Goal: Task Accomplishment & Management: Manage account settings

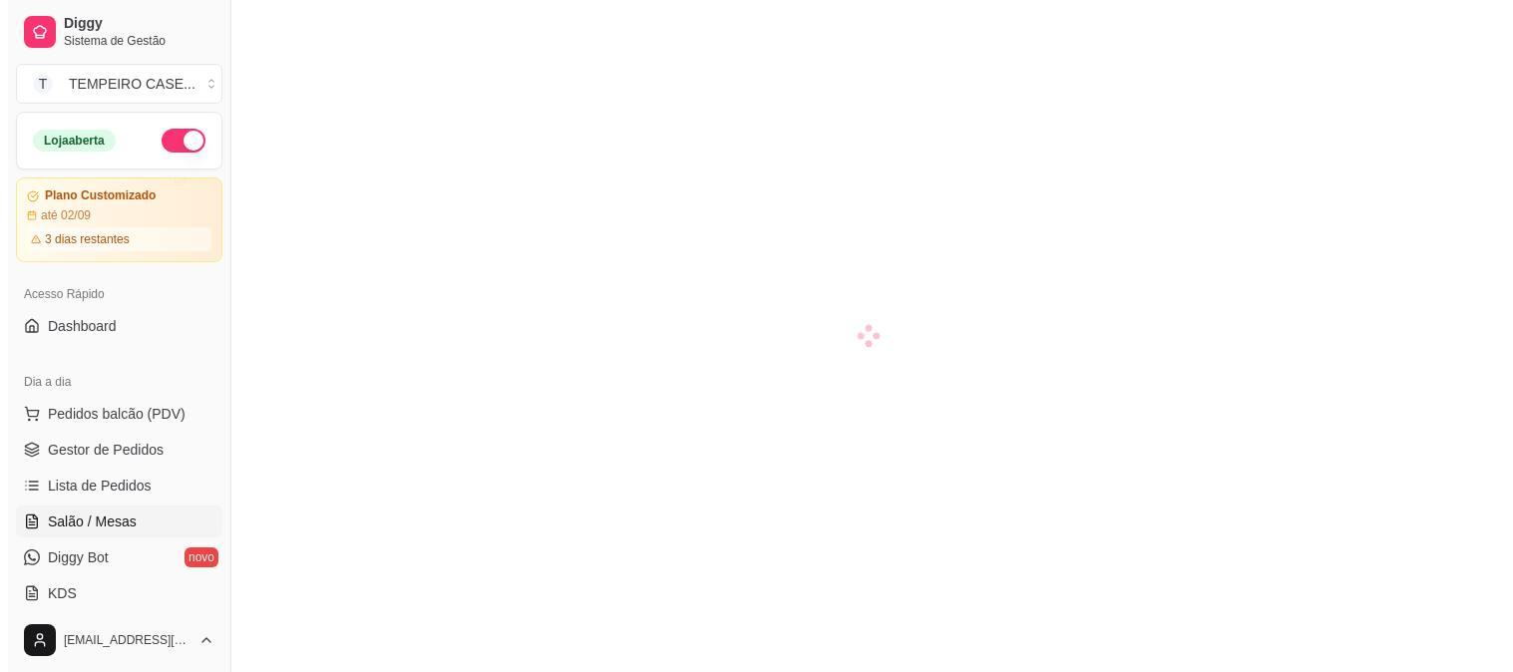
scroll to position [221, 0]
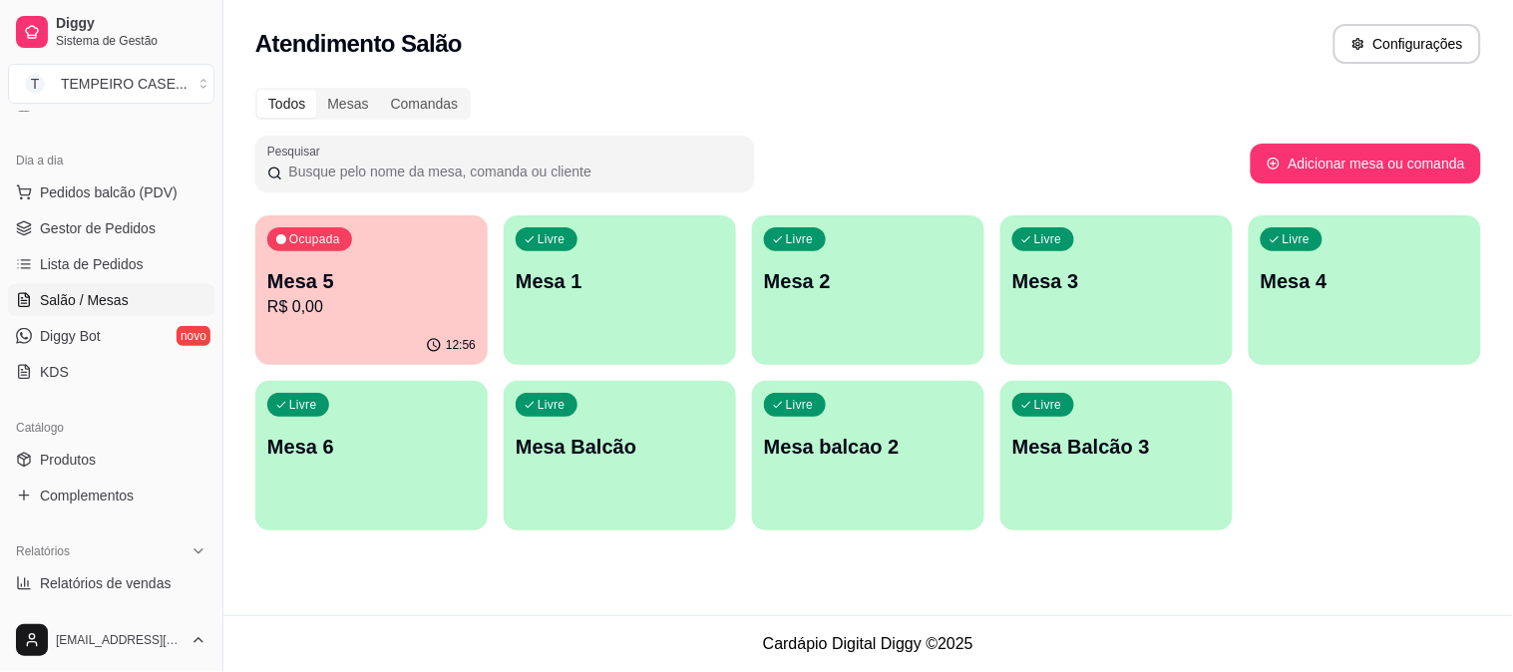
click at [441, 305] on p "R$ 0,00" at bounding box center [371, 307] width 208 height 24
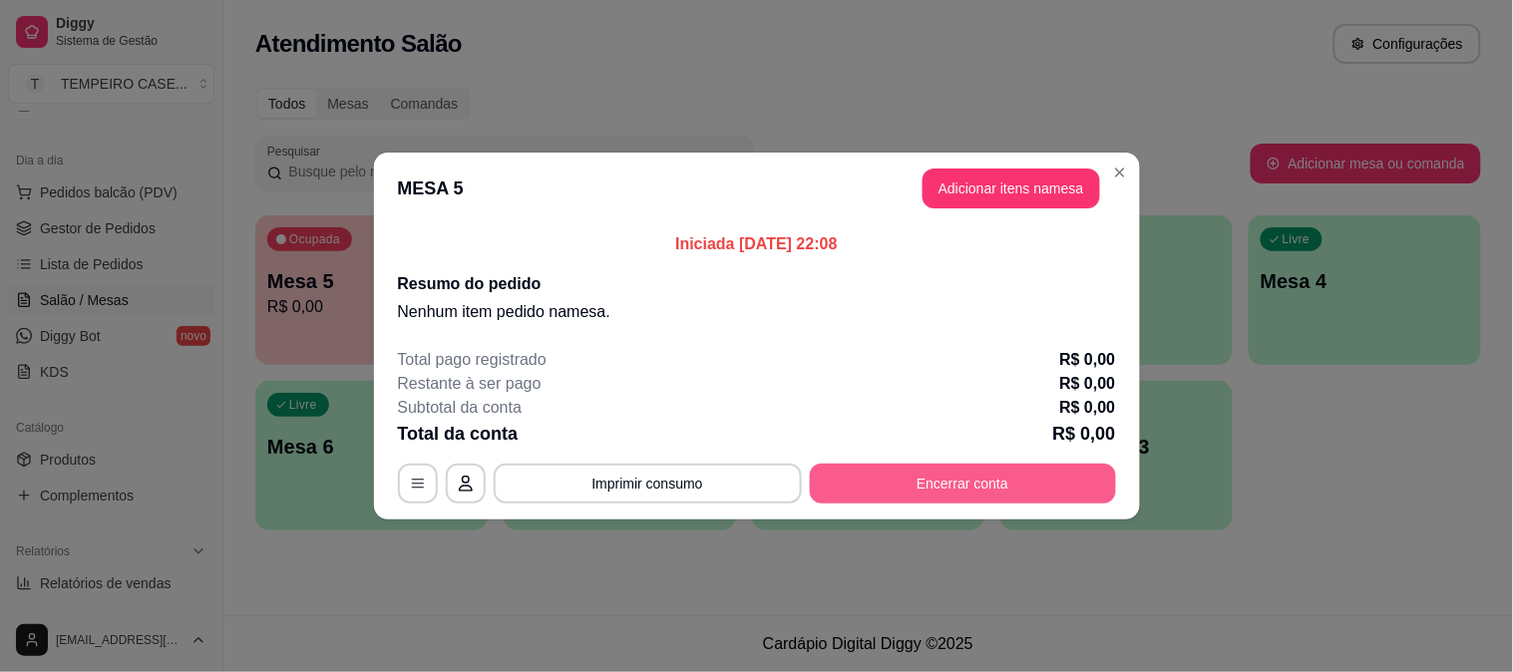
click at [929, 476] on button "Encerrar conta" at bounding box center [963, 484] width 306 height 40
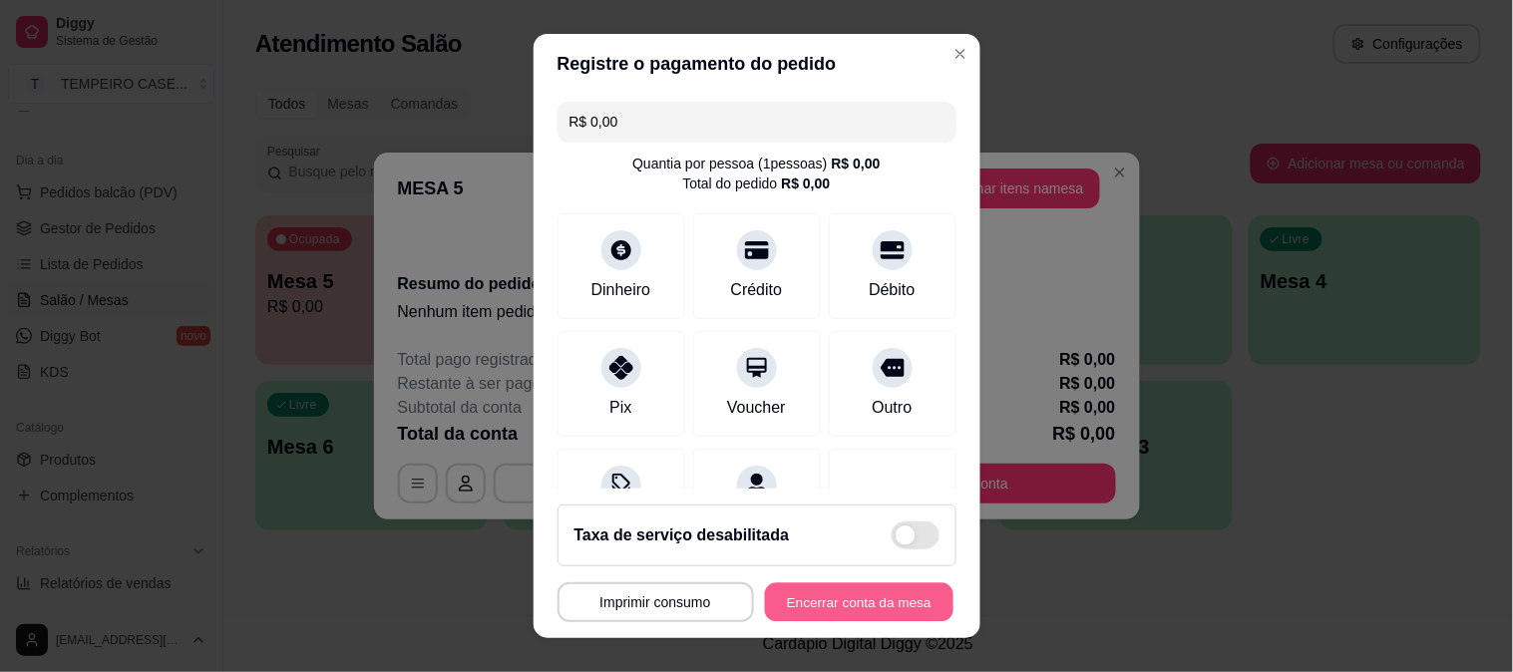
click at [814, 589] on button "Encerrar conta da mesa" at bounding box center [859, 602] width 189 height 39
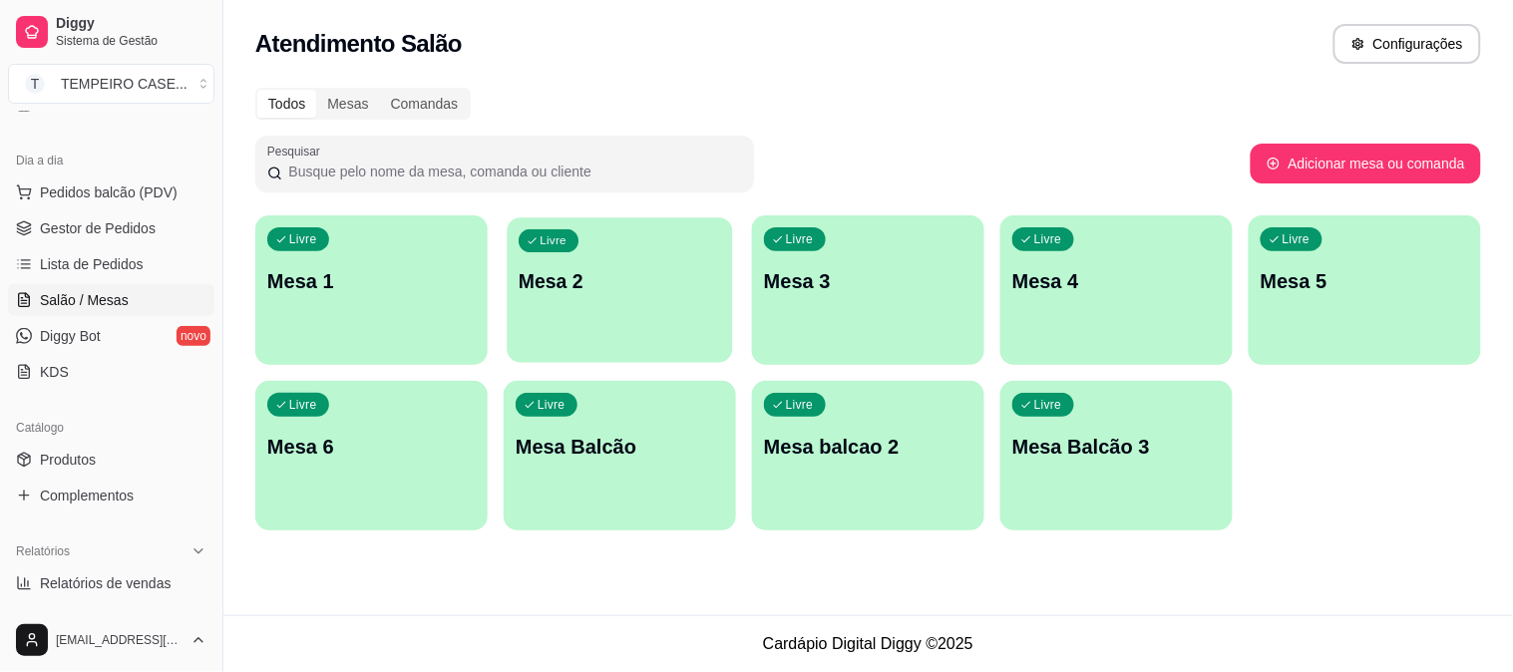
click at [573, 304] on div "Livre Mesa 2" at bounding box center [619, 278] width 225 height 122
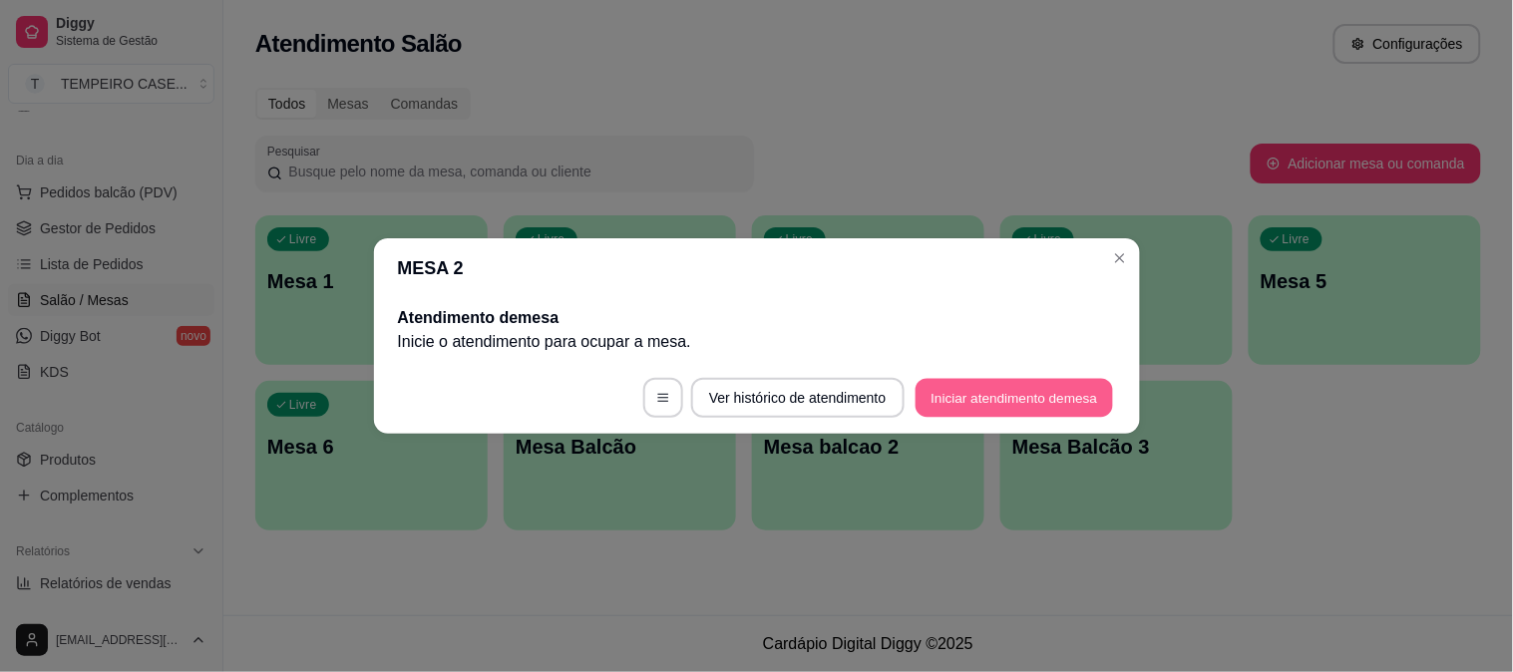
click at [993, 406] on button "Iniciar atendimento de mesa" at bounding box center [1014, 398] width 197 height 39
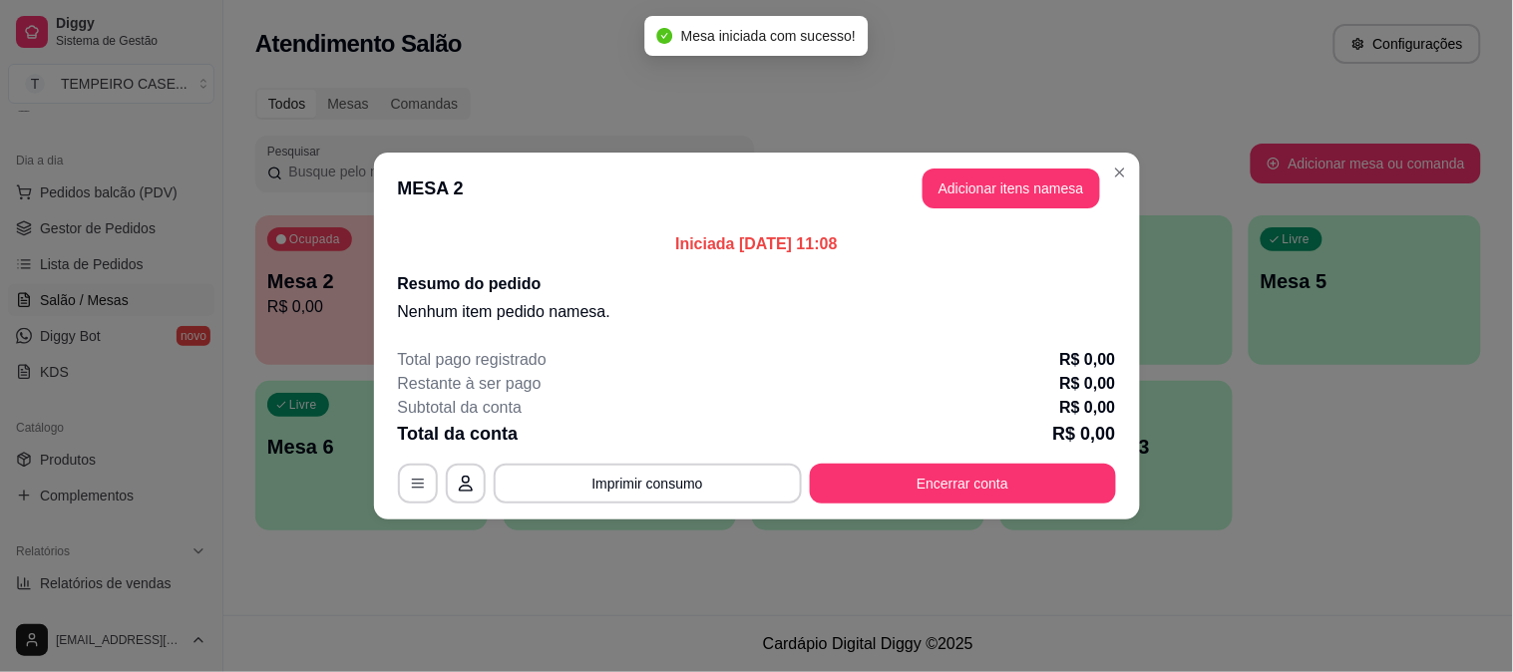
click at [999, 183] on button "Adicionar itens na mesa" at bounding box center [1012, 189] width 178 height 40
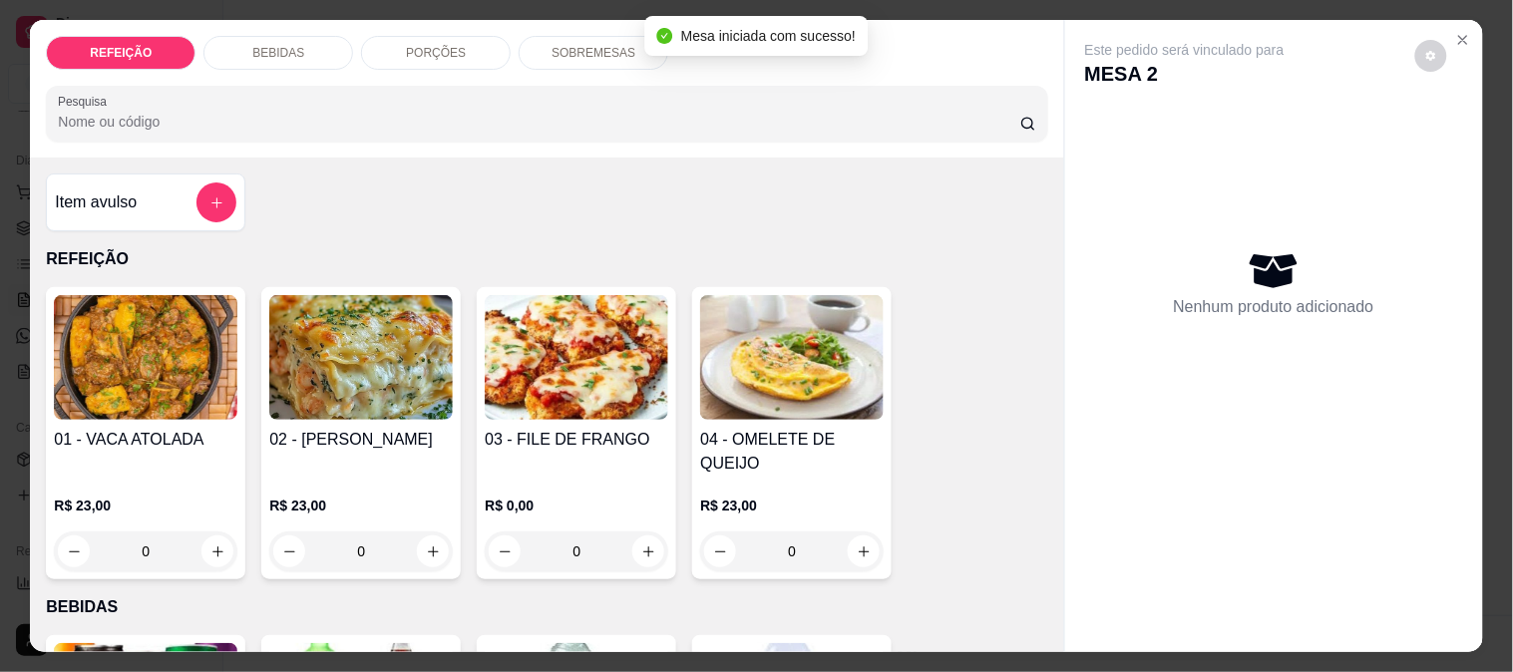
click at [546, 369] on img at bounding box center [577, 357] width 184 height 125
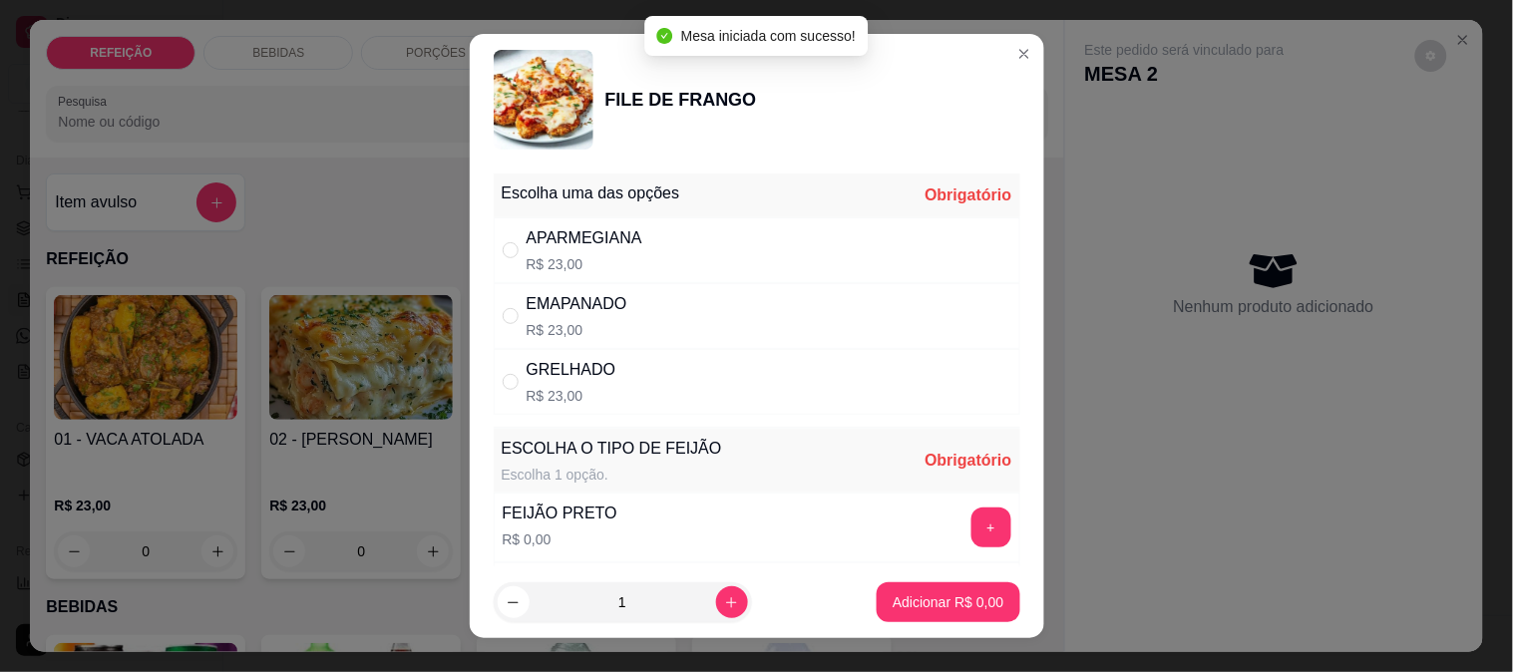
click at [755, 233] on div "APARMEGIANA R$ 23,00" at bounding box center [757, 250] width 527 height 66
radio input "true"
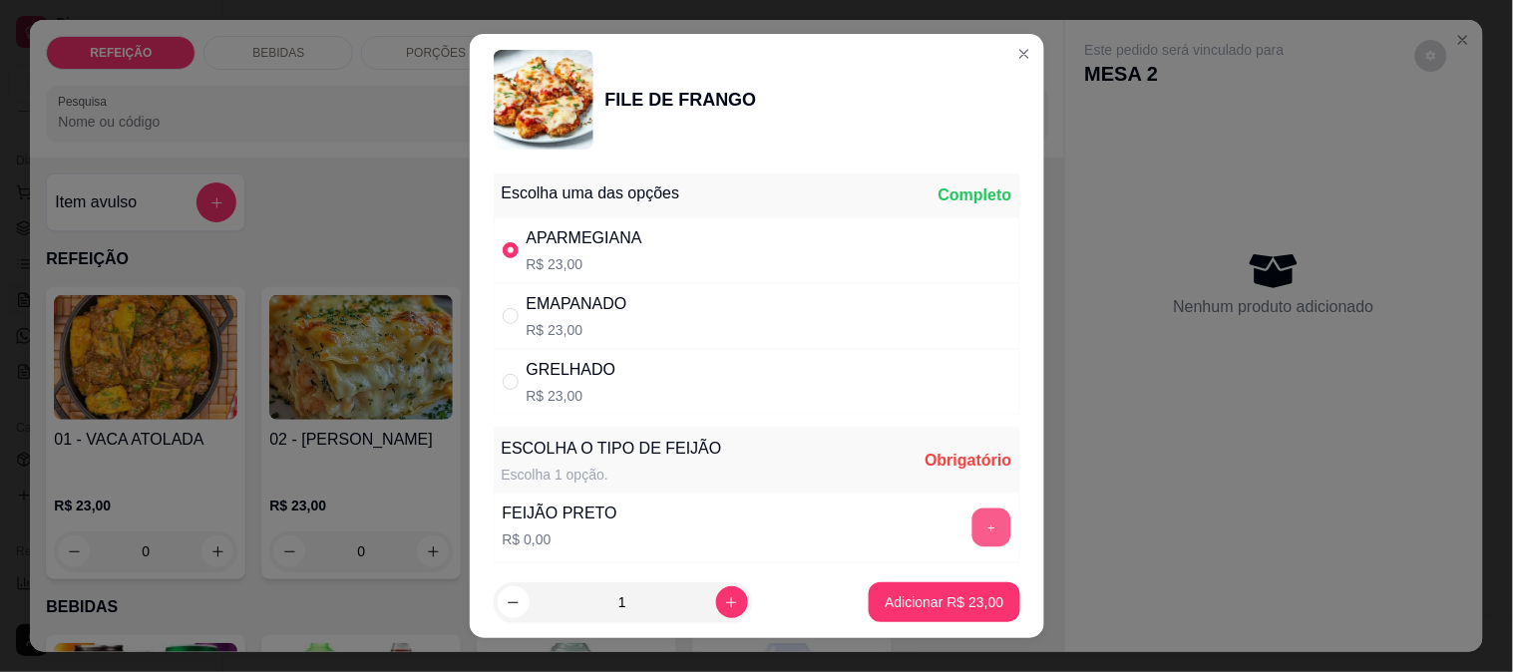
click at [971, 509] on button "+" at bounding box center [990, 527] width 39 height 39
click at [942, 584] on button "Adicionar R$ 23,00" at bounding box center [945, 602] width 147 height 39
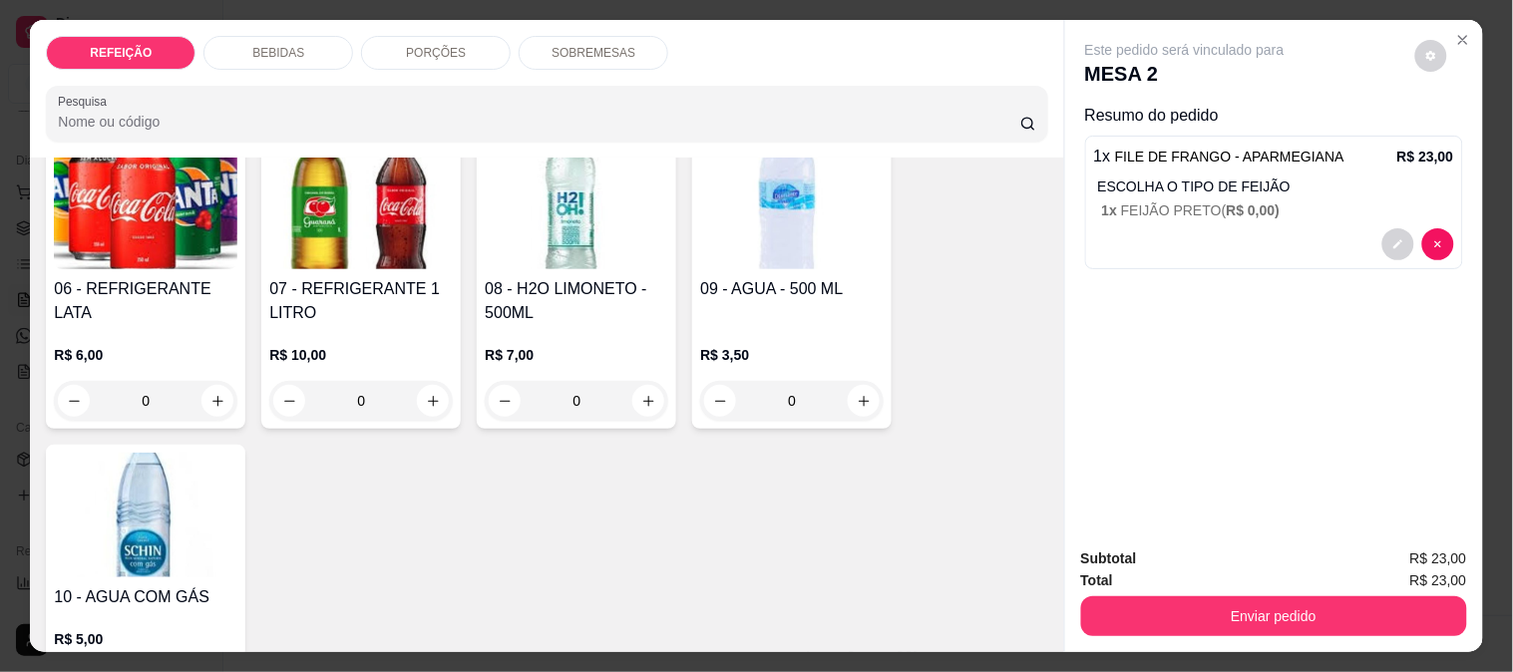
scroll to position [554, 0]
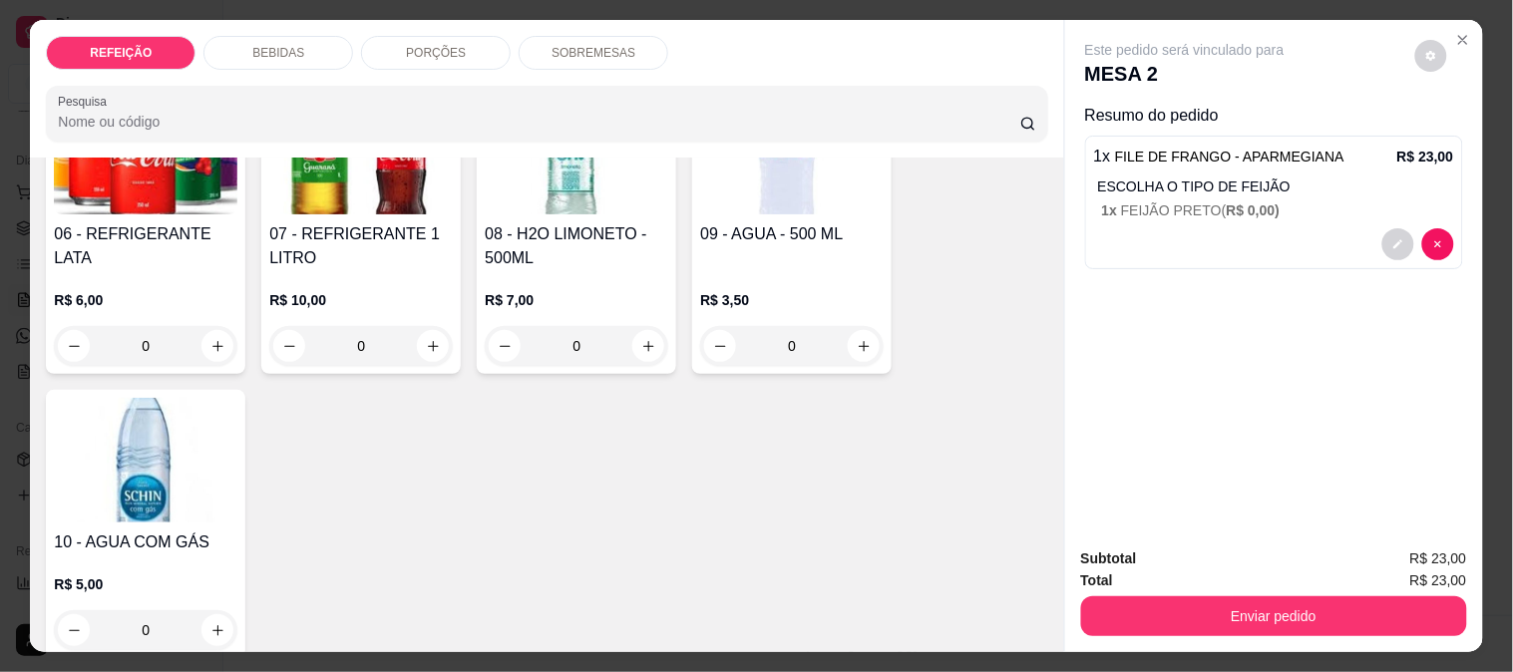
click at [539, 191] on img at bounding box center [577, 152] width 184 height 125
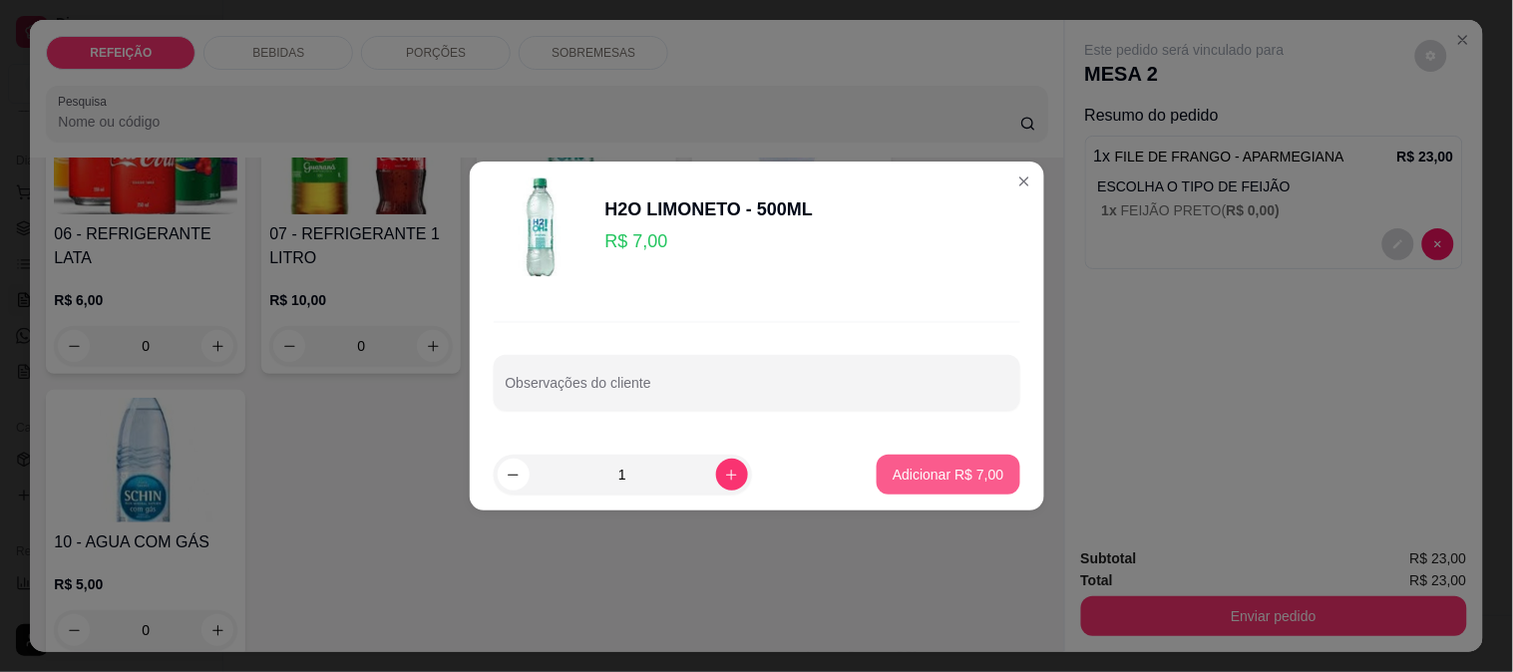
click at [949, 475] on p "Adicionar R$ 7,00" at bounding box center [948, 475] width 111 height 20
type input "1"
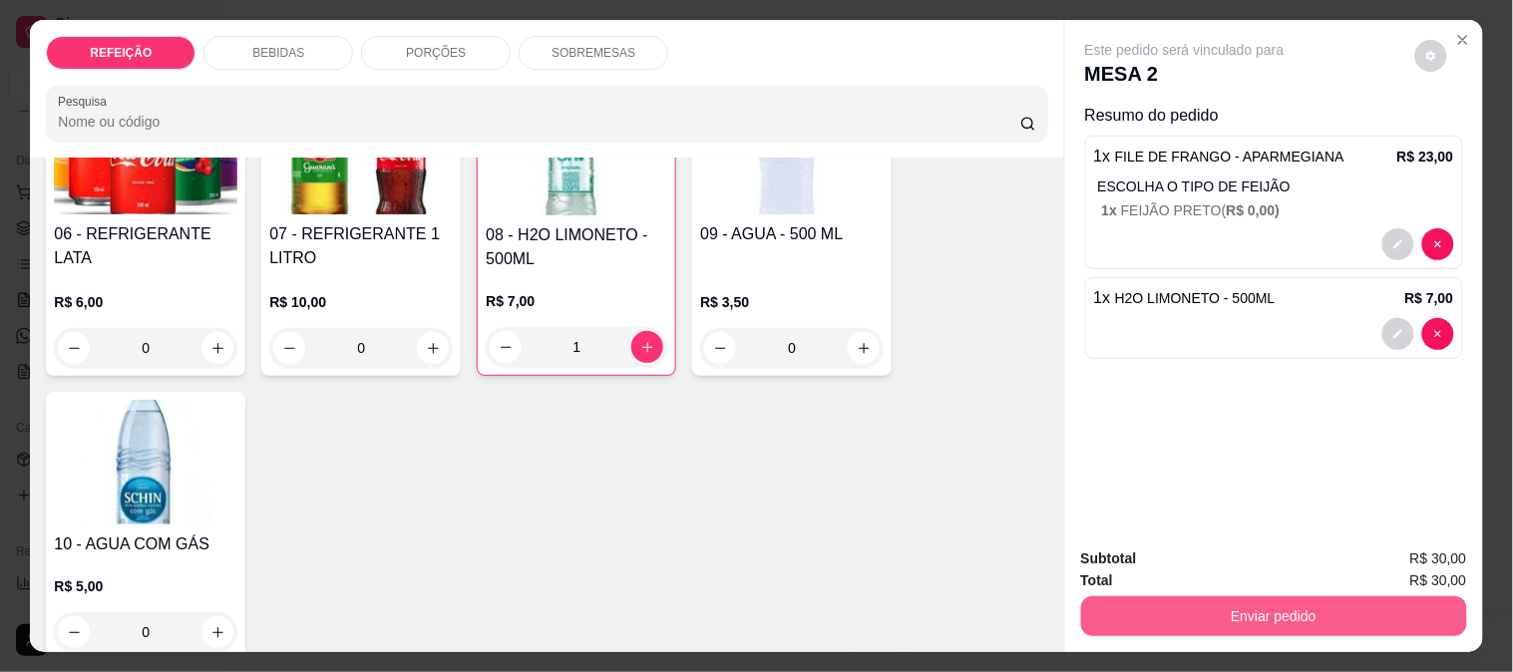
click at [1154, 606] on button "Enviar pedido" at bounding box center [1274, 616] width 386 height 40
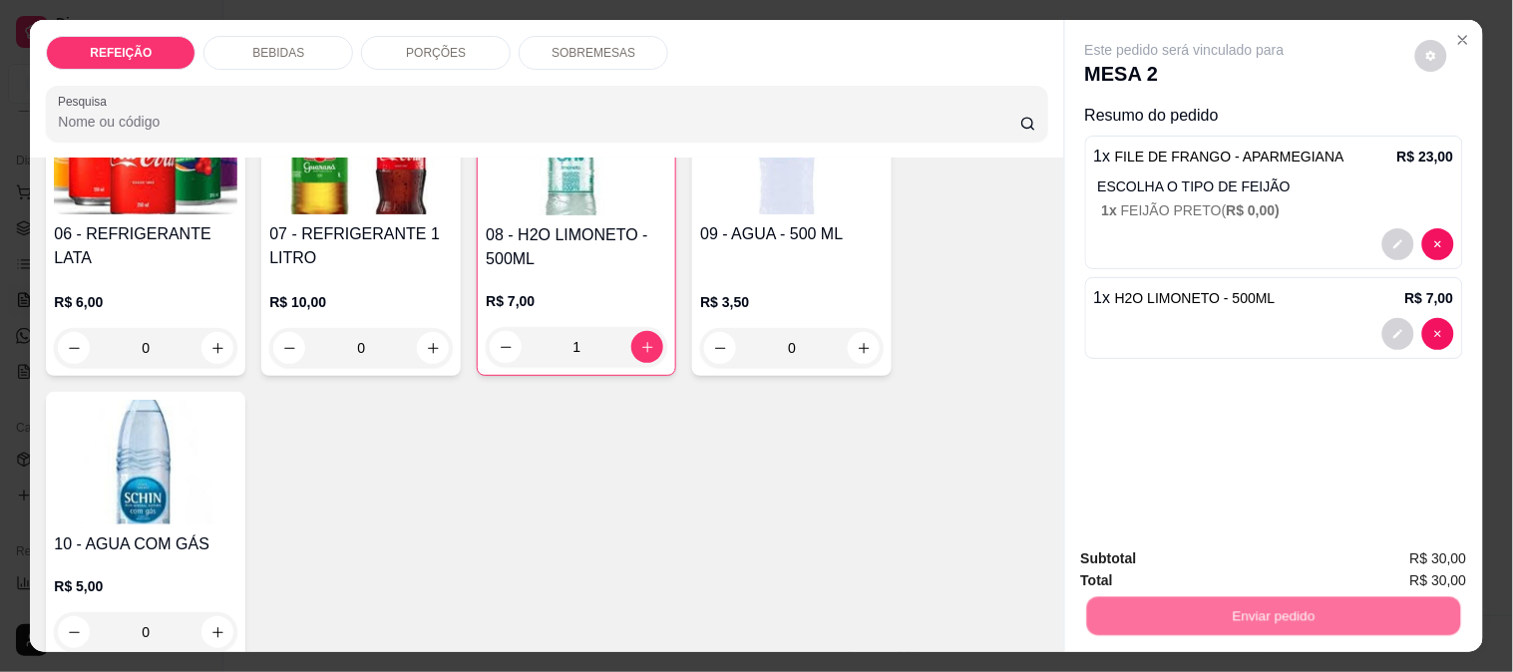
click at [1142, 549] on button "Não registrar e enviar pedido" at bounding box center [1207, 560] width 207 height 38
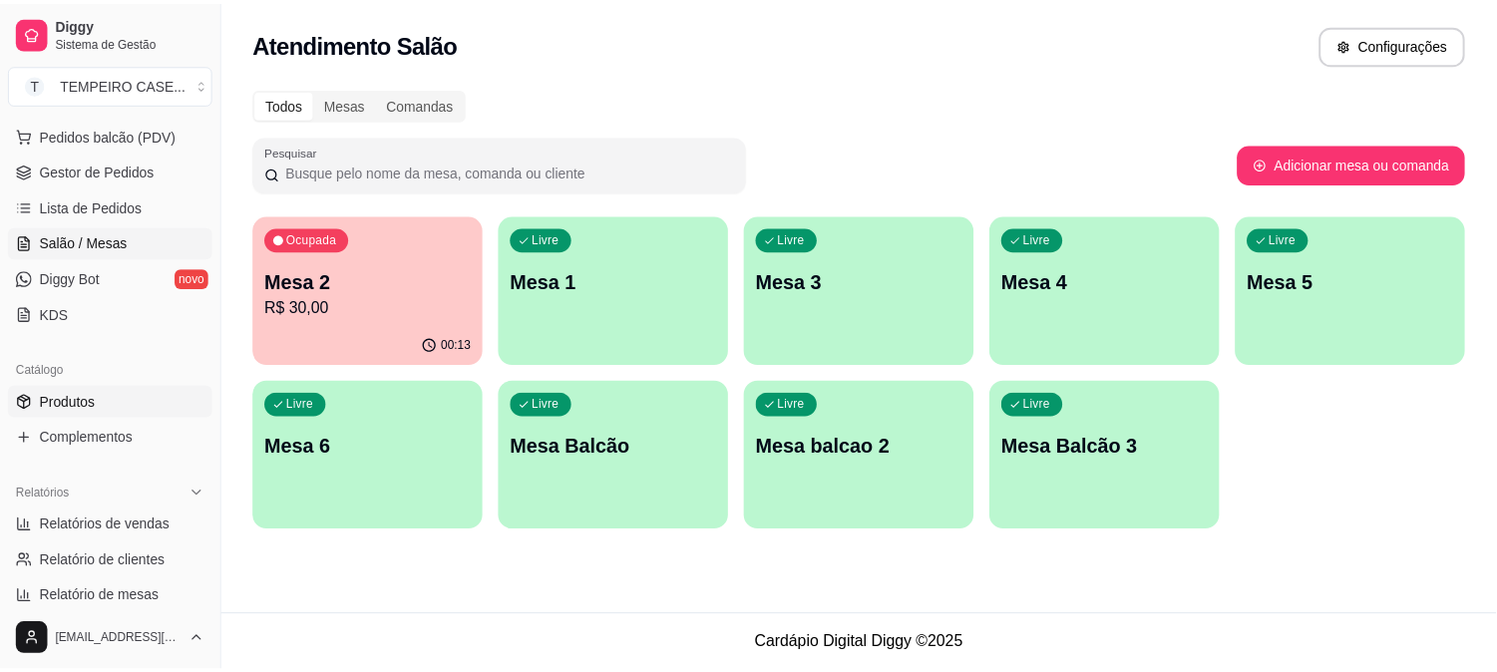
scroll to position [332, 0]
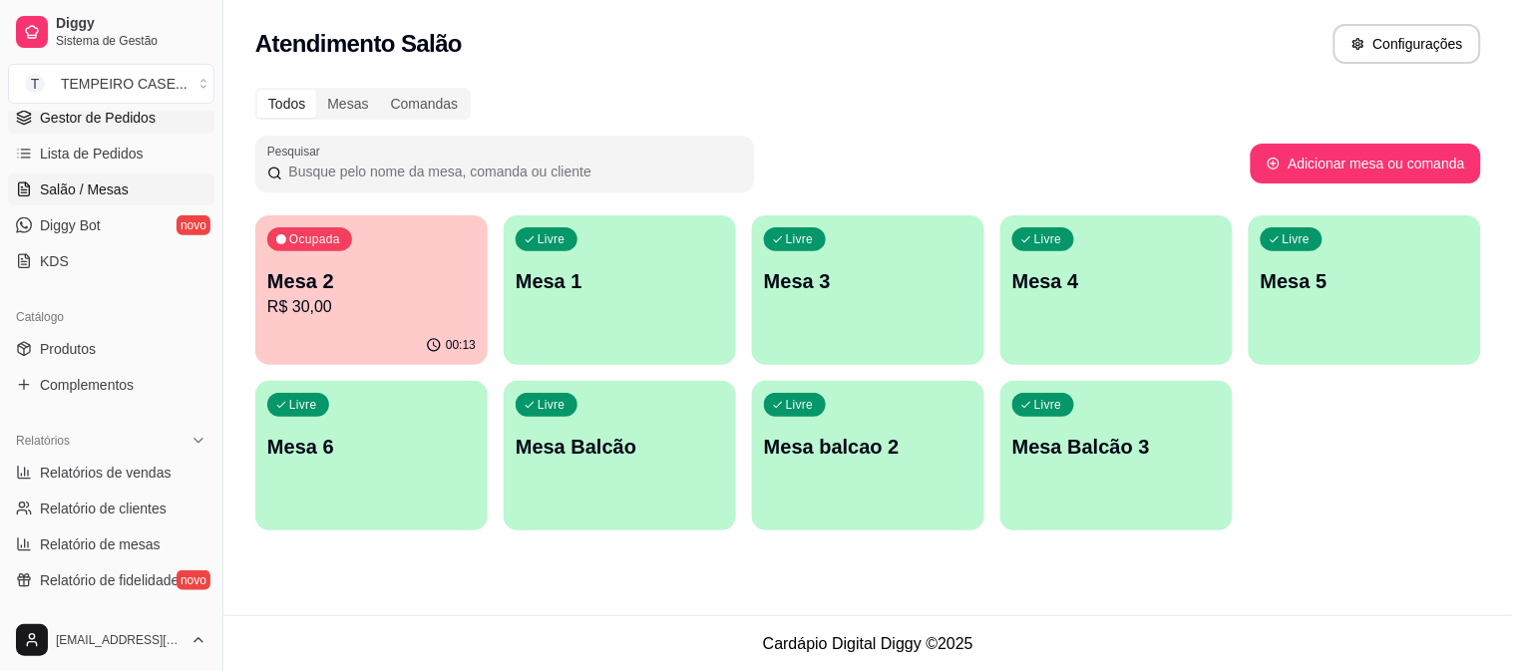
click at [124, 118] on span "Gestor de Pedidos" at bounding box center [98, 118] width 116 height 20
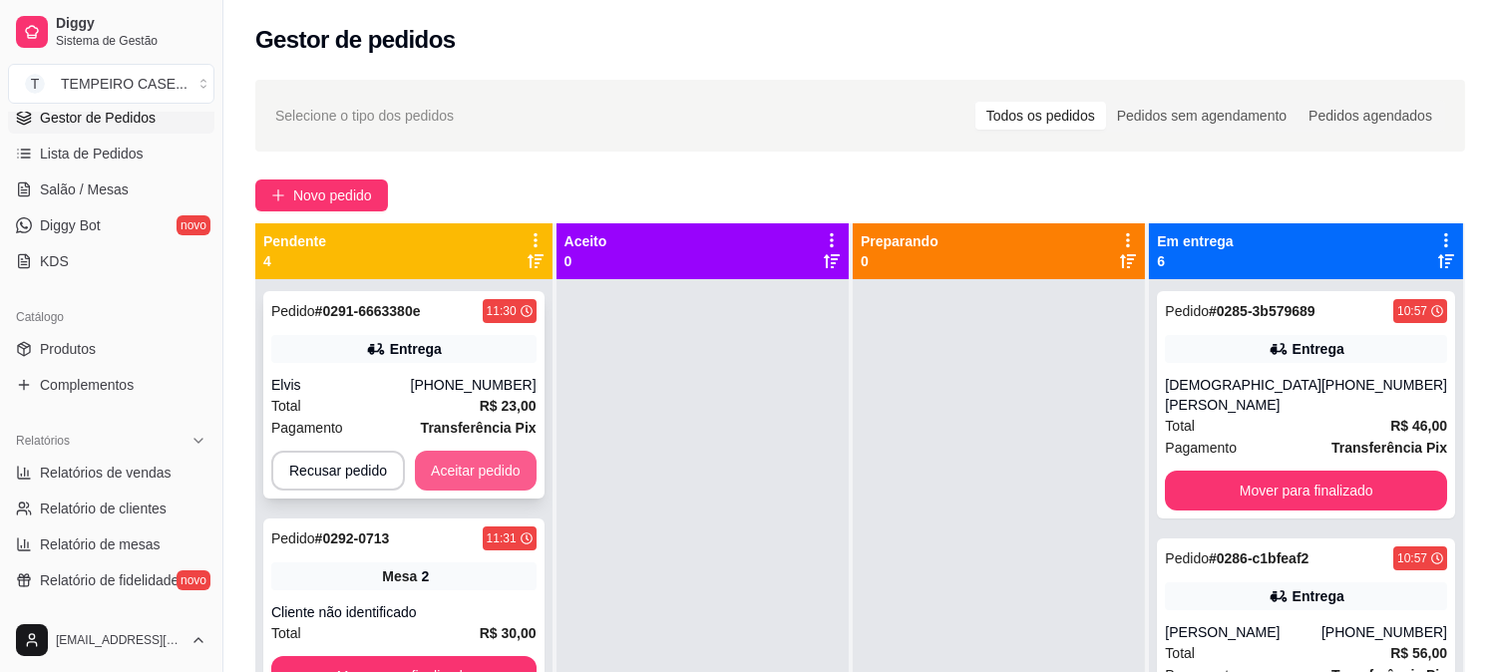
click at [507, 472] on button "Aceitar pedido" at bounding box center [476, 471] width 122 height 40
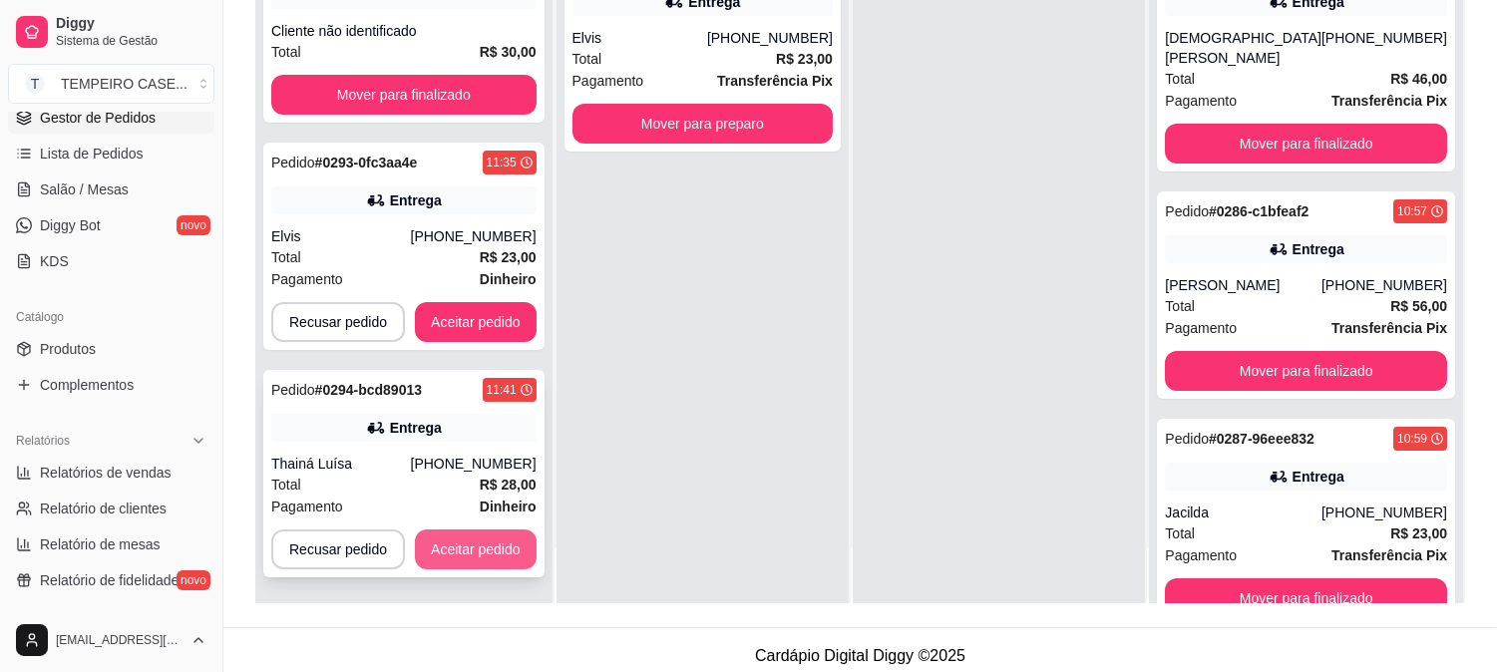
scroll to position [304, 0]
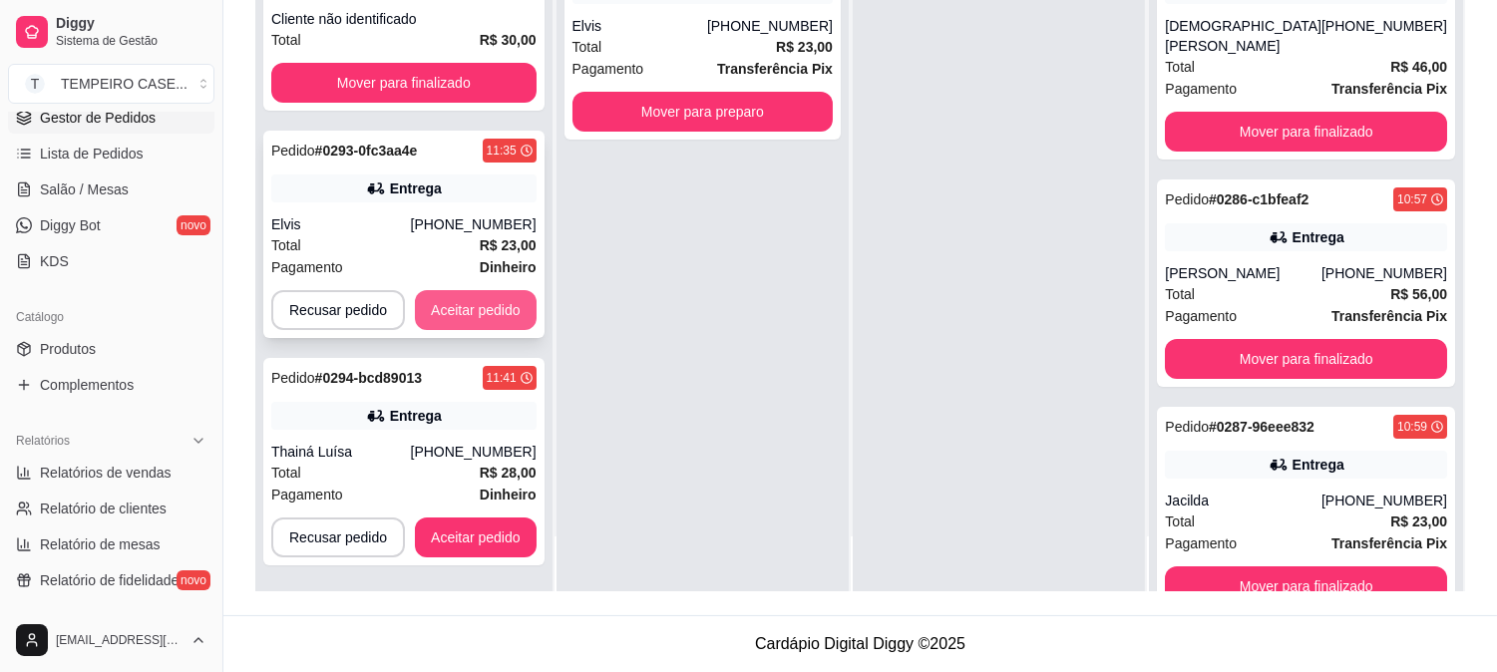
click at [465, 311] on button "Aceitar pedido" at bounding box center [476, 310] width 122 height 40
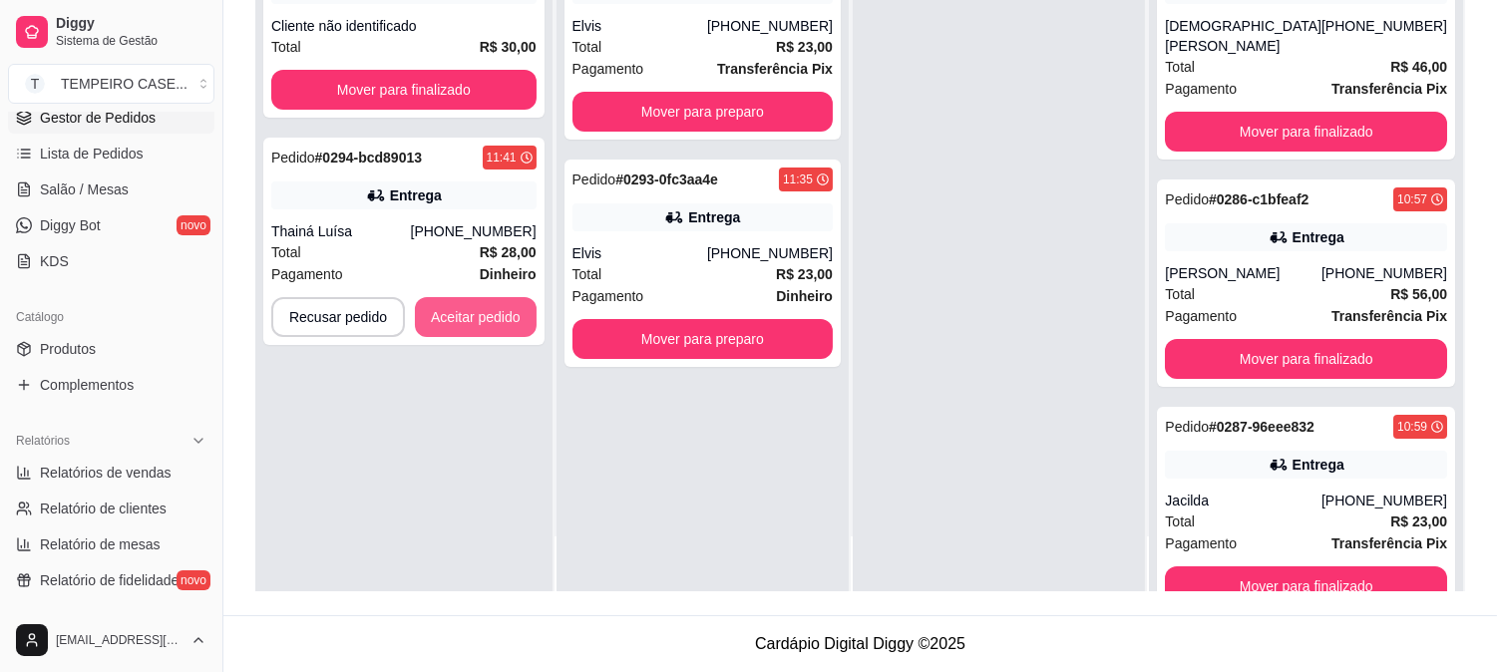
scroll to position [0, 0]
click at [474, 325] on button "Aceitar pedido" at bounding box center [476, 317] width 122 height 40
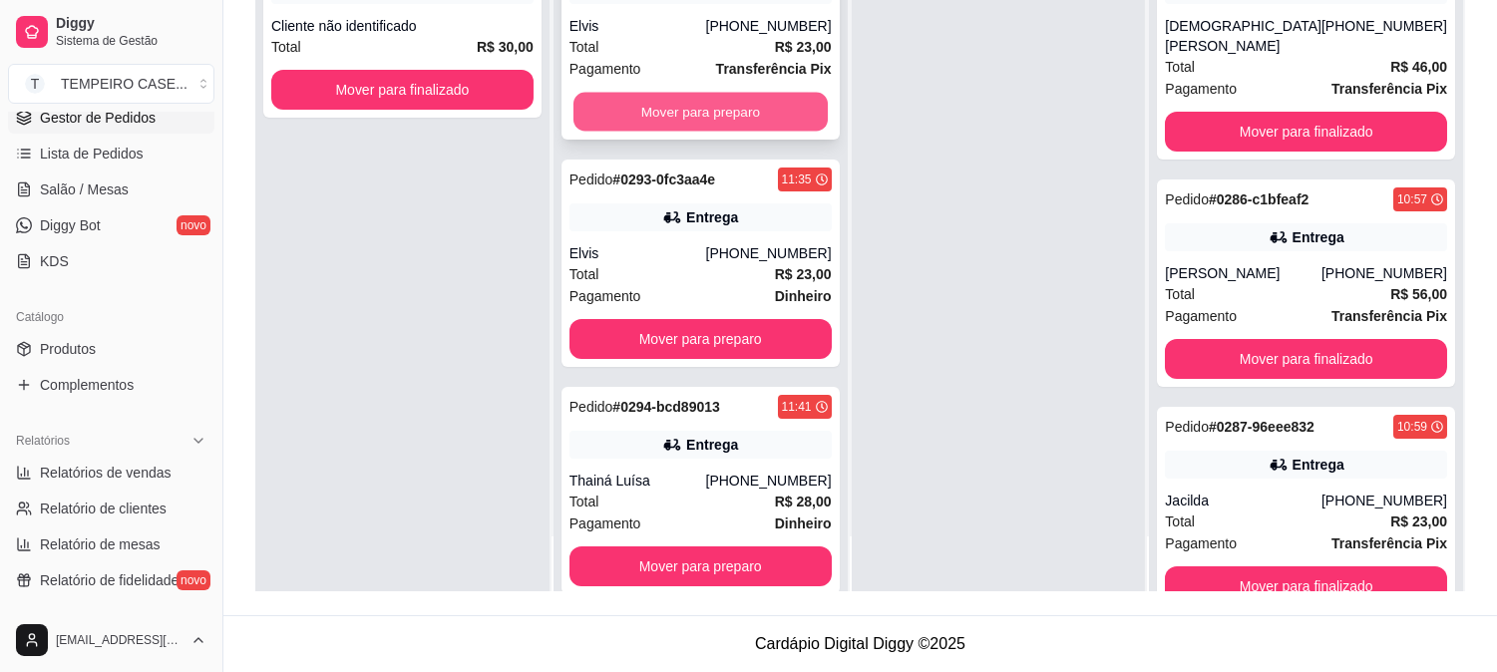
click at [690, 96] on button "Mover para preparo" at bounding box center [700, 112] width 254 height 39
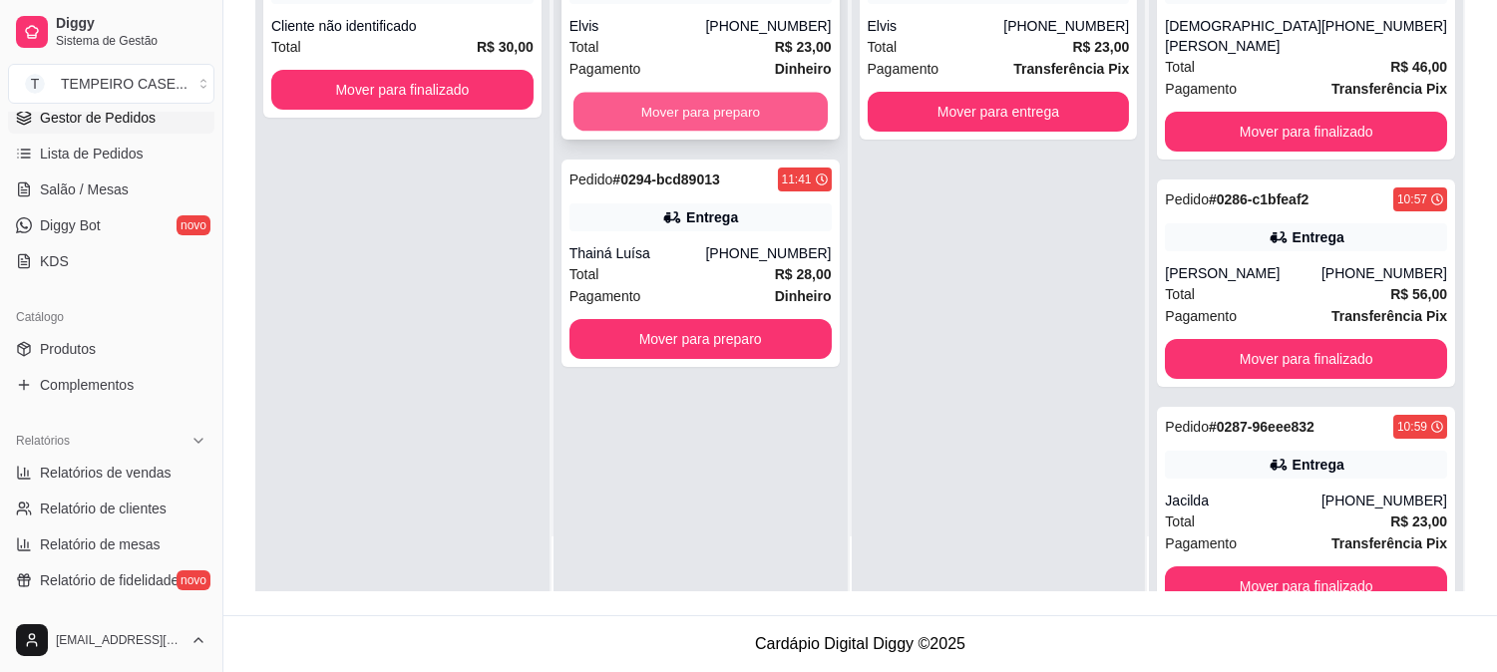
click at [809, 116] on button "Mover para preparo" at bounding box center [700, 112] width 254 height 39
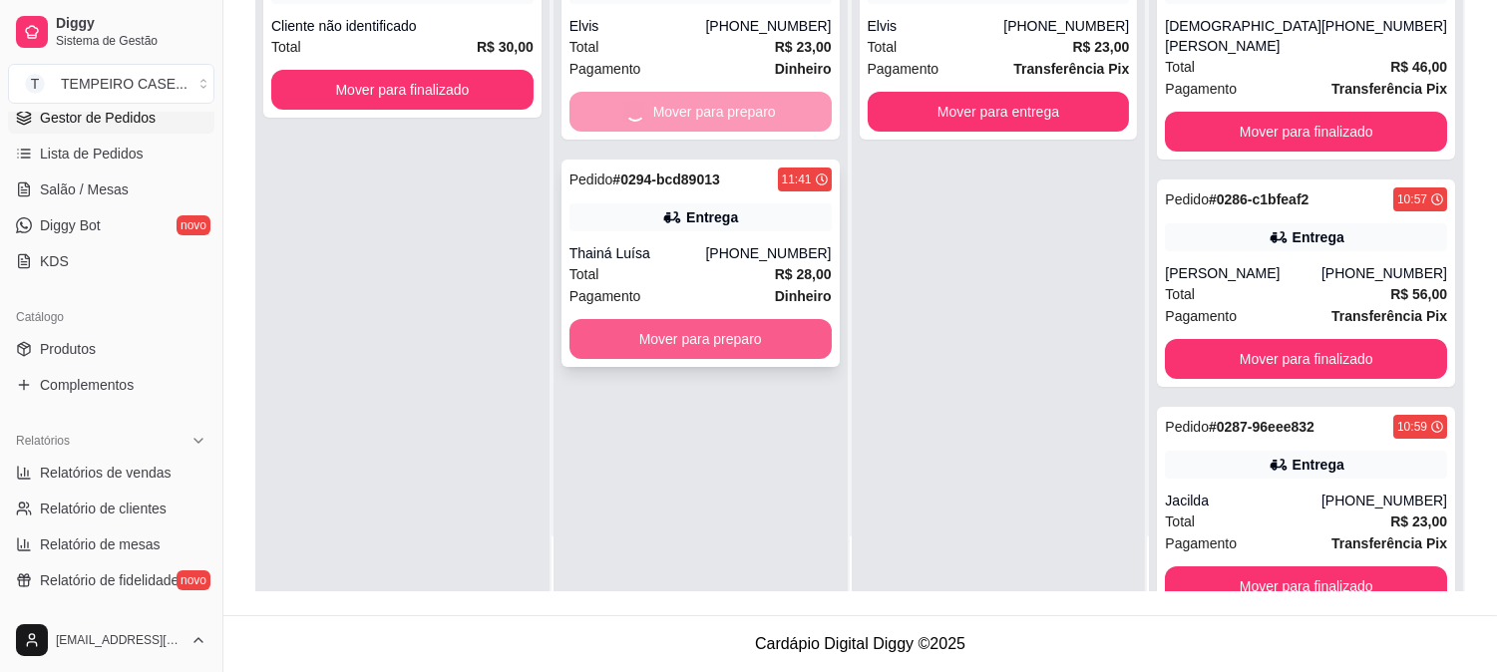
click at [753, 334] on button "Mover para preparo" at bounding box center [701, 339] width 262 height 40
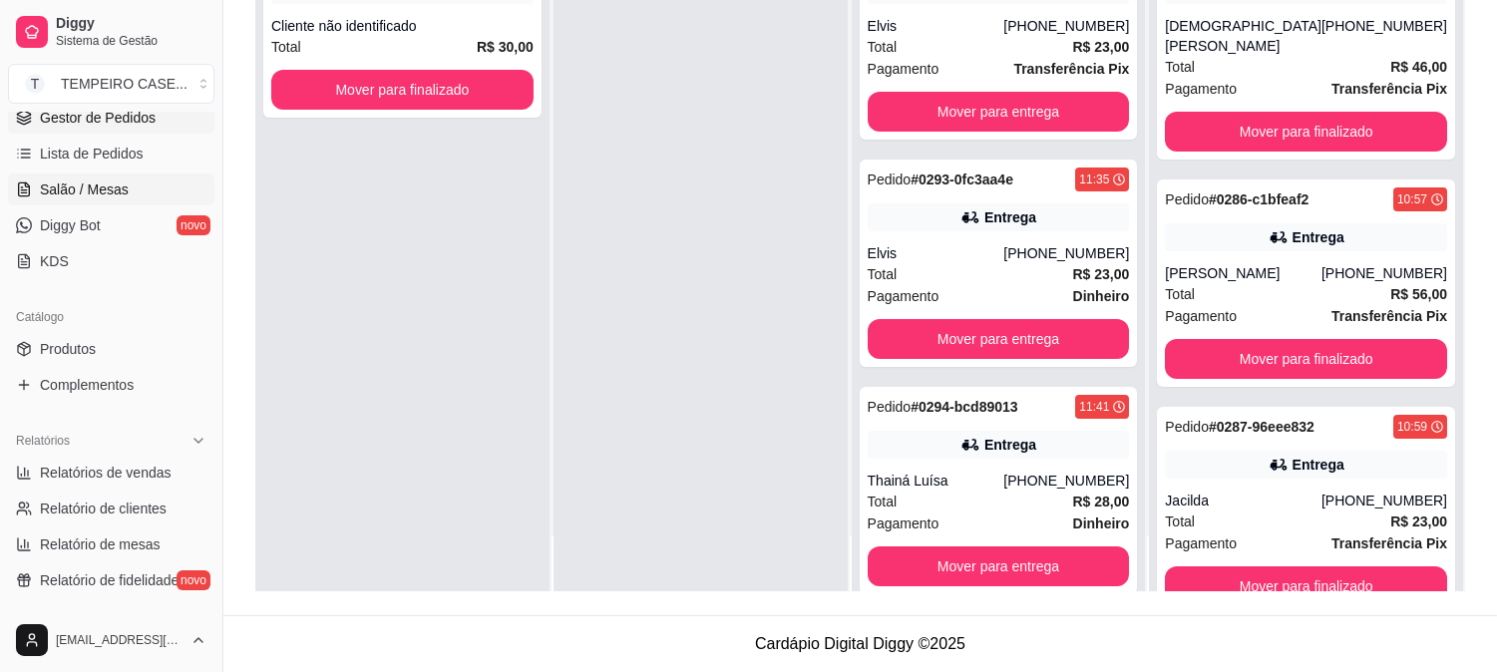
click at [86, 191] on span "Salão / Mesas" at bounding box center [84, 190] width 89 height 20
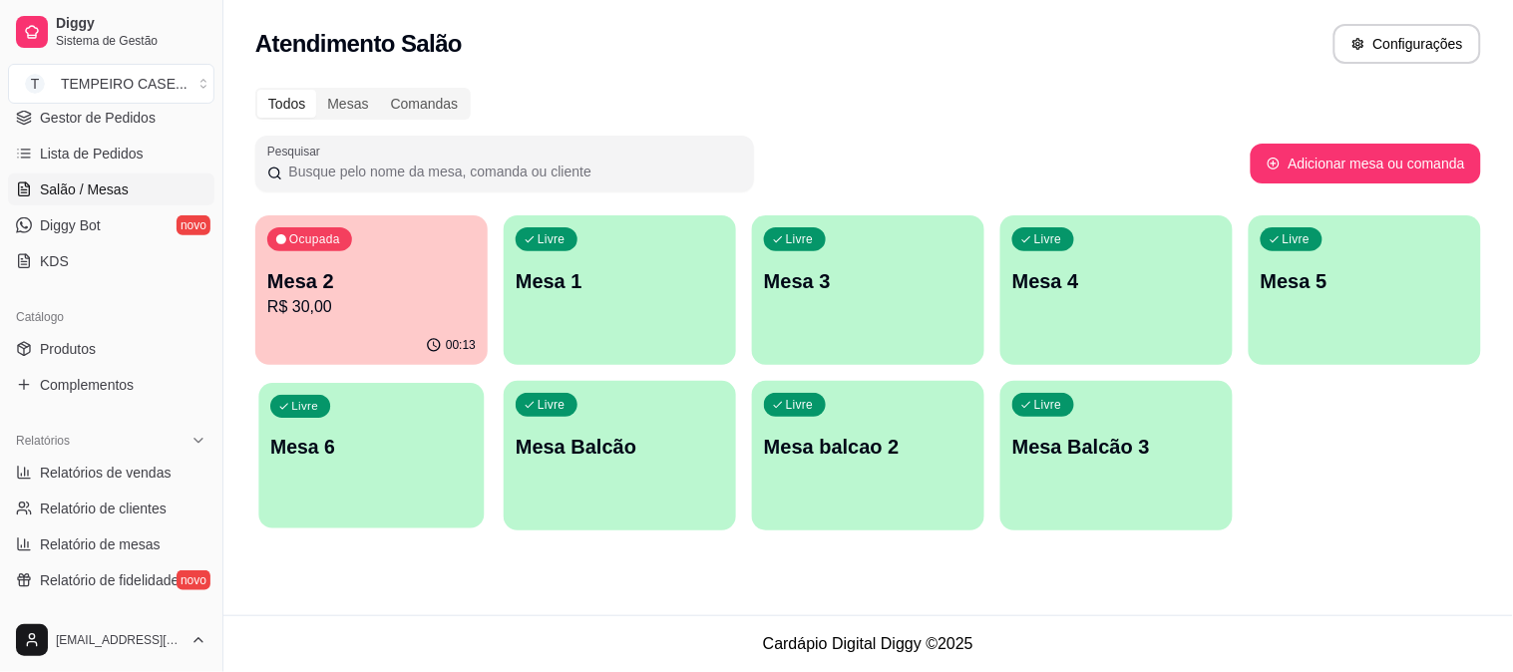
click at [440, 441] on p "Mesa 6" at bounding box center [371, 447] width 202 height 27
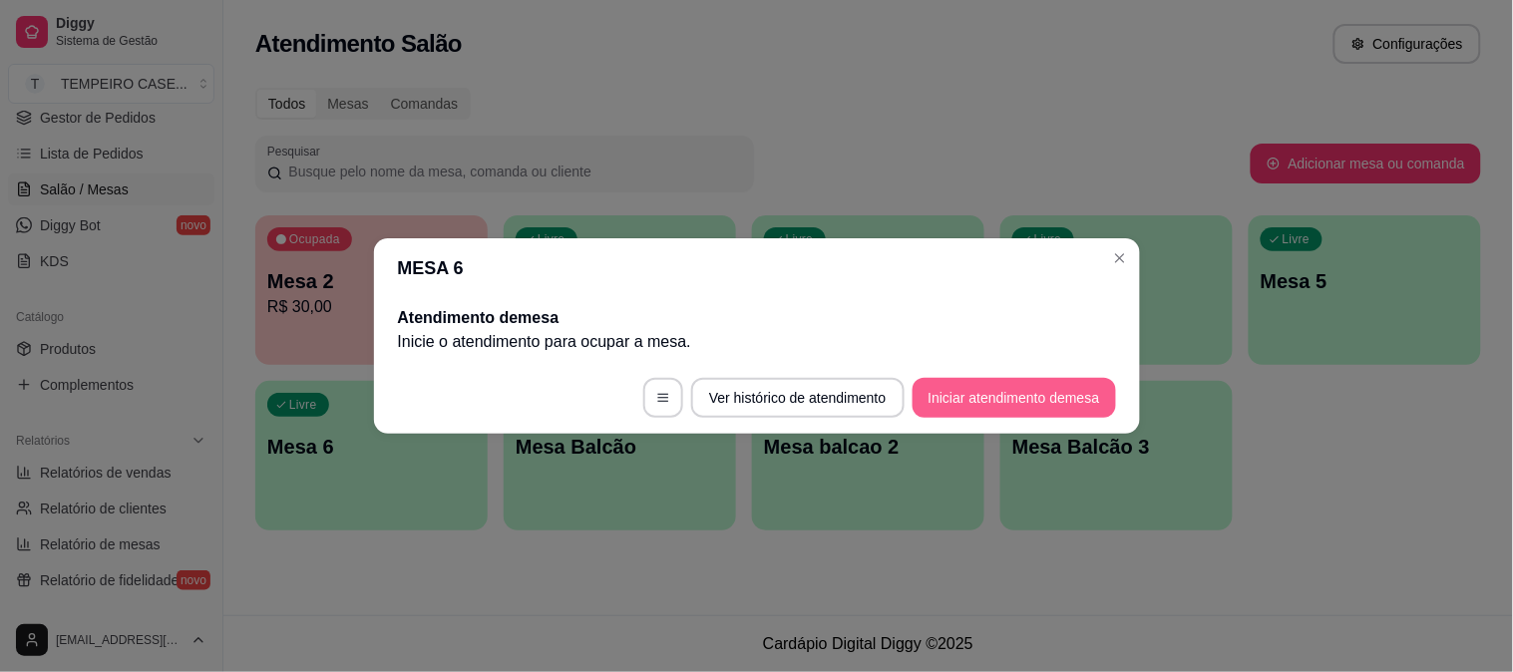
click at [1004, 389] on button "Iniciar atendimento de mesa" at bounding box center [1014, 398] width 203 height 40
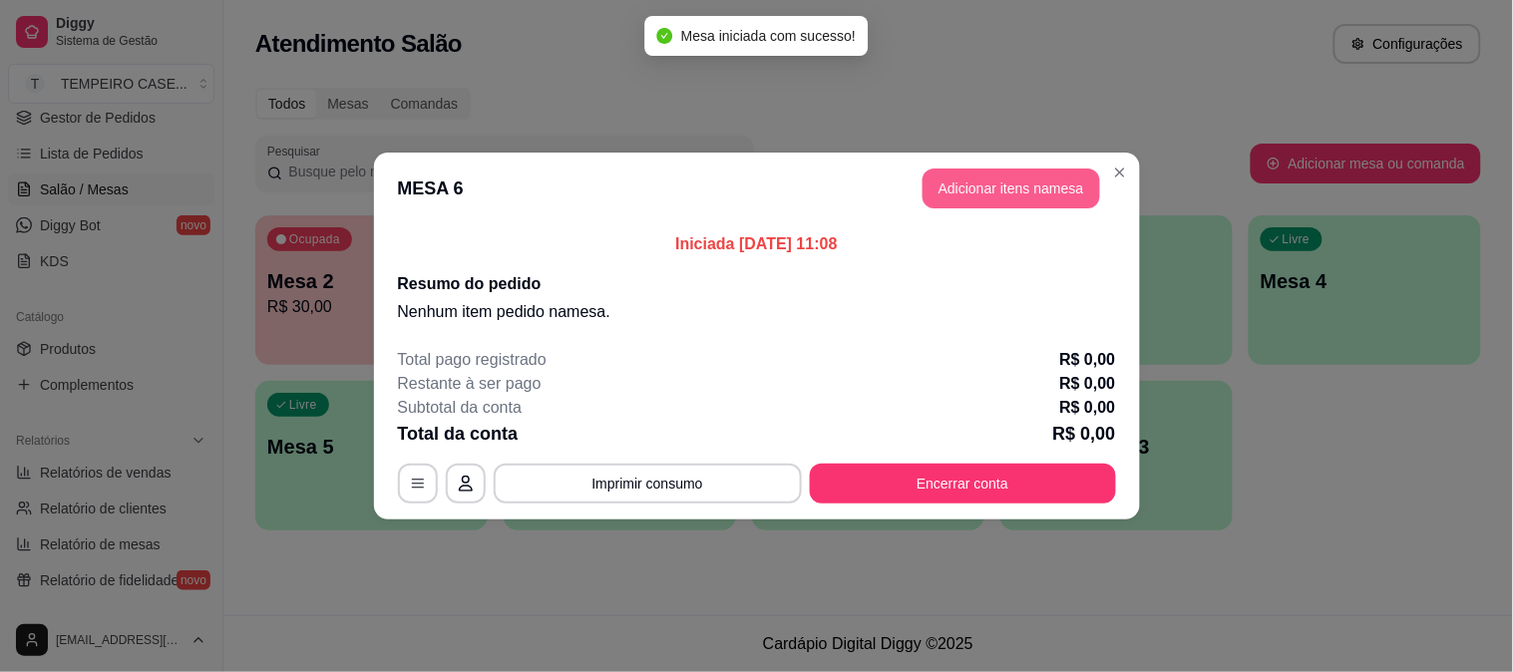
click at [995, 185] on button "Adicionar itens na mesa" at bounding box center [1012, 189] width 178 height 40
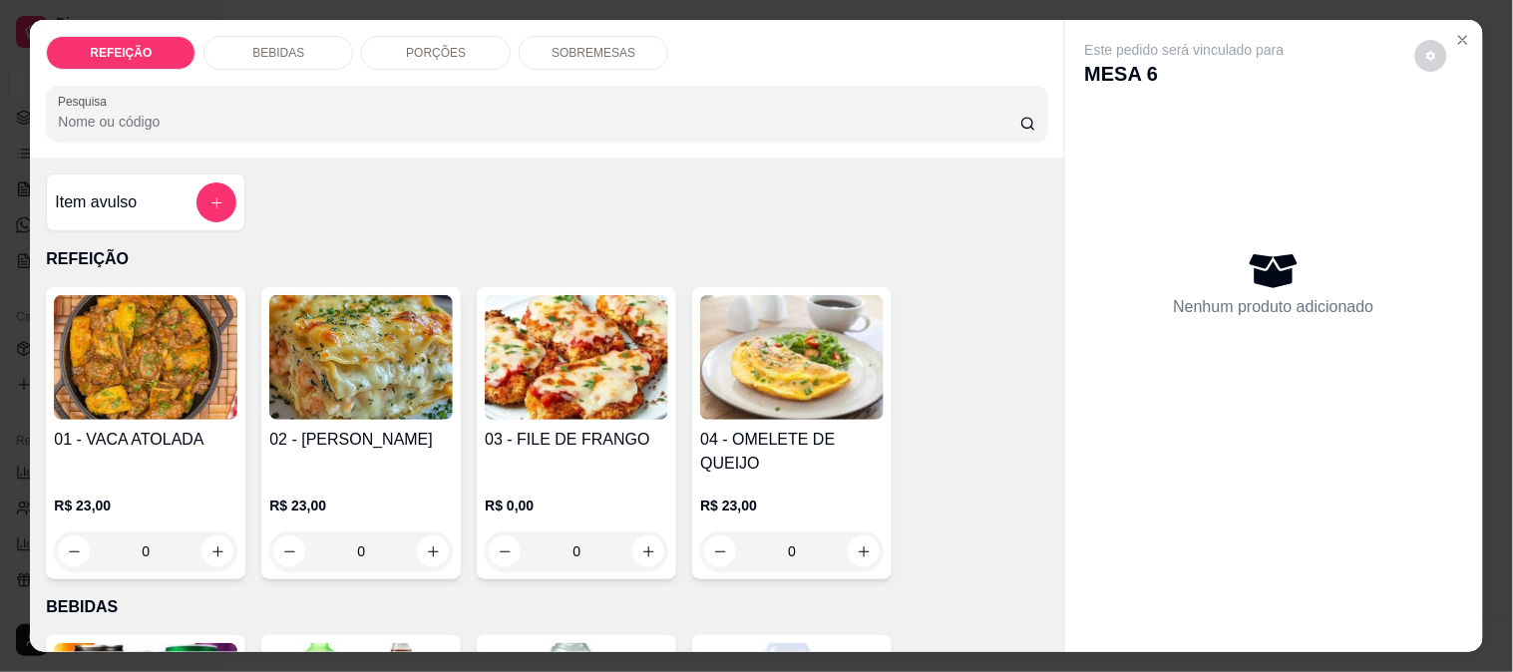
click at [330, 356] on img at bounding box center [361, 357] width 184 height 125
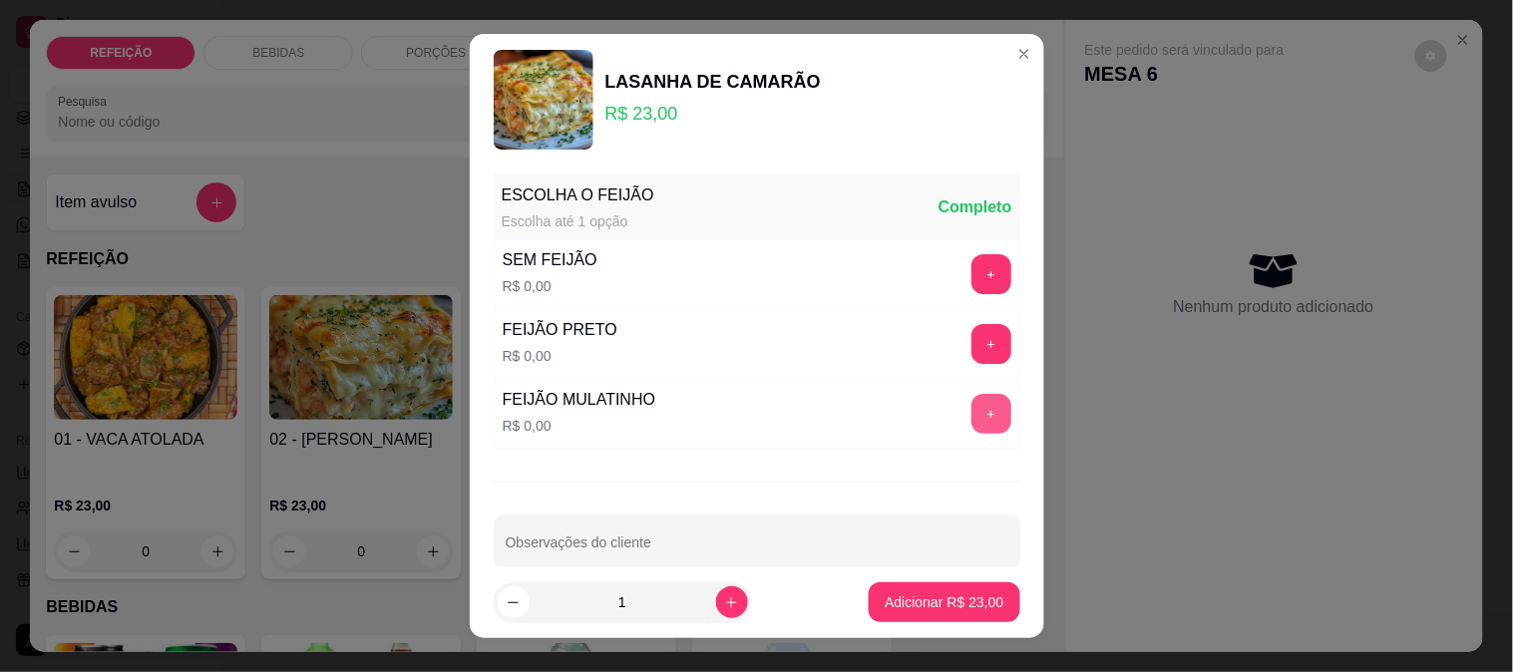
click at [971, 410] on button "+" at bounding box center [991, 414] width 40 height 40
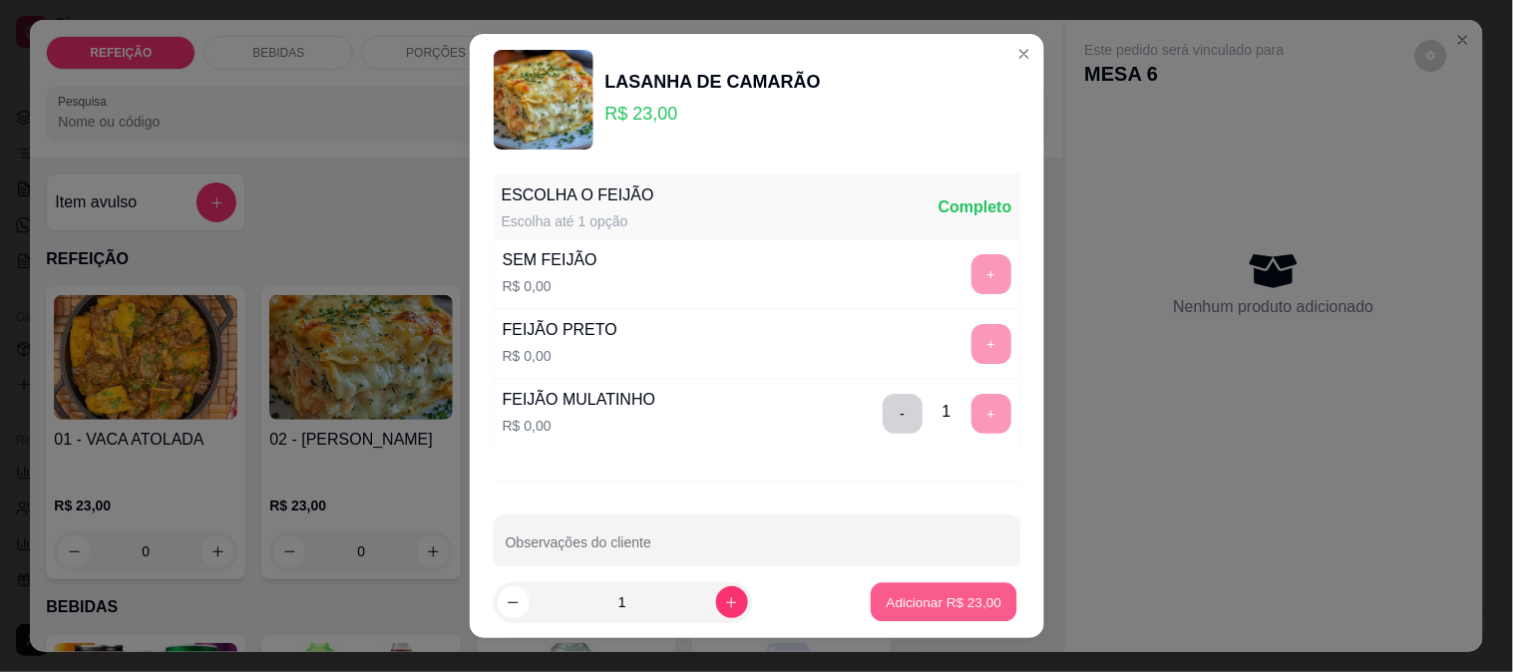
click at [928, 594] on p "Adicionar R$ 23,00" at bounding box center [945, 602] width 116 height 19
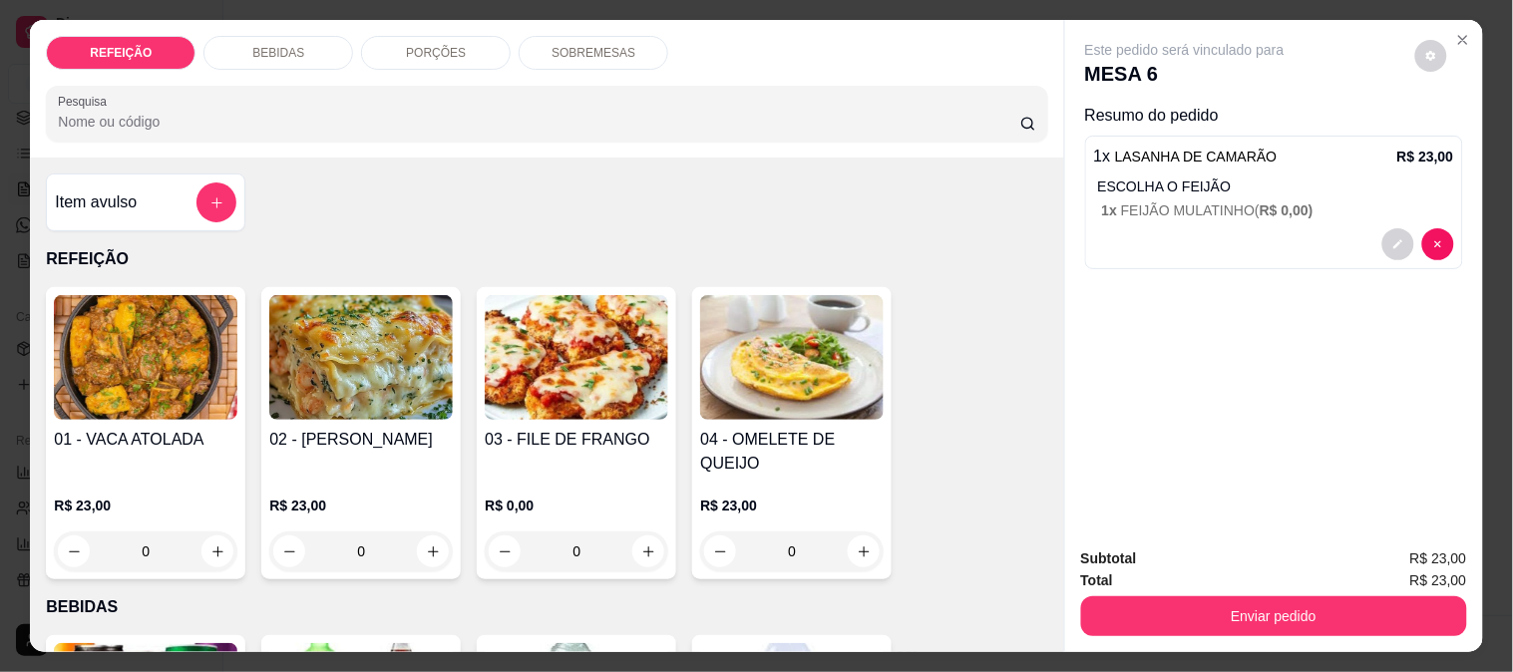
click at [1168, 200] on p "1 x FEIJÃO MULATINHO ( R$ 0,00 )" at bounding box center [1278, 210] width 352 height 20
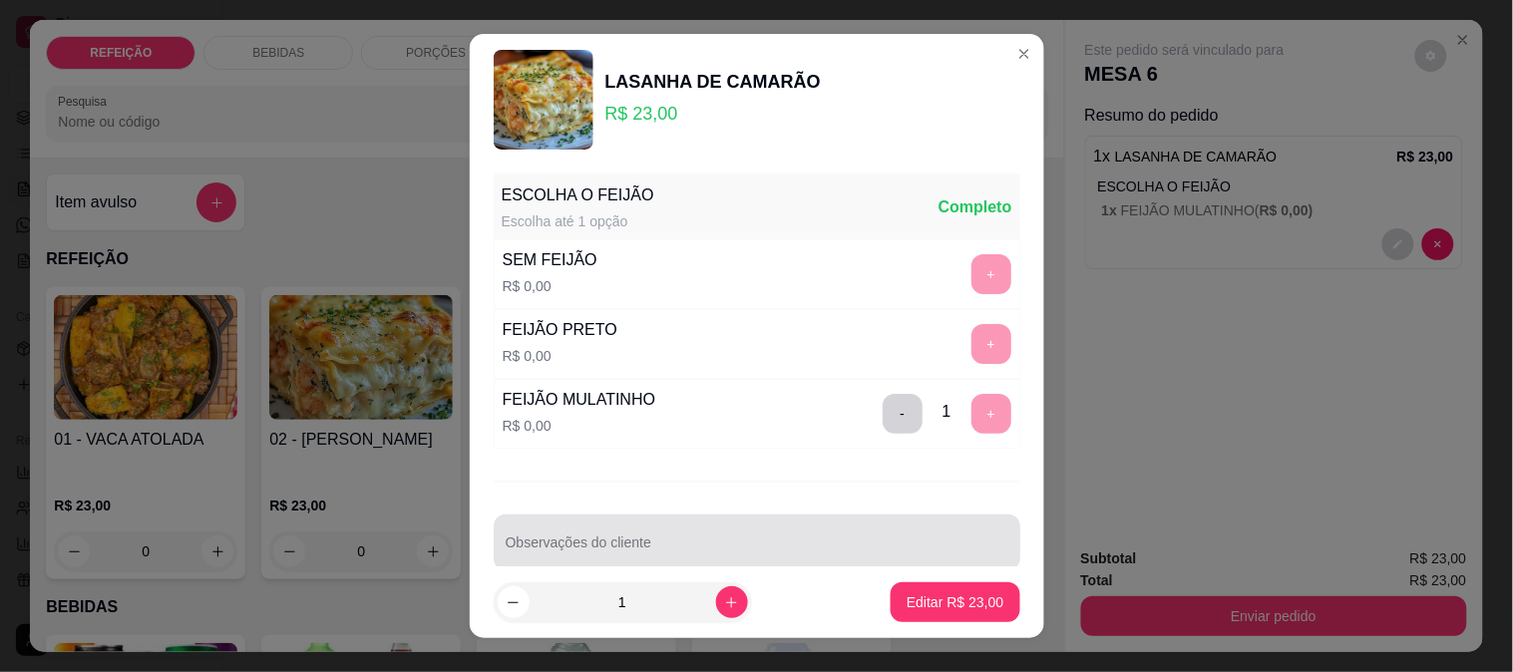
click at [686, 537] on div at bounding box center [757, 543] width 503 height 40
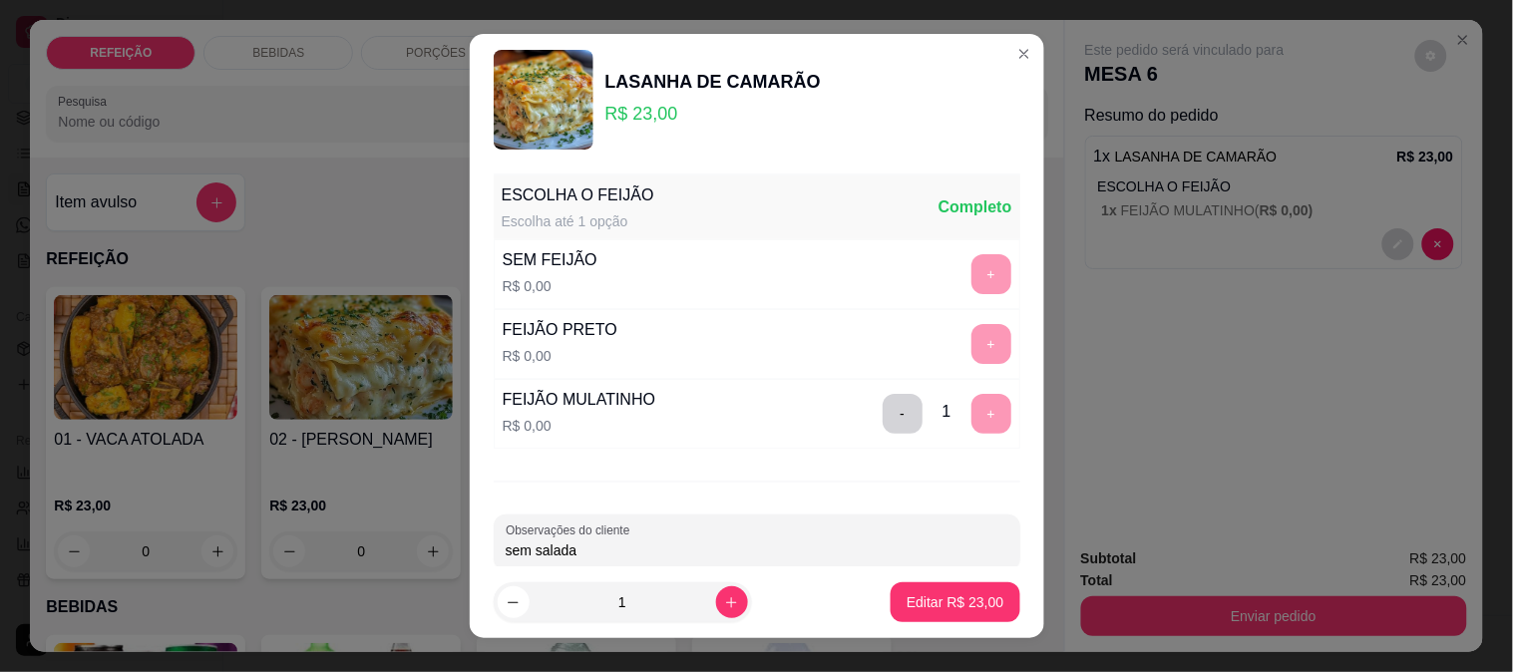
type input "sem salada"
click at [921, 603] on p "Editar R$ 23,00" at bounding box center [956, 602] width 94 height 19
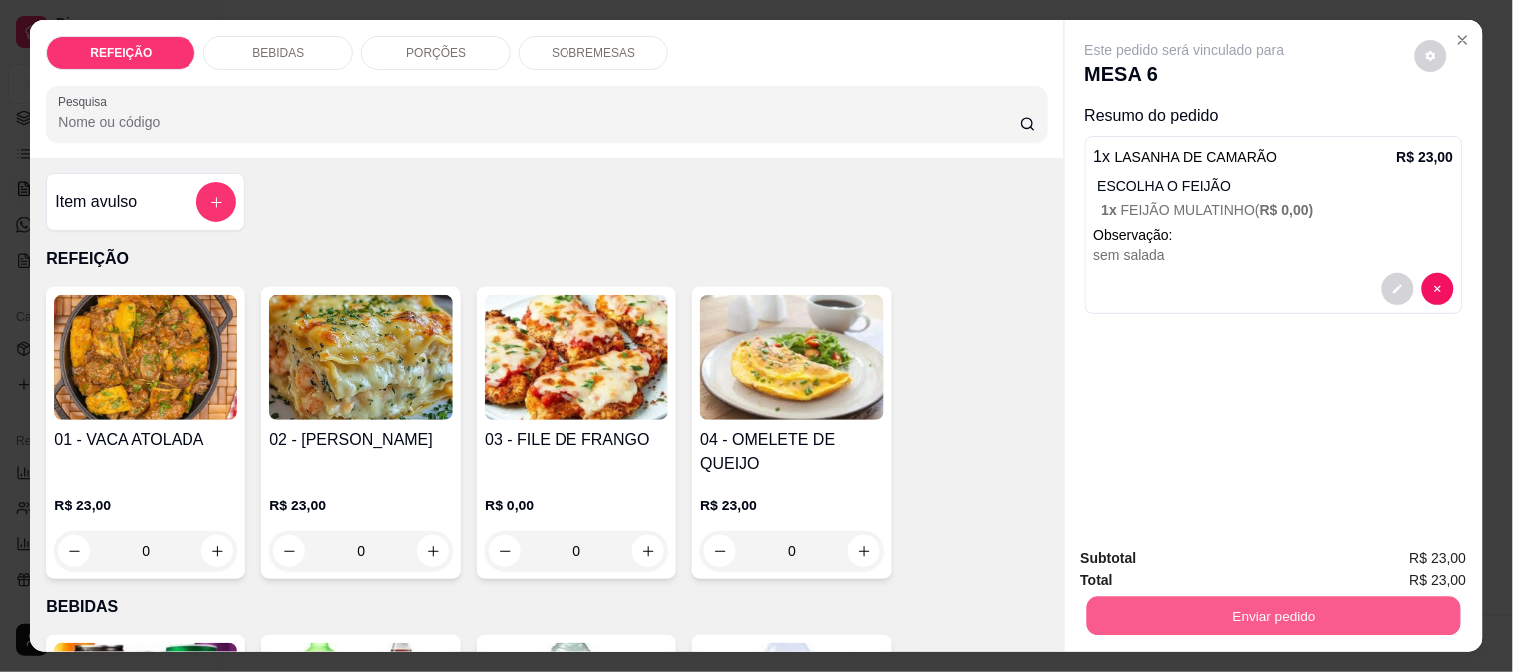
click at [1181, 599] on button "Enviar pedido" at bounding box center [1273, 615] width 374 height 39
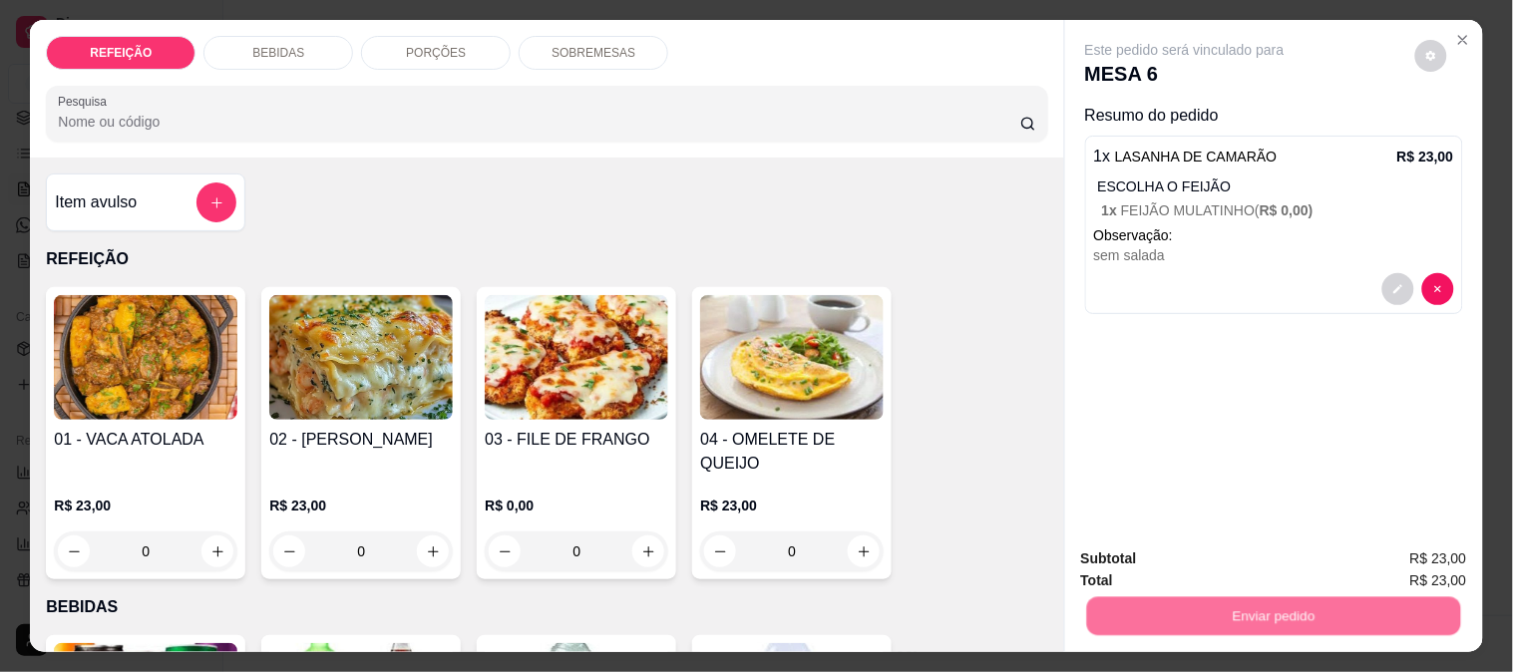
click at [1132, 551] on button "Não registrar e enviar pedido" at bounding box center [1207, 559] width 201 height 37
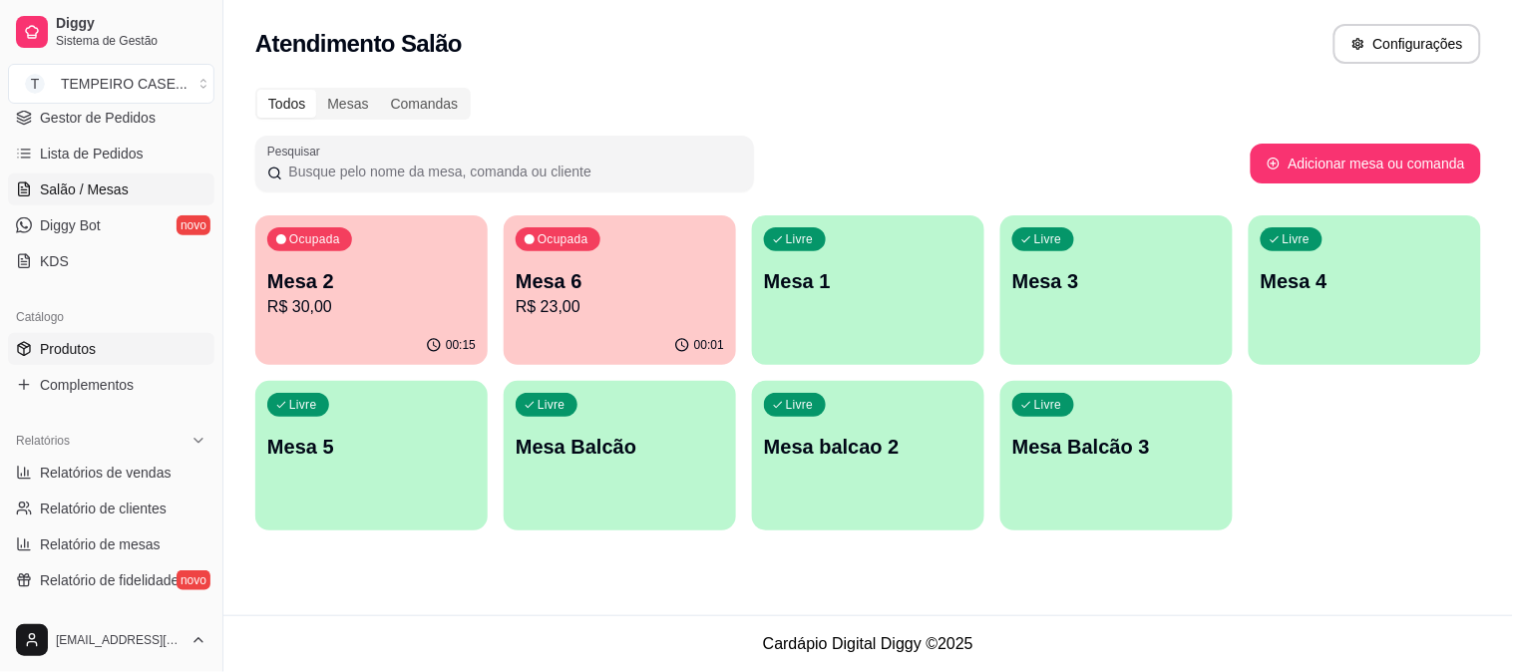
click at [78, 345] on span "Produtos" at bounding box center [68, 349] width 56 height 20
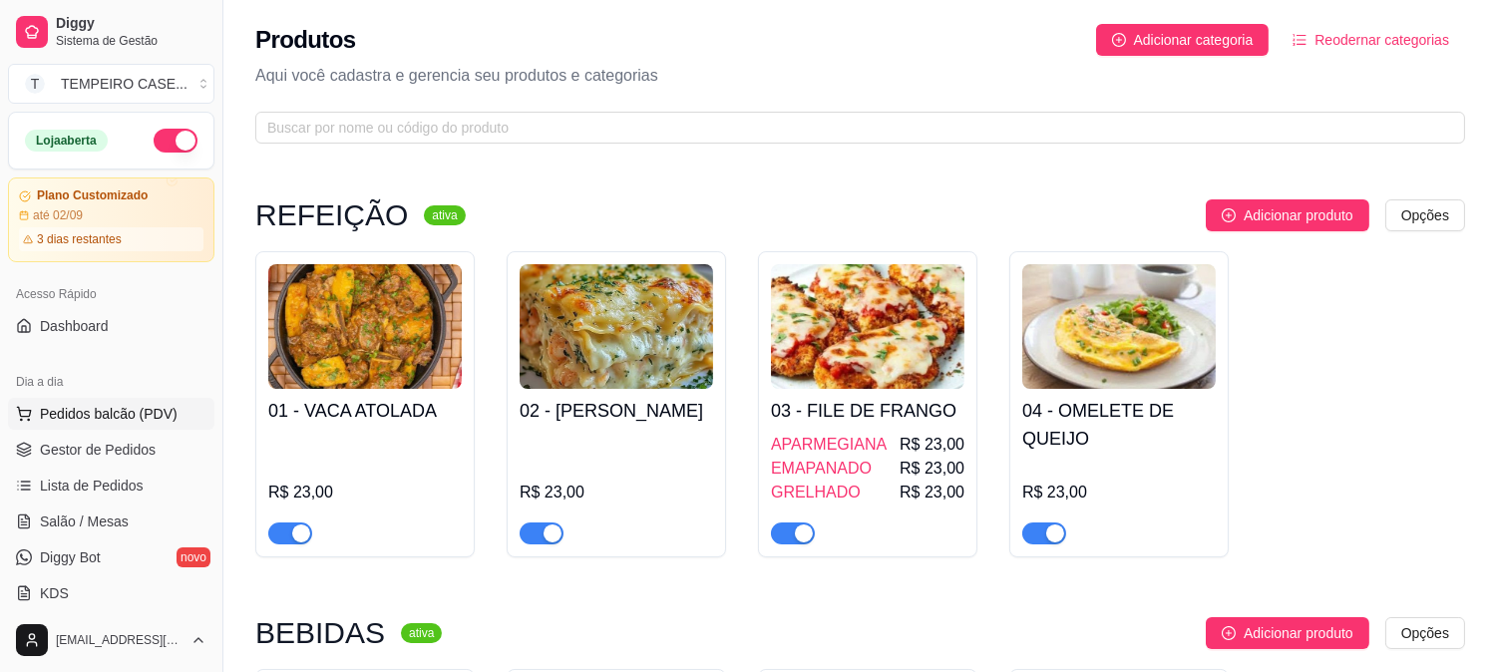
click at [114, 417] on span "Pedidos balcão (PDV)" at bounding box center [109, 414] width 138 height 20
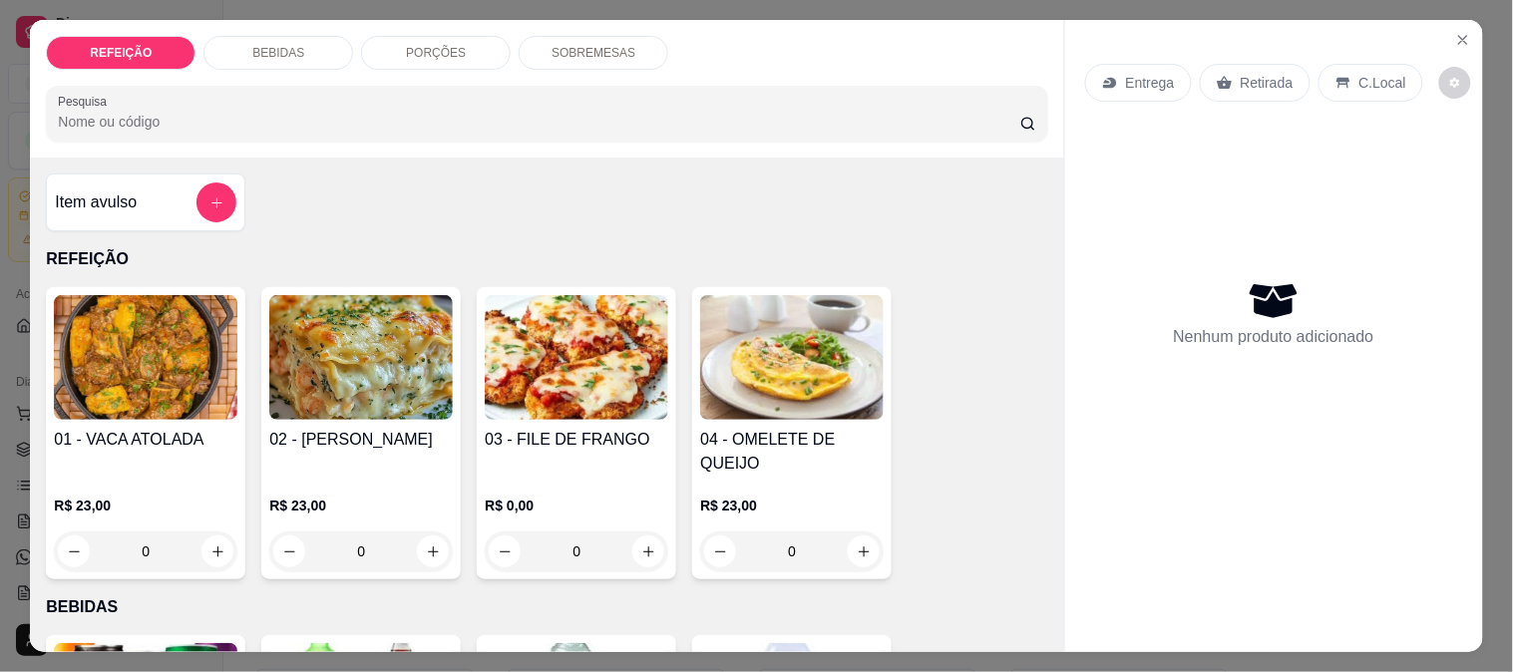
click at [151, 370] on img at bounding box center [146, 357] width 184 height 125
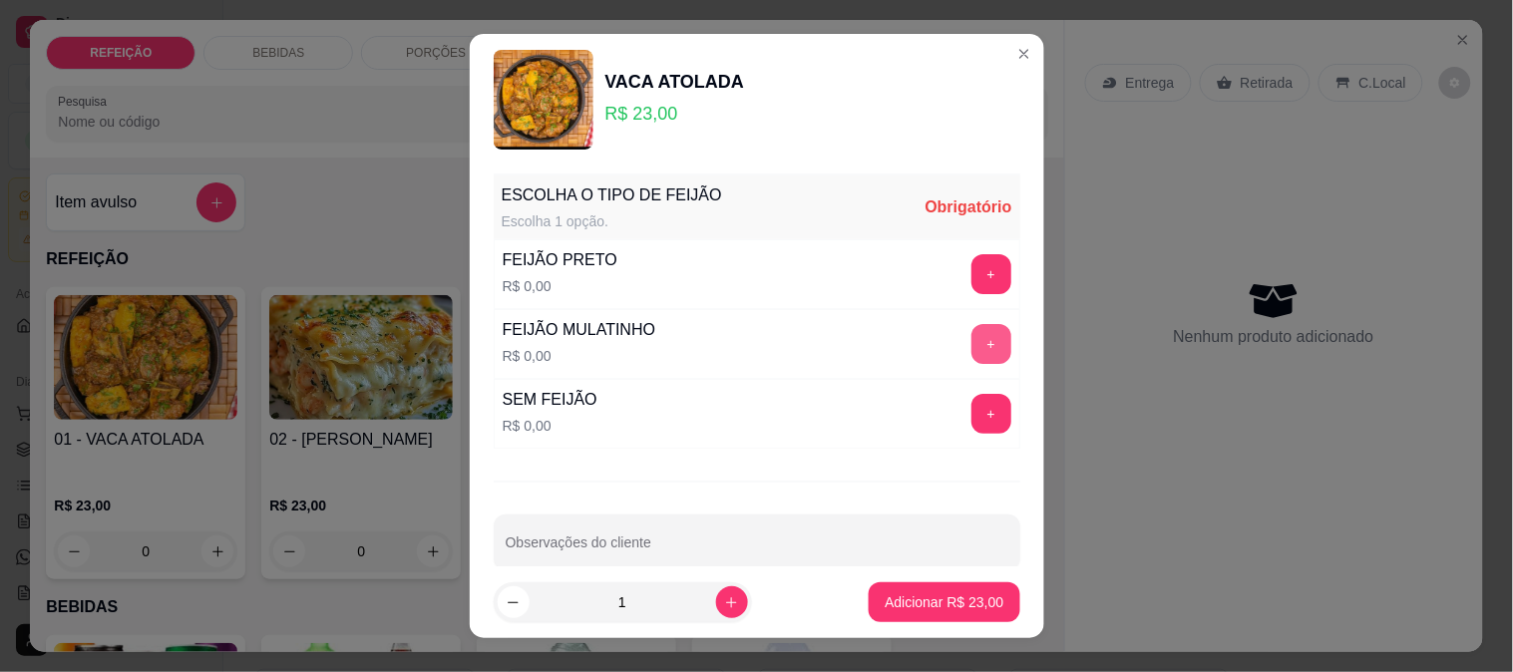
click at [971, 352] on button "+" at bounding box center [991, 344] width 40 height 40
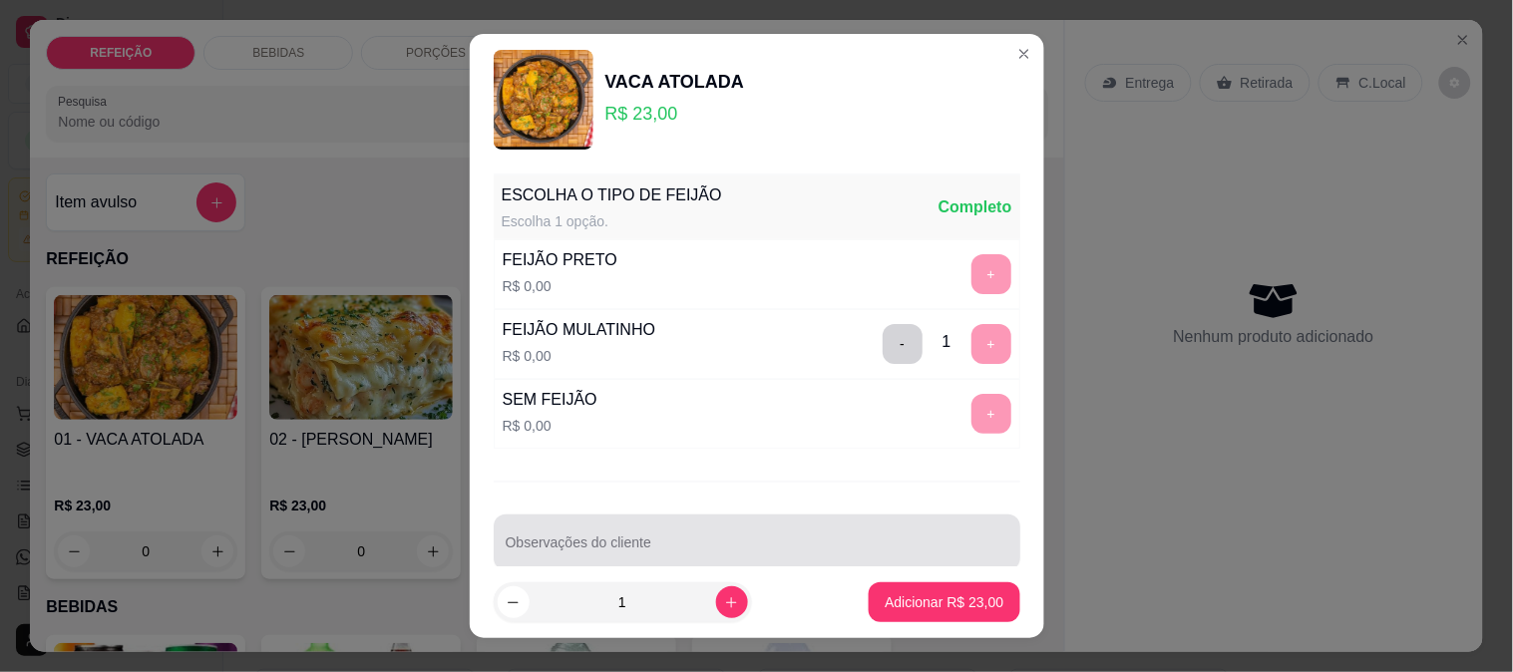
click at [715, 543] on input "Observações do cliente" at bounding box center [757, 551] width 503 height 20
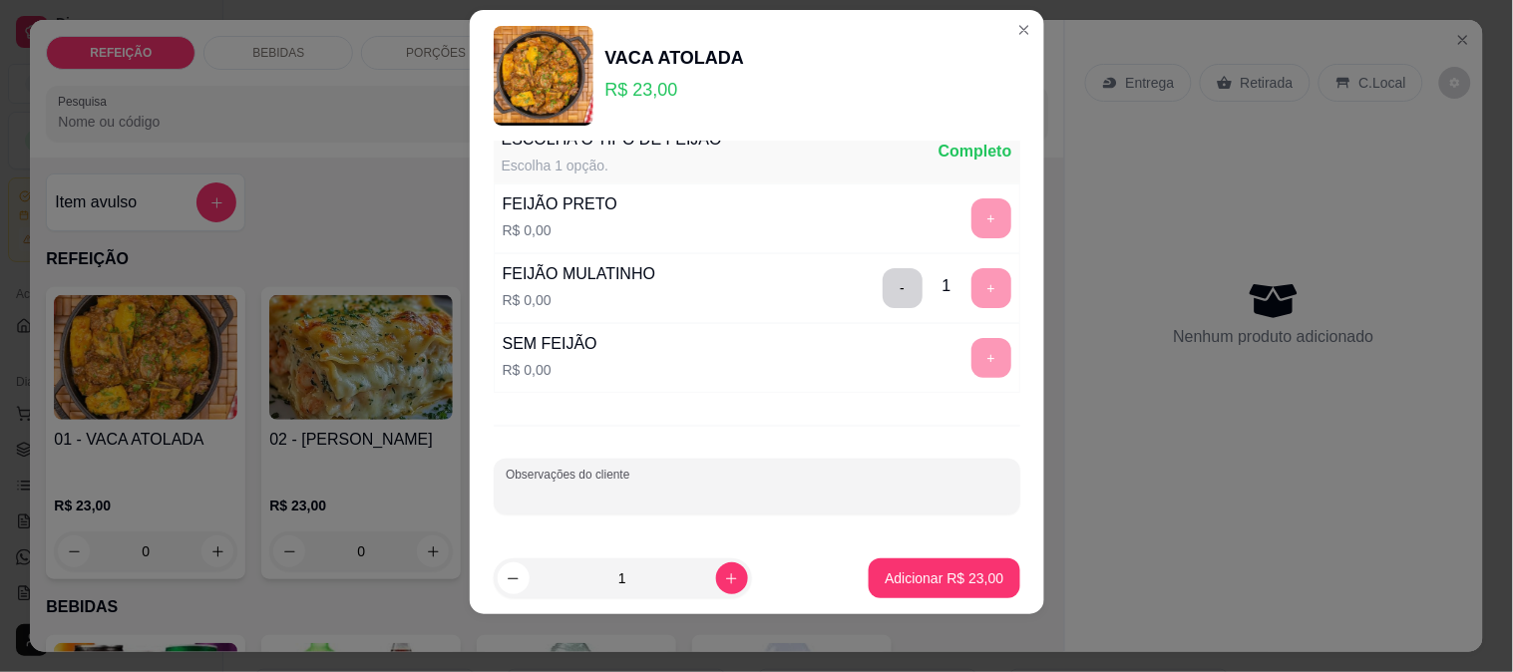
scroll to position [30, 0]
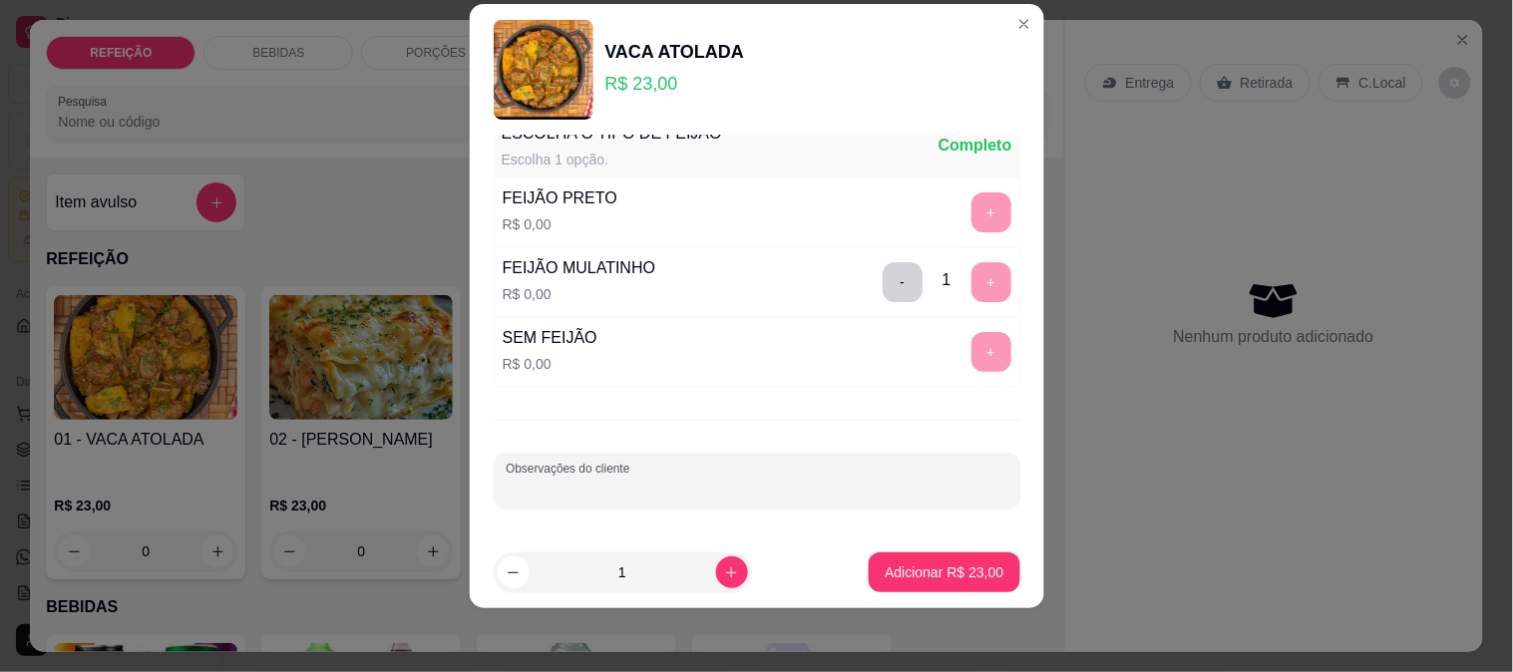
click at [756, 492] on input "Observações do cliente" at bounding box center [757, 489] width 503 height 20
type input "carne magra"
click at [895, 561] on button "Adicionar R$ 23,00" at bounding box center [944, 573] width 151 height 40
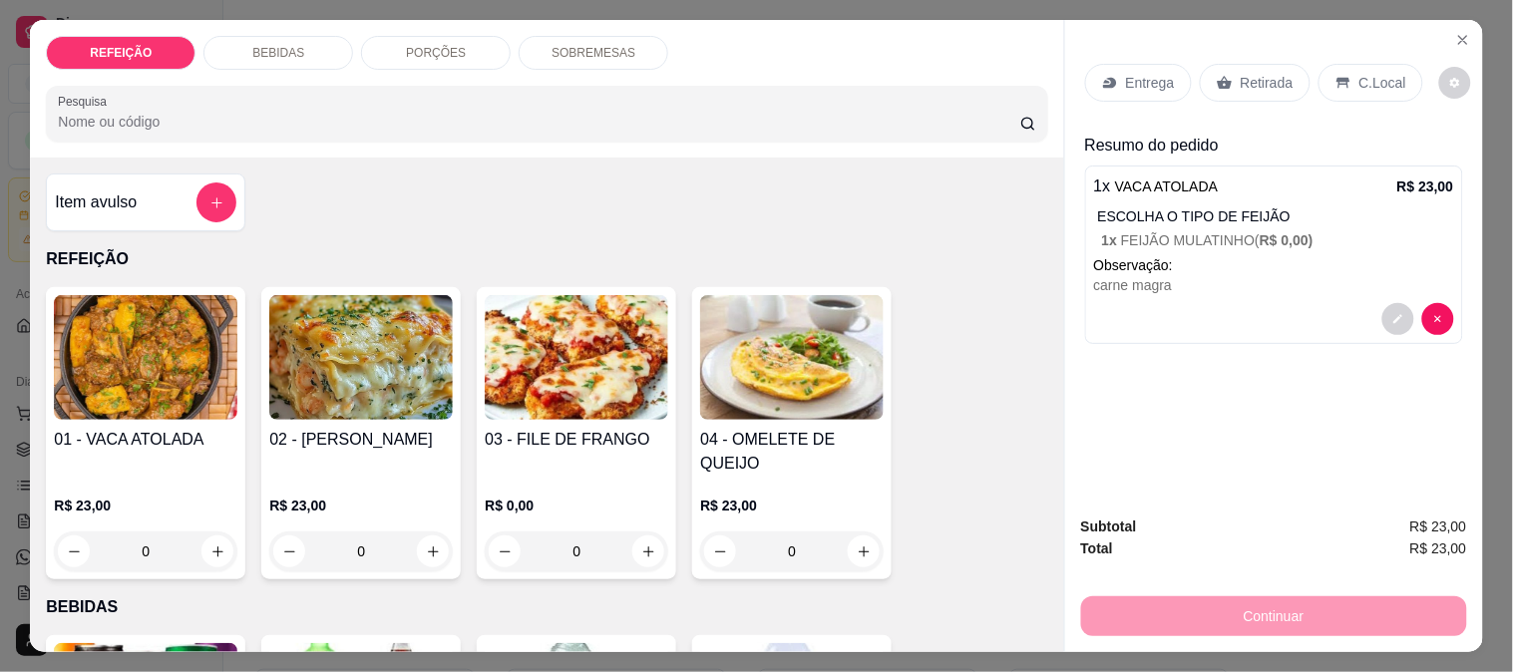
click at [1241, 73] on p "Retirada" at bounding box center [1267, 83] width 53 height 20
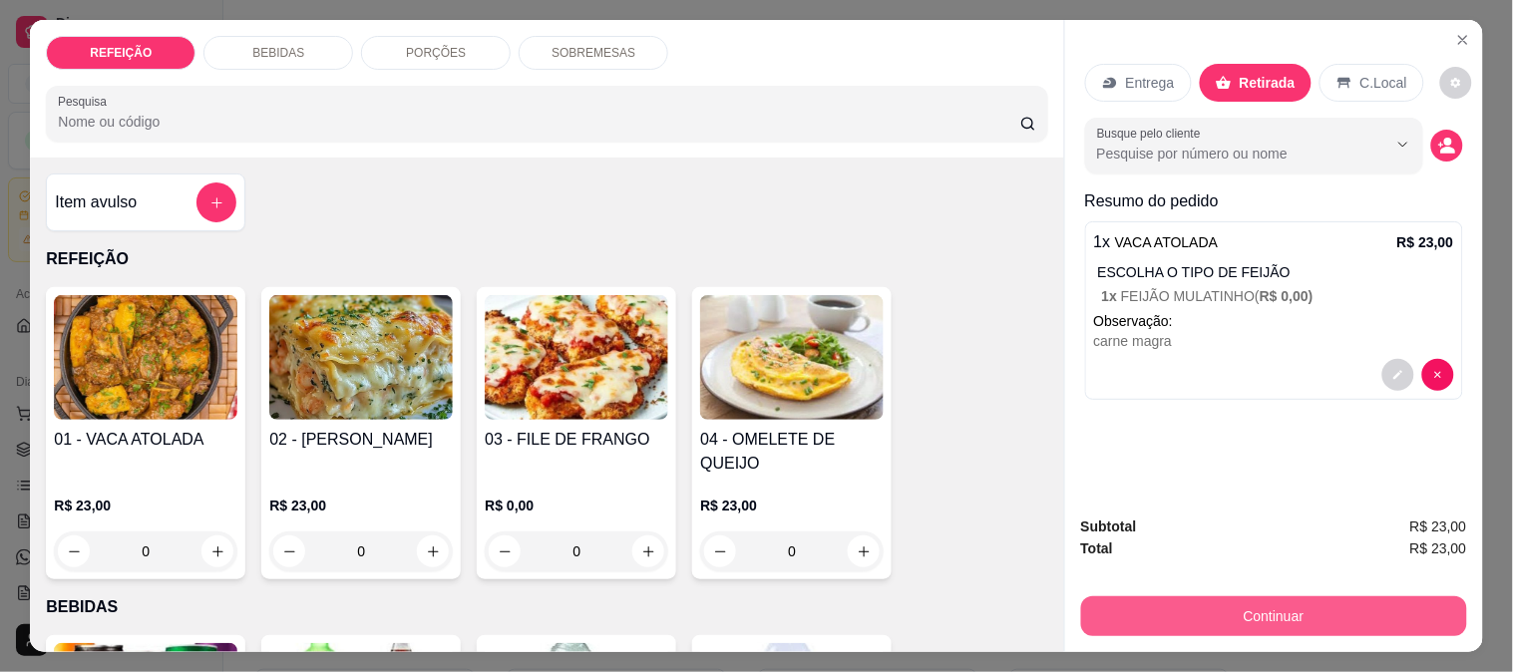
click at [1253, 615] on button "Continuar" at bounding box center [1274, 616] width 386 height 40
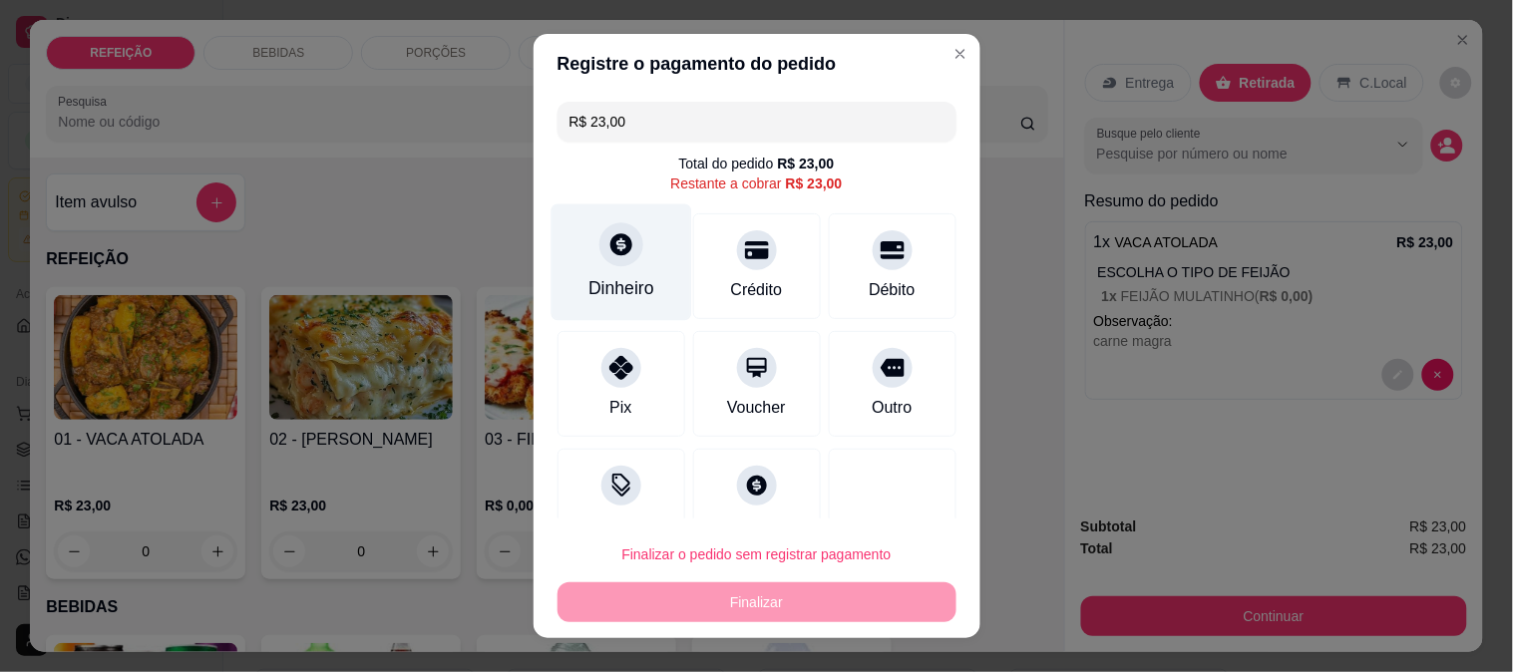
click at [611, 280] on div "Dinheiro" at bounding box center [621, 288] width 66 height 26
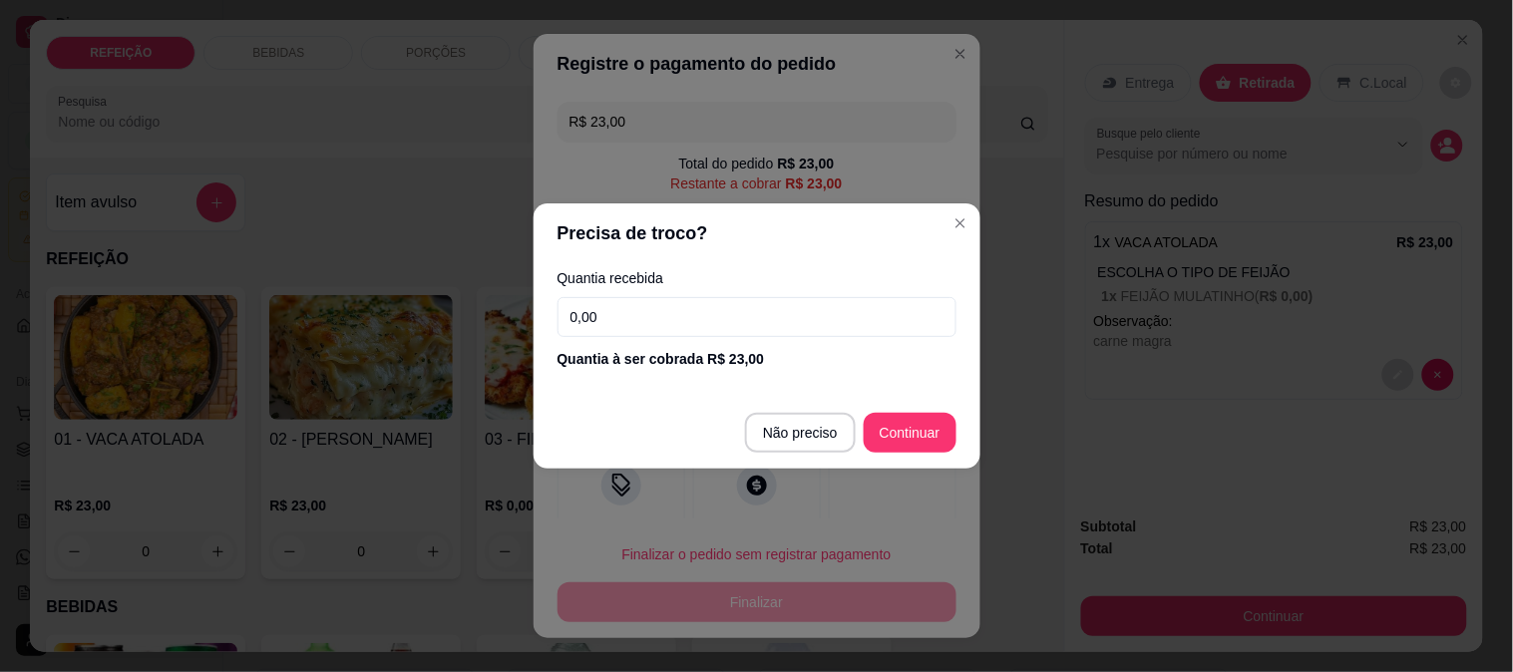
drag, startPoint x: 477, startPoint y: 329, endPoint x: 325, endPoint y: 329, distance: 151.6
click at [325, 329] on div "Precisa de troco? Quantia recebida 0,00 Quantia à ser cobrada R$ 23,00 Não prec…" at bounding box center [756, 336] width 1513 height 672
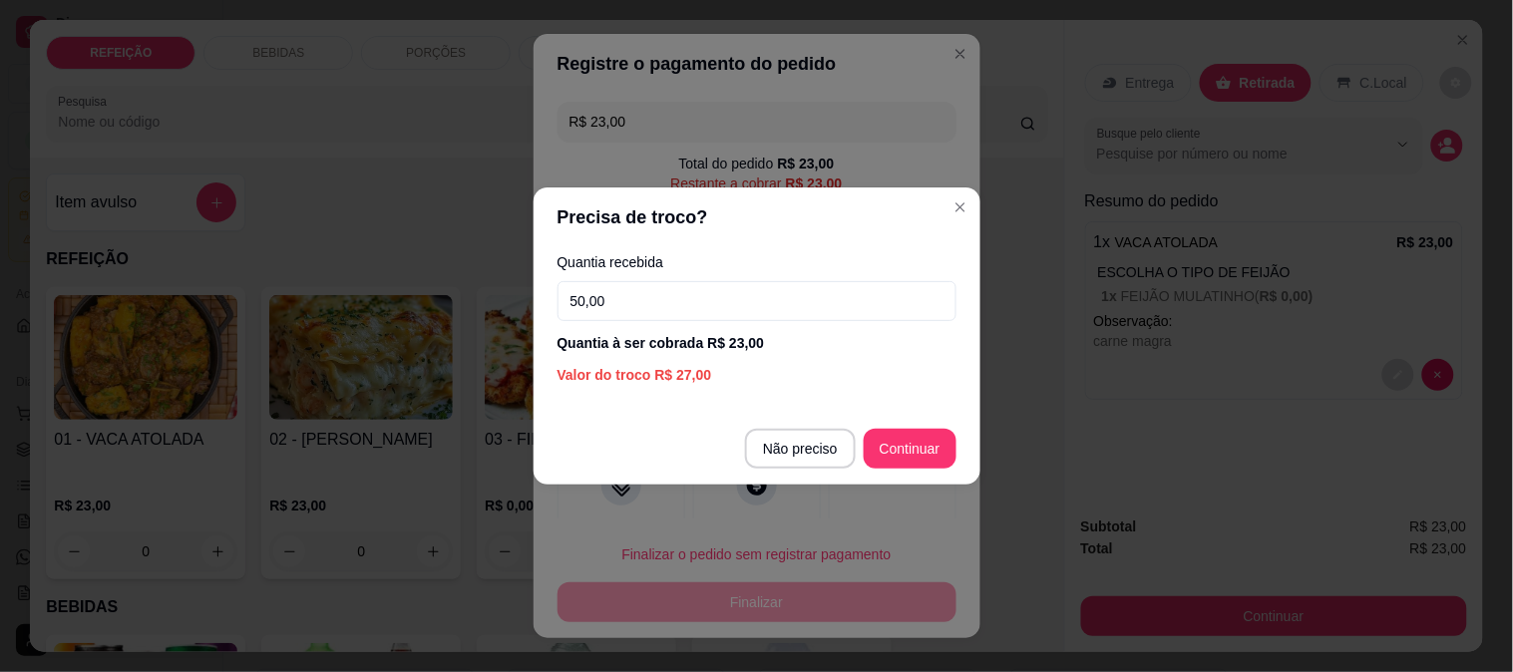
type input "50,00"
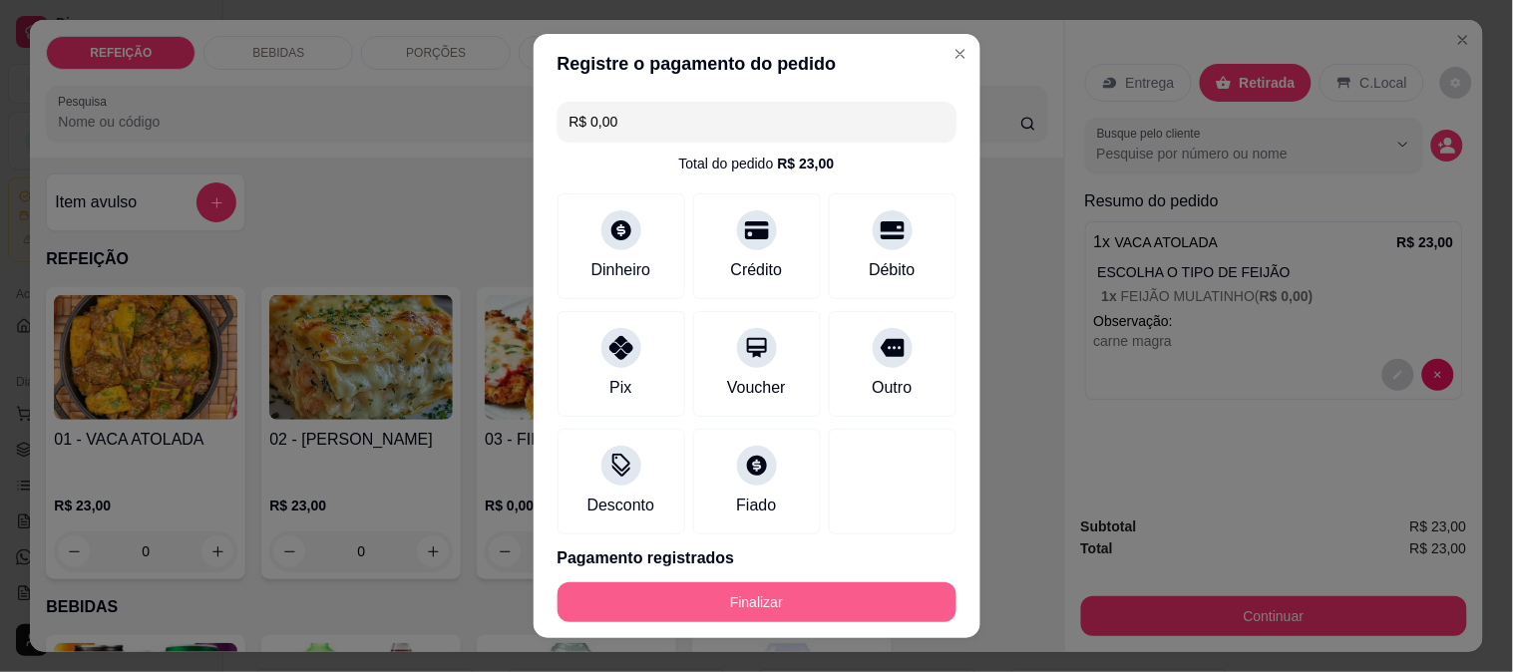
click at [772, 604] on button "Finalizar" at bounding box center [757, 602] width 399 height 40
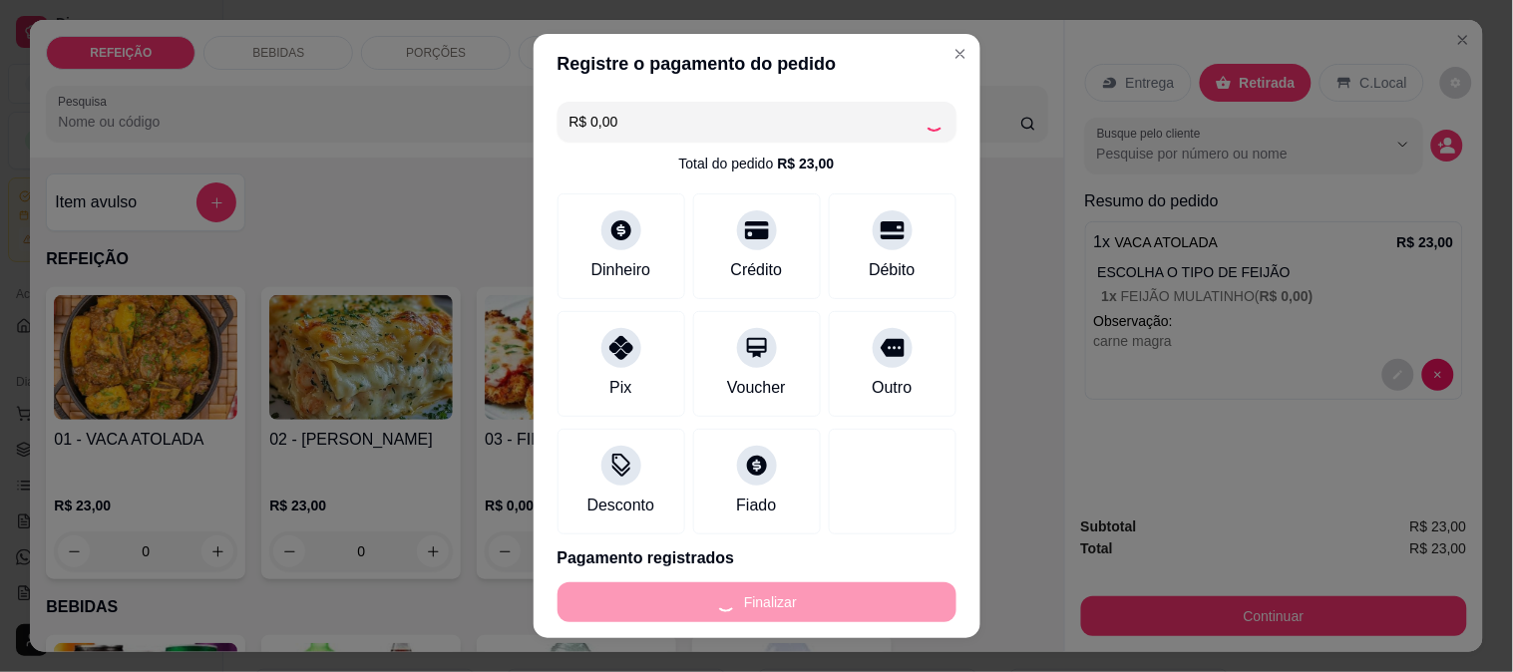
type input "-R$ 23,00"
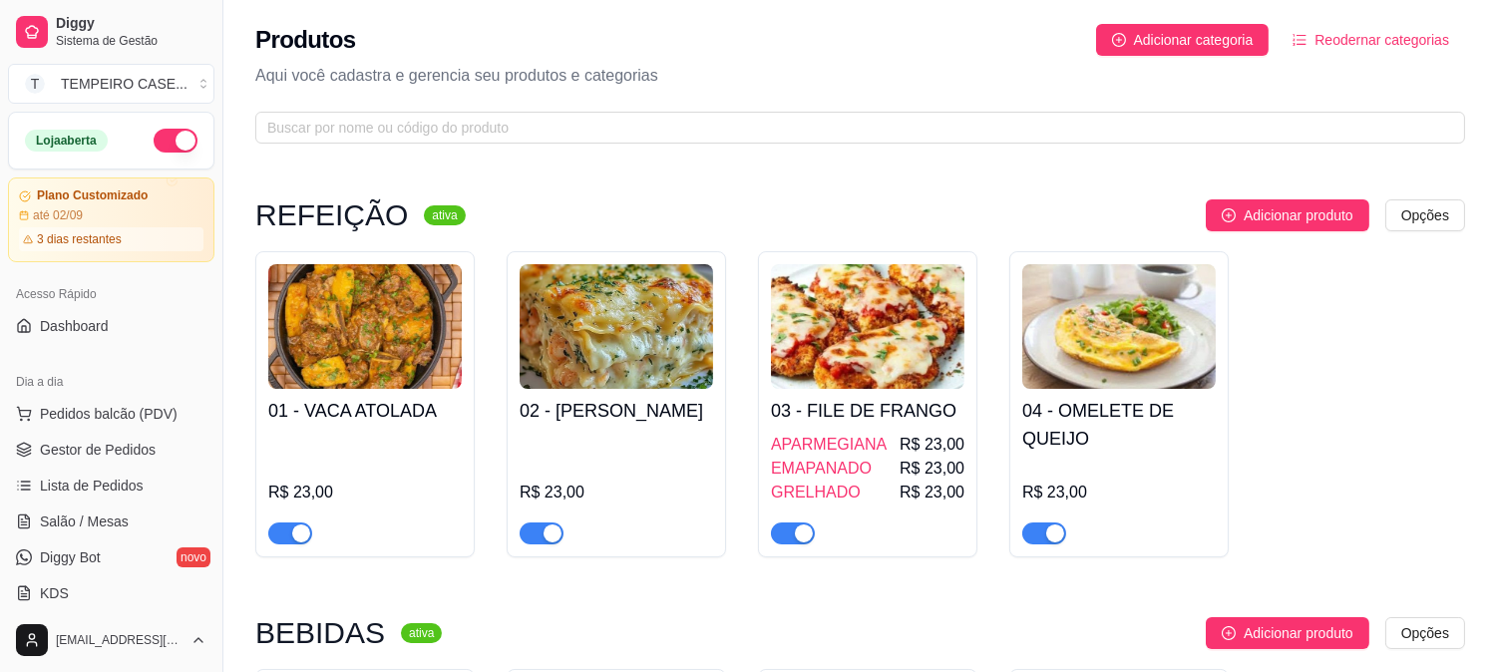
click at [350, 323] on img at bounding box center [364, 326] width 193 height 125
click at [97, 434] on link "Gestor de Pedidos" at bounding box center [111, 450] width 206 height 32
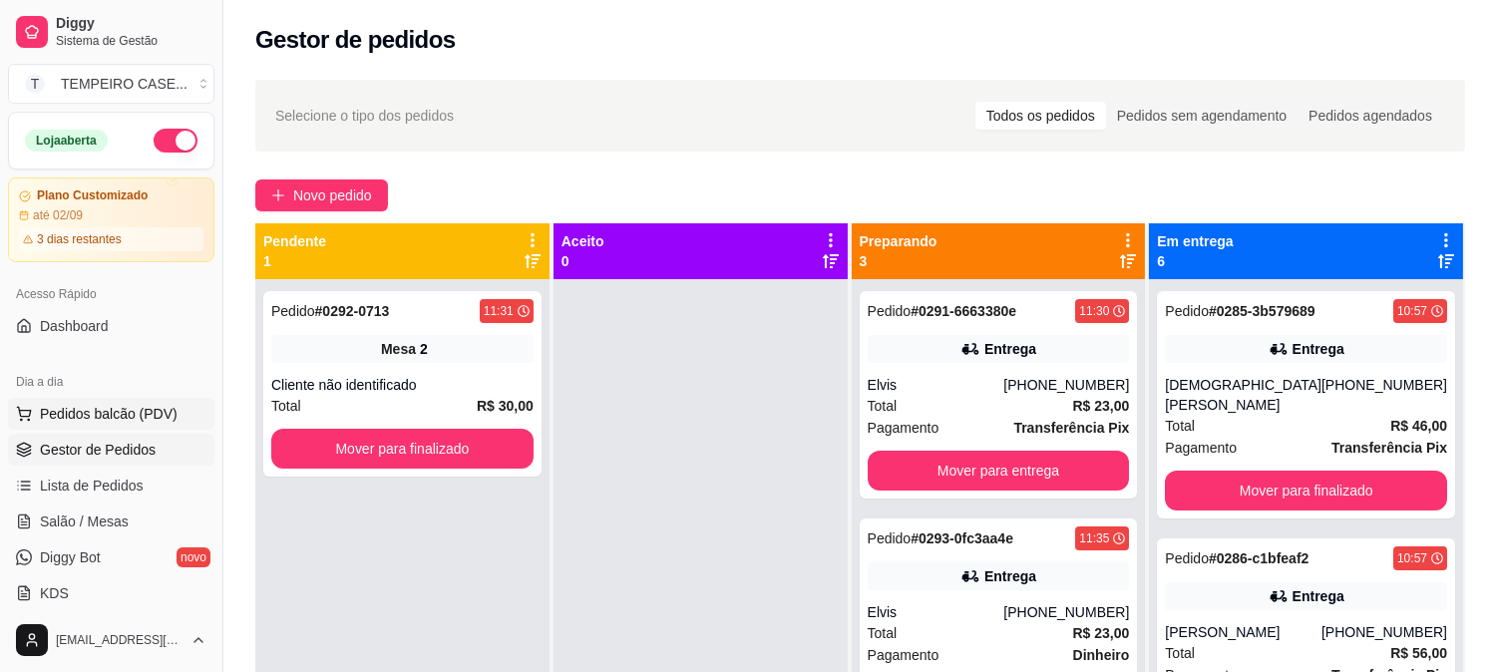
click at [101, 411] on span "Pedidos balcão (PDV)" at bounding box center [109, 414] width 138 height 20
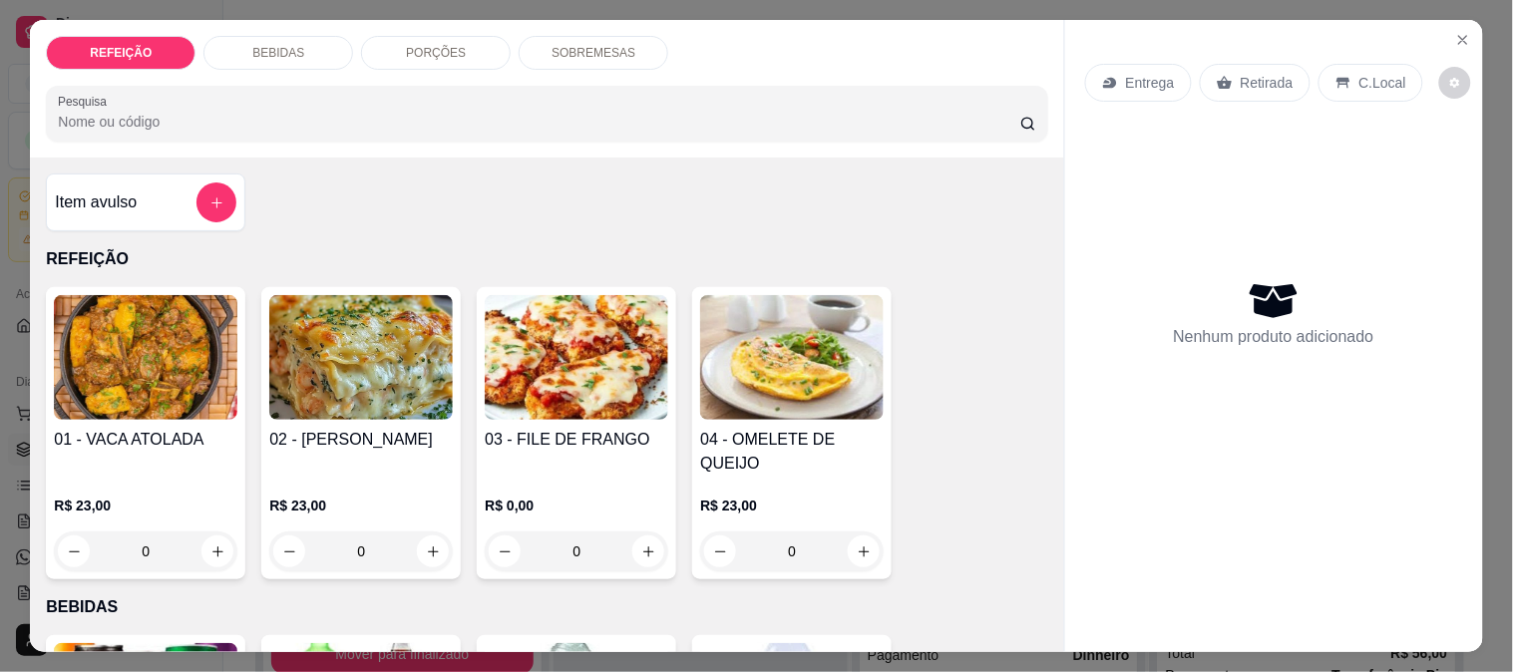
click at [160, 391] on img at bounding box center [146, 357] width 184 height 125
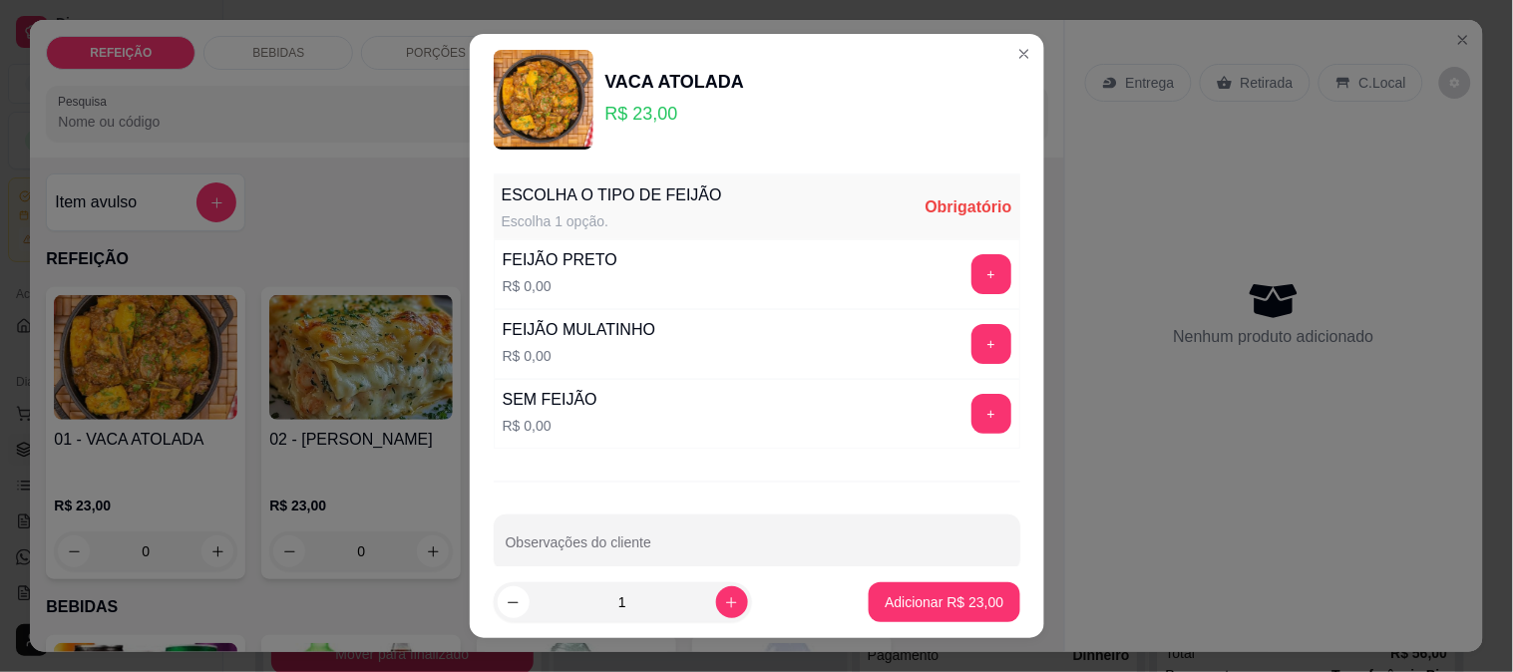
click at [963, 274] on div "+" at bounding box center [991, 274] width 56 height 40
click at [971, 262] on button "+" at bounding box center [991, 274] width 40 height 40
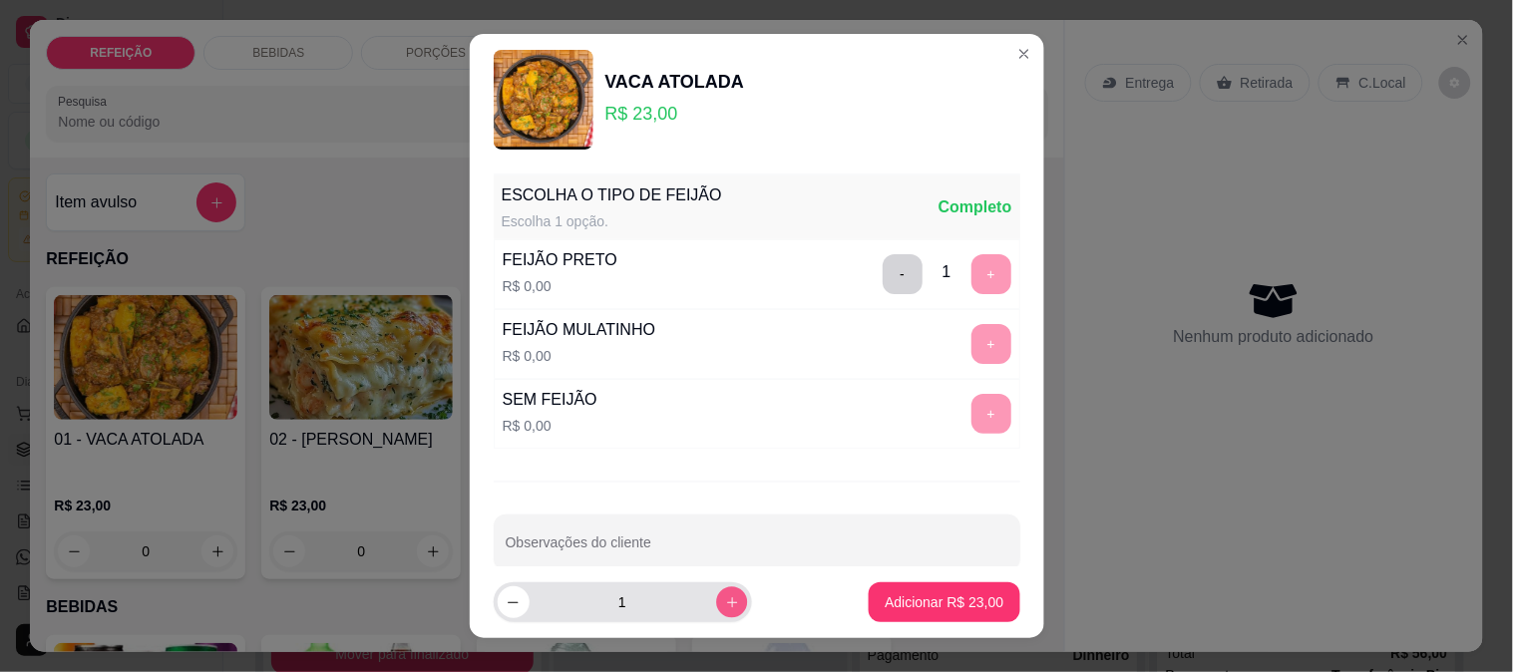
click at [716, 610] on button "increase-product-quantity" at bounding box center [731, 602] width 31 height 31
type input "2"
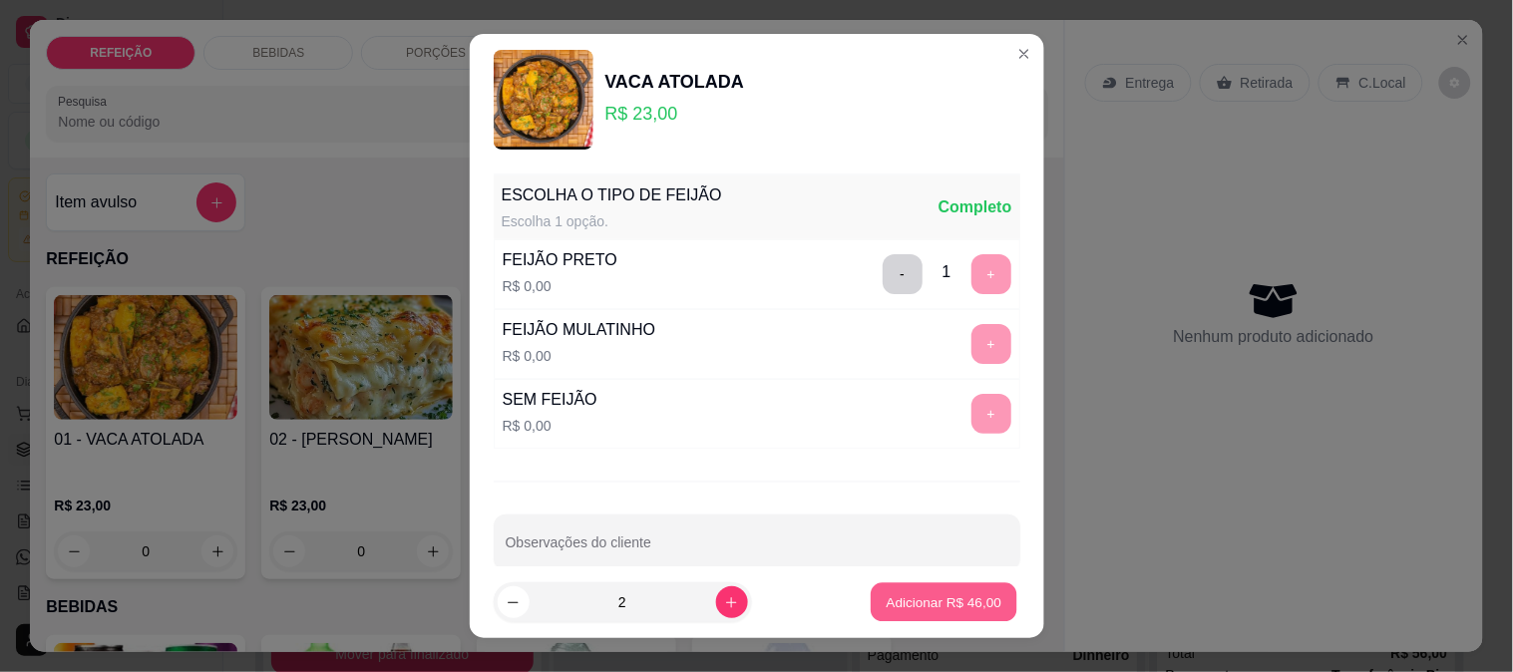
click at [914, 591] on button "Adicionar R$ 46,00" at bounding box center [945, 602] width 147 height 39
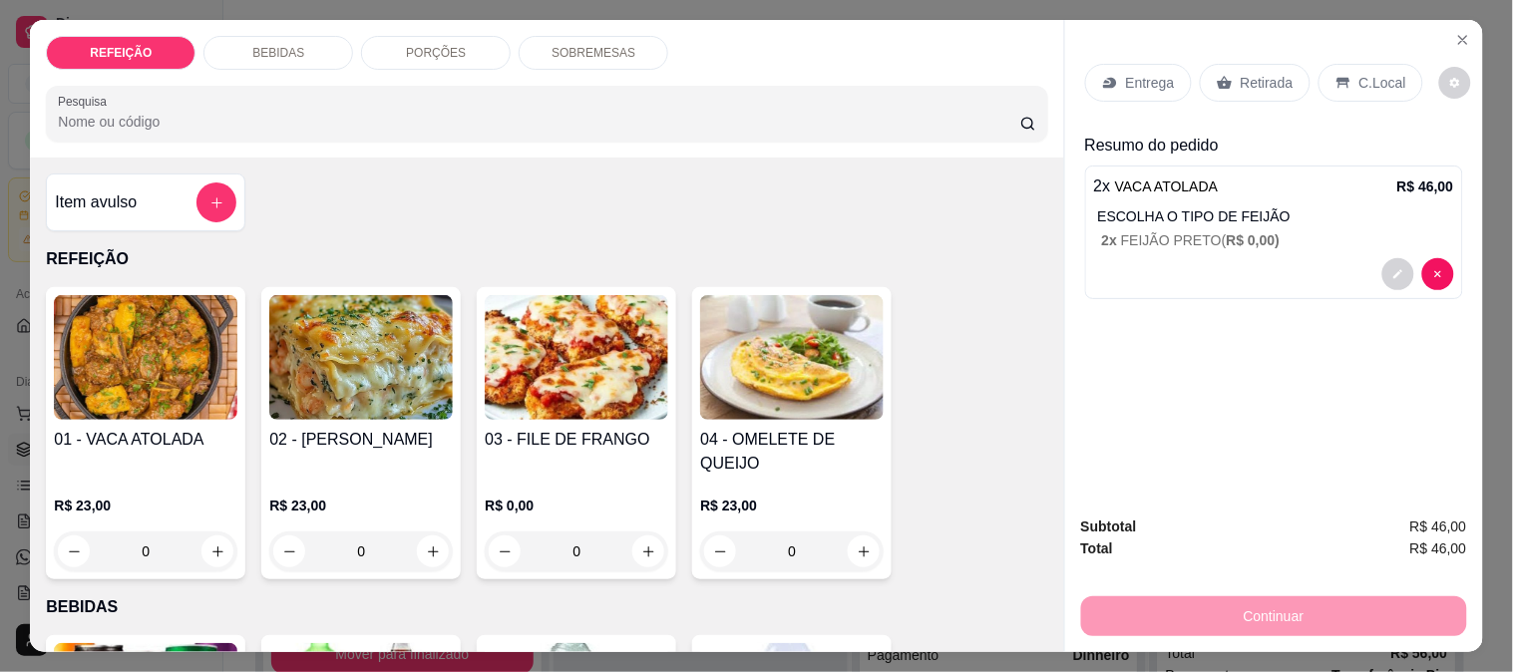
click at [1141, 64] on div "Entrega" at bounding box center [1138, 83] width 107 height 38
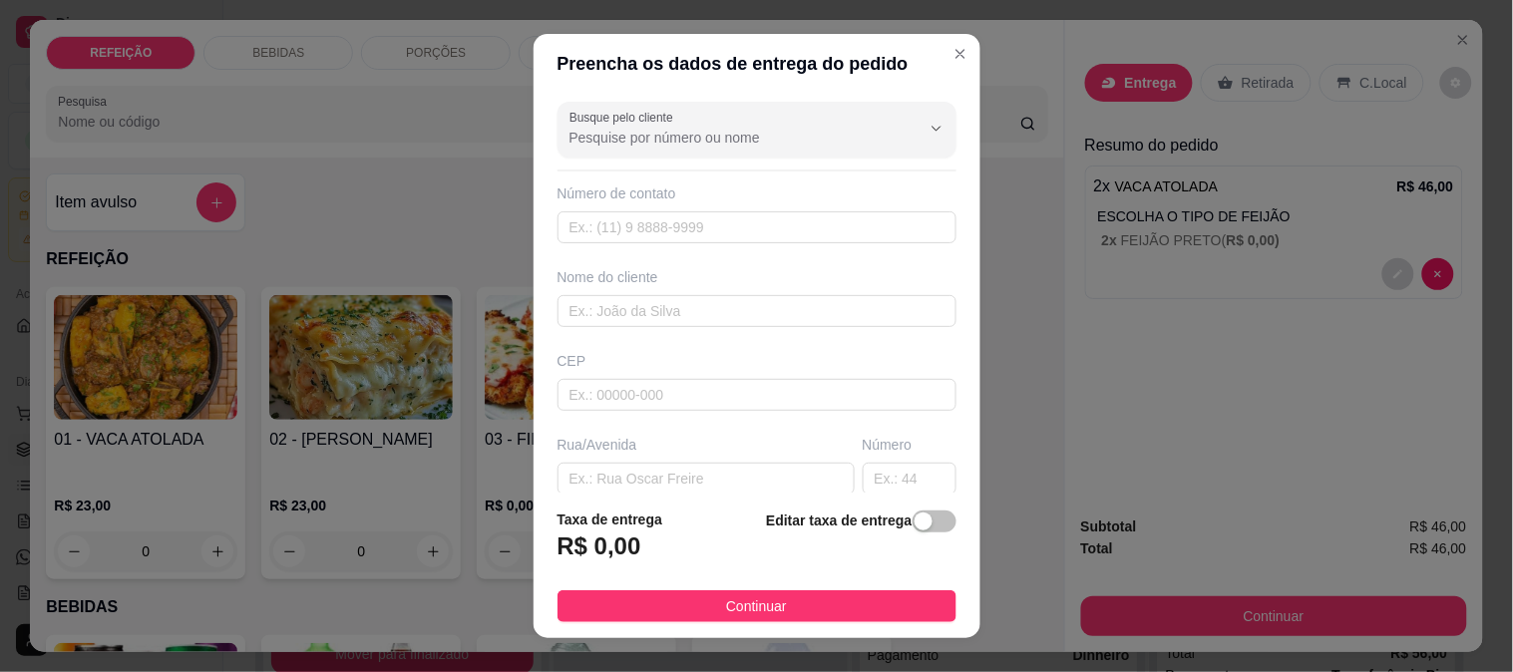
click at [702, 136] on input "Busque pelo cliente" at bounding box center [729, 138] width 319 height 20
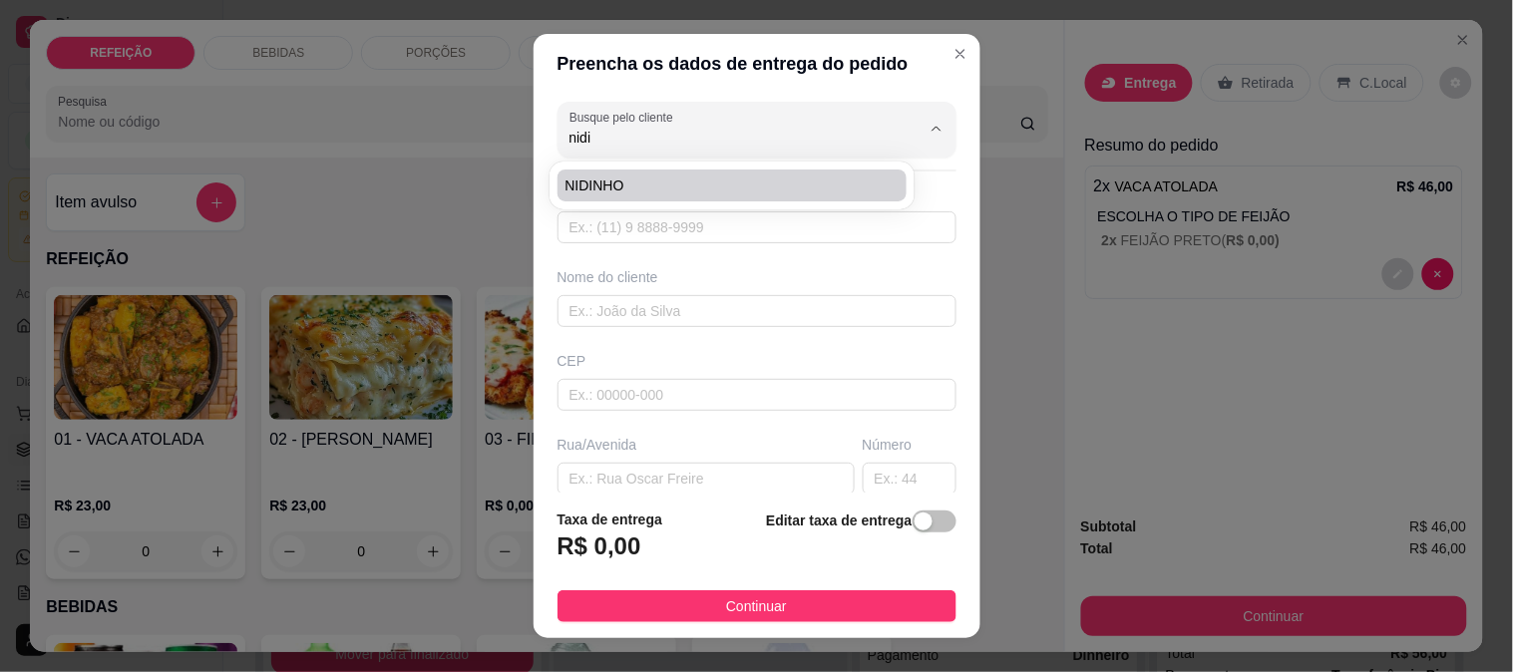
click at [646, 182] on span "NIDINHO" at bounding box center [723, 186] width 314 height 20
type input "NIDINHO"
type input "8194837304"
type input "NIDINHO"
type input "ESTACIONAMENTO ESTRELA DOR MAR"
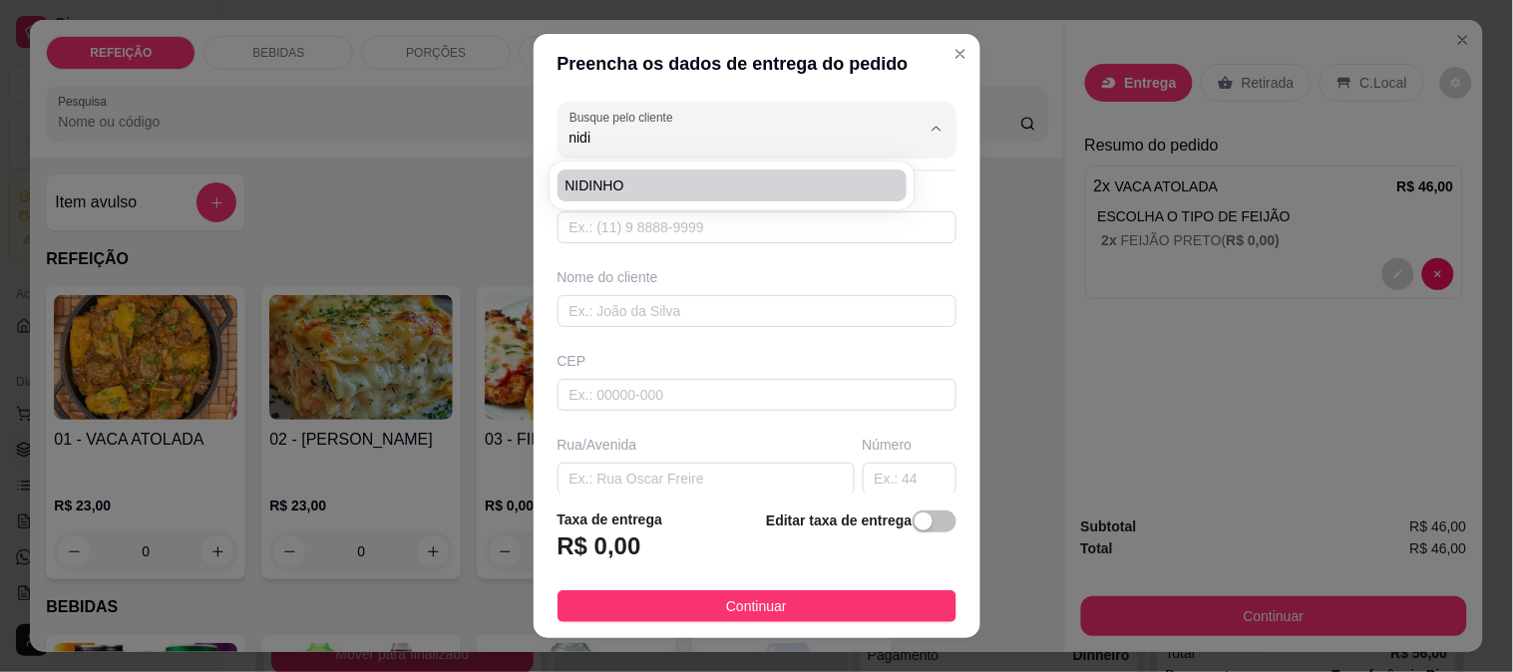
type input "IPOJUCA"
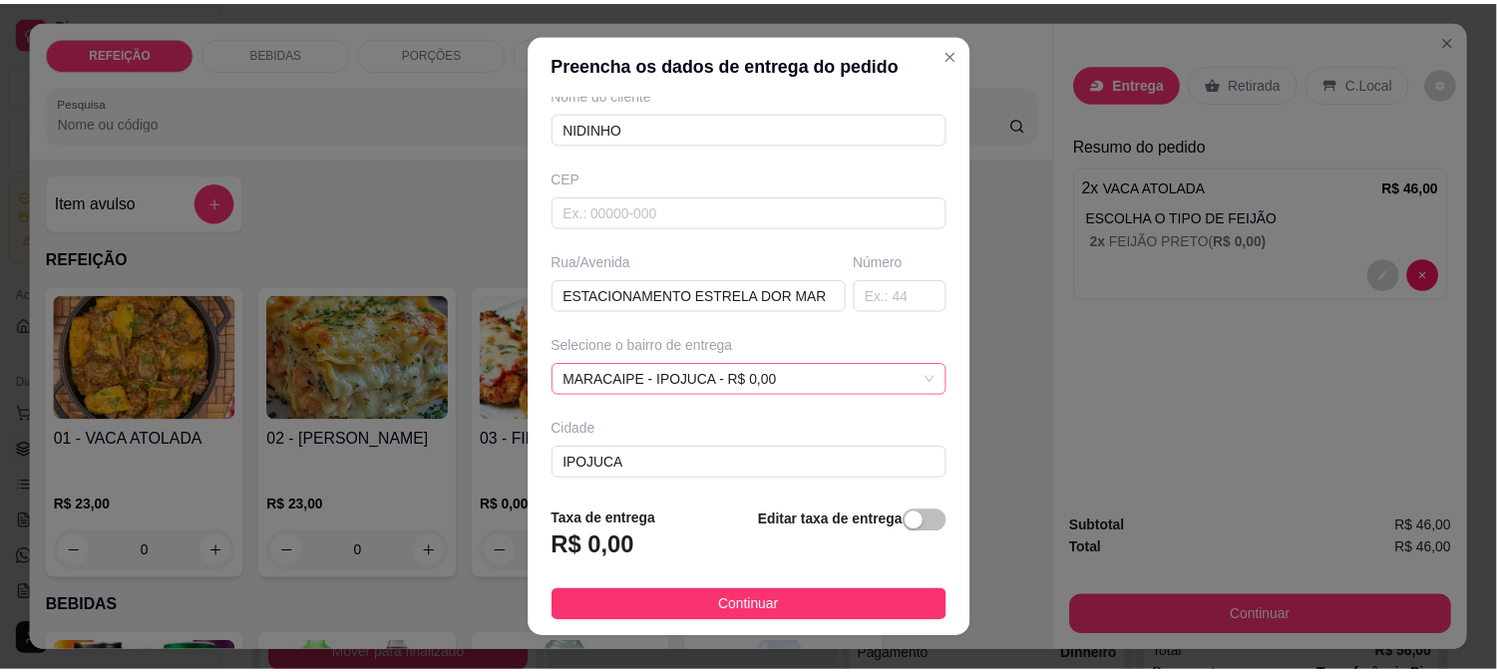
scroll to position [221, 0]
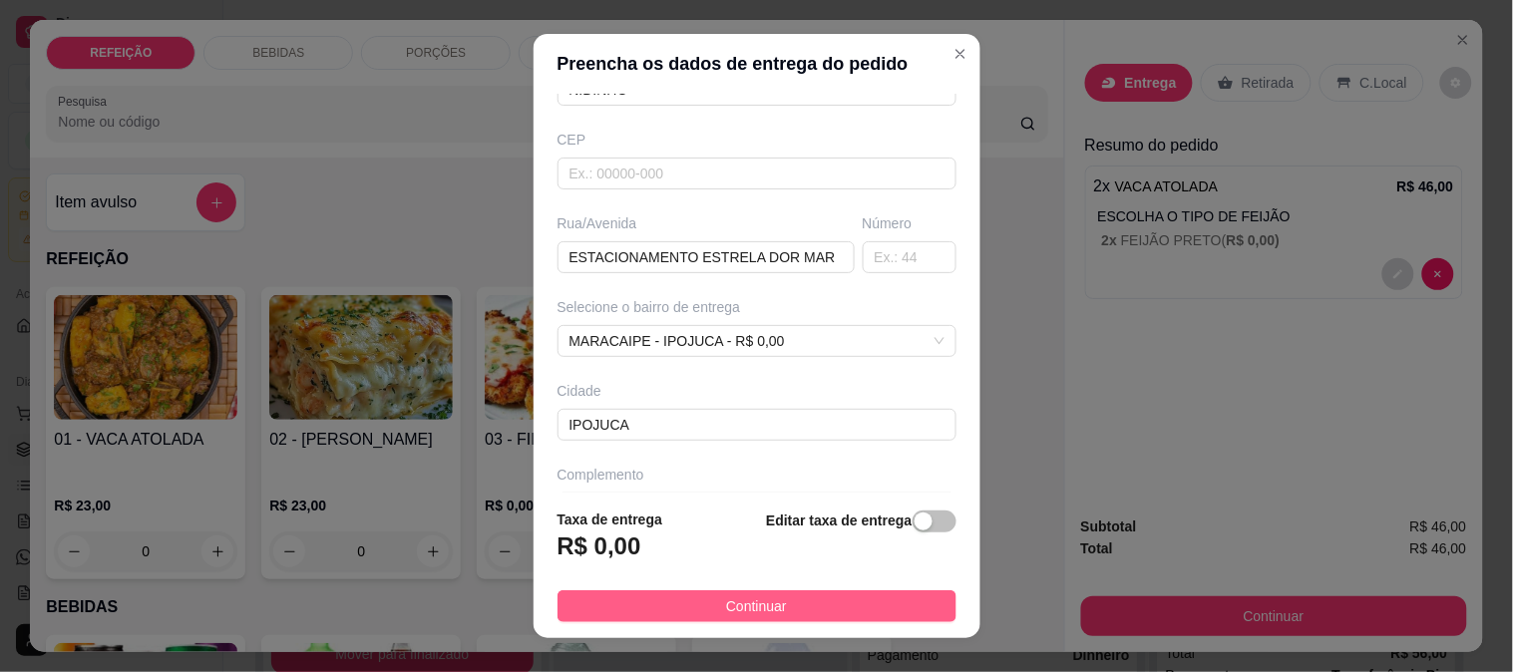
type input "NIDINHO"
click at [749, 622] on button "Continuar" at bounding box center [757, 606] width 399 height 32
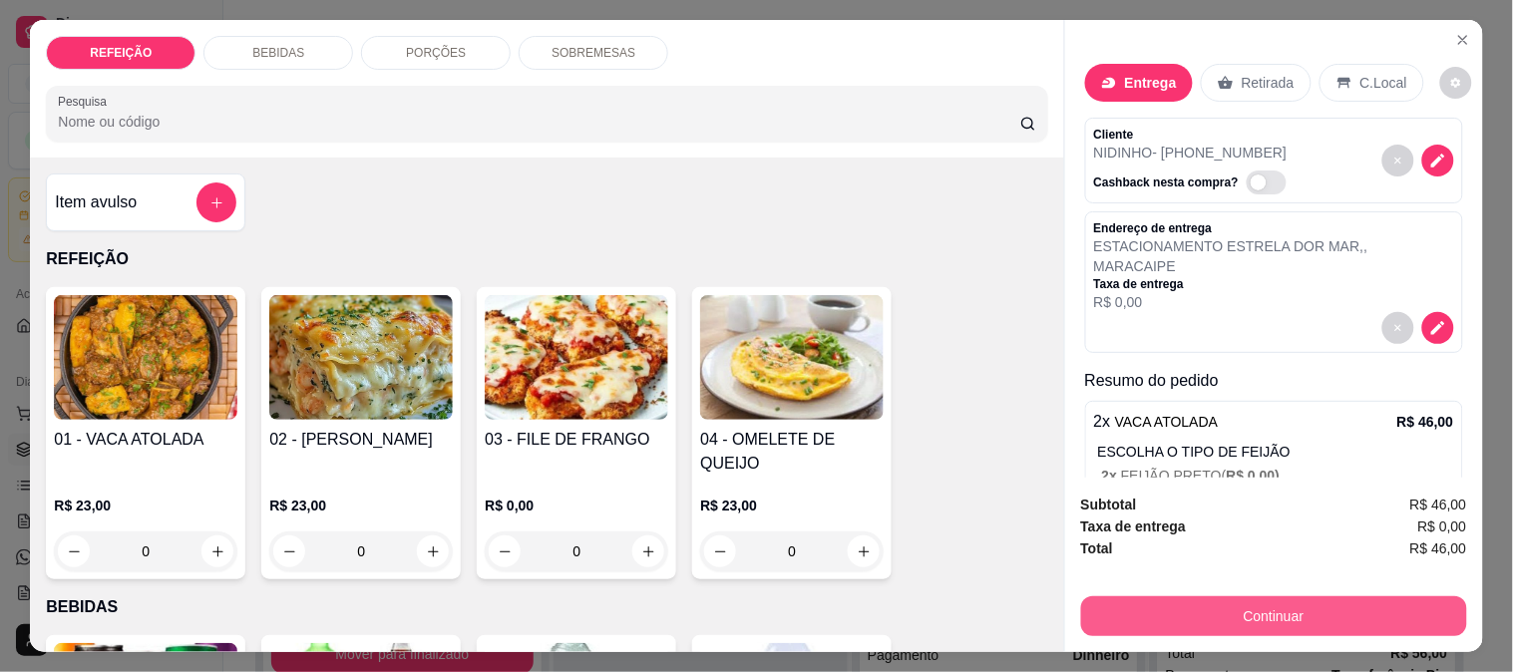
click at [1108, 611] on button "Continuar" at bounding box center [1274, 616] width 386 height 40
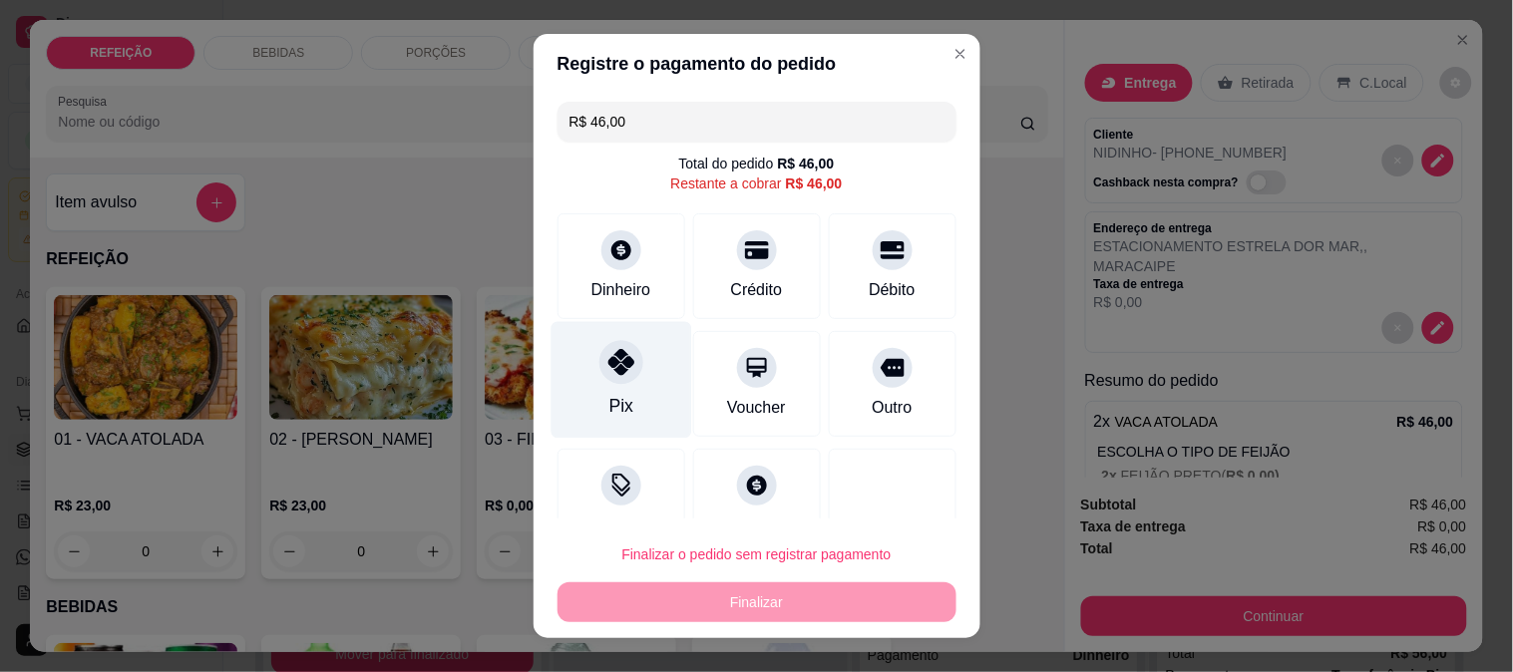
click at [620, 396] on div "Pix" at bounding box center [621, 379] width 141 height 117
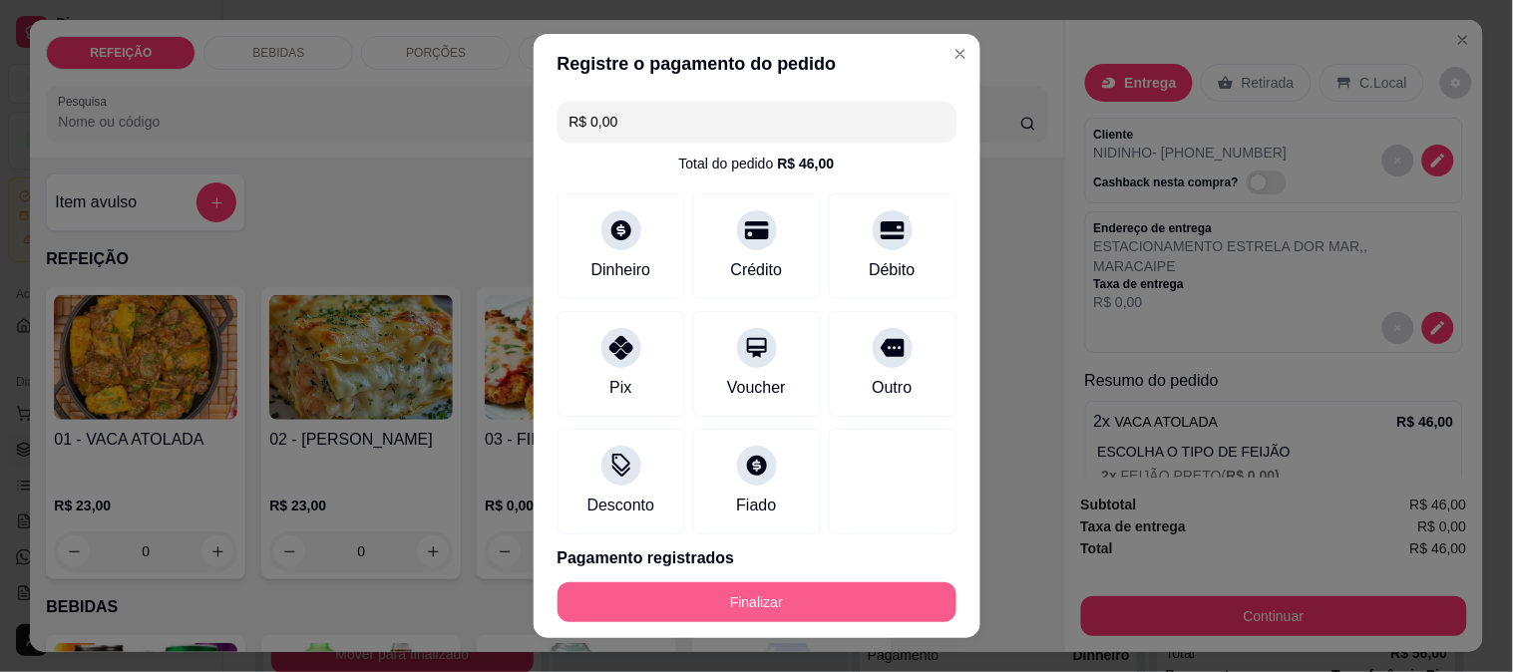
click at [706, 603] on button "Finalizar" at bounding box center [757, 602] width 399 height 40
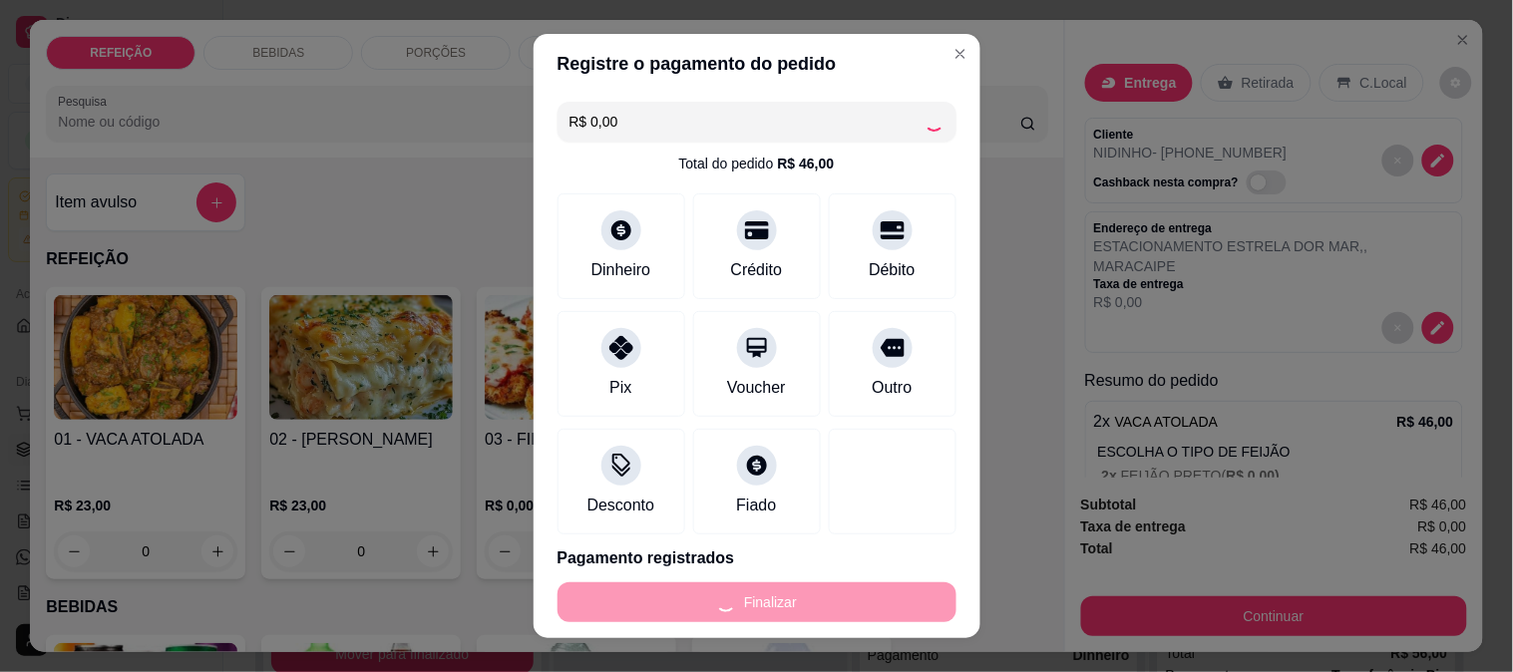
type input "-R$ 46,00"
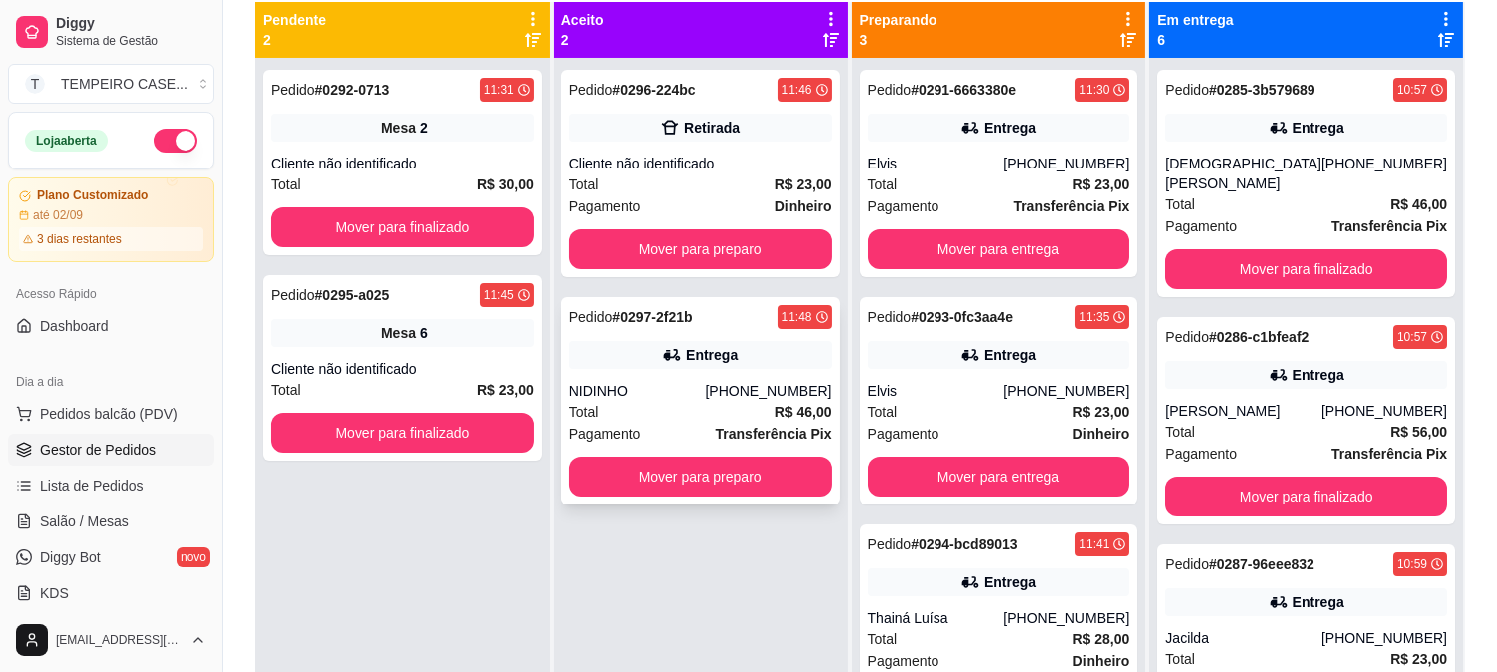
click at [725, 356] on div "Entrega" at bounding box center [712, 355] width 52 height 20
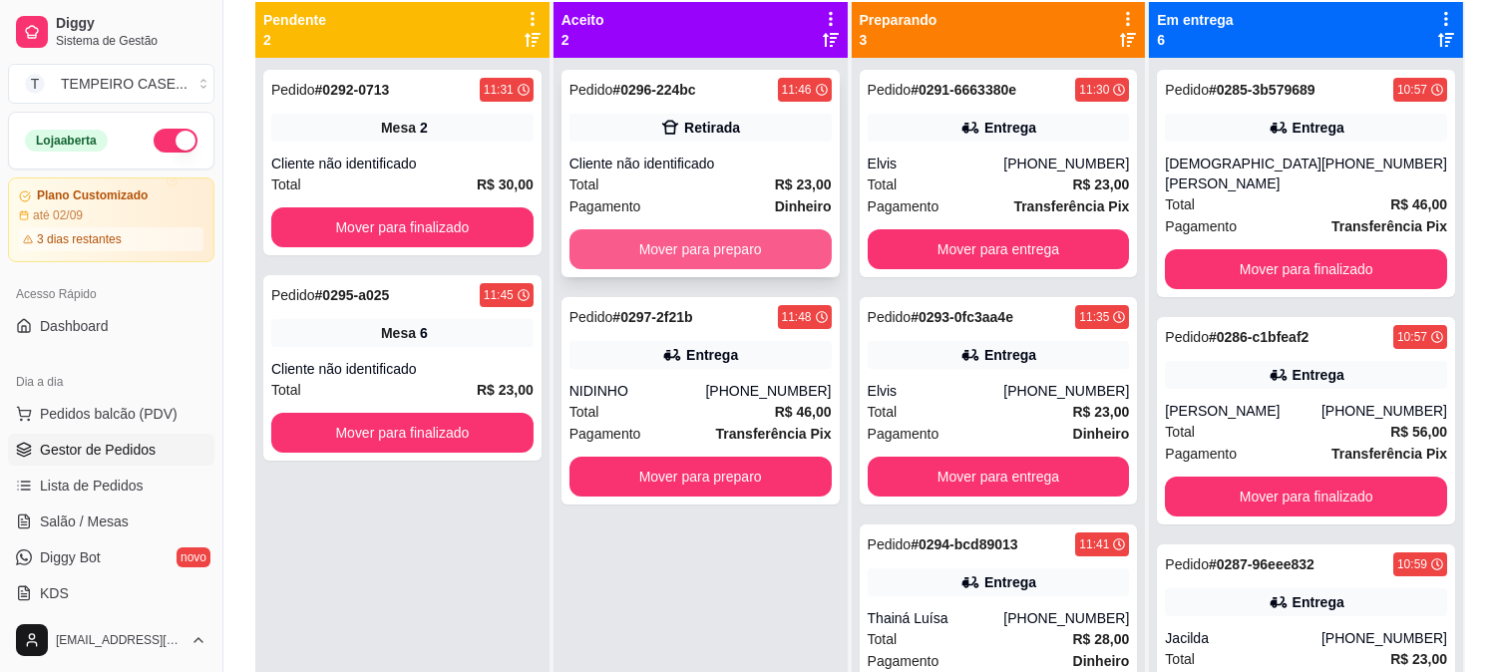
click at [654, 241] on button "Mover para preparo" at bounding box center [701, 249] width 262 height 40
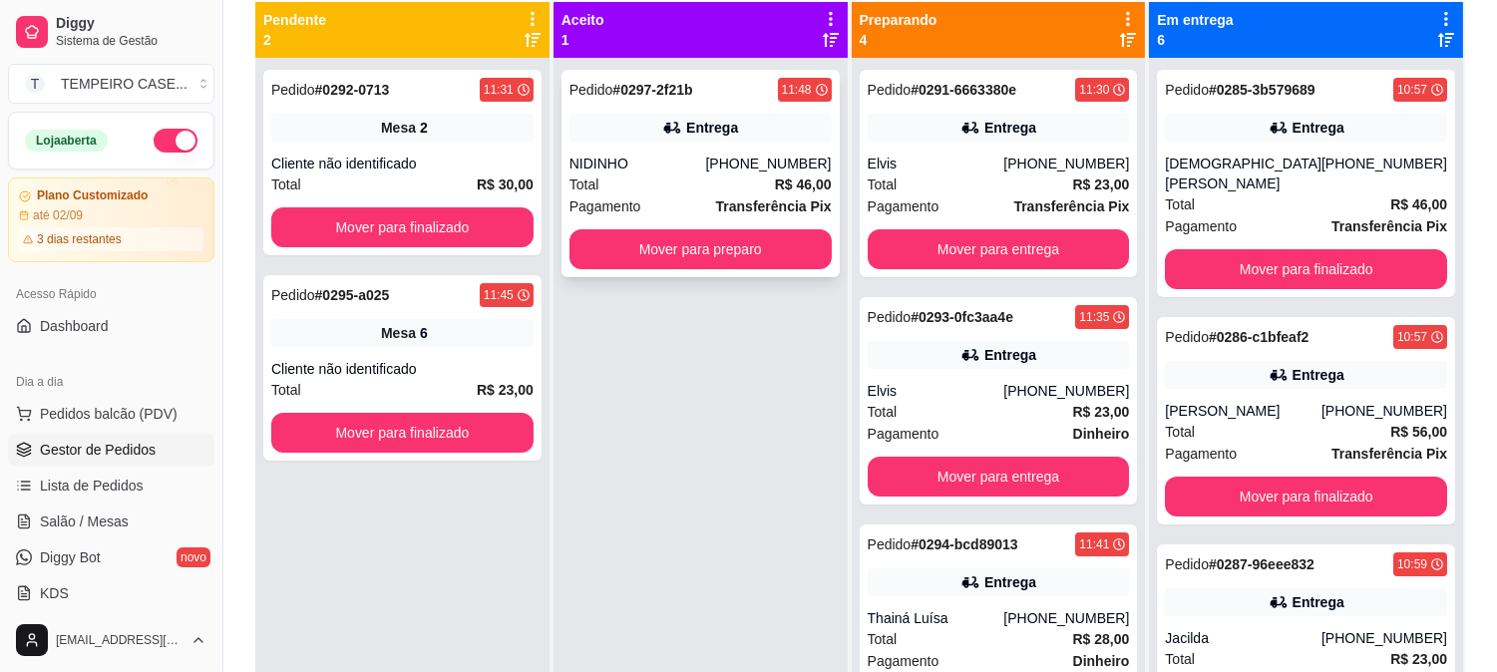
click at [719, 150] on div "Pedido # 0297-2f21b 11:48 Entrega NIDINHO [PHONE_NUMBER] Total R$ 46,00 Pagamen…" at bounding box center [701, 173] width 278 height 207
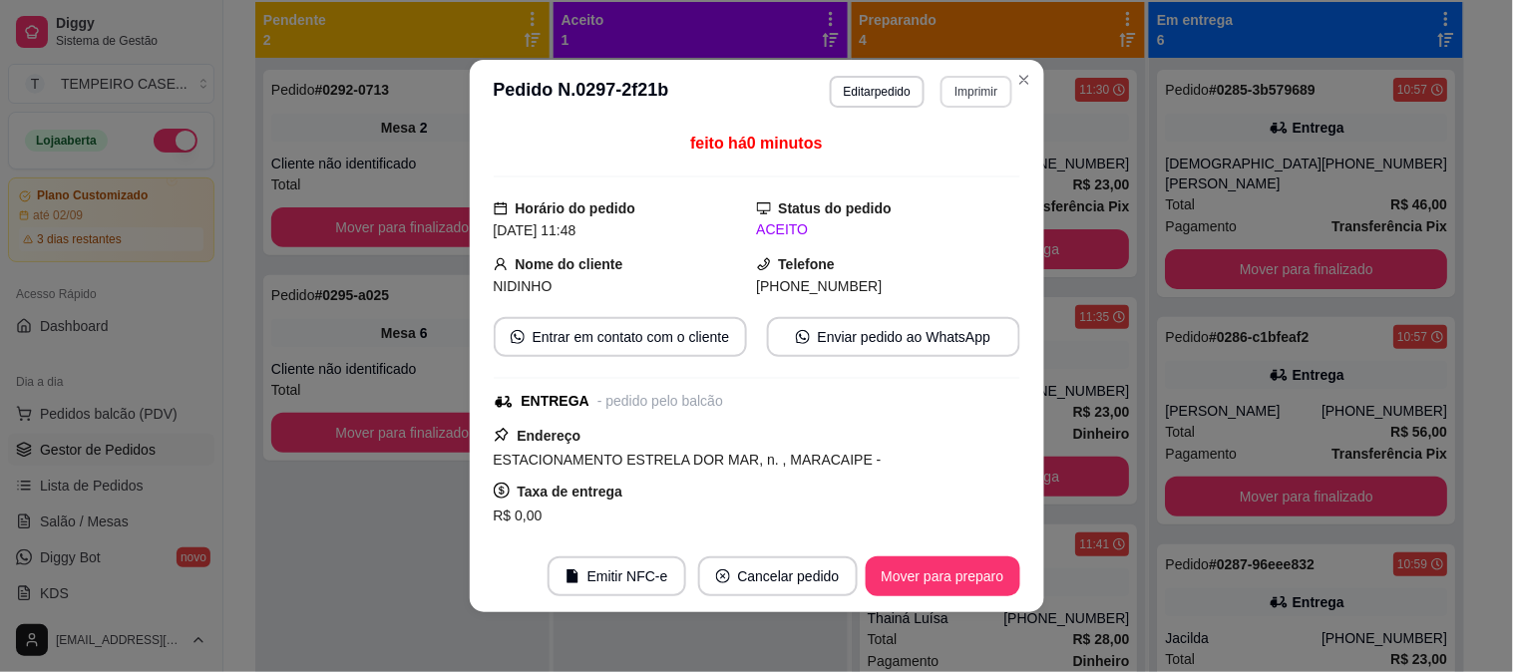
click at [967, 88] on button "Imprimir" at bounding box center [976, 92] width 71 height 32
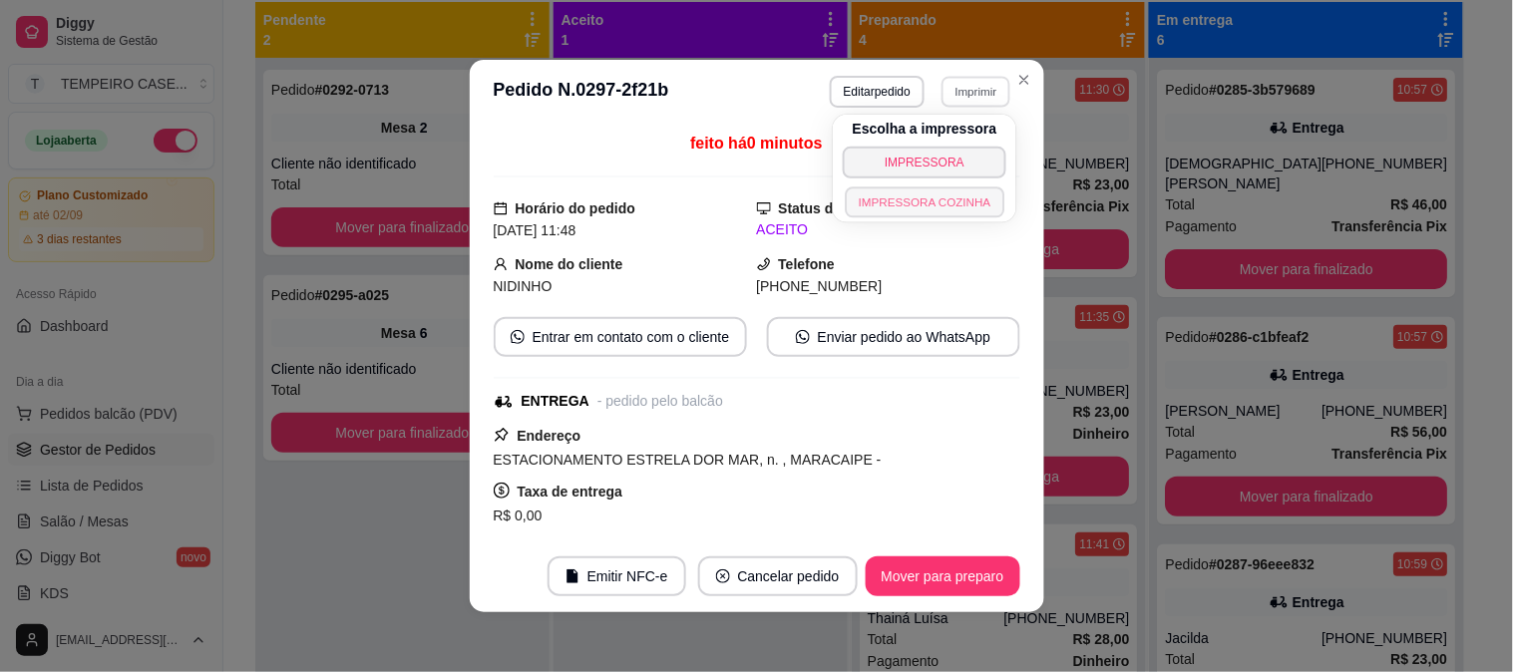
click at [890, 210] on button "IMPRESSORA COZINHA" at bounding box center [925, 202] width 160 height 31
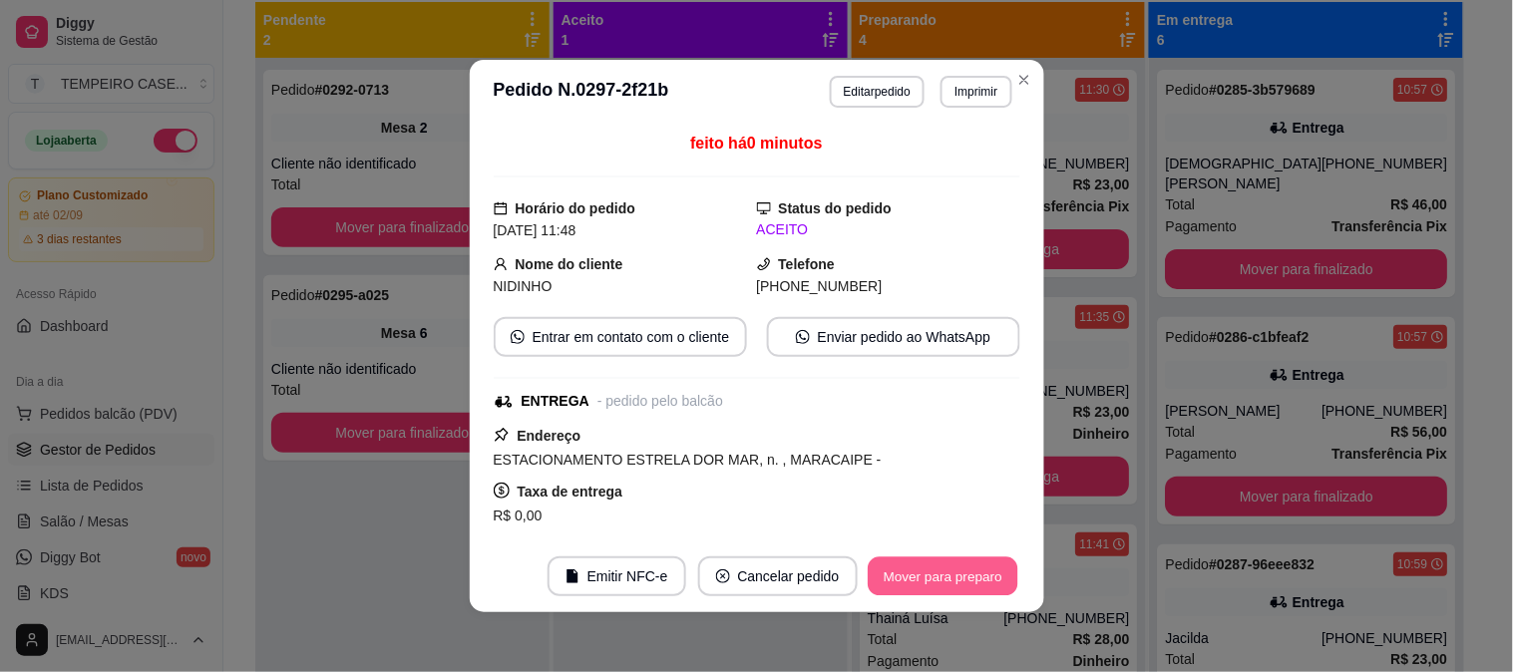
click at [965, 573] on button "Mover para preparo" at bounding box center [943, 577] width 150 height 39
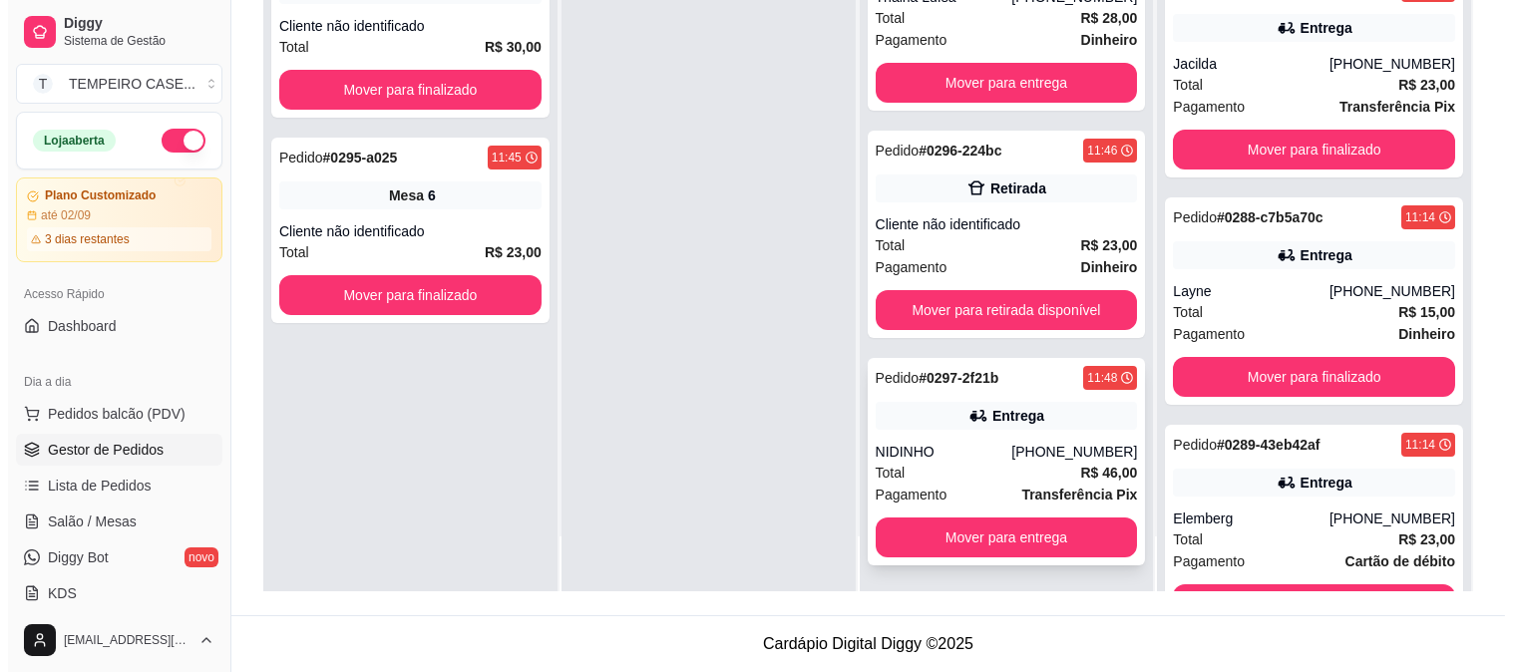
scroll to position [443, 0]
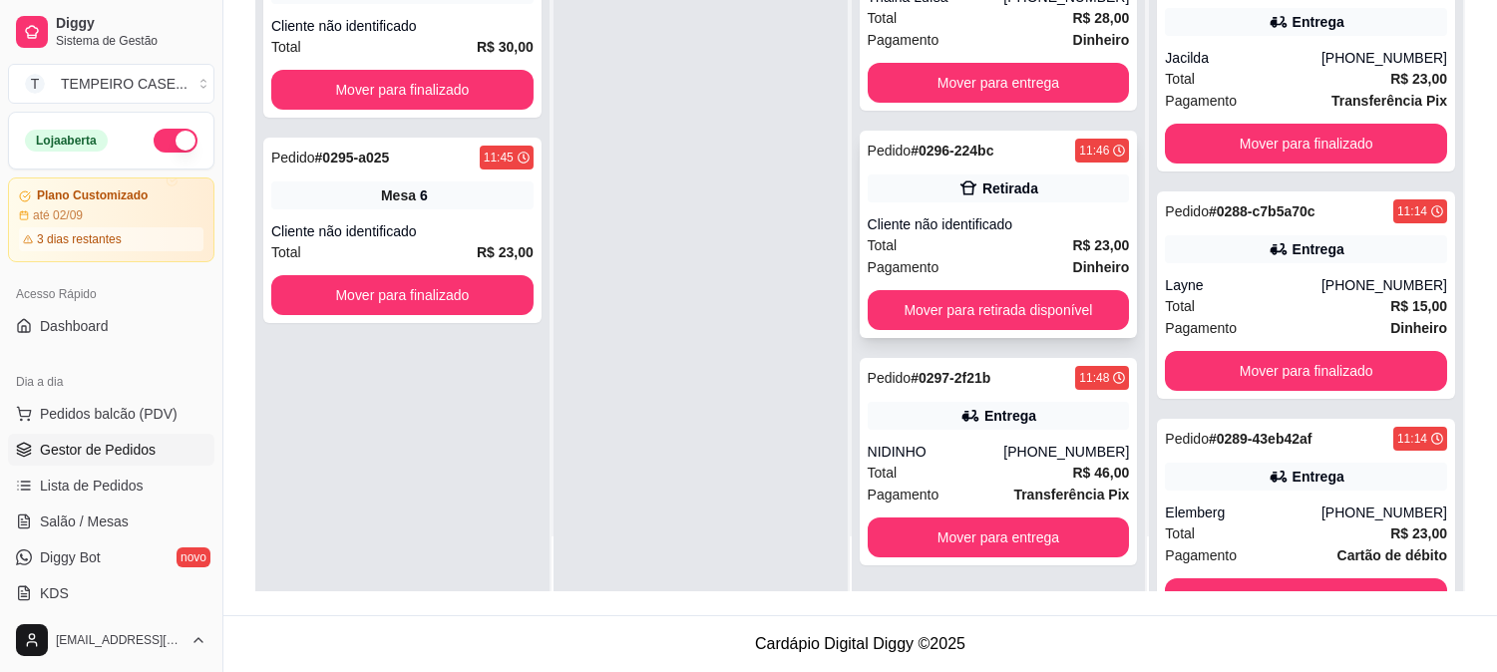
click at [991, 226] on div "Cliente não identificado" at bounding box center [999, 224] width 262 height 20
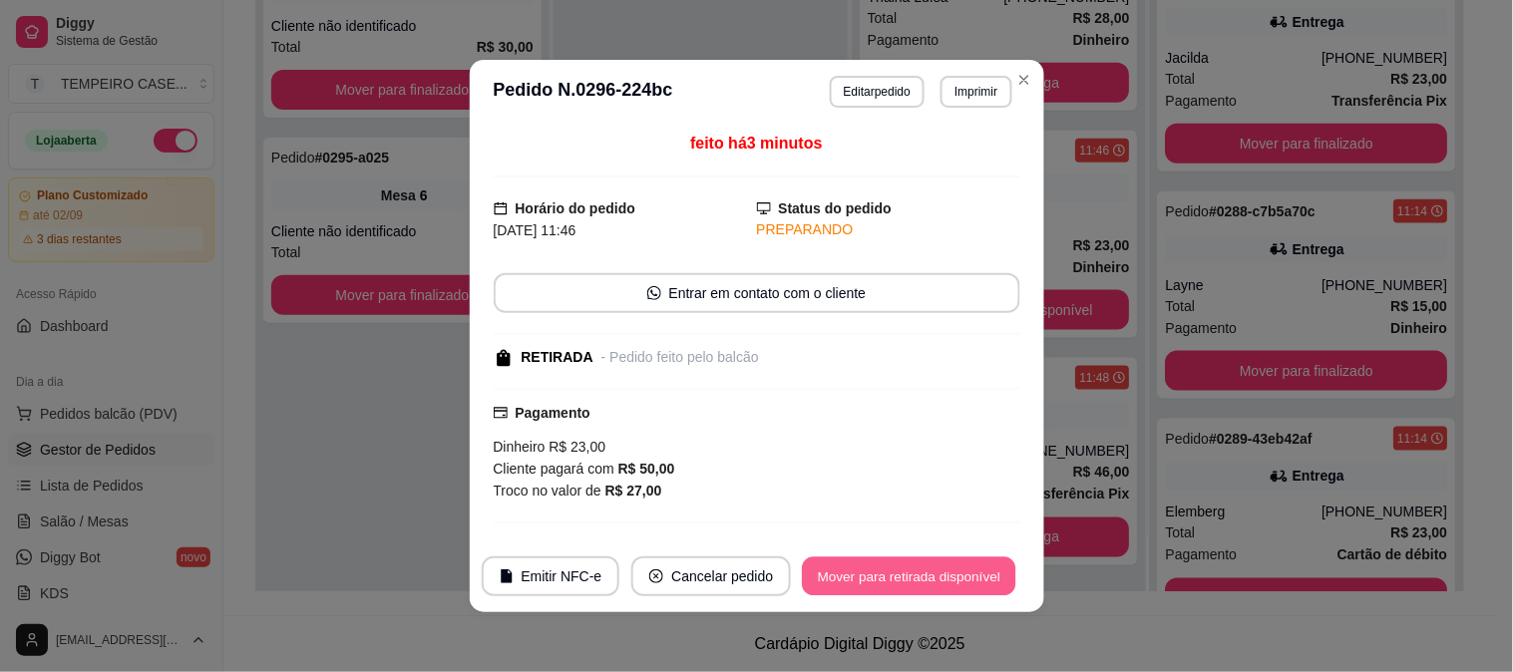
click at [959, 560] on button "Mover para retirada disponível" at bounding box center [909, 577] width 213 height 39
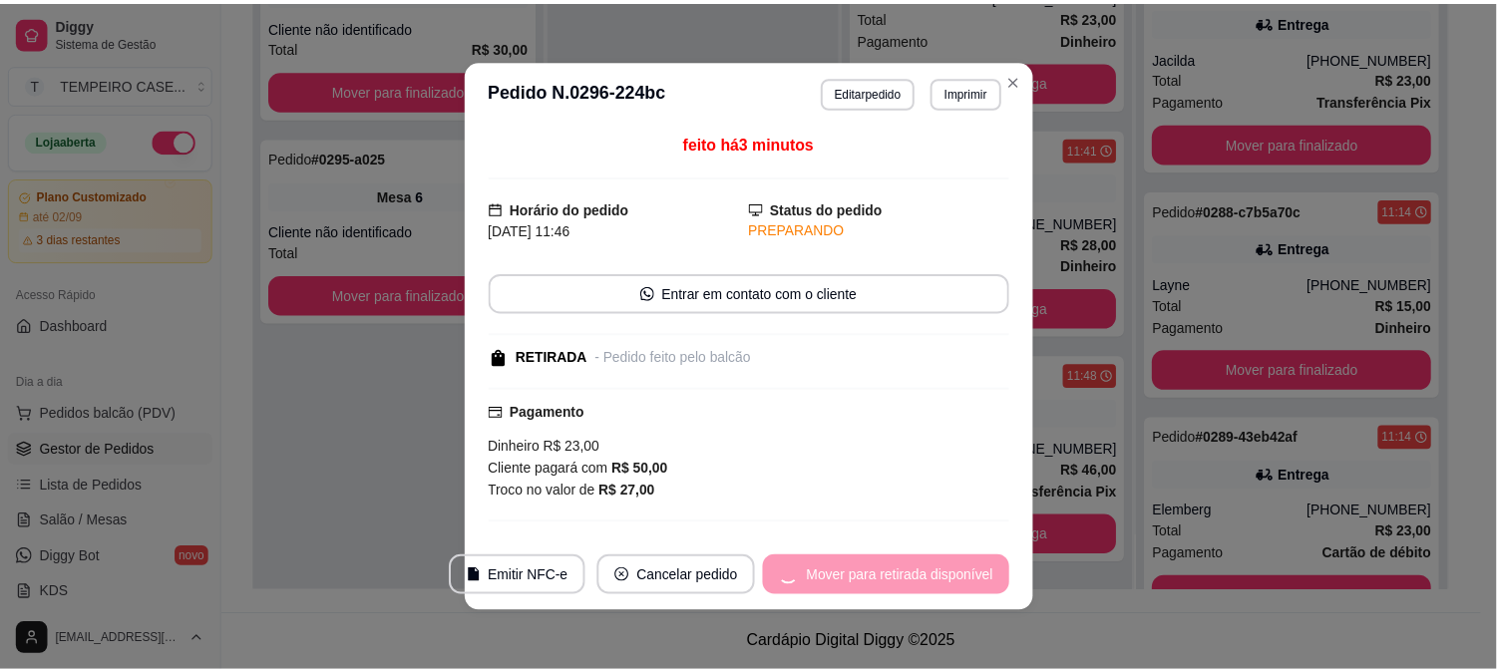
scroll to position [255, 0]
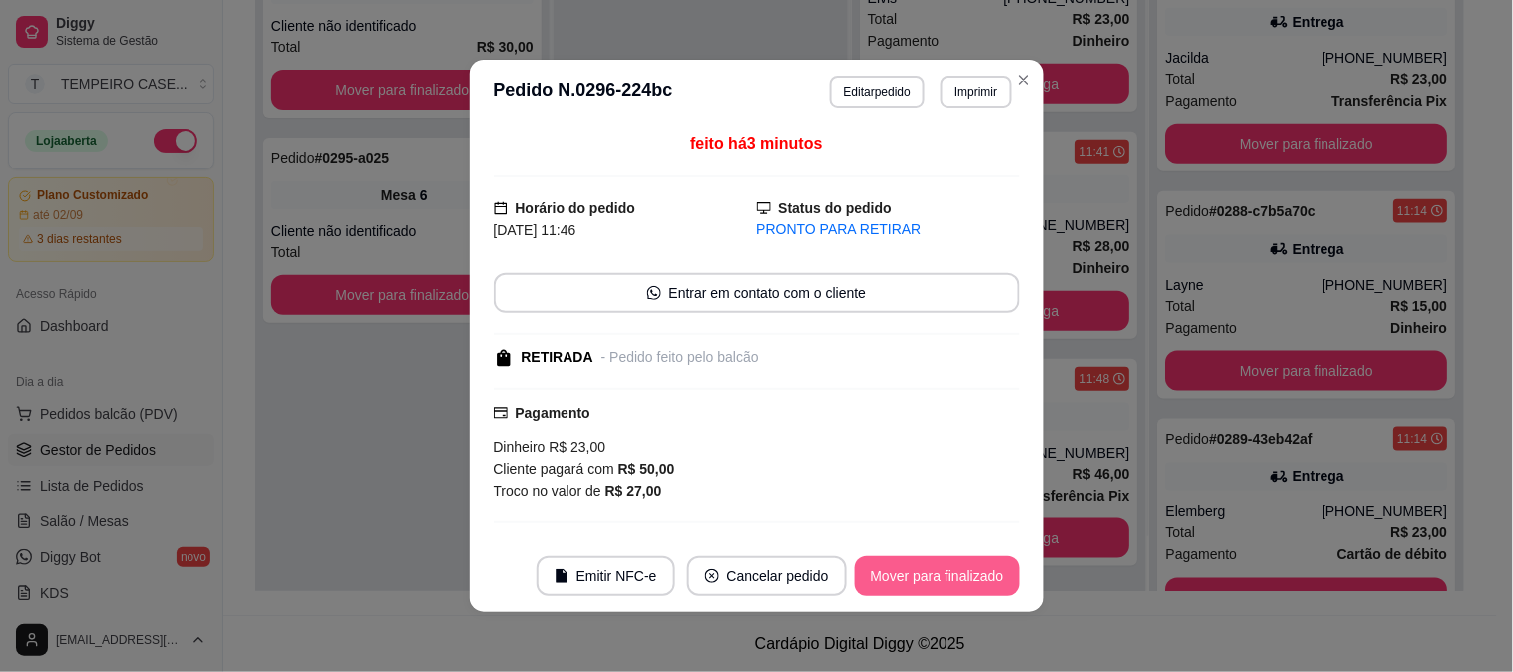
click at [954, 579] on button "Mover para finalizado" at bounding box center [938, 577] width 166 height 40
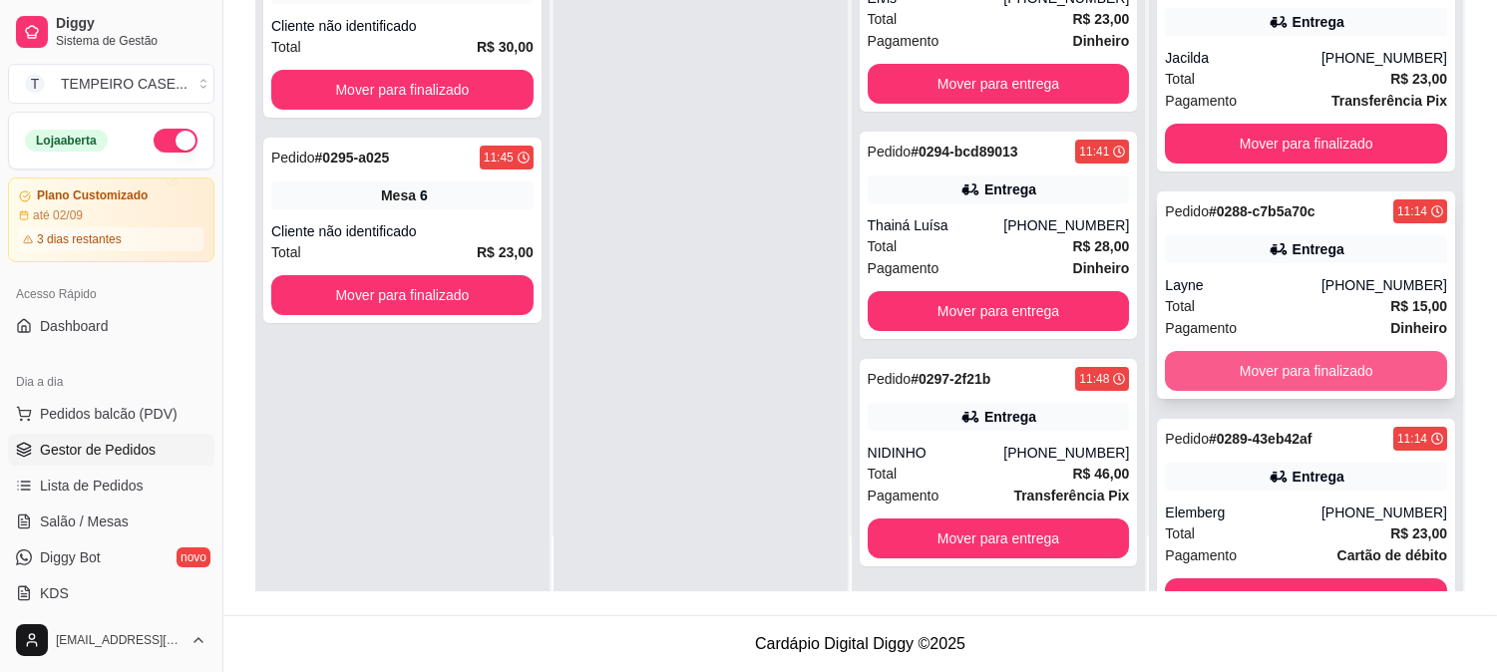
click at [1264, 351] on button "Mover para finalizado" at bounding box center [1306, 371] width 282 height 40
click at [1267, 356] on button "Mover para finalizado" at bounding box center [1306, 371] width 282 height 40
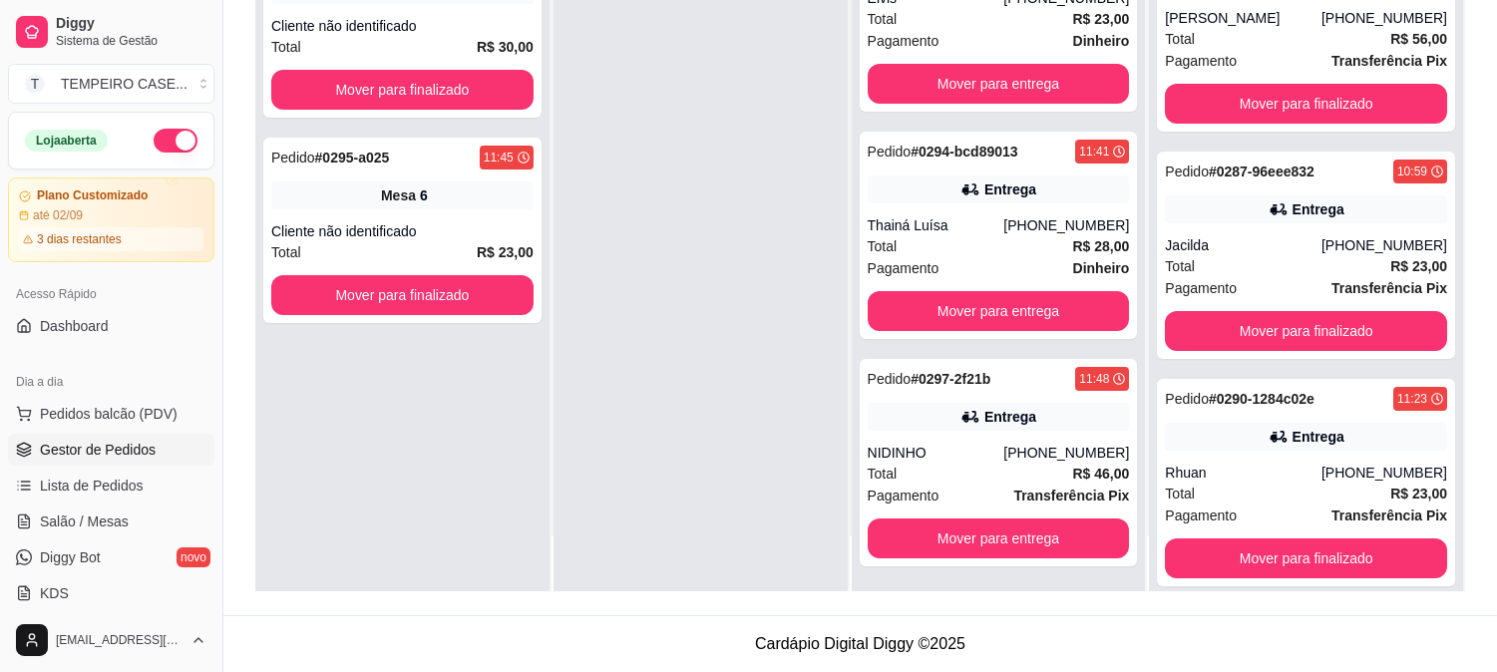
click at [1267, 379] on div "Pedido # 0290-1284c02e 11:23 Entrega Rhuan [PHONE_NUMBER] Total R$ 23,00 Pagame…" at bounding box center [1306, 482] width 298 height 207
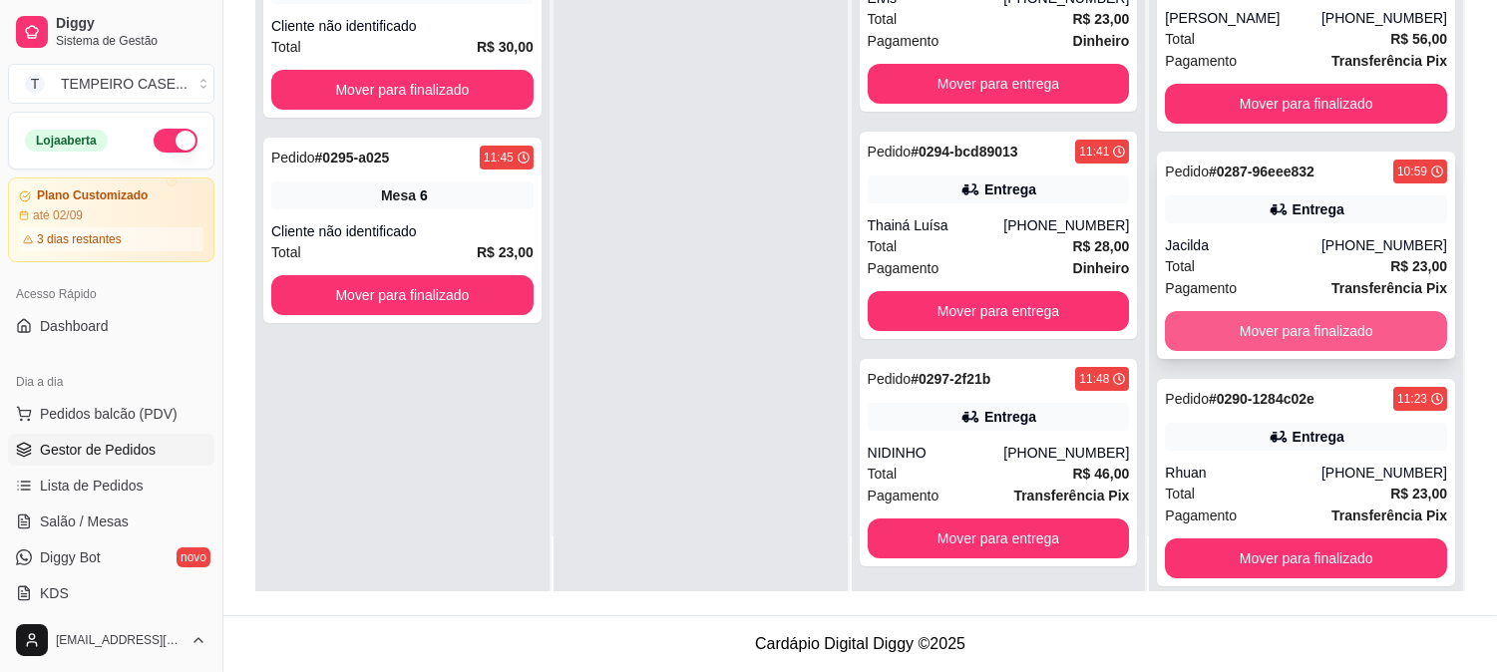
click at [1271, 311] on button "Mover para finalizado" at bounding box center [1306, 331] width 282 height 40
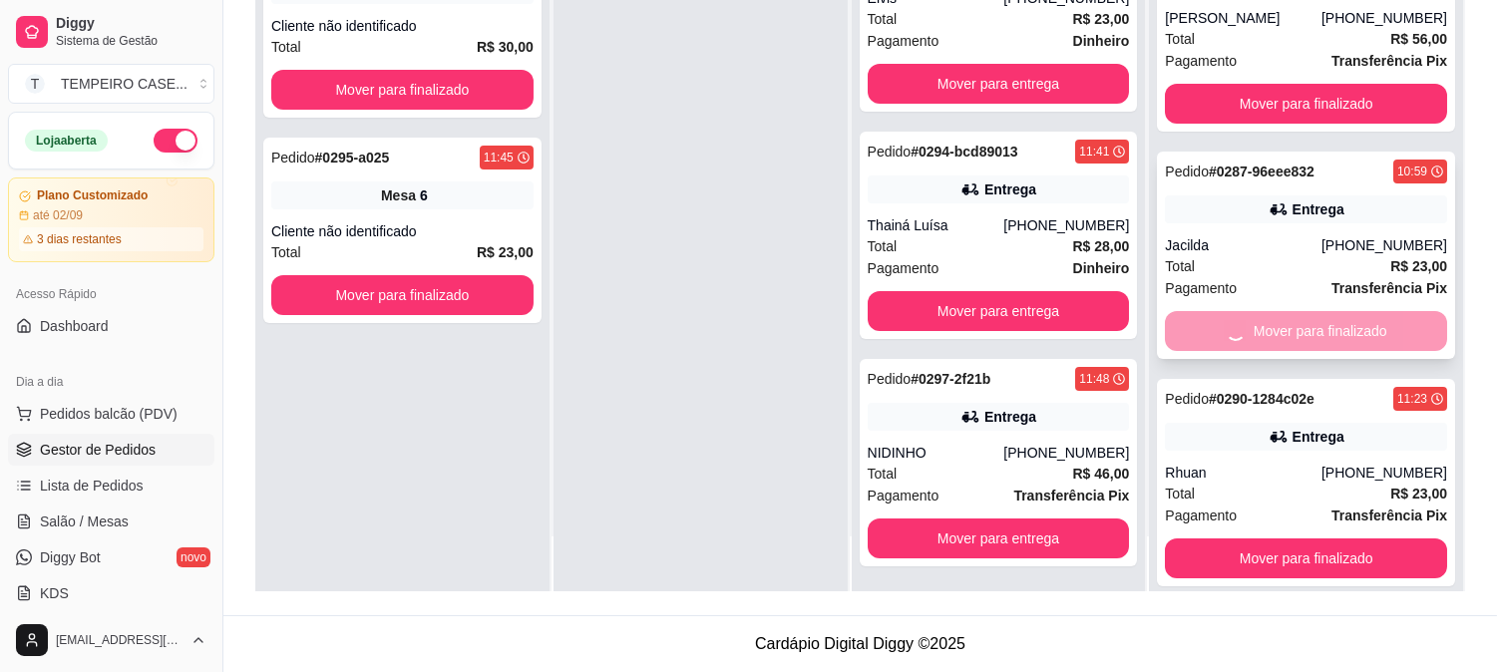
scroll to position [28, 0]
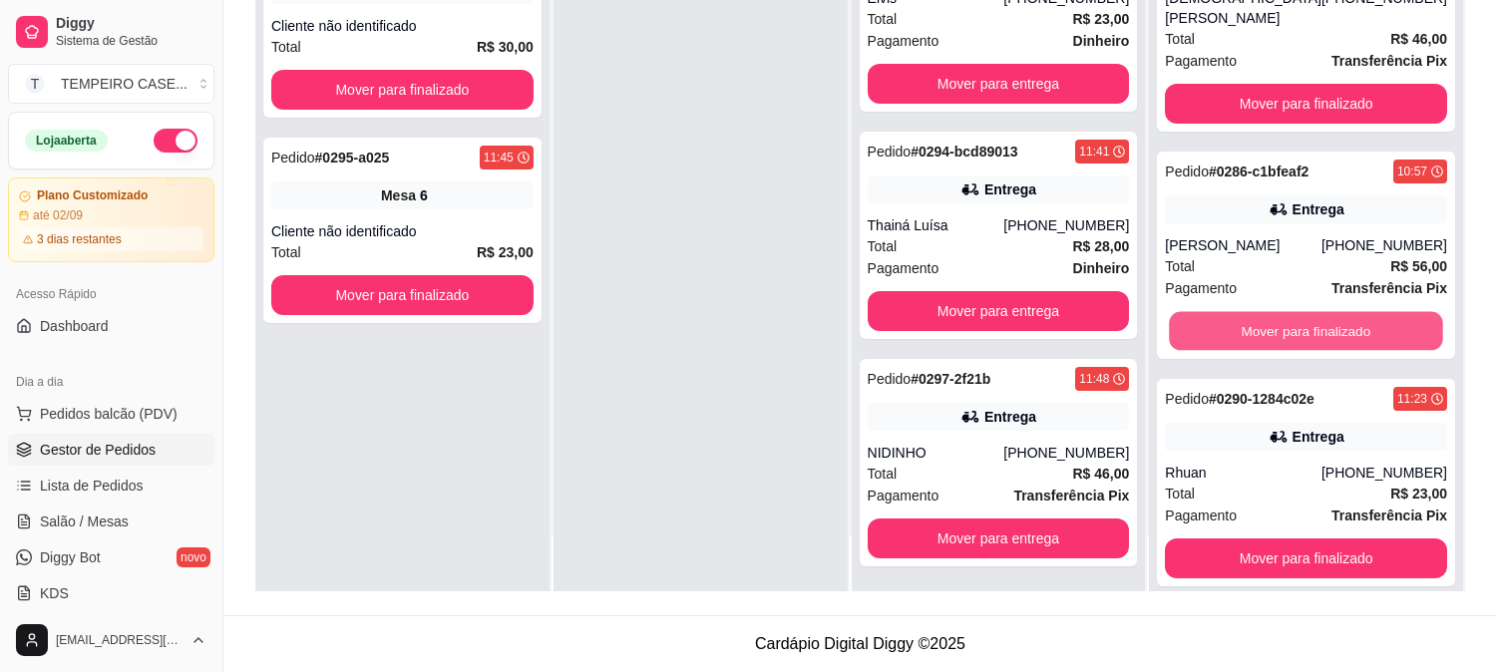
click at [1271, 312] on button "Mover para finalizado" at bounding box center [1306, 331] width 273 height 39
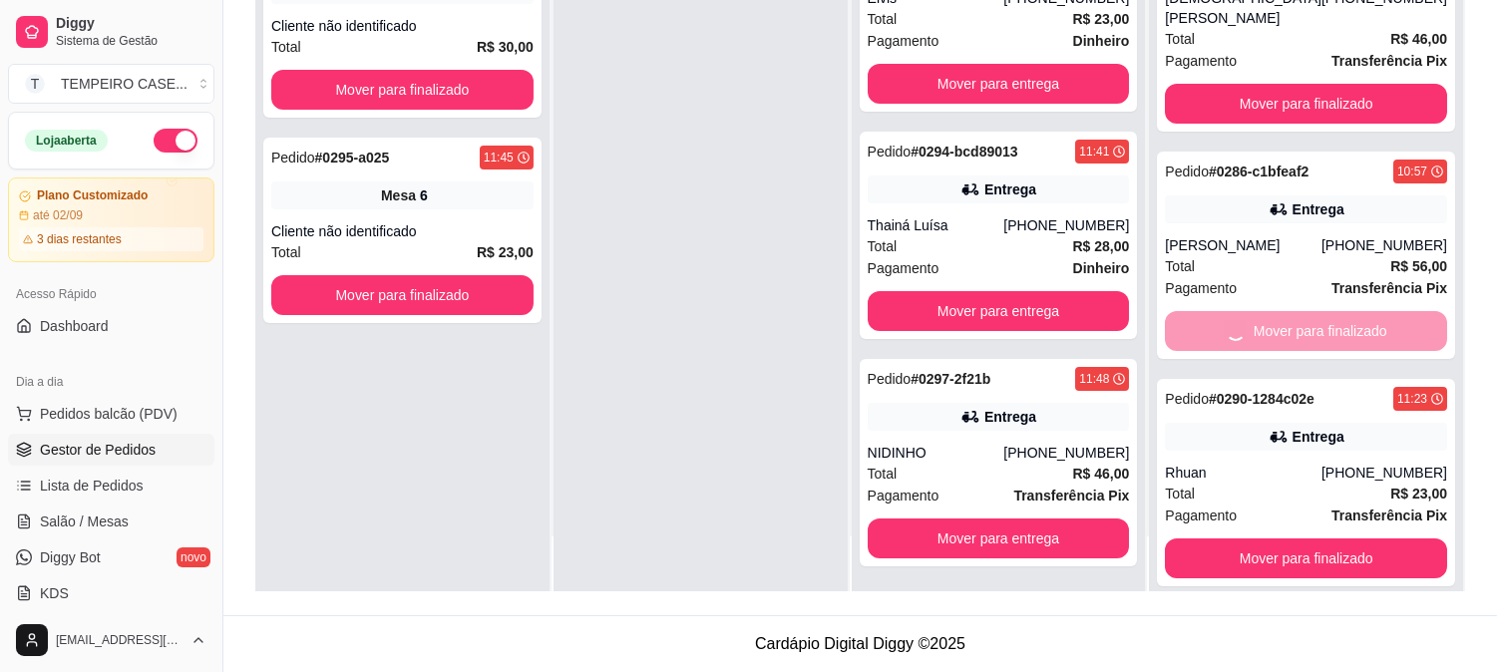
scroll to position [0, 0]
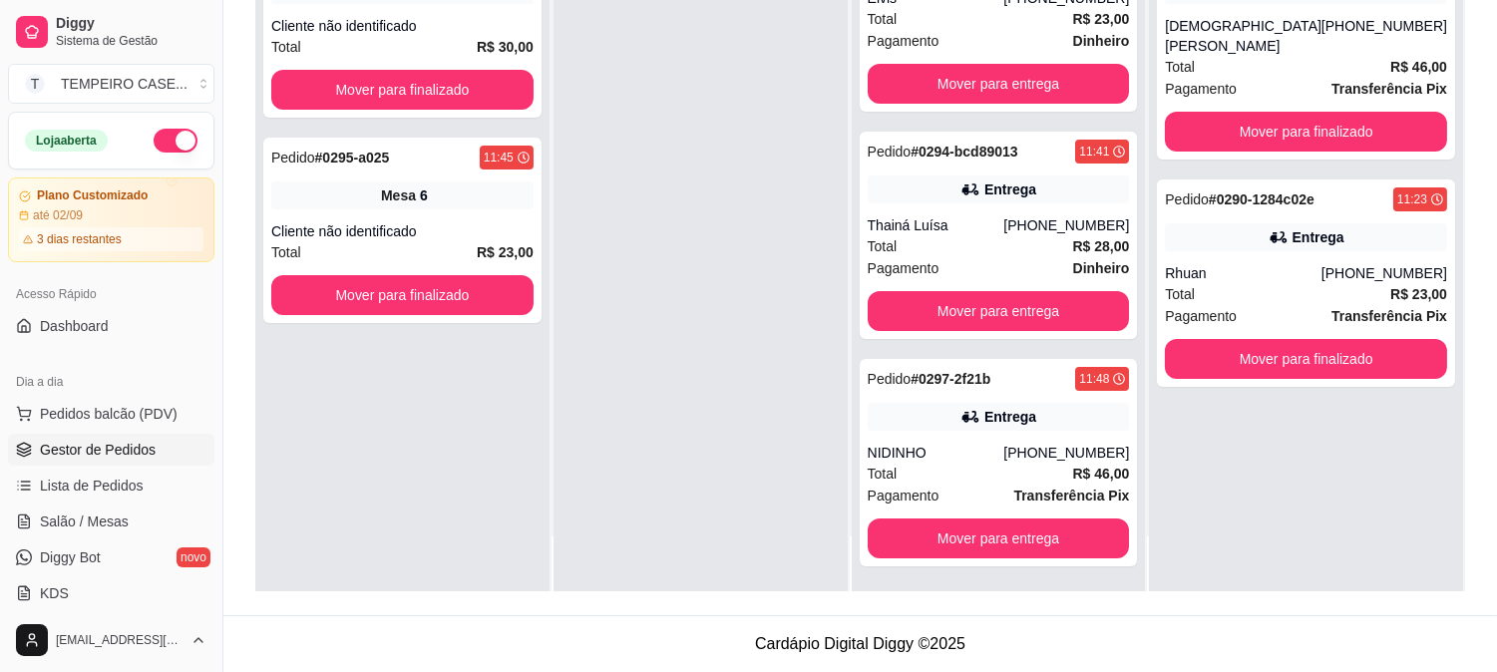
click at [1271, 305] on div "Pagamento Transferência Pix" at bounding box center [1306, 316] width 282 height 22
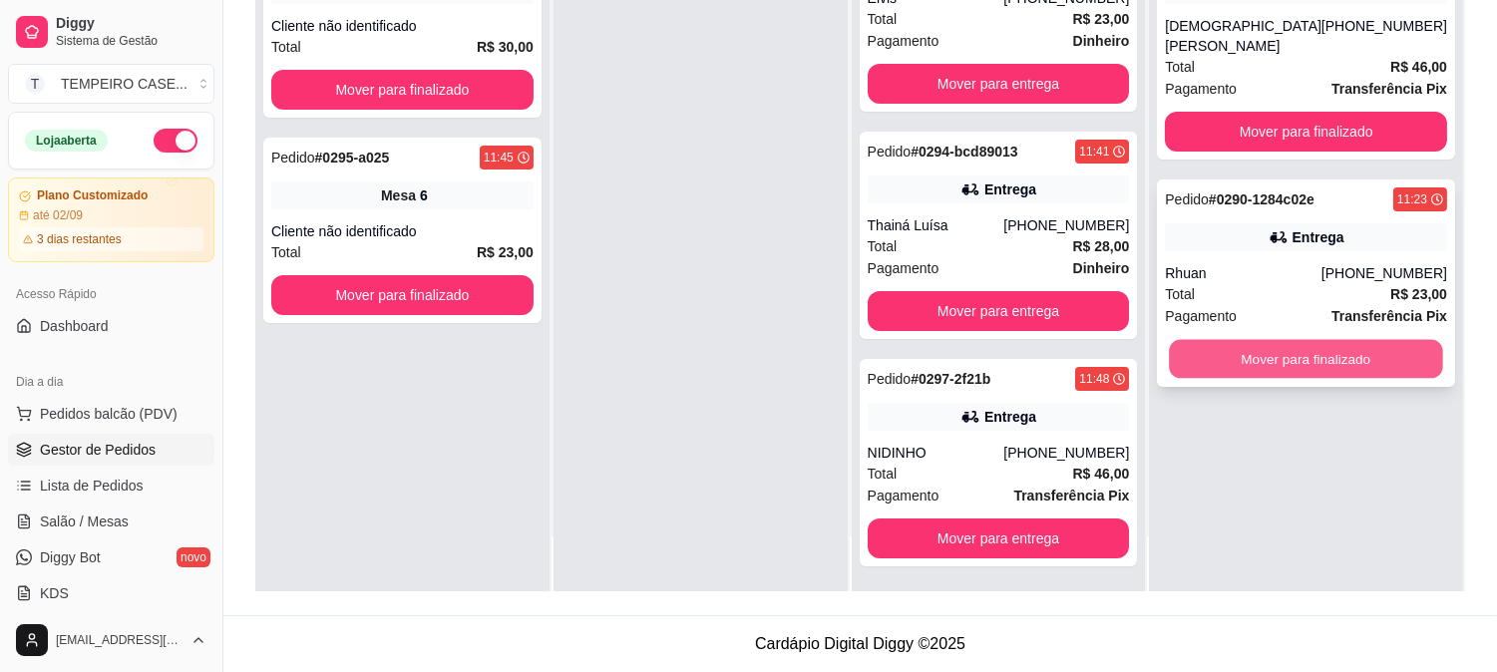
click at [1271, 345] on button "Mover para finalizado" at bounding box center [1306, 359] width 273 height 39
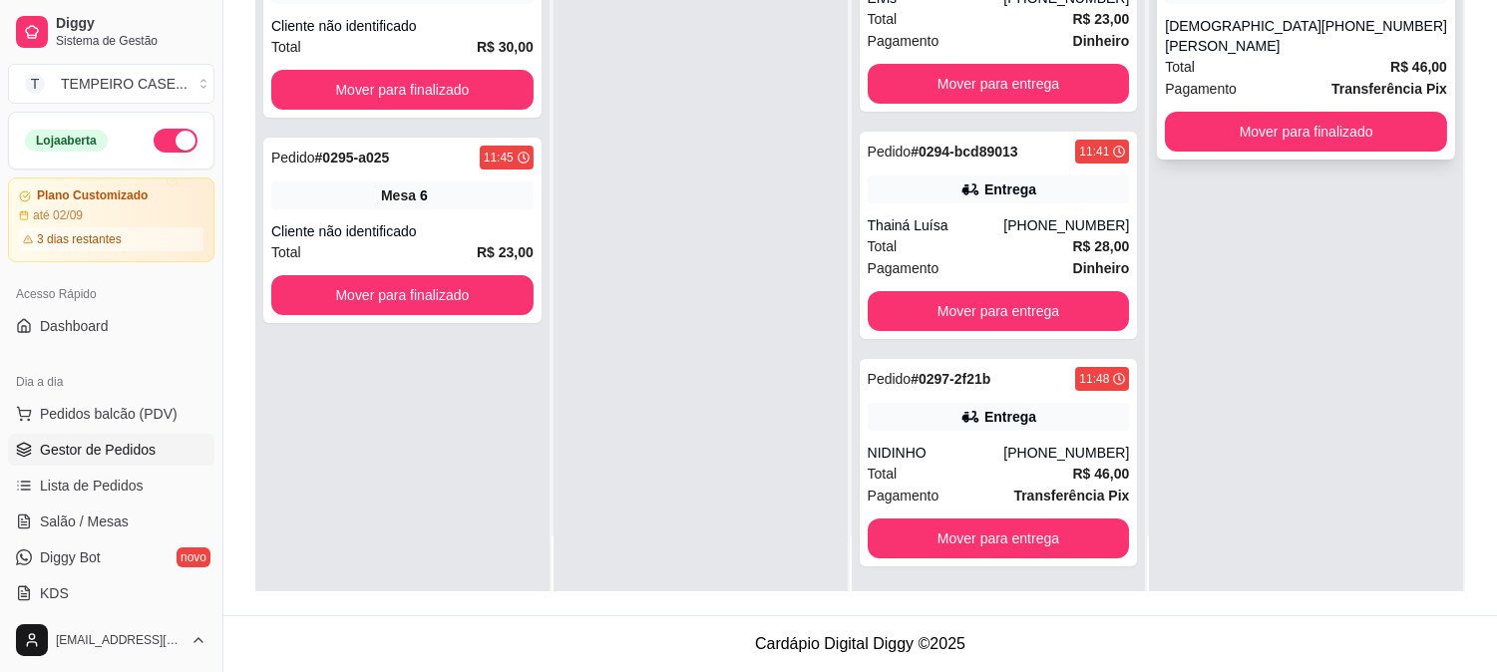
click at [1273, 131] on div "Pedido # 0285-3b579689 10:57 Entrega [DEMOGRAPHIC_DATA][PERSON_NAME] [PHONE_NUM…" at bounding box center [1306, 45] width 298 height 227
click at [1248, 112] on button "Mover para finalizado" at bounding box center [1306, 132] width 282 height 40
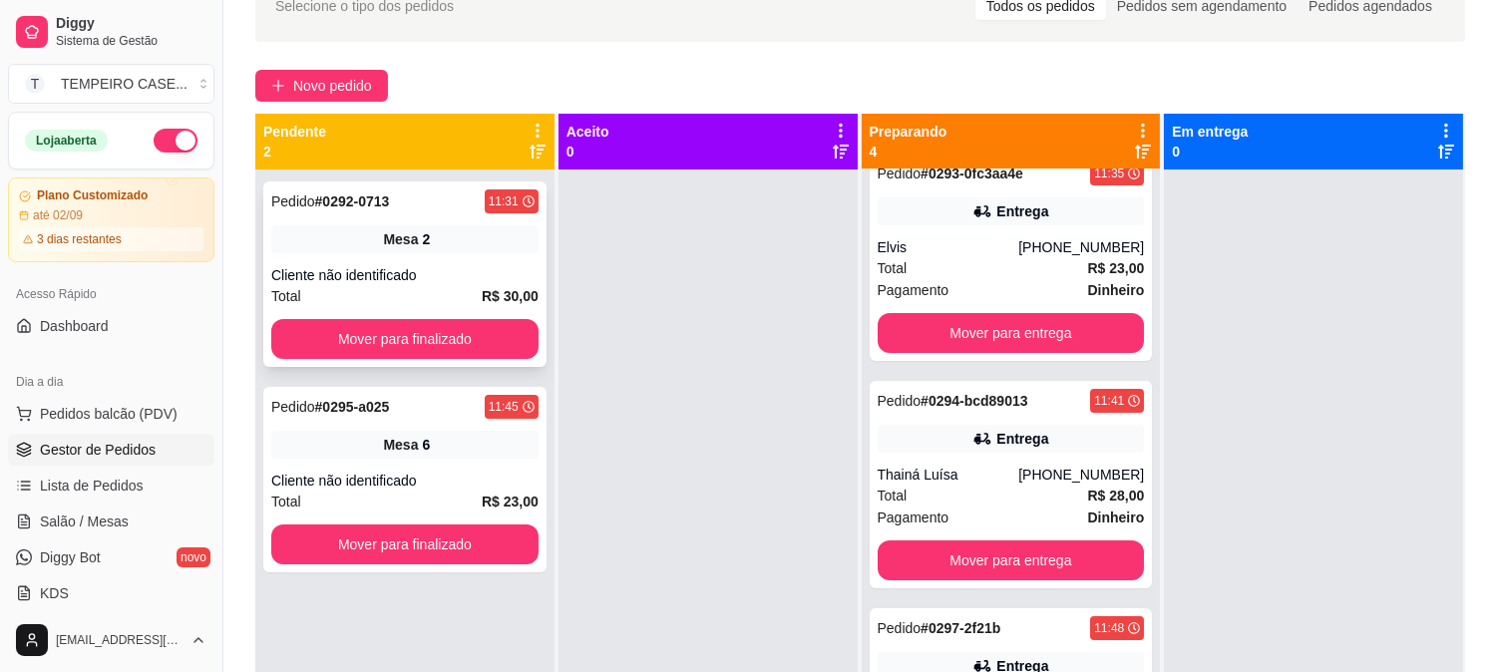
scroll to position [83, 0]
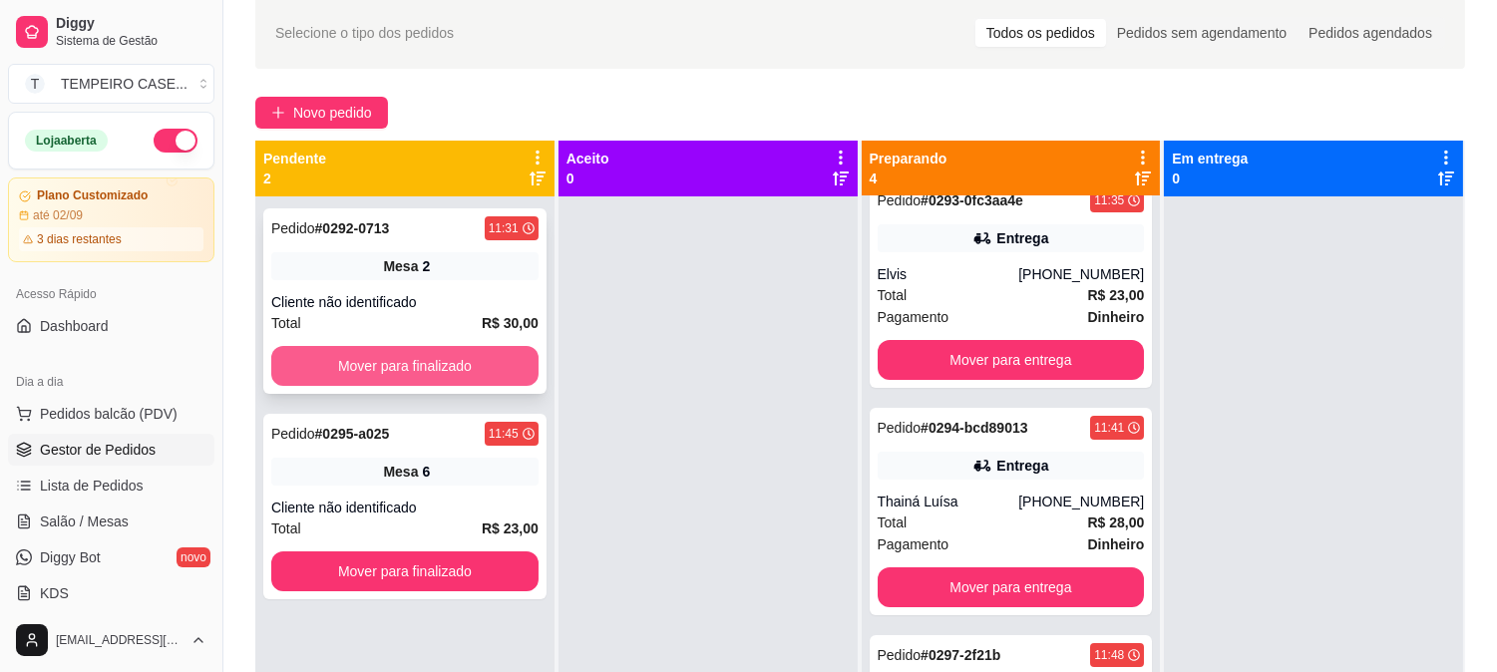
click at [429, 367] on button "Mover para finalizado" at bounding box center [404, 366] width 267 height 40
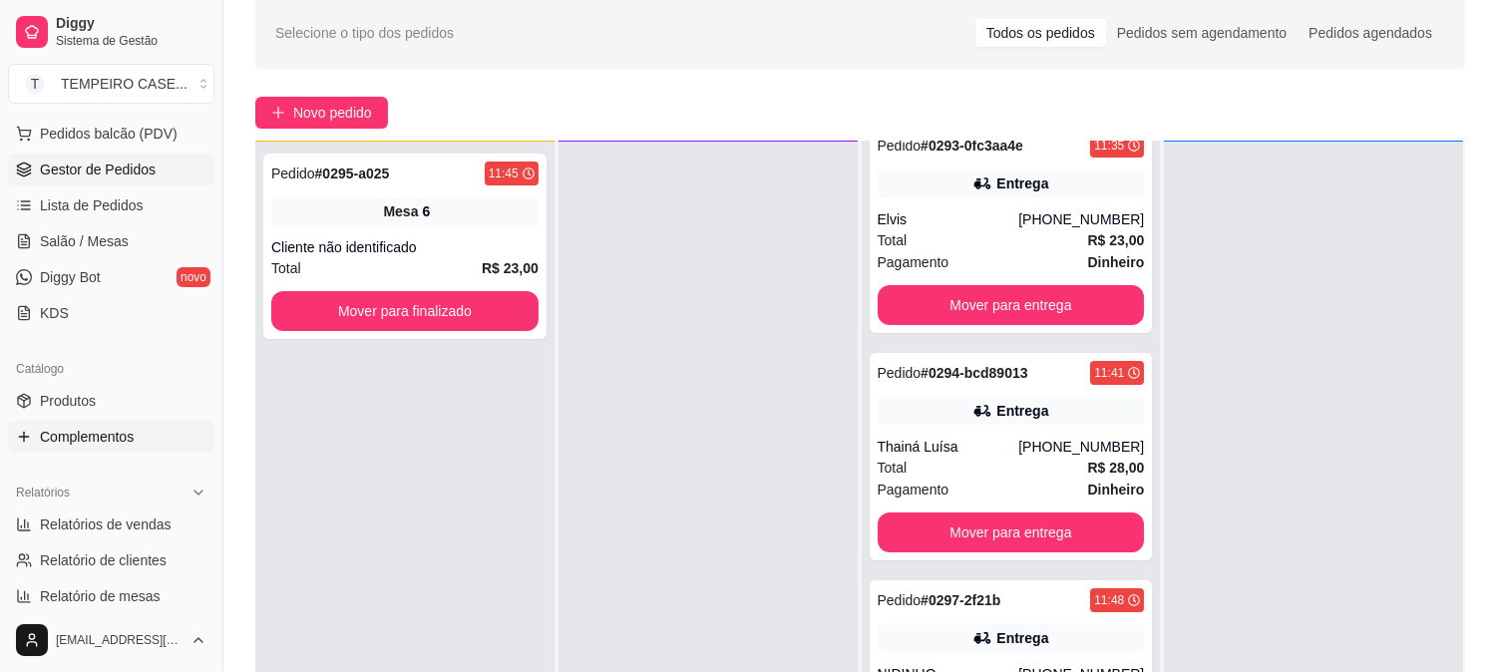
scroll to position [443, 0]
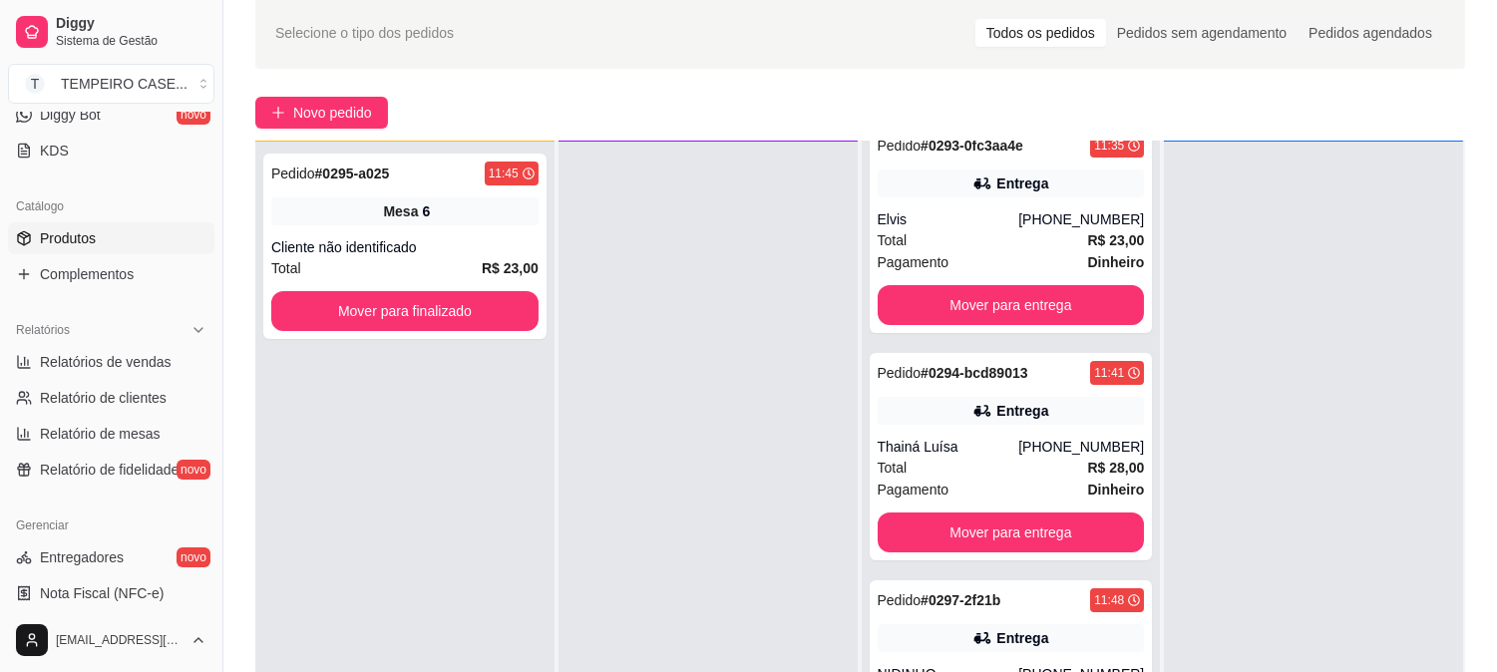
click at [105, 240] on link "Produtos" at bounding box center [111, 238] width 206 height 32
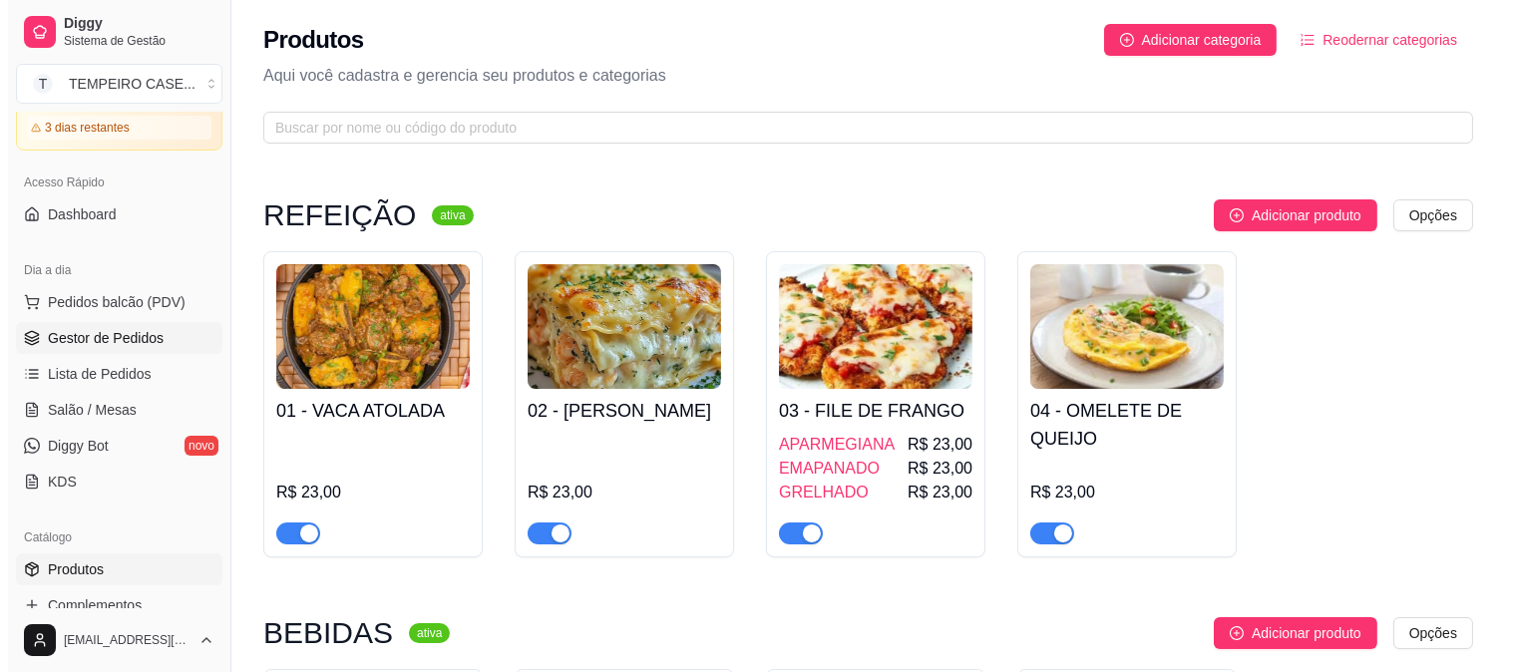
scroll to position [111, 0]
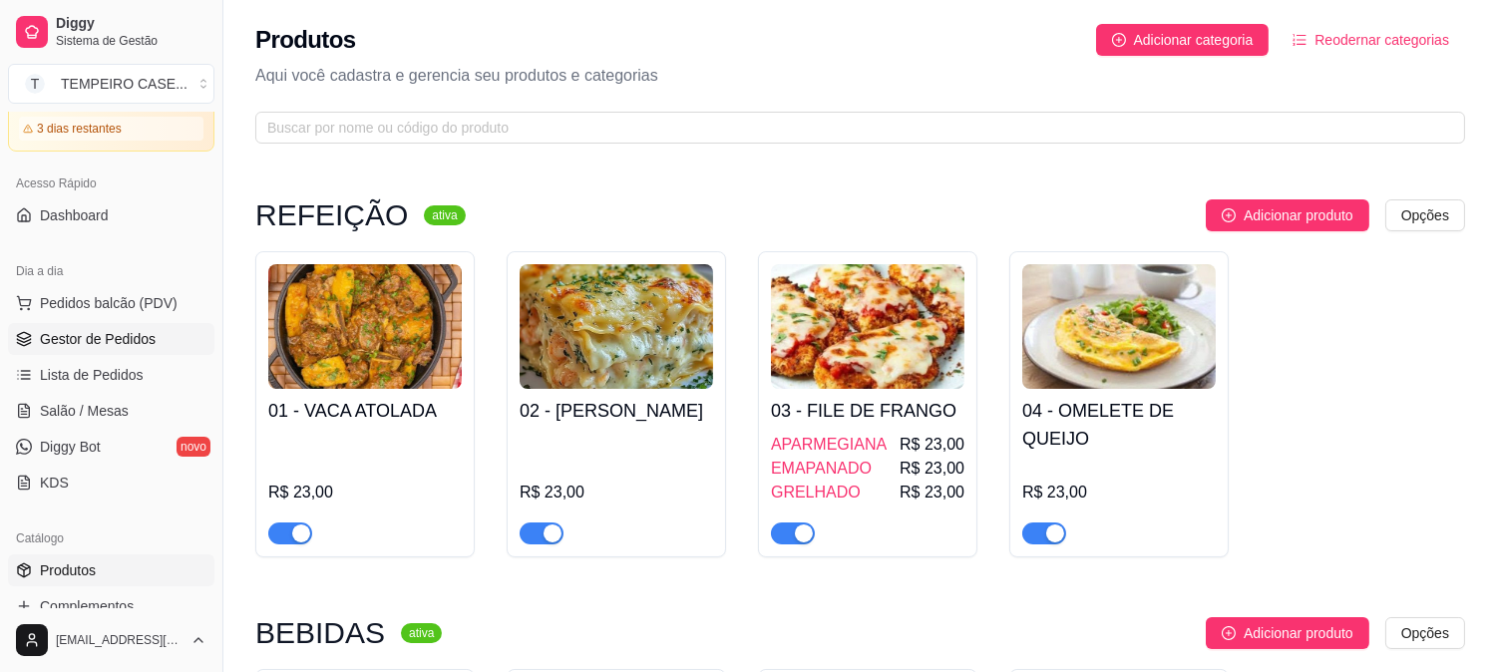
click at [97, 333] on span "Gestor de Pedidos" at bounding box center [98, 339] width 116 height 20
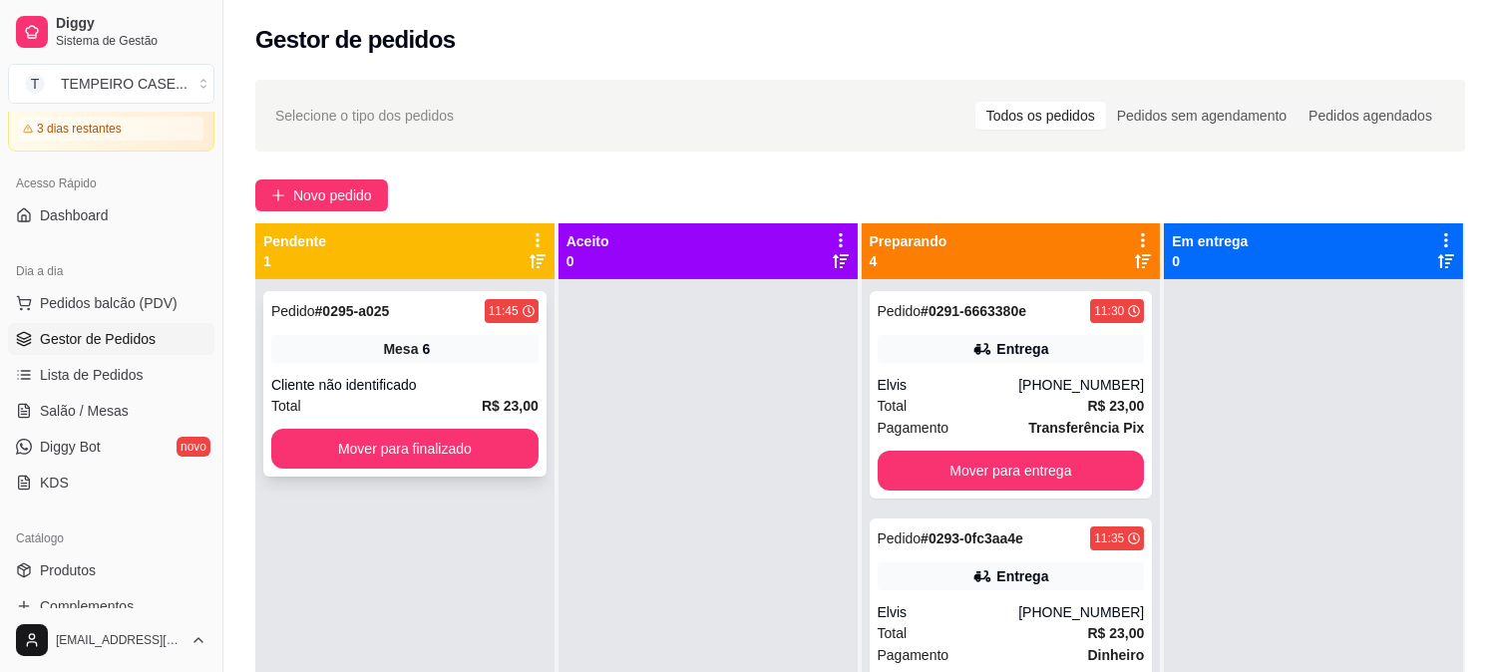
click at [412, 362] on div "Mesa 6" at bounding box center [404, 349] width 267 height 28
click at [147, 413] on link "Salão / Mesas" at bounding box center [111, 411] width 206 height 32
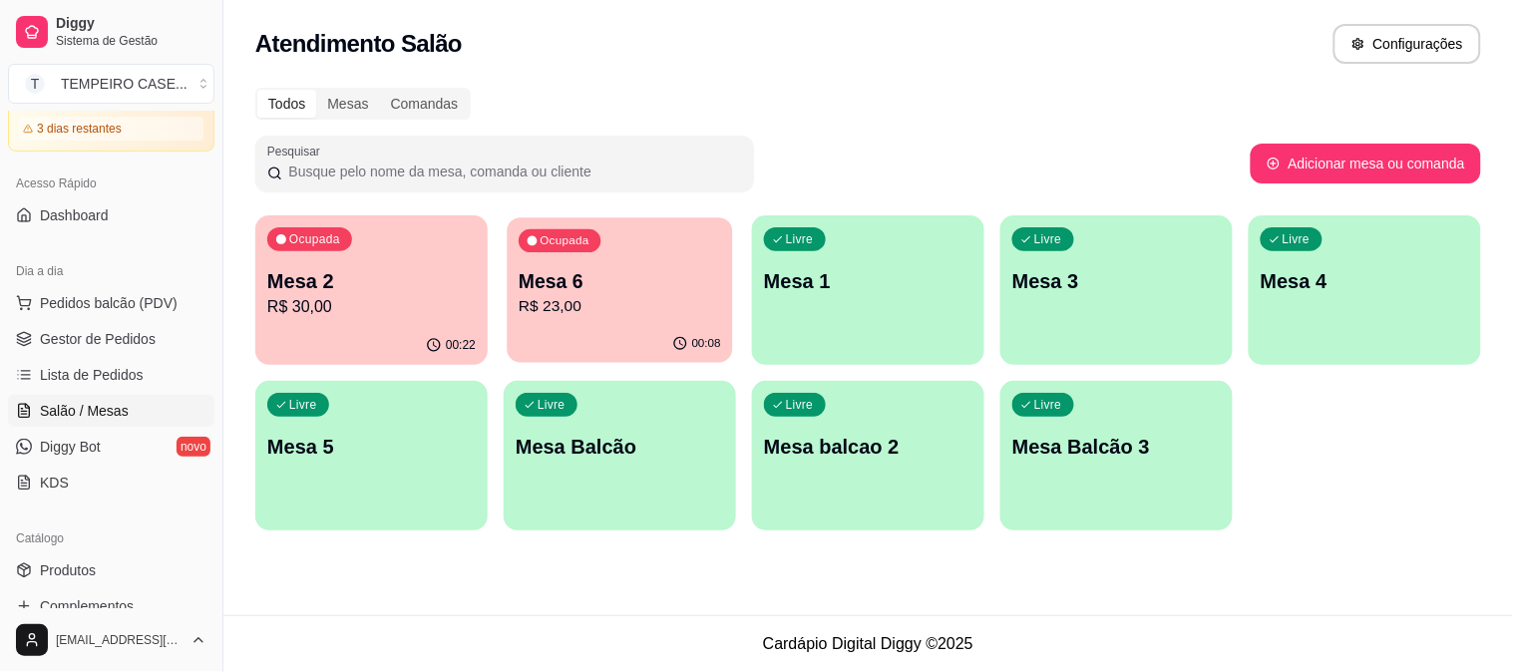
click at [599, 285] on p "Mesa 6" at bounding box center [620, 281] width 202 height 27
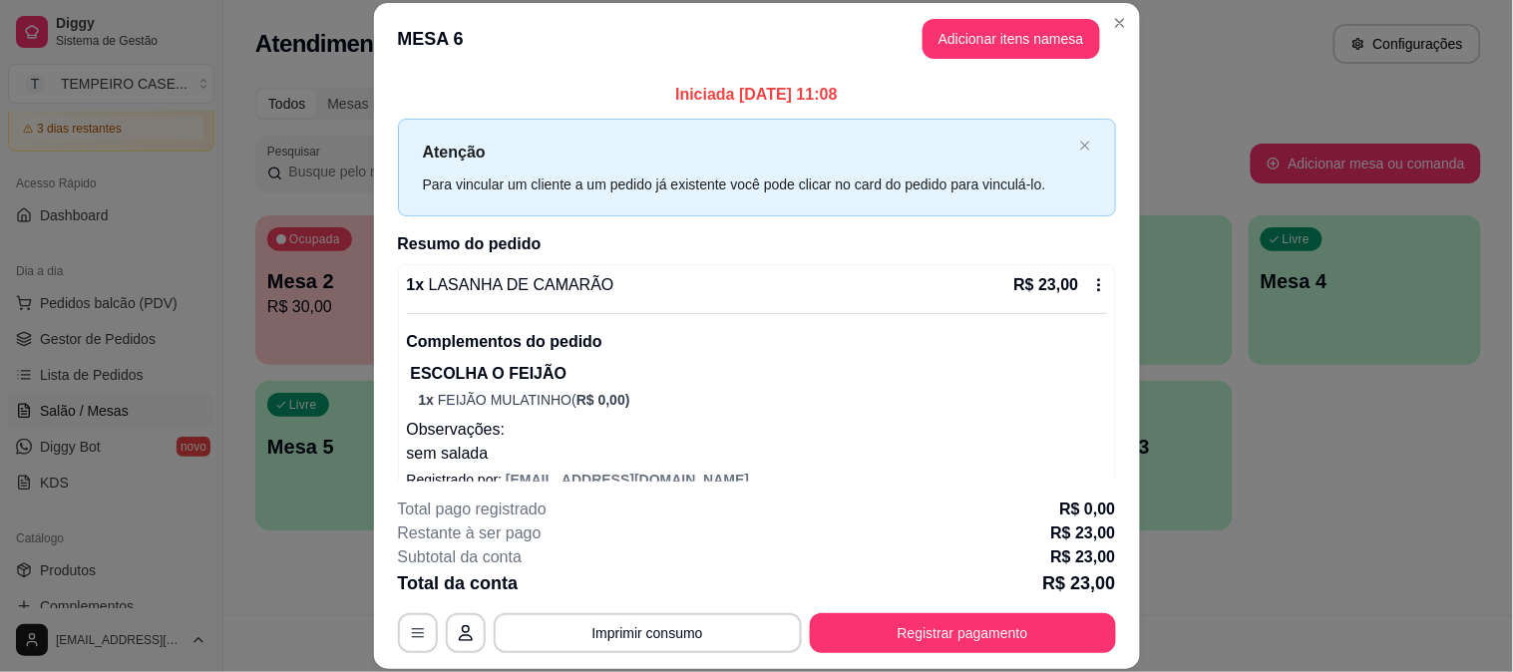
click at [1023, 35] on button "Adicionar itens na mesa" at bounding box center [1012, 39] width 178 height 40
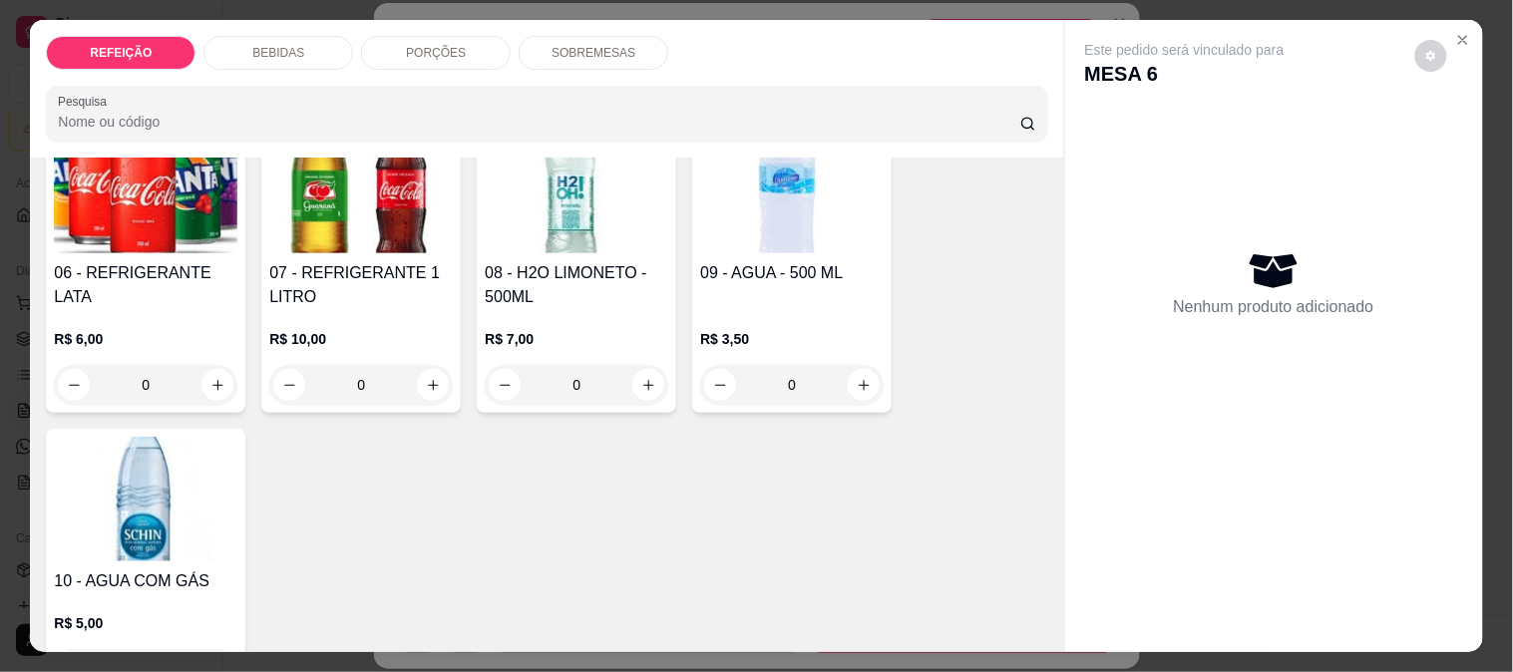
scroll to position [443, 0]
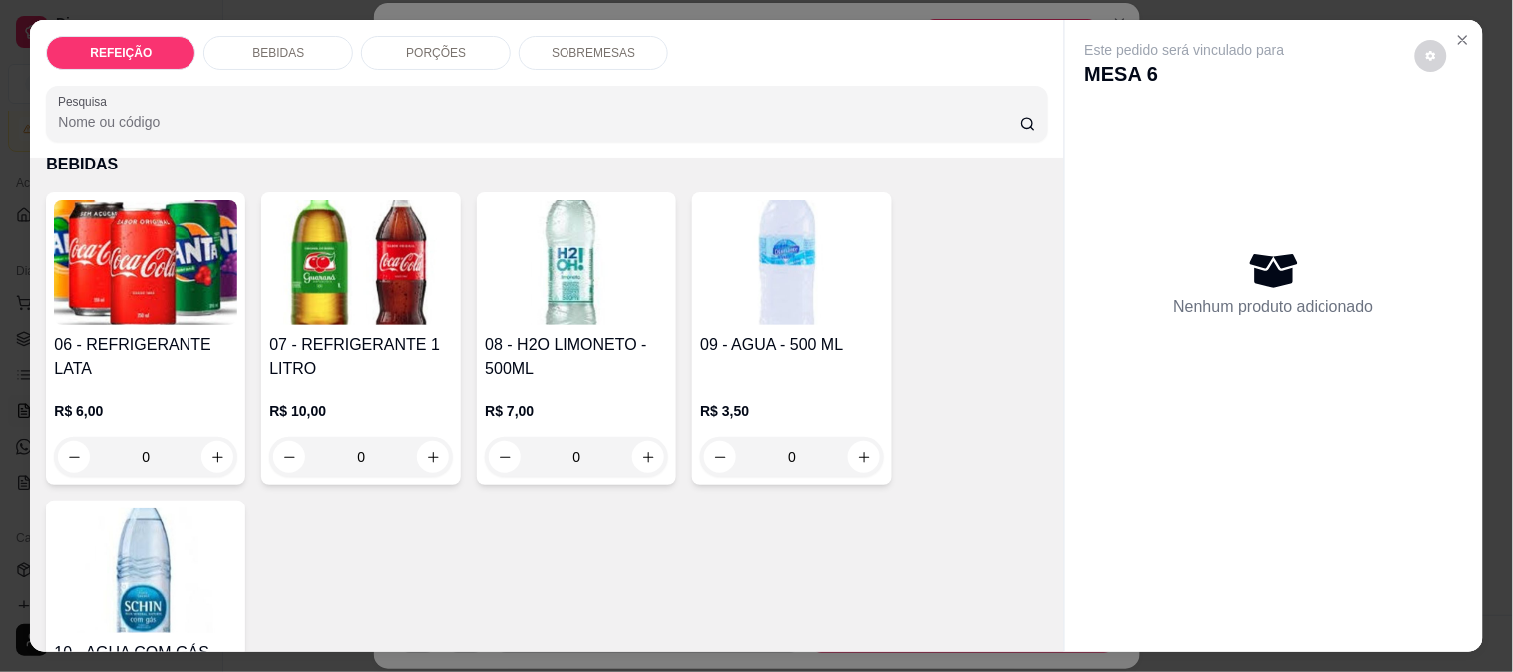
click at [153, 362] on div "06 - REFRIGERANTE LATA" at bounding box center [146, 357] width 184 height 48
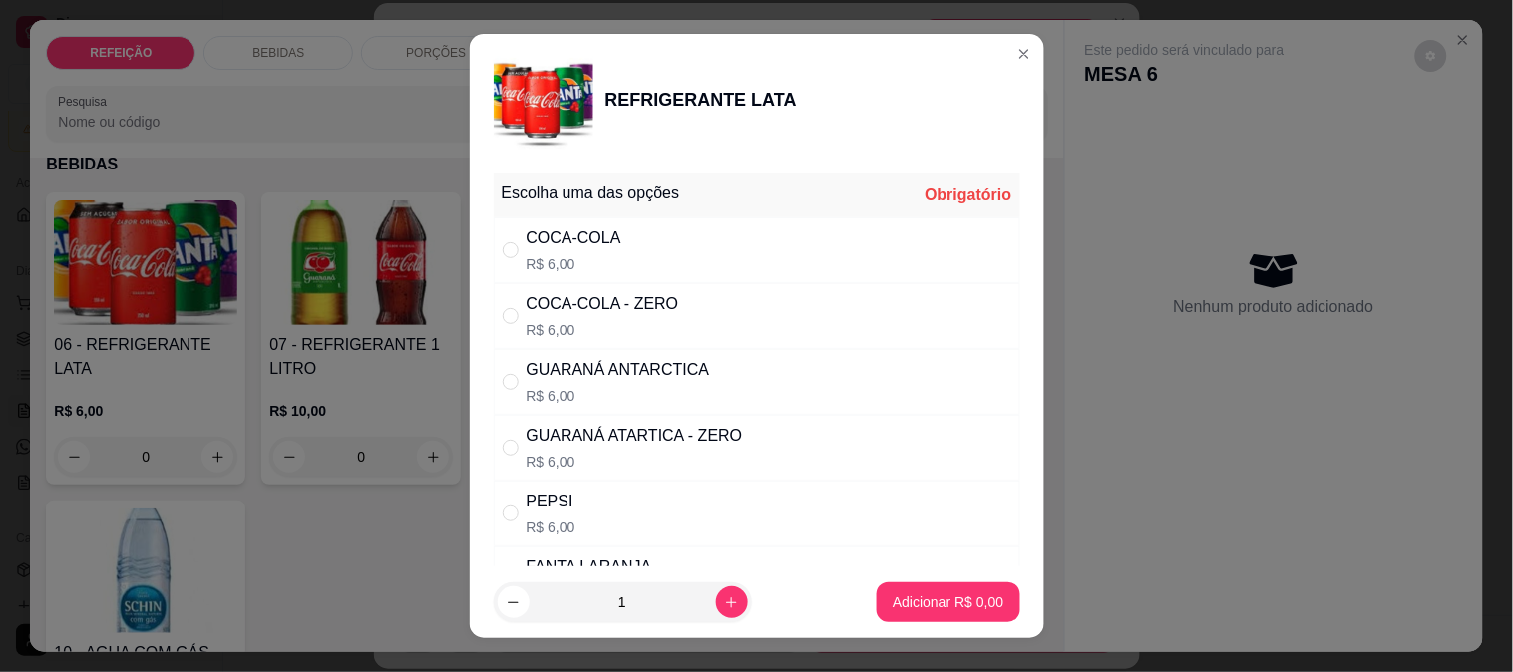
click at [688, 389] on p "R$ 6,00" at bounding box center [619, 396] width 184 height 20
radio input "true"
click at [906, 590] on button "Adicionar R$ 6,00" at bounding box center [948, 602] width 139 height 39
type input "1"
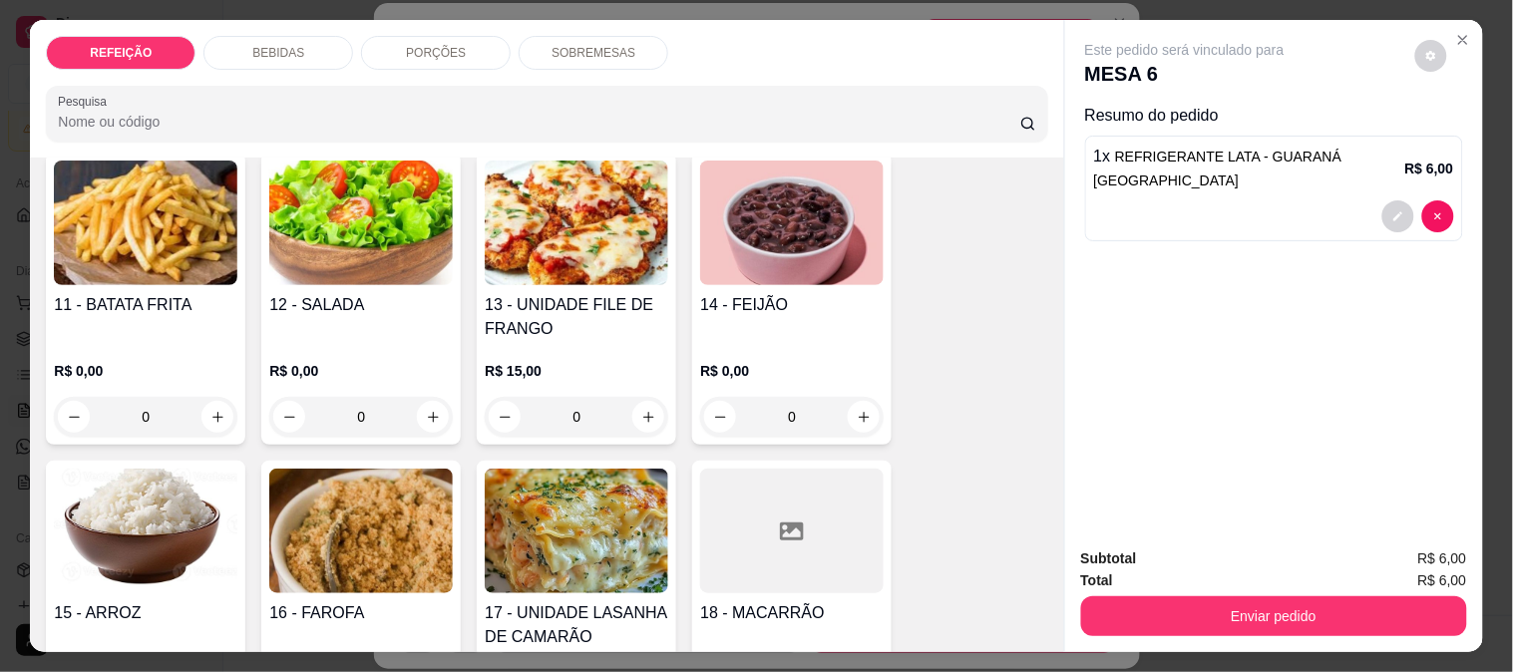
scroll to position [1219, 0]
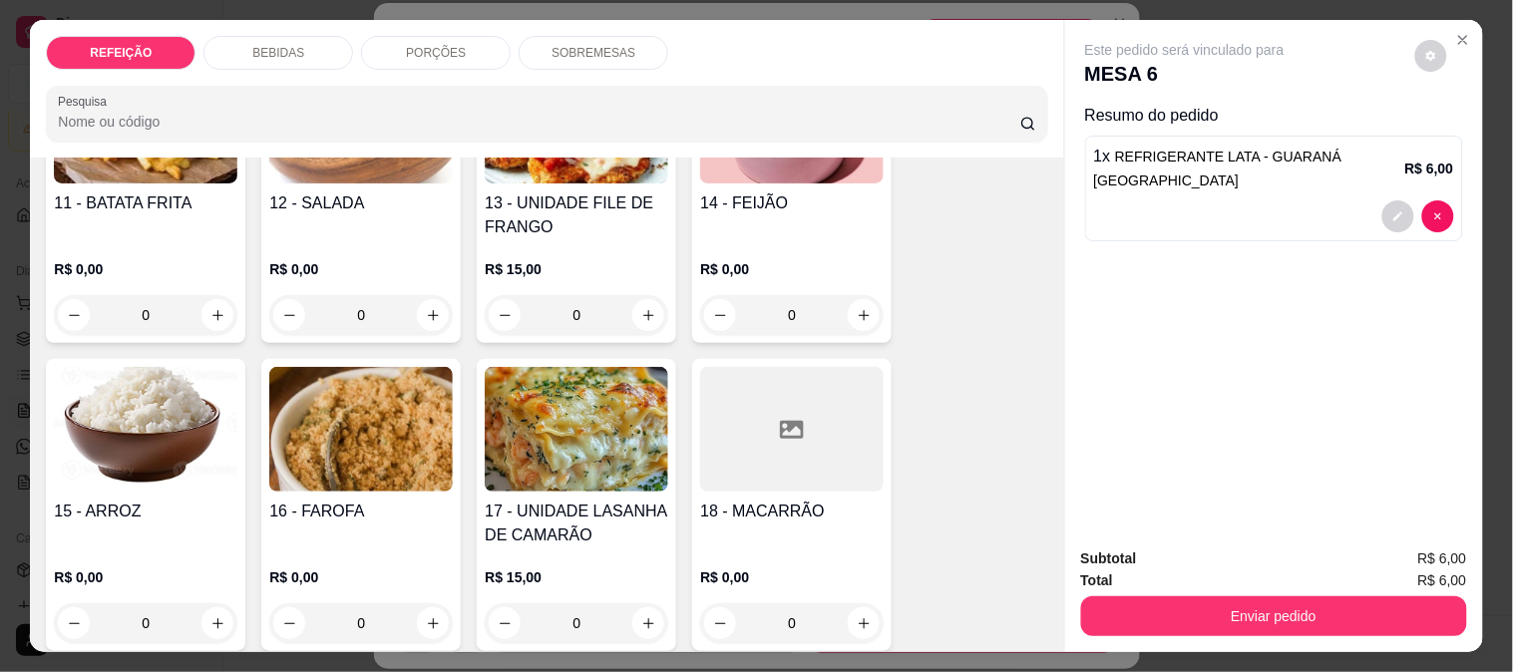
click at [369, 434] on img at bounding box center [361, 429] width 184 height 125
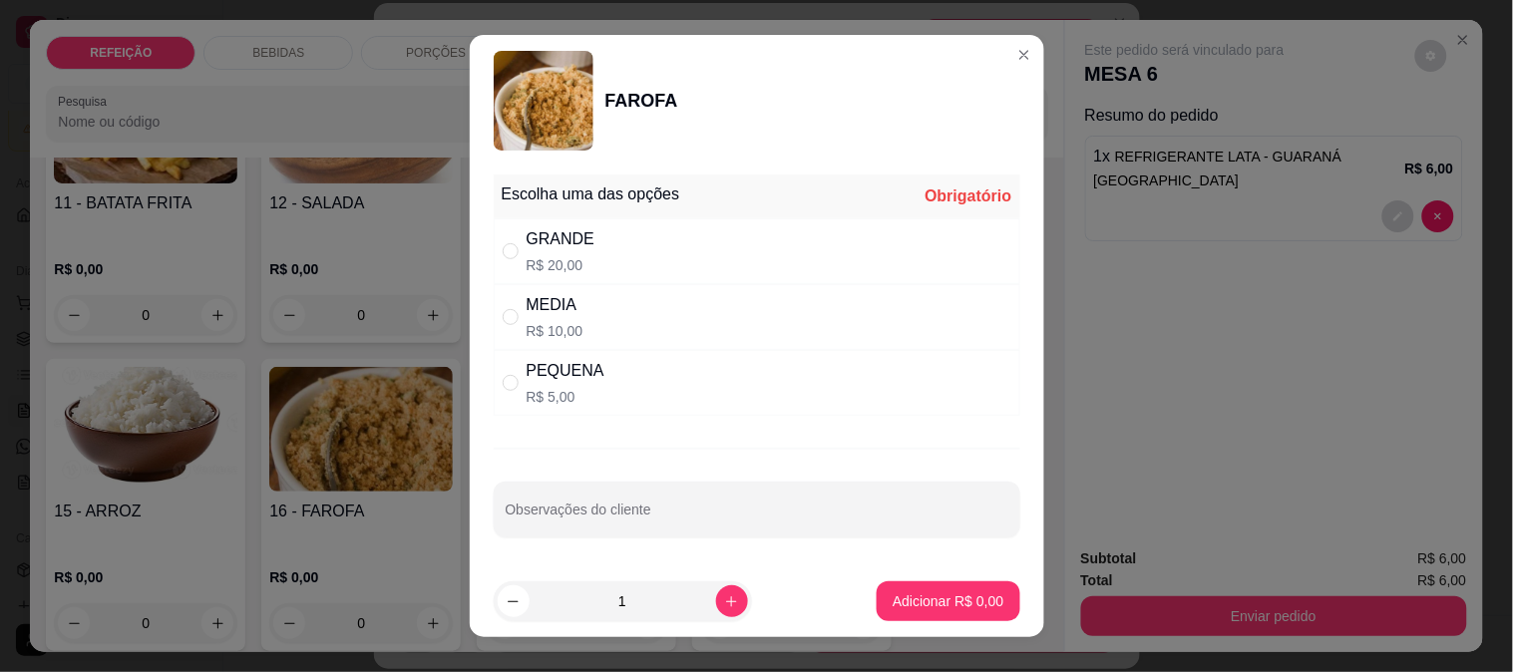
click at [610, 357] on div "PEQUENA R$ 5,00" at bounding box center [757, 383] width 527 height 66
radio input "true"
click at [895, 592] on p "Adicionar R$ 5,00" at bounding box center [949, 600] width 108 height 19
type input "1"
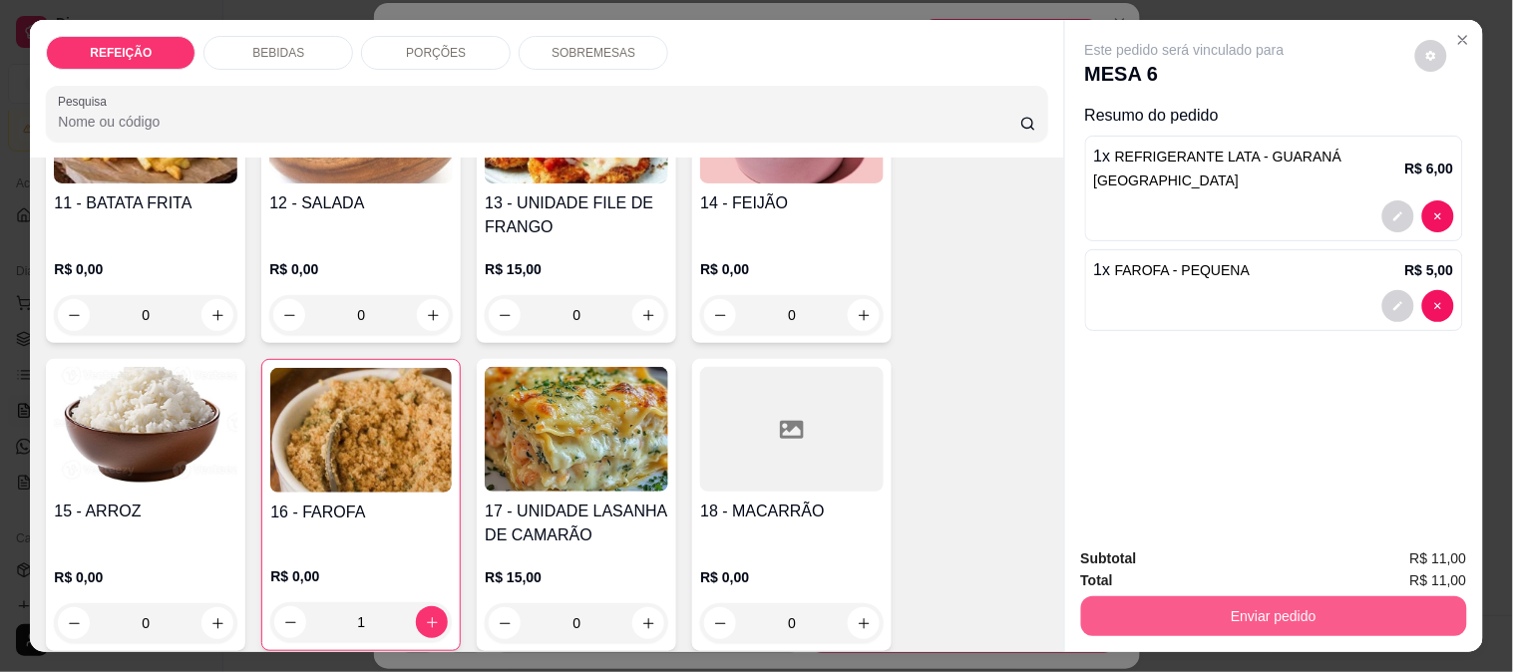
click at [1115, 599] on button "Enviar pedido" at bounding box center [1274, 616] width 386 height 40
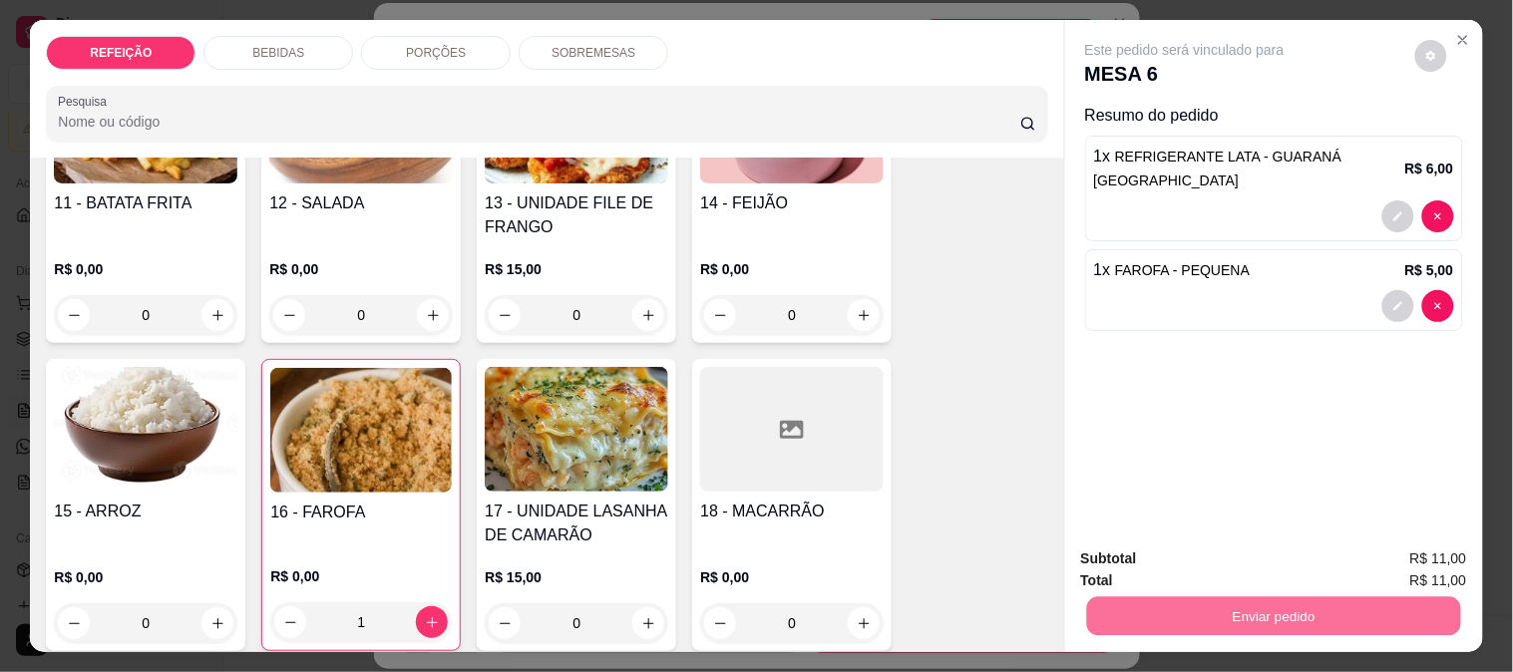
click at [1123, 556] on button "Não registrar e enviar pedido" at bounding box center [1207, 560] width 207 height 38
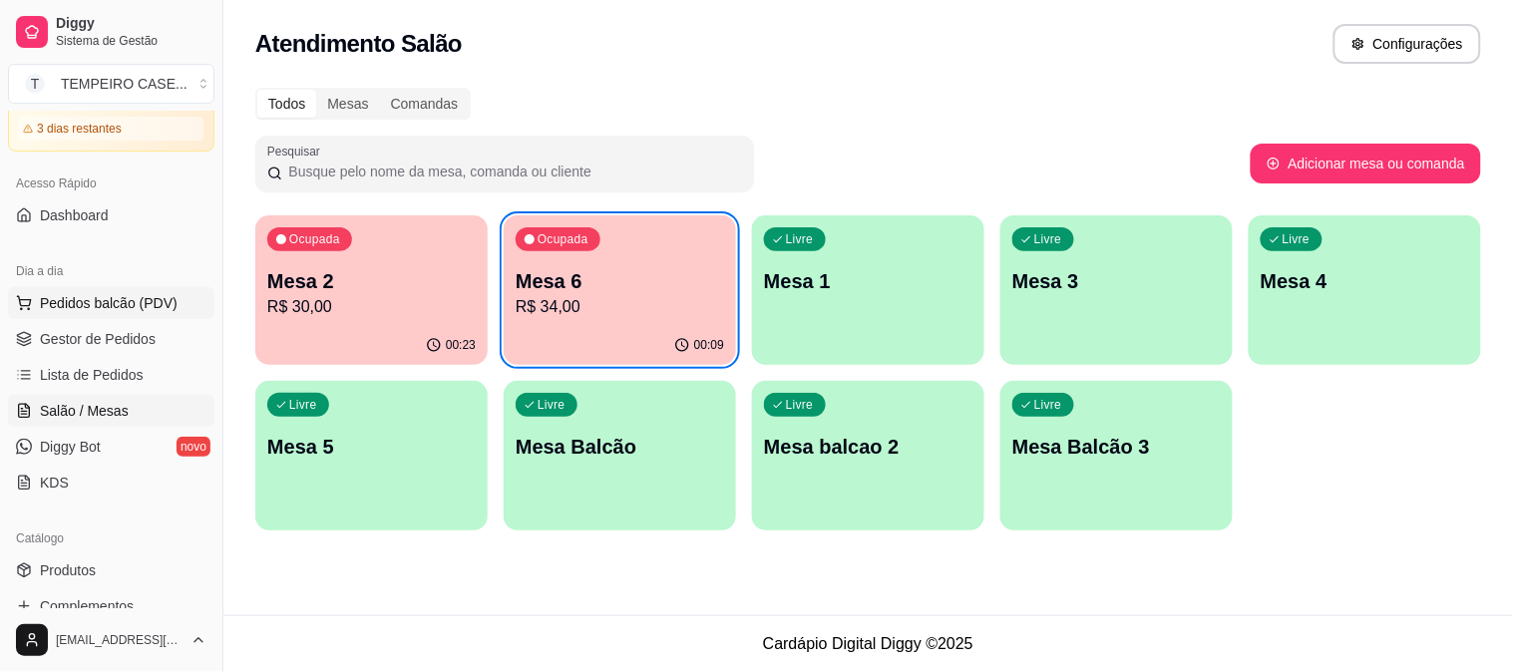
click at [126, 304] on span "Pedidos balcão (PDV)" at bounding box center [109, 303] width 138 height 20
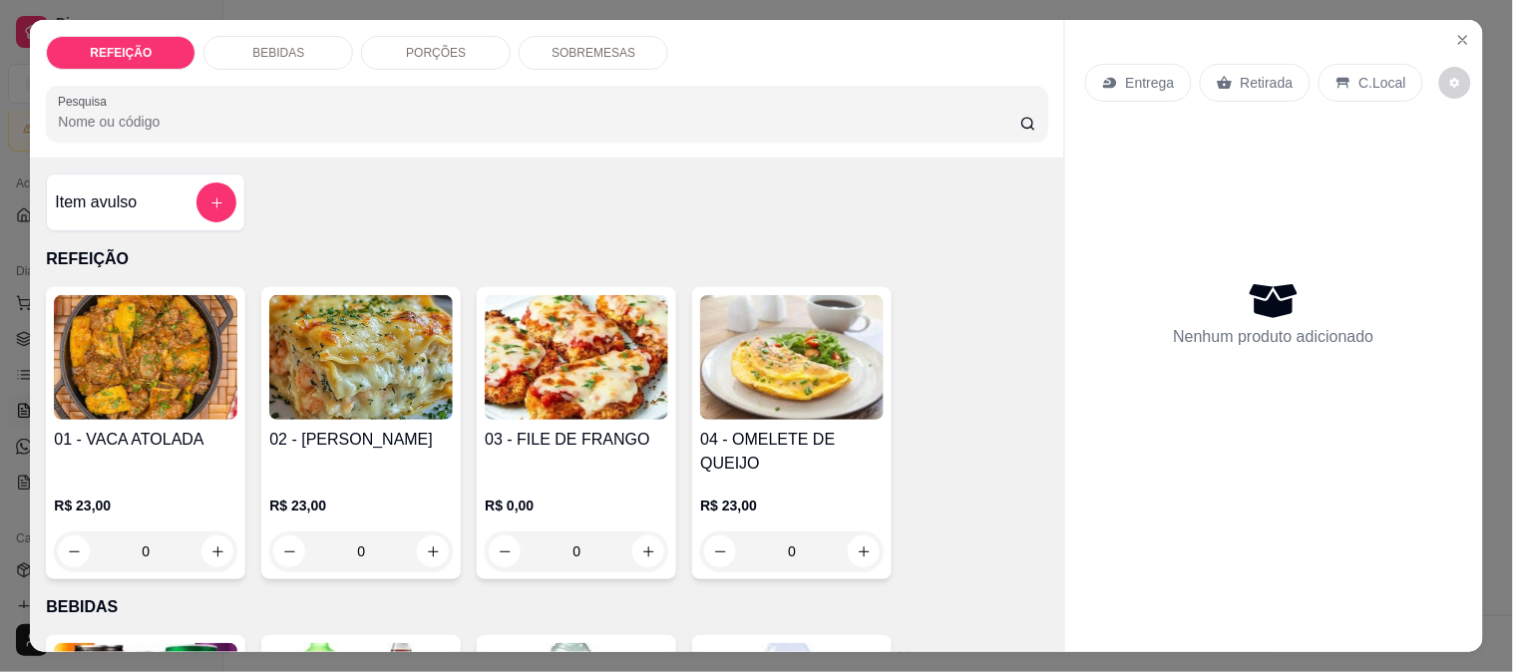
click at [341, 444] on h4 "02 - [PERSON_NAME]" at bounding box center [361, 440] width 184 height 24
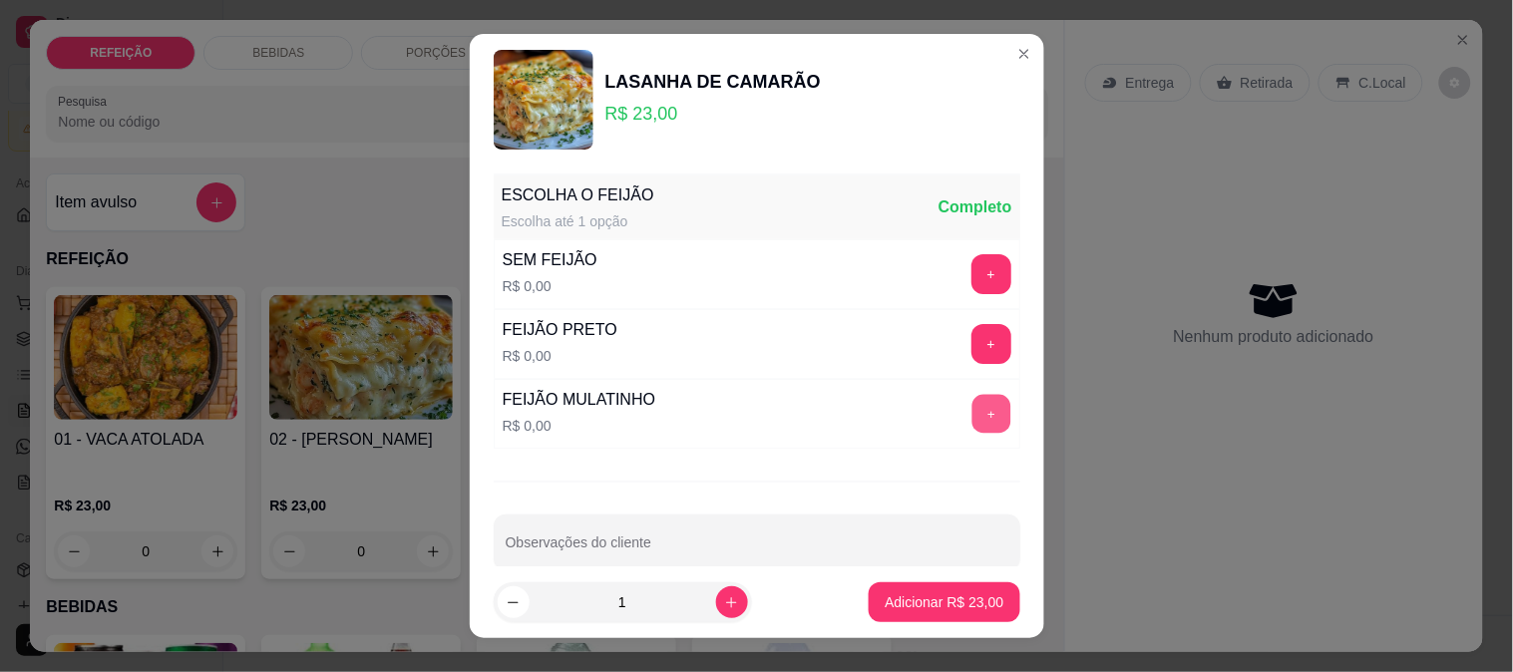
click at [971, 411] on button "+" at bounding box center [990, 413] width 39 height 39
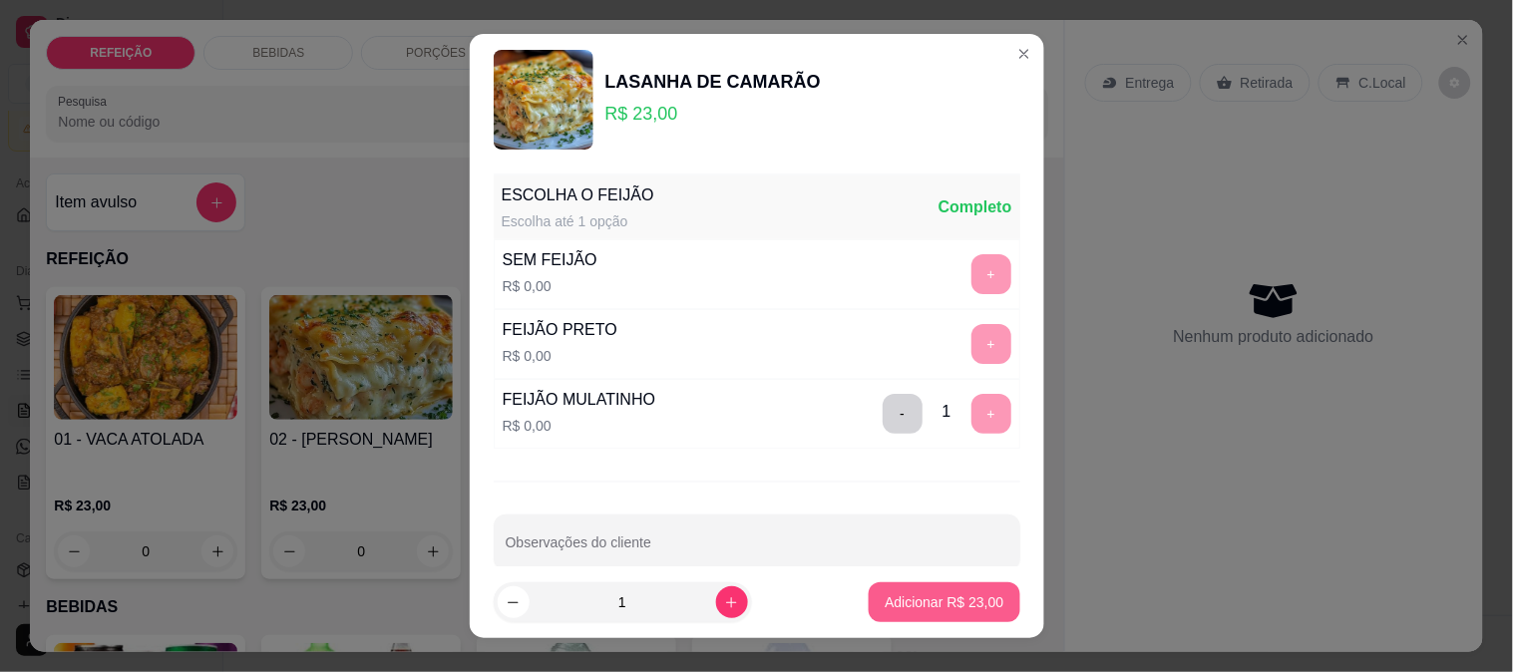
click at [916, 604] on p "Adicionar R$ 23,00" at bounding box center [944, 602] width 119 height 20
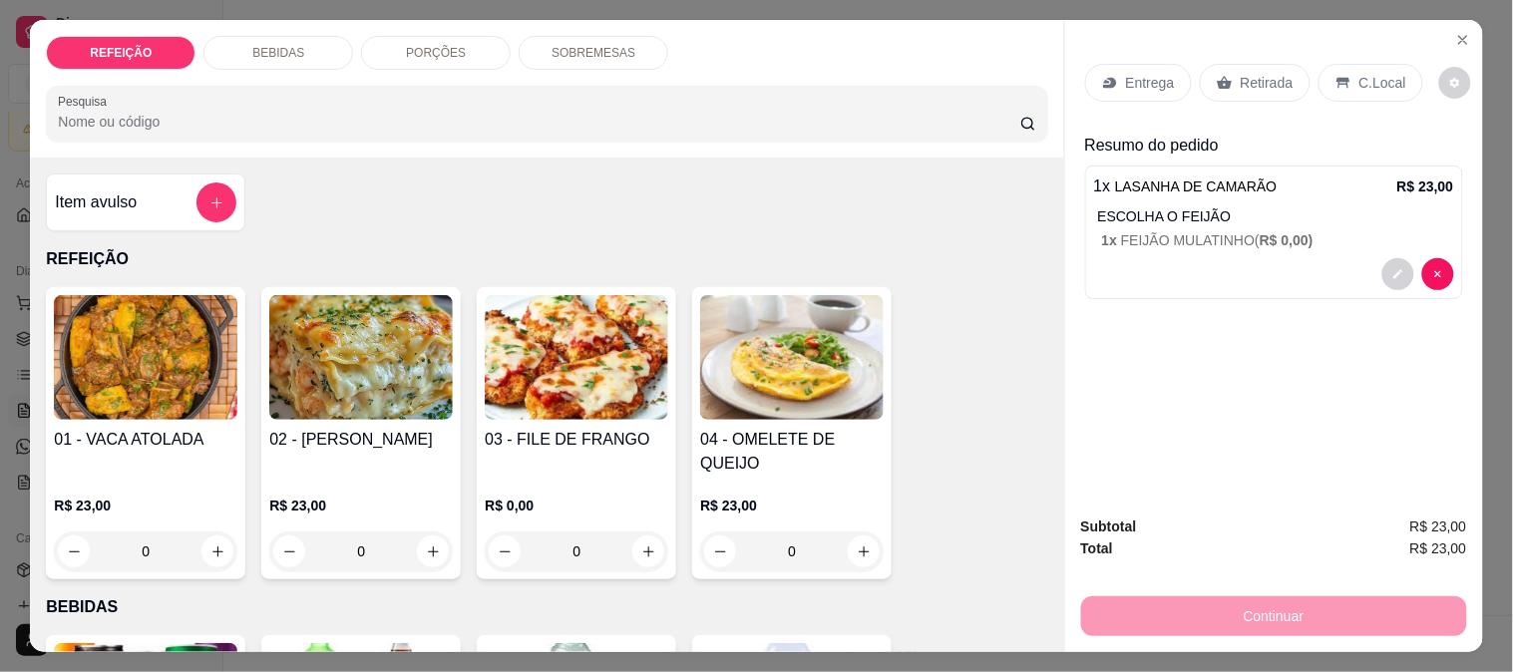
click at [1134, 80] on p "Entrega" at bounding box center [1150, 83] width 49 height 20
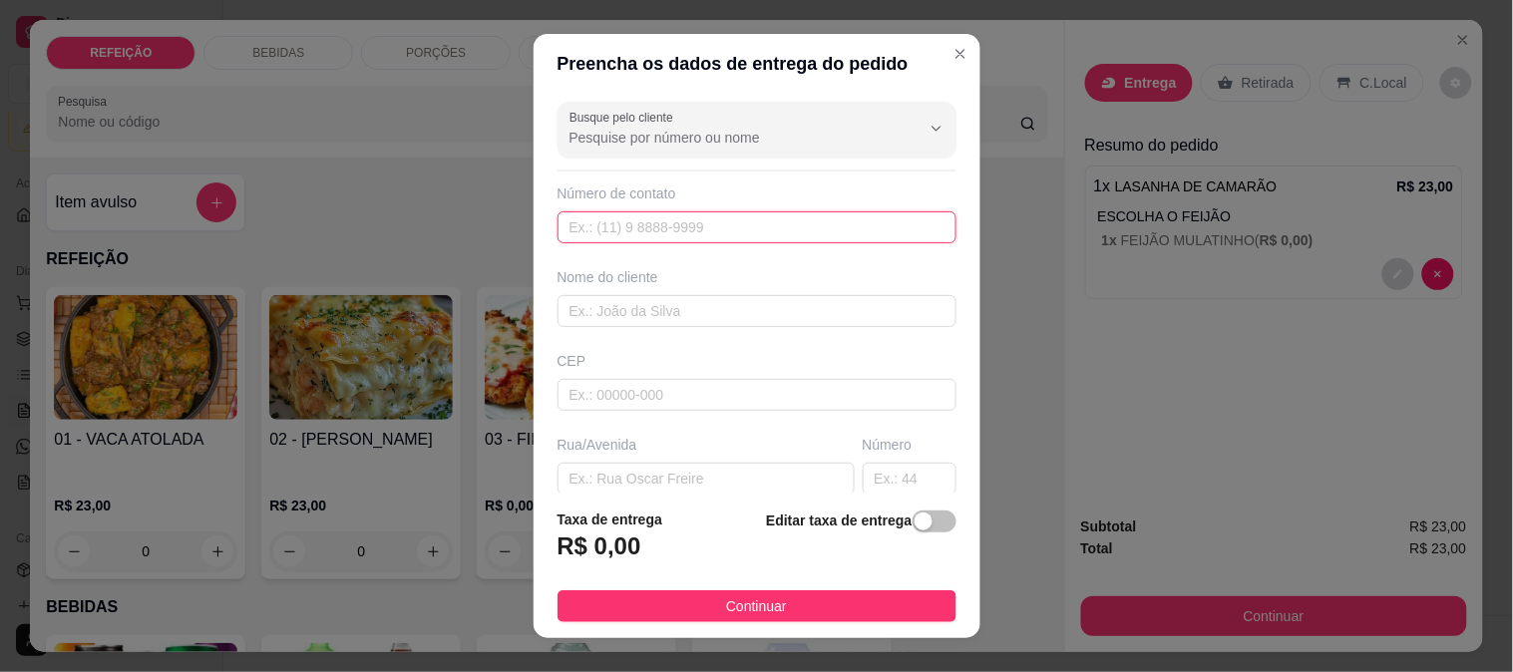
click at [636, 233] on input "text" at bounding box center [757, 227] width 399 height 32
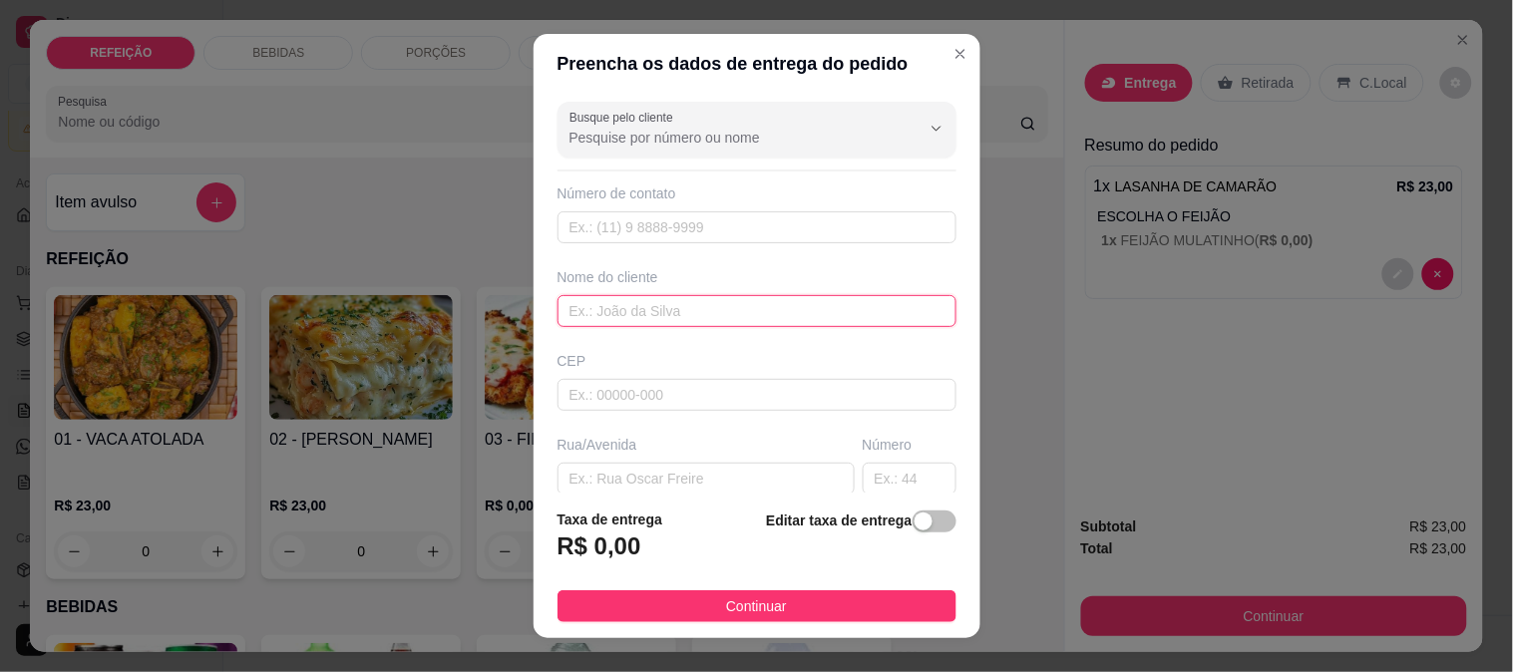
click at [621, 307] on input "text" at bounding box center [757, 311] width 399 height 32
paste input "Geisi"
type input "Geisi"
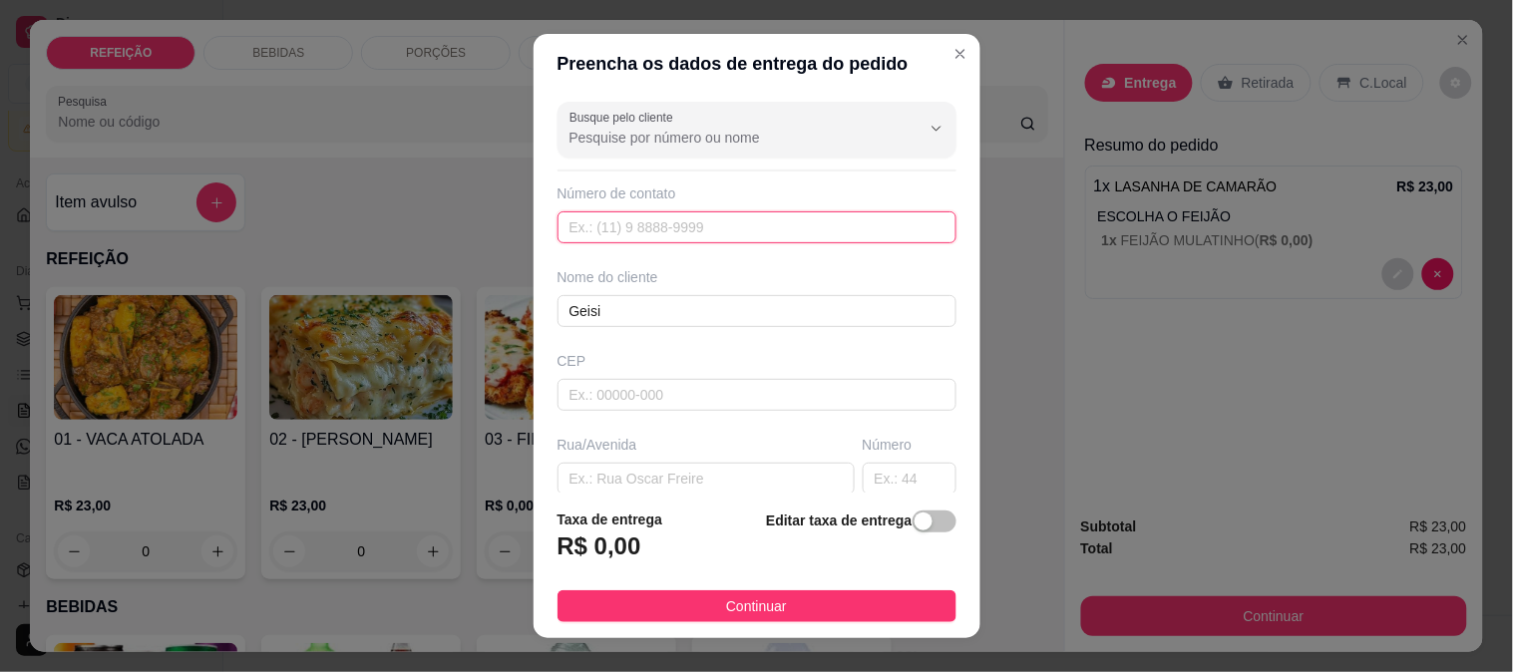
click at [658, 222] on input "text" at bounding box center [757, 227] width 399 height 32
paste input "[PHONE_NUMBER]"
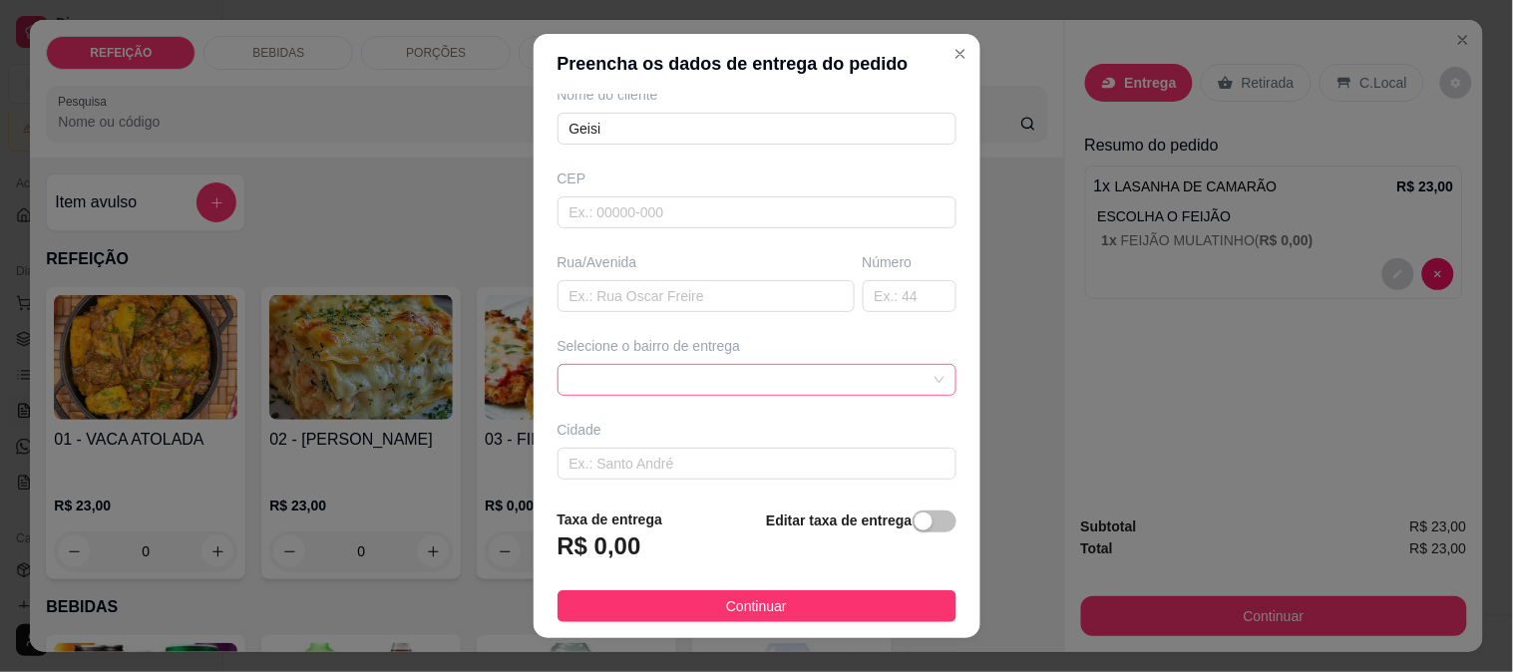
scroll to position [273, 0]
type input "[PHONE_NUMBER]"
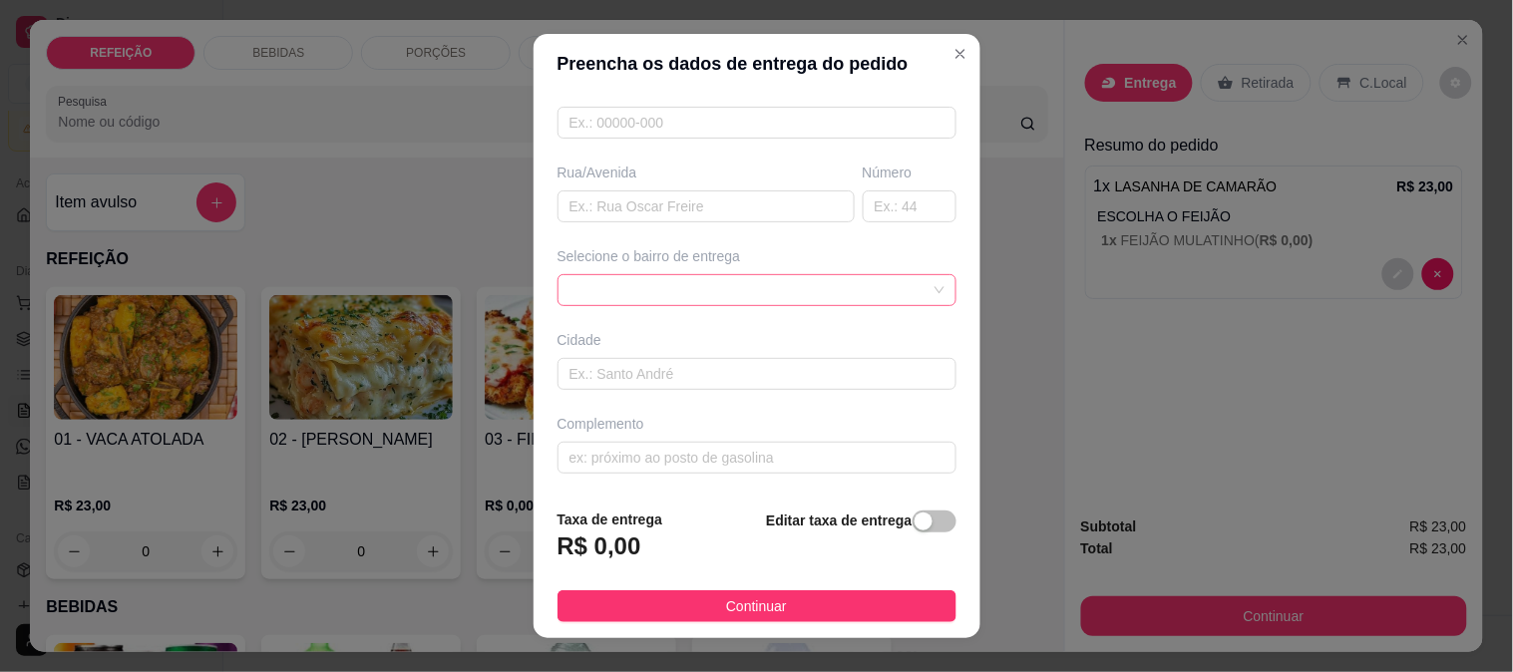
click at [690, 287] on span at bounding box center [757, 290] width 375 height 30
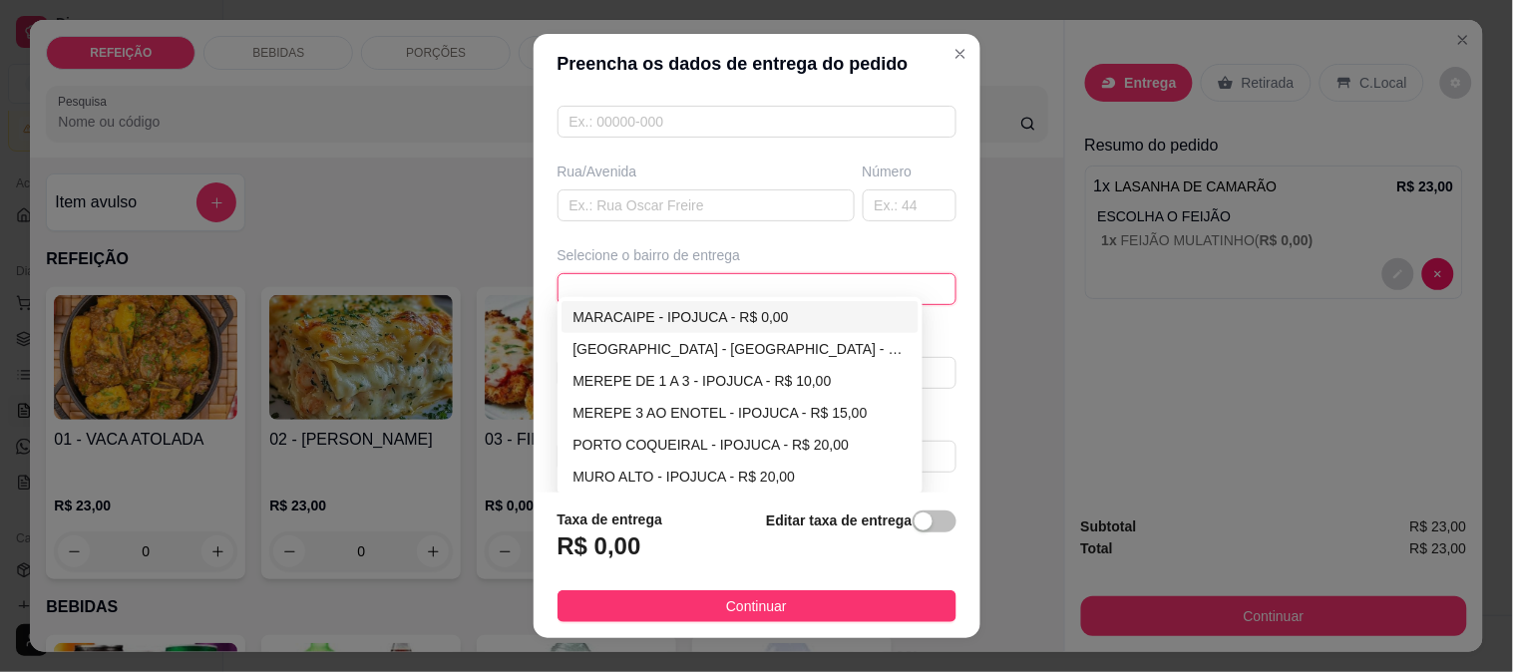
click at [639, 312] on div "MARACAIPE - IPOJUCA - R$ 0,00" at bounding box center [740, 317] width 334 height 22
type input "IPOJUCA"
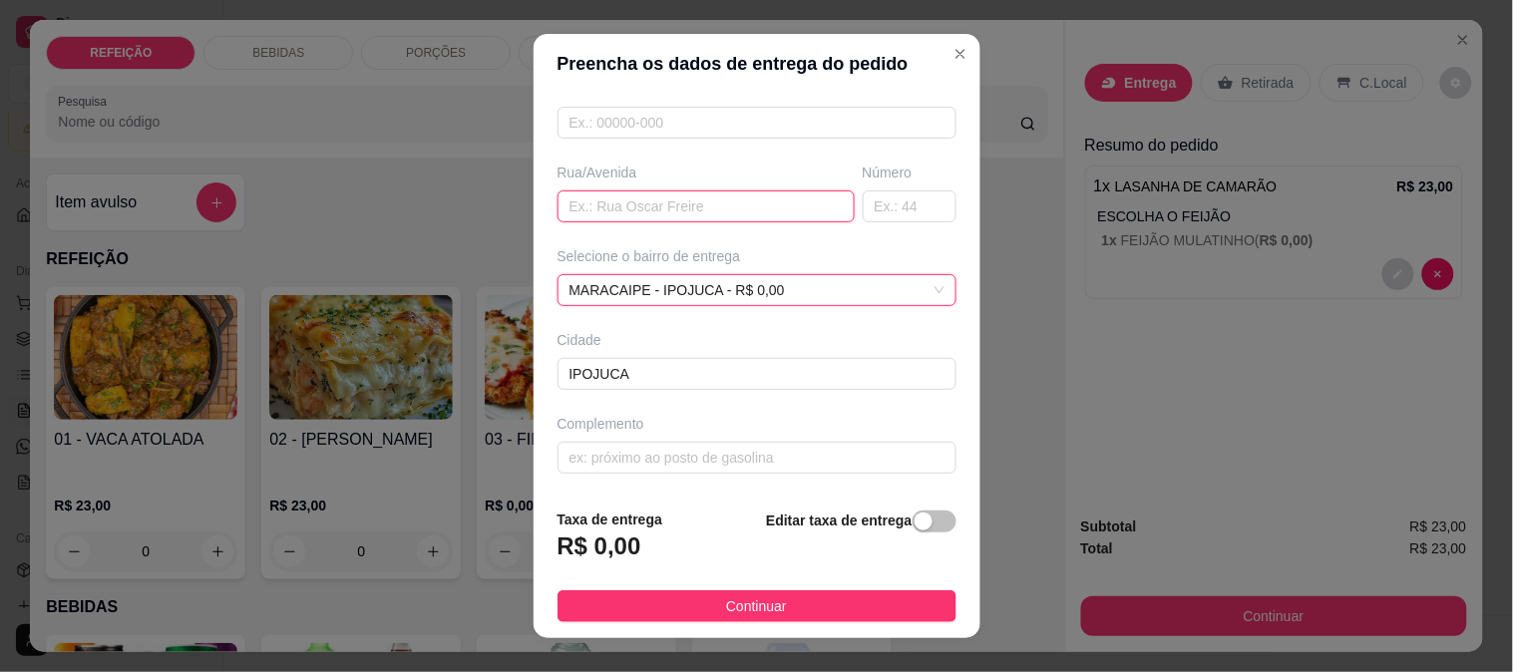
click at [631, 211] on input "text" at bounding box center [706, 207] width 297 height 32
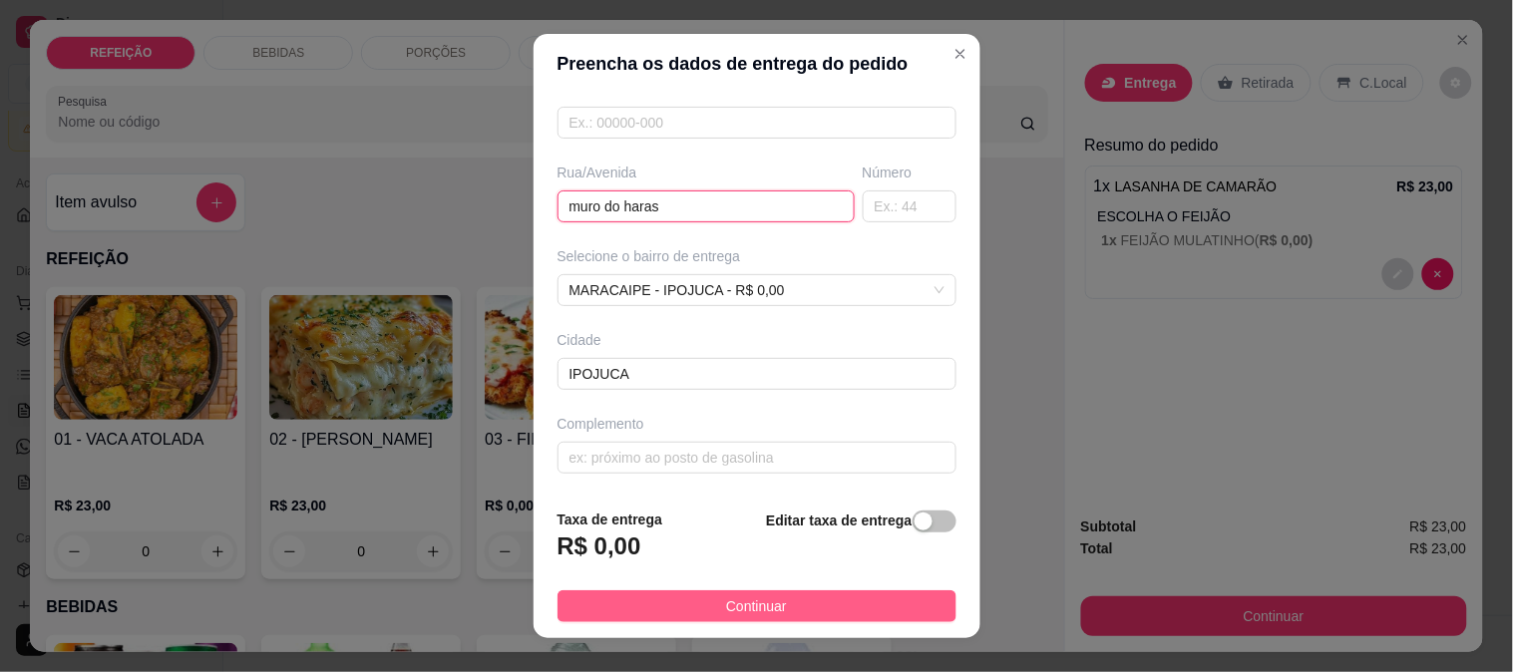
type input "muro do haras"
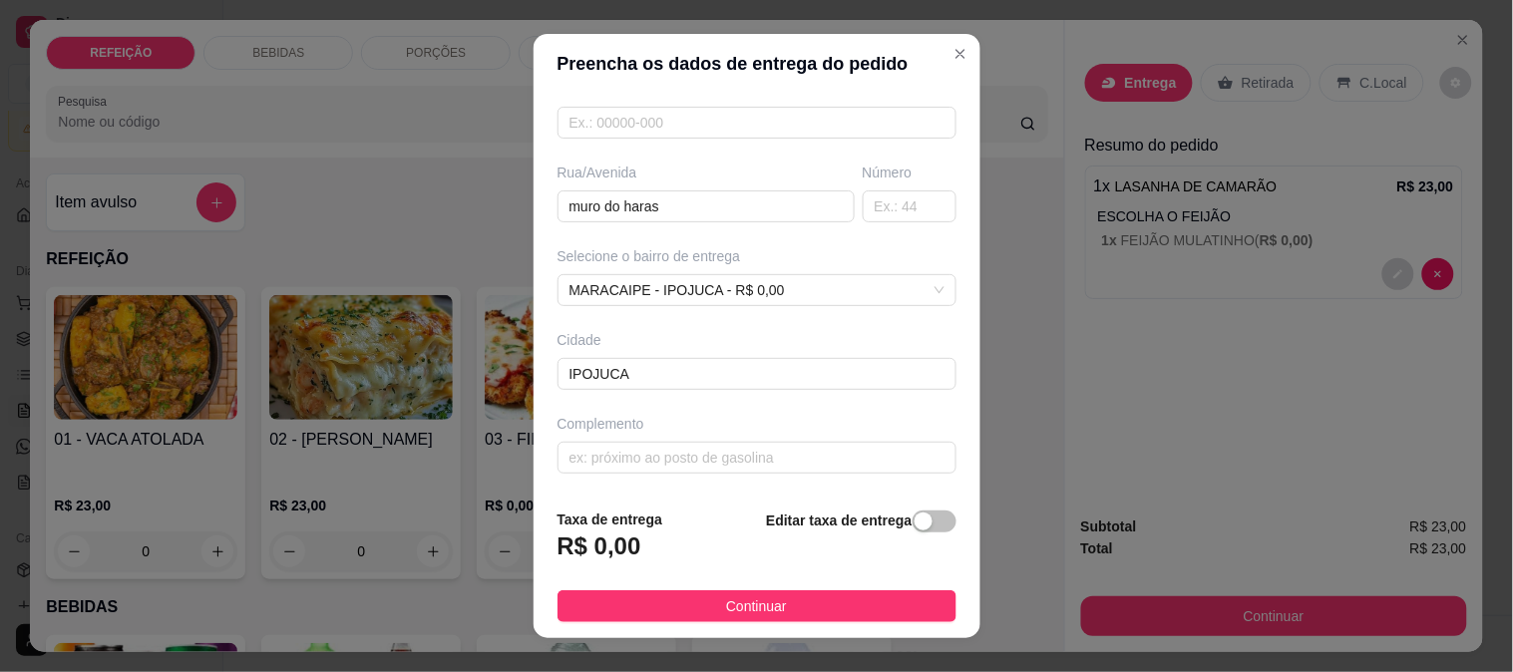
click at [751, 609] on span "Continuar" at bounding box center [756, 606] width 61 height 22
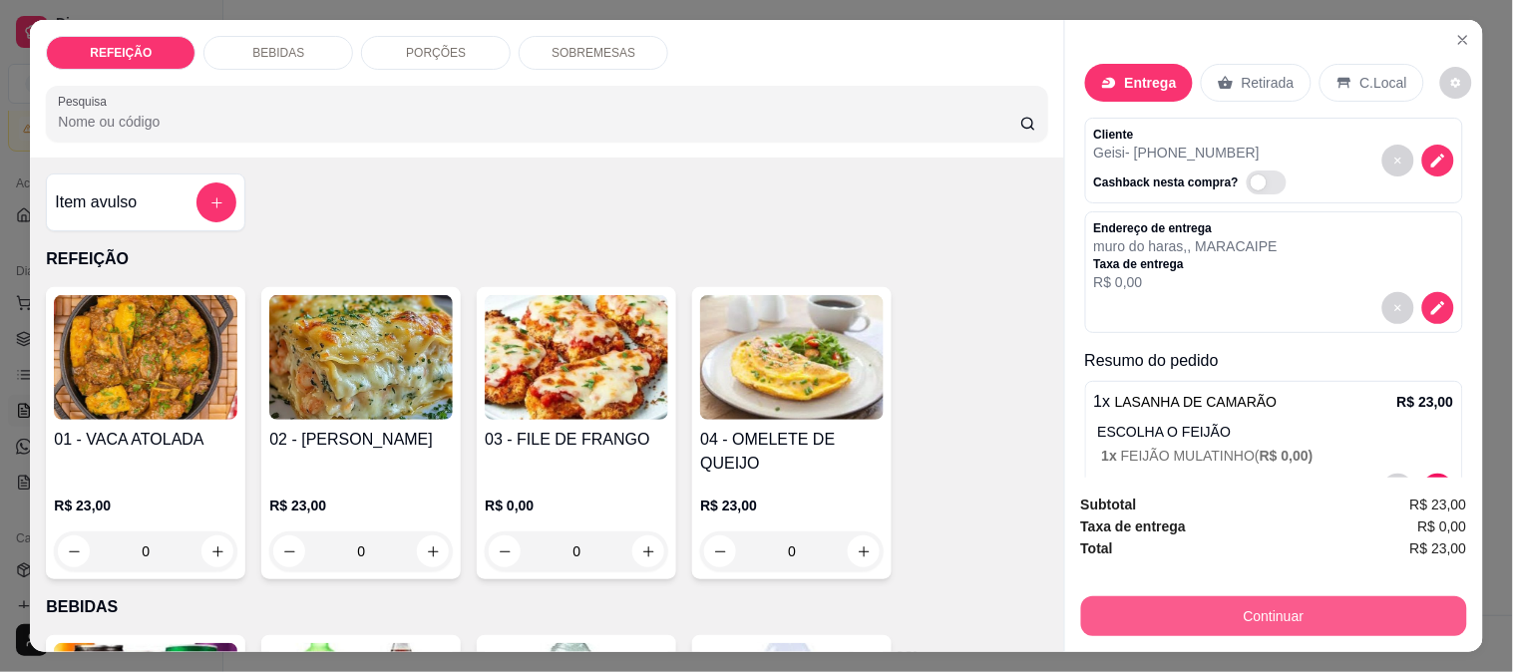
click at [1141, 606] on button "Continuar" at bounding box center [1274, 616] width 386 height 40
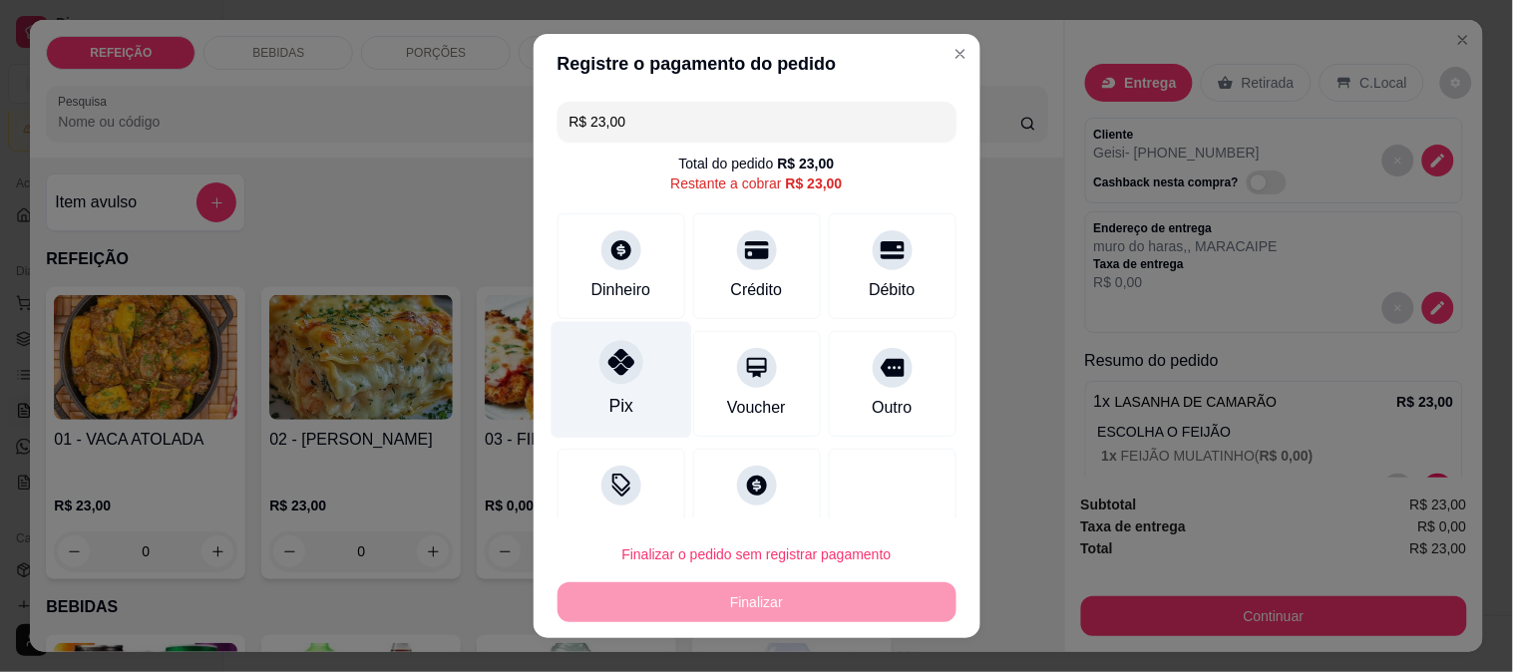
click at [648, 399] on div "Pix" at bounding box center [621, 379] width 141 height 117
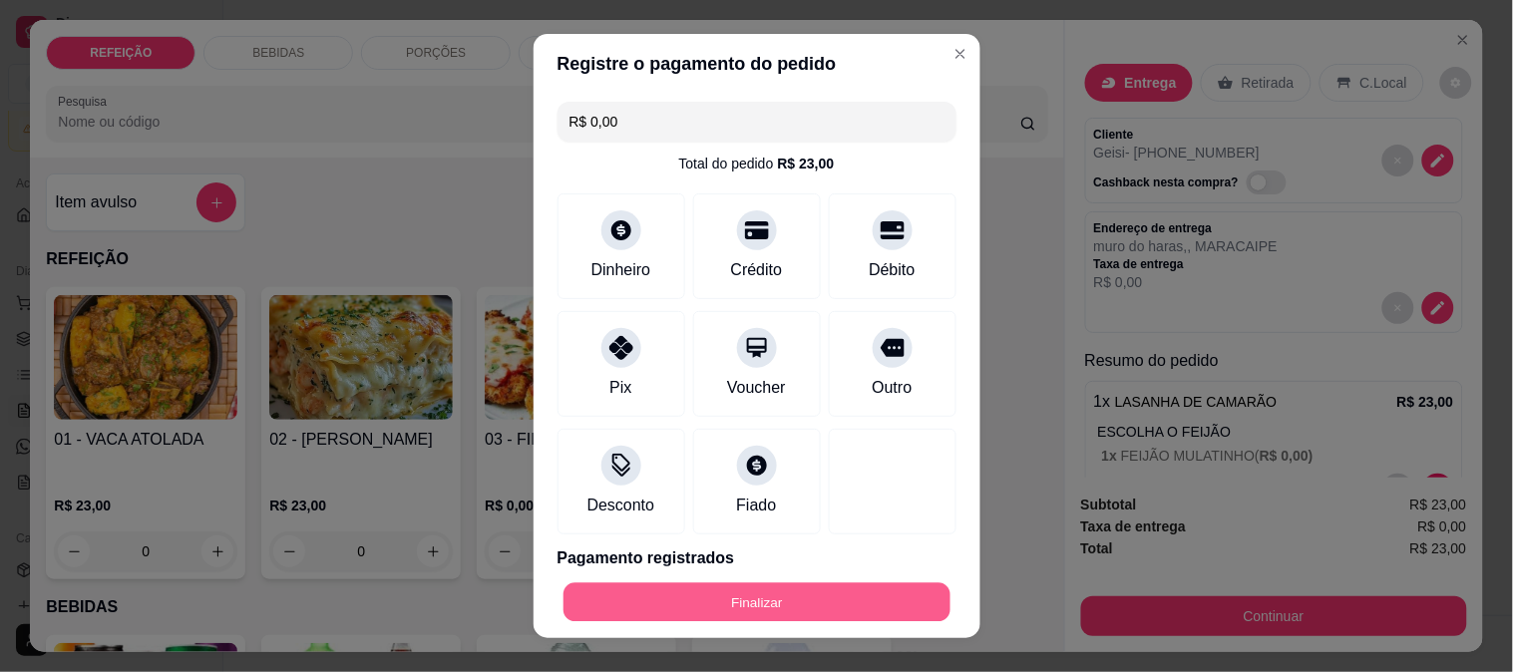
click at [759, 593] on button "Finalizar" at bounding box center [757, 602] width 387 height 39
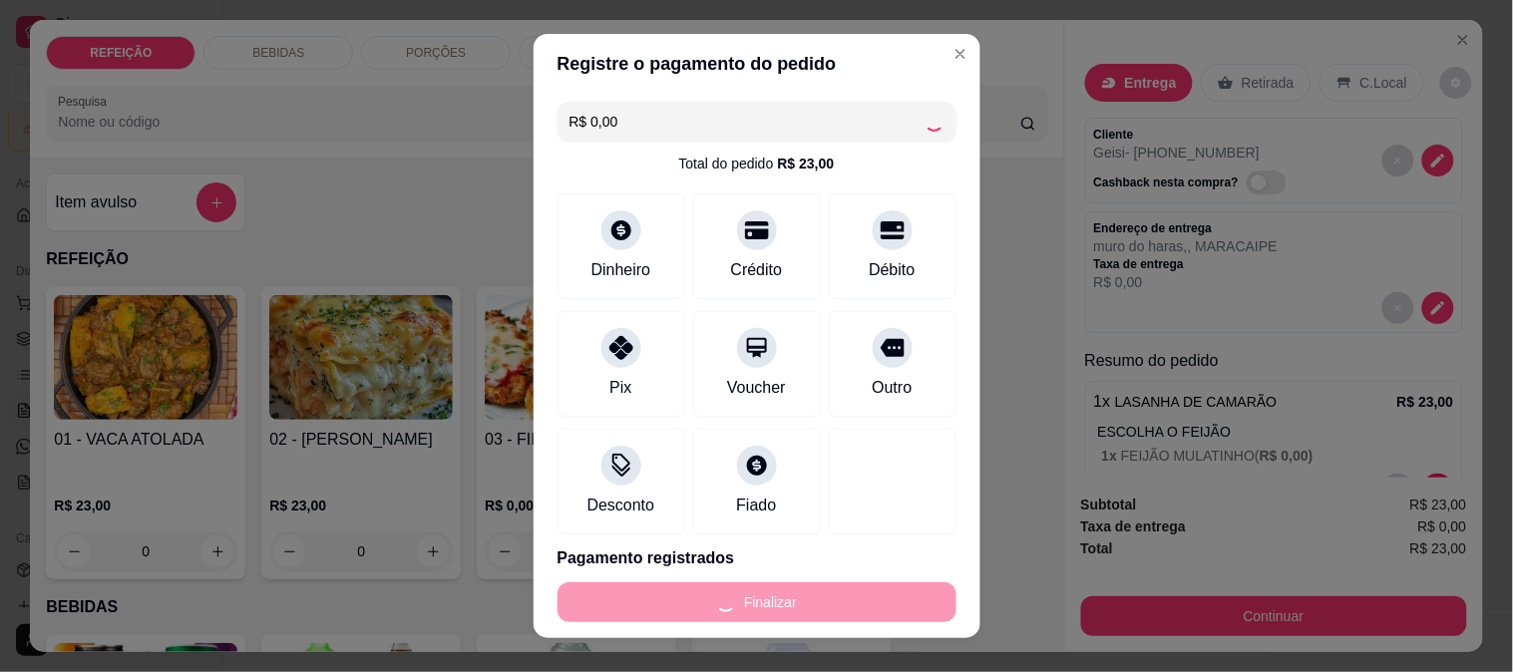
type input "-R$ 23,00"
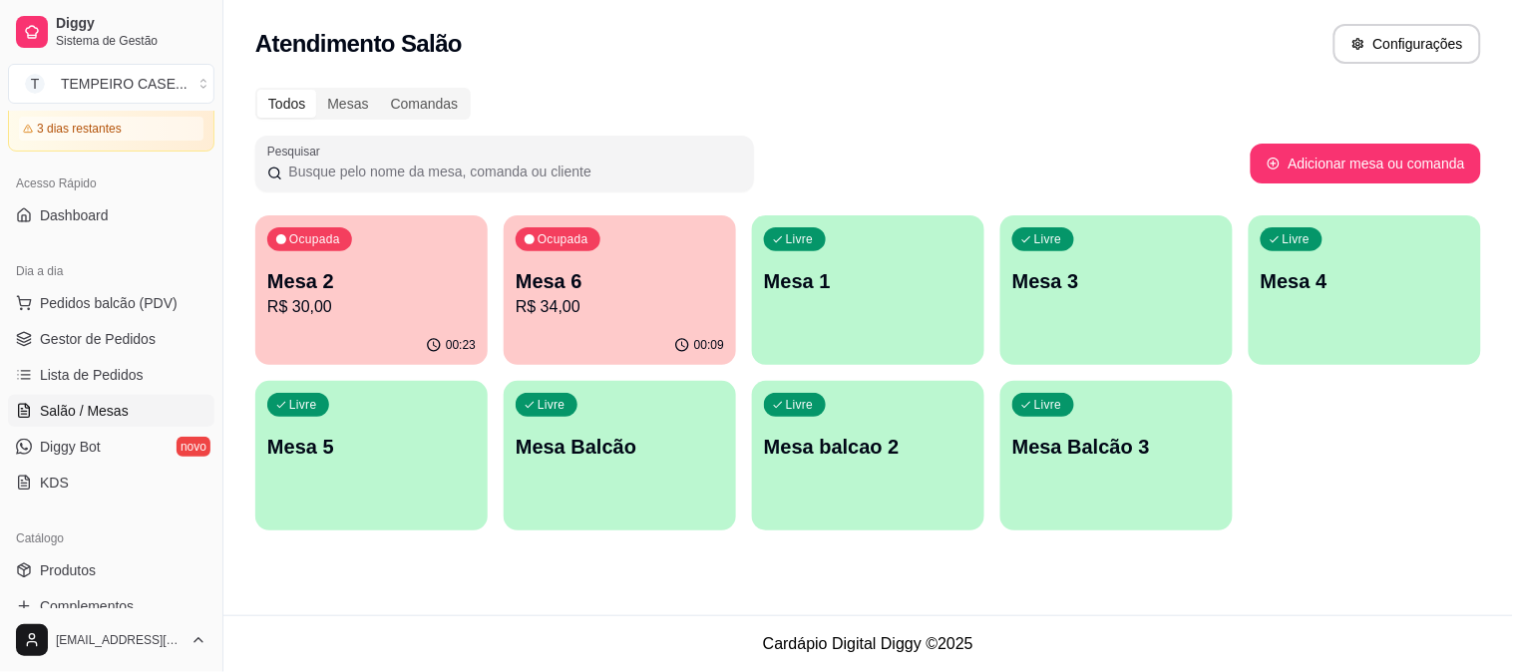
click at [372, 275] on p "Mesa 2" at bounding box center [371, 281] width 208 height 28
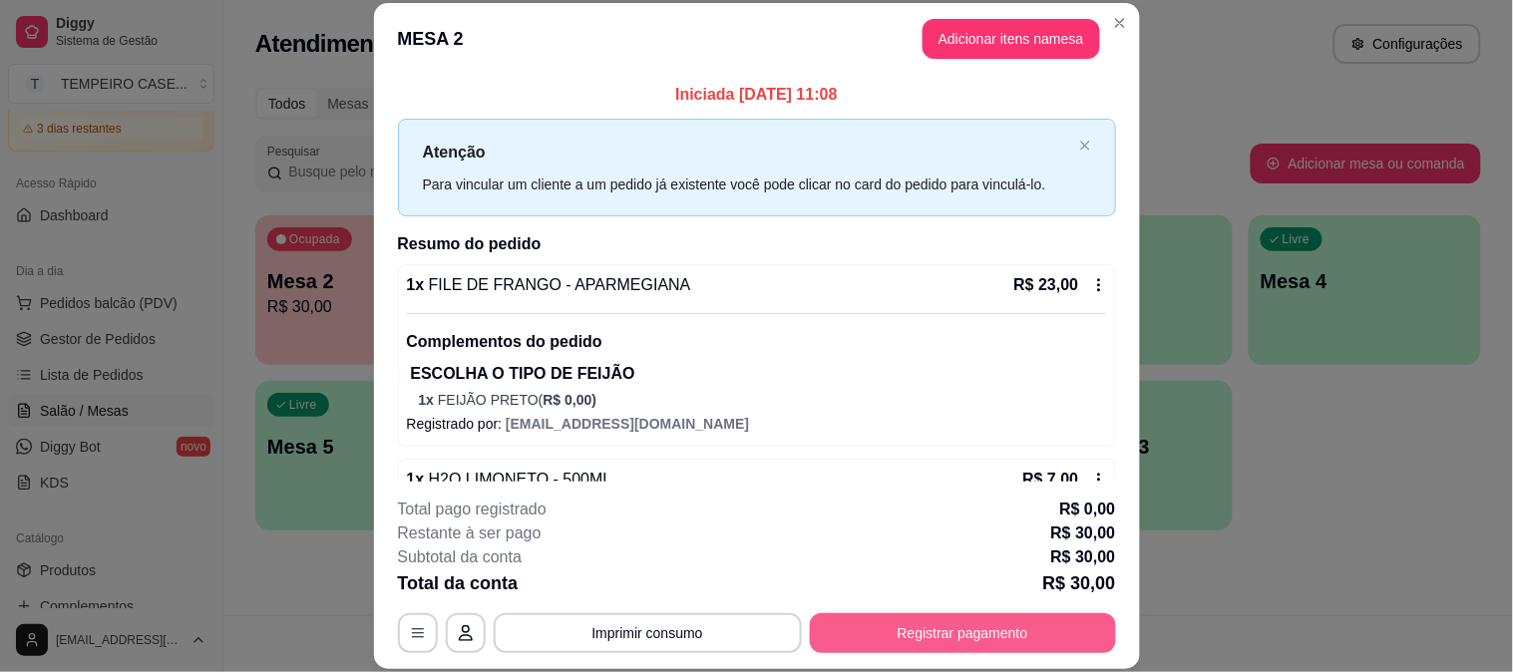
click at [904, 639] on button "Registrar pagamento" at bounding box center [963, 633] width 306 height 40
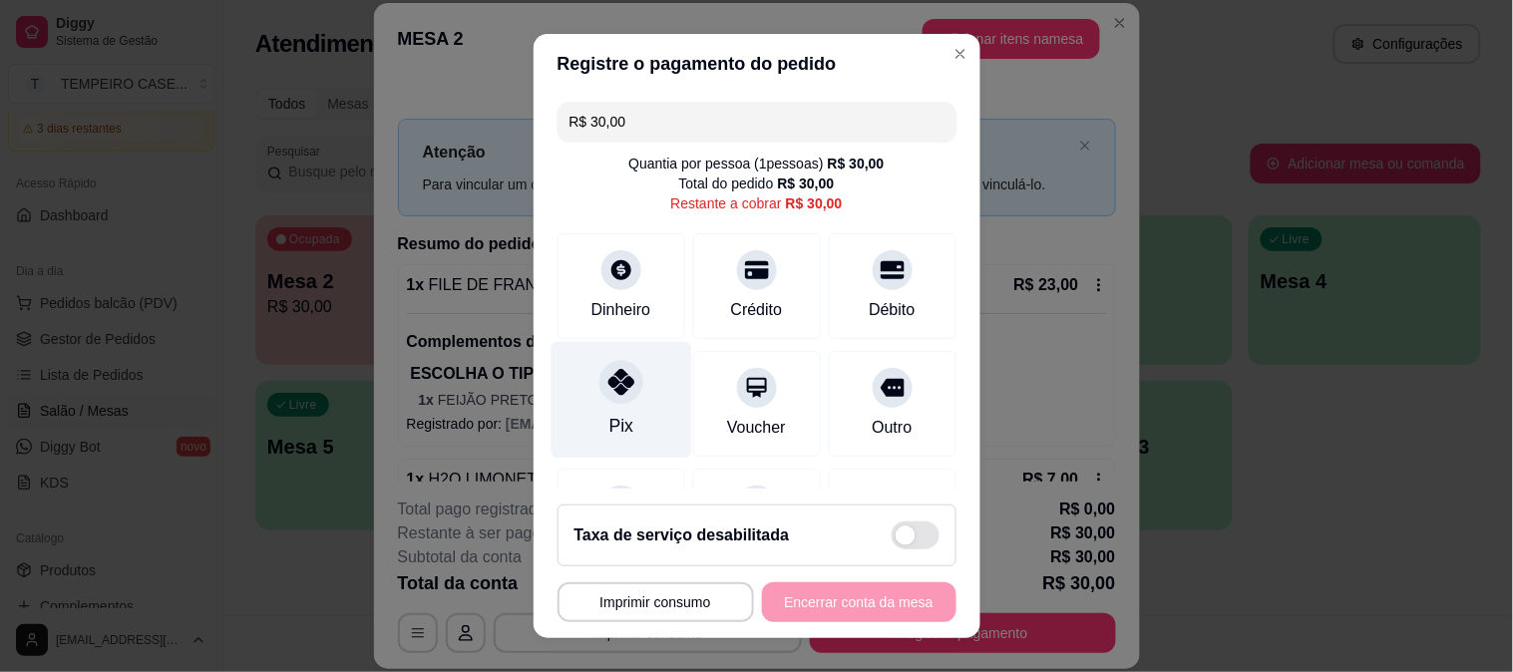
click at [609, 416] on div "Pix" at bounding box center [620, 426] width 24 height 26
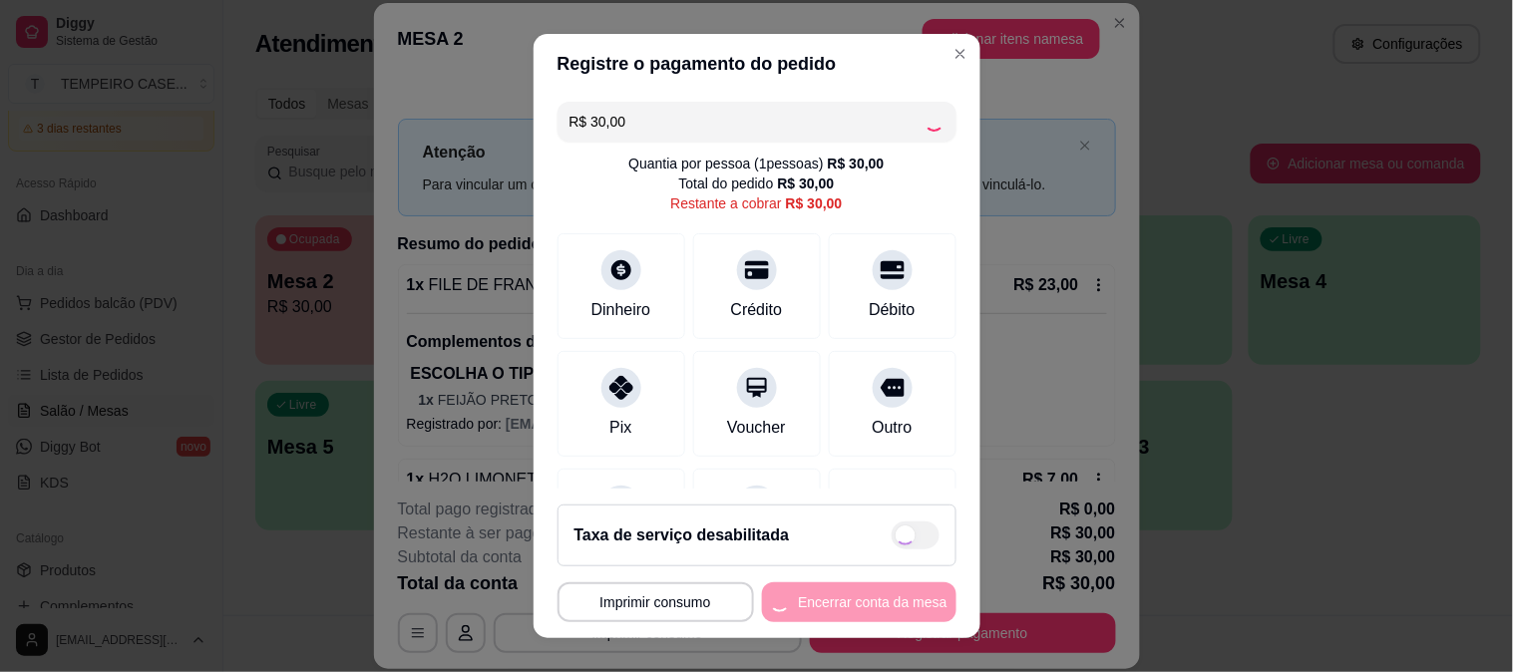
type input "R$ 0,00"
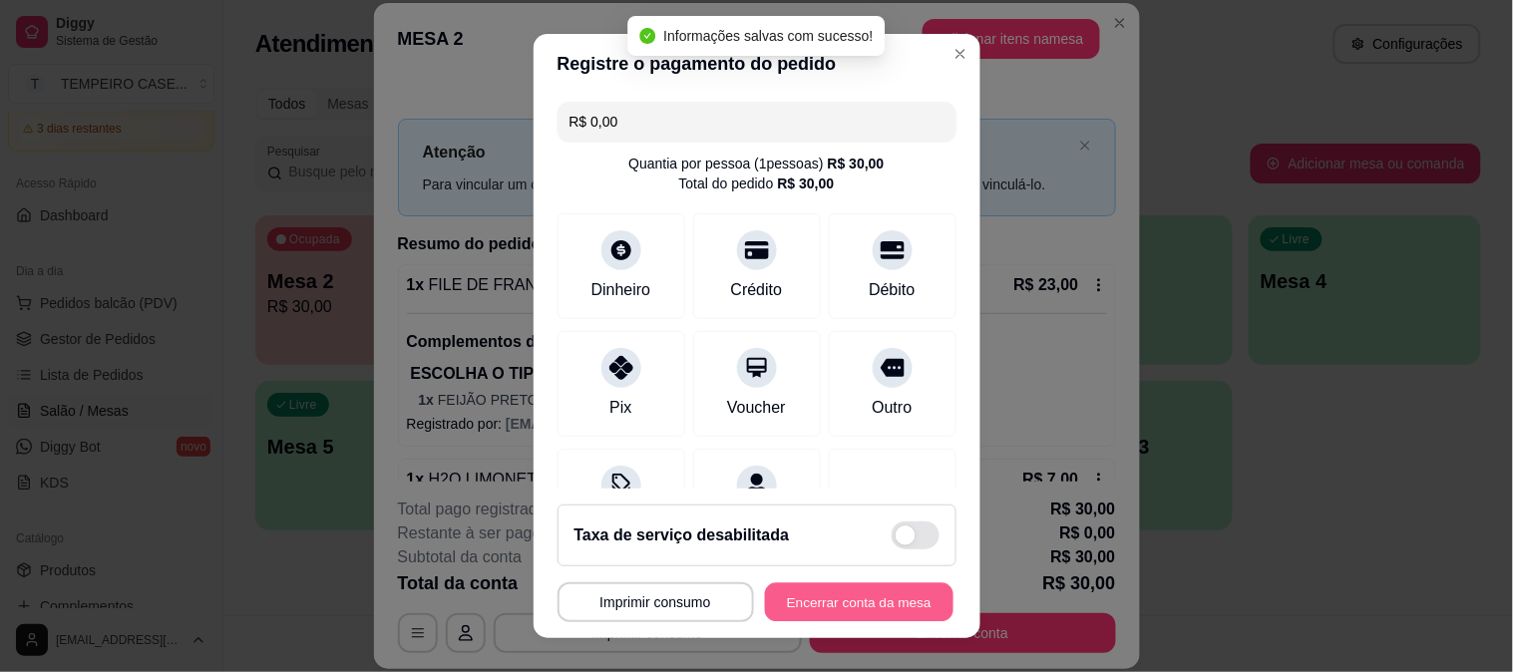
click at [863, 606] on button "Encerrar conta da mesa" at bounding box center [859, 602] width 189 height 39
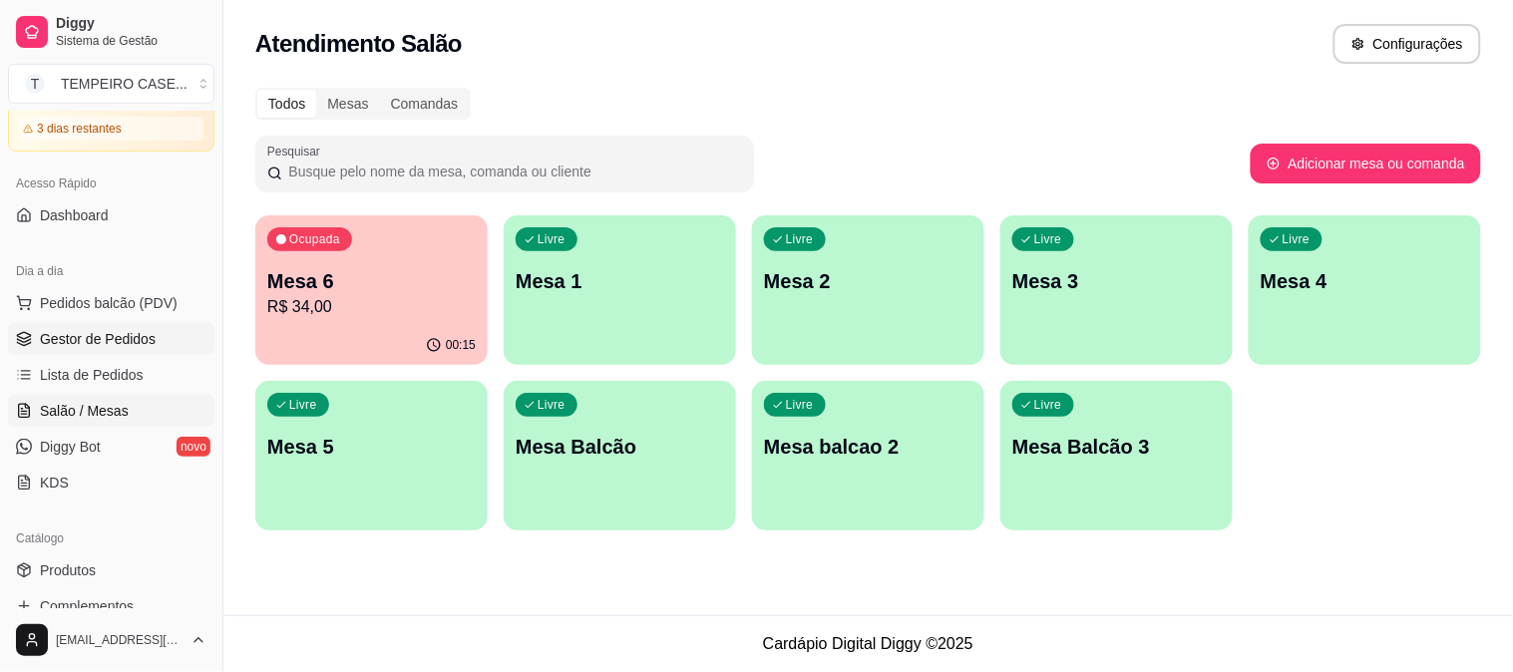
click at [102, 331] on span "Gestor de Pedidos" at bounding box center [98, 339] width 116 height 20
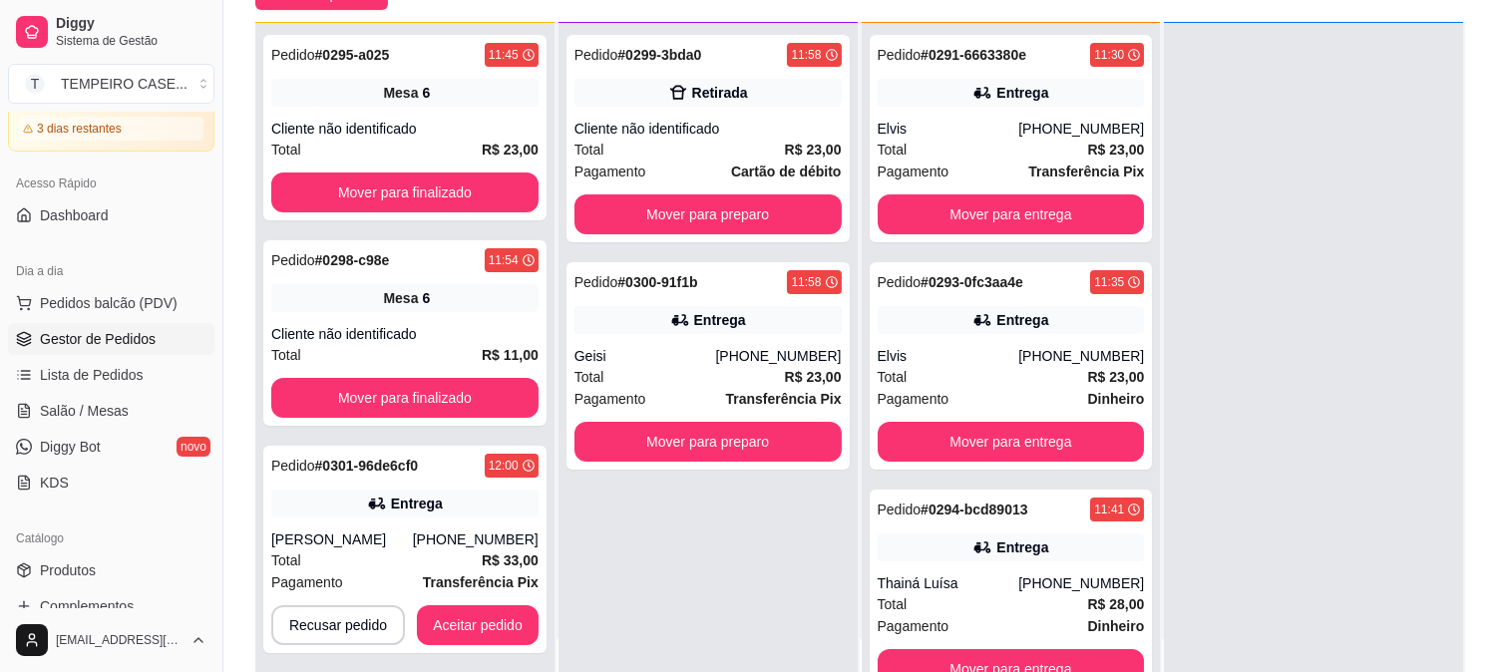
scroll to position [221, 0]
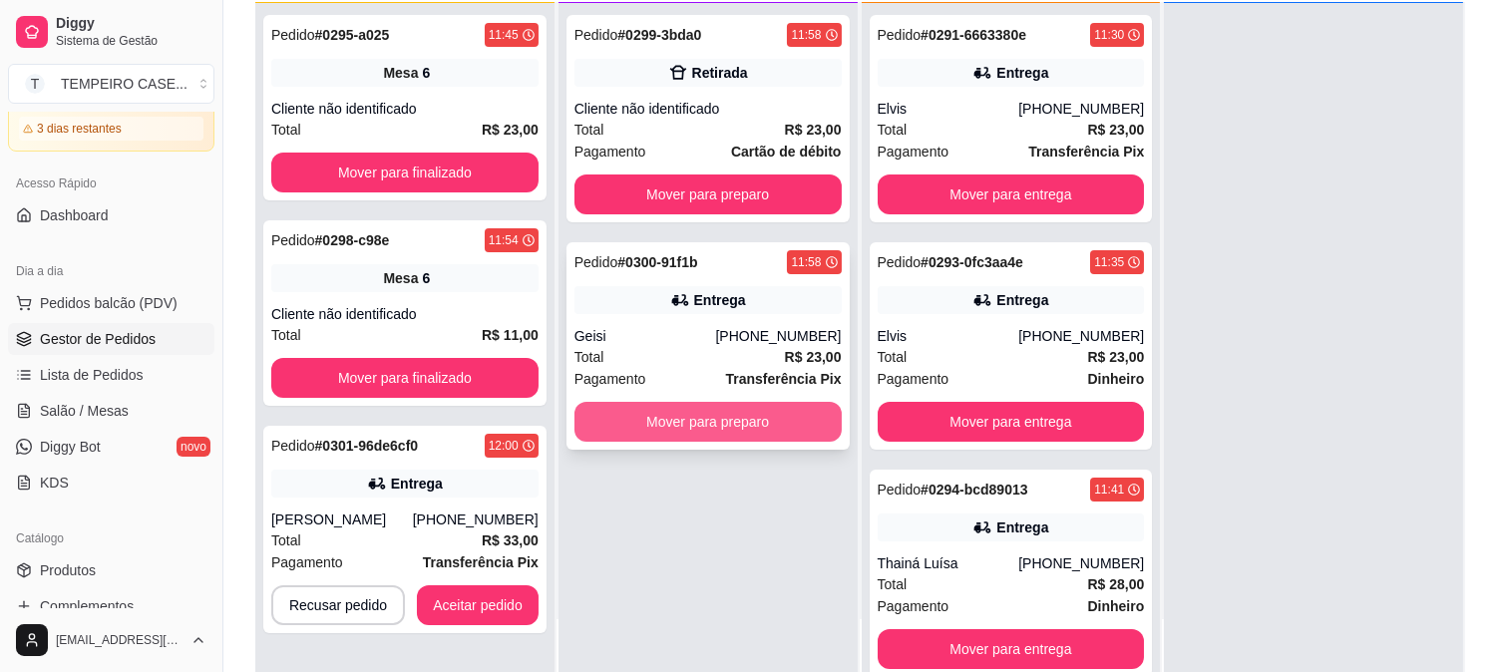
click at [724, 436] on button "Mover para preparo" at bounding box center [707, 422] width 267 height 40
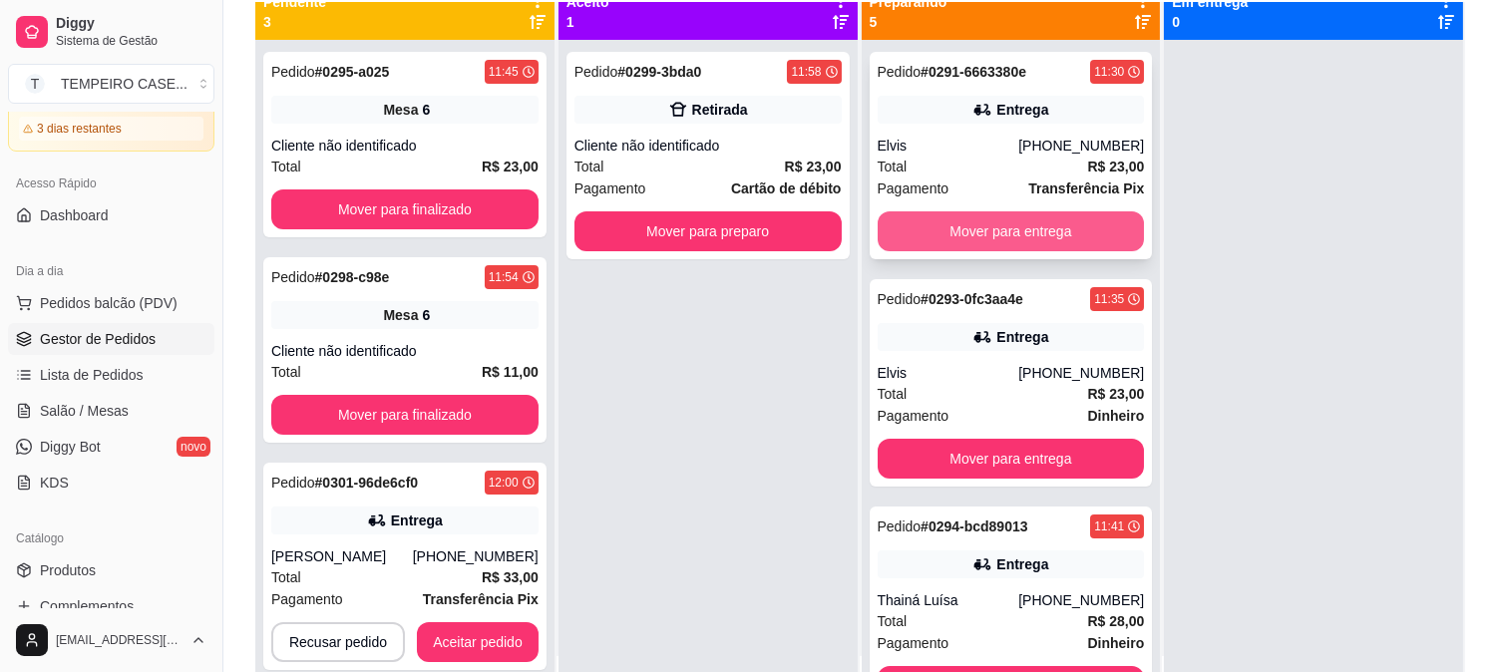
scroll to position [0, 0]
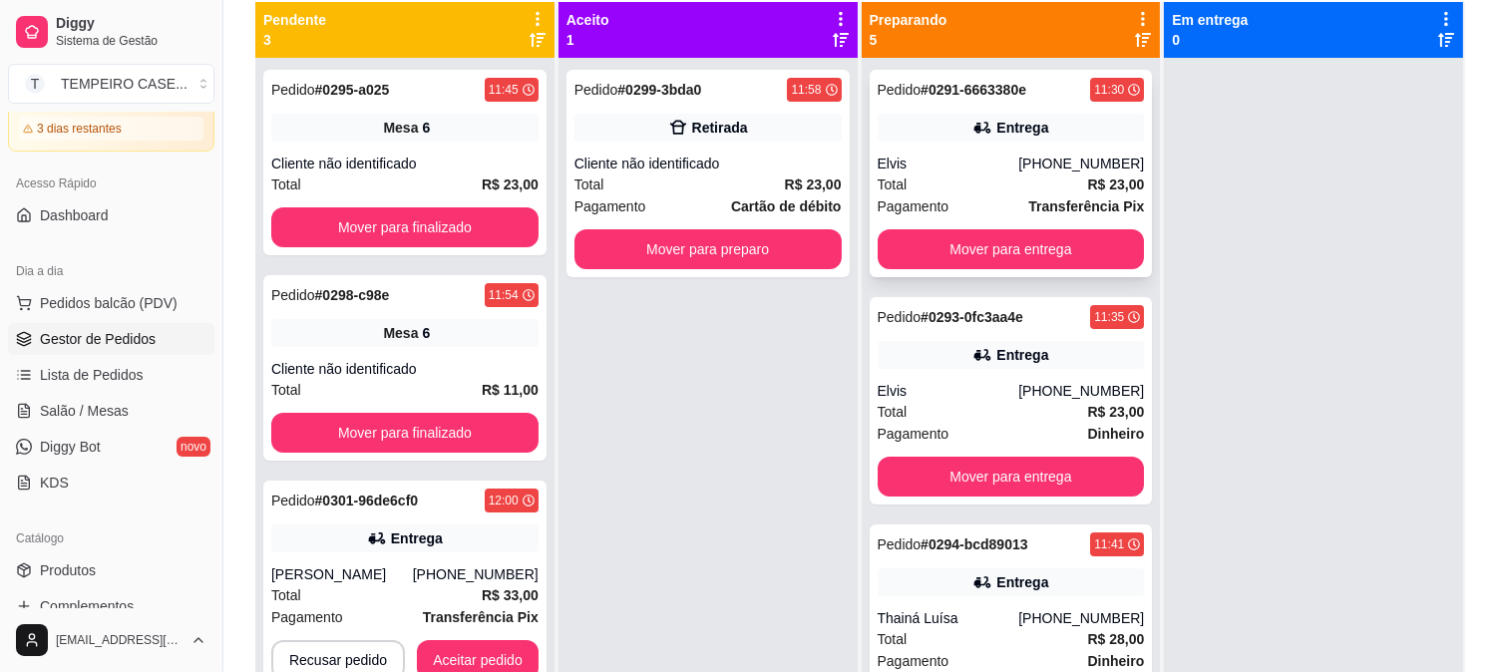
click at [968, 271] on div "Pedido # 0291-6663380e 11:30 Entrega Elvis [PHONE_NUMBER] Total R$ 23,00 Pagame…" at bounding box center [1011, 173] width 283 height 207
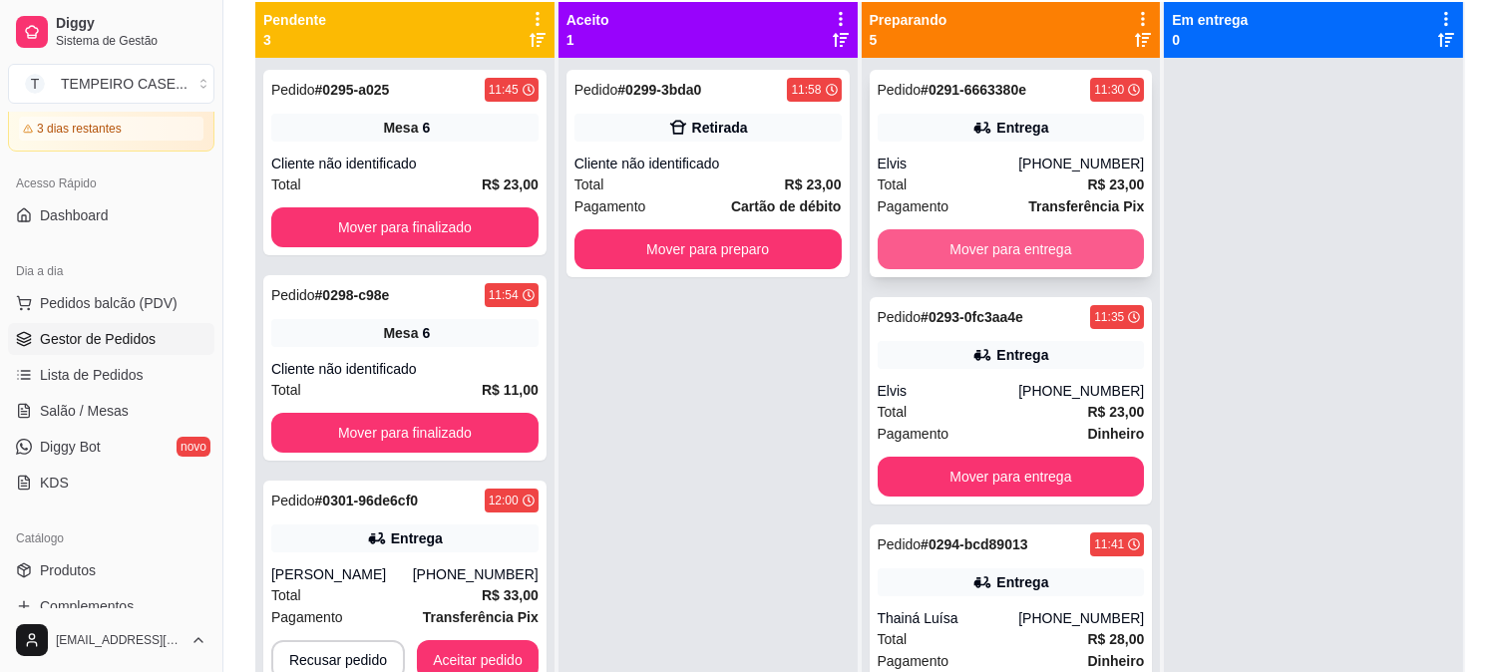
click at [1051, 251] on button "Mover para entrega" at bounding box center [1011, 249] width 267 height 40
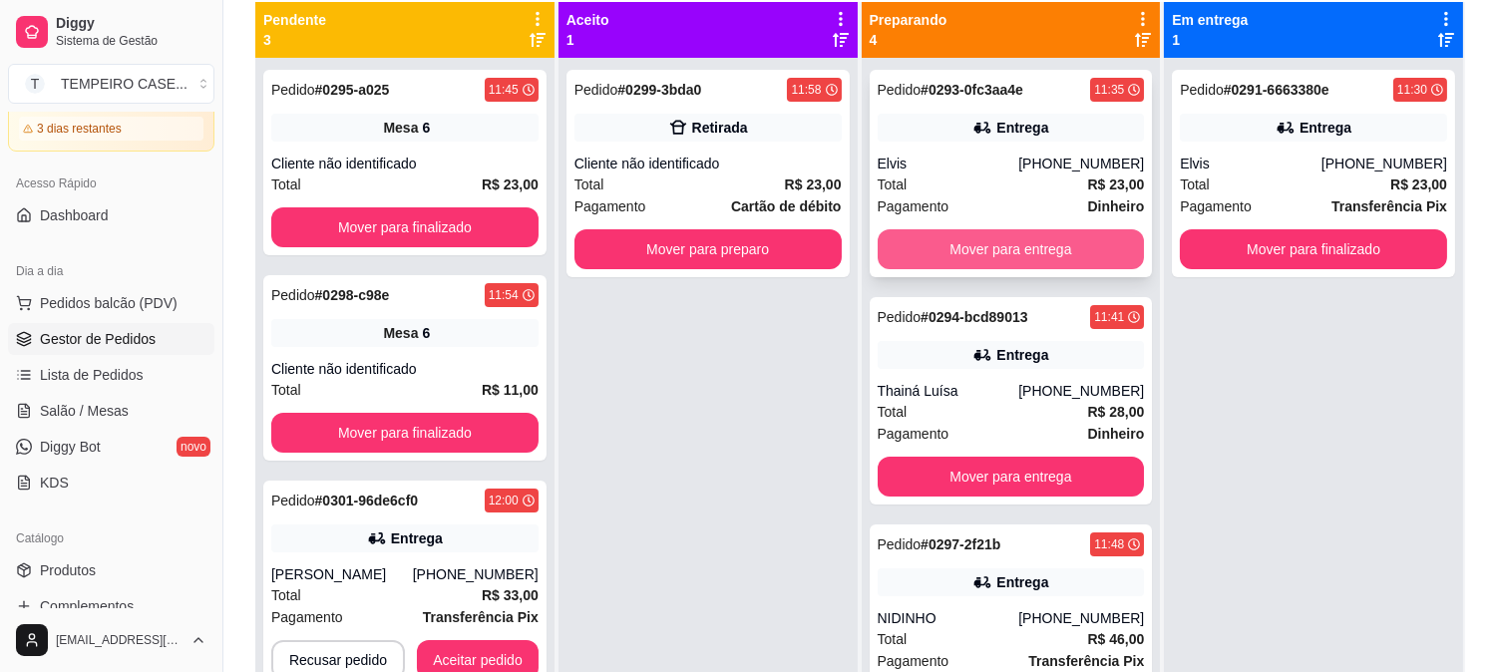
click at [1011, 255] on button "Mover para entrega" at bounding box center [1011, 249] width 267 height 40
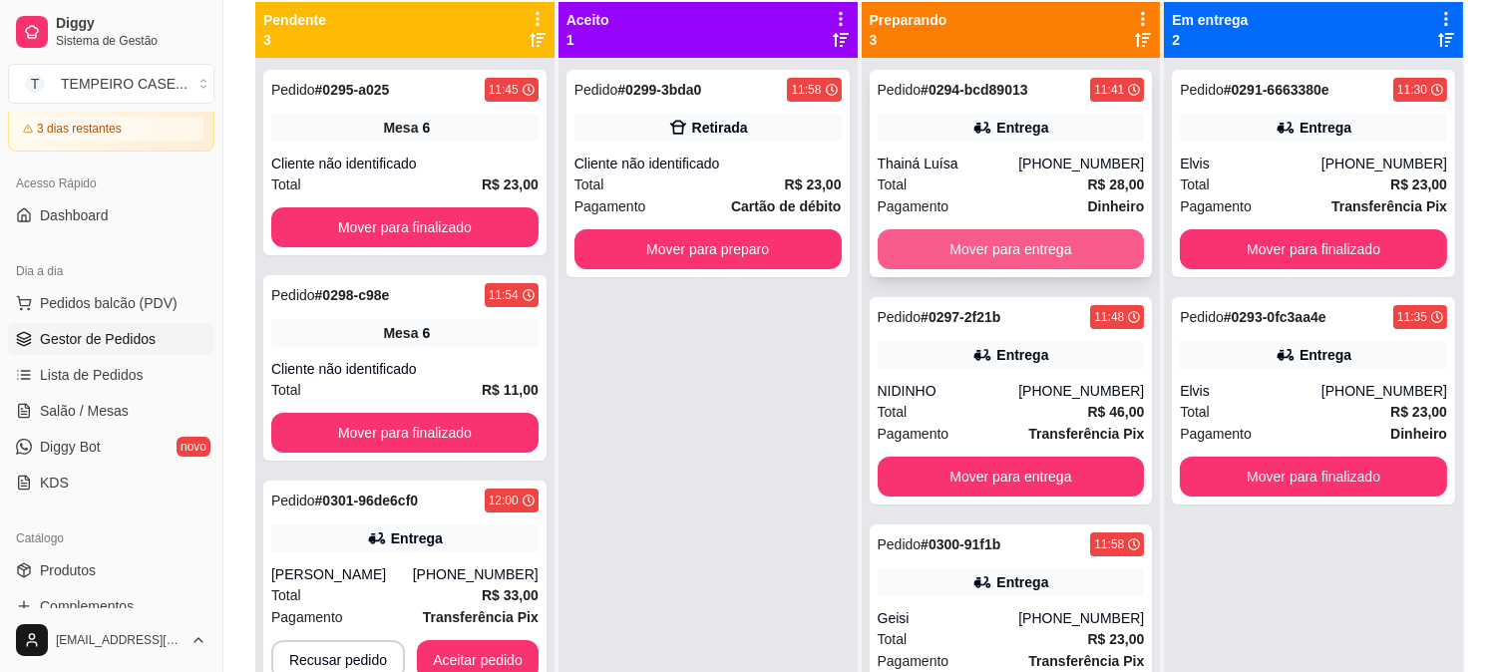
click at [1011, 247] on button "Mover para entrega" at bounding box center [1011, 249] width 267 height 40
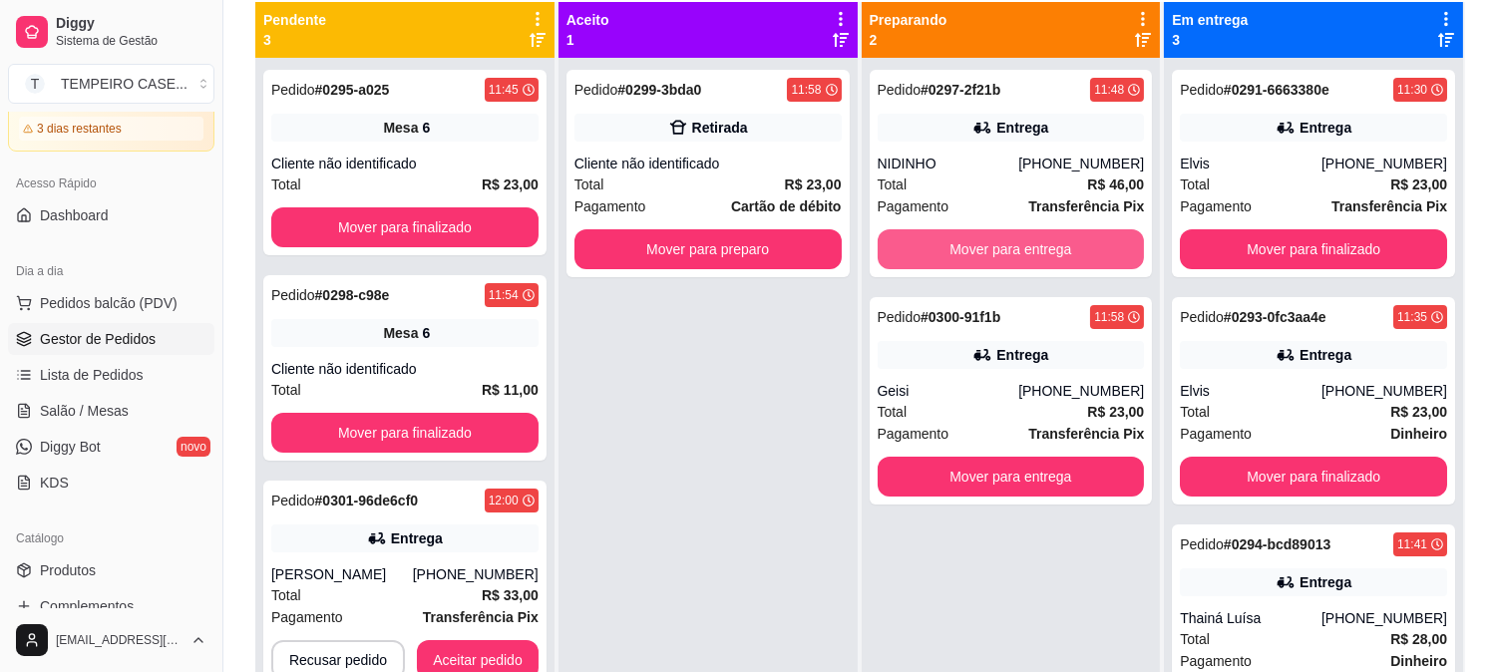
click at [1011, 247] on button "Mover para entrega" at bounding box center [1011, 249] width 267 height 40
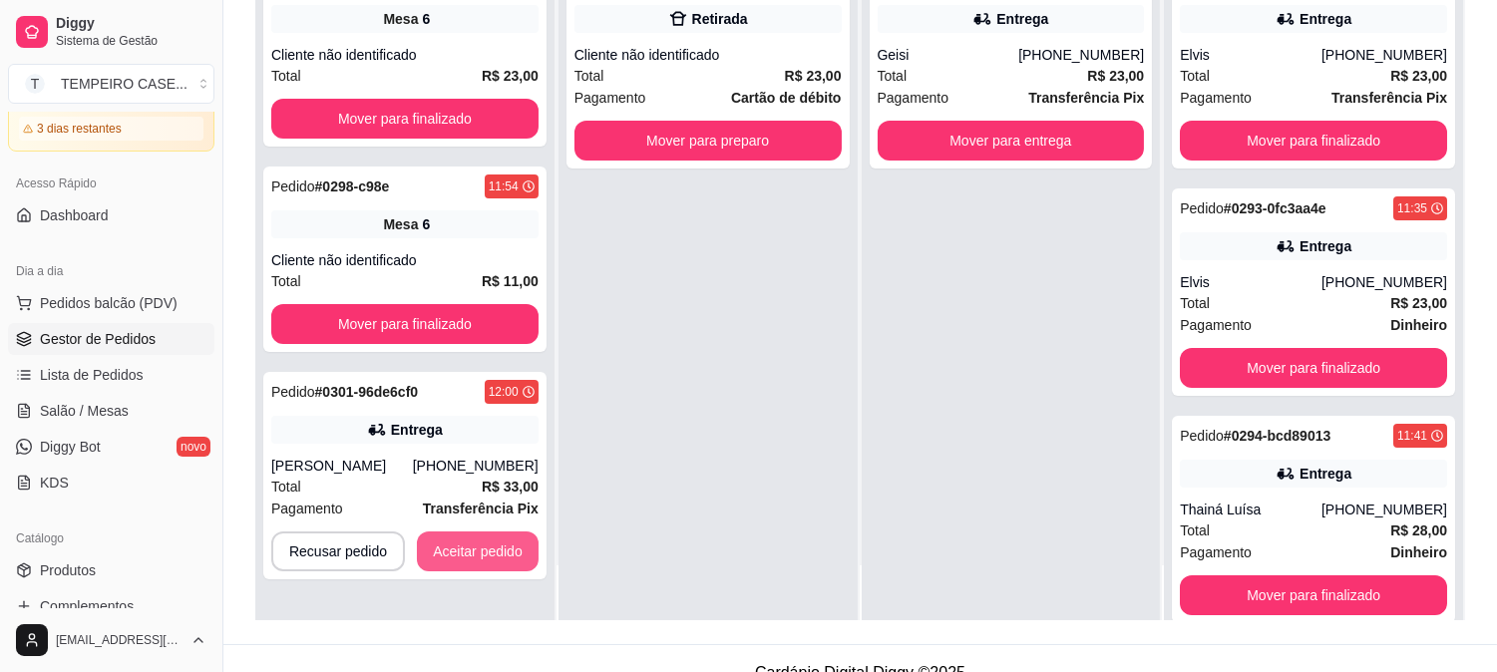
scroll to position [304, 0]
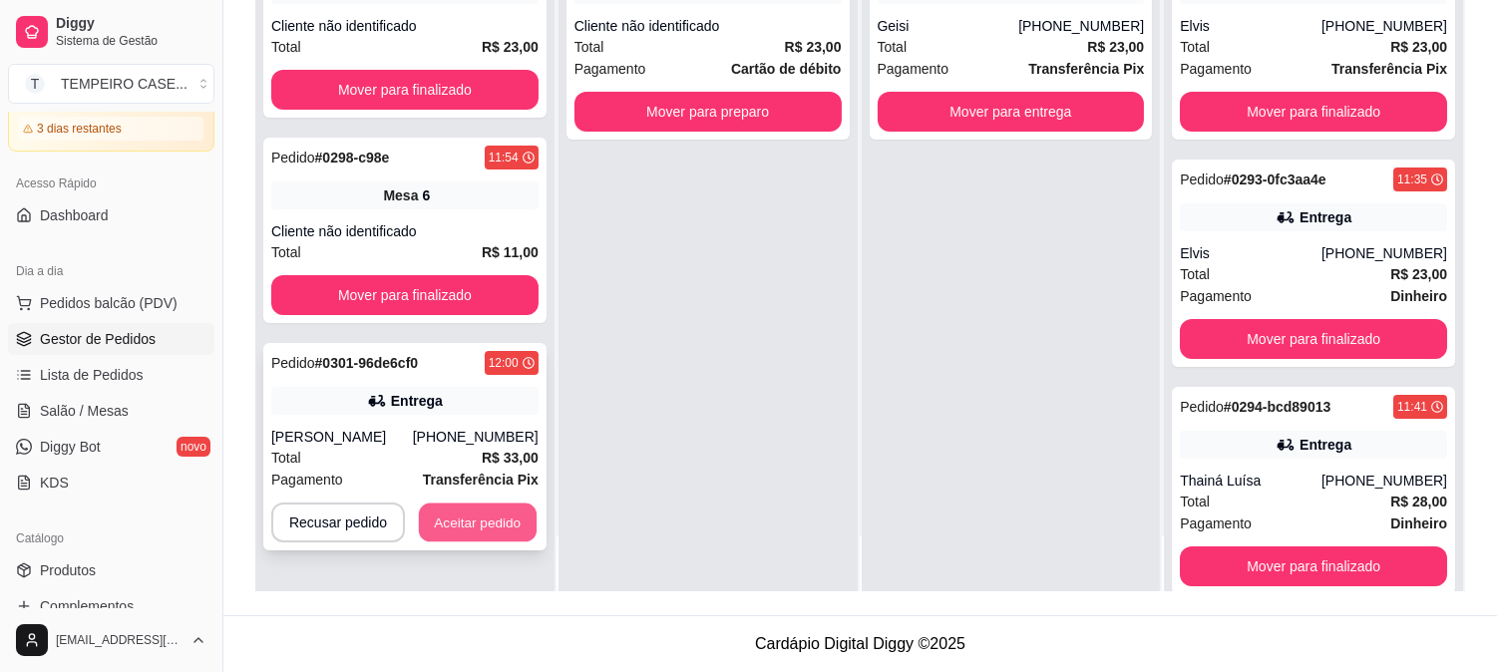
click at [456, 524] on button "Aceitar pedido" at bounding box center [478, 523] width 118 height 39
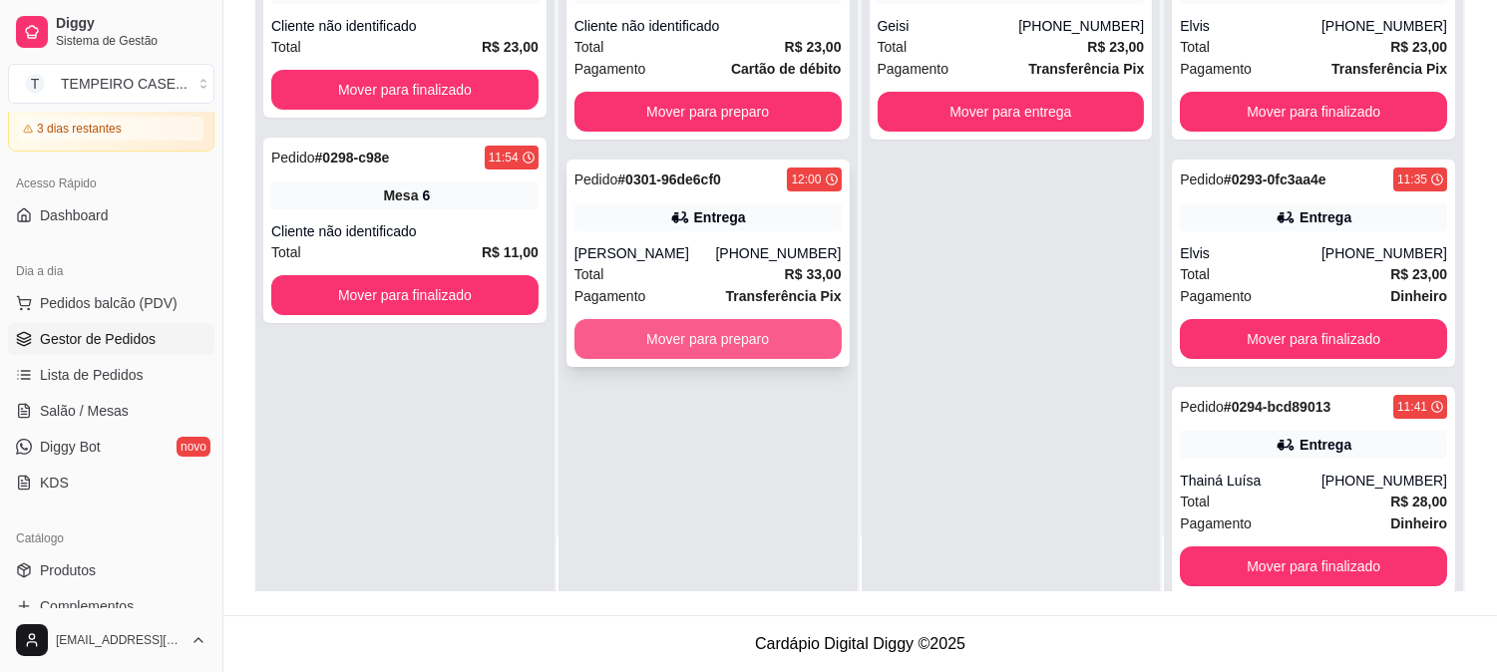
click at [702, 343] on button "Mover para preparo" at bounding box center [707, 339] width 267 height 40
click at [709, 341] on button "Mover para preparo" at bounding box center [707, 339] width 267 height 40
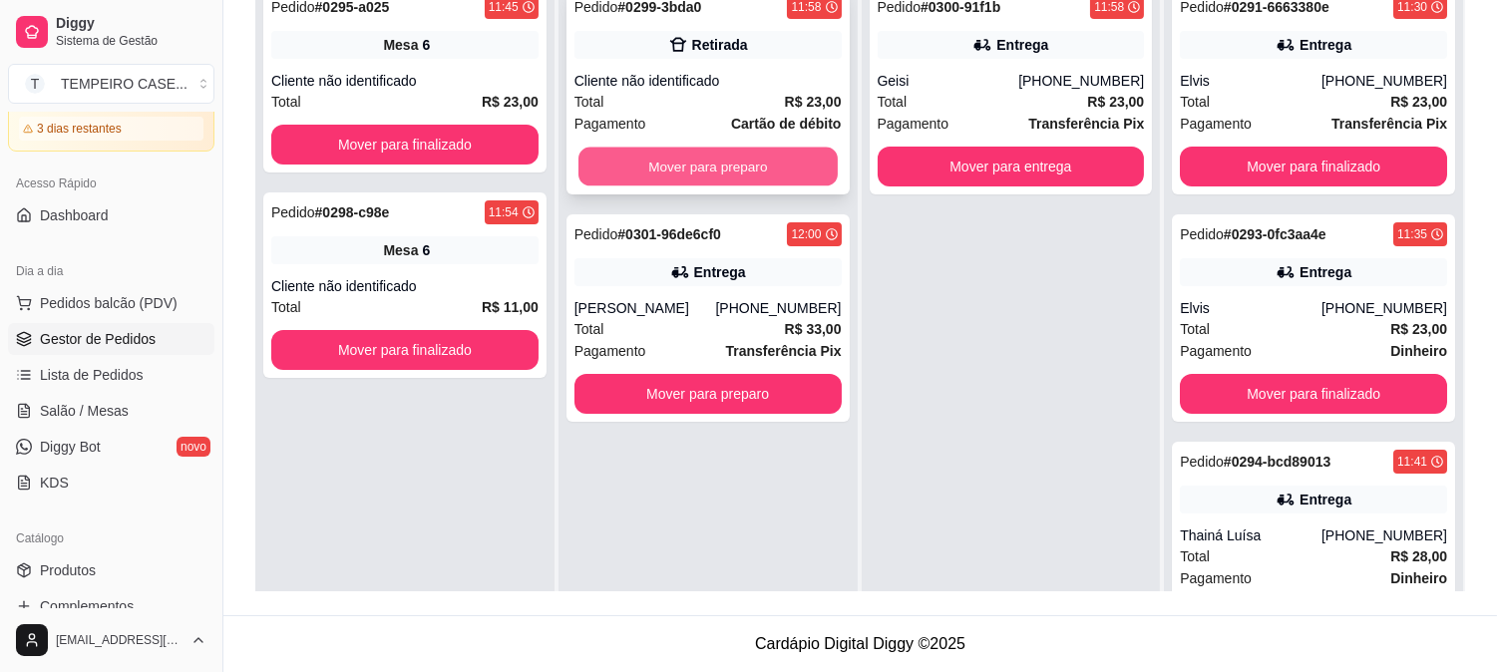
click at [759, 167] on button "Mover para preparo" at bounding box center [707, 167] width 259 height 39
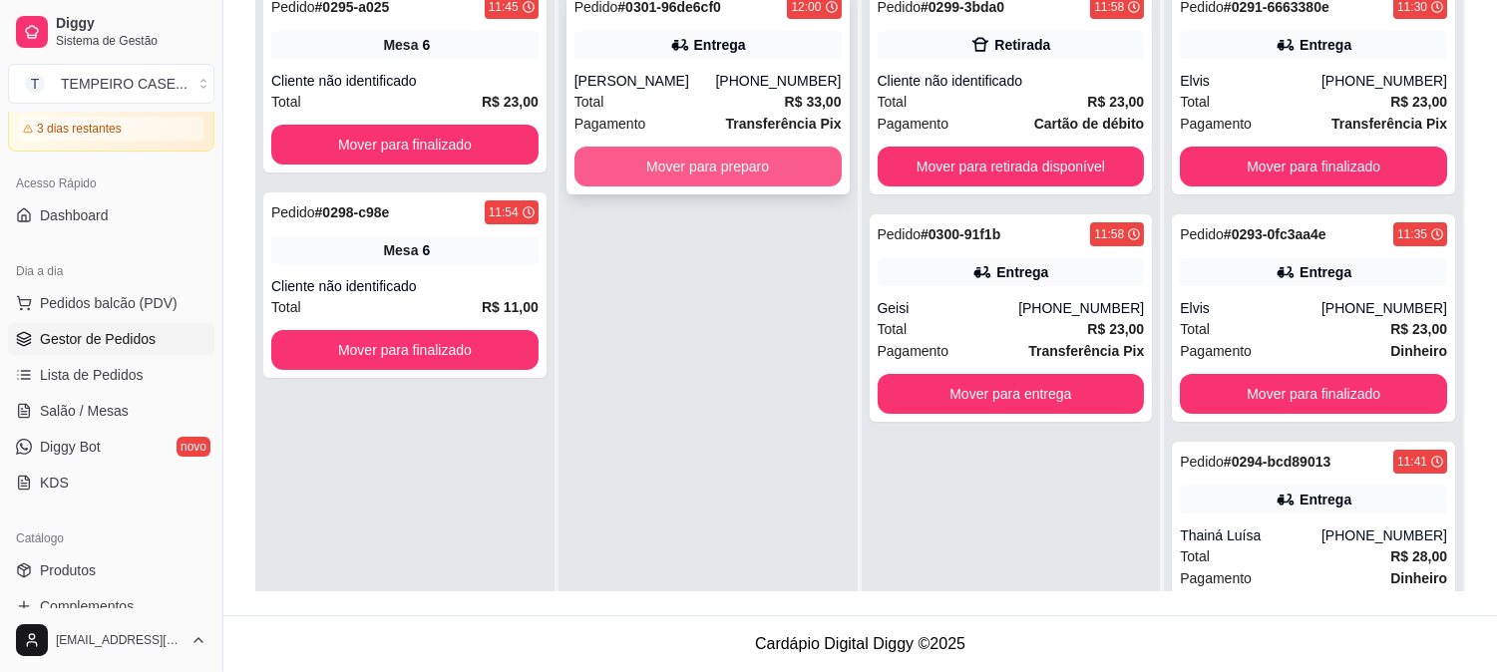
click at [751, 166] on button "Mover para preparo" at bounding box center [707, 167] width 267 height 40
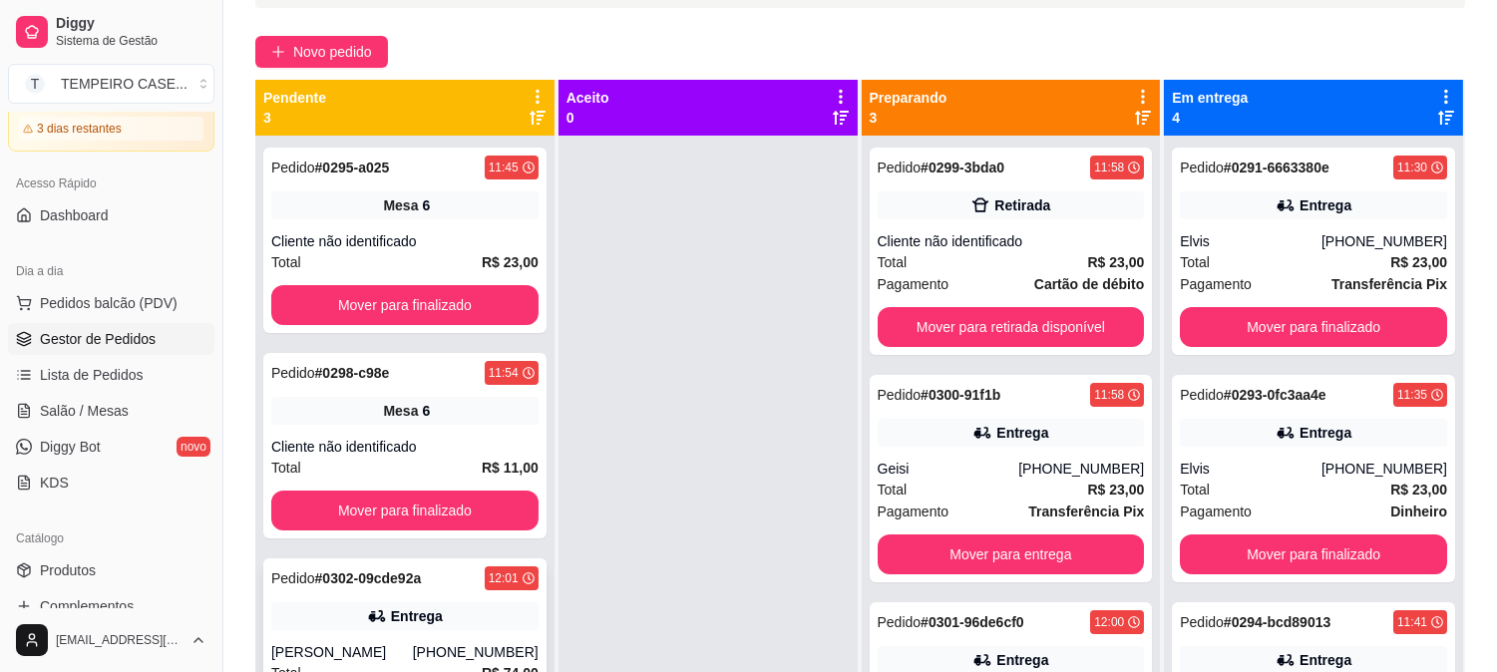
scroll to position [304, 0]
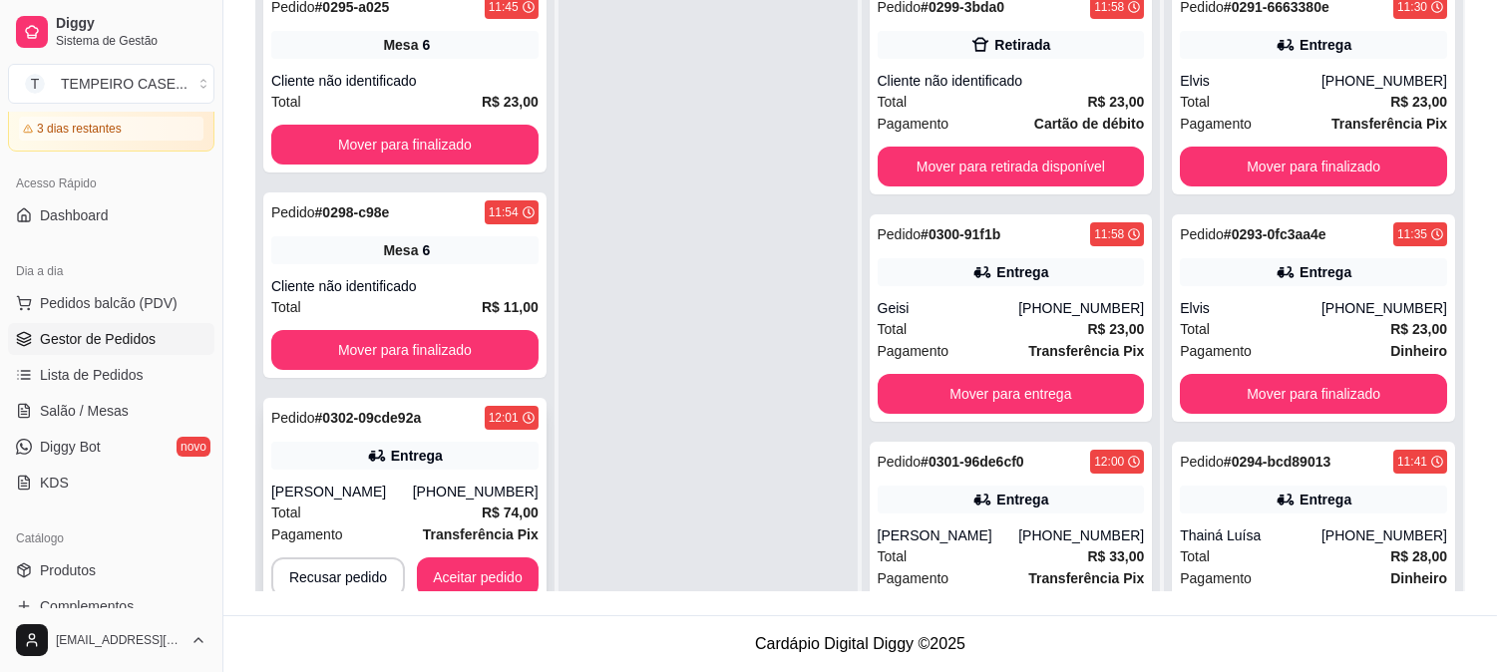
click at [356, 477] on div "Pedido # 0302-09cde92a 12:01 Entrega [PERSON_NAME] [PHONE_NUMBER] Total R$ 74,0…" at bounding box center [404, 501] width 283 height 207
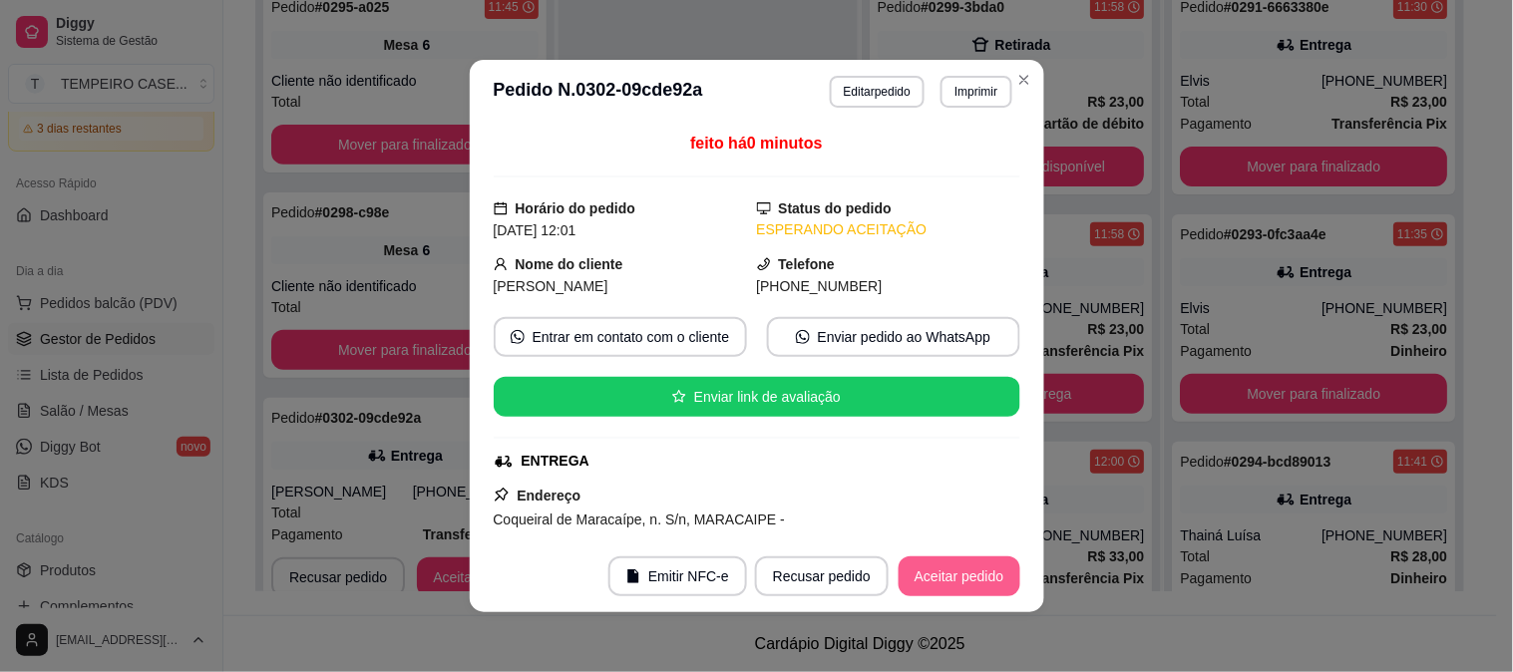
click at [962, 582] on button "Aceitar pedido" at bounding box center [960, 577] width 122 height 40
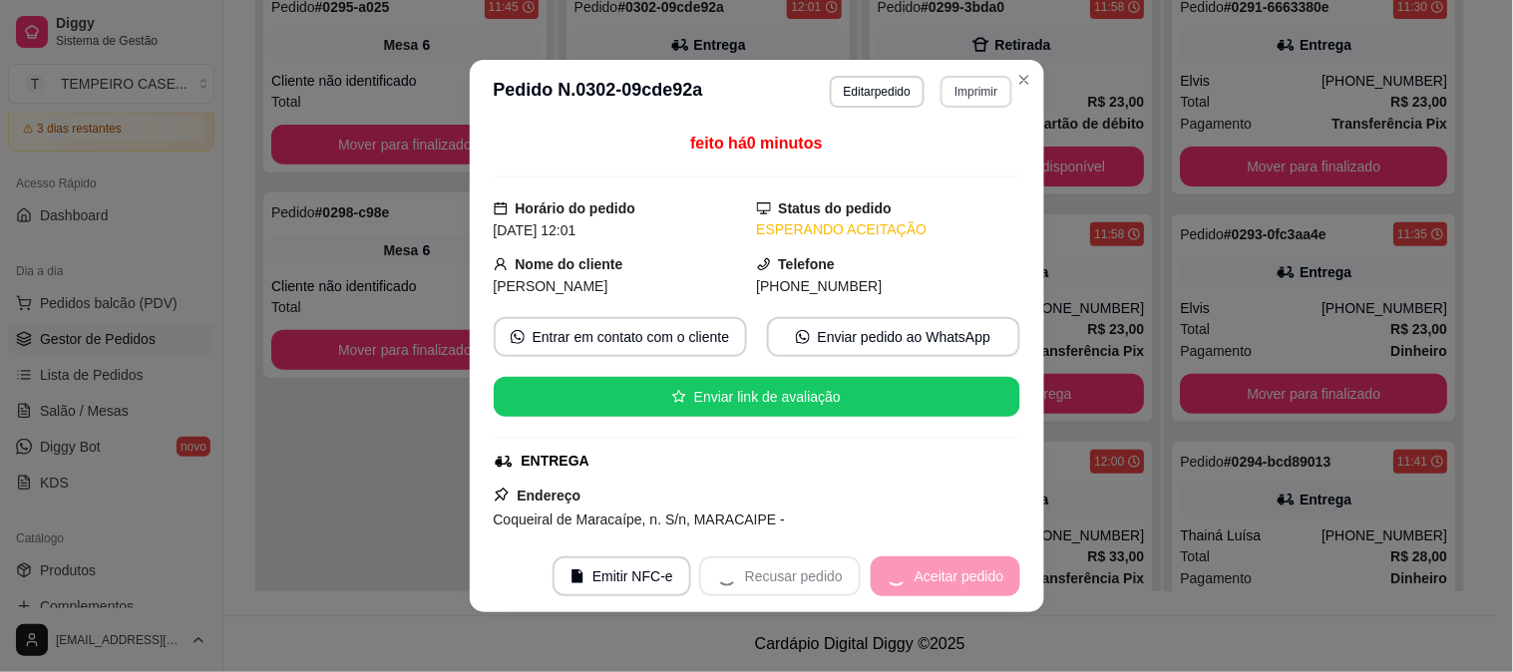
click at [968, 93] on button "Imprimir" at bounding box center [976, 92] width 71 height 32
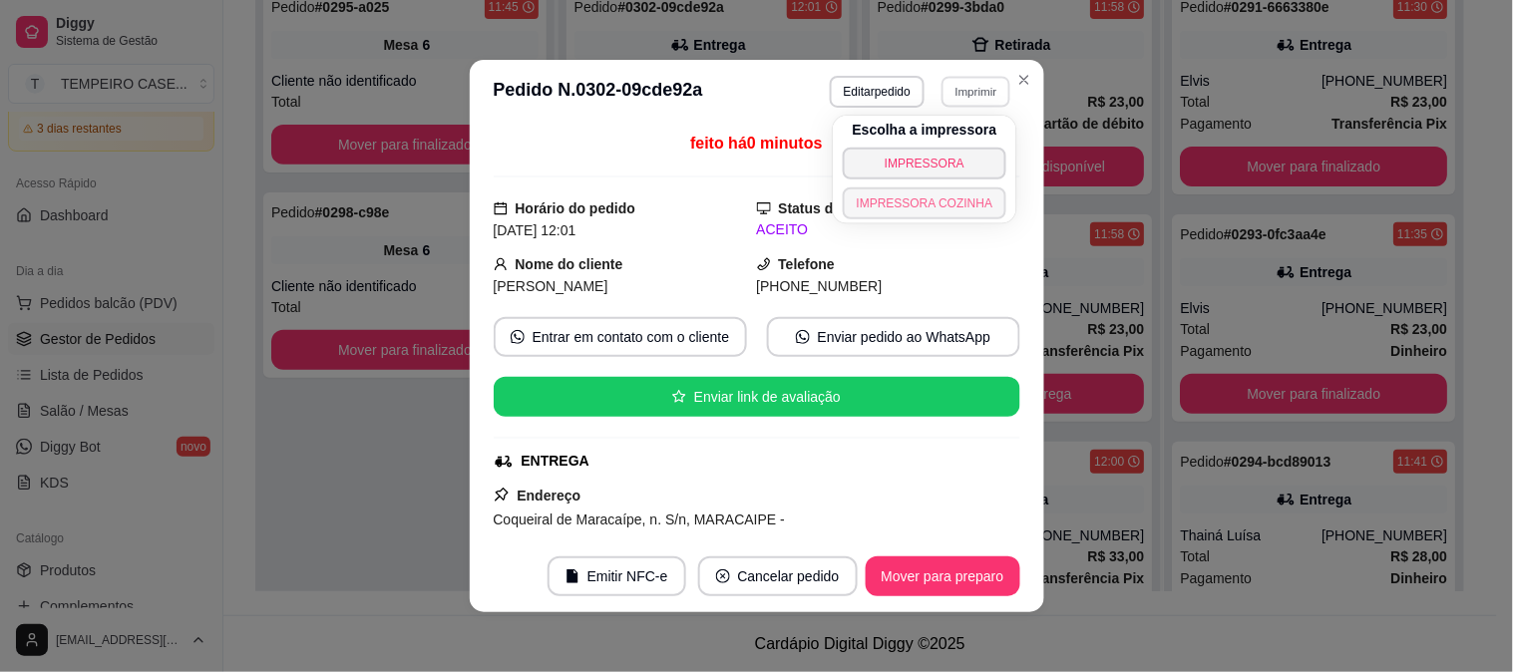
click at [914, 203] on button "IMPRESSORA COZINHA" at bounding box center [925, 204] width 165 height 32
click at [967, 91] on button "Imprimir" at bounding box center [976, 92] width 71 height 32
click at [955, 195] on button "IMPRESSORA COZINHA" at bounding box center [925, 203] width 160 height 31
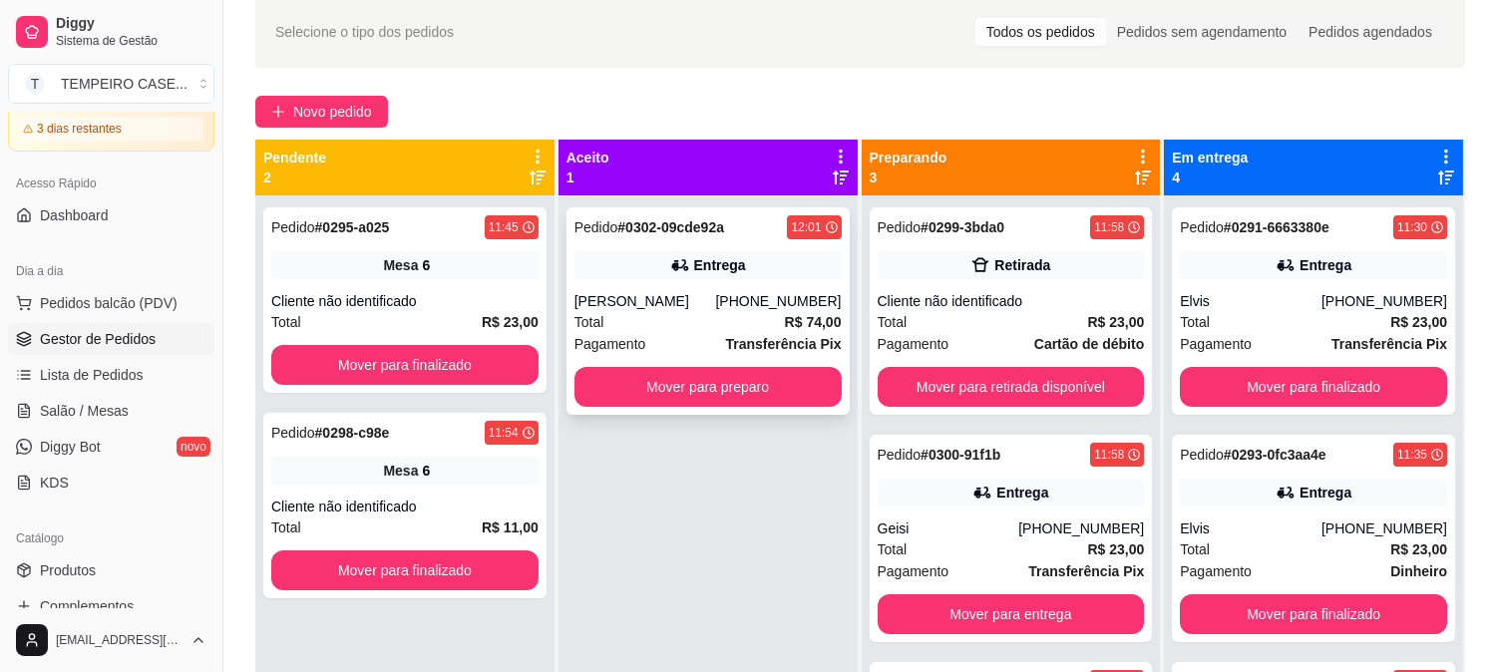
scroll to position [83, 0]
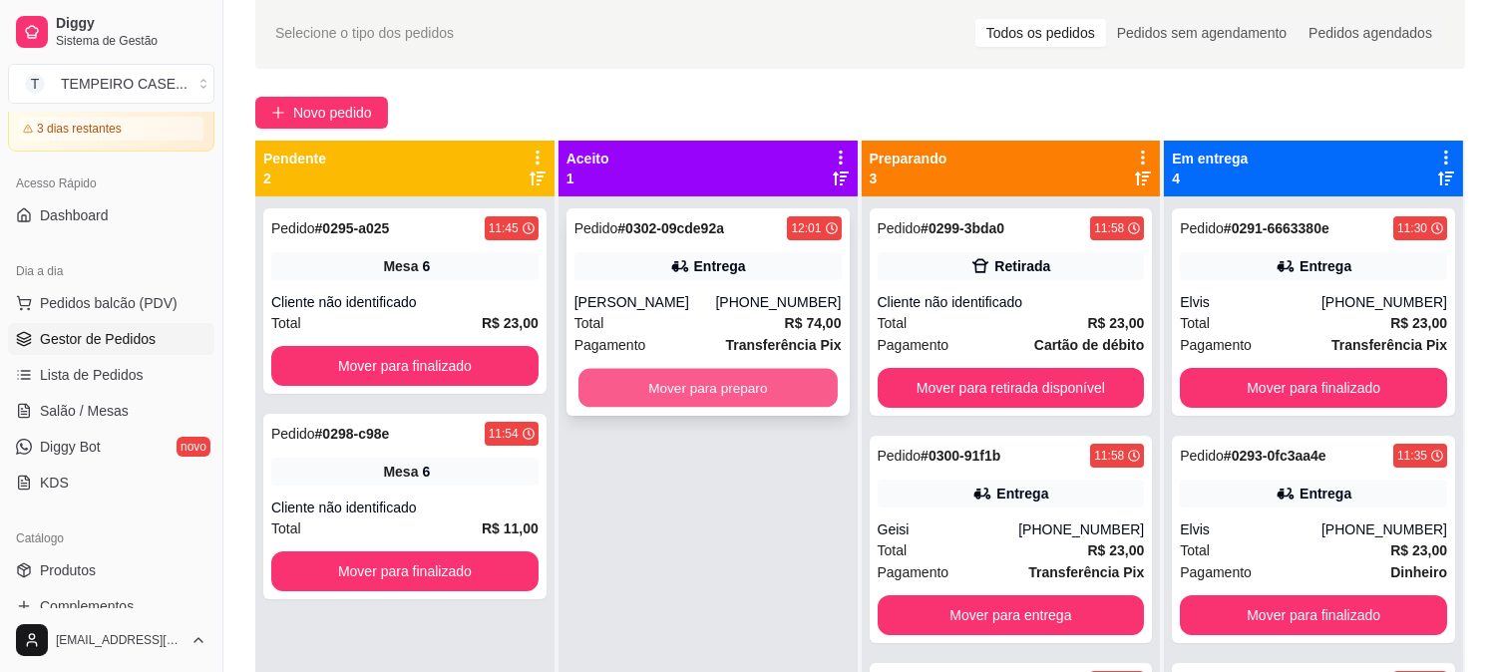
click at [713, 389] on button "Mover para preparo" at bounding box center [707, 388] width 259 height 39
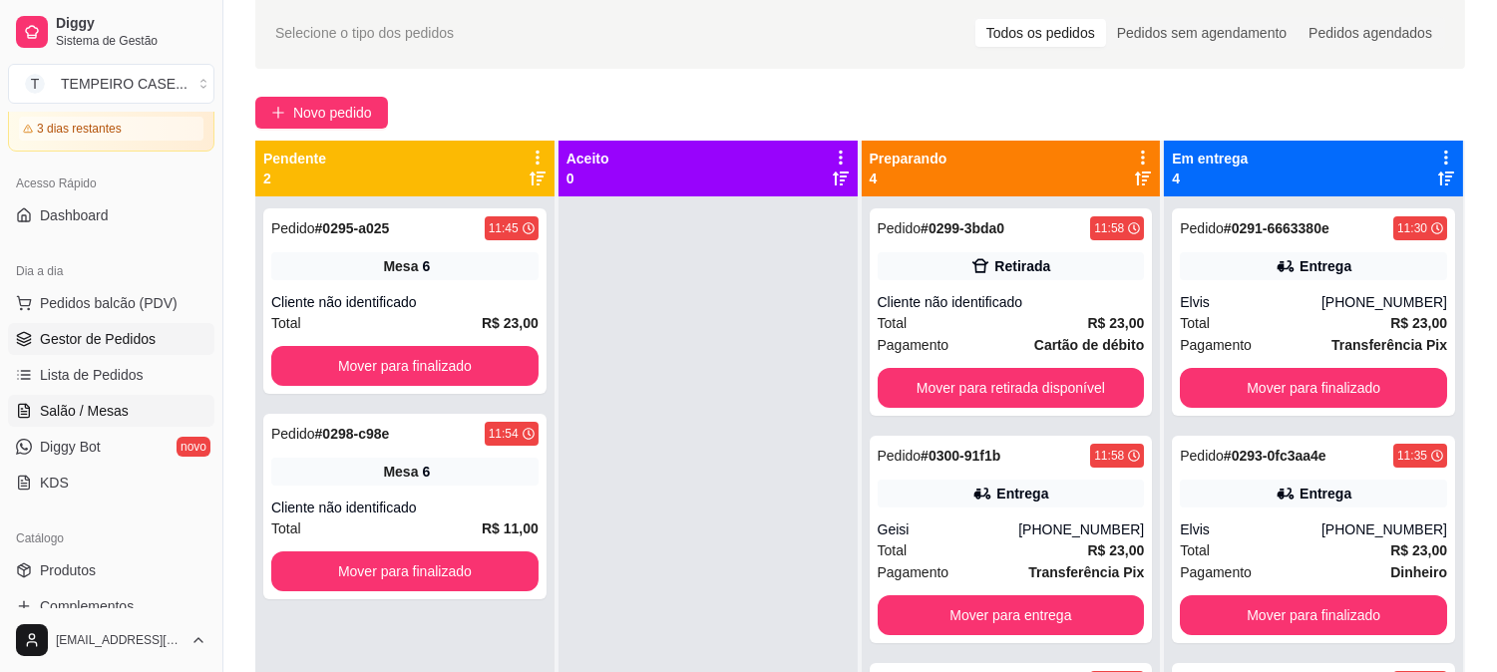
click at [122, 401] on span "Salão / Mesas" at bounding box center [84, 411] width 89 height 20
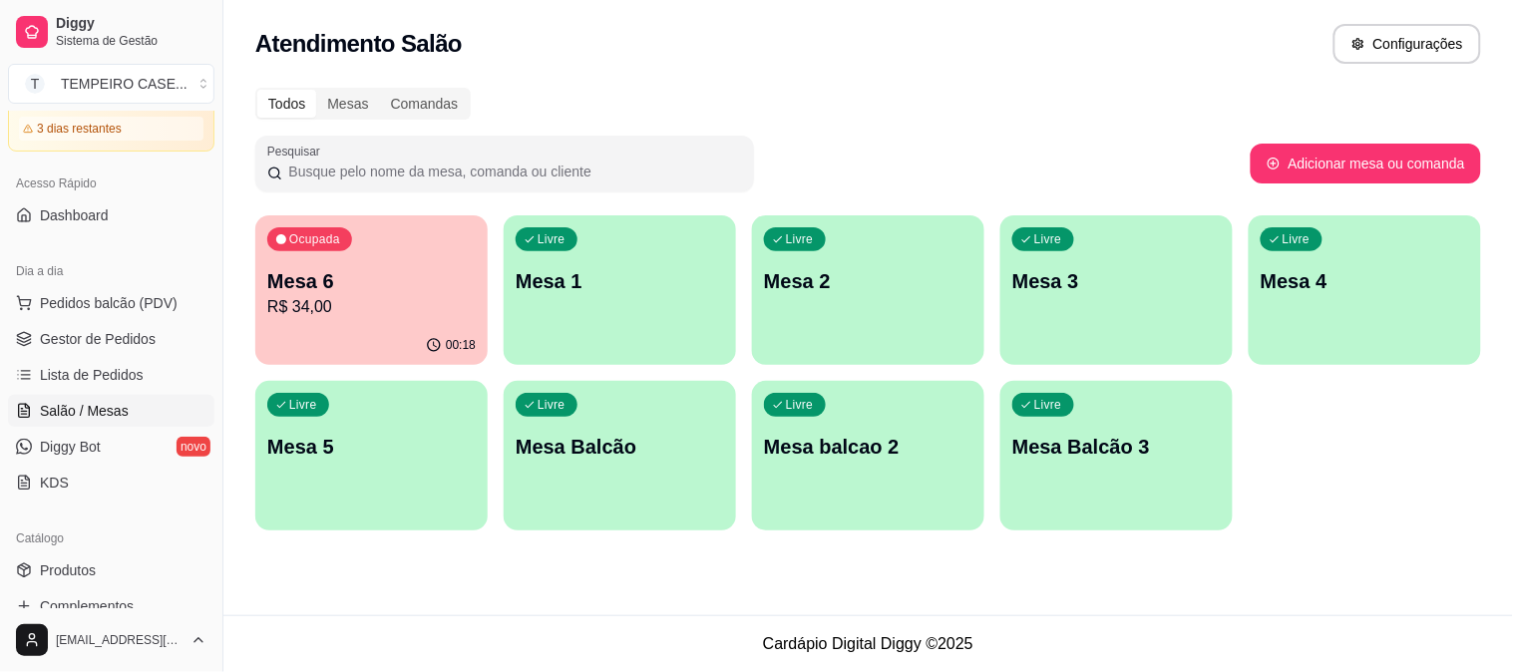
click at [271, 315] on p "R$ 34,00" at bounding box center [371, 307] width 208 height 24
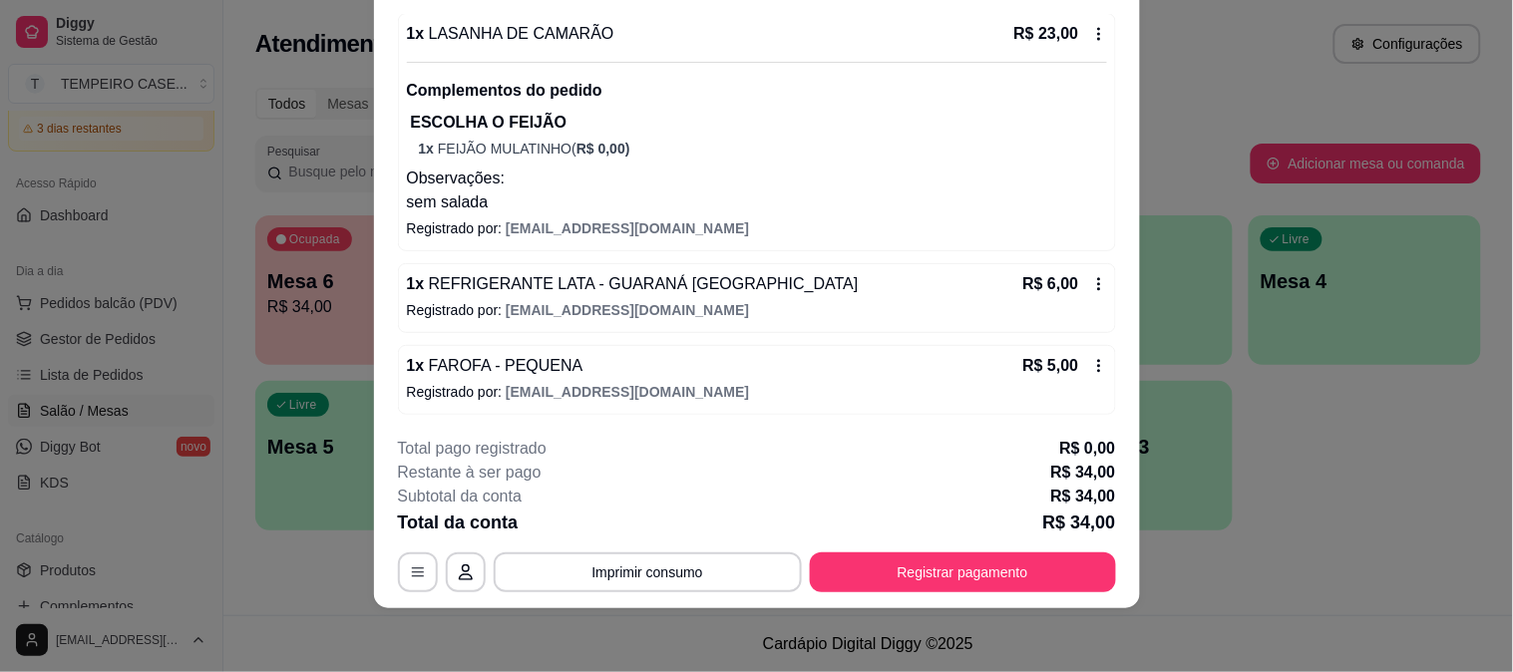
scroll to position [192, 0]
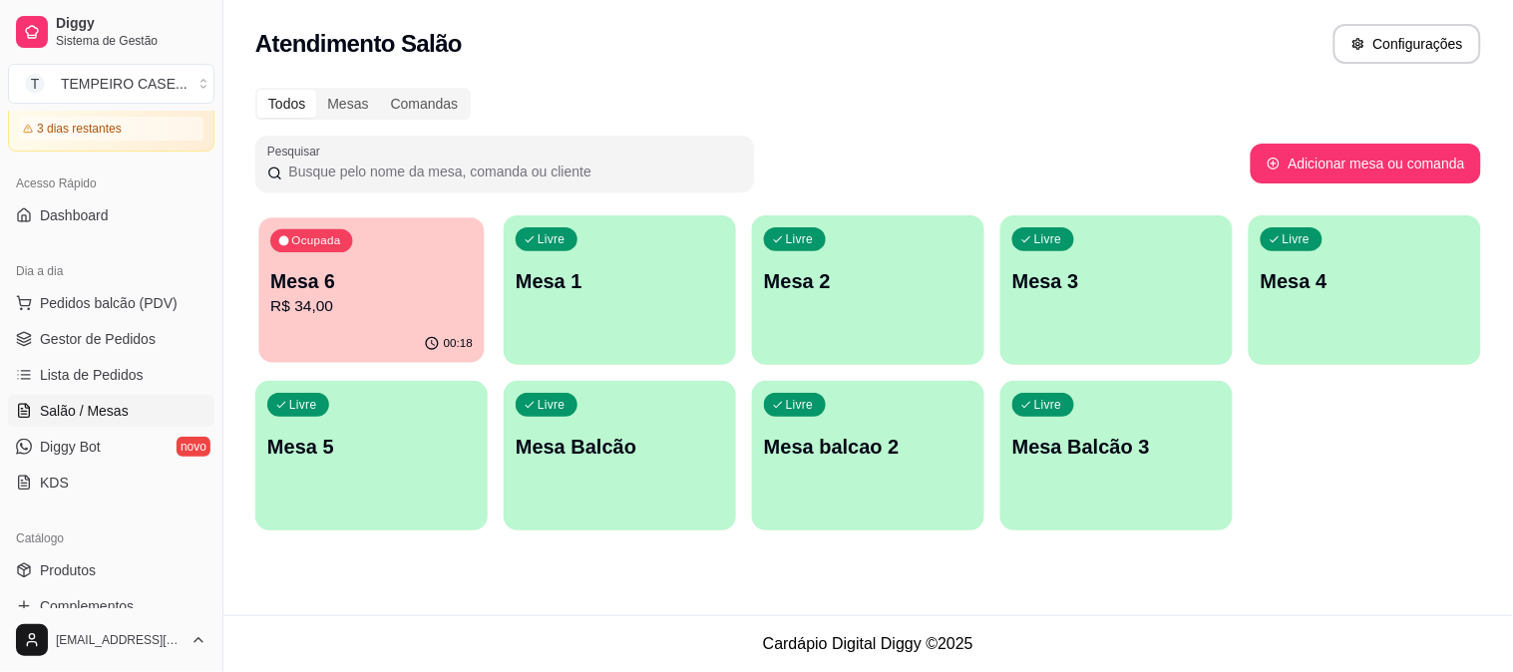
click at [421, 306] on p "R$ 34,00" at bounding box center [371, 306] width 202 height 23
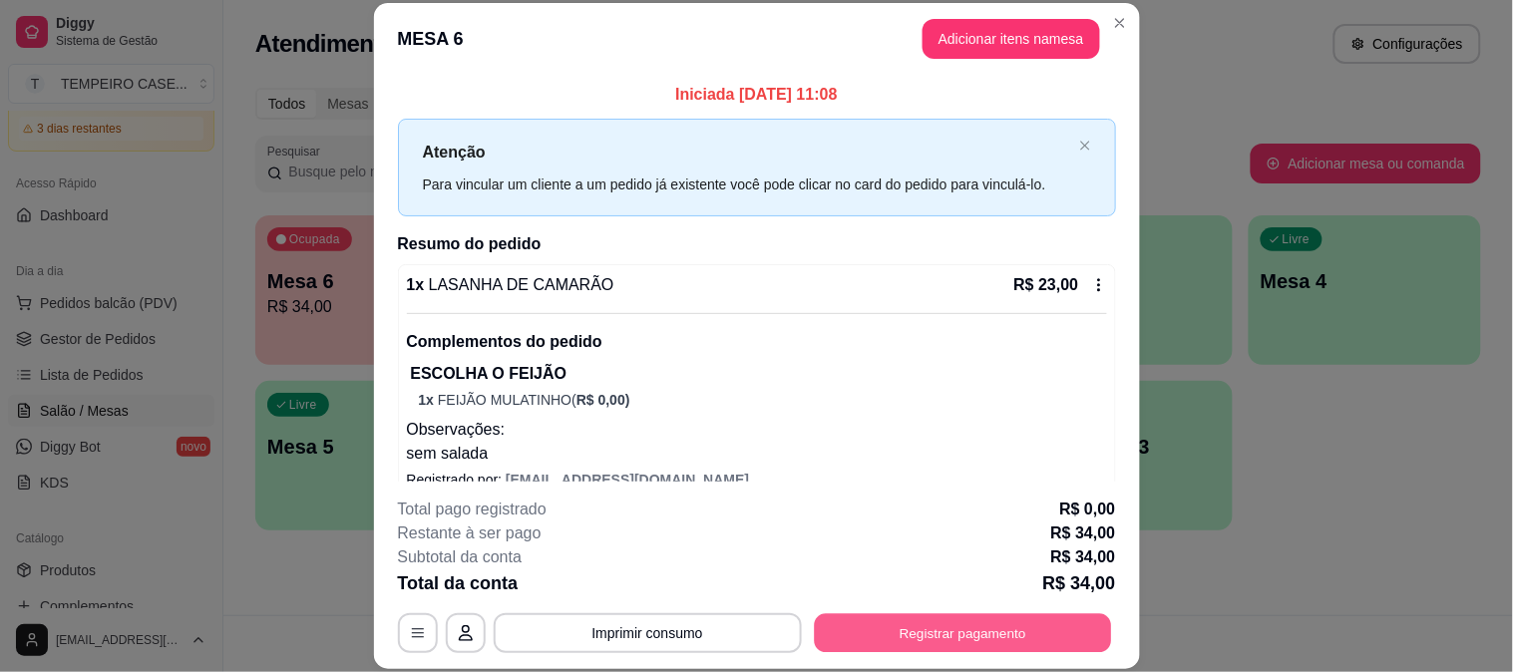
click at [901, 625] on button "Registrar pagamento" at bounding box center [962, 632] width 297 height 39
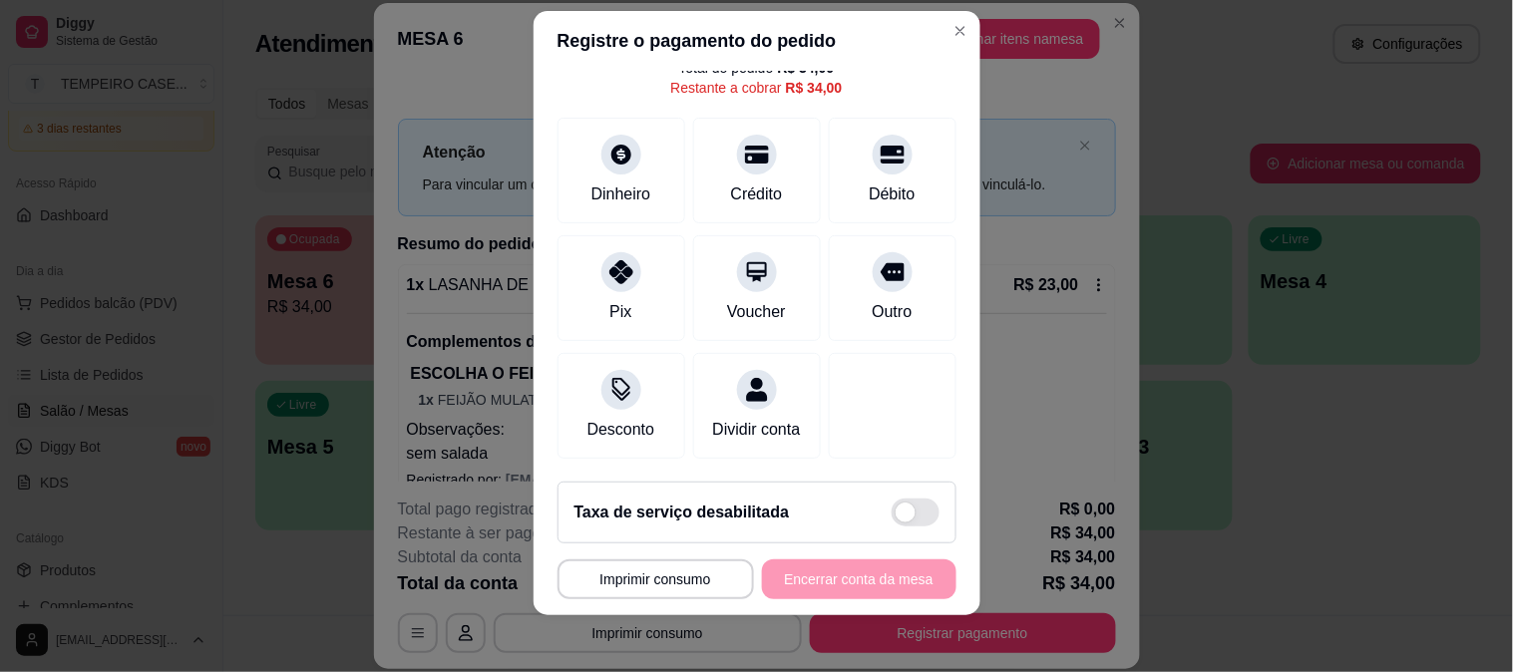
scroll to position [30, 0]
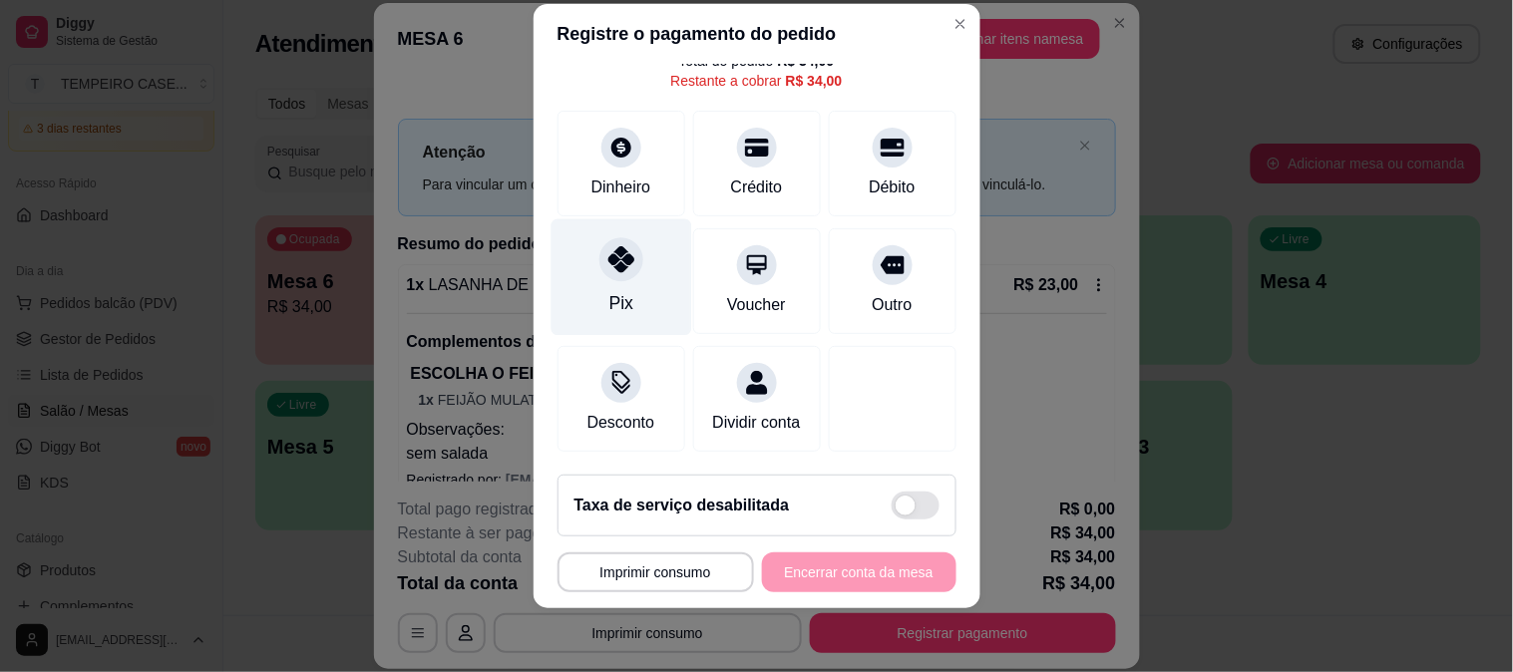
click at [610, 290] on div "Pix" at bounding box center [620, 303] width 24 height 26
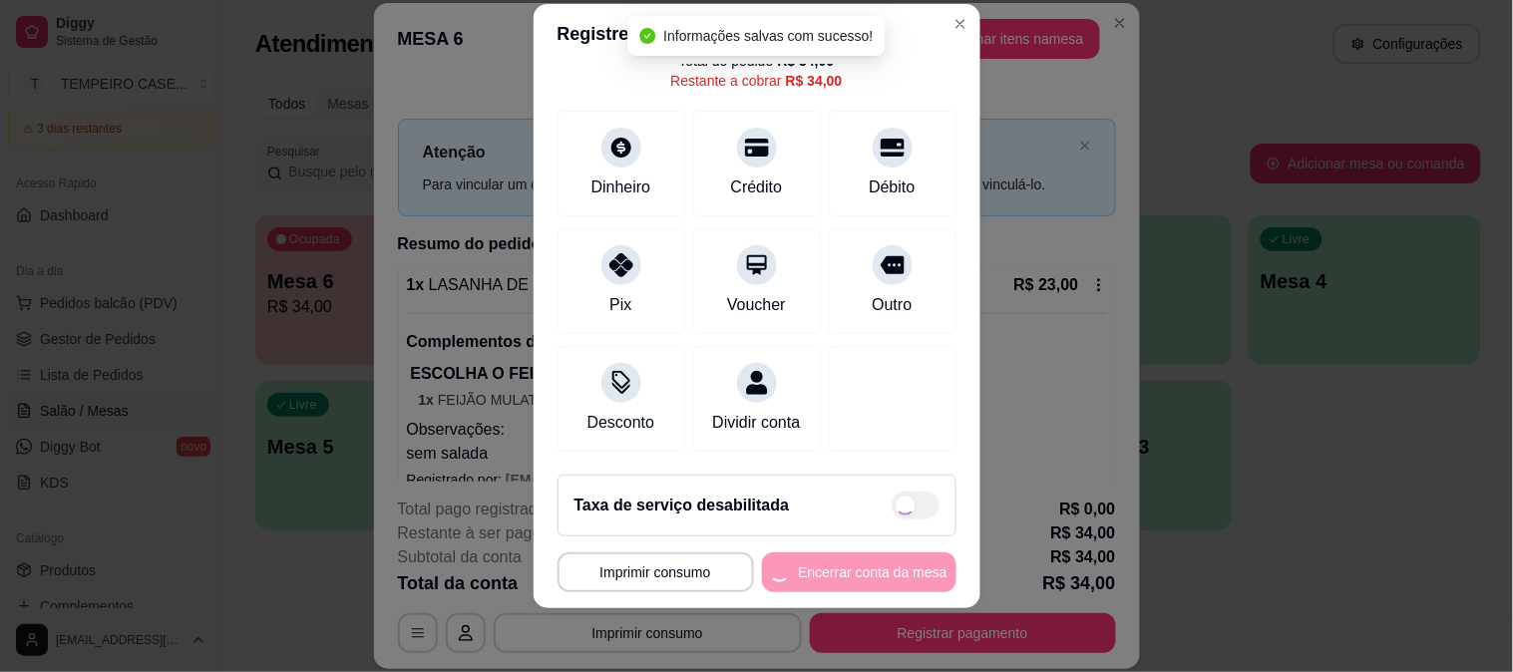
type input "R$ 0,00"
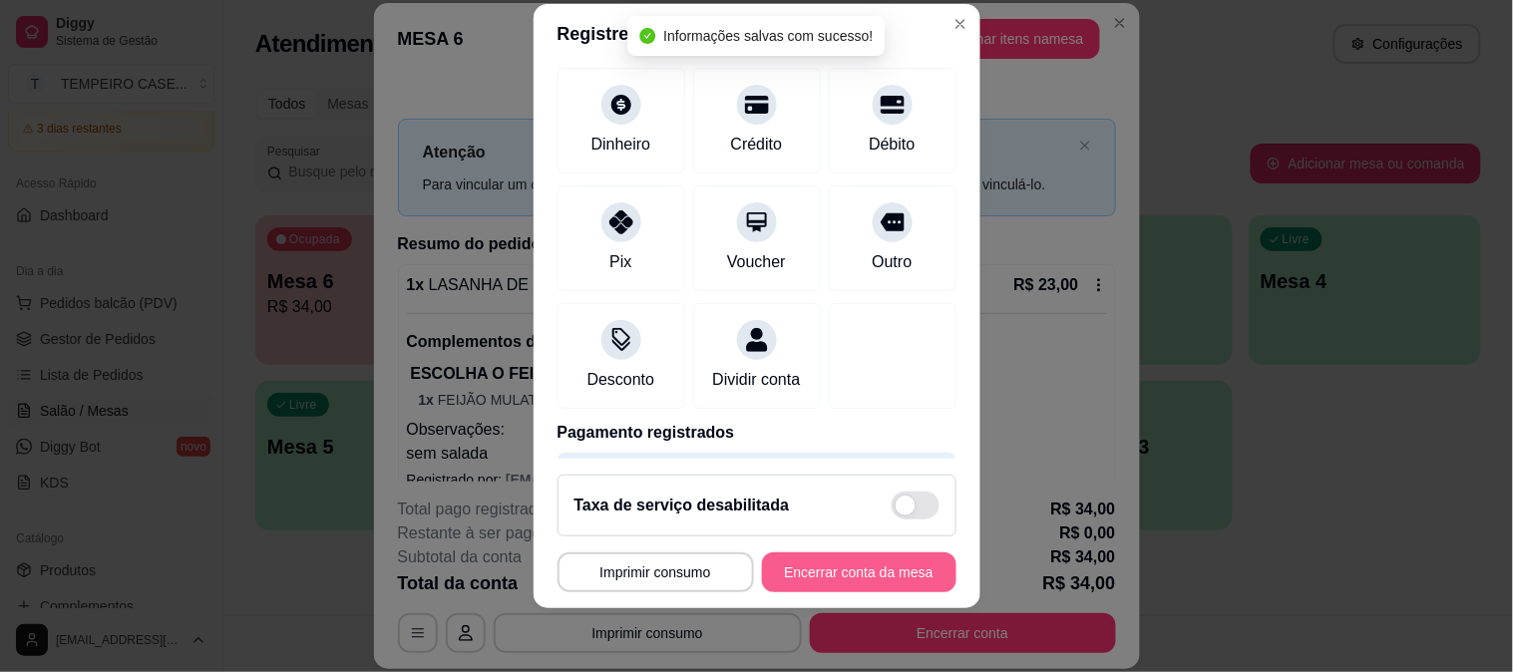
click at [876, 575] on button "Encerrar conta da mesa" at bounding box center [859, 573] width 194 height 40
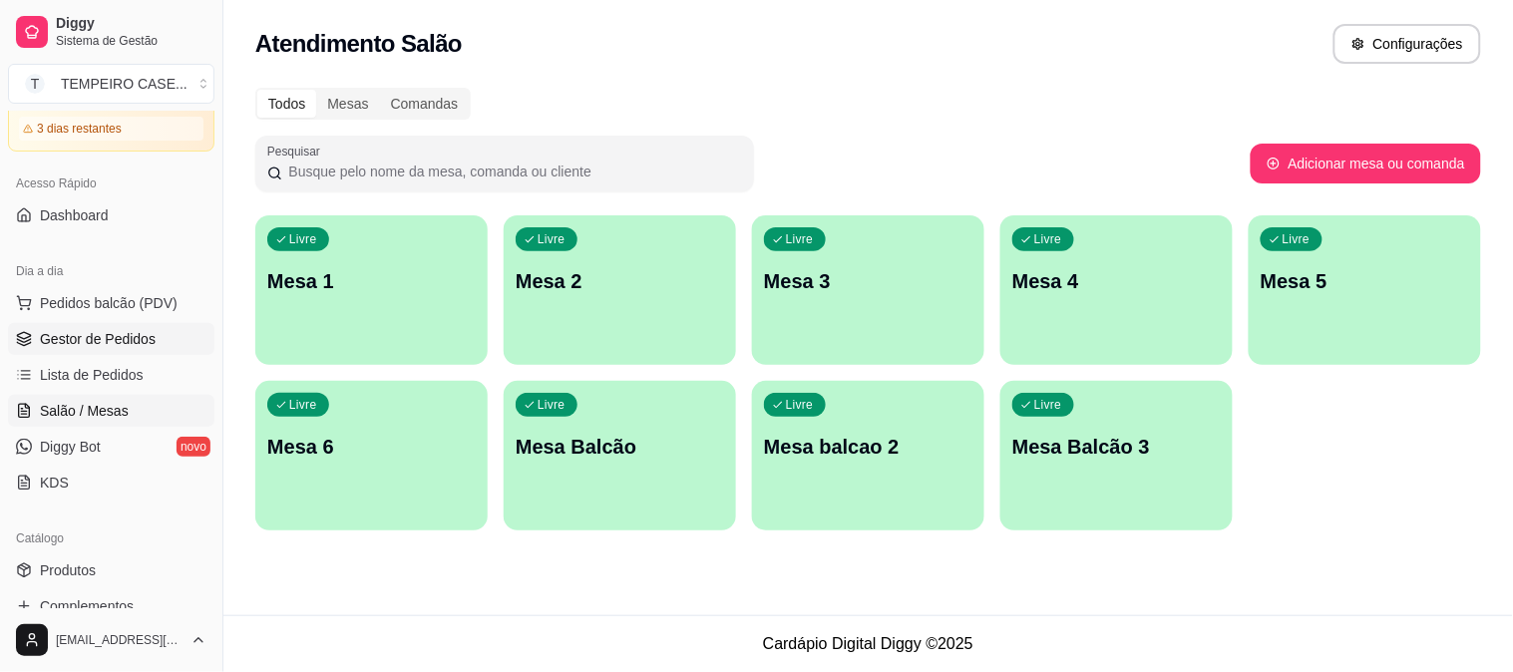
click at [97, 341] on span "Gestor de Pedidos" at bounding box center [98, 339] width 116 height 20
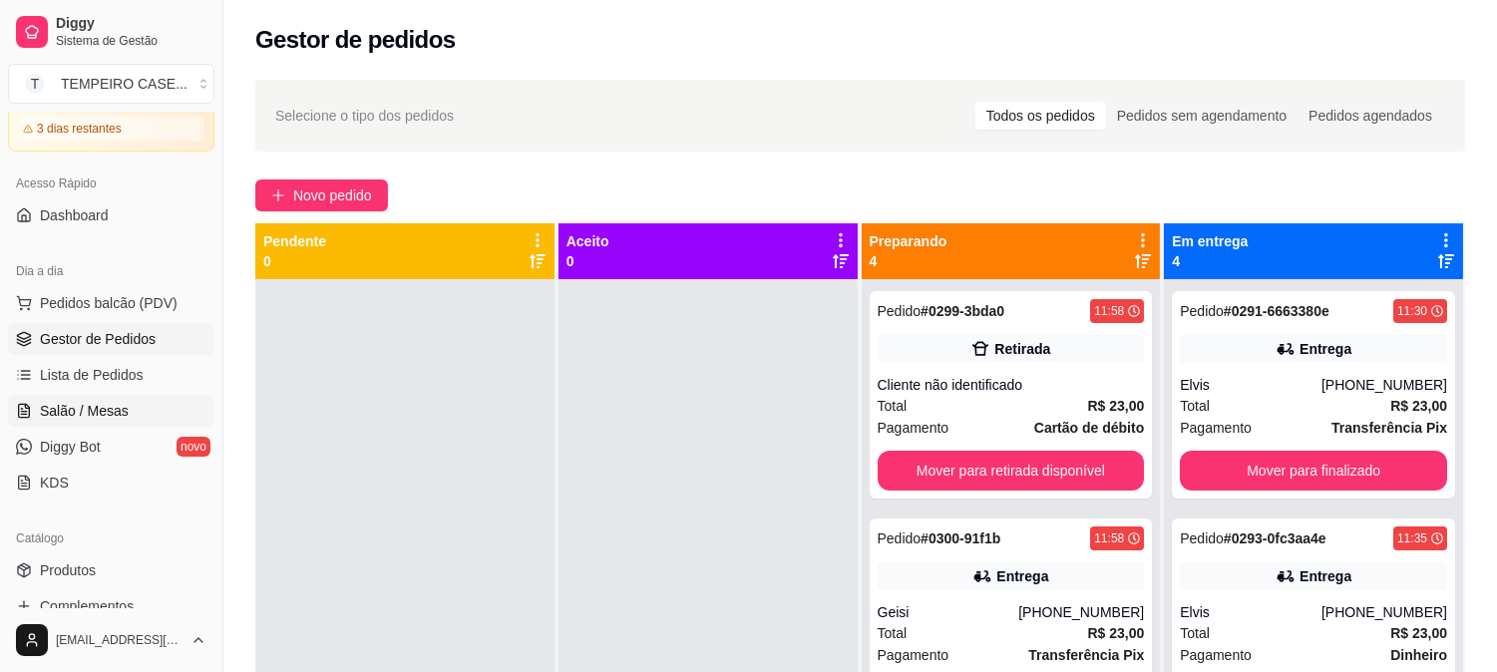
click at [95, 397] on link "Salão / Mesas" at bounding box center [111, 411] width 206 height 32
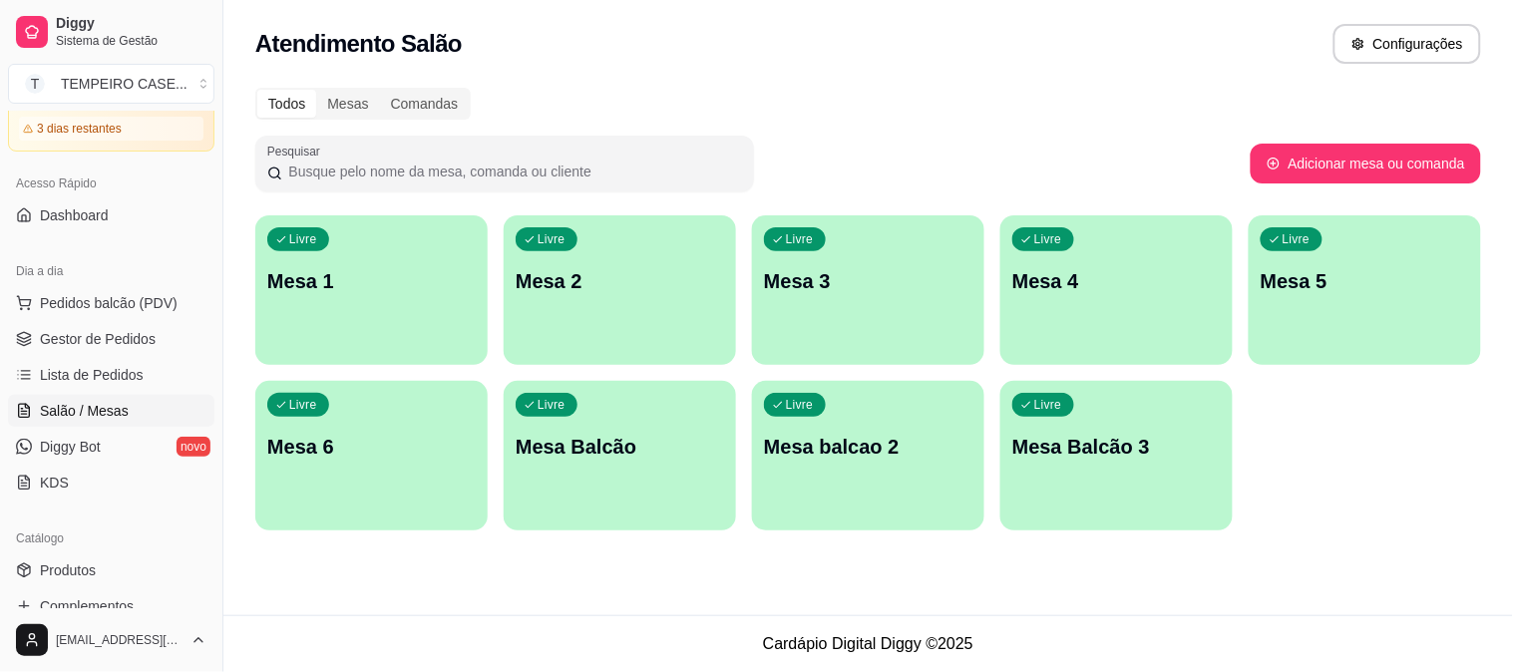
click at [819, 287] on p "Mesa 3" at bounding box center [868, 281] width 208 height 28
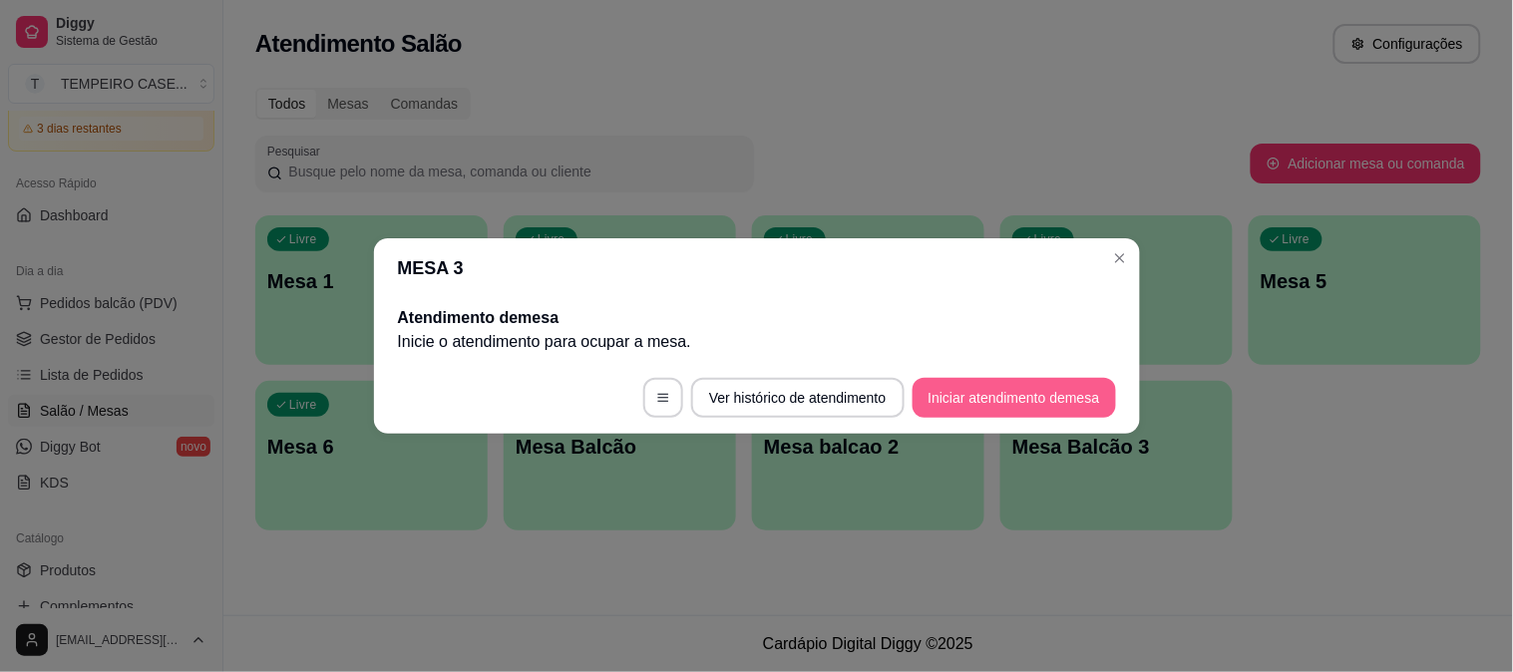
click at [1034, 401] on button "Iniciar atendimento de mesa" at bounding box center [1014, 398] width 203 height 40
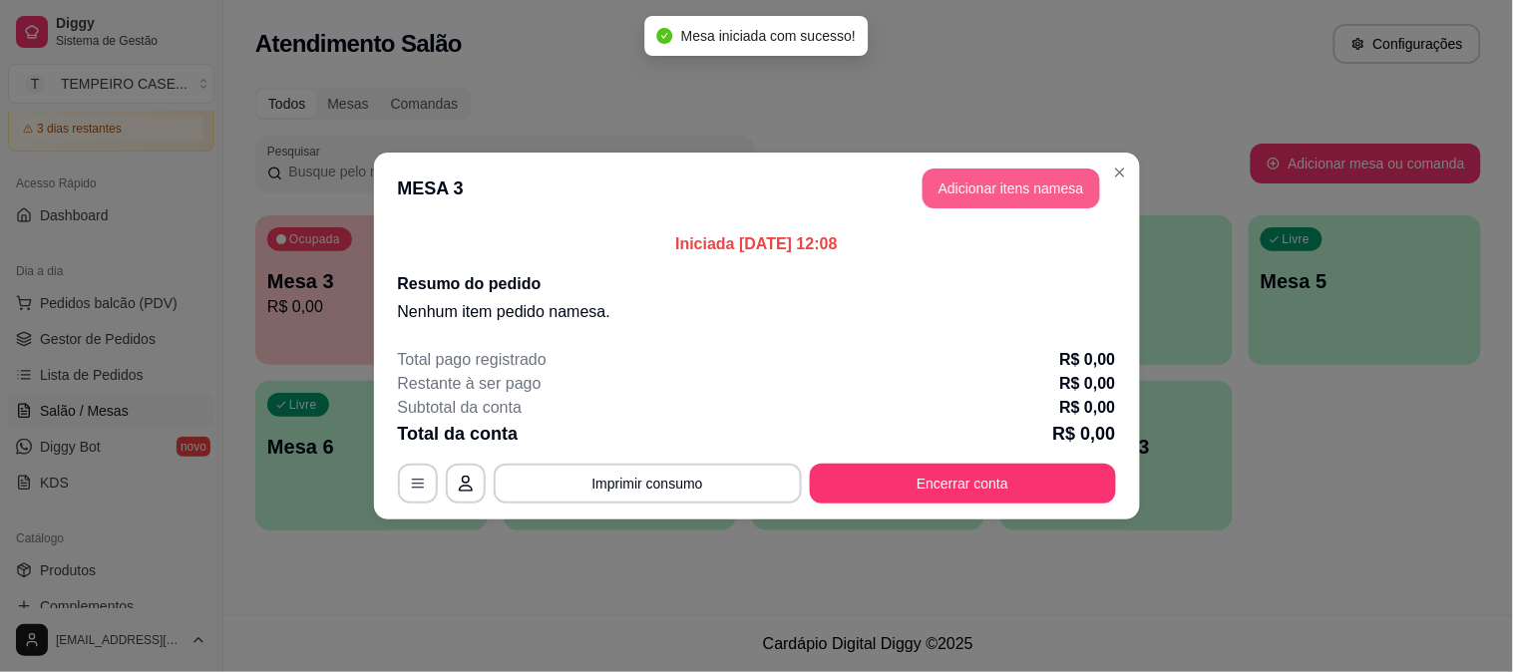
click at [1017, 176] on button "Adicionar itens na mesa" at bounding box center [1012, 189] width 178 height 40
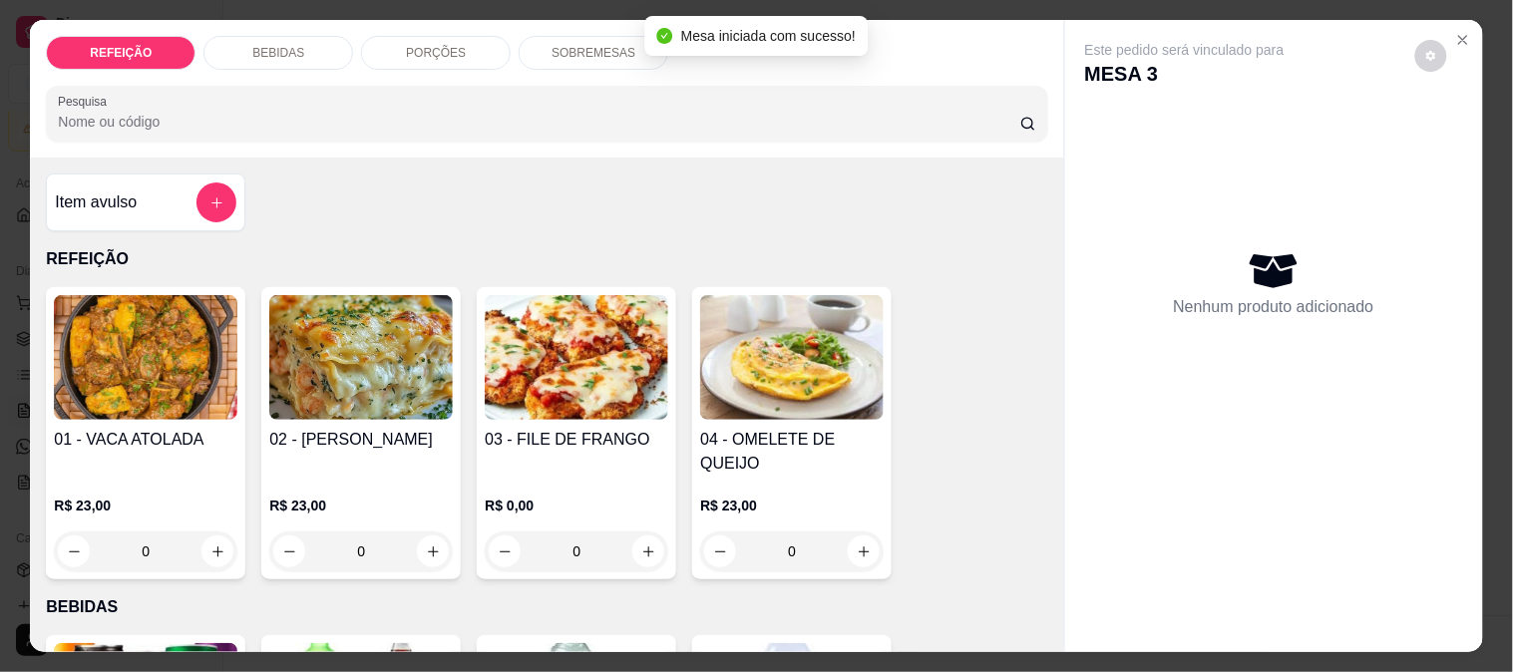
click at [520, 353] on img at bounding box center [577, 357] width 184 height 125
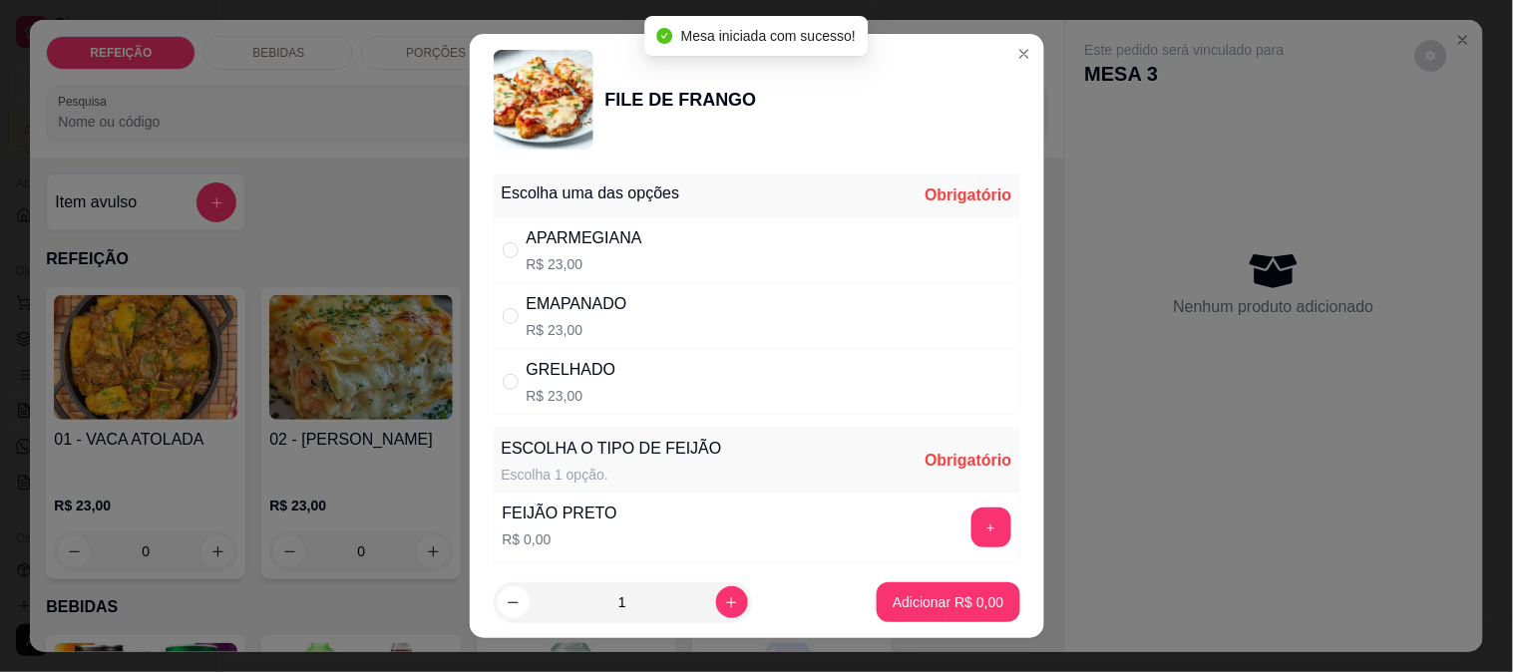
drag, startPoint x: 601, startPoint y: 303, endPoint x: 666, endPoint y: 355, distance: 83.0
click at [601, 302] on div "EMAPANADO" at bounding box center [577, 304] width 101 height 24
radio input "true"
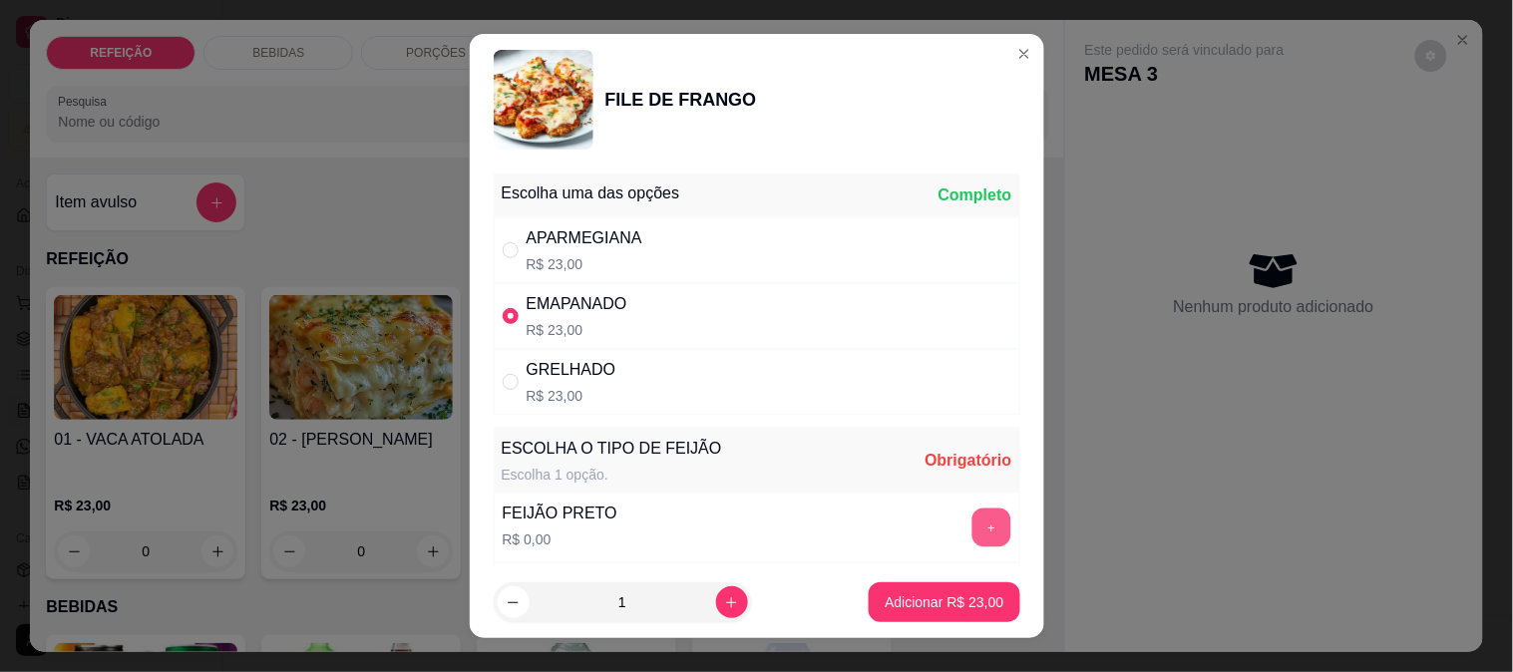
click at [971, 516] on button "+" at bounding box center [990, 527] width 39 height 39
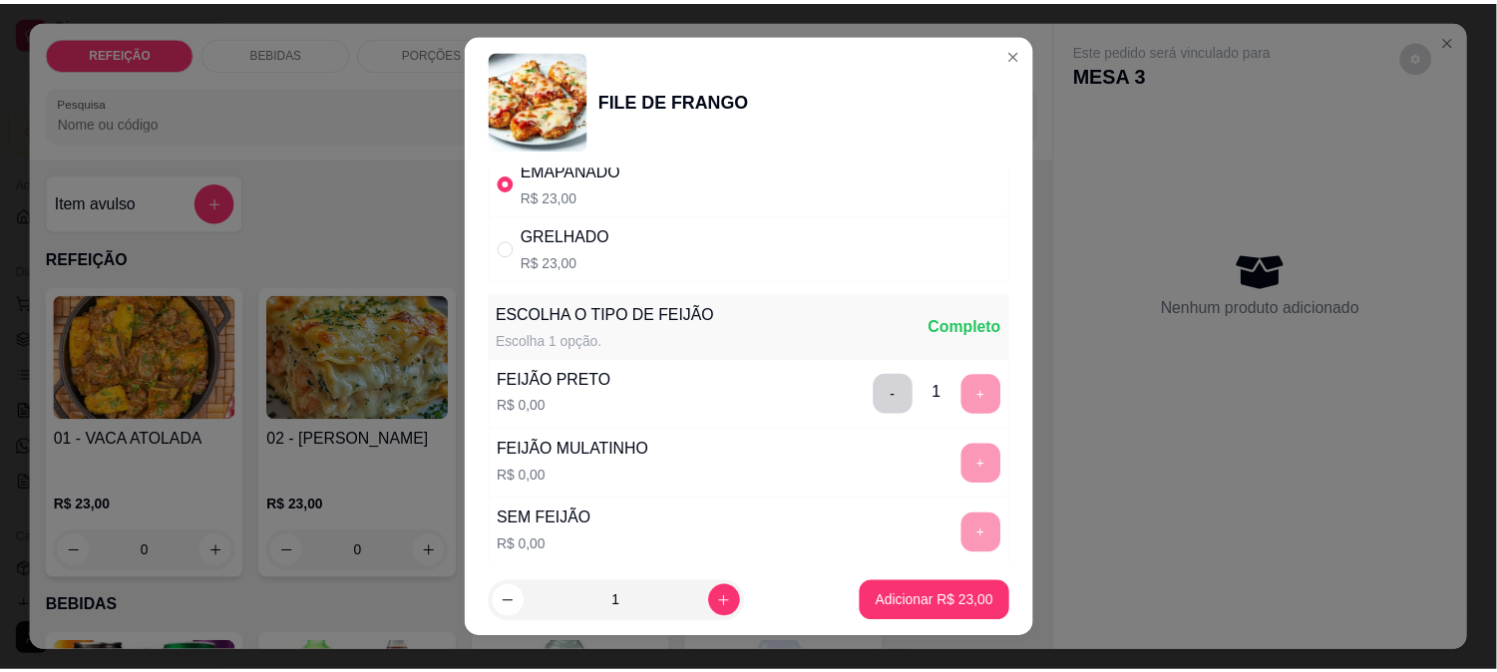
scroll to position [285, 0]
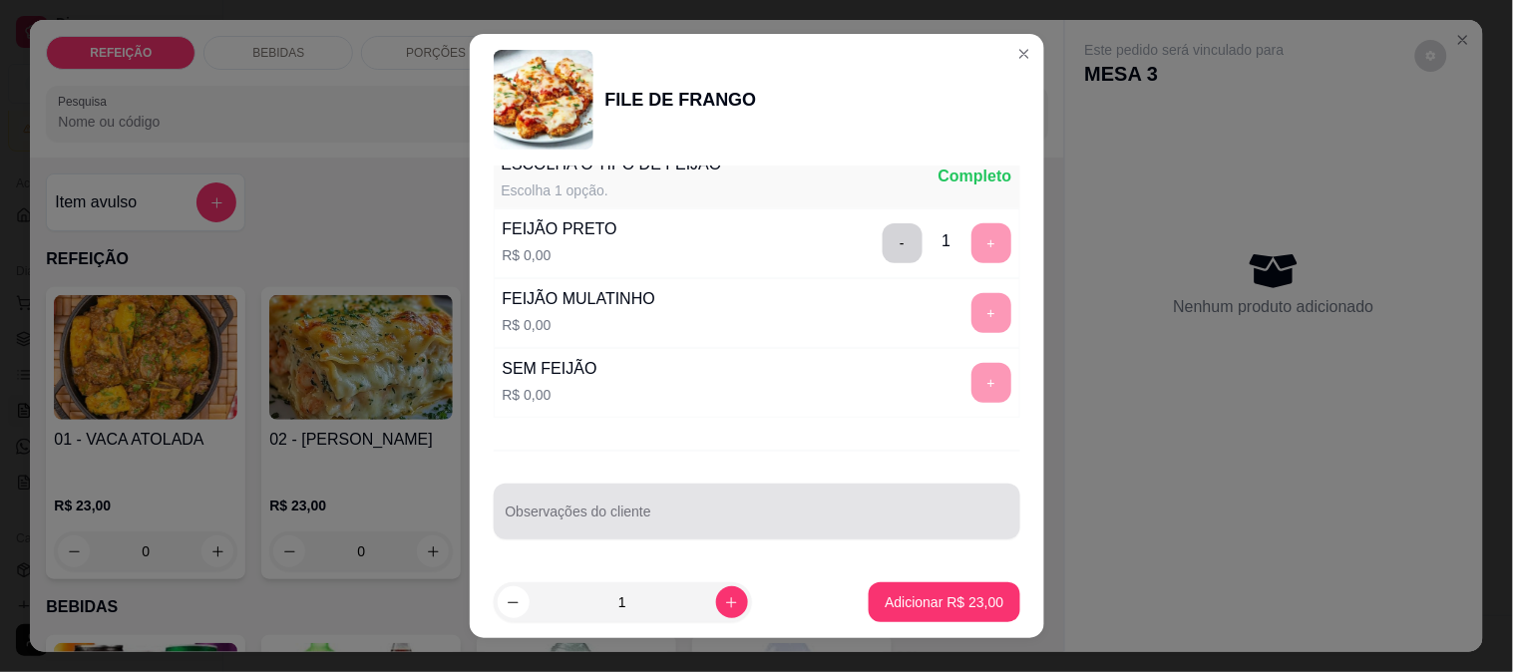
click at [735, 516] on input "Observações do cliente" at bounding box center [757, 520] width 503 height 20
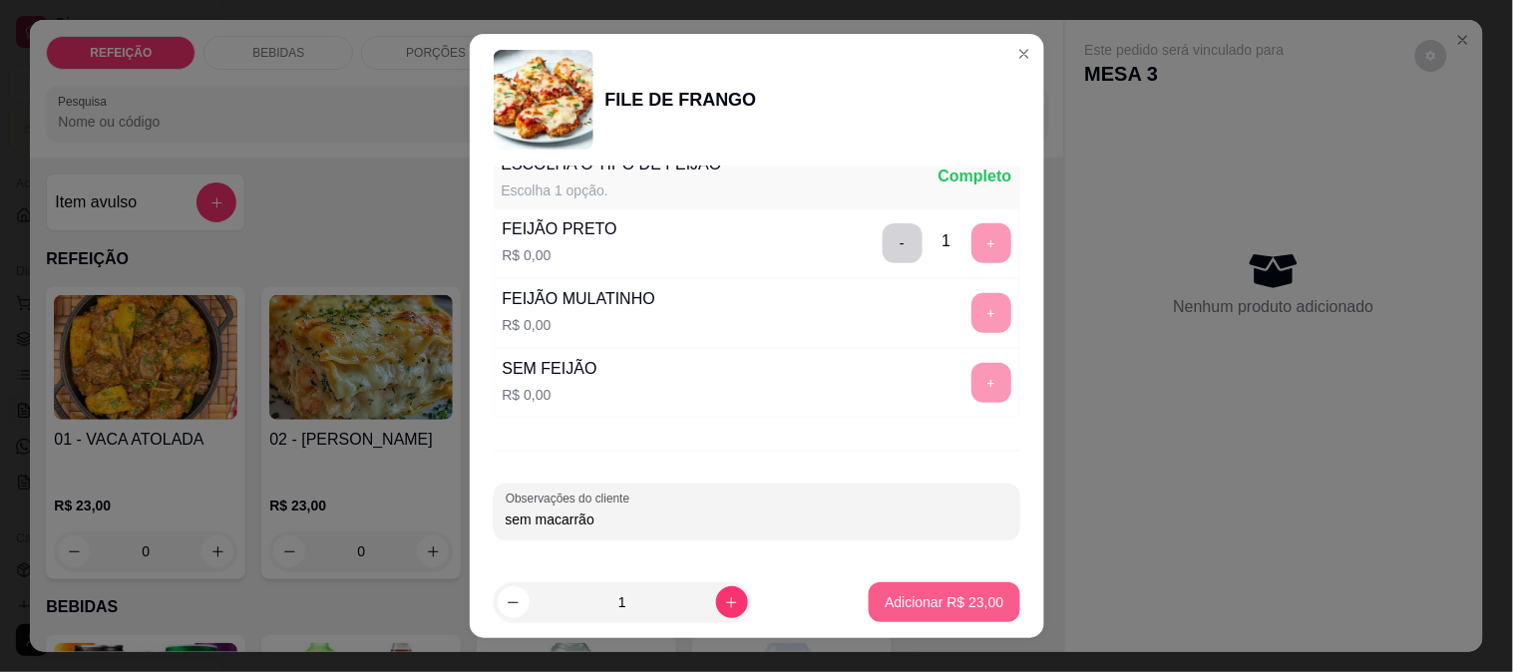
type input "sem macarrão"
click at [891, 599] on p "Adicionar R$ 23,00" at bounding box center [944, 602] width 119 height 20
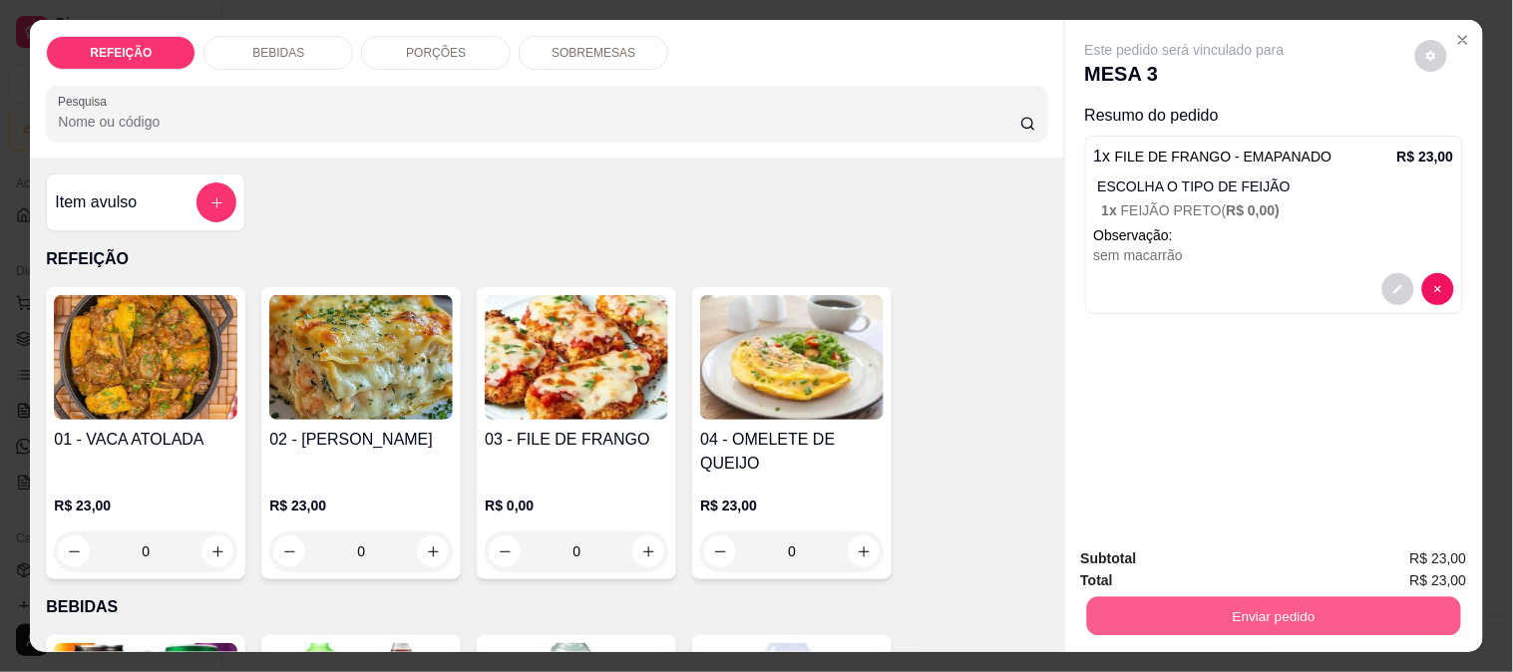
click at [1148, 596] on button "Enviar pedido" at bounding box center [1273, 615] width 374 height 39
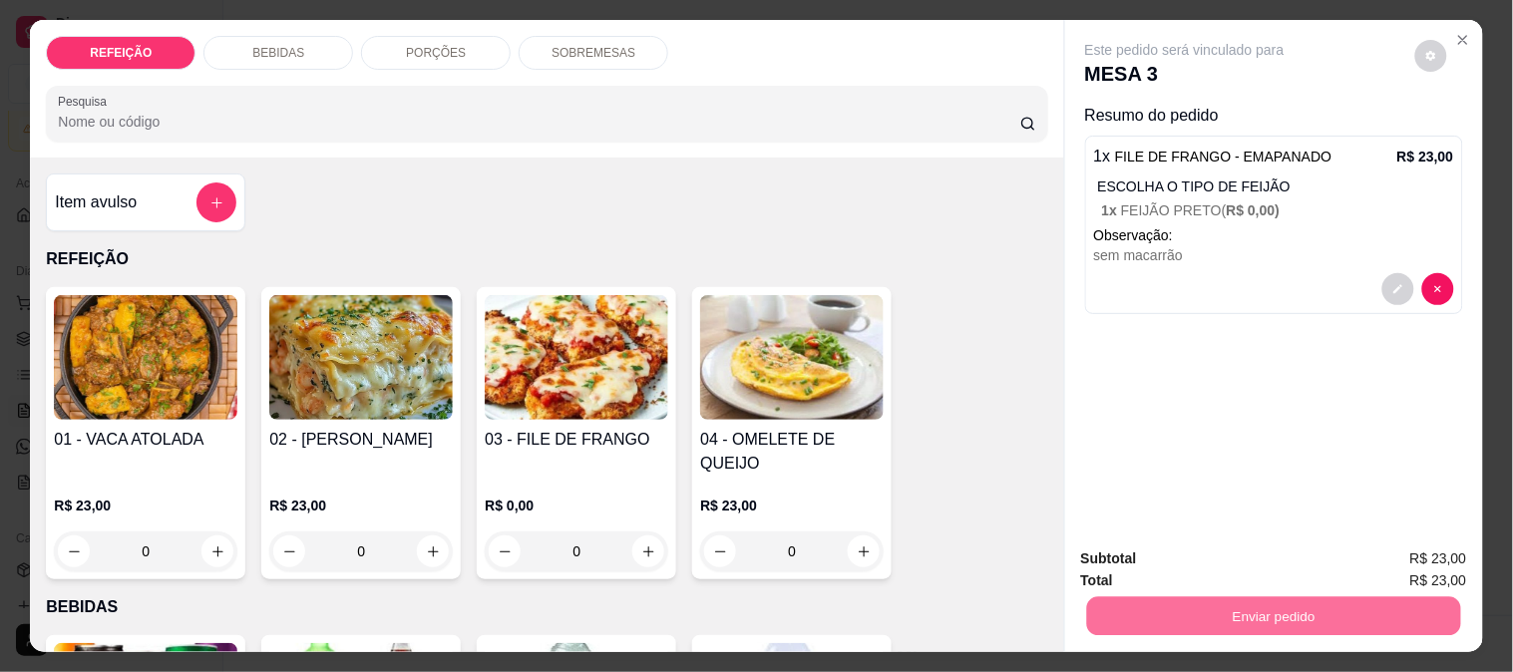
click at [1138, 551] on button "Não registrar e enviar pedido" at bounding box center [1207, 560] width 207 height 38
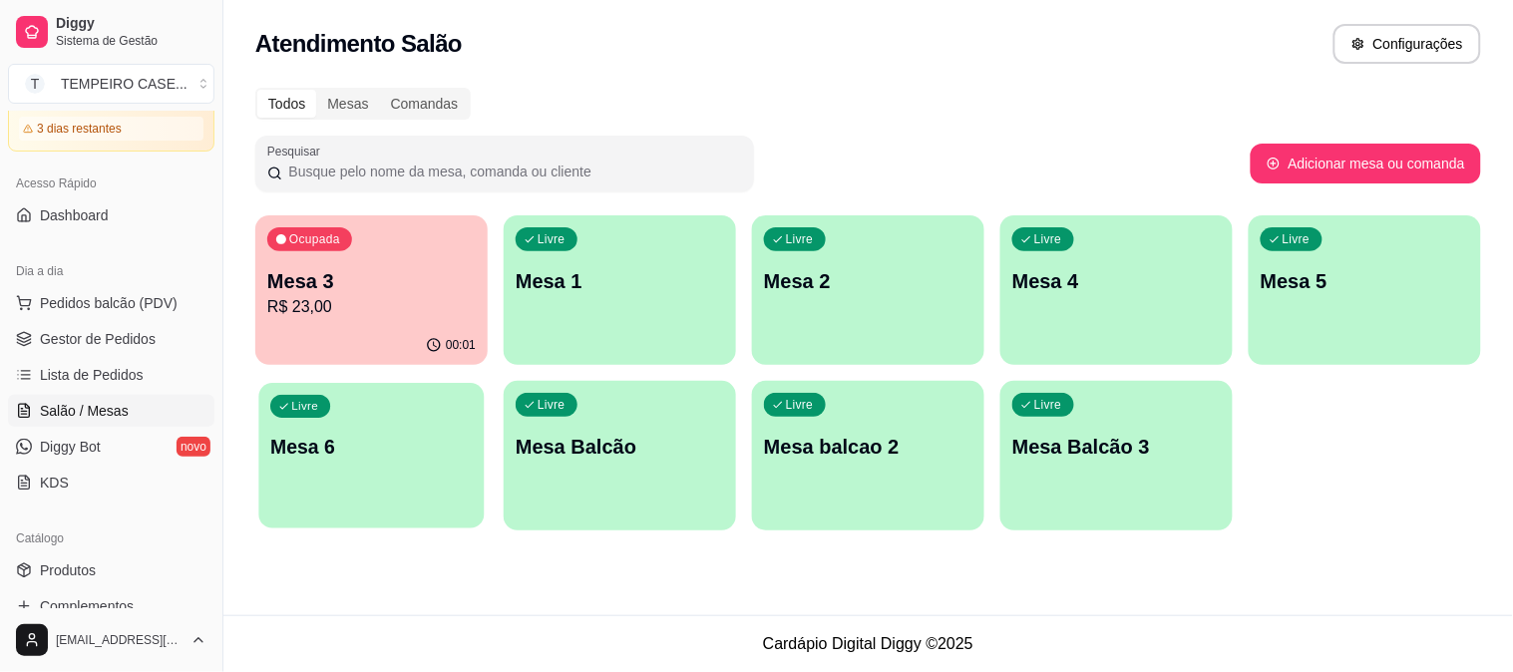
click at [380, 489] on div "Livre Mesa 6" at bounding box center [370, 444] width 225 height 122
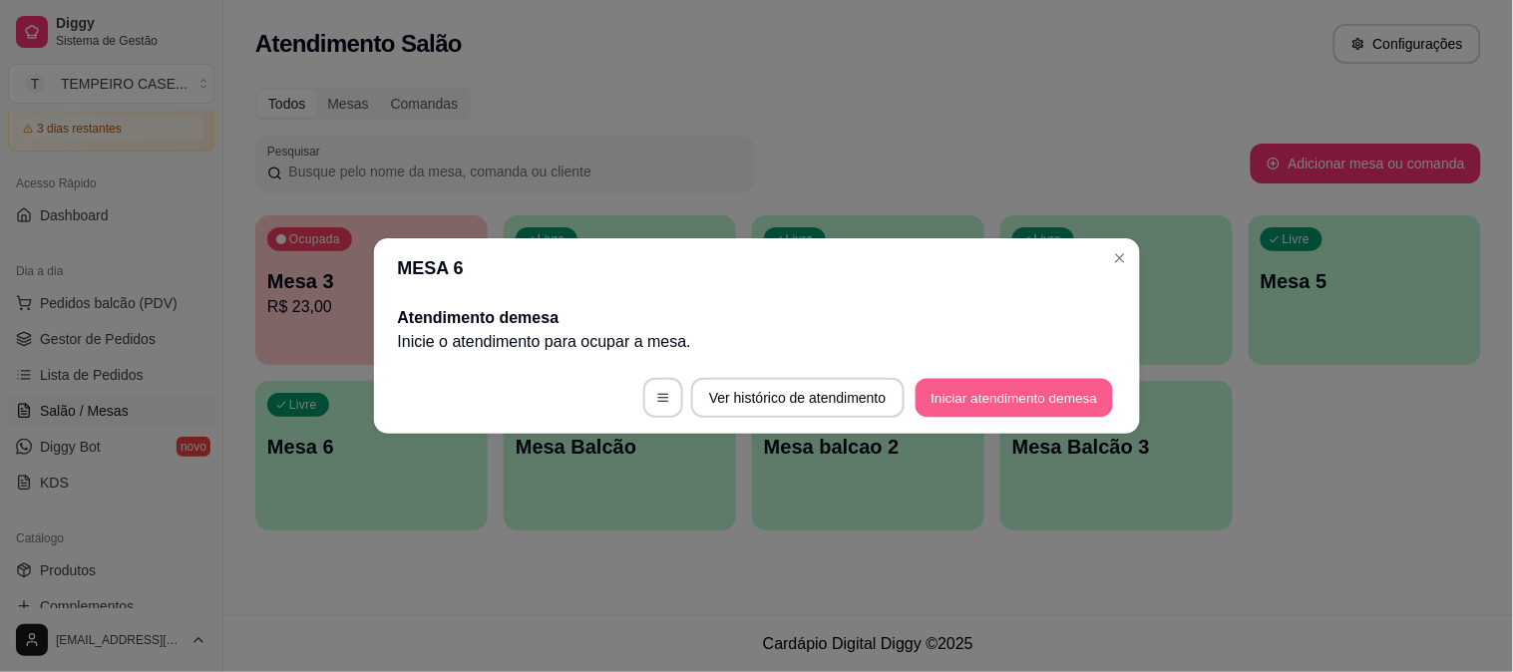
click at [1003, 400] on button "Iniciar atendimento de mesa" at bounding box center [1014, 398] width 197 height 39
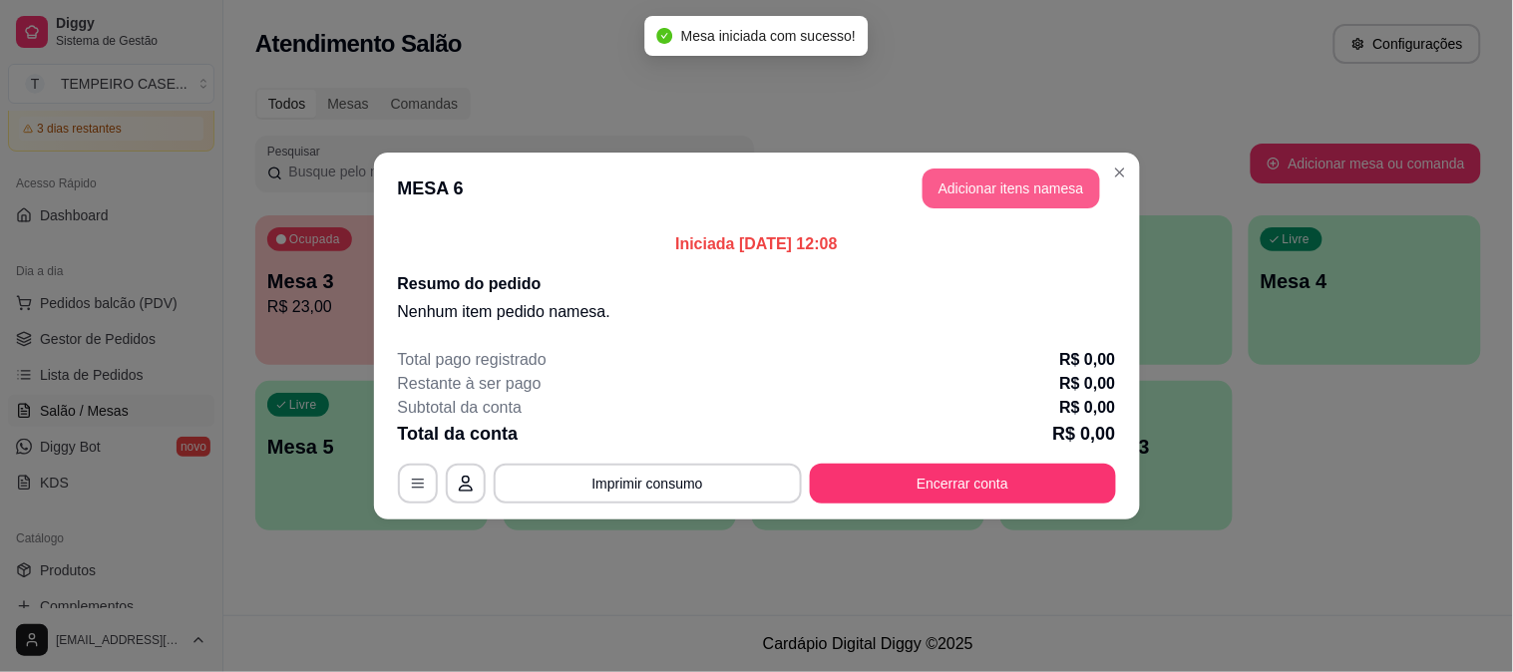
click at [943, 191] on button "Adicionar itens na mesa" at bounding box center [1012, 189] width 178 height 40
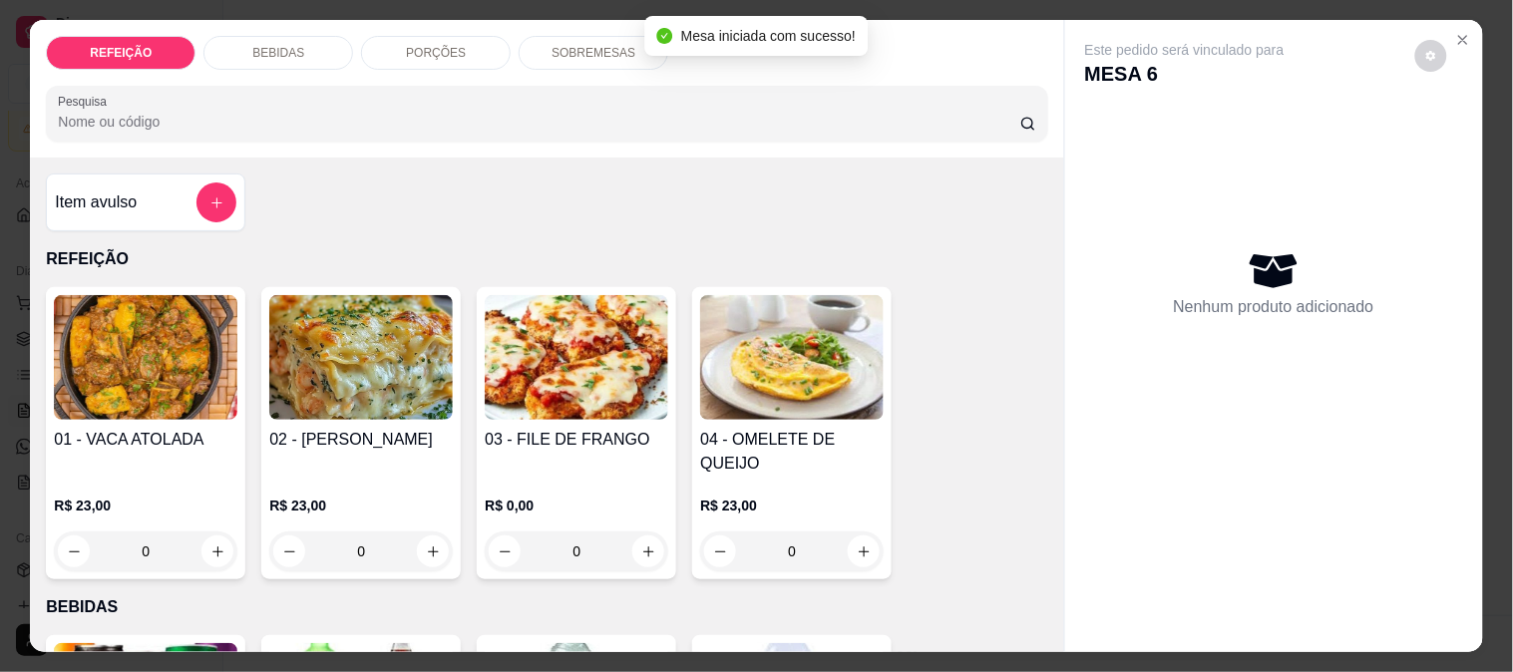
click at [529, 380] on img at bounding box center [577, 357] width 184 height 125
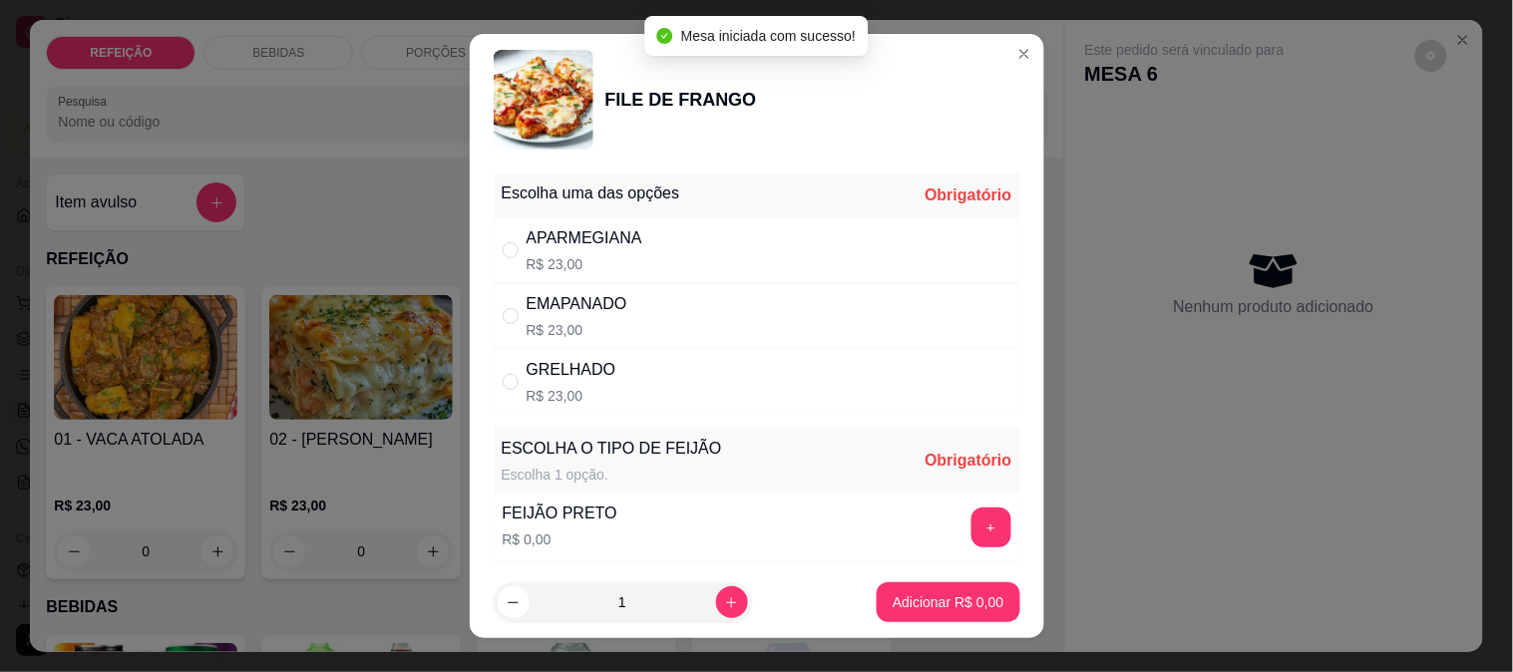
click at [599, 403] on p "R$ 23,00" at bounding box center [572, 396] width 90 height 20
radio input "true"
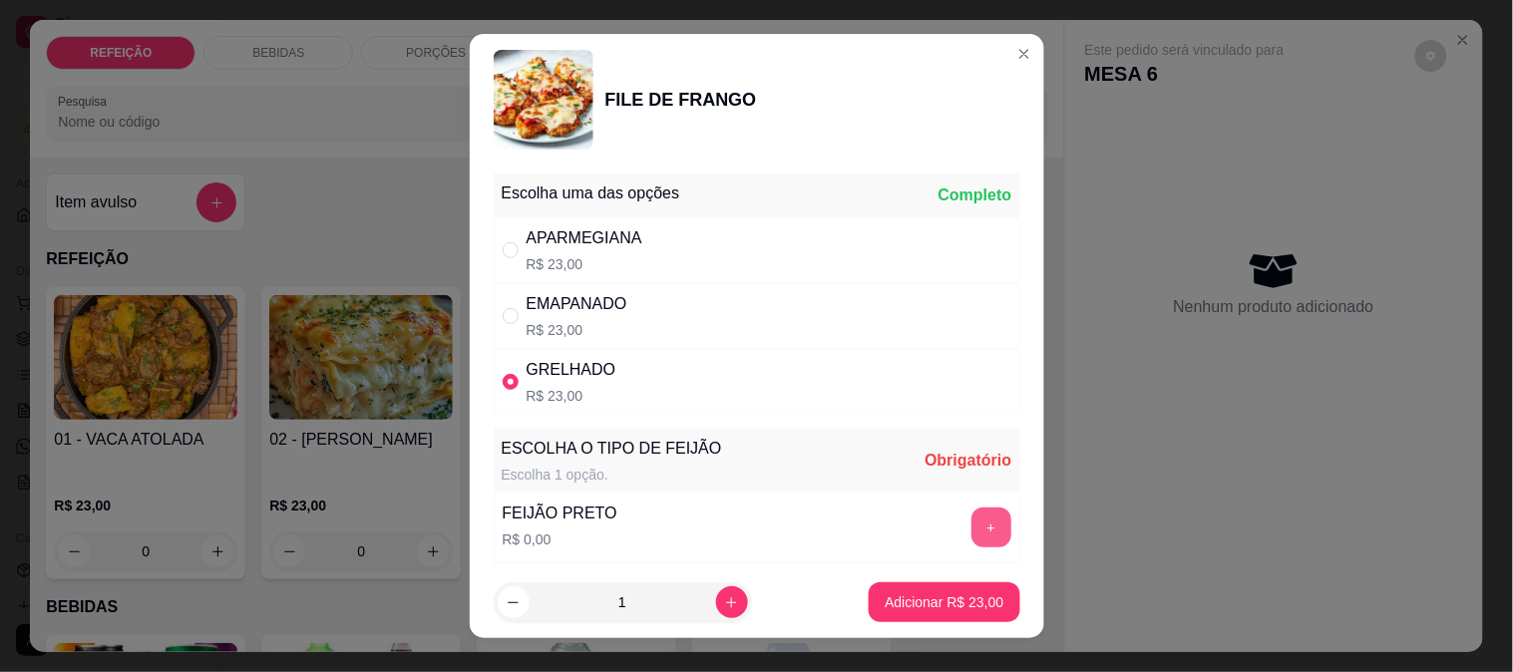
click at [971, 525] on button "+" at bounding box center [991, 528] width 40 height 40
click at [925, 602] on p "Adicionar R$ 23,00" at bounding box center [945, 602] width 116 height 19
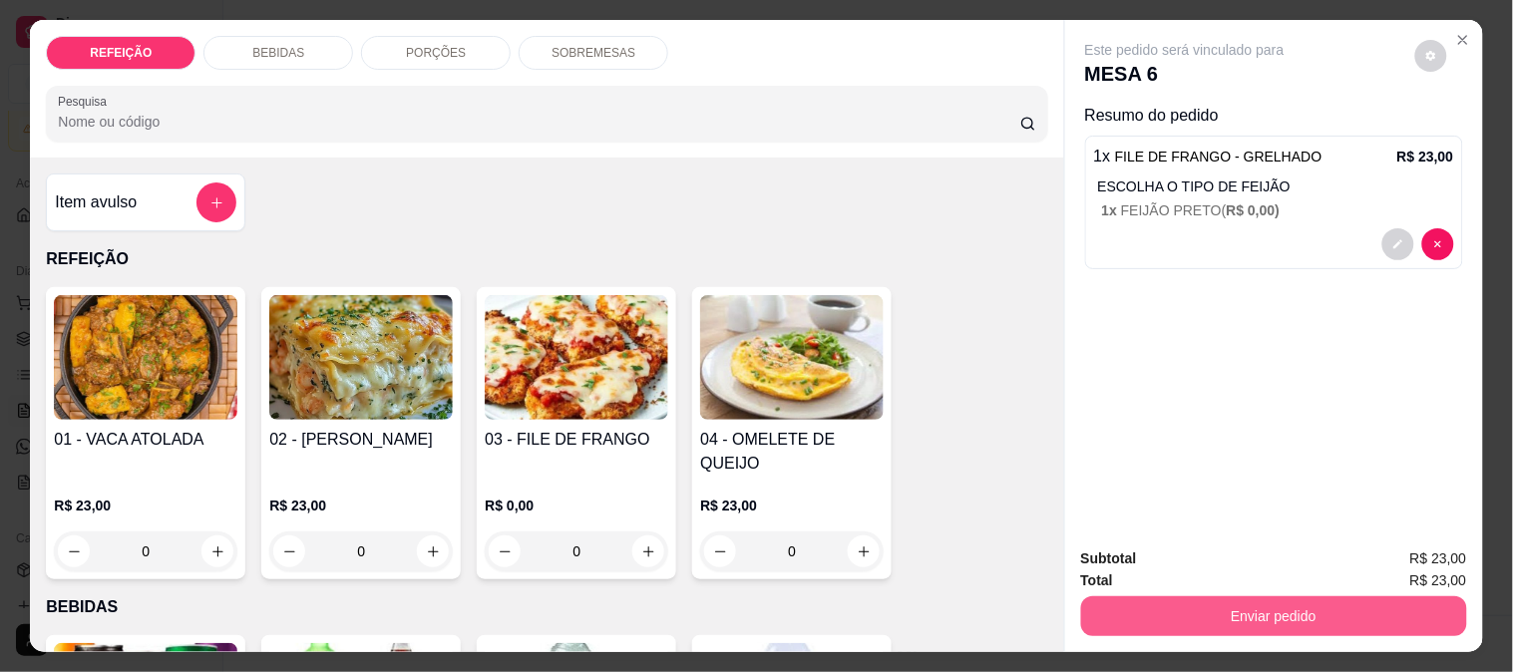
click at [1203, 601] on button "Enviar pedido" at bounding box center [1274, 616] width 386 height 40
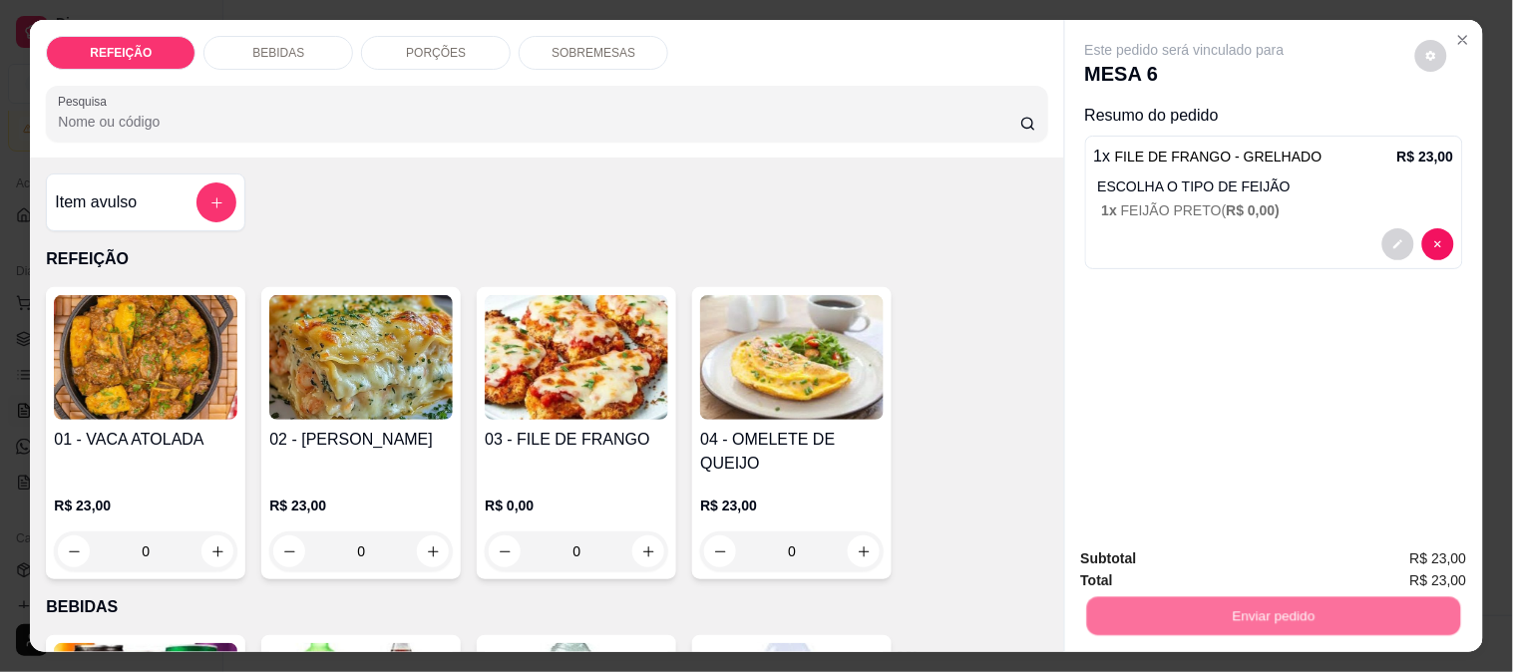
click at [1150, 566] on button "Não registrar e enviar pedido" at bounding box center [1207, 560] width 207 height 38
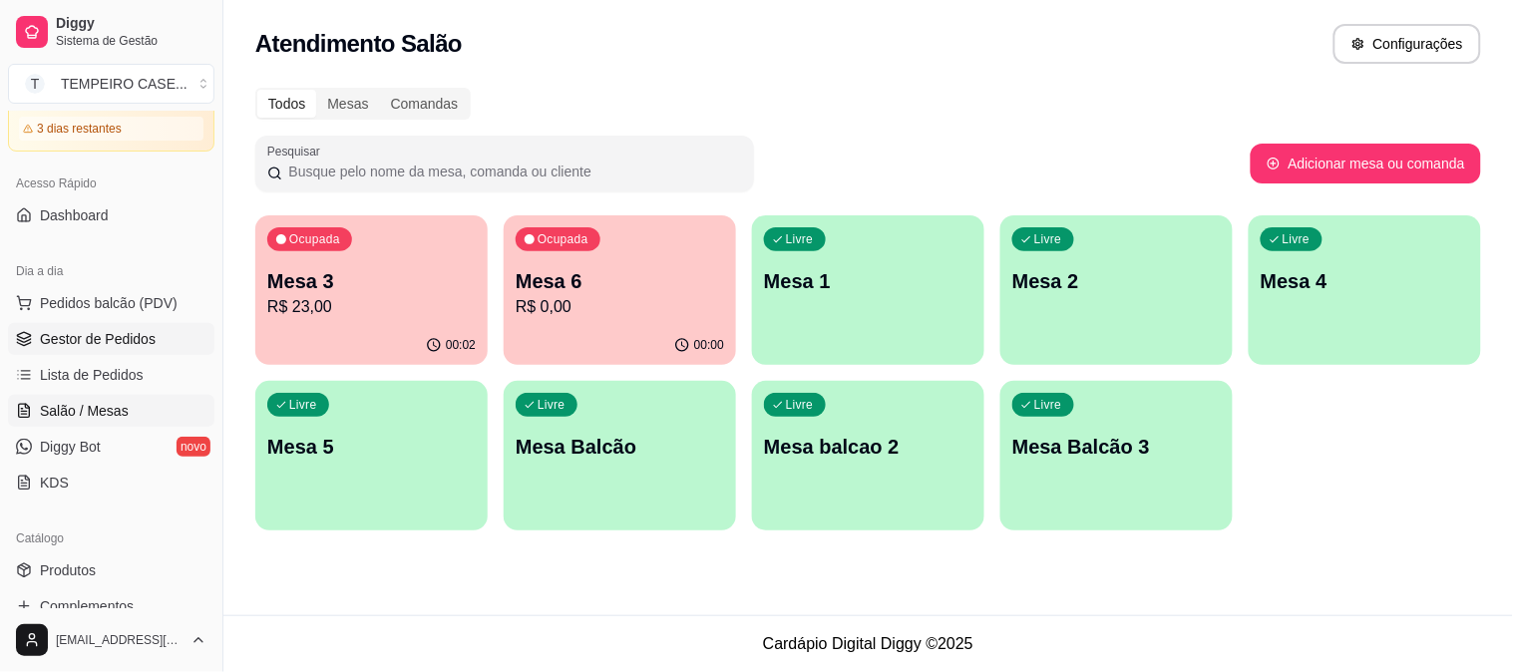
click at [110, 347] on span "Gestor de Pedidos" at bounding box center [98, 339] width 116 height 20
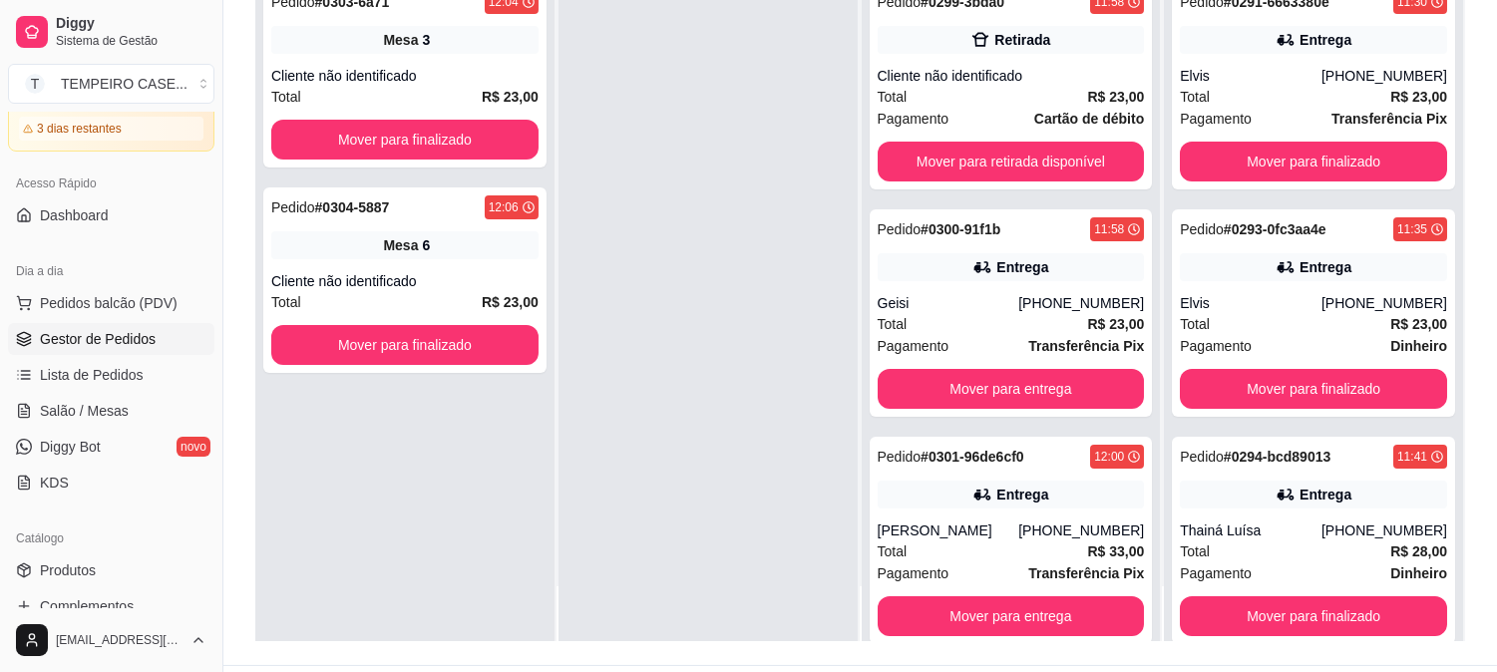
scroll to position [304, 0]
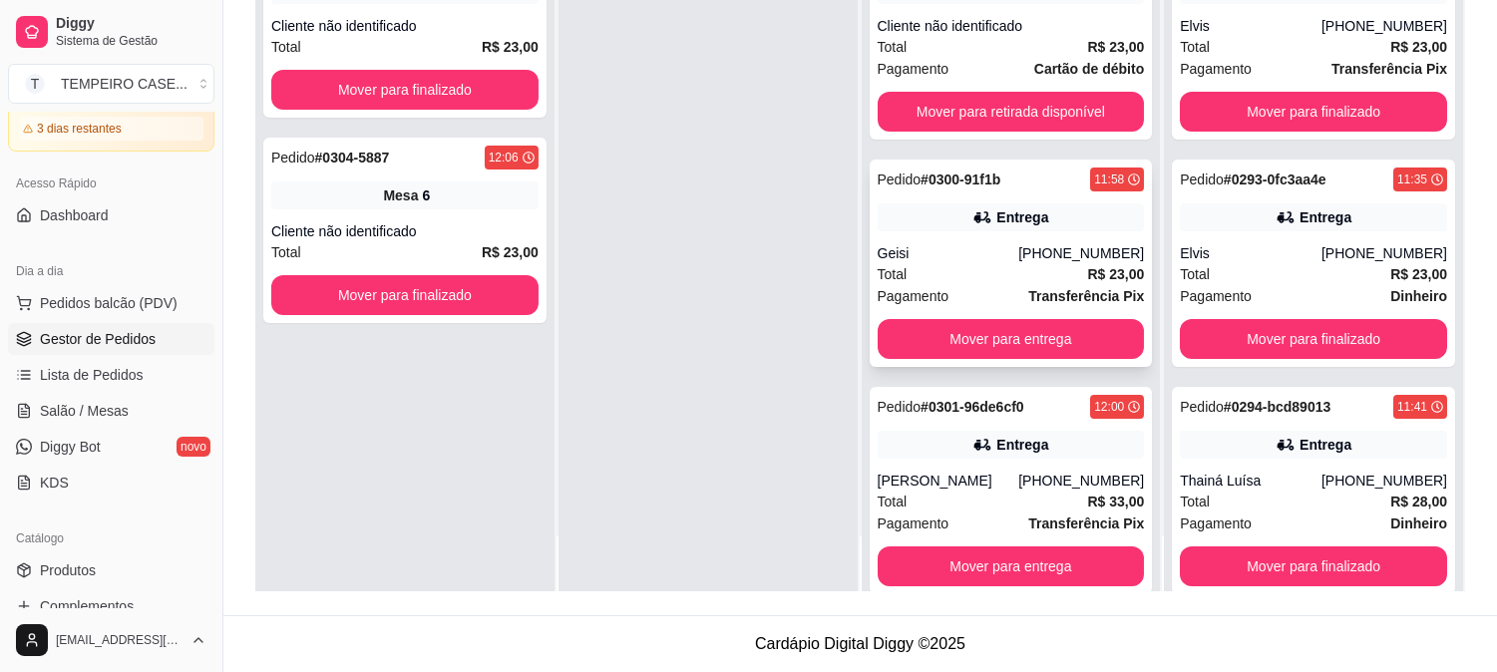
click at [990, 192] on div "Pedido # 0300-91f1b 11:58 Entrega Geisi [PHONE_NUMBER] Total R$ 23,00 Pagamento…" at bounding box center [1011, 263] width 283 height 207
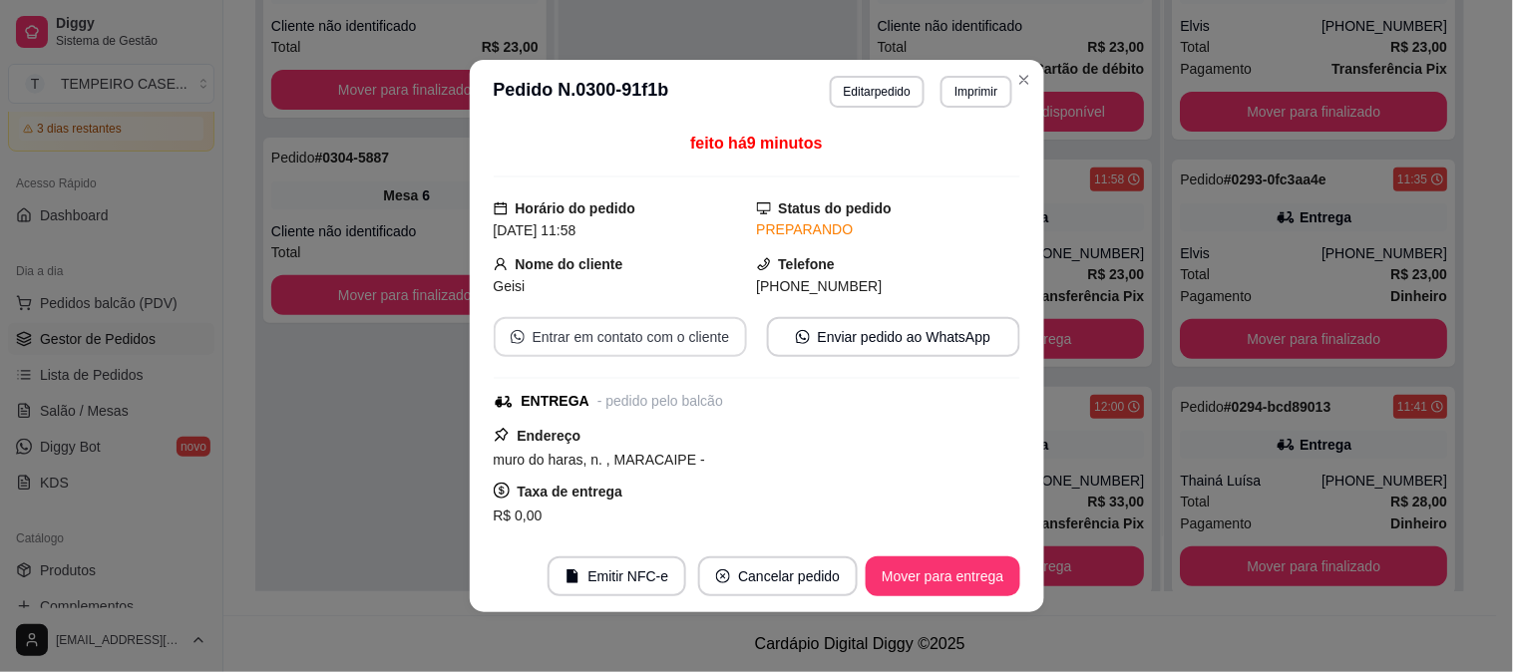
click at [570, 332] on button "Entrar em contato com o cliente" at bounding box center [620, 337] width 253 height 40
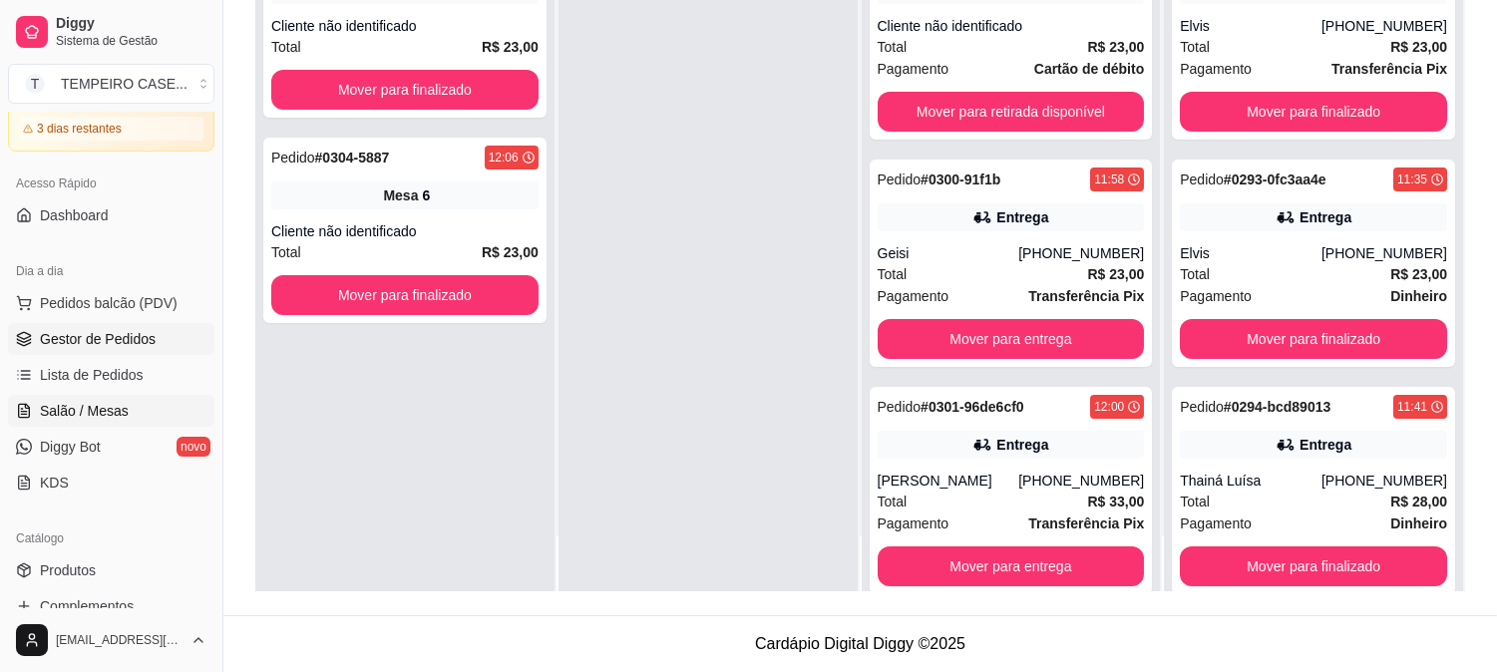
click at [113, 415] on span "Salão / Mesas" at bounding box center [84, 411] width 89 height 20
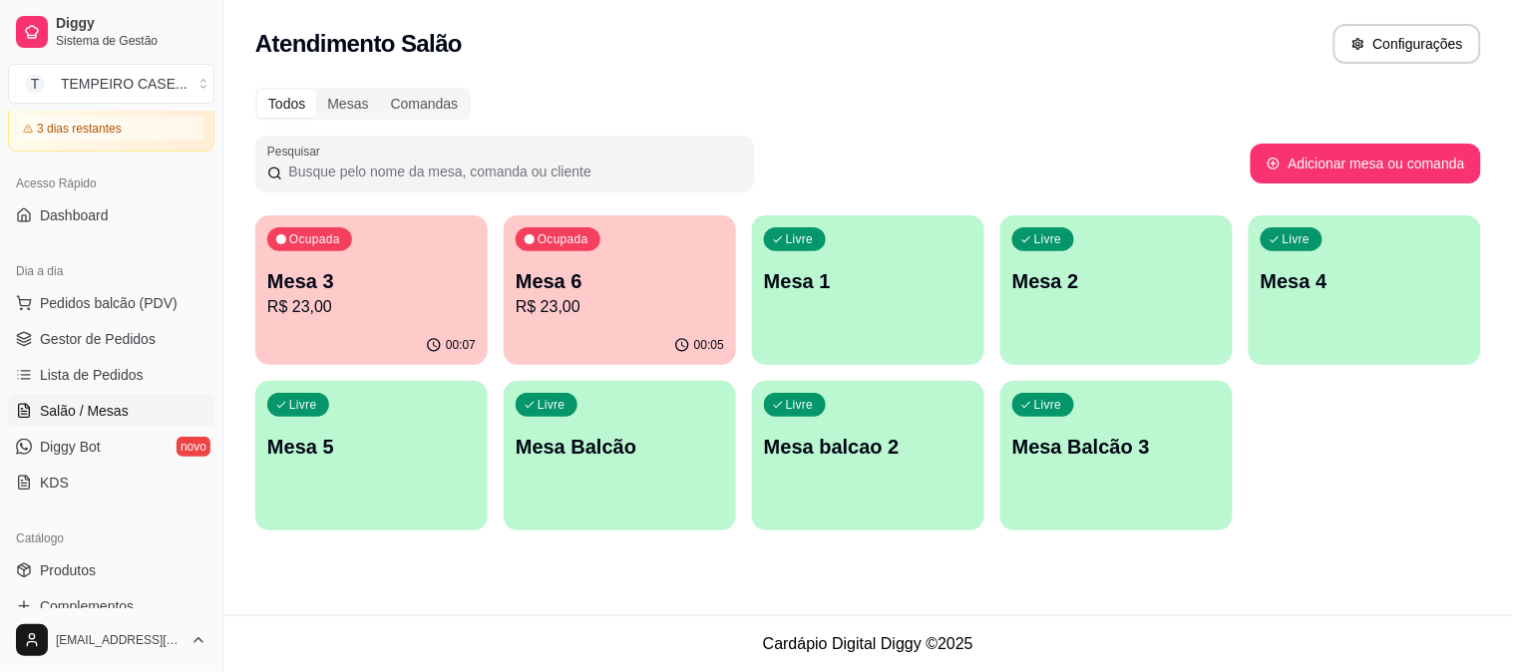
click at [842, 306] on div "Livre Mesa 1" at bounding box center [868, 278] width 232 height 126
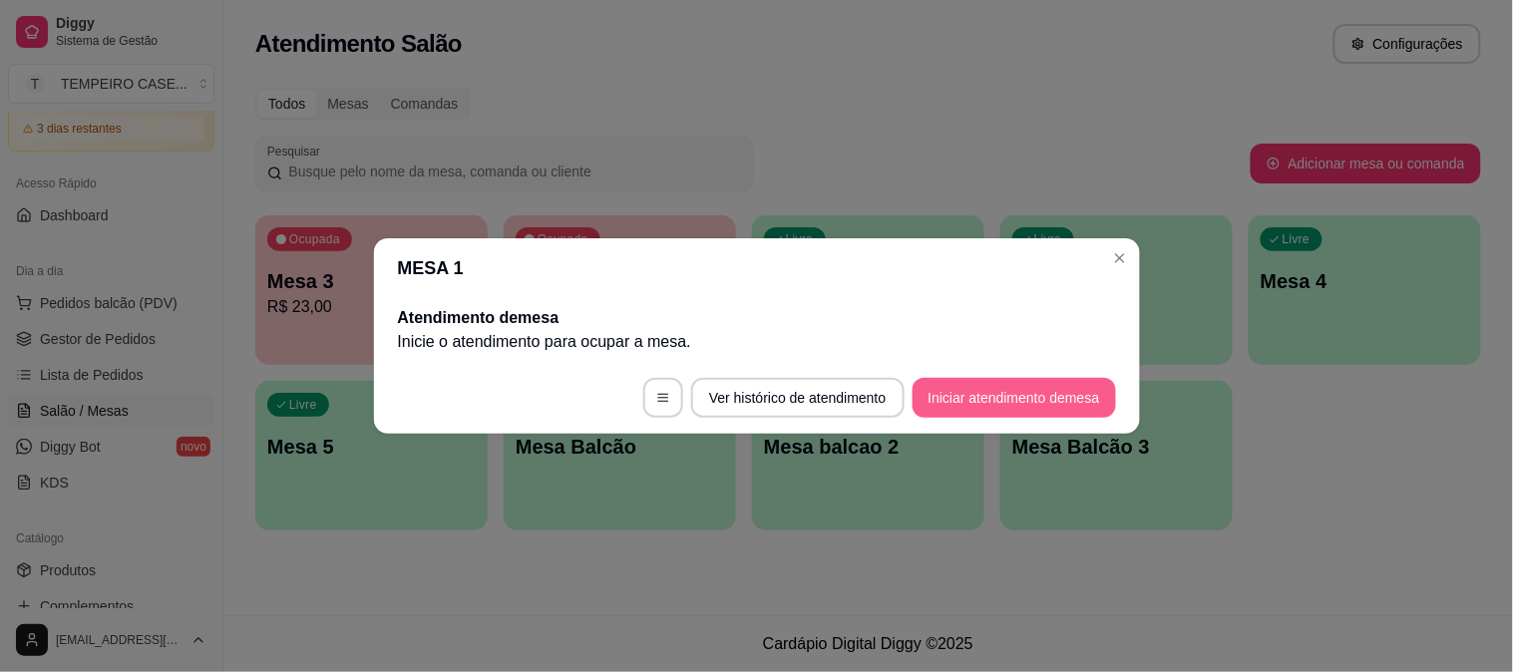
click at [1055, 396] on button "Iniciar atendimento de mesa" at bounding box center [1014, 398] width 203 height 40
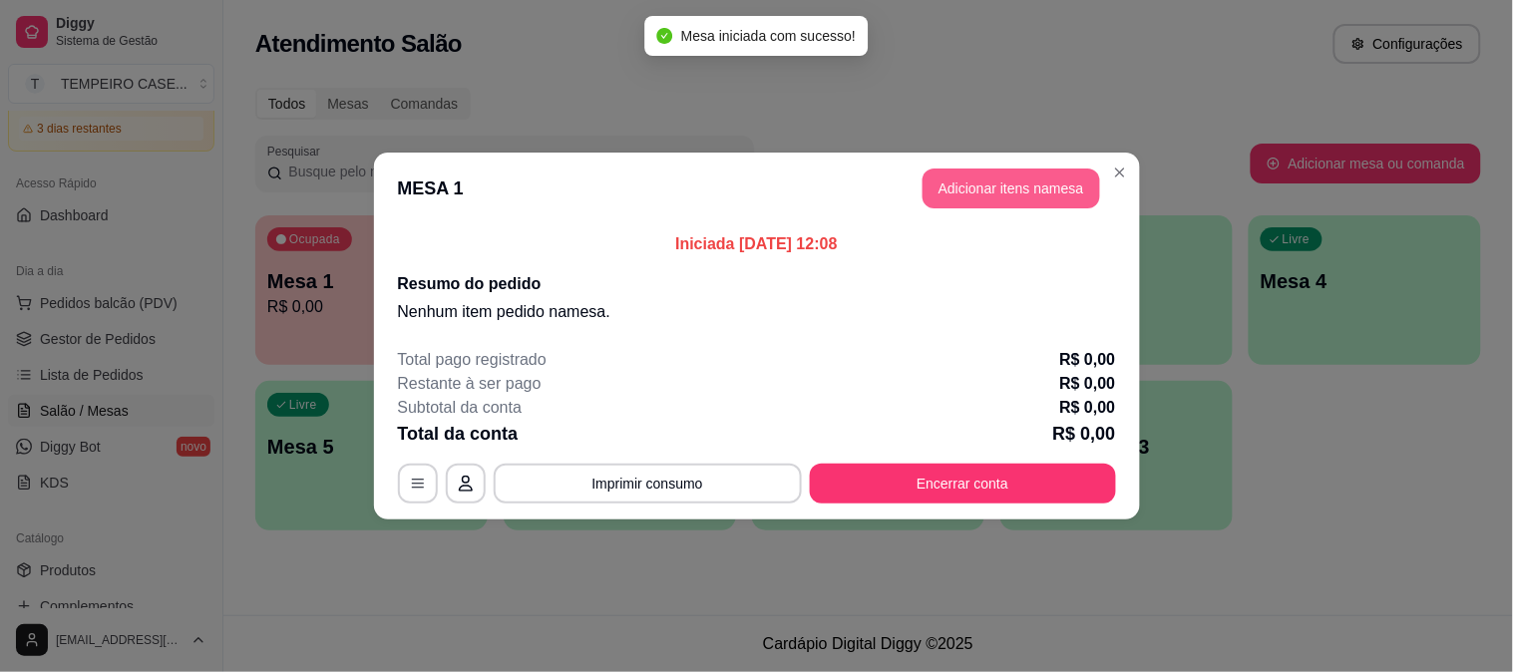
click at [1005, 195] on button "Adicionar itens na mesa" at bounding box center [1012, 189] width 178 height 40
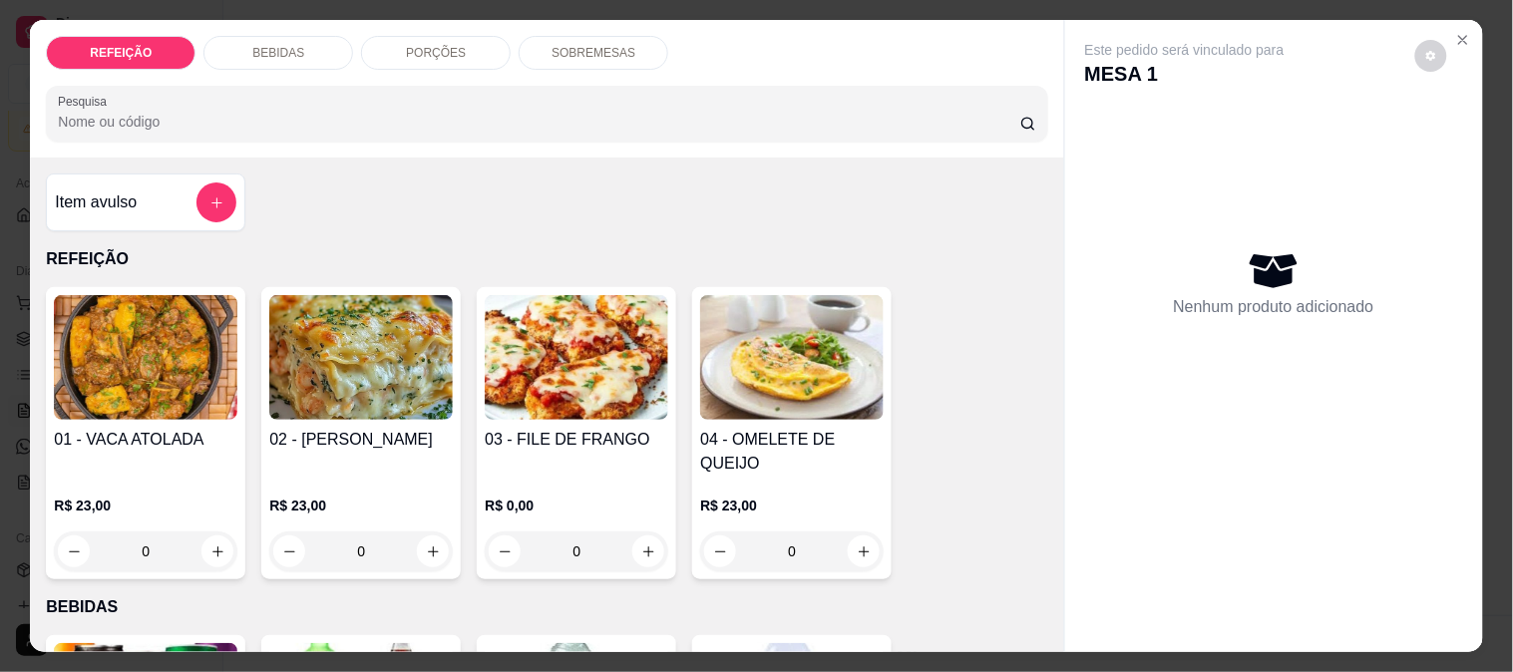
click at [525, 373] on img at bounding box center [577, 357] width 184 height 125
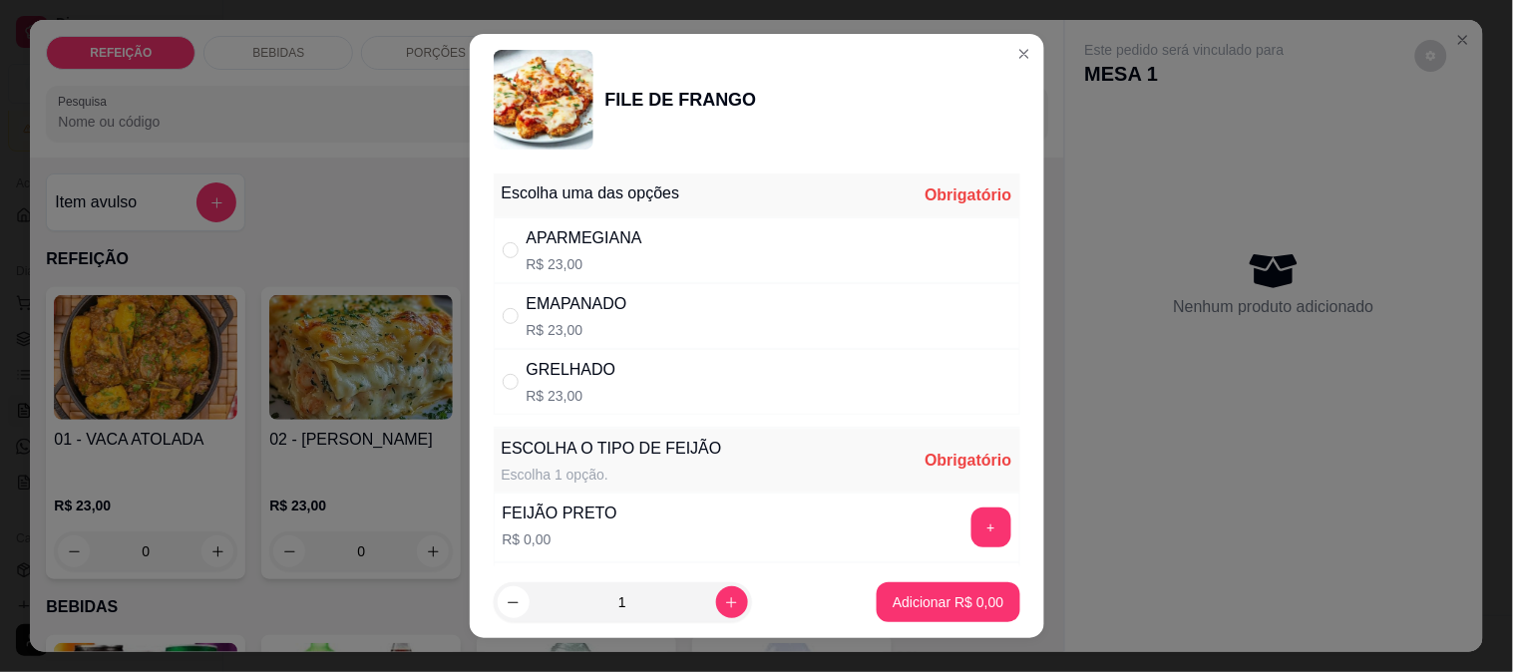
click at [604, 375] on div "GRELHADO R$ 23,00" at bounding box center [757, 382] width 527 height 66
radio input "true"
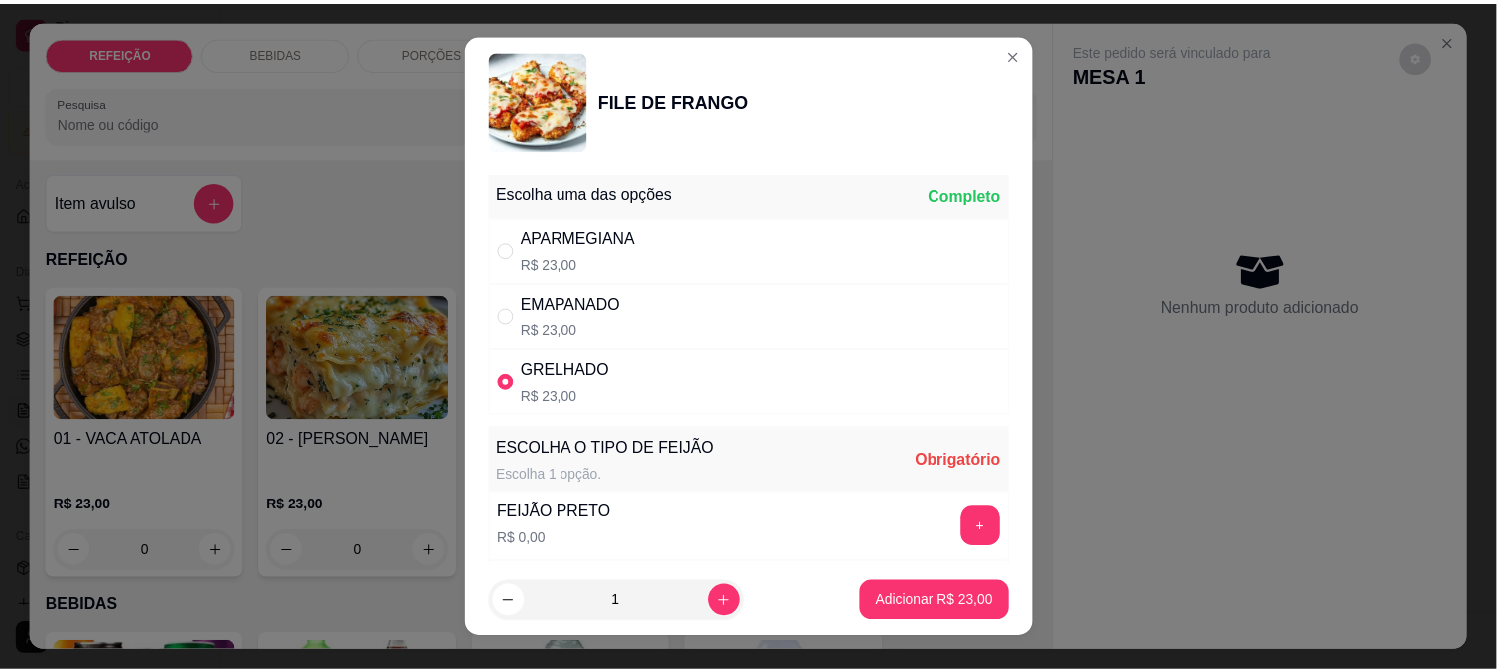
scroll to position [111, 0]
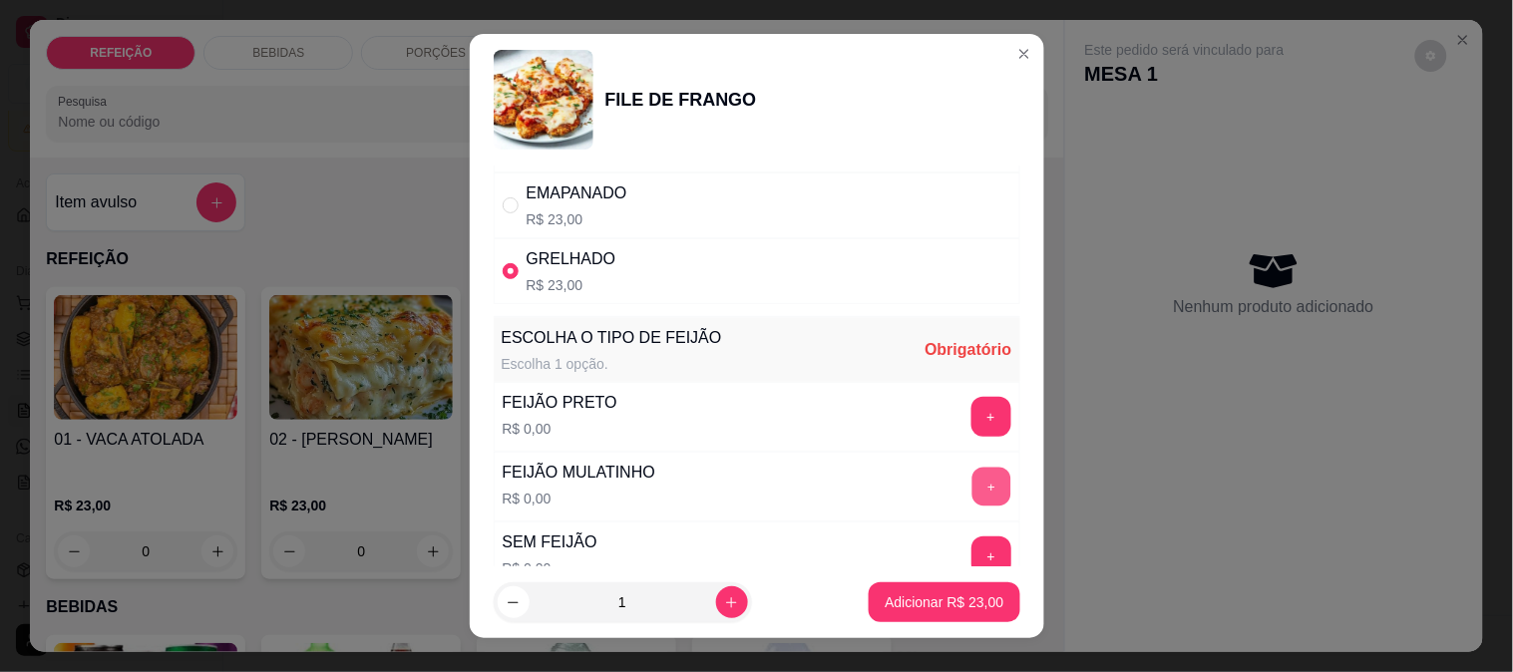
click at [971, 489] on button "+" at bounding box center [990, 486] width 39 height 39
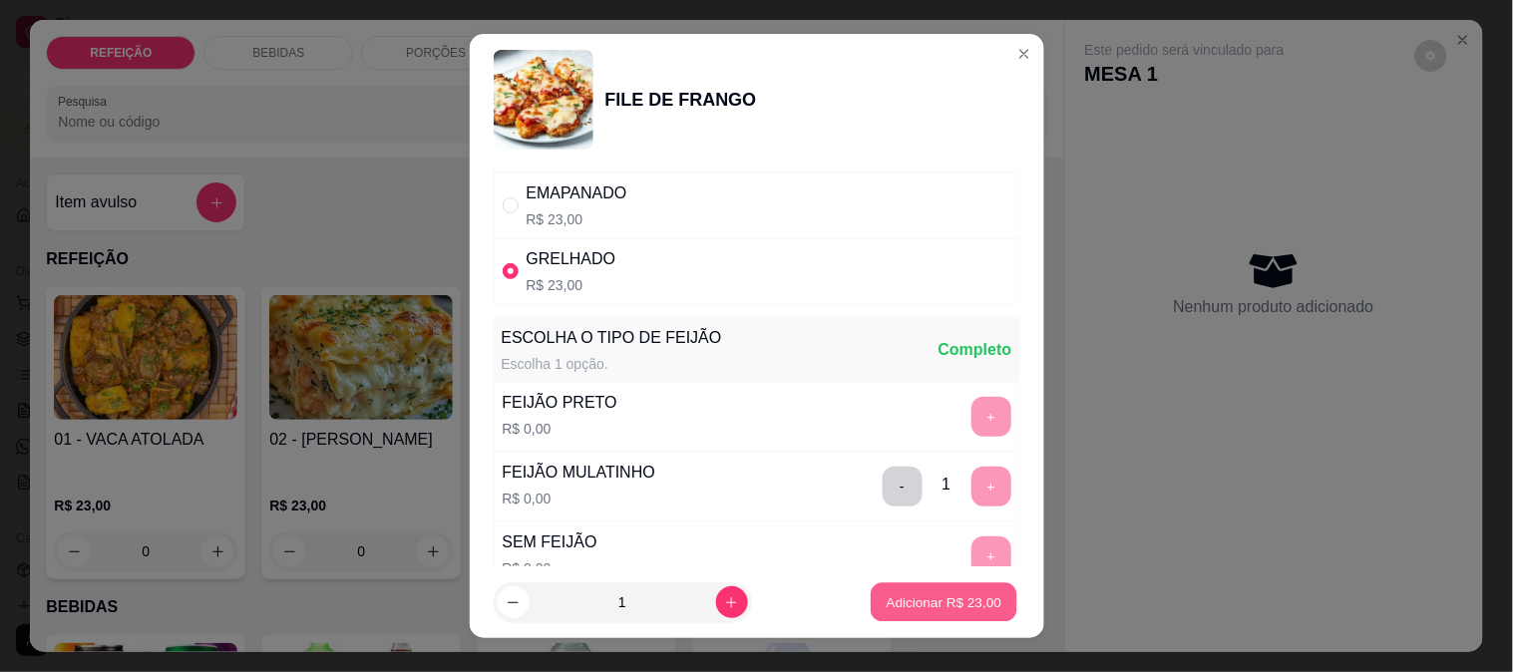
click at [944, 598] on p "Adicionar R$ 23,00" at bounding box center [945, 602] width 116 height 19
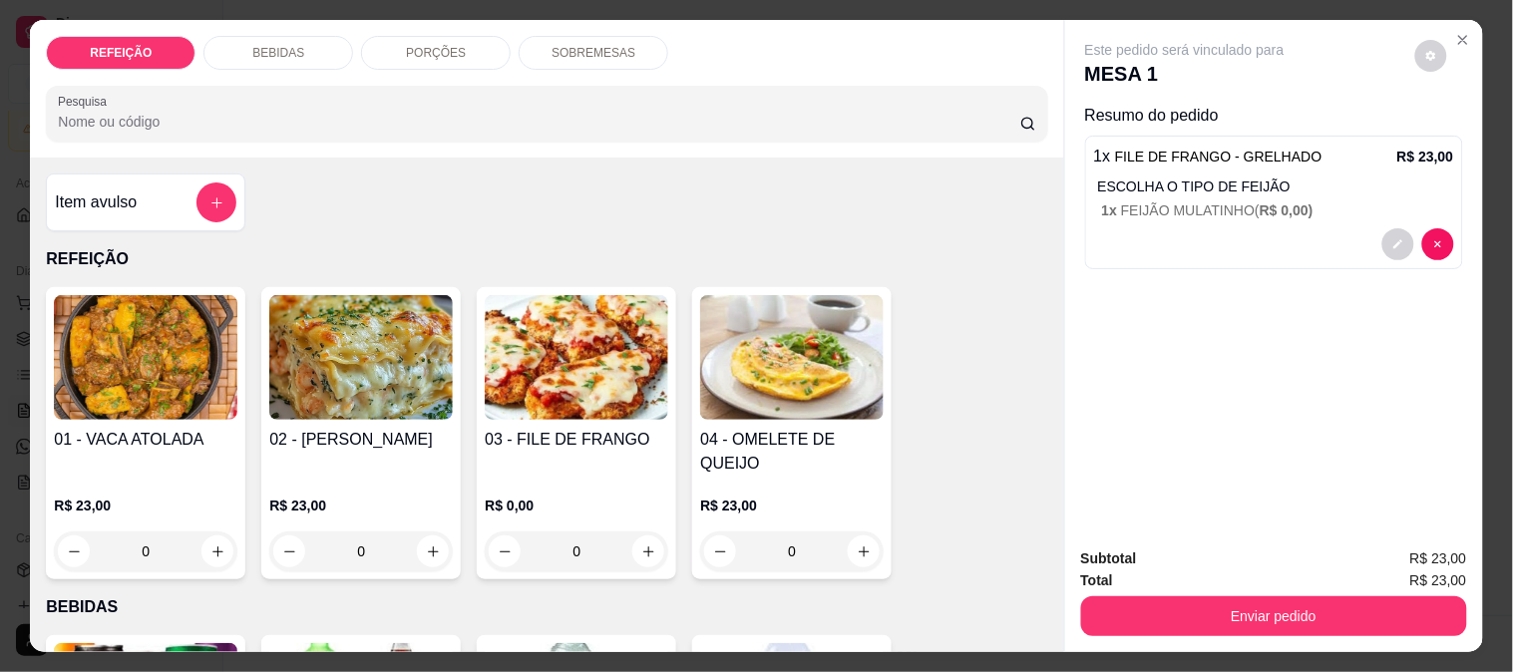
click at [529, 445] on div "03 - FILE DE FRANGO" at bounding box center [577, 452] width 184 height 48
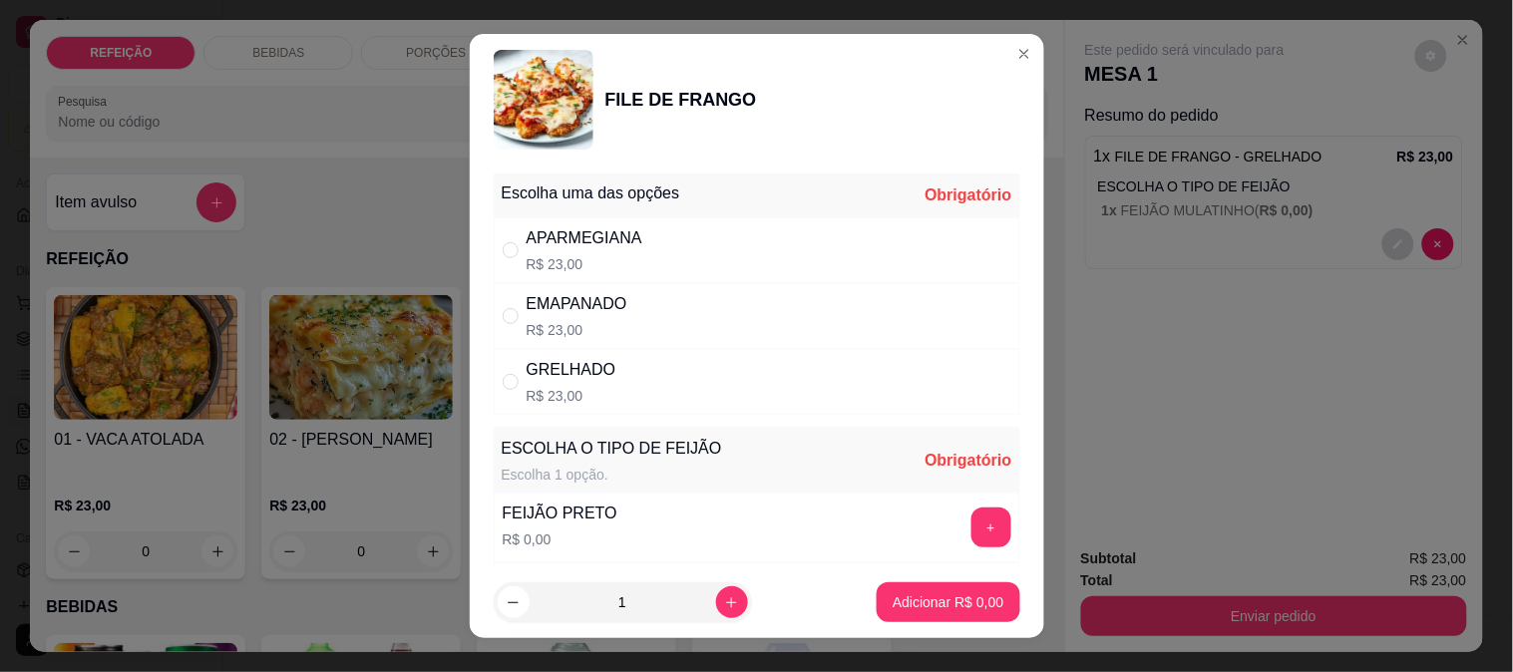
click at [600, 280] on div "APARMEGIANA R$ 23,00" at bounding box center [757, 250] width 527 height 66
radio input "true"
click at [971, 532] on button "+" at bounding box center [990, 527] width 39 height 39
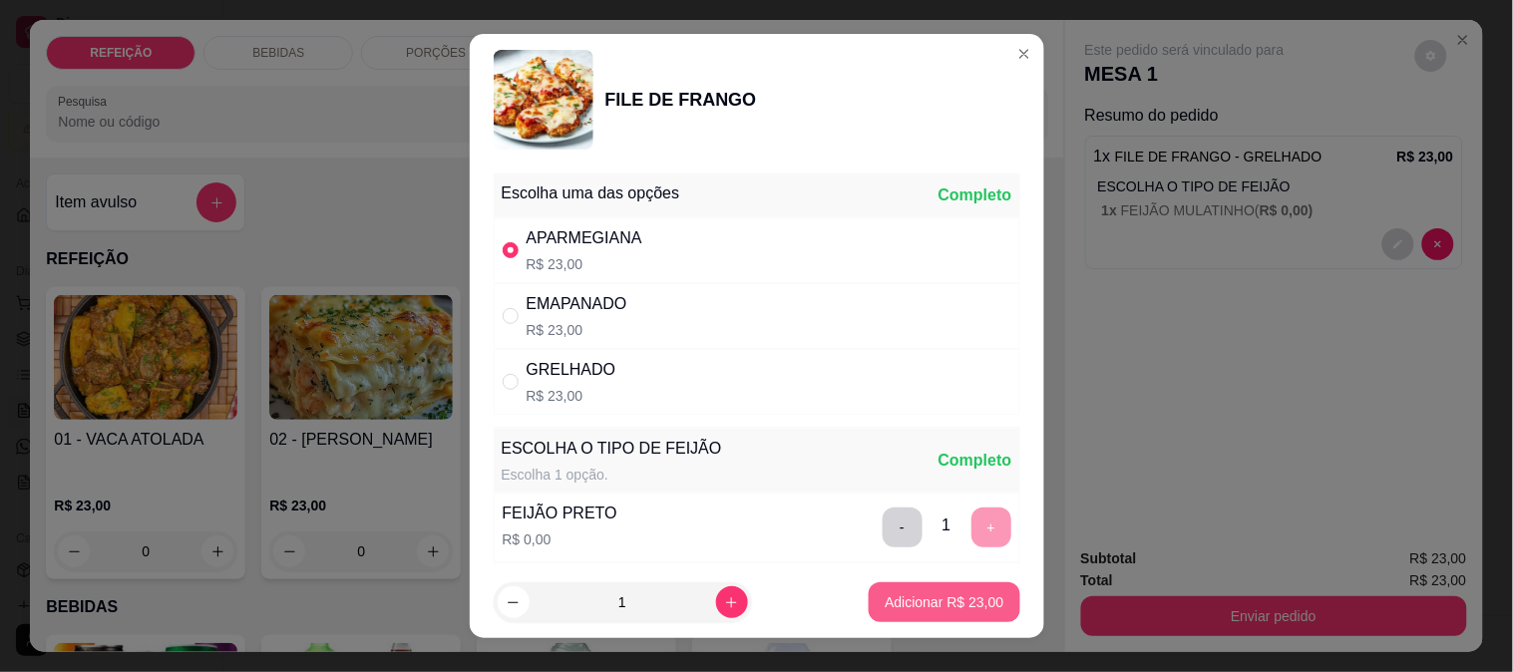
click at [953, 590] on button "Adicionar R$ 23,00" at bounding box center [944, 602] width 151 height 40
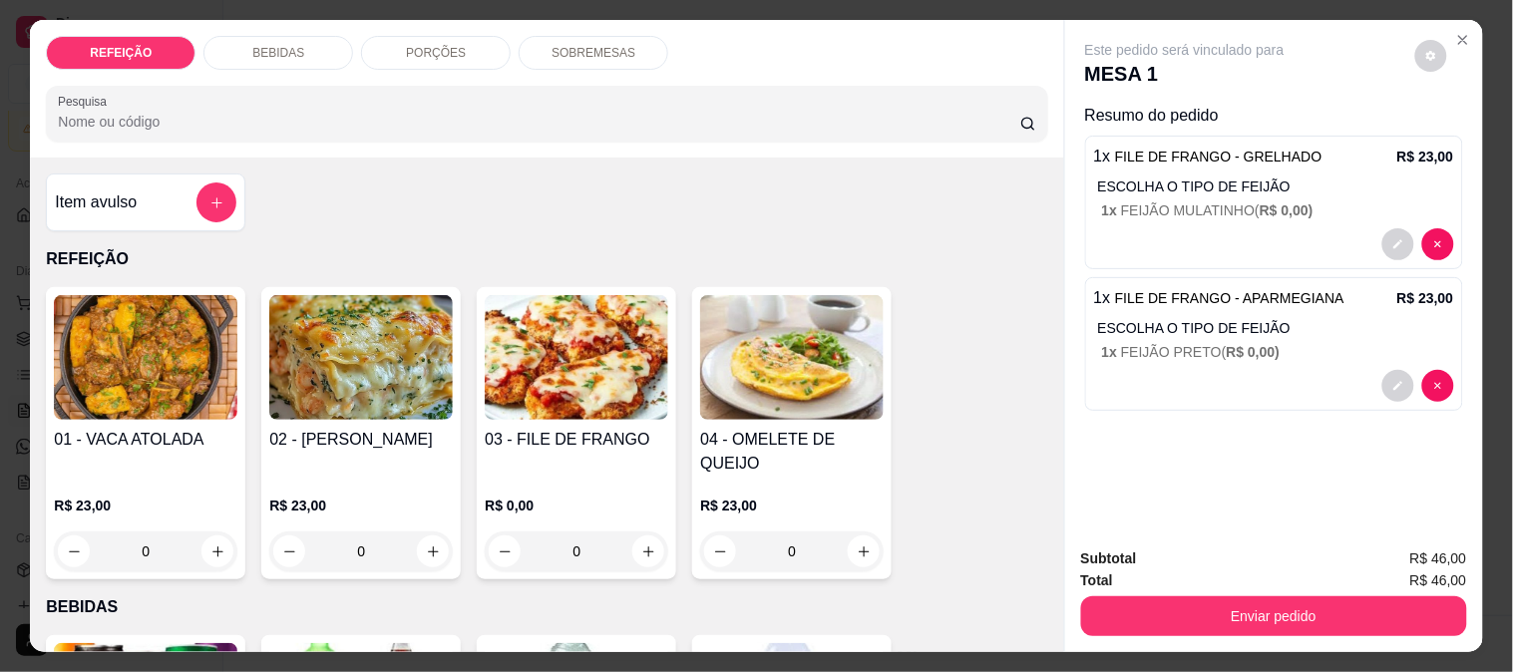
click at [319, 380] on img at bounding box center [361, 357] width 184 height 125
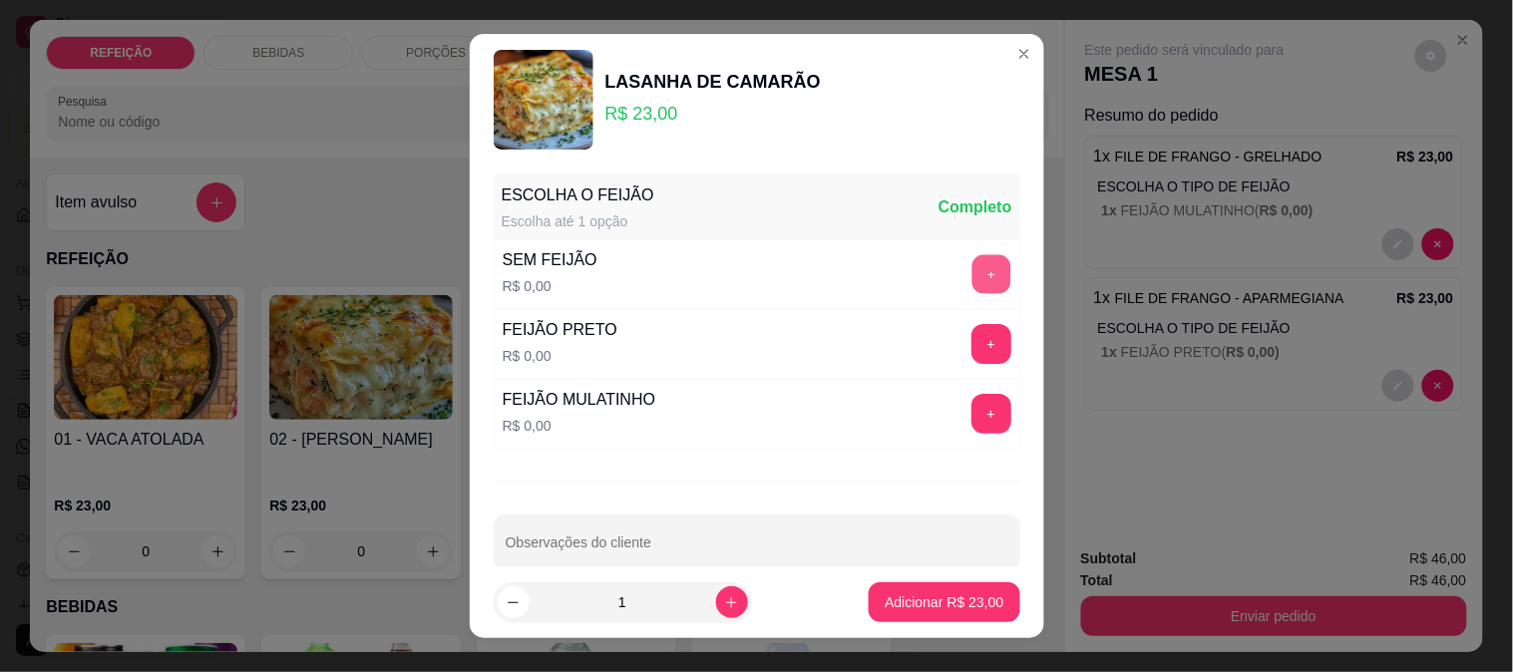
click at [971, 275] on button "+" at bounding box center [990, 273] width 39 height 39
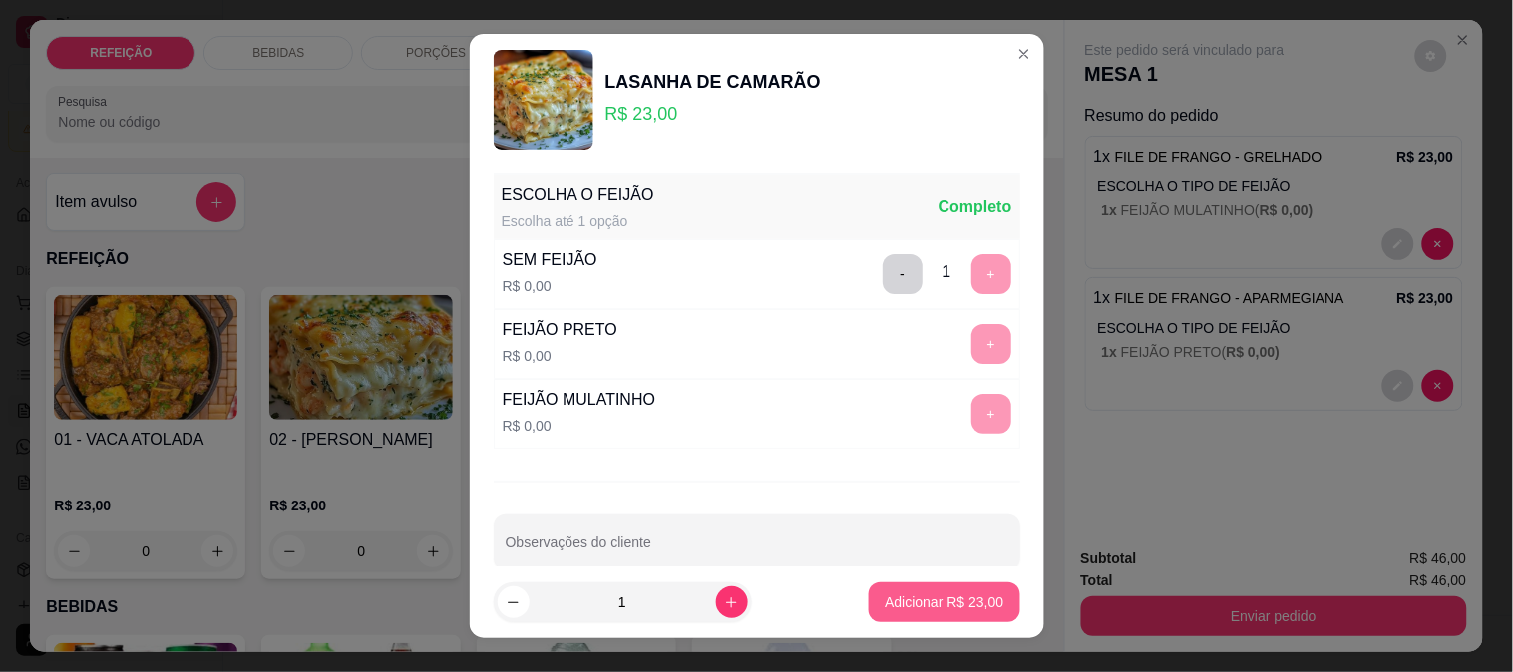
click at [942, 618] on button "Adicionar R$ 23,00" at bounding box center [944, 602] width 151 height 40
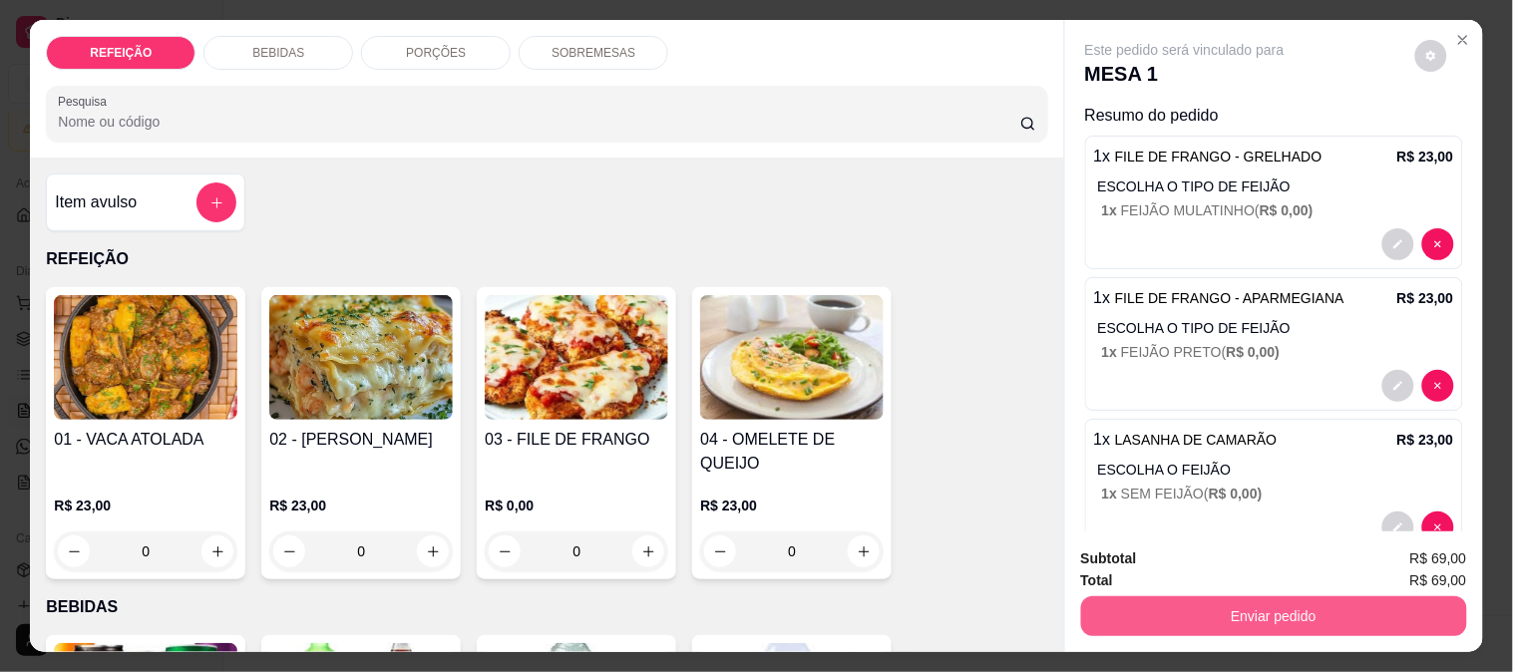
click at [1211, 615] on button "Enviar pedido" at bounding box center [1274, 616] width 386 height 40
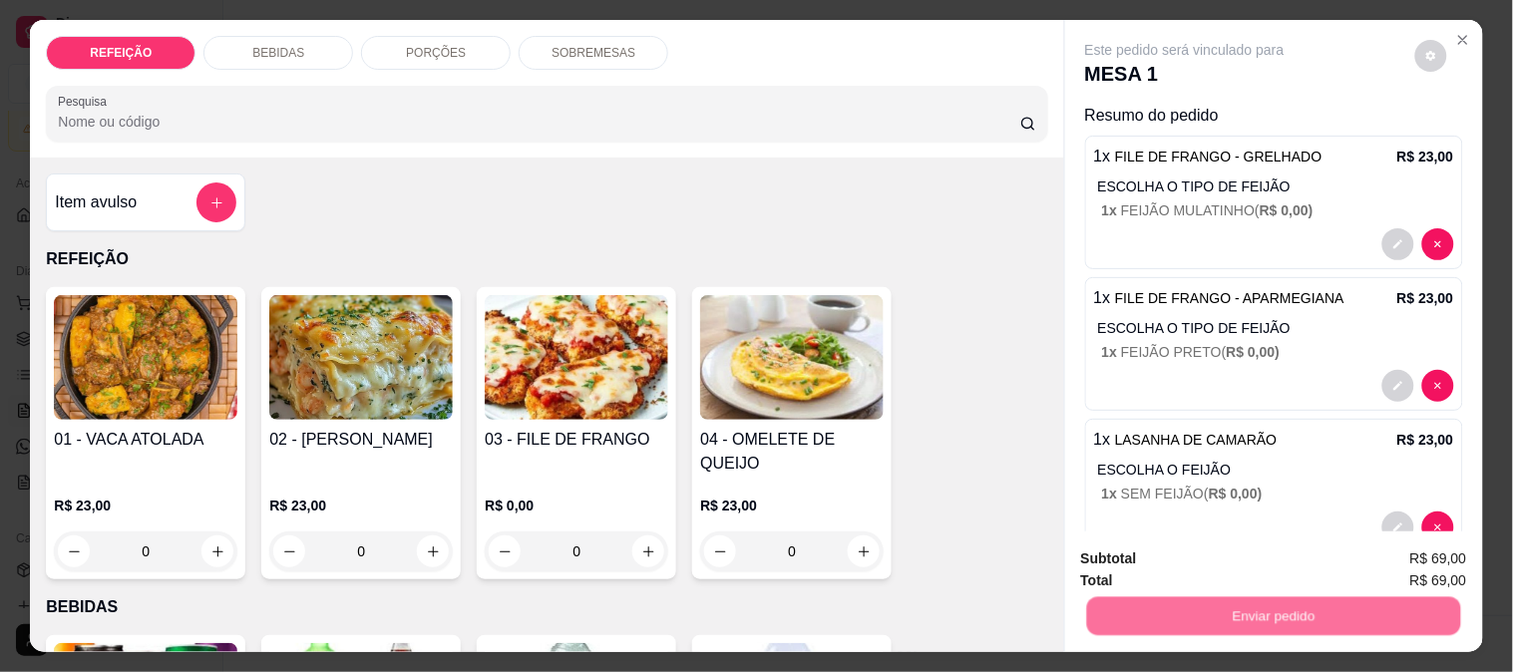
click at [1184, 561] on button "Não registrar e enviar pedido" at bounding box center [1207, 559] width 201 height 37
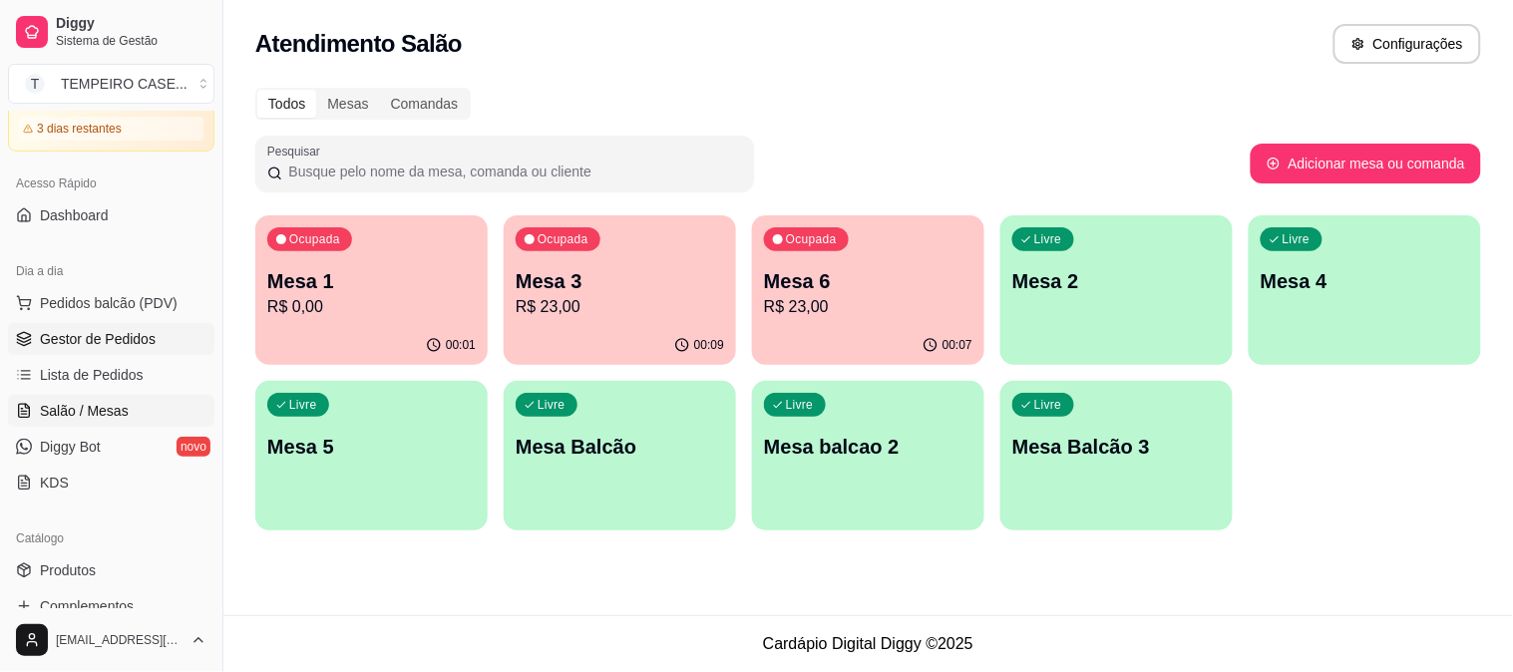
click at [107, 323] on link "Gestor de Pedidos" at bounding box center [111, 339] width 206 height 32
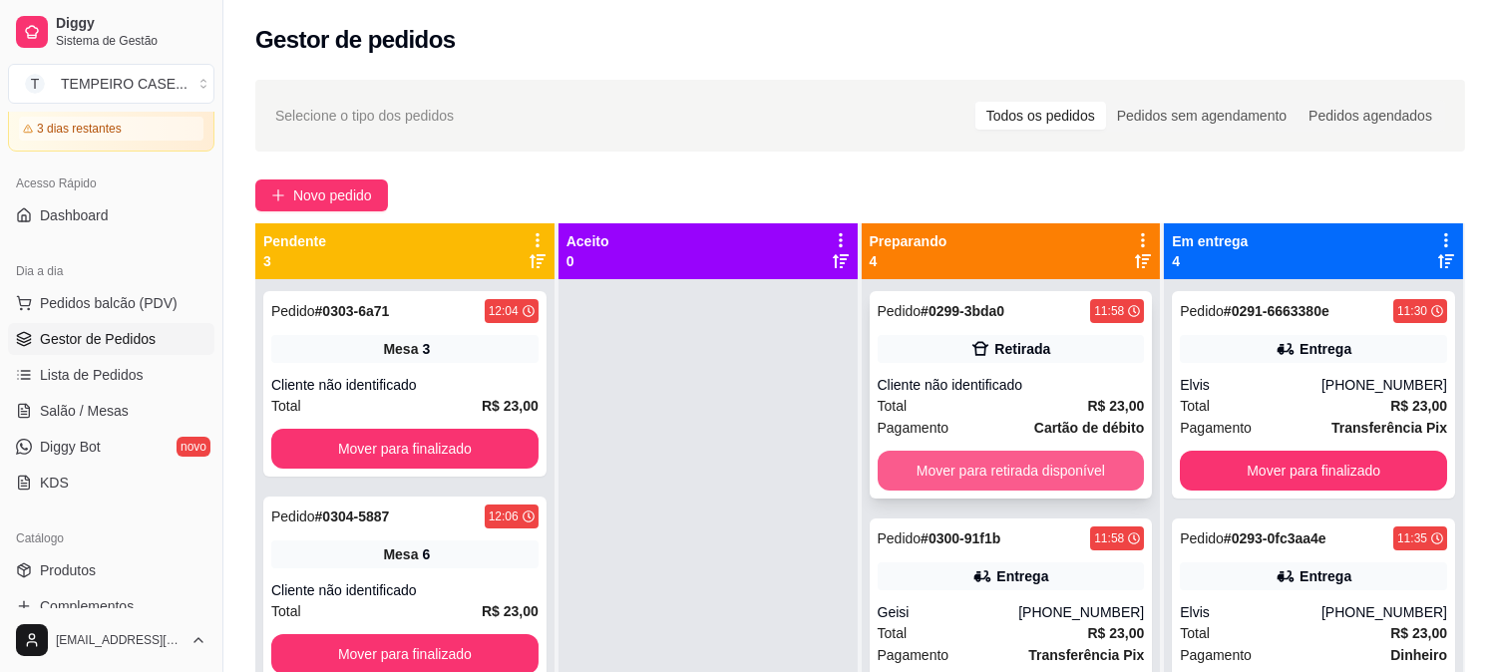
click at [921, 460] on button "Mover para retirada disponível" at bounding box center [1011, 471] width 267 height 40
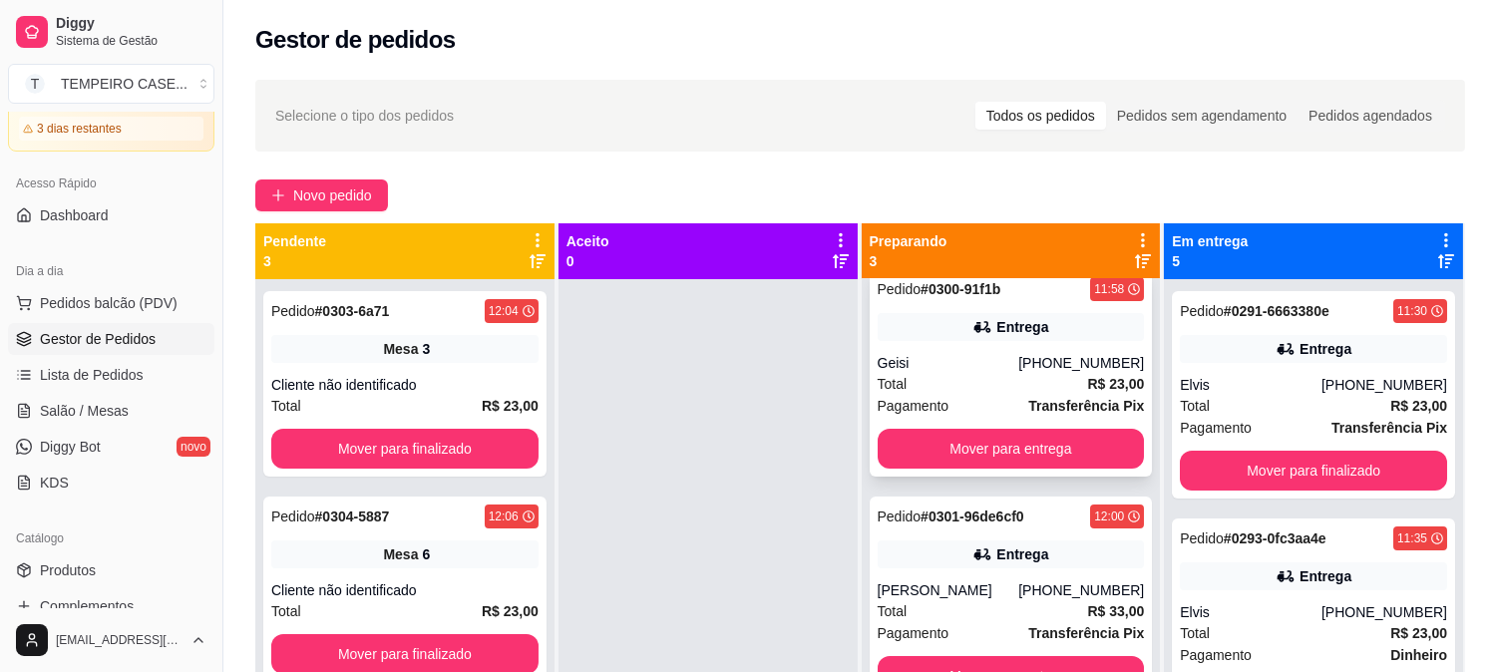
scroll to position [28, 0]
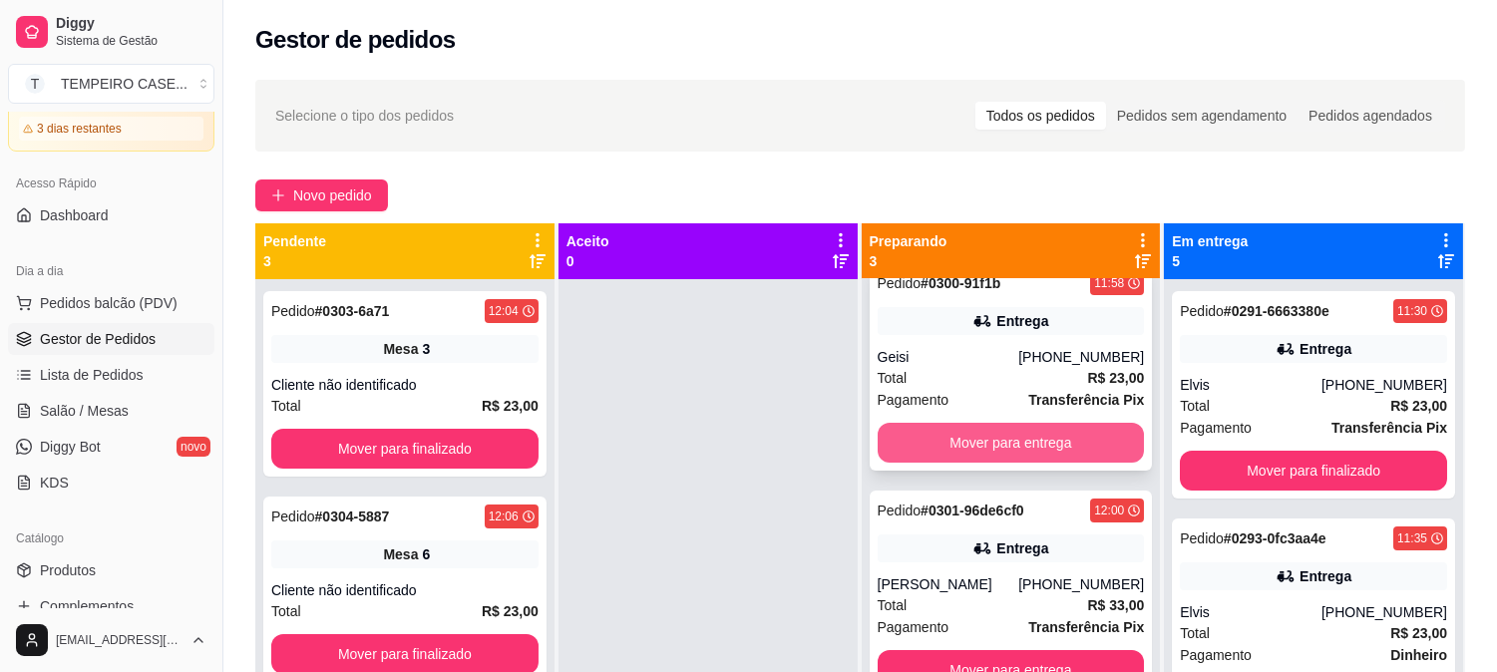
click at [1059, 434] on button "Mover para entrega" at bounding box center [1011, 443] width 267 height 40
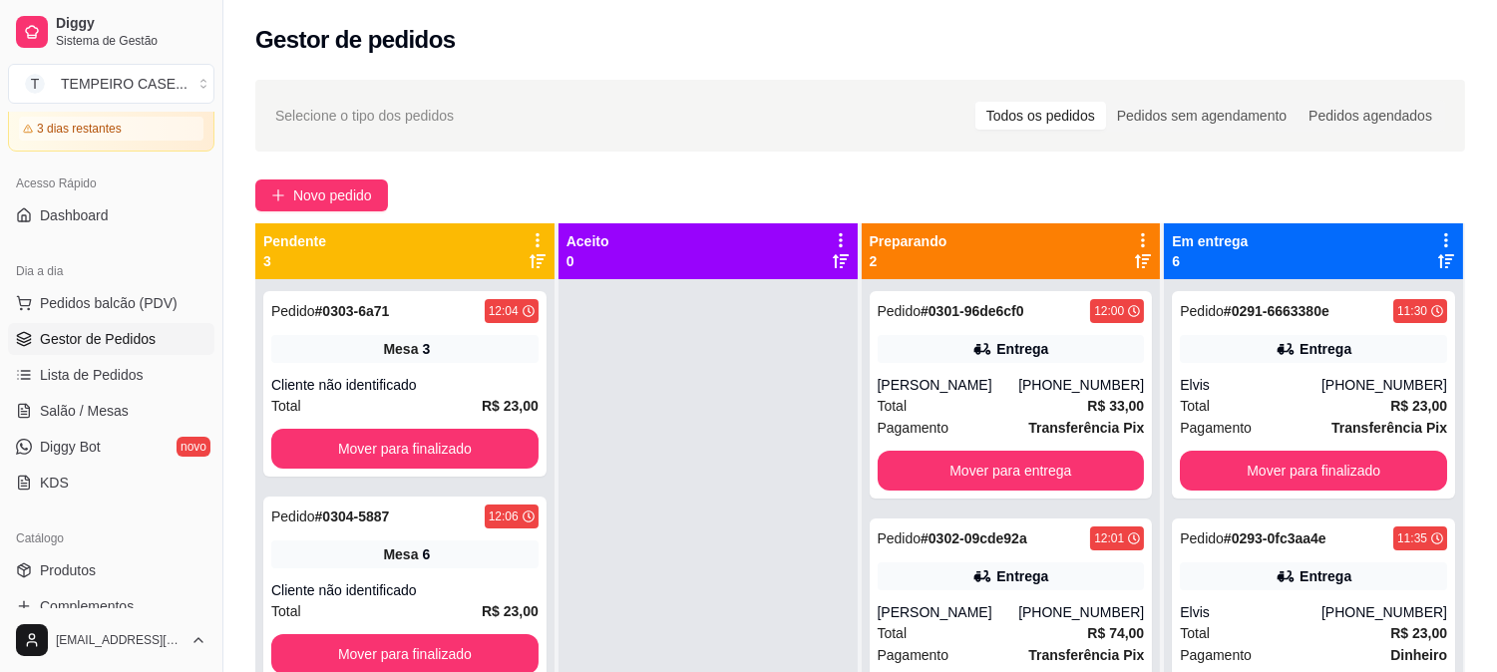
scroll to position [0, 0]
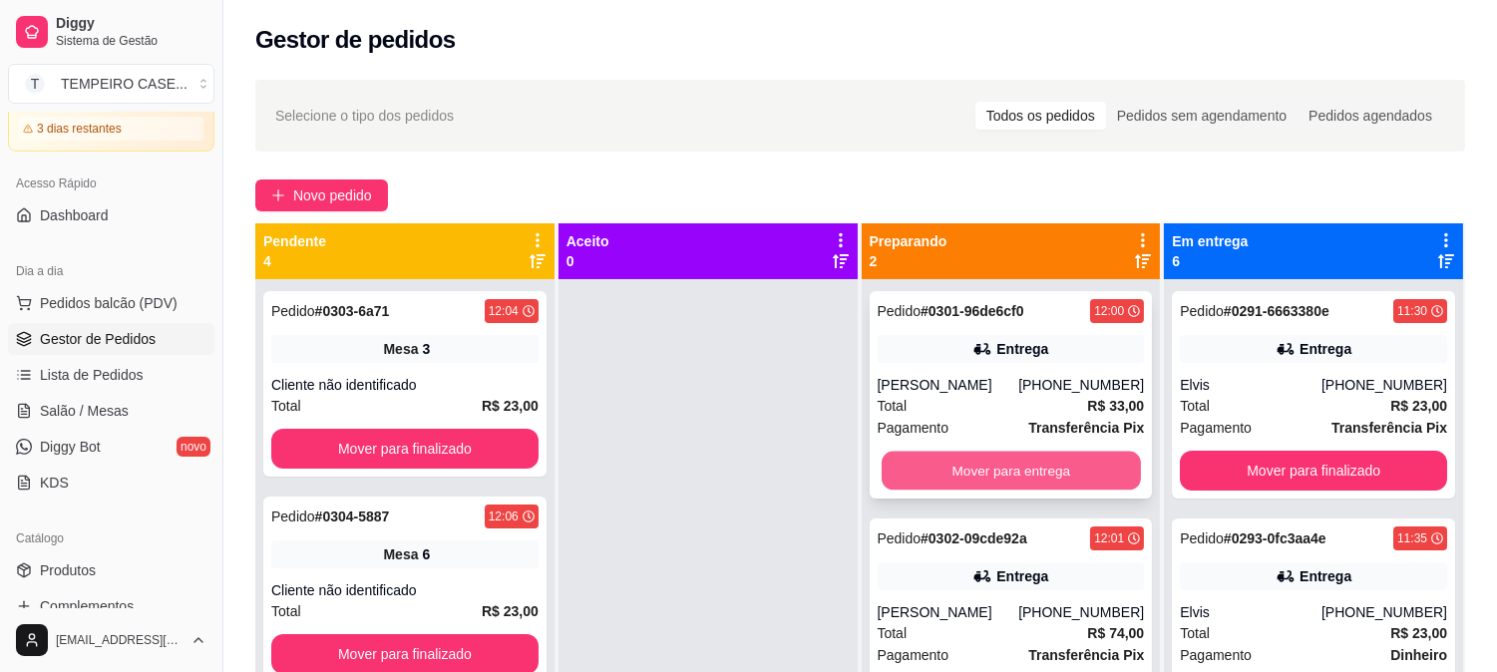
click at [1041, 482] on button "Mover para entrega" at bounding box center [1011, 471] width 259 height 39
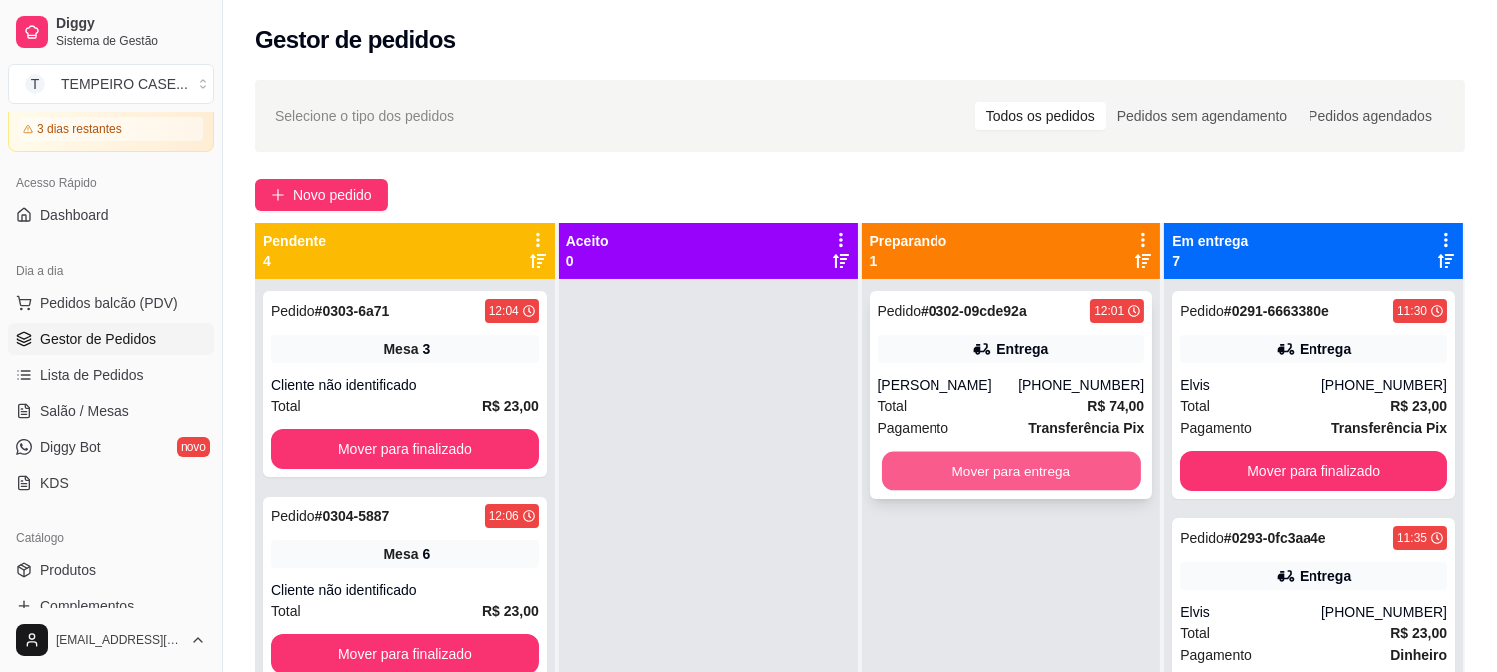
click at [992, 479] on button "Mover para entrega" at bounding box center [1011, 471] width 259 height 39
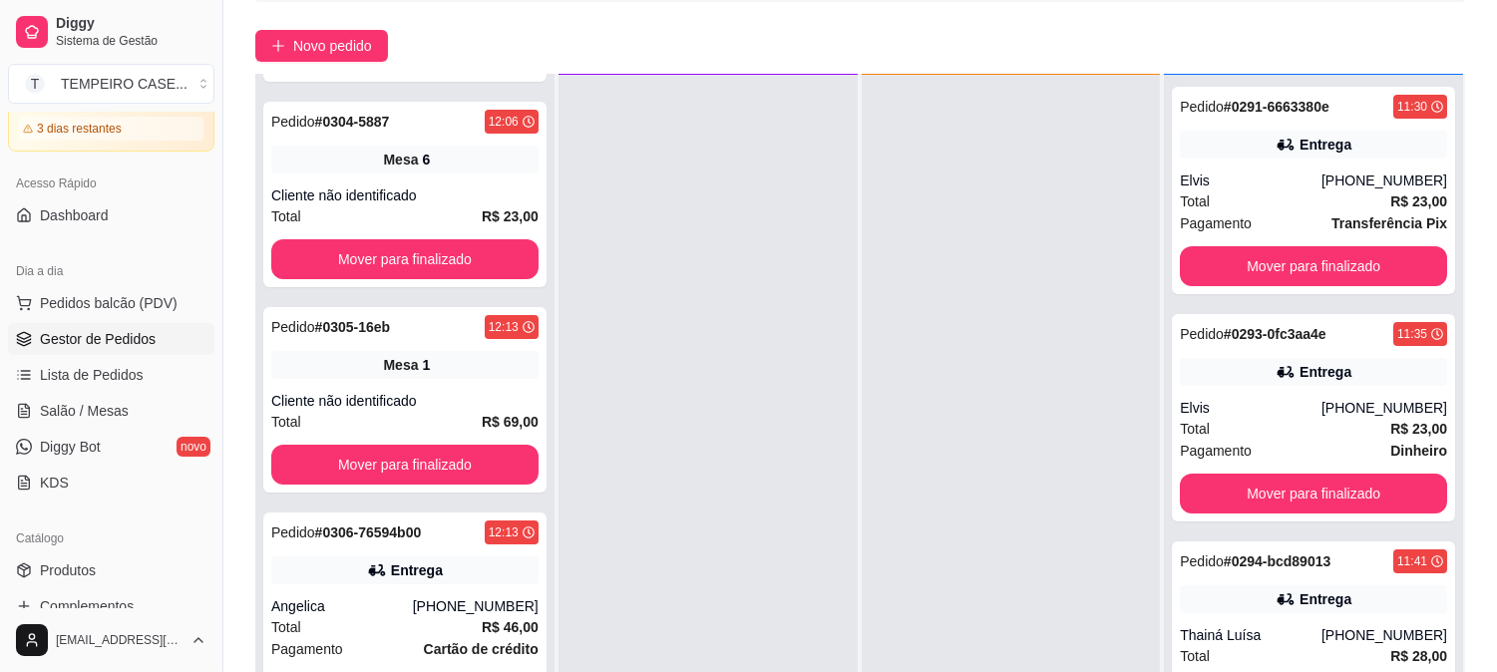
scroll to position [304, 0]
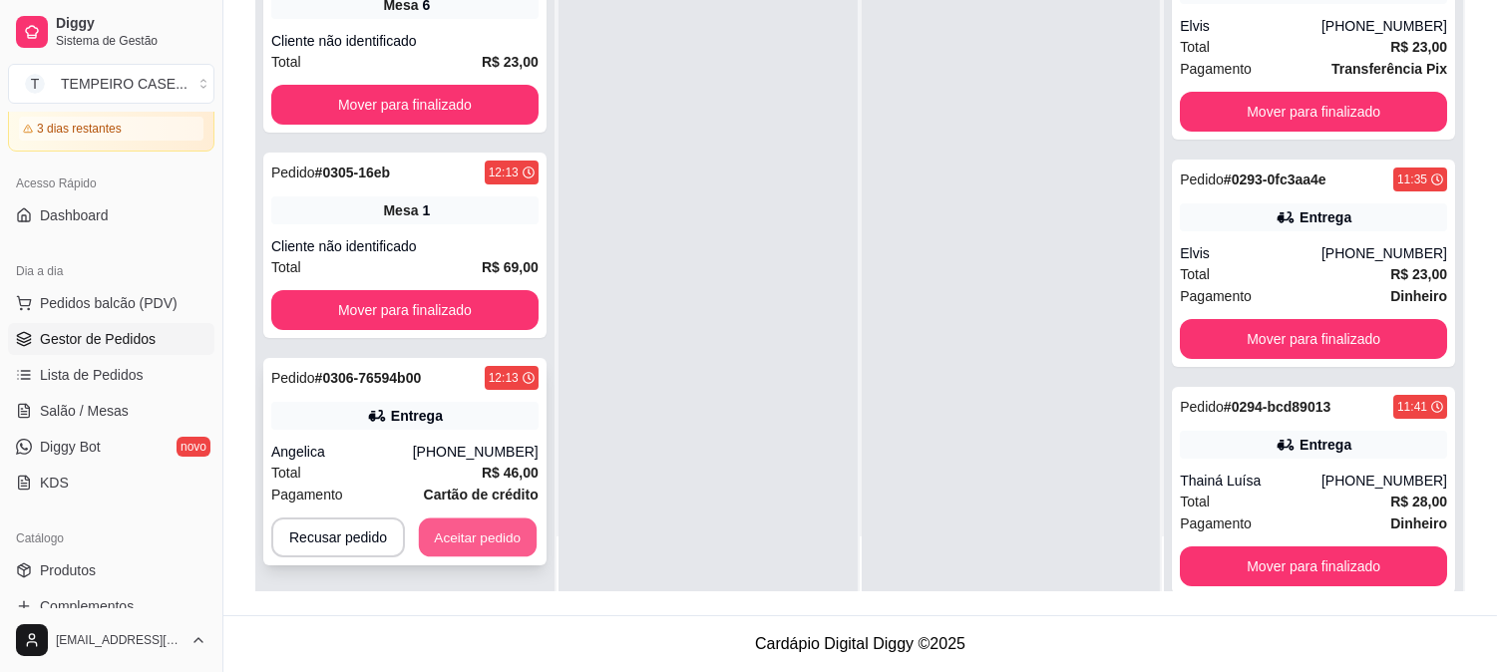
click at [493, 520] on button "Aceitar pedido" at bounding box center [478, 538] width 118 height 39
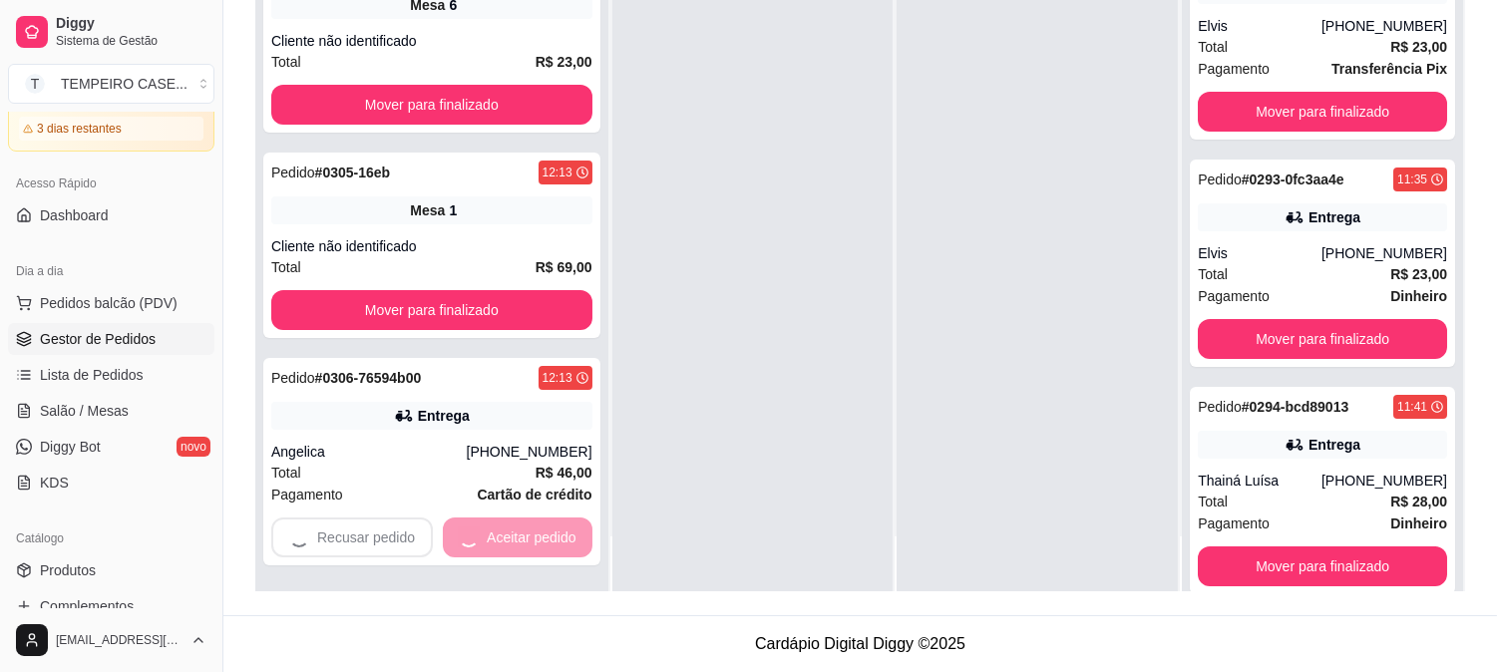
scroll to position [0, 0]
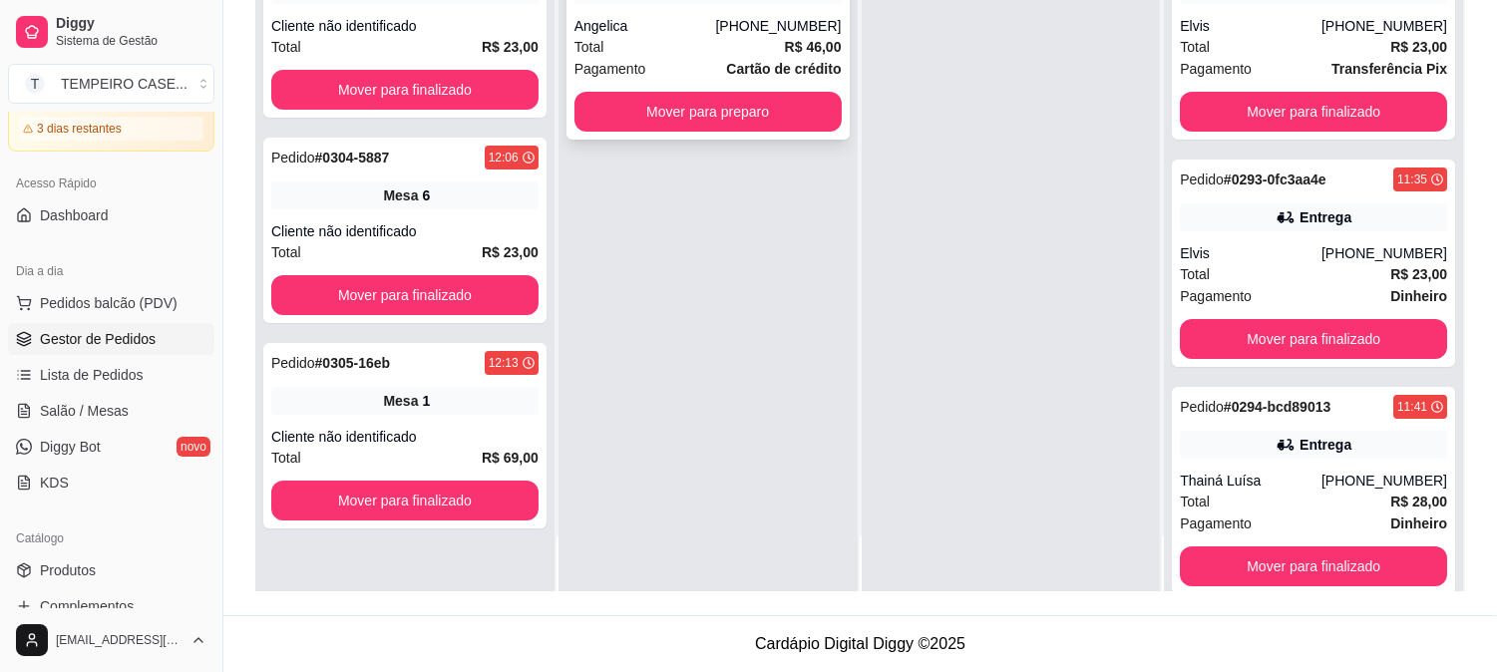
click at [758, 68] on strong "Cartão de crédito" at bounding box center [783, 69] width 115 height 16
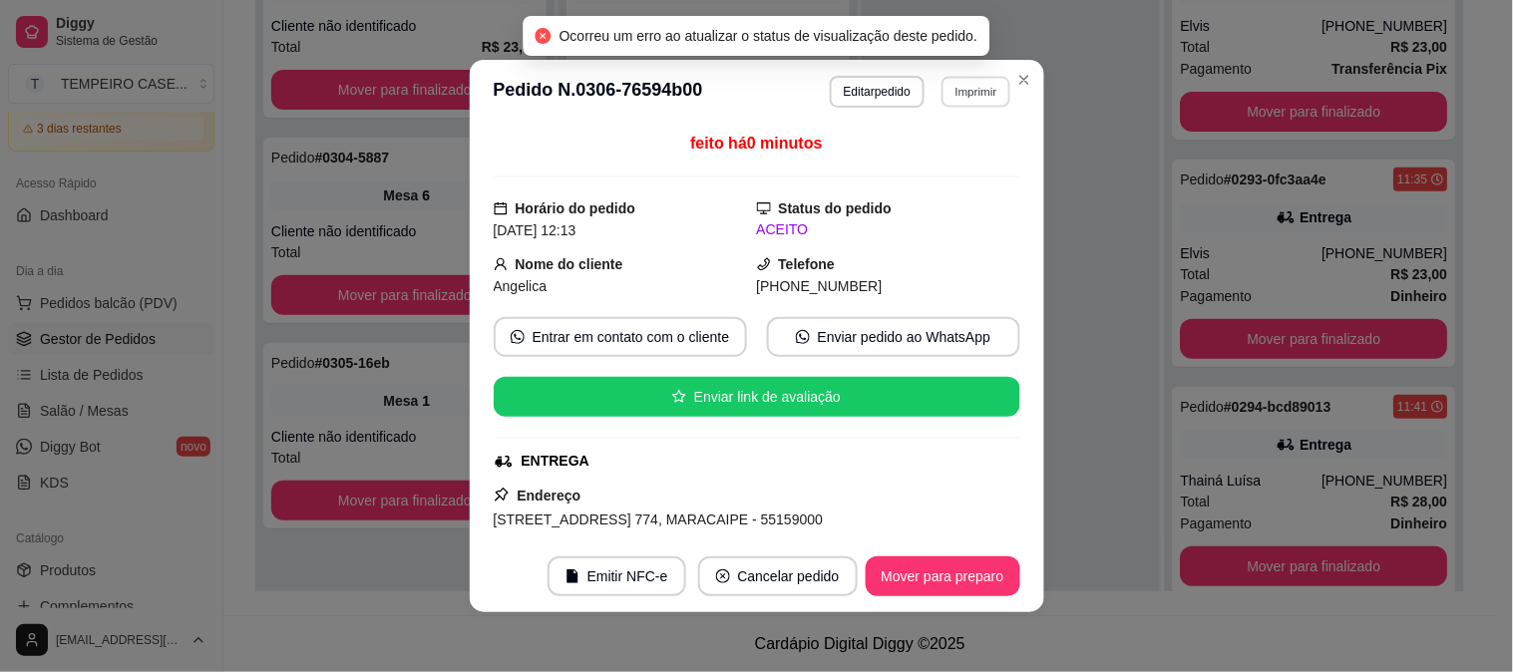
click at [980, 94] on button "Imprimir" at bounding box center [976, 91] width 69 height 31
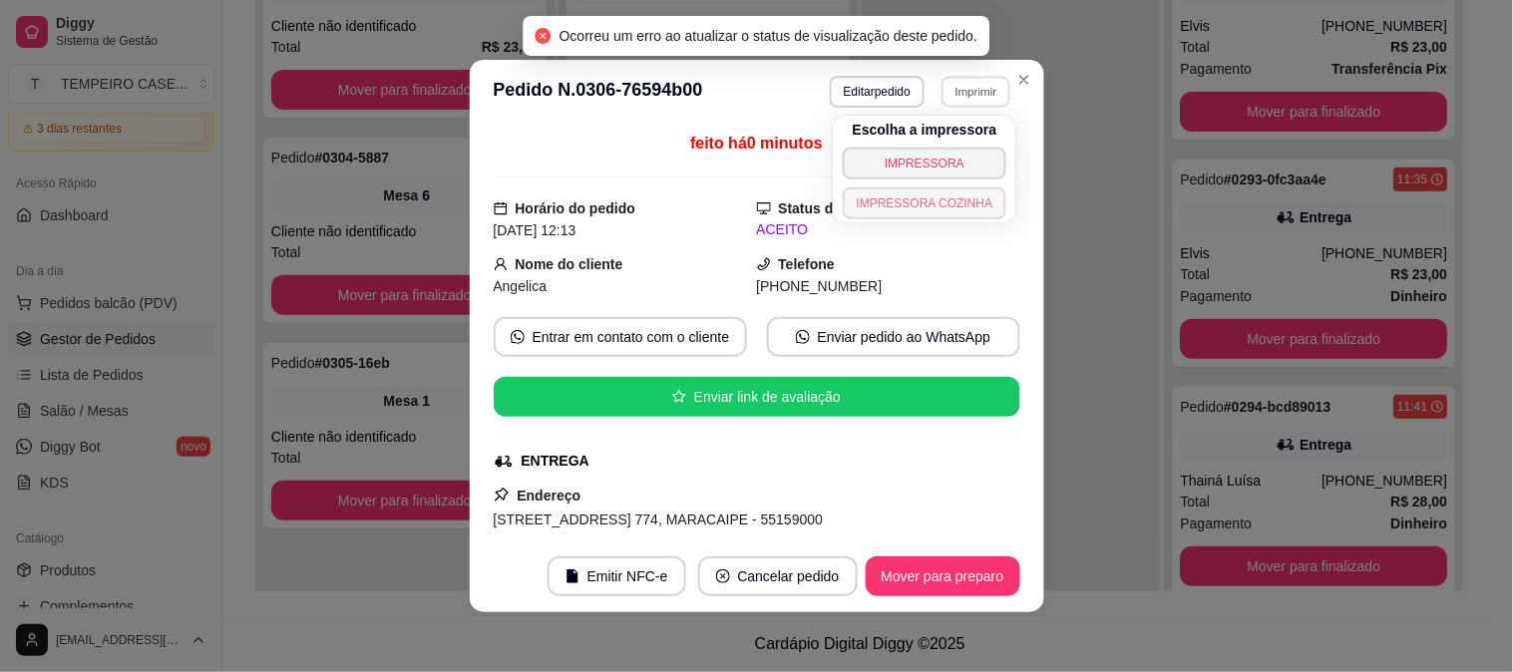
click at [948, 200] on button "IMPRESSORA COZINHA" at bounding box center [925, 204] width 165 height 32
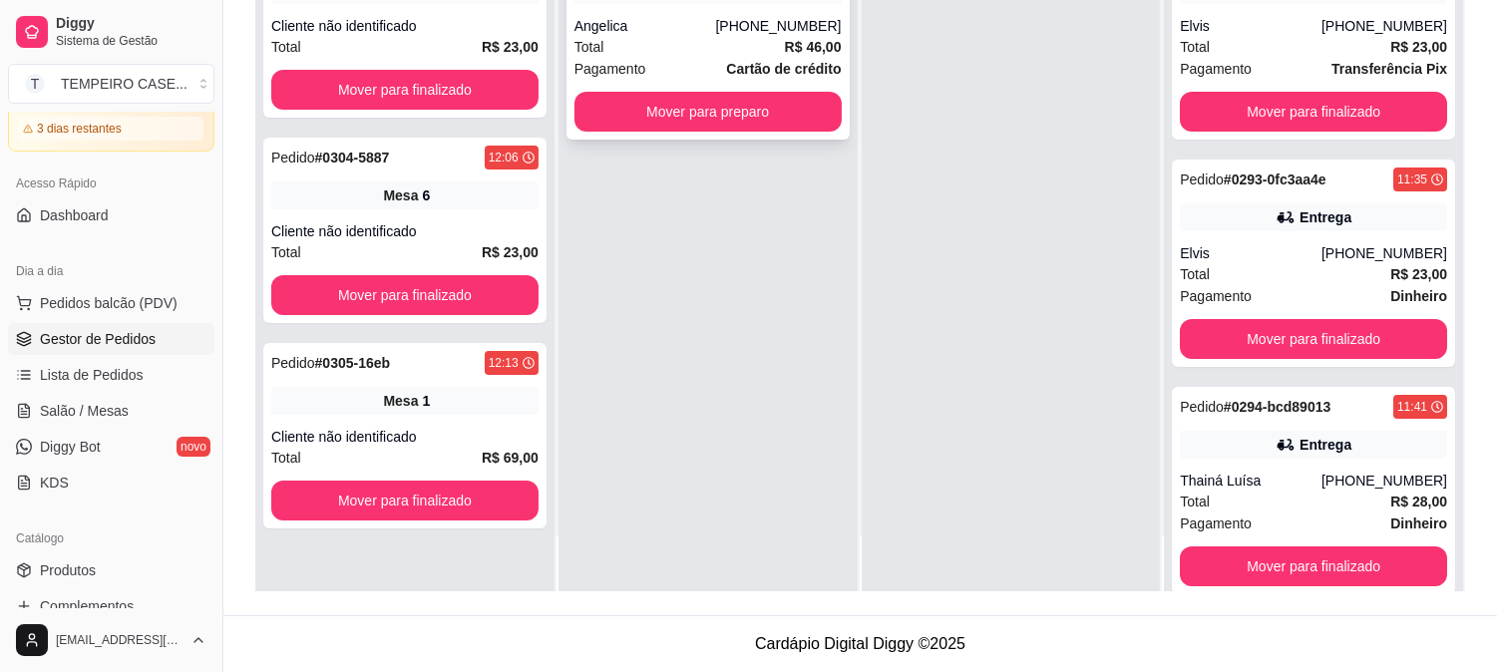
click at [728, 131] on div "Pedido # 0306-76594b00 12:13 Entrega Angelica [PHONE_NUMBER] Total R$ 46,00 Pag…" at bounding box center [708, 35] width 283 height 207
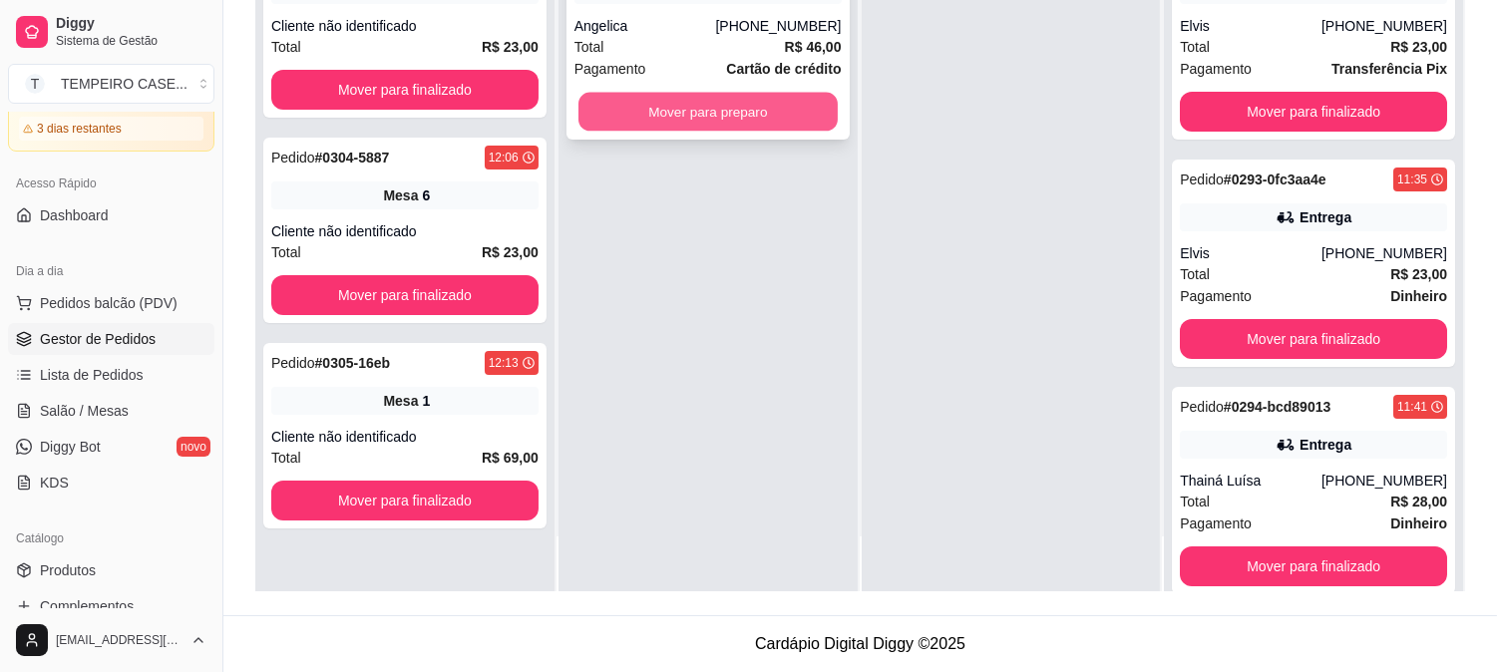
click at [758, 107] on button "Mover para preparo" at bounding box center [707, 112] width 259 height 39
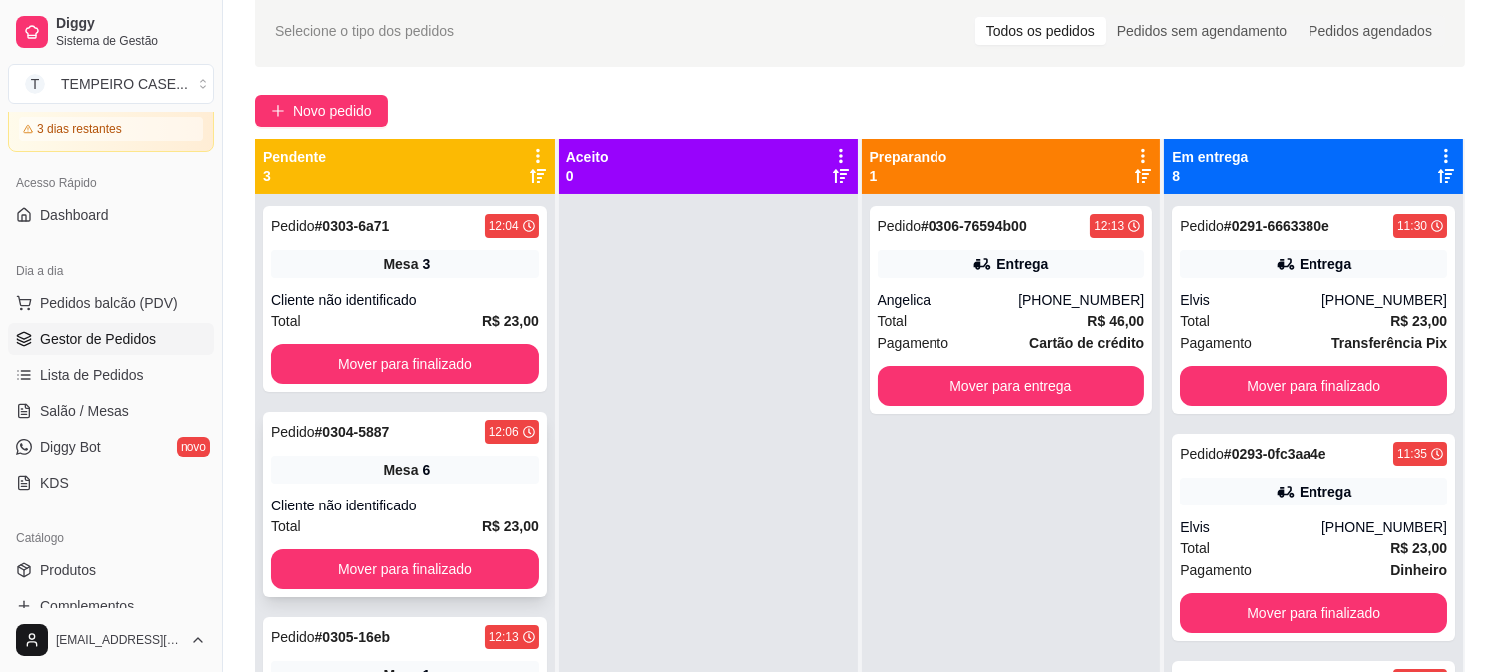
scroll to position [83, 0]
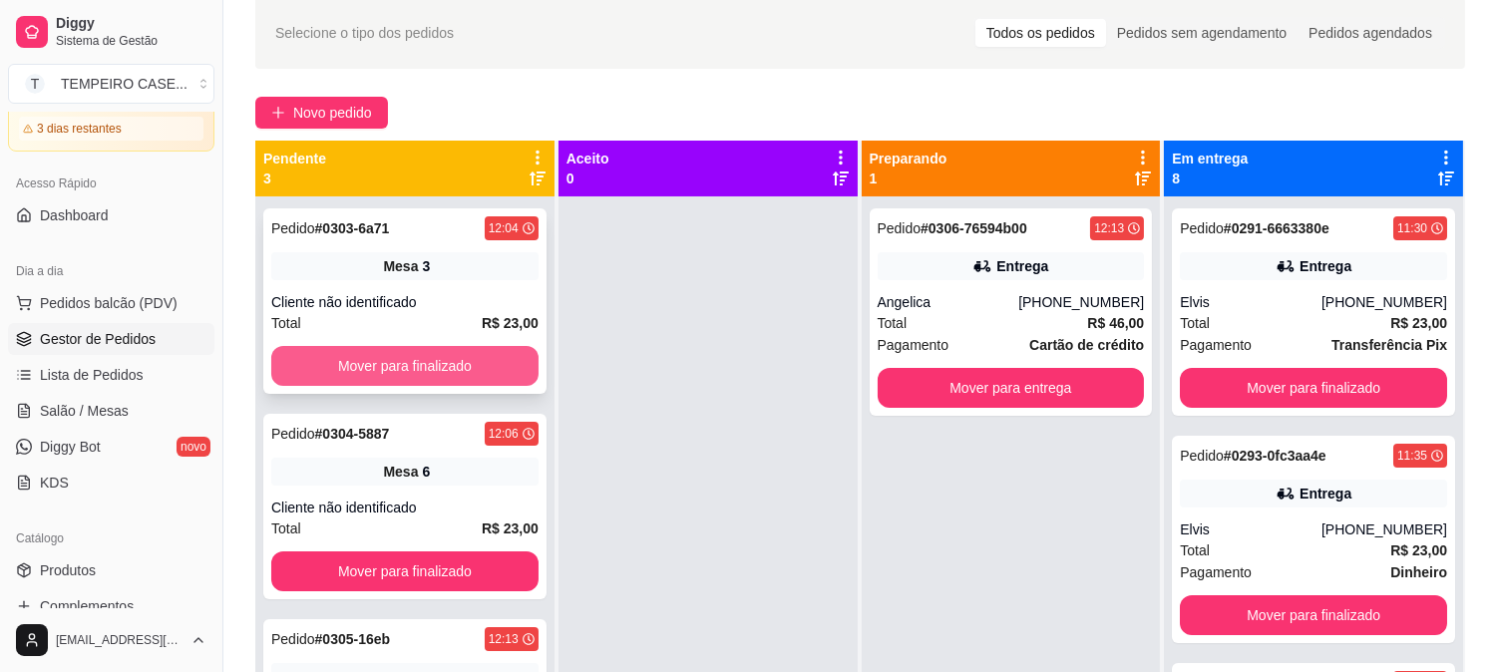
click at [422, 364] on button "Mover para finalizado" at bounding box center [404, 366] width 267 height 40
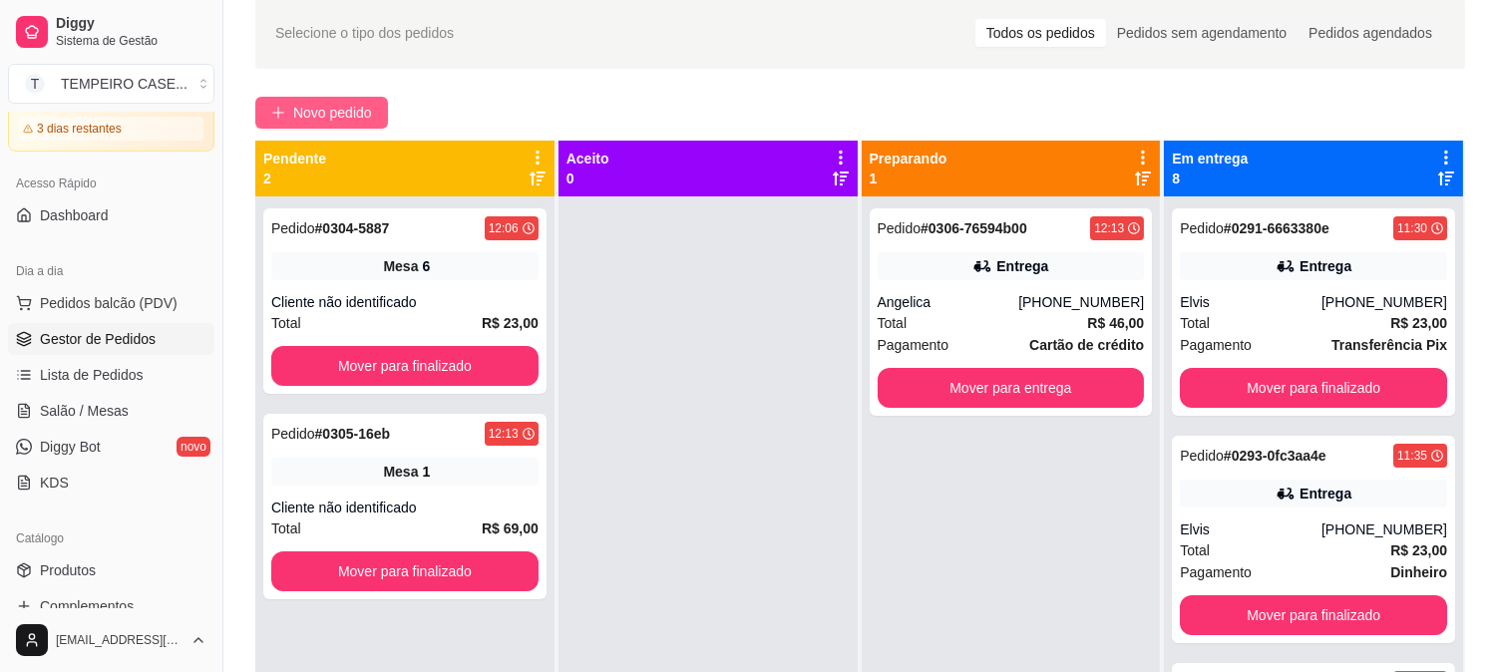
click at [325, 126] on button "Novo pedido" at bounding box center [321, 113] width 133 height 32
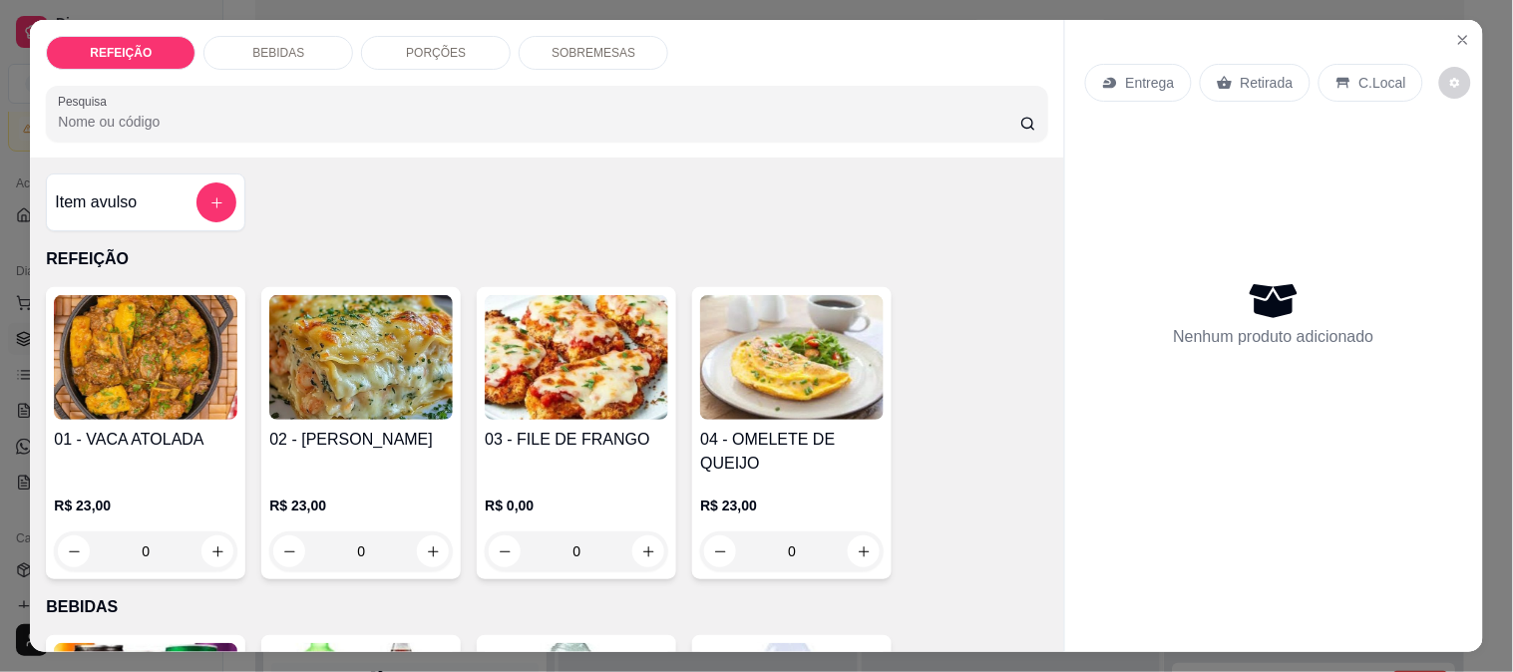
click at [182, 340] on img at bounding box center [146, 357] width 184 height 125
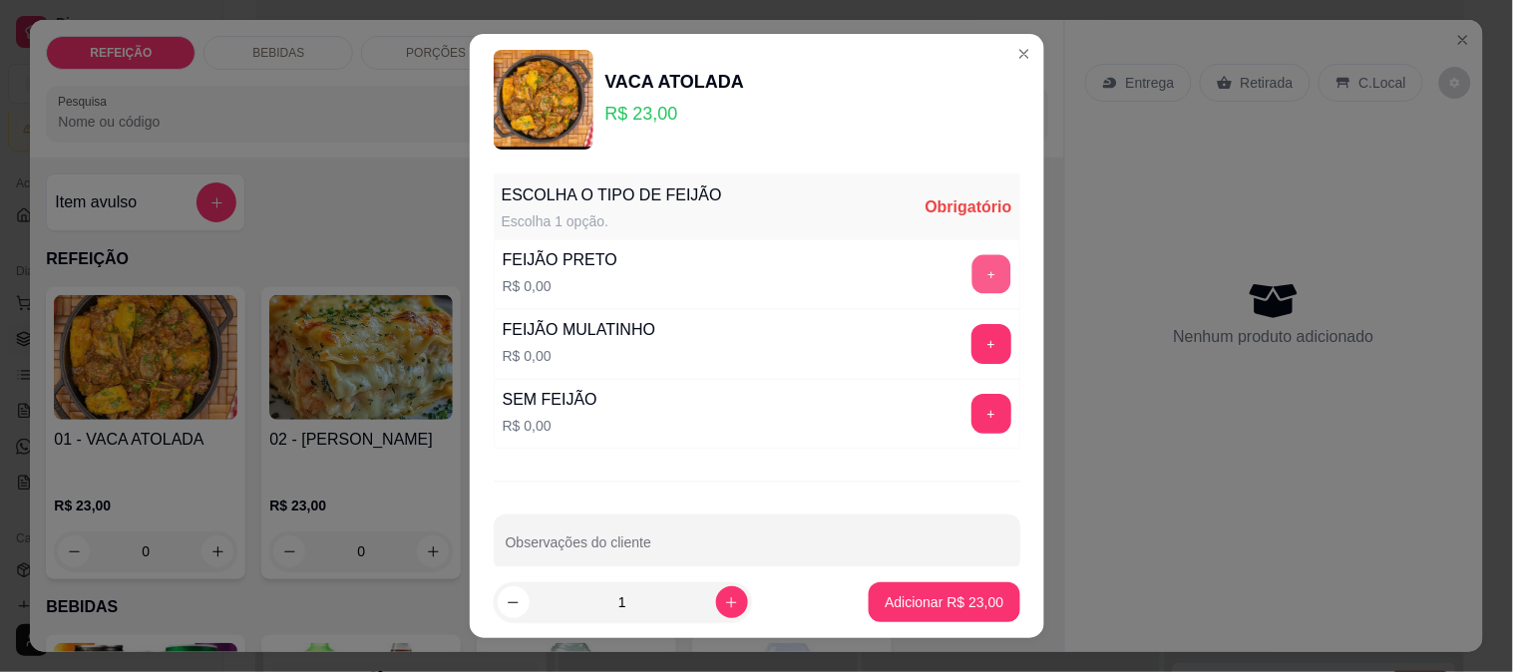
click at [971, 274] on button "+" at bounding box center [990, 274] width 39 height 39
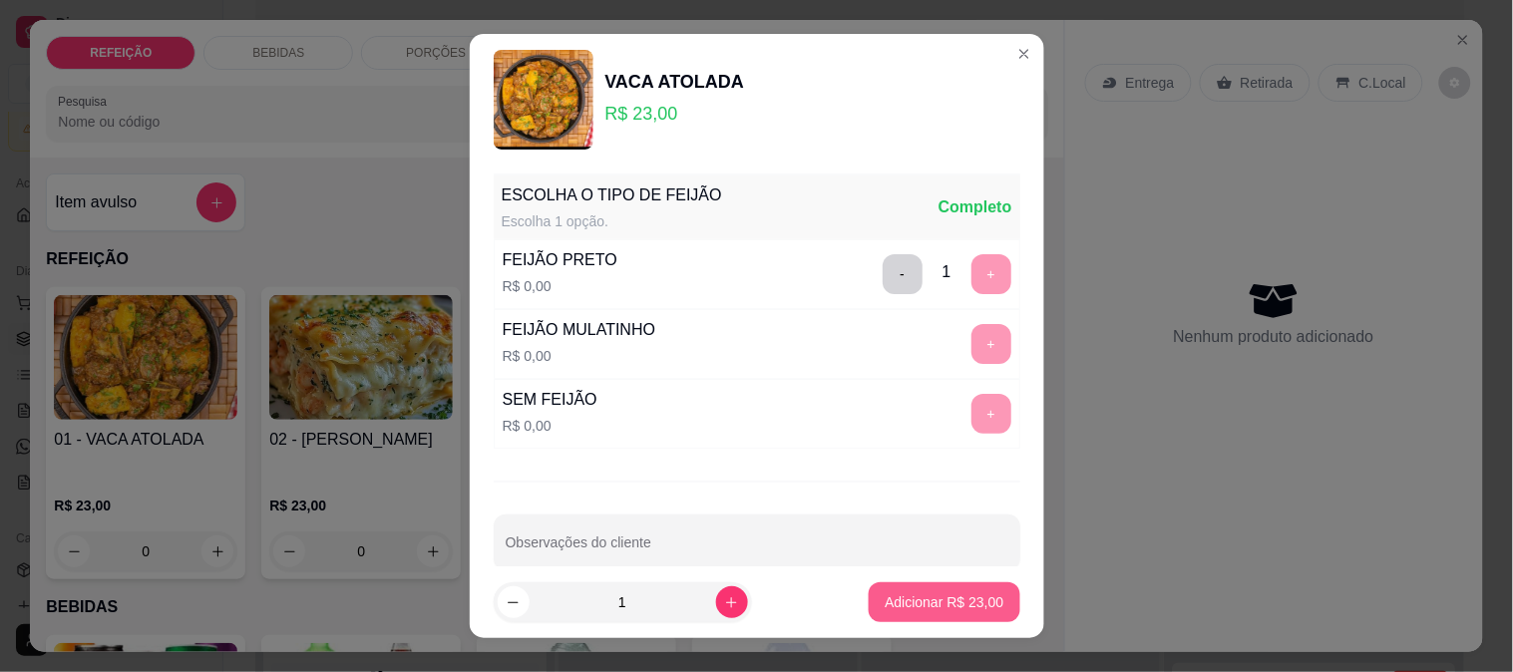
click at [888, 606] on p "Adicionar R$ 23,00" at bounding box center [944, 602] width 119 height 20
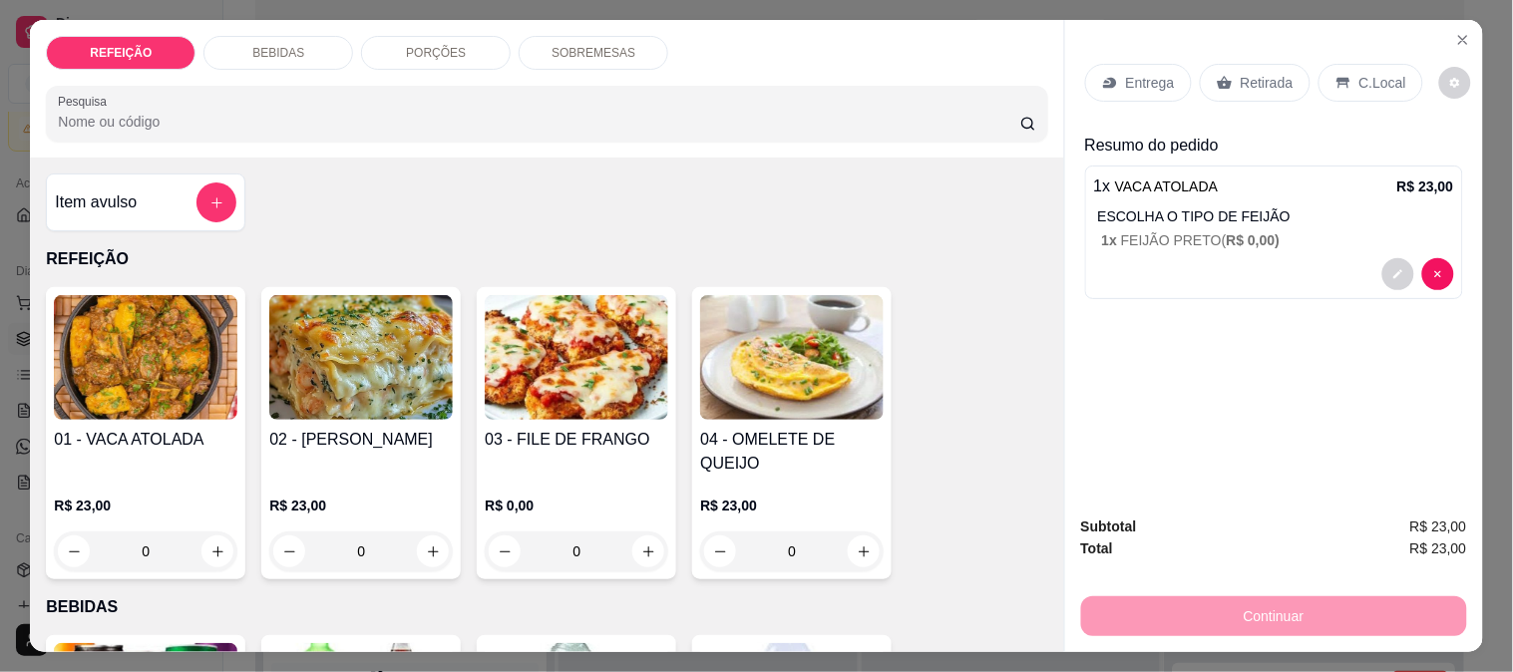
click at [1265, 74] on p "Retirada" at bounding box center [1267, 83] width 53 height 20
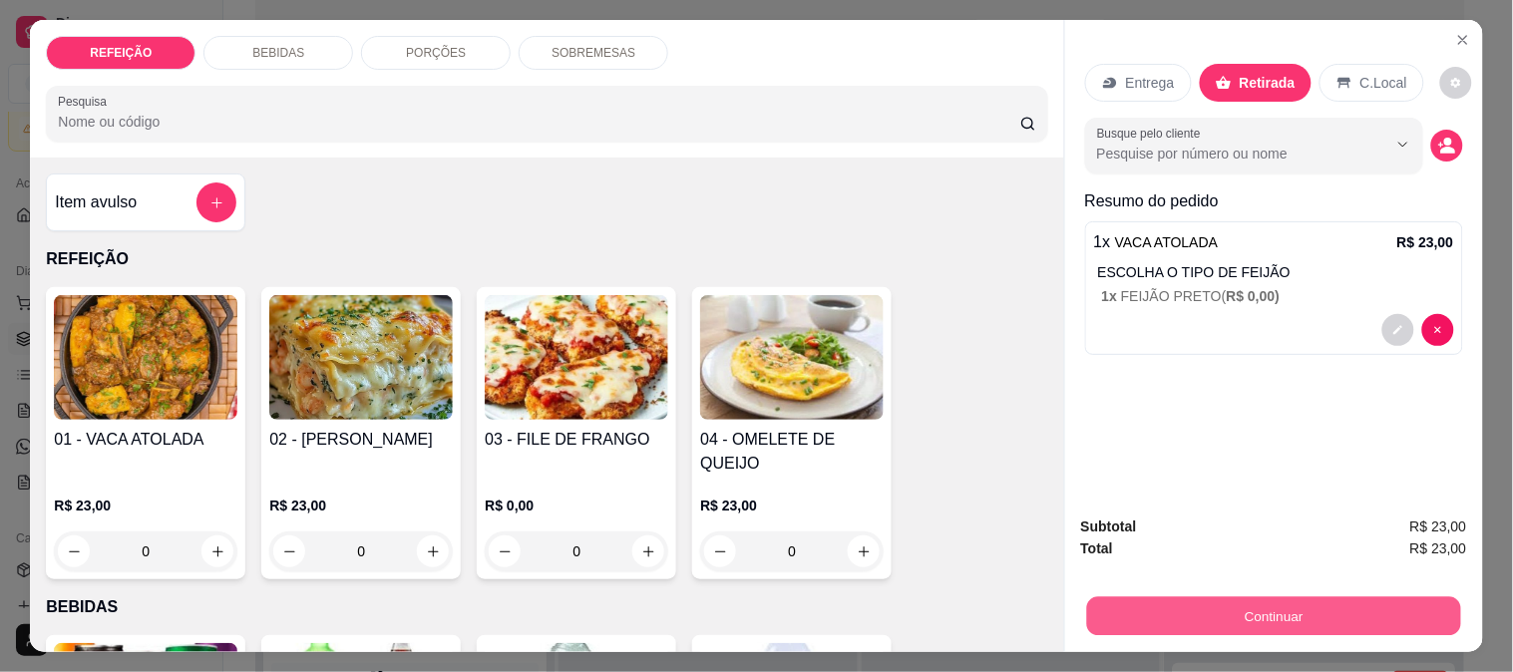
click at [1205, 615] on button "Continuar" at bounding box center [1273, 615] width 374 height 39
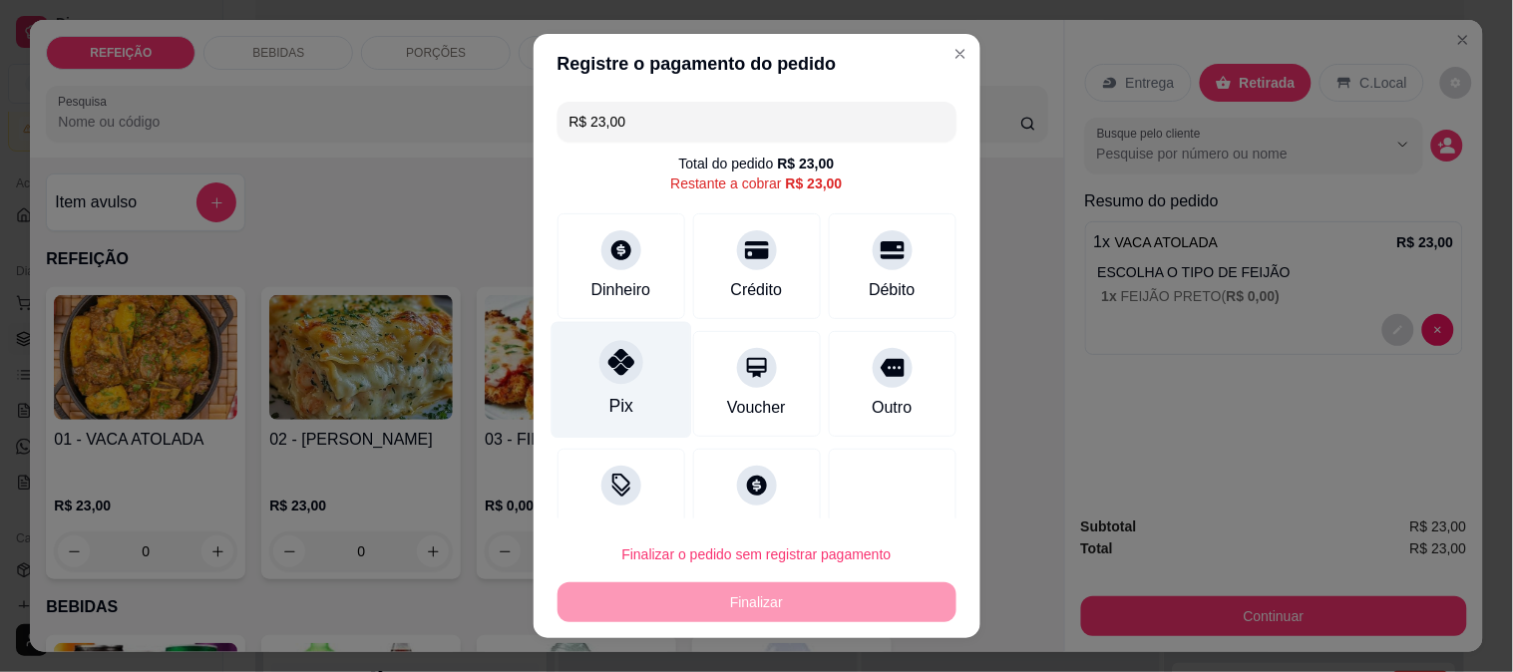
click at [605, 381] on div at bounding box center [621, 362] width 44 height 44
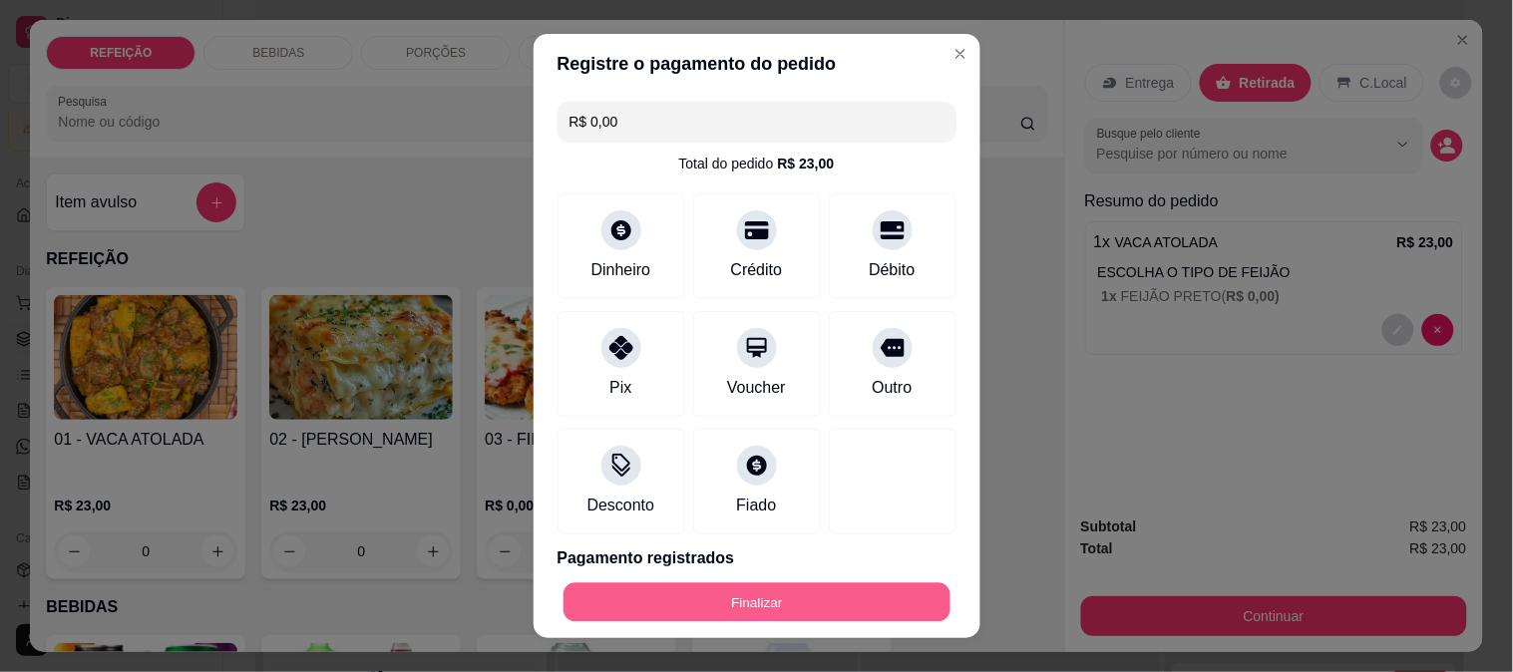
click at [803, 601] on button "Finalizar" at bounding box center [757, 602] width 387 height 39
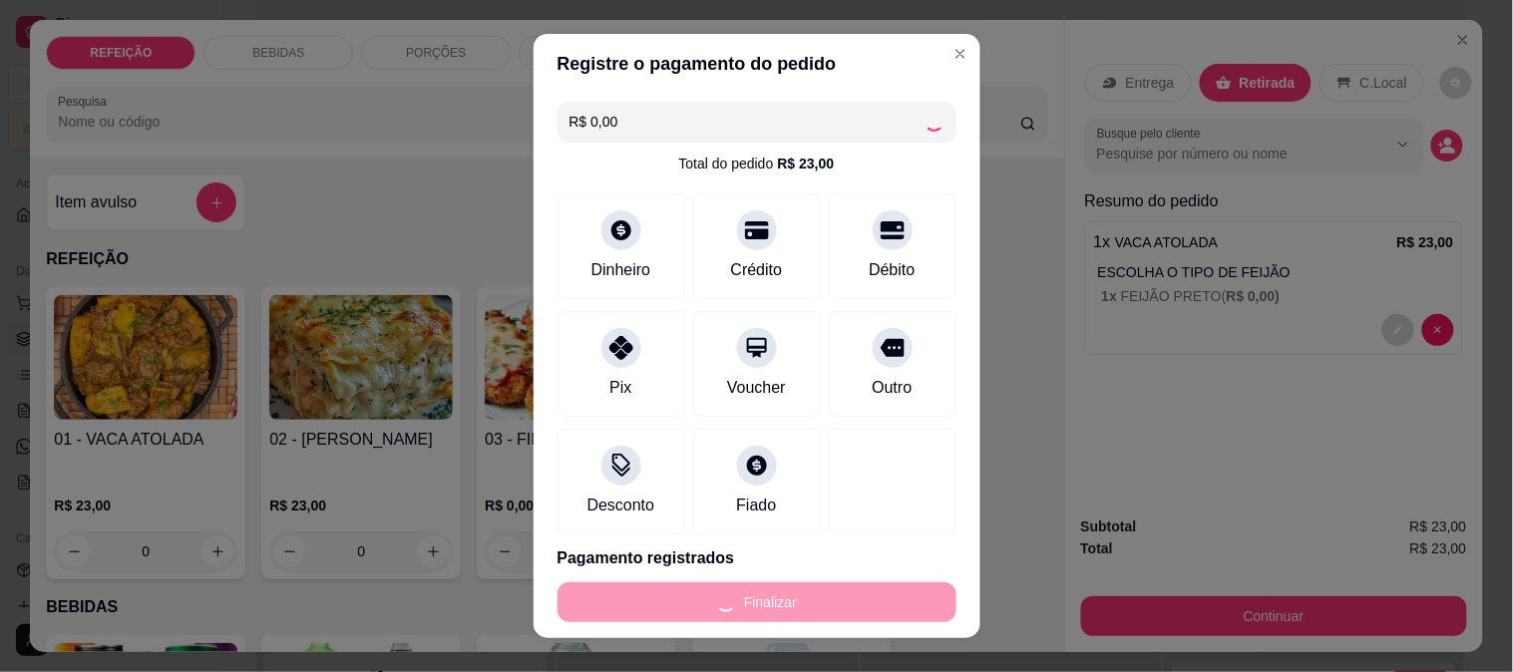
type input "-R$ 23,00"
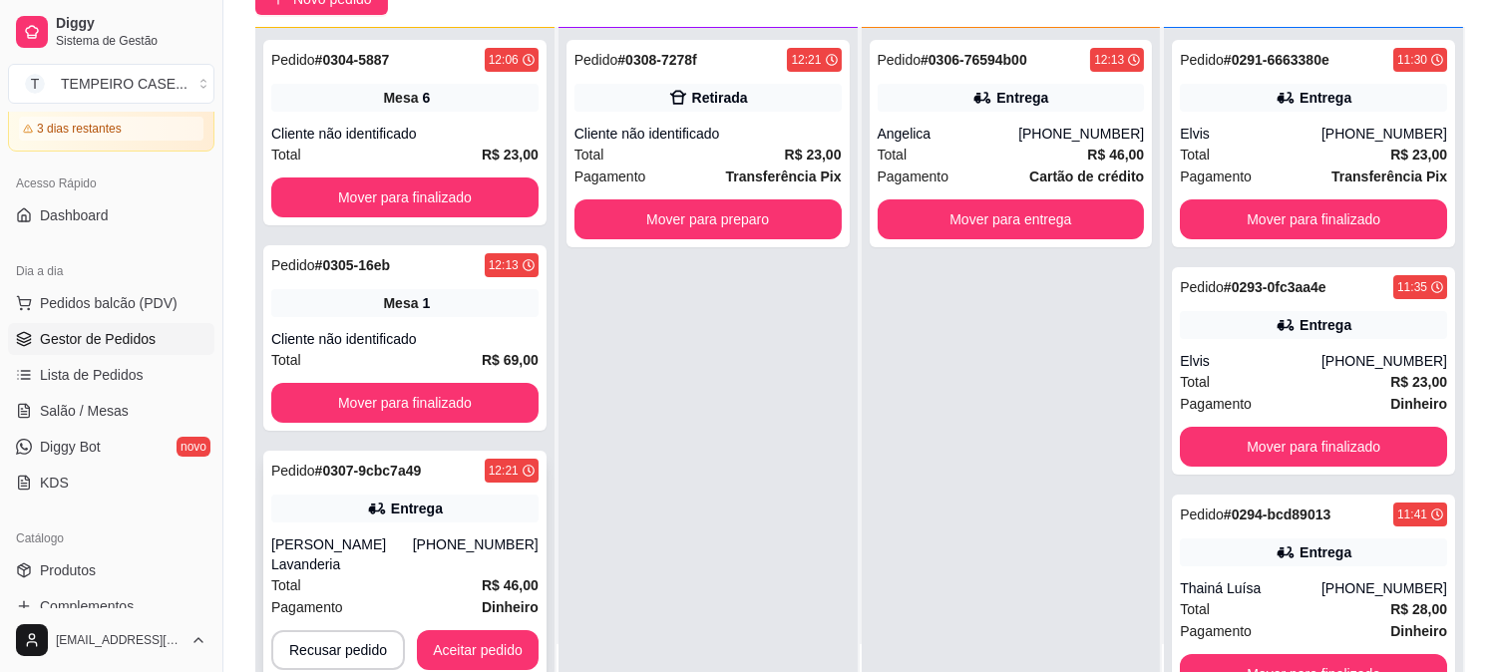
scroll to position [304, 0]
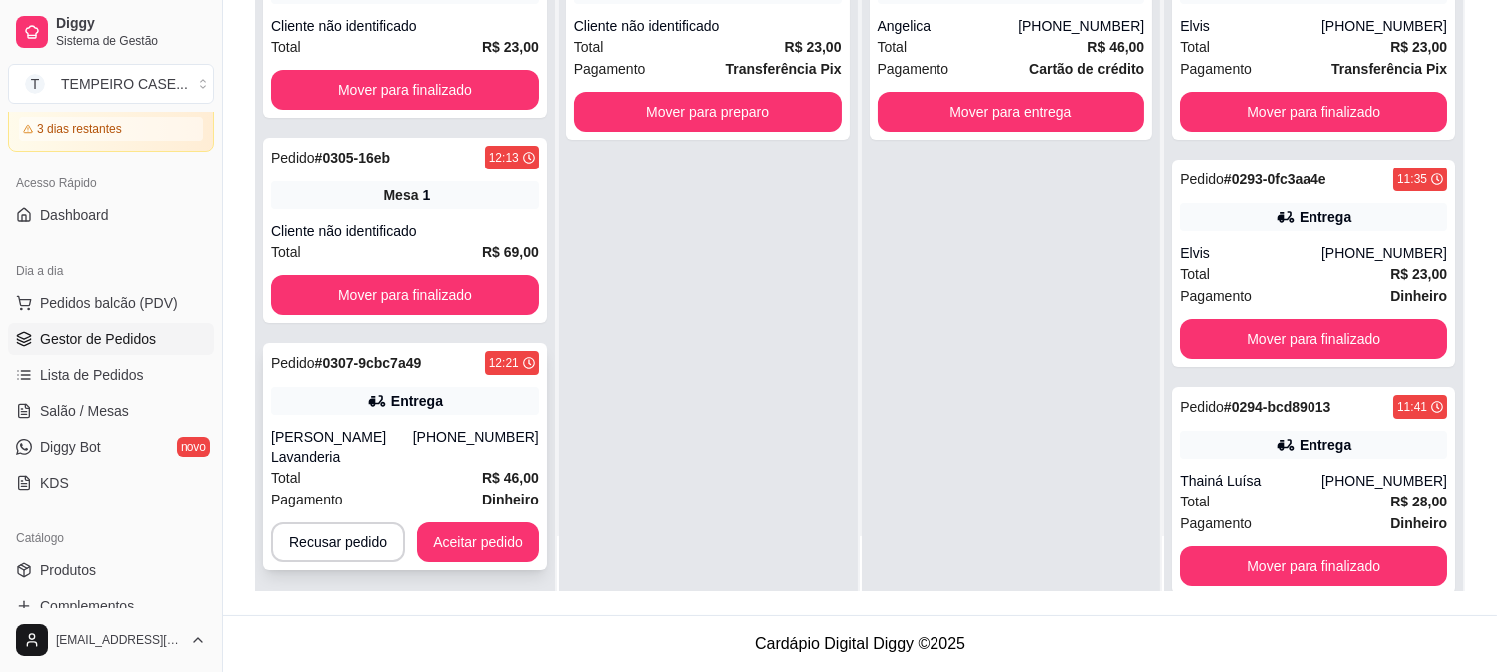
click at [406, 393] on div "Entrega" at bounding box center [417, 401] width 52 height 20
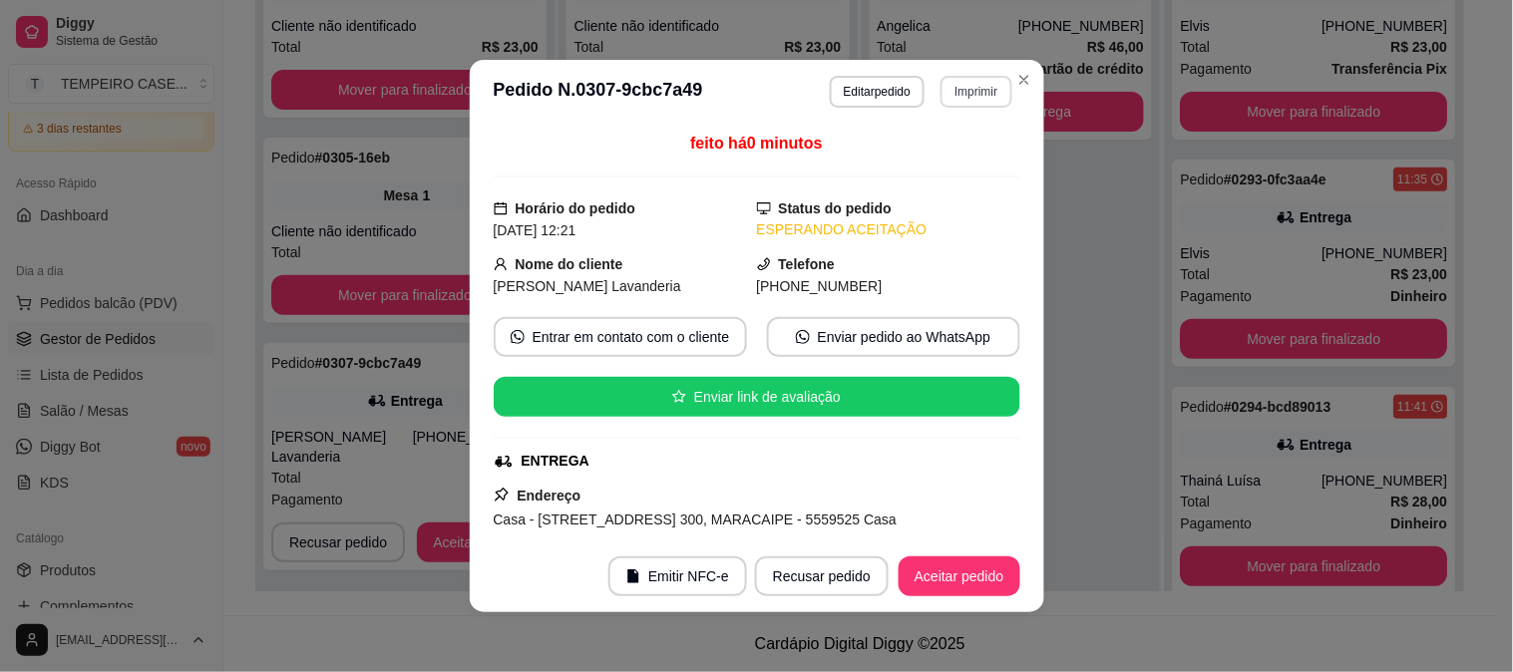
click at [946, 103] on button "Imprimir" at bounding box center [976, 92] width 71 height 32
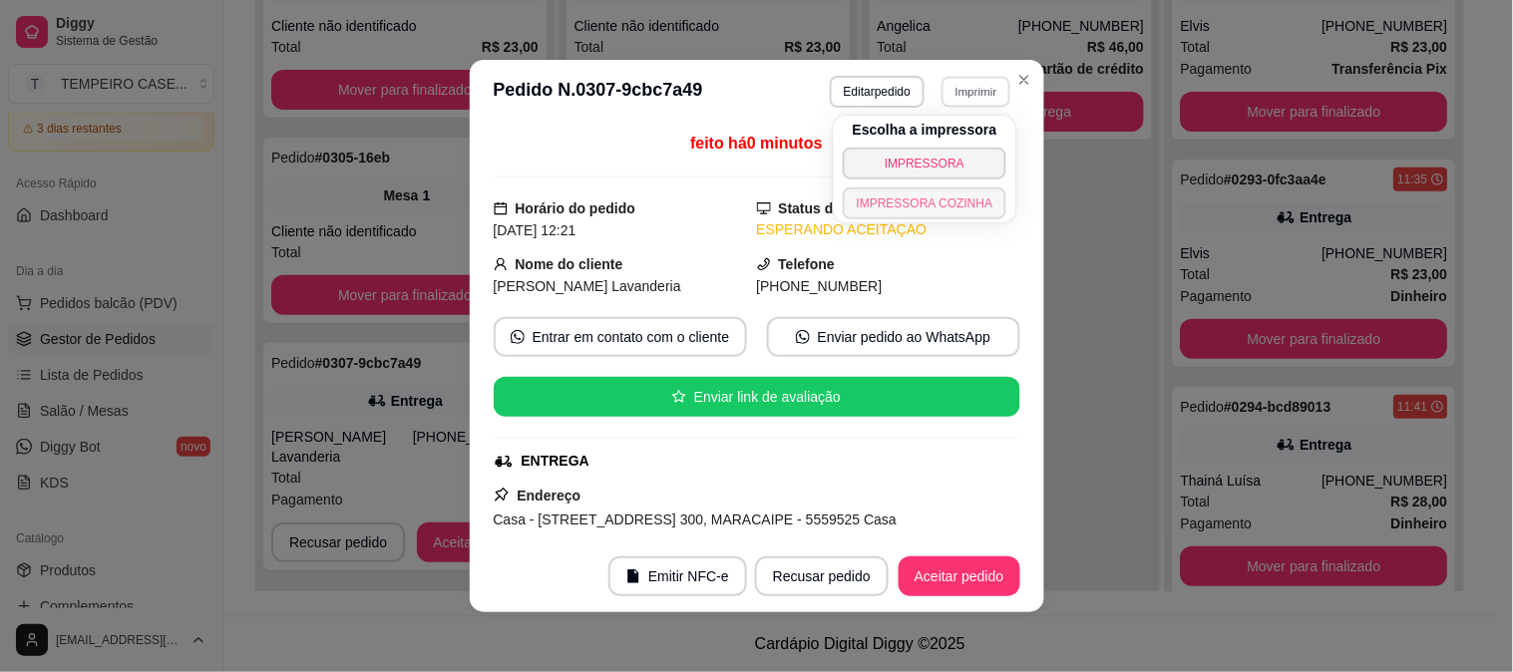
click at [929, 201] on button "IMPRESSORA COZINHA" at bounding box center [925, 204] width 165 height 32
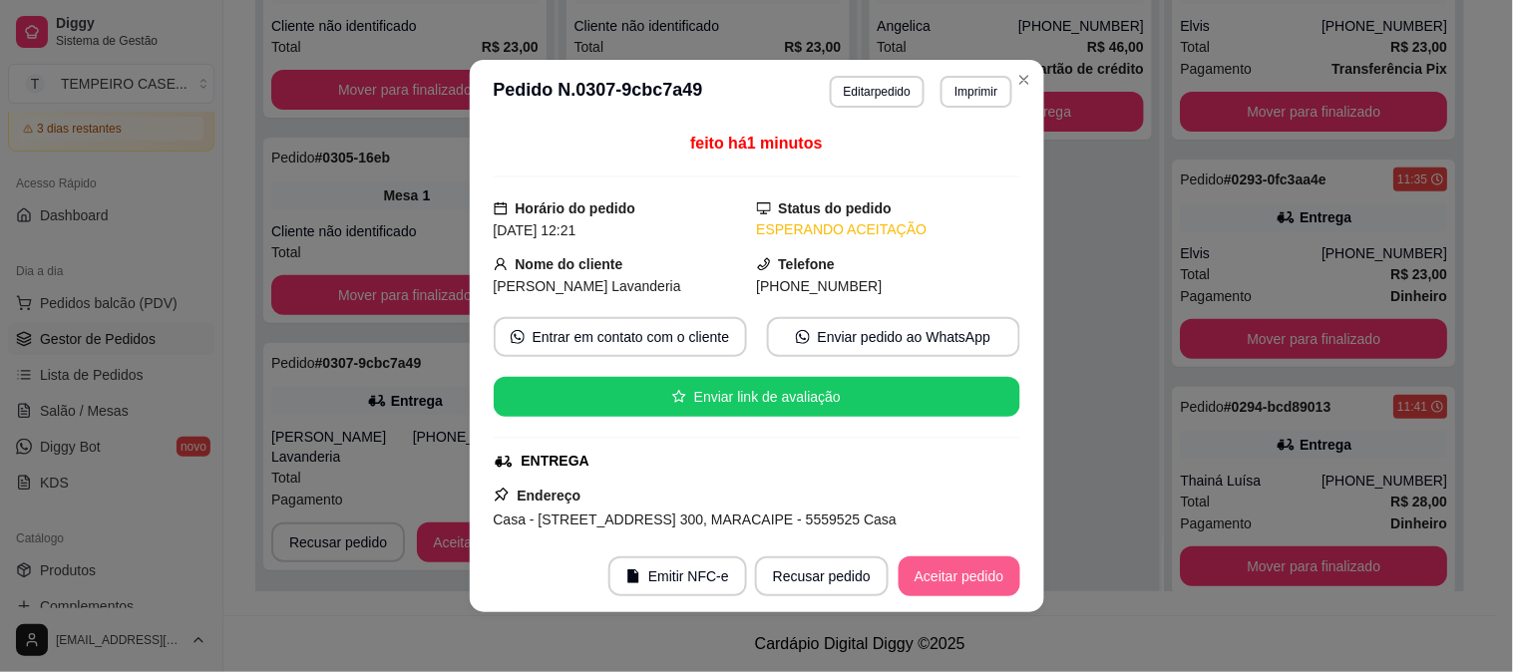
click at [925, 571] on button "Aceitar pedido" at bounding box center [960, 577] width 122 height 40
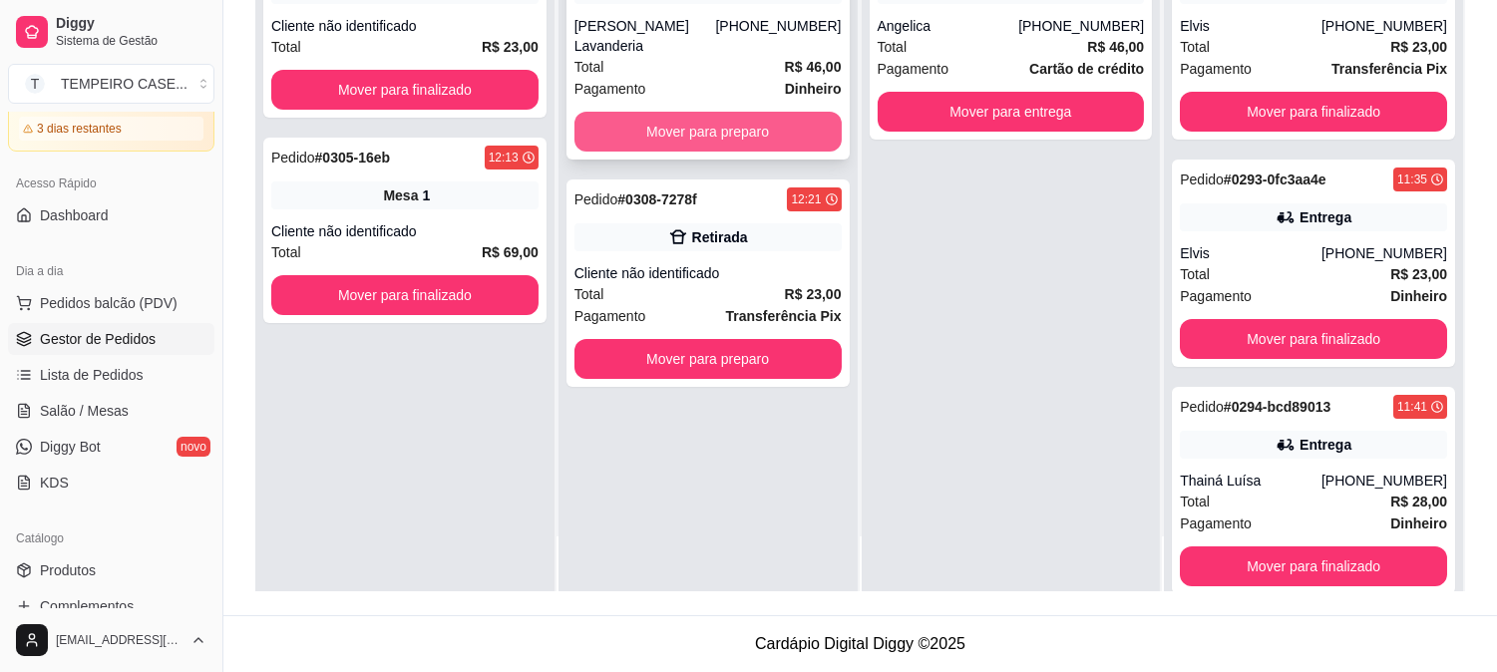
click at [761, 112] on button "Mover para preparo" at bounding box center [707, 132] width 267 height 40
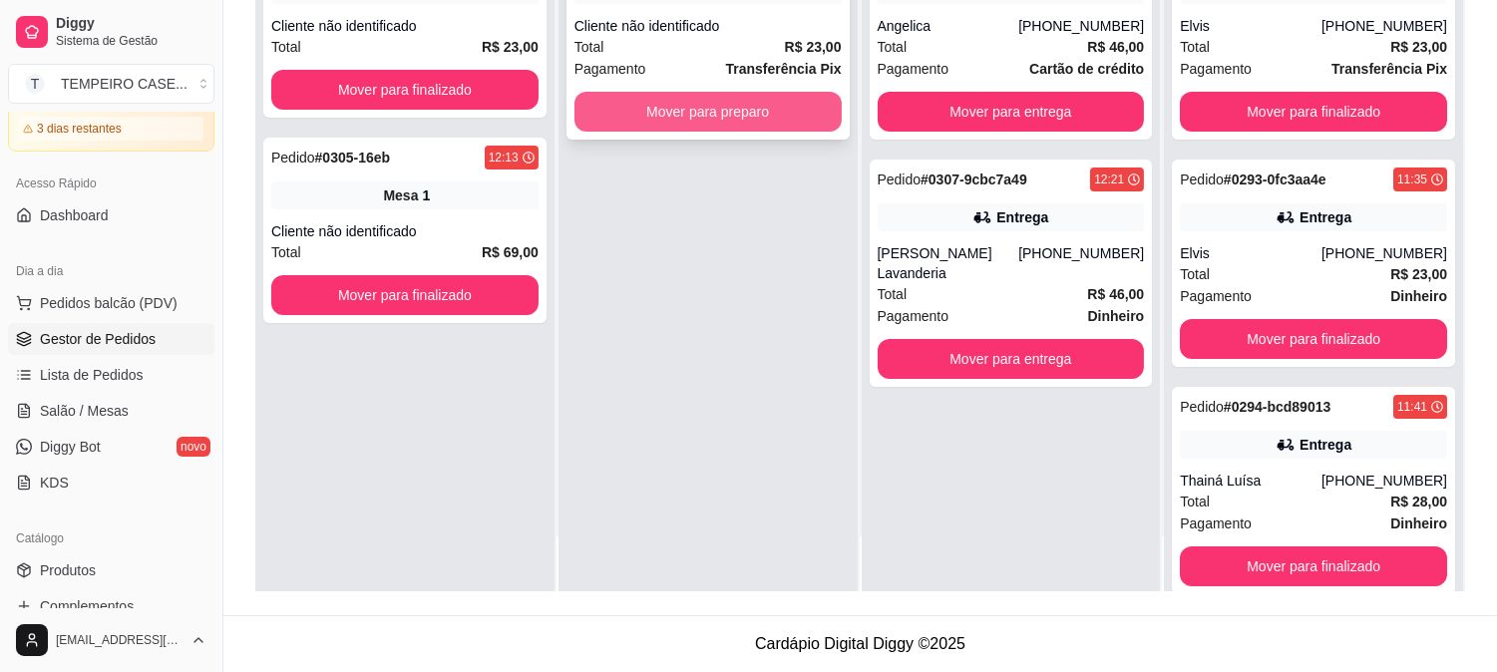
click at [795, 121] on button "Mover para preparo" at bounding box center [707, 112] width 267 height 40
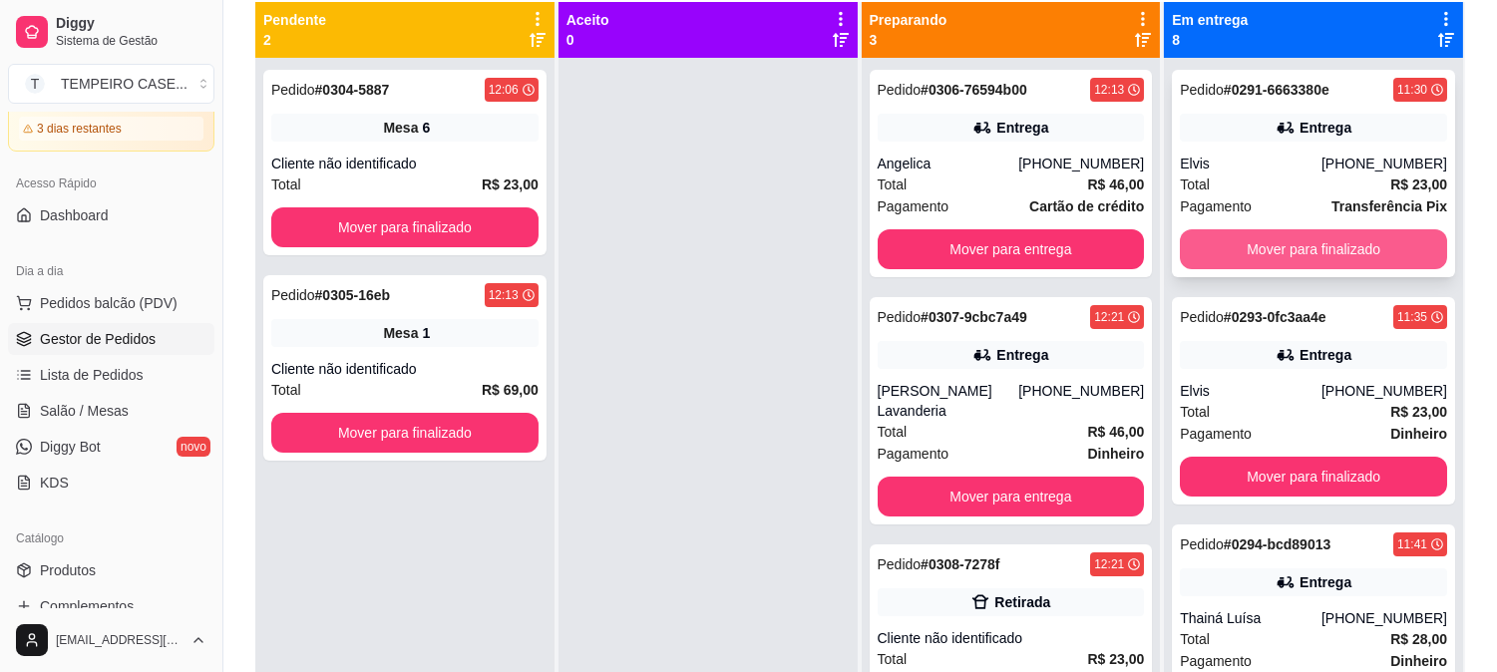
scroll to position [83, 0]
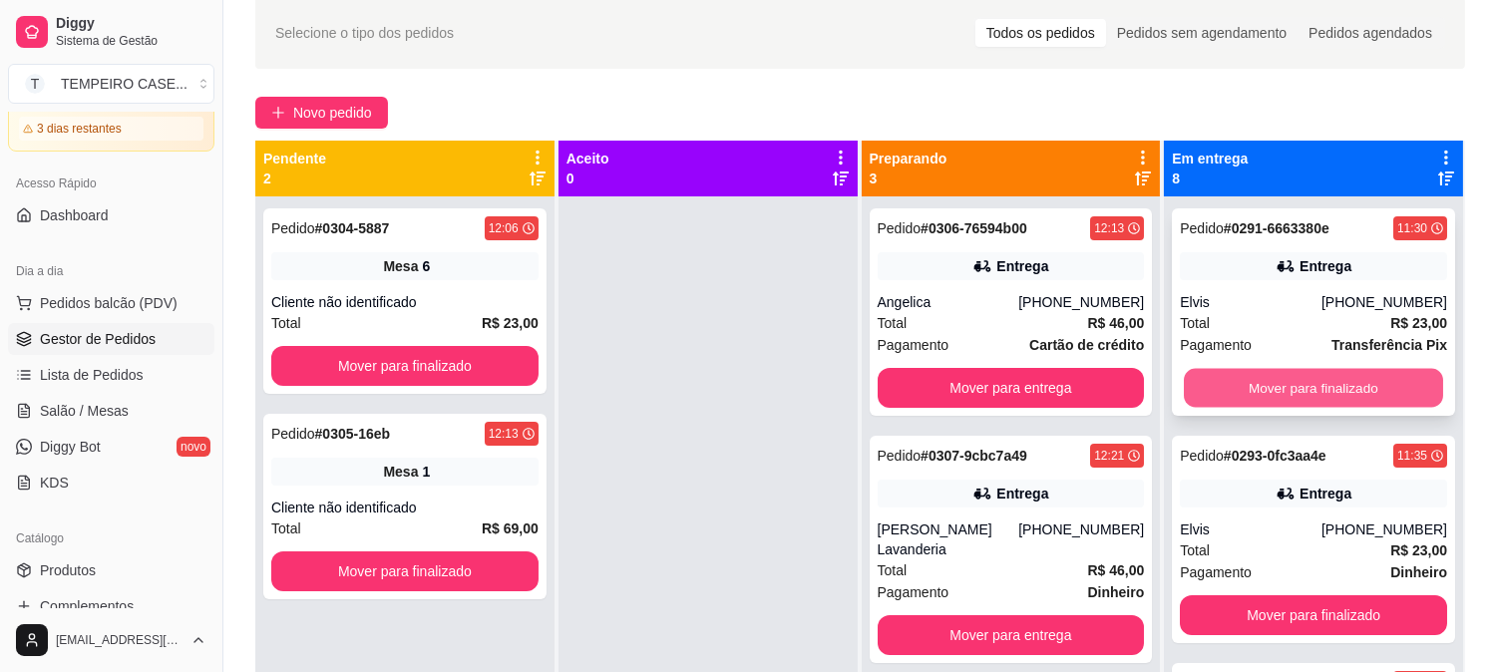
click at [1289, 401] on button "Mover para finalizado" at bounding box center [1313, 388] width 259 height 39
click at [1302, 401] on button "Mover para finalizado" at bounding box center [1313, 388] width 267 height 40
click at [1294, 390] on button "Mover para finalizado" at bounding box center [1313, 388] width 267 height 40
click at [1275, 391] on button "Mover para finalizado" at bounding box center [1313, 388] width 267 height 40
click at [1241, 390] on button "Mover para finalizado" at bounding box center [1313, 388] width 267 height 40
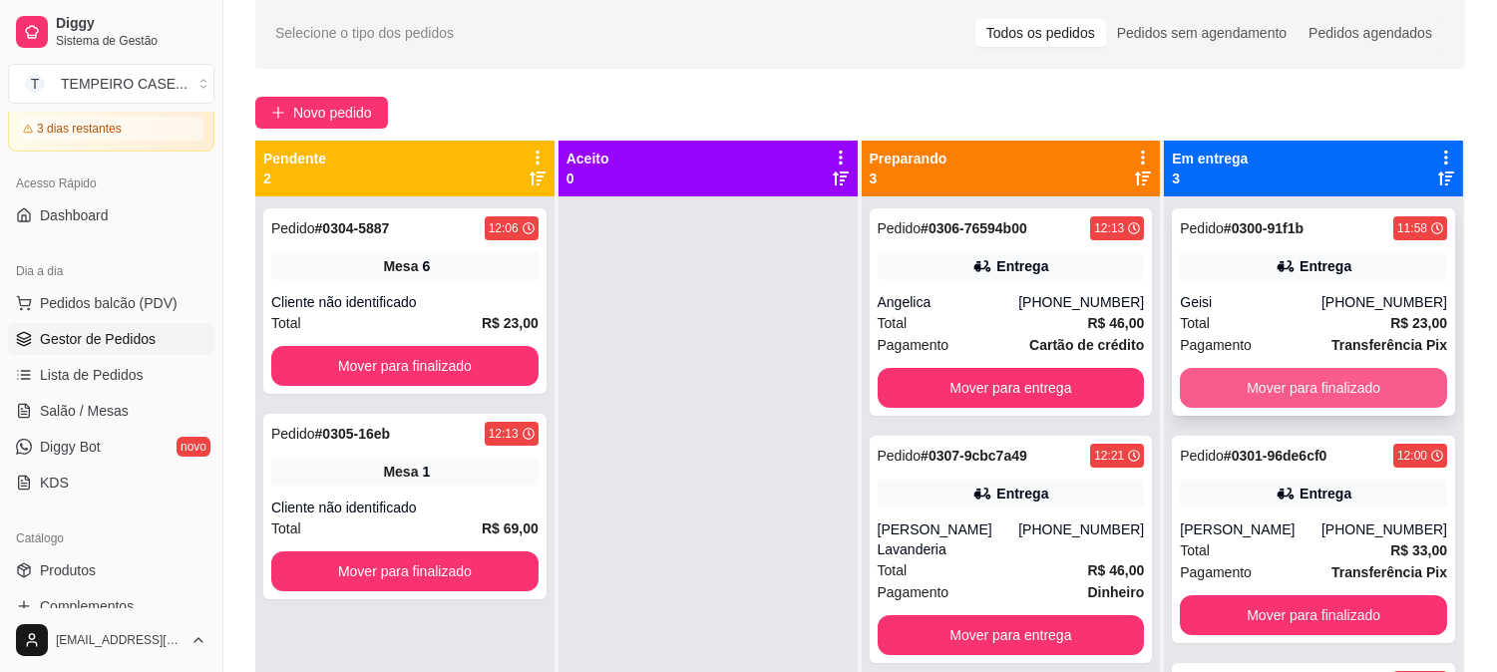
click at [1260, 389] on button "Mover para finalizado" at bounding box center [1313, 388] width 267 height 40
click at [1272, 387] on button "Mover para finalizado" at bounding box center [1313, 388] width 267 height 40
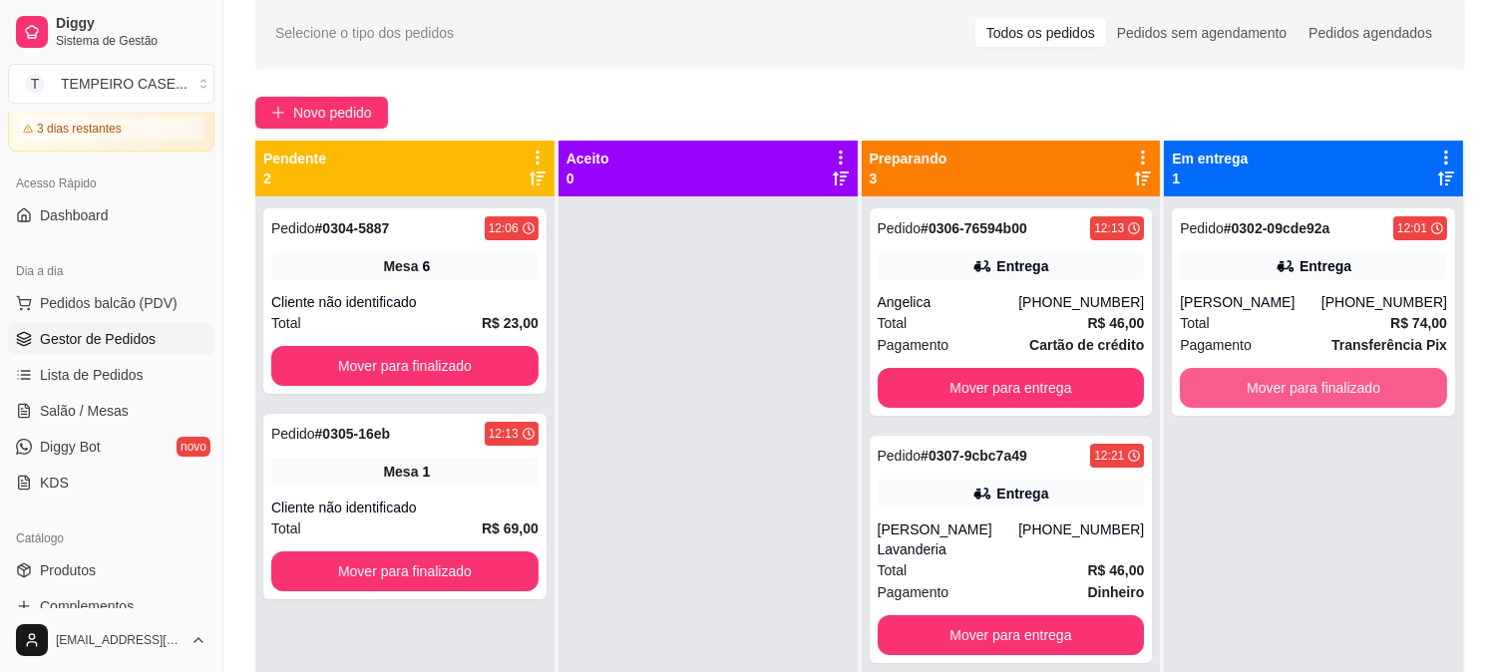
click at [1272, 387] on button "Mover para finalizado" at bounding box center [1313, 388] width 267 height 40
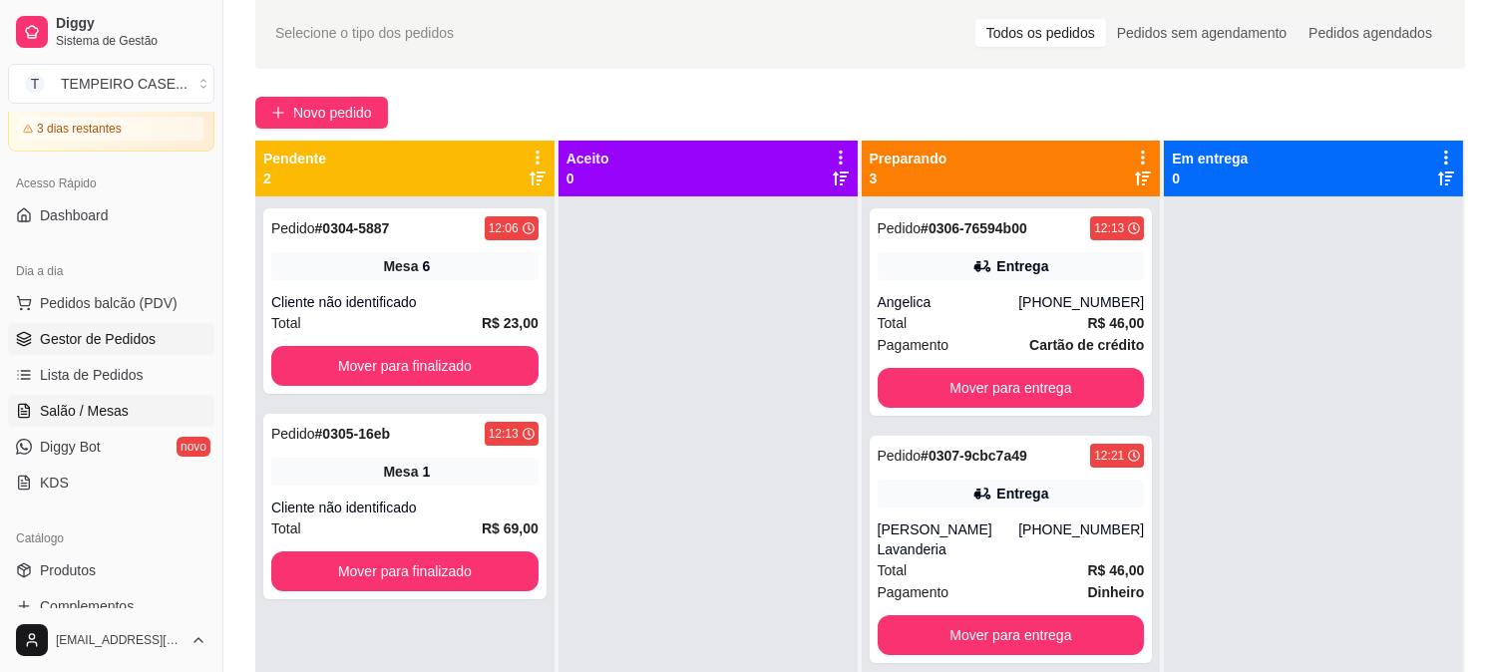
click at [98, 402] on span "Salão / Mesas" at bounding box center [84, 411] width 89 height 20
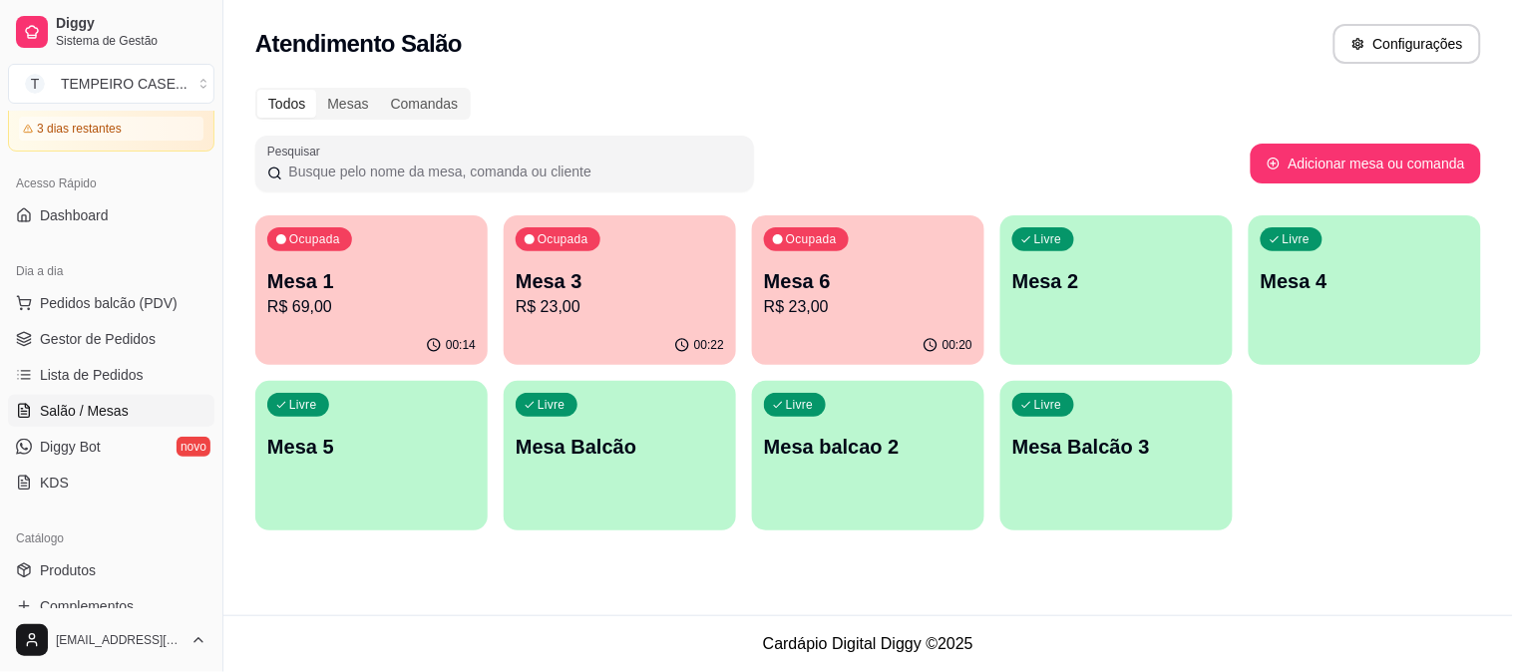
click at [384, 331] on div "00:14" at bounding box center [371, 345] width 232 height 39
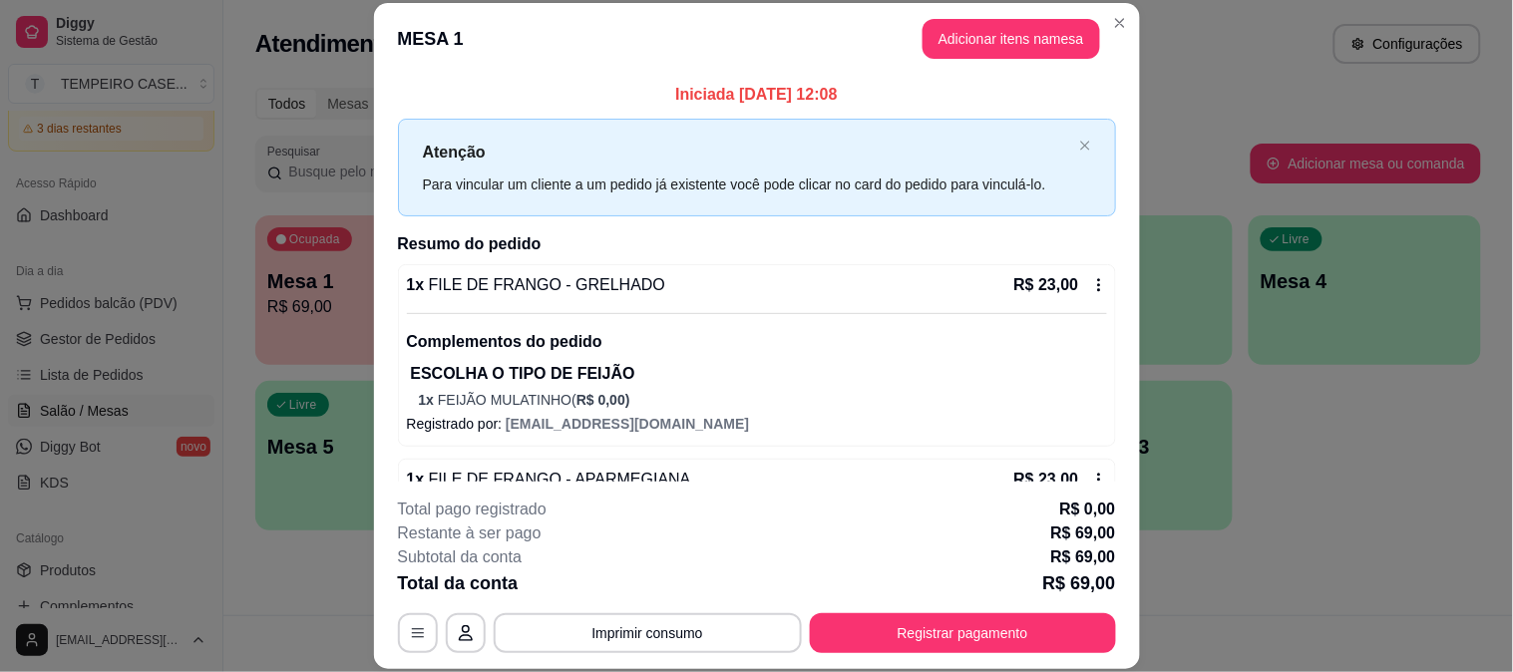
click at [984, 34] on button "Adicionar itens na mesa" at bounding box center [1012, 39] width 178 height 40
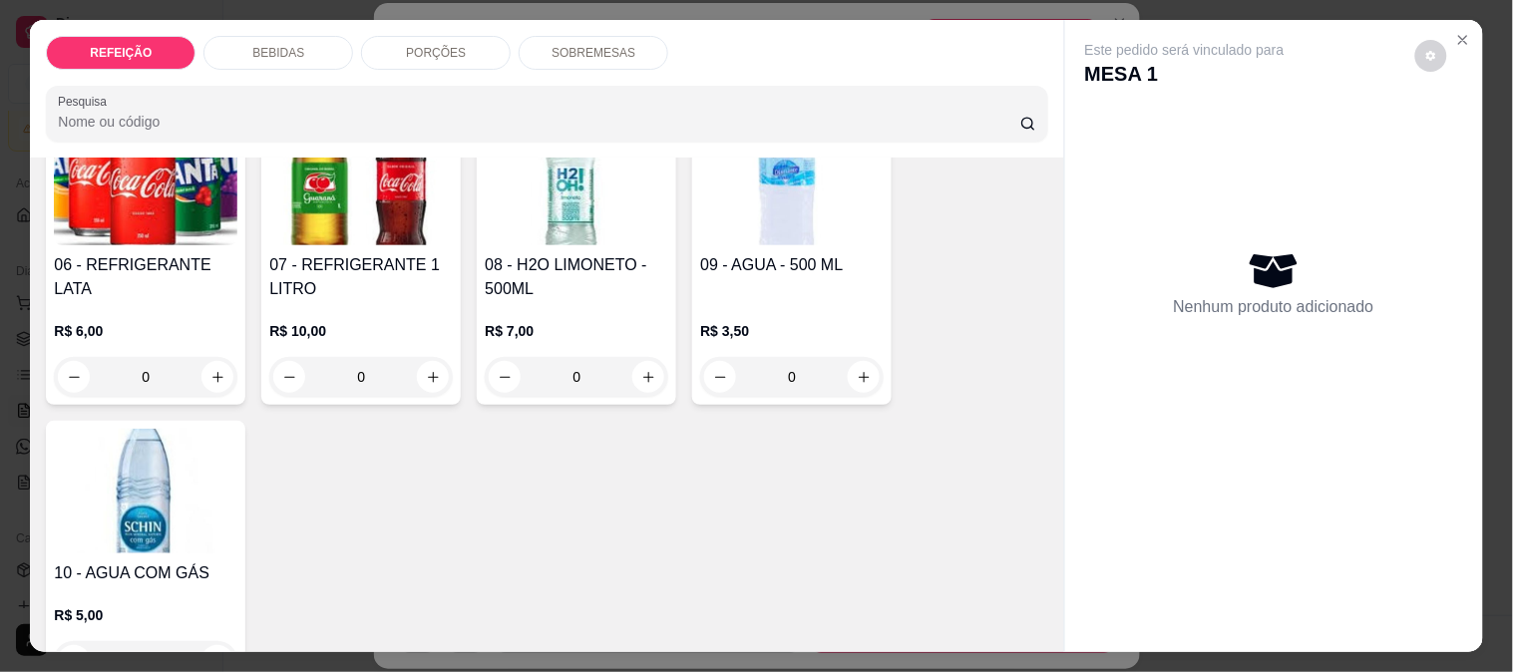
scroll to position [443, 0]
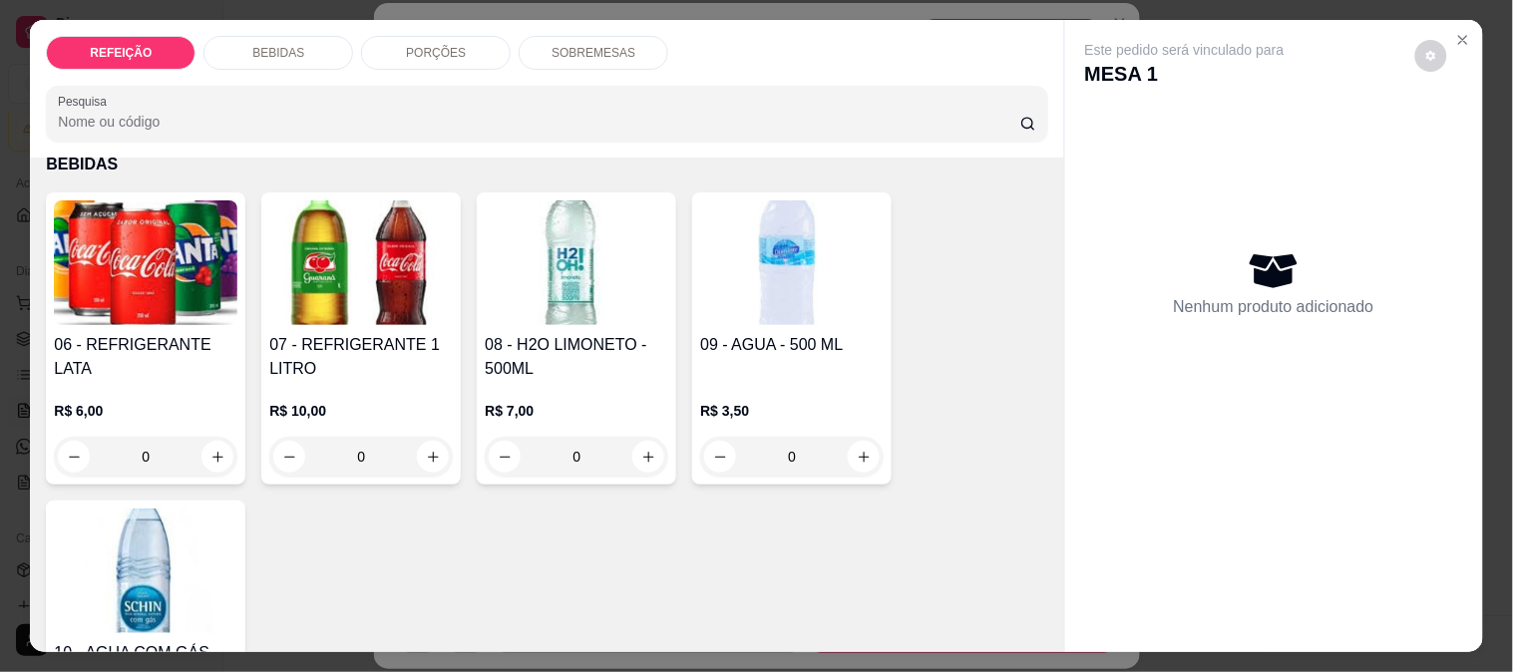
click at [387, 296] on img at bounding box center [361, 262] width 184 height 125
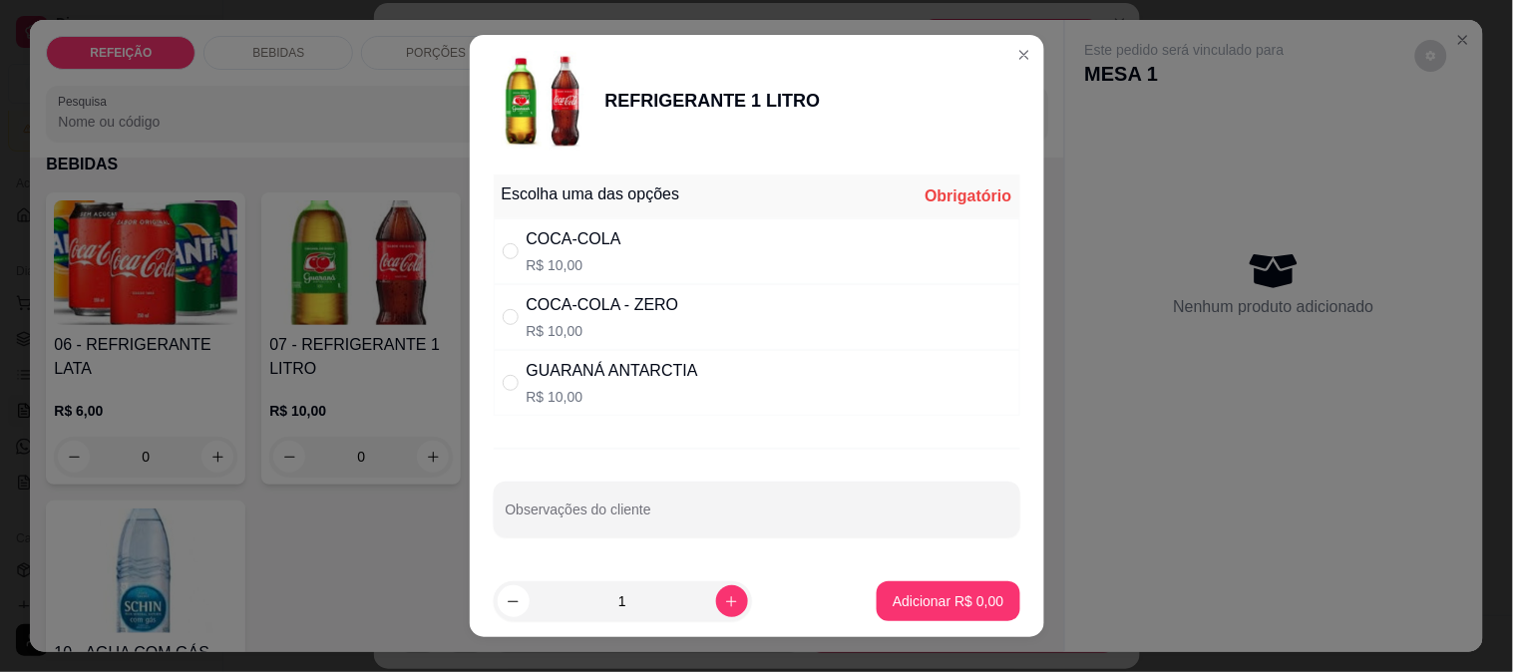
click at [659, 307] on div "COCA-COLA - ZERO" at bounding box center [603, 305] width 153 height 24
radio input "true"
click at [928, 591] on p "Adicionar R$ 10,00" at bounding box center [944, 601] width 119 height 20
type input "1"
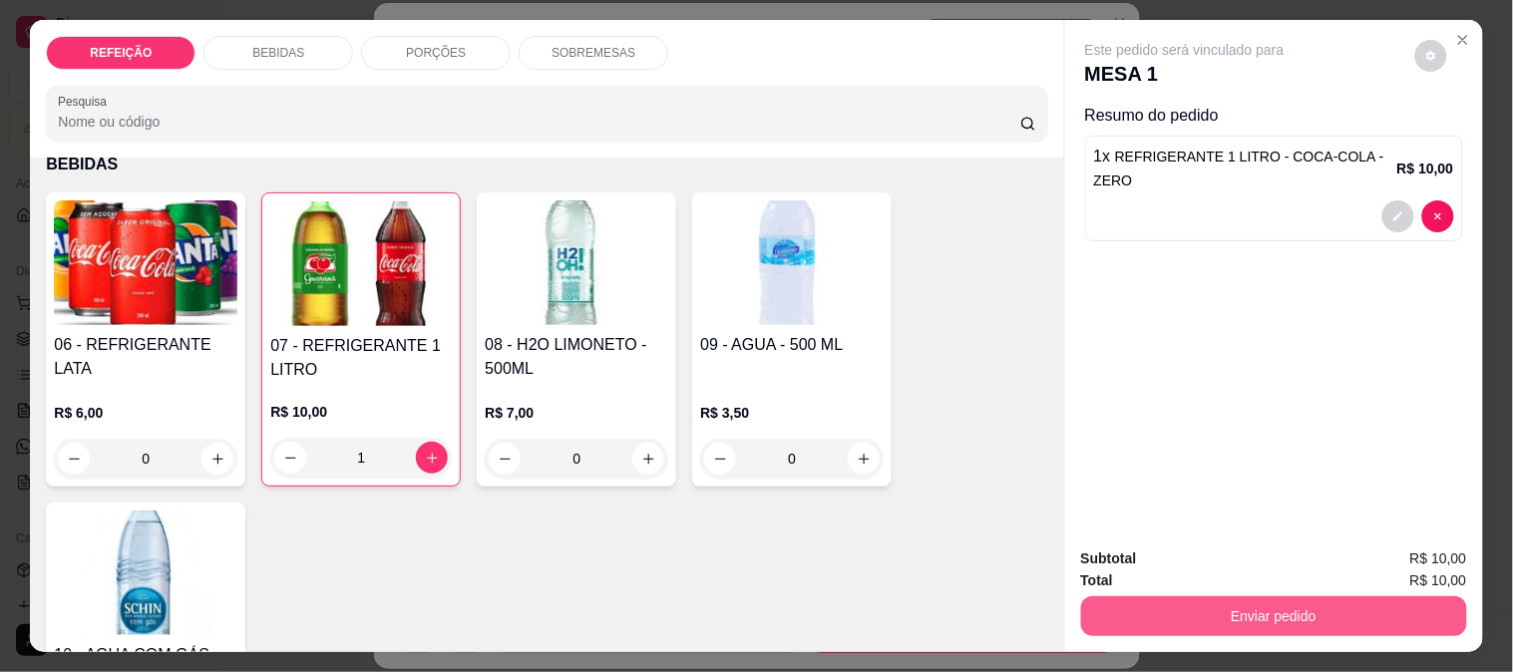
click at [1209, 609] on button "Enviar pedido" at bounding box center [1274, 616] width 386 height 40
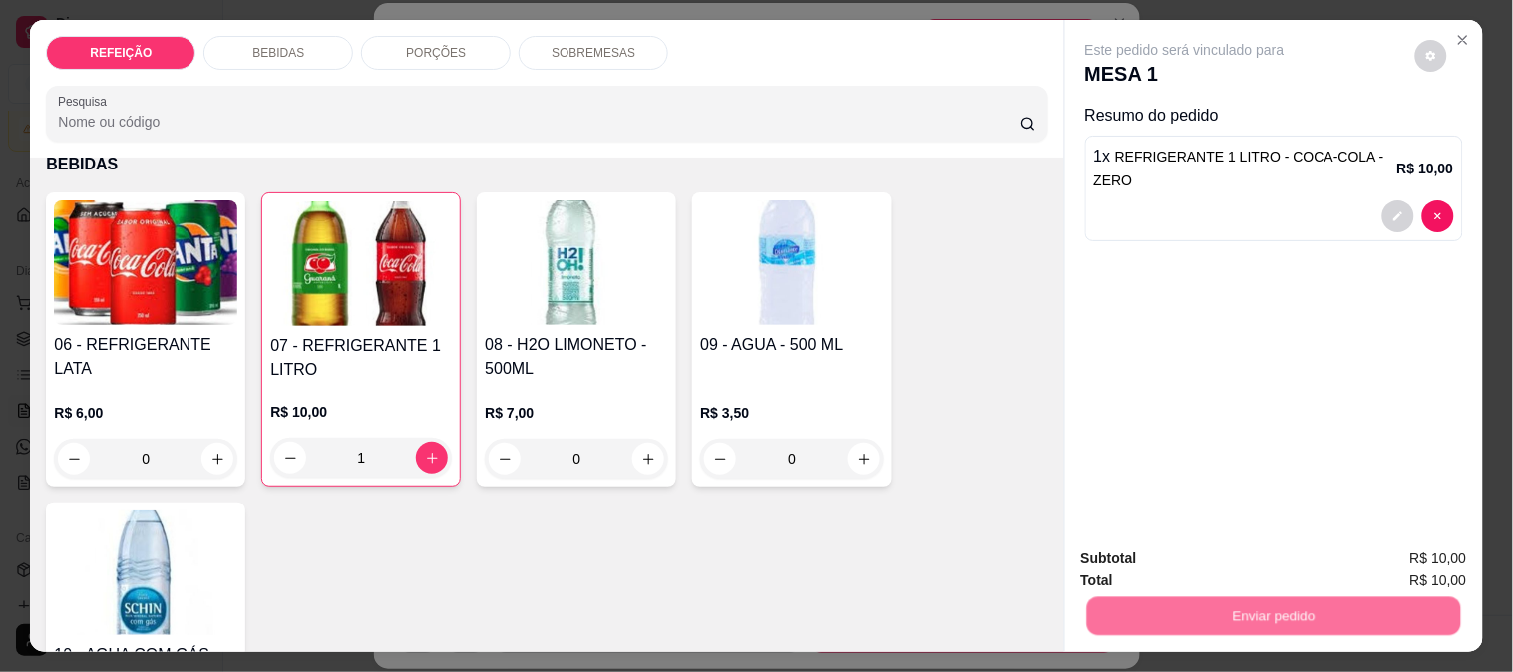
click at [1194, 562] on button "Não registrar e enviar pedido" at bounding box center [1207, 560] width 207 height 38
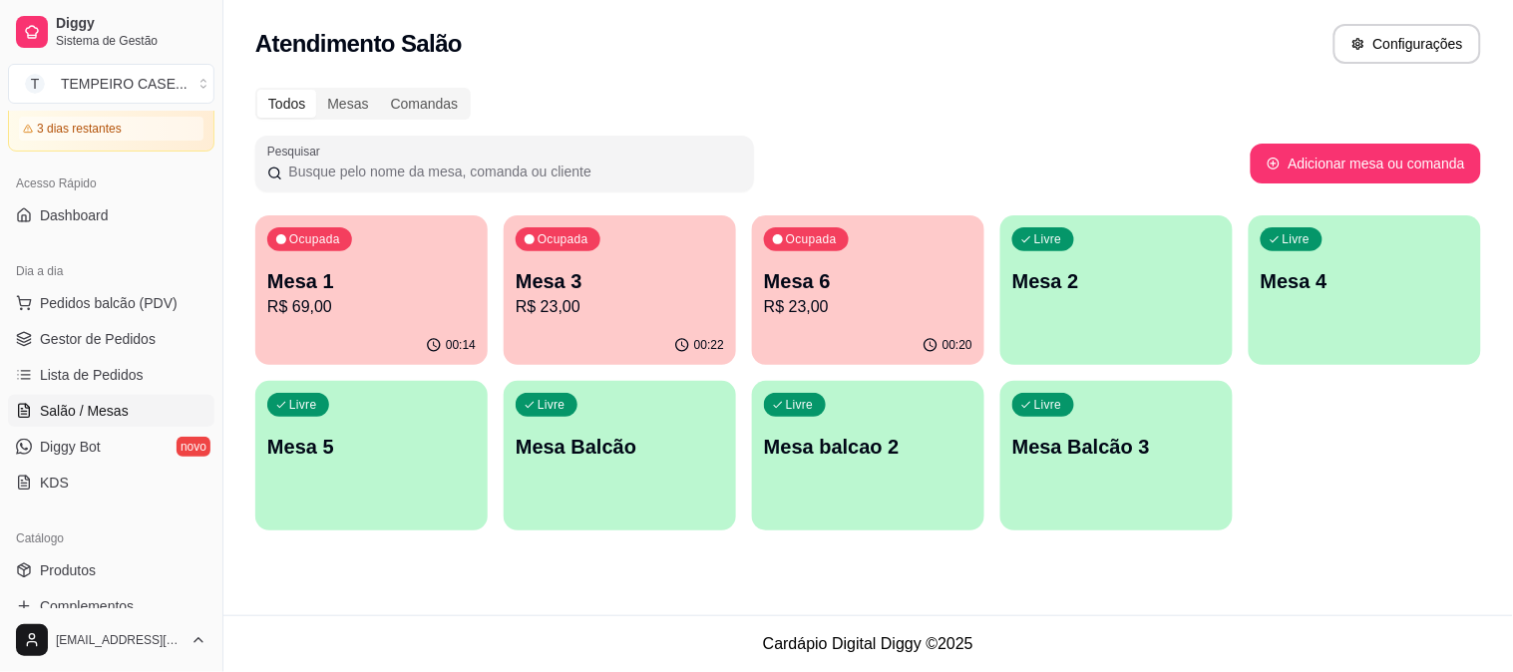
click at [399, 469] on div "Livre Mesa 5" at bounding box center [371, 444] width 232 height 126
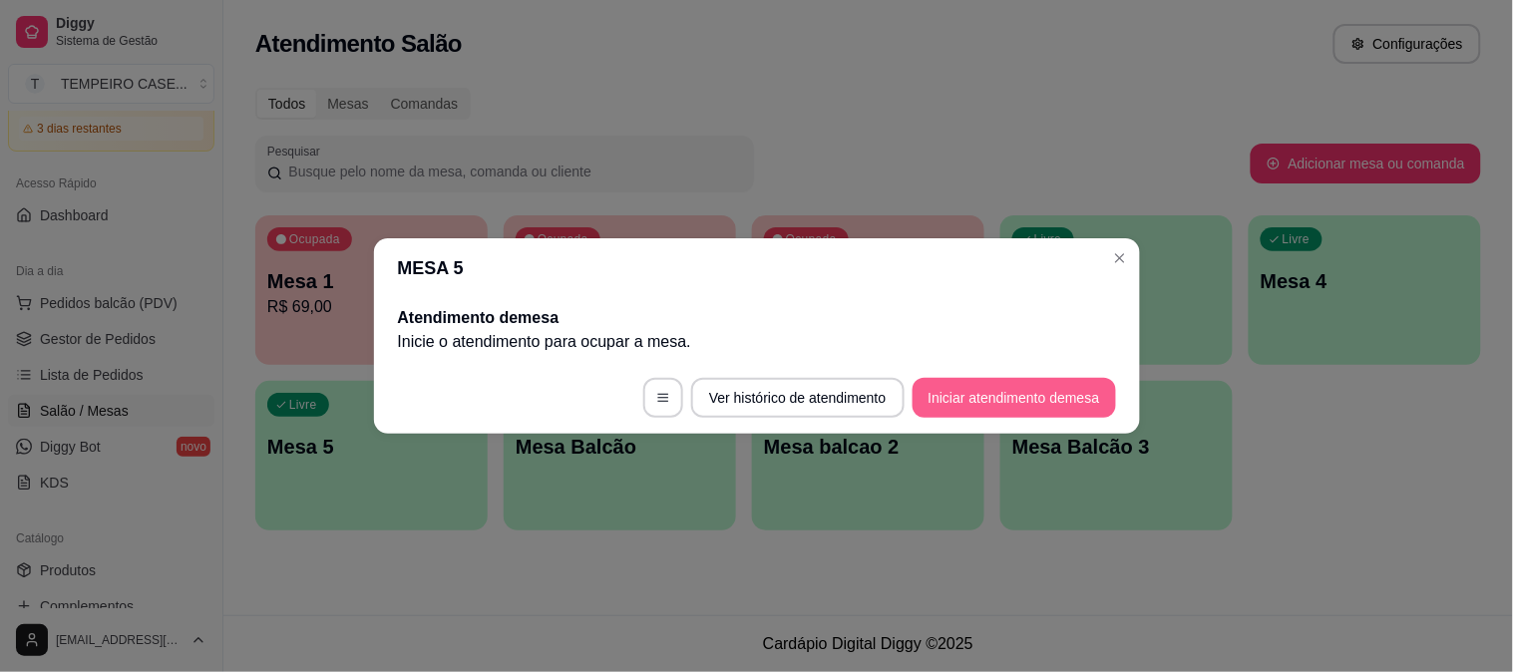
click at [1054, 389] on button "Iniciar atendimento de mesa" at bounding box center [1014, 398] width 203 height 40
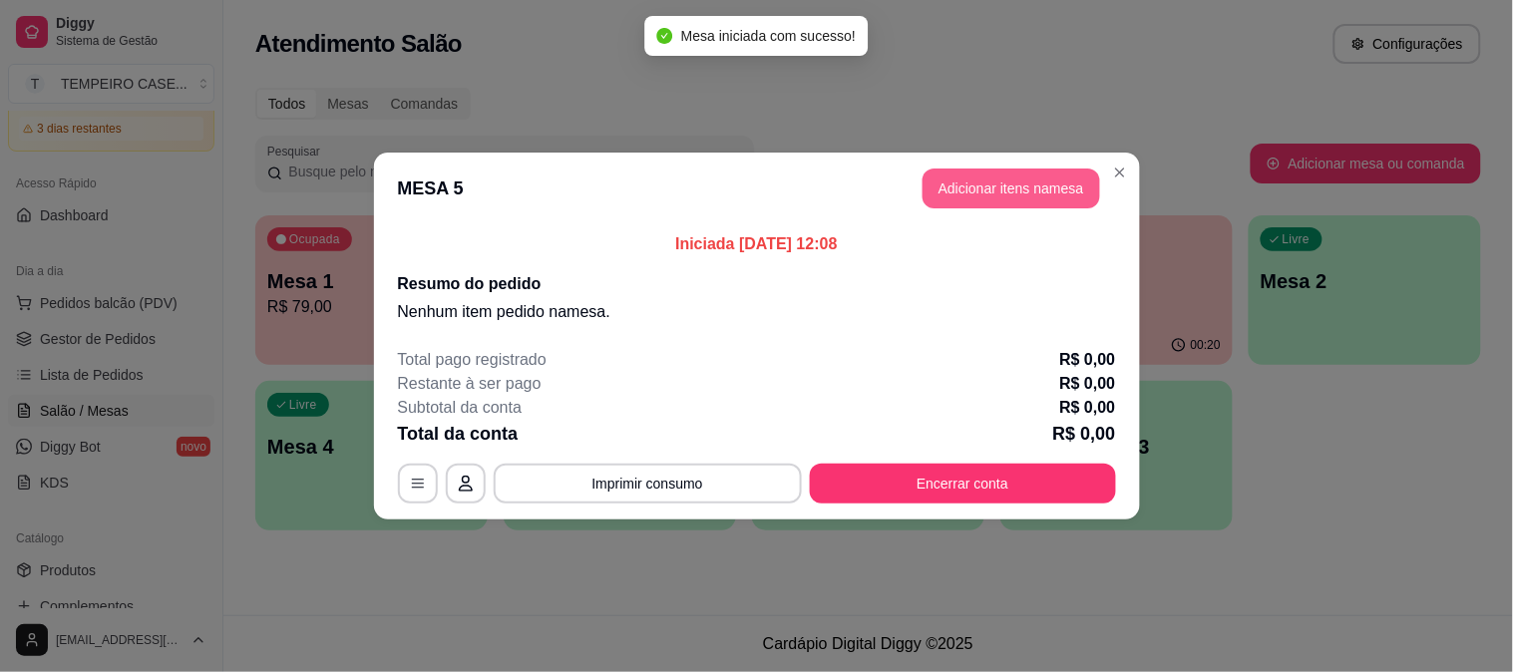
click at [1024, 186] on button "Adicionar itens na mesa" at bounding box center [1012, 189] width 178 height 40
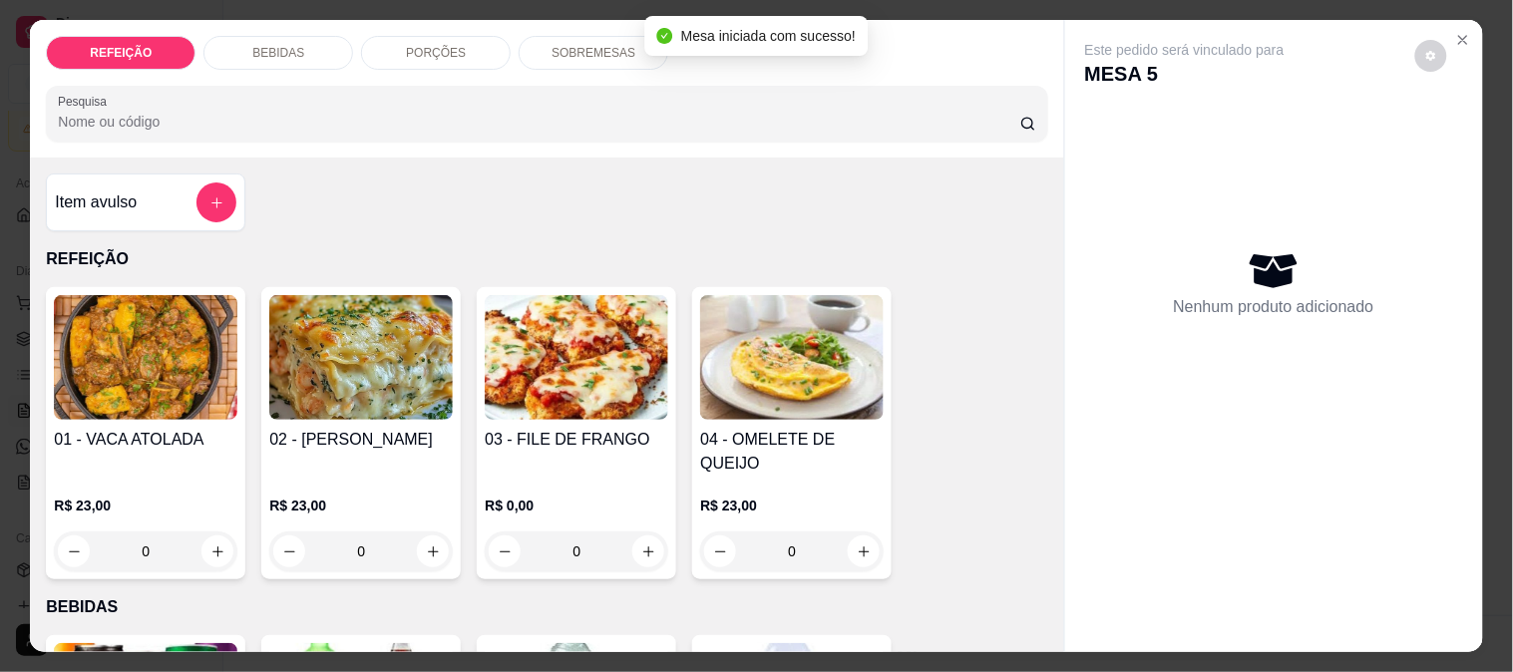
click at [534, 384] on img at bounding box center [577, 357] width 184 height 125
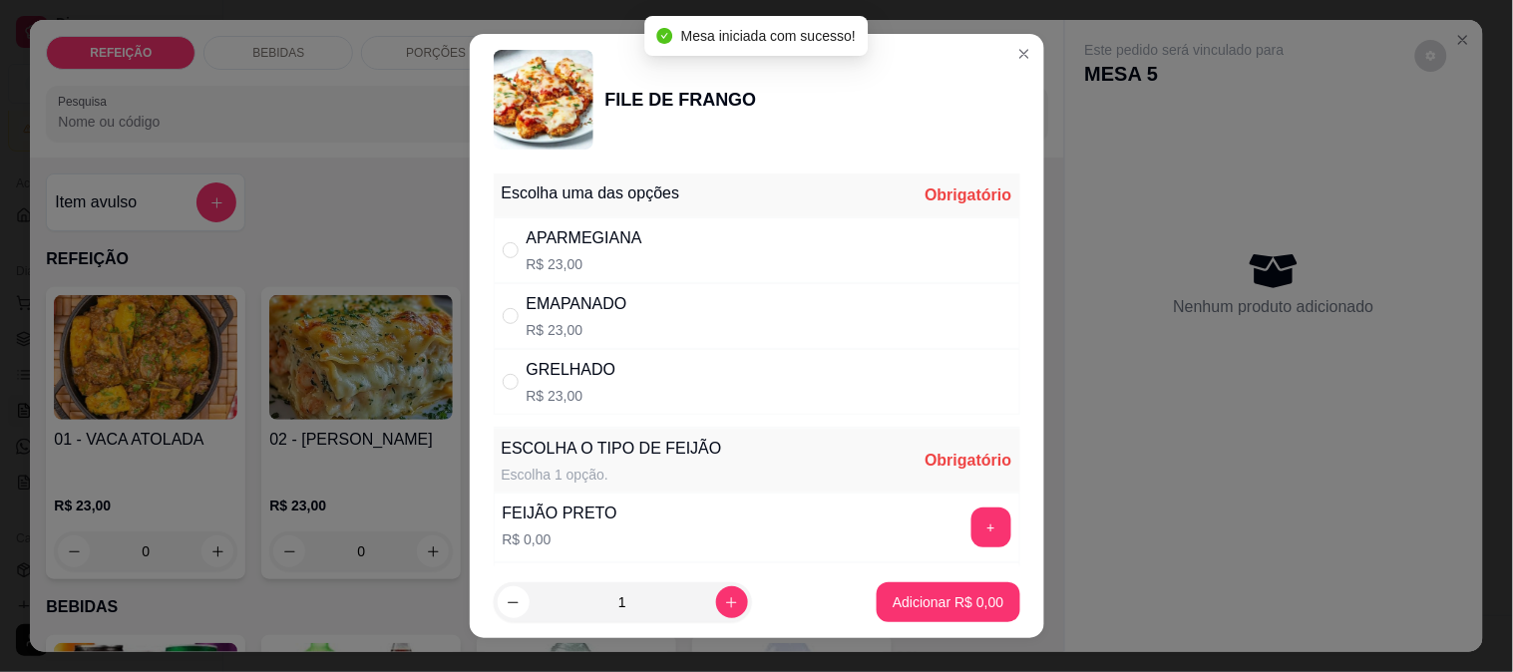
click at [855, 319] on div "EMAPANADO R$ 23,00" at bounding box center [757, 316] width 527 height 66
radio input "true"
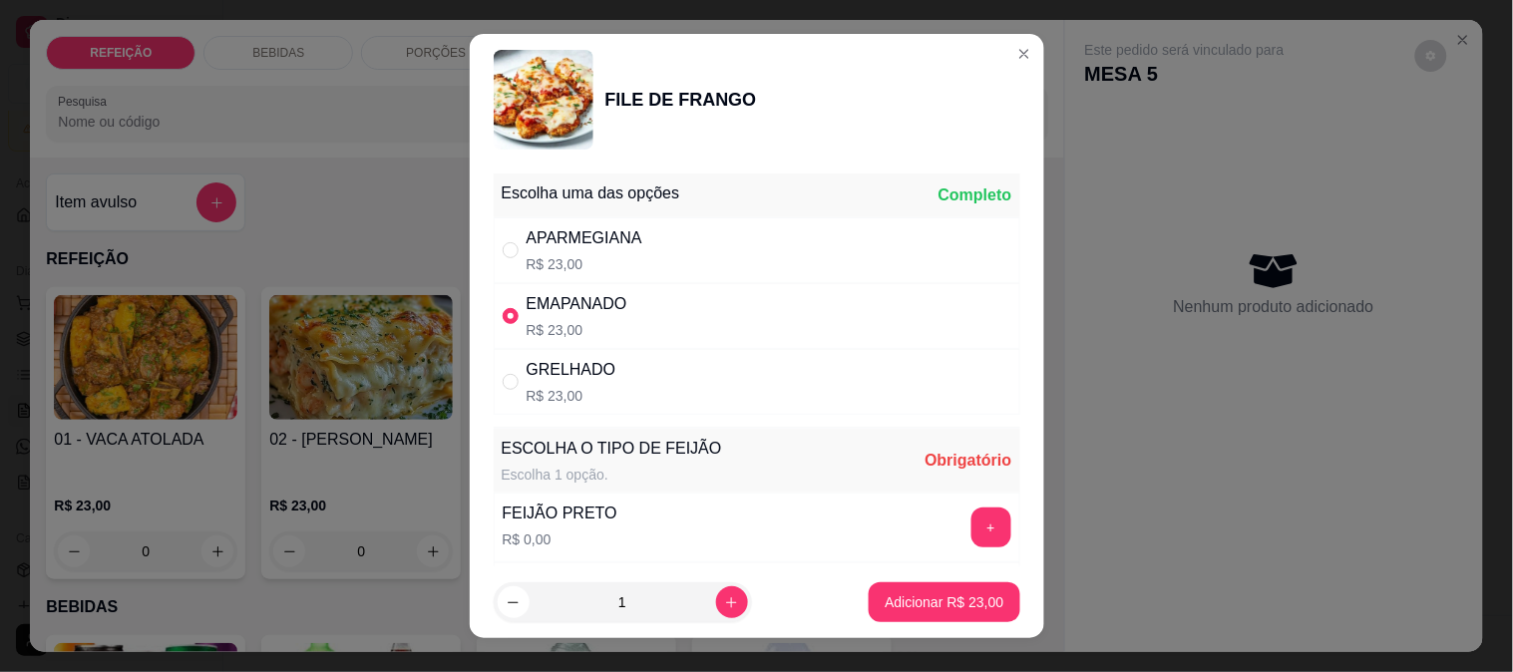
click at [855, 264] on div "APARMEGIANA R$ 23,00" at bounding box center [757, 250] width 527 height 66
radio input "true"
radio input "false"
click at [971, 537] on button "+" at bounding box center [991, 528] width 40 height 40
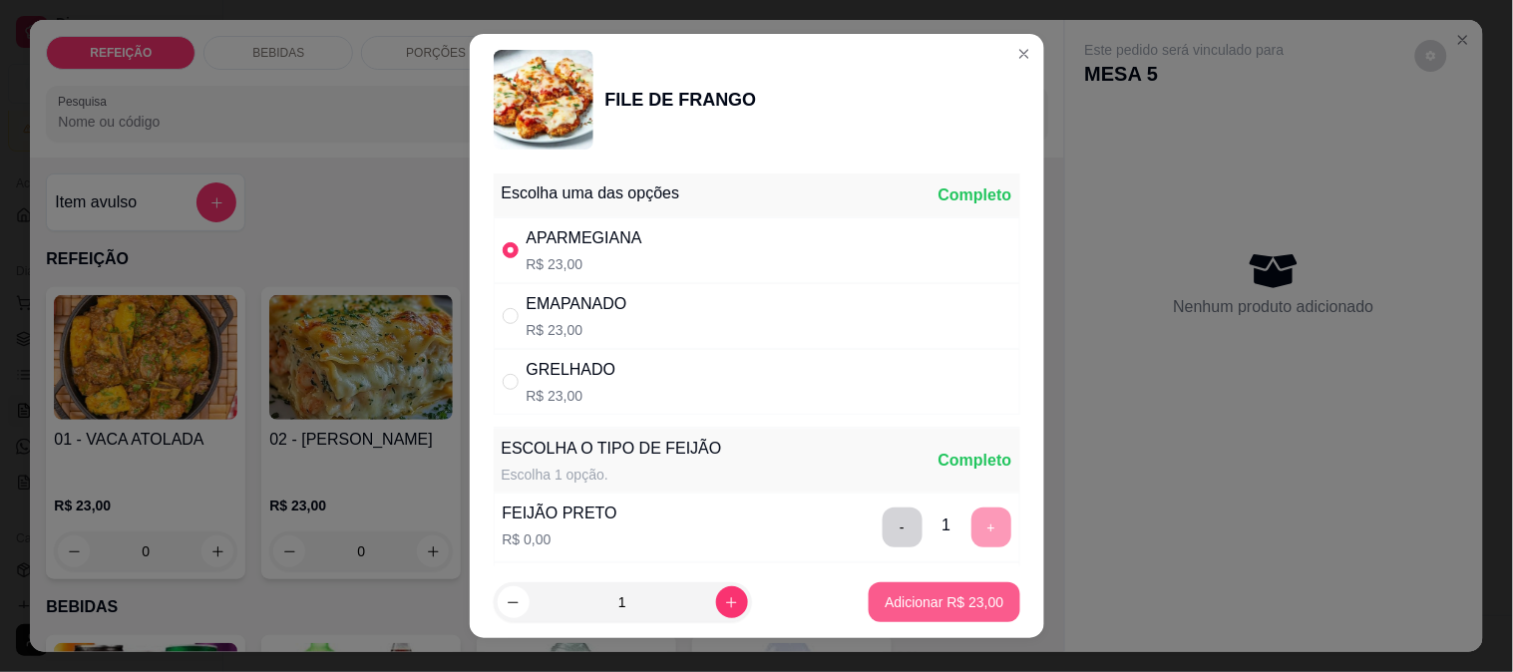
click at [948, 629] on footer "1 Adicionar R$ 23,00" at bounding box center [757, 603] width 574 height 72
click at [951, 614] on button "Adicionar R$ 23,00" at bounding box center [944, 602] width 151 height 40
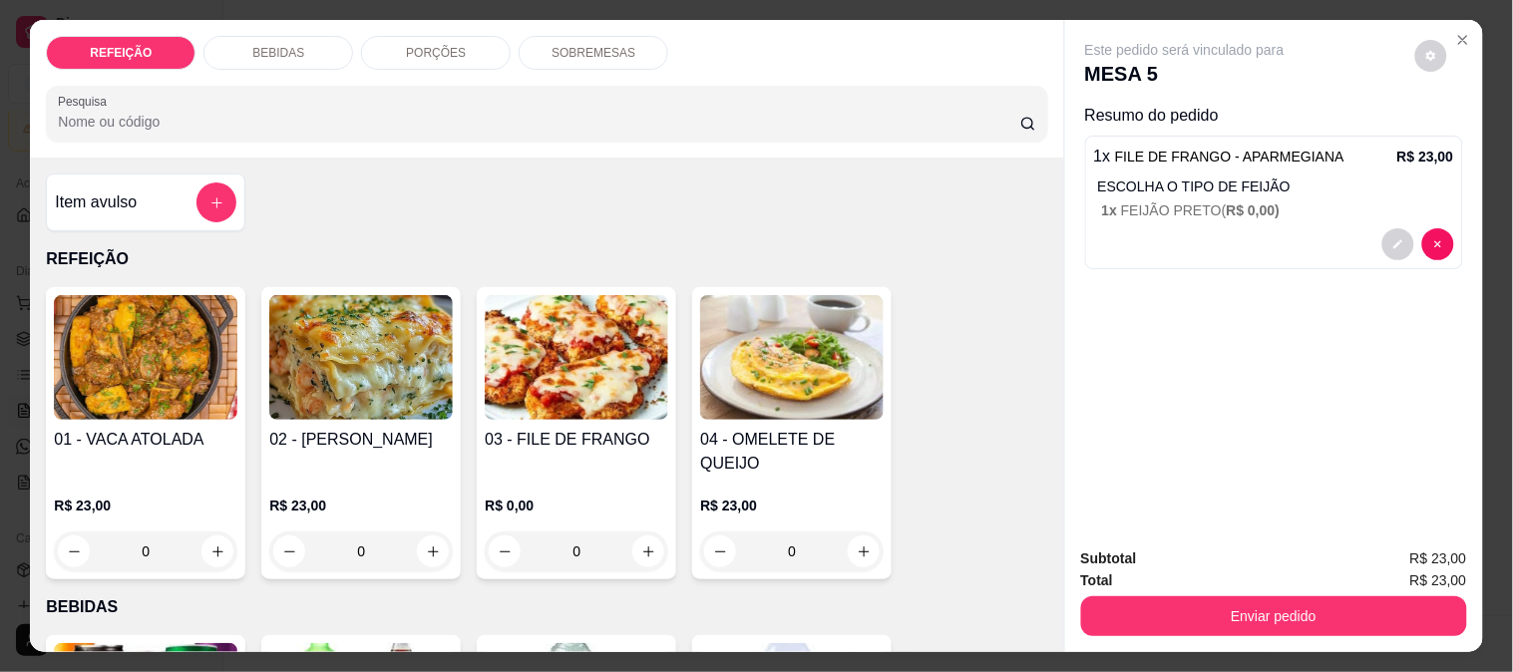
click at [631, 385] on img at bounding box center [577, 357] width 184 height 125
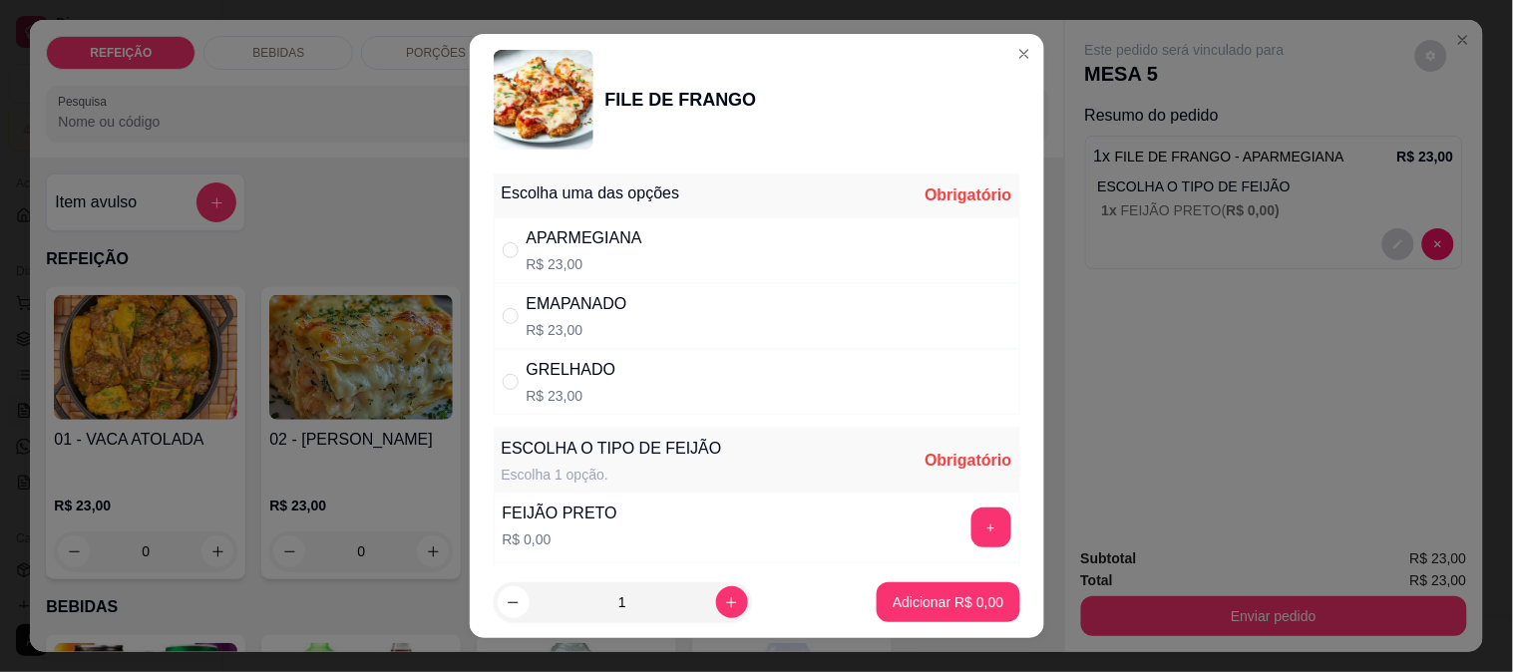
click at [851, 379] on div "GRELHADO R$ 23,00" at bounding box center [757, 382] width 527 height 66
radio input "true"
click at [969, 524] on div "+" at bounding box center [991, 528] width 56 height 40
click at [971, 527] on button "+" at bounding box center [991, 528] width 40 height 40
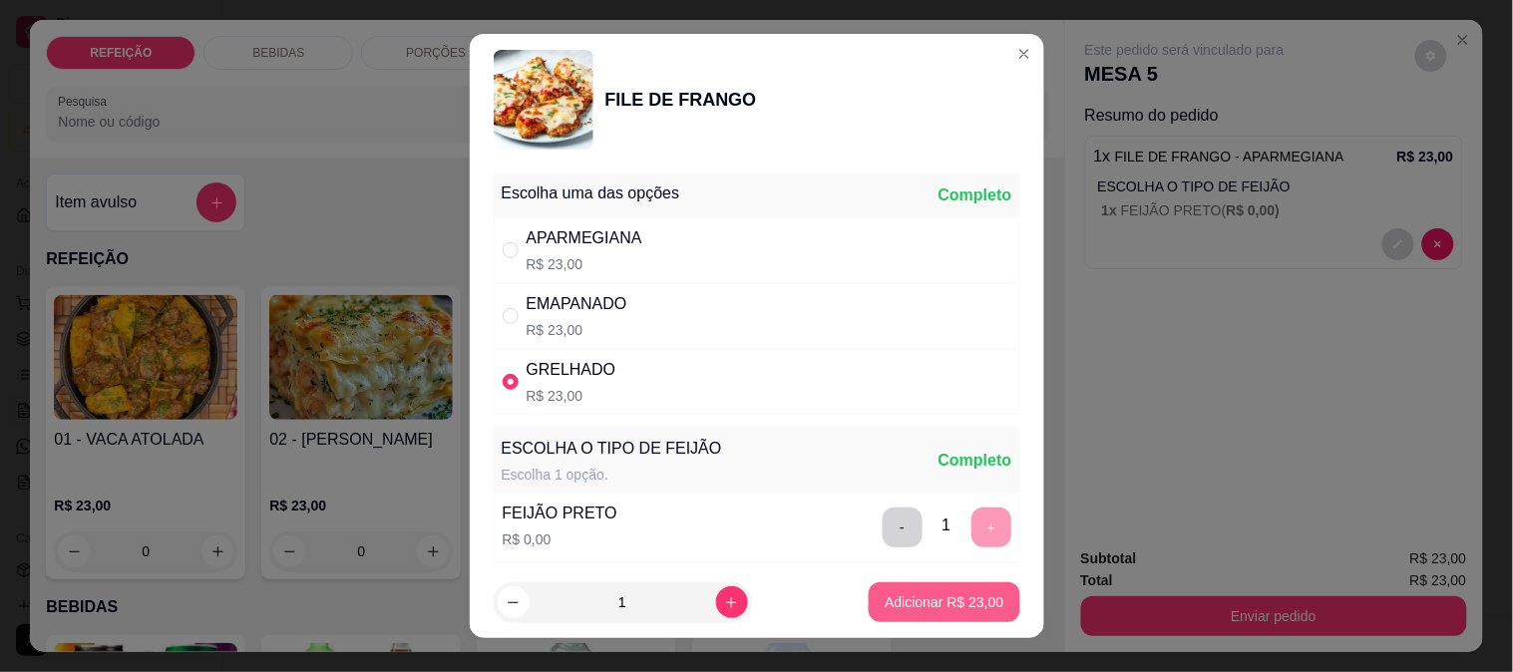
click at [932, 592] on p "Adicionar R$ 23,00" at bounding box center [944, 602] width 119 height 20
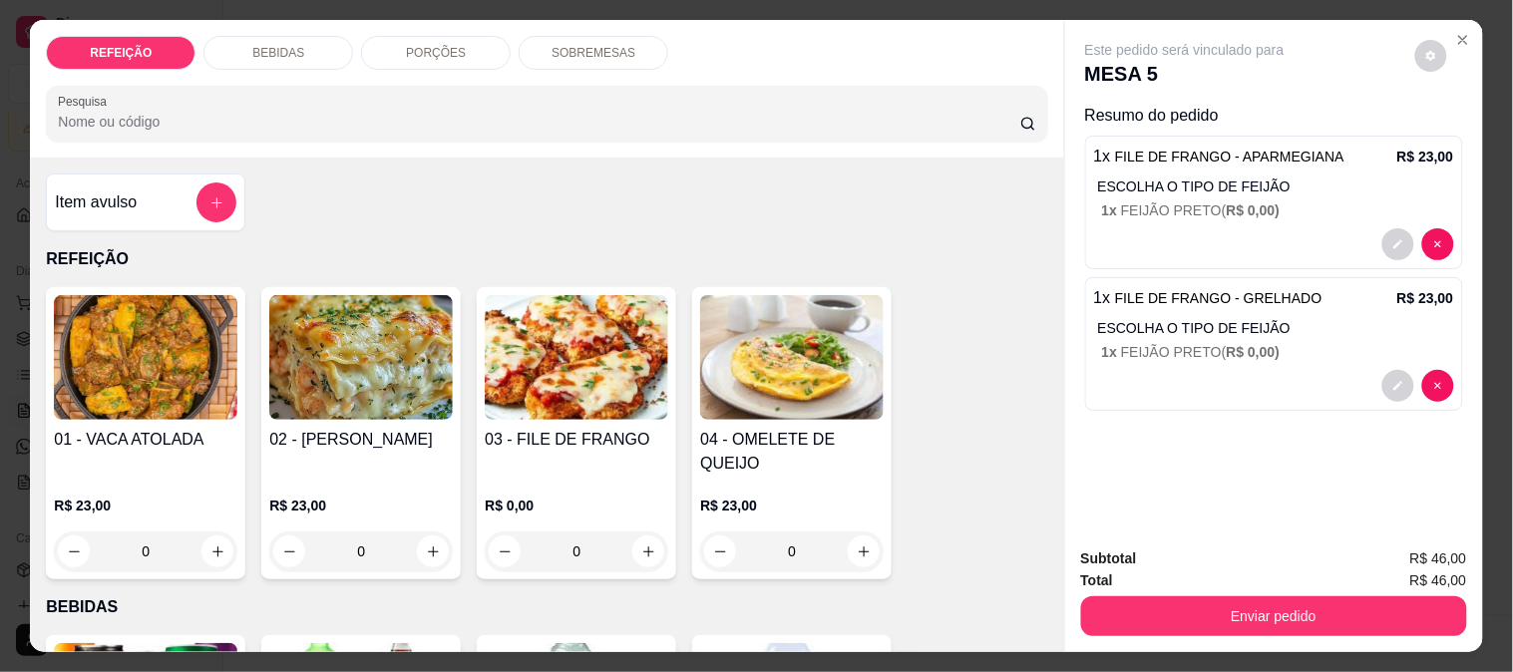
click at [283, 24] on div "REFEIÇÃO BEBIDAS PORÇÕES SOBREMESAS Pesquisa" at bounding box center [546, 89] width 1033 height 138
click at [279, 45] on p "BEBIDAS" at bounding box center [278, 53] width 52 height 16
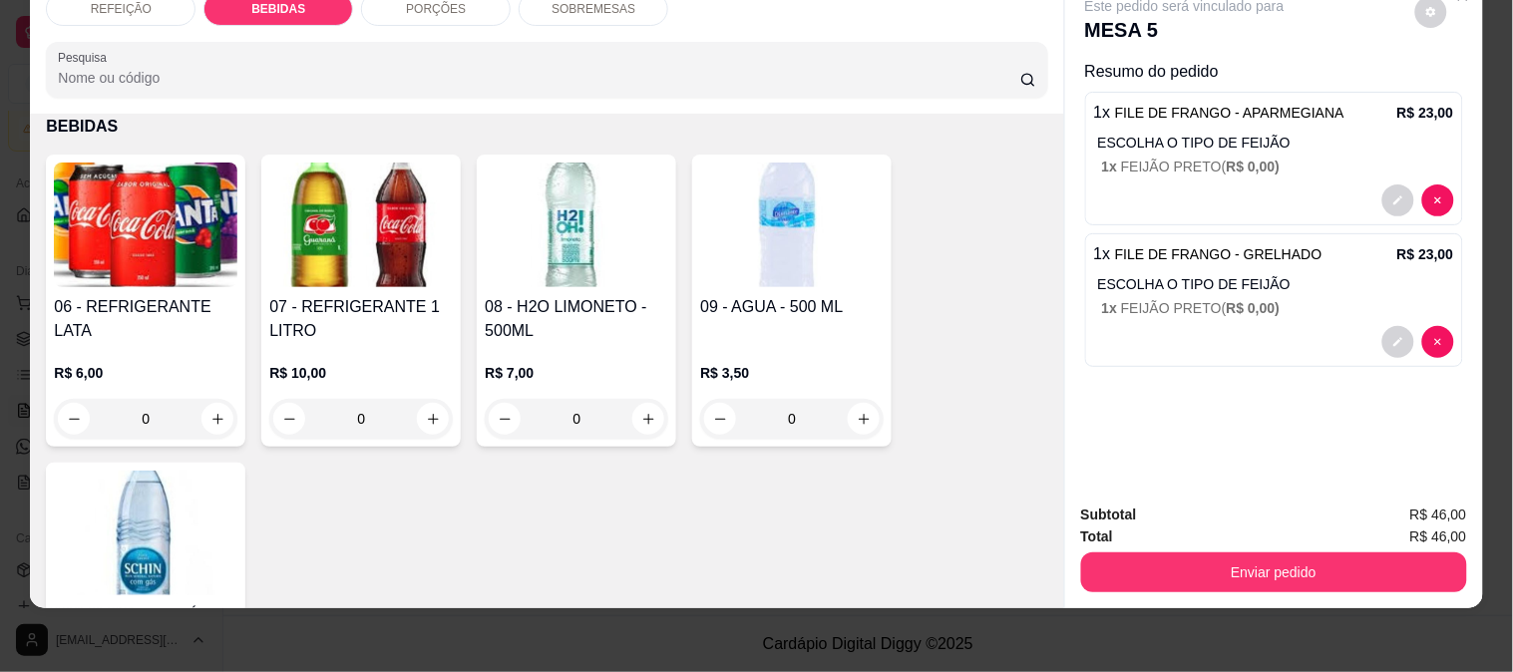
click at [374, 295] on h4 "07 - REFRIGERANTE 1 LITRO" at bounding box center [361, 319] width 184 height 48
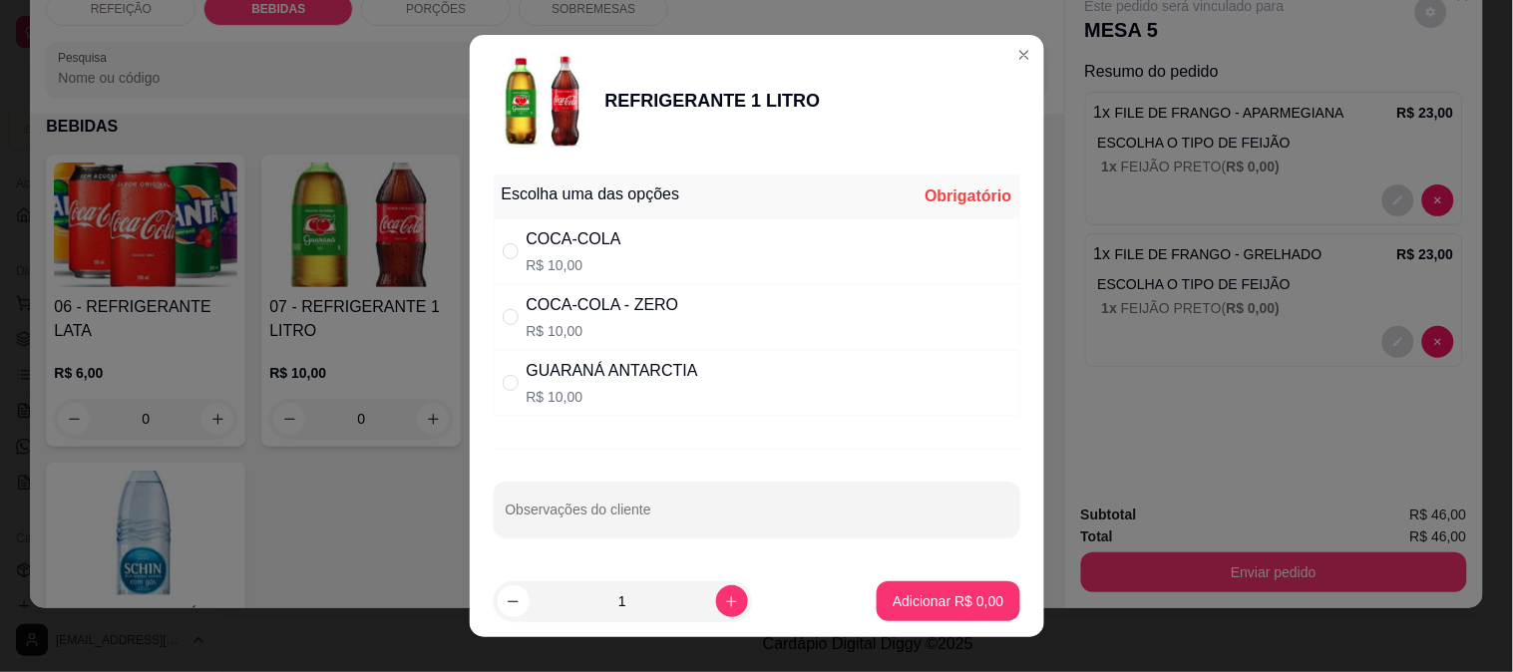
click at [638, 255] on div "COCA-COLA R$ 10,00" at bounding box center [757, 251] width 527 height 66
radio input "true"
click at [950, 592] on p "Adicionar R$ 10,00" at bounding box center [944, 601] width 119 height 20
type input "1"
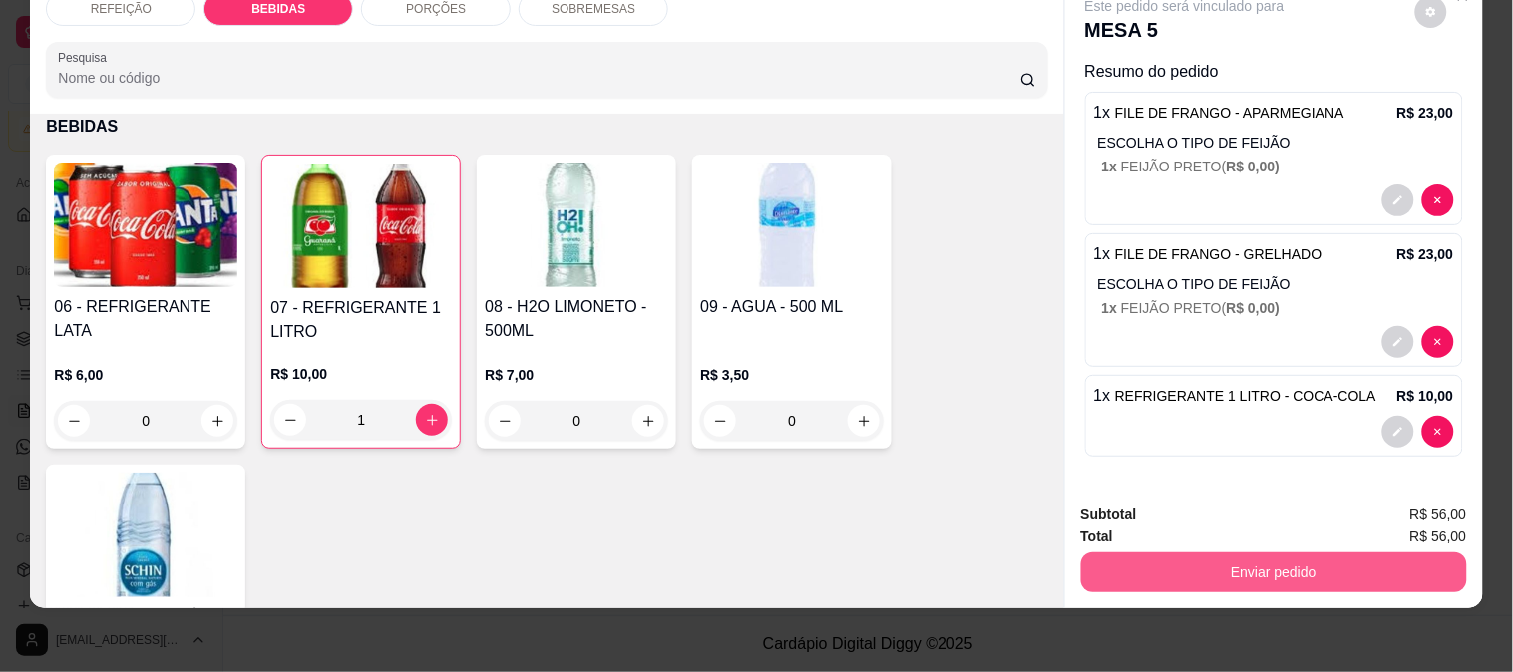
click at [1167, 560] on button "Enviar pedido" at bounding box center [1274, 573] width 386 height 40
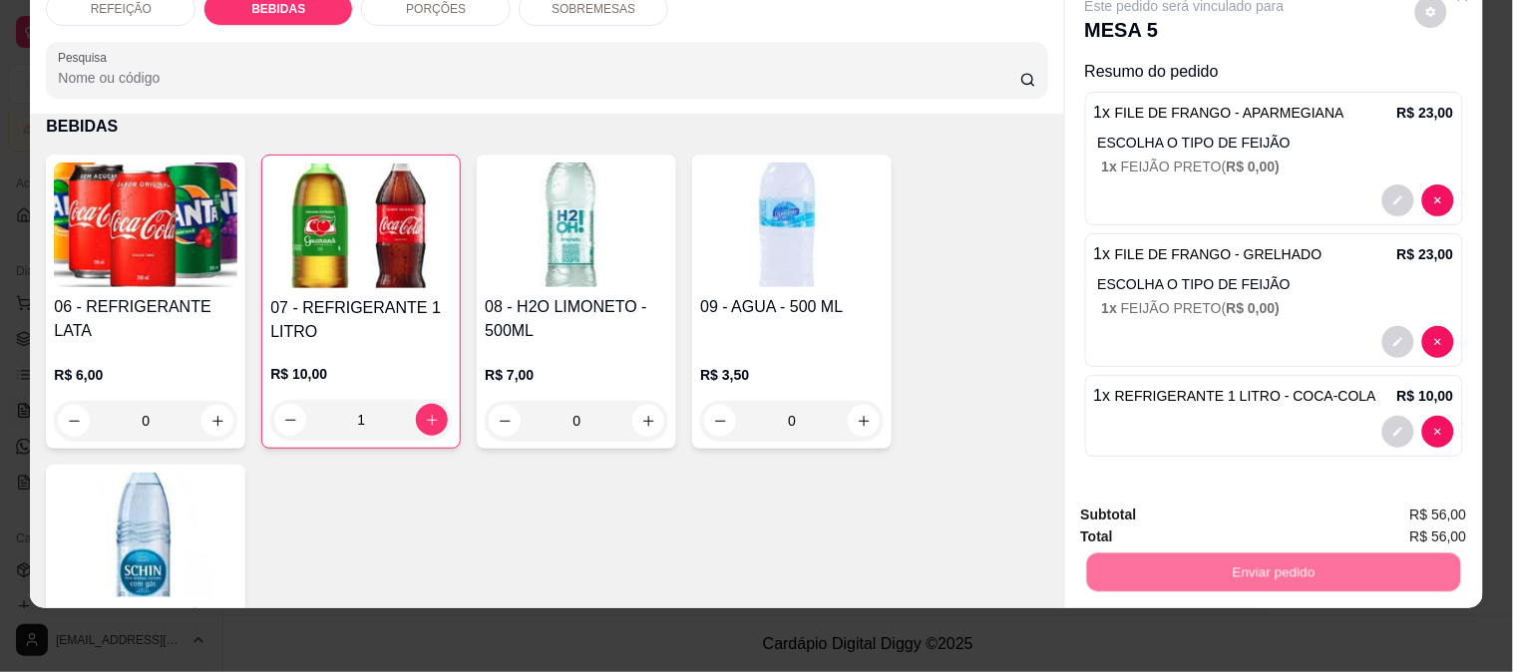
click at [1148, 507] on button "Não registrar e enviar pedido" at bounding box center [1207, 506] width 201 height 37
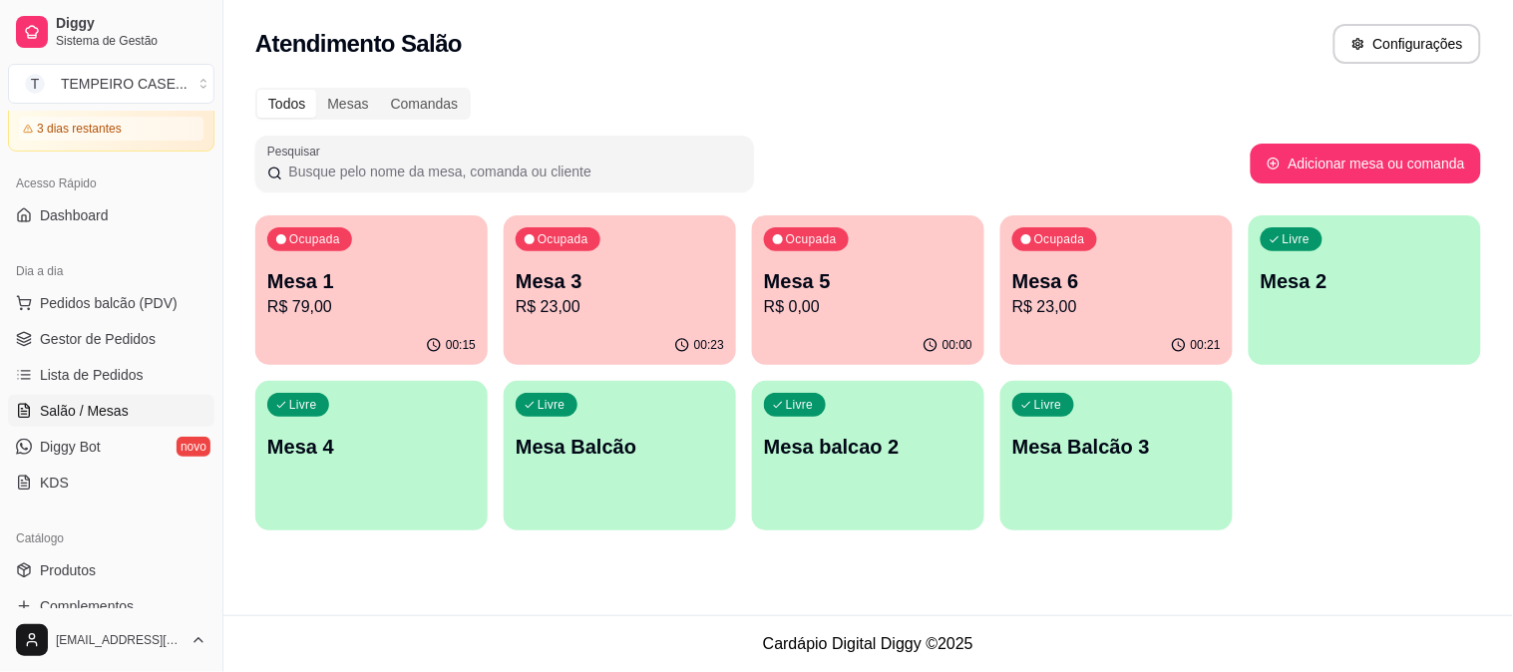
click at [369, 326] on div "00:15" at bounding box center [371, 345] width 232 height 39
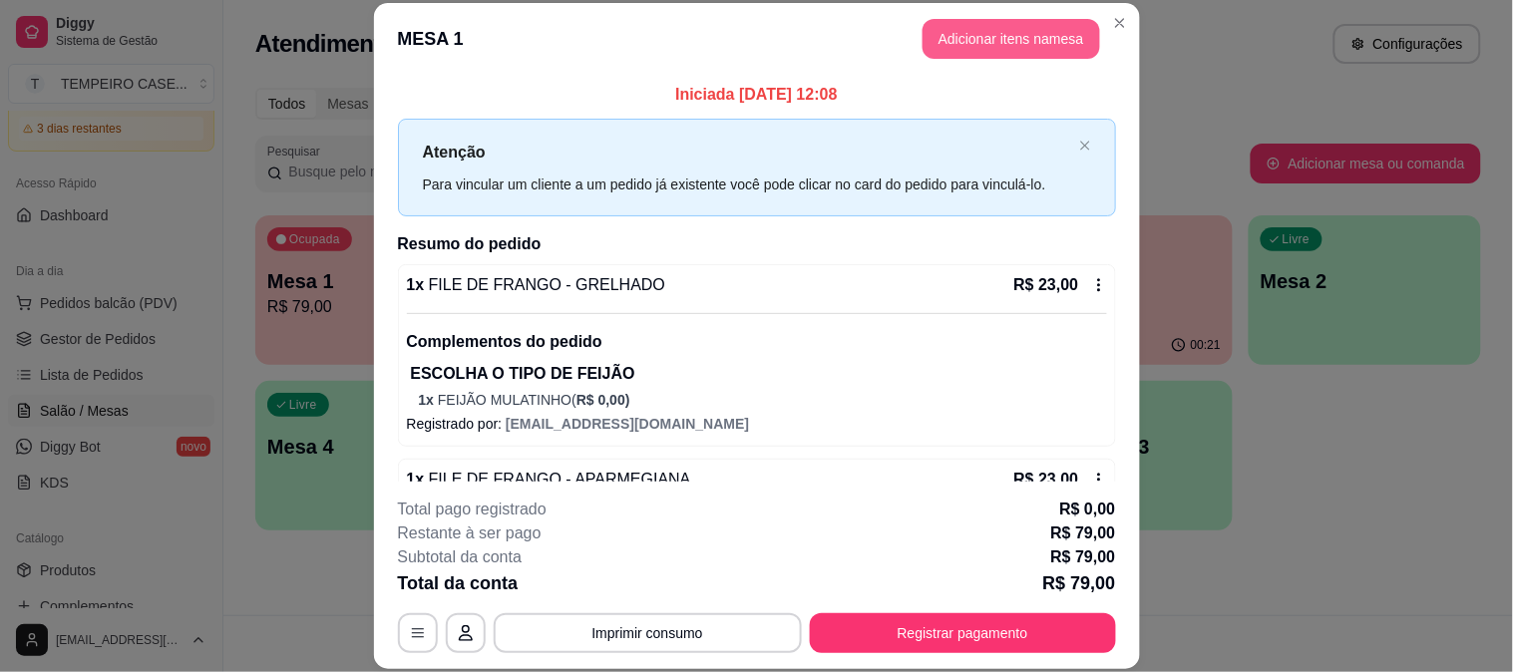
click at [952, 51] on button "Adicionar itens na mesa" at bounding box center [1012, 39] width 178 height 40
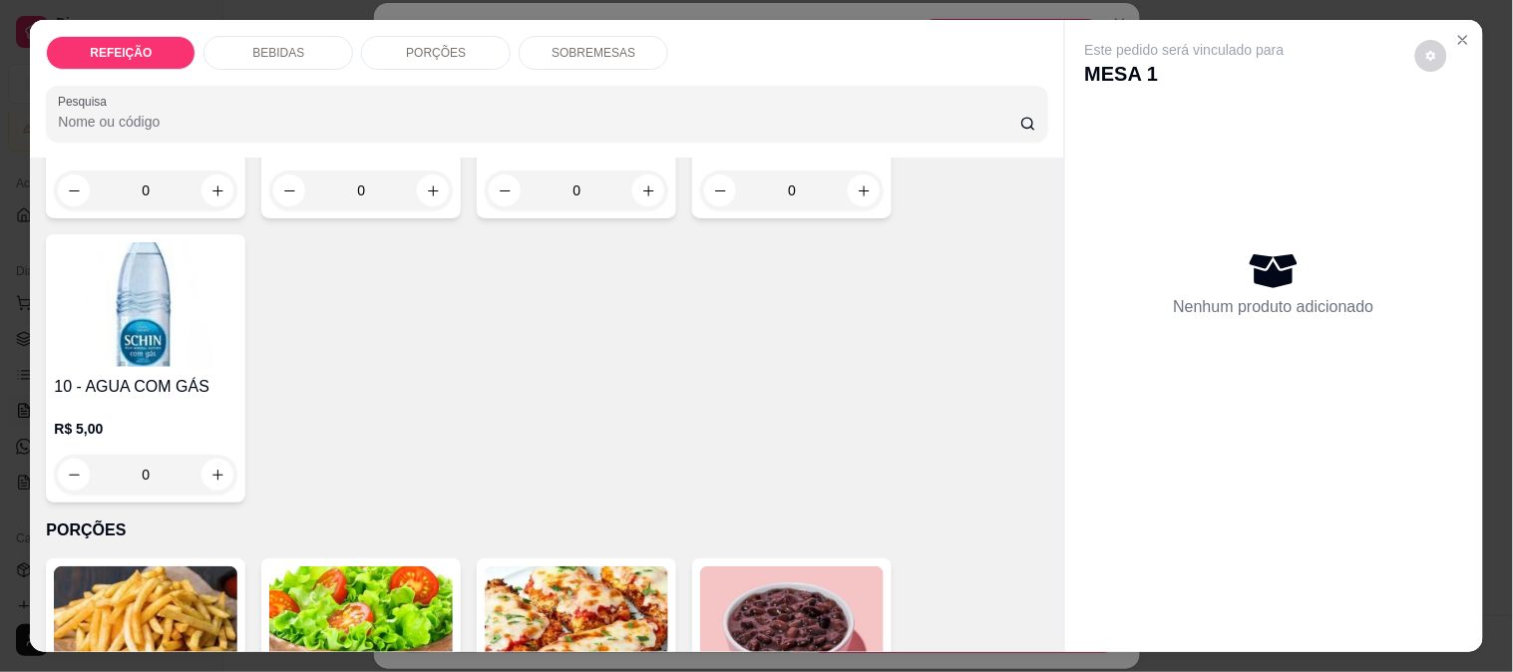
scroll to position [664, 0]
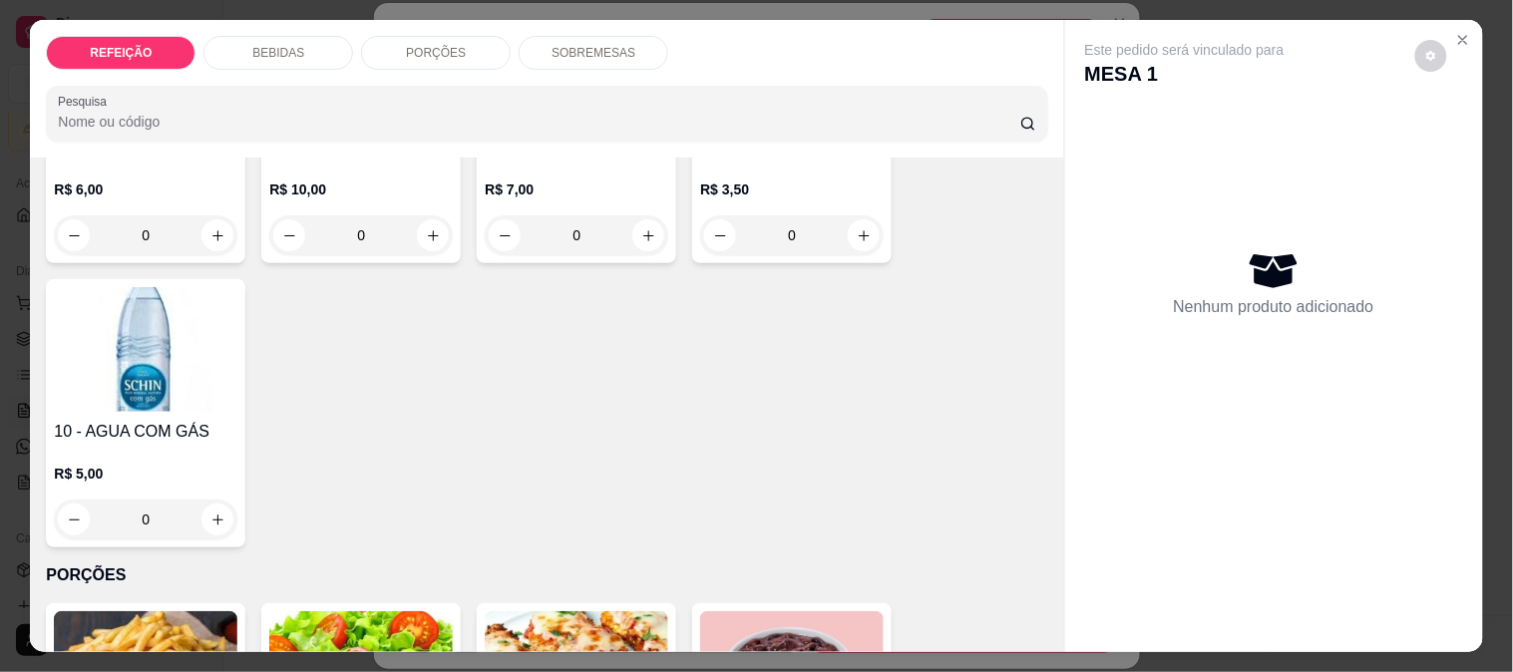
click at [156, 355] on img at bounding box center [146, 349] width 184 height 125
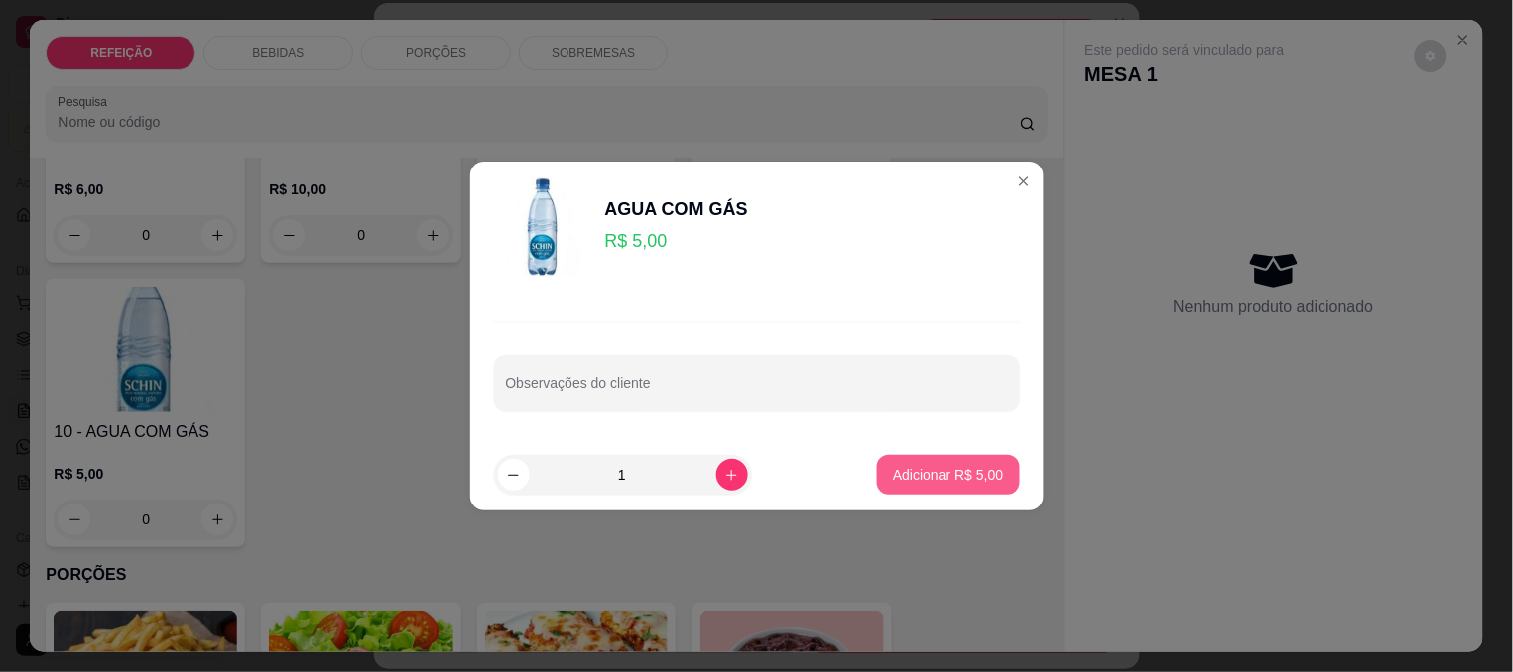
click at [941, 493] on button "Adicionar R$ 5,00" at bounding box center [948, 475] width 143 height 40
type input "1"
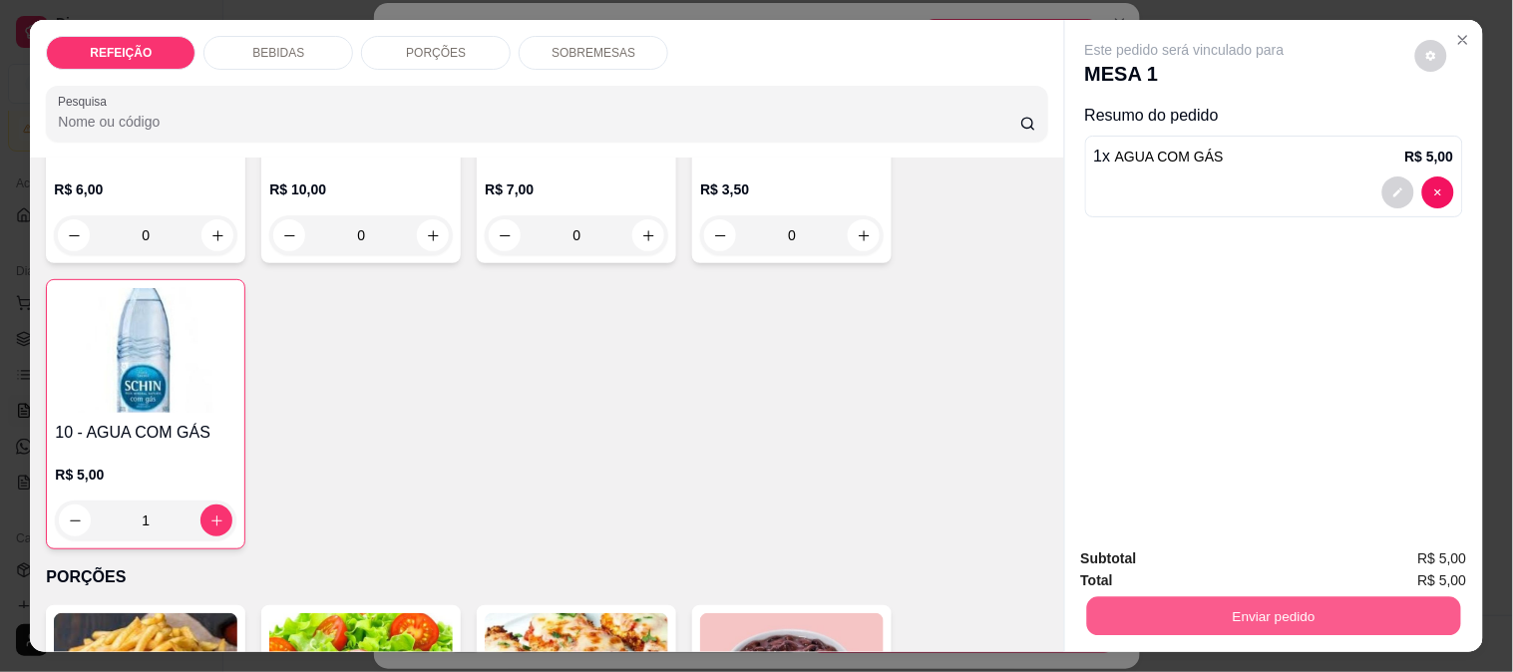
click at [1250, 605] on button "Enviar pedido" at bounding box center [1273, 615] width 374 height 39
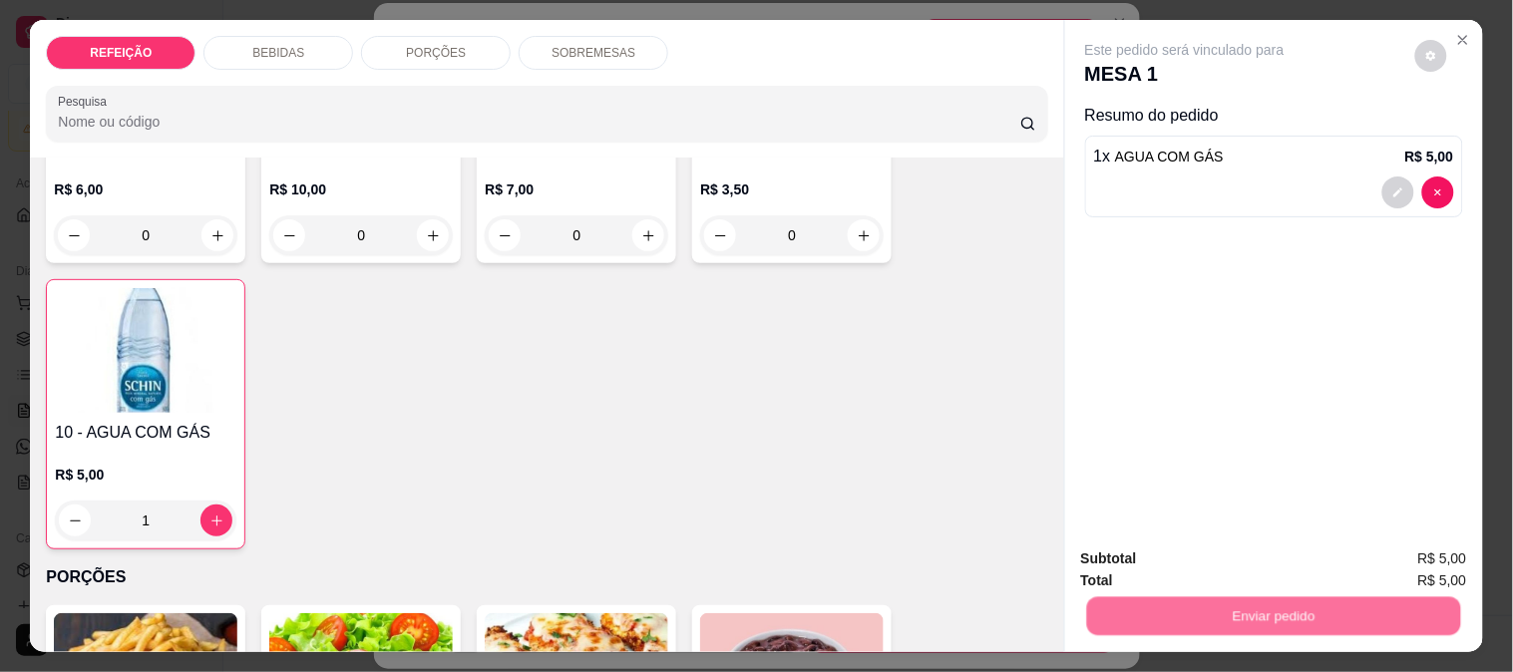
click at [1184, 571] on button "Não registrar e enviar pedido" at bounding box center [1207, 560] width 207 height 38
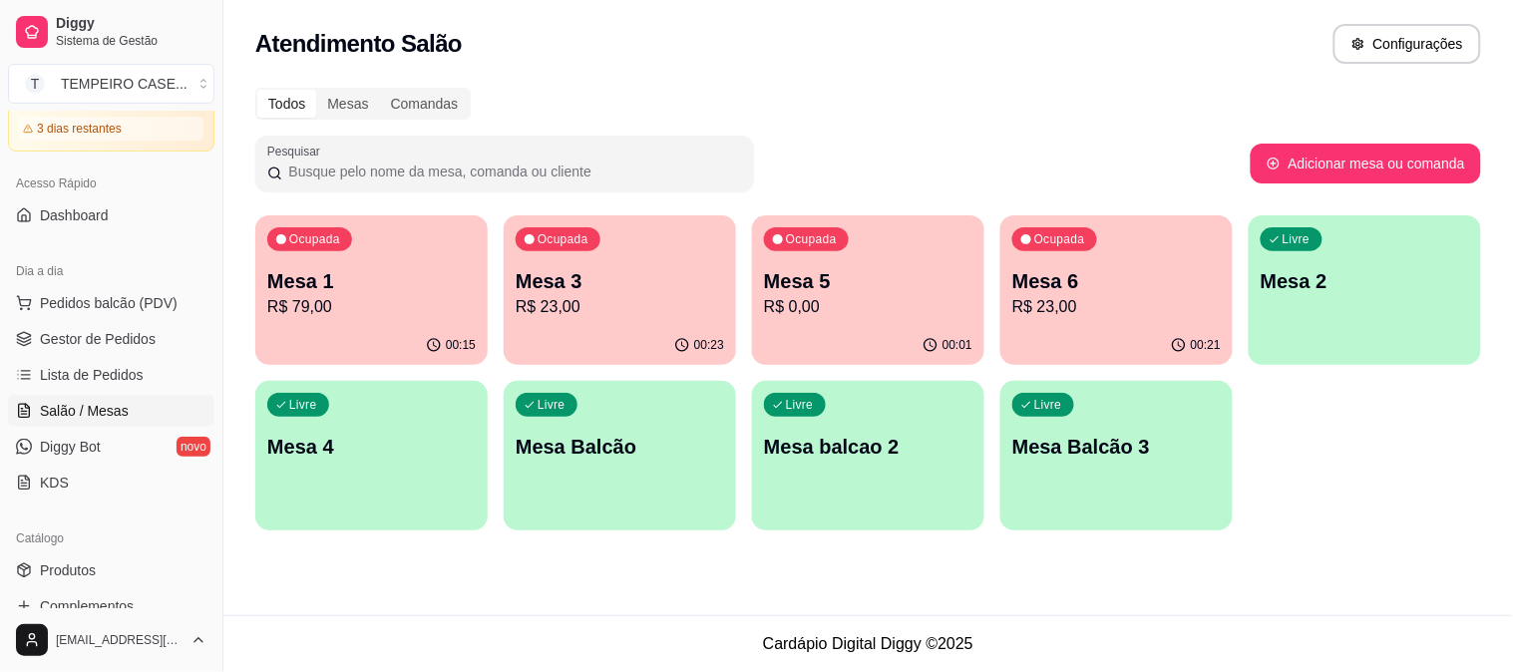
click at [602, 330] on div "00:23" at bounding box center [620, 345] width 232 height 39
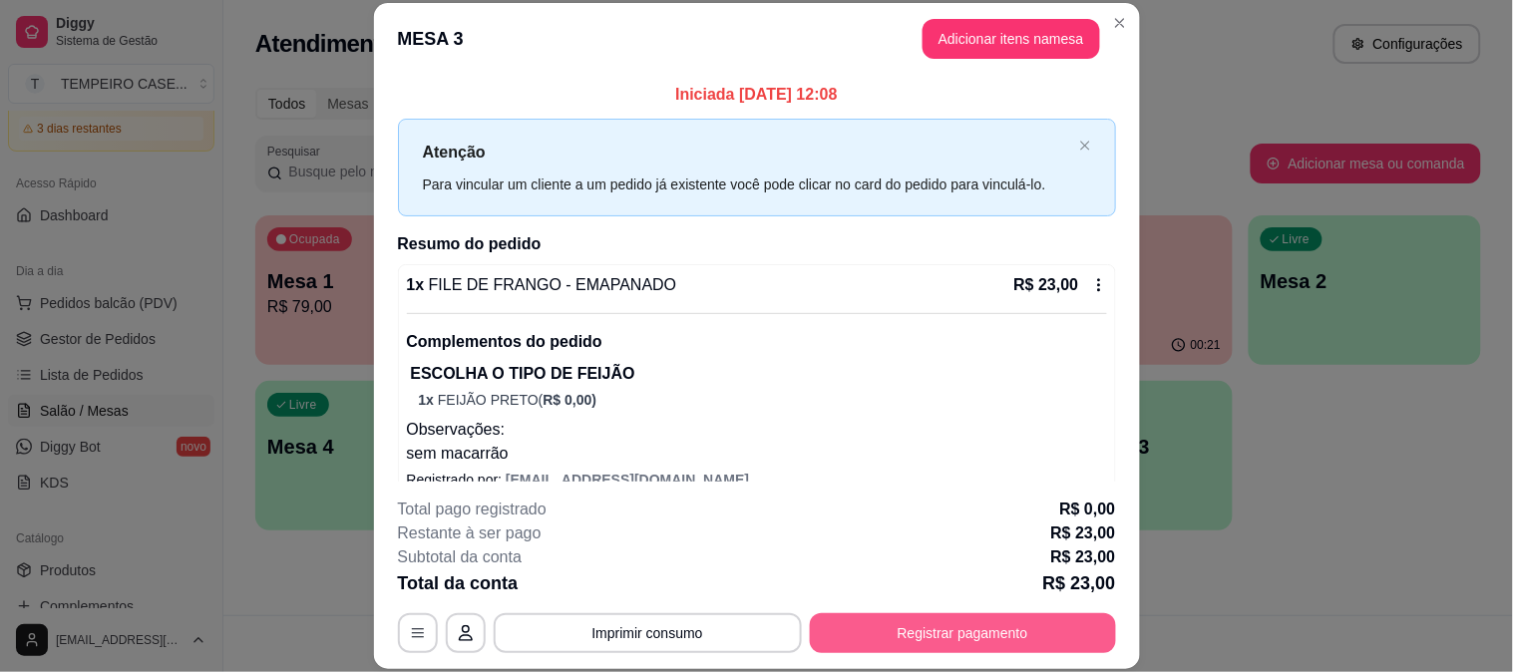
click at [906, 640] on button "Registrar pagamento" at bounding box center [963, 633] width 306 height 40
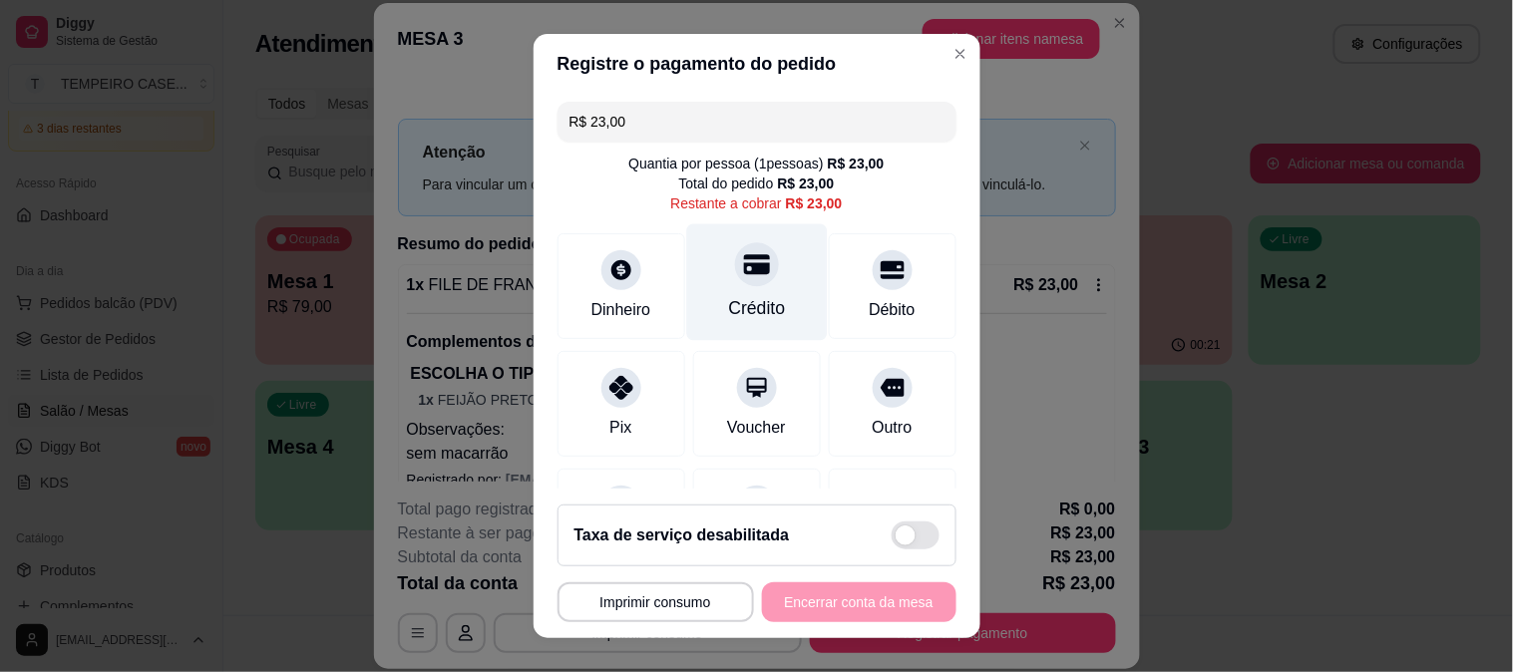
click at [746, 291] on div "Crédito" at bounding box center [756, 281] width 141 height 117
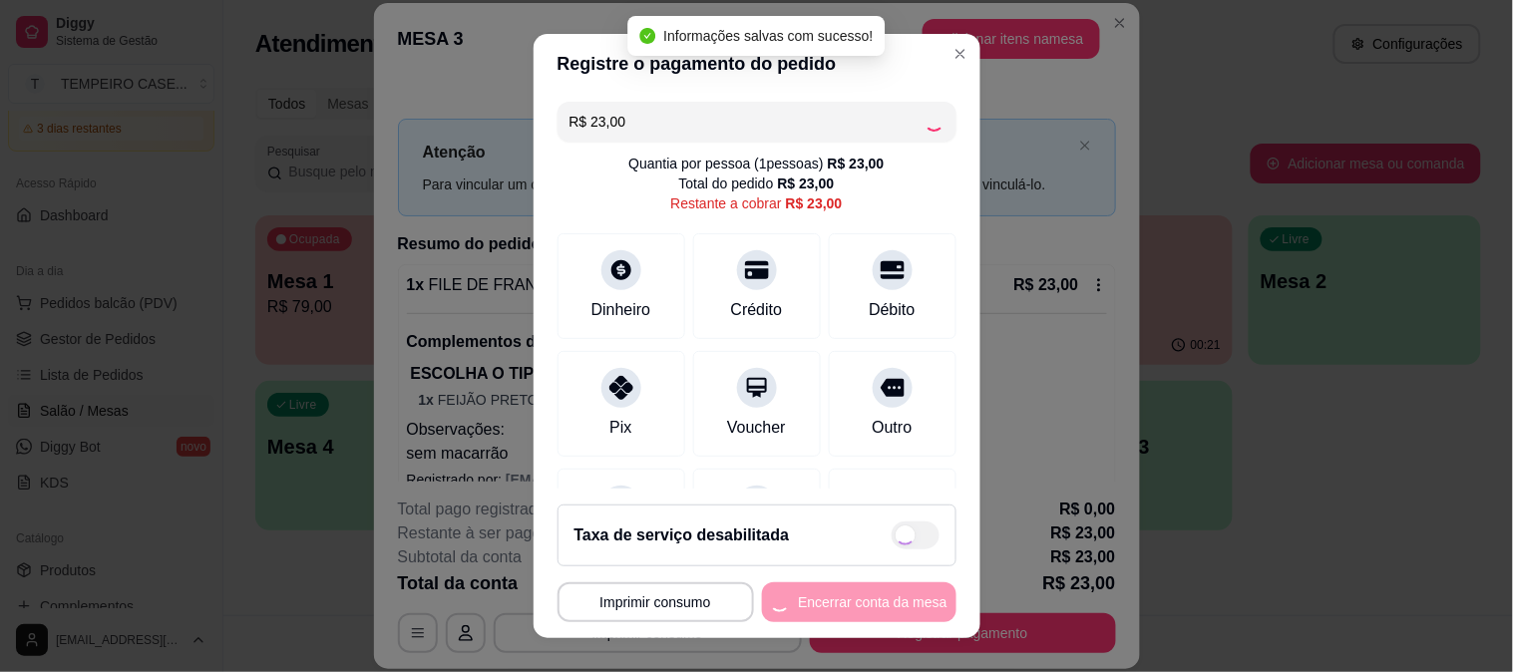
type input "R$ 0,00"
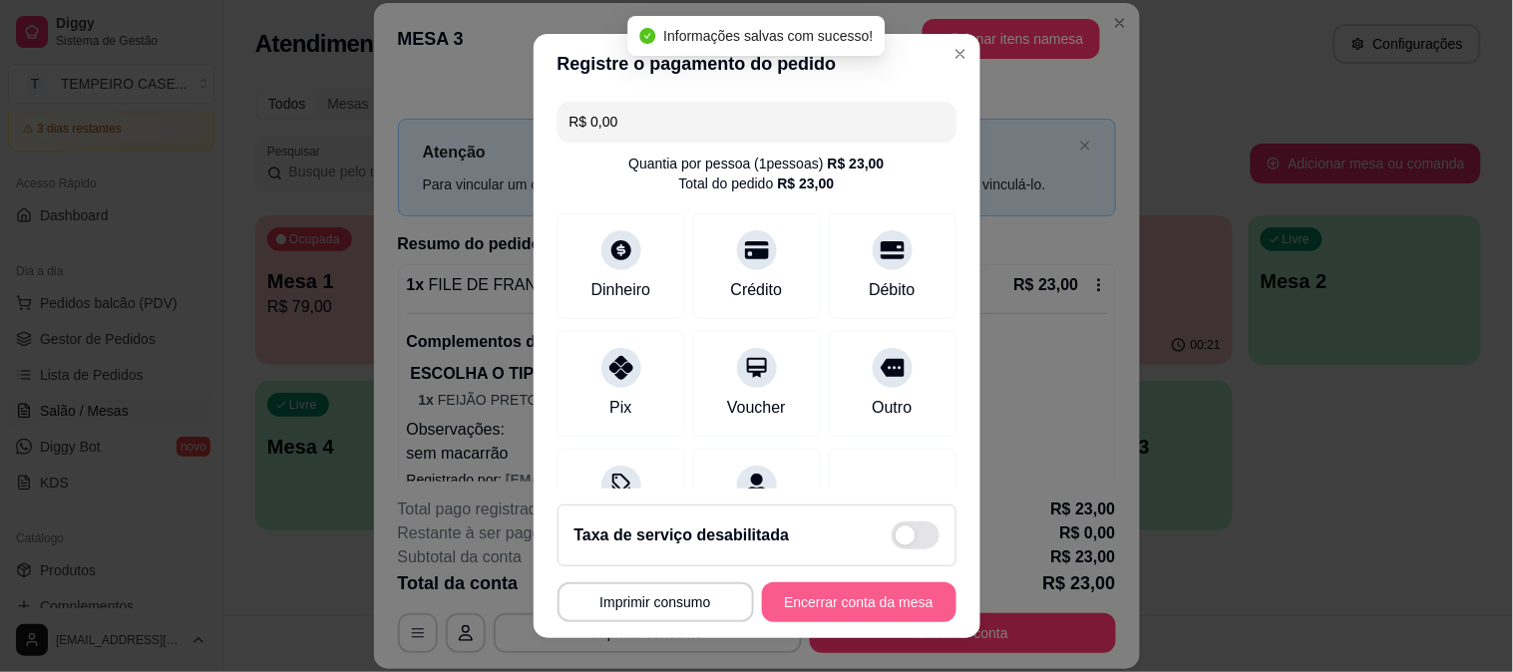
click at [848, 598] on button "Encerrar conta da mesa" at bounding box center [859, 602] width 194 height 40
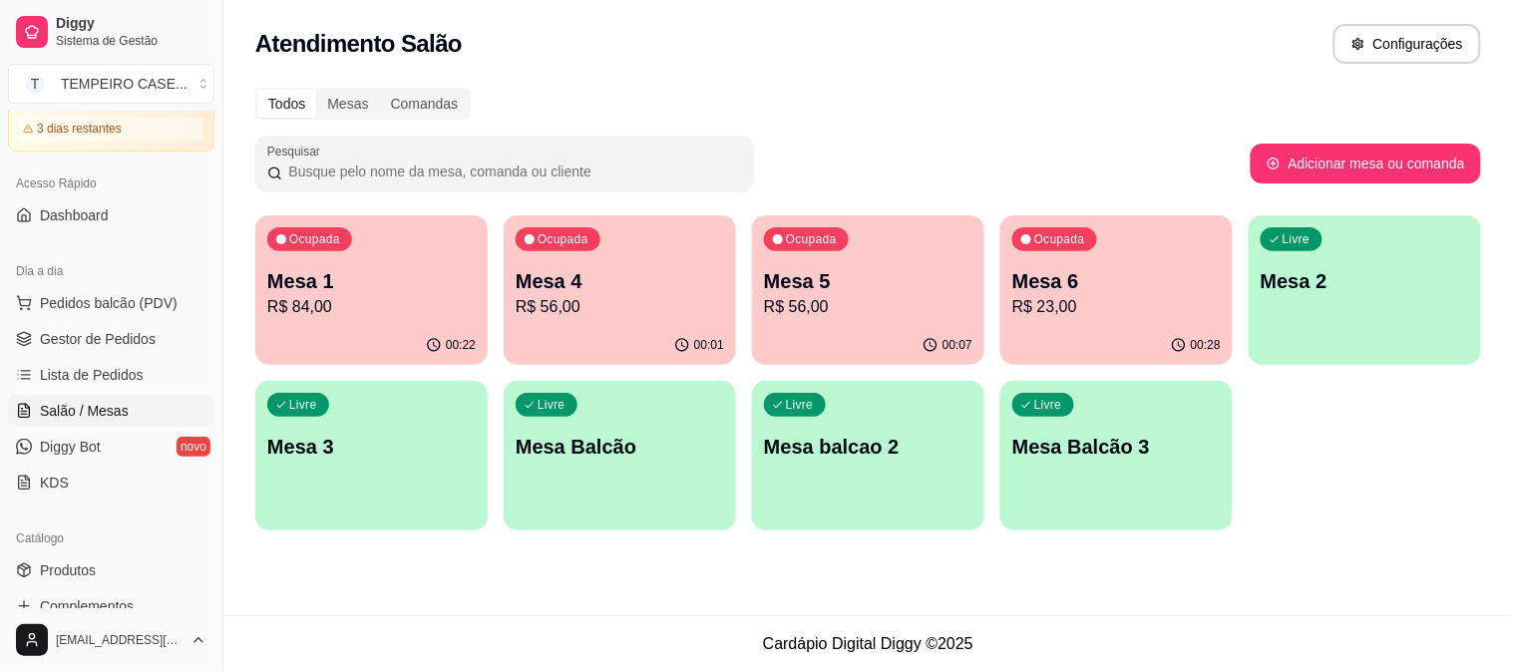
click at [1334, 341] on div "button" at bounding box center [1365, 353] width 232 height 24
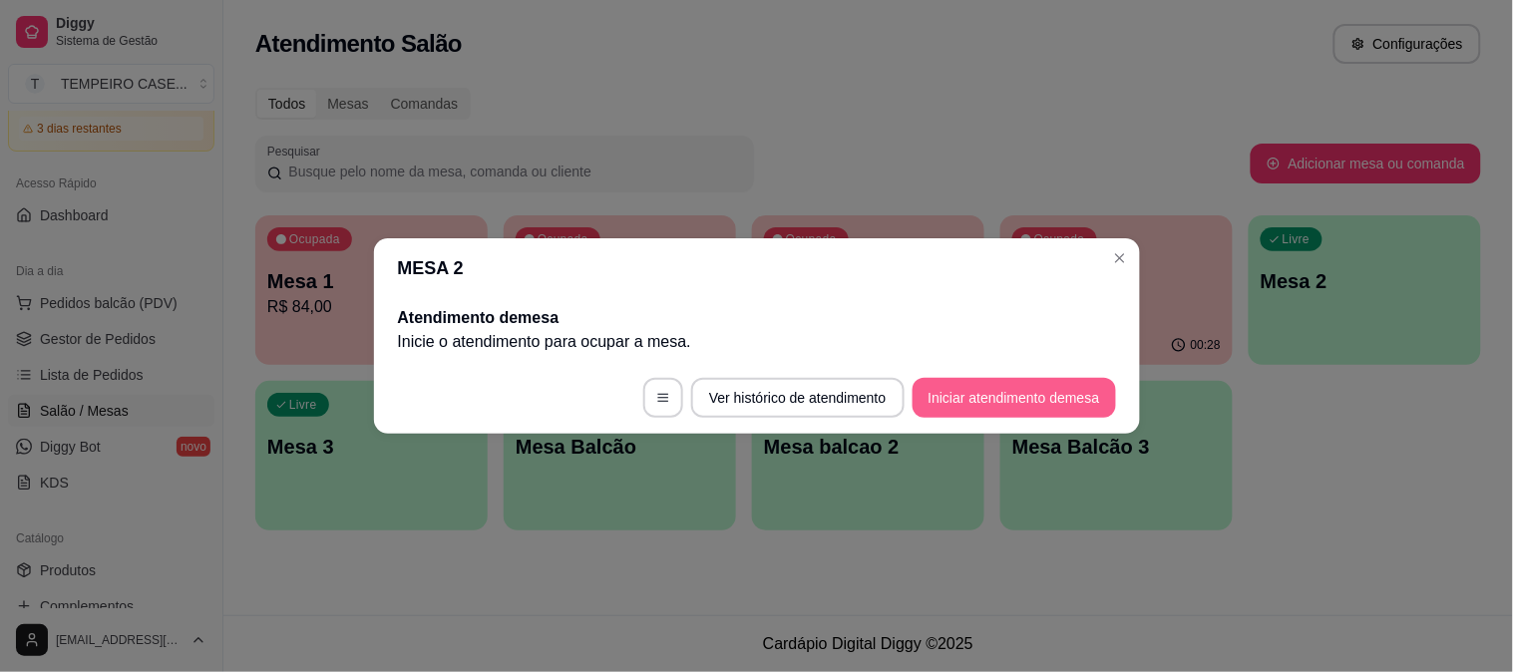
click at [1031, 404] on button "Iniciar atendimento de mesa" at bounding box center [1014, 398] width 203 height 40
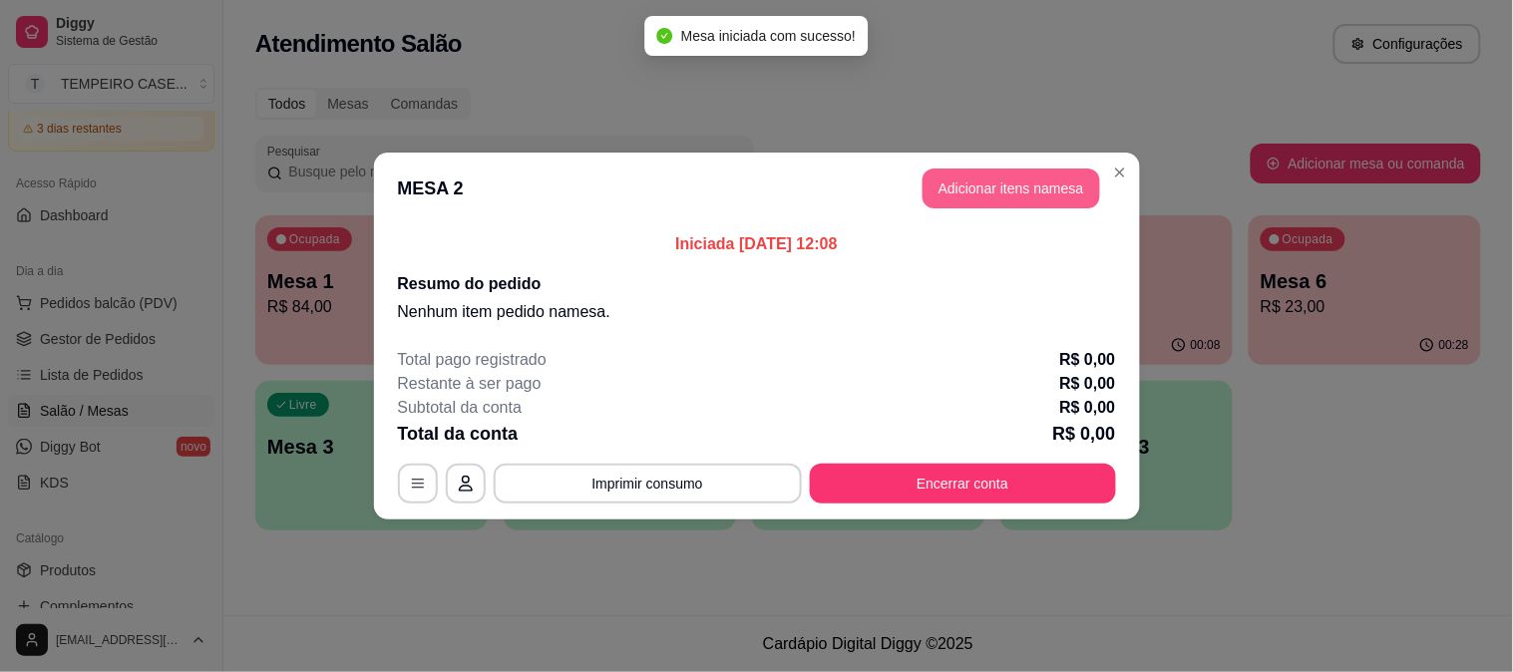
click at [983, 199] on button "Adicionar itens na mesa" at bounding box center [1012, 189] width 178 height 40
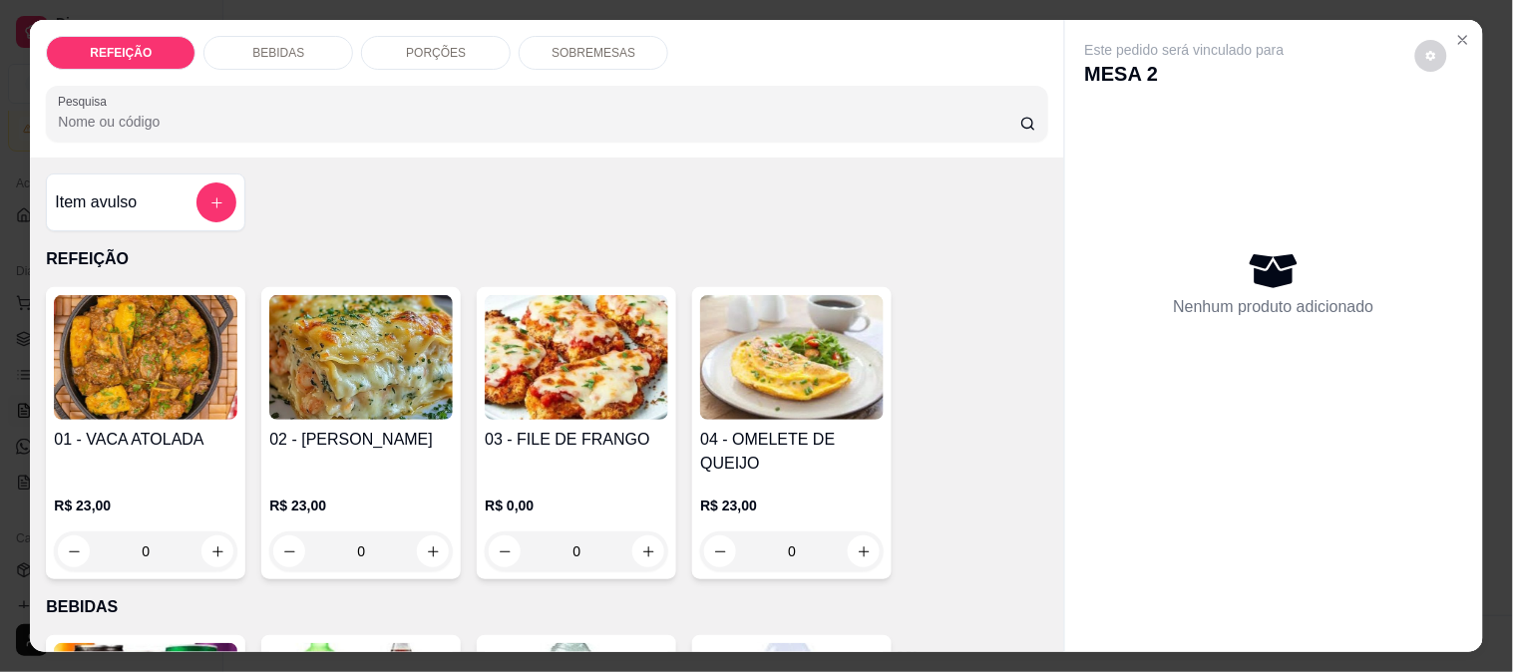
click at [365, 437] on h4 "02 - [PERSON_NAME]" at bounding box center [361, 440] width 184 height 24
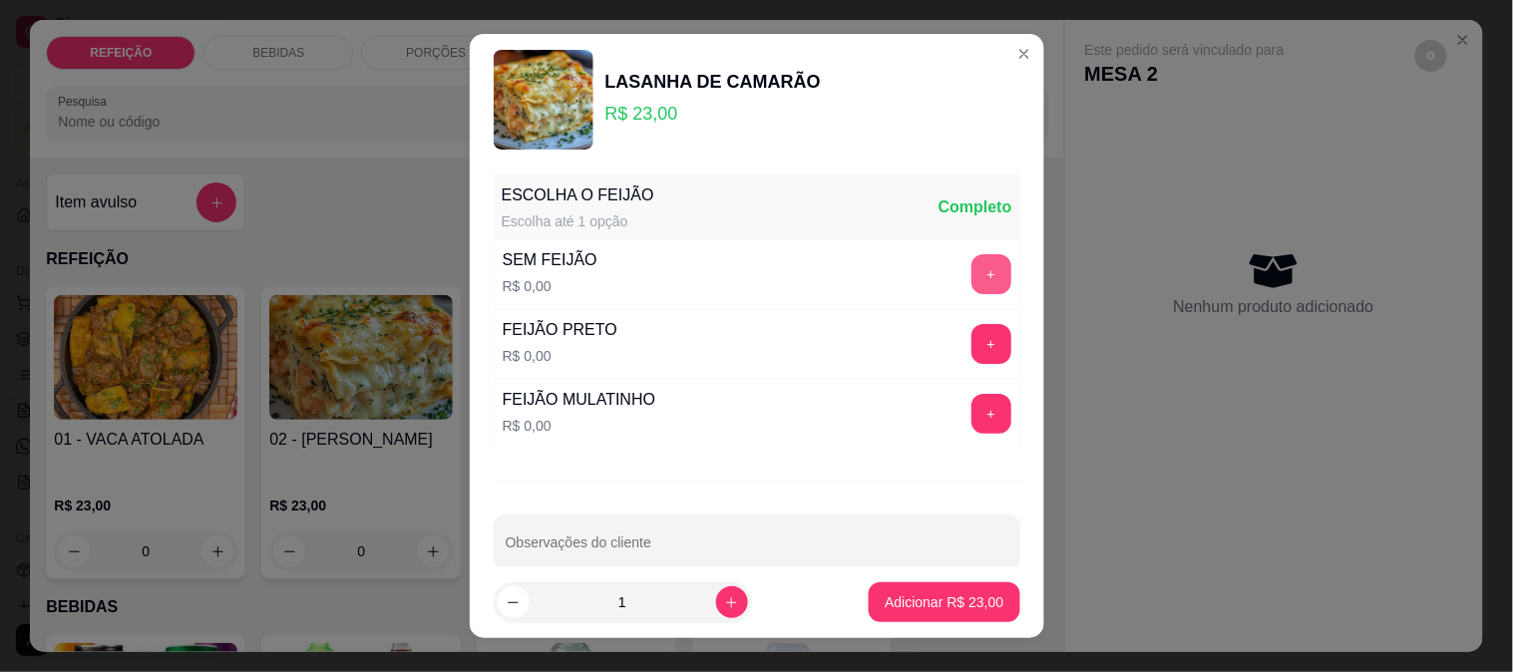
click at [971, 274] on button "+" at bounding box center [991, 274] width 40 height 40
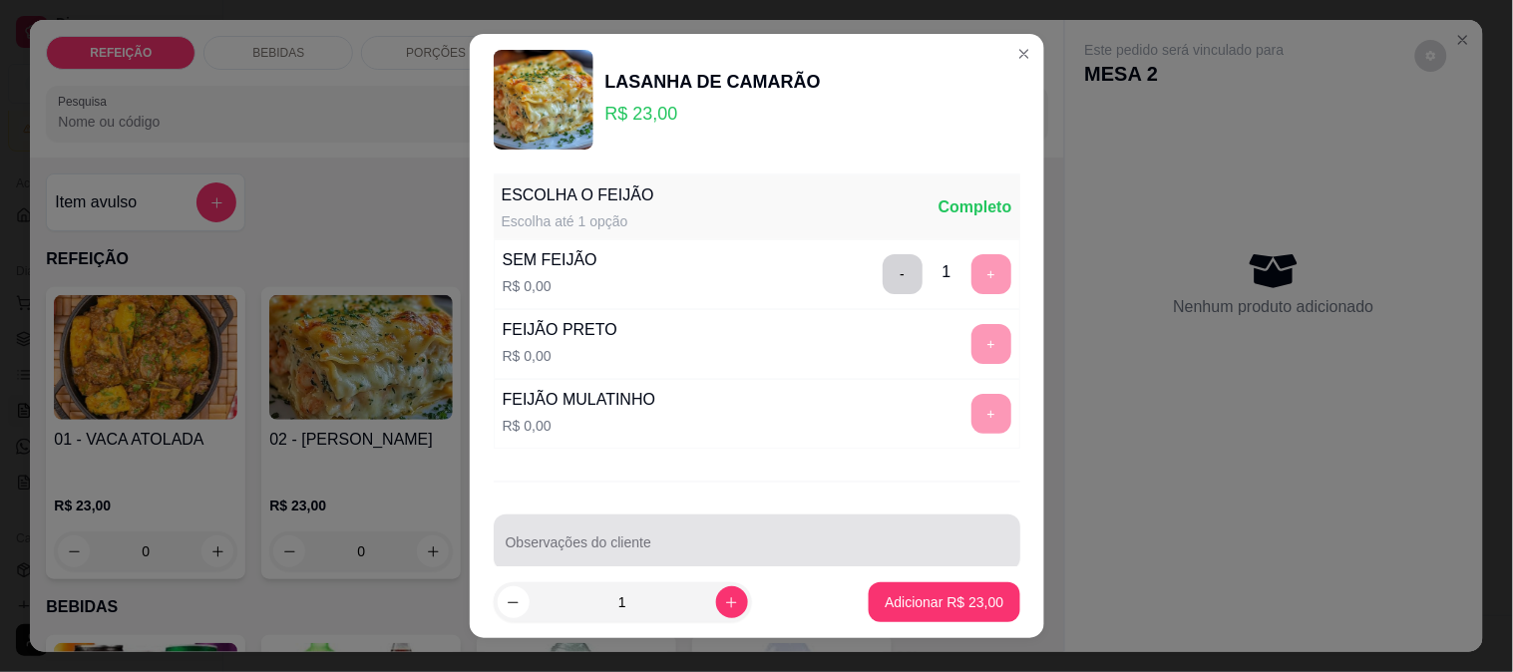
click at [689, 541] on input "Observações do cliente" at bounding box center [757, 551] width 503 height 20
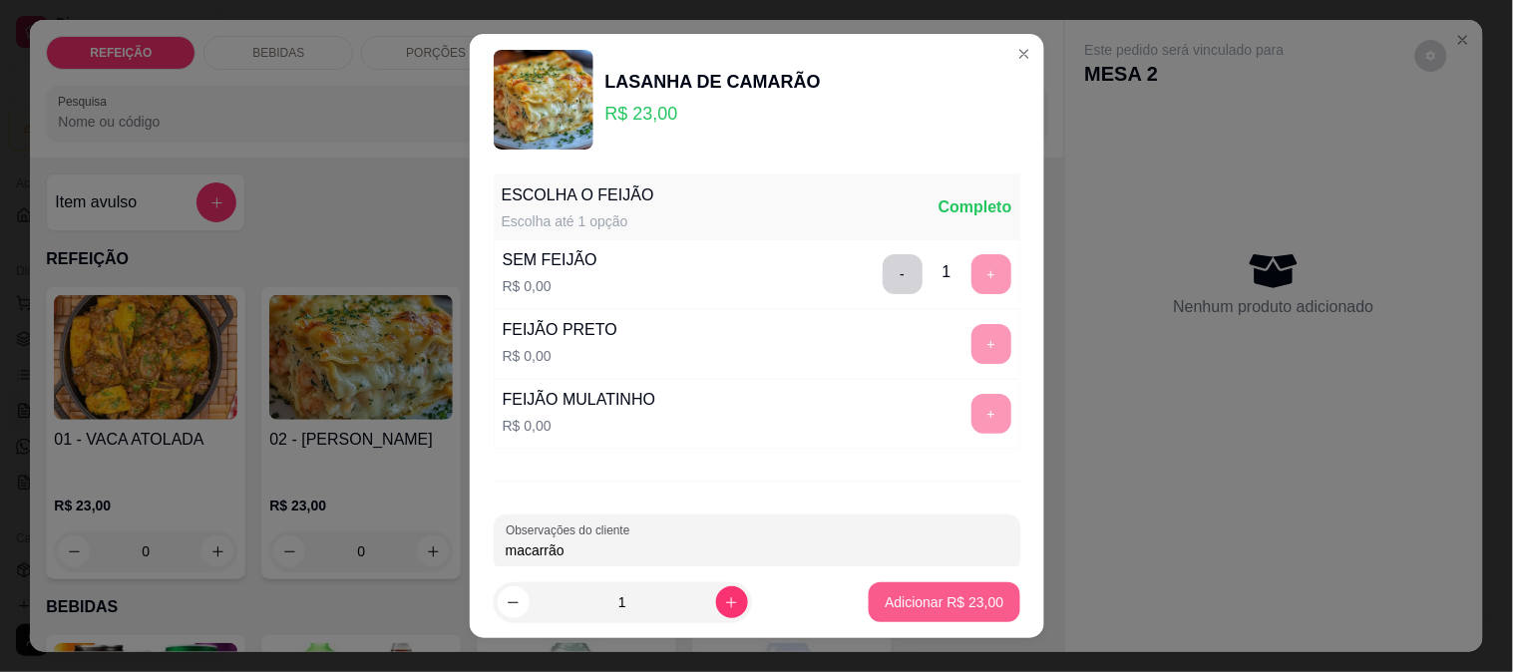
type input "macarrão"
click at [885, 604] on p "Adicionar R$ 23,00" at bounding box center [944, 602] width 119 height 20
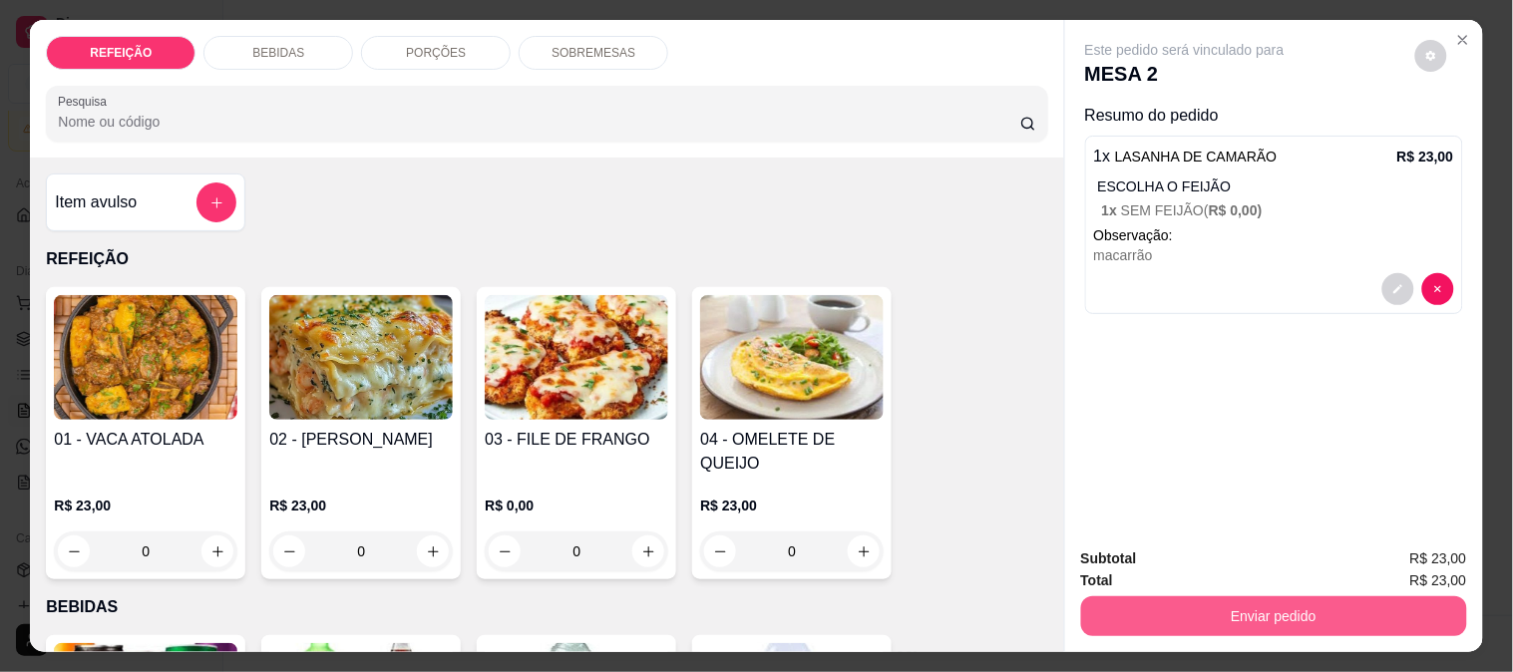
click at [1164, 602] on button "Enviar pedido" at bounding box center [1274, 616] width 386 height 40
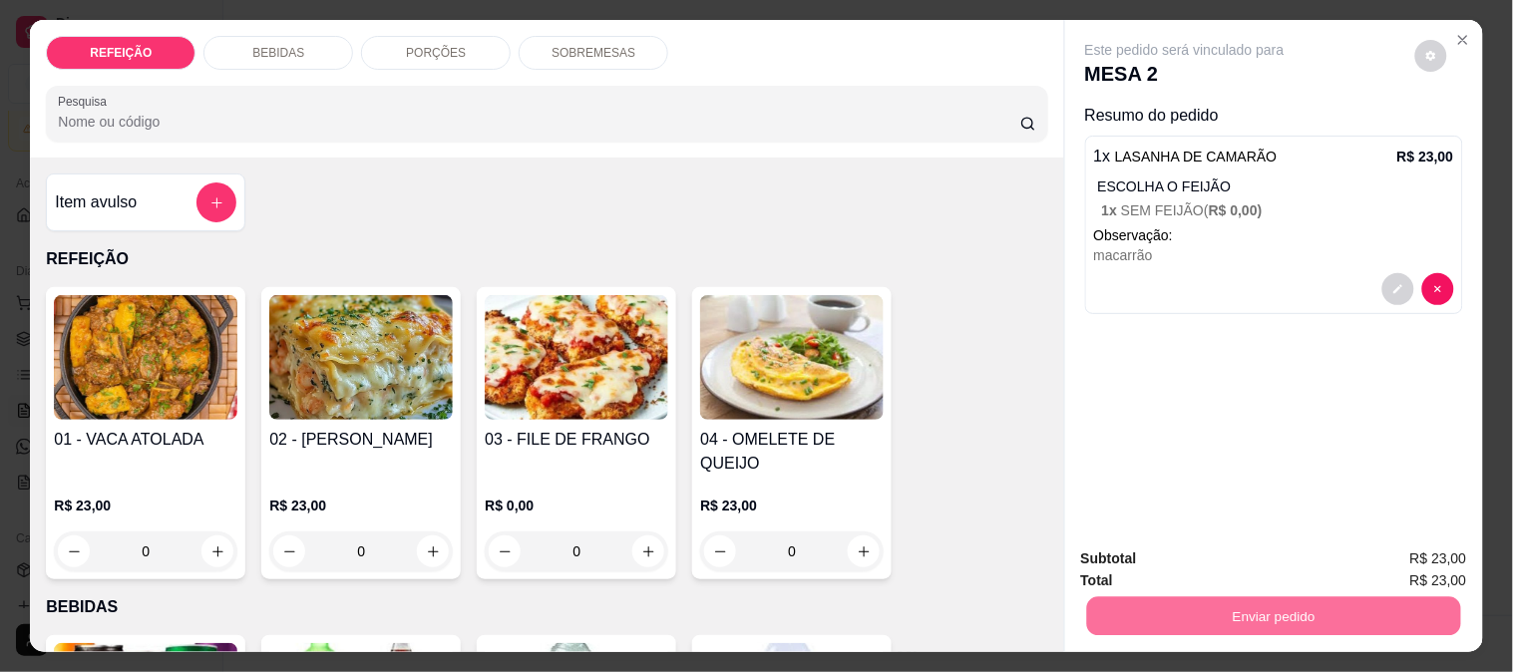
click at [315, 42] on div "BEBIDAS" at bounding box center [278, 53] width 150 height 34
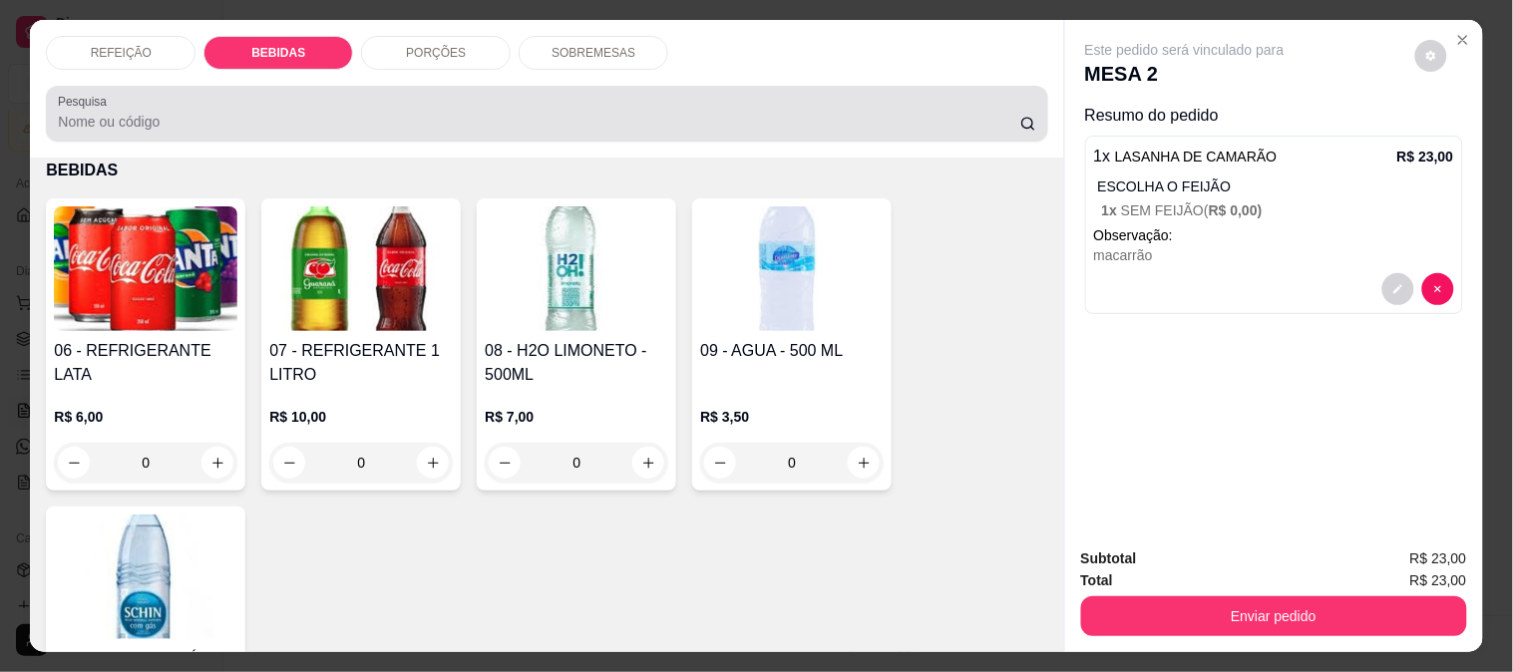
scroll to position [52, 0]
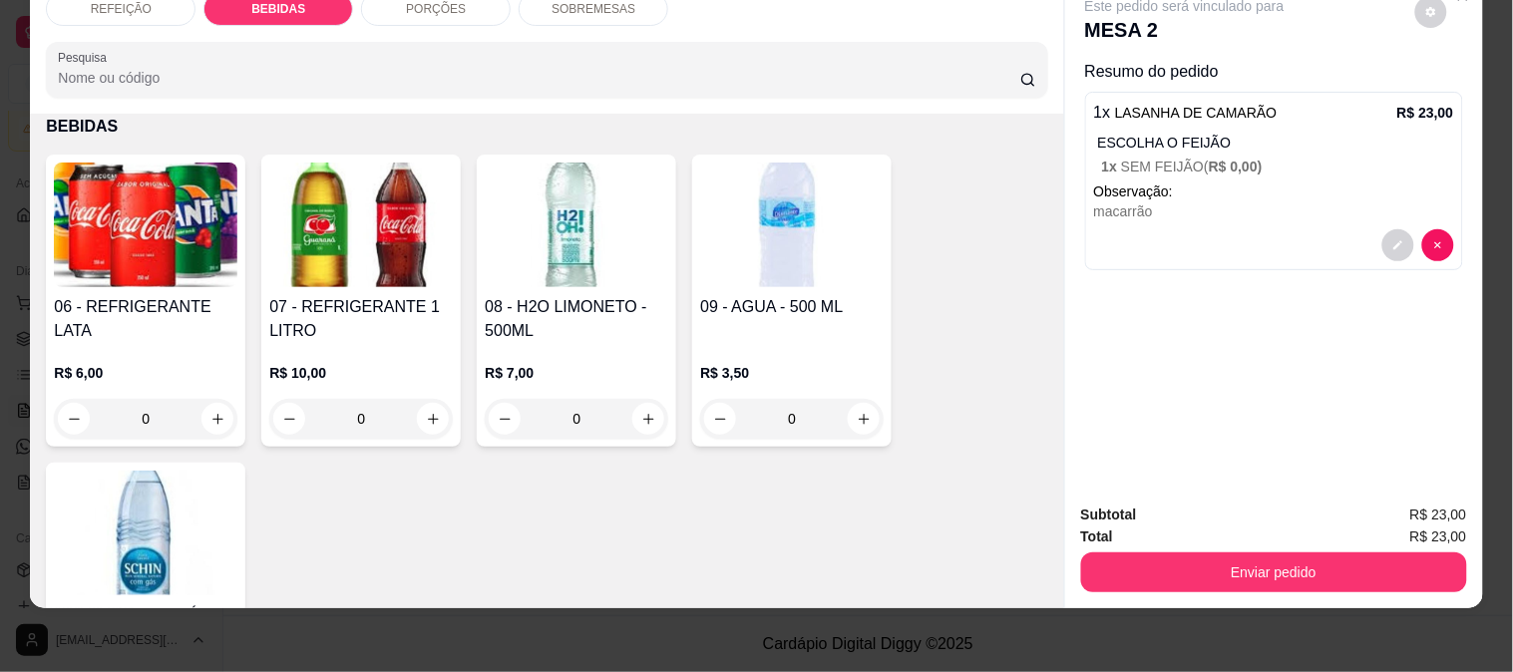
click at [173, 242] on img at bounding box center [146, 225] width 184 height 125
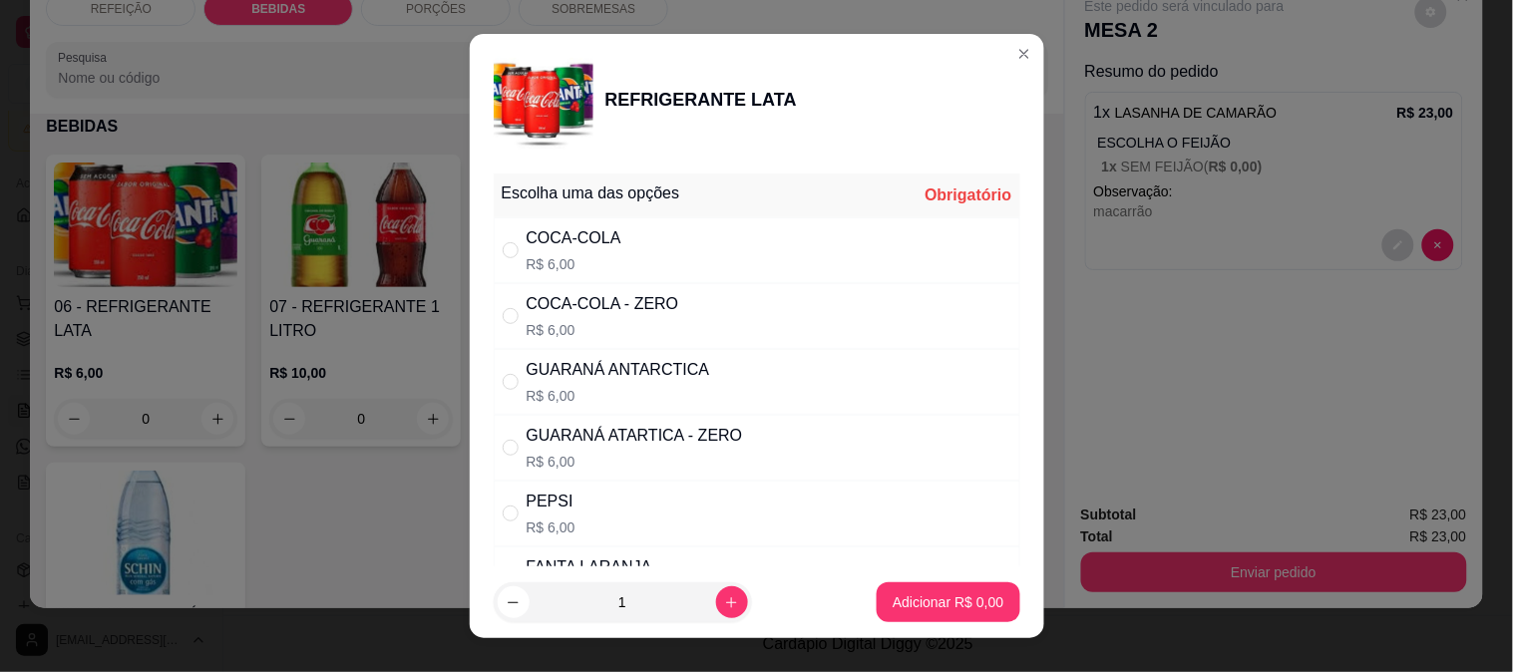
click at [632, 435] on div "GUARANÁ ATARTICA - ZERO" at bounding box center [635, 436] width 216 height 24
radio input "true"
click at [914, 585] on button "Adicionar R$ 6,00" at bounding box center [948, 602] width 143 height 40
type input "1"
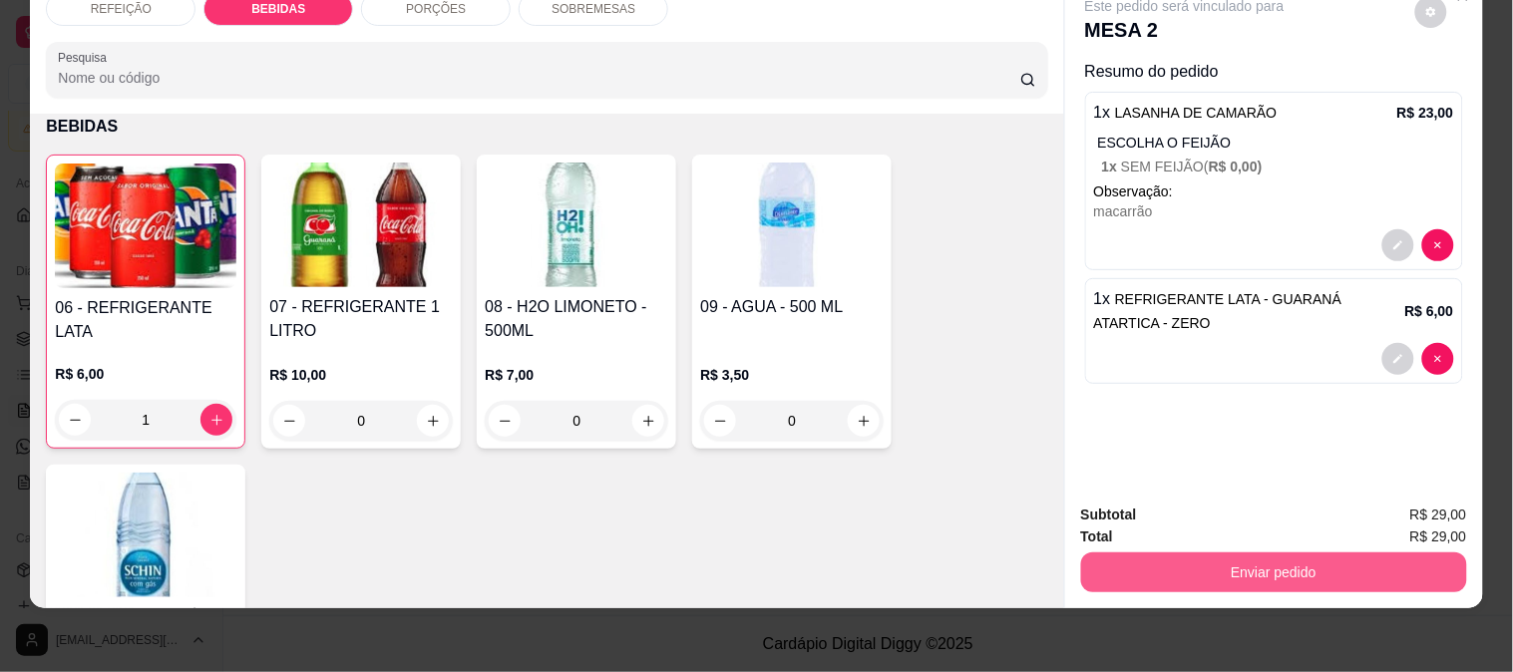
click at [1164, 554] on button "Enviar pedido" at bounding box center [1274, 573] width 386 height 40
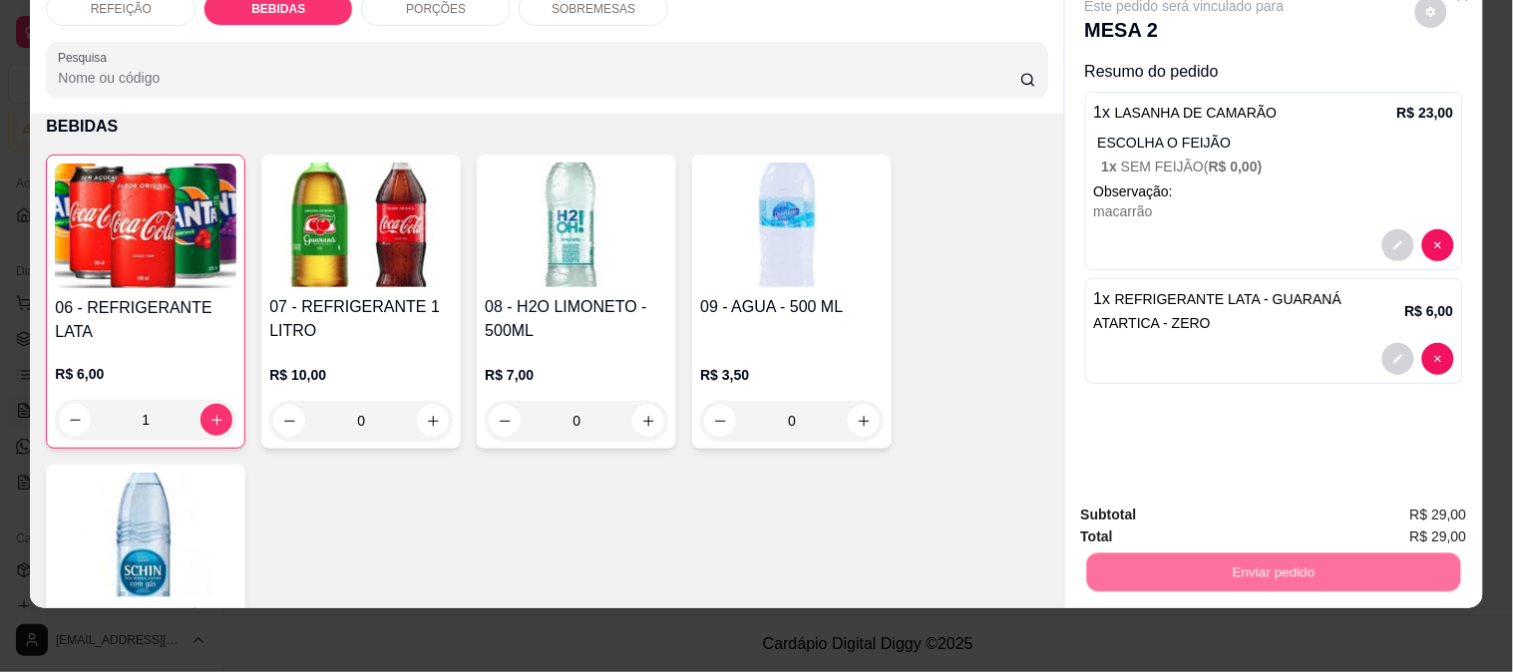
click at [1167, 509] on button "Não registrar e enviar pedido" at bounding box center [1207, 507] width 201 height 37
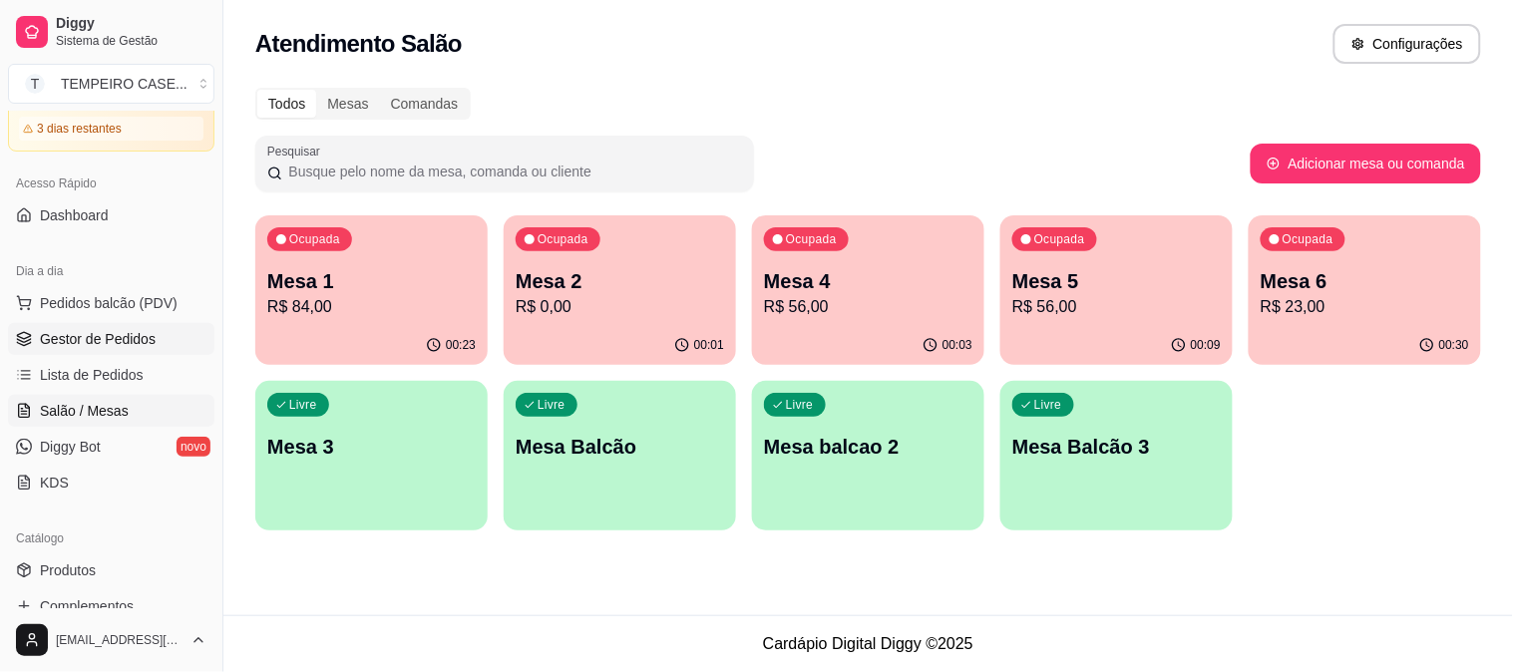
click at [118, 336] on span "Gestor de Pedidos" at bounding box center [98, 339] width 116 height 20
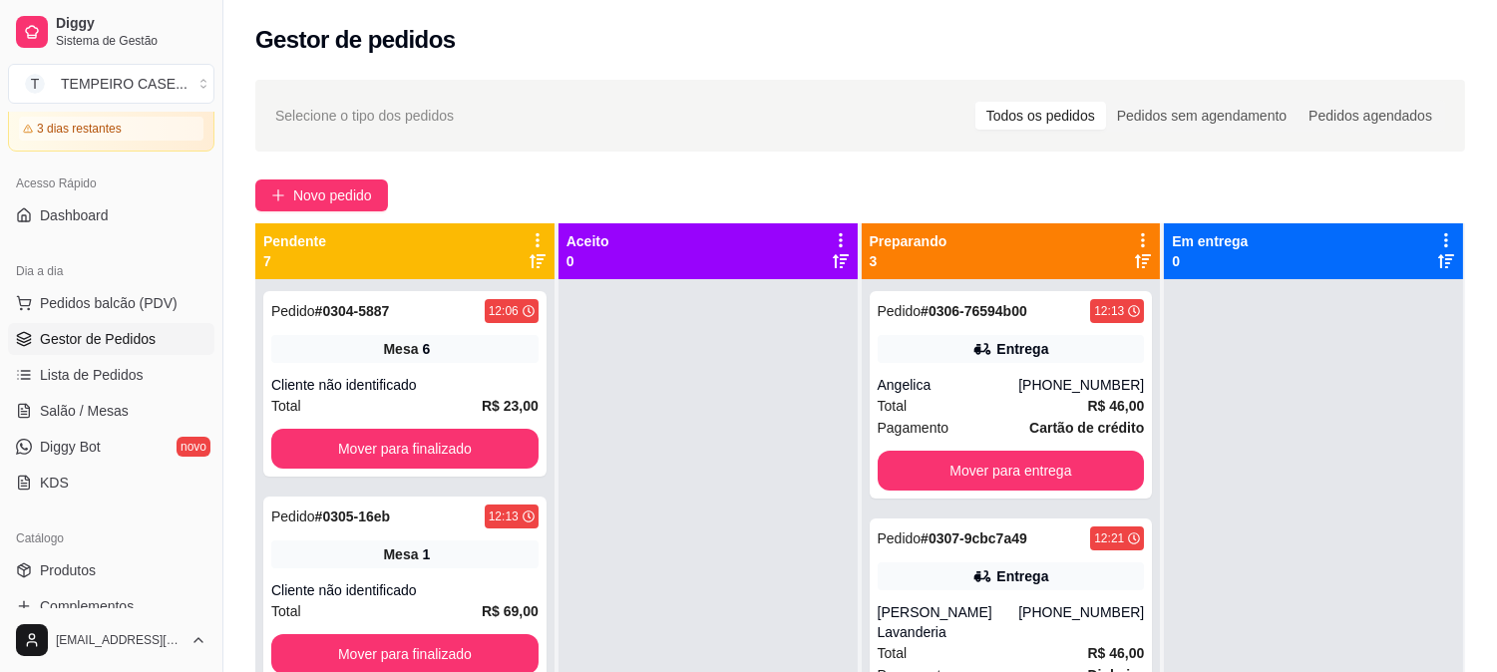
click at [144, 282] on div "Dia a dia" at bounding box center [111, 271] width 206 height 32
click at [125, 296] on span "Pedidos balcão (PDV)" at bounding box center [109, 303] width 138 height 20
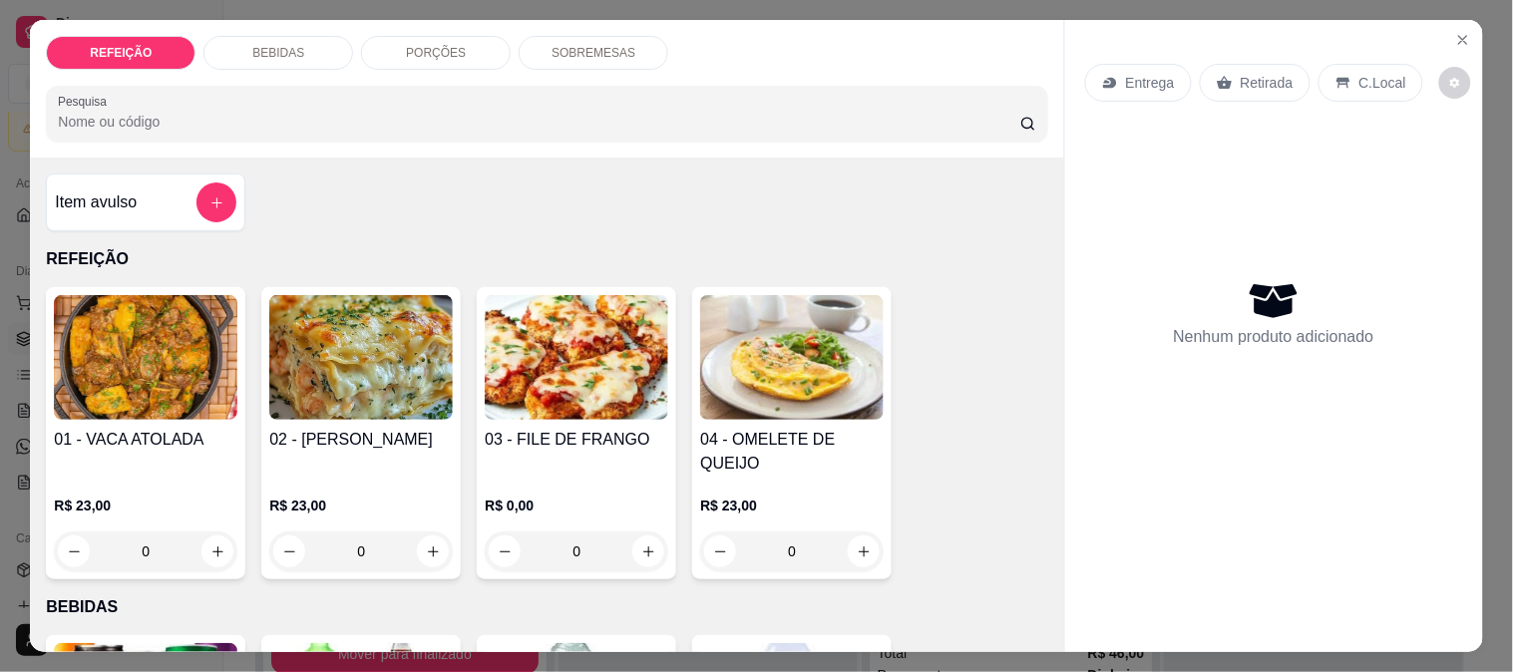
click at [540, 362] on img at bounding box center [577, 357] width 184 height 125
click at [683, 250] on div "APARMEGIANA R$ 23,00" at bounding box center [756, 250] width 527 height 66
radio input "true"
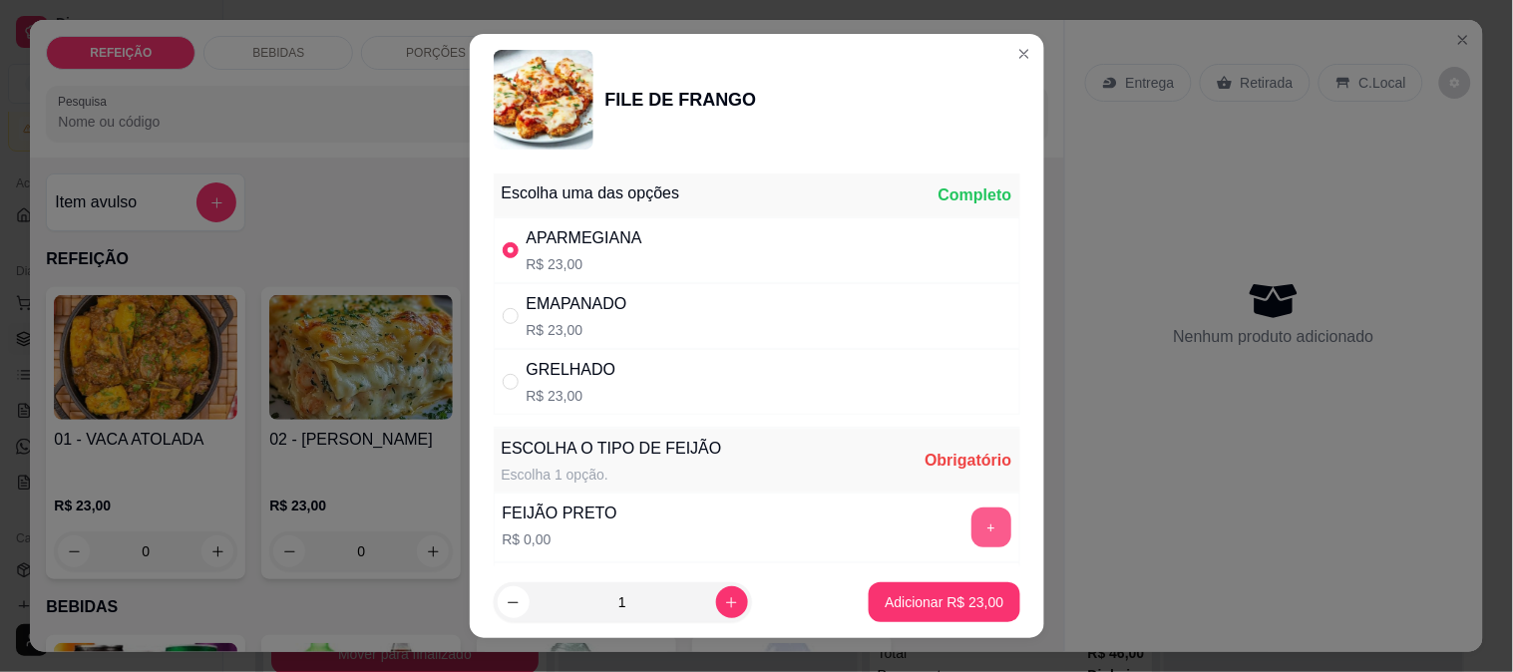
click at [971, 525] on button "+" at bounding box center [991, 528] width 40 height 40
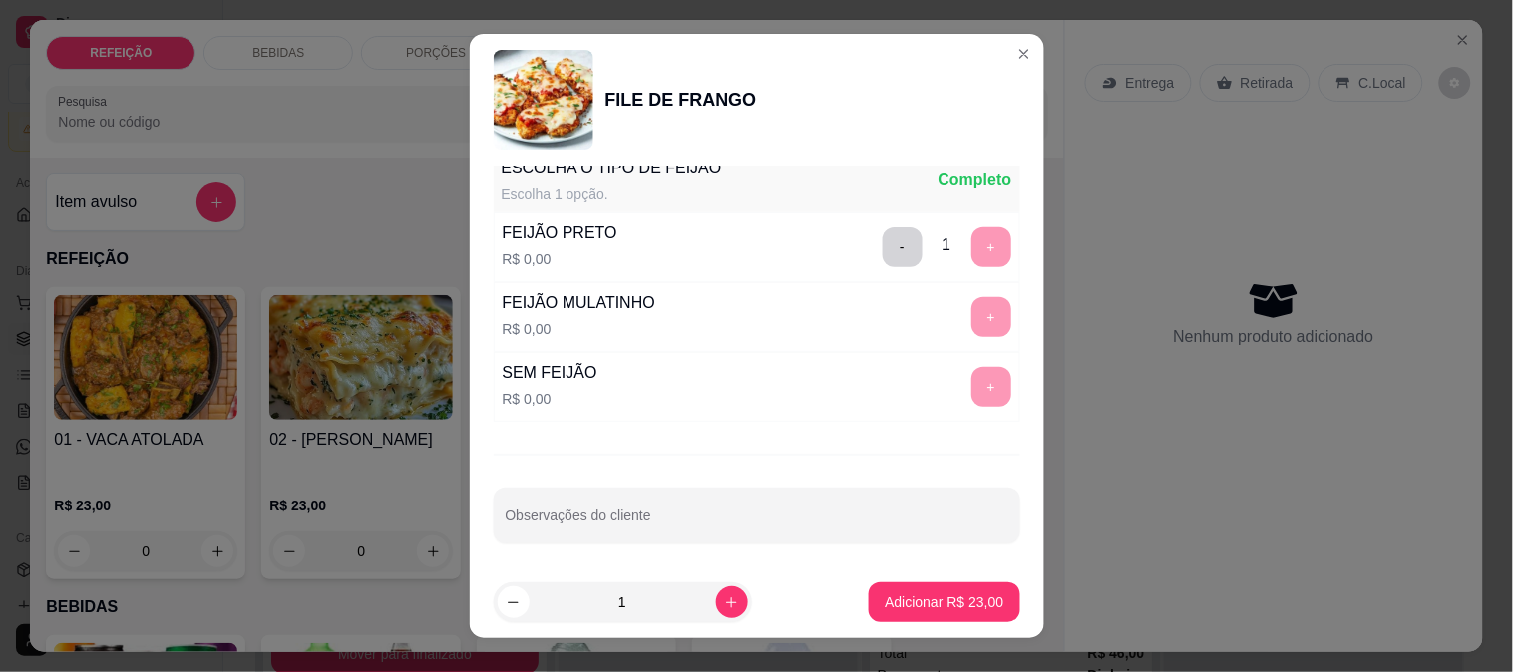
scroll to position [285, 0]
click at [963, 380] on div "+" at bounding box center [991, 383] width 56 height 40
click at [883, 242] on button "-" at bounding box center [903, 243] width 40 height 40
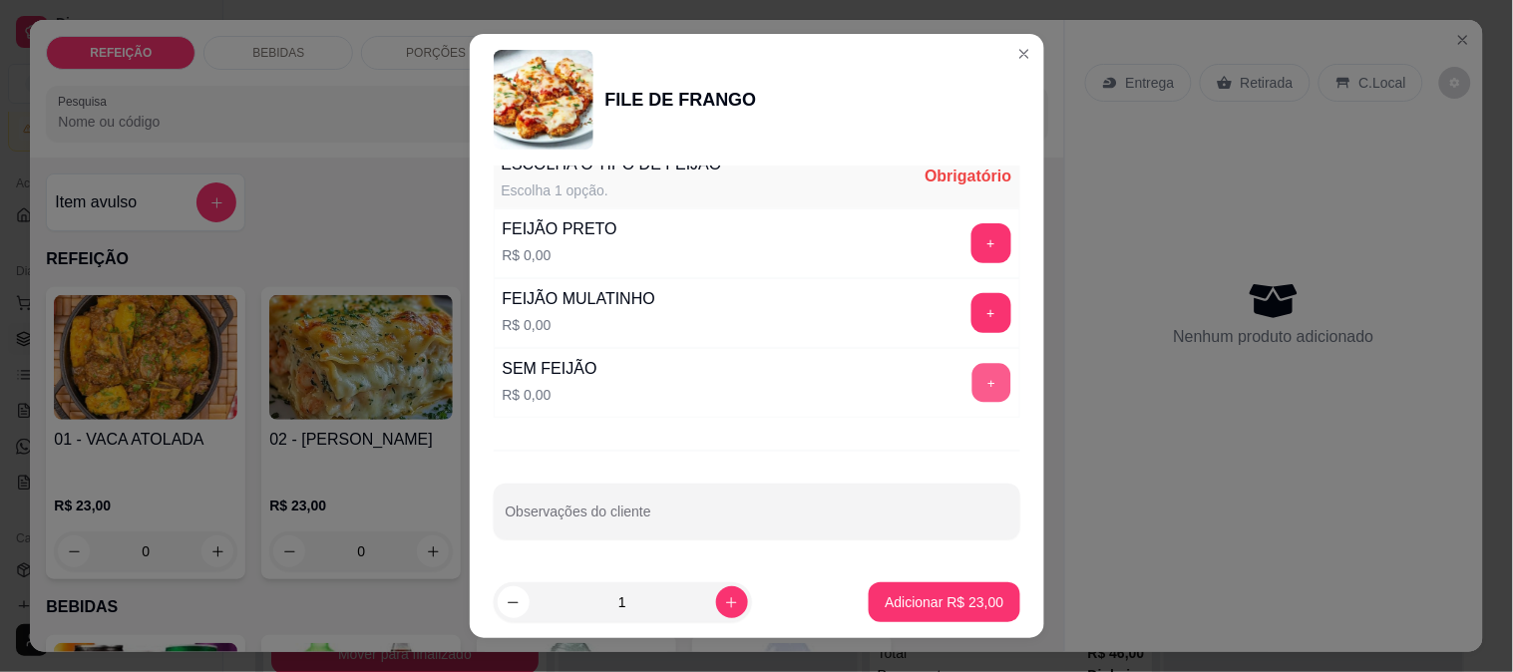
click at [971, 373] on button "+" at bounding box center [990, 382] width 39 height 39
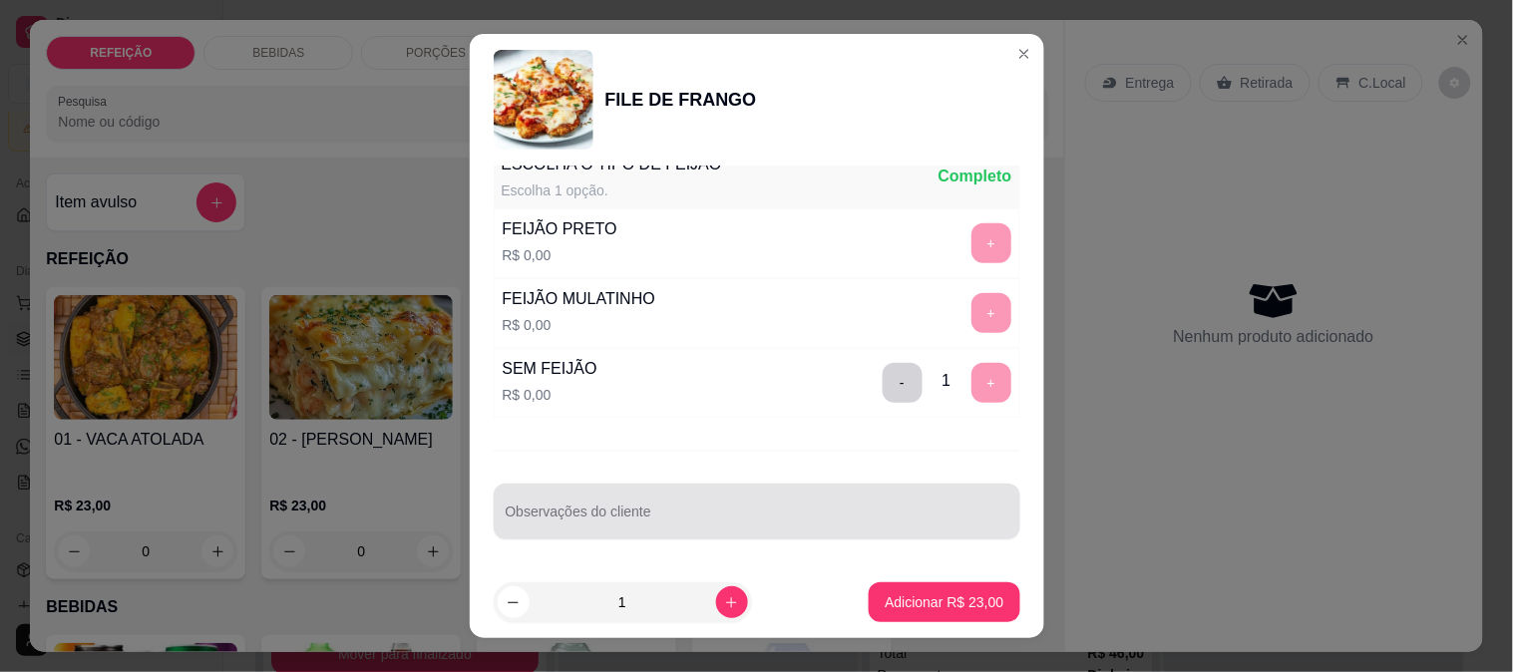
drag, startPoint x: 788, startPoint y: 503, endPoint x: 789, endPoint y: 514, distance: 11.0
click at [789, 509] on div at bounding box center [757, 512] width 503 height 40
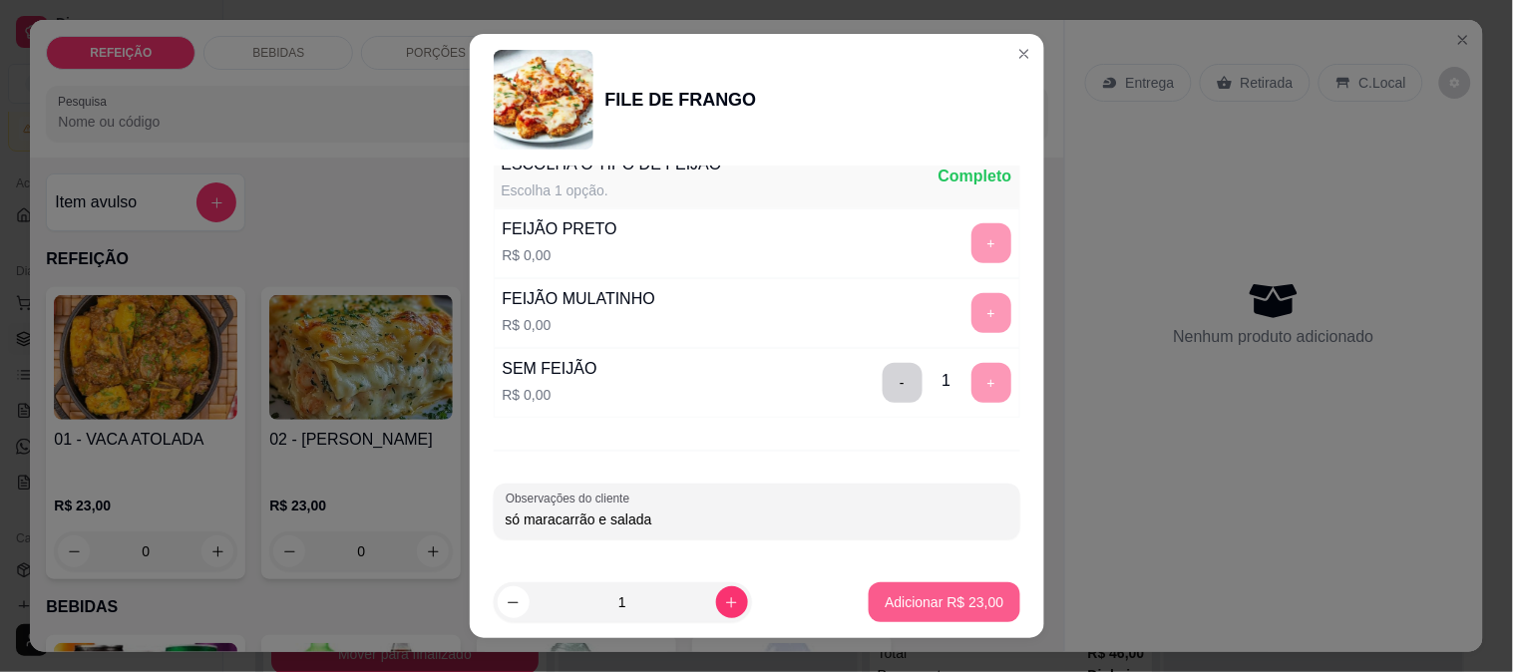
type input "só maracarrão e salada"
click at [934, 586] on button "Adicionar R$ 23,00" at bounding box center [944, 602] width 151 height 40
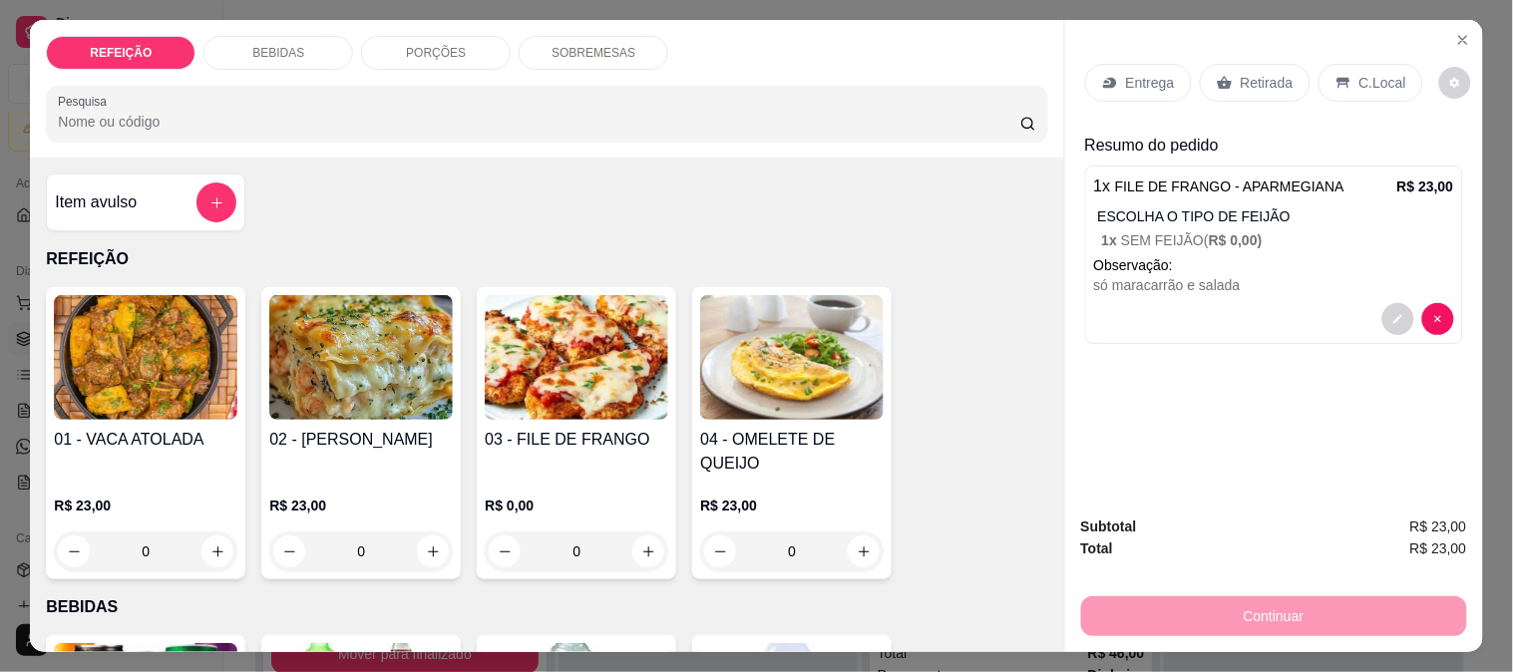
click at [1263, 36] on div "Entrega Retirada C.Local Resumo do pedido 1 x FILE DE FRANGO - APARMEGIANA R$ 2…" at bounding box center [1274, 260] width 418 height 480
click at [1241, 77] on p "Retirada" at bounding box center [1267, 83] width 53 height 20
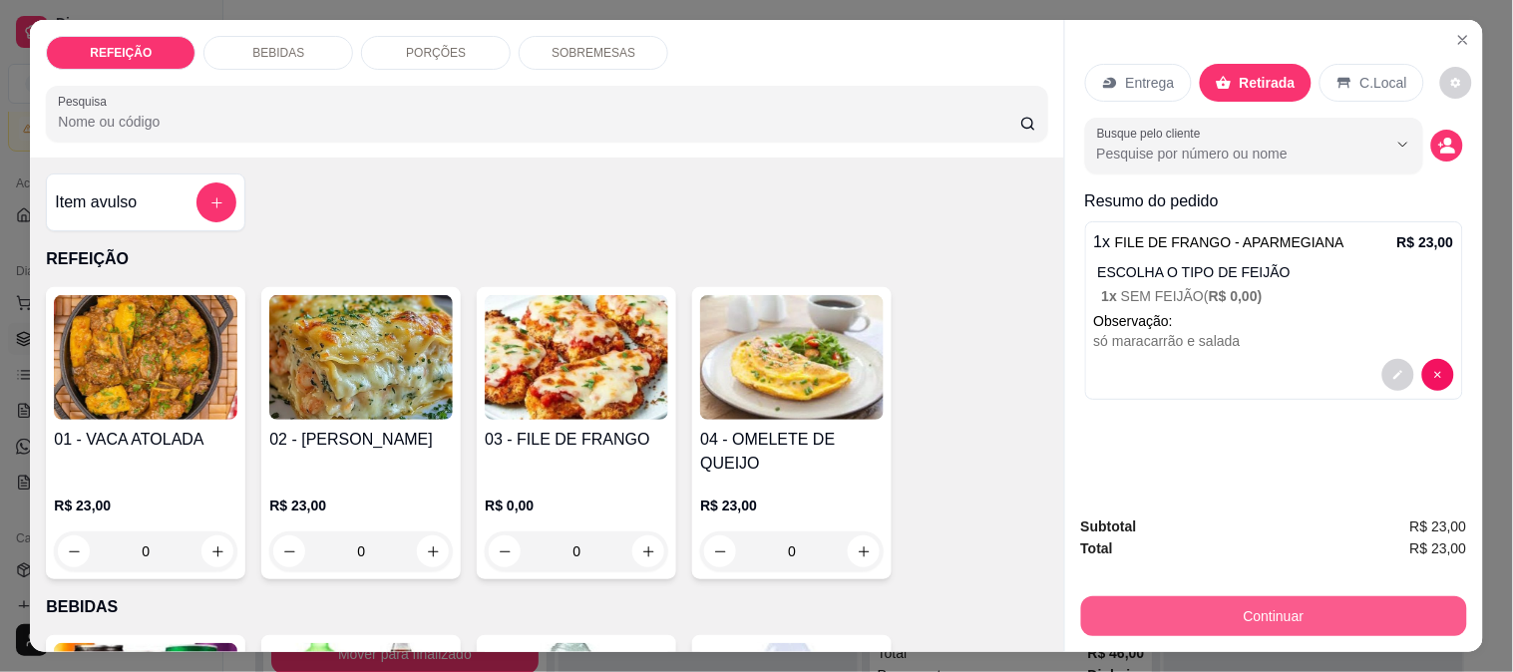
click at [1241, 601] on button "Continuar" at bounding box center [1274, 616] width 386 height 40
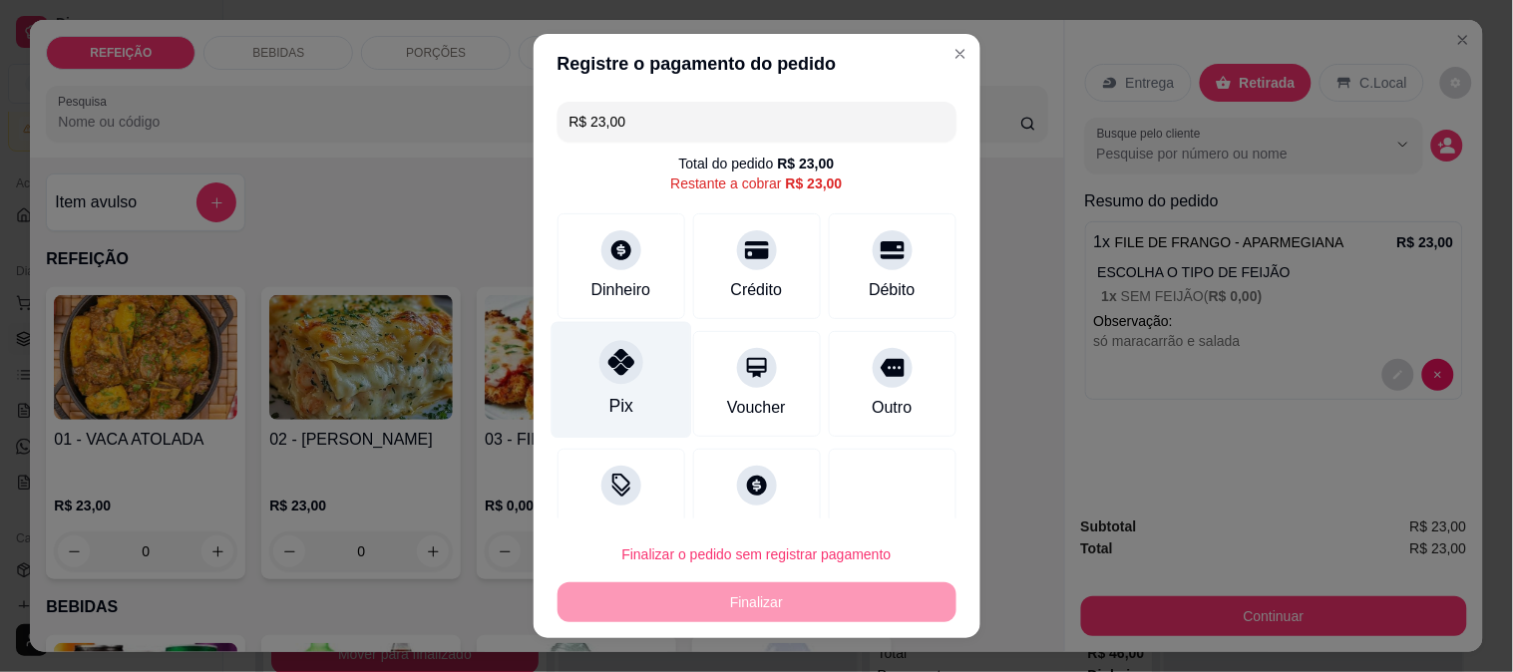
click at [610, 372] on icon at bounding box center [620, 362] width 26 height 26
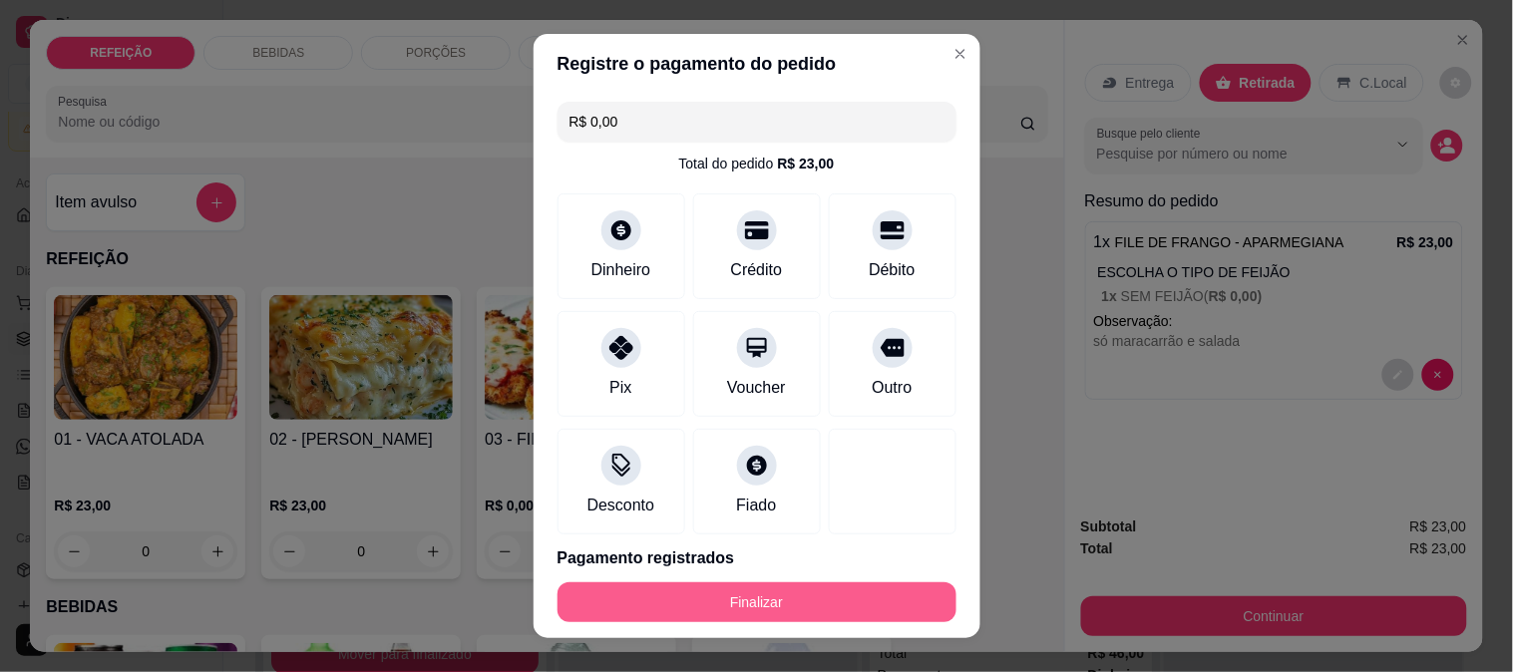
click at [798, 599] on button "Finalizar" at bounding box center [757, 602] width 399 height 40
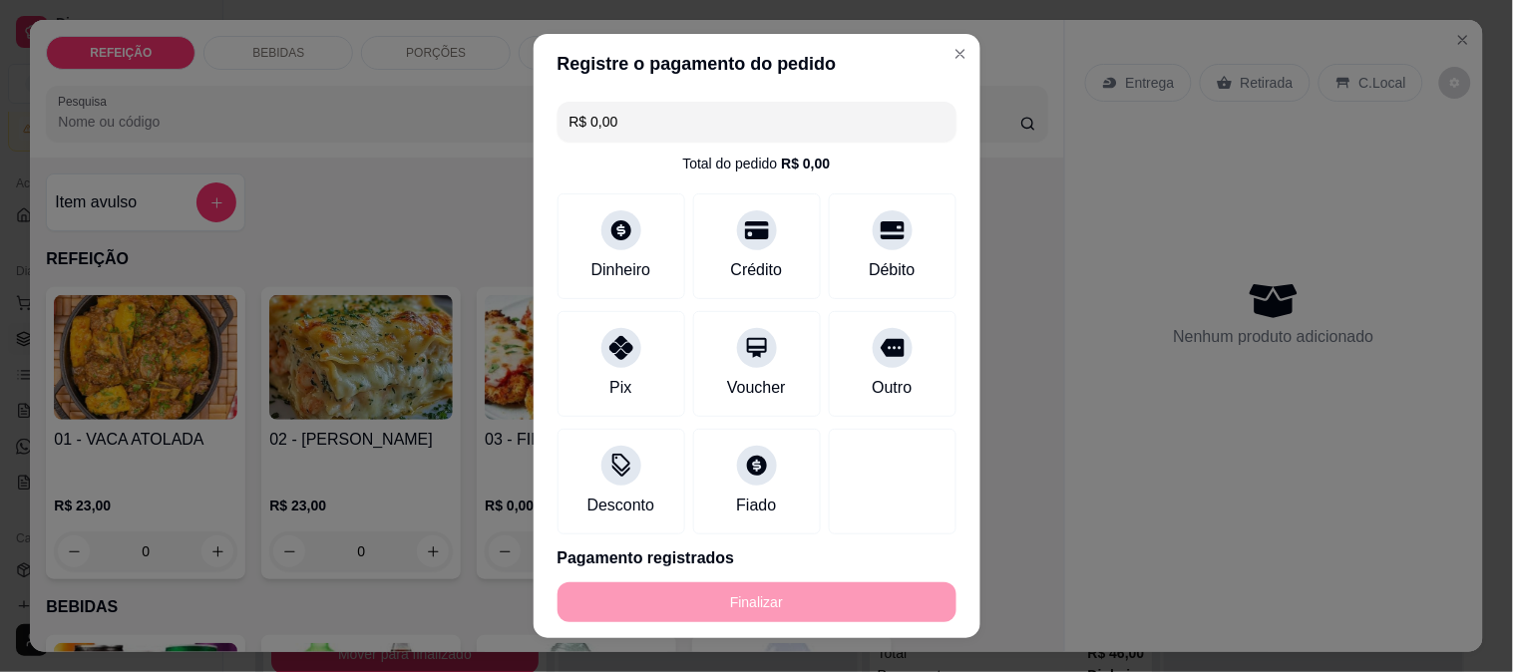
type input "-R$ 23,00"
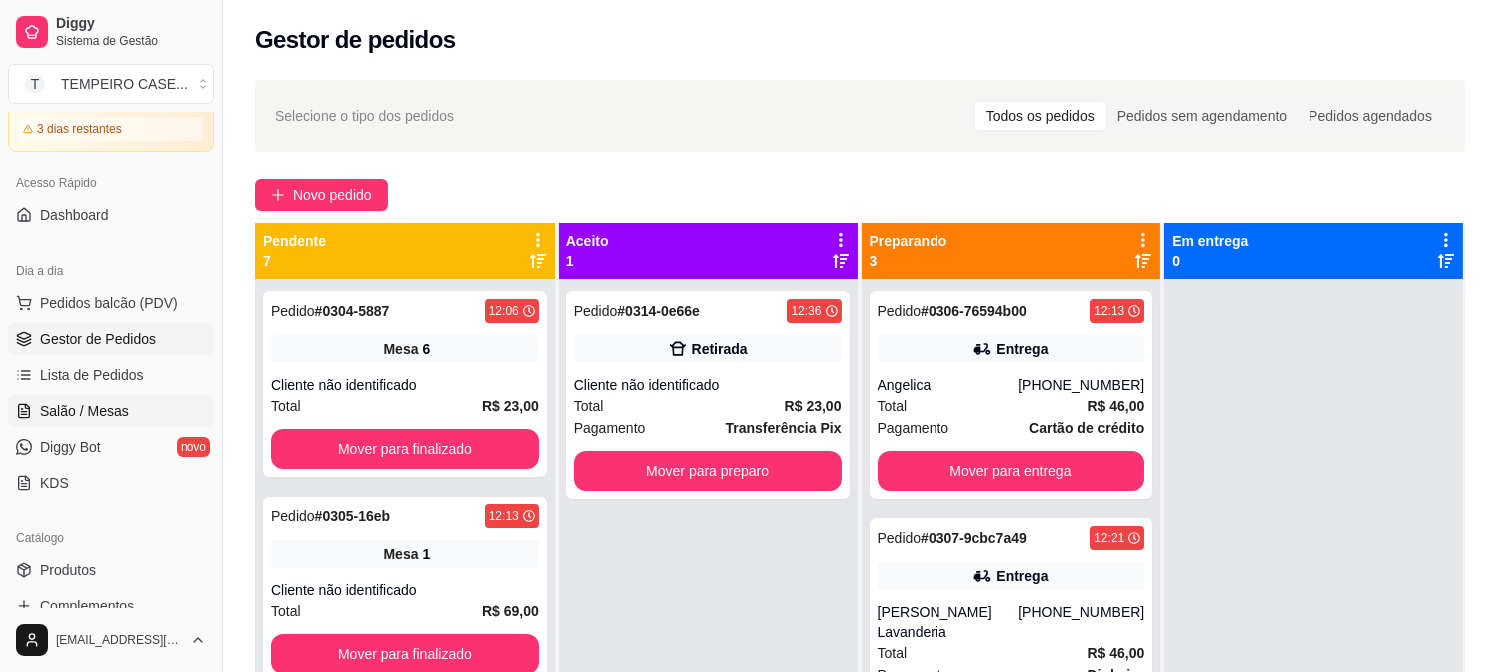
click at [127, 405] on link "Salão / Mesas" at bounding box center [111, 411] width 206 height 32
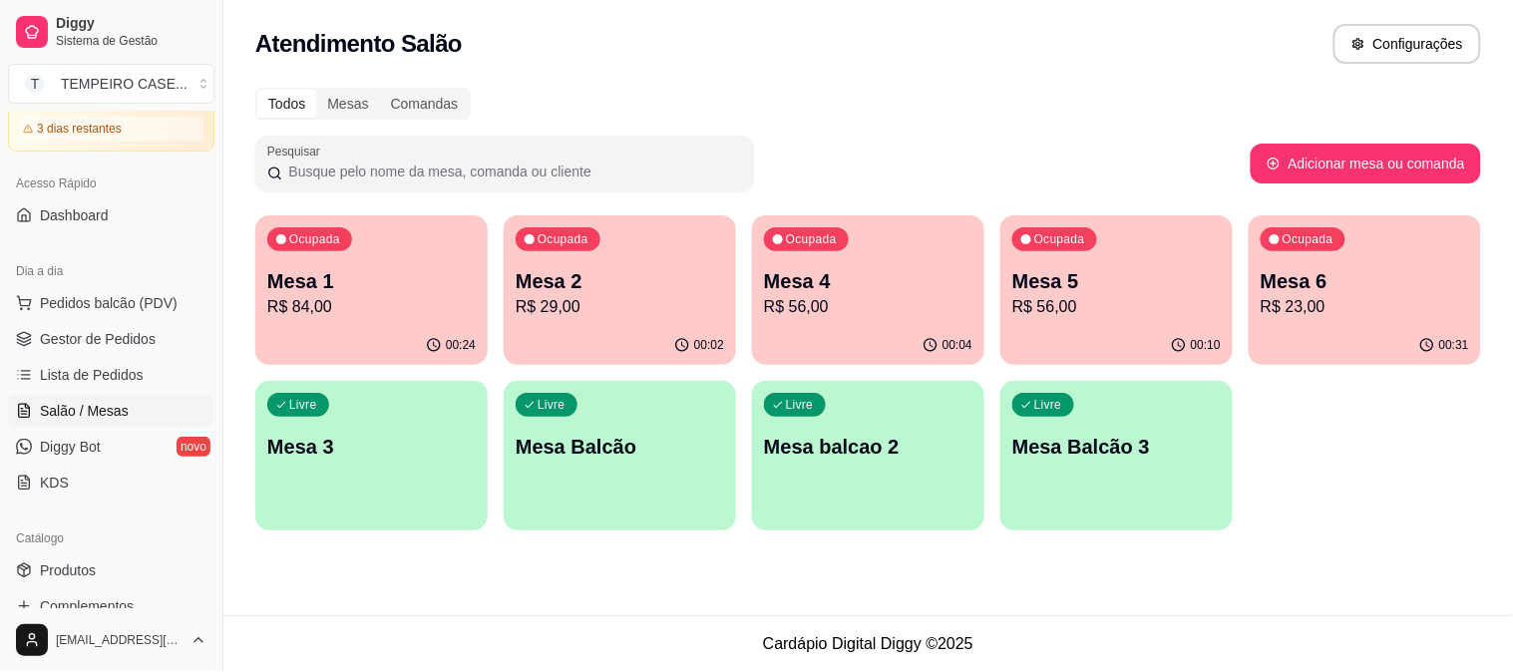
click at [1315, 291] on p "Mesa 6" at bounding box center [1365, 281] width 208 height 28
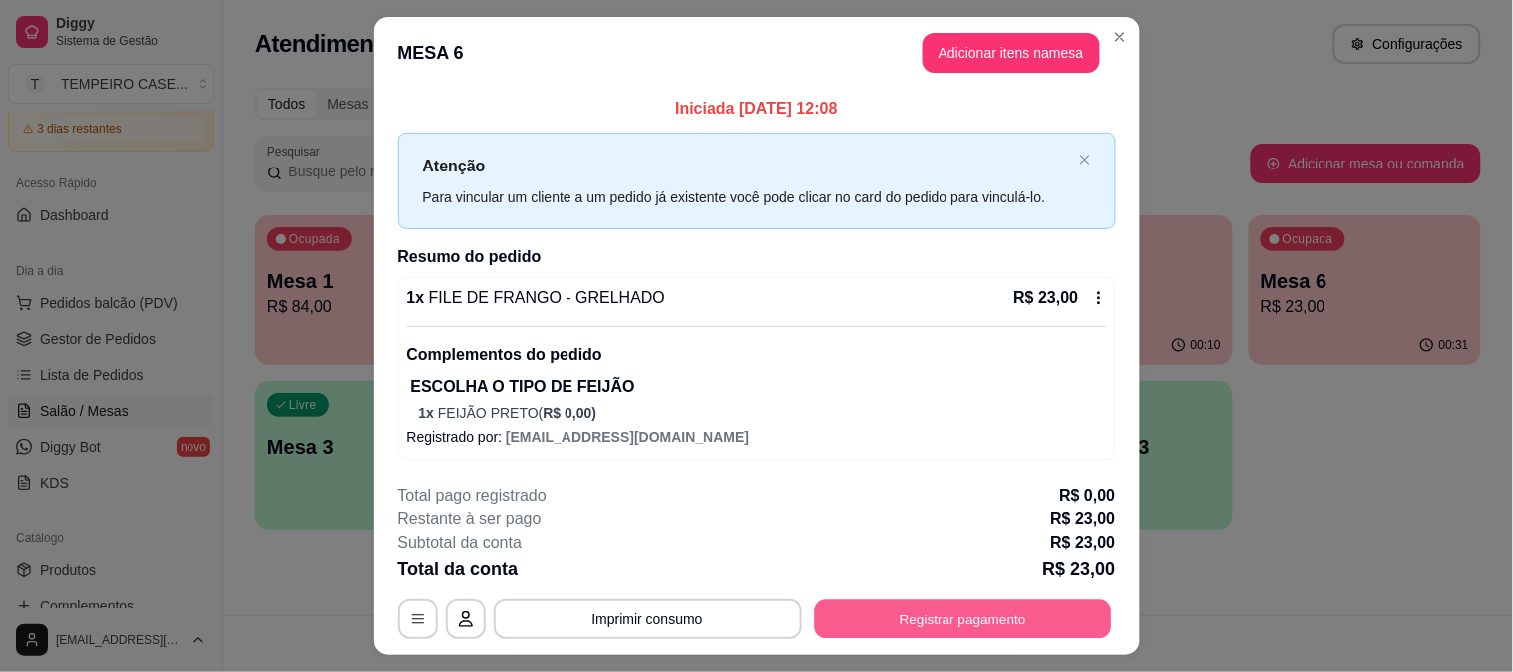
click at [941, 620] on button "Registrar pagamento" at bounding box center [962, 619] width 297 height 39
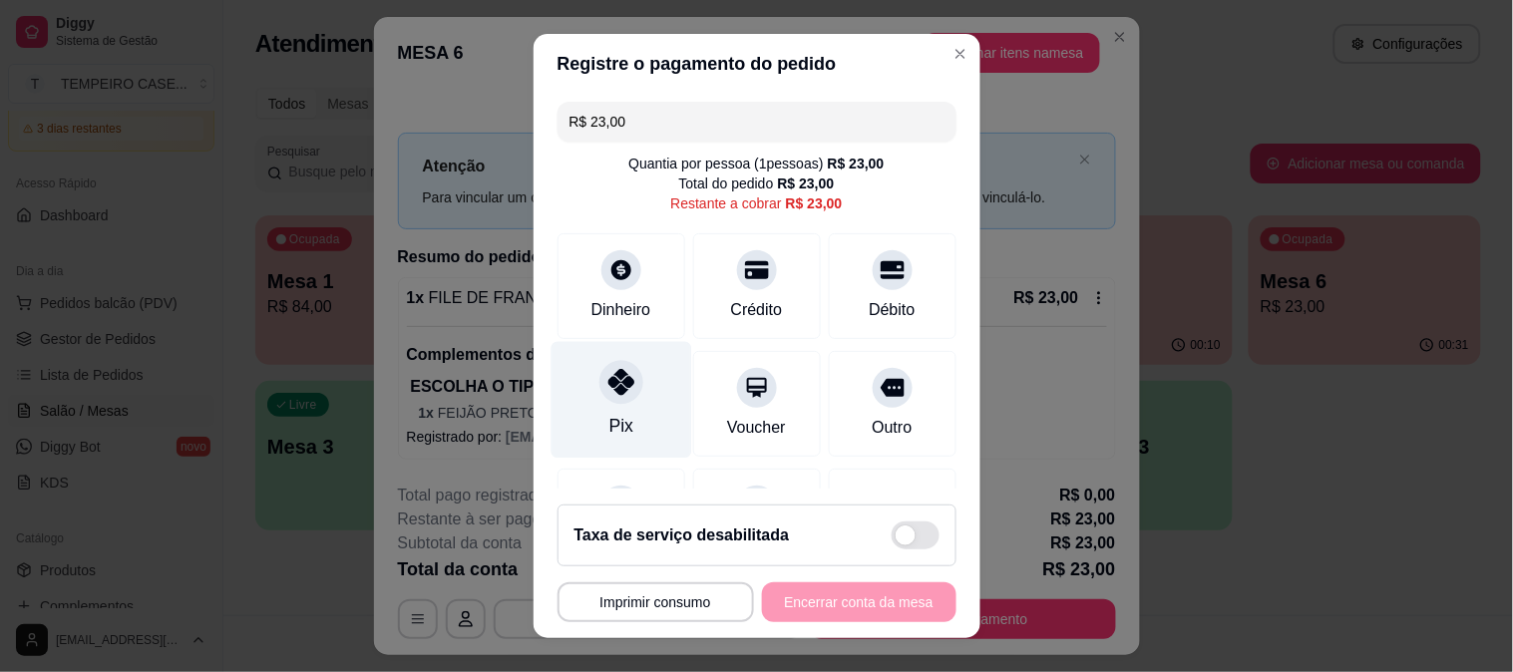
click at [612, 405] on div "Pix" at bounding box center [621, 399] width 141 height 117
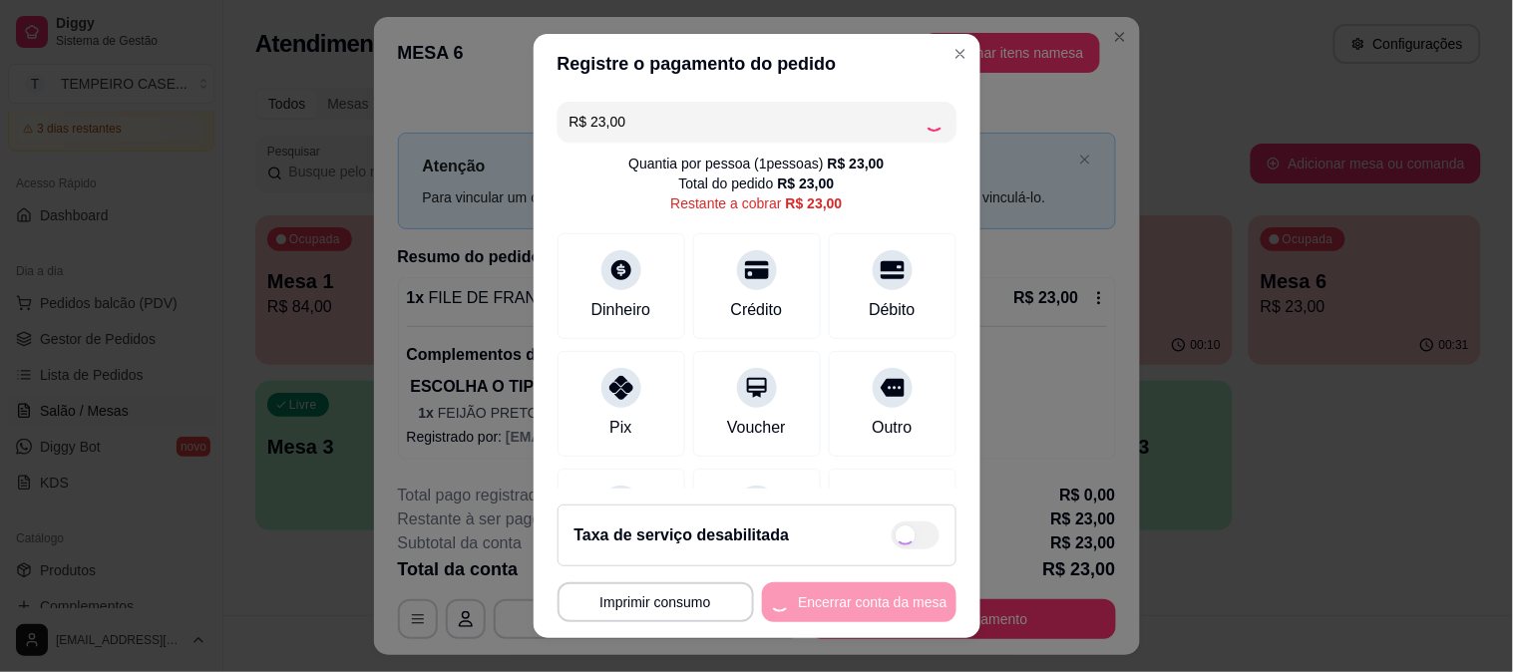
type input "R$ 0,00"
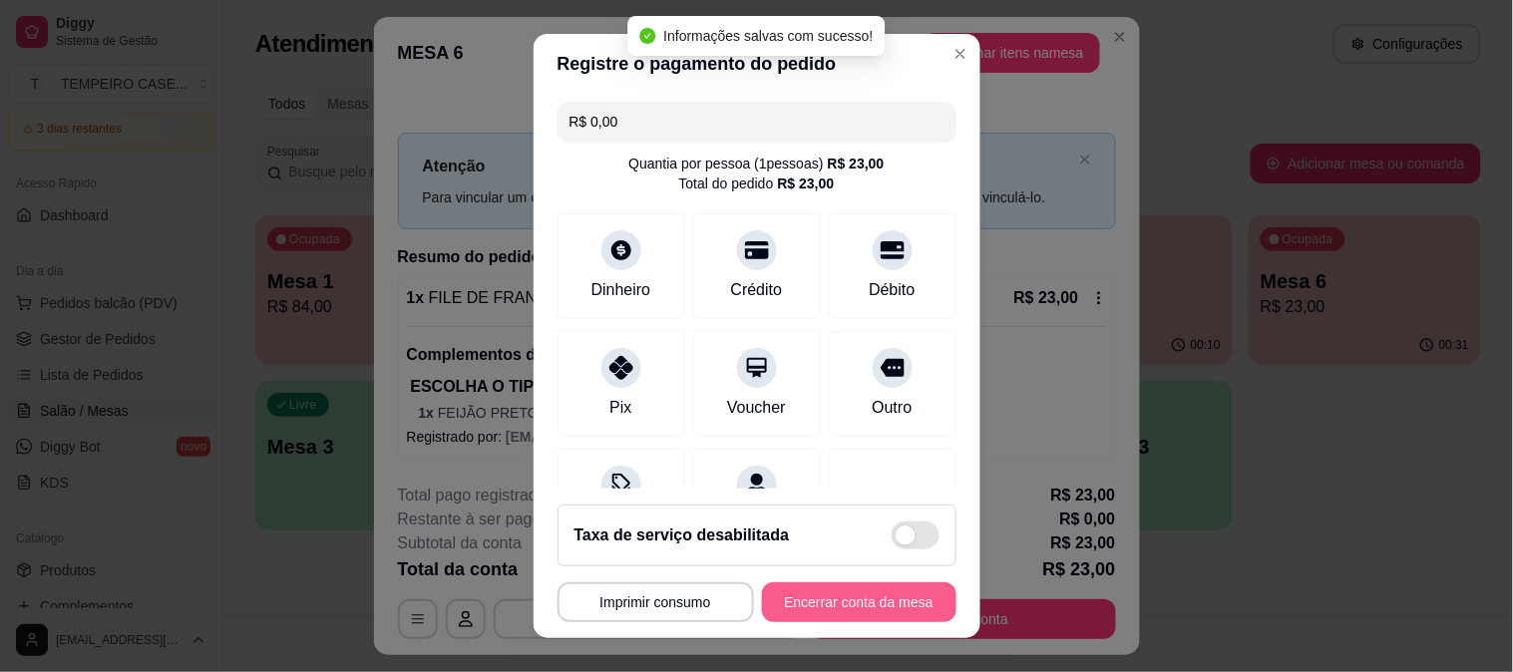
click at [786, 600] on button "Encerrar conta da mesa" at bounding box center [859, 602] width 194 height 40
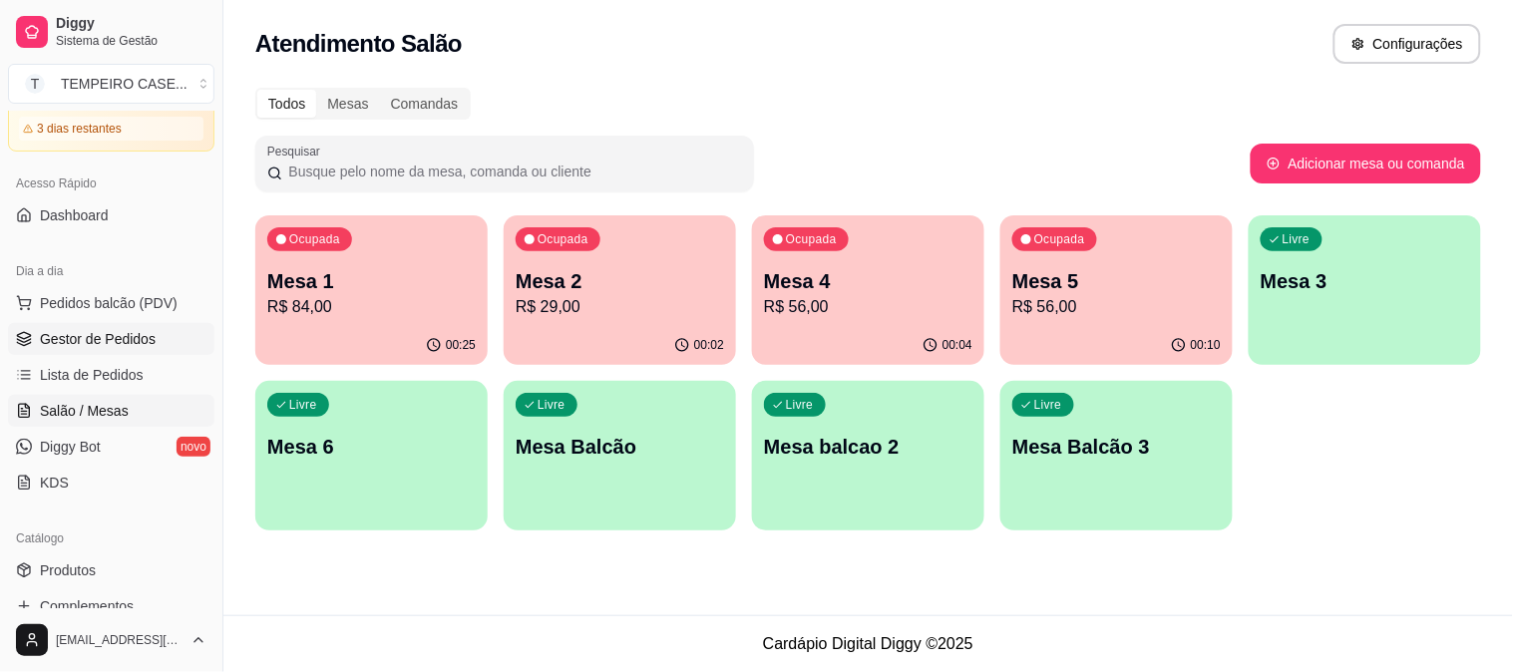
click at [137, 344] on span "Gestor de Pedidos" at bounding box center [98, 339] width 116 height 20
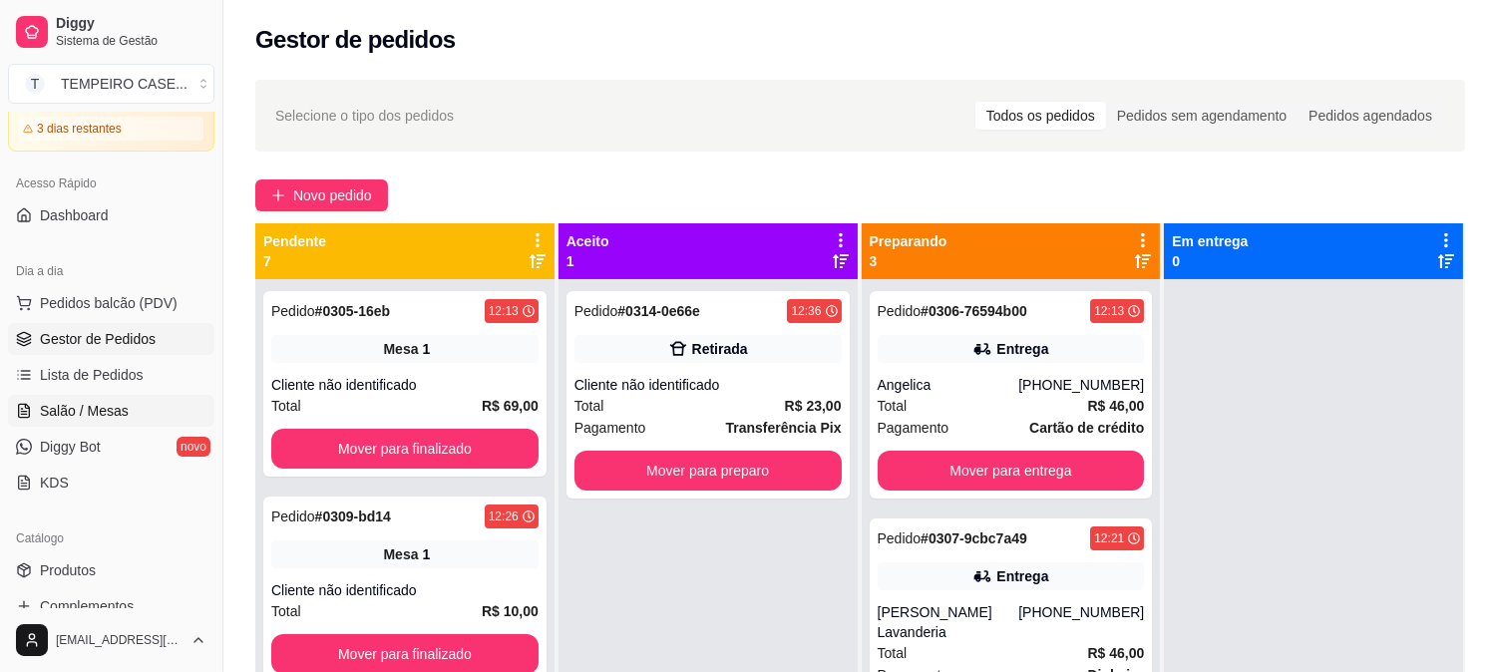
click at [121, 402] on span "Salão / Mesas" at bounding box center [84, 411] width 89 height 20
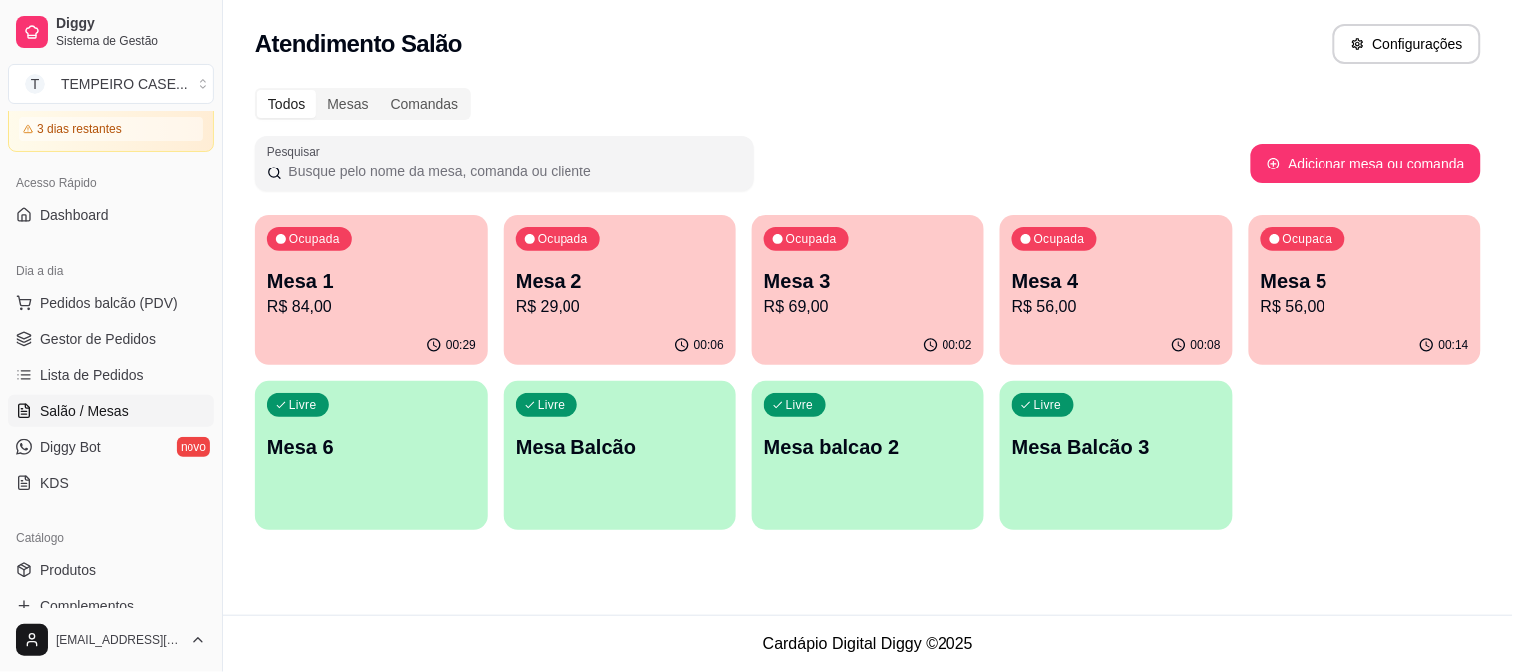
click at [841, 313] on p "R$ 69,00" at bounding box center [868, 307] width 208 height 24
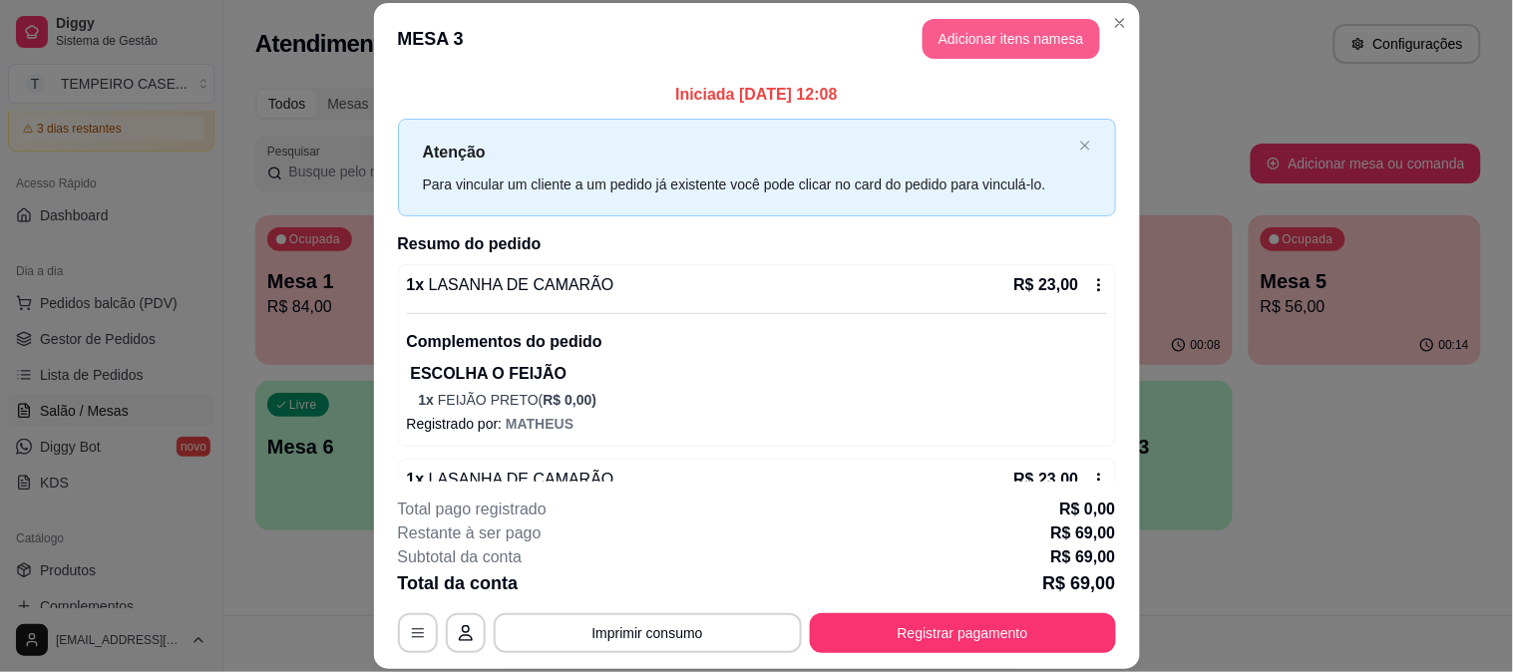
click at [983, 35] on button "Adicionar itens na mesa" at bounding box center [1012, 39] width 178 height 40
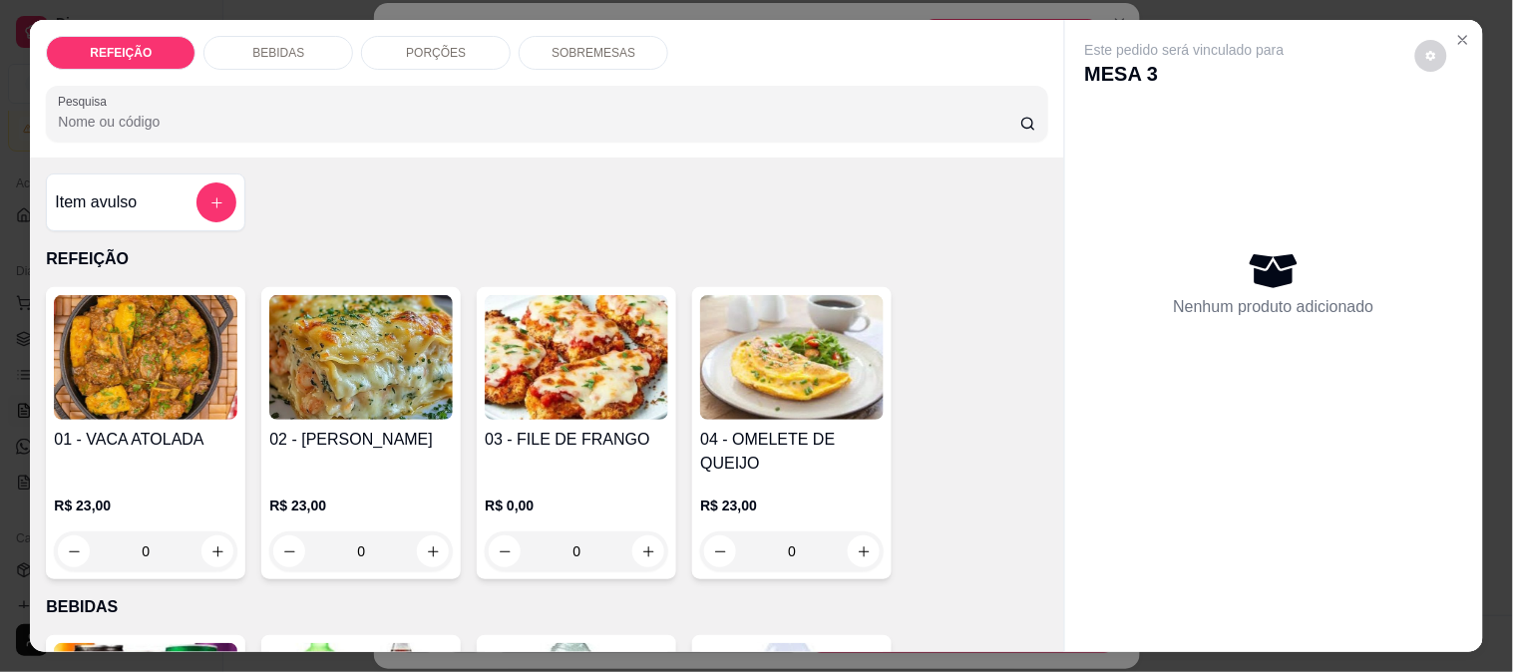
click at [302, 63] on div "REFEIÇÃO BEBIDAS PORÇÕES SOBREMESAS Pesquisa" at bounding box center [546, 89] width 1033 height 138
click at [304, 46] on div "BEBIDAS" at bounding box center [278, 53] width 150 height 34
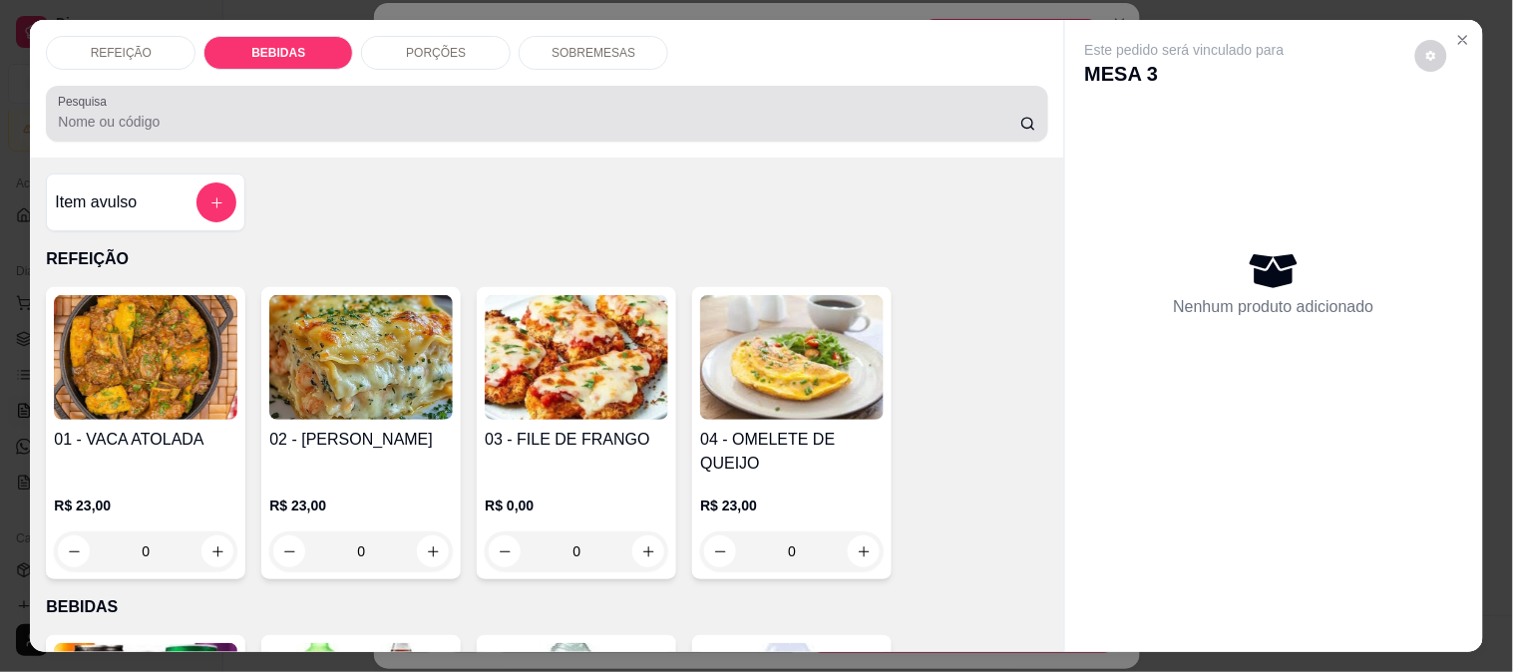
scroll to position [52, 0]
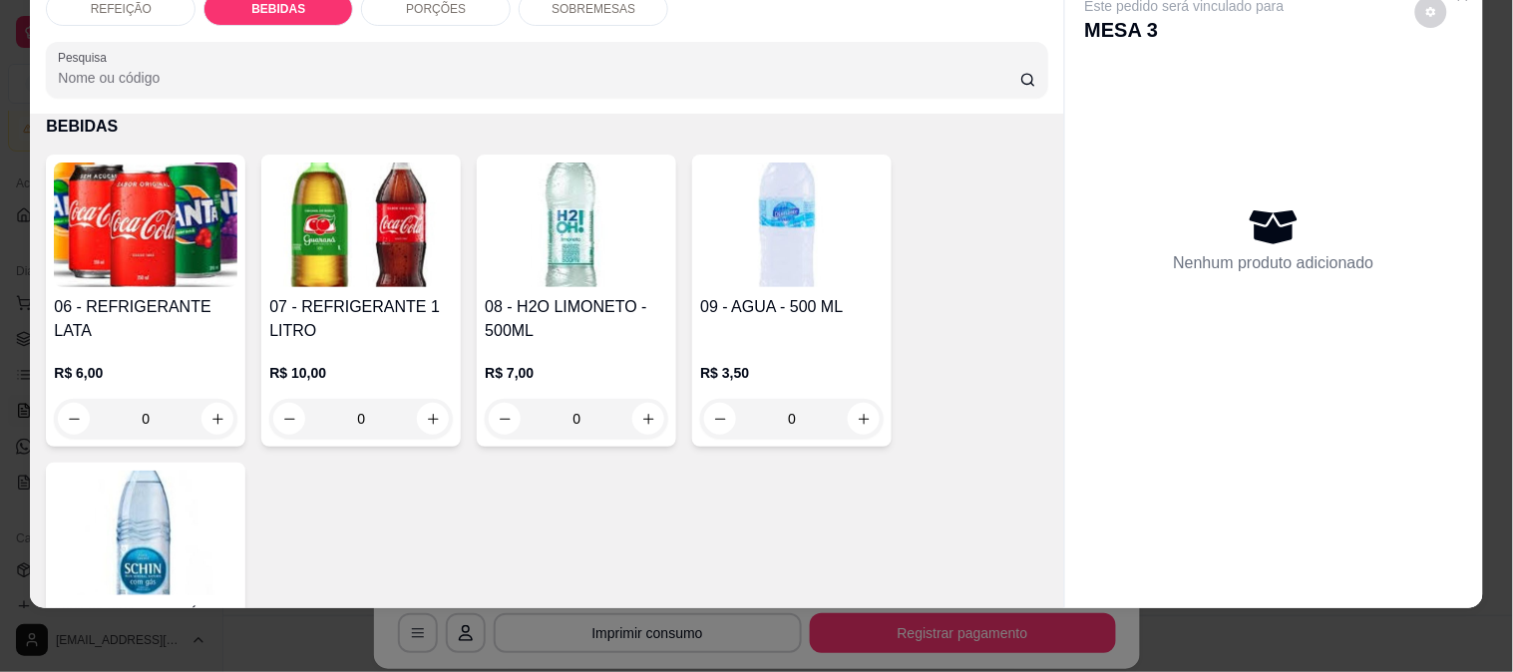
click at [347, 243] on img at bounding box center [361, 225] width 184 height 125
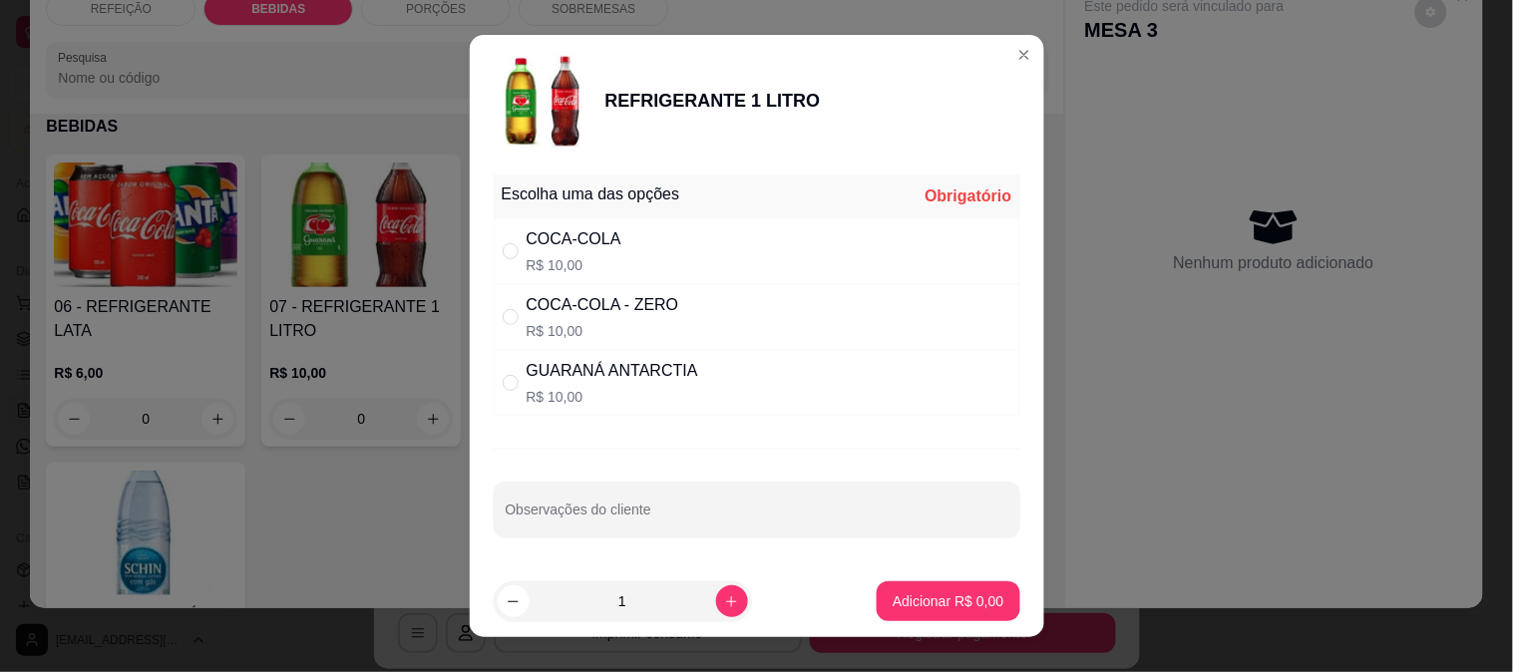
click at [651, 239] on div "COCA-COLA R$ 10,00" at bounding box center [757, 251] width 527 height 66
radio input "true"
click at [903, 582] on button "Adicionar R$ 10,00" at bounding box center [944, 601] width 151 height 40
type input "1"
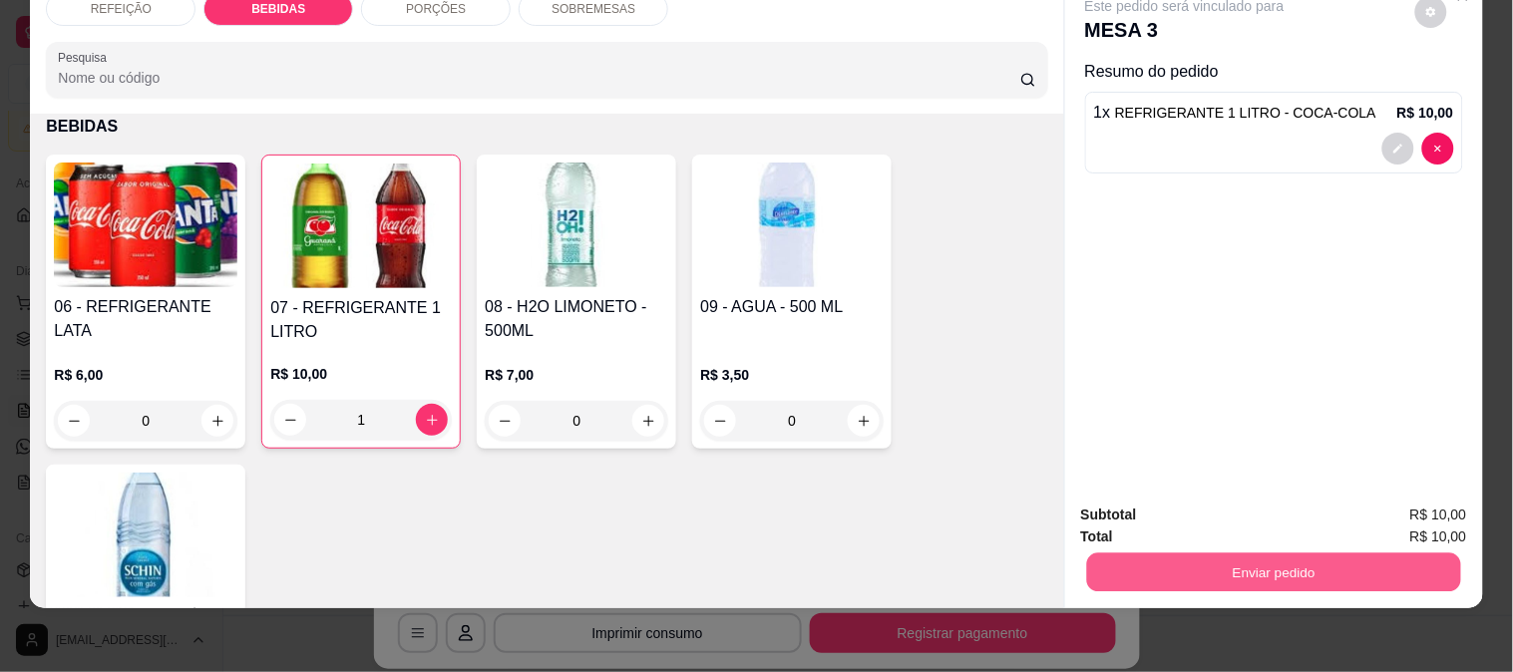
click at [1172, 557] on button "Enviar pedido" at bounding box center [1273, 572] width 374 height 39
click at [1131, 553] on button "Enviar pedido" at bounding box center [1273, 572] width 374 height 39
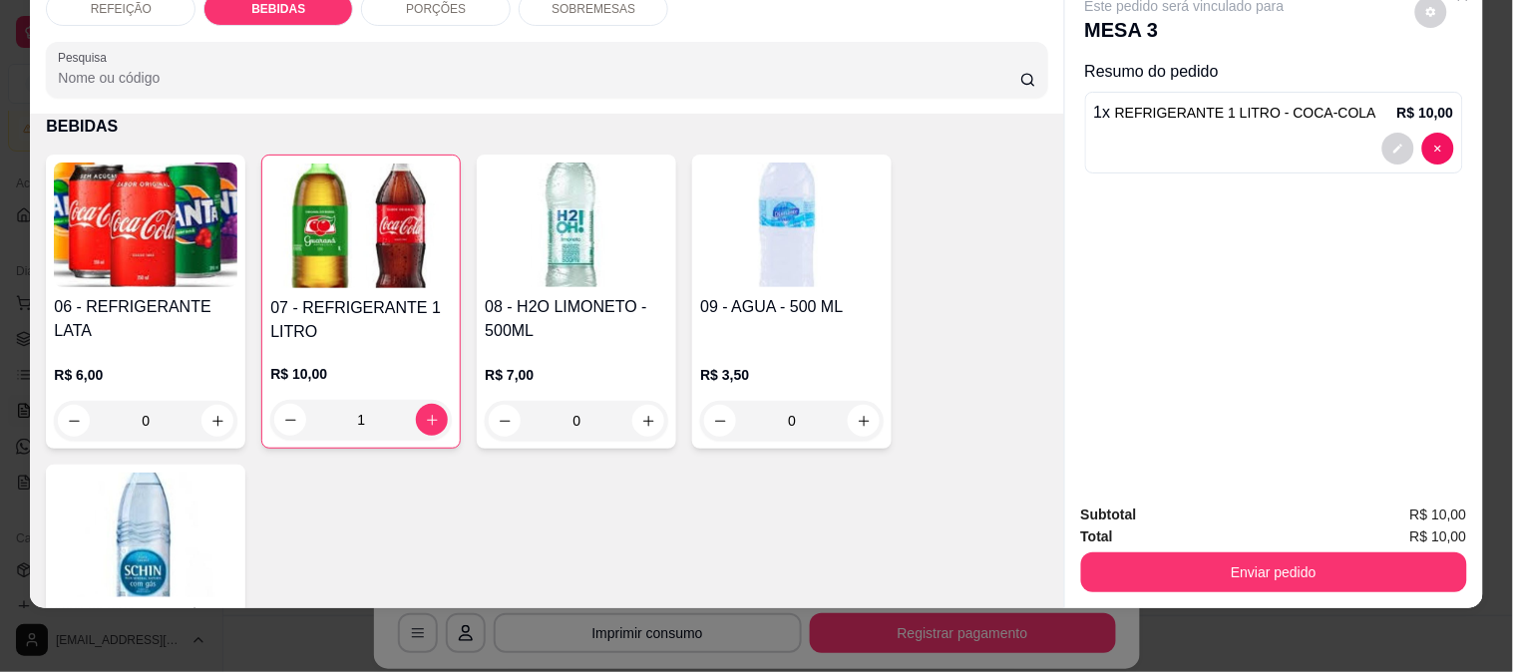
drag, startPoint x: 1135, startPoint y: 532, endPoint x: 1147, endPoint y: 513, distance: 22.4
click at [1138, 527] on div "Subtotal R$ 10,00 Total R$ 10,00 Enviar pedido" at bounding box center [1274, 548] width 386 height 89
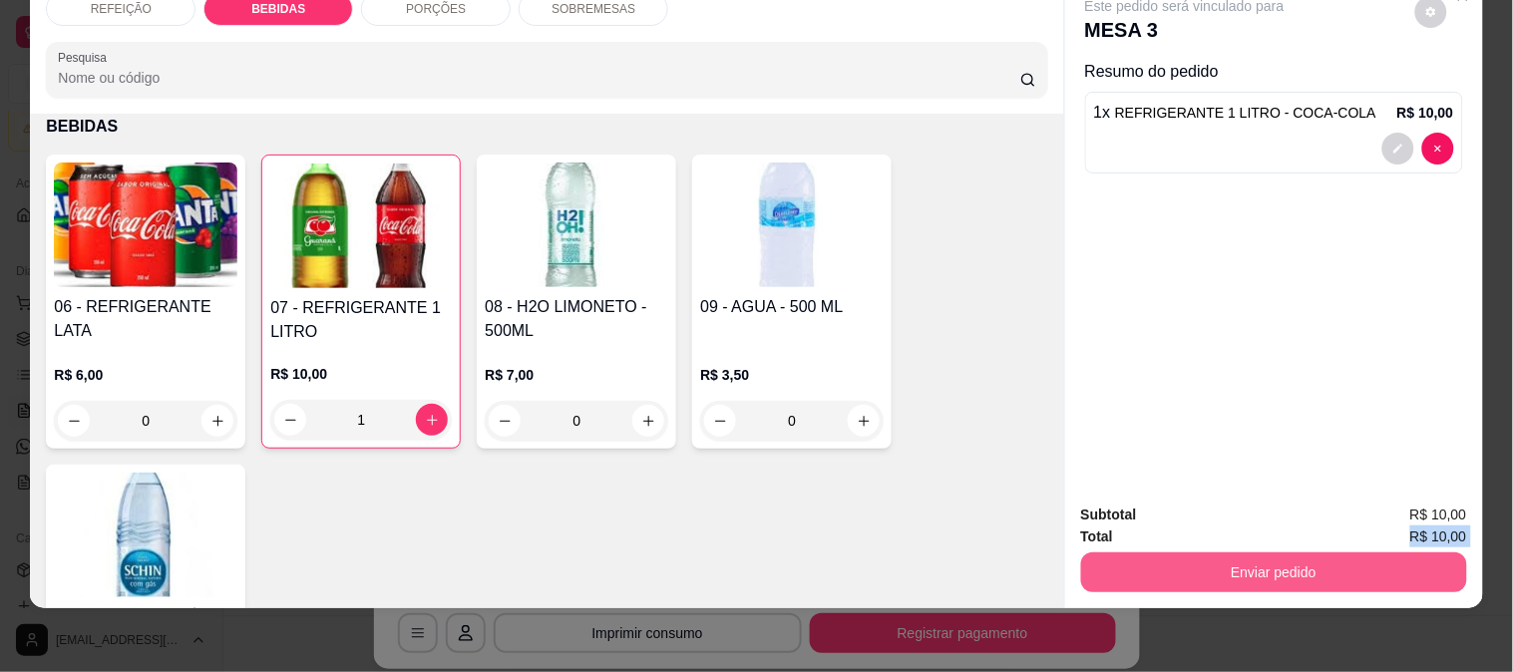
click at [1144, 555] on button "Enviar pedido" at bounding box center [1274, 573] width 386 height 40
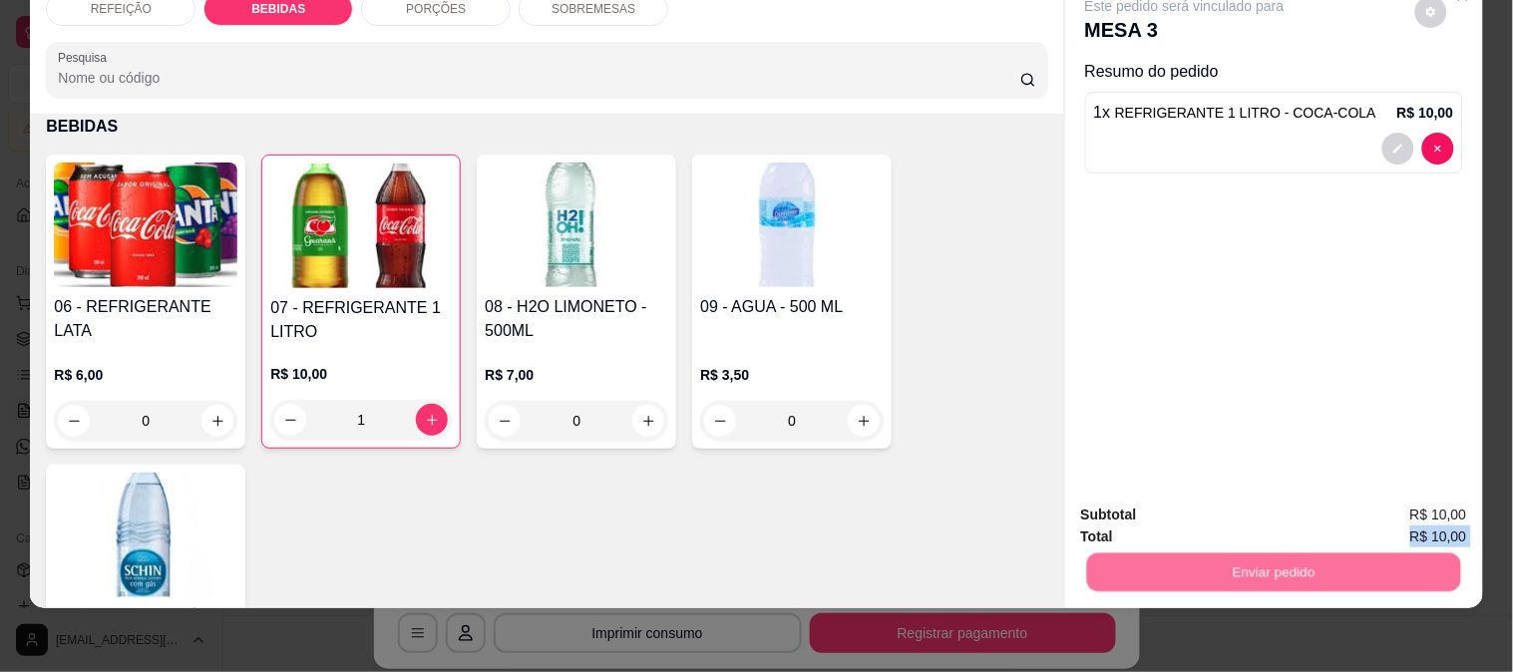
click at [1164, 501] on button "Não registrar e enviar pedido" at bounding box center [1207, 507] width 201 height 37
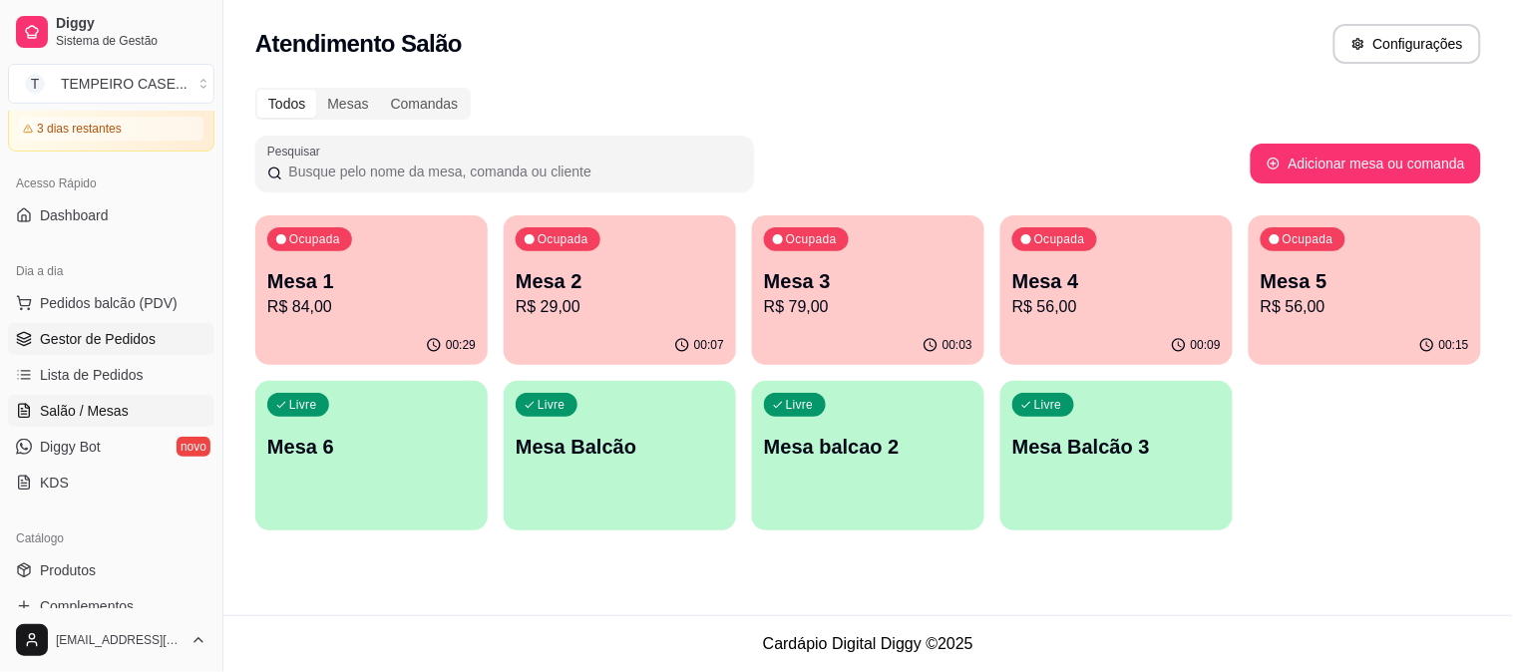
click at [106, 333] on span "Gestor de Pedidos" at bounding box center [98, 339] width 116 height 20
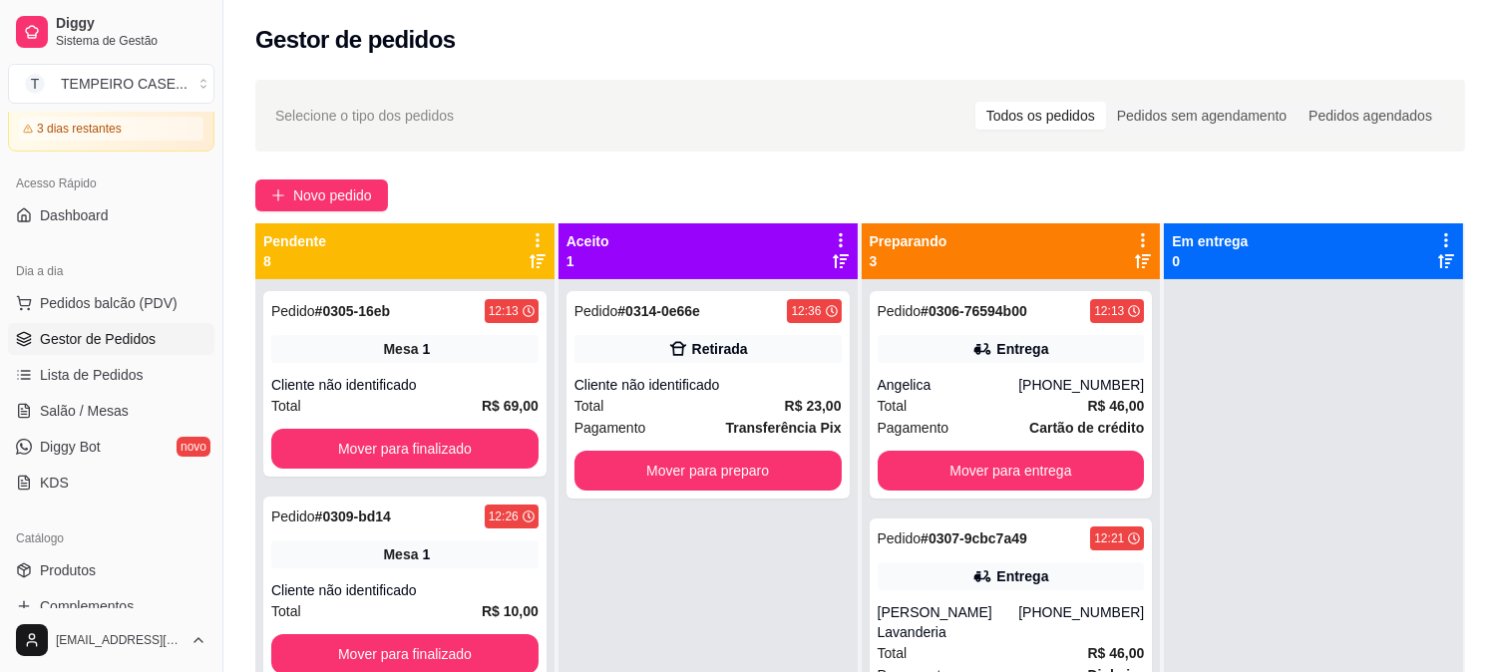
click at [290, 174] on div "Selecione o tipo dos pedidos Todos os pedidos Pedidos sem agendamento Pedidos a…" at bounding box center [860, 494] width 1274 height 852
click at [299, 201] on span "Novo pedido" at bounding box center [332, 196] width 79 height 22
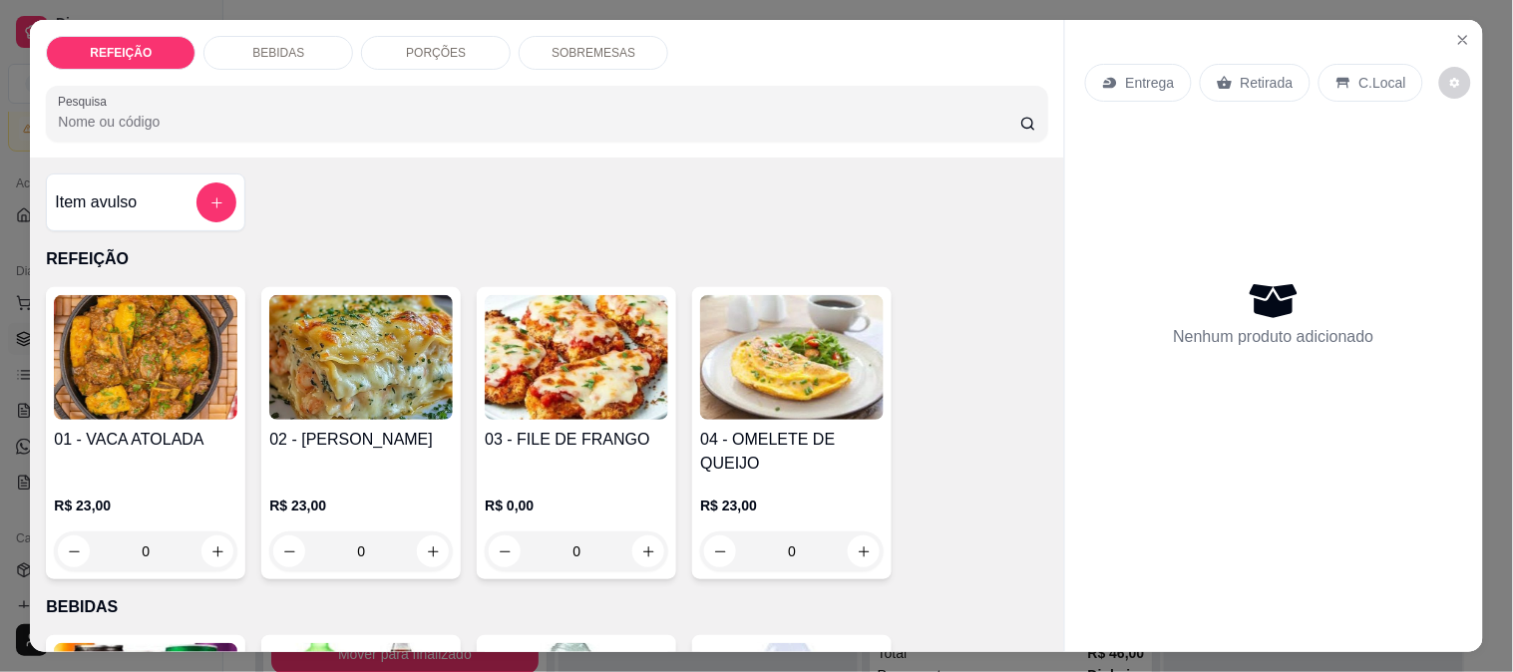
click at [354, 367] on img at bounding box center [361, 357] width 184 height 125
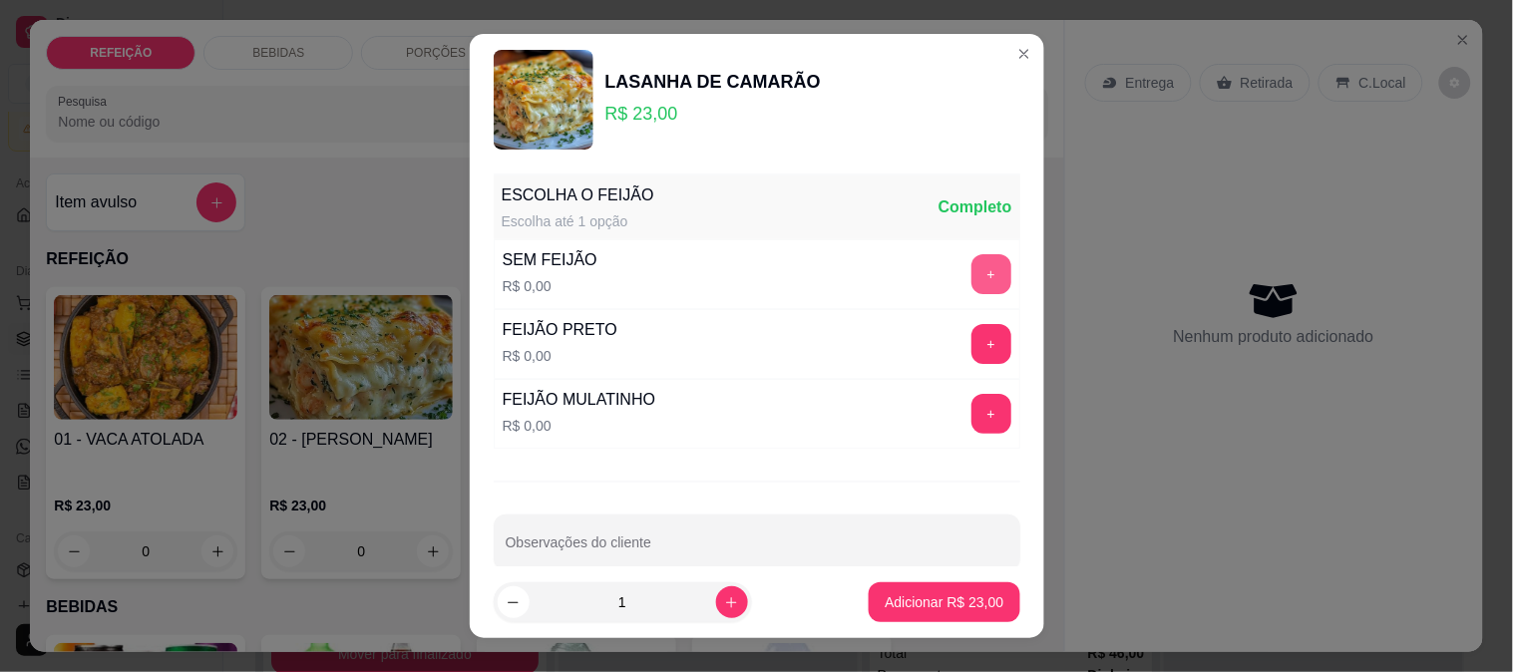
click at [971, 275] on button "+" at bounding box center [991, 274] width 40 height 40
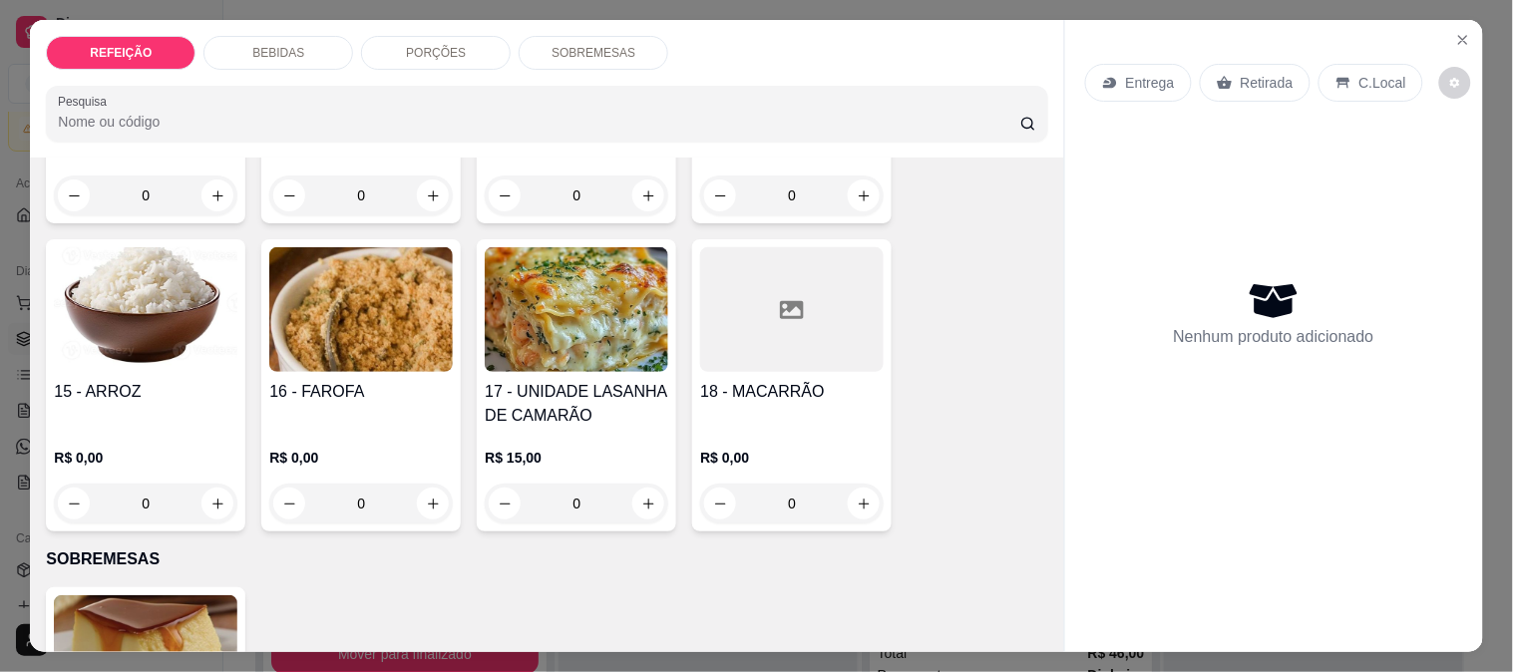
scroll to position [1334, 0]
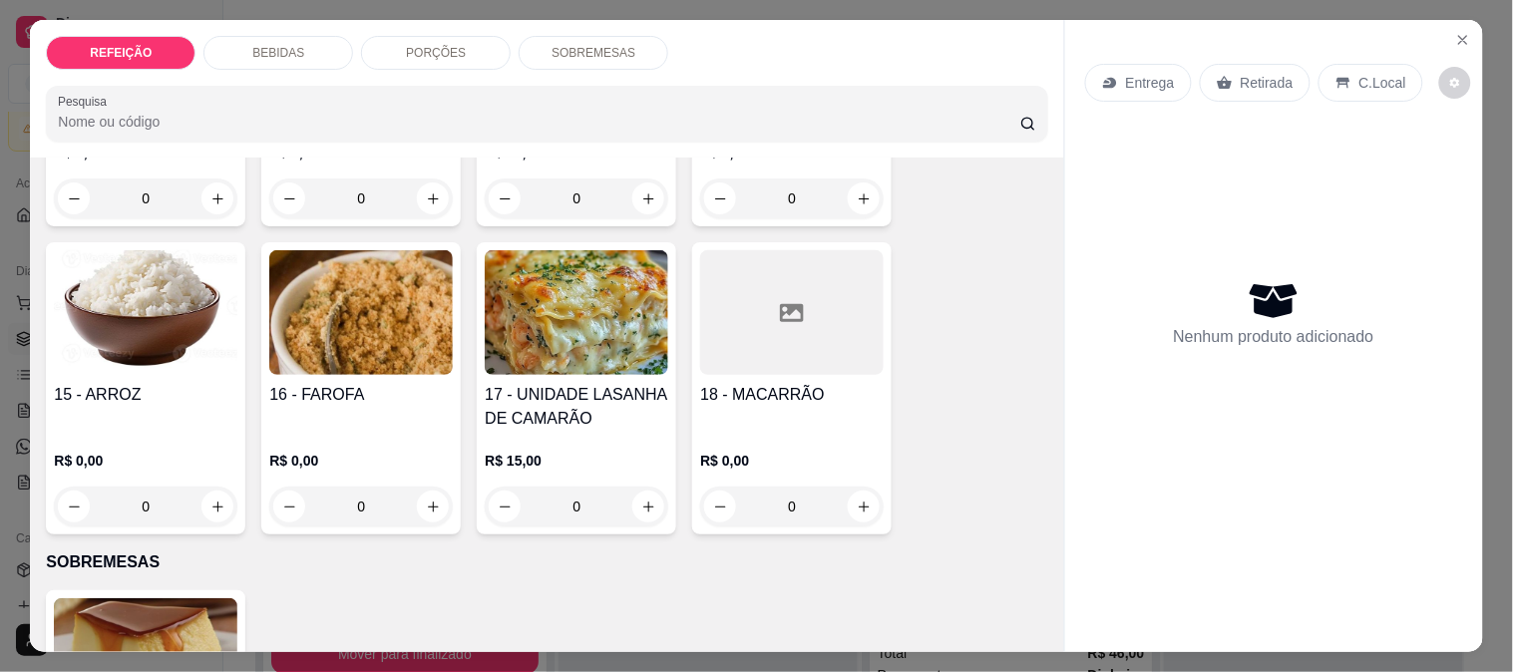
click at [561, 431] on div "R$ 15,00 0" at bounding box center [577, 479] width 184 height 96
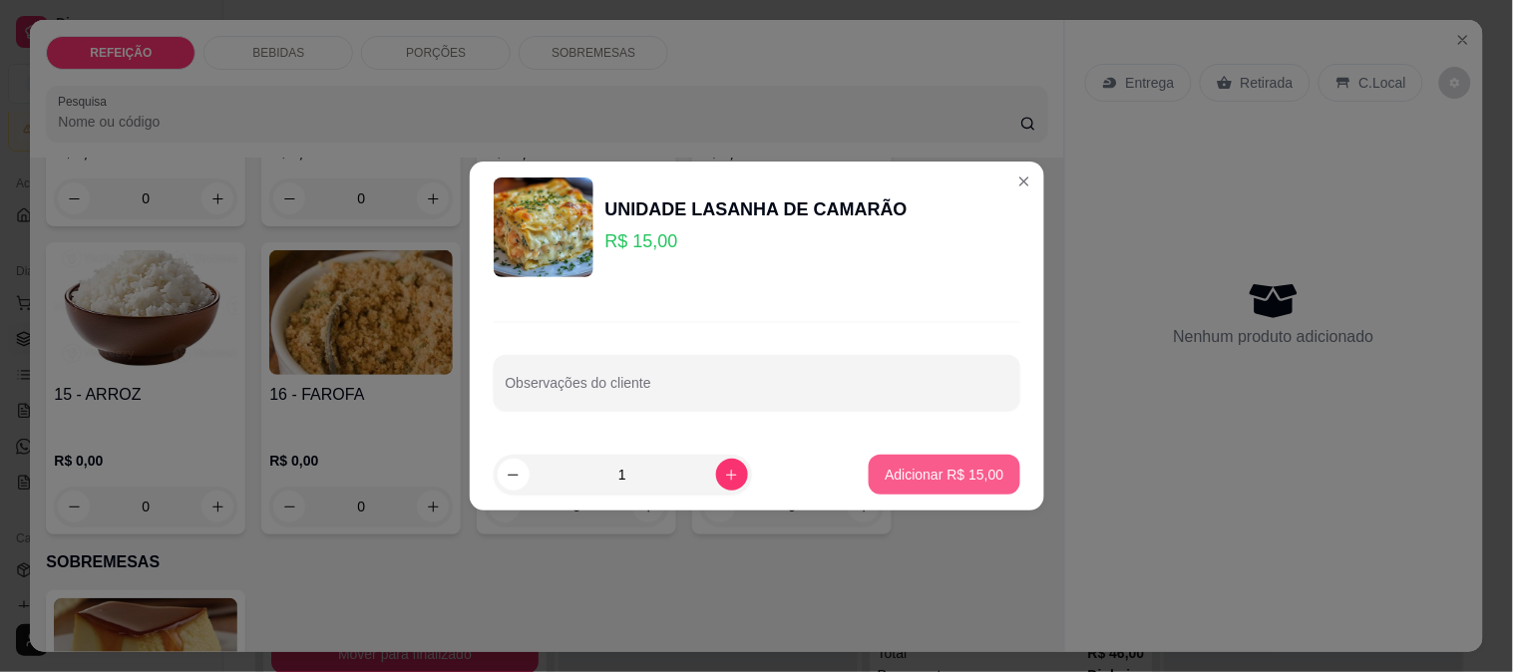
click at [928, 475] on p "Adicionar R$ 15,00" at bounding box center [944, 475] width 119 height 20
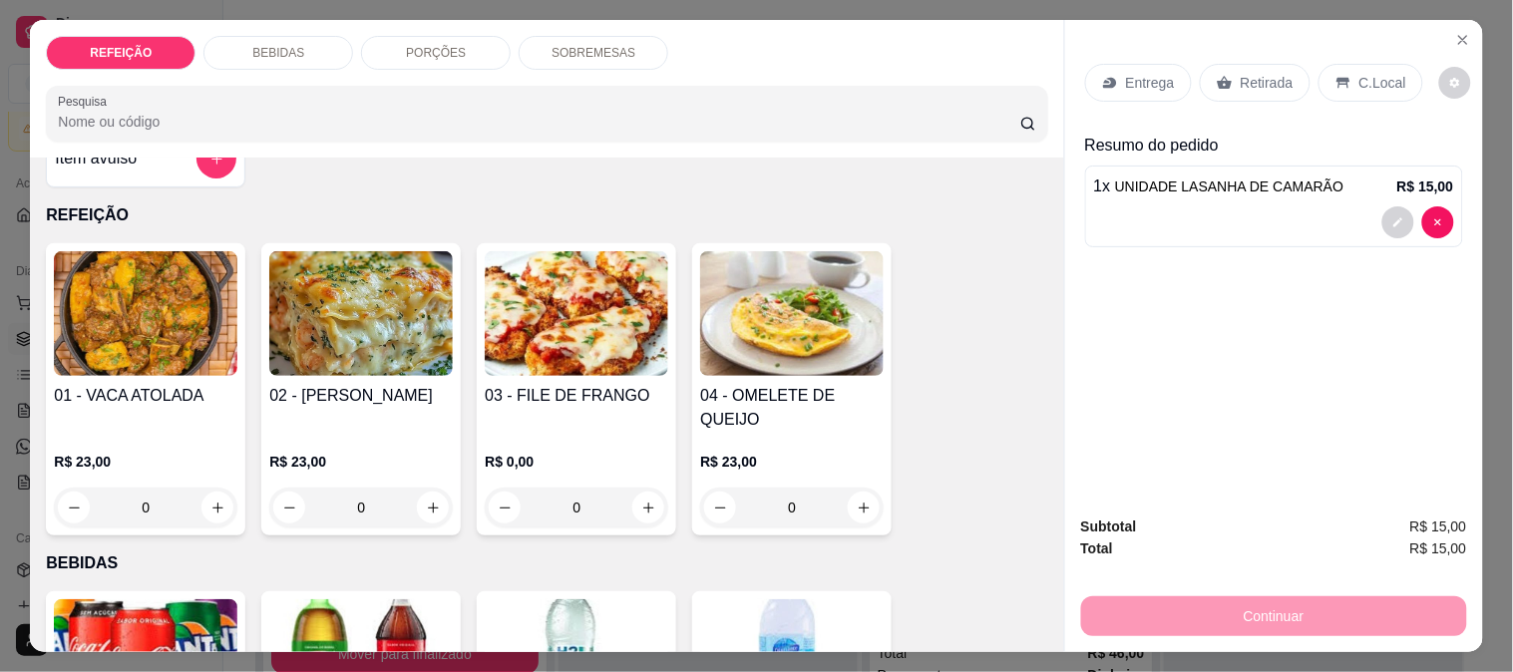
scroll to position [4, 0]
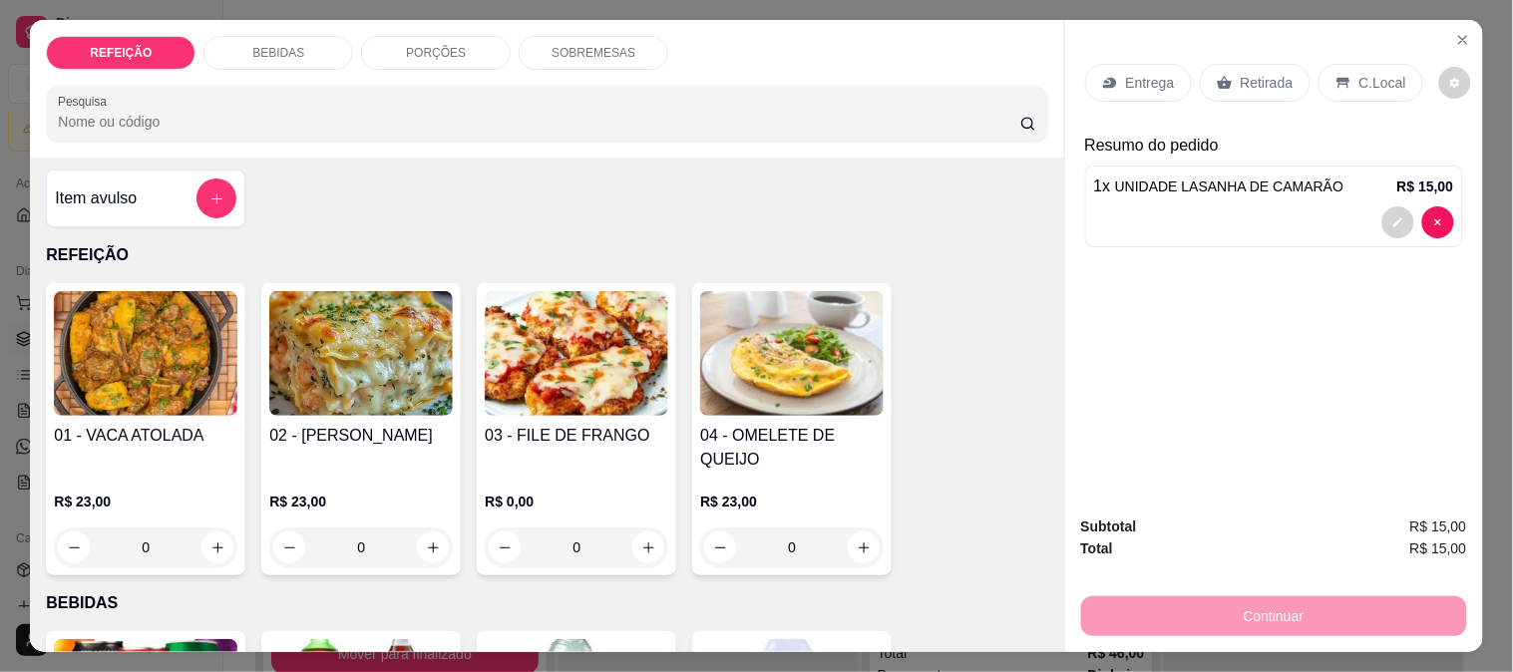
click at [186, 196] on div "Item avulso" at bounding box center [146, 199] width 182 height 40
type input "0"
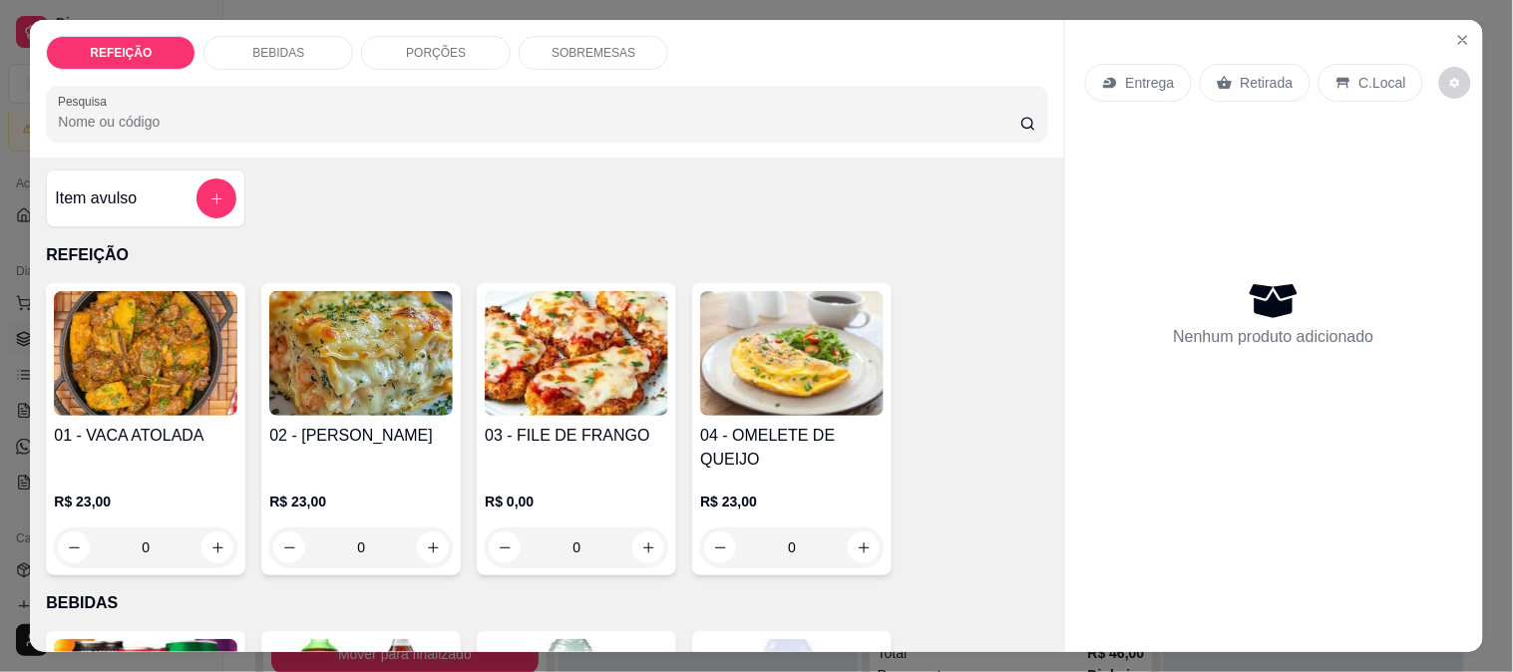
scroll to position [0, 0]
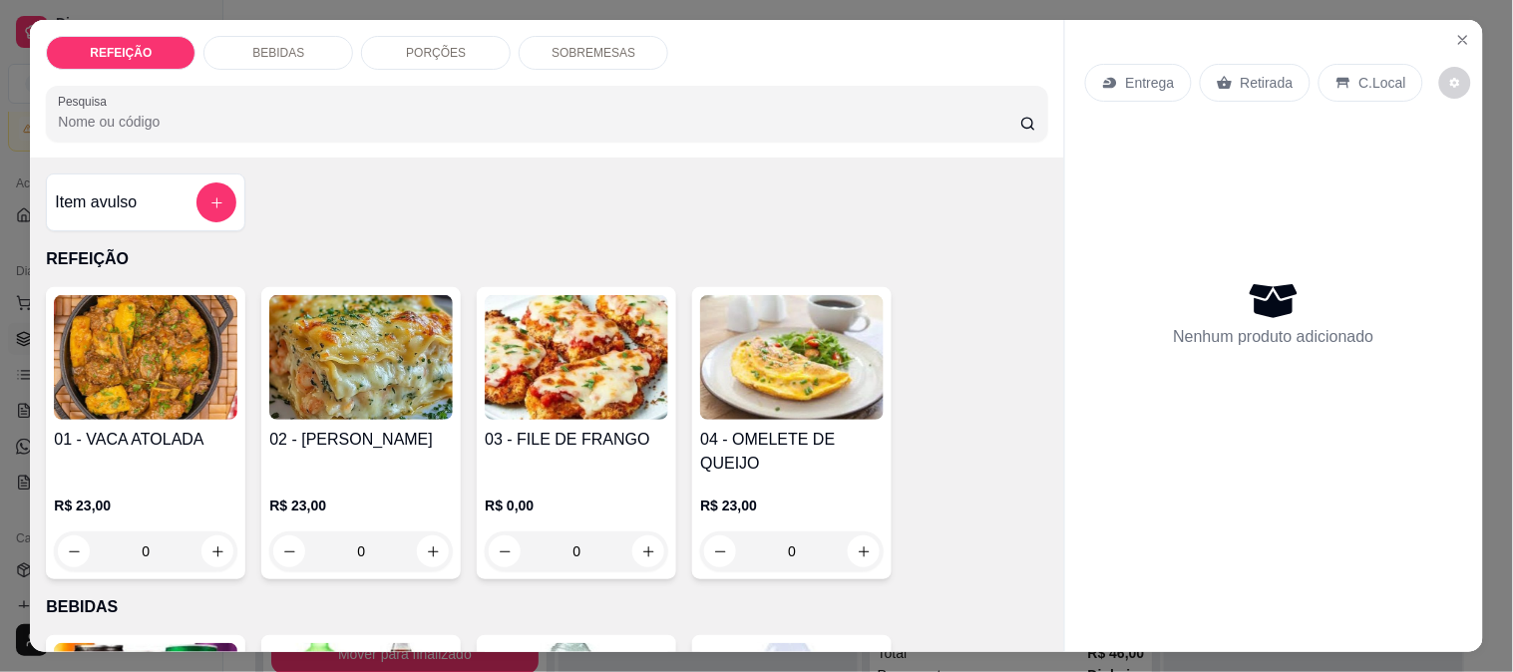
click at [321, 371] on img at bounding box center [361, 357] width 184 height 125
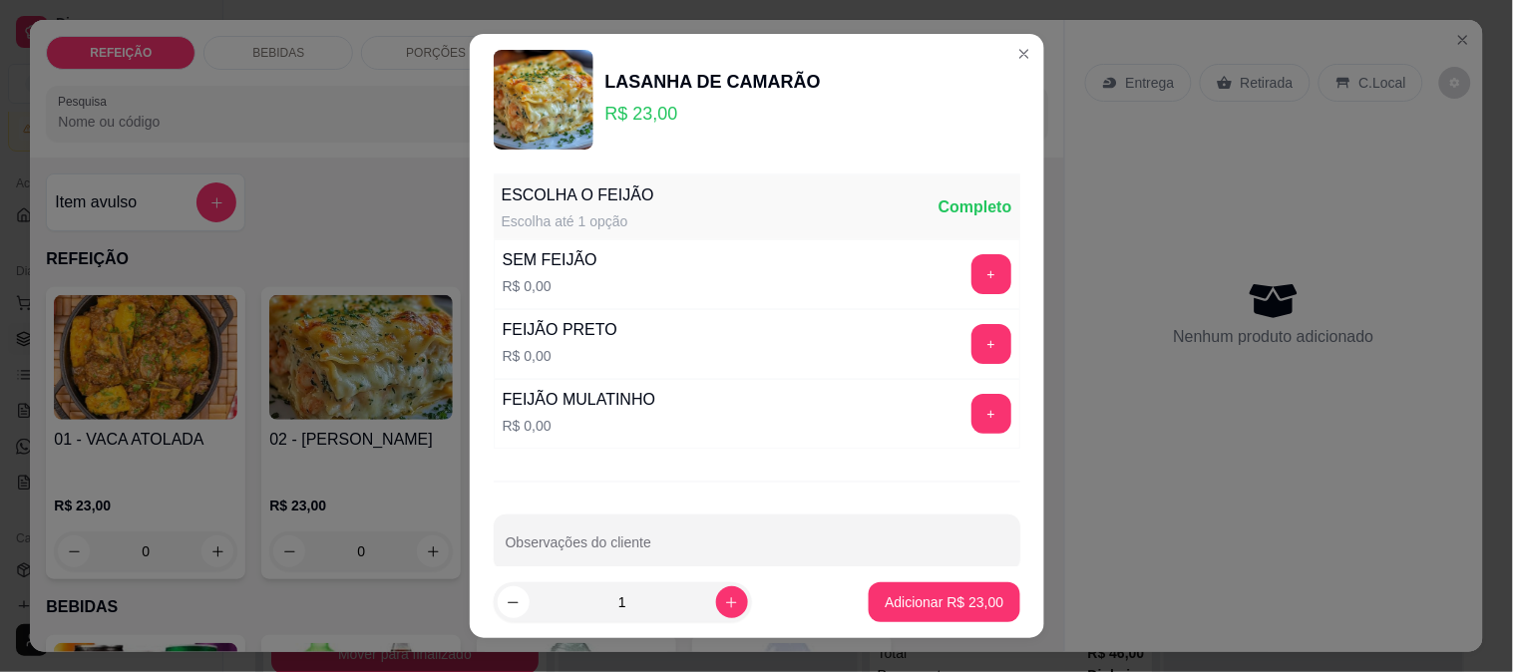
click at [971, 275] on button "+" at bounding box center [991, 274] width 40 height 40
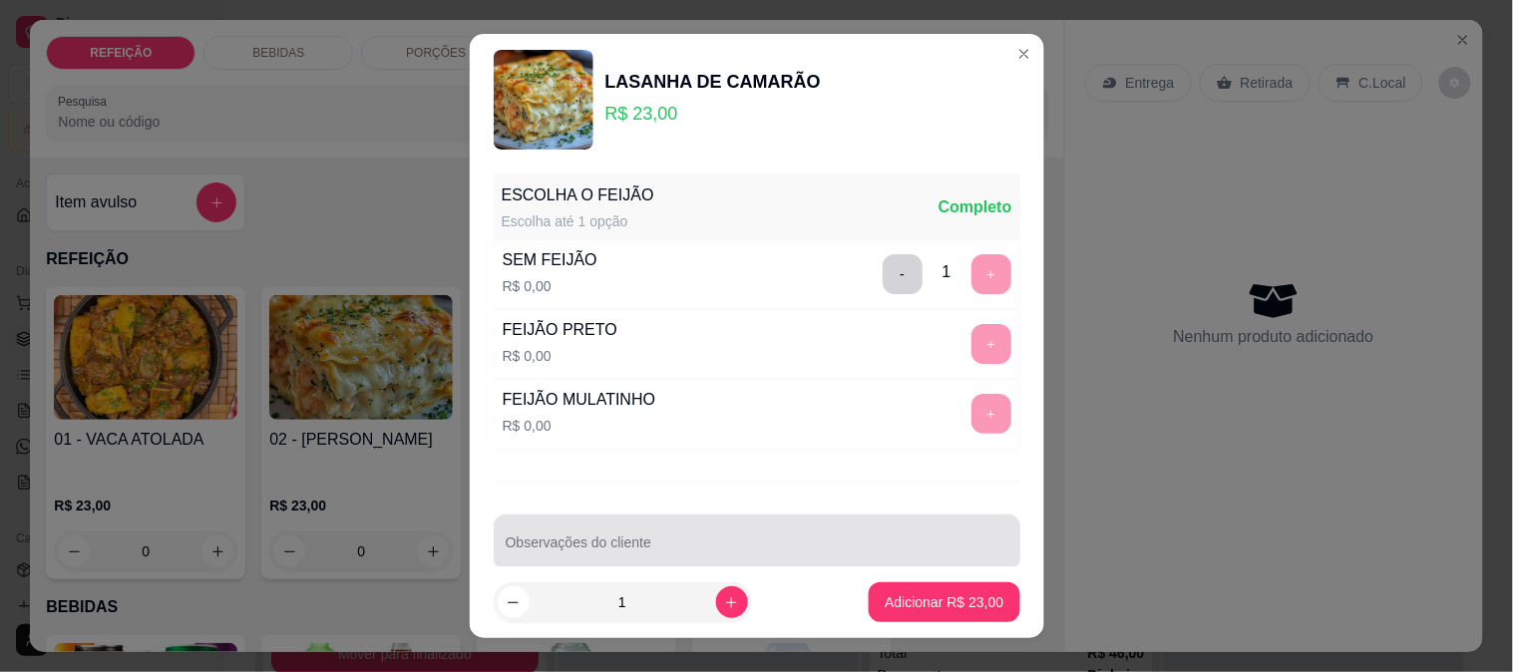
click at [740, 529] on div at bounding box center [757, 543] width 503 height 40
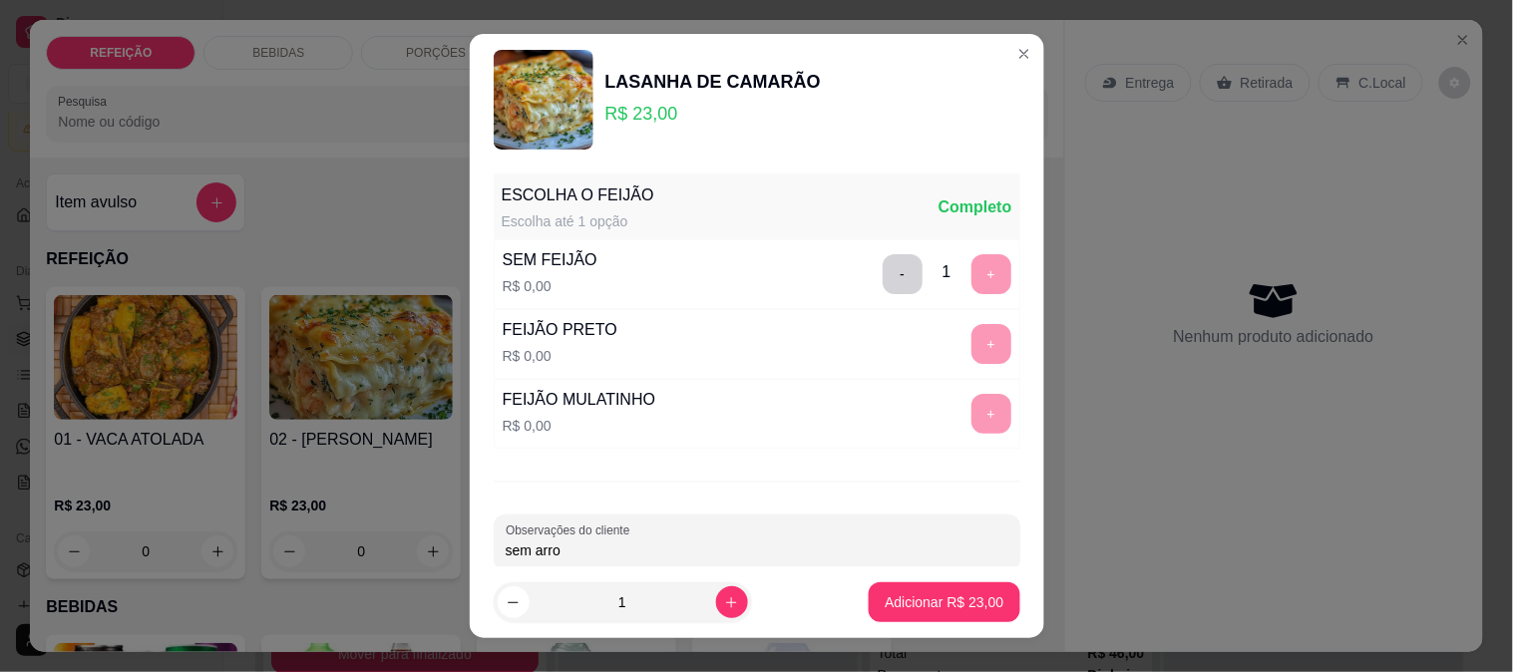
type input "sem arroz"
click at [906, 600] on p "Adicionar R$ 23,00" at bounding box center [944, 602] width 119 height 20
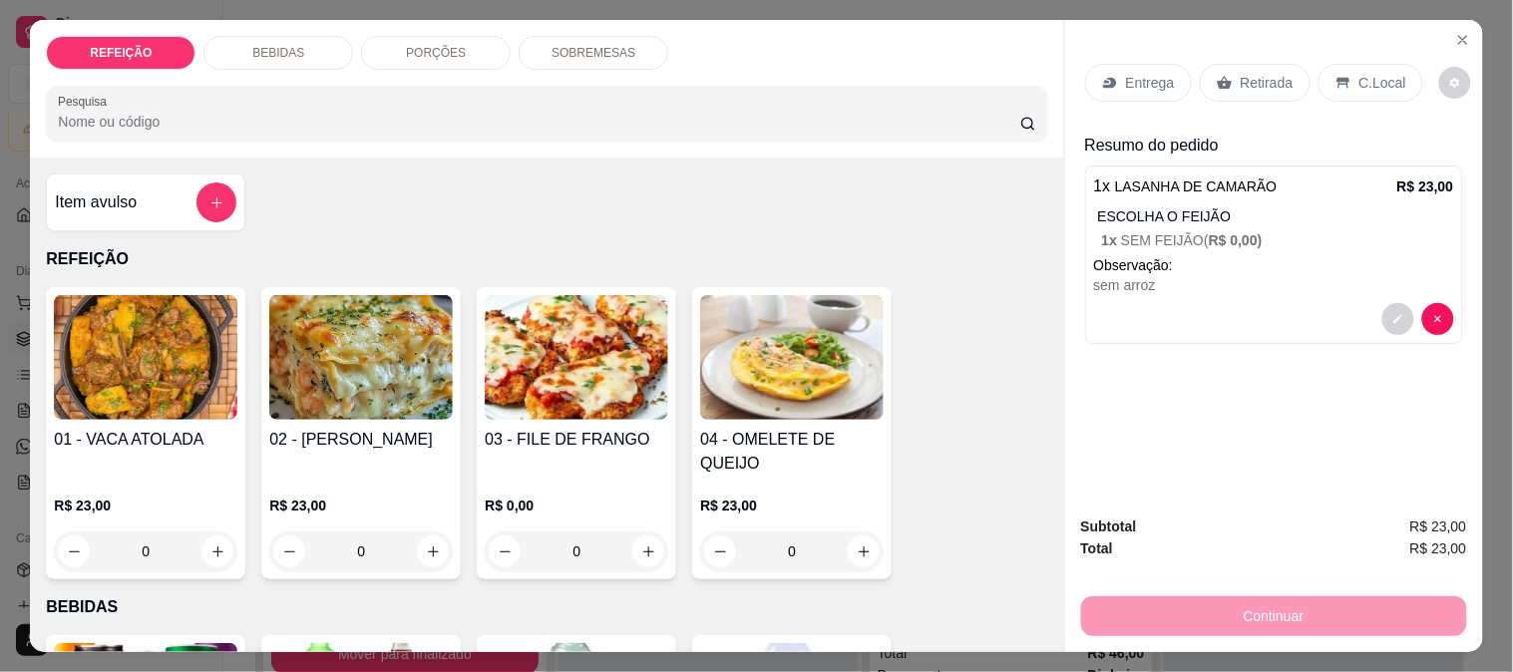
click at [1163, 73] on p "Entrega" at bounding box center [1150, 83] width 49 height 20
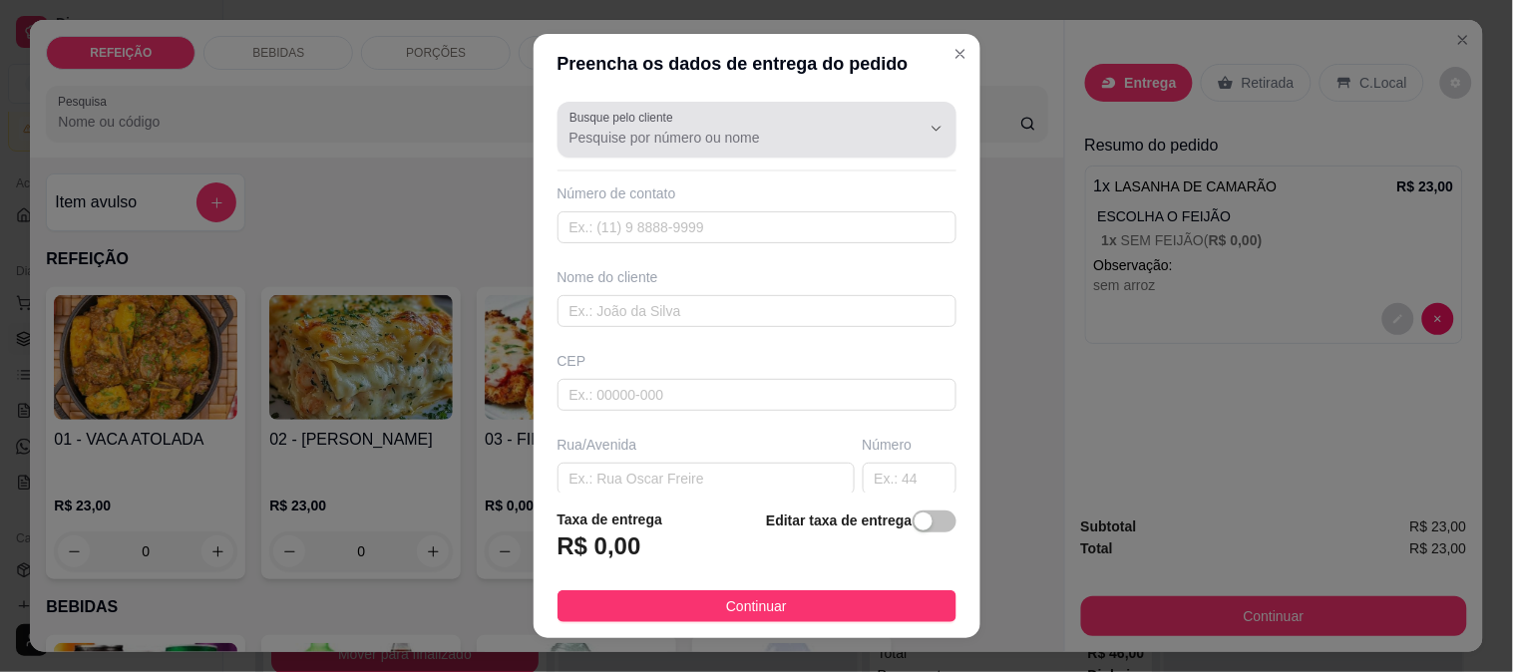
click at [653, 122] on label "Busque pelo cliente" at bounding box center [625, 117] width 111 height 17
click at [653, 128] on input "Busque pelo cliente" at bounding box center [729, 138] width 319 height 20
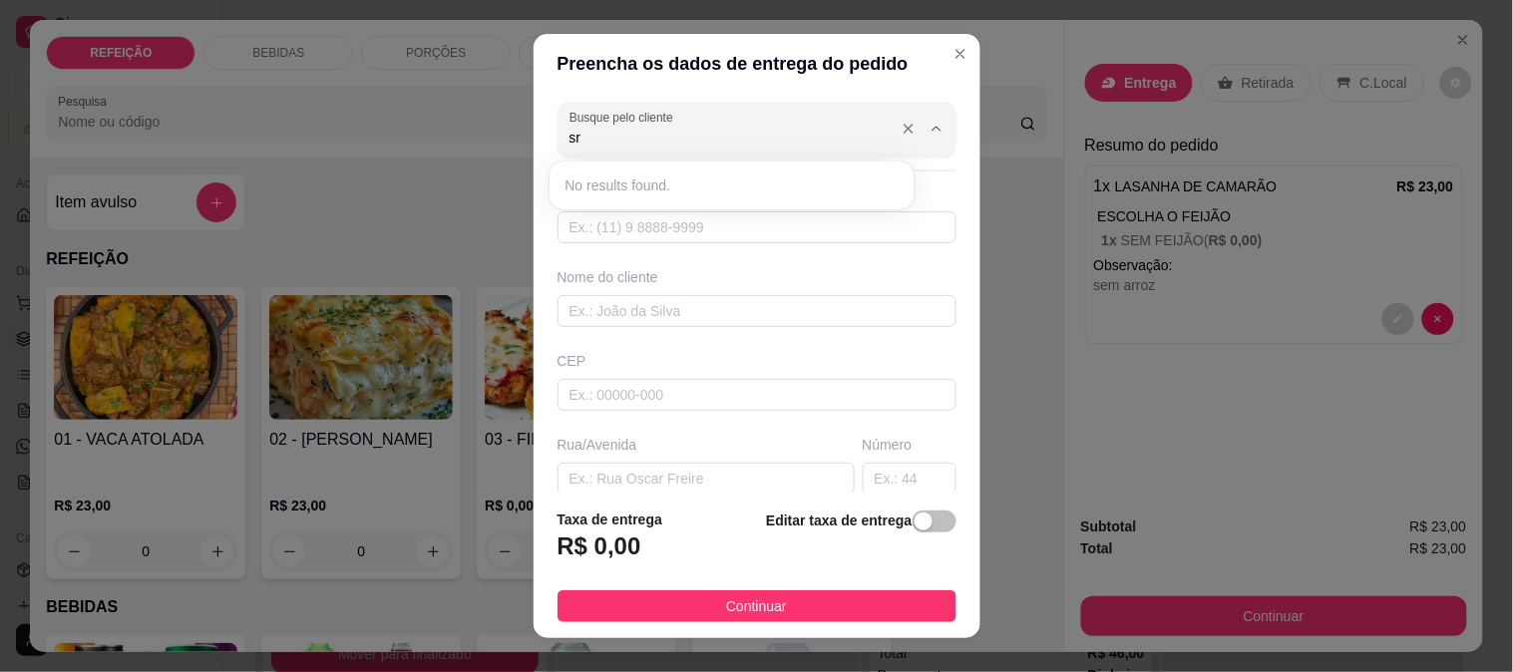
type input "s"
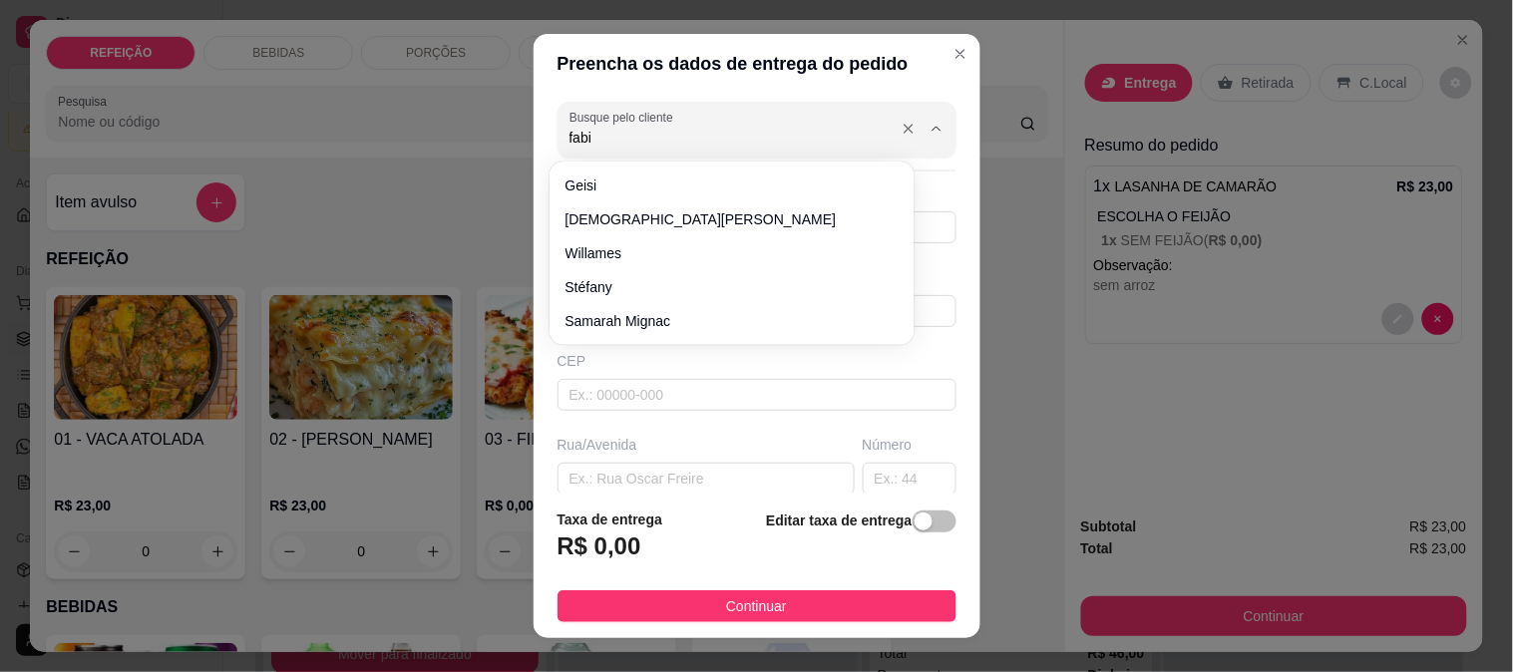
type input "[PERSON_NAME]"
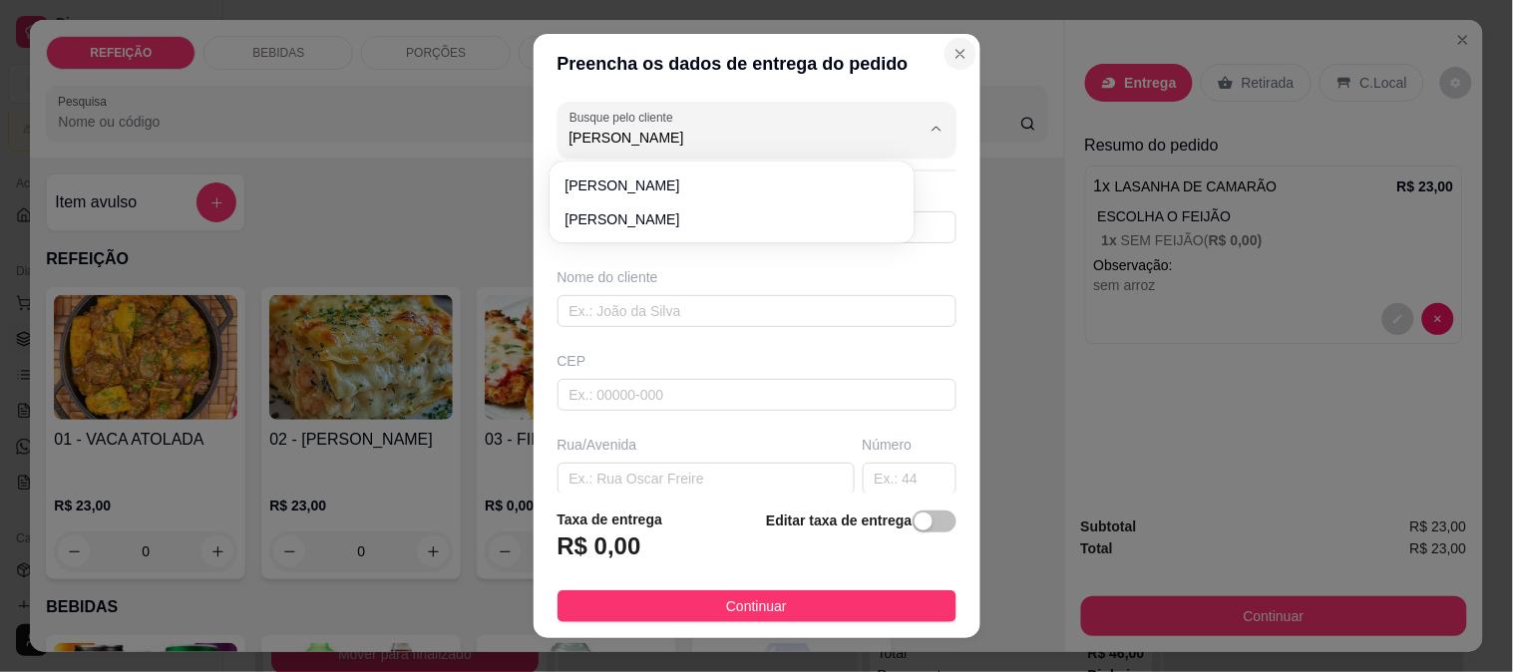
click at [956, 56] on icon "Close" at bounding box center [960, 54] width 8 height 8
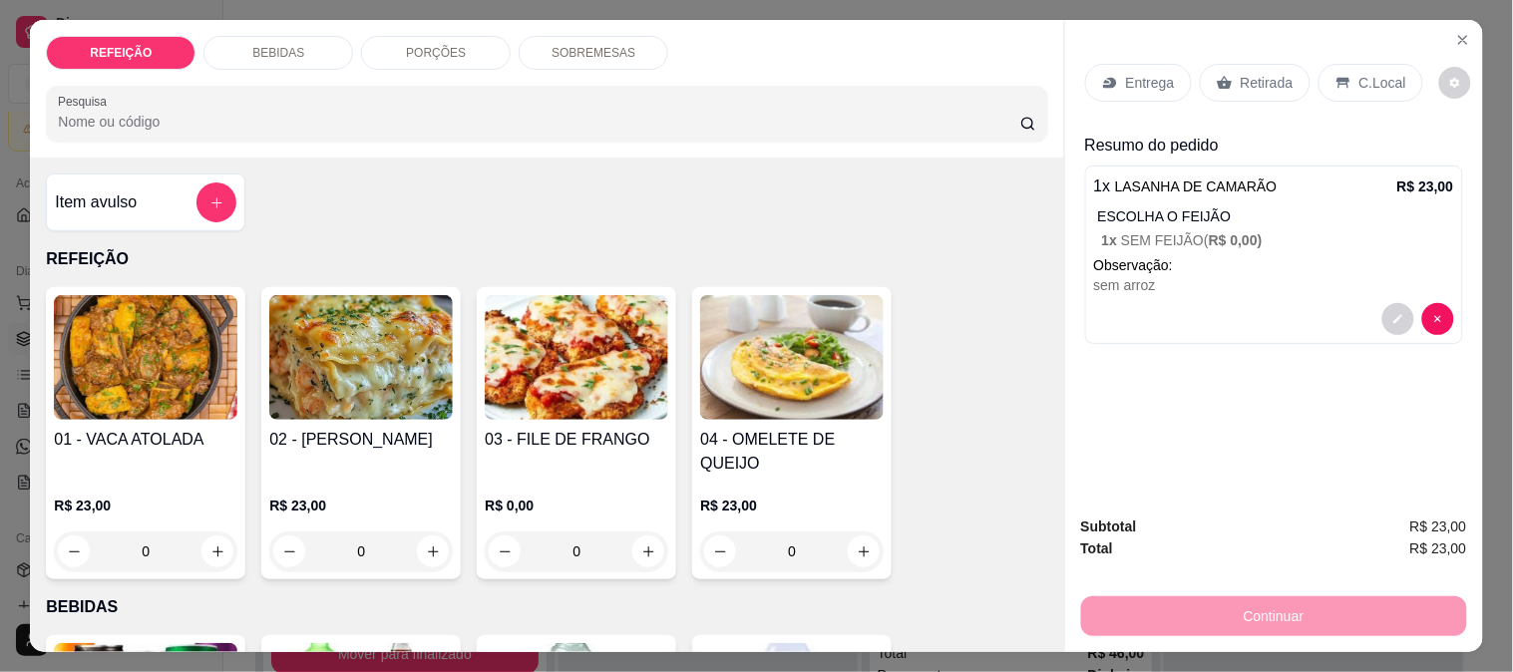
click at [1229, 71] on div "Retirada" at bounding box center [1255, 83] width 111 height 38
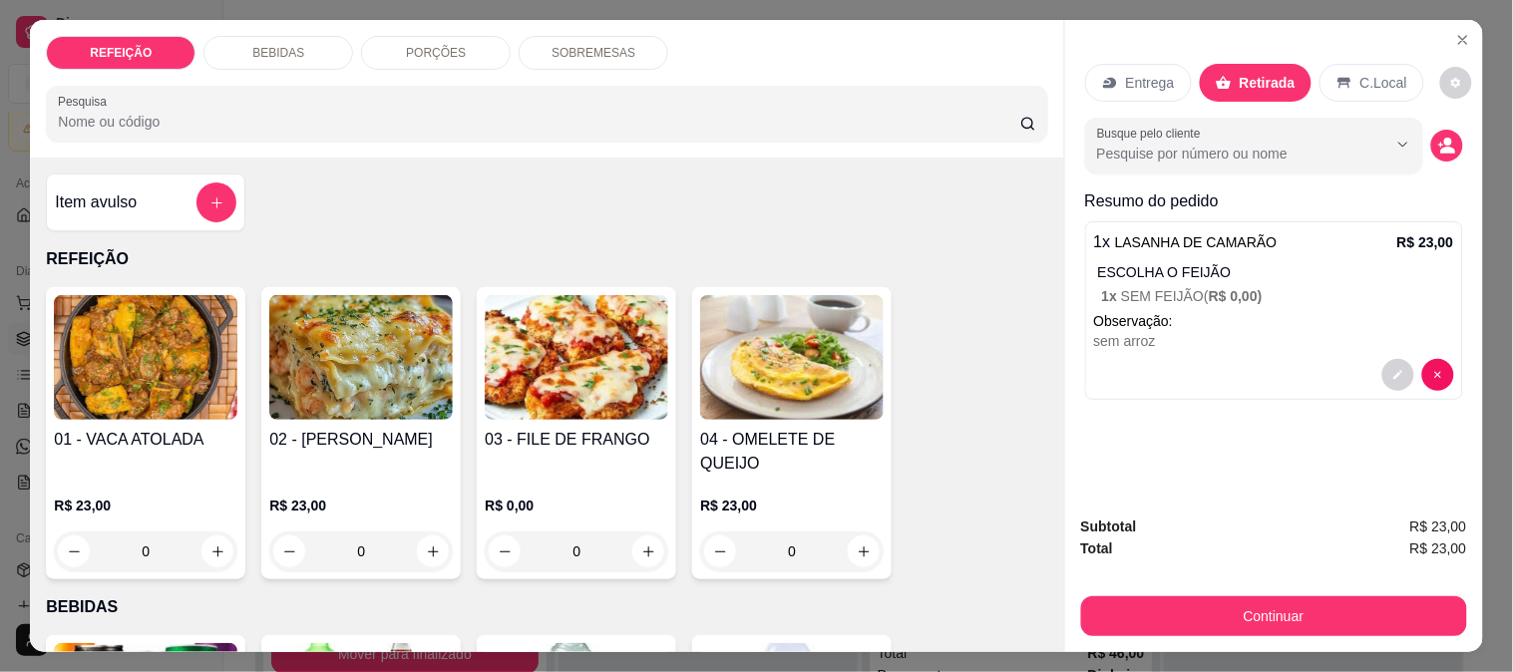
click at [135, 197] on div "Item avulso" at bounding box center [146, 203] width 182 height 40
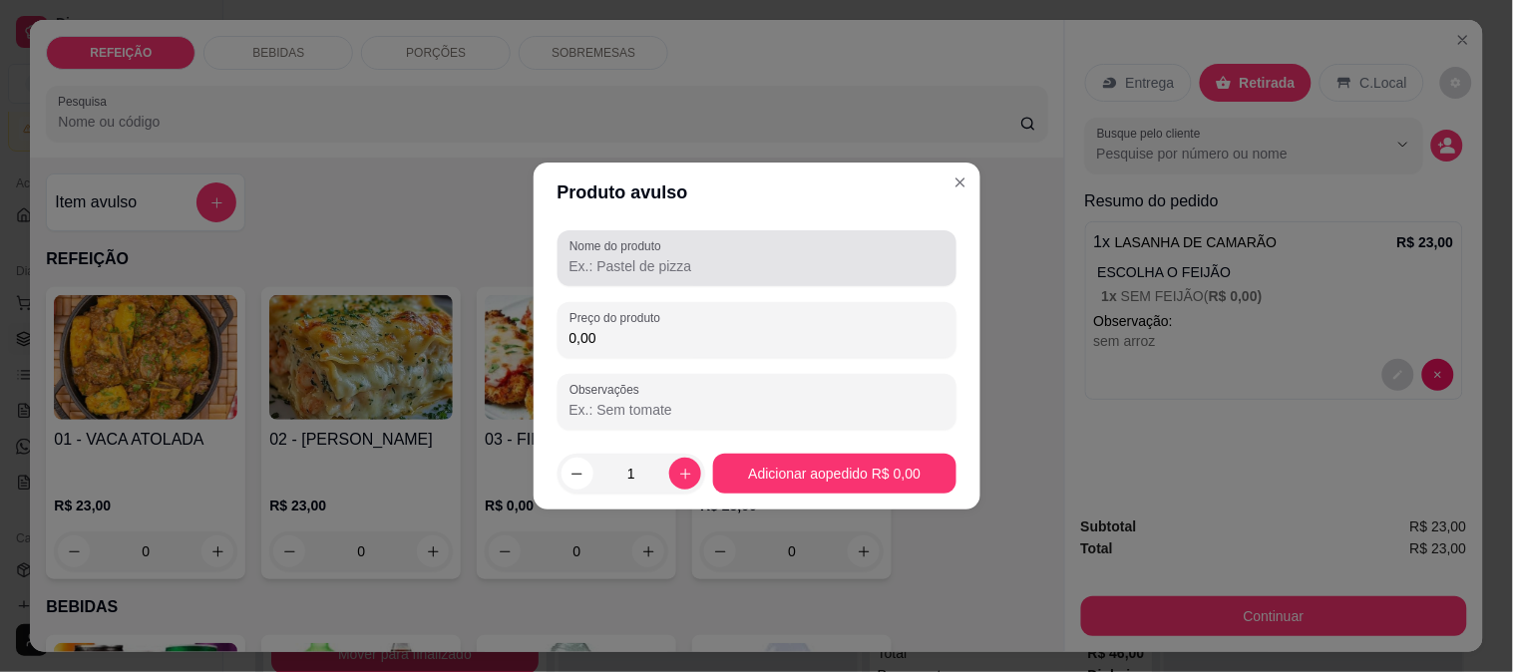
click at [744, 267] on input "Nome do produto" at bounding box center [757, 266] width 375 height 20
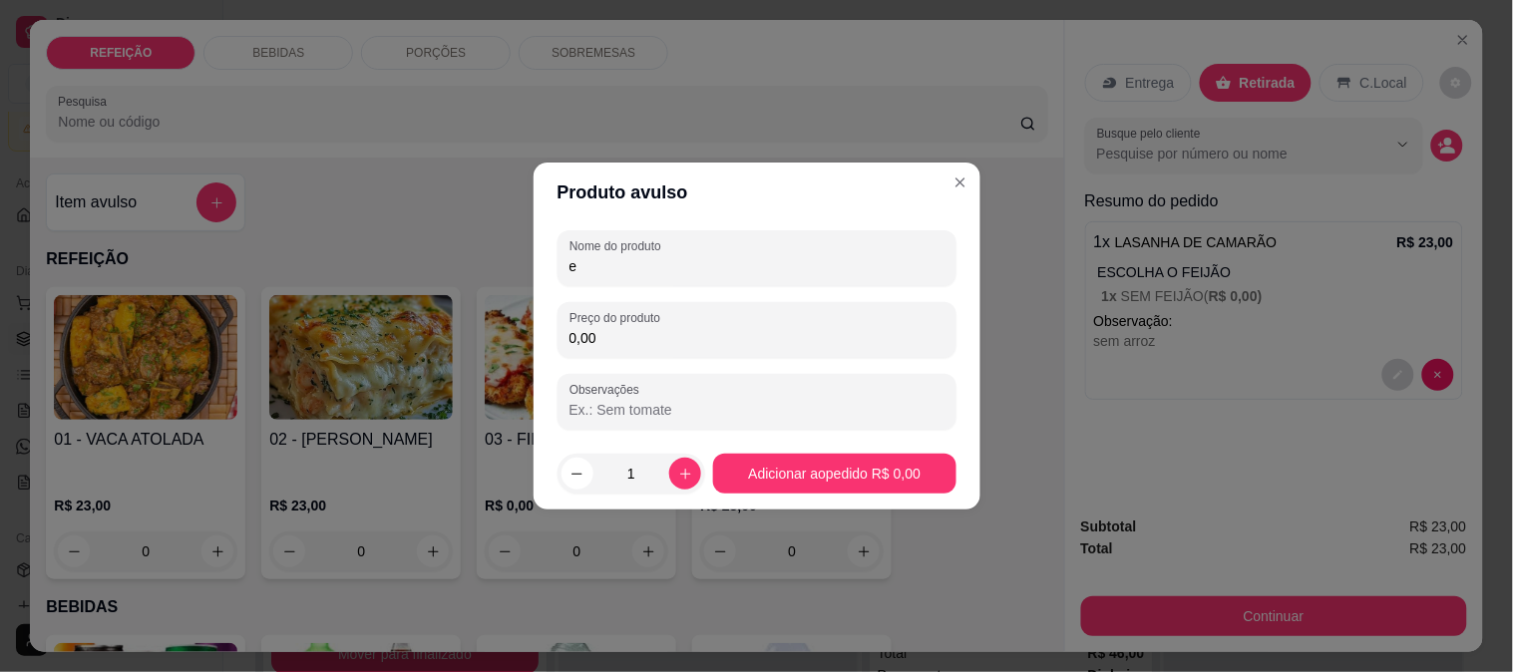
click at [744, 267] on input "e" at bounding box center [757, 266] width 375 height 20
type input "e"
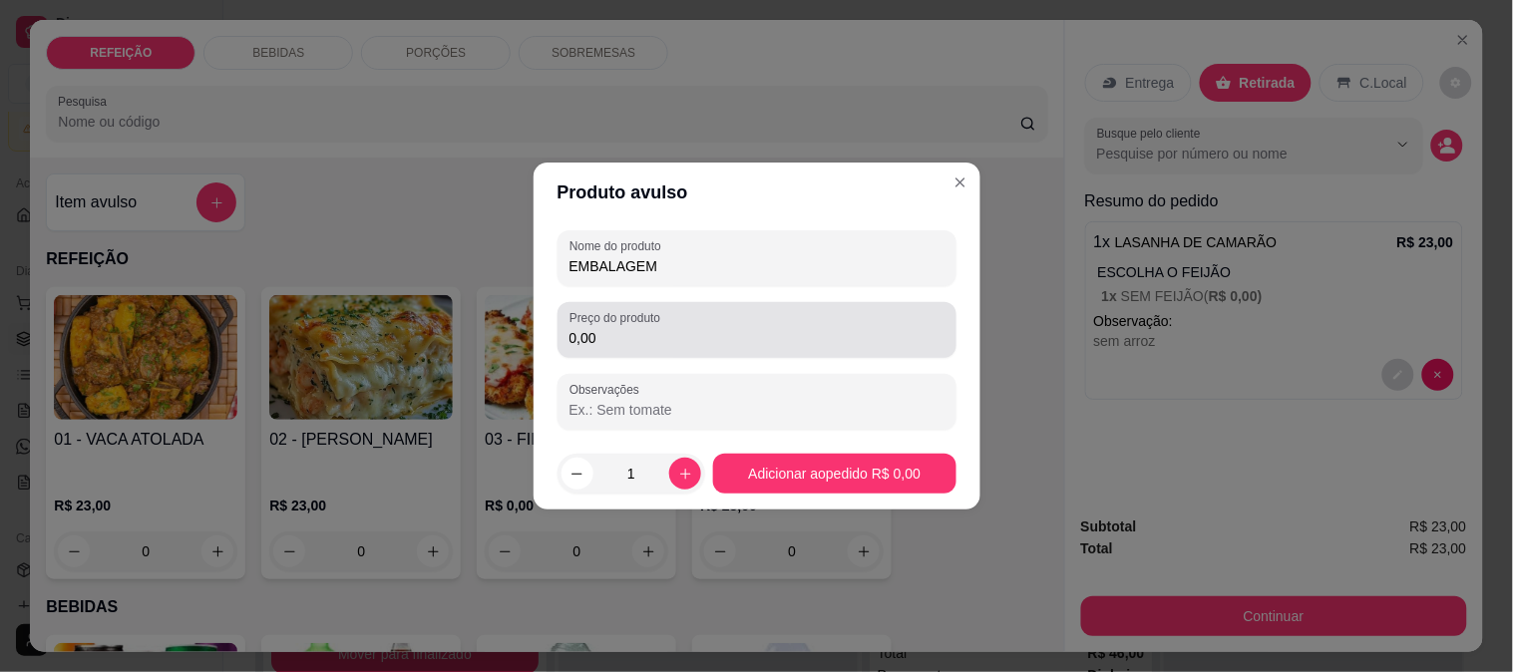
type input "EMBALAGEM"
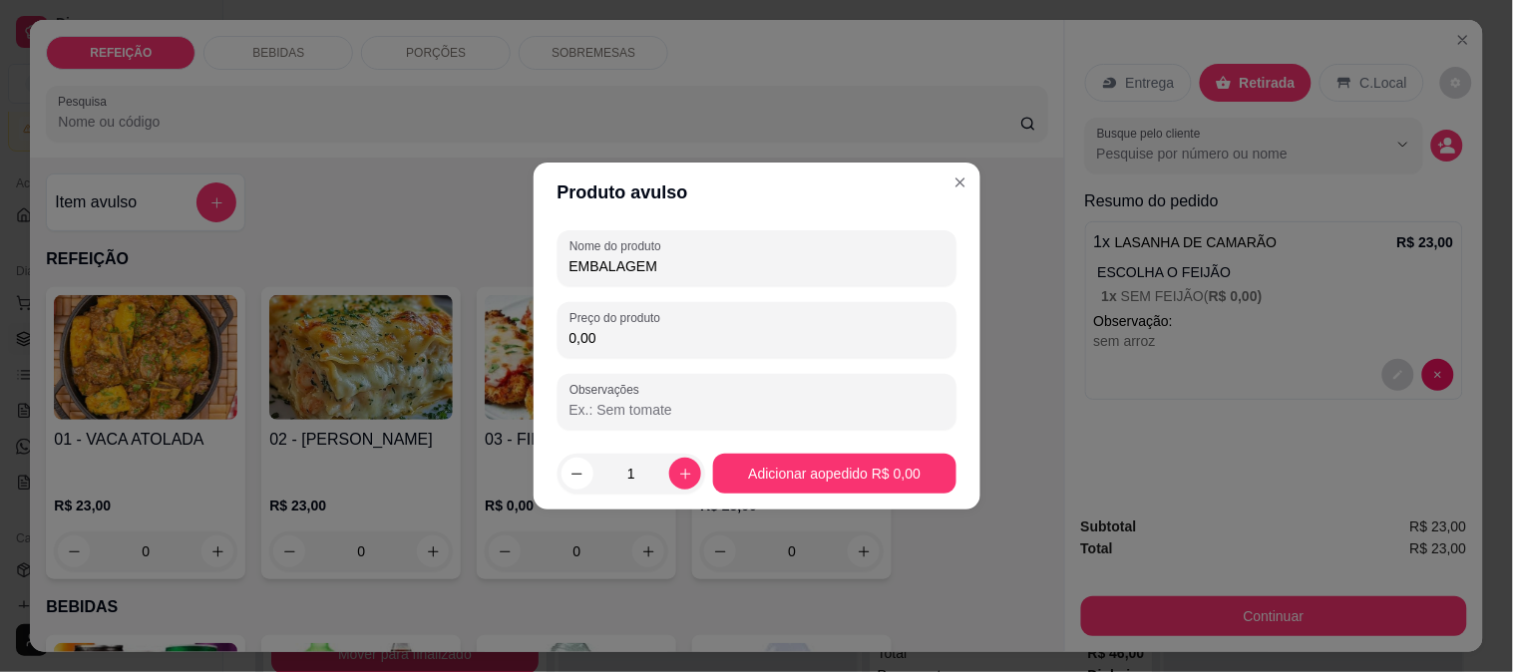
drag, startPoint x: 648, startPoint y: 343, endPoint x: 555, endPoint y: 336, distance: 94.0
click at [555, 336] on div "Nome do produto EMBALAGEM Preço do produto 0,00 Observações" at bounding box center [757, 329] width 447 height 215
type input "0,01"
click at [678, 474] on icon "increase-product-quantity" at bounding box center [685, 474] width 15 height 15
type input "2"
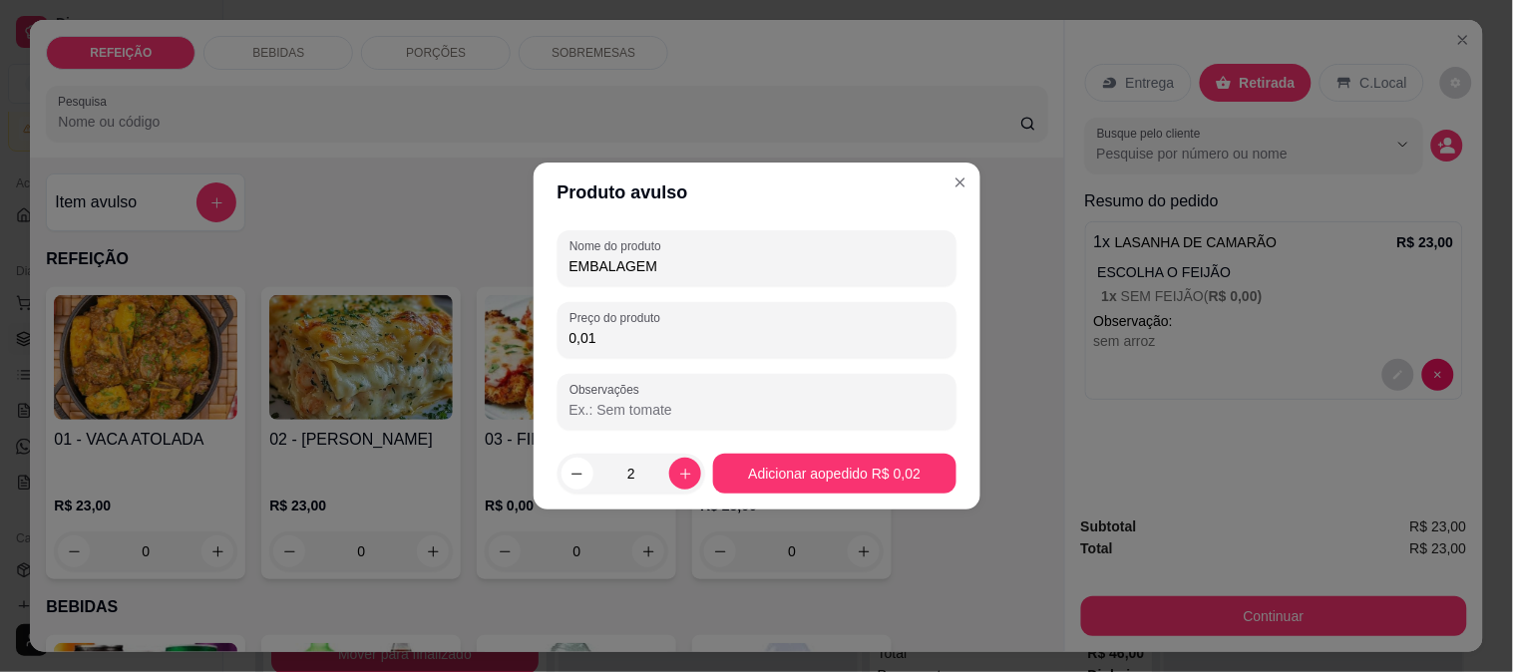
drag, startPoint x: 625, startPoint y: 351, endPoint x: 461, endPoint y: 347, distance: 164.6
click at [461, 347] on div "Produto avulso Nome do produto EMBALAGEM Preço do produto 0,01 Observações 2 Ad…" at bounding box center [756, 336] width 1513 height 672
drag, startPoint x: 601, startPoint y: 332, endPoint x: 520, endPoint y: 343, distance: 82.5
click at [520, 343] on div "Produto avulso Nome do produto EMBALAGEM Preço do produto 0,01 Observações 2 Ad…" at bounding box center [756, 336] width 1513 height 672
type input "1,00"
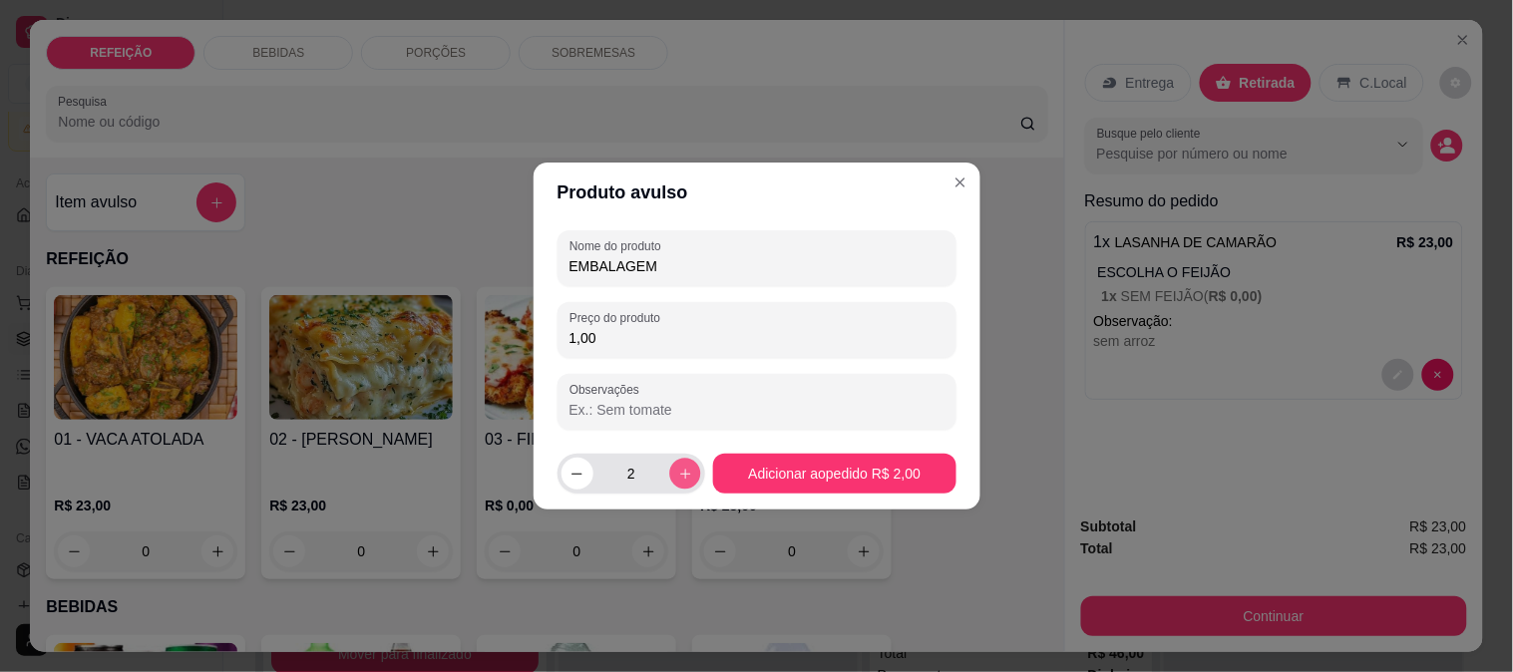
click at [678, 473] on icon "increase-product-quantity" at bounding box center [685, 474] width 15 height 15
type input "3"
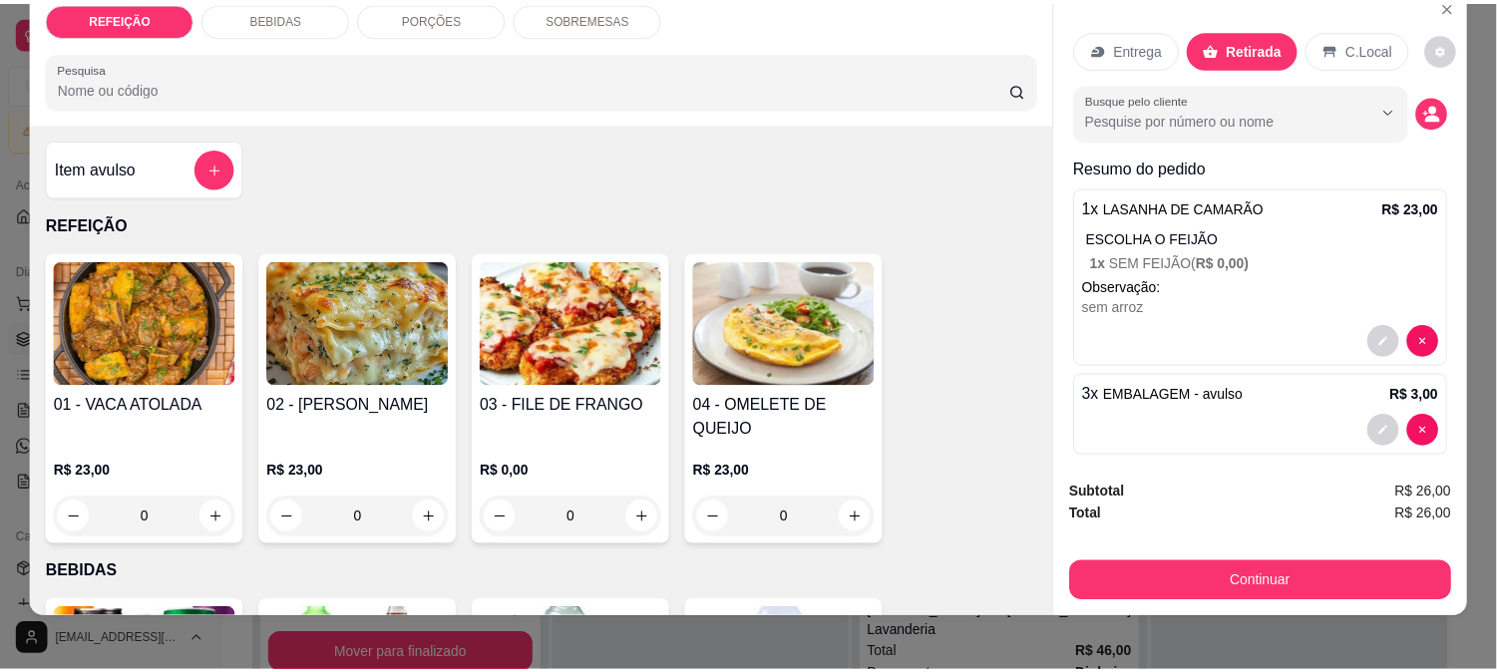
scroll to position [52, 0]
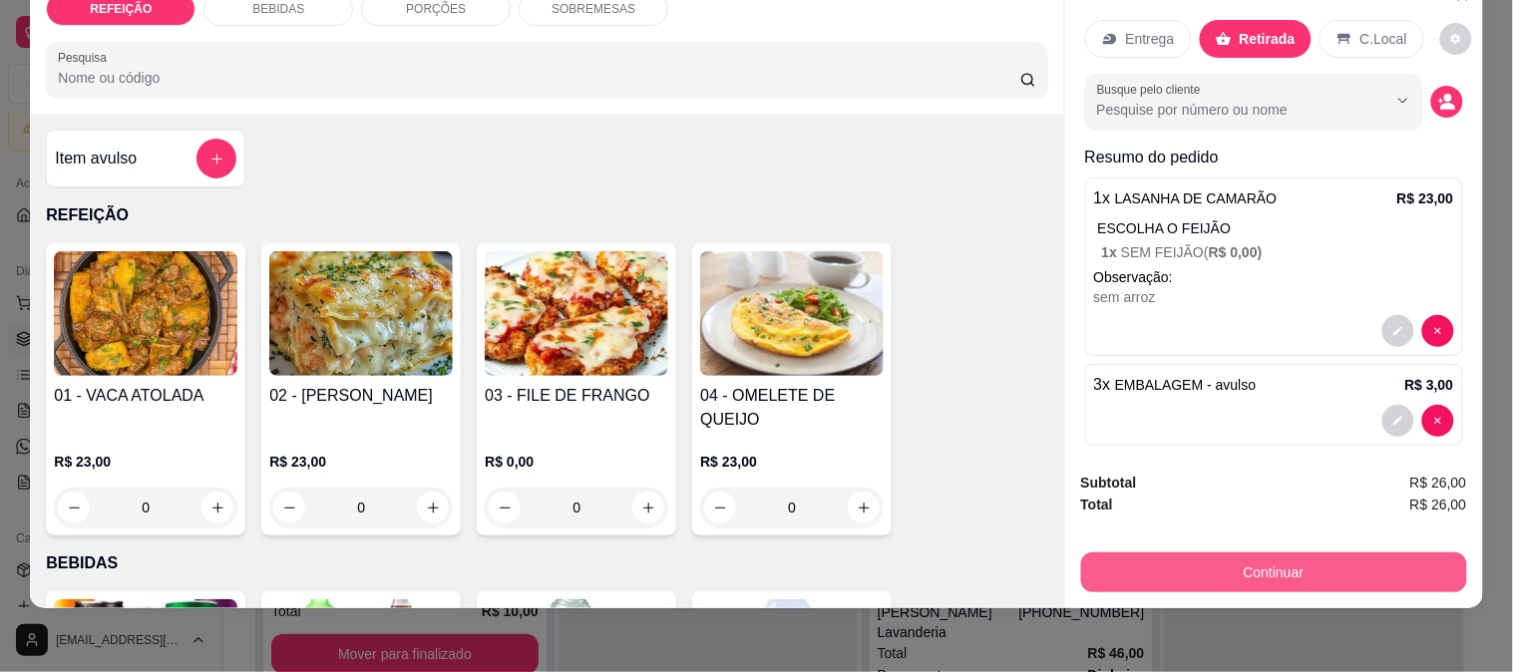
click at [1199, 561] on button "Continuar" at bounding box center [1274, 573] width 386 height 40
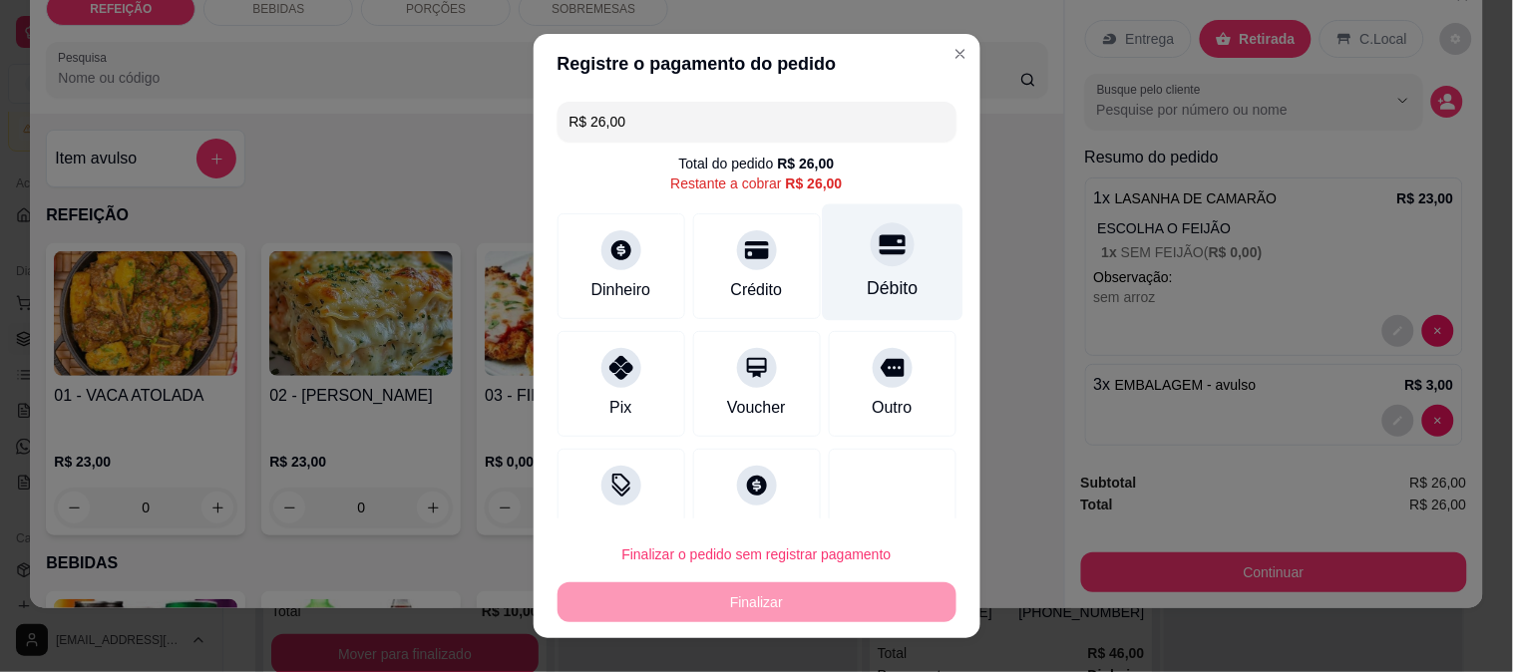
click at [848, 266] on div "Débito" at bounding box center [892, 261] width 141 height 117
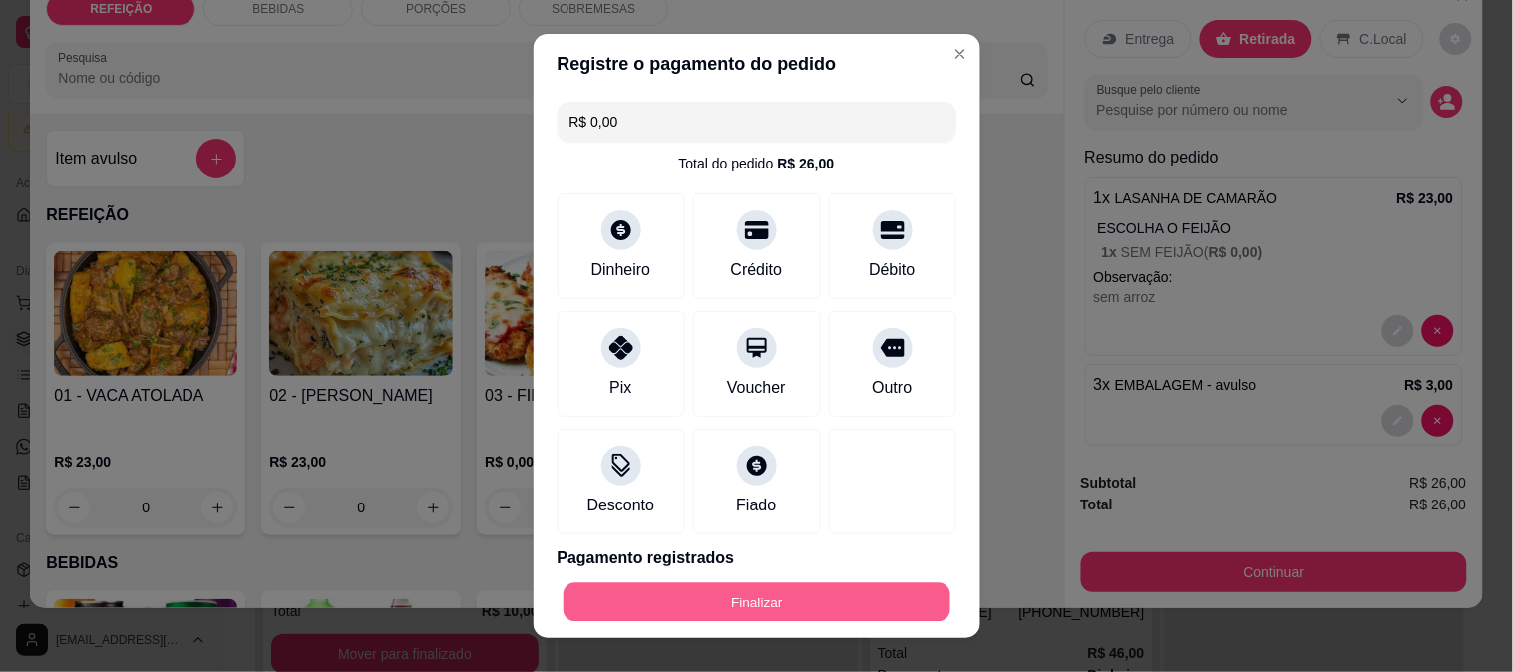
click at [819, 599] on button "Finalizar" at bounding box center [757, 602] width 387 height 39
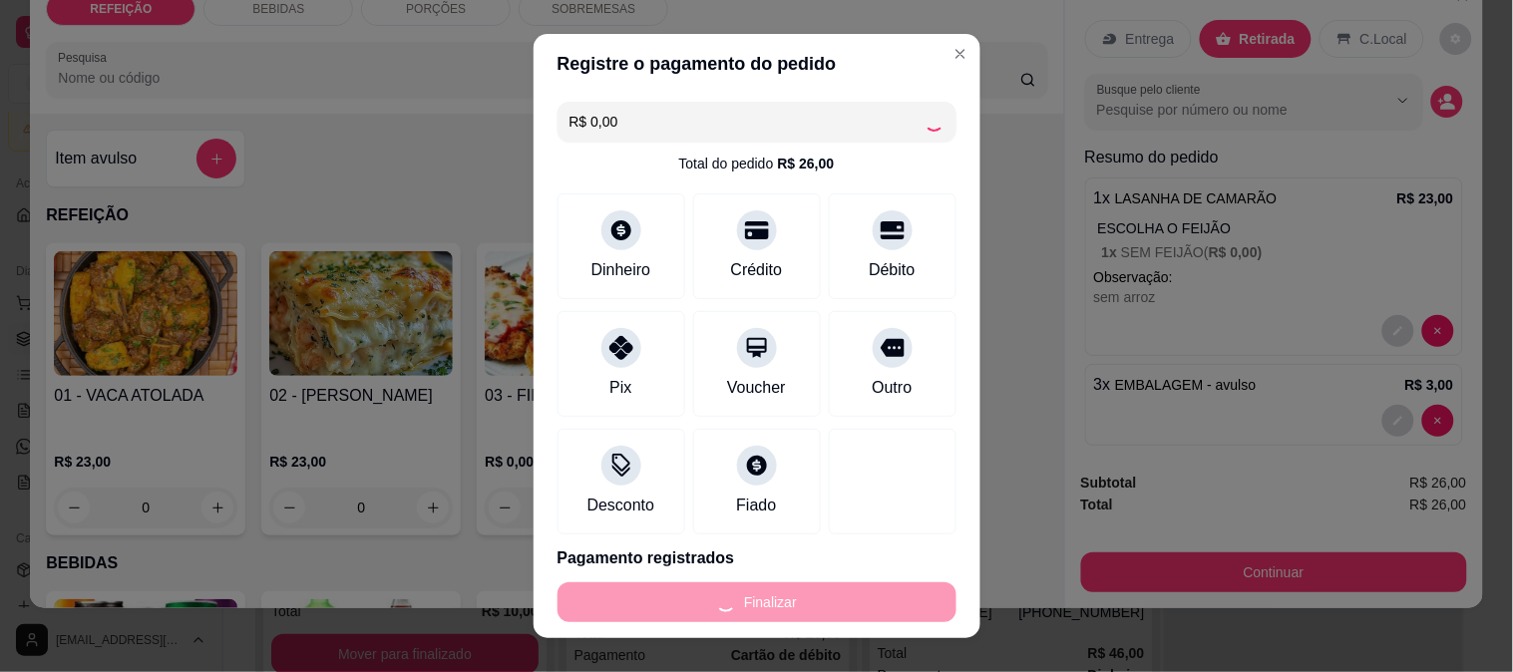
type input "-R$ 26,00"
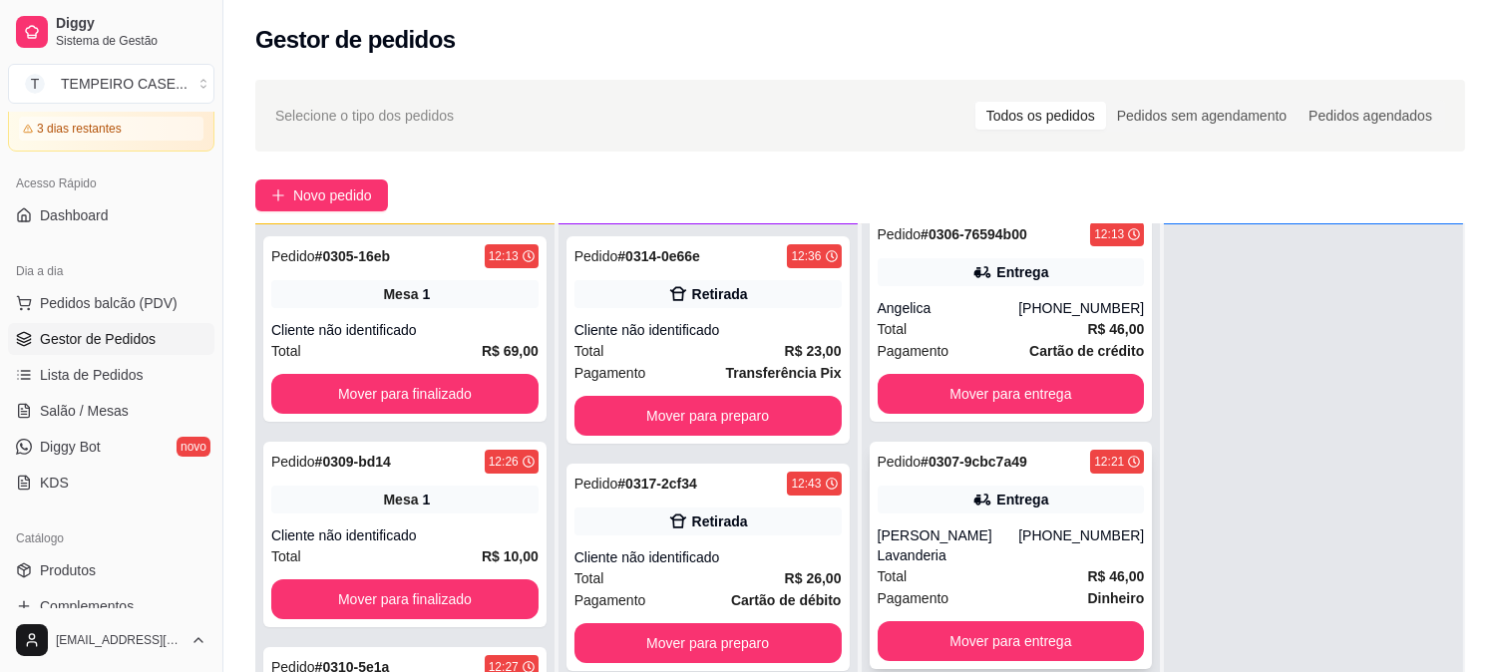
scroll to position [28, 0]
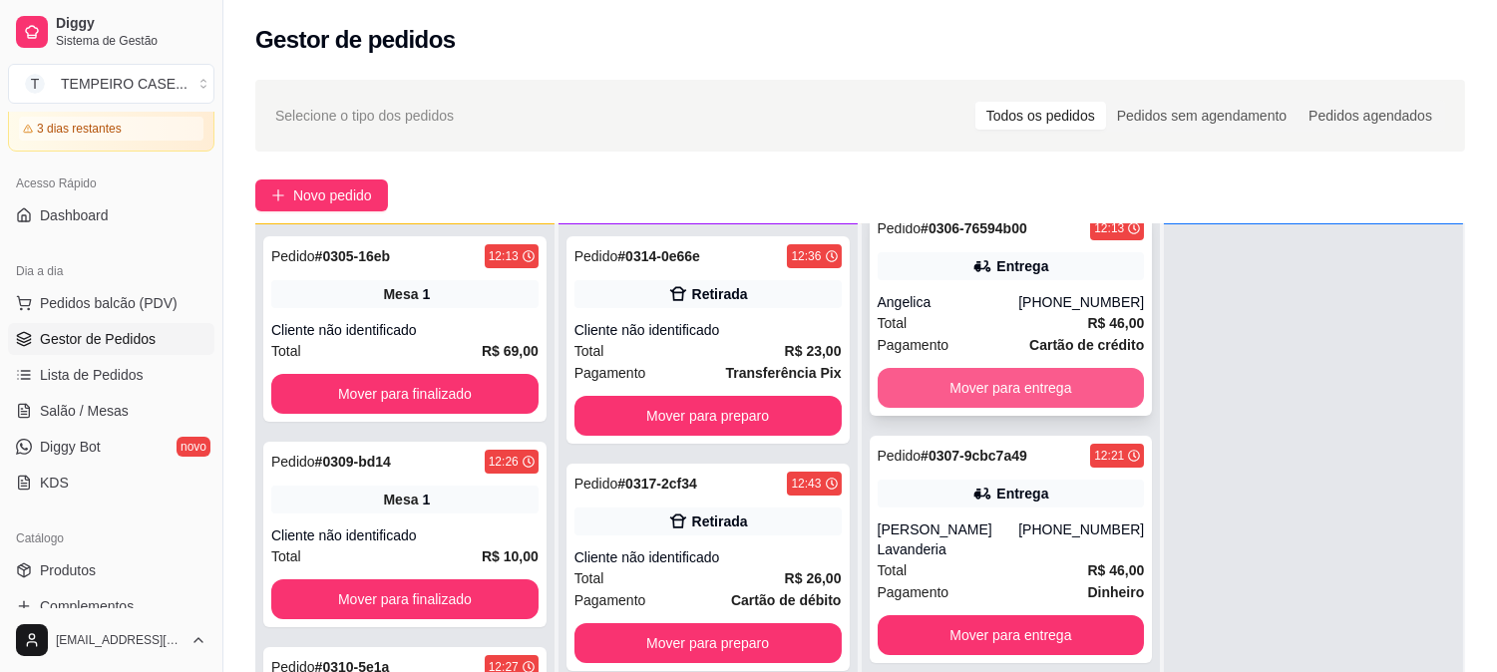
click at [970, 395] on button "Mover para entrega" at bounding box center [1011, 388] width 267 height 40
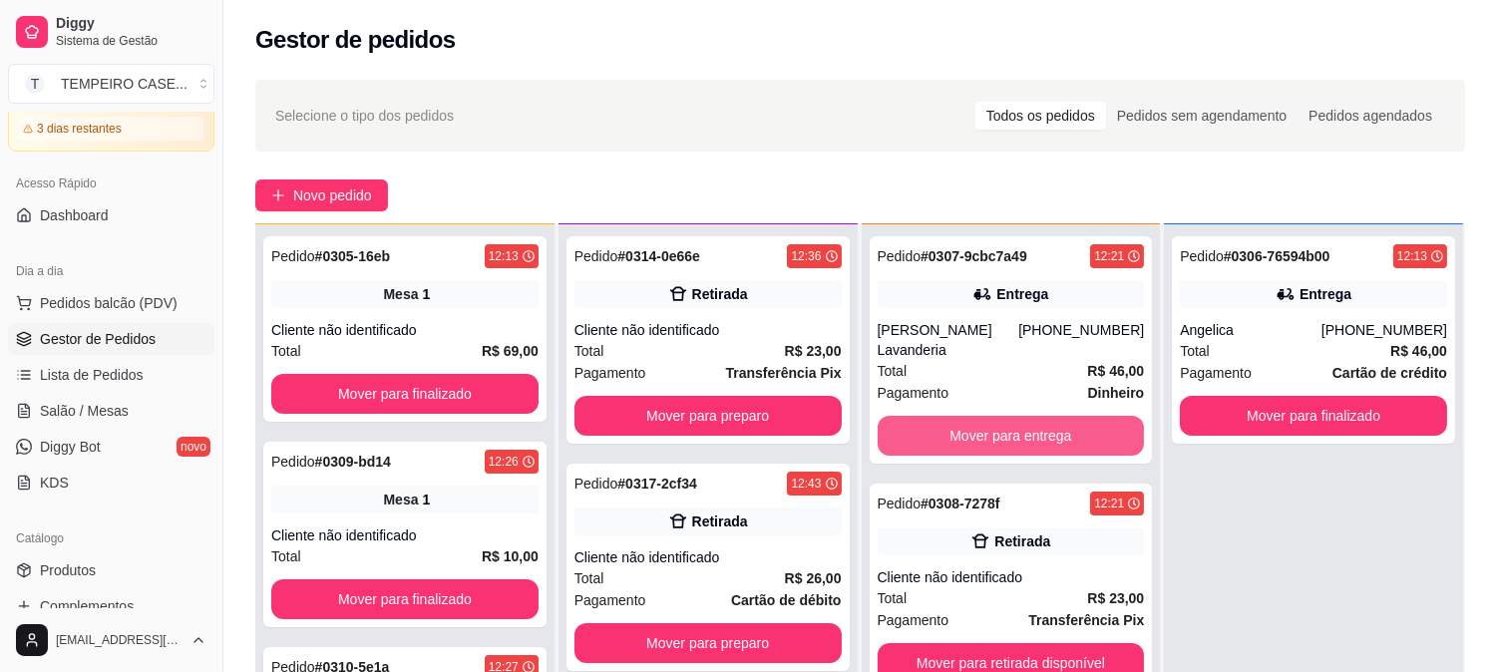
scroll to position [0, 0]
click at [968, 417] on button "Mover para entrega" at bounding box center [1011, 436] width 259 height 39
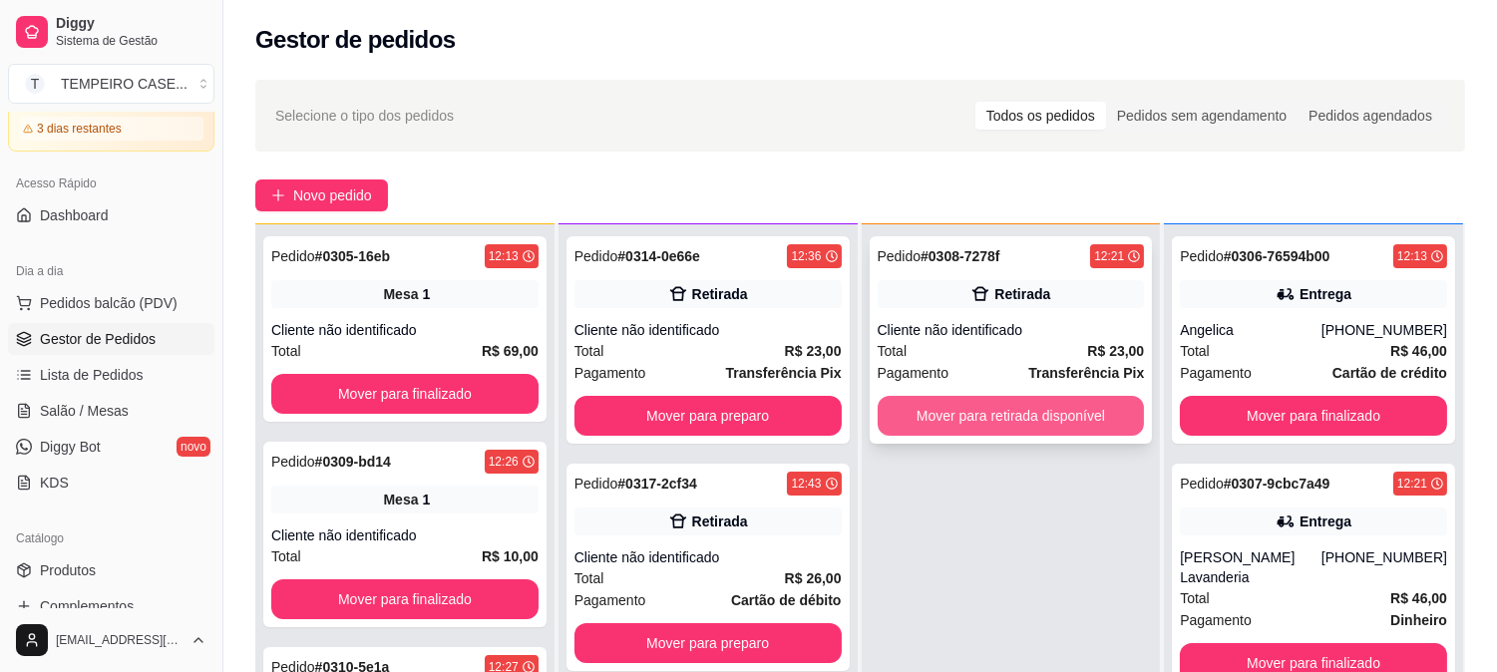
click at [970, 417] on button "Mover para retirada disponível" at bounding box center [1011, 416] width 267 height 40
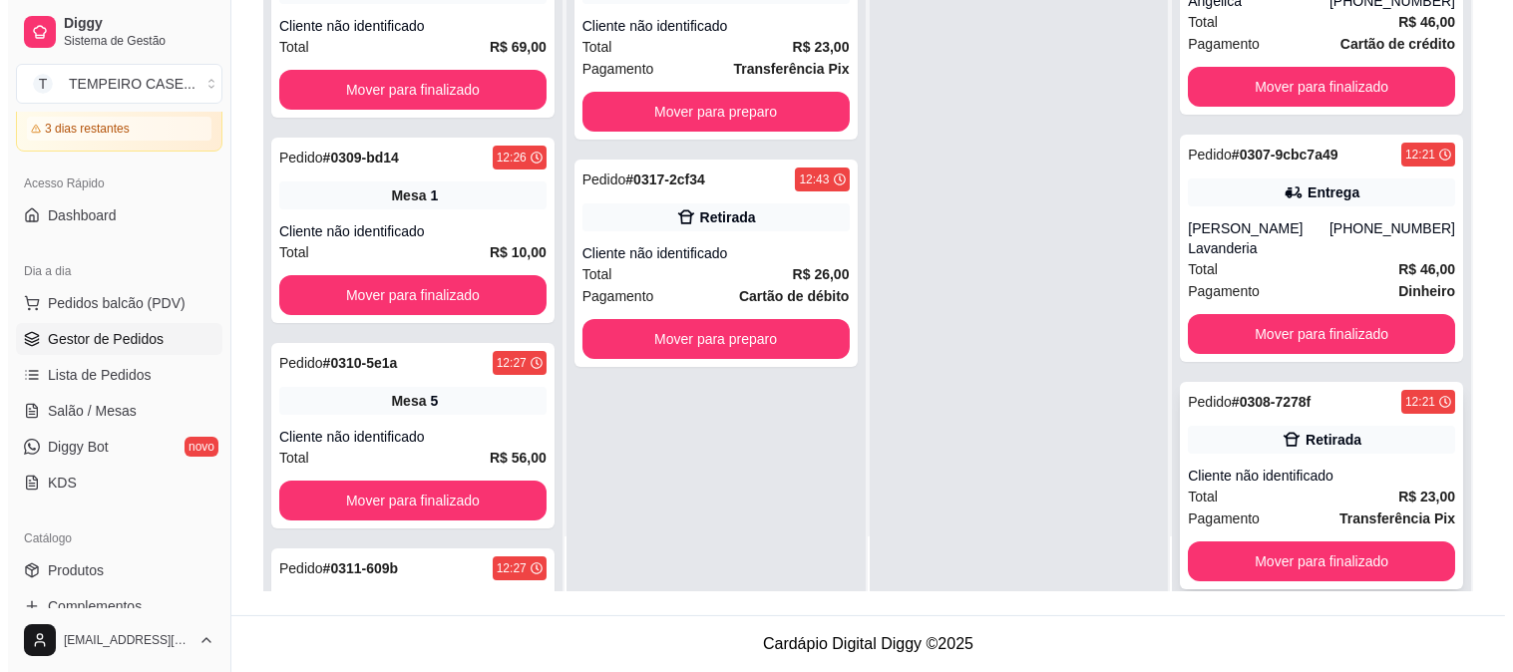
scroll to position [28, 0]
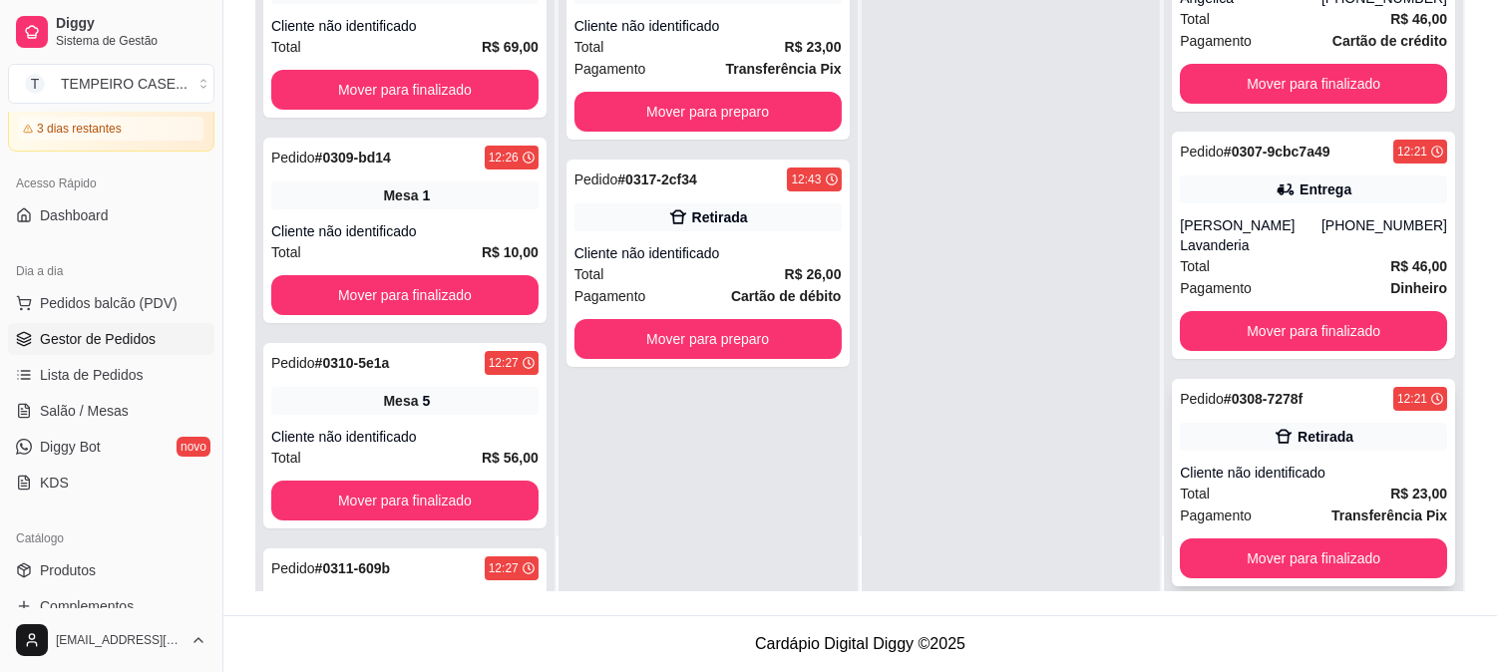
click at [1247, 463] on div "Cliente não identificado" at bounding box center [1313, 473] width 267 height 20
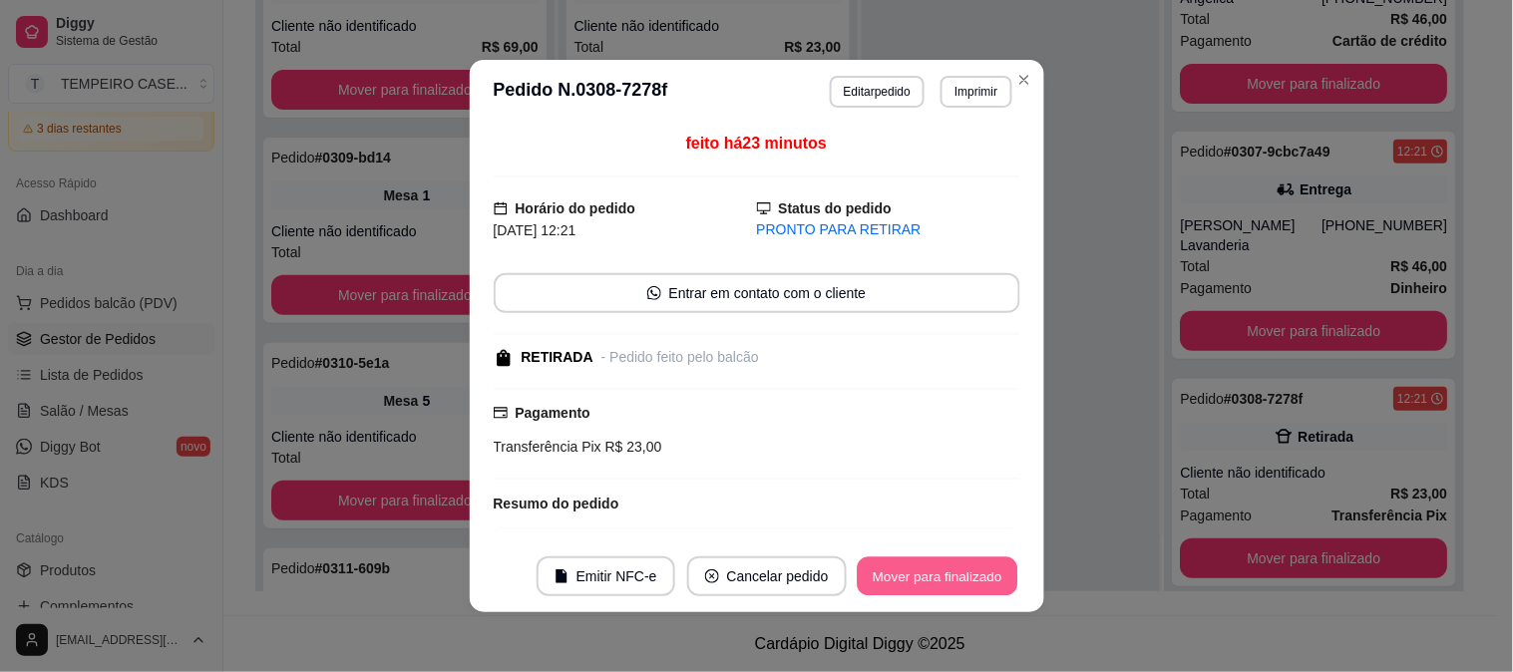
click at [919, 575] on button "Mover para finalizado" at bounding box center [937, 577] width 161 height 39
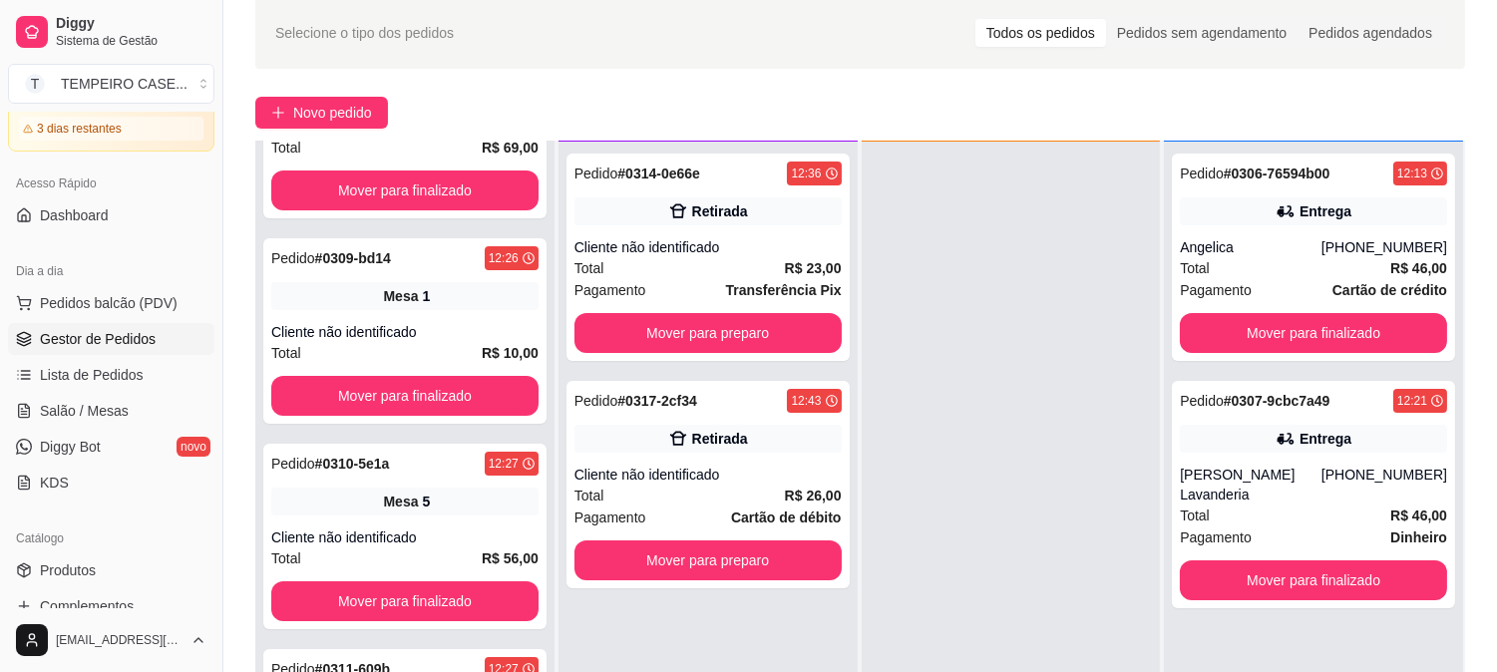
scroll to position [0, 0]
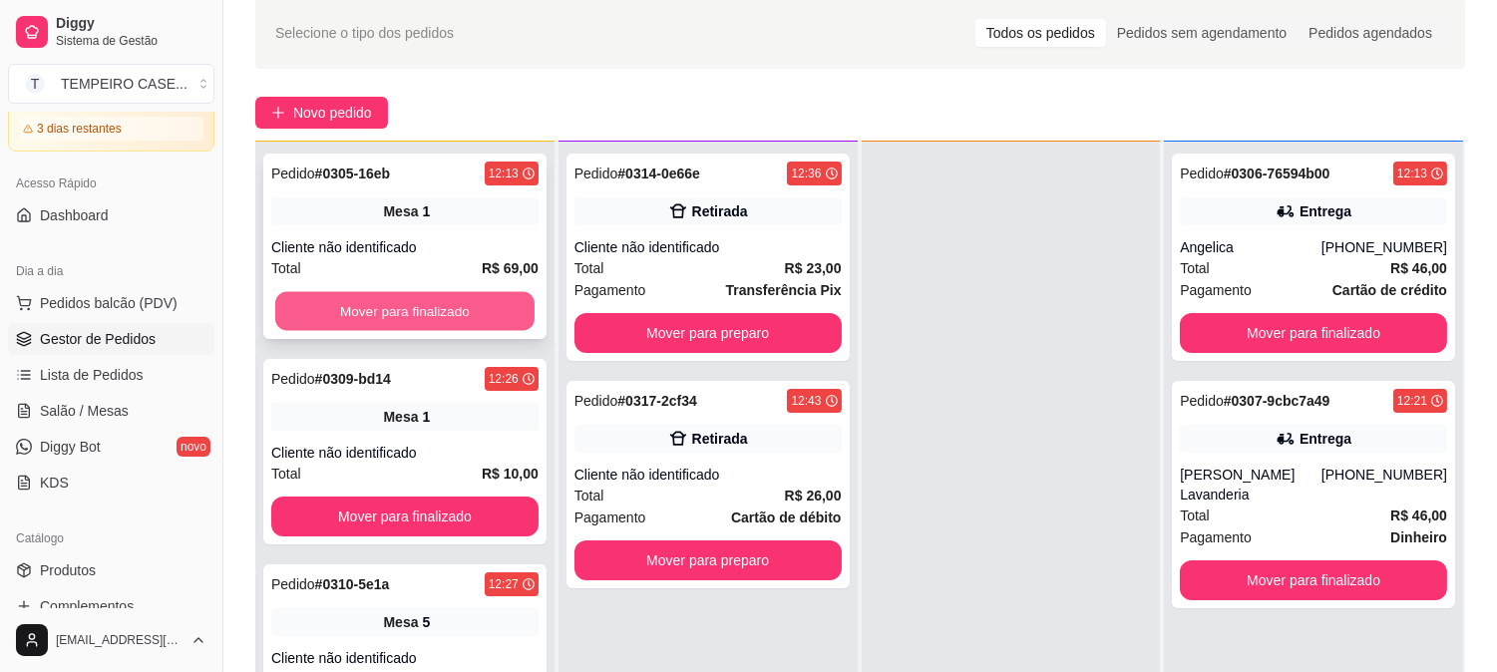
click at [459, 304] on button "Mover para finalizado" at bounding box center [404, 311] width 259 height 39
click at [459, 304] on button "Mover para finalizado" at bounding box center [404, 311] width 267 height 40
click at [457, 304] on button "Mover para finalizado" at bounding box center [404, 311] width 267 height 40
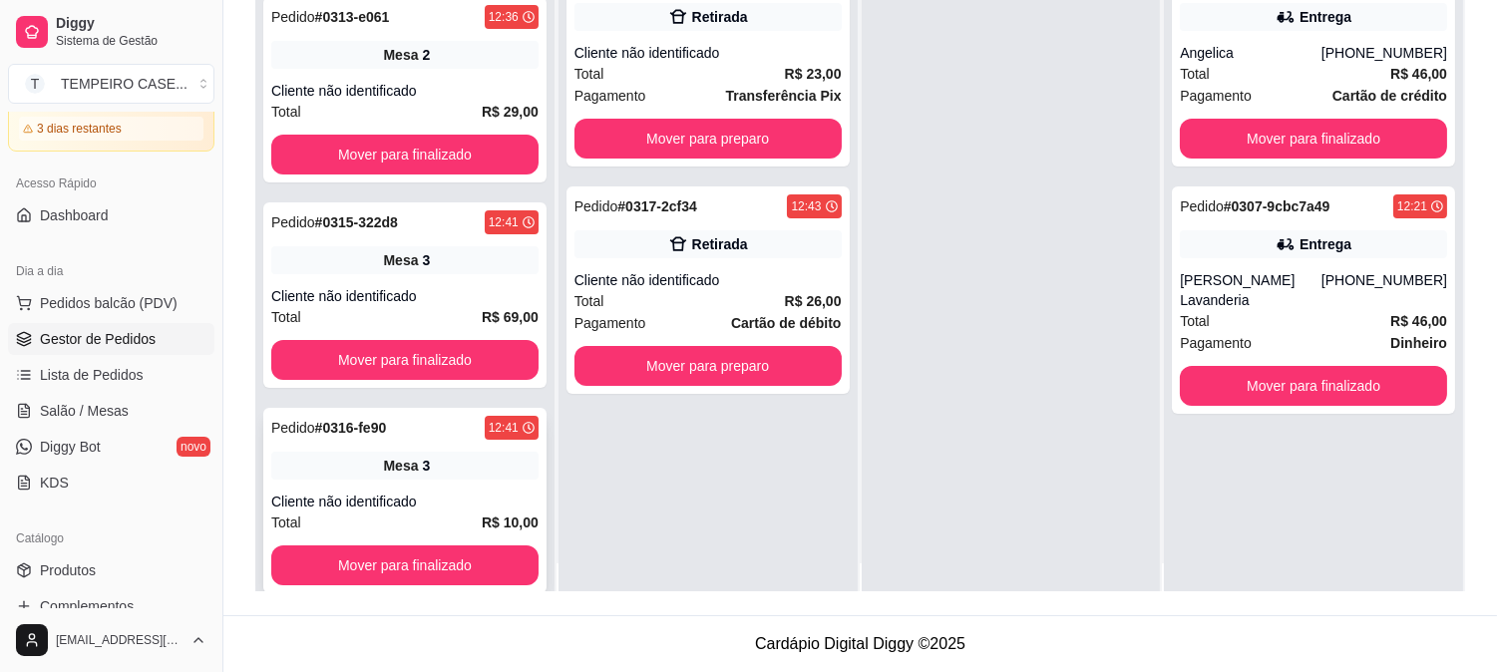
scroll to position [55, 0]
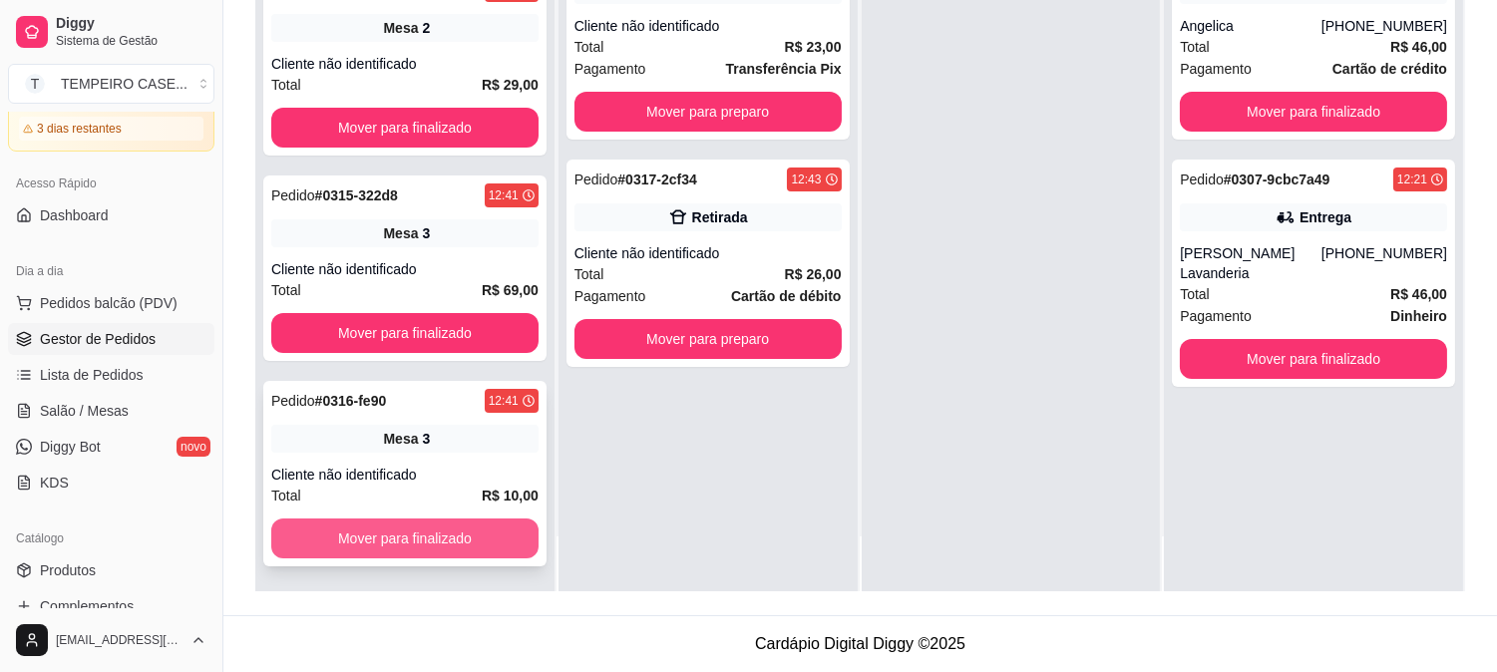
click at [391, 531] on button "Mover para finalizado" at bounding box center [404, 539] width 267 height 40
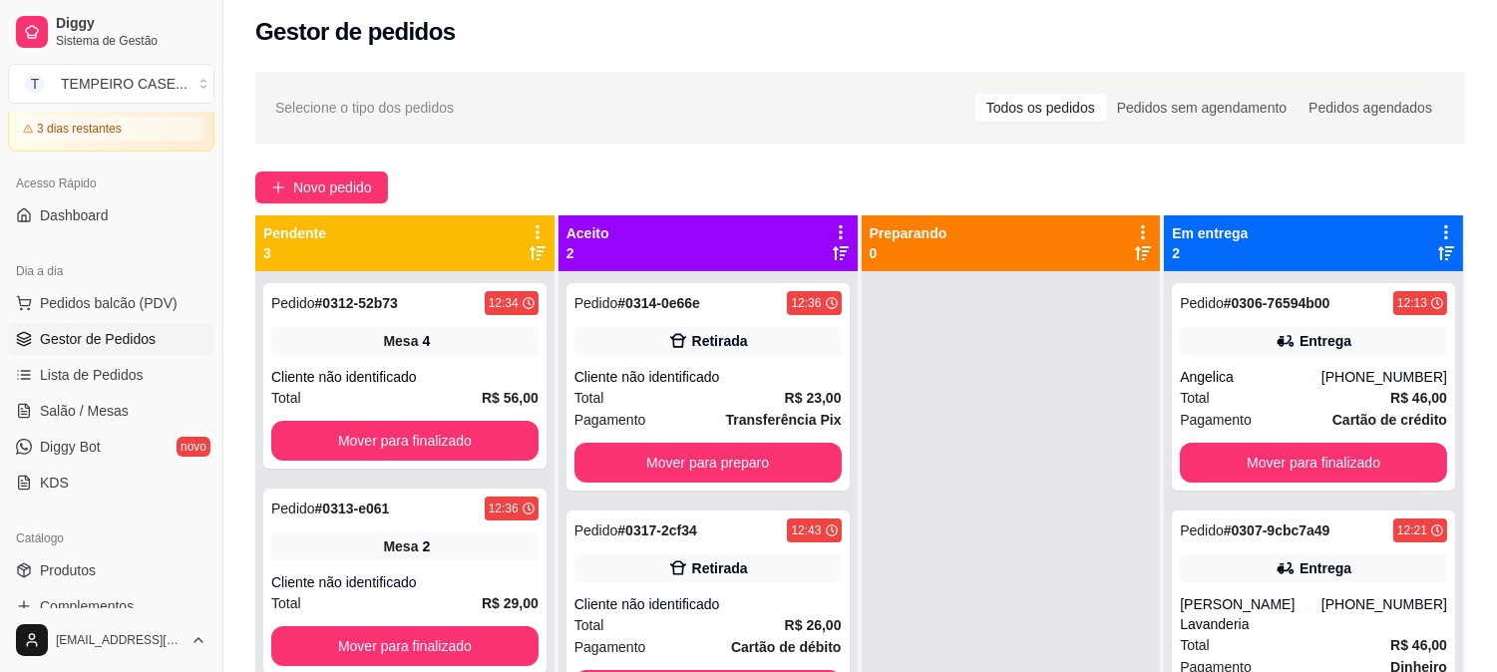
scroll to position [0, 0]
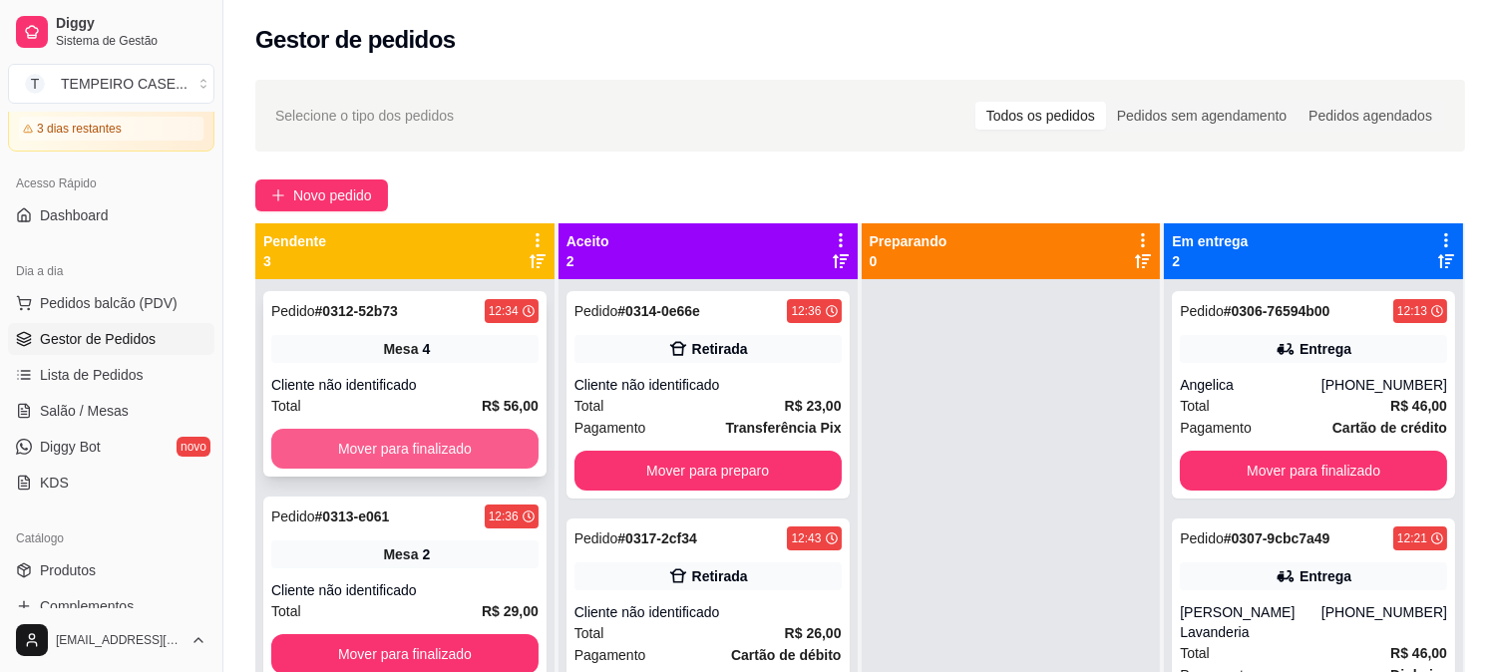
click at [446, 456] on button "Mover para finalizado" at bounding box center [404, 449] width 267 height 40
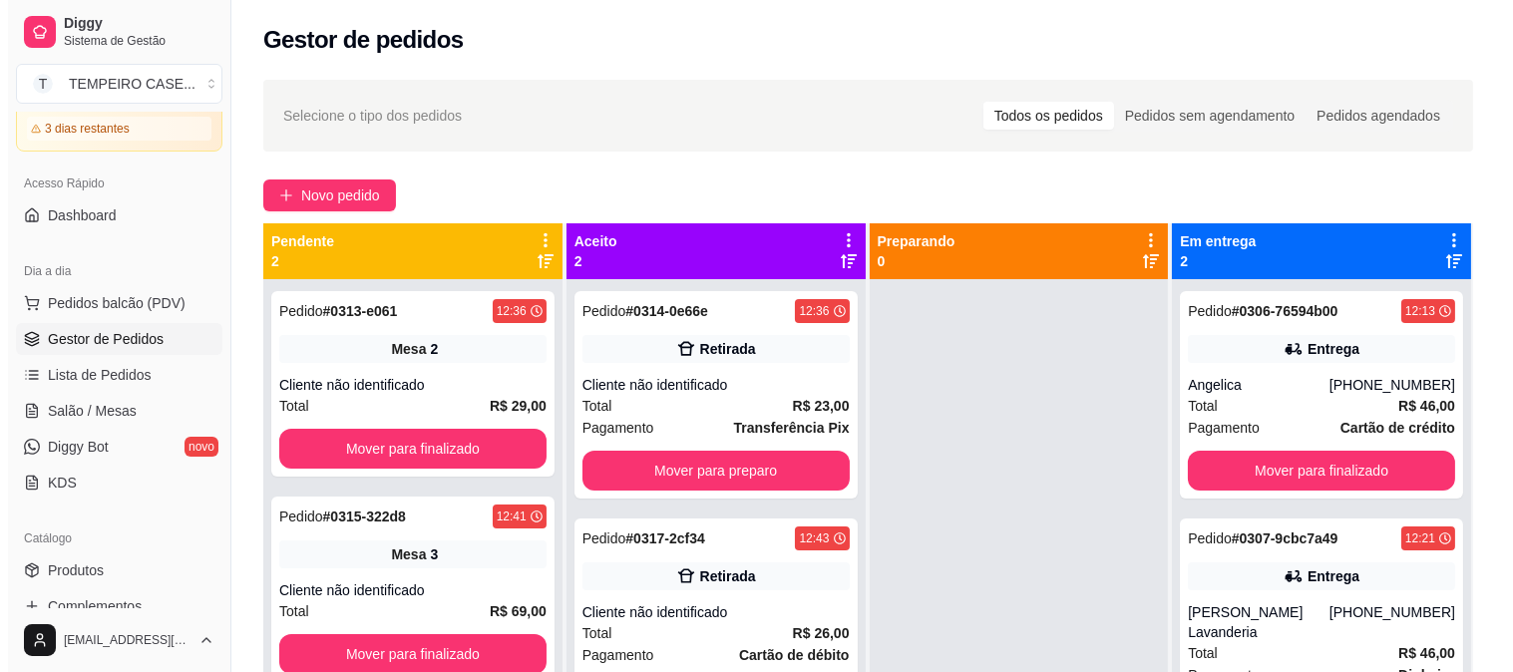
scroll to position [55, 0]
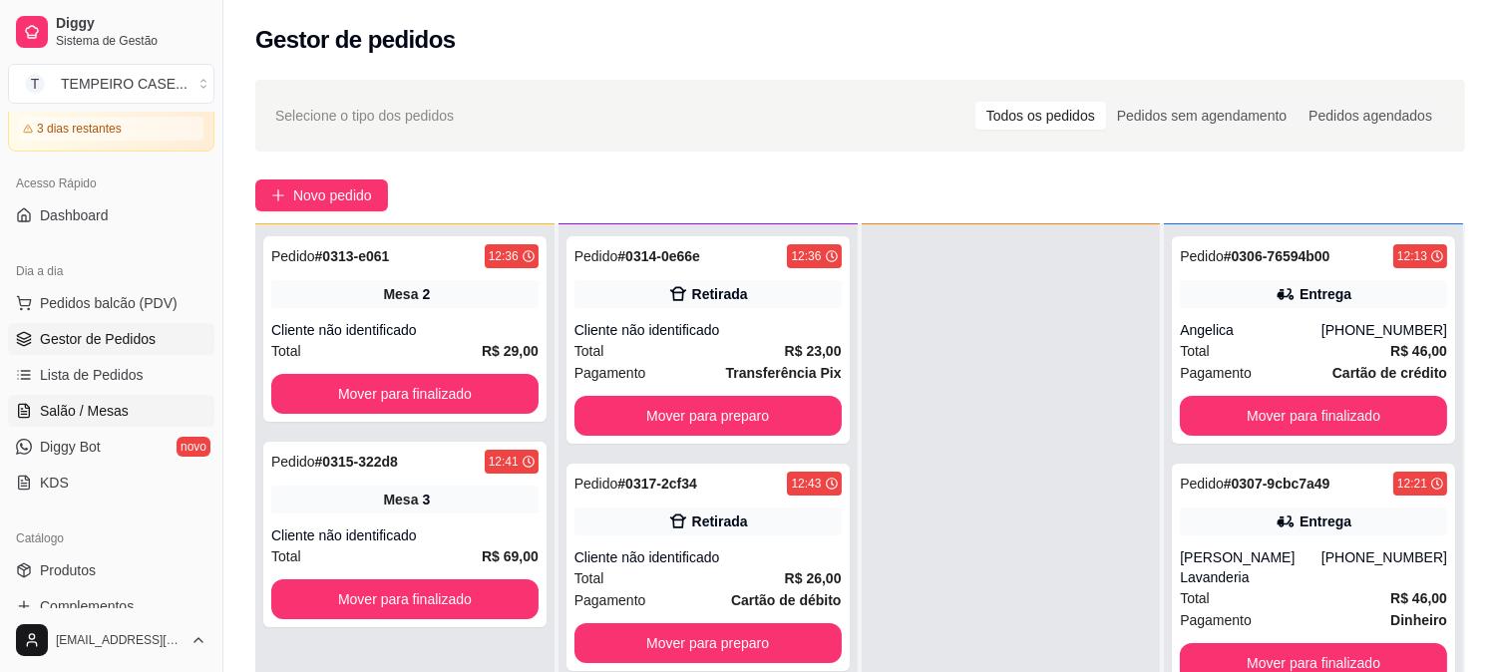
drag, startPoint x: 61, startPoint y: 416, endPoint x: 81, endPoint y: 417, distance: 20.0
click at [62, 417] on span "Salão / Mesas" at bounding box center [84, 411] width 89 height 20
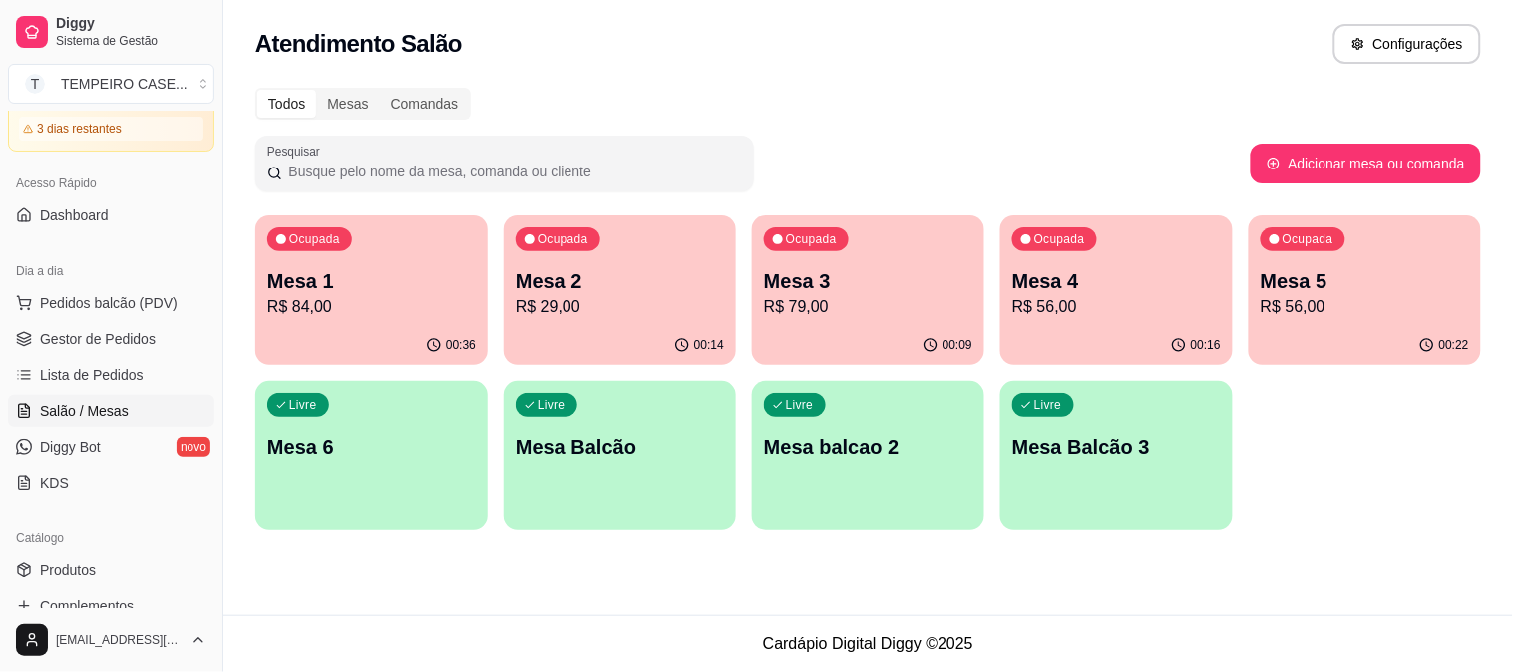
click at [372, 289] on p "Mesa 1" at bounding box center [371, 281] width 208 height 28
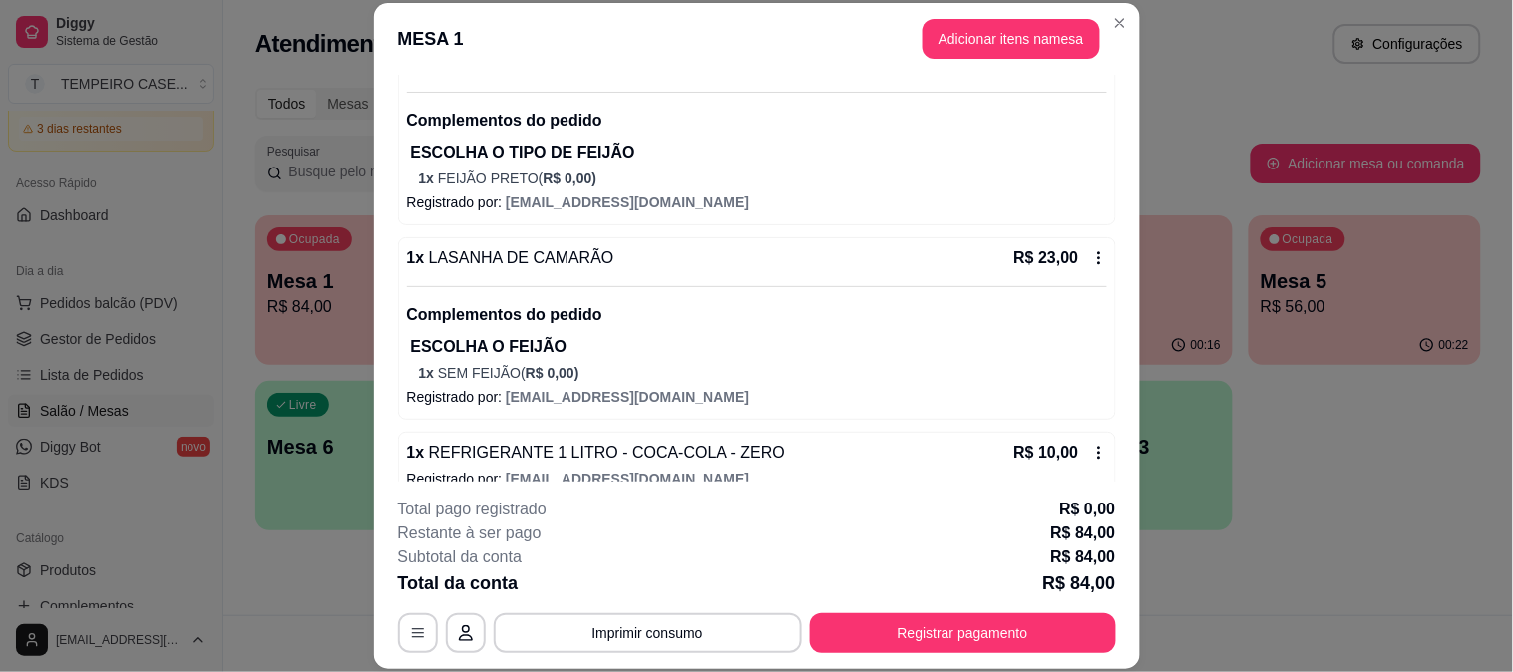
scroll to position [525, 0]
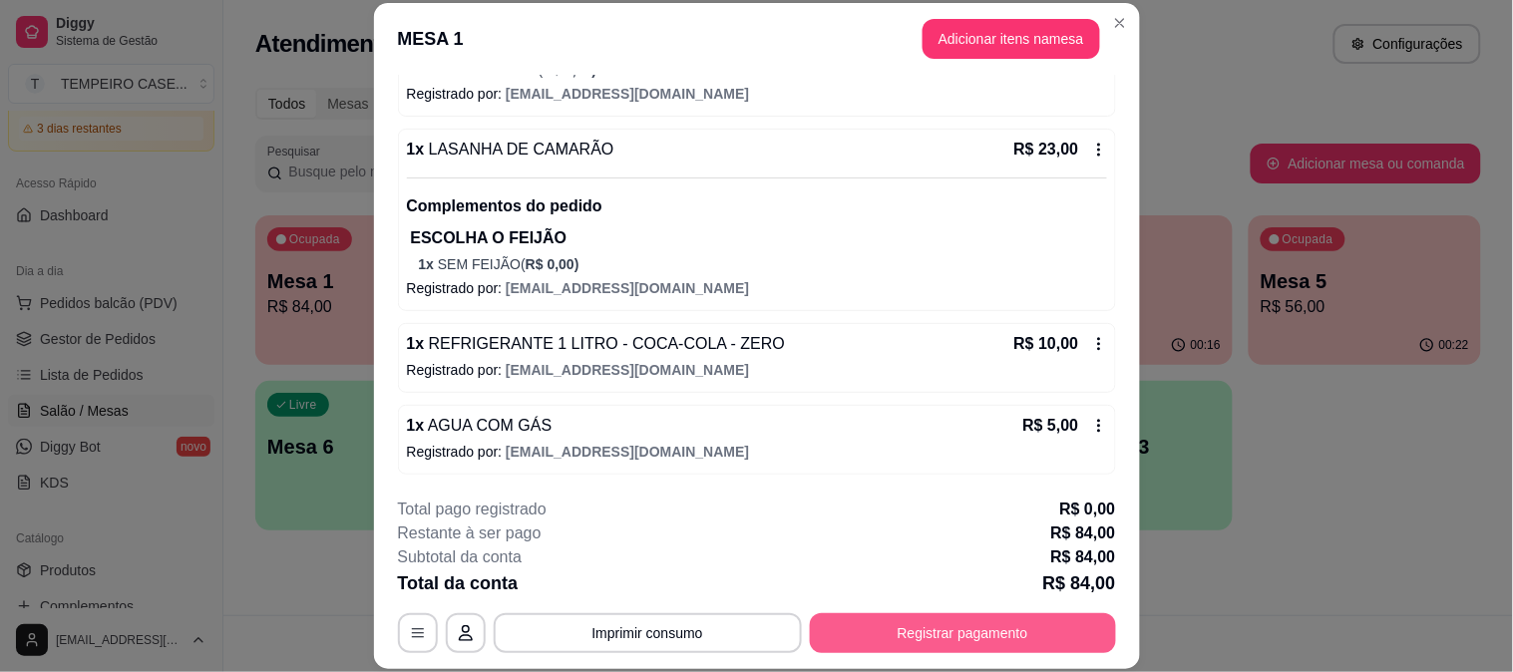
click at [979, 636] on button "Registrar pagamento" at bounding box center [963, 633] width 306 height 40
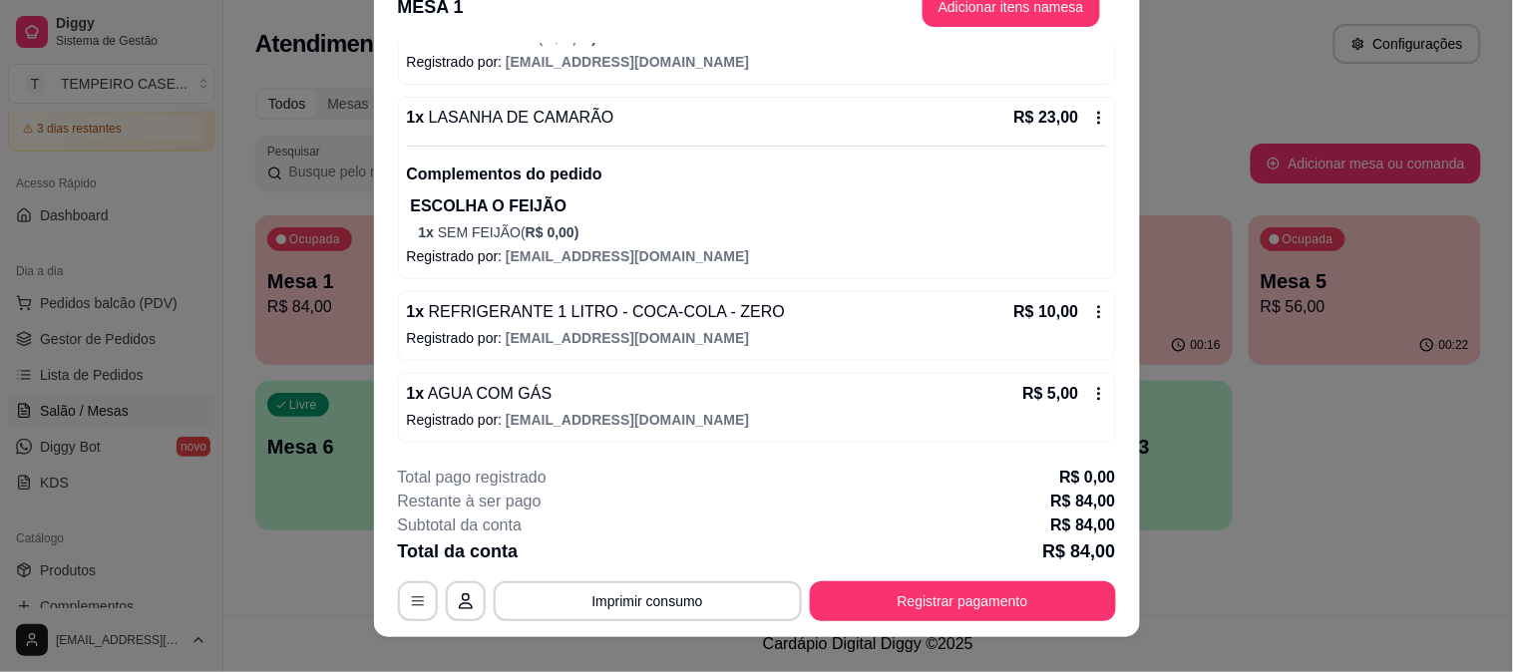
scroll to position [61, 0]
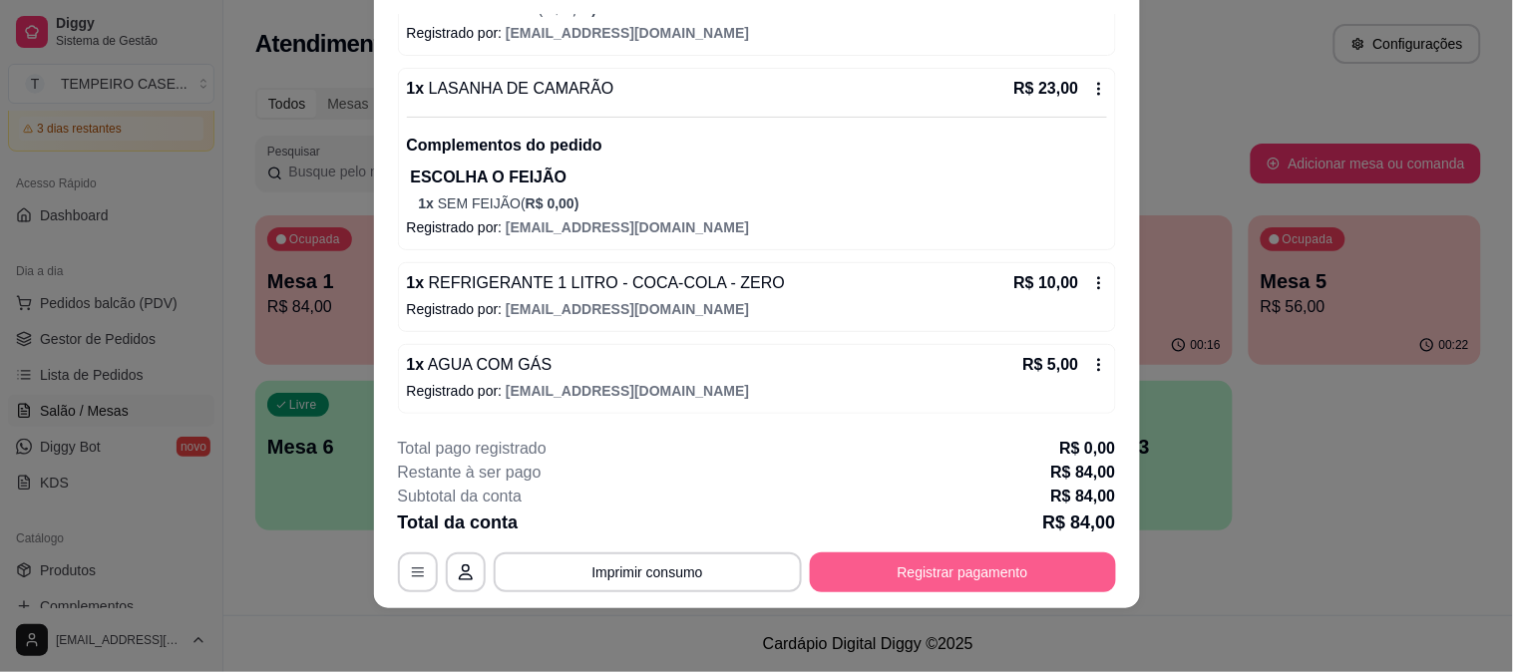
click at [931, 565] on button "Registrar pagamento" at bounding box center [963, 573] width 306 height 40
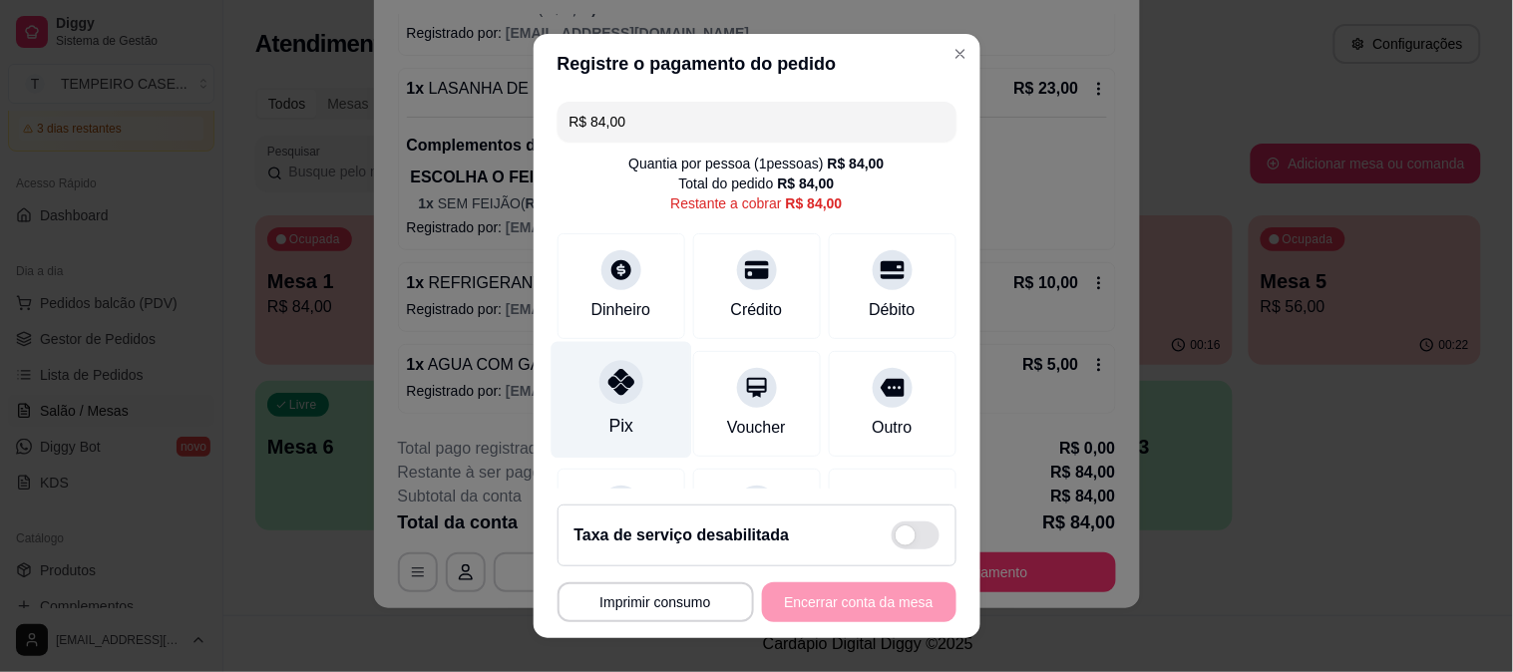
click at [591, 402] on div "Pix" at bounding box center [621, 399] width 141 height 117
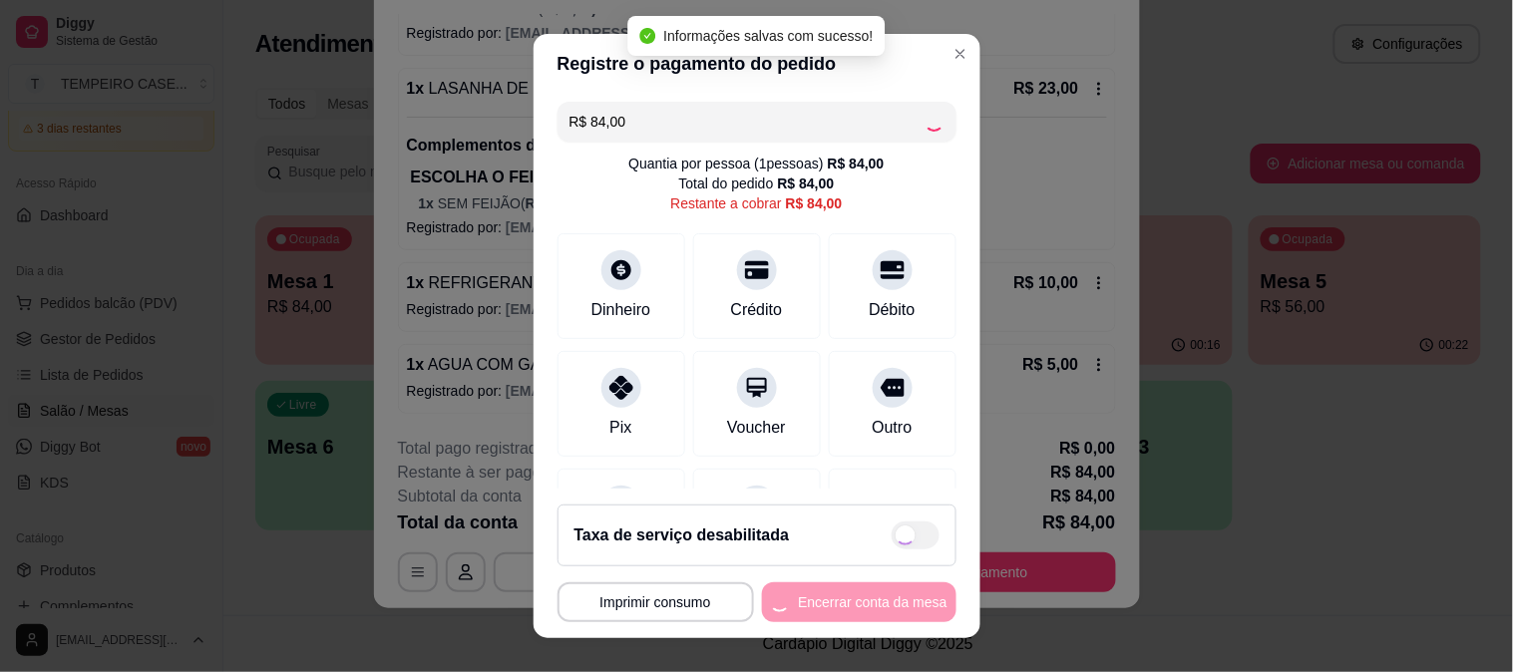
type input "R$ 0,00"
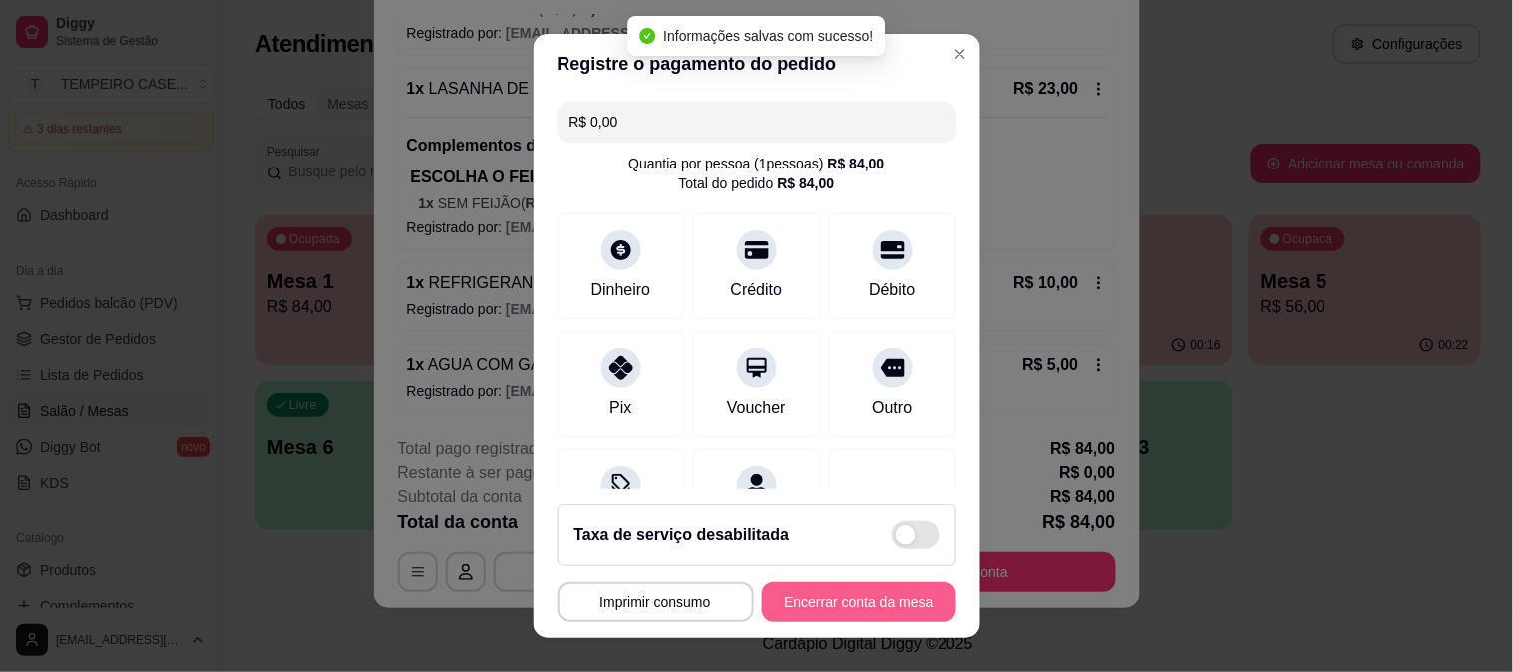
click at [853, 604] on button "Encerrar conta da mesa" at bounding box center [859, 602] width 194 height 40
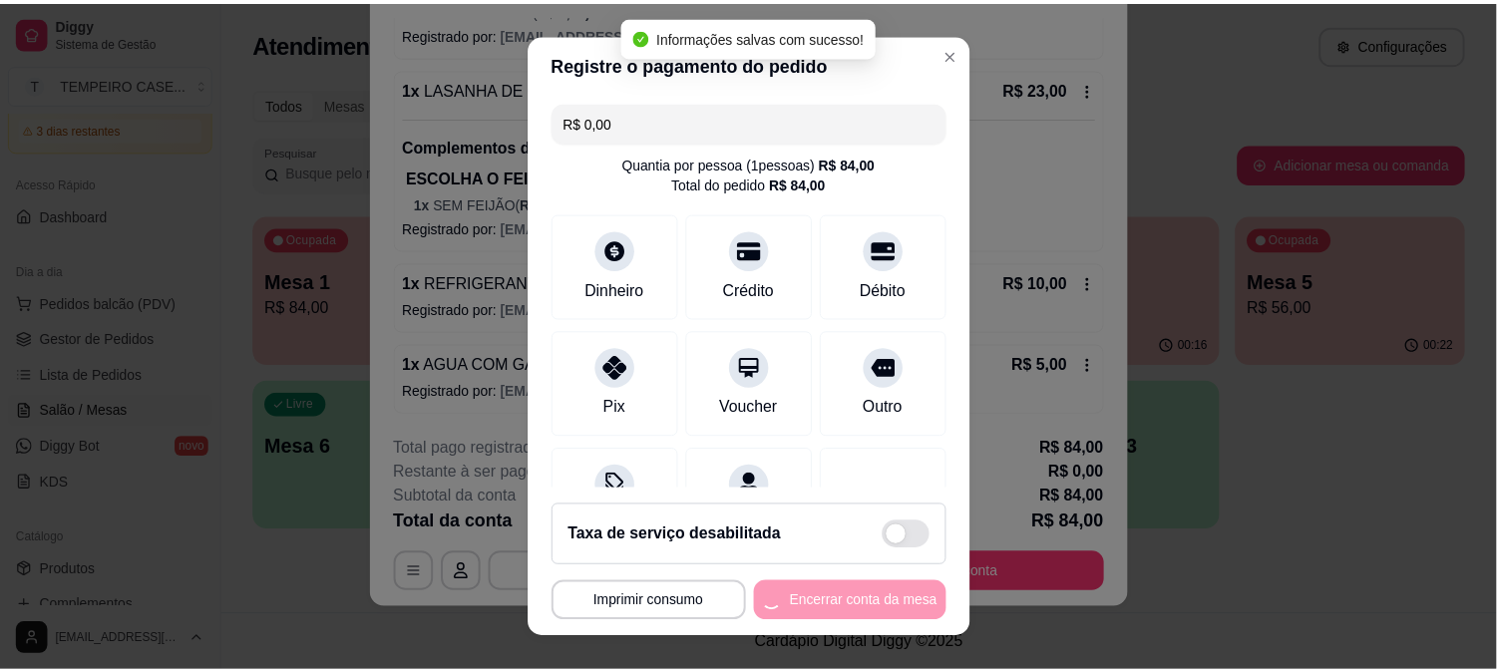
scroll to position [0, 0]
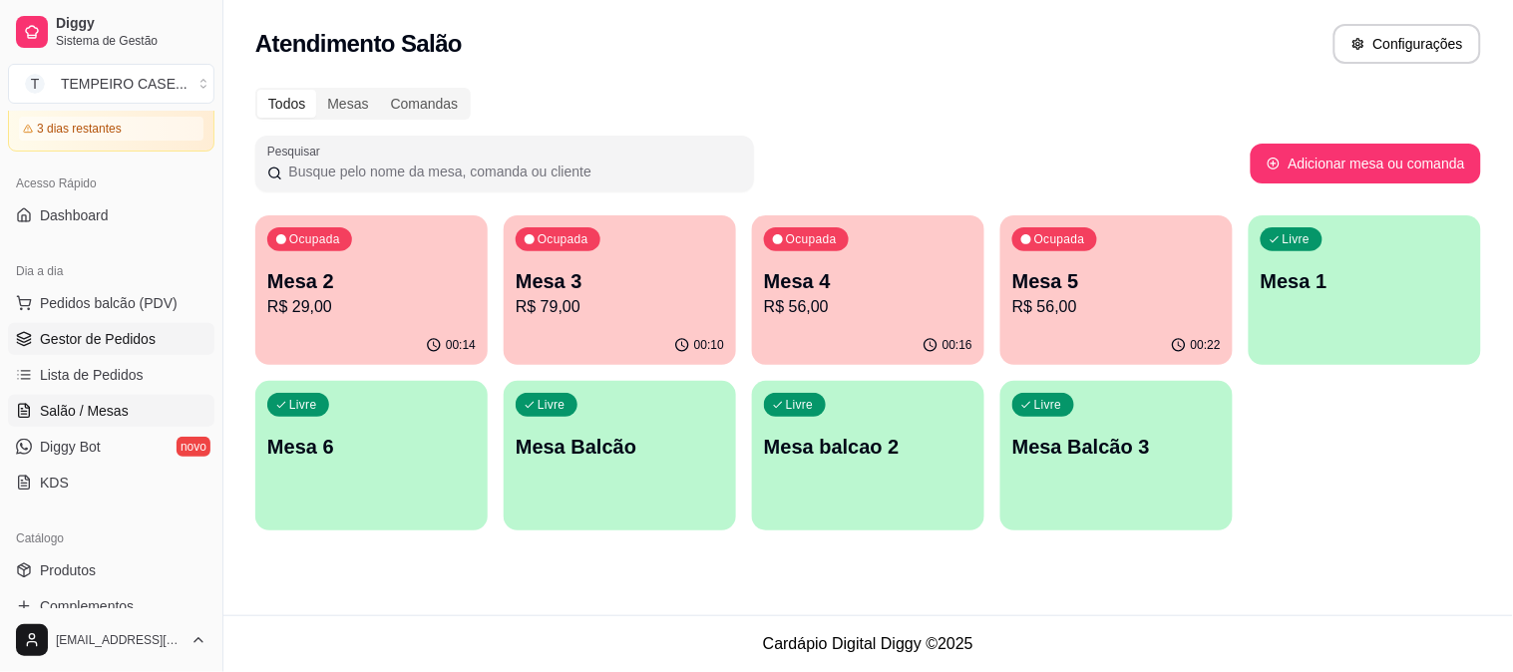
click at [80, 335] on span "Gestor de Pedidos" at bounding box center [98, 339] width 116 height 20
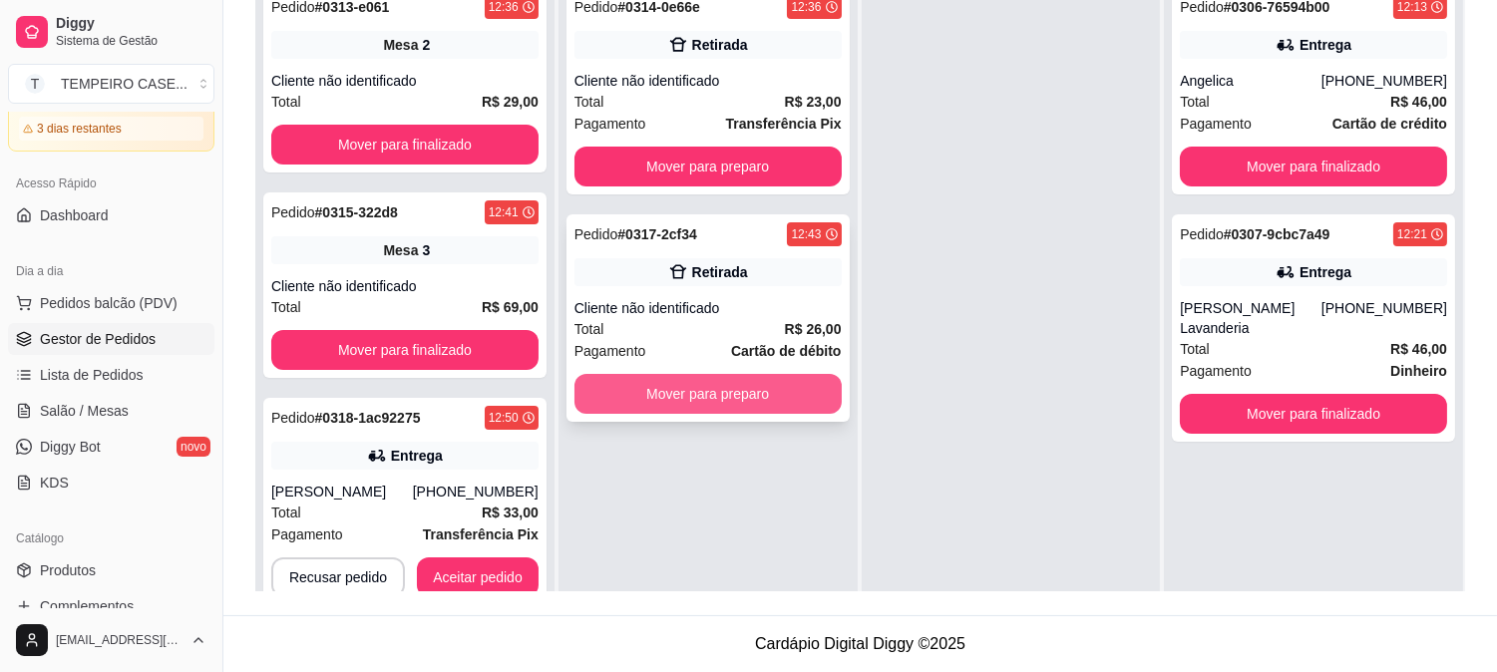
click at [771, 394] on button "Mover para preparo" at bounding box center [707, 394] width 267 height 40
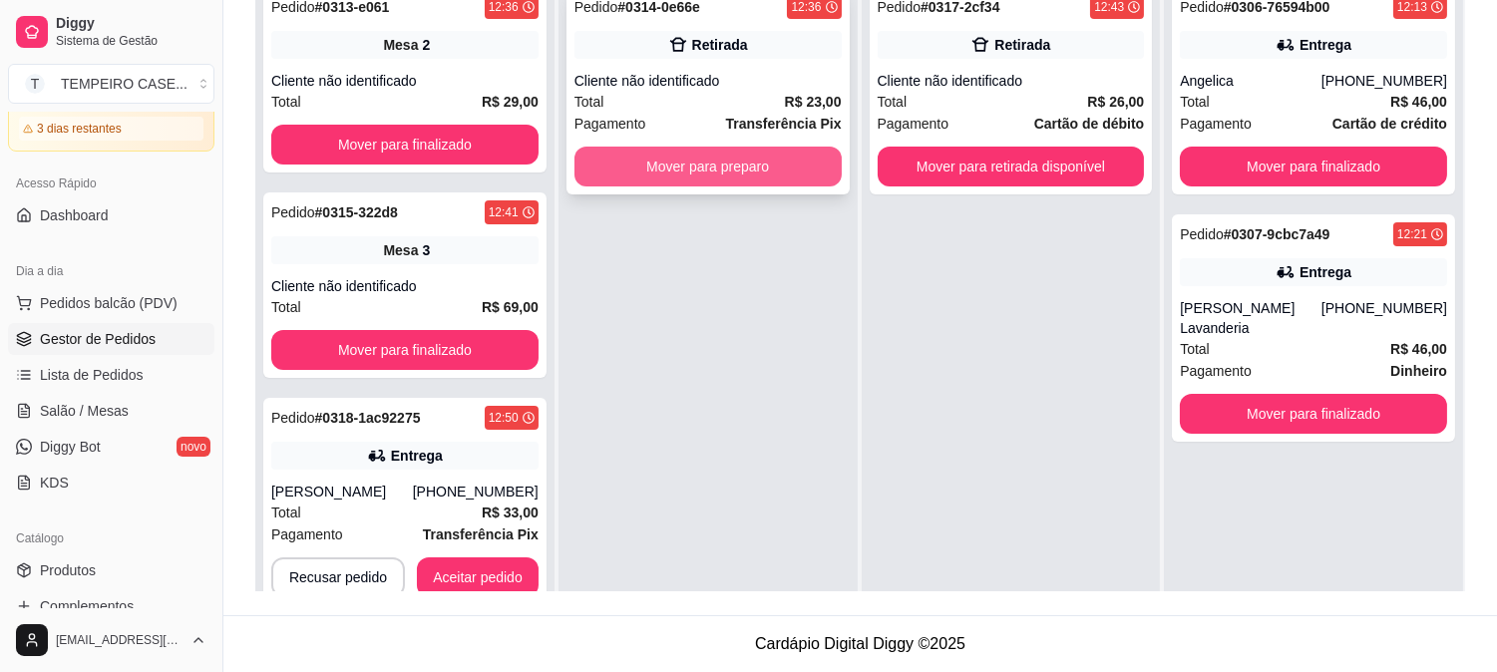
click at [794, 180] on button "Mover para preparo" at bounding box center [707, 167] width 267 height 40
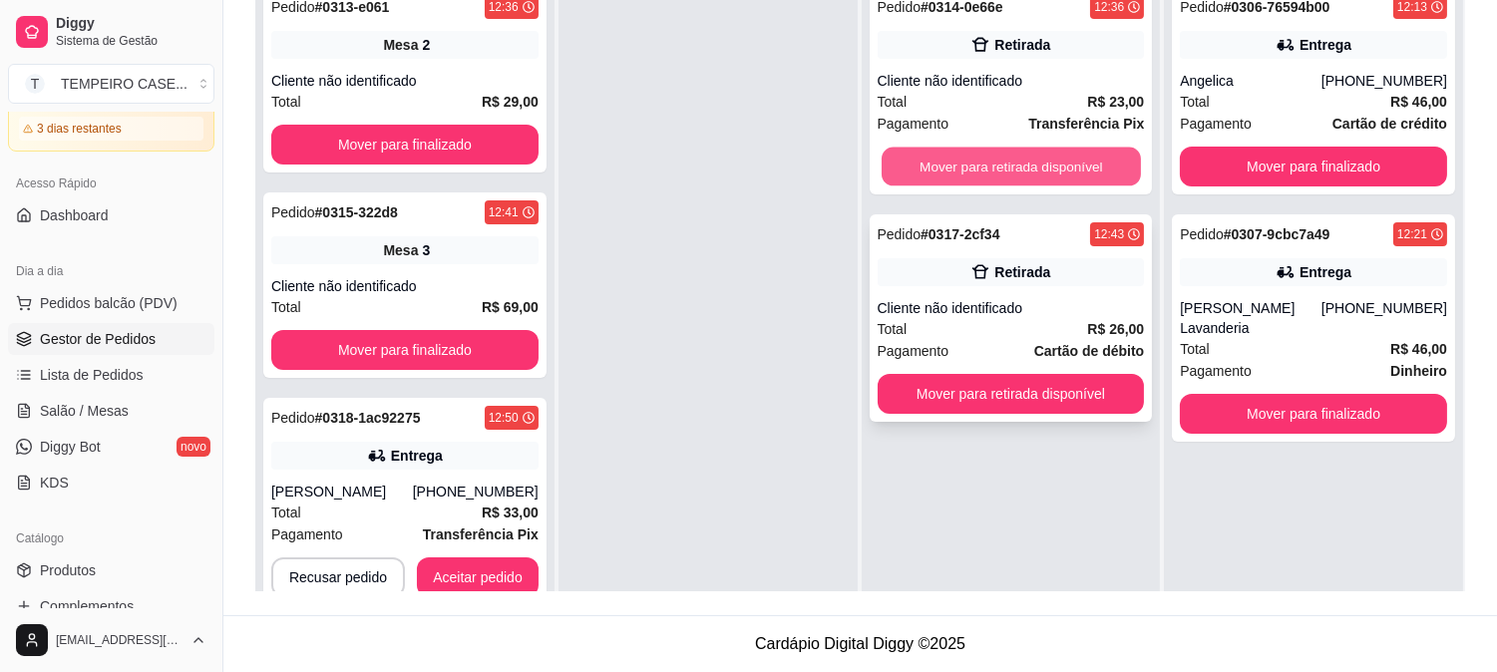
click at [941, 171] on button "Mover para retirada disponível" at bounding box center [1011, 167] width 259 height 39
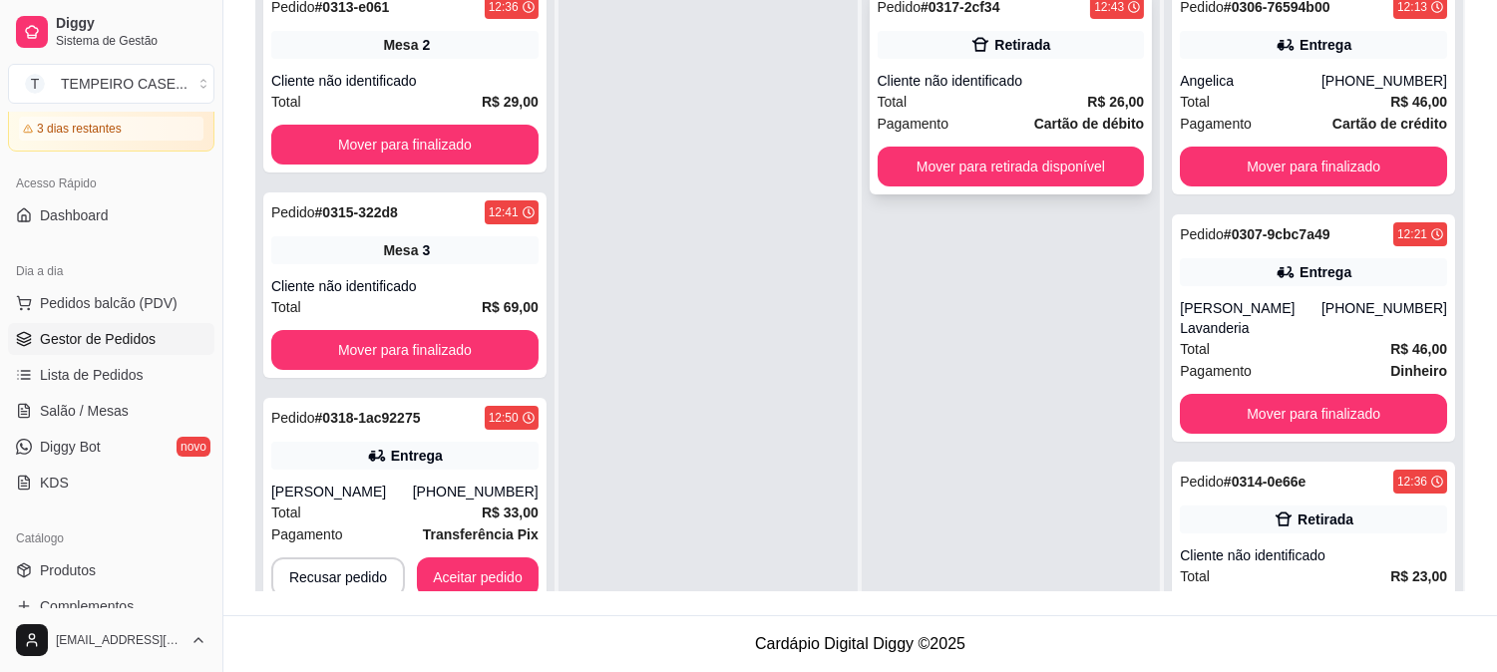
click at [973, 165] on button "Mover para retirada disponível" at bounding box center [1011, 167] width 267 height 40
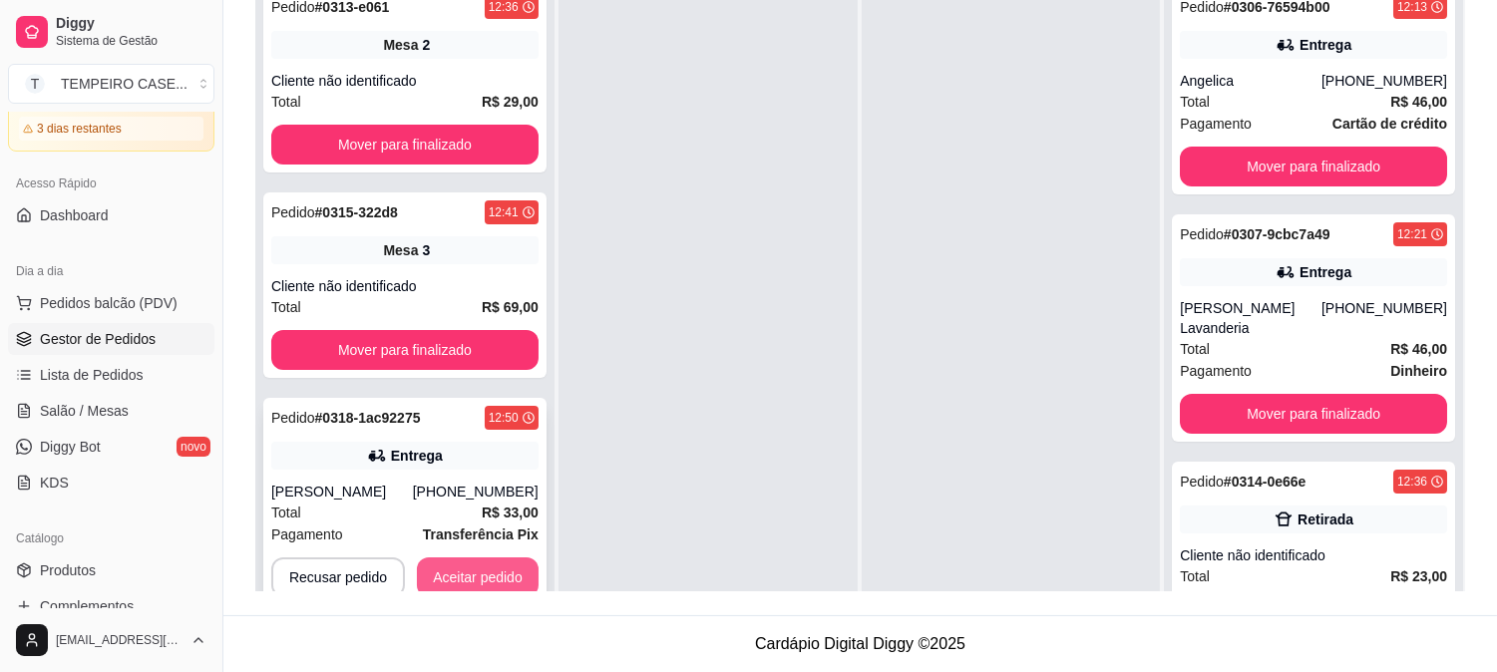
click at [456, 565] on button "Aceitar pedido" at bounding box center [478, 578] width 122 height 40
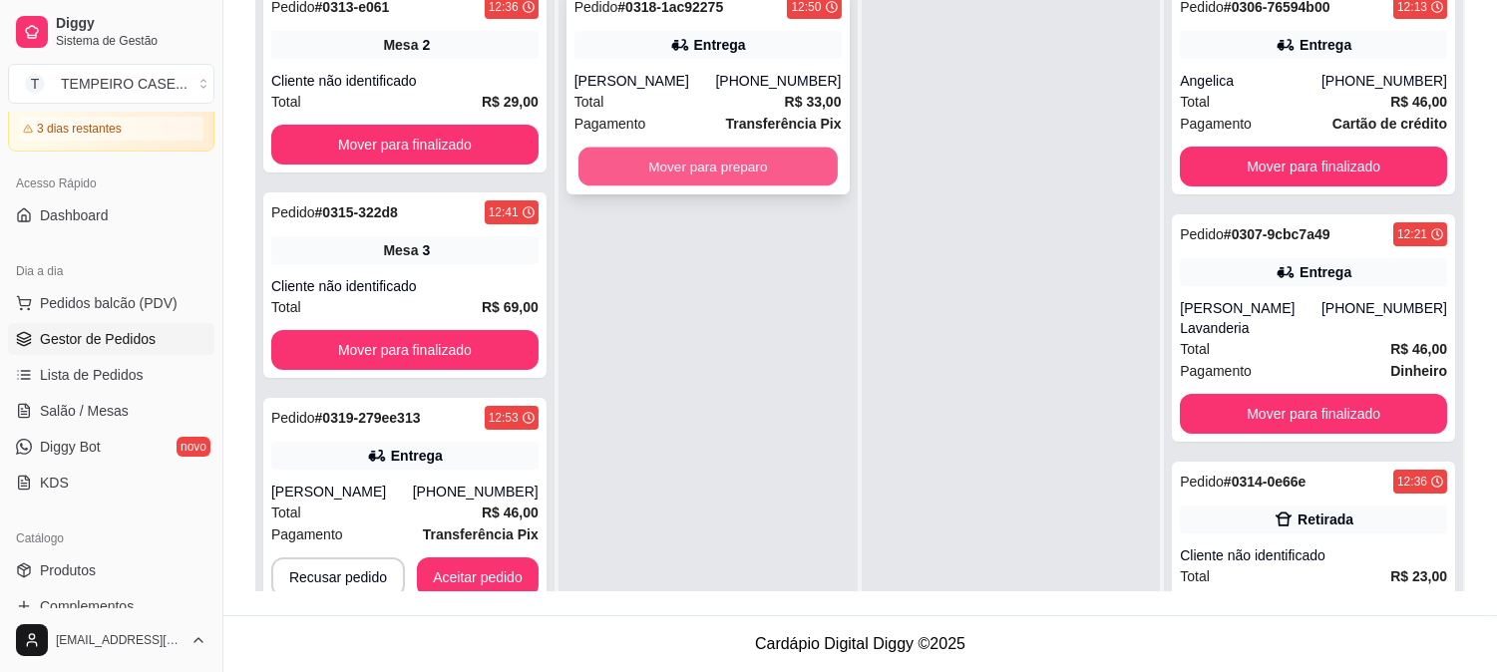
click at [812, 178] on button "Mover para preparo" at bounding box center [707, 167] width 259 height 39
click at [618, 148] on button "Mover para preparo" at bounding box center [707, 167] width 259 height 39
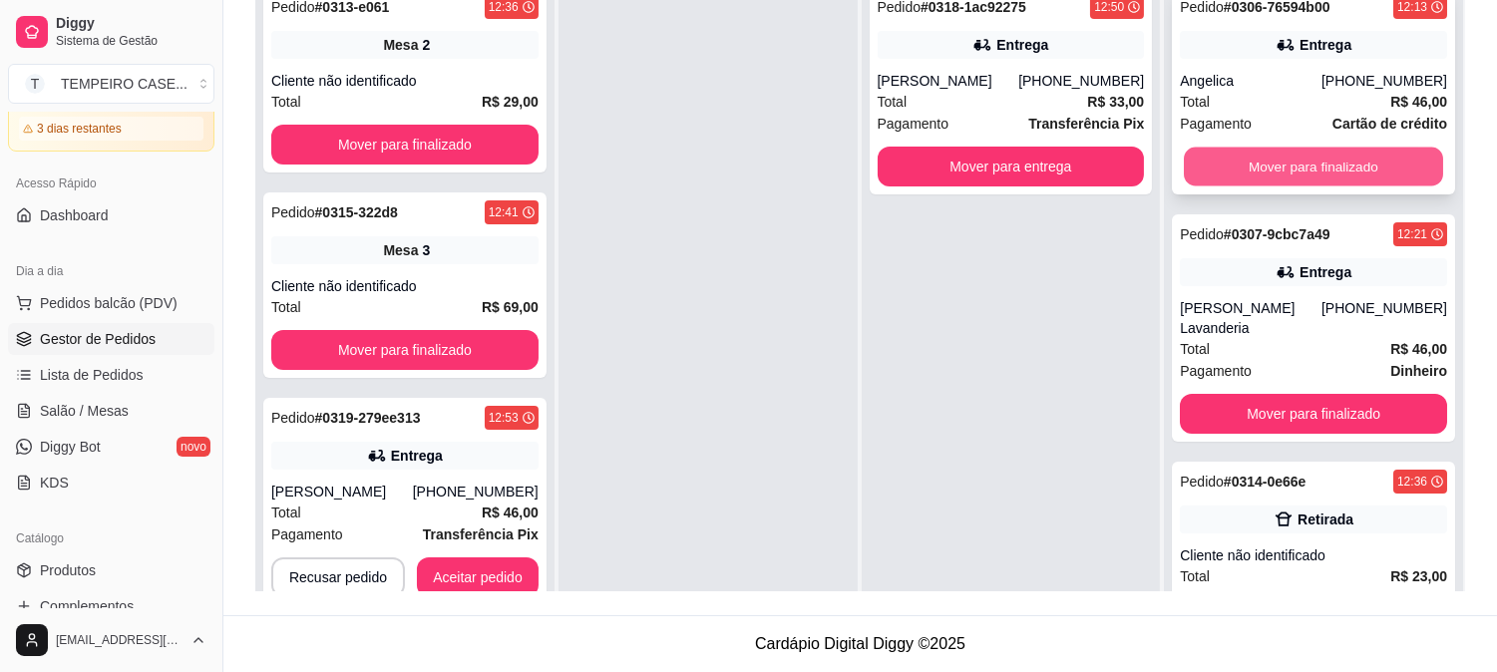
click at [1251, 166] on button "Mover para finalizado" at bounding box center [1313, 167] width 259 height 39
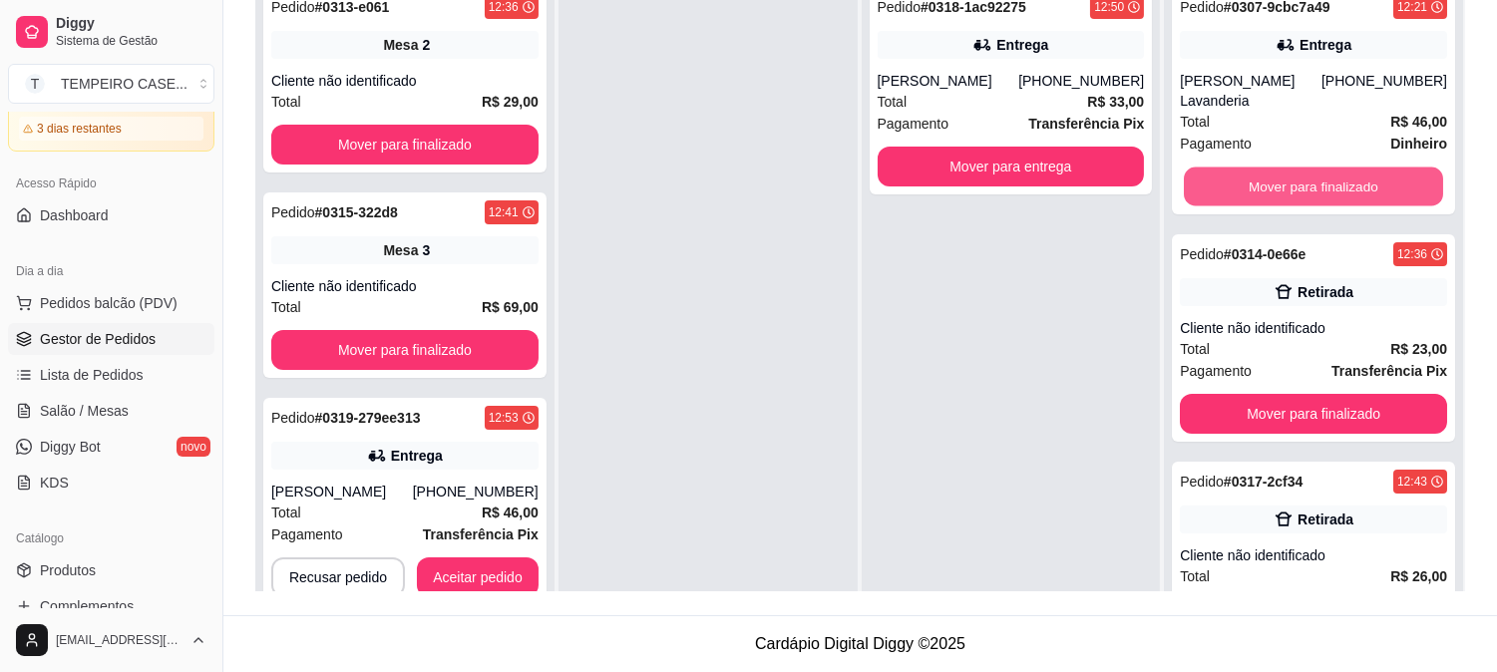
click at [1278, 168] on button "Mover para finalizado" at bounding box center [1313, 187] width 259 height 39
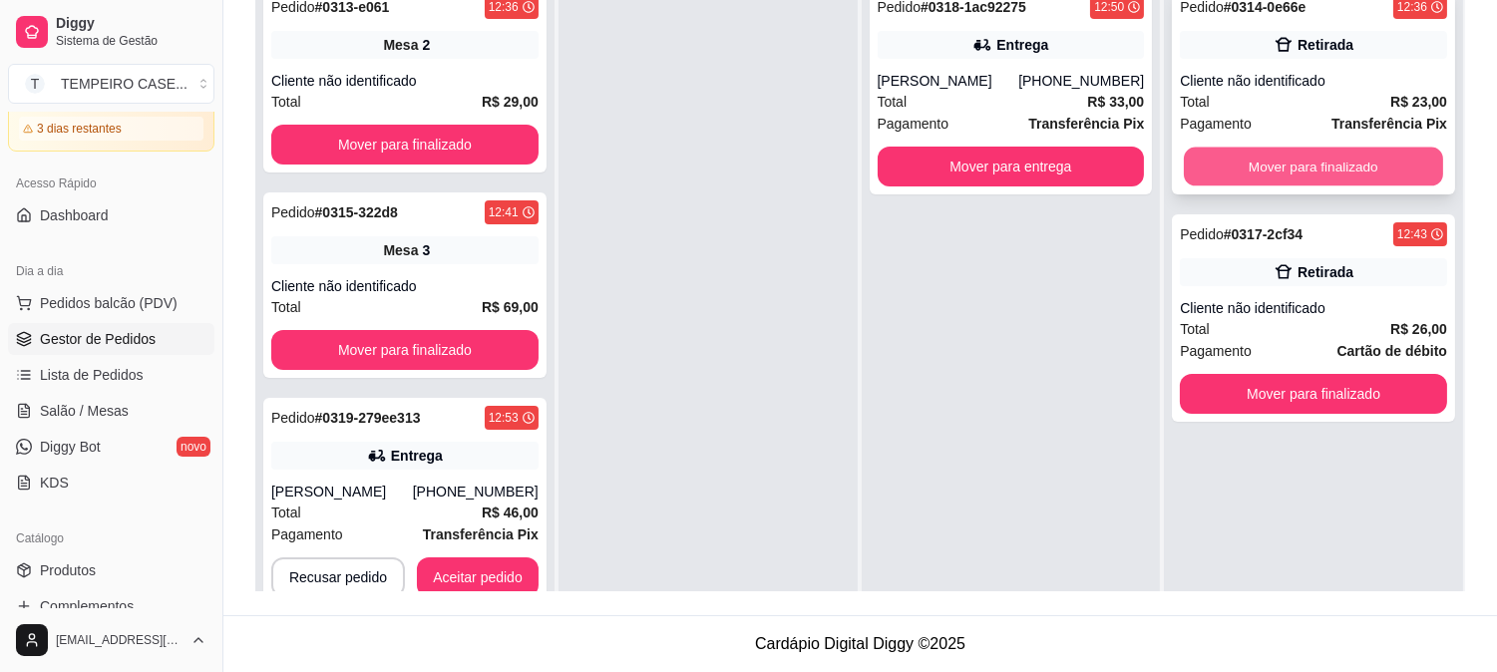
click at [1282, 167] on button "Mover para finalizado" at bounding box center [1313, 167] width 259 height 39
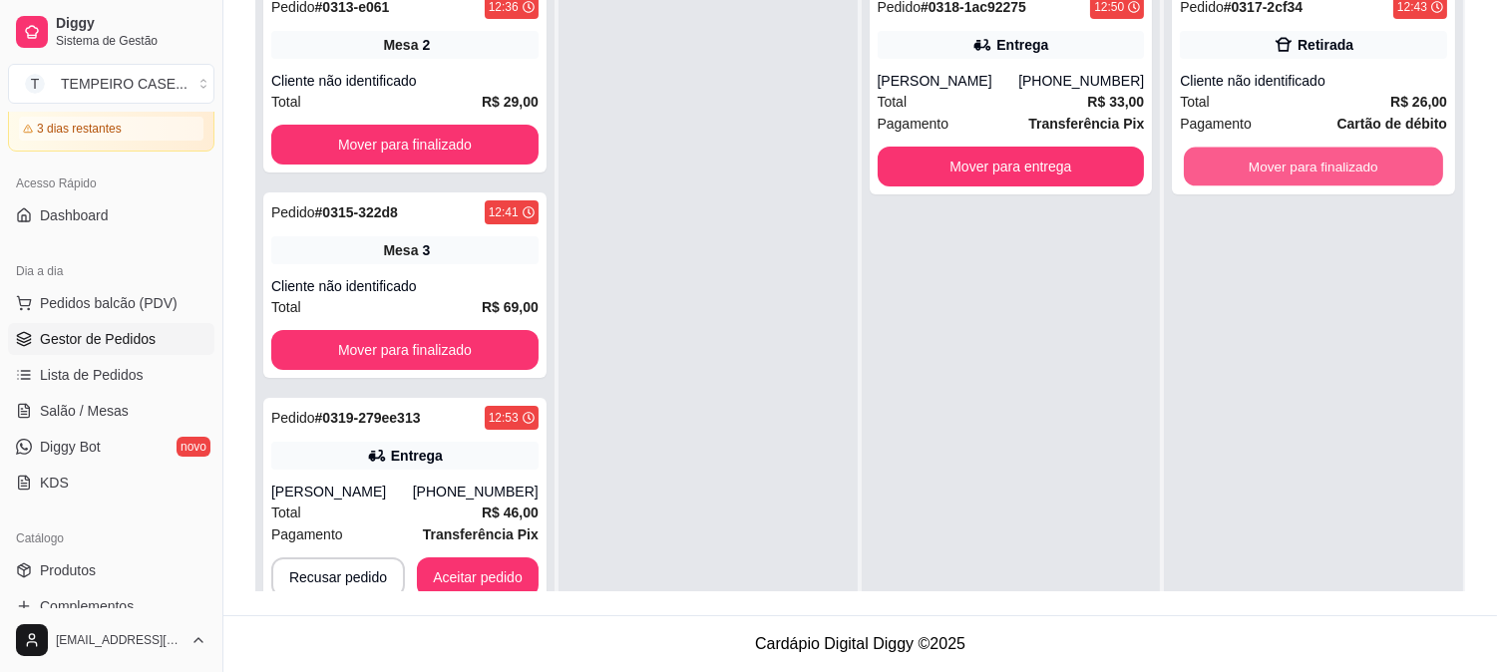
click at [1282, 167] on button "Mover para finalizado" at bounding box center [1313, 167] width 259 height 39
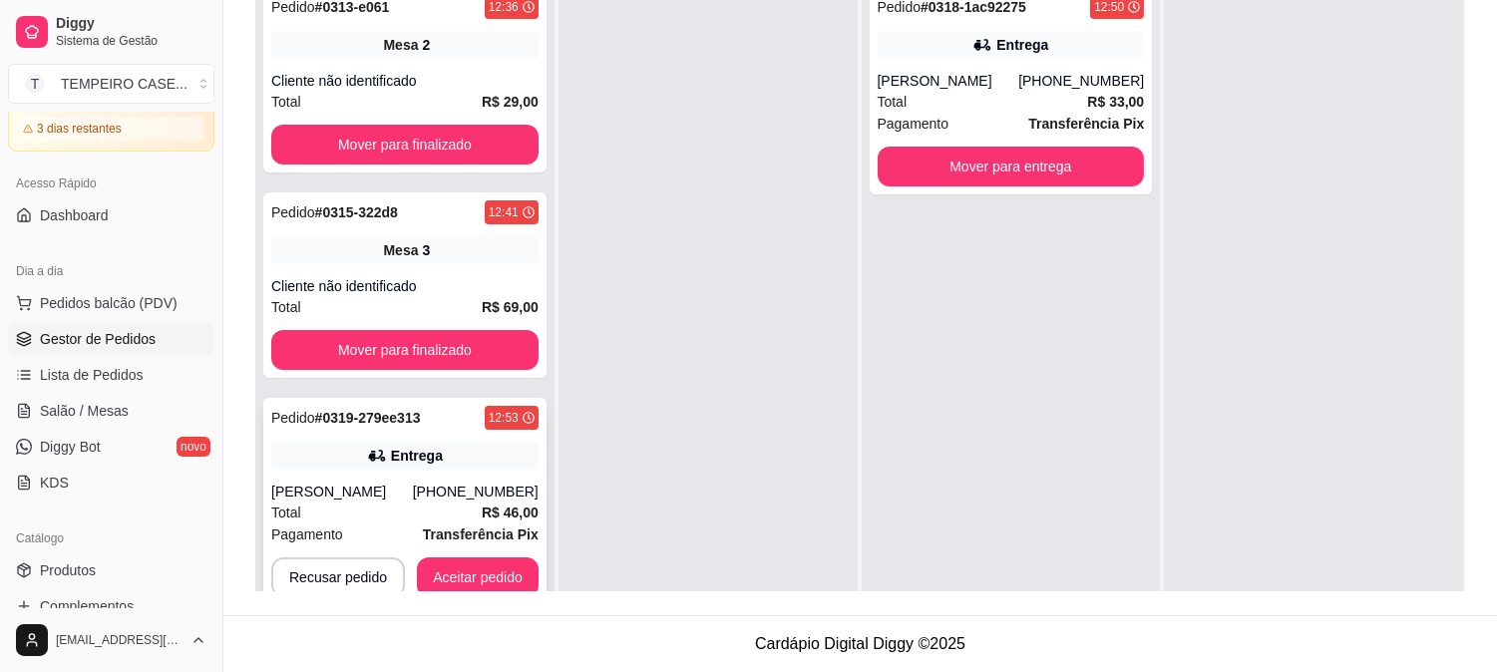
click at [493, 550] on div "Pedido # 0319-279ee313 12:53 Entrega [PERSON_NAME] [PHONE_NUMBER] Total R$ 46,0…" at bounding box center [404, 501] width 283 height 207
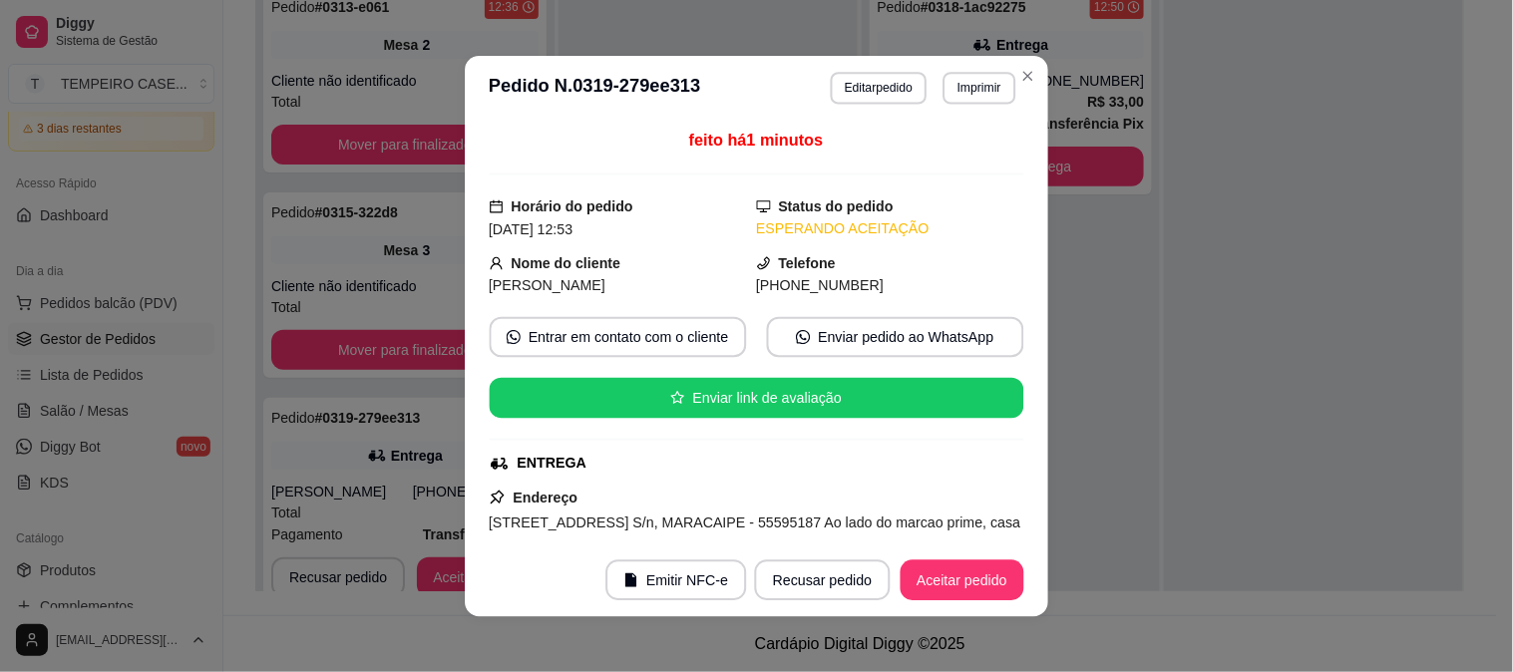
click at [485, 564] on footer "Emitir NFC-e Recusar pedido Aceitar pedido" at bounding box center [756, 580] width 583 height 73
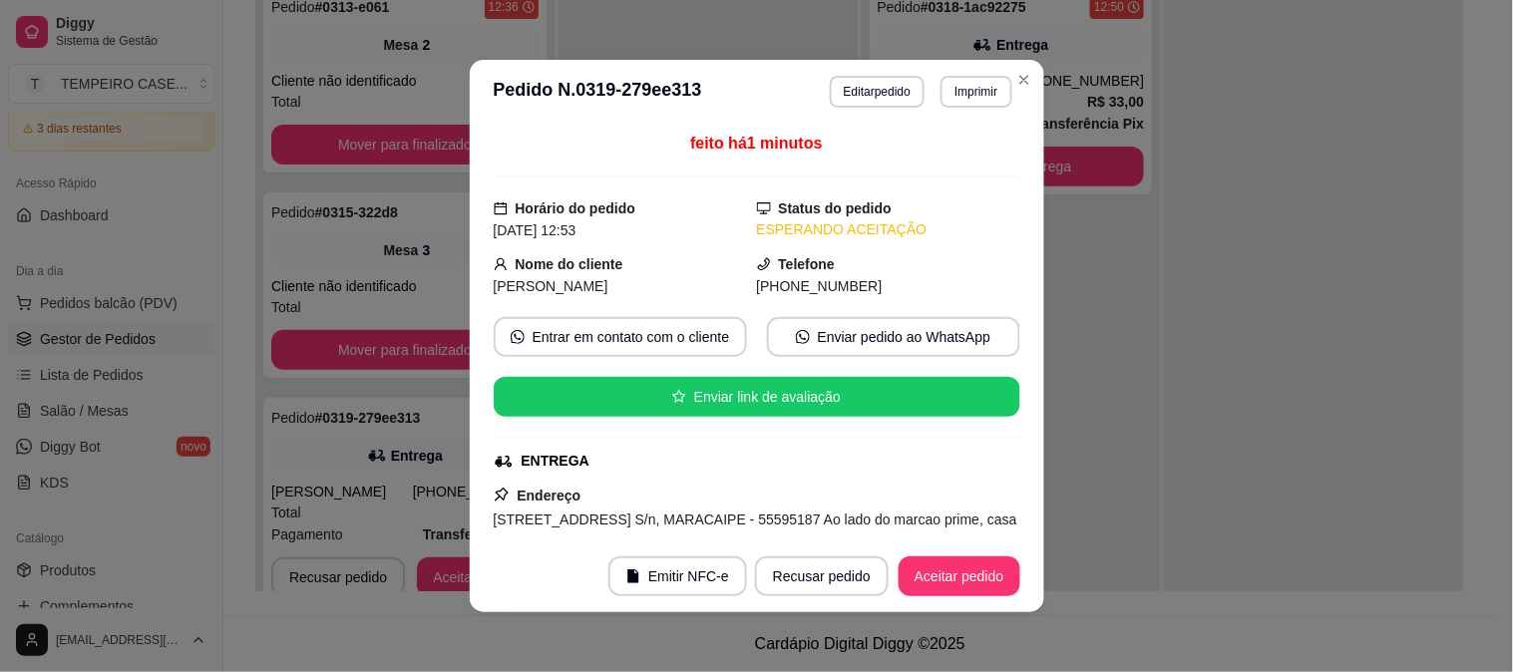
click at [961, 554] on footer "Emitir NFC-e Recusar pedido Aceitar pedido" at bounding box center [757, 577] width 574 height 72
click at [954, 553] on footer "Emitir NFC-e Recusar pedido Aceitar pedido" at bounding box center [757, 577] width 574 height 72
click at [961, 100] on button "Imprimir" at bounding box center [976, 92] width 71 height 32
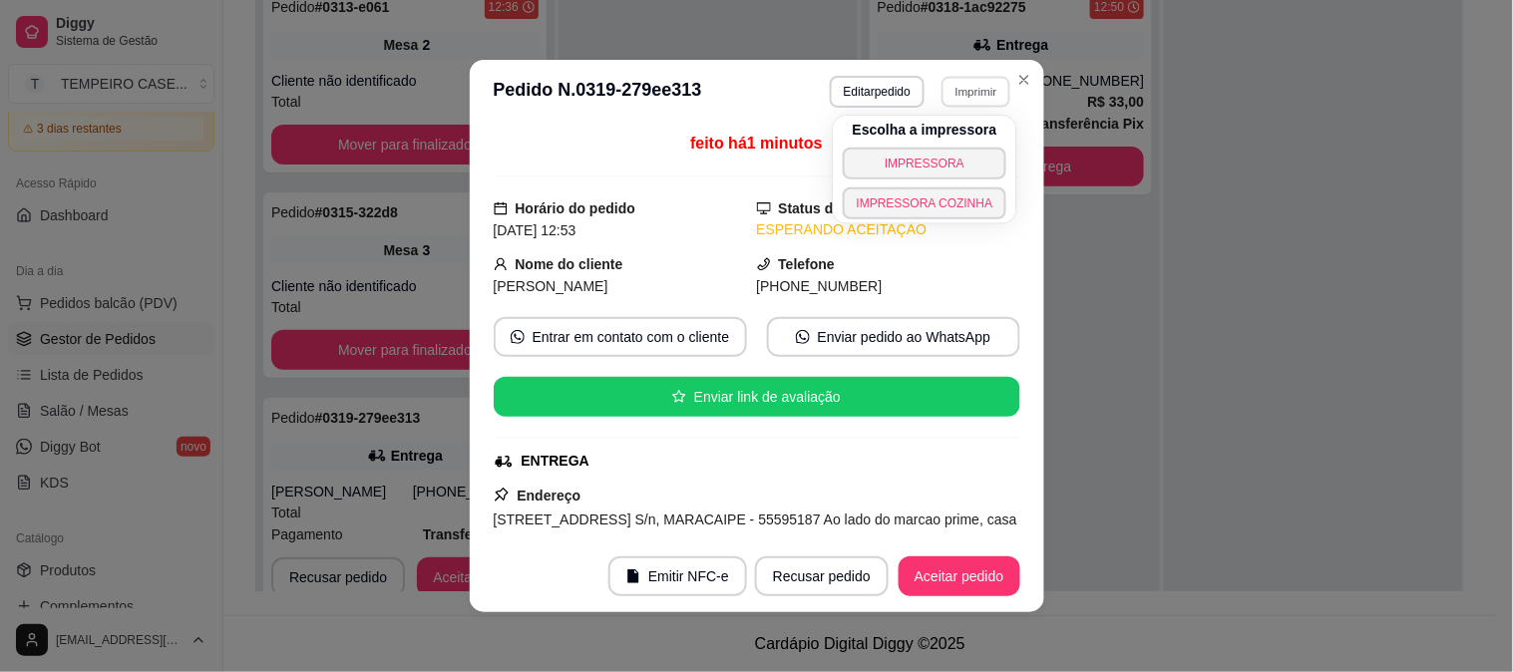
click at [919, 216] on body "Diggy Sistema de Gestão T TEMPEIRO CASE ... Loja aberta Plano Customizado até 0…" at bounding box center [748, 32] width 1497 height 672
click at [931, 207] on button "IMPRESSORA COZINHA" at bounding box center [925, 204] width 165 height 32
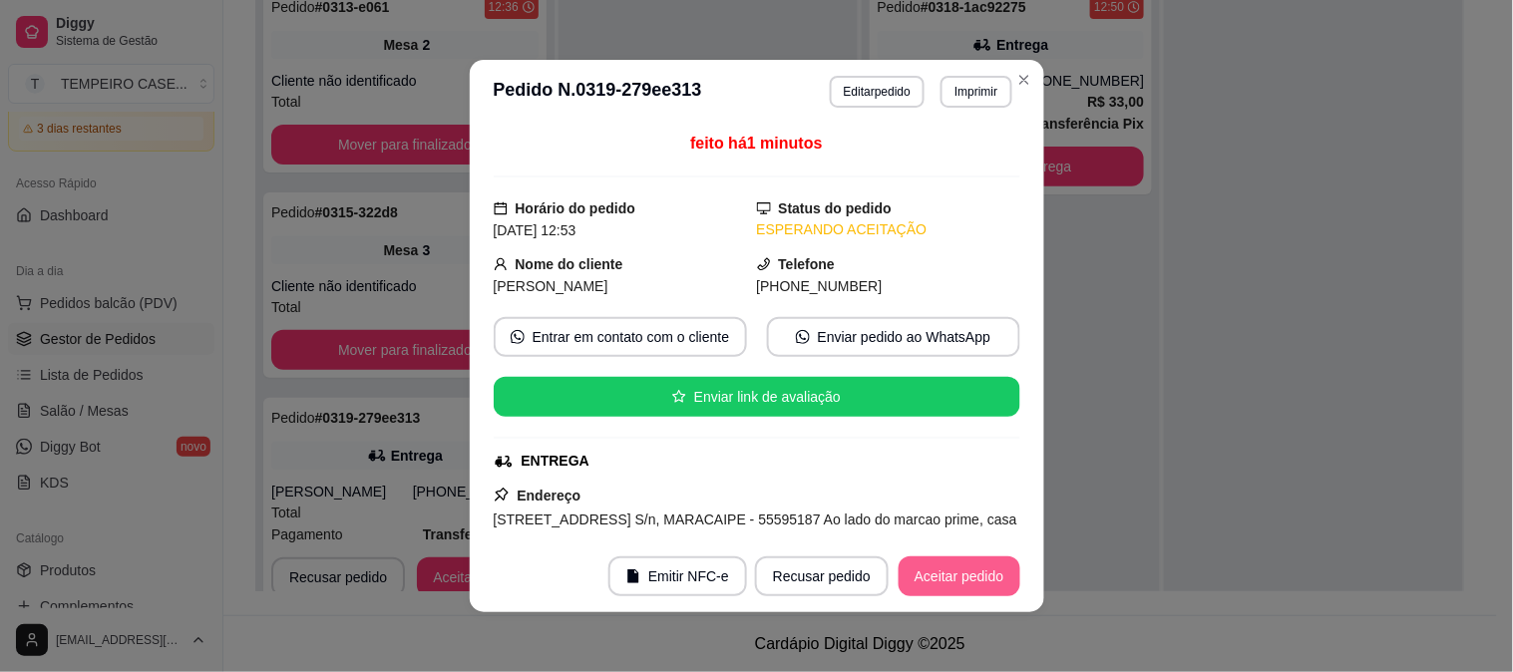
click at [990, 578] on button "Aceitar pedido" at bounding box center [960, 577] width 122 height 40
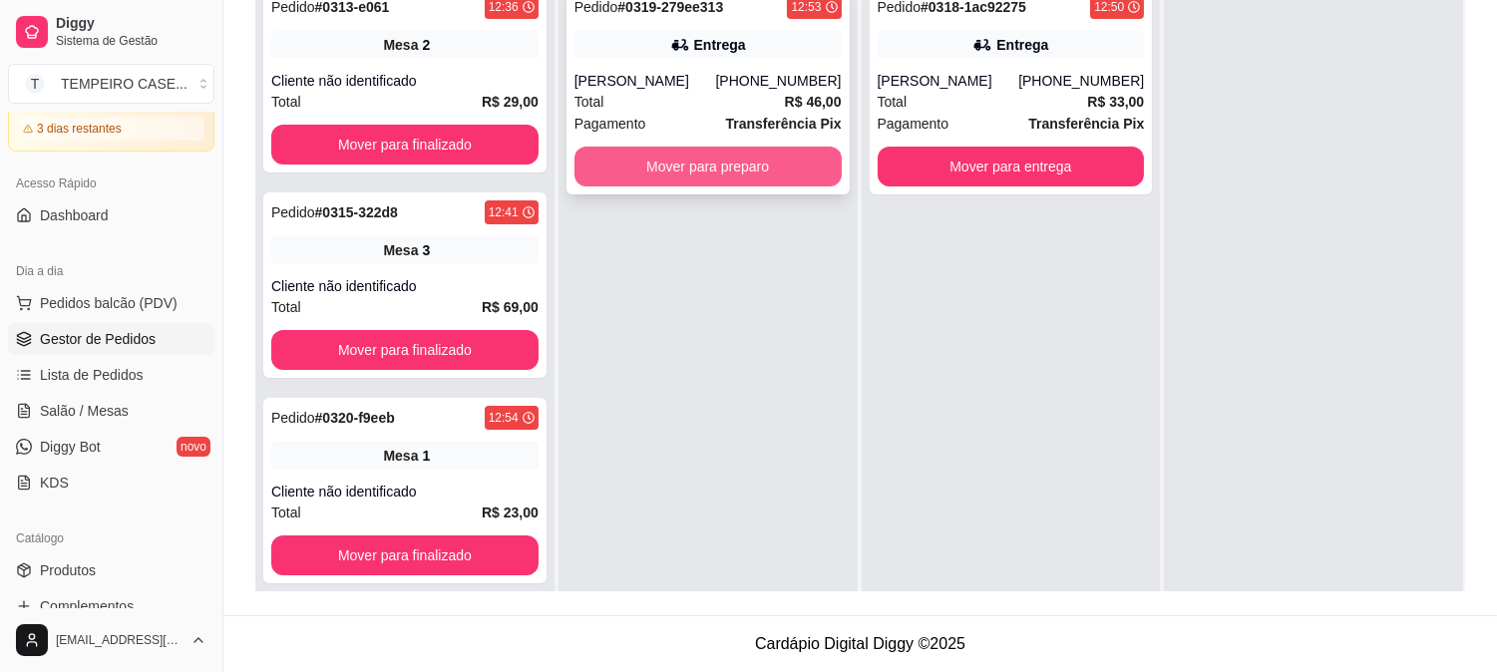
click at [771, 176] on button "Mover para preparo" at bounding box center [707, 167] width 267 height 40
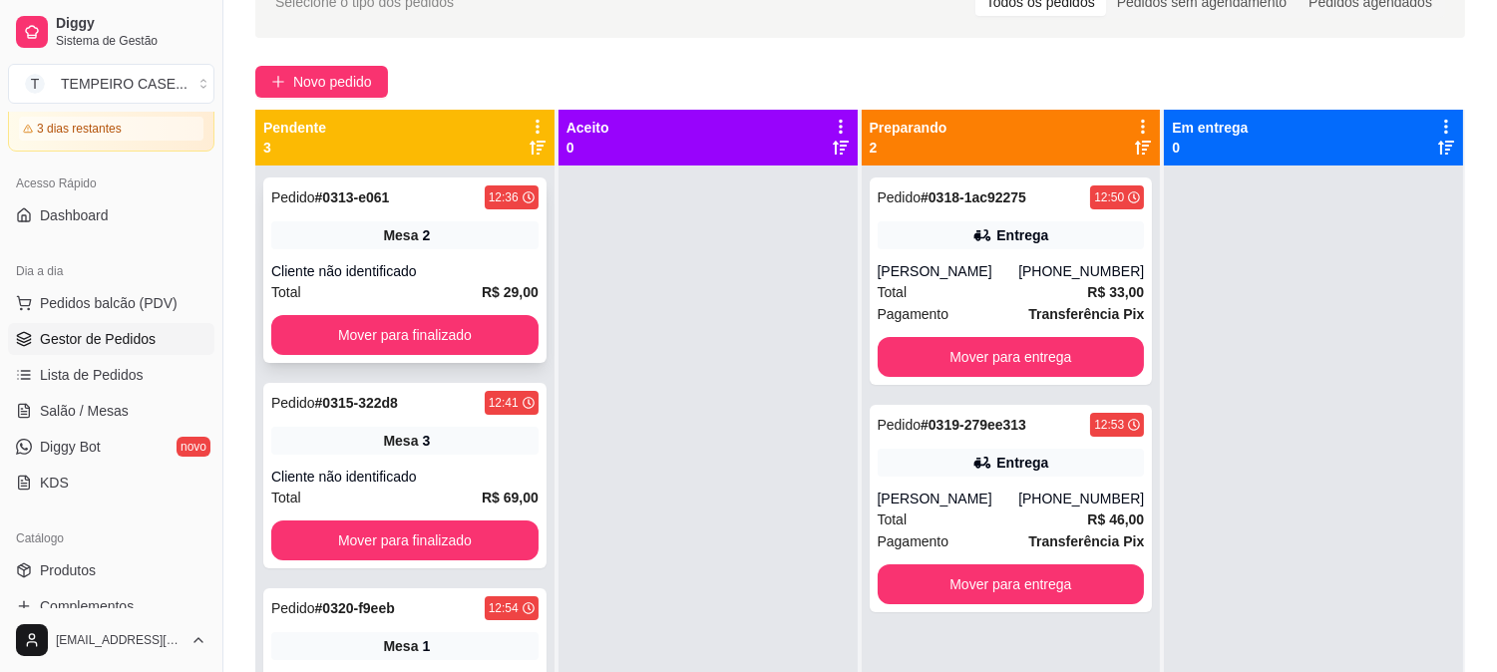
scroll to position [83, 0]
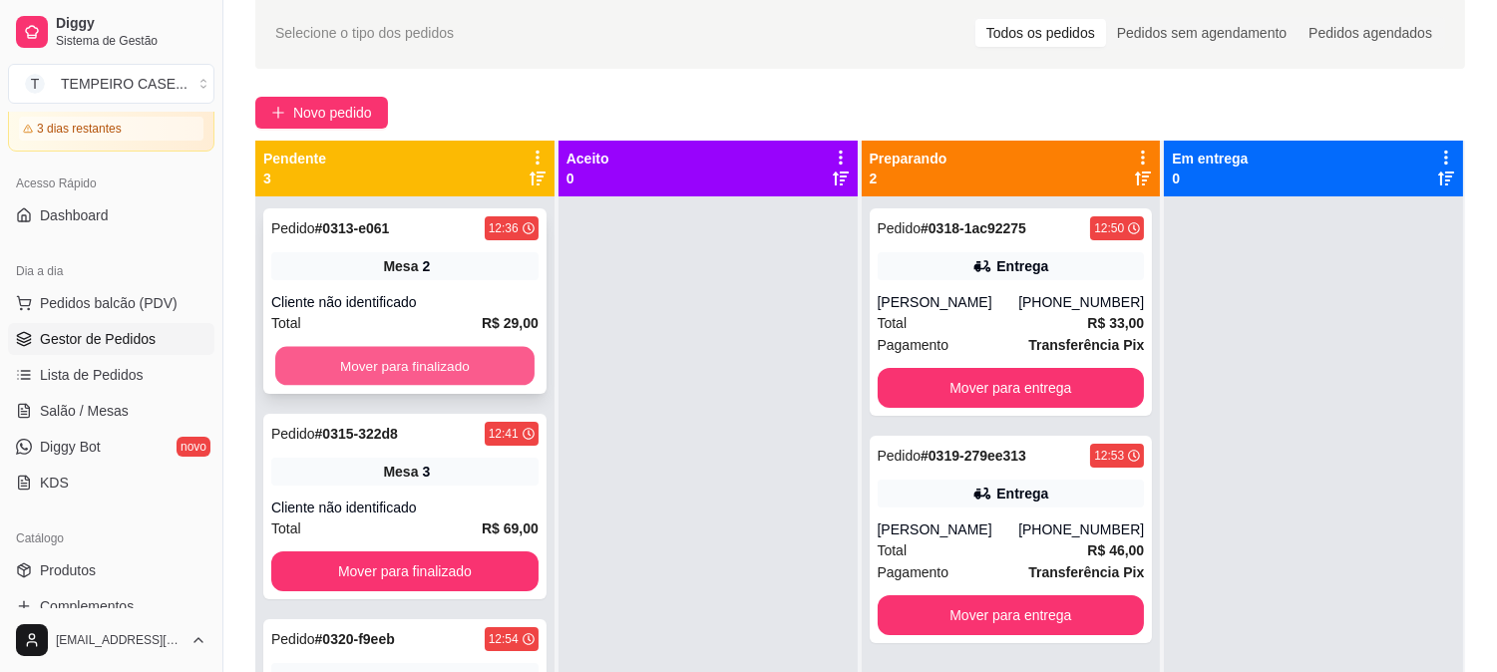
click at [387, 350] on button "Mover para finalizado" at bounding box center [404, 366] width 259 height 39
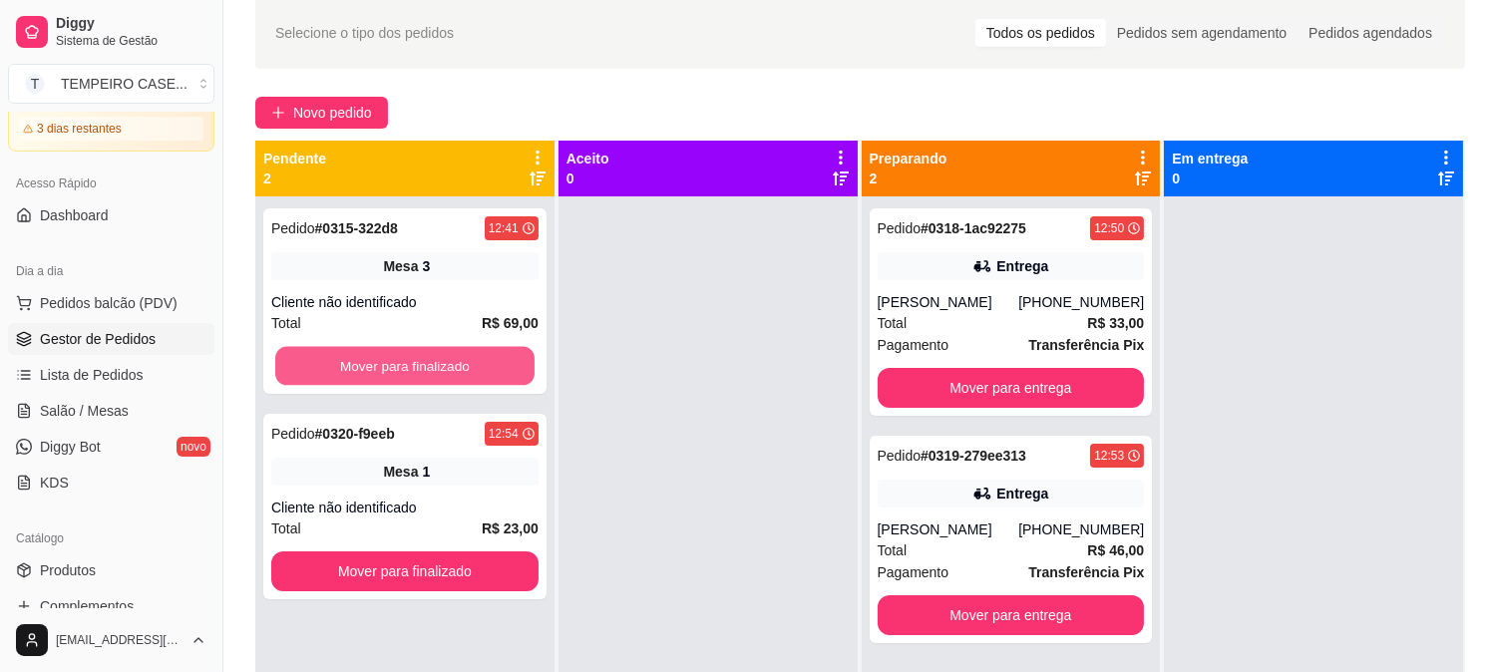
click at [387, 360] on button "Mover para finalizado" at bounding box center [404, 366] width 259 height 39
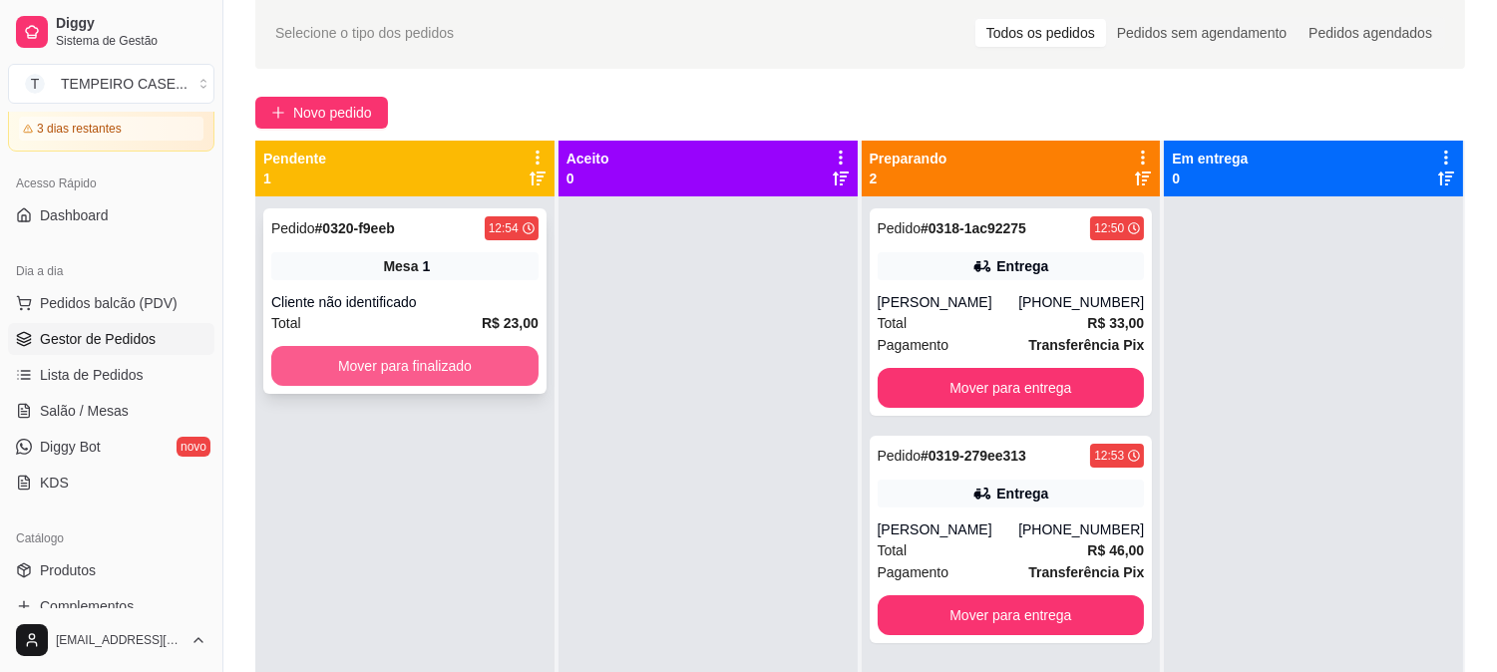
click at [414, 370] on button "Mover para finalizado" at bounding box center [404, 366] width 267 height 40
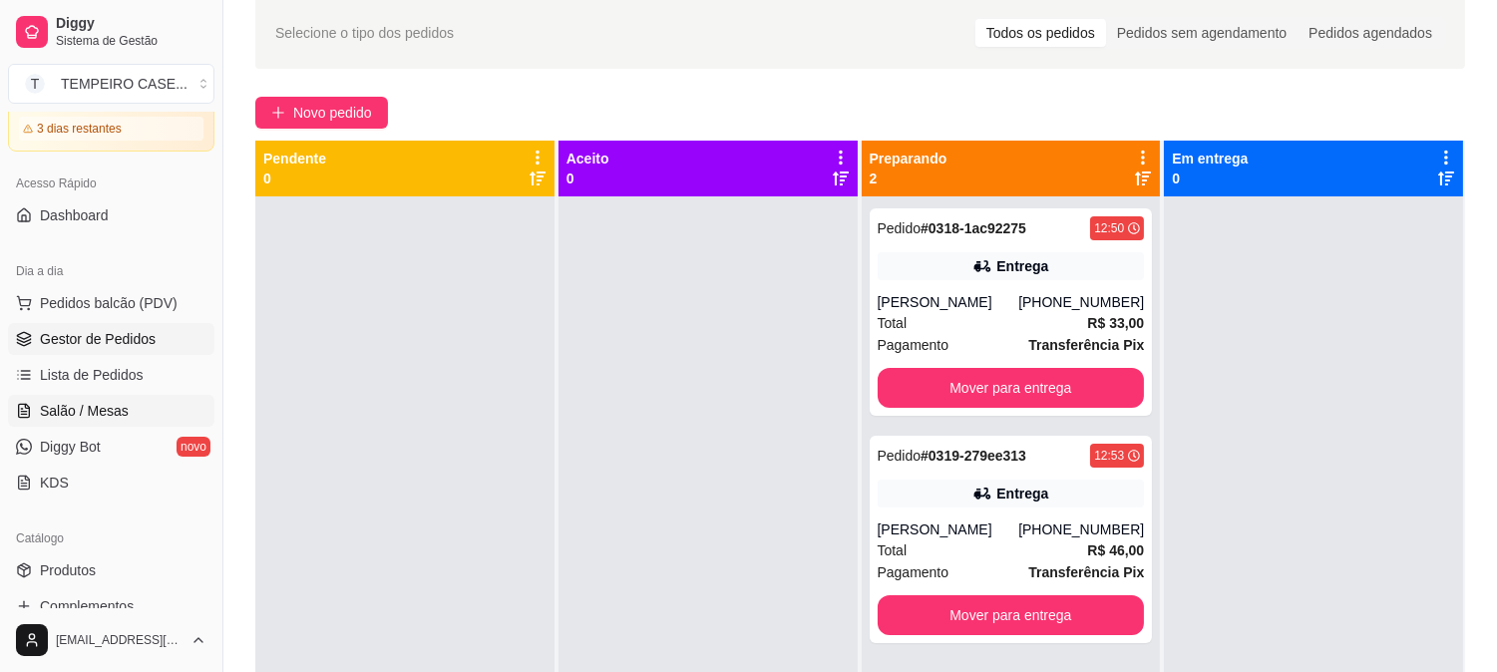
click at [104, 419] on span "Salão / Mesas" at bounding box center [84, 411] width 89 height 20
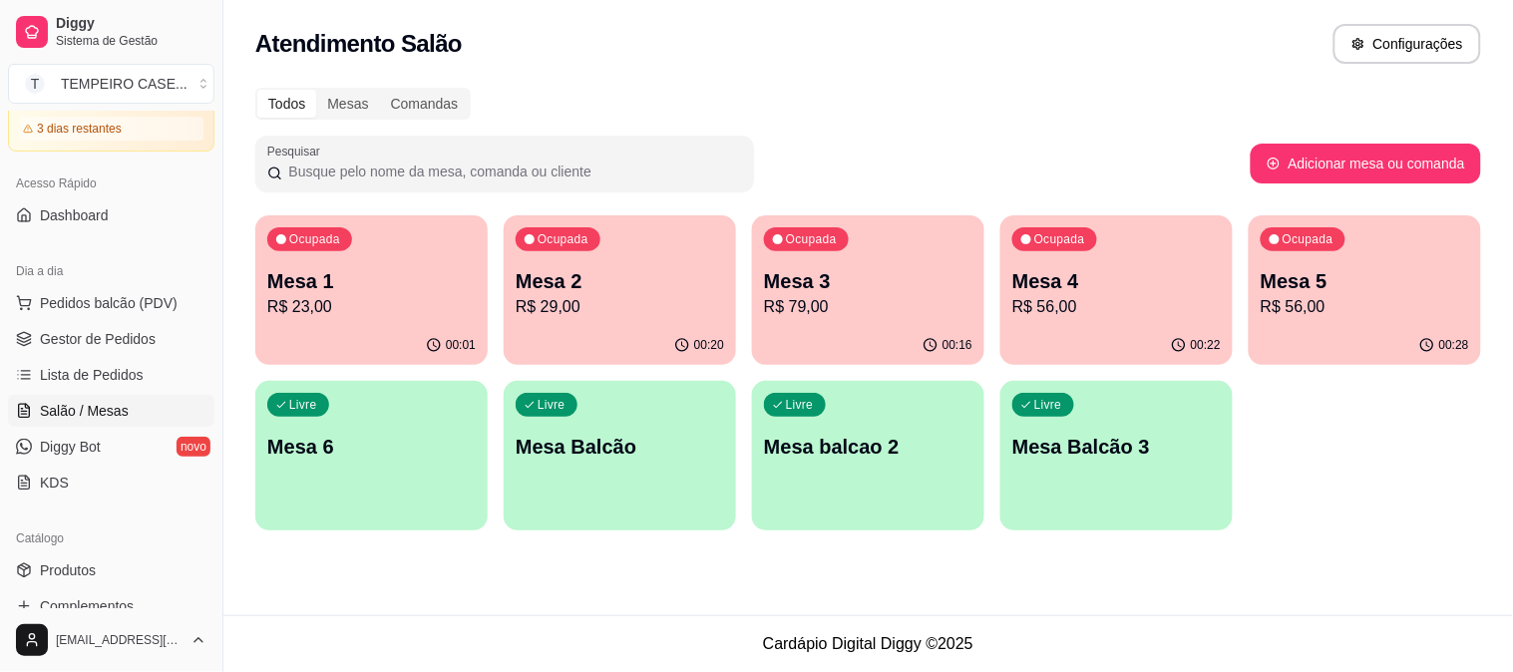
scroll to position [332, 0]
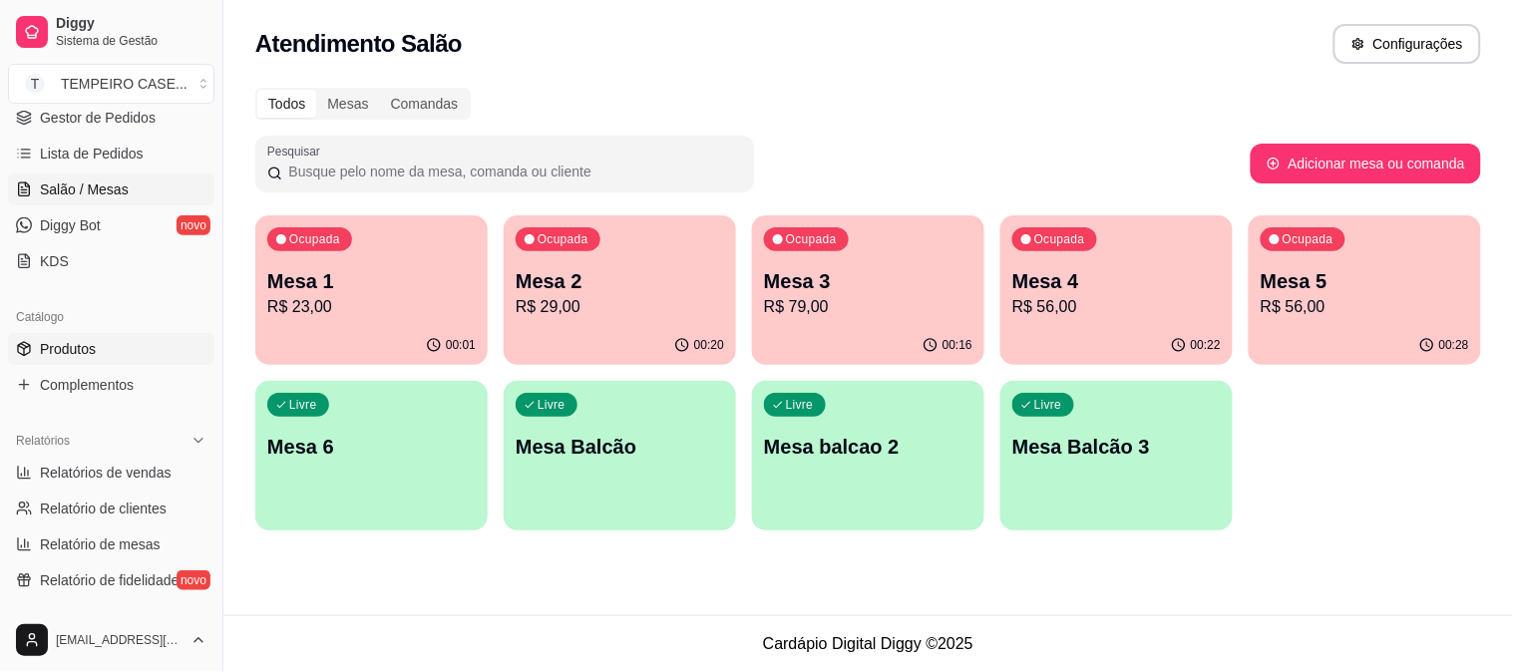
click at [80, 352] on span "Produtos" at bounding box center [68, 349] width 56 height 20
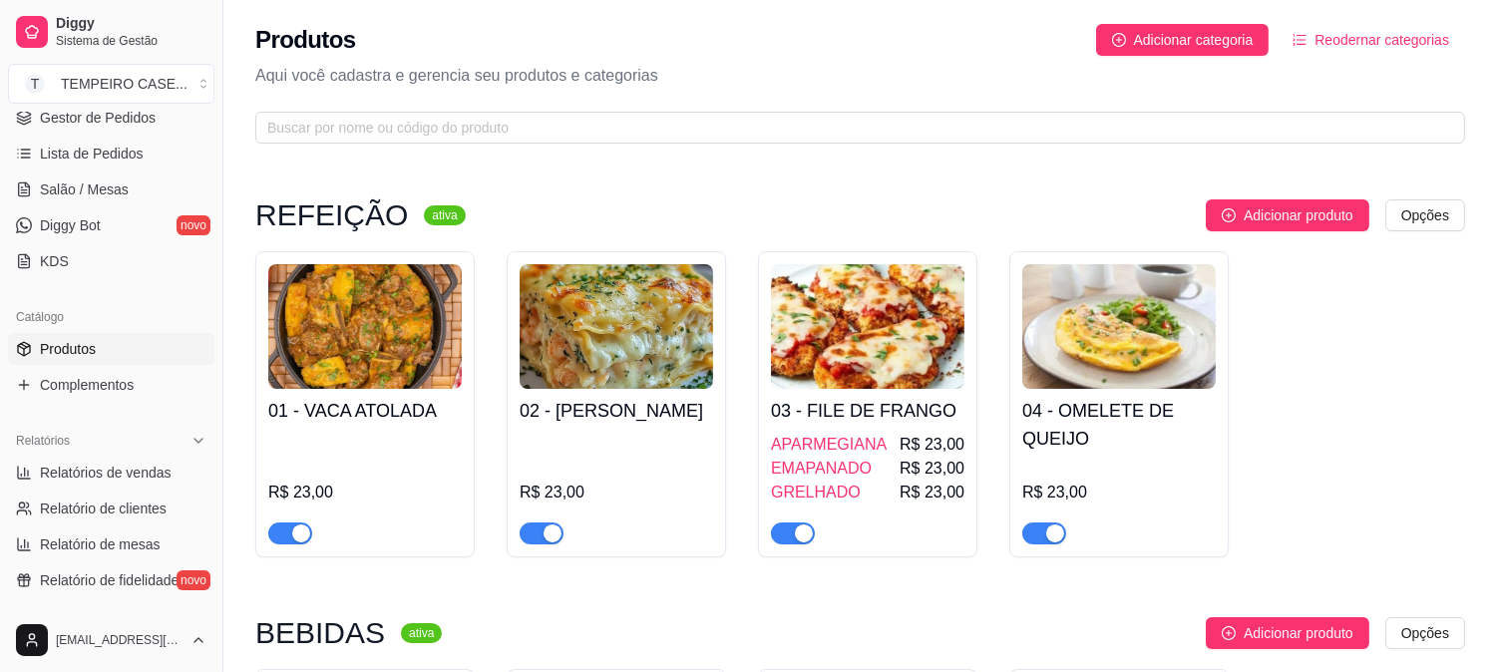
click at [594, 345] on img at bounding box center [616, 326] width 193 height 125
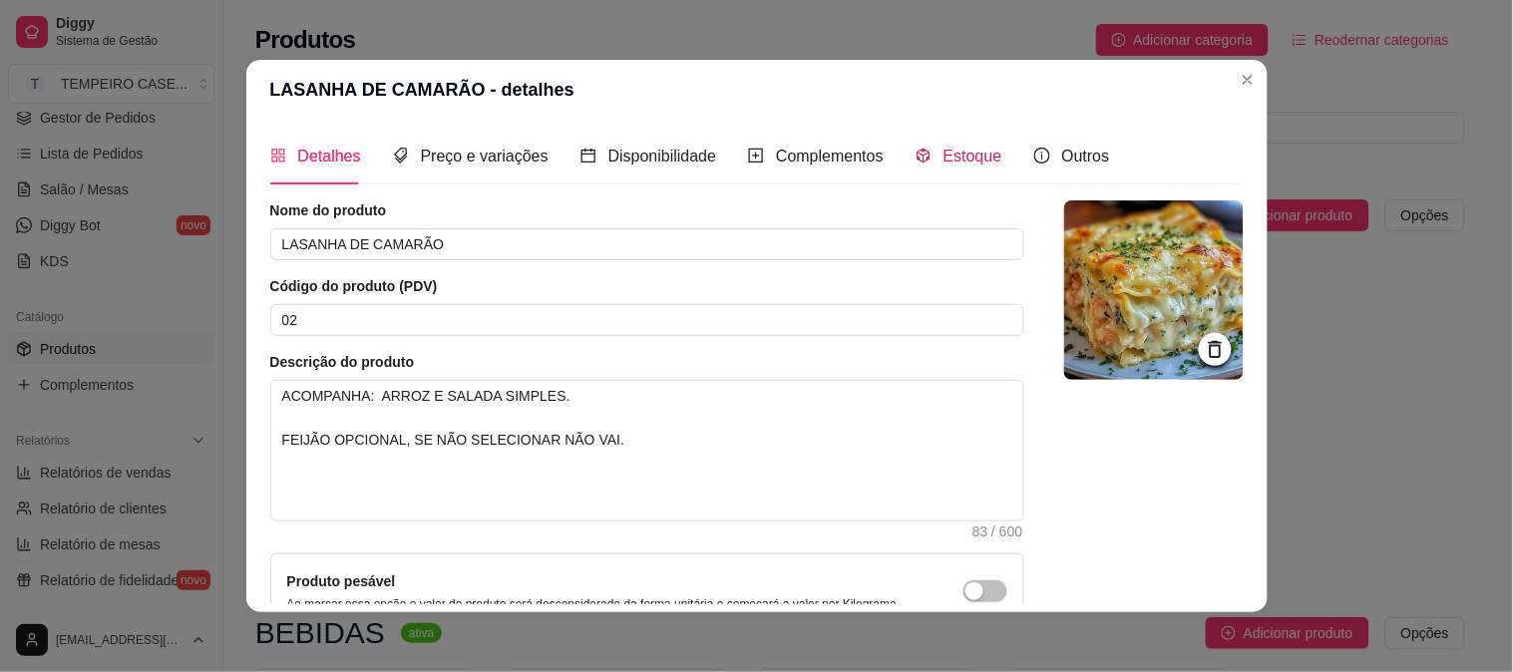
click at [944, 165] on span "Estoque" at bounding box center [973, 156] width 59 height 17
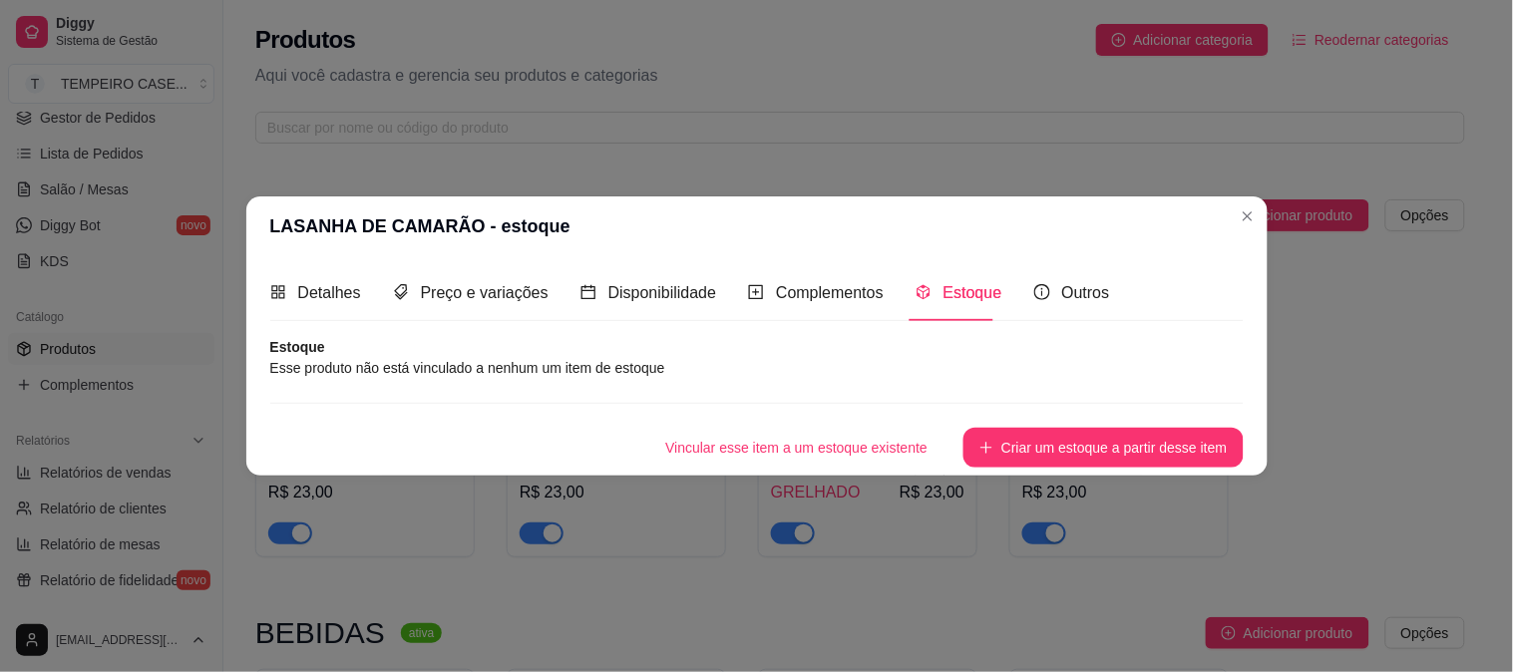
click at [1045, 427] on div "Vincular esse item a um estoque existente Criar um estoque a partir desse item" at bounding box center [756, 435] width 973 height 65
click at [1028, 439] on button "Criar um estoque a partir desse item" at bounding box center [1102, 448] width 279 height 40
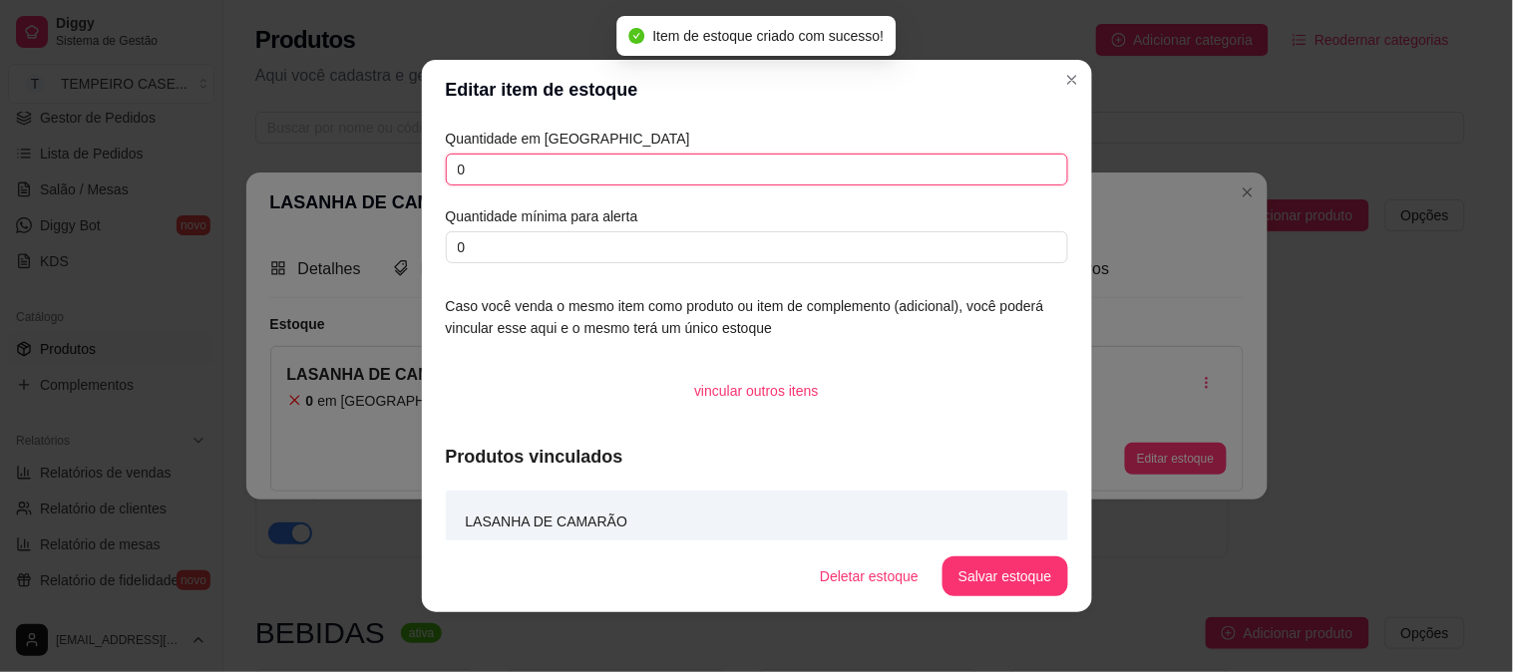
drag, startPoint x: 536, startPoint y: 182, endPoint x: 392, endPoint y: 181, distance: 143.6
click at [392, 181] on div "Editar item de estoque Quantidade em estoque 0 Quantidade mínima para alerta 0 …" at bounding box center [756, 336] width 1513 height 672
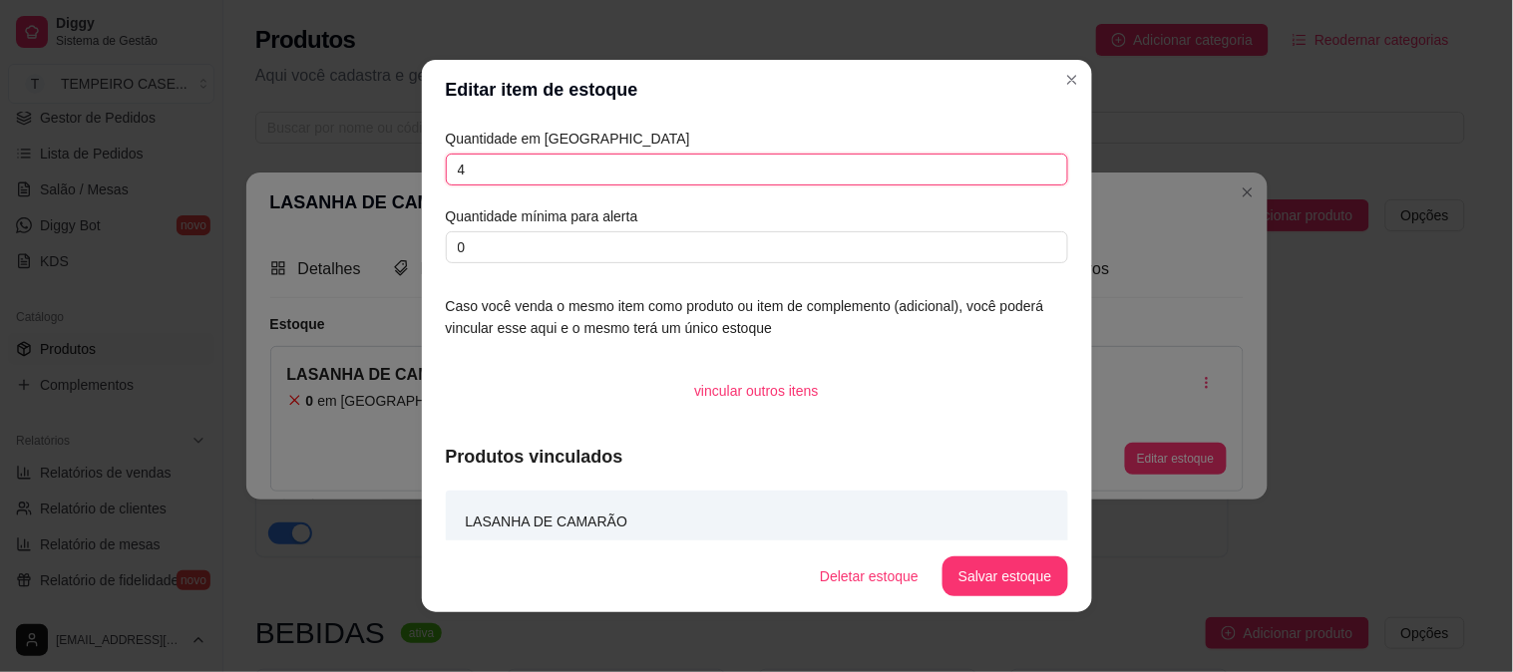
type input "4"
click at [1009, 582] on button "Salvar estoque" at bounding box center [1006, 577] width 122 height 39
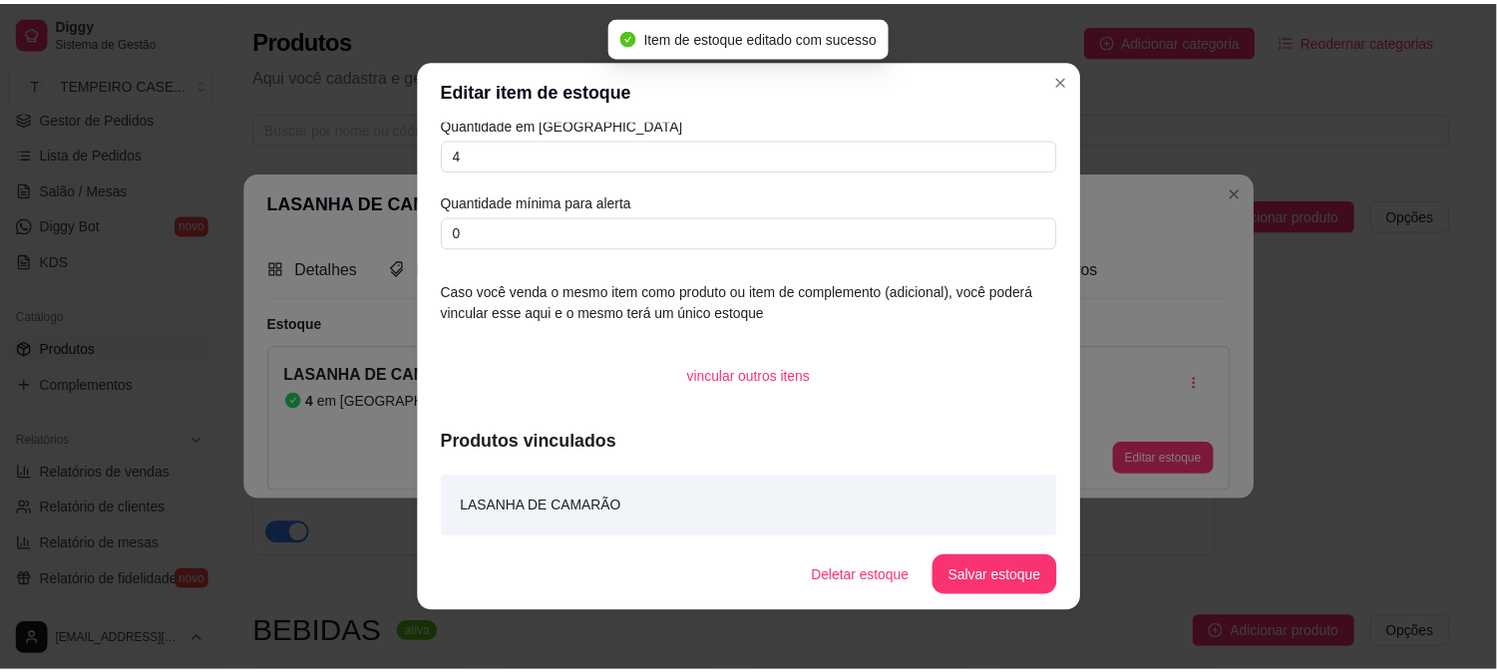
scroll to position [20, 0]
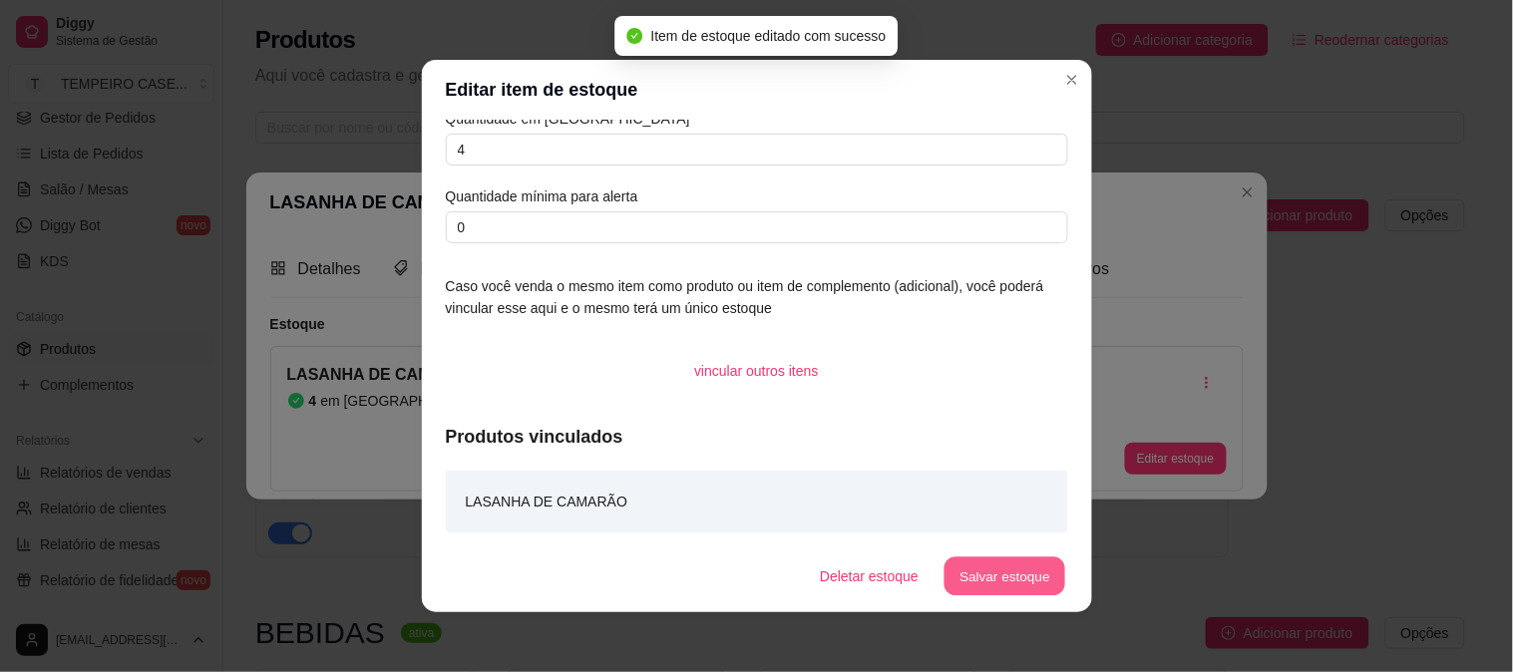
click at [999, 572] on button "Salvar estoque" at bounding box center [1006, 577] width 122 height 39
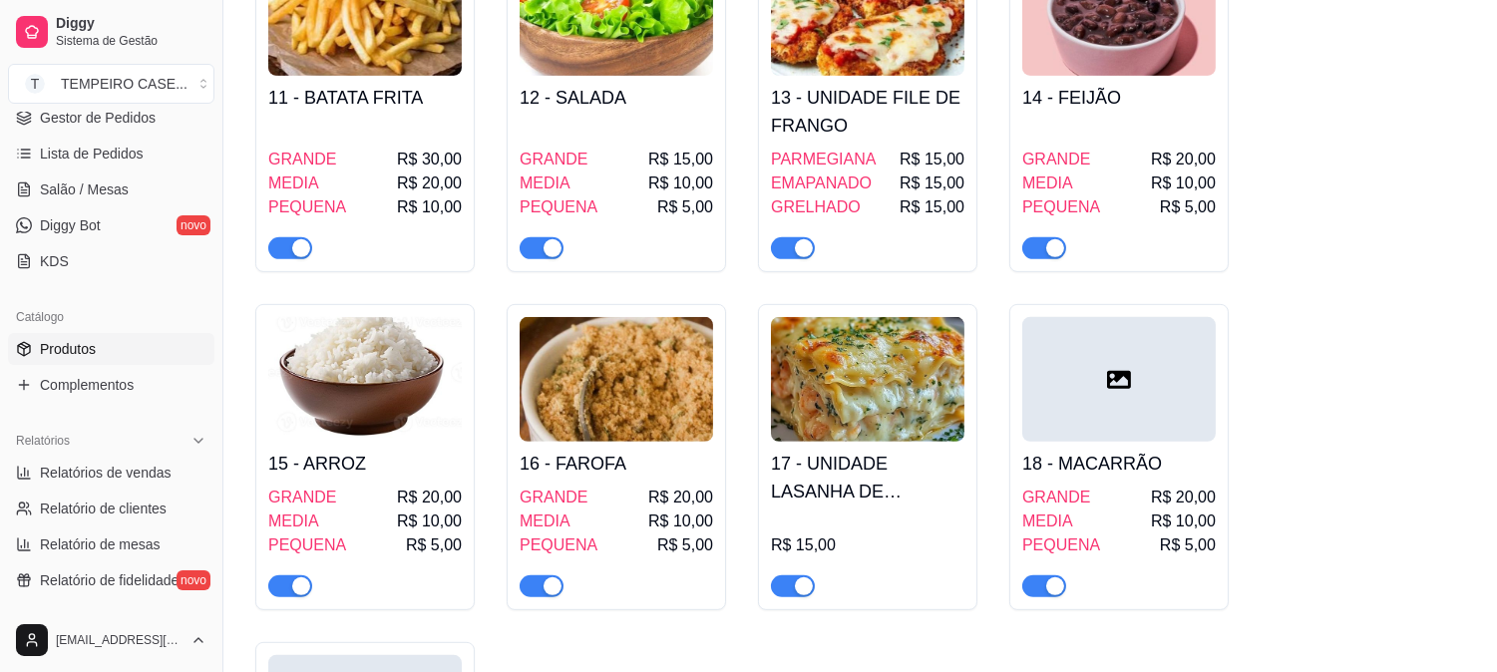
scroll to position [1551, 0]
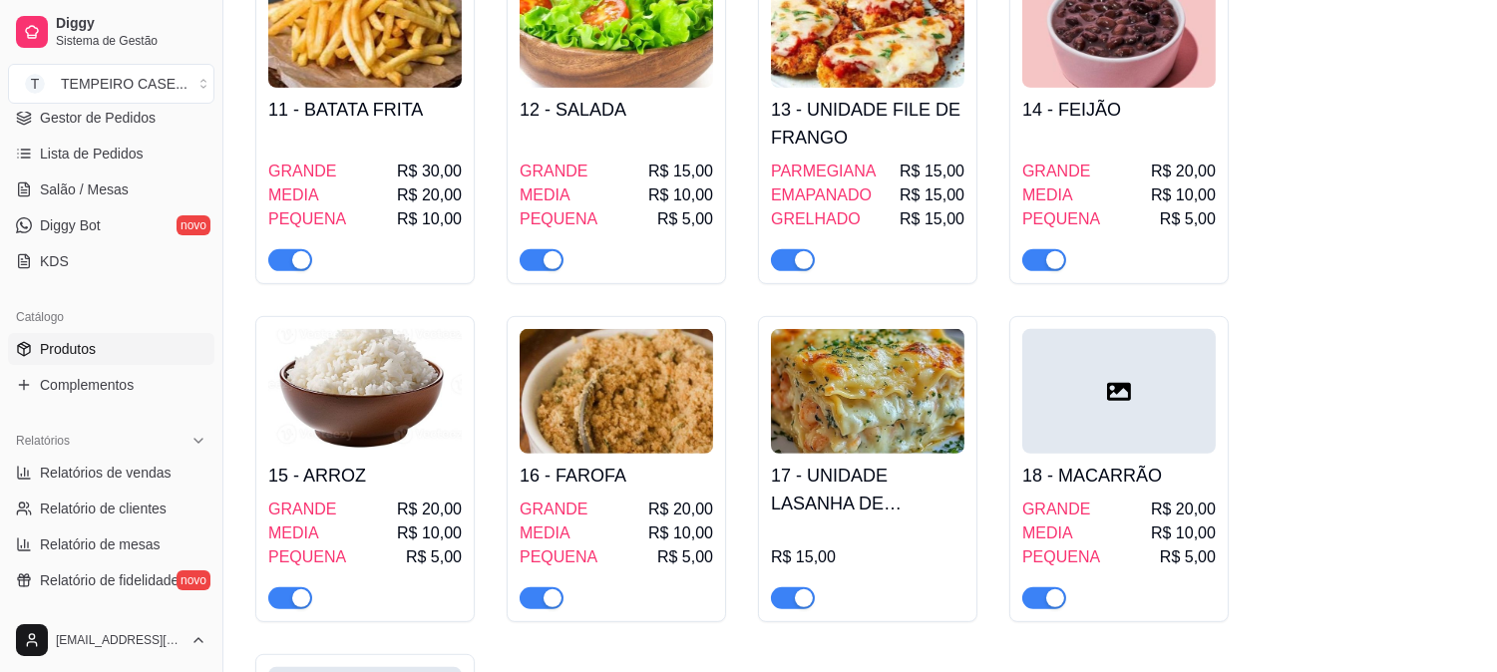
click at [873, 518] on h4 "17 - UNIDADE LASANHA DE CAMARÃO" at bounding box center [867, 490] width 193 height 56
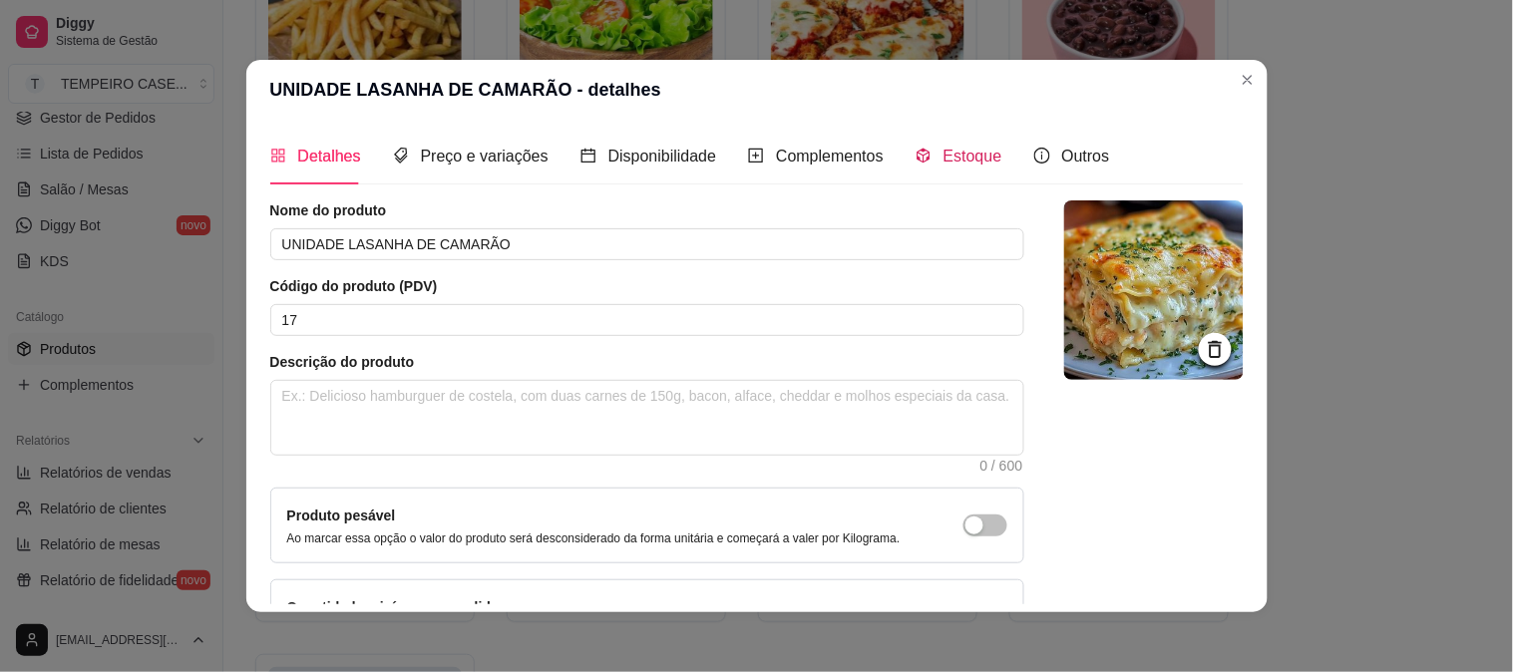
click at [955, 162] on span "Estoque" at bounding box center [973, 156] width 59 height 17
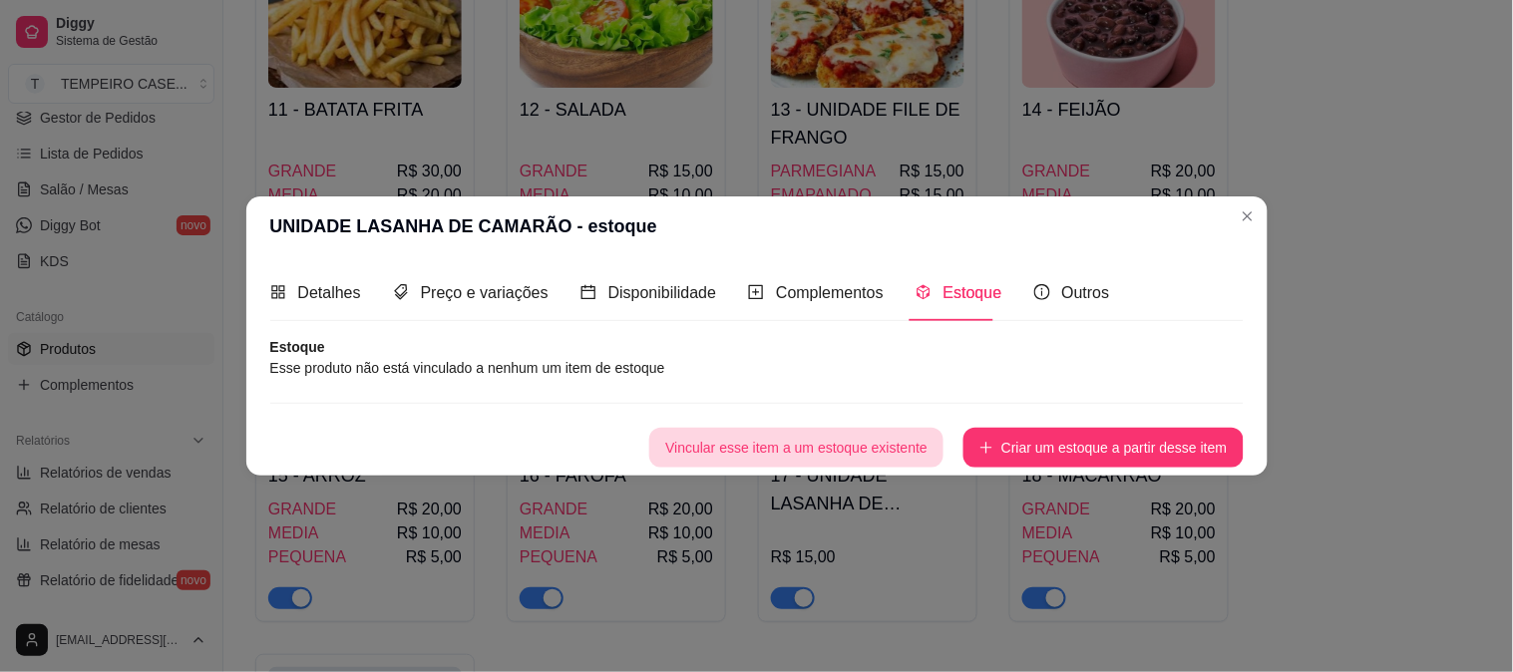
click at [872, 444] on button "Vincular esse item a um estoque existente" at bounding box center [796, 448] width 294 height 40
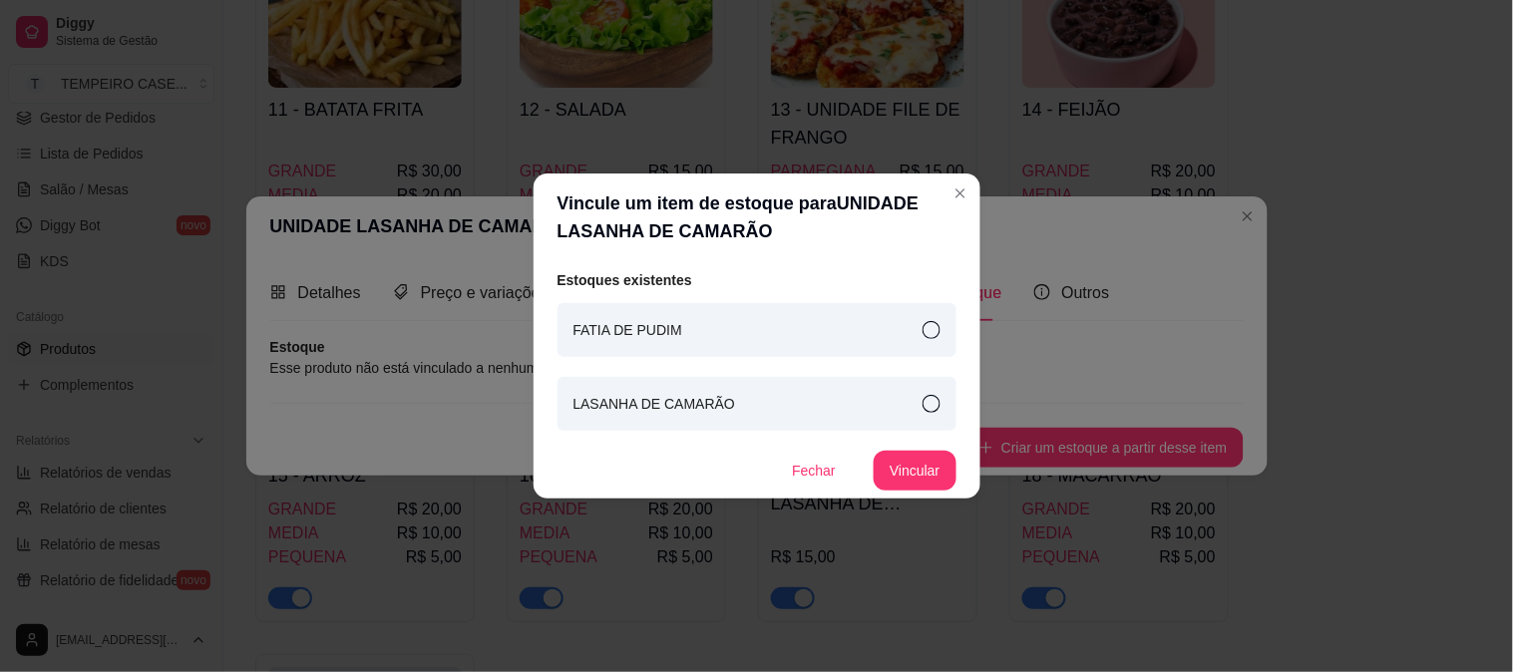
click at [814, 390] on div "LASANHA DE CAMARÃO" at bounding box center [757, 404] width 399 height 54
click at [931, 465] on button "Vincular" at bounding box center [915, 471] width 82 height 40
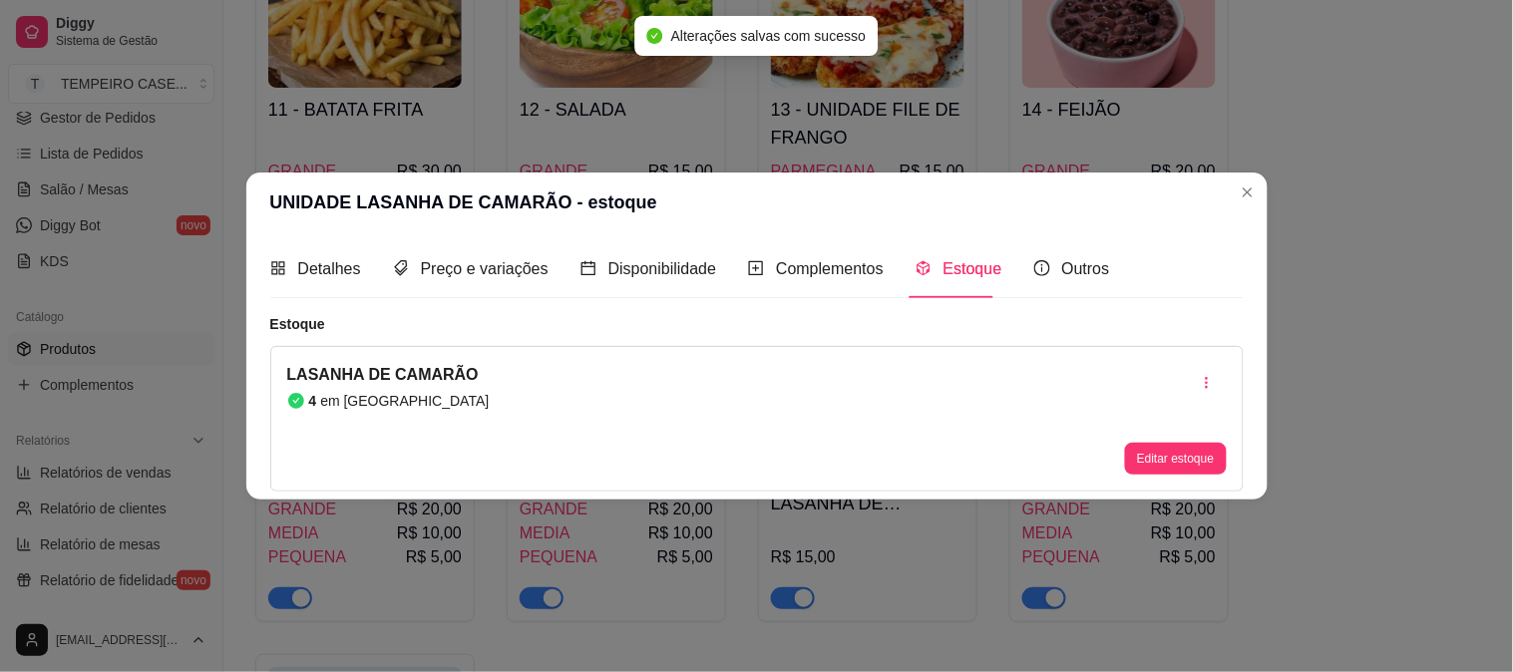
click at [1254, 210] on header "UNIDADE LASANHA DE CAMARÃO - estoque" at bounding box center [756, 203] width 1021 height 60
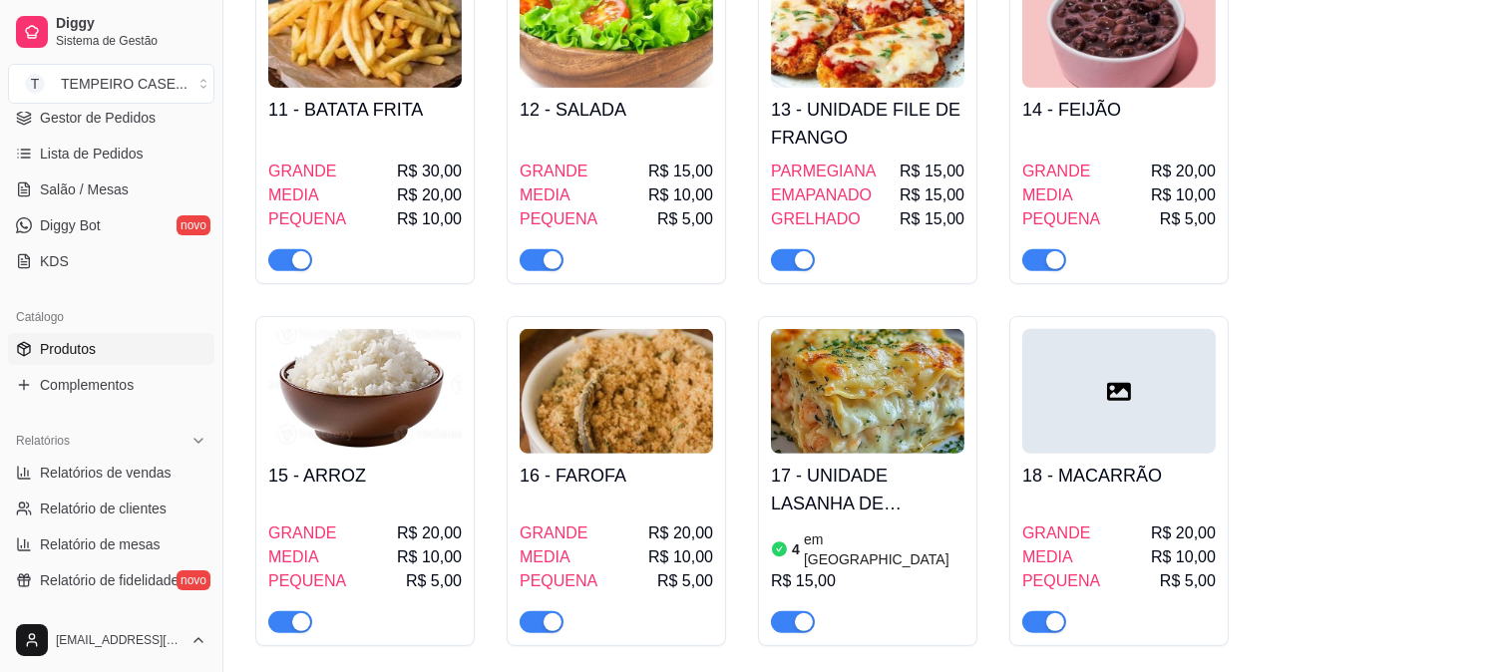
scroll to position [221, 0]
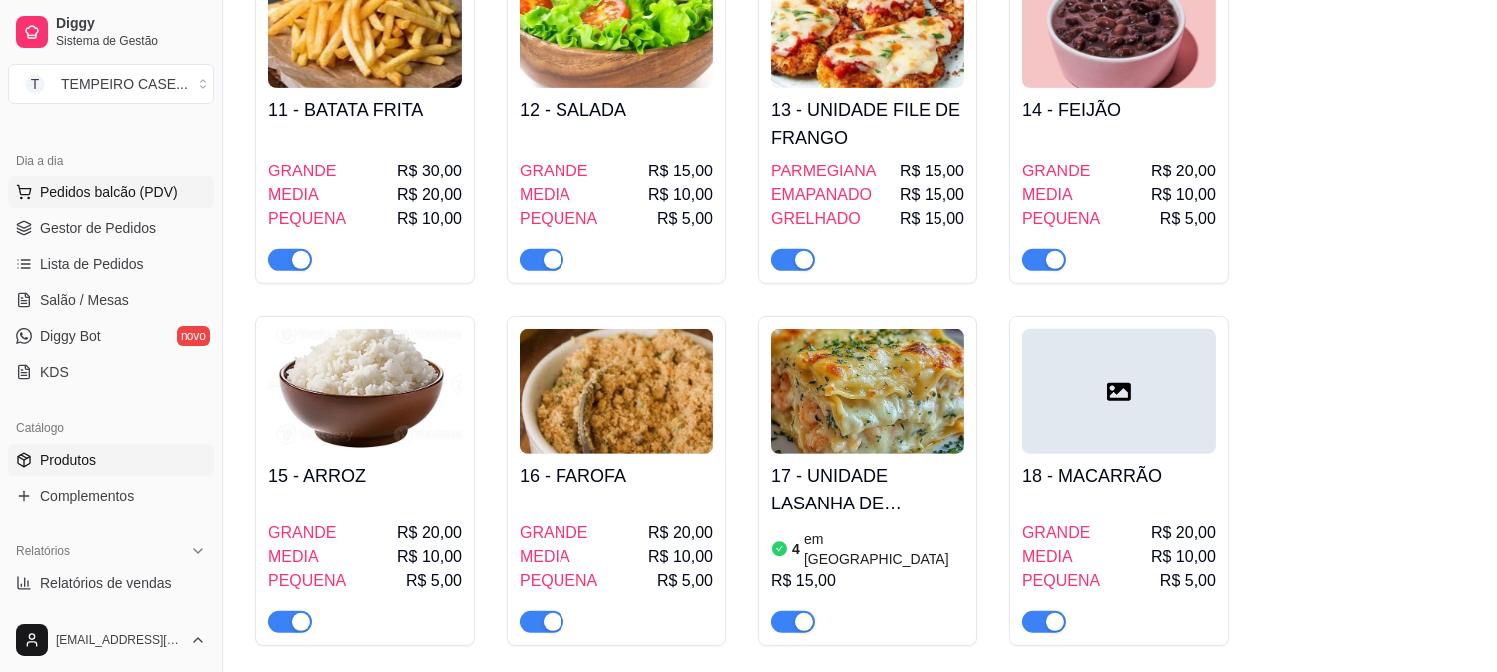
click at [120, 199] on span "Pedidos balcão (PDV)" at bounding box center [109, 193] width 138 height 20
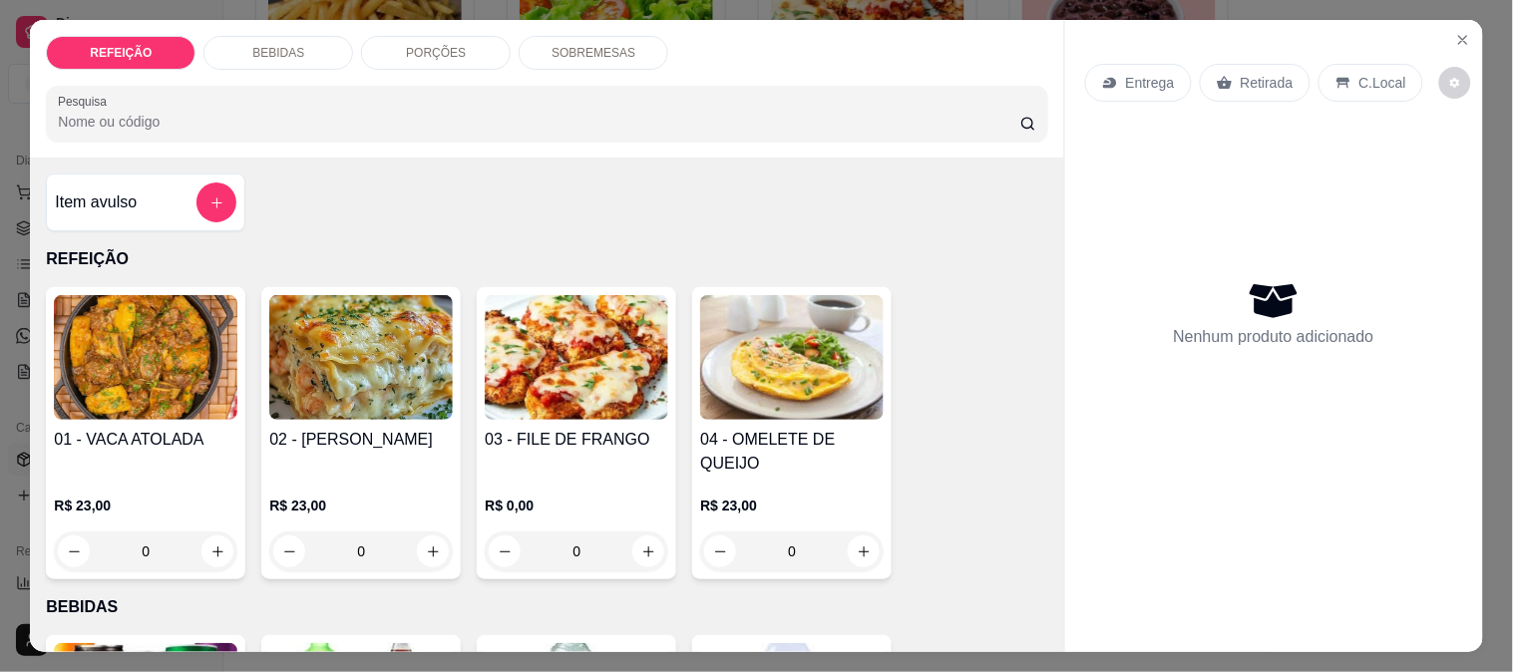
click at [147, 363] on img at bounding box center [146, 357] width 184 height 125
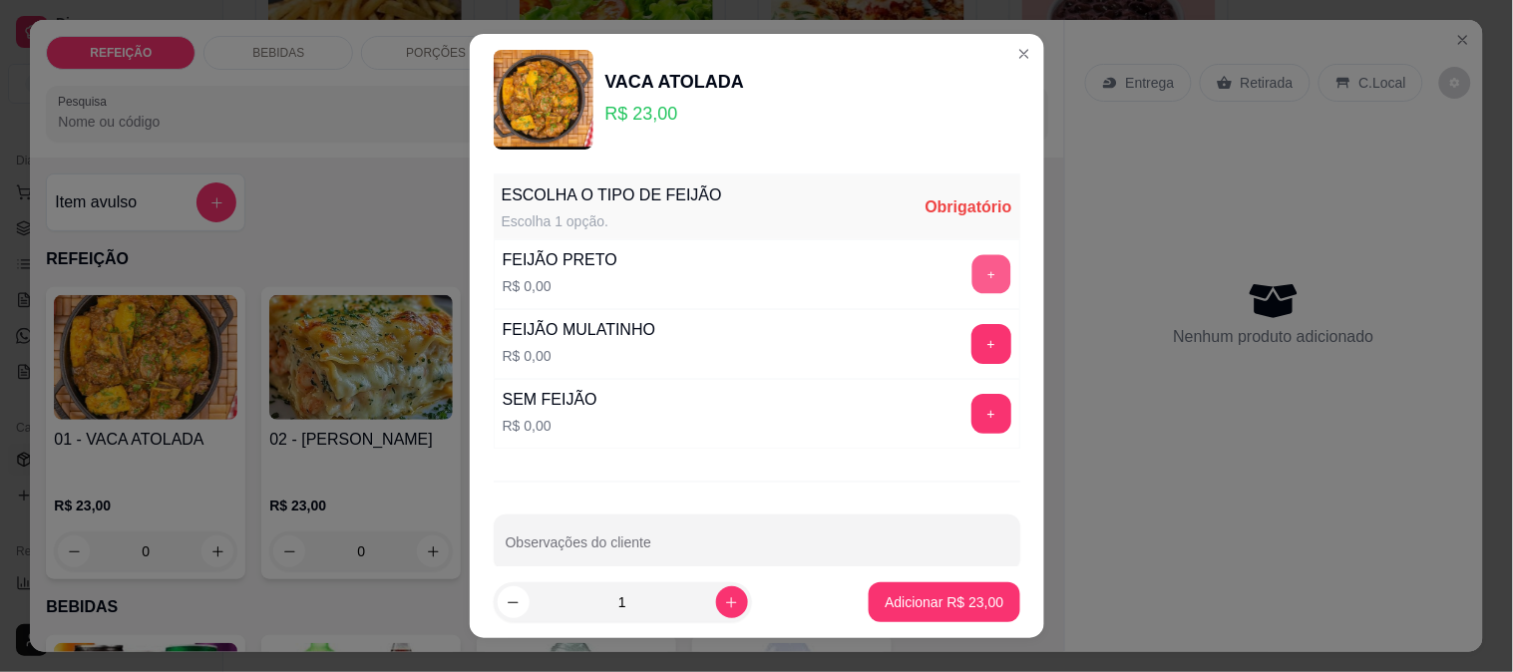
click at [971, 269] on button "+" at bounding box center [990, 274] width 39 height 39
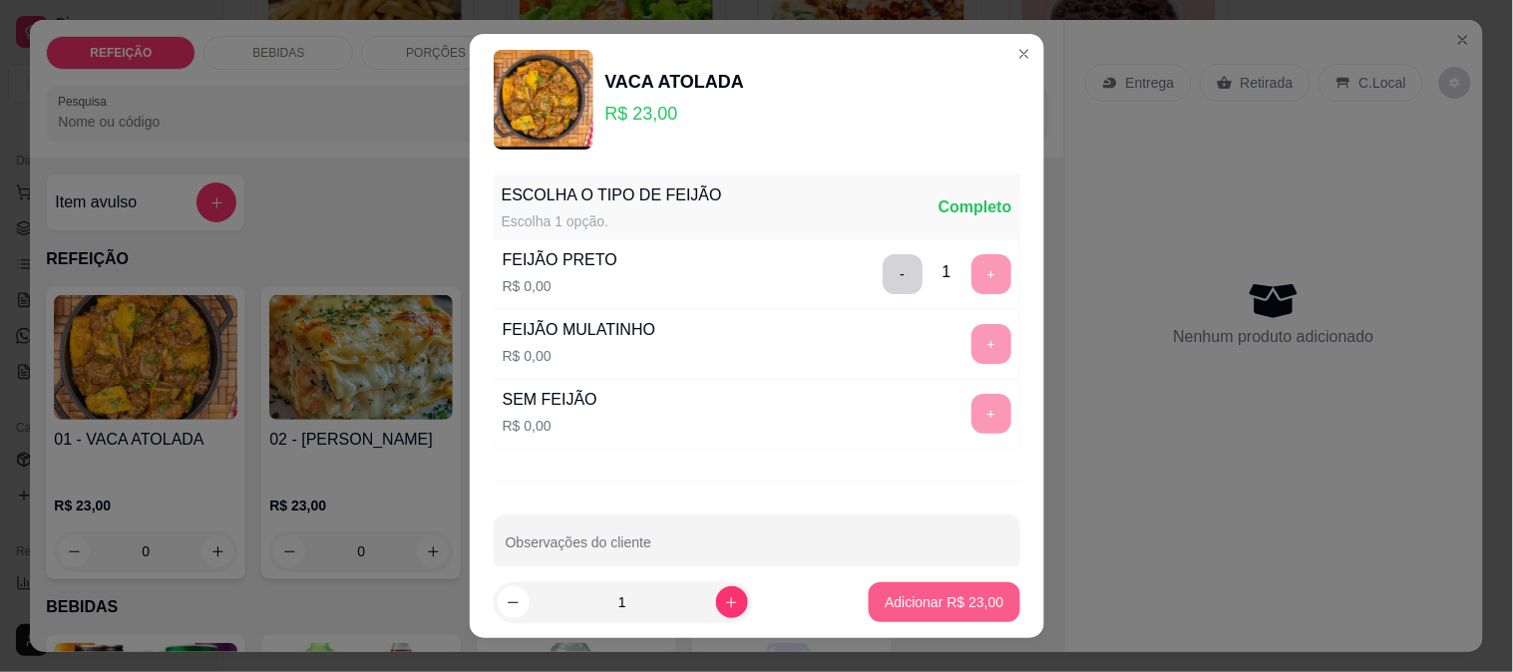
click at [895, 594] on p "Adicionar R$ 23,00" at bounding box center [944, 602] width 119 height 20
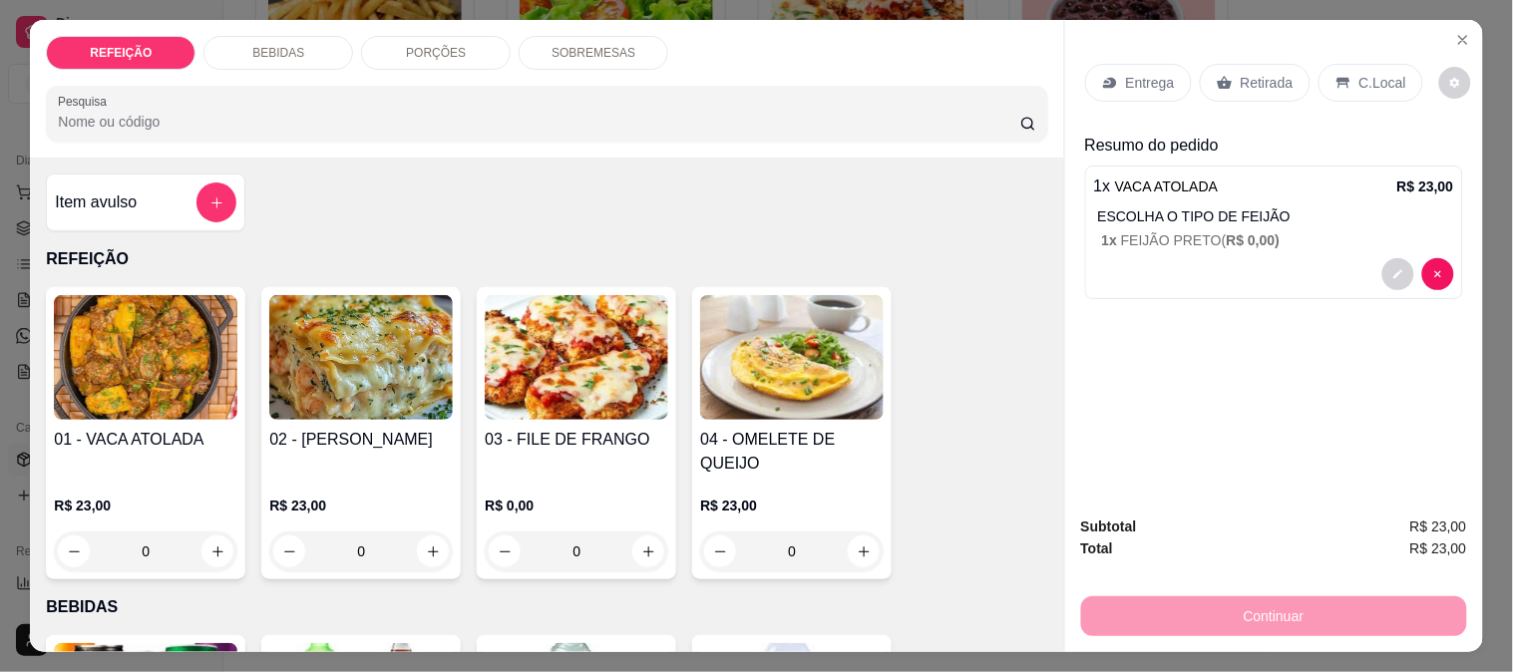
click at [1245, 76] on p "Retirada" at bounding box center [1267, 83] width 53 height 20
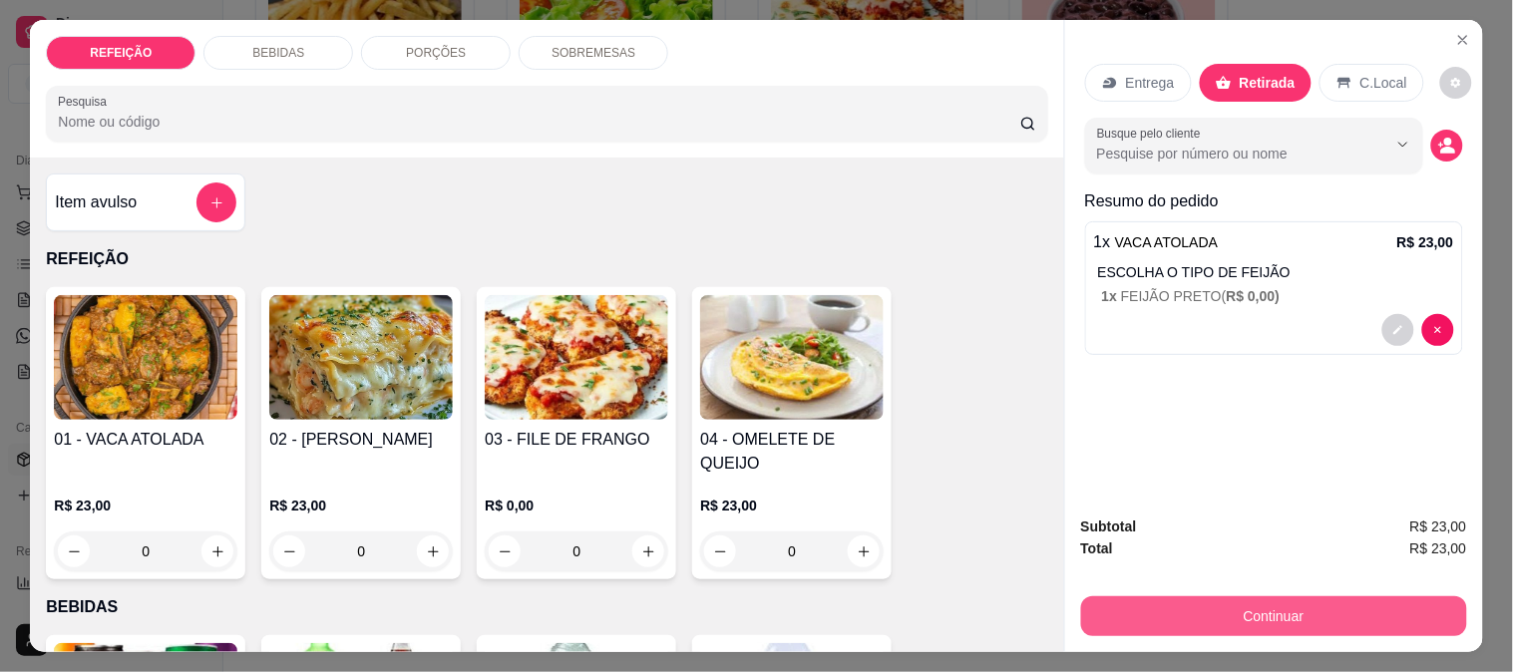
click at [1199, 600] on button "Continuar" at bounding box center [1274, 616] width 386 height 40
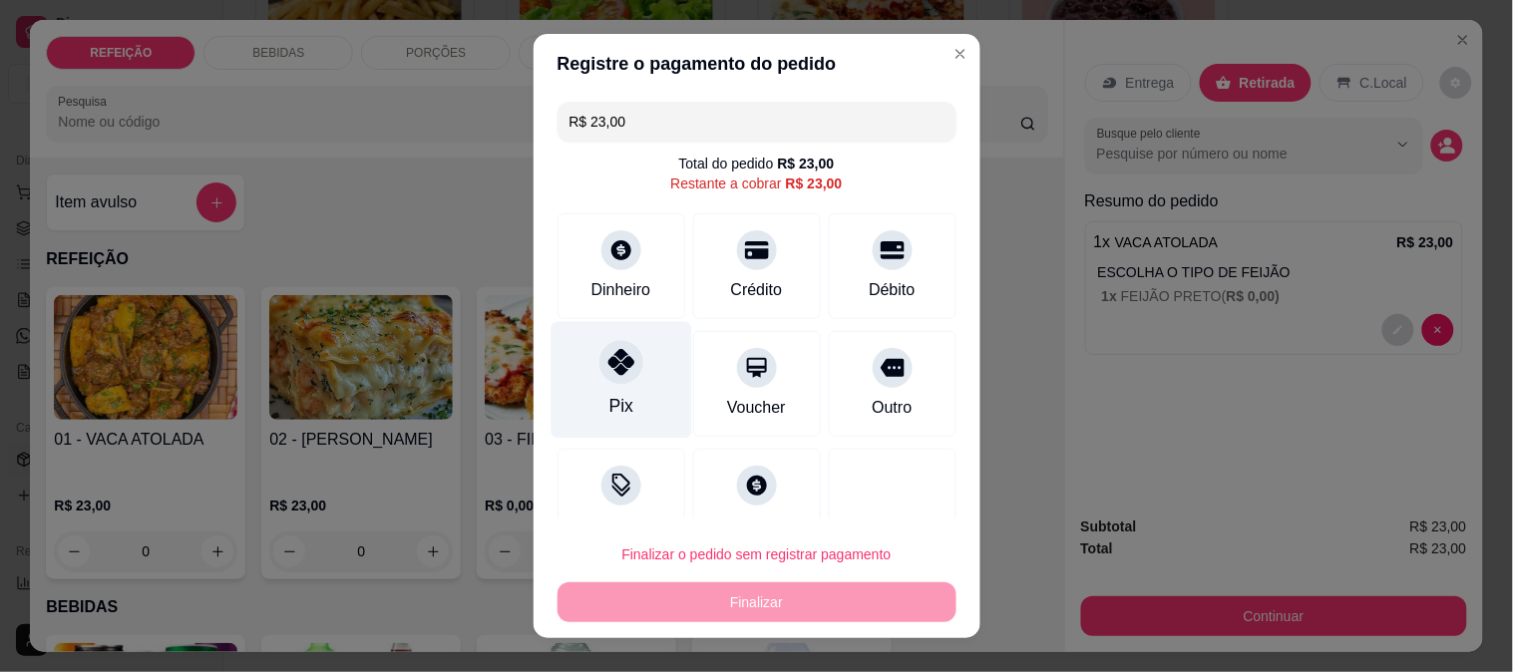
click at [607, 365] on icon at bounding box center [620, 362] width 26 height 26
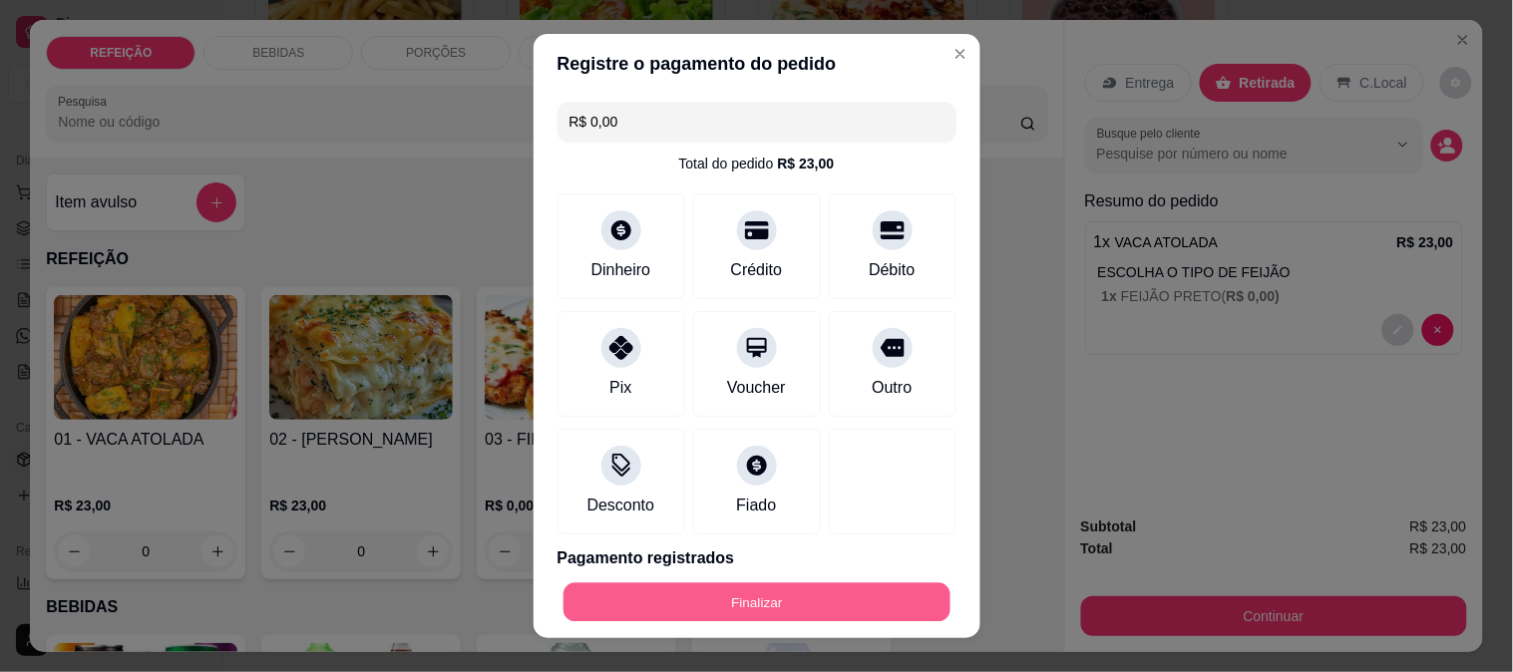
click at [742, 612] on button "Finalizar" at bounding box center [757, 602] width 387 height 39
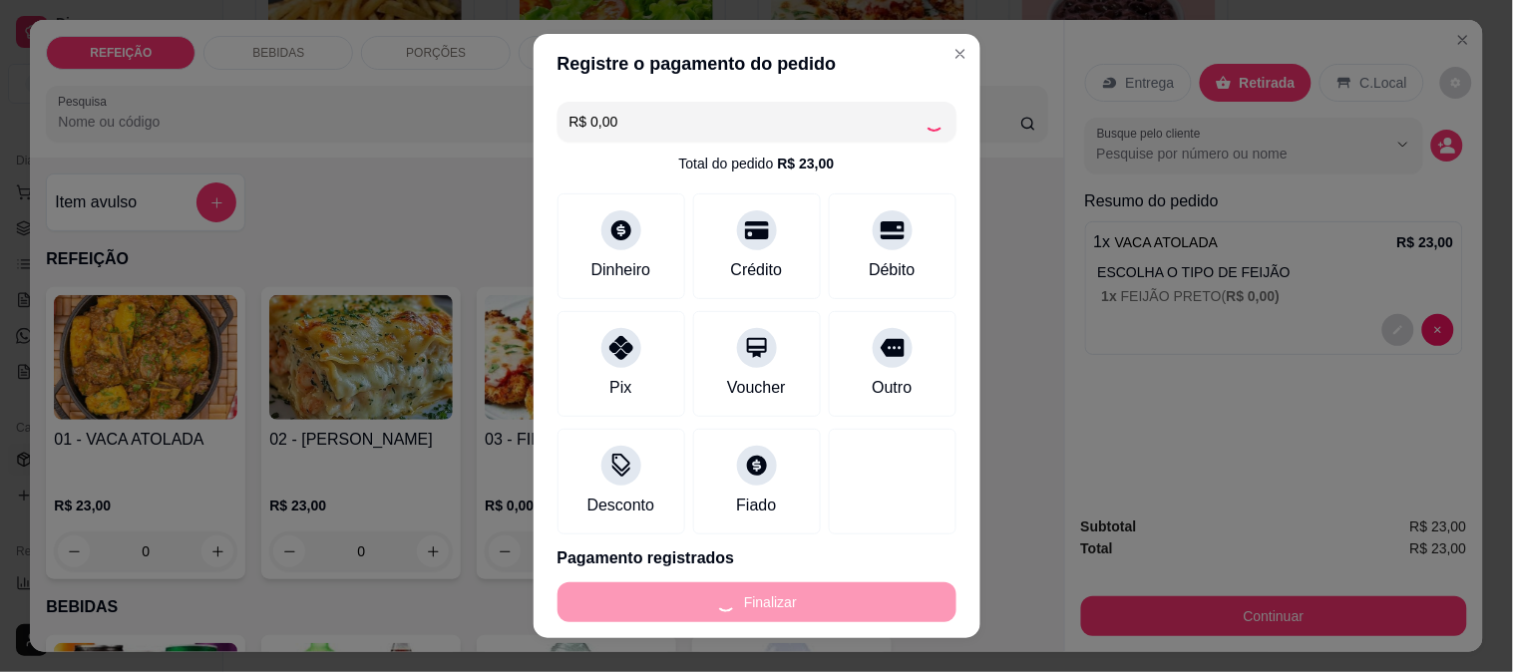
type input "-R$ 23,00"
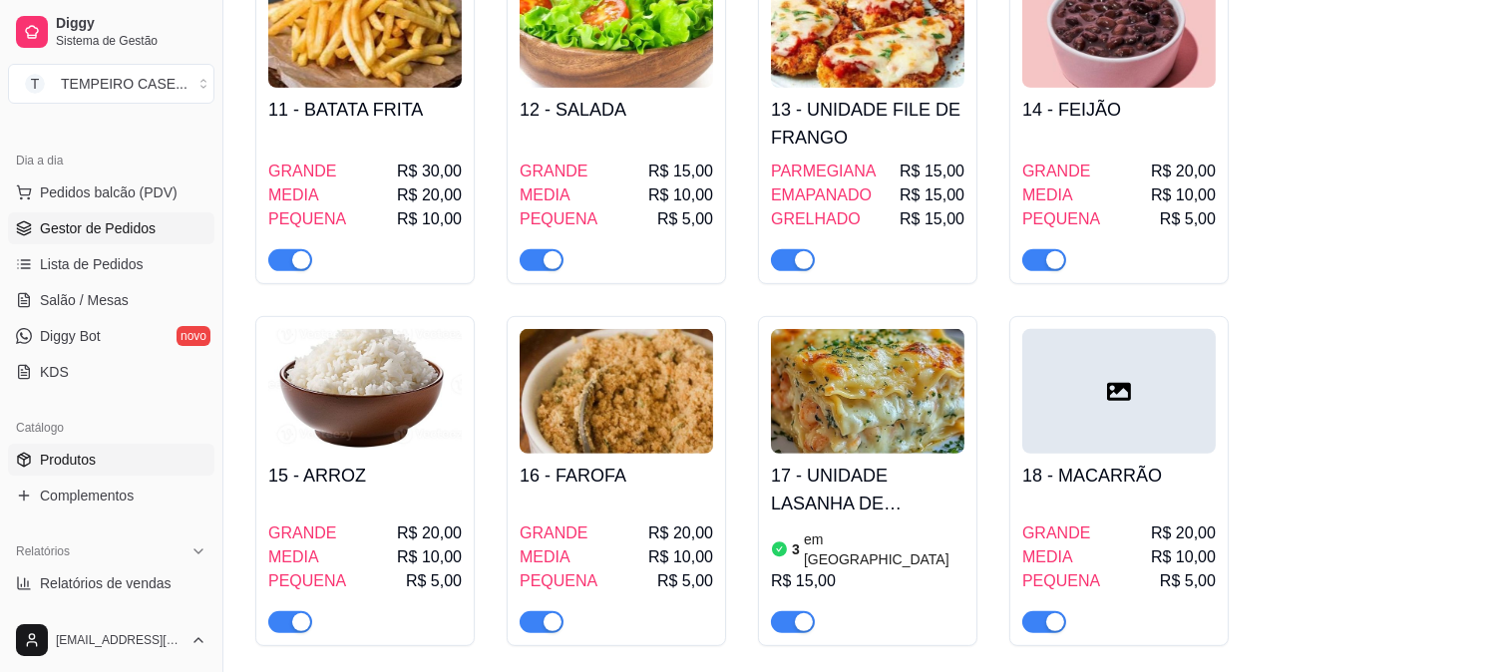
click at [107, 216] on link "Gestor de Pedidos" at bounding box center [111, 228] width 206 height 32
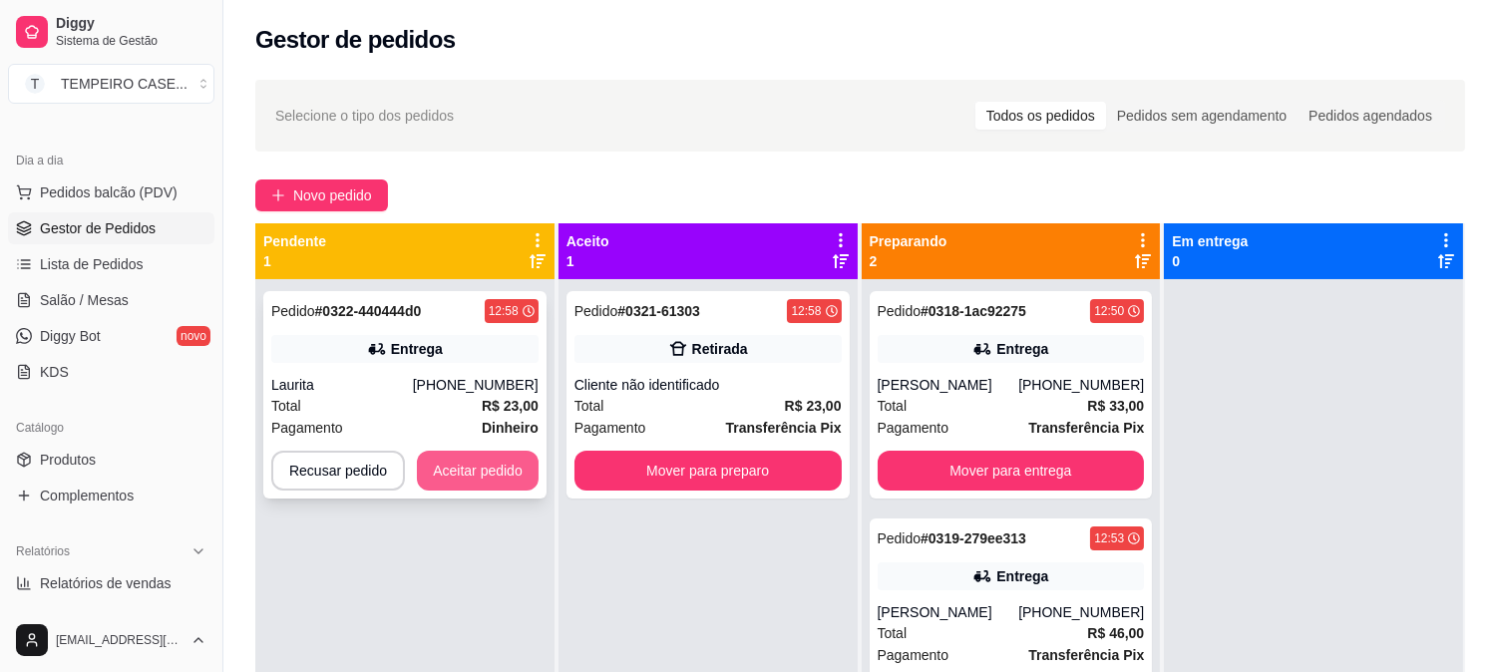
click at [455, 460] on button "Aceitar pedido" at bounding box center [478, 471] width 122 height 40
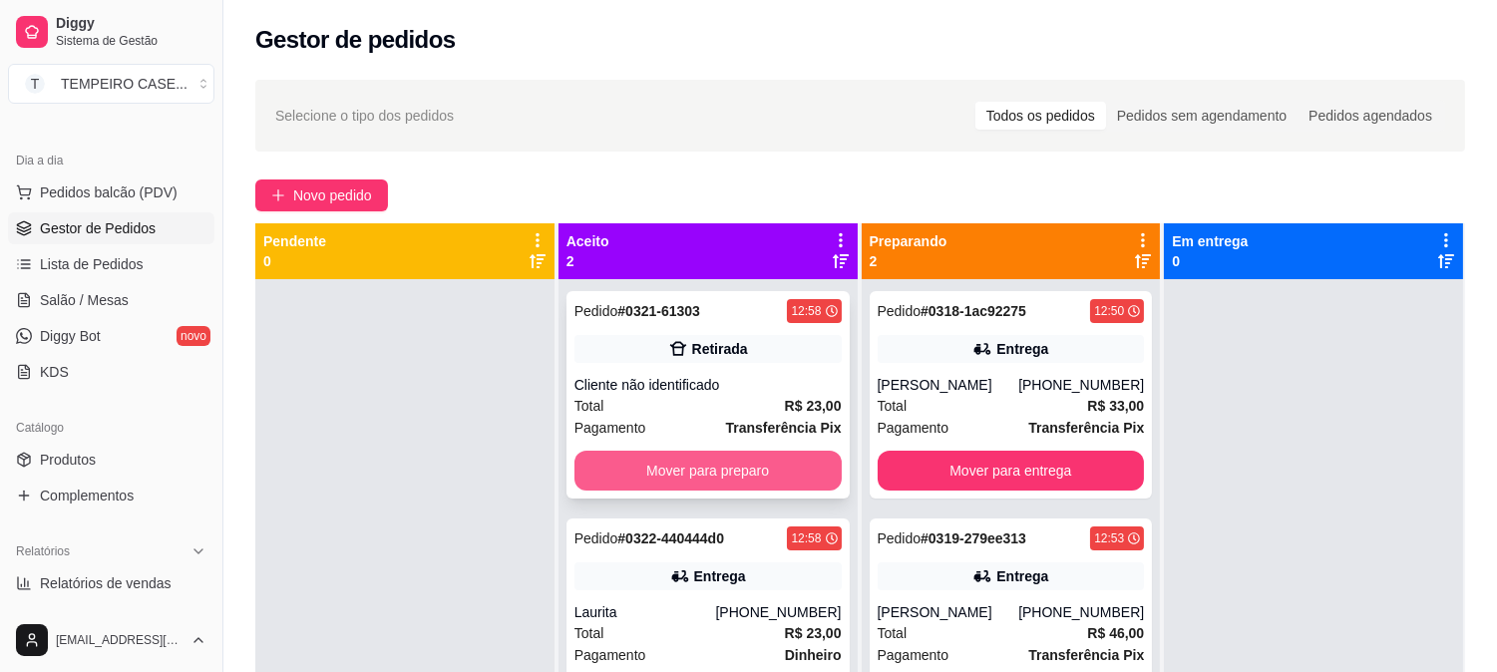
click at [728, 470] on button "Mover para preparo" at bounding box center [707, 471] width 267 height 40
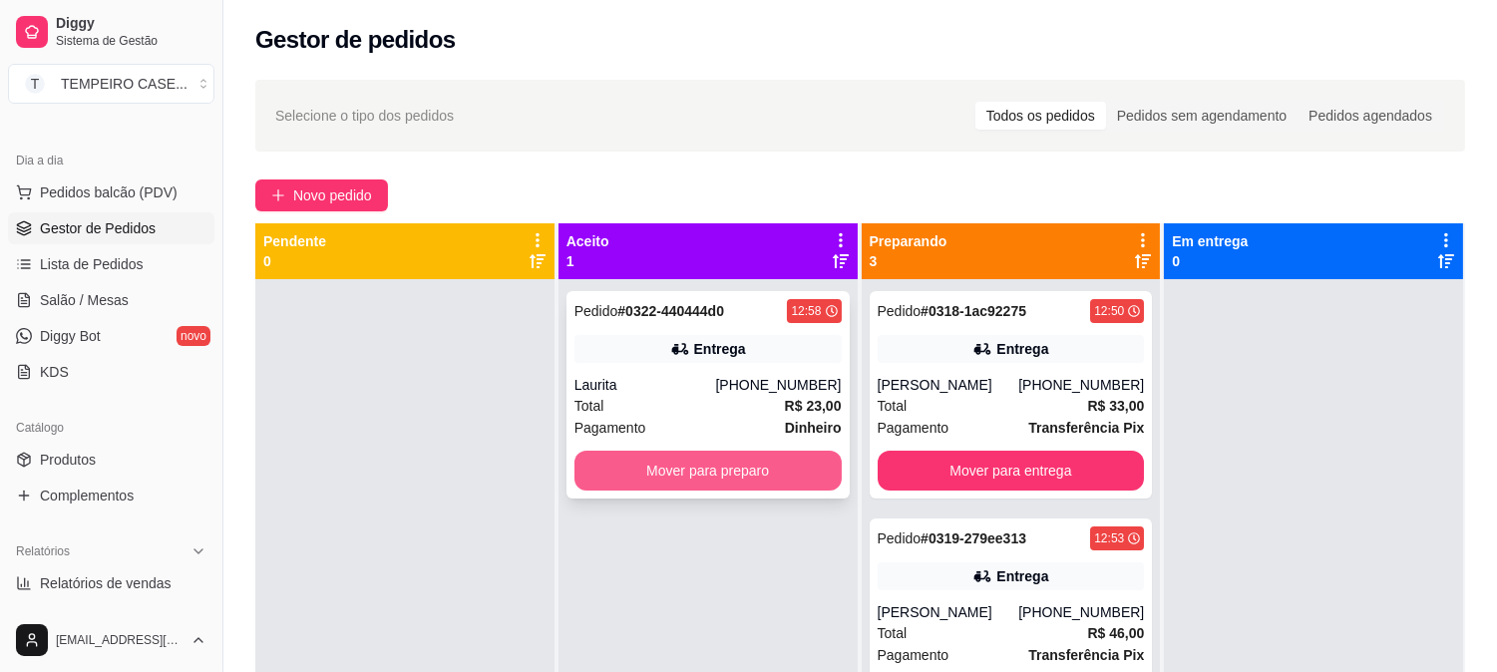
click at [731, 470] on button "Mover para preparo" at bounding box center [707, 471] width 267 height 40
click at [702, 470] on button "Mover para preparo" at bounding box center [707, 471] width 267 height 40
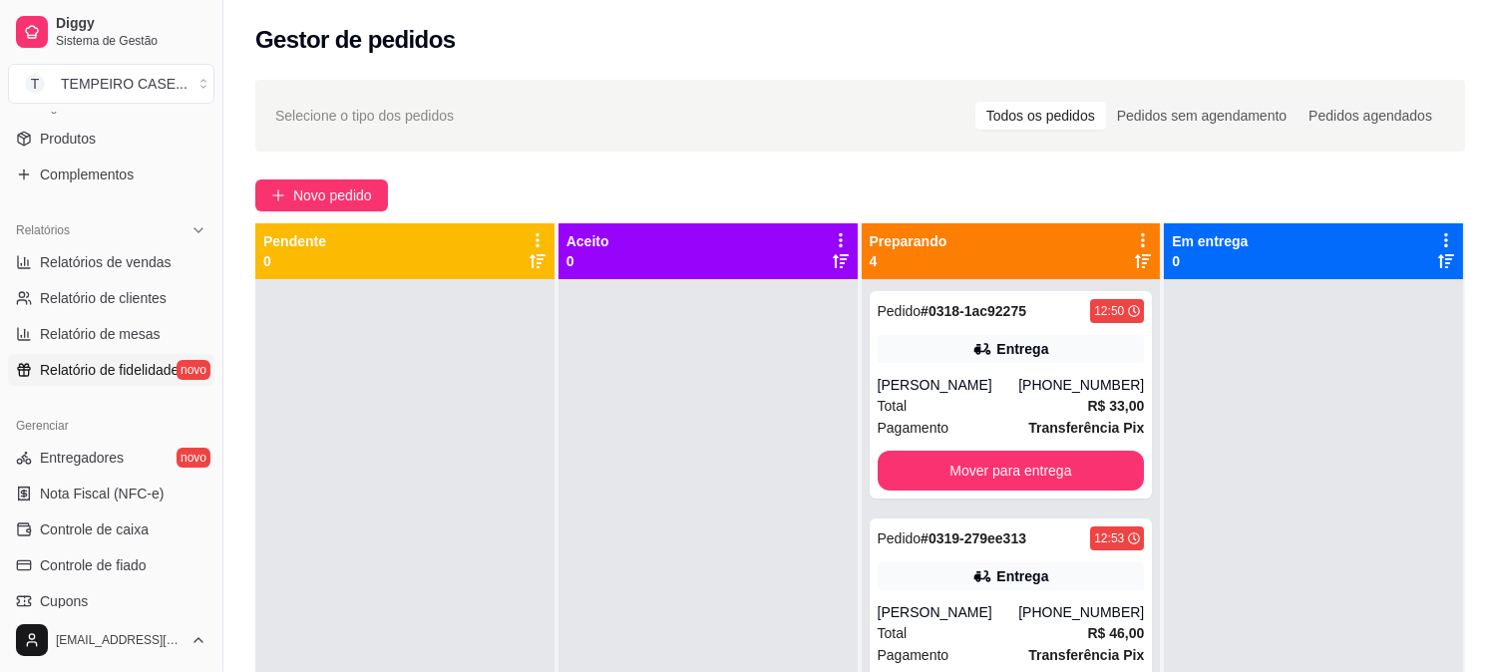
scroll to position [554, 0]
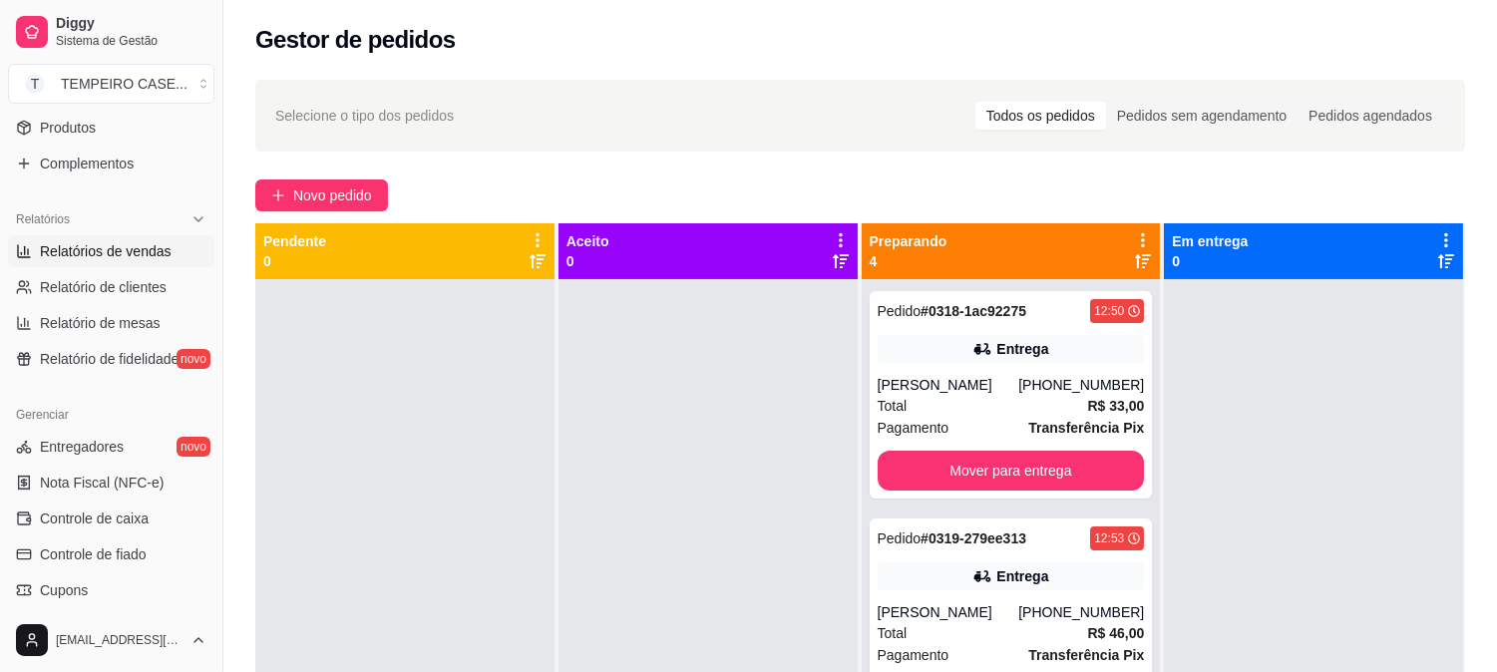
click at [157, 244] on span "Relatórios de vendas" at bounding box center [106, 251] width 132 height 20
select select "ALL"
select select "0"
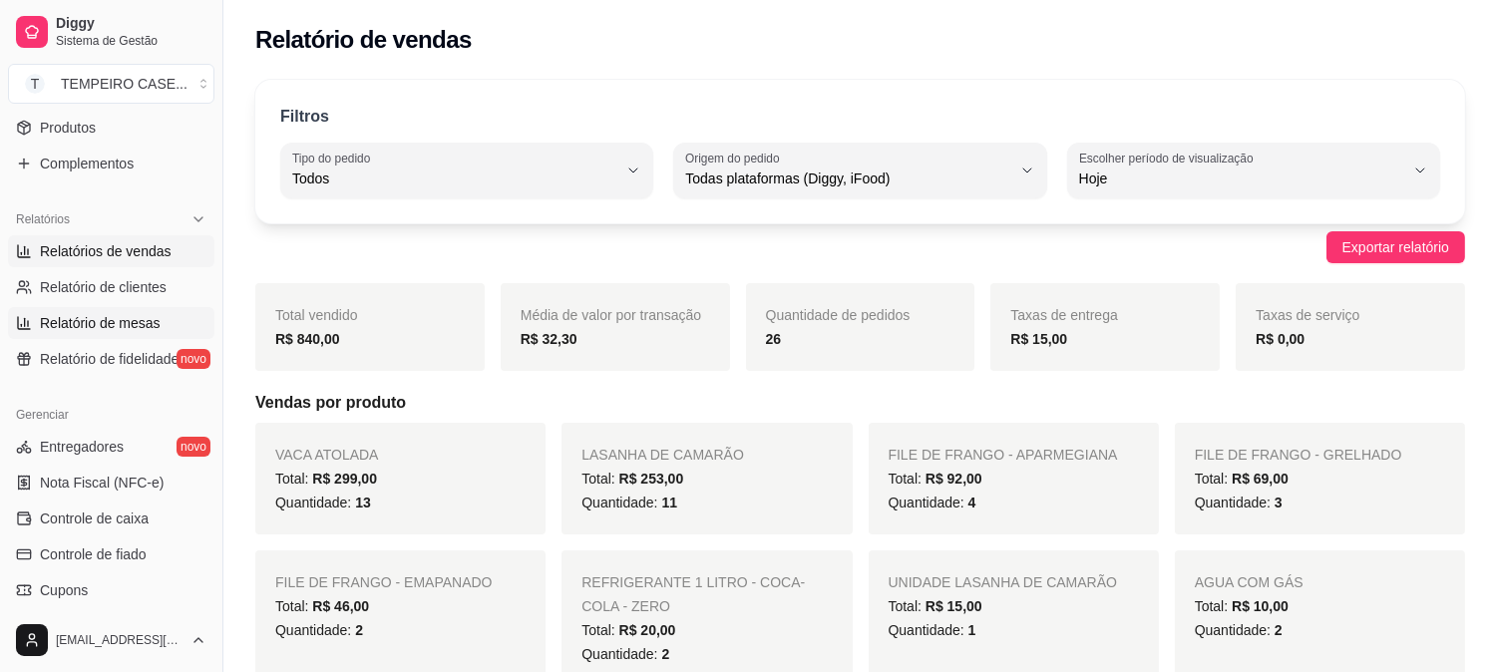
click at [123, 326] on span "Relatório de mesas" at bounding box center [100, 323] width 121 height 20
select select "TOTAL_OF_ORDERS"
select select "7"
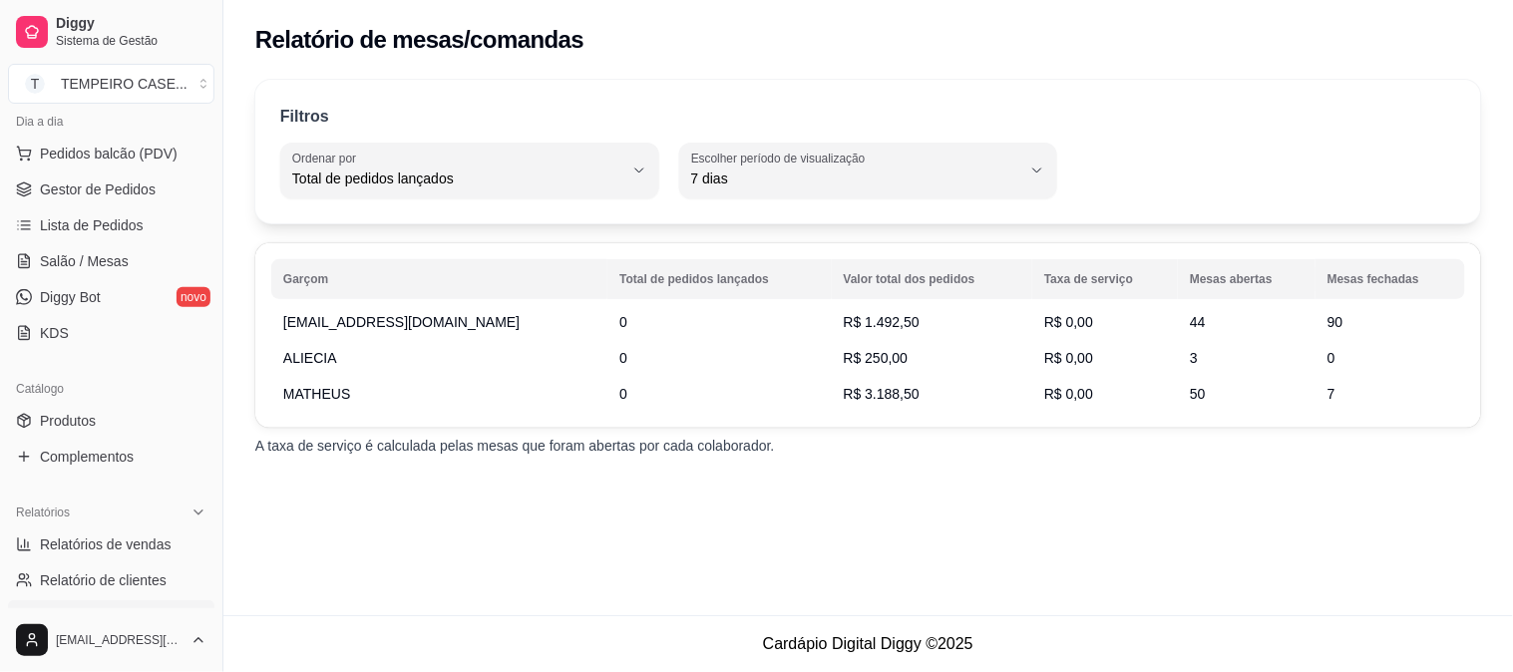
scroll to position [221, 0]
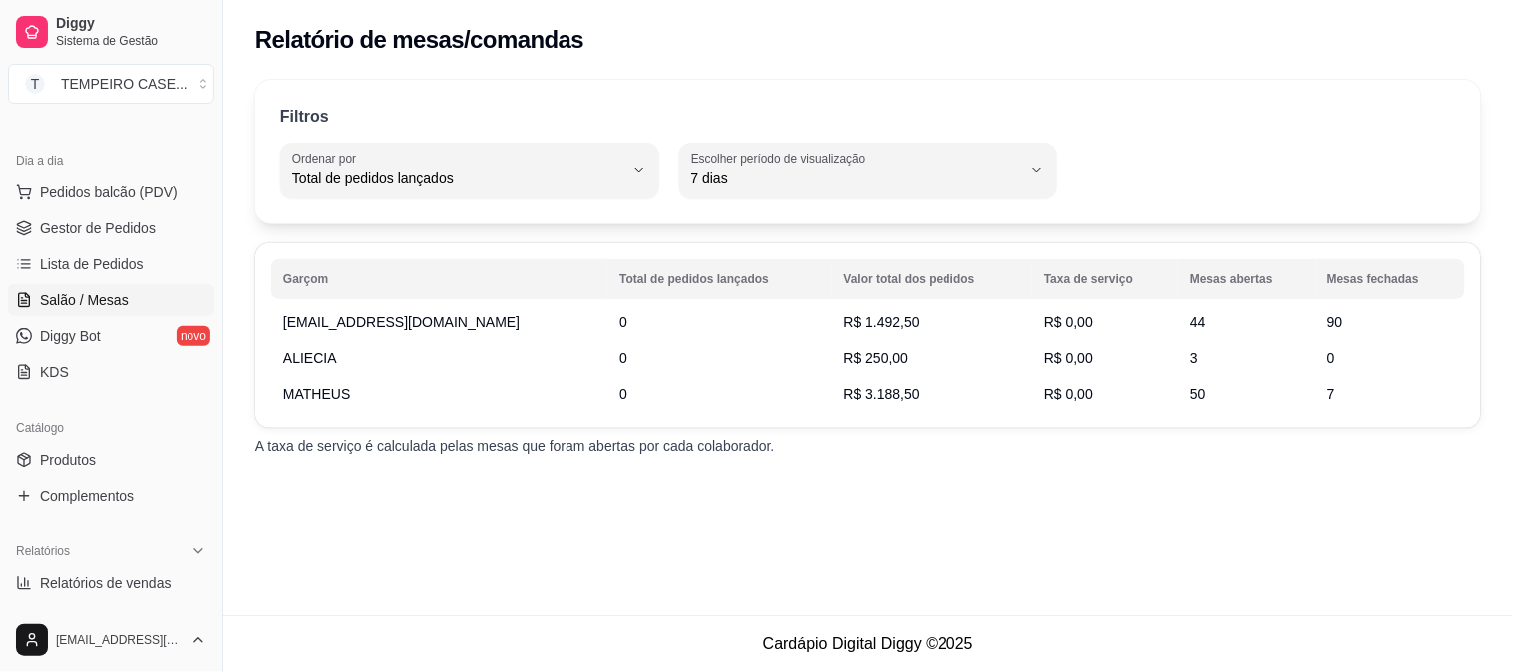
click at [101, 293] on span "Salão / Mesas" at bounding box center [84, 300] width 89 height 20
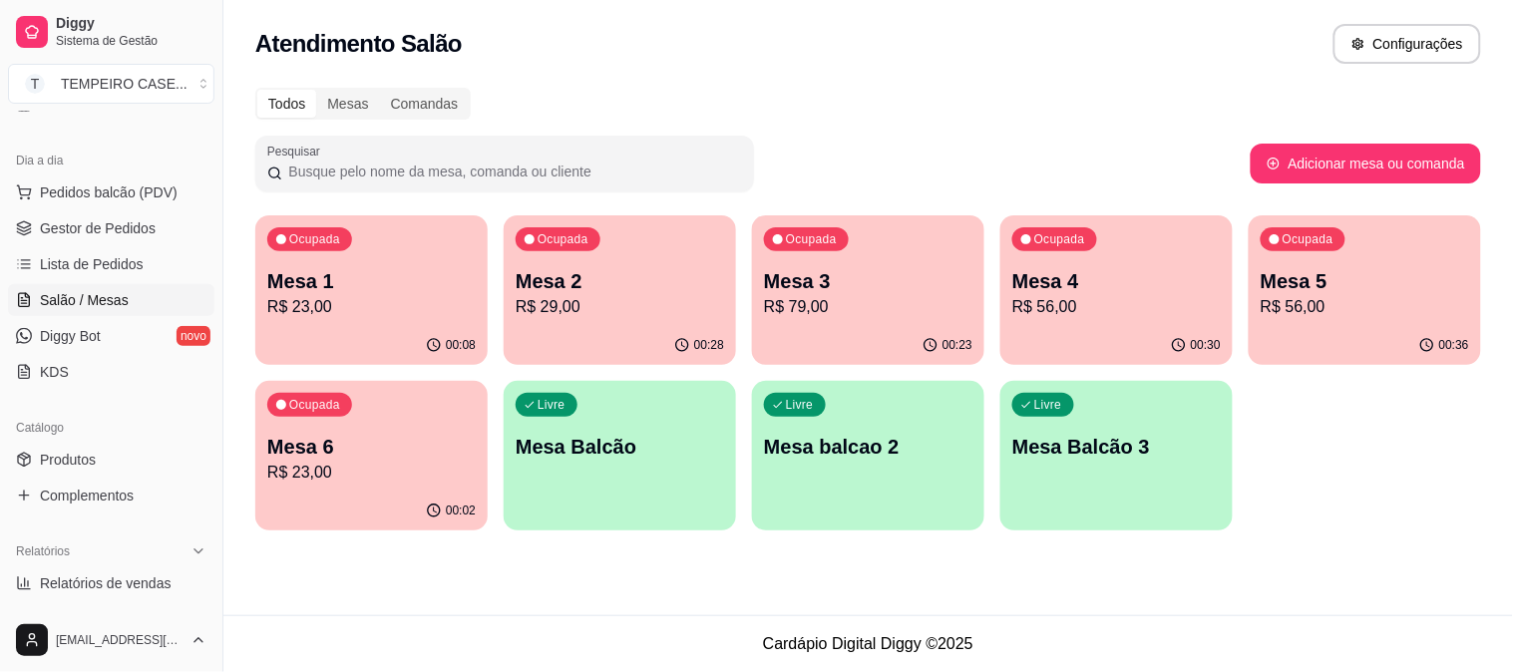
click at [1289, 305] on p "R$ 56,00" at bounding box center [1365, 307] width 208 height 24
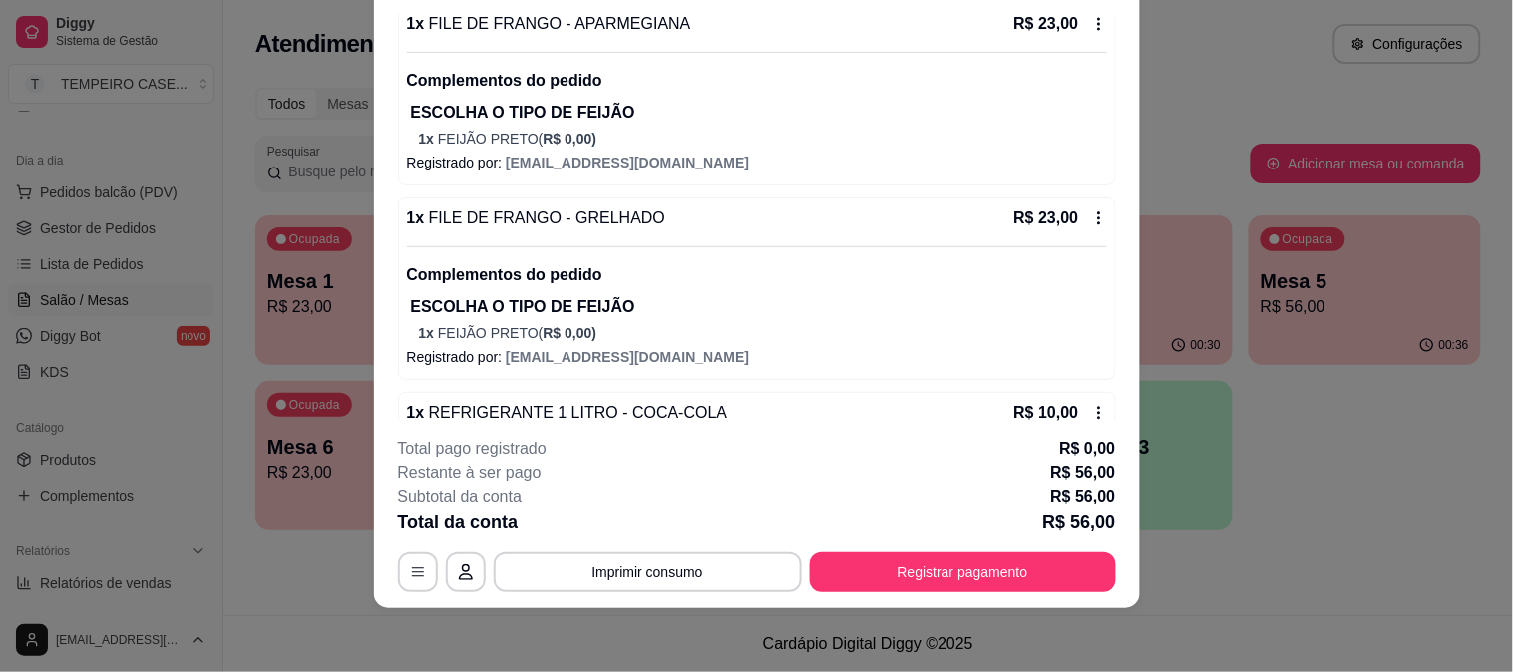
scroll to position [249, 0]
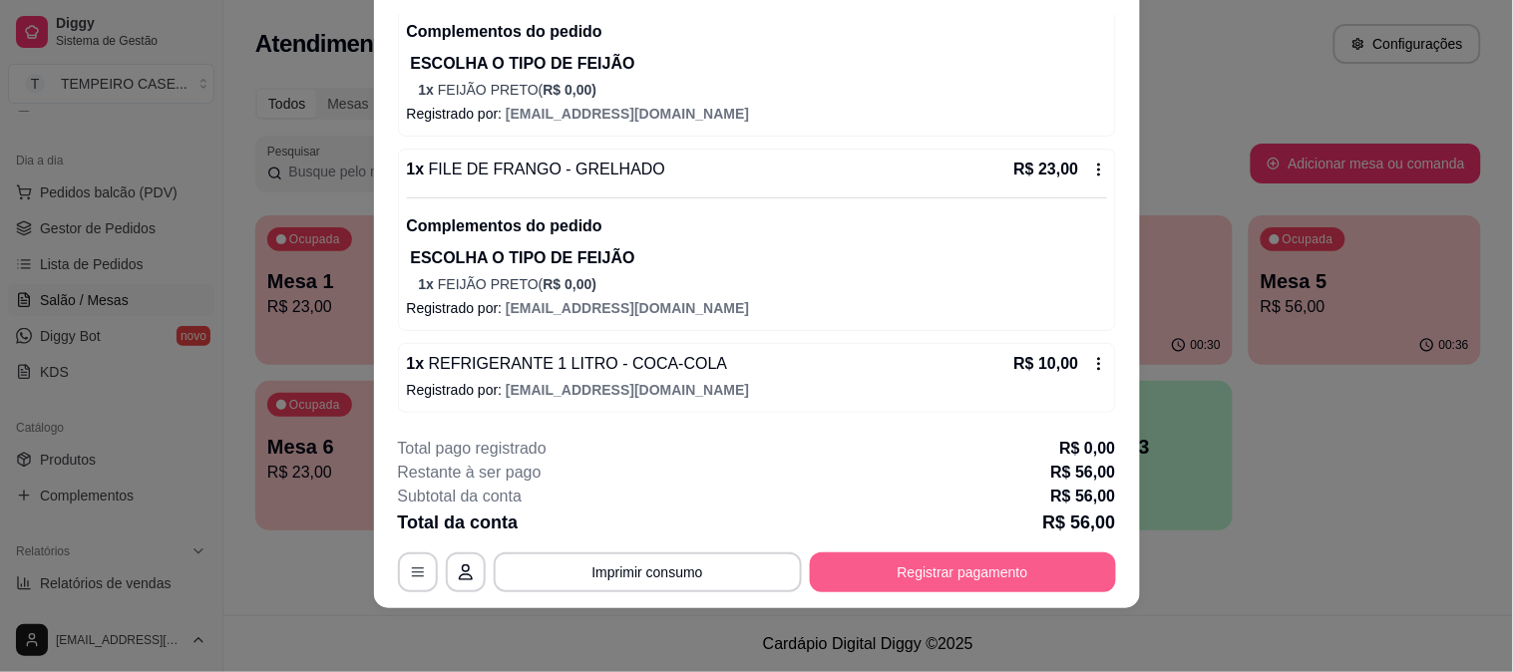
click at [969, 569] on button "Registrar pagamento" at bounding box center [963, 573] width 306 height 40
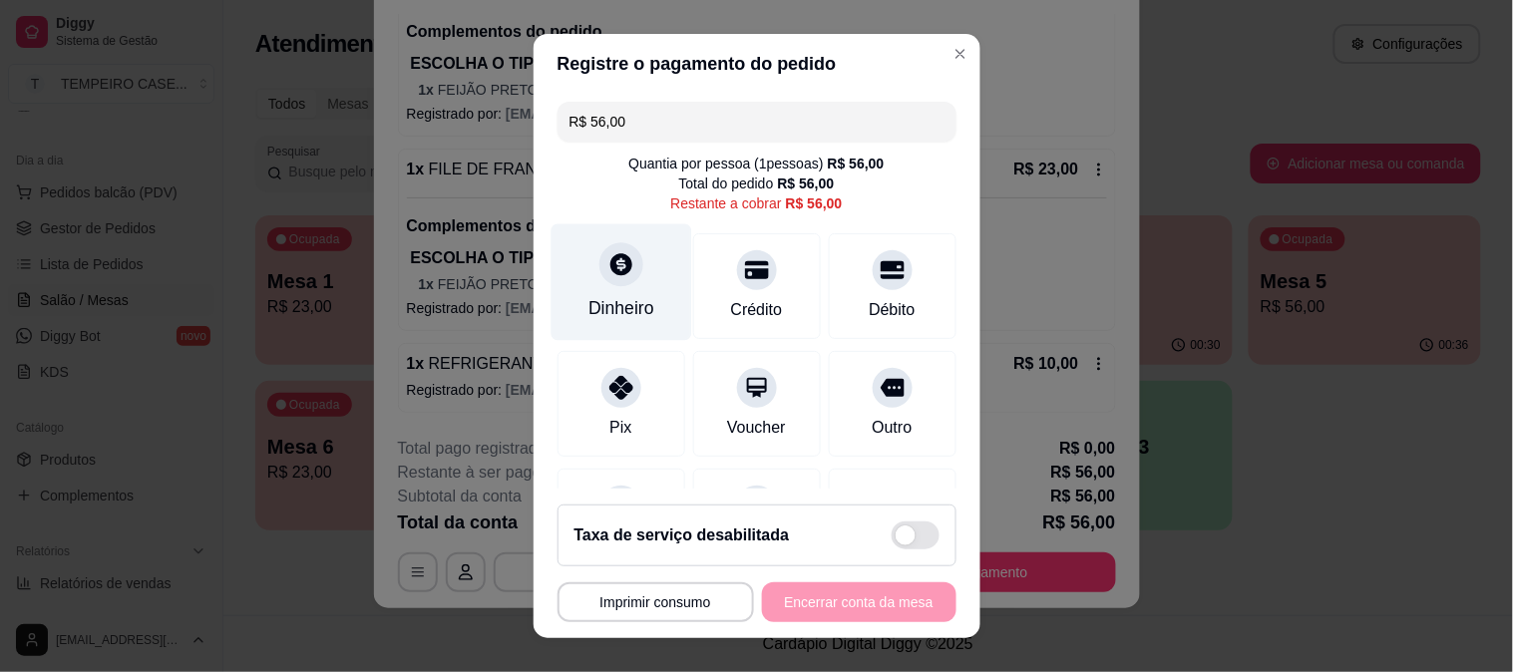
click at [638, 276] on div "Dinheiro" at bounding box center [621, 281] width 141 height 117
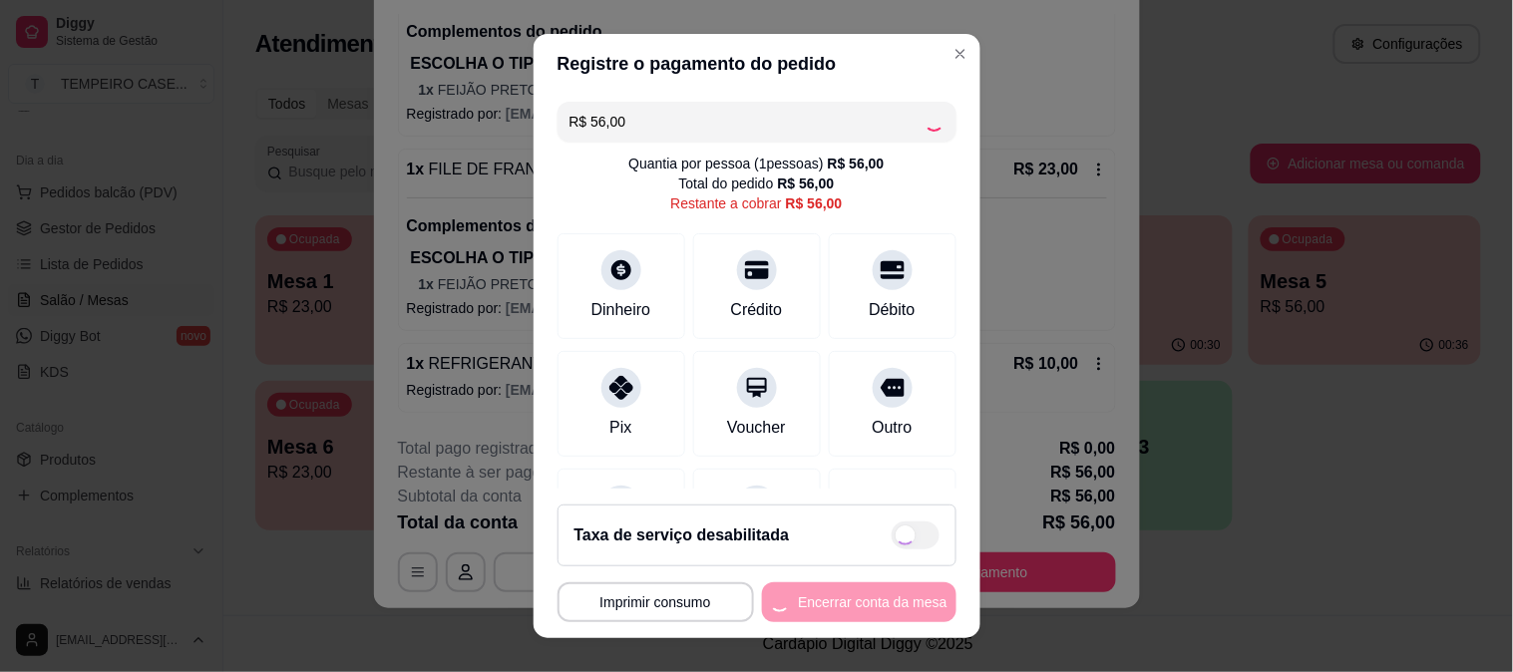
type input "R$ 0,00"
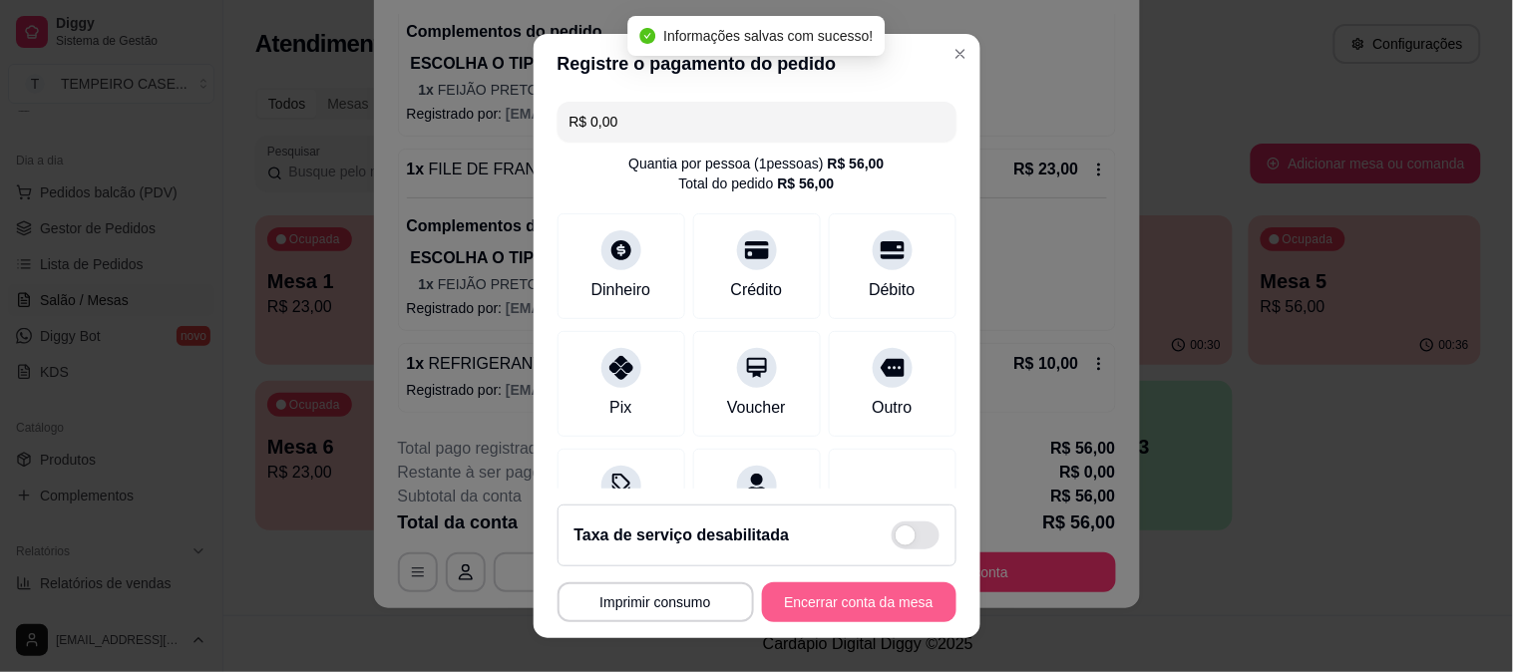
click at [854, 590] on button "Encerrar conta da mesa" at bounding box center [859, 602] width 194 height 40
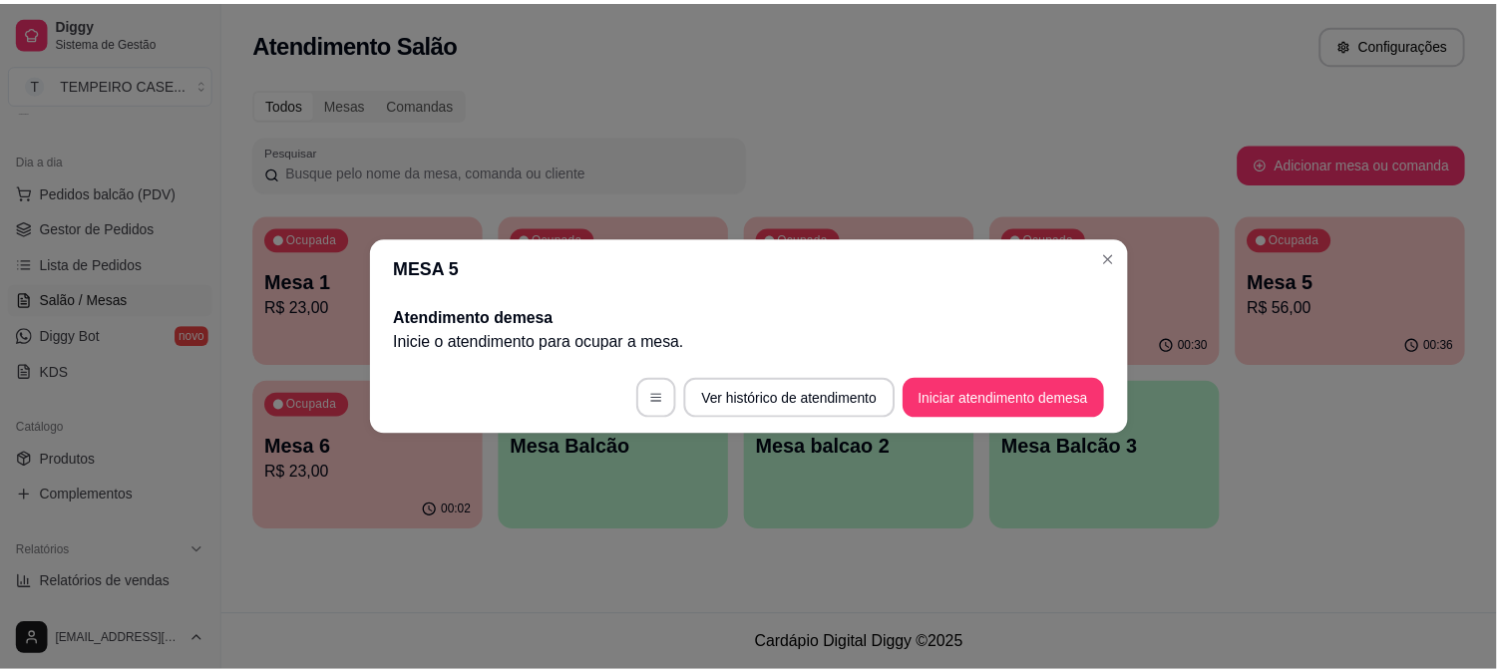
scroll to position [0, 0]
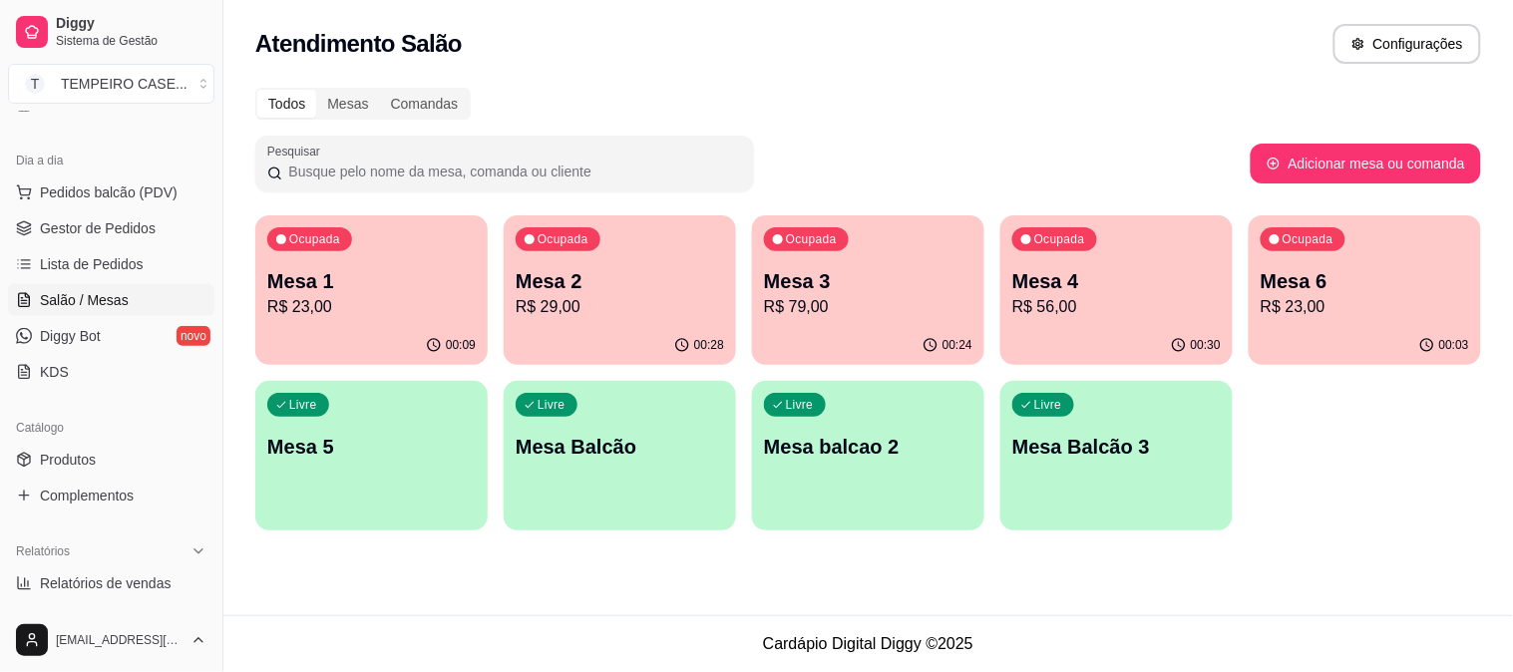
click at [586, 257] on div "Ocupada Mesa 2 R$ 29,00" at bounding box center [620, 270] width 232 height 111
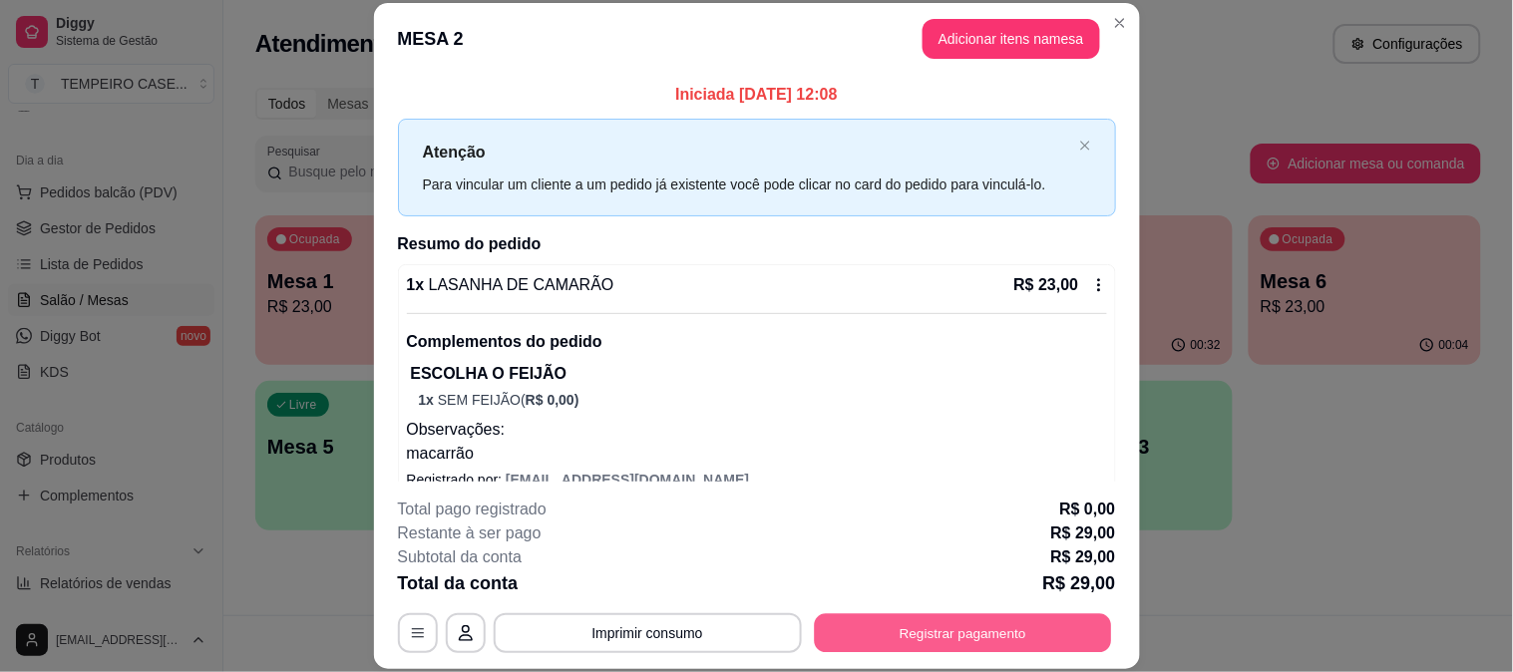
click at [982, 633] on button "Registrar pagamento" at bounding box center [962, 632] width 297 height 39
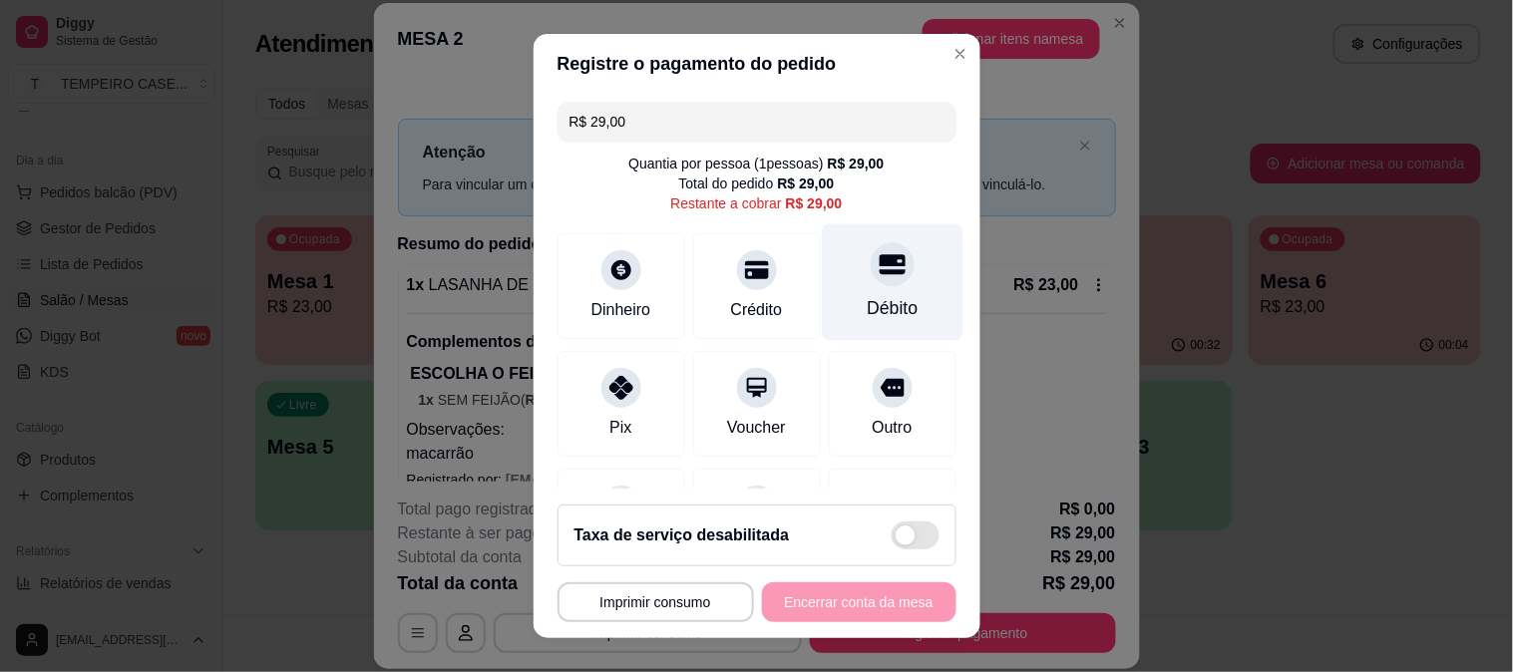
click at [884, 264] on div "Débito" at bounding box center [892, 281] width 141 height 117
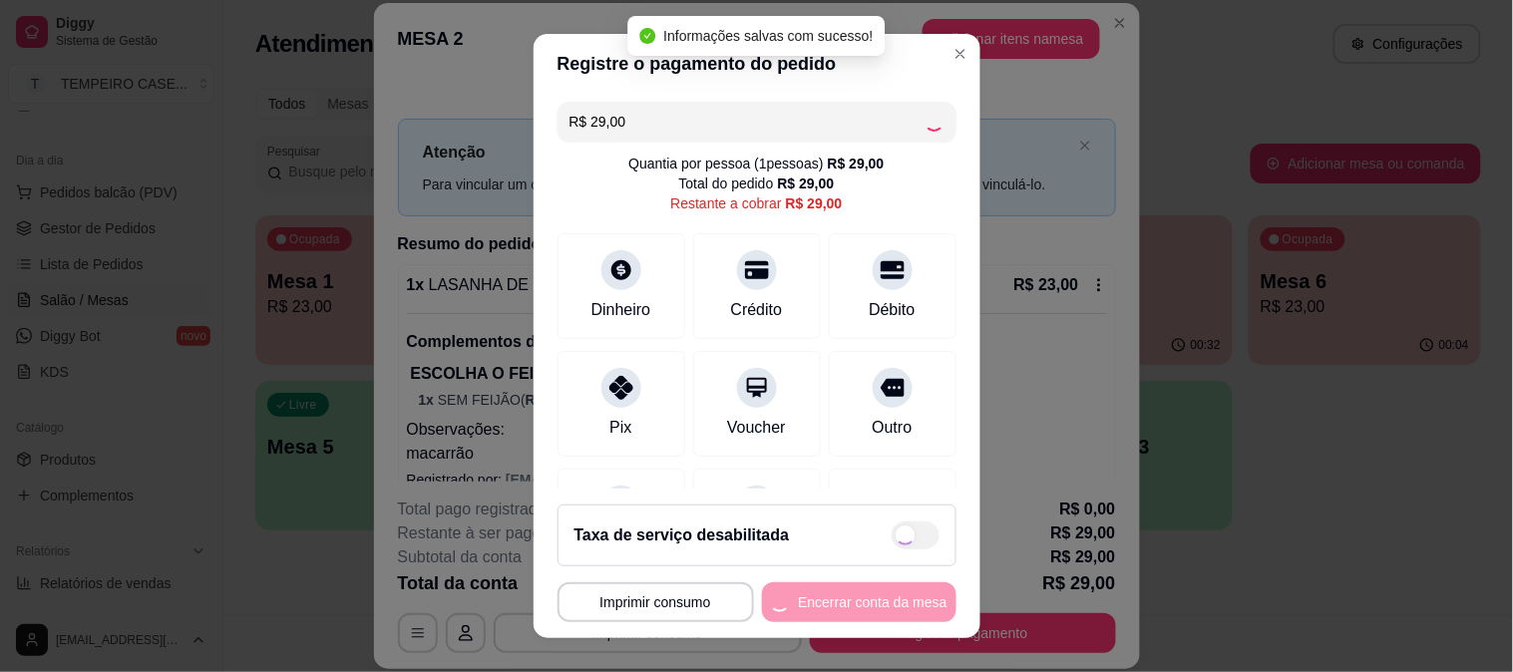
type input "R$ 0,00"
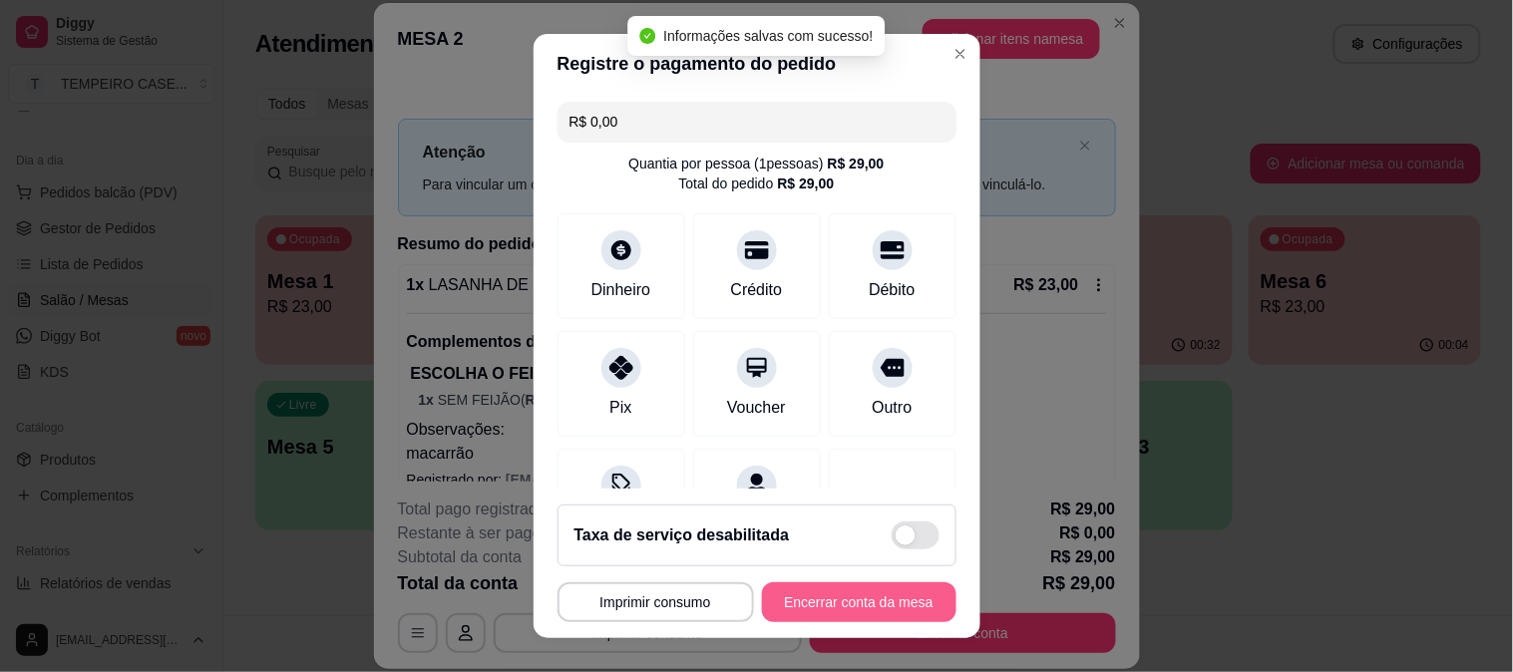
click at [884, 604] on button "Encerrar conta da mesa" at bounding box center [859, 602] width 194 height 40
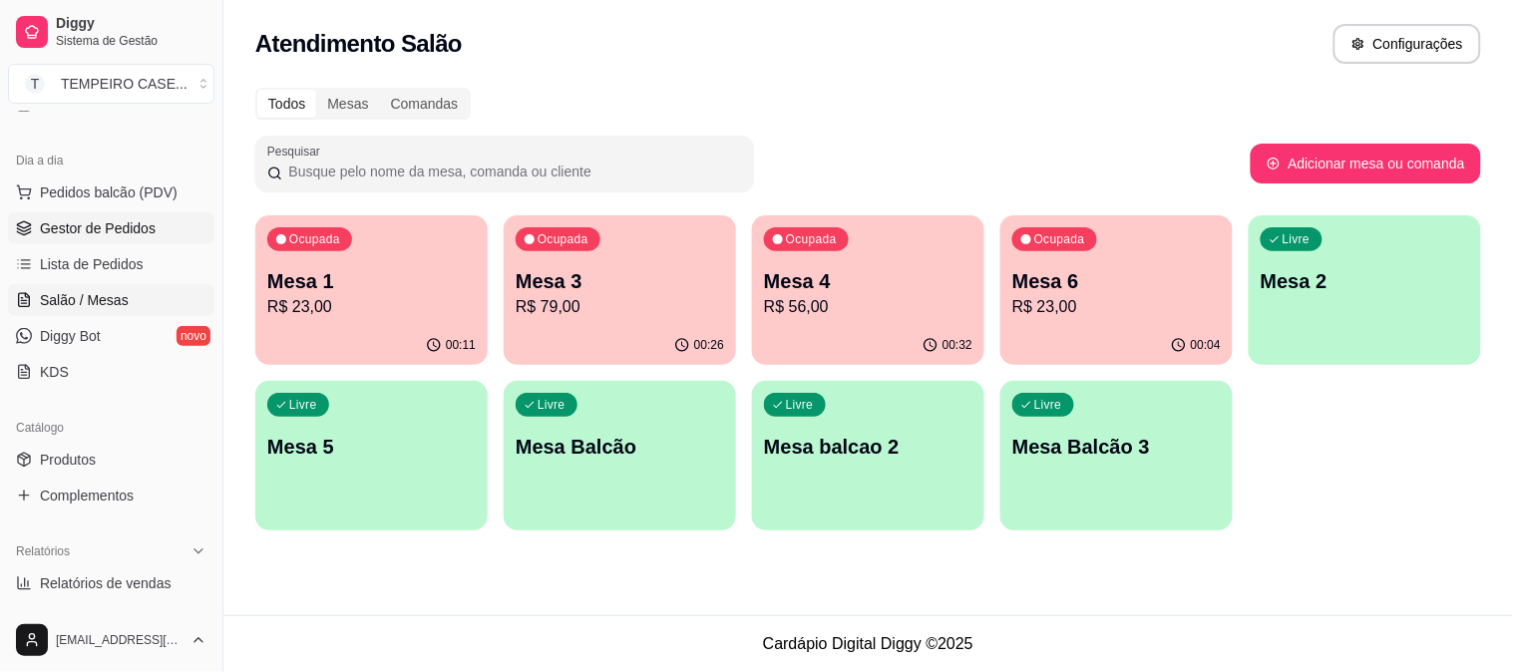
click at [102, 231] on span "Gestor de Pedidos" at bounding box center [98, 228] width 116 height 20
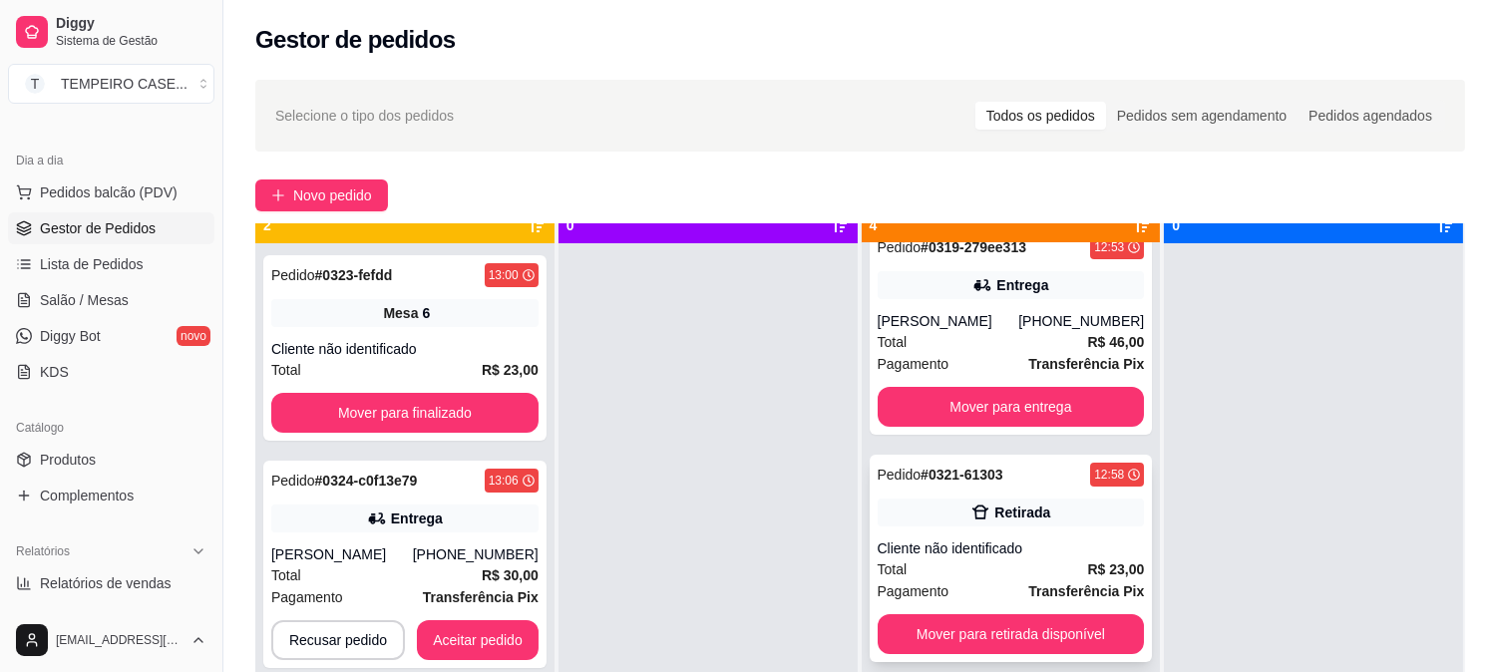
scroll to position [55, 0]
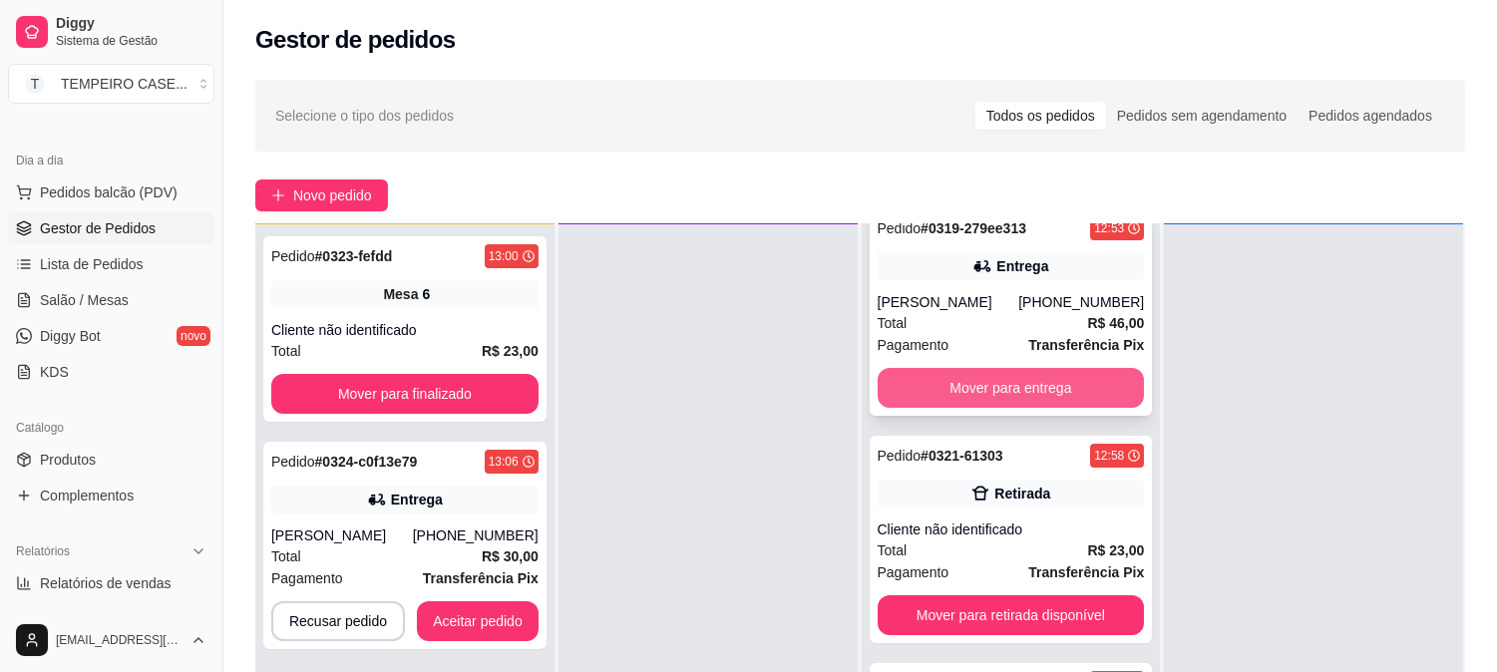
click at [994, 392] on button "Mover para entrega" at bounding box center [1011, 388] width 267 height 40
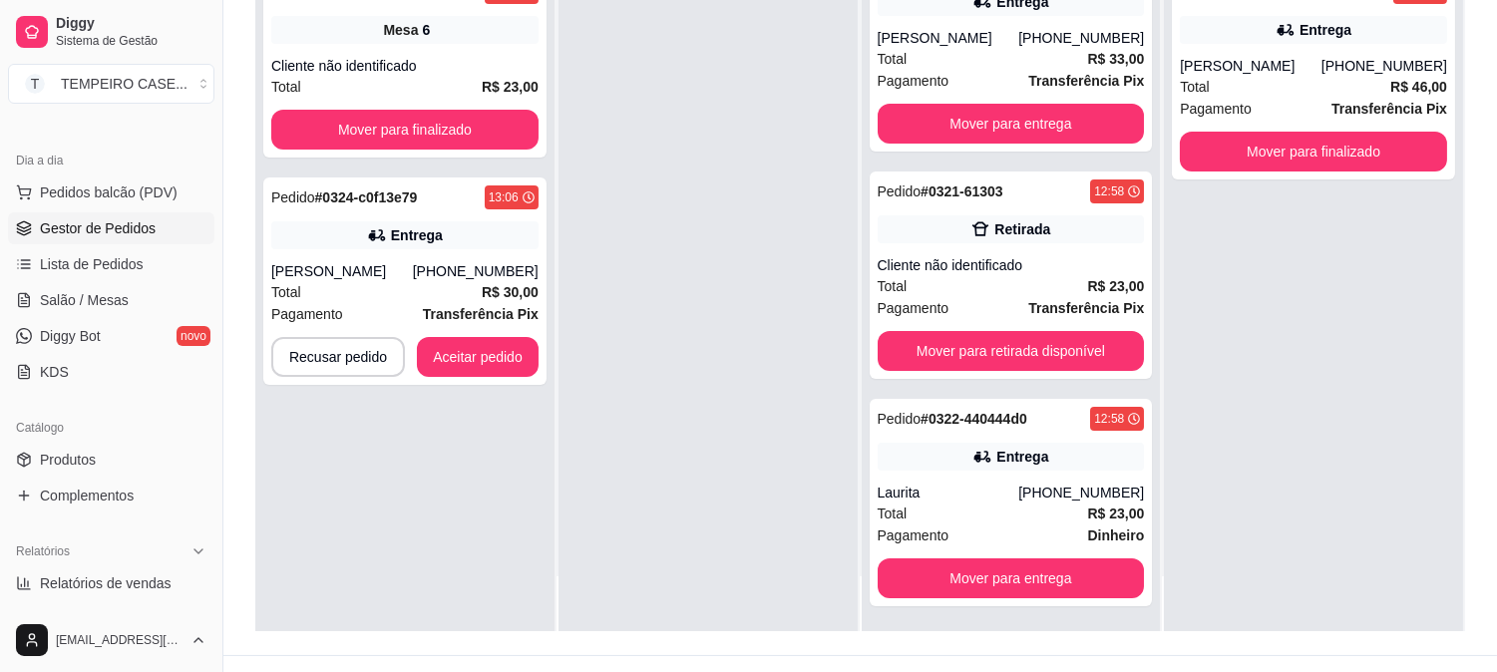
scroll to position [304, 0]
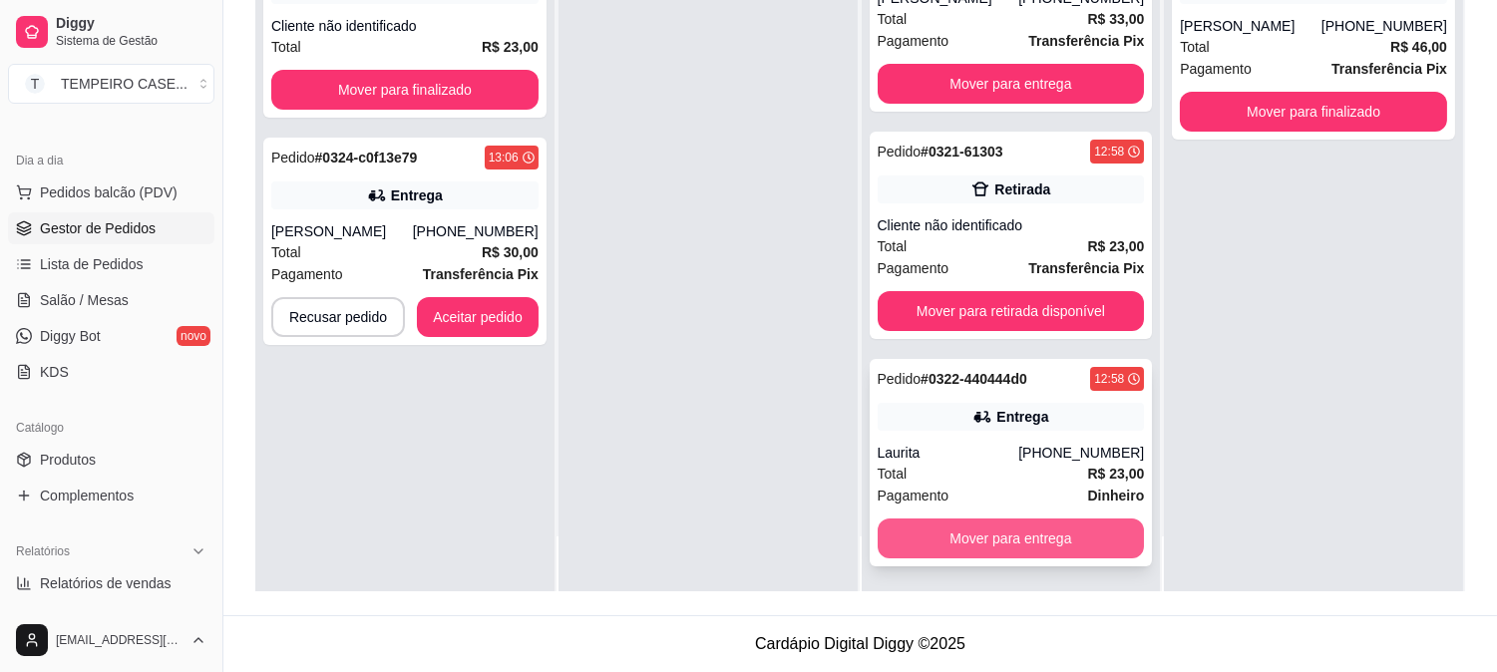
click at [987, 526] on button "Mover para entrega" at bounding box center [1011, 539] width 267 height 40
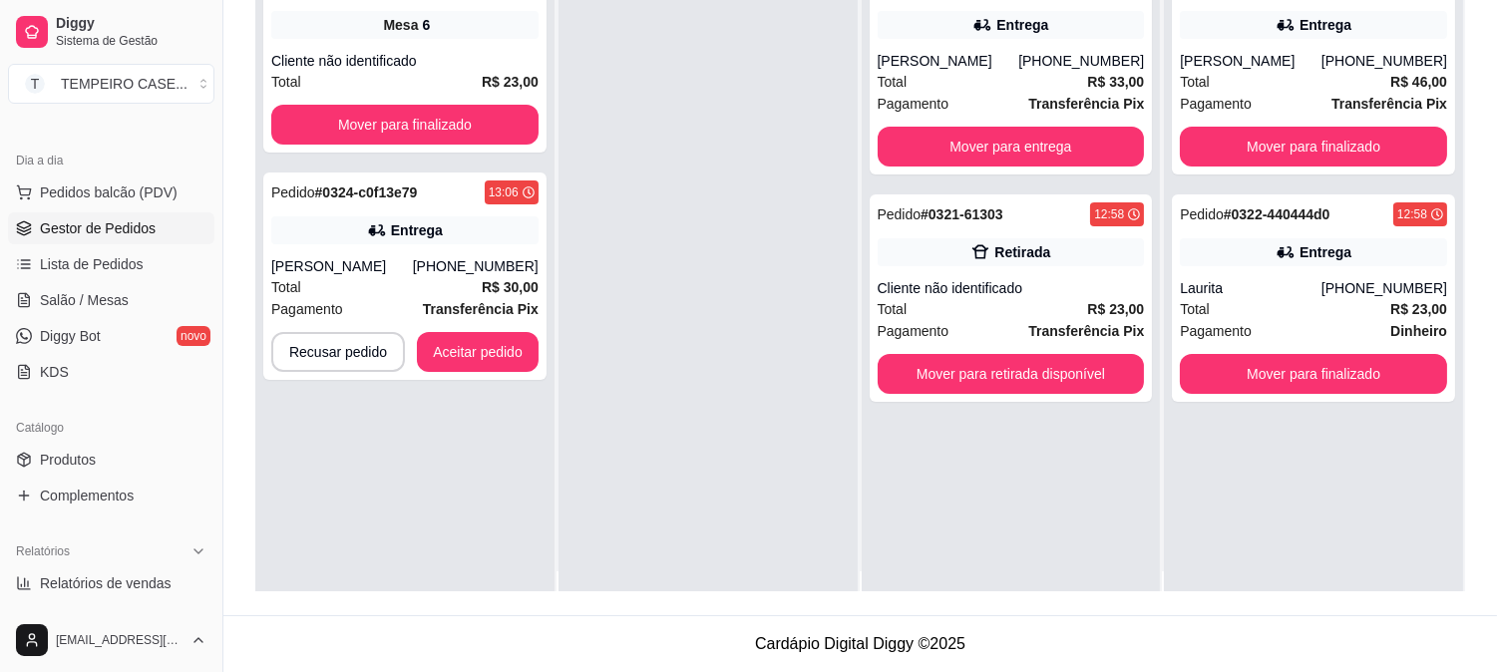
scroll to position [0, 0]
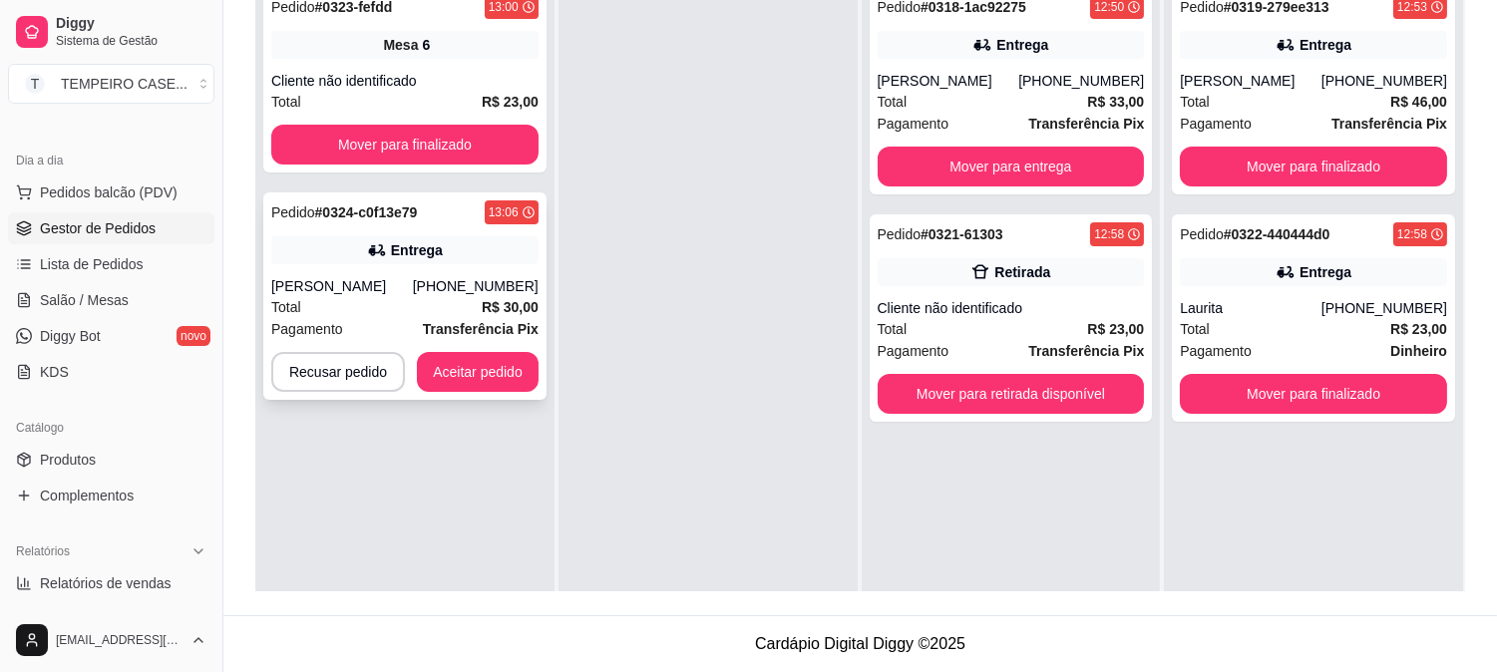
click at [413, 292] on div "[PERSON_NAME]" at bounding box center [342, 286] width 142 height 20
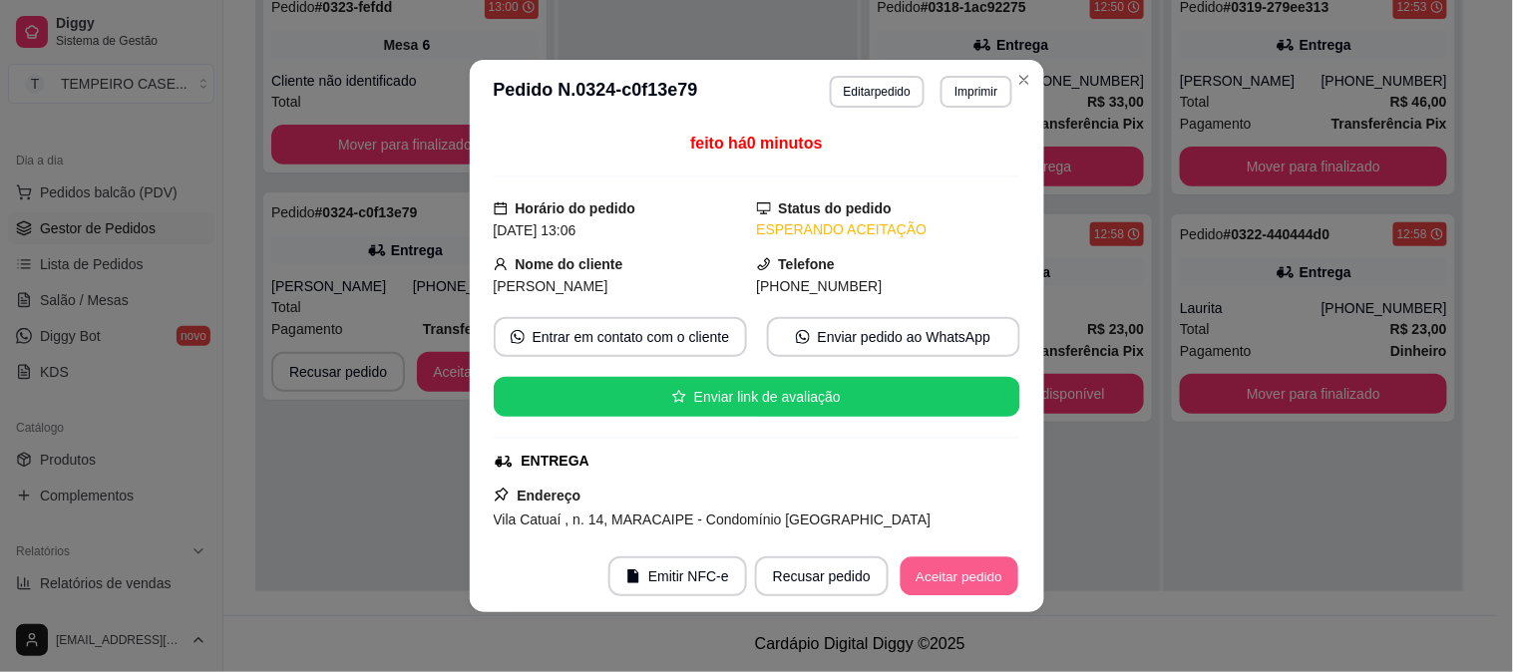
click at [919, 582] on button "Aceitar pedido" at bounding box center [960, 577] width 118 height 39
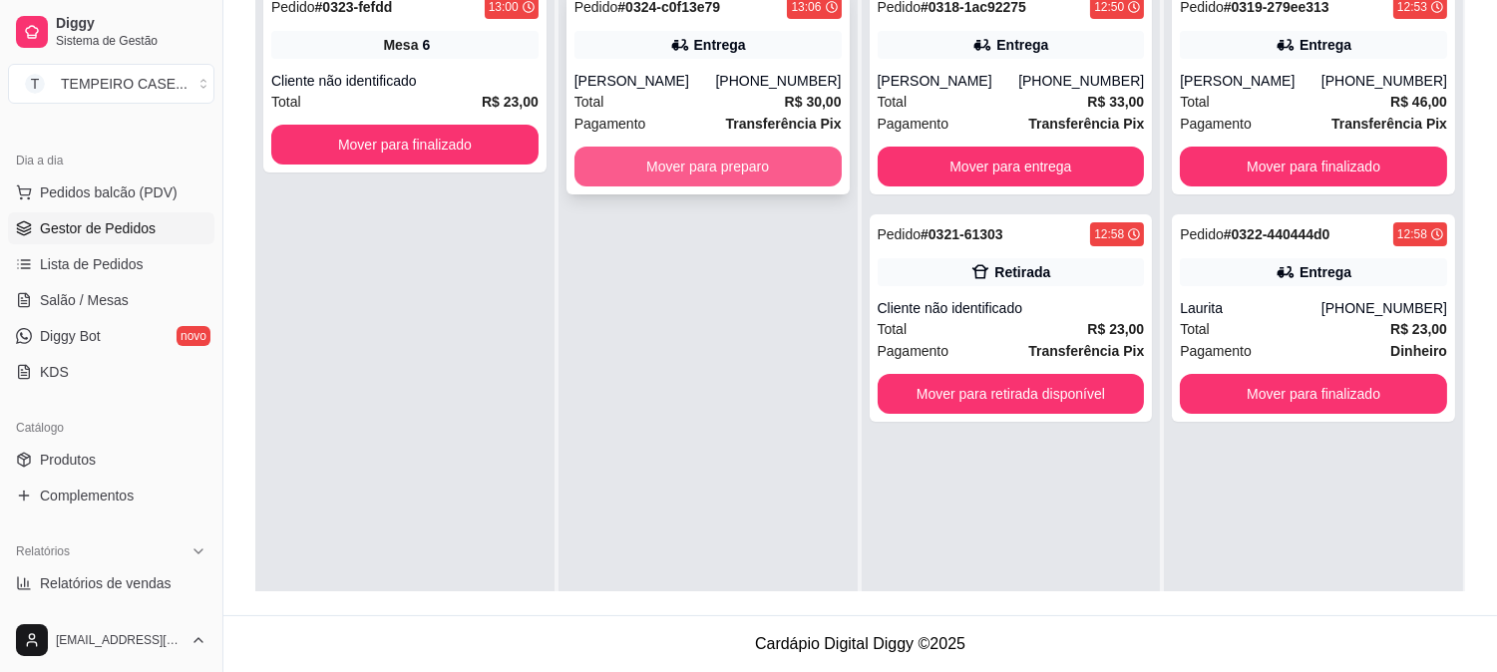
click at [744, 165] on button "Mover para preparo" at bounding box center [707, 167] width 267 height 40
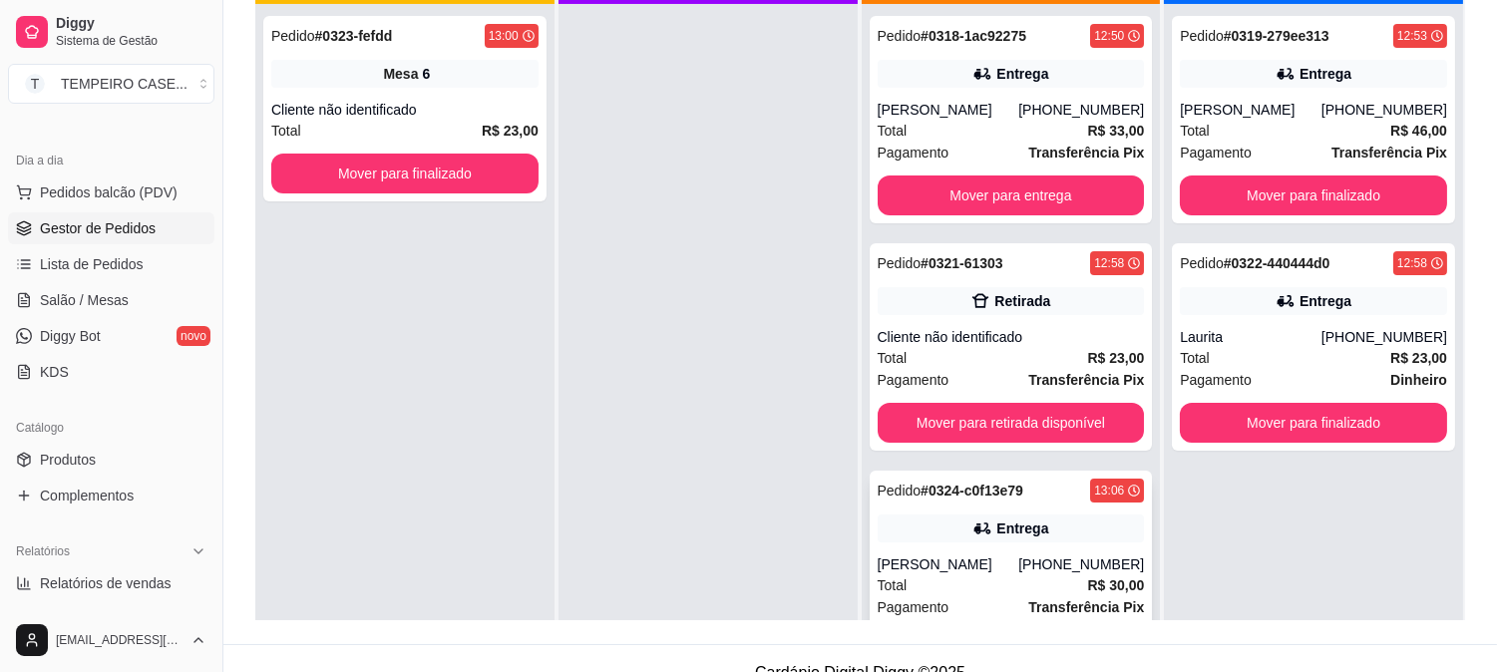
scroll to position [304, 0]
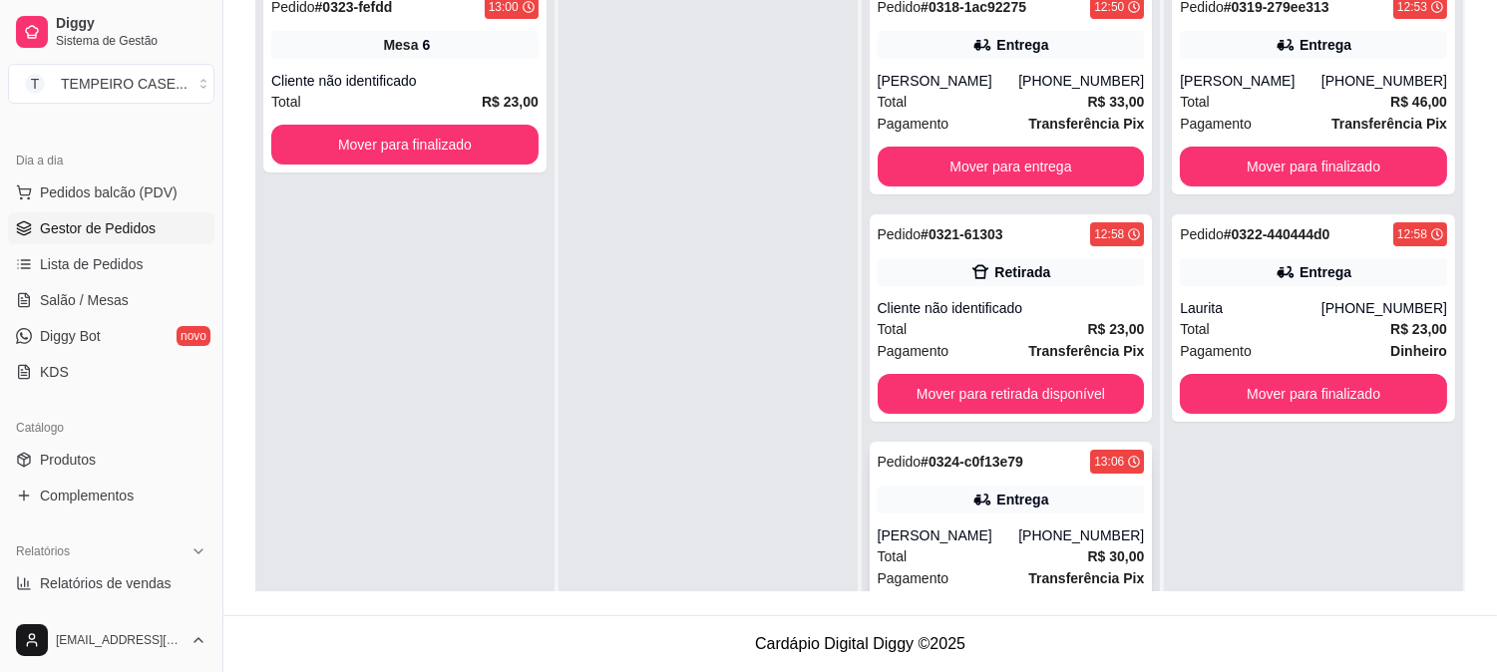
click at [980, 536] on div "[PERSON_NAME]" at bounding box center [949, 536] width 142 height 20
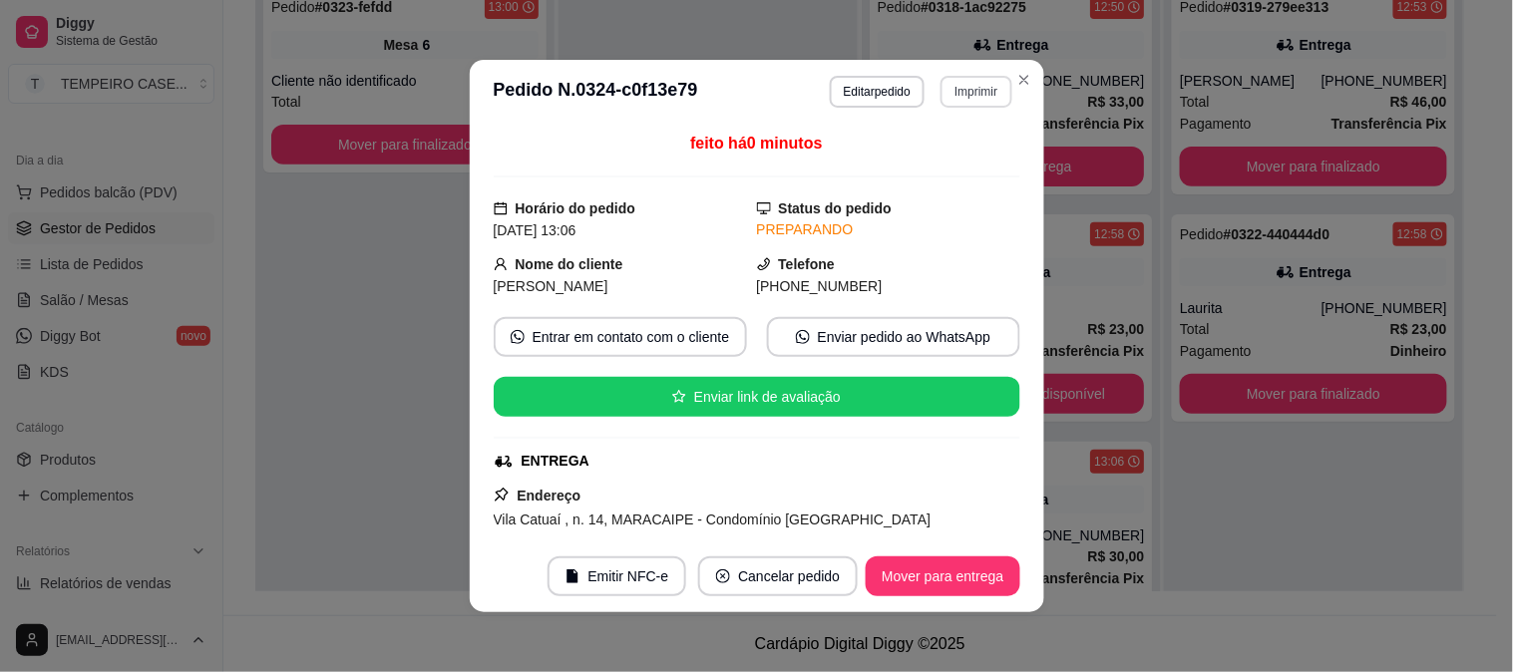
click at [981, 80] on button "Imprimir" at bounding box center [976, 92] width 71 height 32
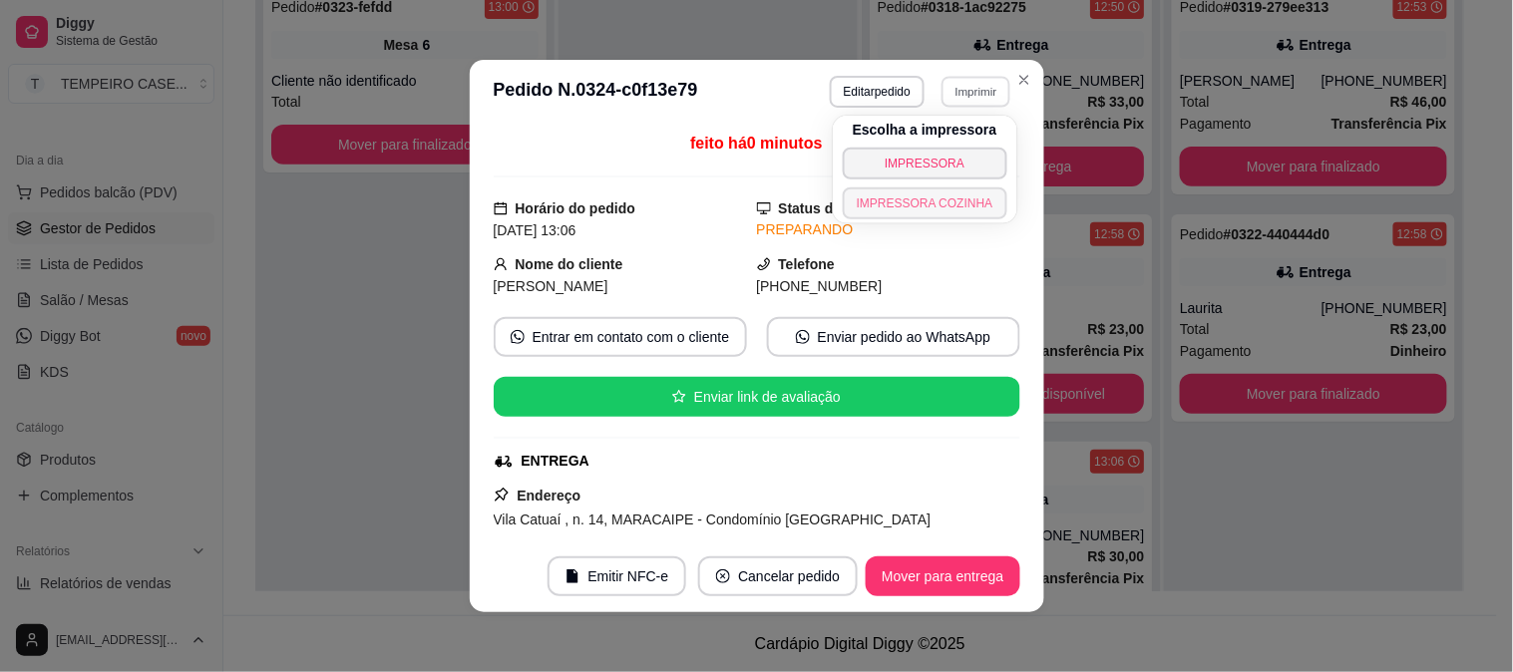
click at [949, 197] on button "IMPRESSORA COZINHA" at bounding box center [925, 204] width 165 height 32
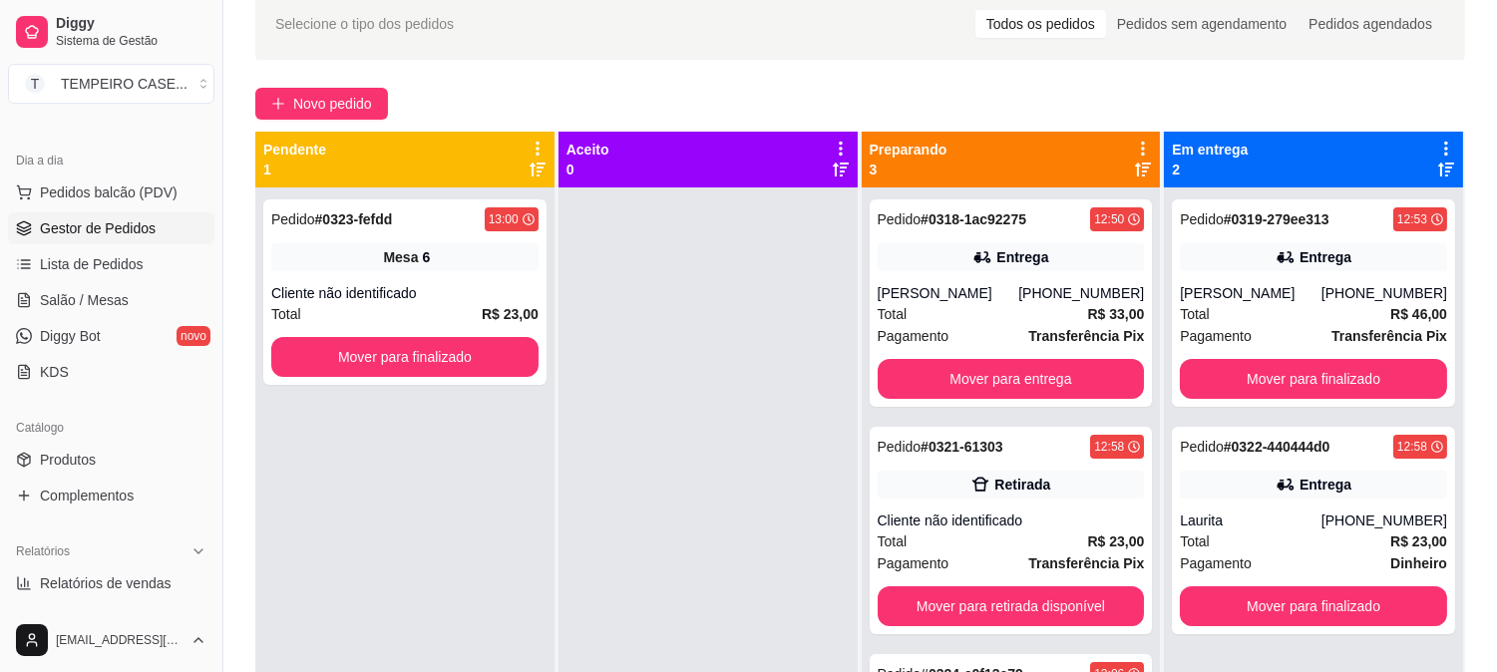
scroll to position [83, 0]
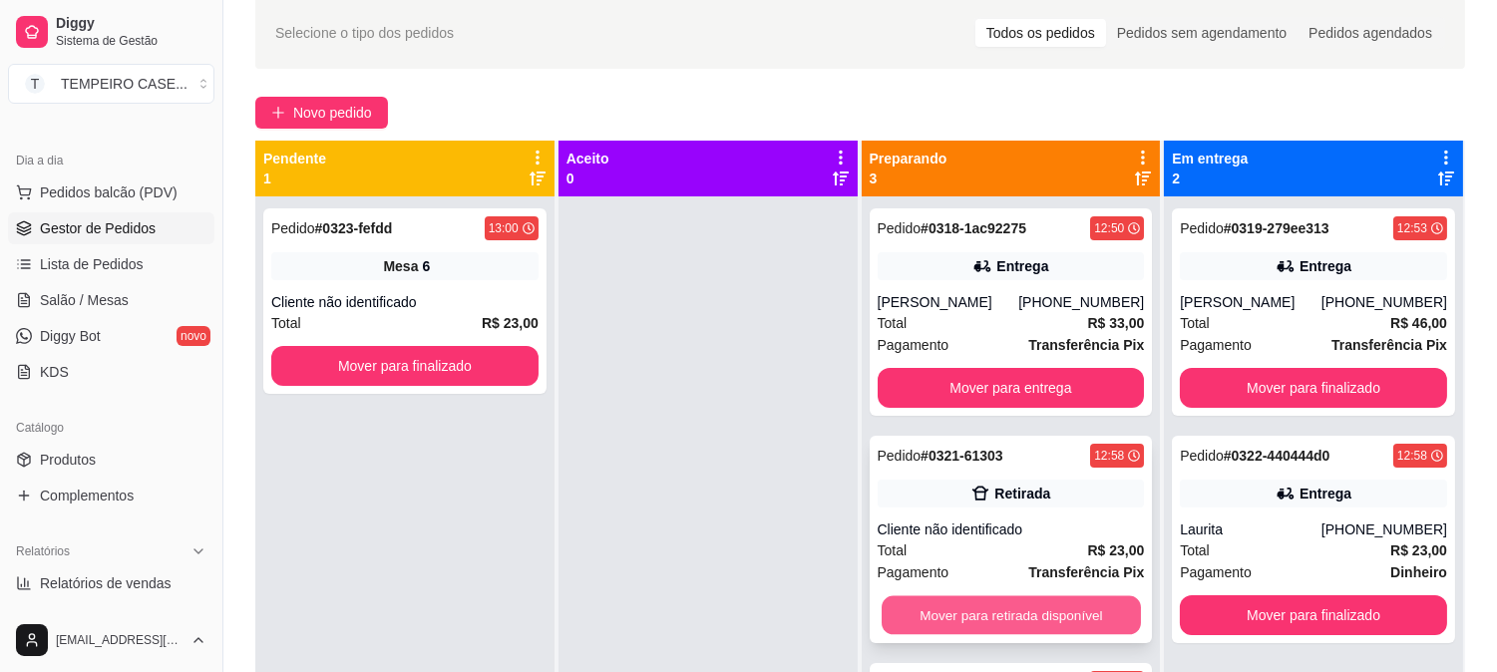
click at [1004, 609] on button "Mover para retirada disponível" at bounding box center [1011, 615] width 259 height 39
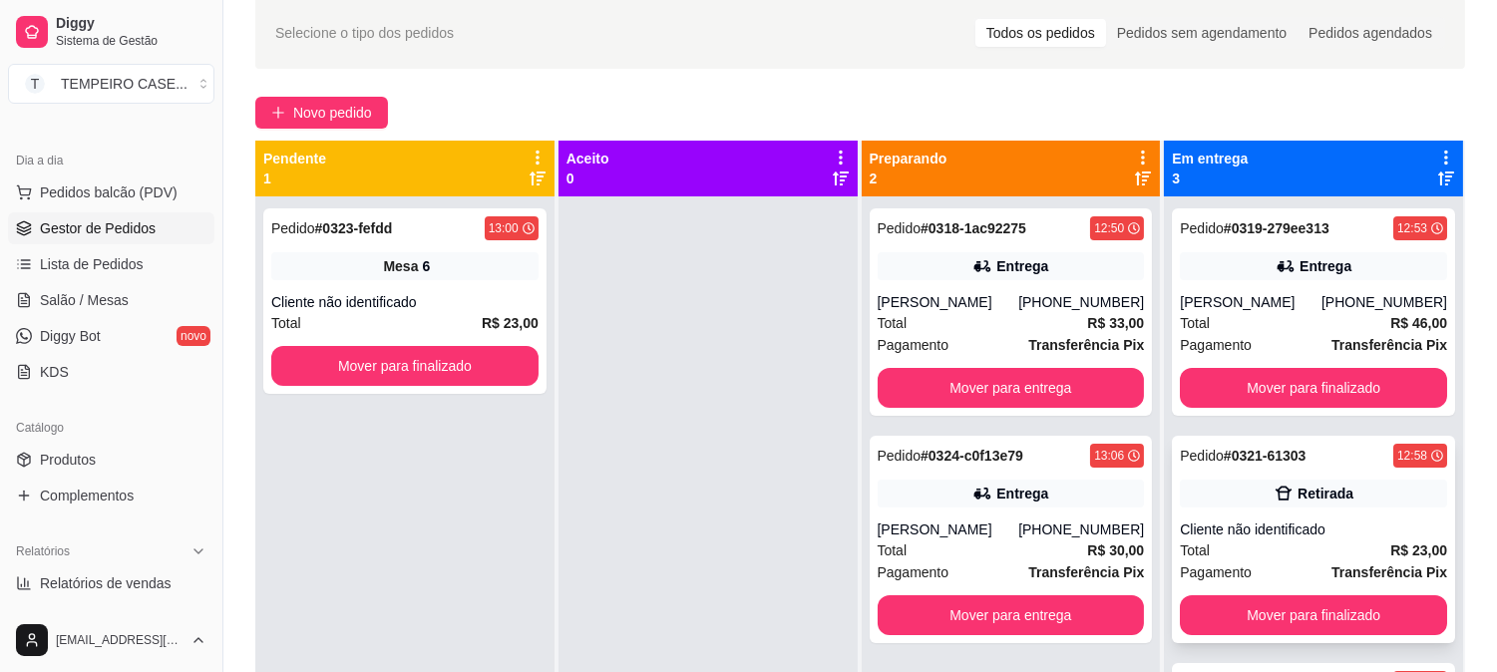
scroll to position [28, 0]
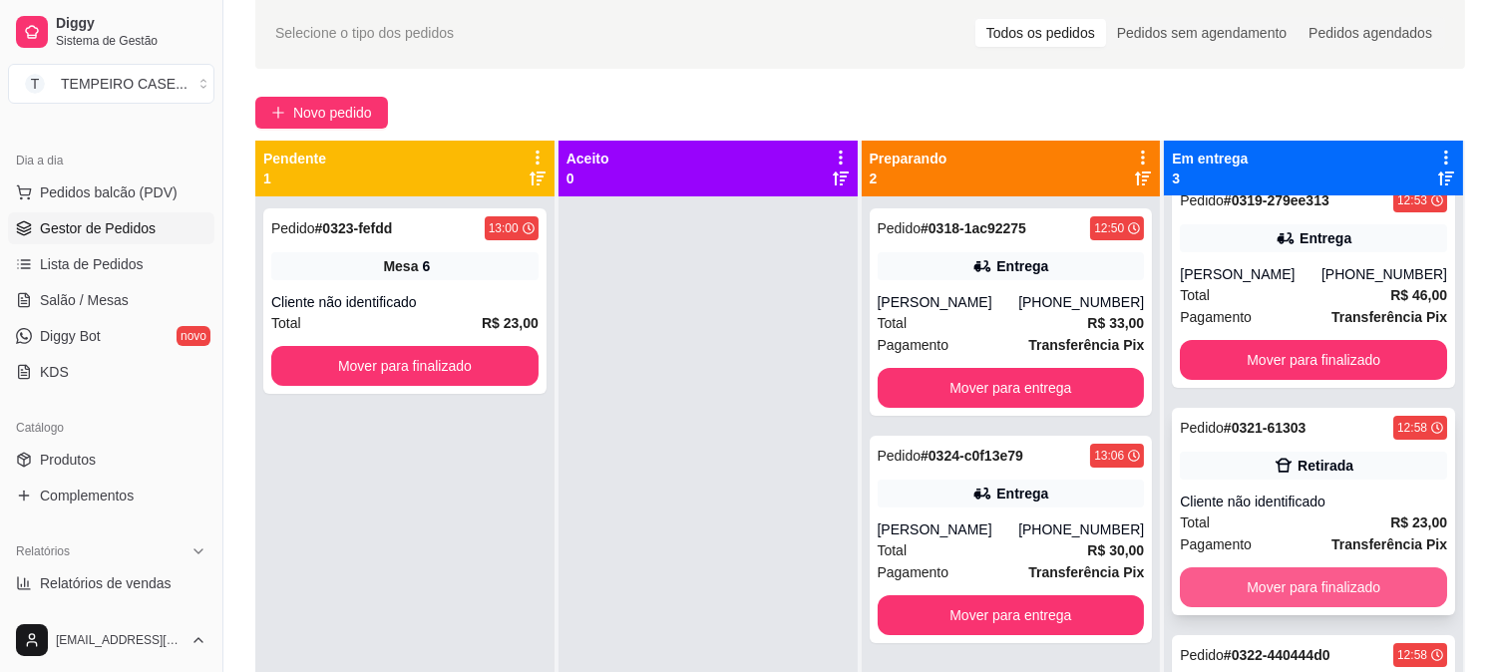
click at [1242, 582] on button "Mover para finalizado" at bounding box center [1313, 588] width 267 height 40
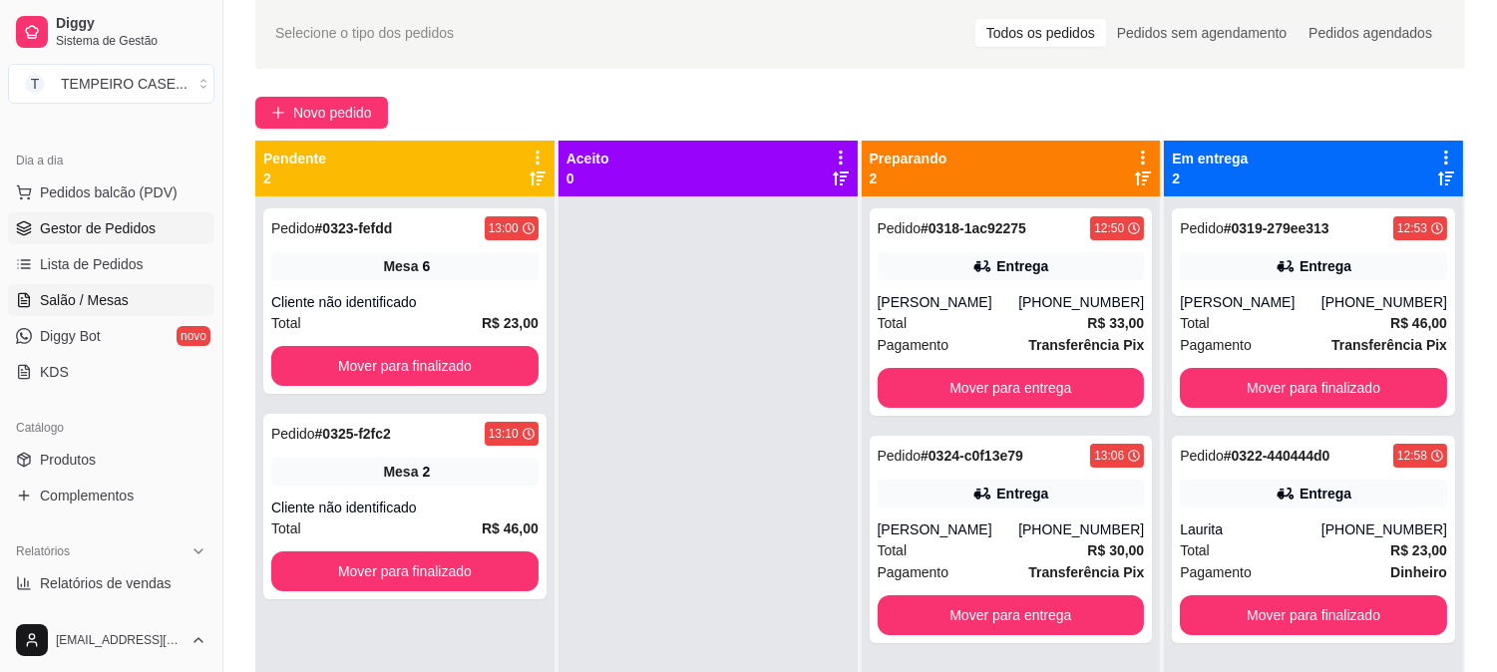
click at [61, 306] on span "Salão / Mesas" at bounding box center [84, 300] width 89 height 20
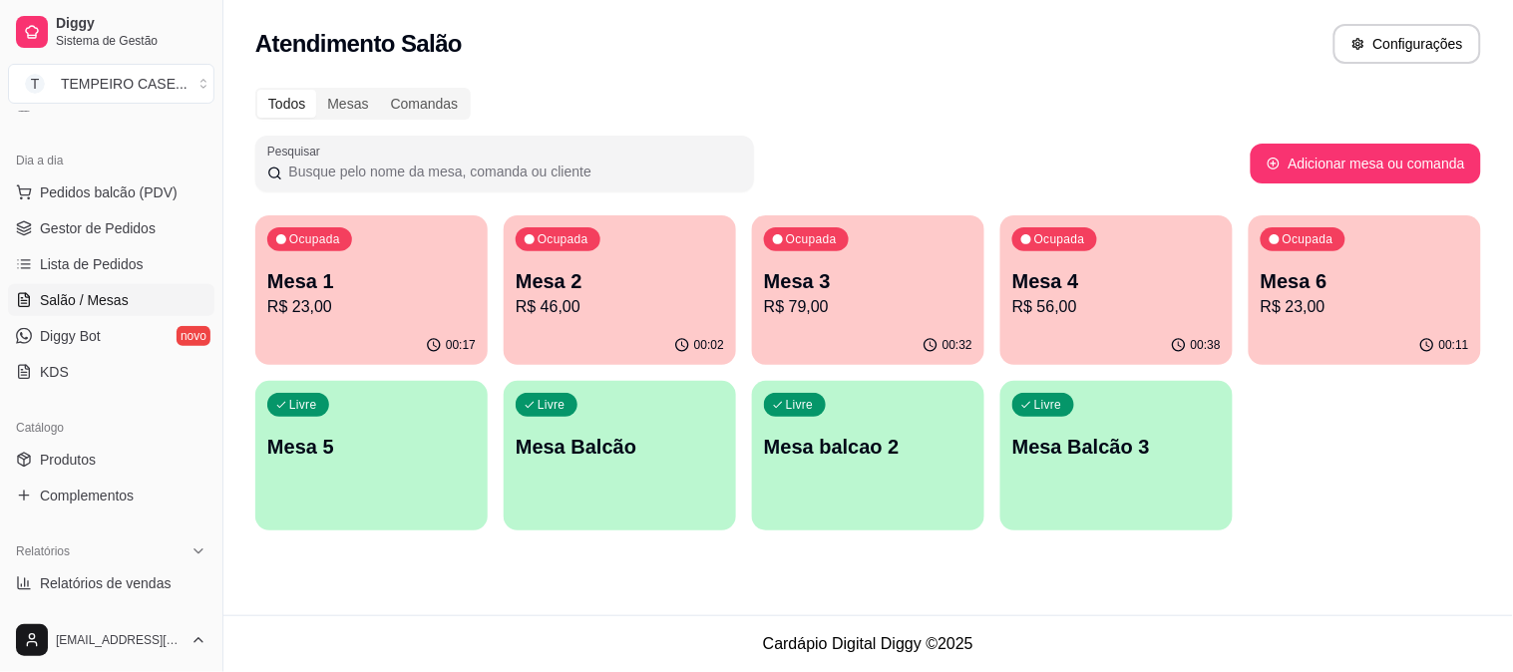
click at [834, 274] on p "Mesa 3" at bounding box center [868, 281] width 208 height 28
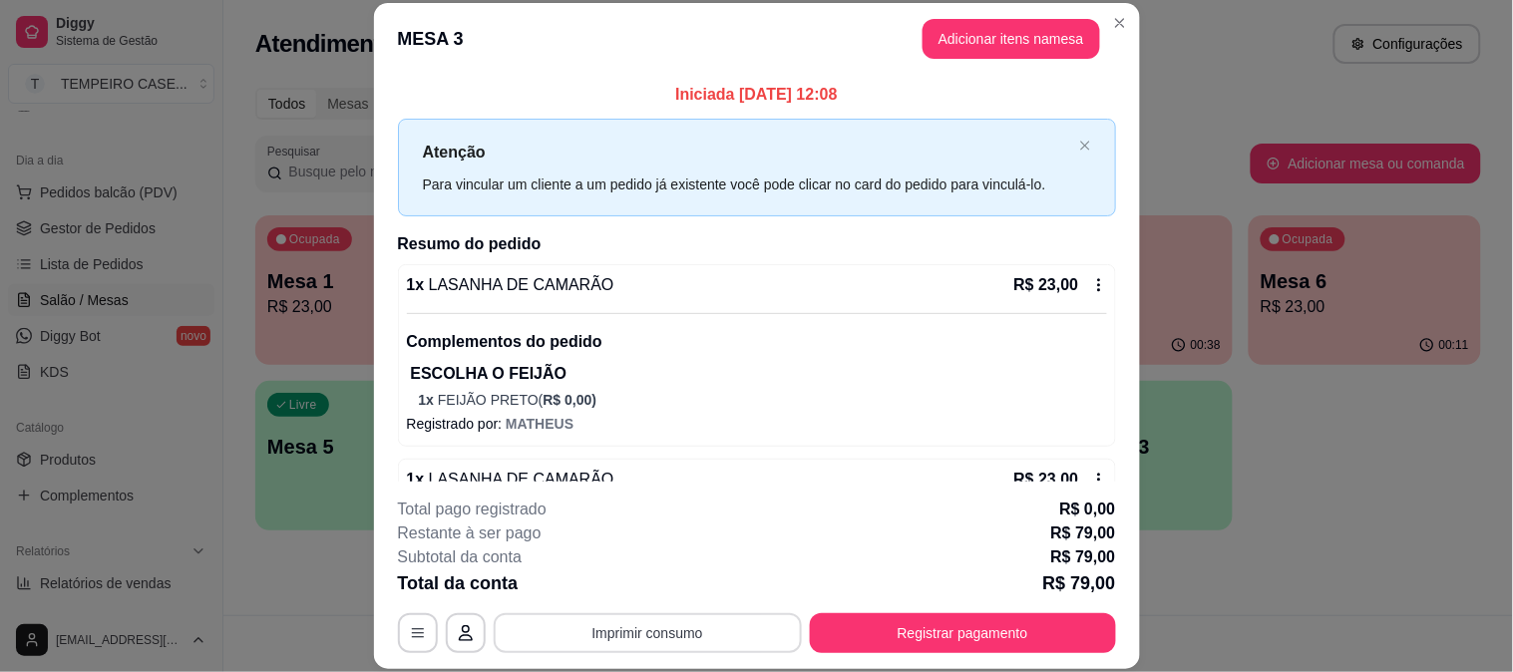
click at [688, 641] on button "Imprimir consumo" at bounding box center [648, 633] width 308 height 40
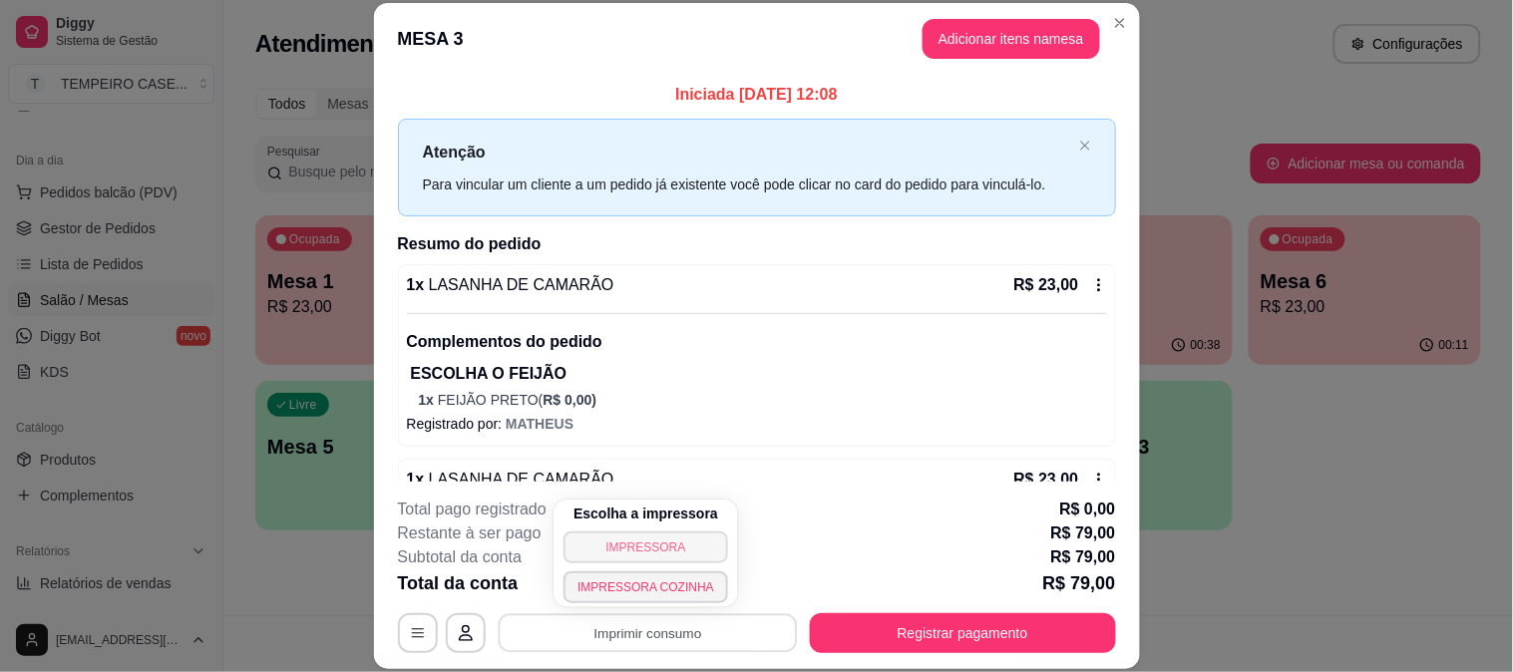
click at [669, 552] on button "IMPRESSORA" at bounding box center [646, 548] width 165 height 32
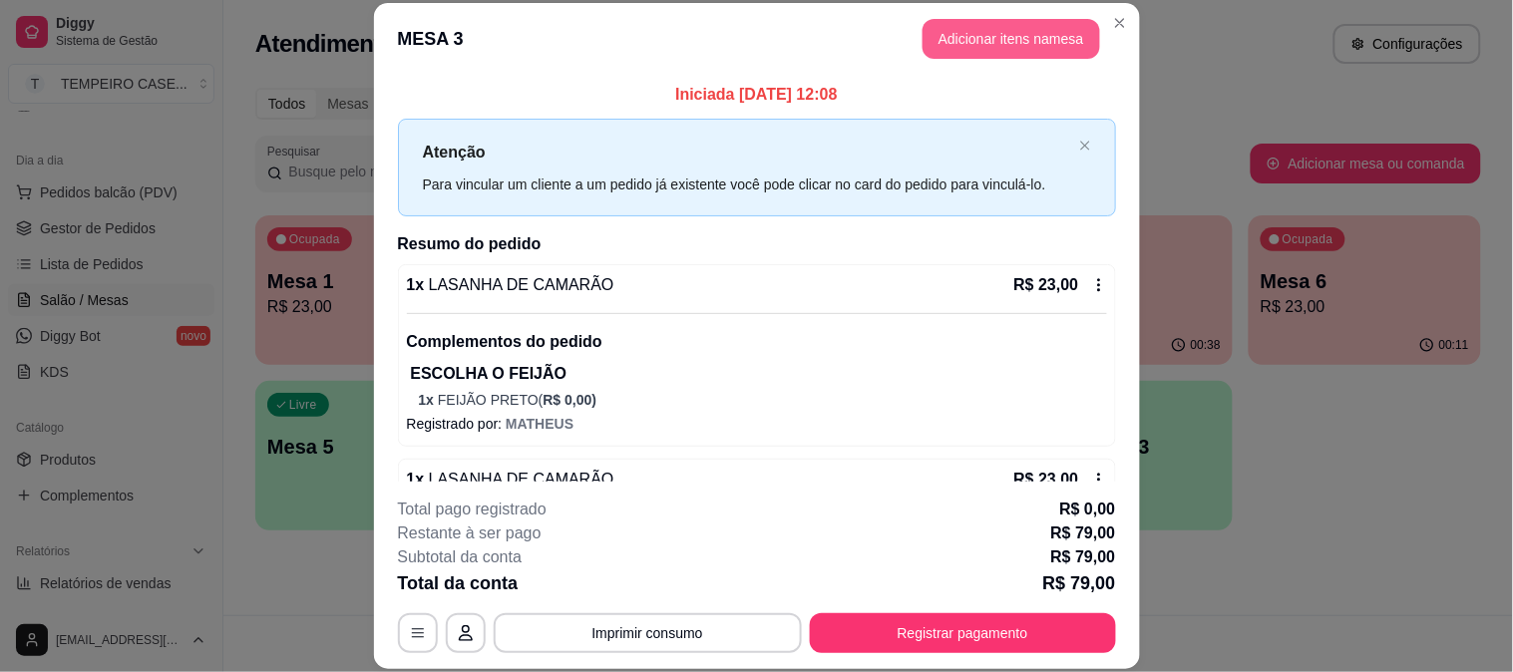
click at [1022, 19] on button "Adicionar itens na mesa" at bounding box center [1012, 39] width 178 height 40
click at [952, 40] on button "Adicionar itens na mesa" at bounding box center [1012, 39] width 172 height 39
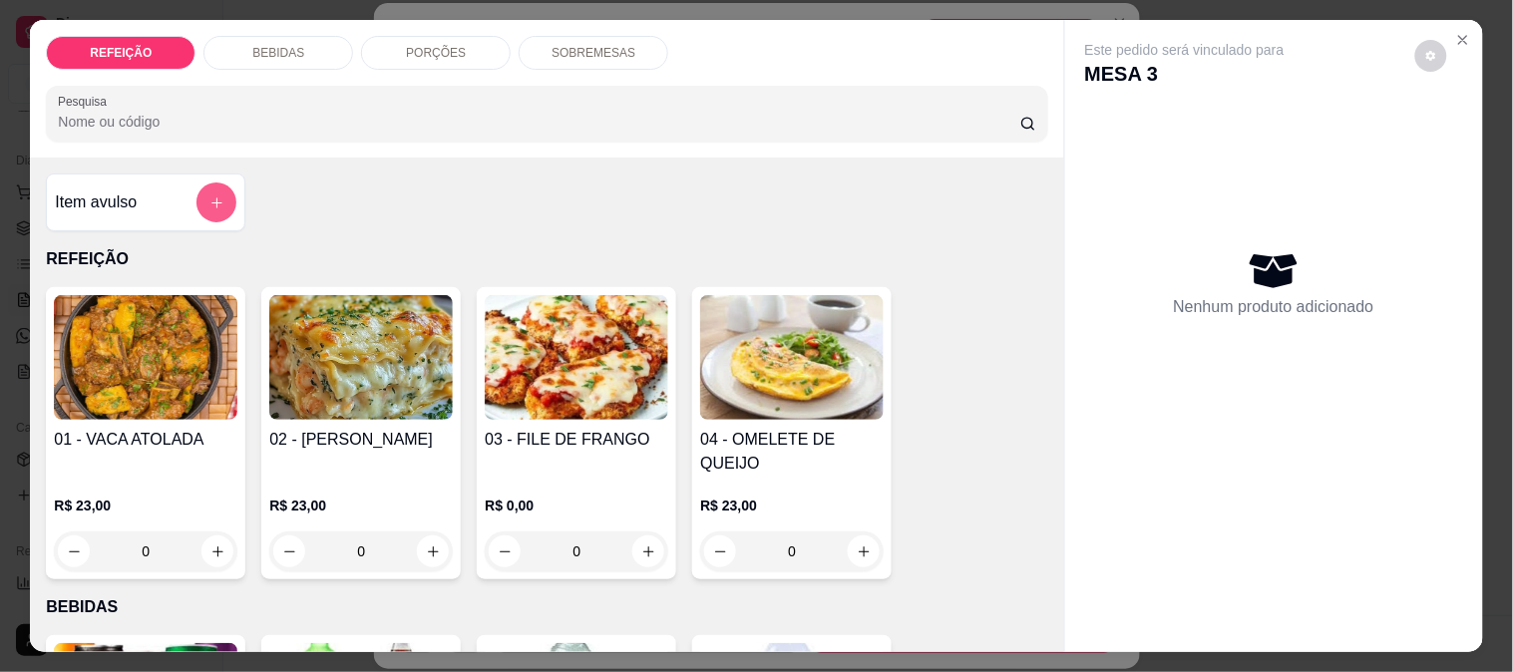
click at [209, 207] on button "add-separate-item" at bounding box center [216, 203] width 40 height 40
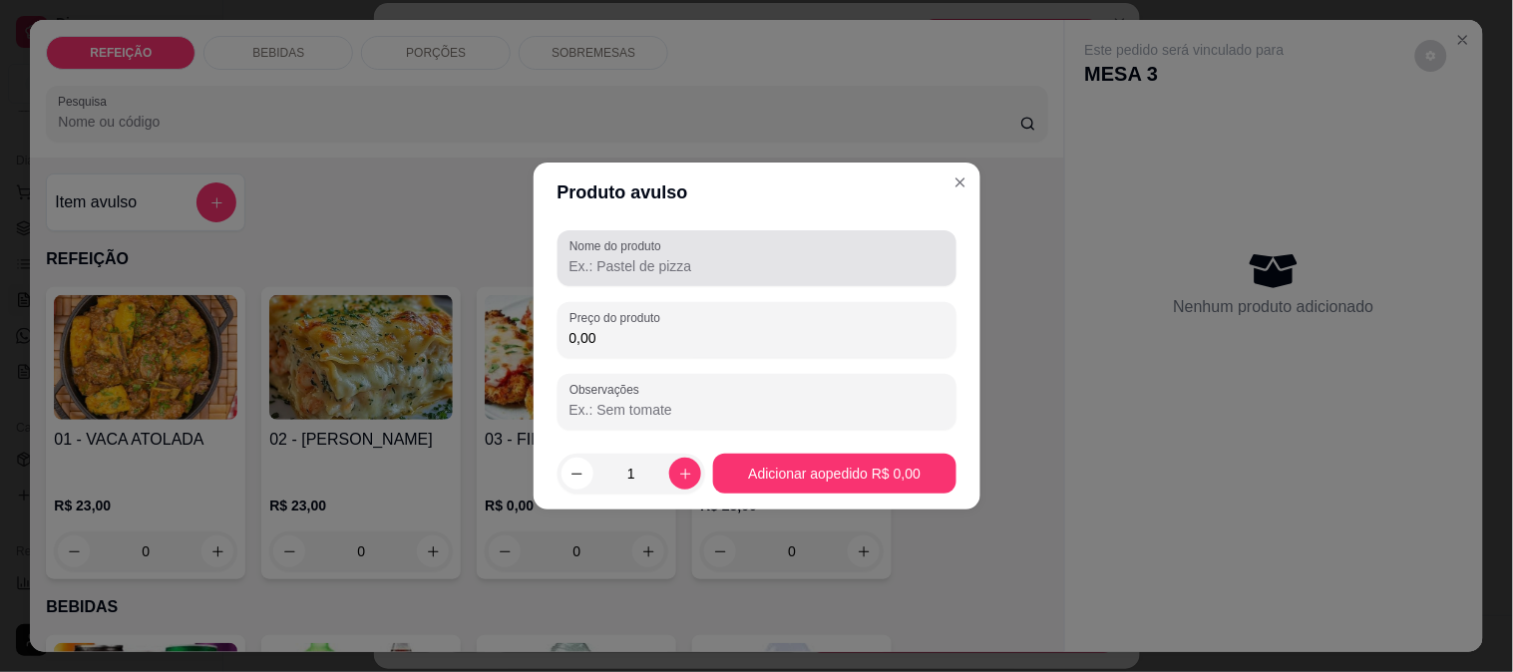
click at [609, 256] on input "Nome do produto" at bounding box center [757, 266] width 375 height 20
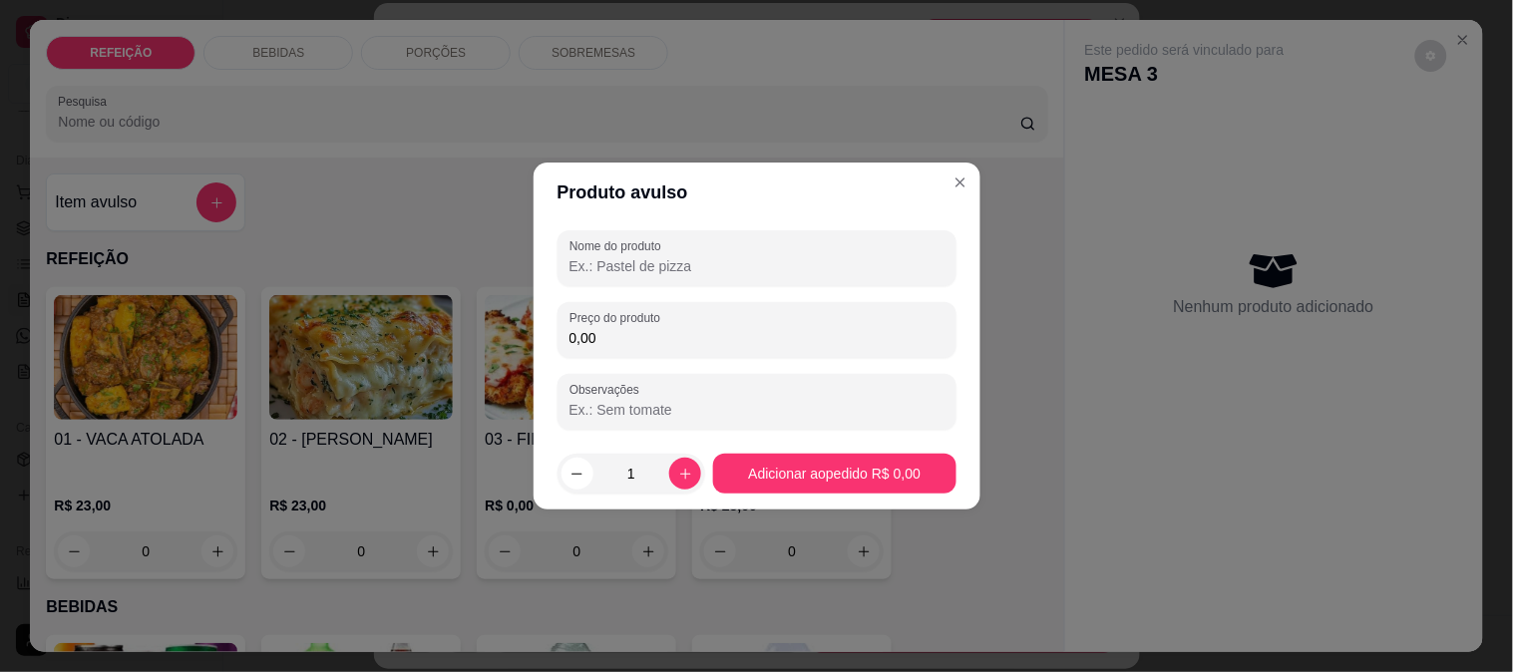
type input "A"
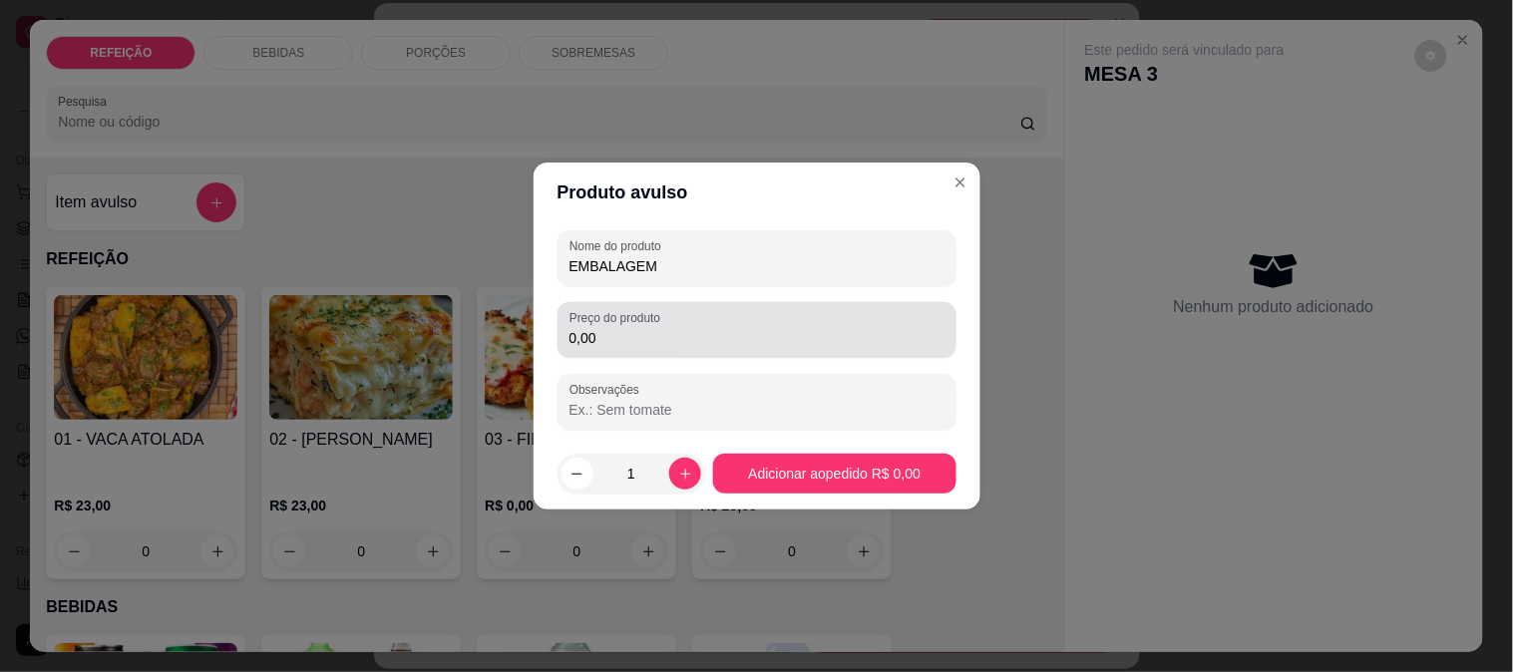
type input "EMBALAGEM"
click at [632, 328] on input "0,00" at bounding box center [757, 338] width 375 height 20
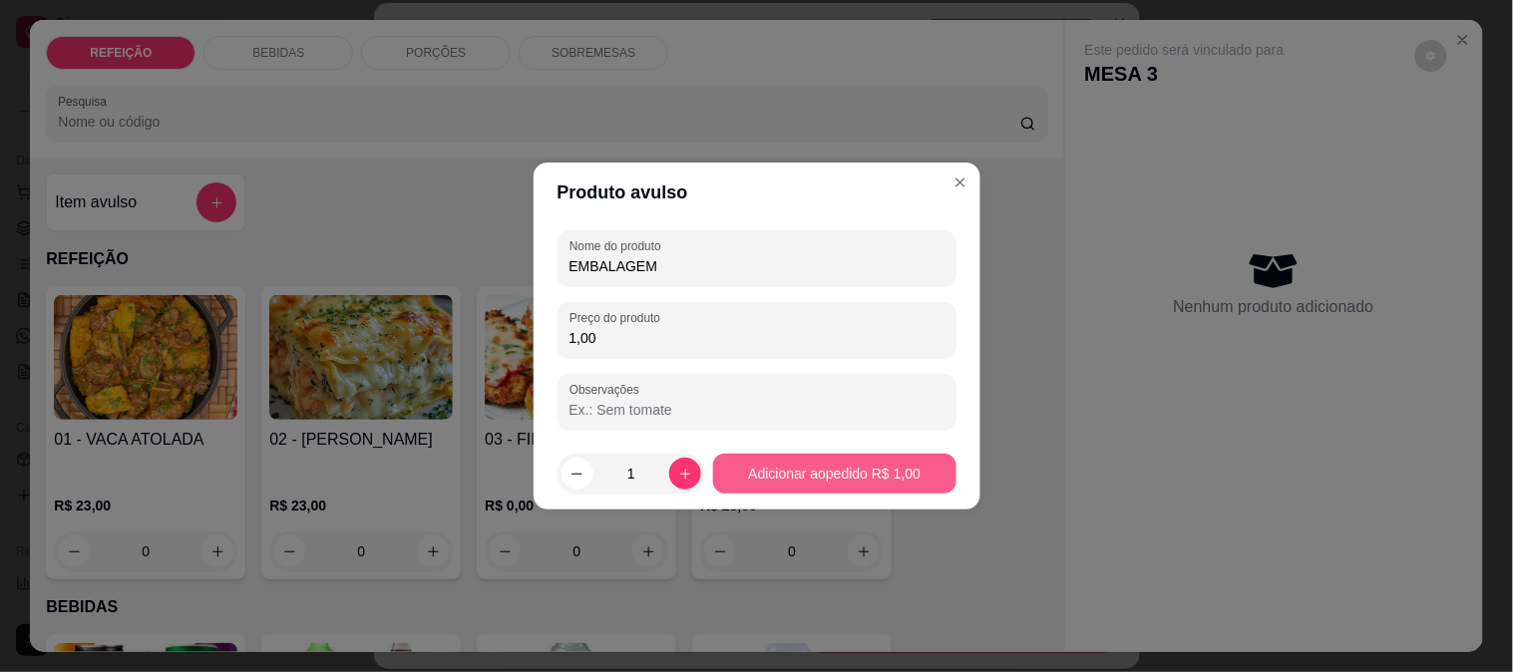
type input "1,00"
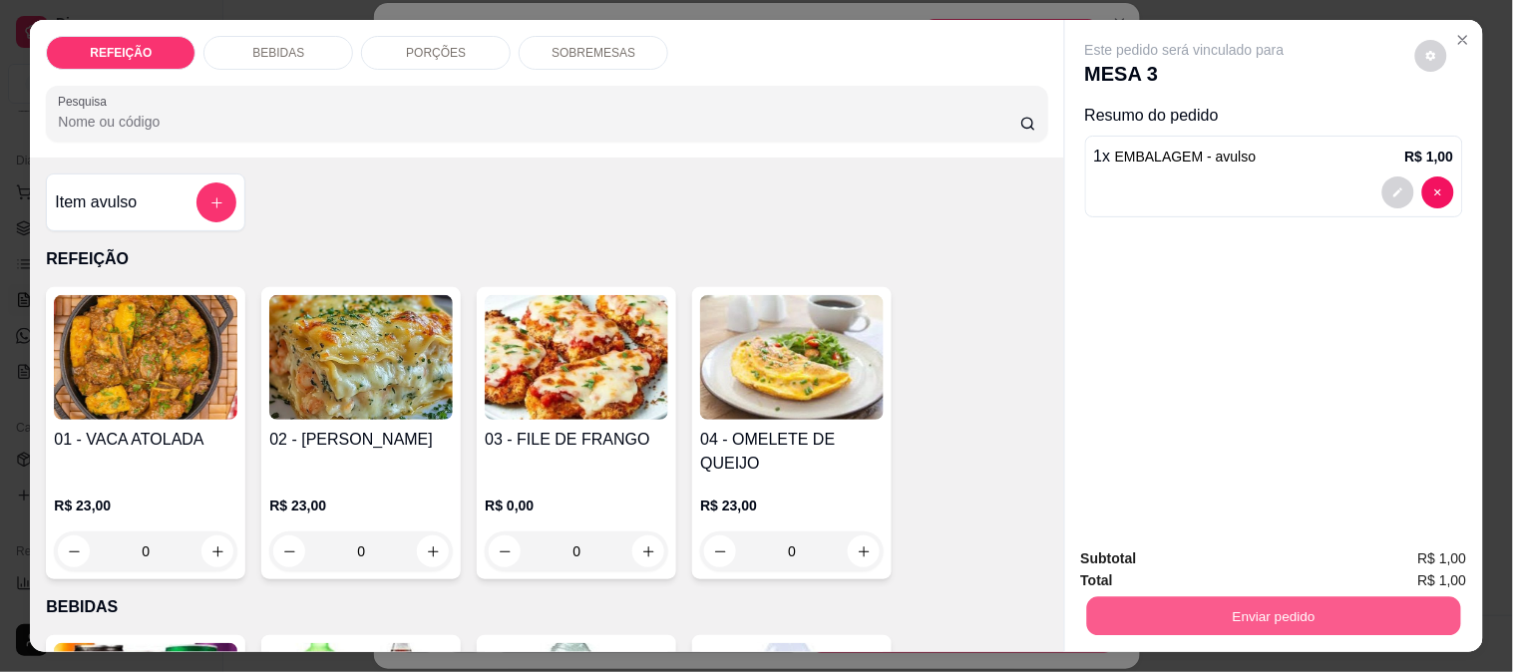
click at [1154, 609] on button "Enviar pedido" at bounding box center [1273, 615] width 374 height 39
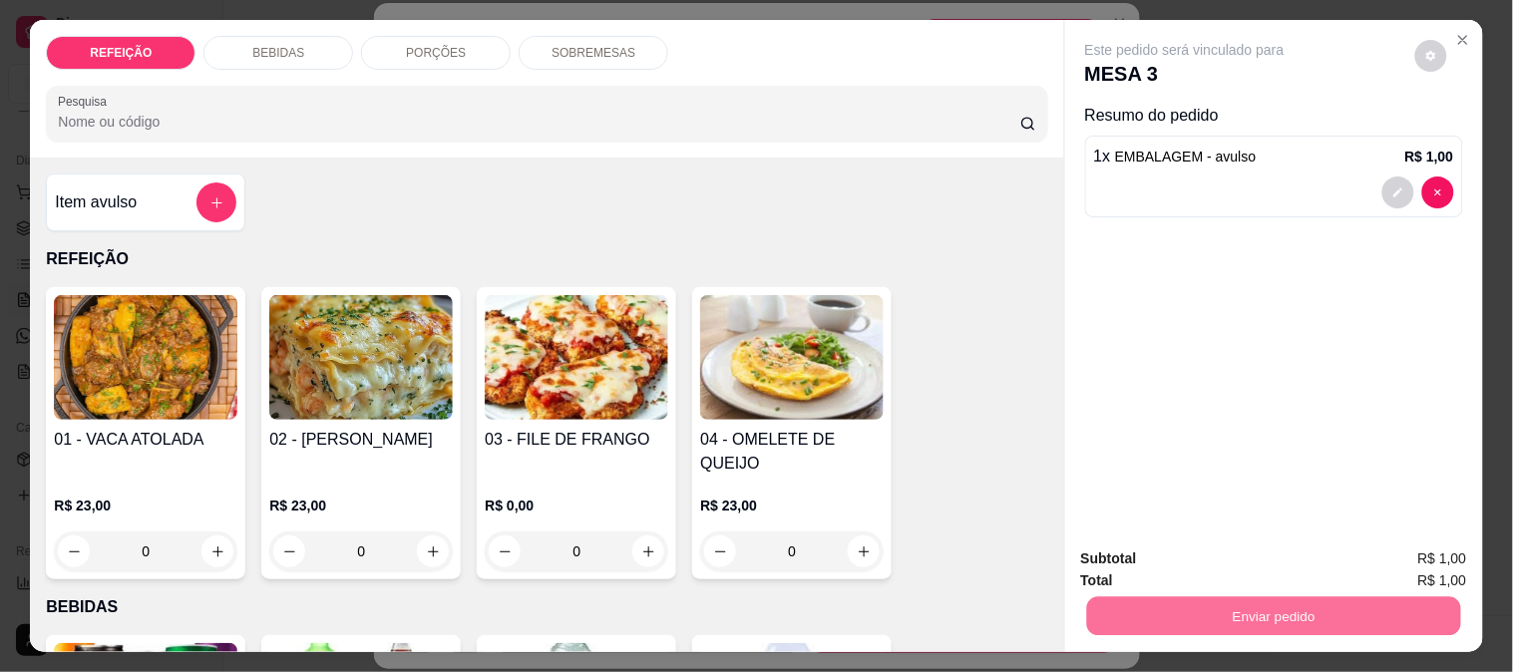
click at [1164, 557] on button "Não registrar e enviar pedido" at bounding box center [1207, 560] width 207 height 38
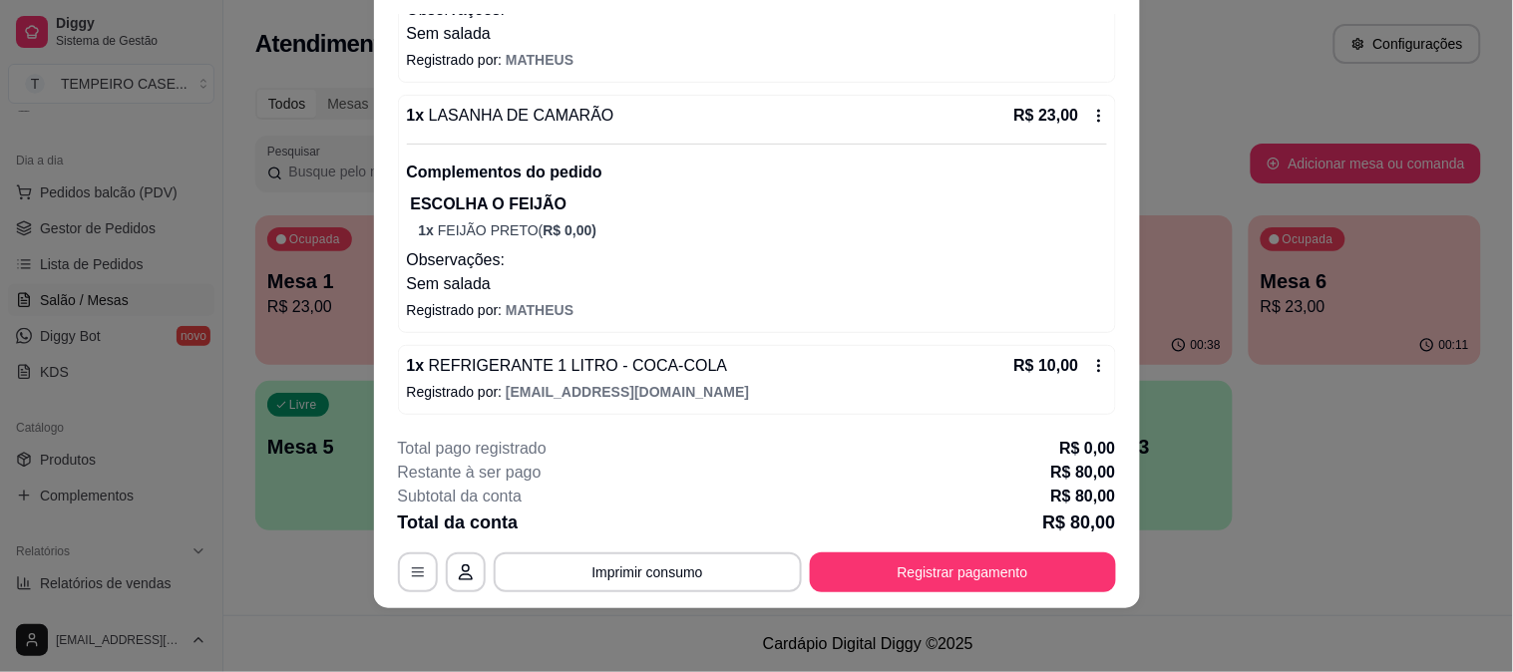
scroll to position [636, 0]
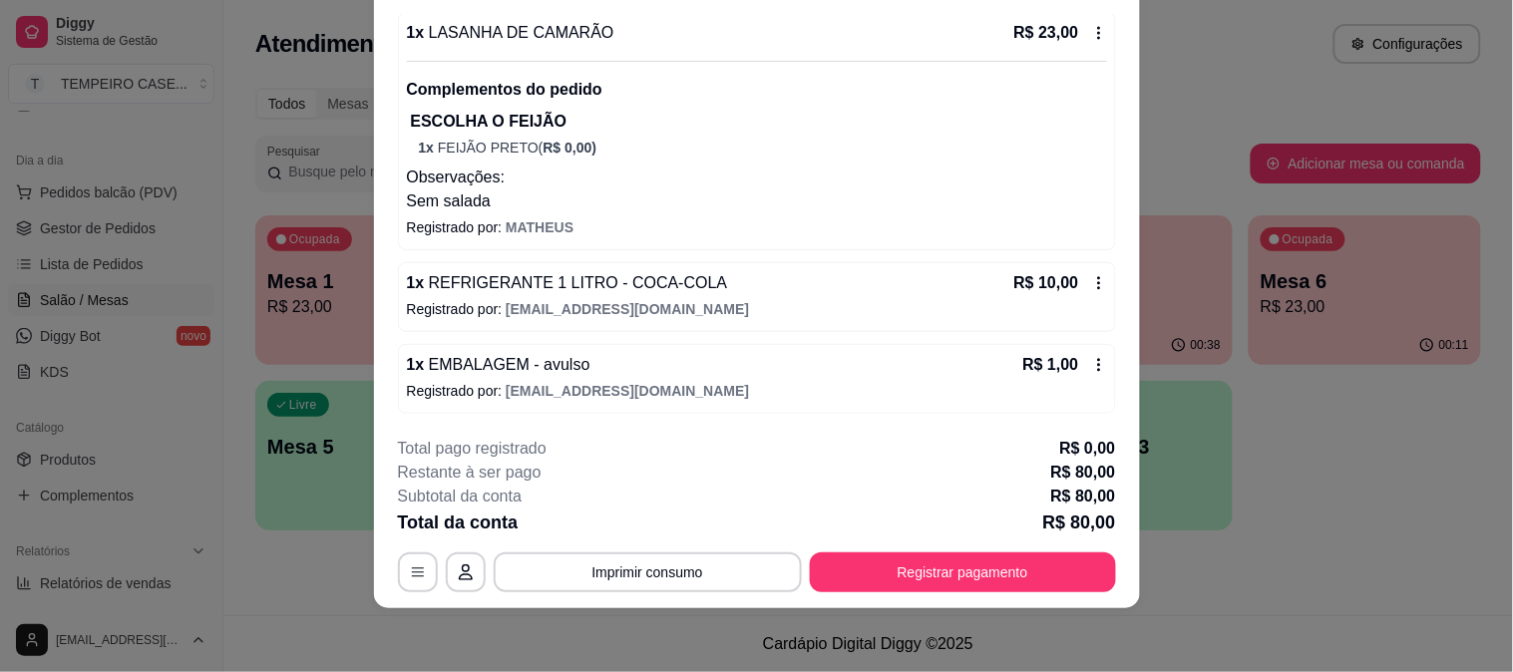
click at [982, 573] on button "Registrar pagamento" at bounding box center [963, 573] width 306 height 40
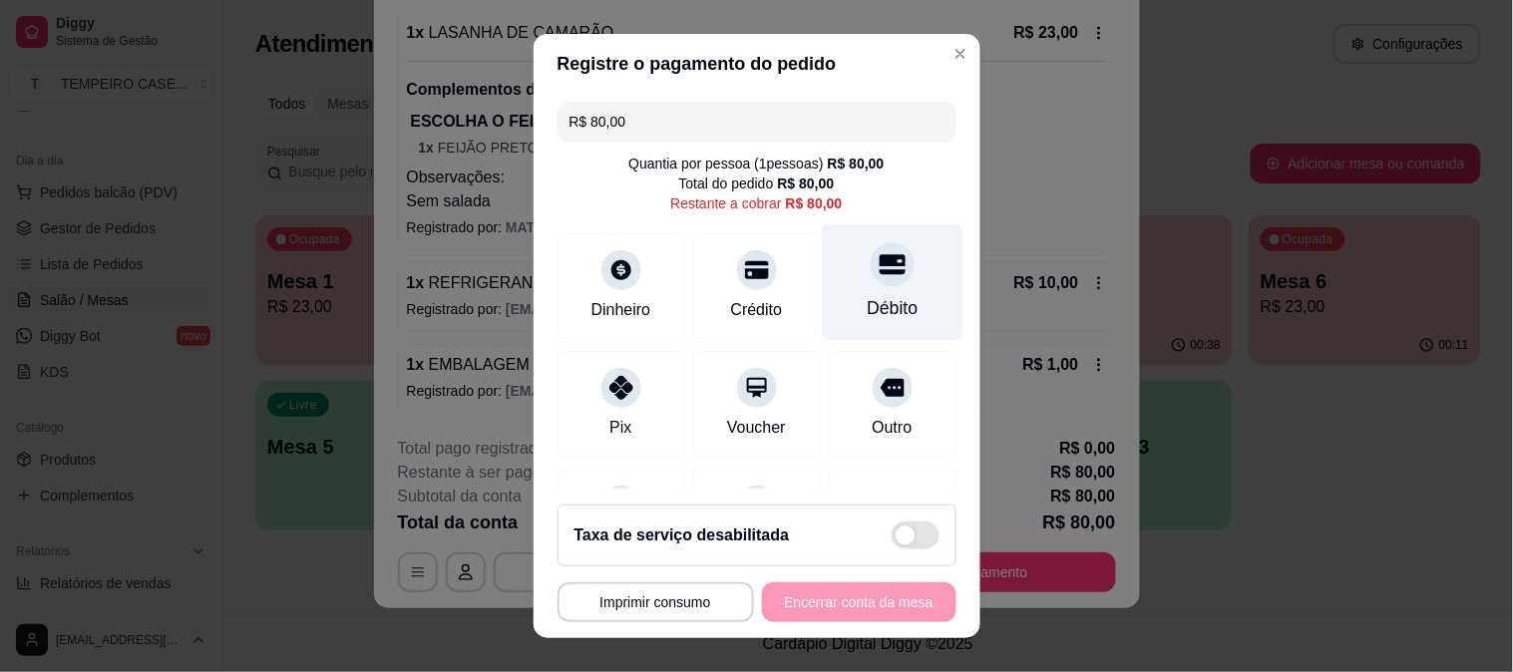
drag, startPoint x: 853, startPoint y: 212, endPoint x: 853, endPoint y: 266, distance: 53.9
click at [853, 213] on div "R$ 80,00 Quantia por pessoa ( 1 pessoas) R$ 80,00 Total do pedido R$ 80,00 Rest…" at bounding box center [757, 292] width 447 height 396
click at [879, 275] on icon at bounding box center [892, 264] width 26 height 26
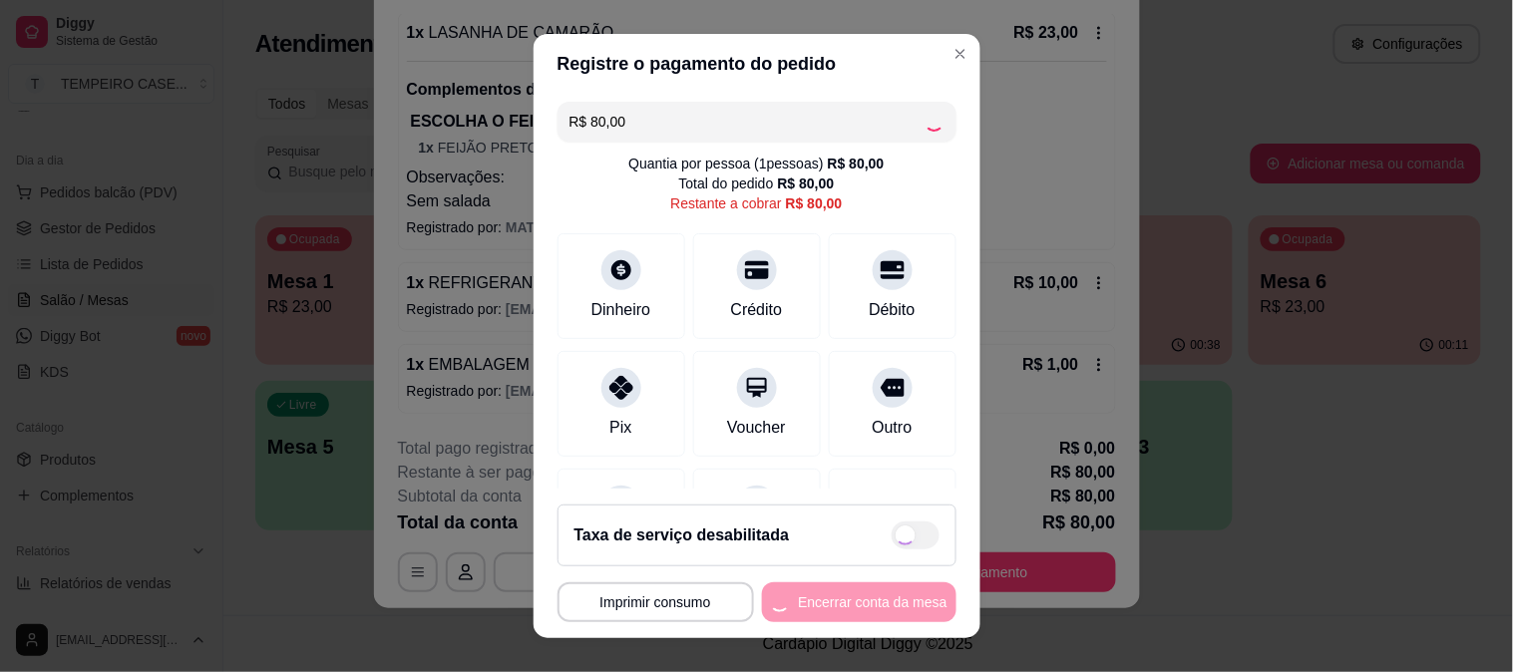
type input "R$ 0,00"
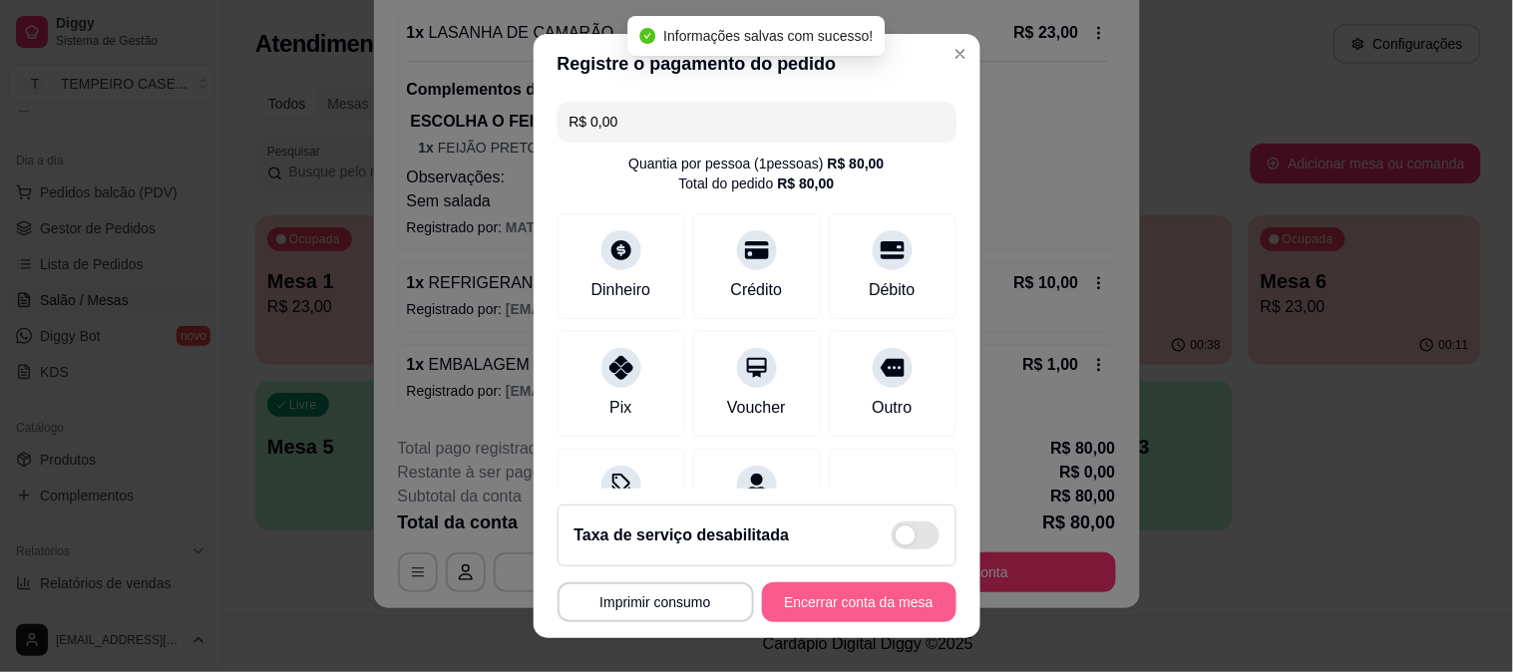
click at [863, 592] on button "Encerrar conta da mesa" at bounding box center [859, 602] width 194 height 40
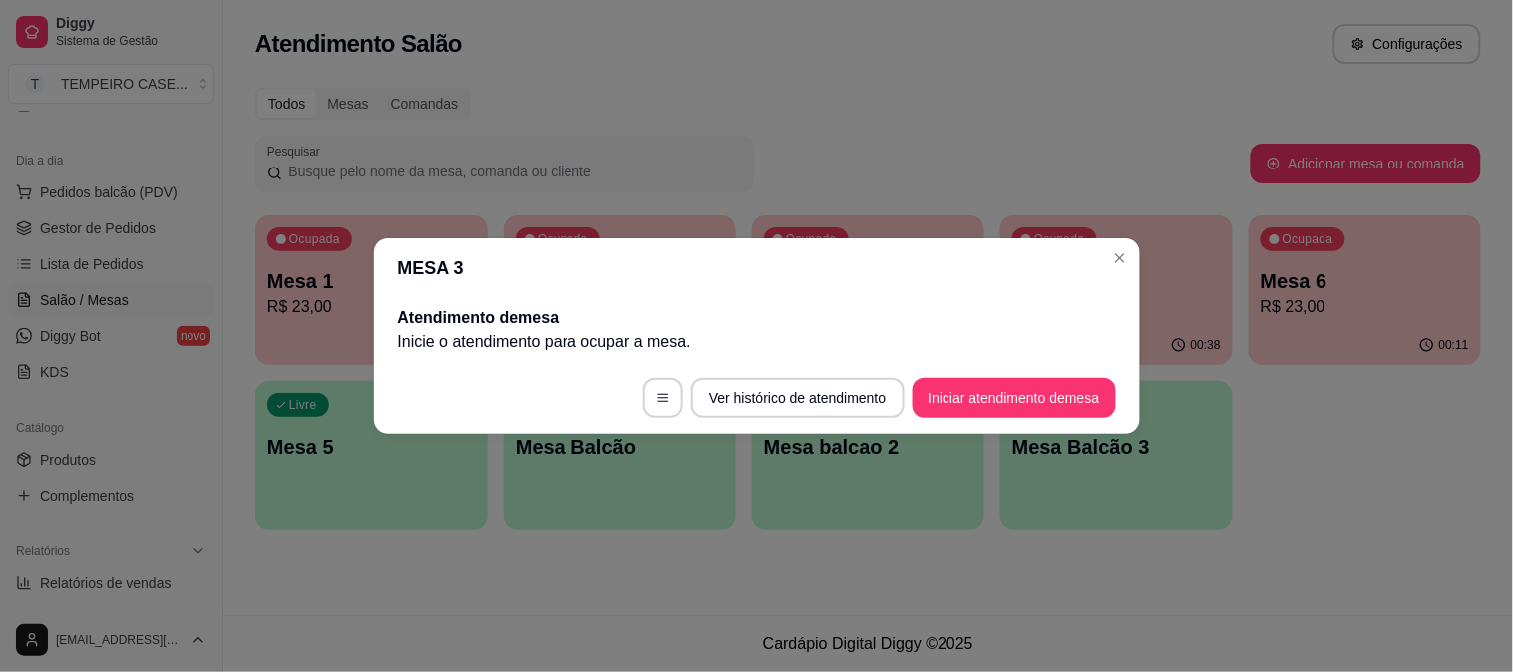
scroll to position [0, 0]
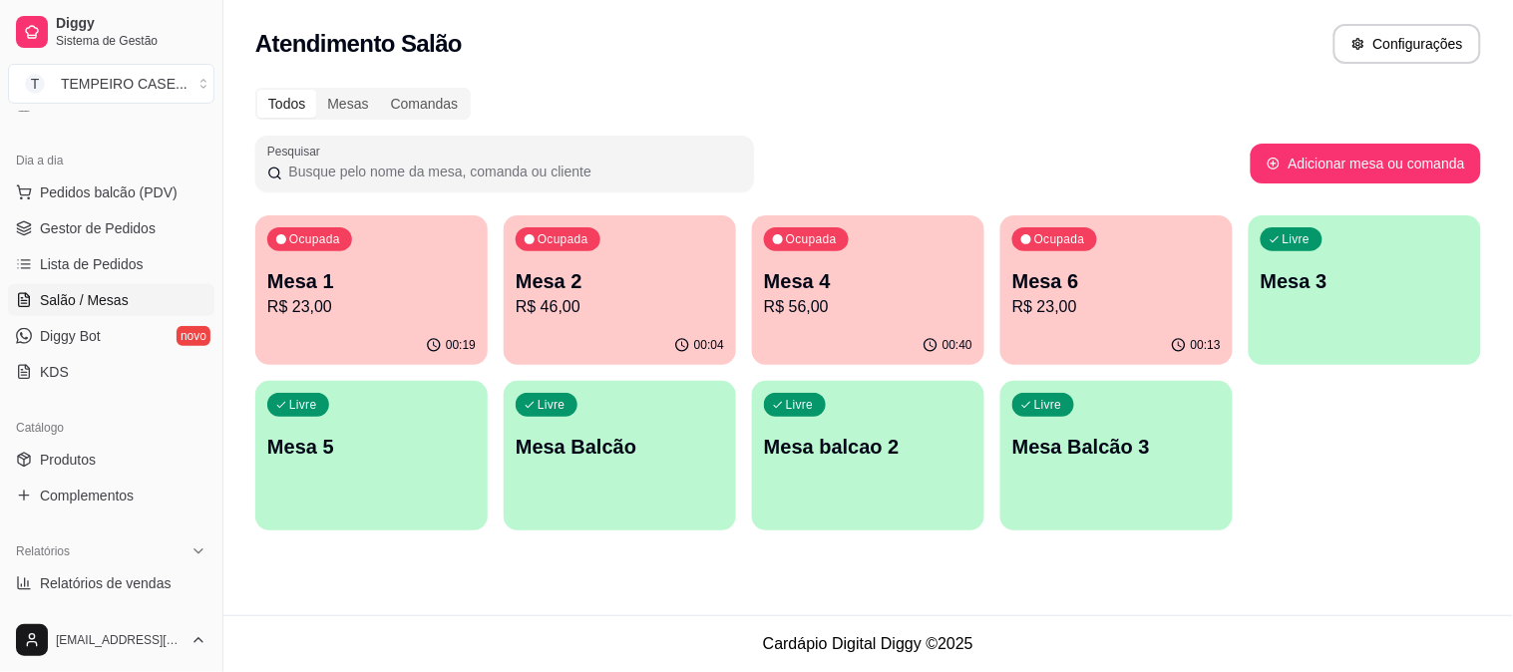
click at [613, 580] on div "Atendimento Salão Configurações Todos Mesas Comandas Pesquisar Adicionar mesa o…" at bounding box center [868, 307] width 1290 height 615
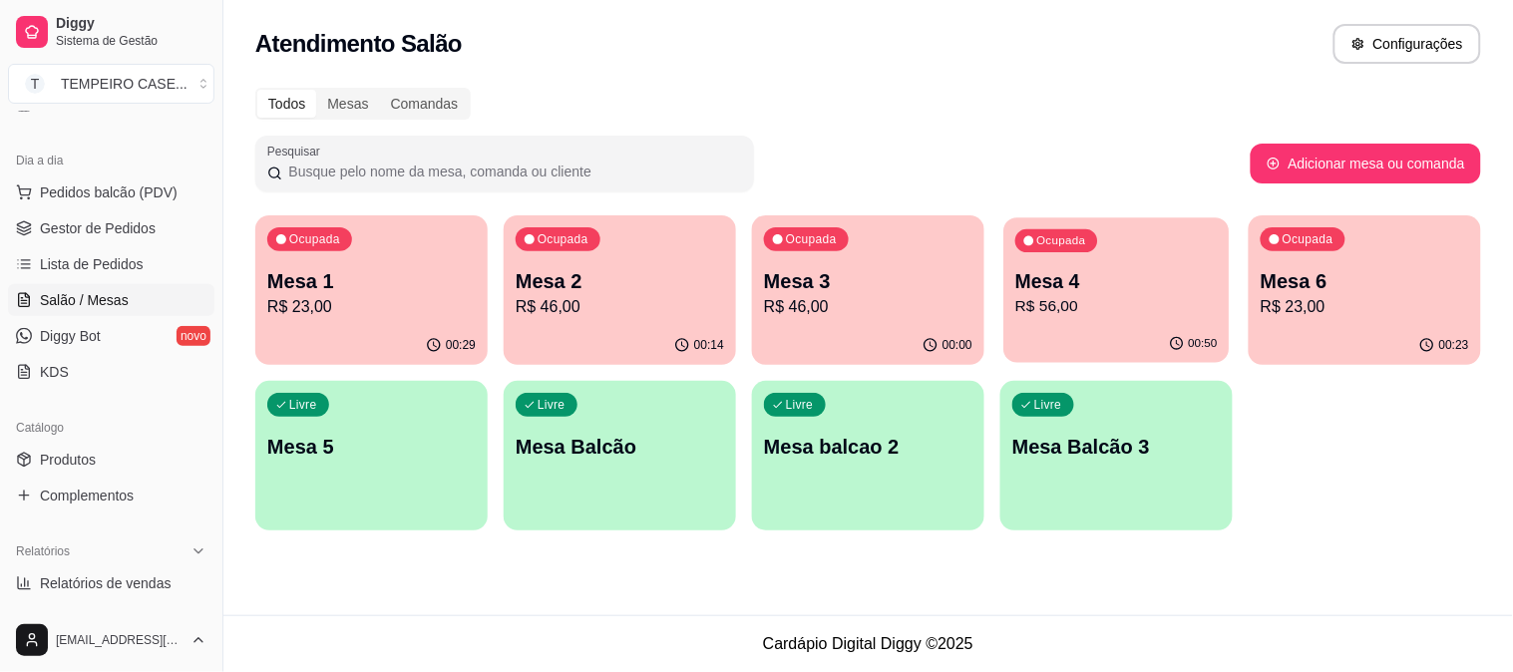
click at [1043, 275] on p "Mesa 4" at bounding box center [1116, 281] width 202 height 27
click at [913, 264] on div "Ocupada Mesa 3 R$ 46,00" at bounding box center [868, 270] width 232 height 111
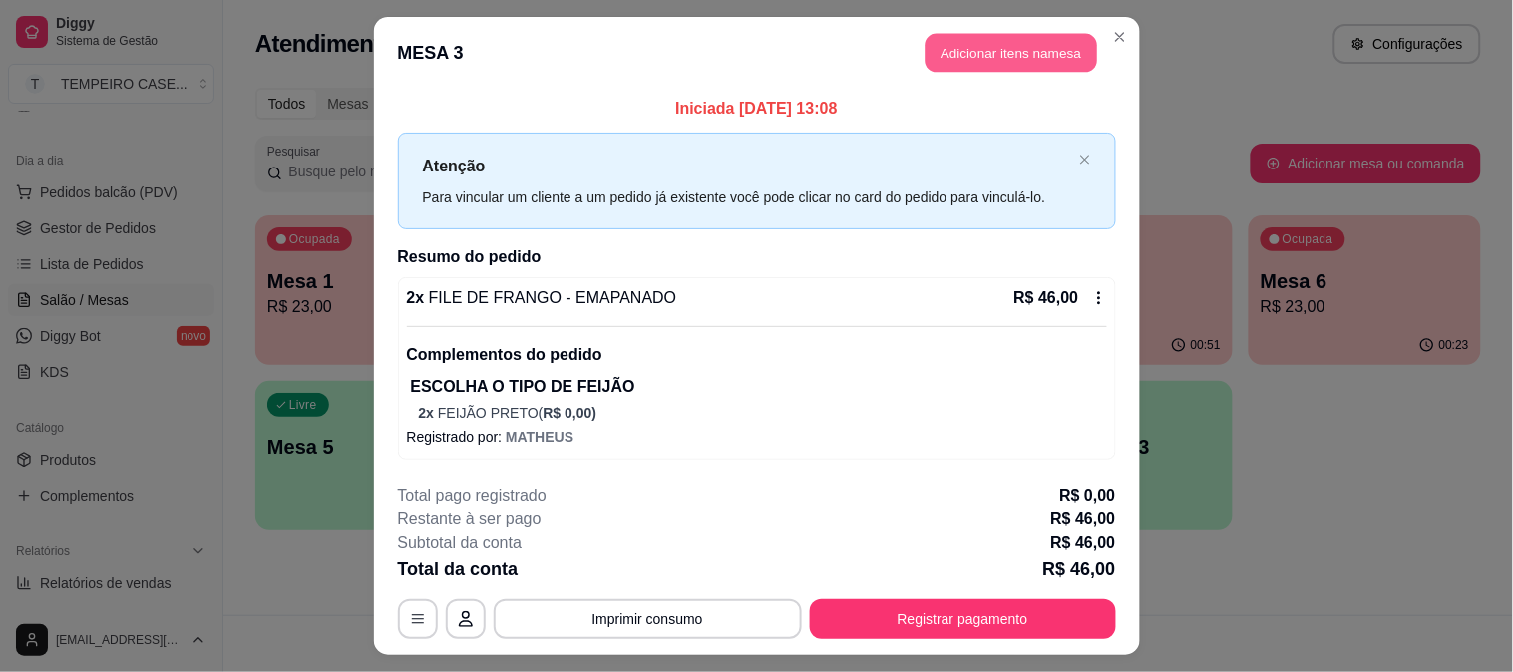
click at [1028, 51] on button "Adicionar itens na mesa" at bounding box center [1012, 53] width 172 height 39
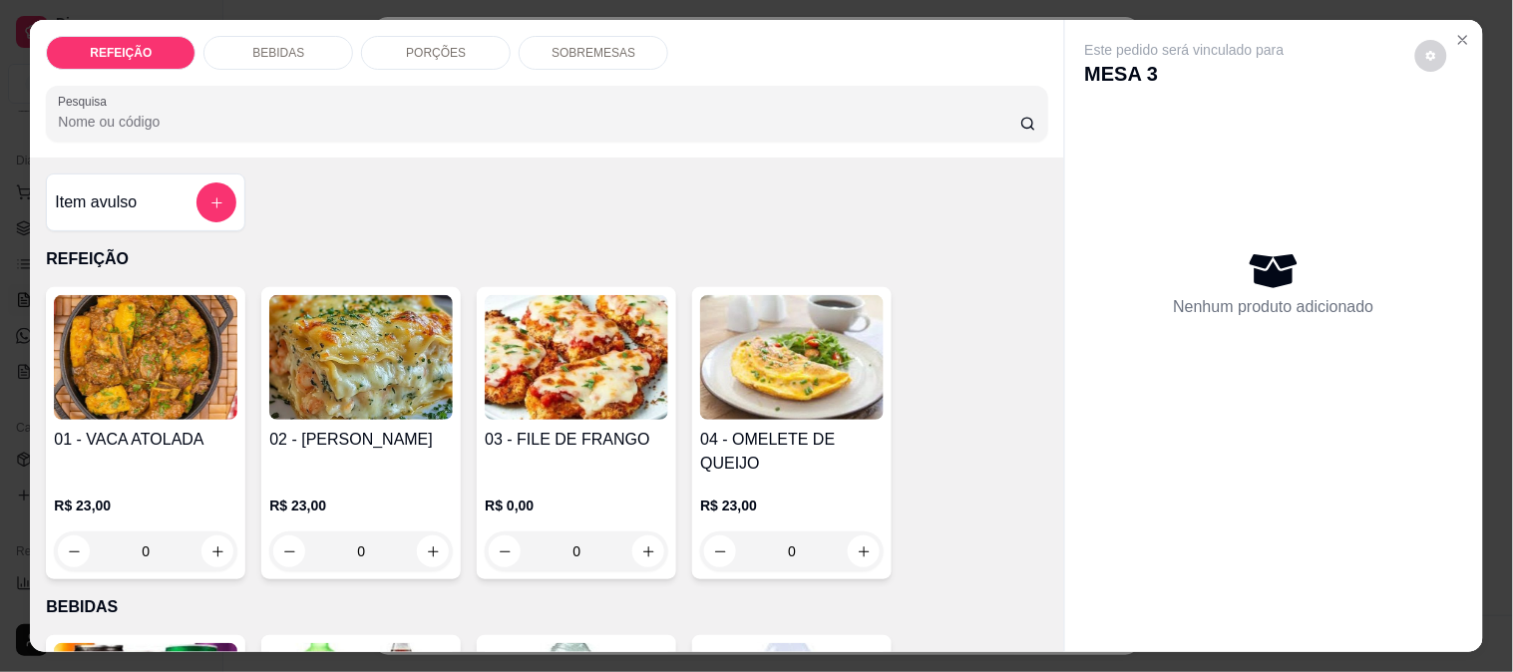
click at [279, 36] on div "BEBIDAS" at bounding box center [278, 53] width 150 height 34
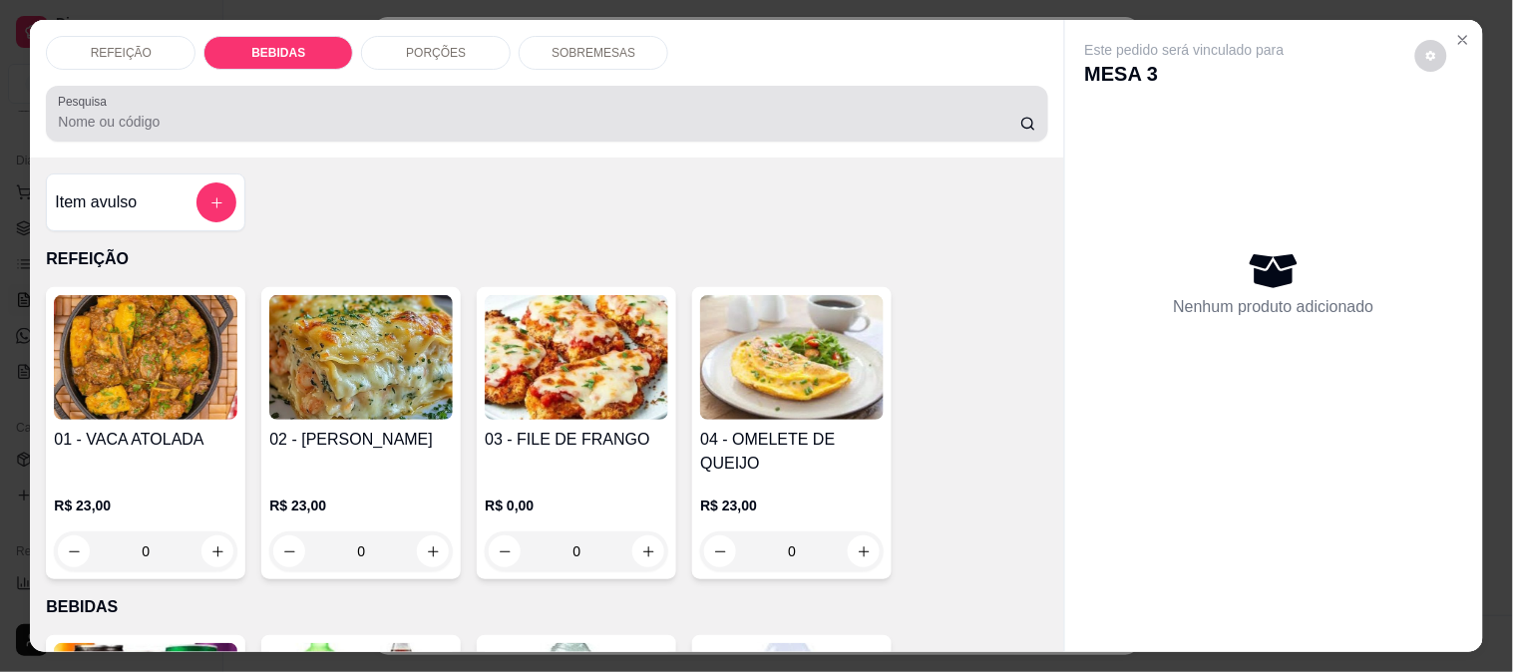
scroll to position [52, 0]
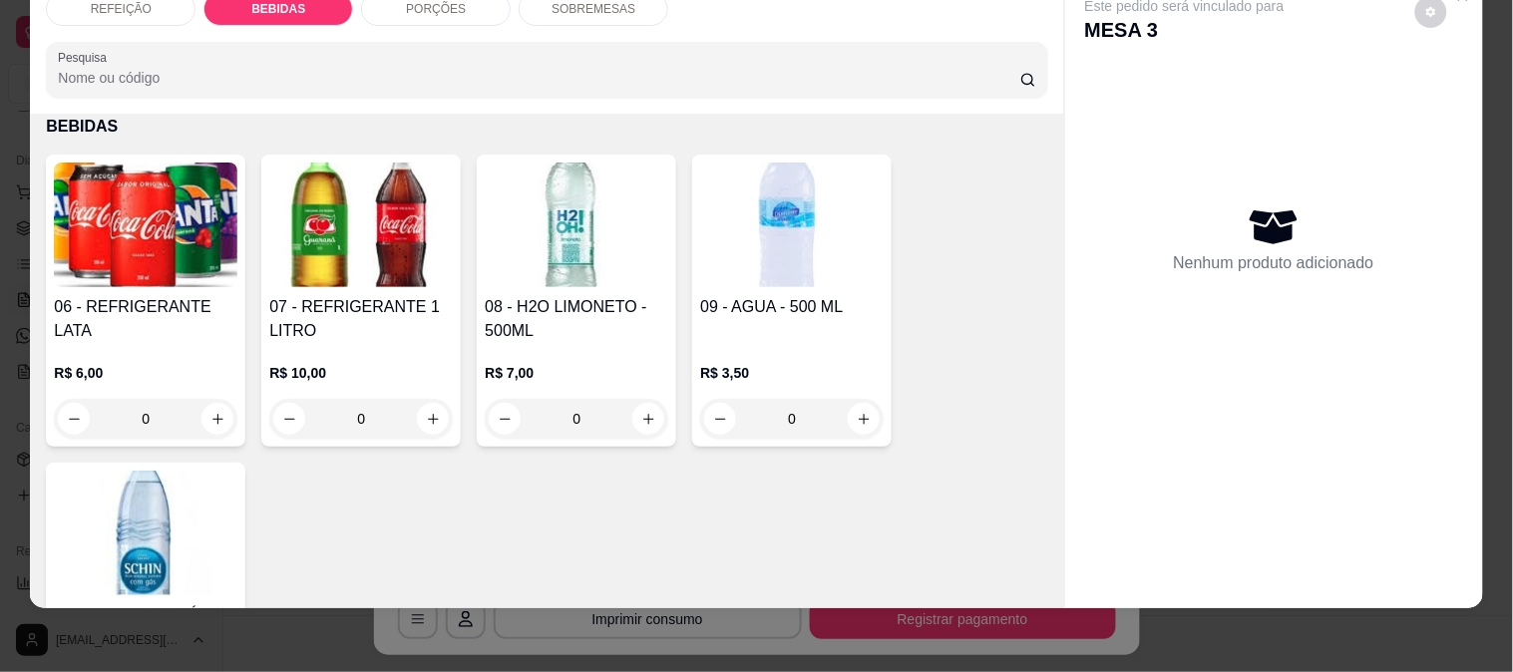
click at [381, 295] on h4 "07 - REFRIGERANTE 1 LITRO" at bounding box center [361, 319] width 184 height 48
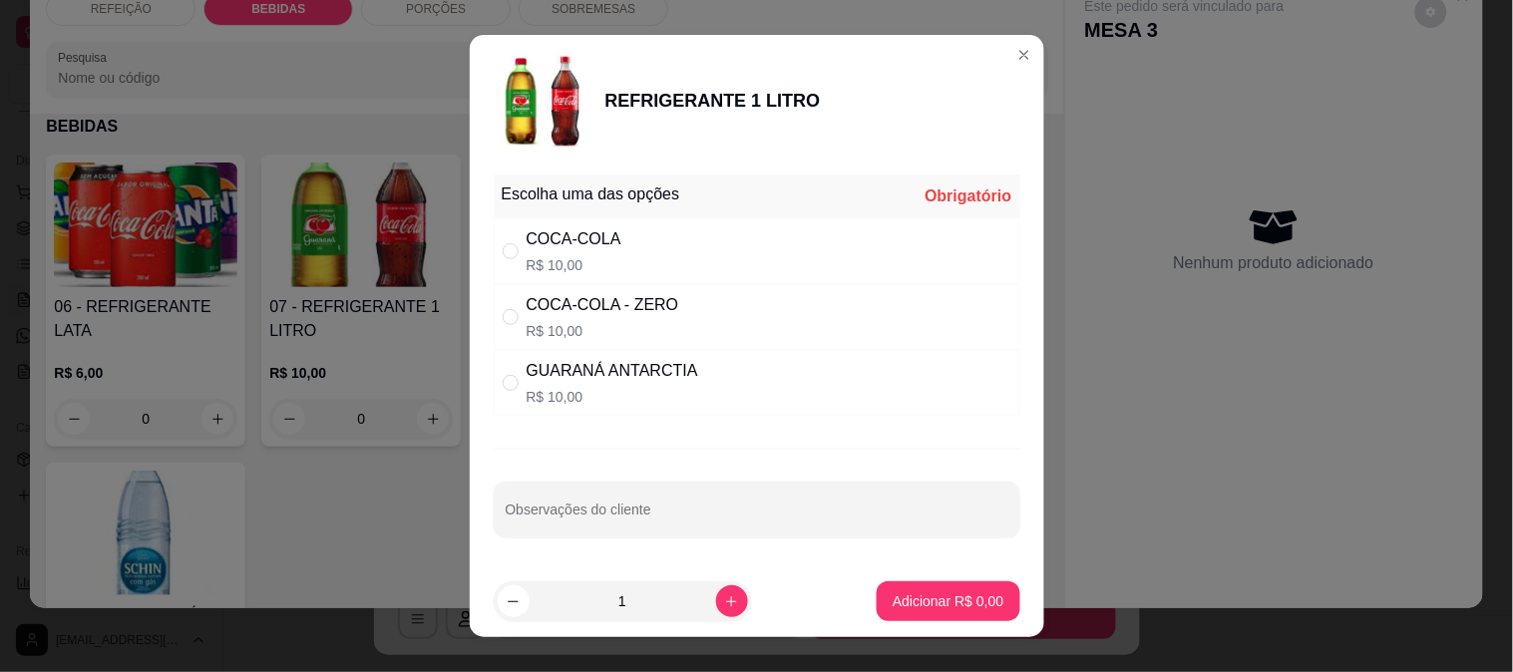
click at [710, 249] on div "COCA-COLA R$ 10,00" at bounding box center [757, 251] width 527 height 66
radio input "true"
click at [940, 598] on p "Adicionar R$ 10,00" at bounding box center [945, 600] width 116 height 19
type input "1"
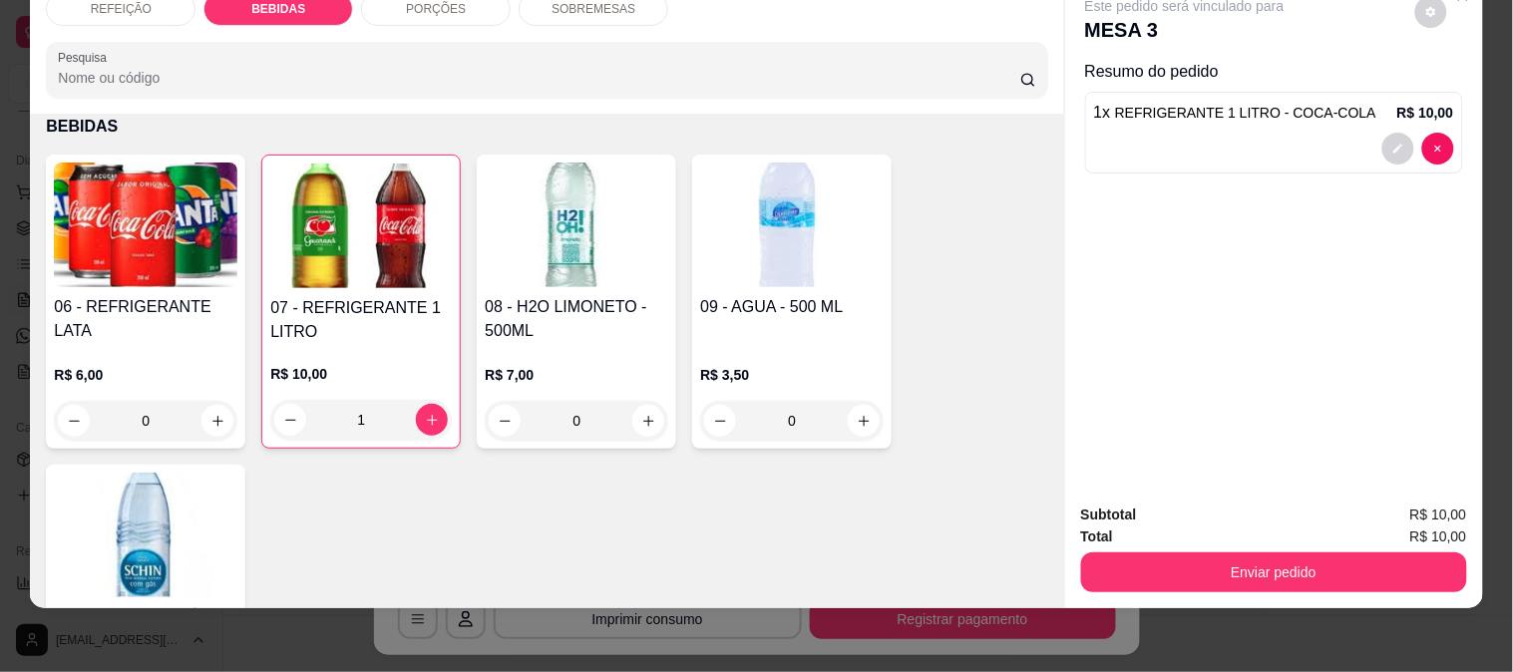
scroll to position [12, 0]
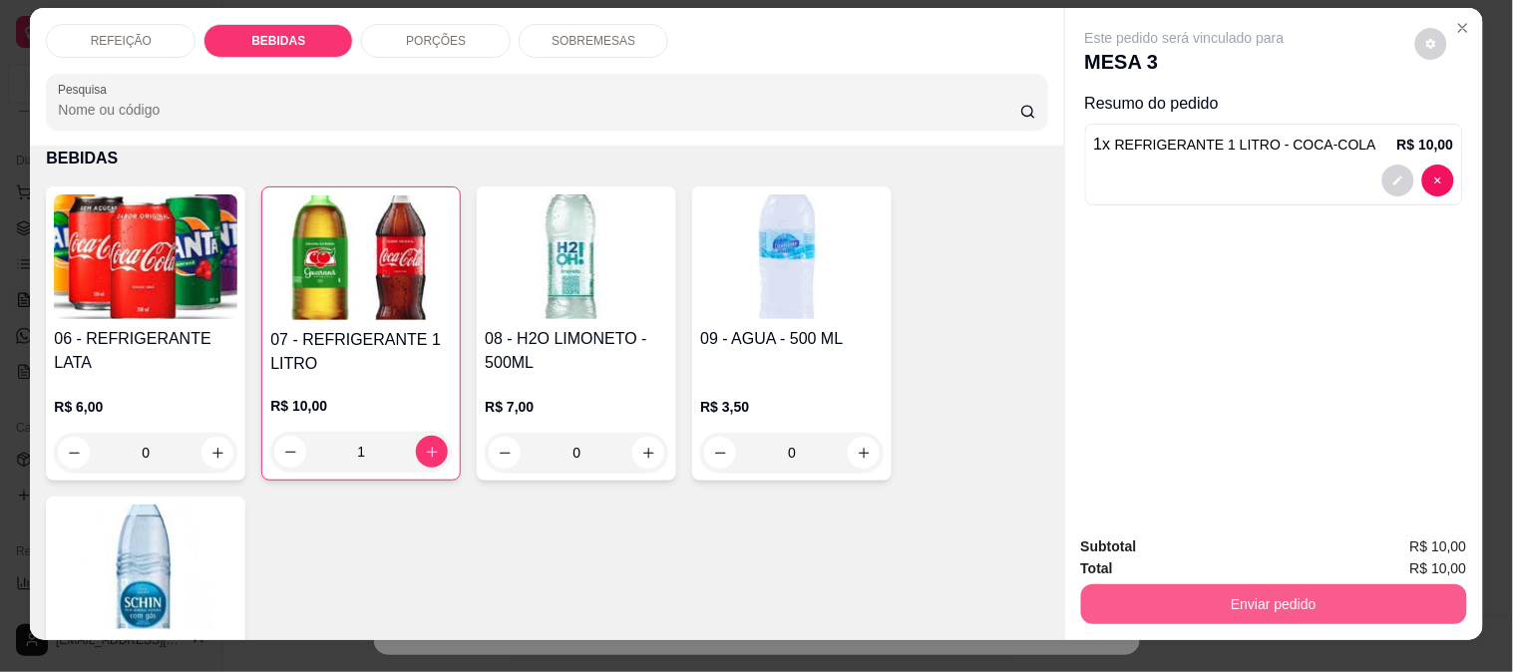
click at [1207, 596] on button "Enviar pedido" at bounding box center [1274, 604] width 386 height 40
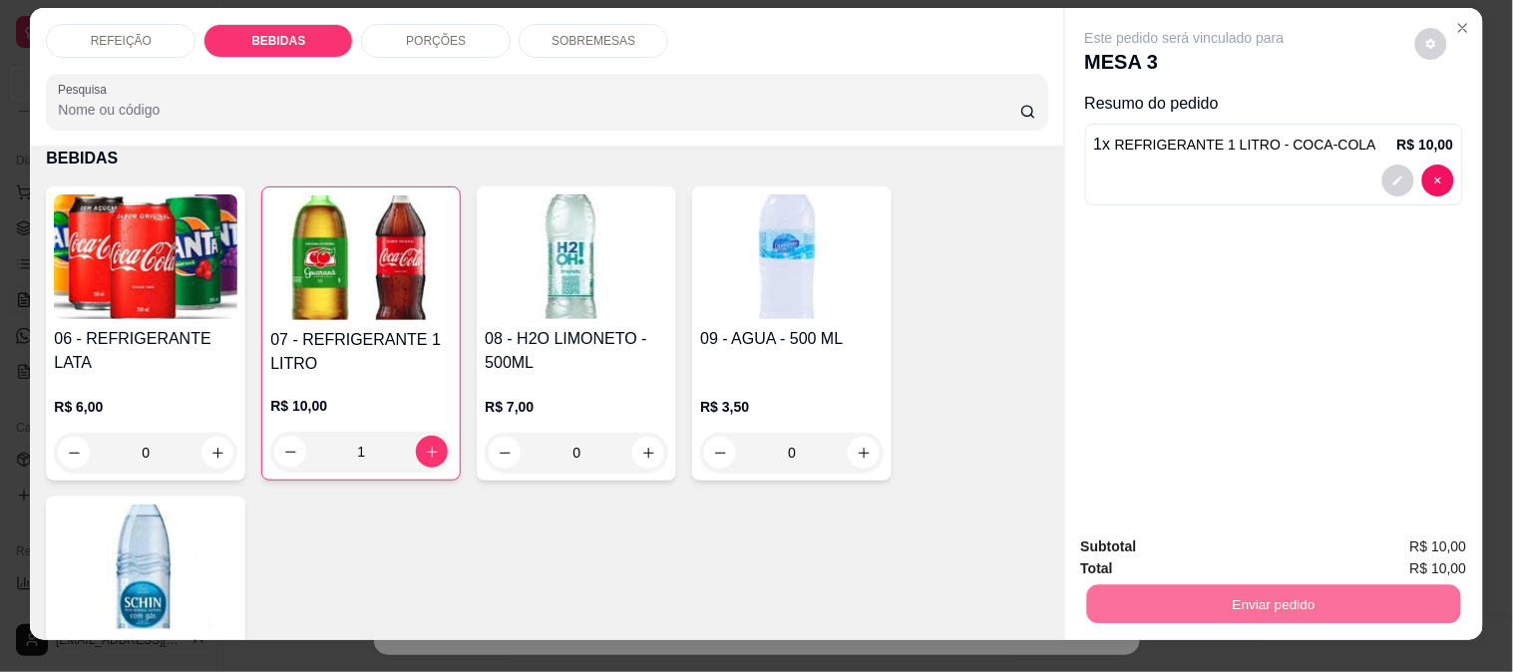
click at [1180, 543] on button "Não registrar e enviar pedido" at bounding box center [1207, 548] width 207 height 38
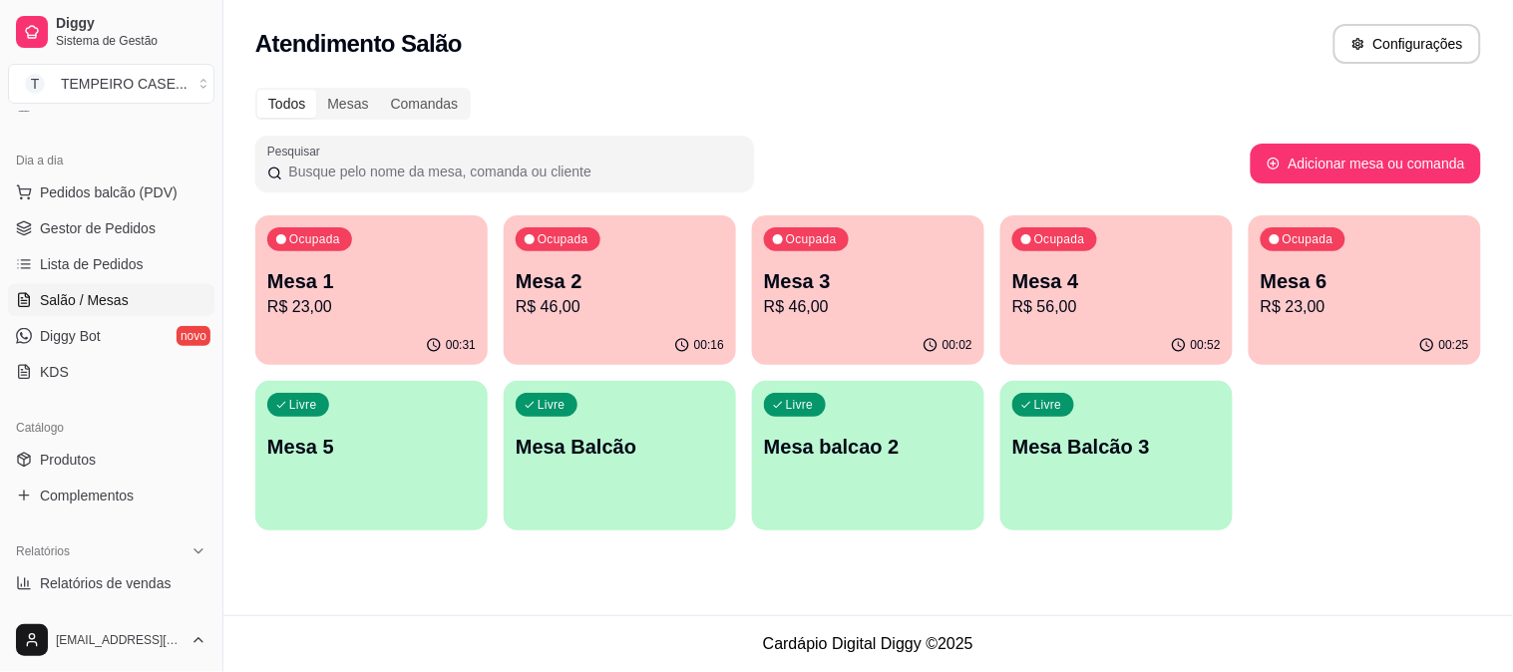
click at [1173, 544] on div "Todos Mesas Comandas Pesquisar Adicionar mesa ou comanda Ocupada Mesa 1 R$ 23,0…" at bounding box center [868, 315] width 1290 height 479
click at [390, 303] on p "R$ 23,00" at bounding box center [371, 307] width 208 height 24
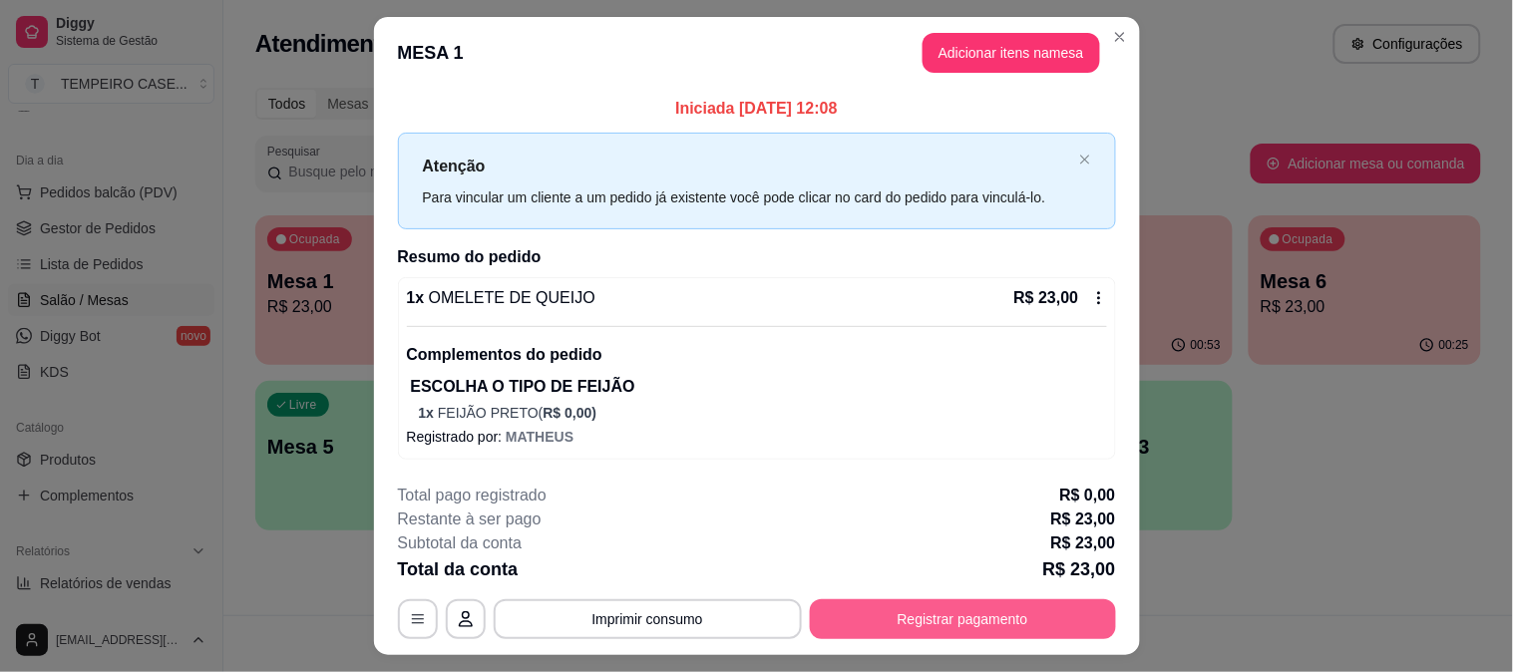
click at [945, 623] on button "Registrar pagamento" at bounding box center [963, 619] width 306 height 40
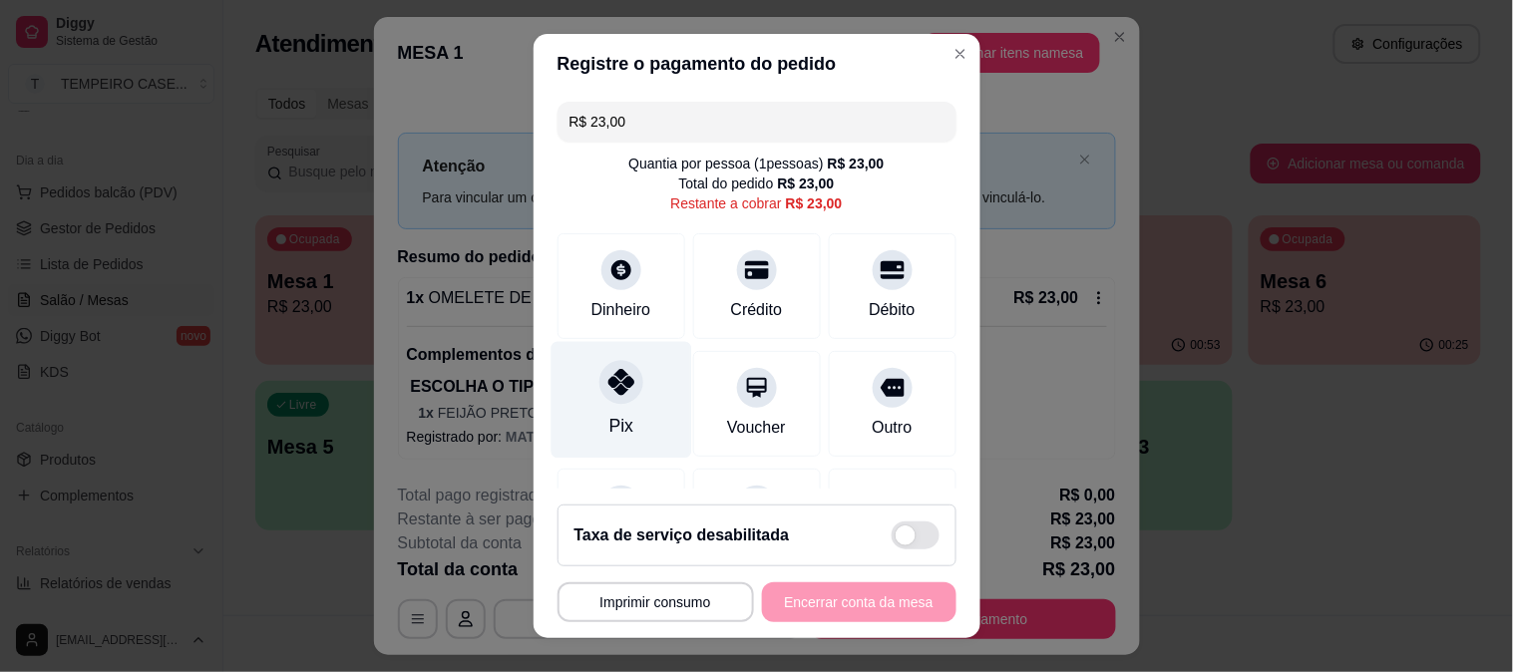
click at [644, 409] on div "Pix" at bounding box center [621, 399] width 141 height 117
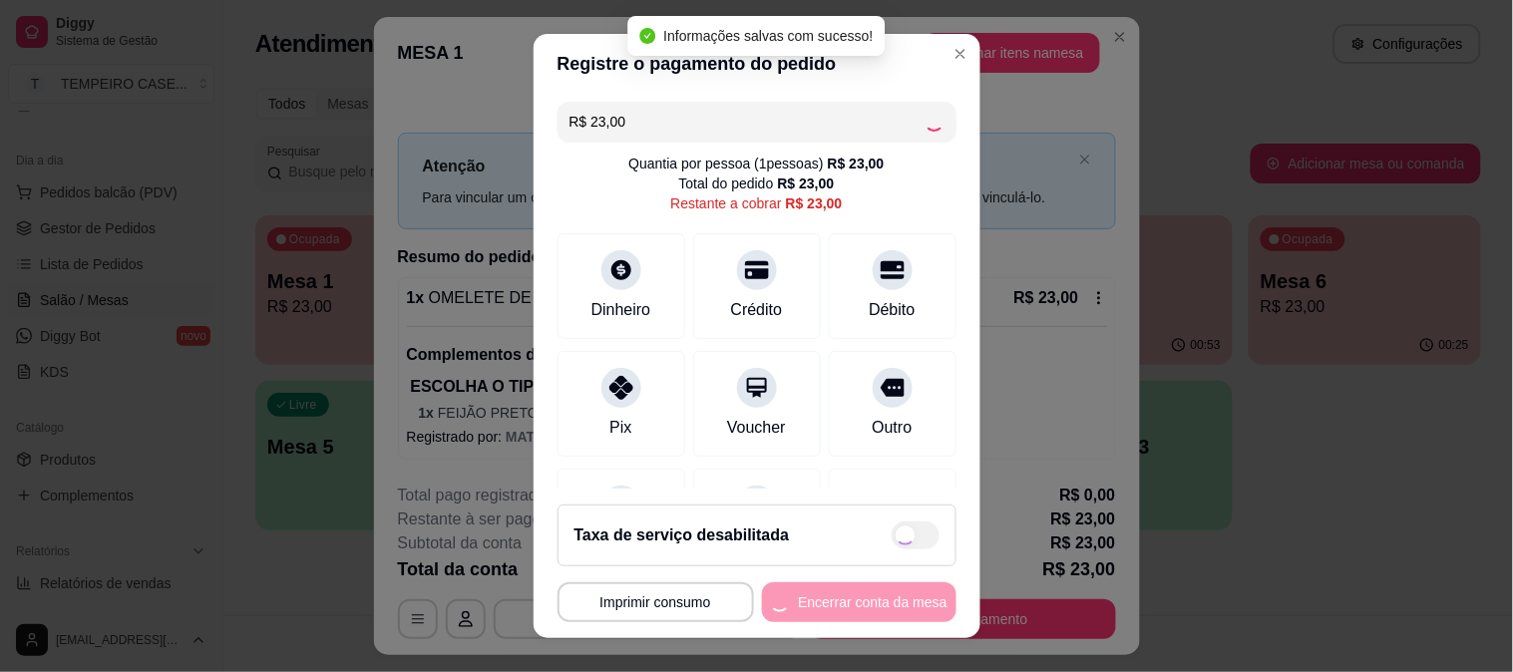
type input "R$ 0,00"
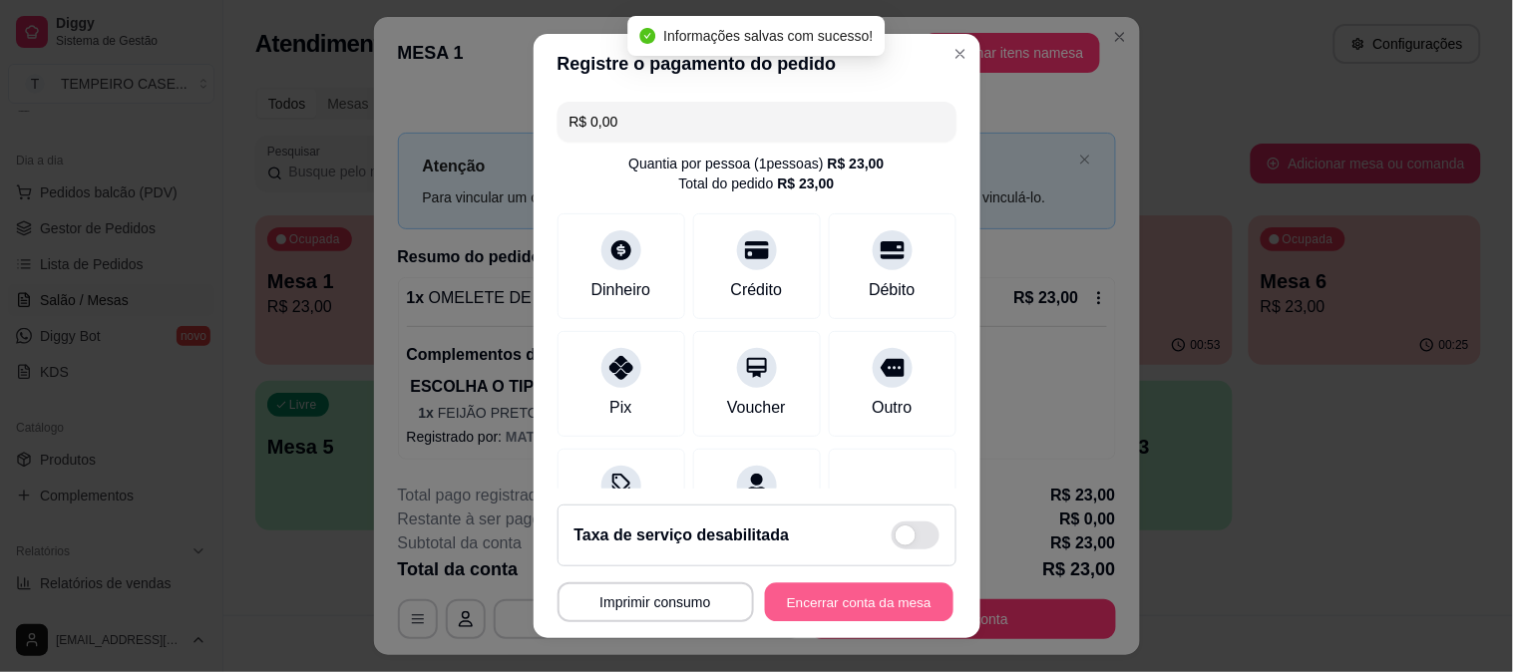
click at [854, 598] on button "Encerrar conta da mesa" at bounding box center [859, 602] width 189 height 39
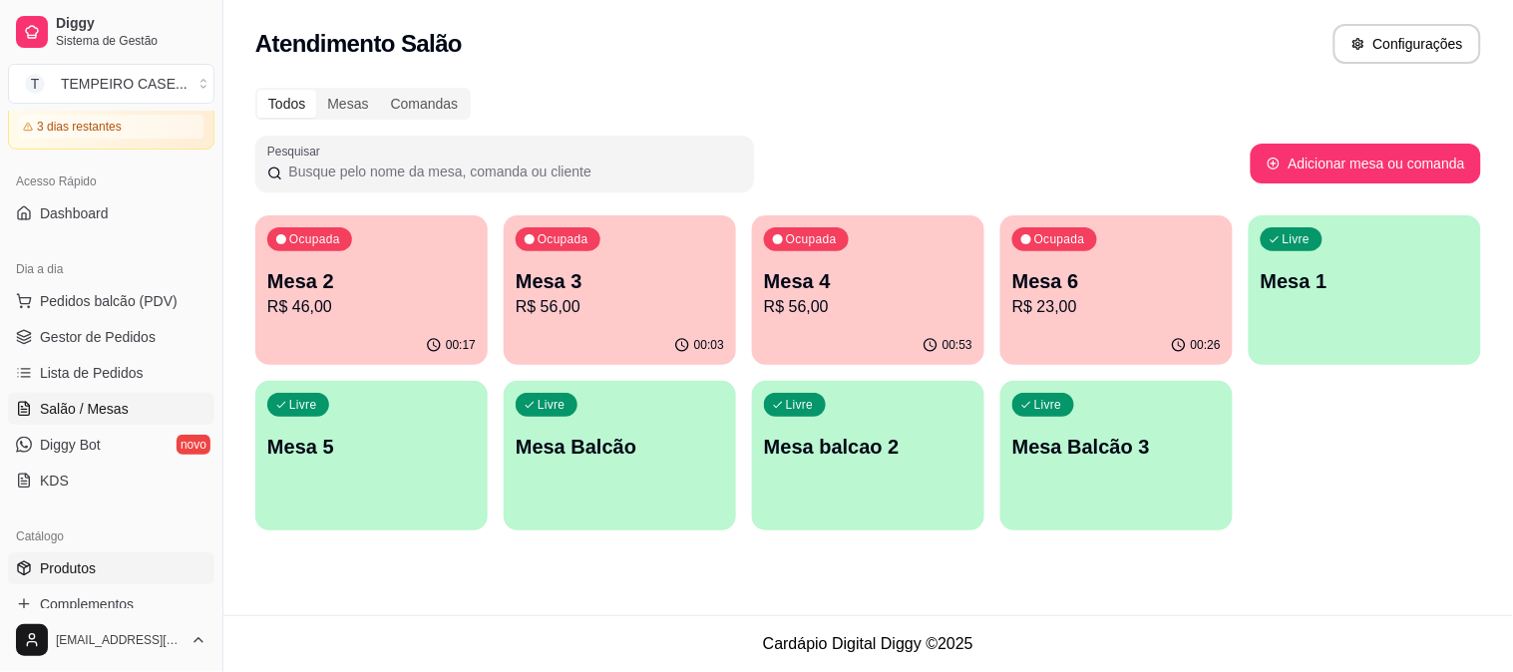
scroll to position [111, 0]
click at [146, 307] on span "Pedidos balcão (PDV)" at bounding box center [109, 303] width 138 height 20
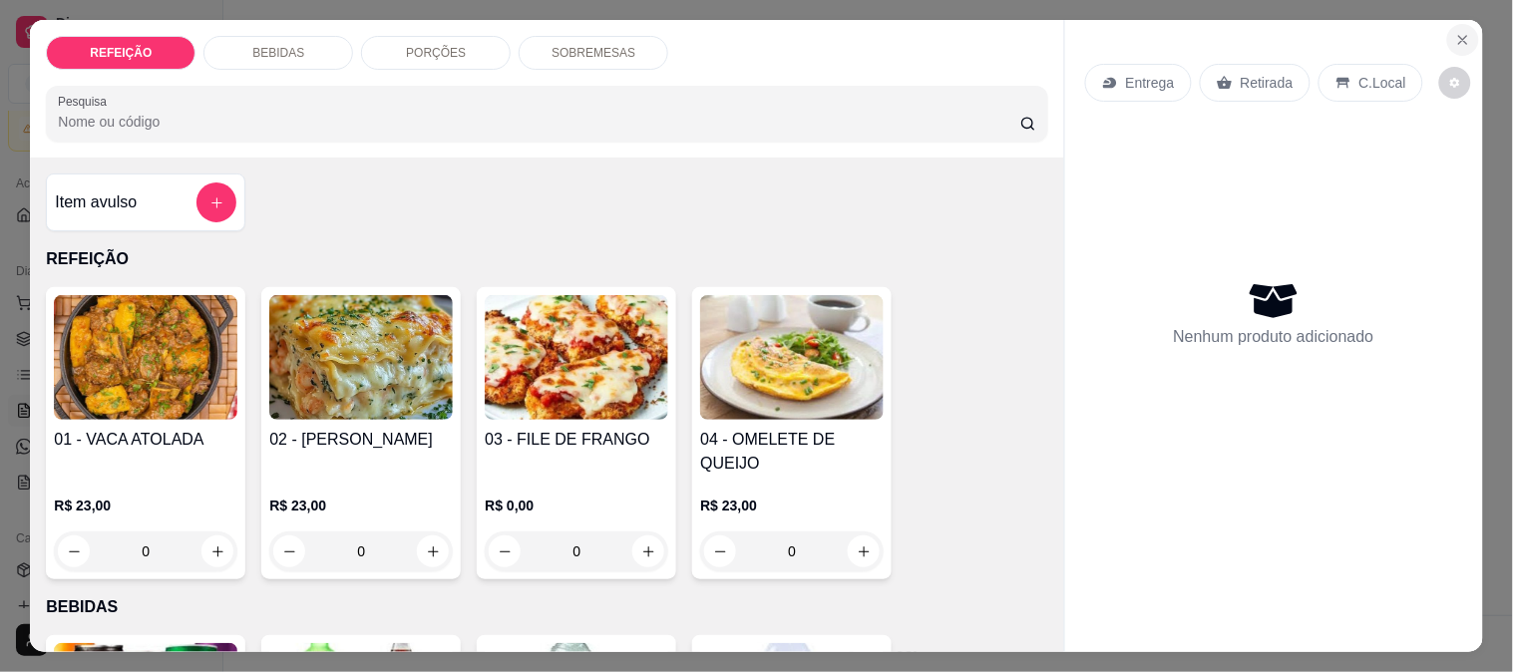
click at [1455, 33] on icon "Close" at bounding box center [1463, 40] width 16 height 16
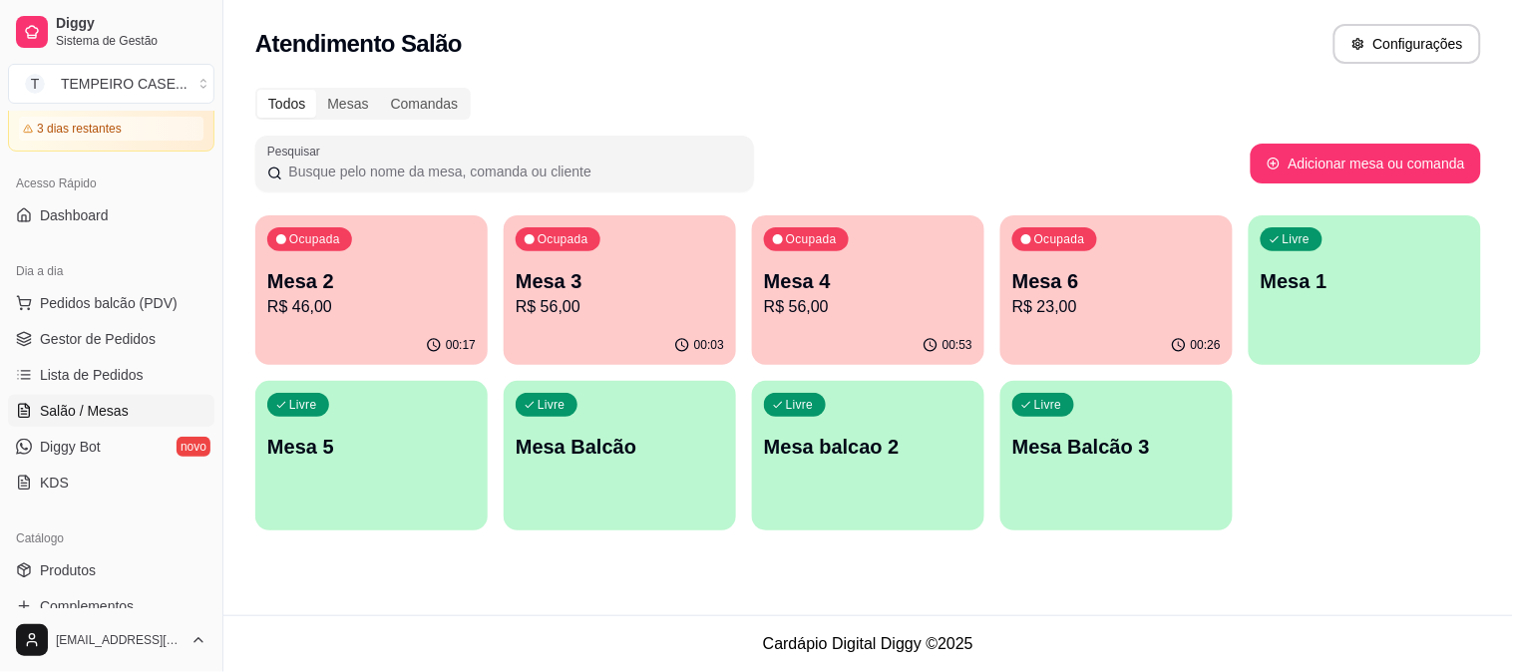
click at [975, 48] on div "Atendimento Salão Configurações" at bounding box center [868, 44] width 1226 height 40
click at [1088, 270] on p "Mesa 6" at bounding box center [1116, 281] width 208 height 28
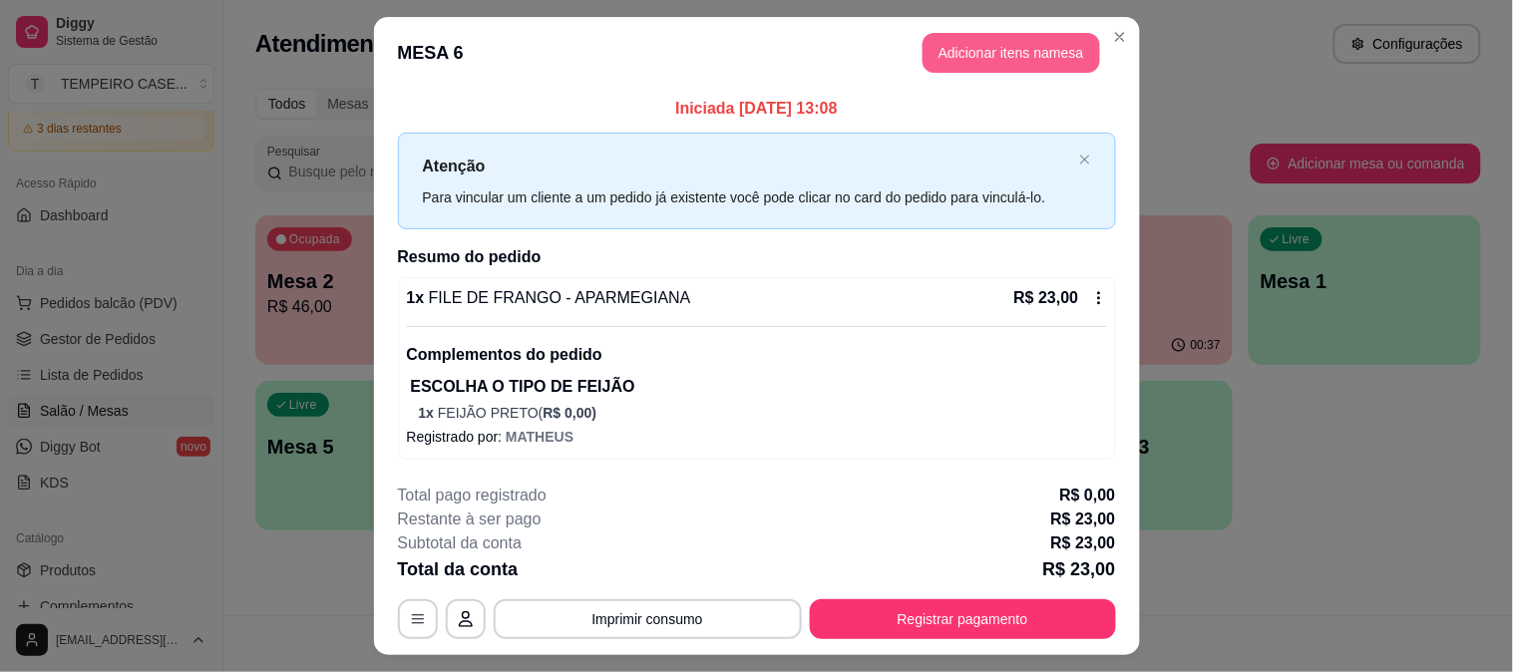
click at [1008, 65] on button "Adicionar itens na mesa" at bounding box center [1012, 53] width 178 height 40
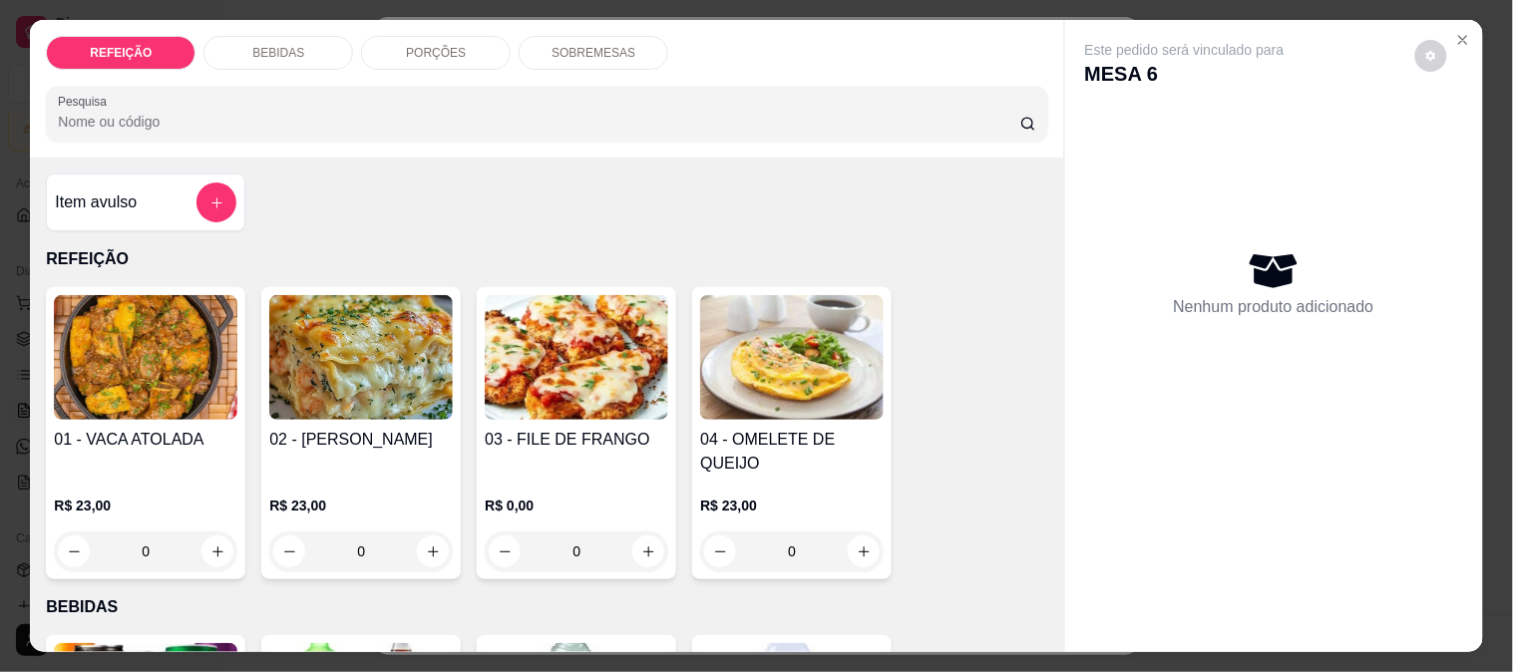
click at [297, 45] on div "BEBIDAS" at bounding box center [278, 53] width 150 height 34
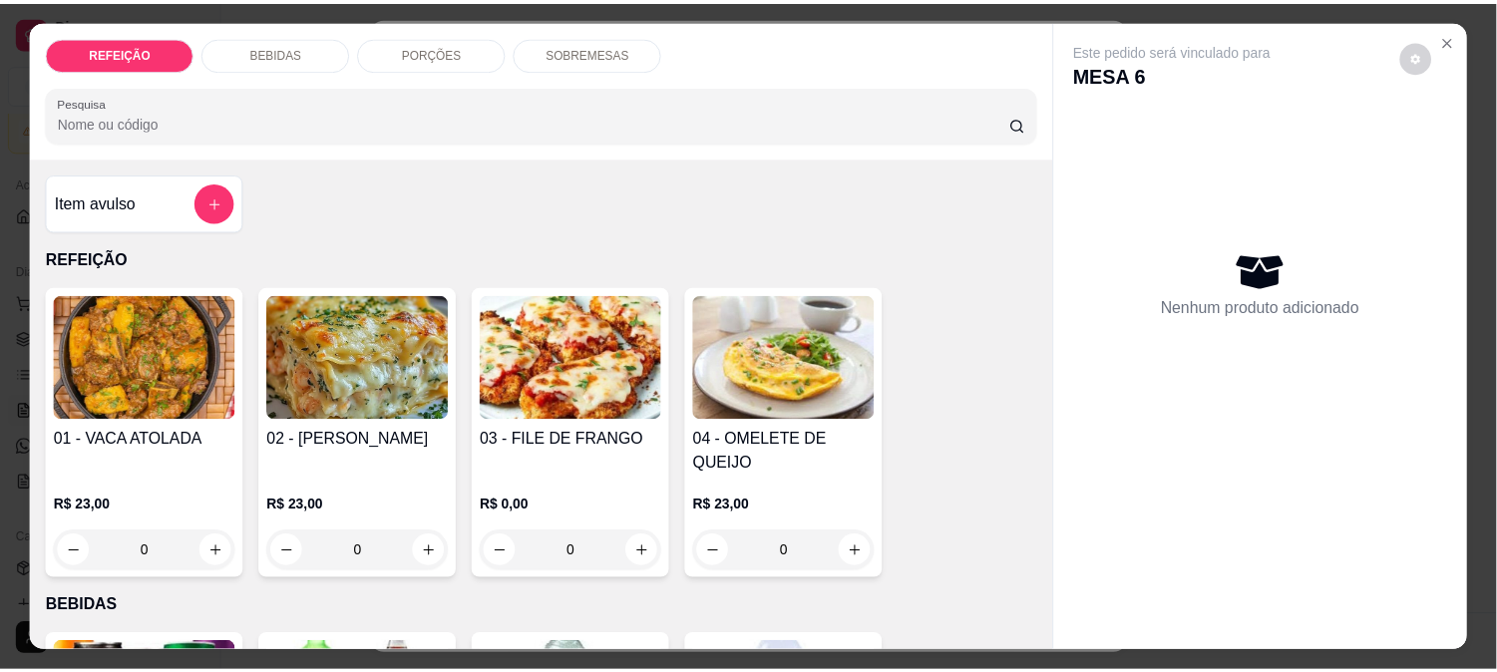
scroll to position [52, 0]
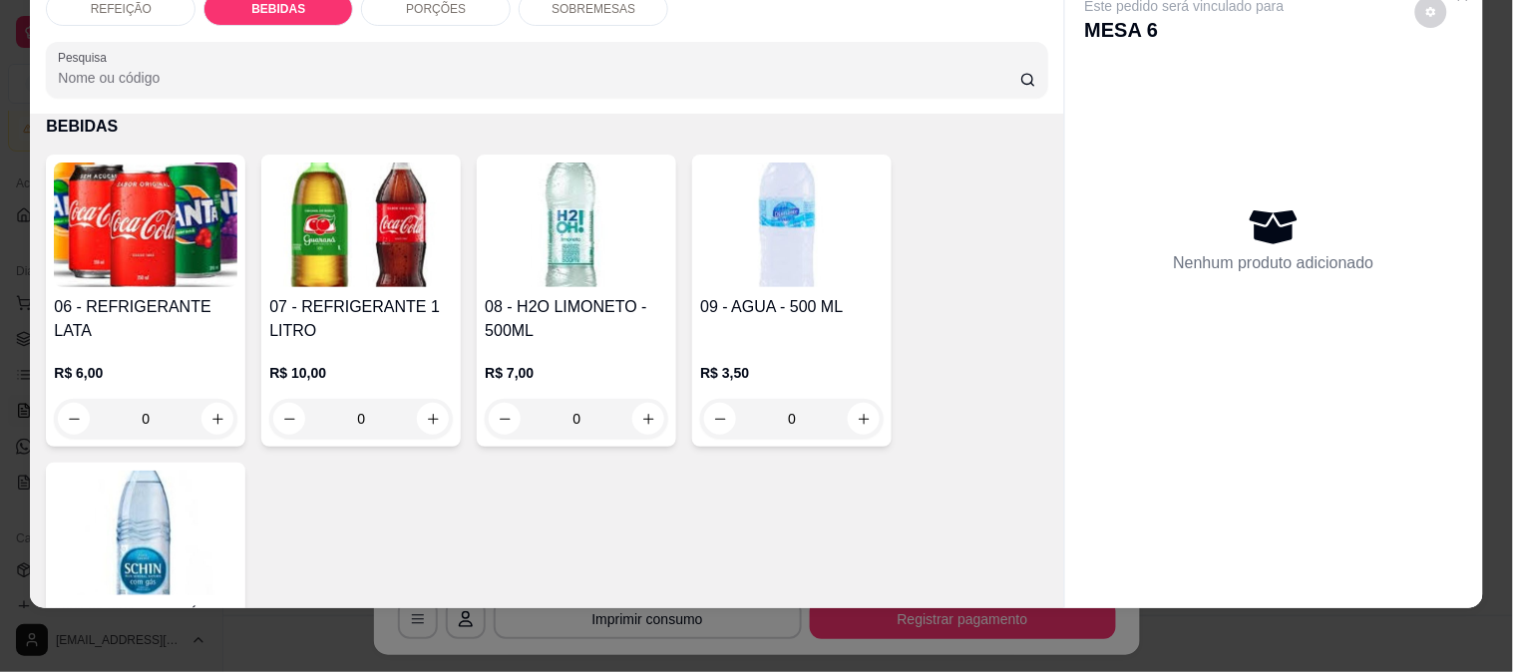
click at [108, 227] on img at bounding box center [146, 225] width 184 height 125
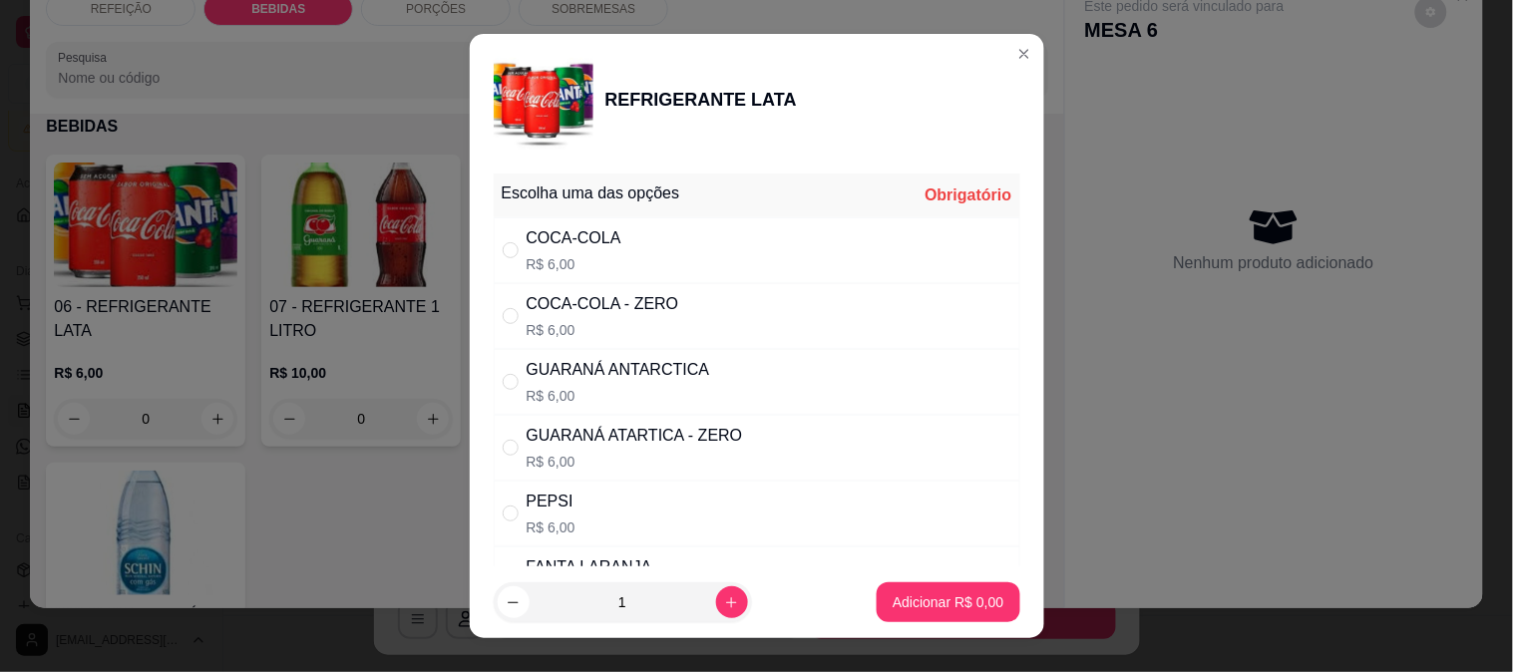
click at [689, 394] on p "R$ 6,00" at bounding box center [619, 396] width 184 height 20
radio input "true"
click at [926, 615] on button "Adicionar R$ 6,00" at bounding box center [948, 602] width 143 height 40
type input "1"
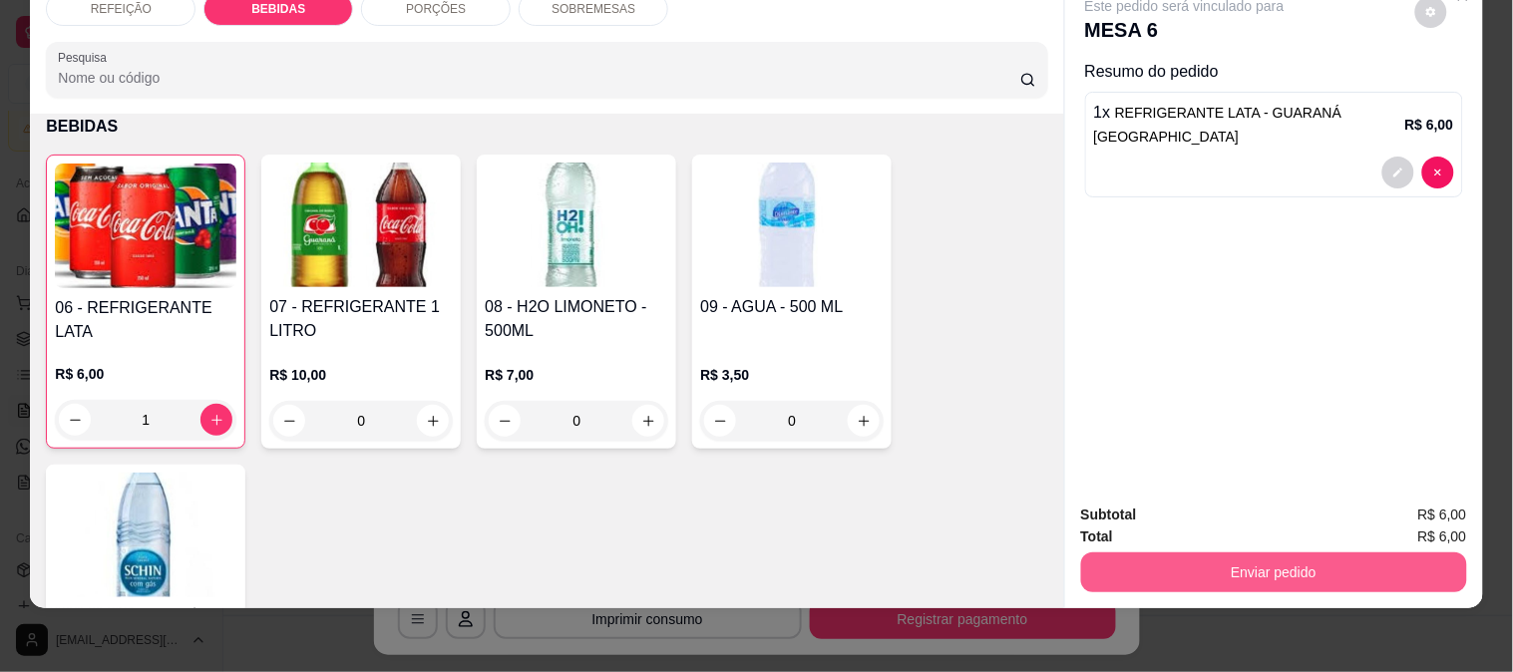
click at [1202, 553] on button "Enviar pedido" at bounding box center [1274, 573] width 386 height 40
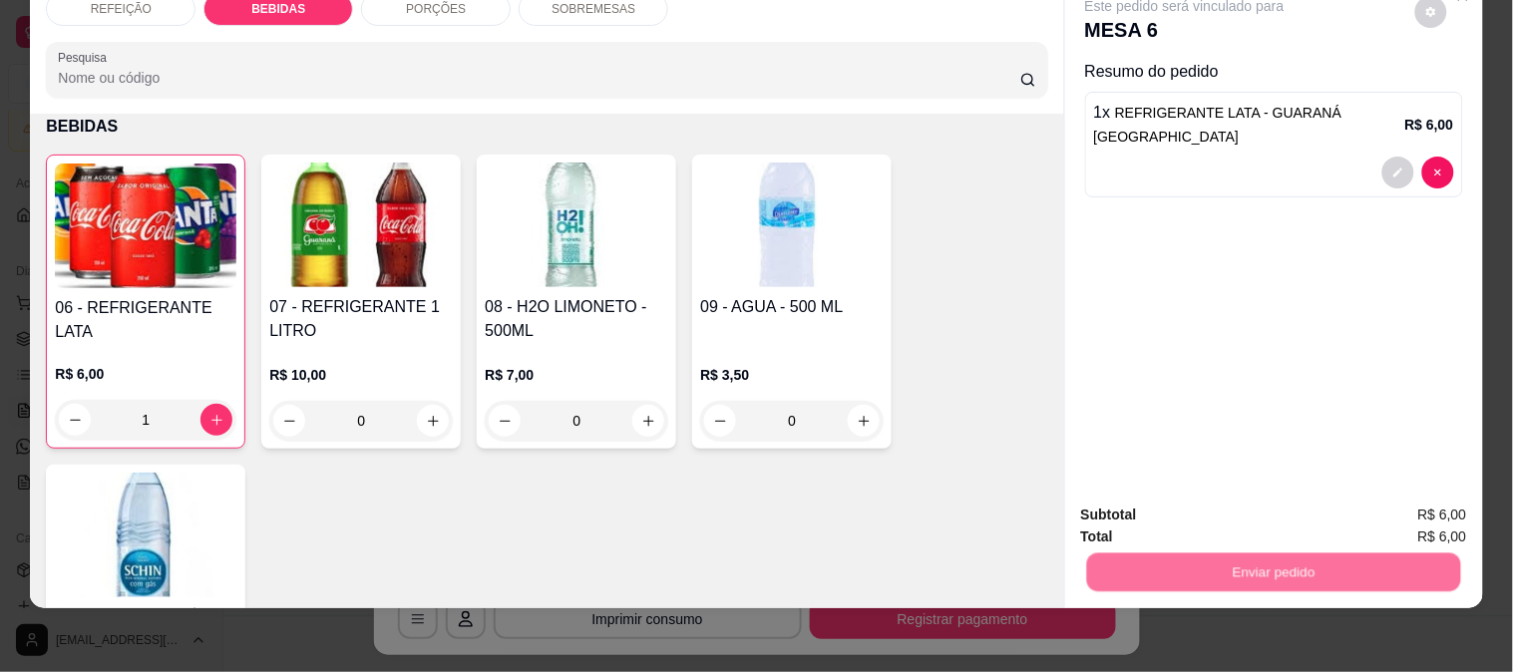
click at [1188, 506] on button "Não registrar e enviar pedido" at bounding box center [1207, 507] width 201 height 37
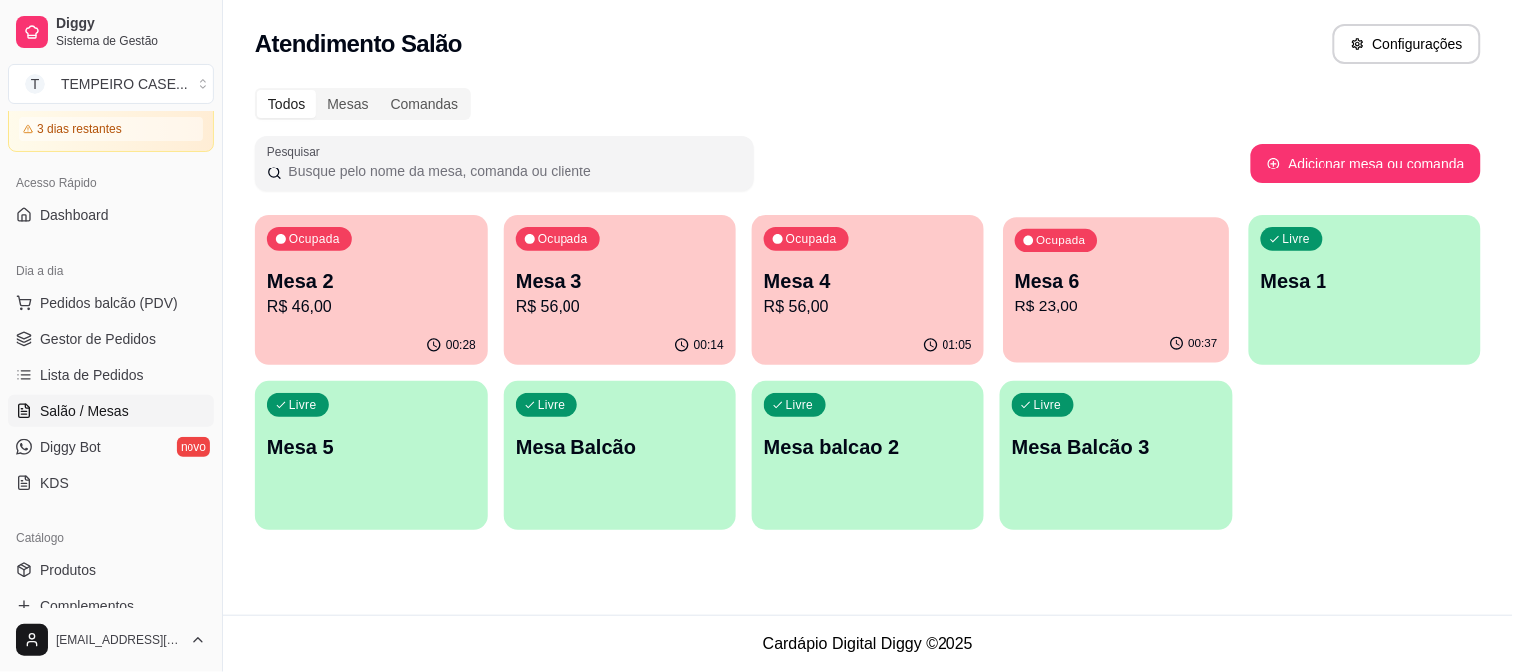
click at [1081, 255] on div "Ocupada Mesa 6 R$ 23,00" at bounding box center [1115, 271] width 225 height 108
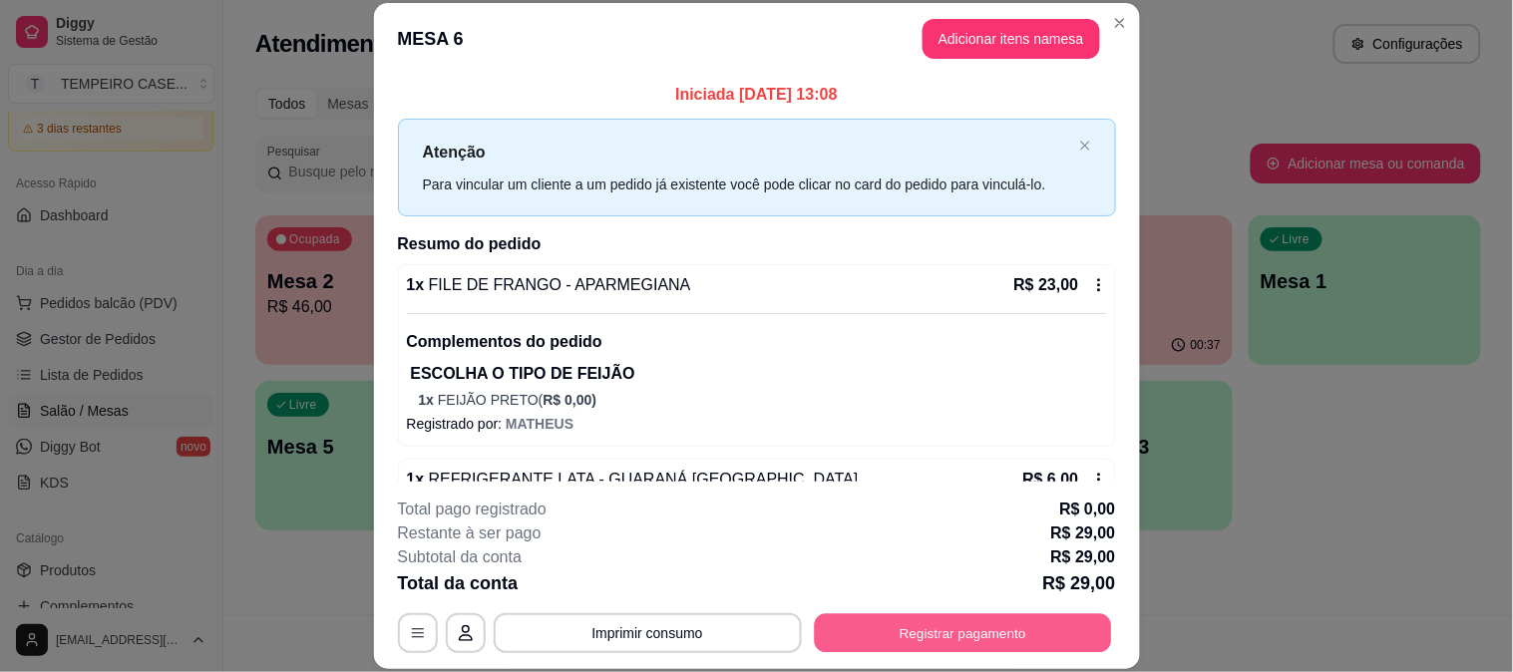
click at [959, 642] on button "Registrar pagamento" at bounding box center [962, 632] width 297 height 39
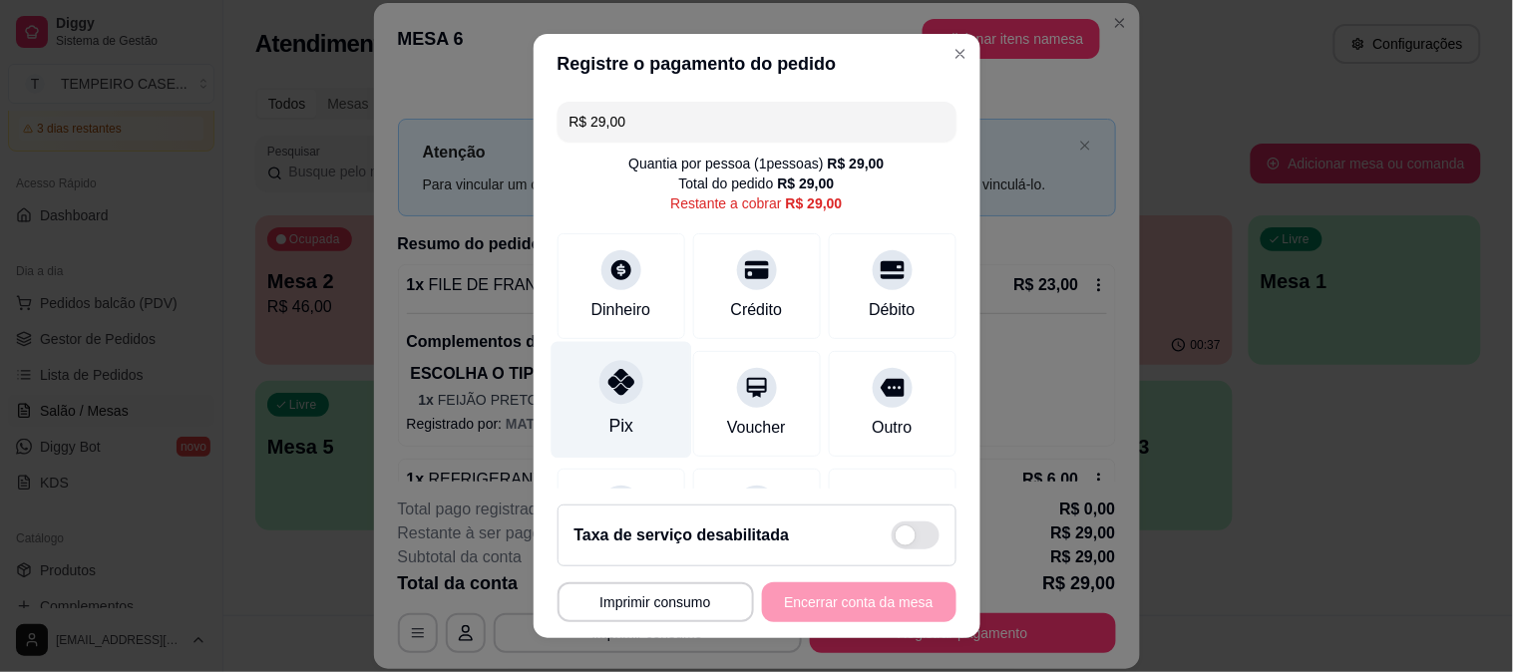
click at [590, 400] on div "Pix" at bounding box center [621, 399] width 141 height 117
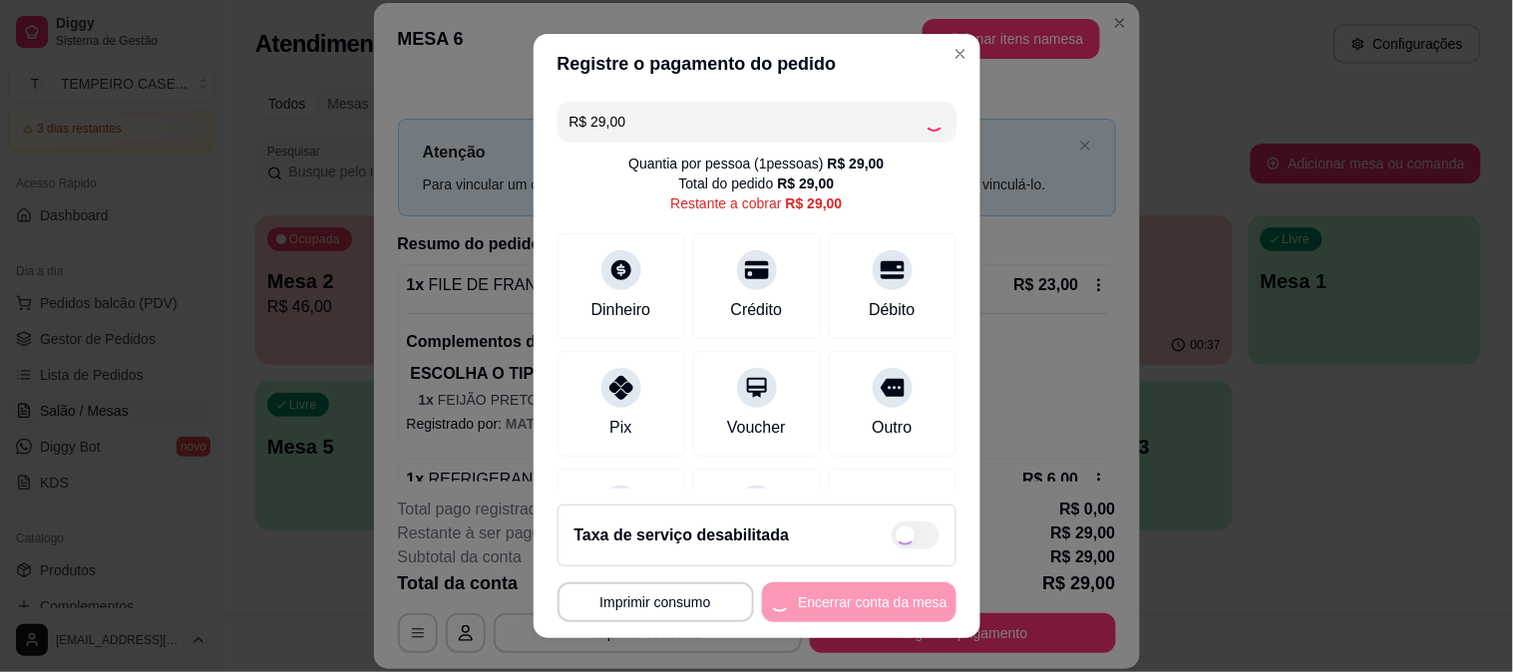
type input "R$ 0,00"
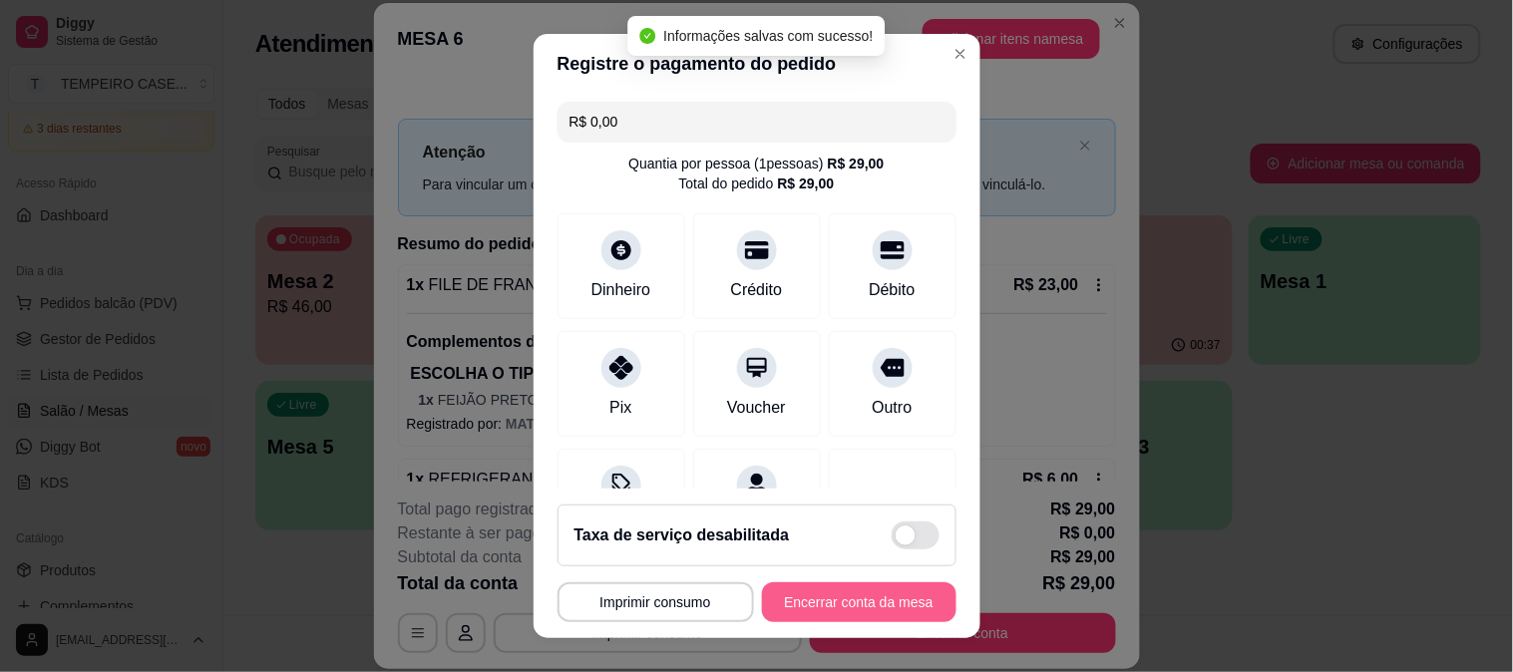
click at [892, 601] on button "Encerrar conta da mesa" at bounding box center [859, 602] width 194 height 40
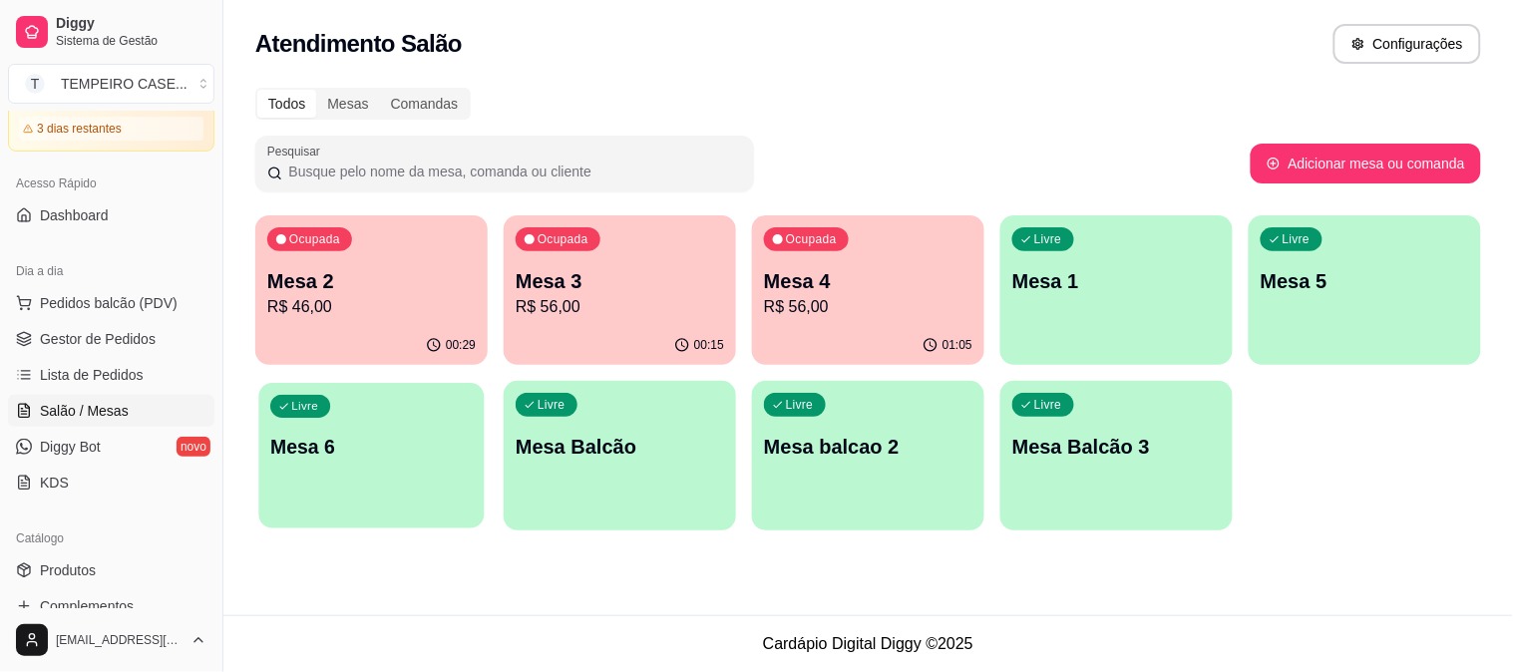
click at [347, 431] on div "Livre Mesa 6" at bounding box center [370, 444] width 225 height 122
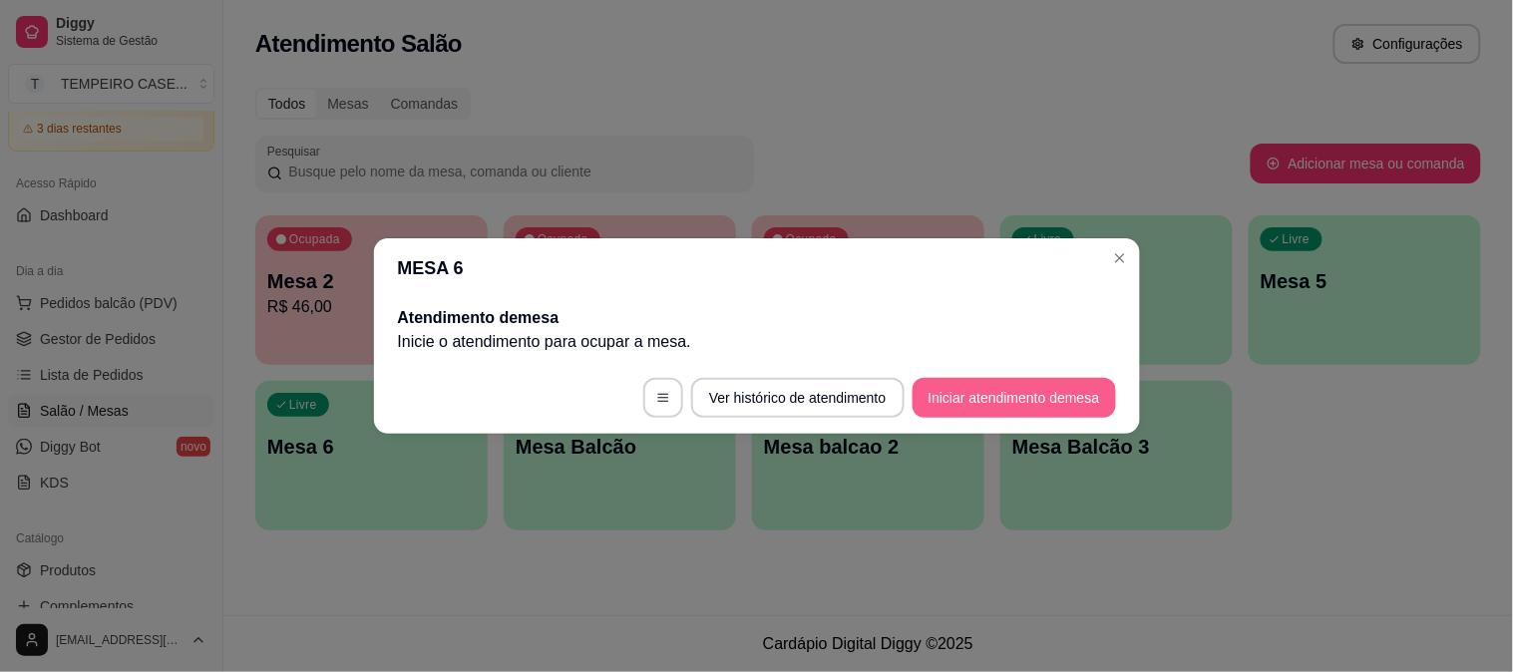
click at [954, 391] on button "Iniciar atendimento de mesa" at bounding box center [1014, 398] width 203 height 40
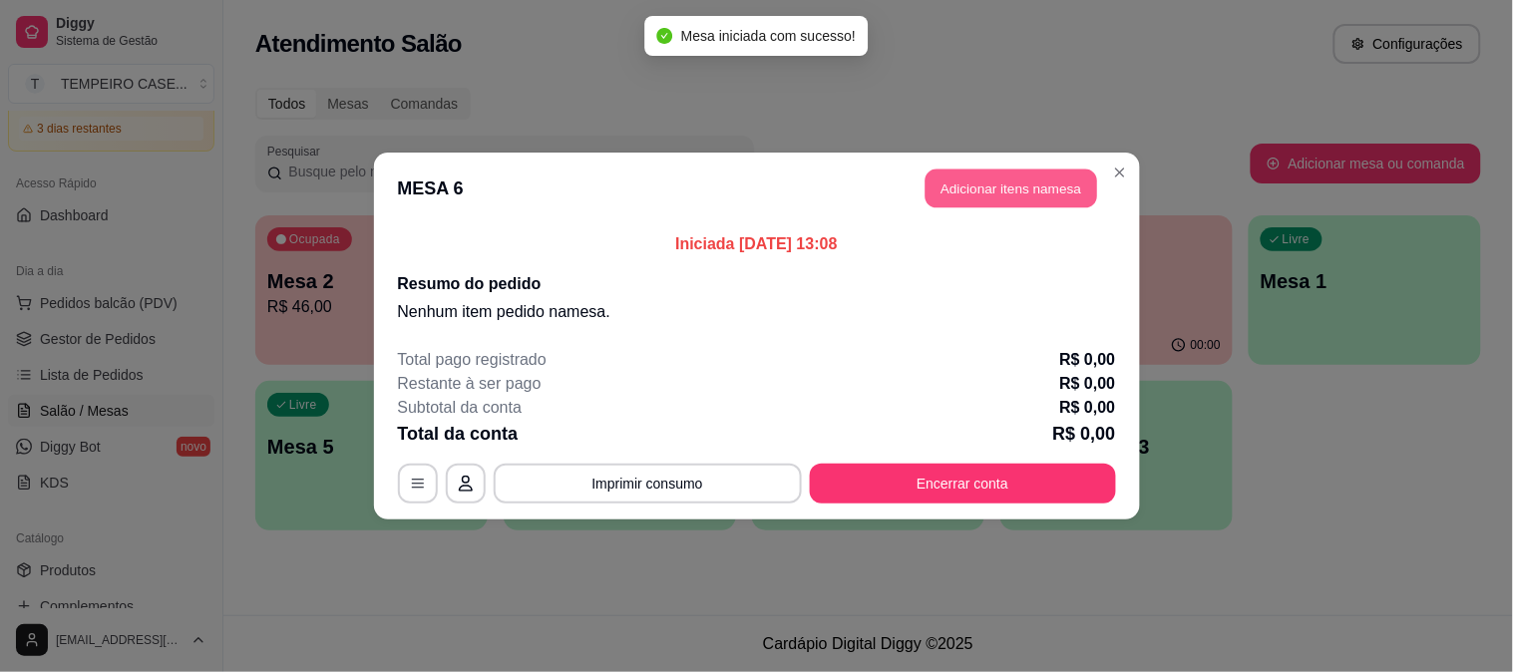
click at [980, 202] on button "Adicionar itens na mesa" at bounding box center [1012, 189] width 172 height 39
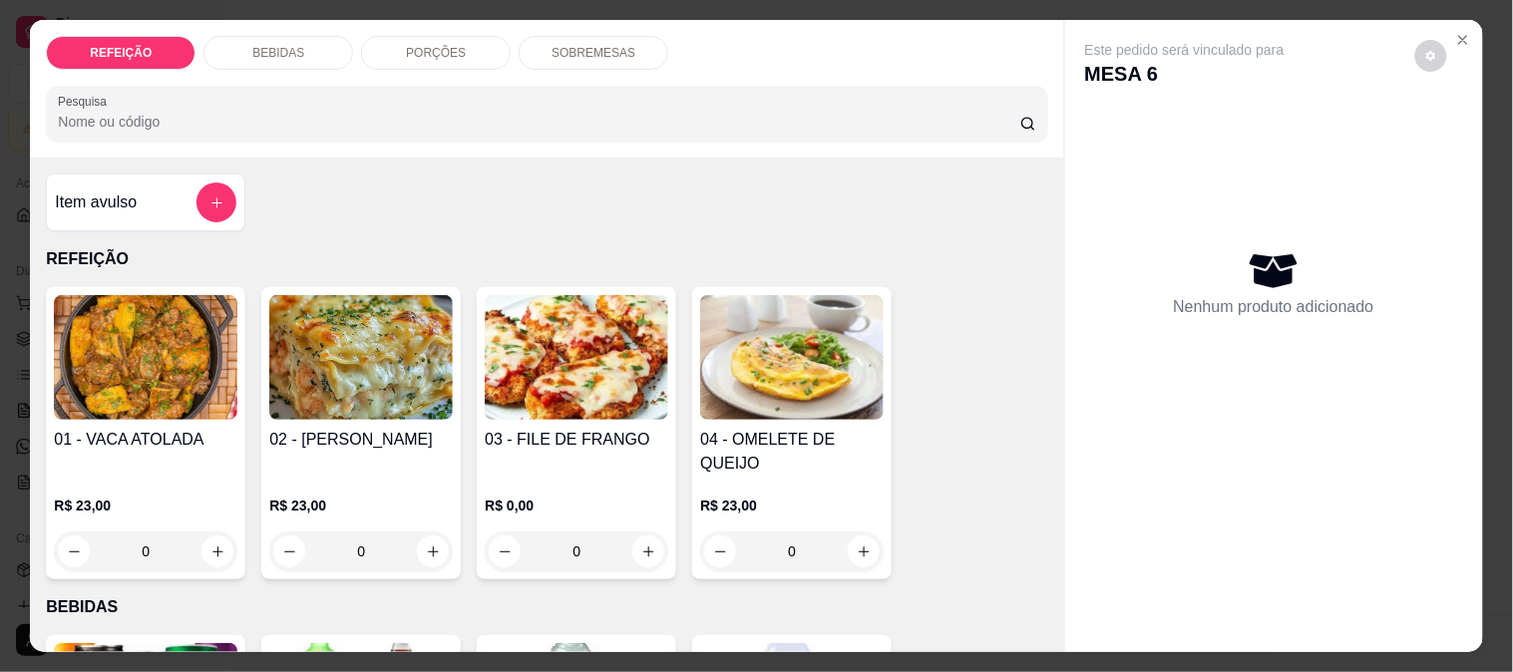
click at [535, 359] on img at bounding box center [577, 357] width 184 height 125
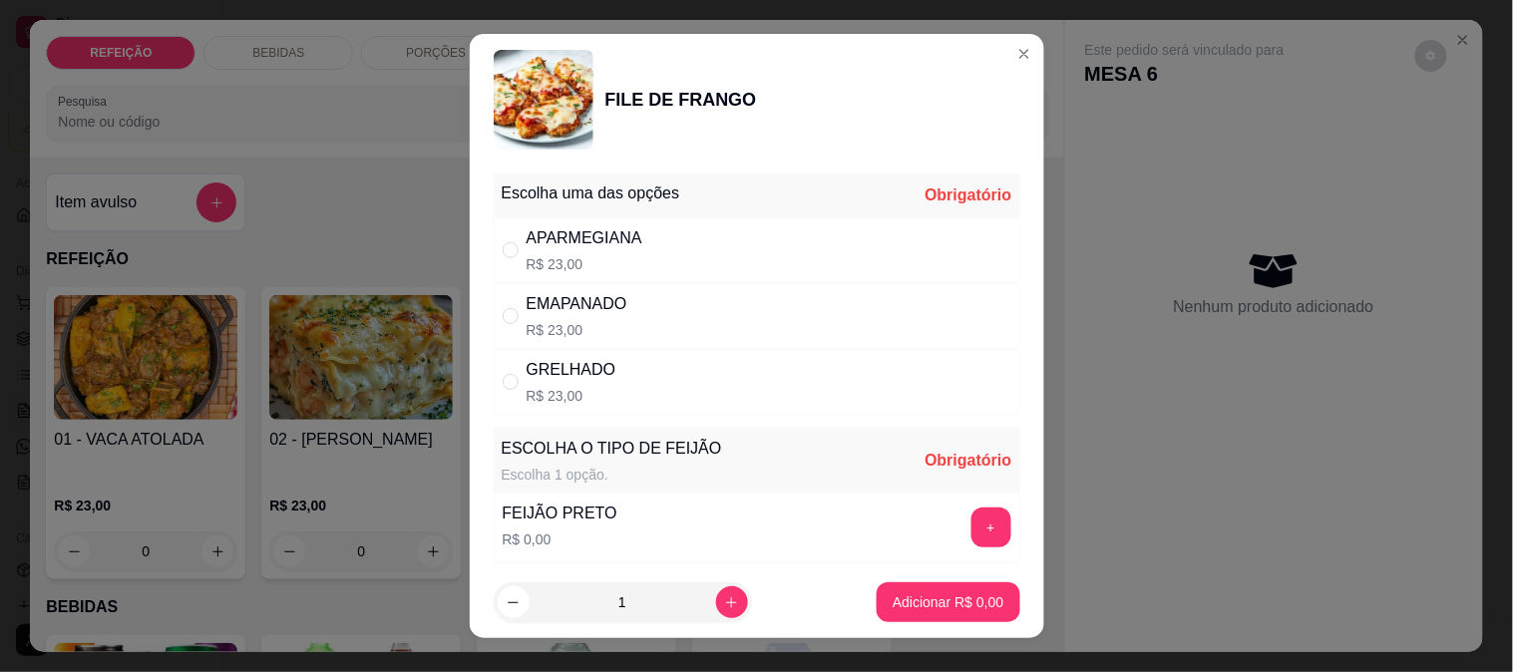
click at [771, 251] on div "APARMEGIANA R$ 23,00" at bounding box center [757, 250] width 527 height 66
radio input "true"
click at [971, 527] on button "+" at bounding box center [991, 528] width 40 height 40
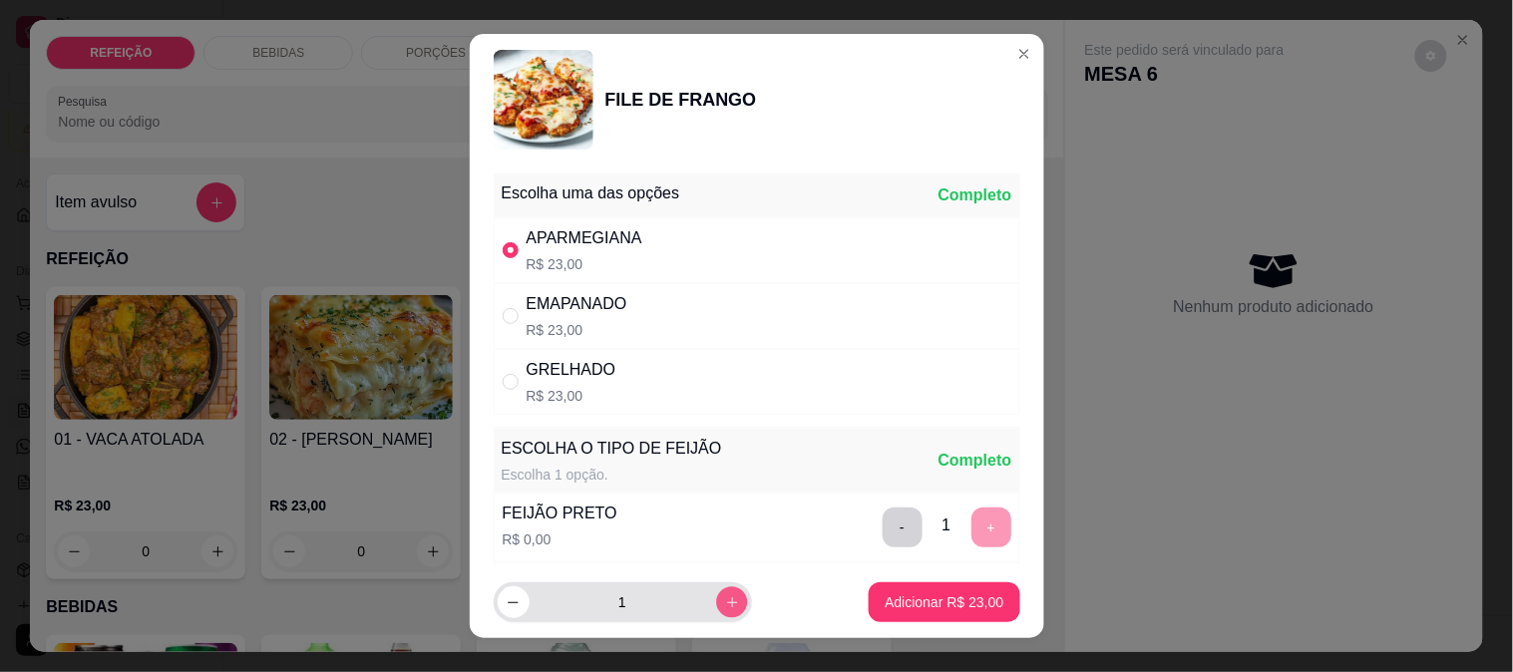
click at [726, 602] on icon "increase-product-quantity" at bounding box center [731, 602] width 10 height 10
type input "2"
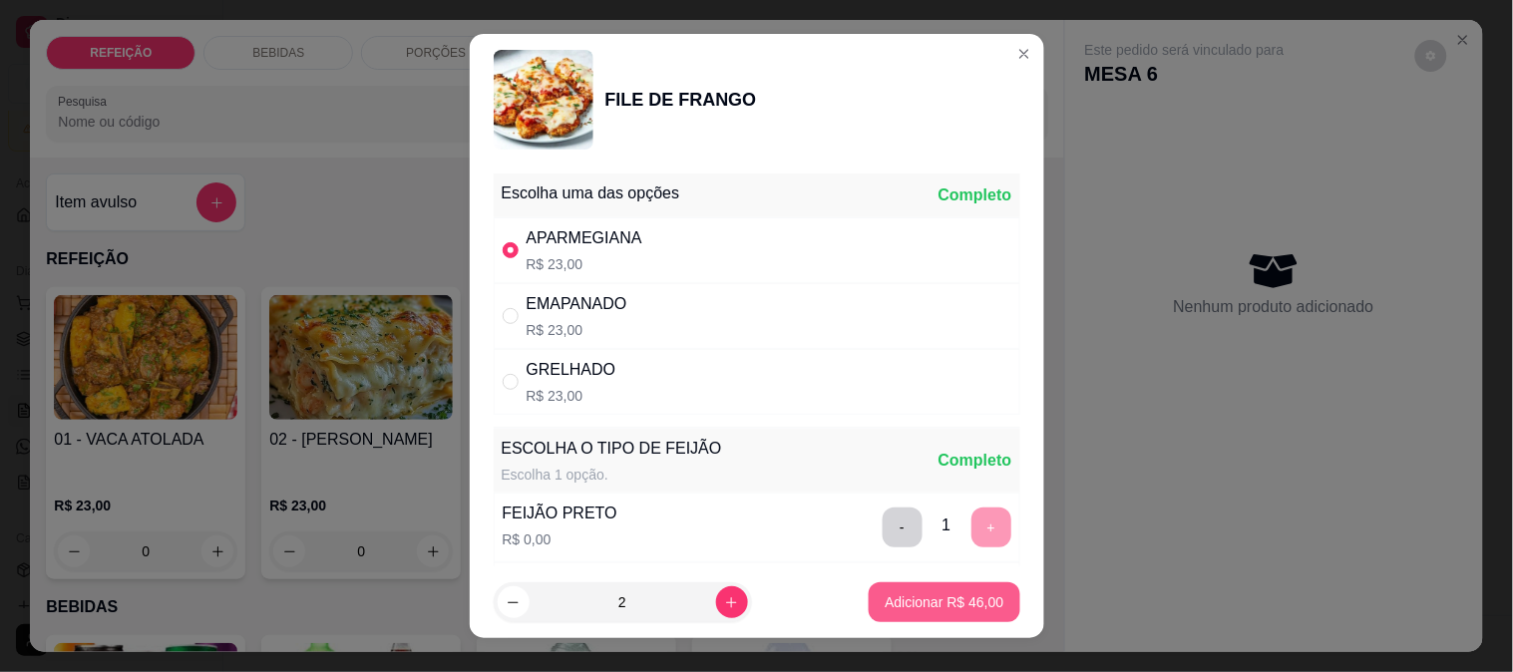
click at [913, 598] on p "Adicionar R$ 46,00" at bounding box center [944, 602] width 119 height 20
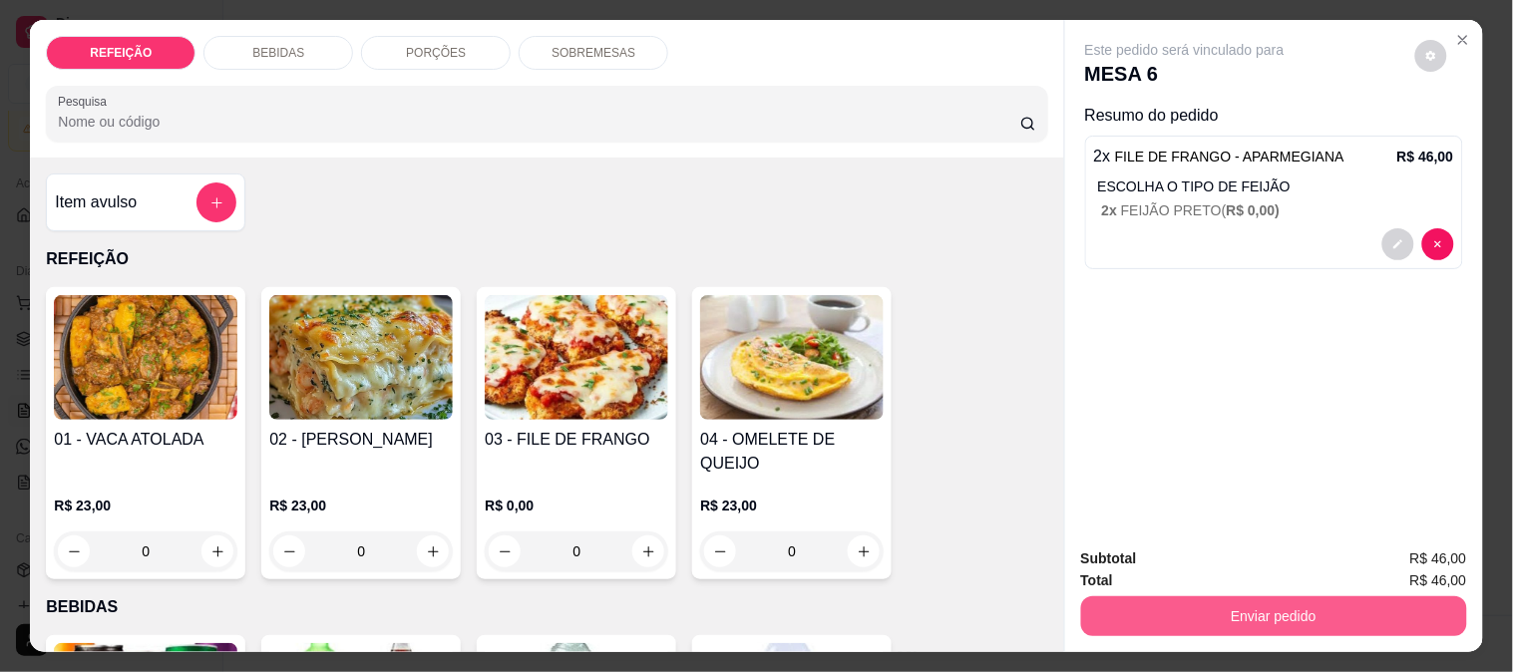
click at [1138, 596] on button "Enviar pedido" at bounding box center [1274, 616] width 386 height 40
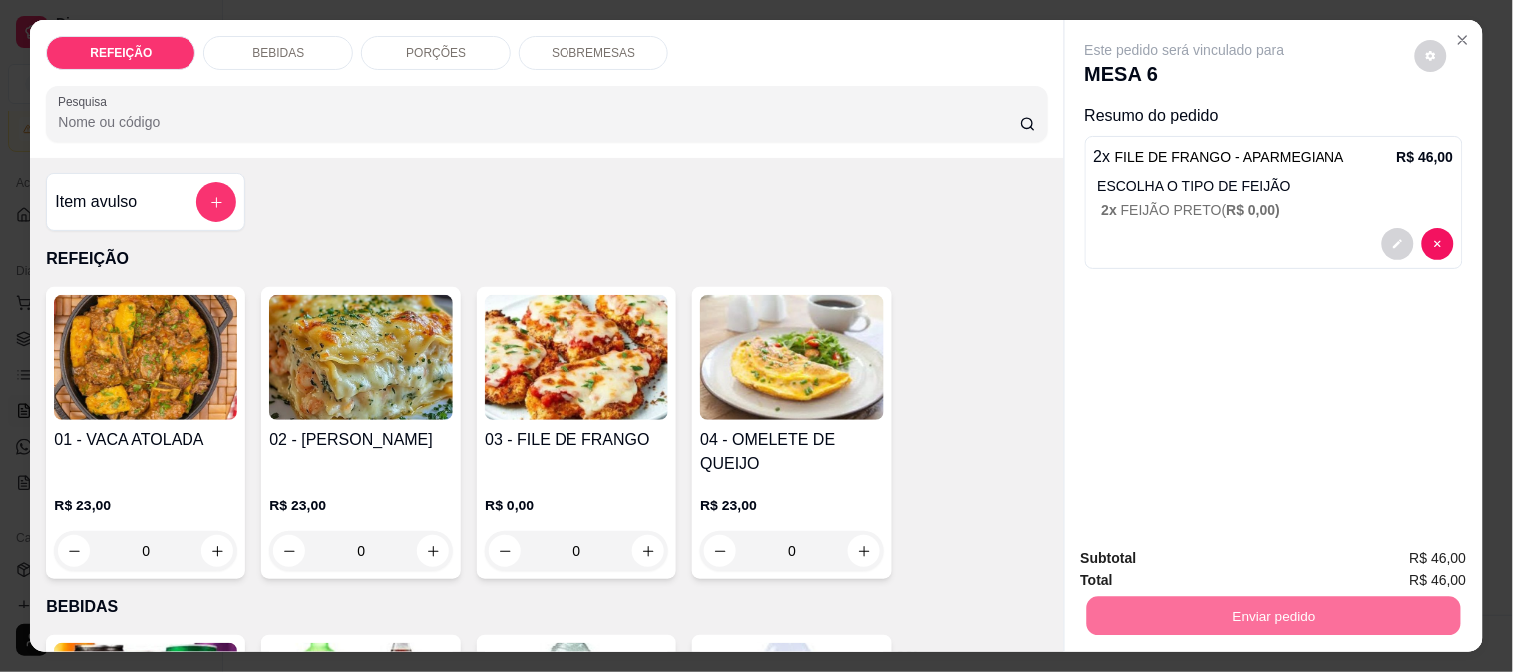
click at [1153, 553] on button "Não registrar e enviar pedido" at bounding box center [1207, 560] width 207 height 38
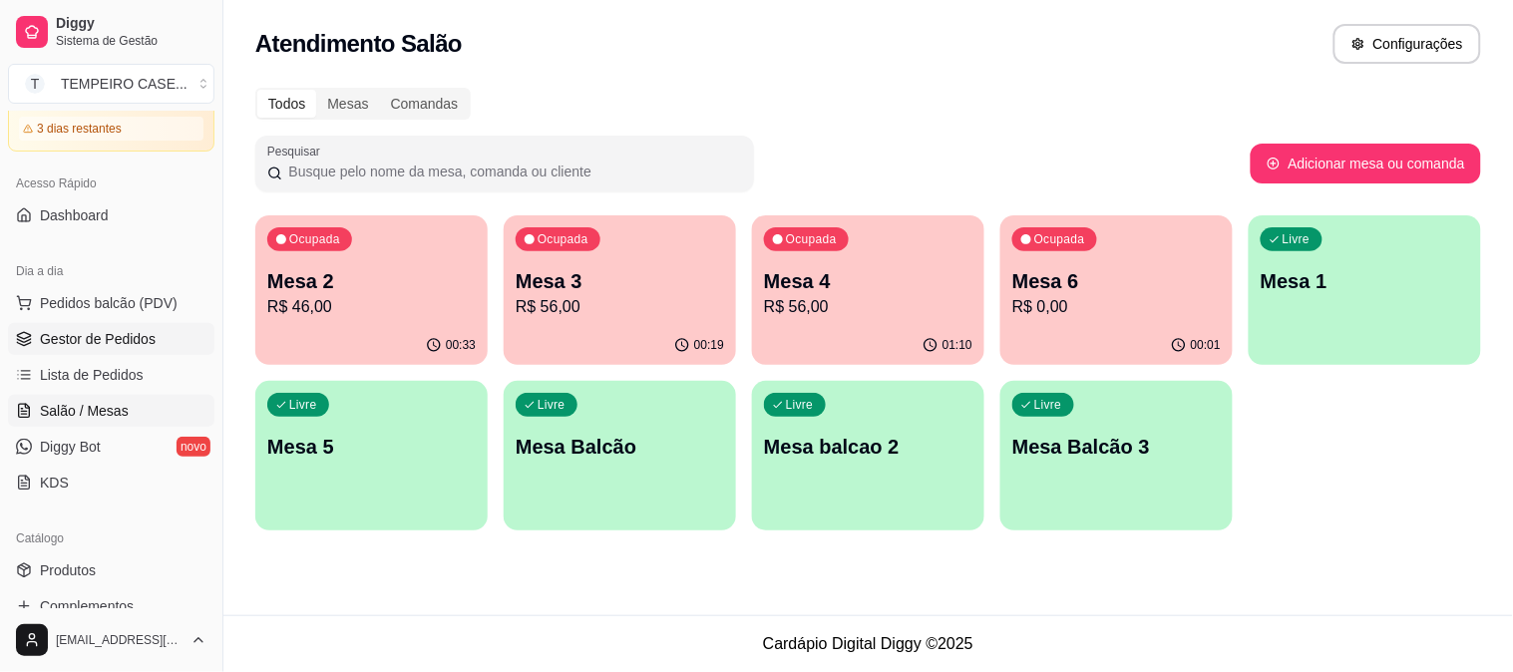
click at [100, 340] on span "Gestor de Pedidos" at bounding box center [98, 339] width 116 height 20
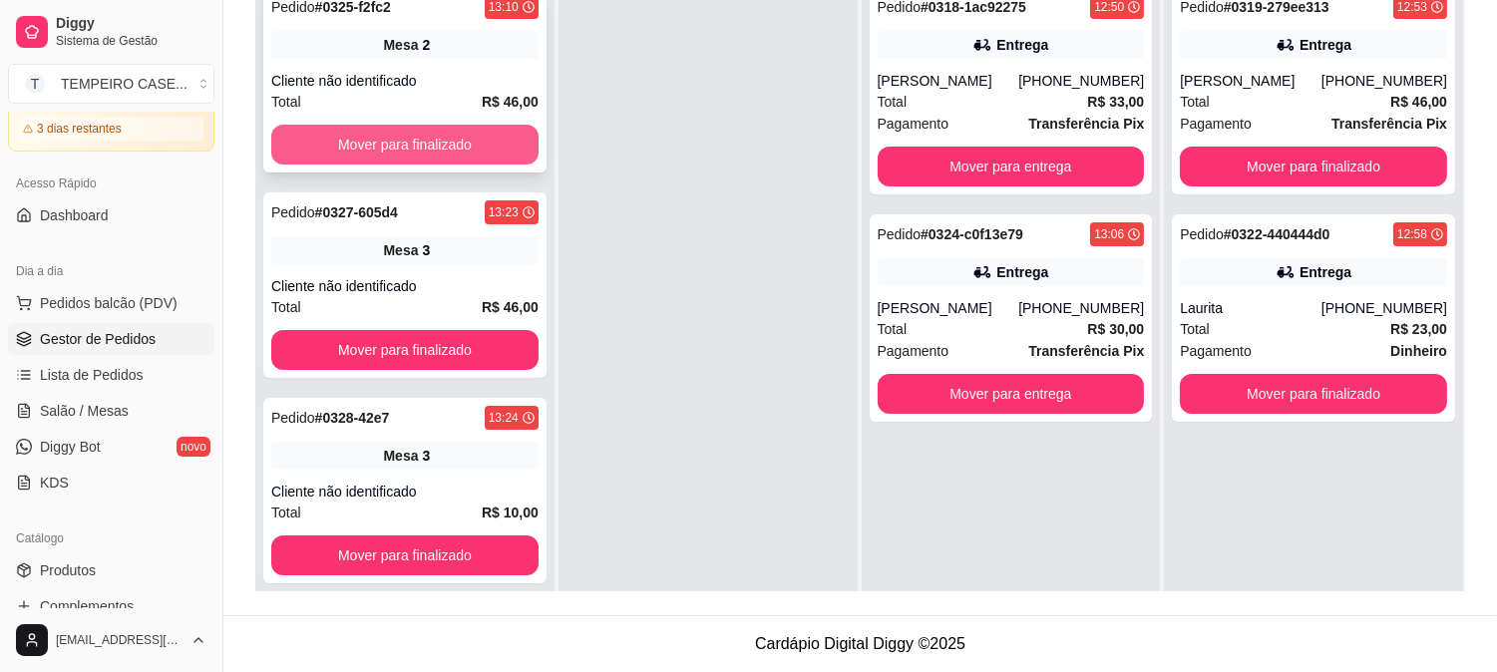
click at [402, 153] on button "Mover para finalizado" at bounding box center [404, 145] width 267 height 40
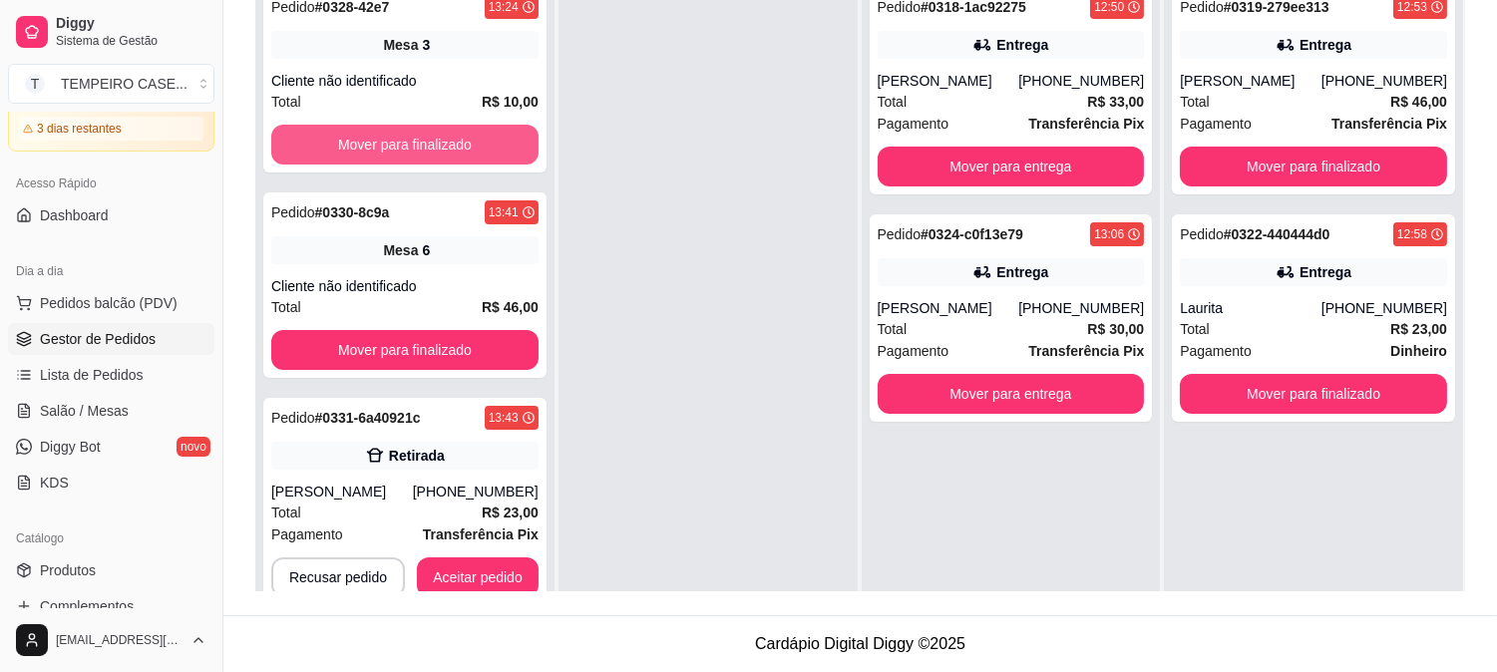
click at [402, 153] on button "Mover para finalizado" at bounding box center [404, 145] width 267 height 40
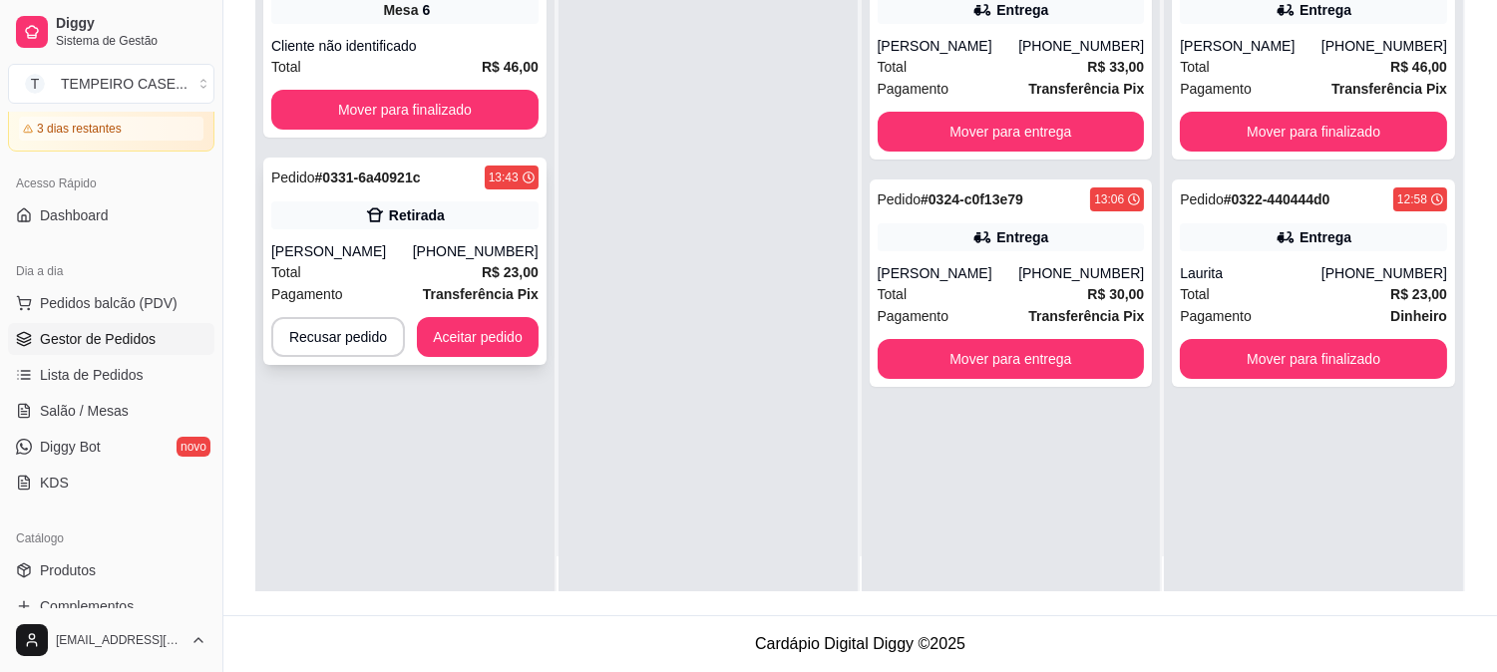
scroll to position [55, 0]
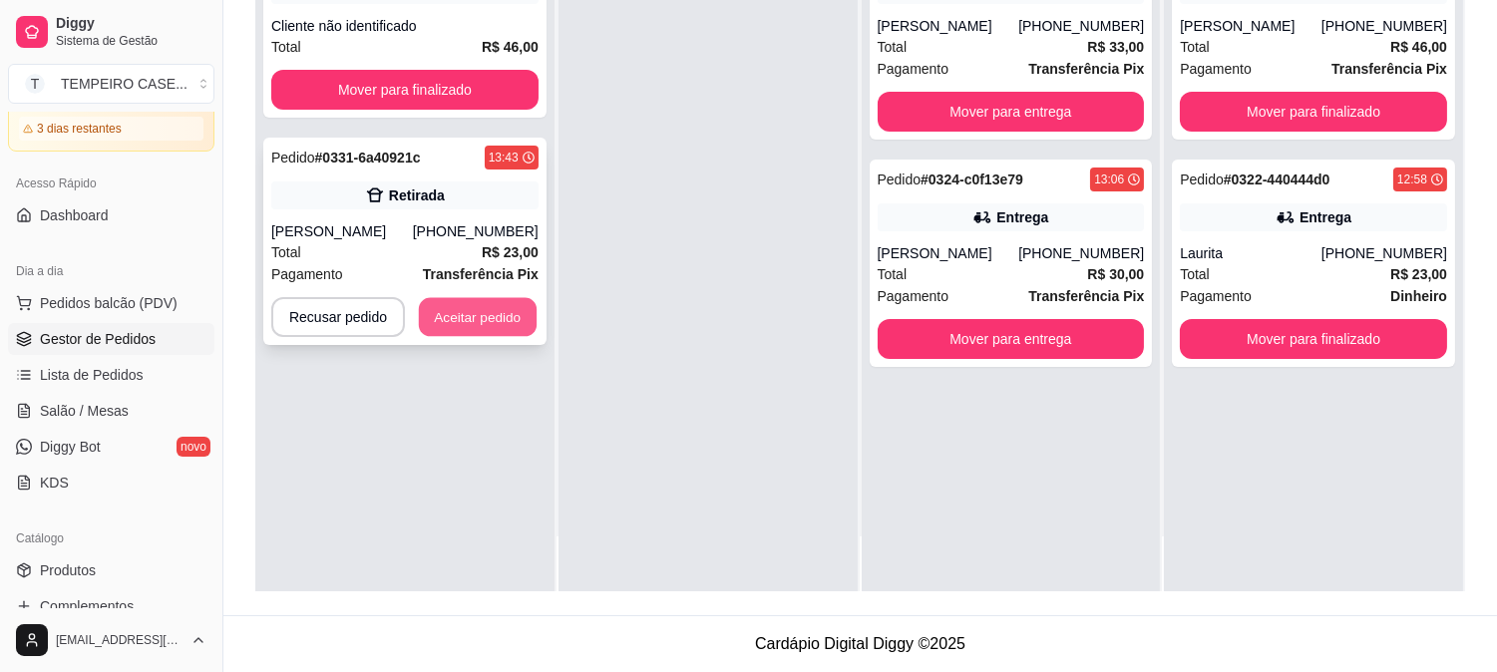
click at [475, 302] on button "Aceitar pedido" at bounding box center [478, 317] width 118 height 39
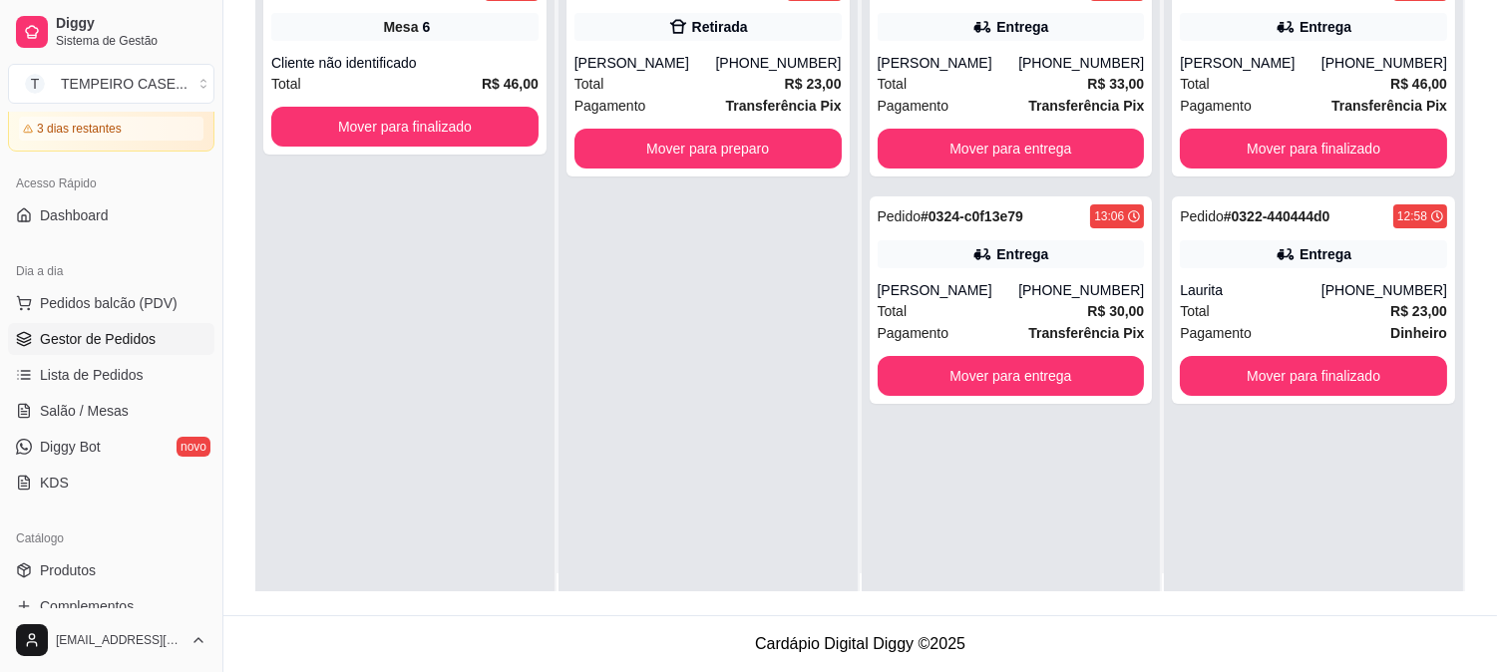
scroll to position [0, 0]
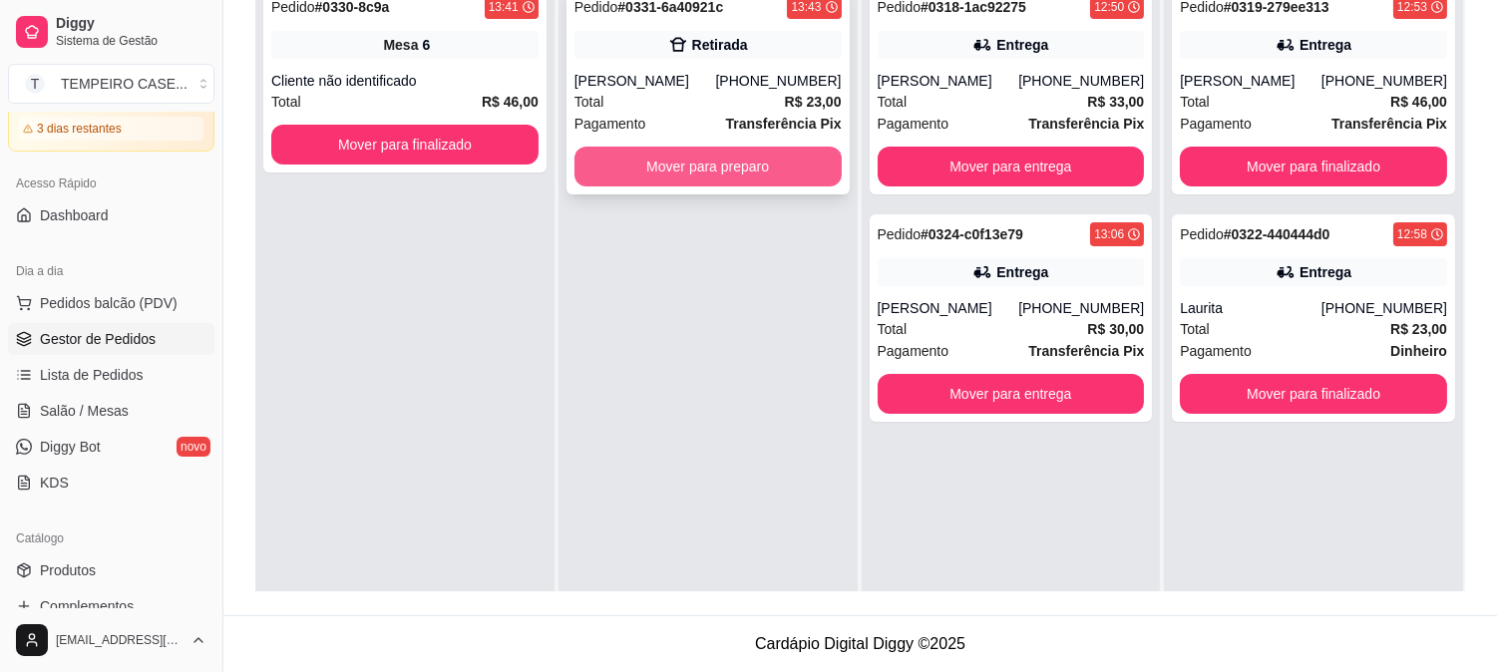
click at [672, 168] on button "Mover para preparo" at bounding box center [707, 167] width 267 height 40
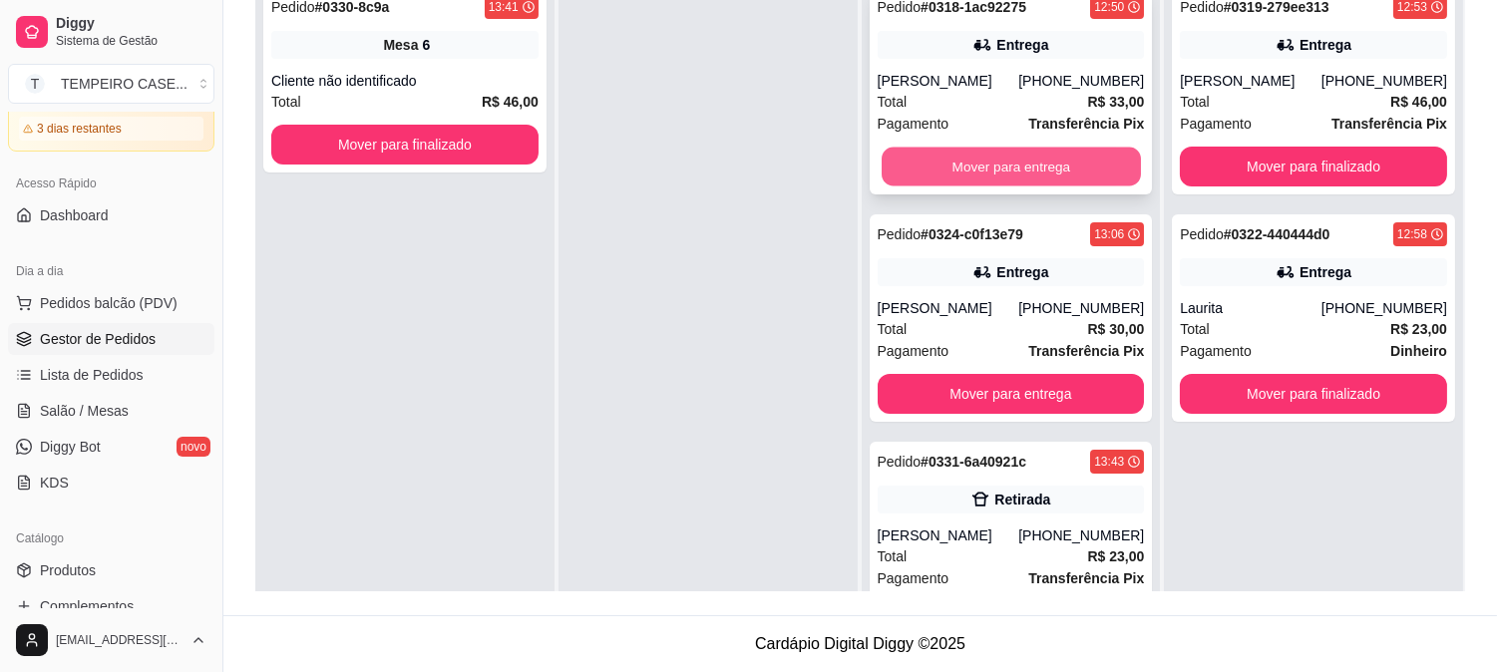
click at [989, 165] on button "Mover para entrega" at bounding box center [1011, 167] width 259 height 39
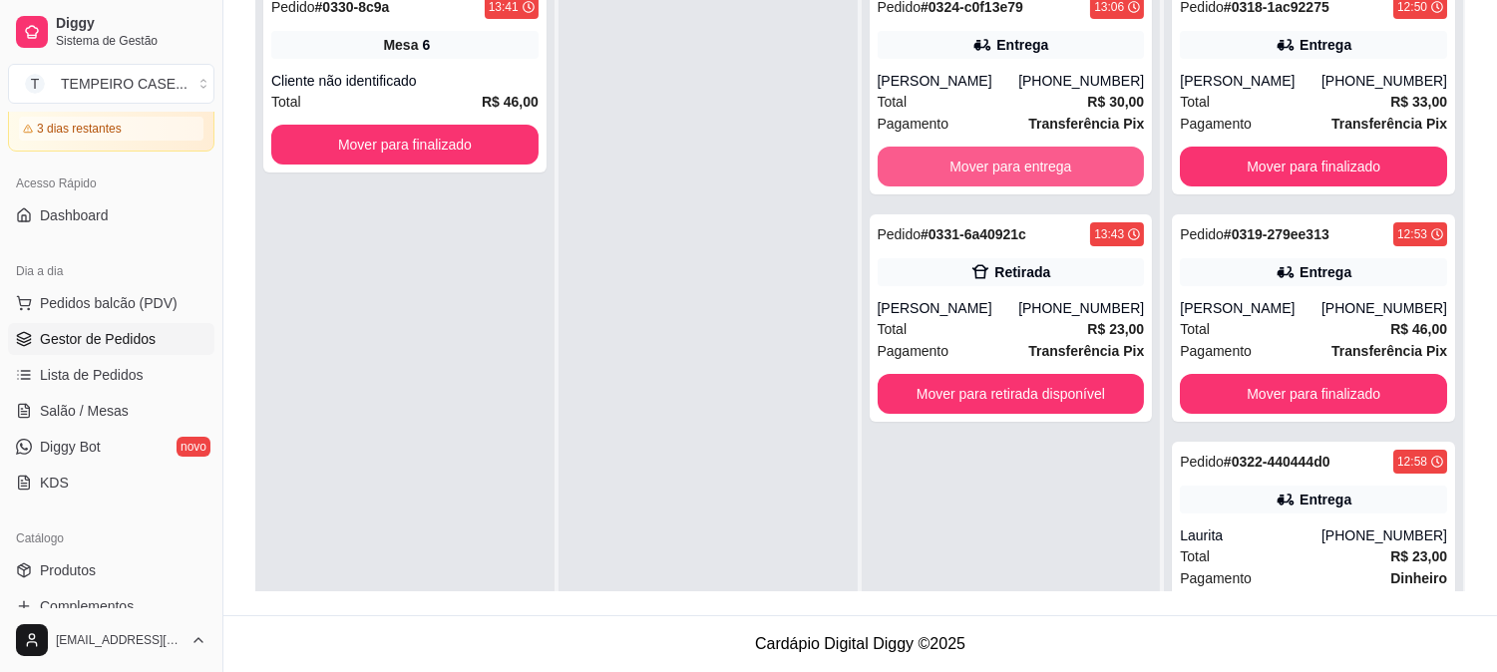
click at [989, 165] on button "Mover para entrega" at bounding box center [1011, 167] width 267 height 40
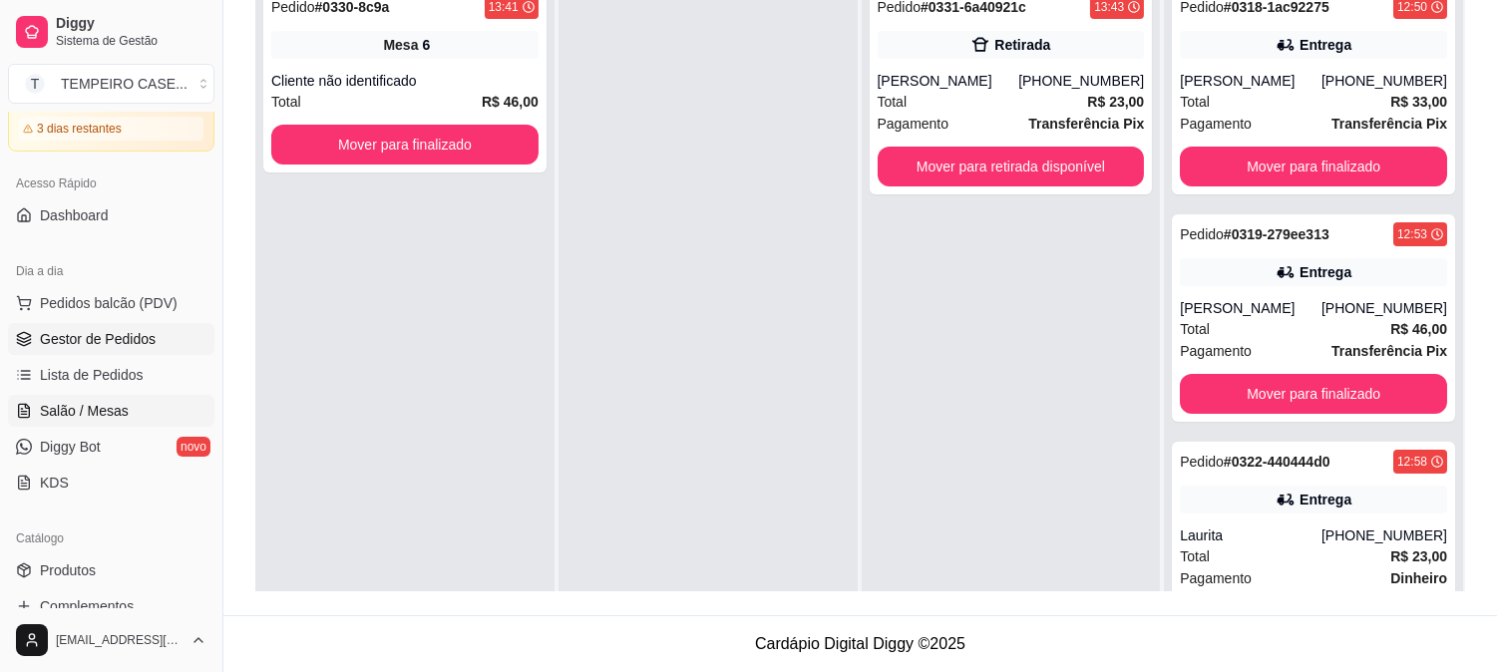
click at [121, 413] on span "Salão / Mesas" at bounding box center [84, 411] width 89 height 20
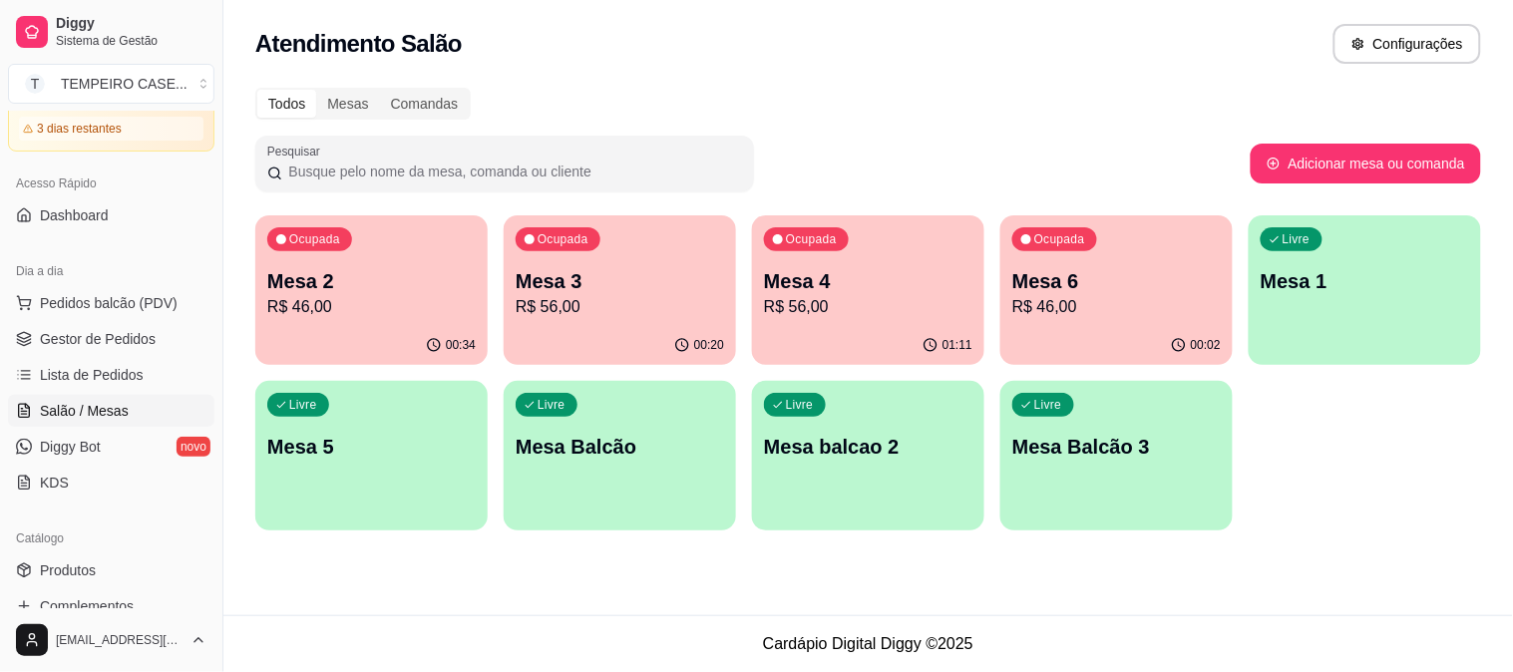
click at [346, 444] on p "Mesa 5" at bounding box center [371, 447] width 208 height 28
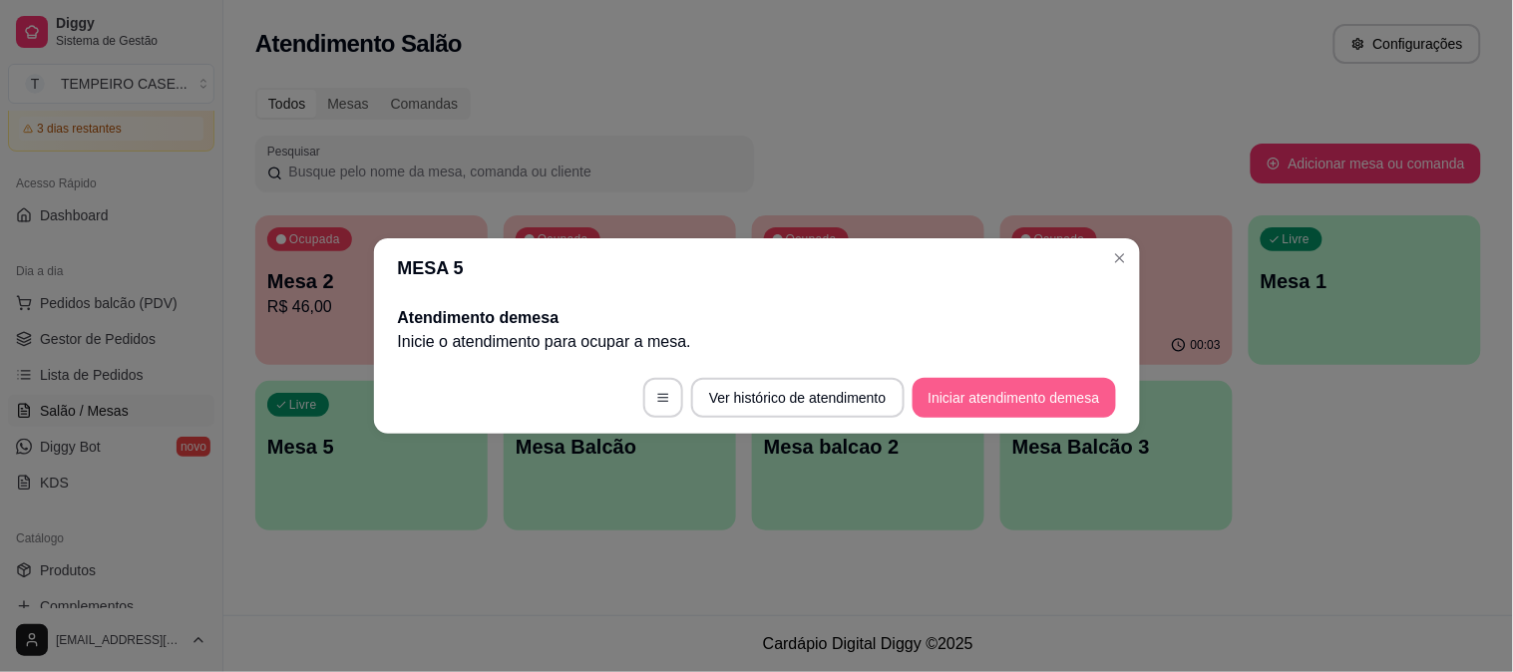
click at [964, 387] on button "Iniciar atendimento de mesa" at bounding box center [1014, 398] width 203 height 40
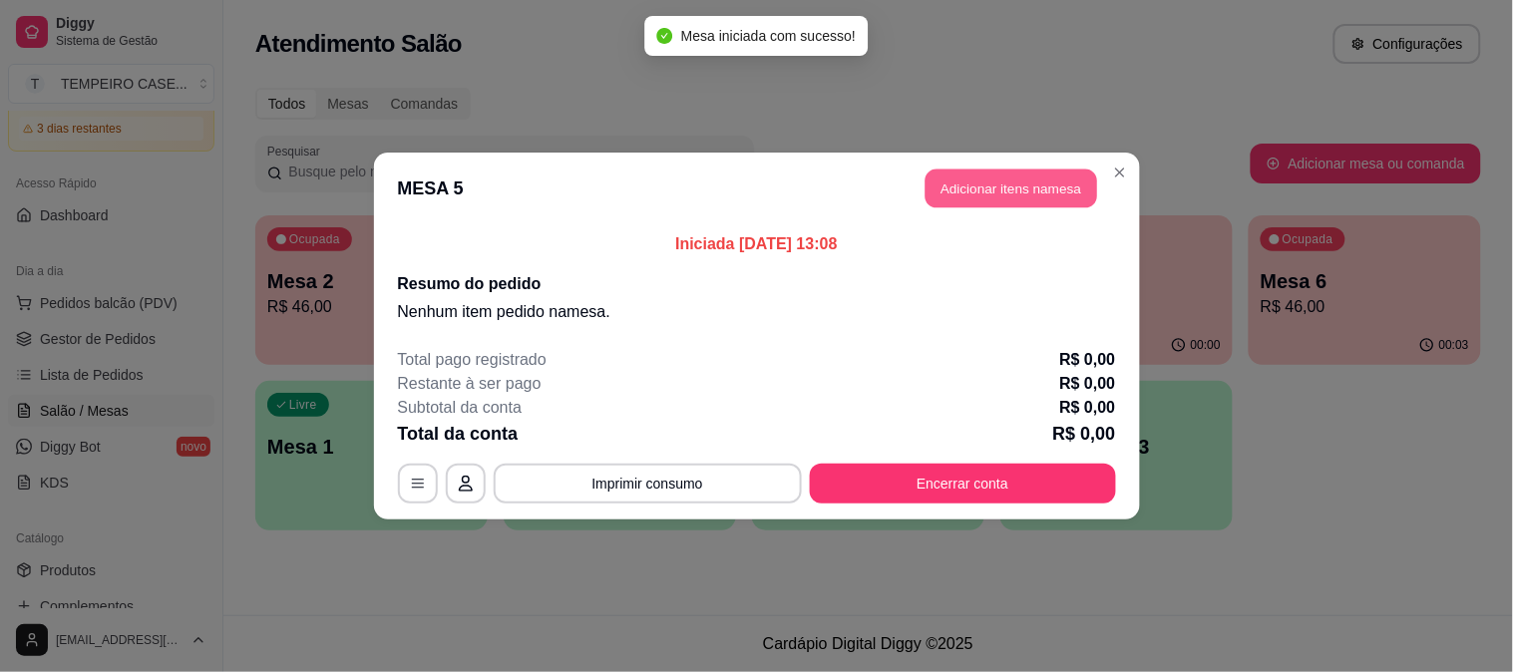
click at [1008, 177] on button "Adicionar itens na mesa" at bounding box center [1012, 189] width 172 height 39
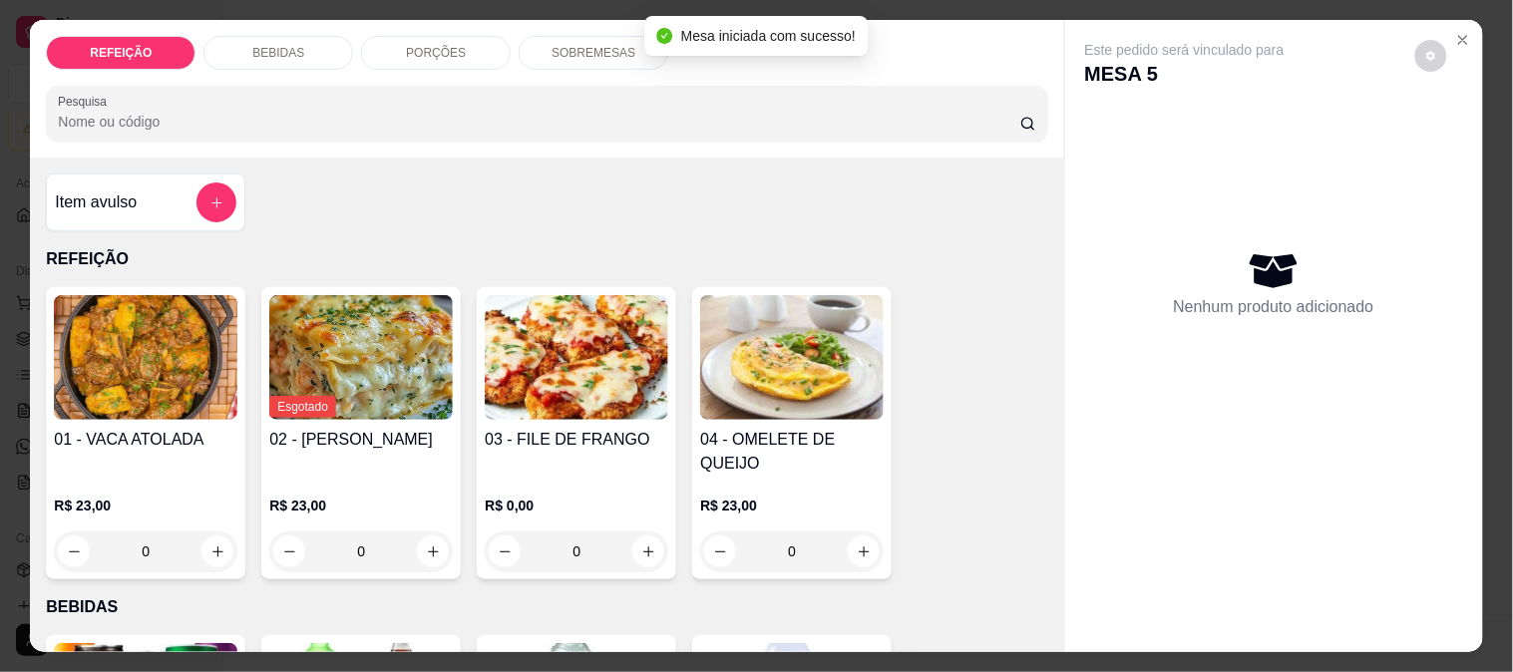
click at [537, 347] on img at bounding box center [577, 357] width 184 height 125
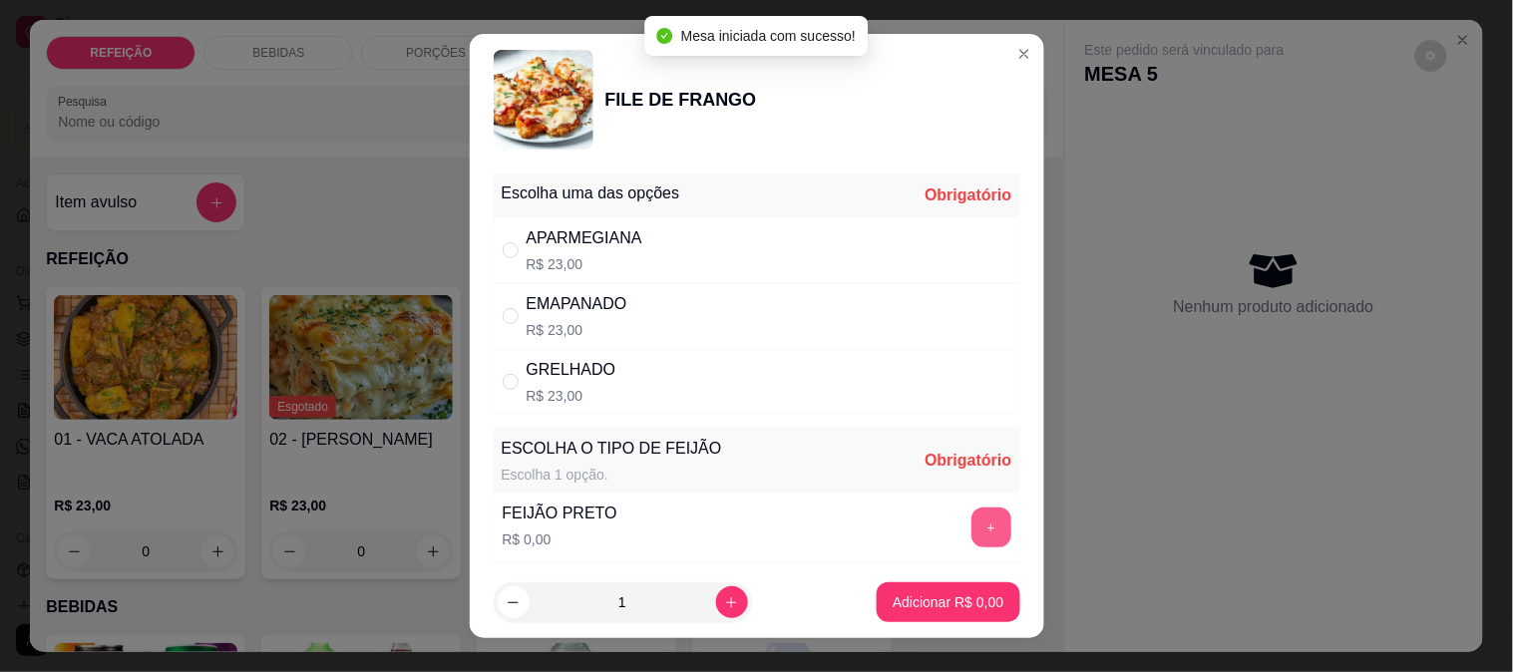
click at [971, 520] on button "+" at bounding box center [991, 528] width 40 height 40
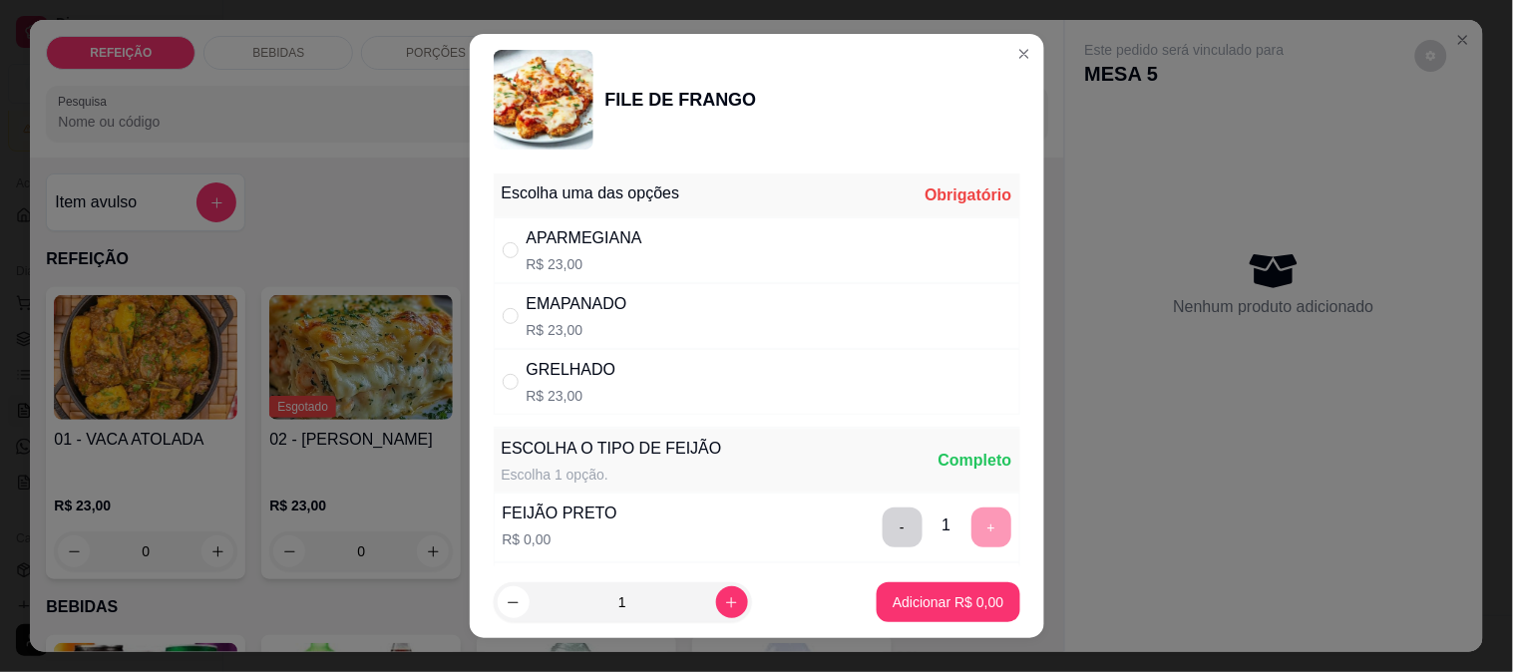
click at [803, 270] on div "APARMEGIANA R$ 23,00" at bounding box center [757, 250] width 527 height 66
radio input "true"
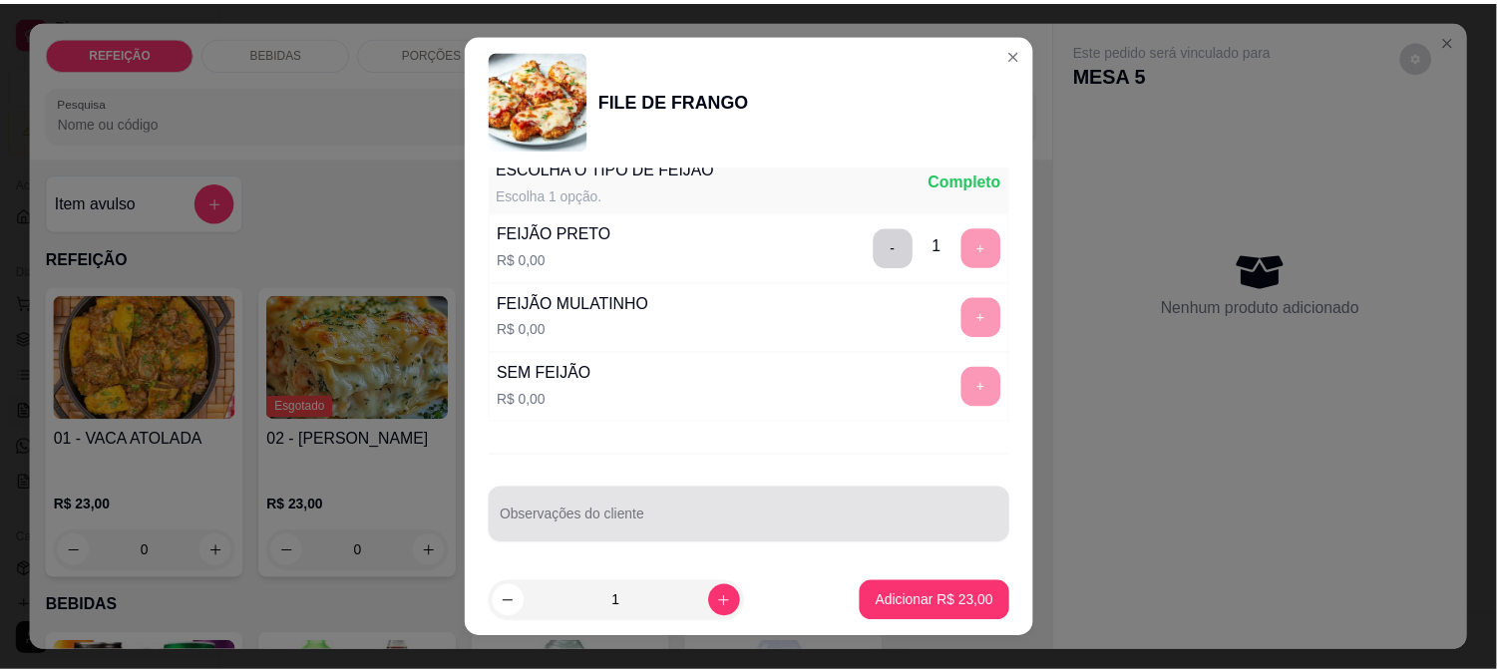
scroll to position [285, 0]
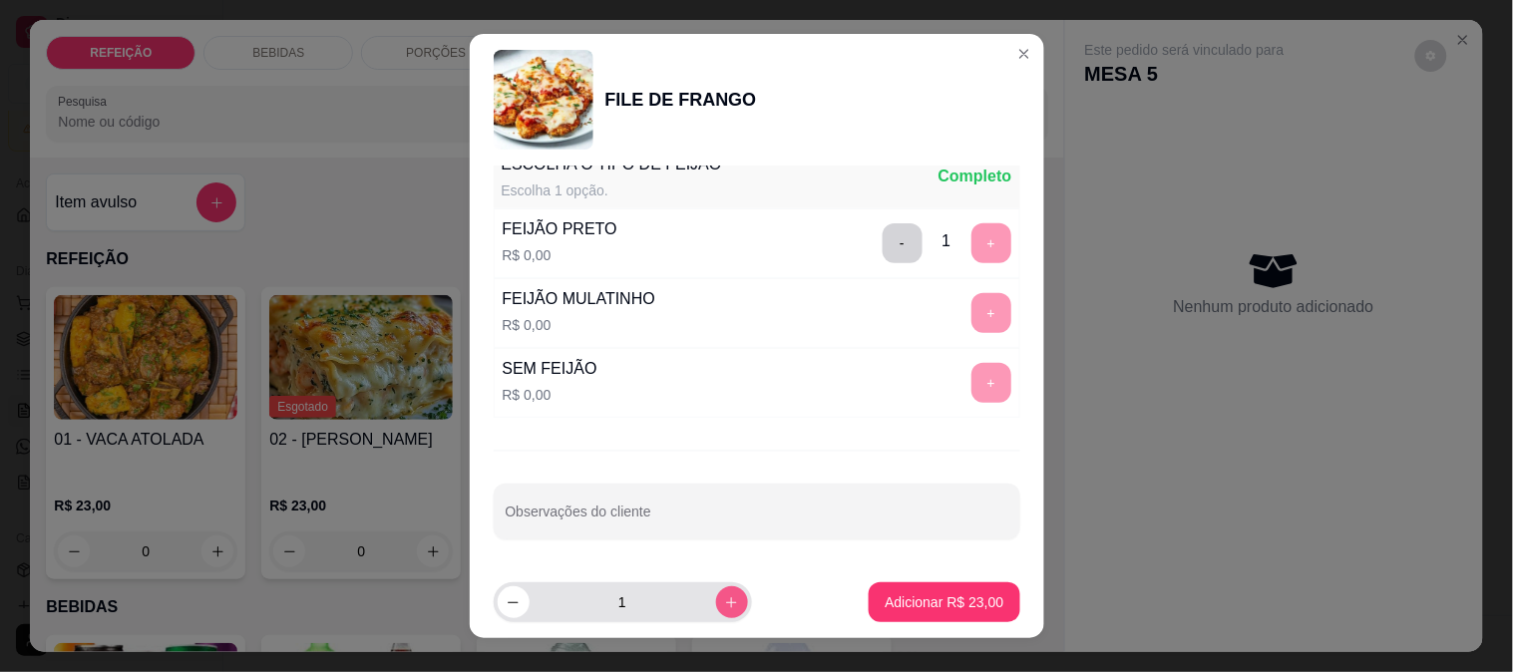
click at [724, 606] on icon "increase-product-quantity" at bounding box center [731, 602] width 15 height 15
type input "2"
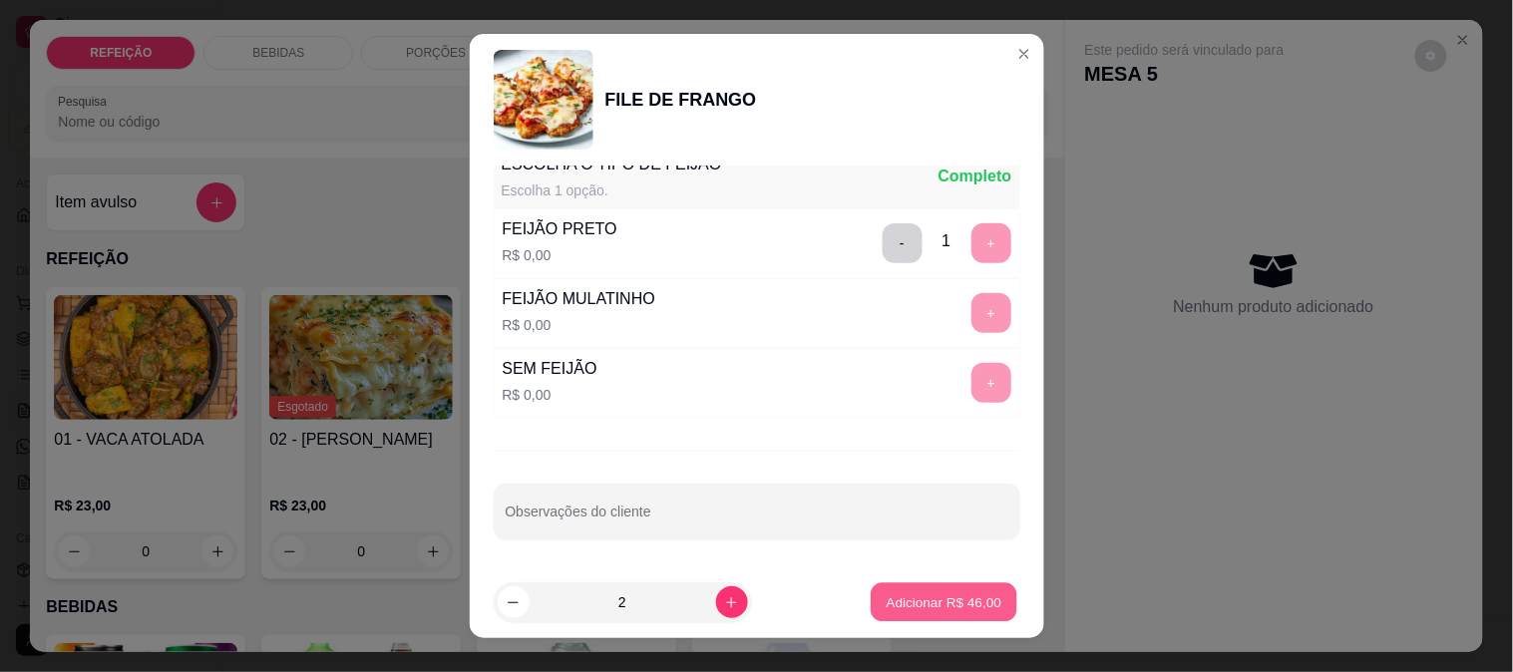
click at [924, 600] on p "Adicionar R$ 46,00" at bounding box center [945, 602] width 116 height 19
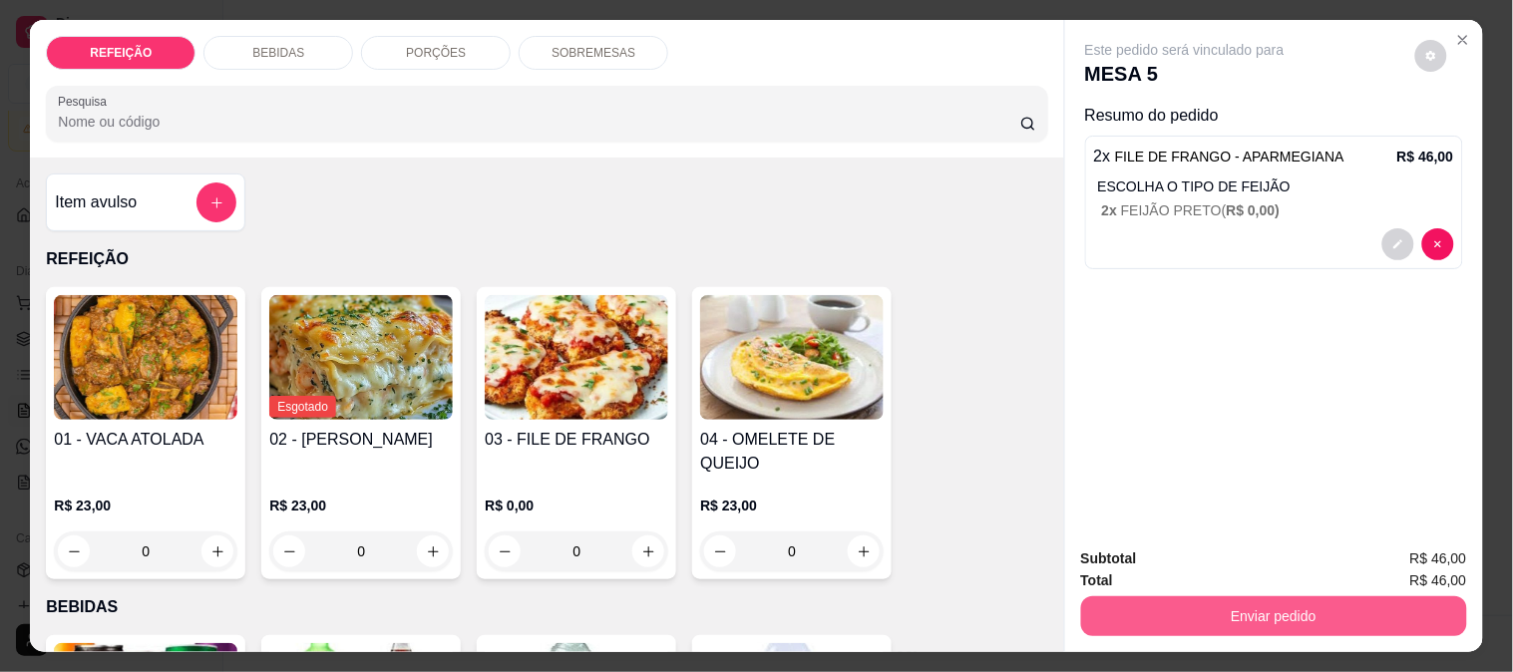
click at [1135, 605] on button "Enviar pedido" at bounding box center [1274, 616] width 386 height 40
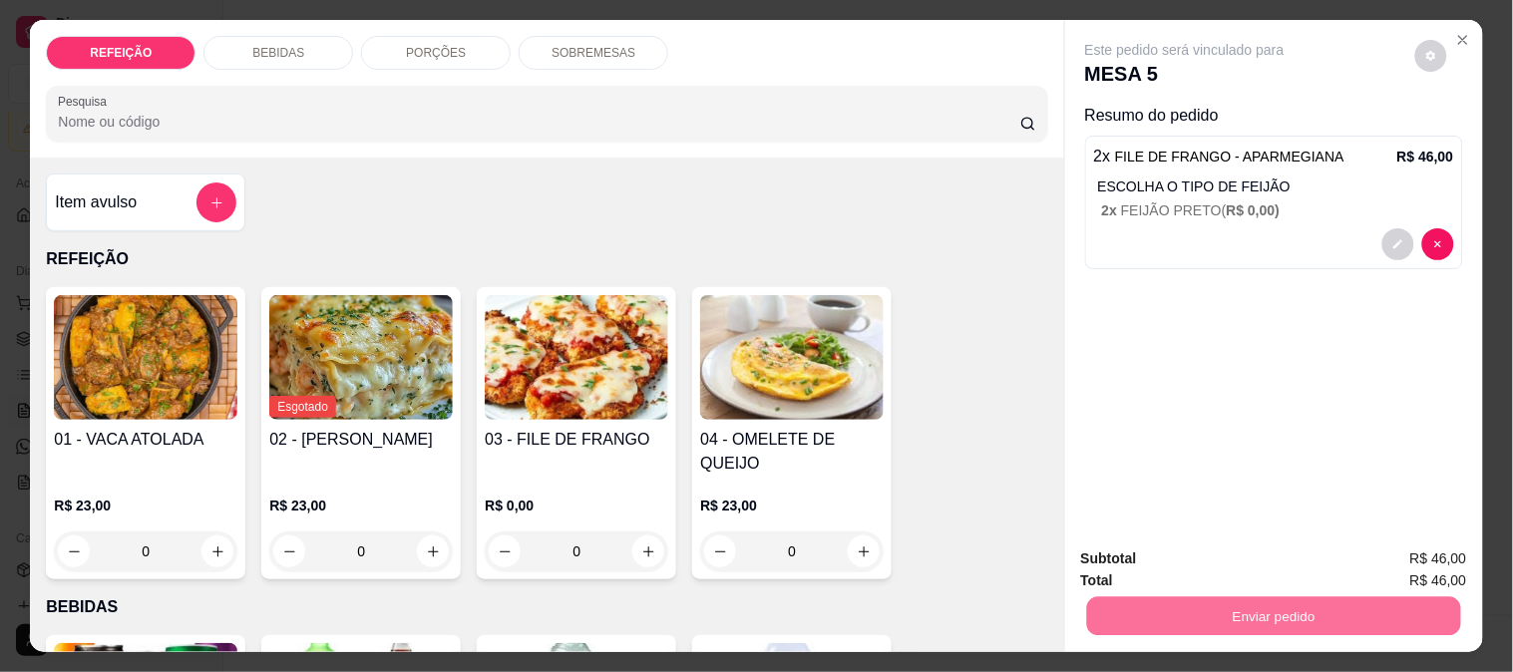
click at [1169, 560] on button "Não registrar e enviar pedido" at bounding box center [1207, 560] width 207 height 38
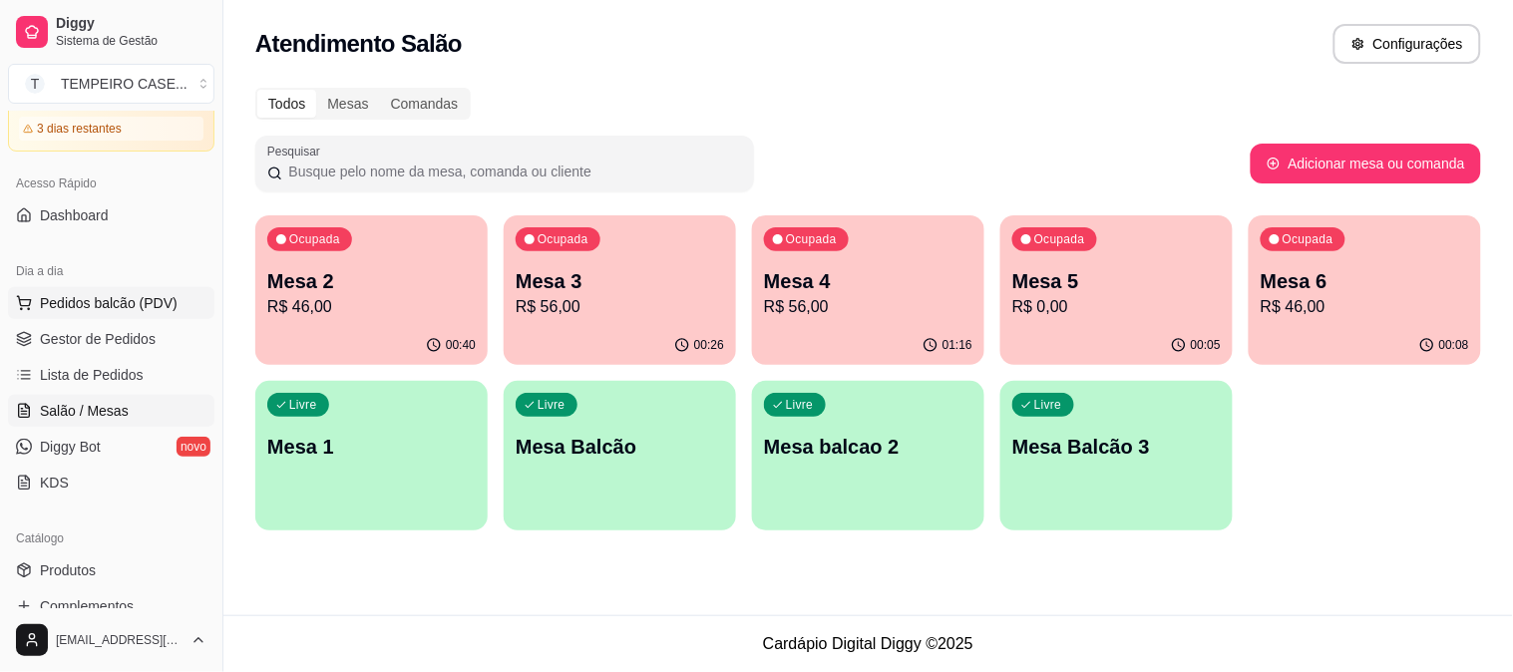
click at [120, 304] on span "Pedidos balcão (PDV)" at bounding box center [109, 303] width 138 height 20
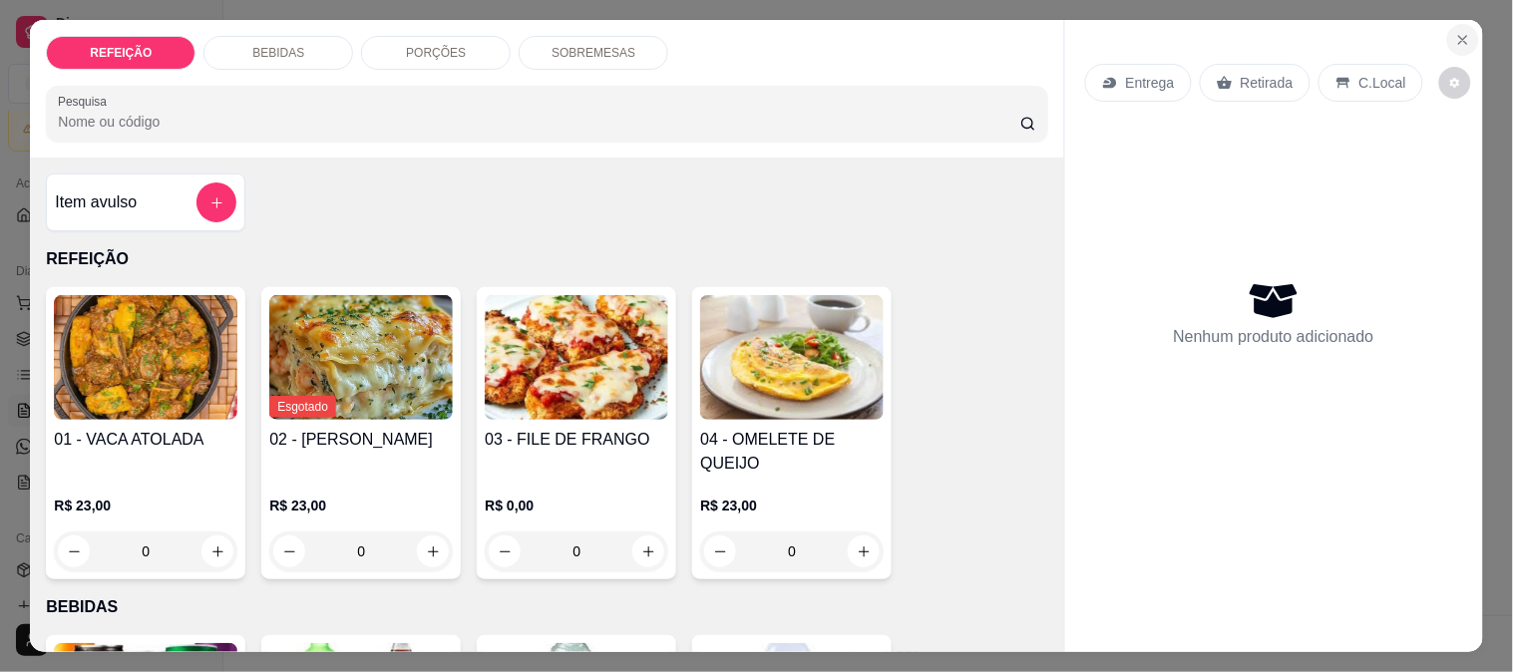
click at [1455, 33] on icon "Close" at bounding box center [1463, 40] width 16 height 16
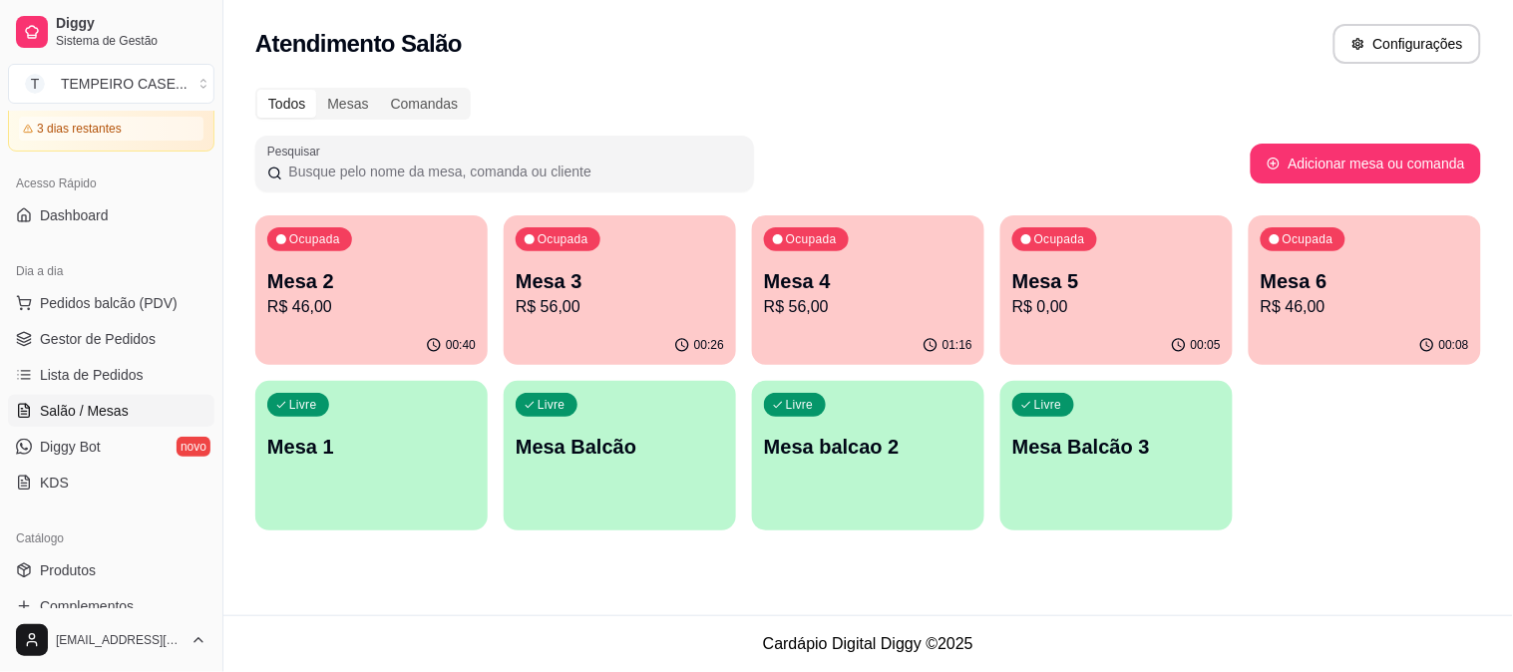
click at [42, 320] on ul "Pedidos balcão (PDV) Gestor de Pedidos Lista de Pedidos Salão / Mesas Diggy Bot…" at bounding box center [111, 392] width 206 height 211
click at [56, 325] on link "Gestor de Pedidos" at bounding box center [111, 339] width 206 height 32
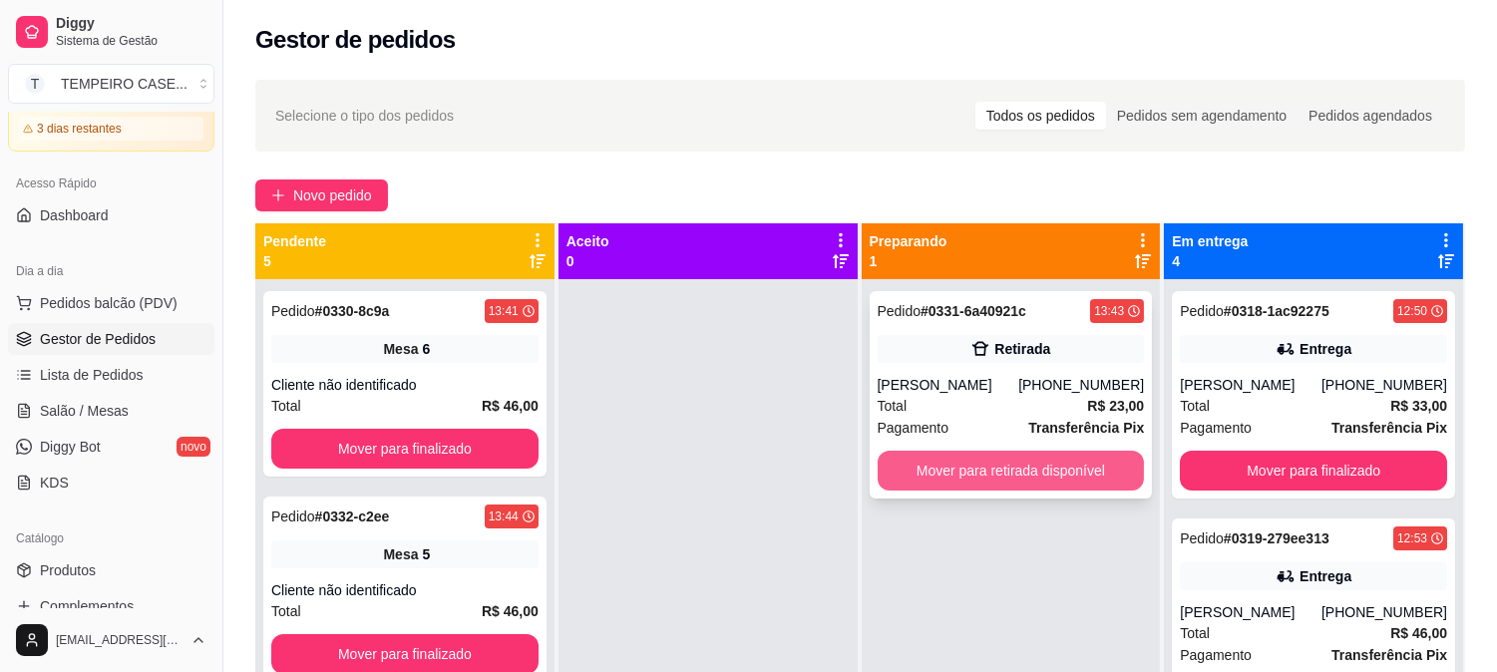
click at [952, 470] on button "Mover para retirada disponível" at bounding box center [1011, 471] width 267 height 40
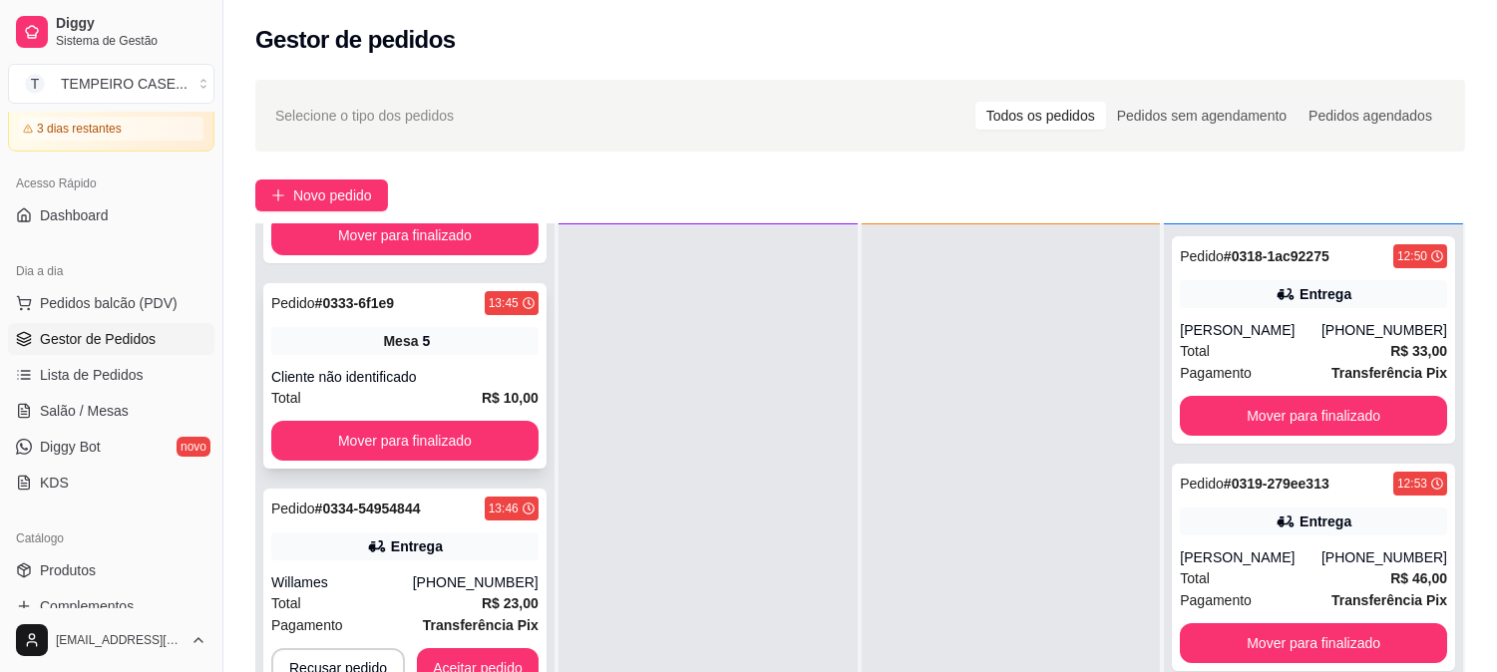
scroll to position [395, 0]
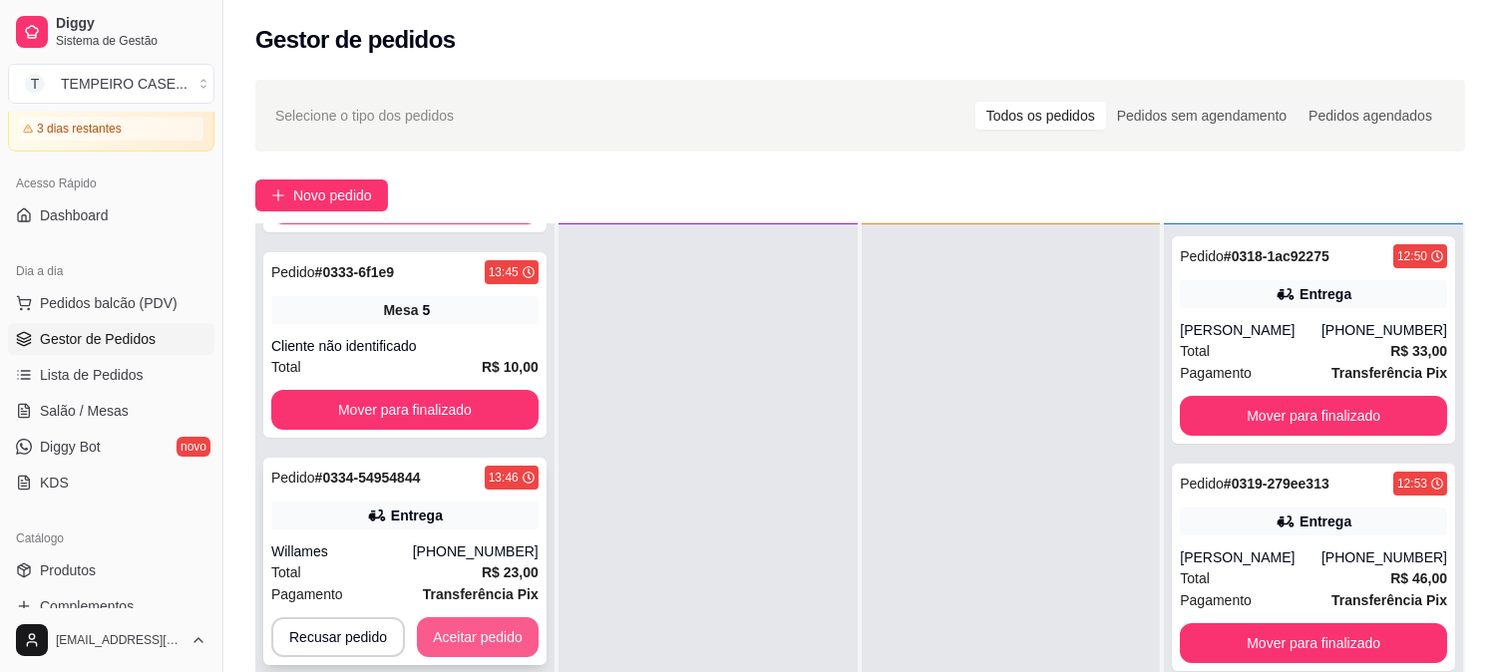
click at [497, 630] on button "Aceitar pedido" at bounding box center [478, 637] width 122 height 40
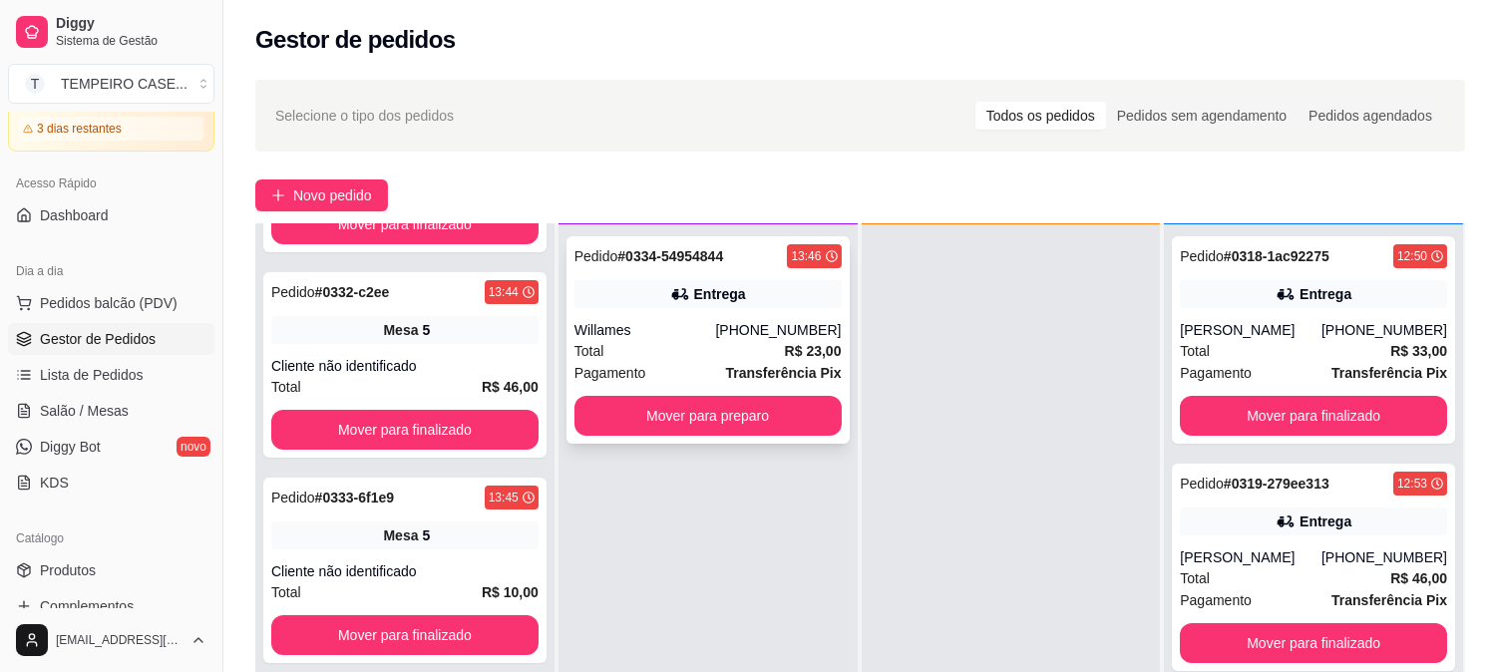
scroll to position [168, 0]
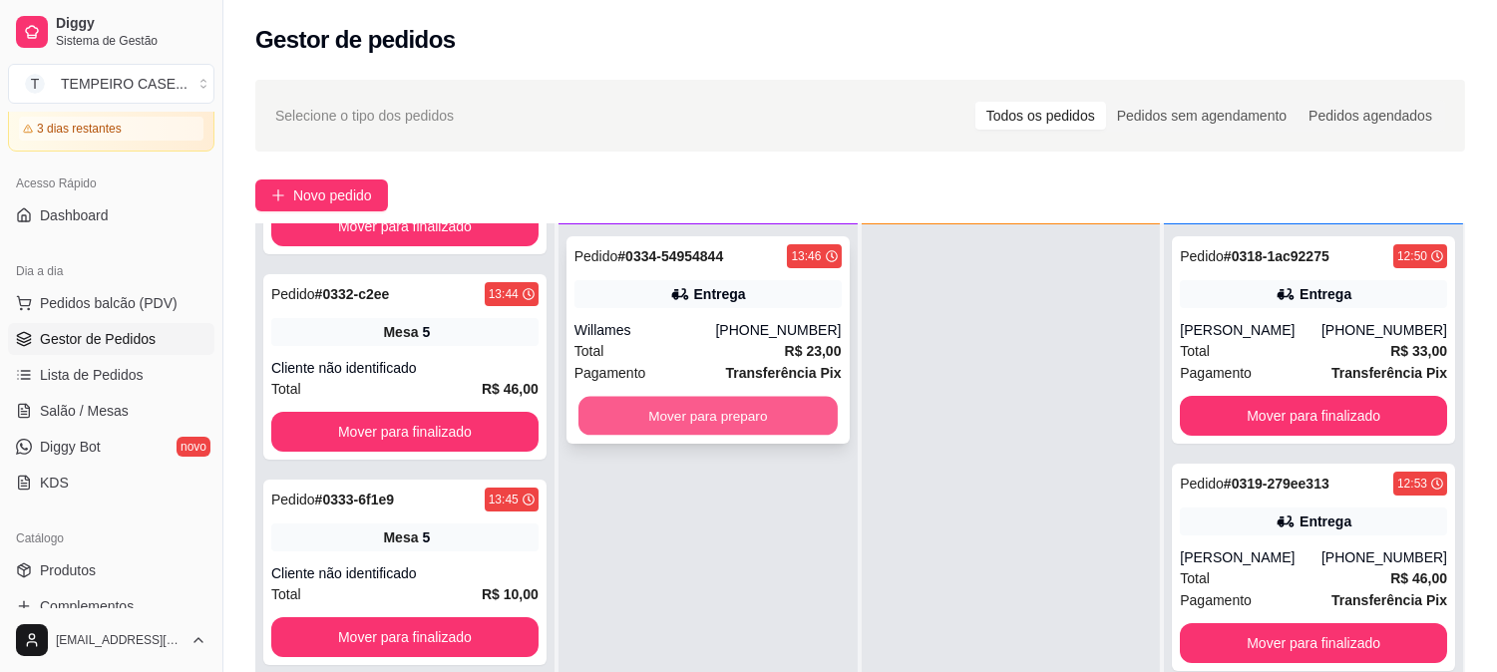
click at [738, 412] on button "Mover para preparo" at bounding box center [707, 416] width 259 height 39
click at [740, 410] on button "Mover para preparo" at bounding box center [707, 416] width 267 height 40
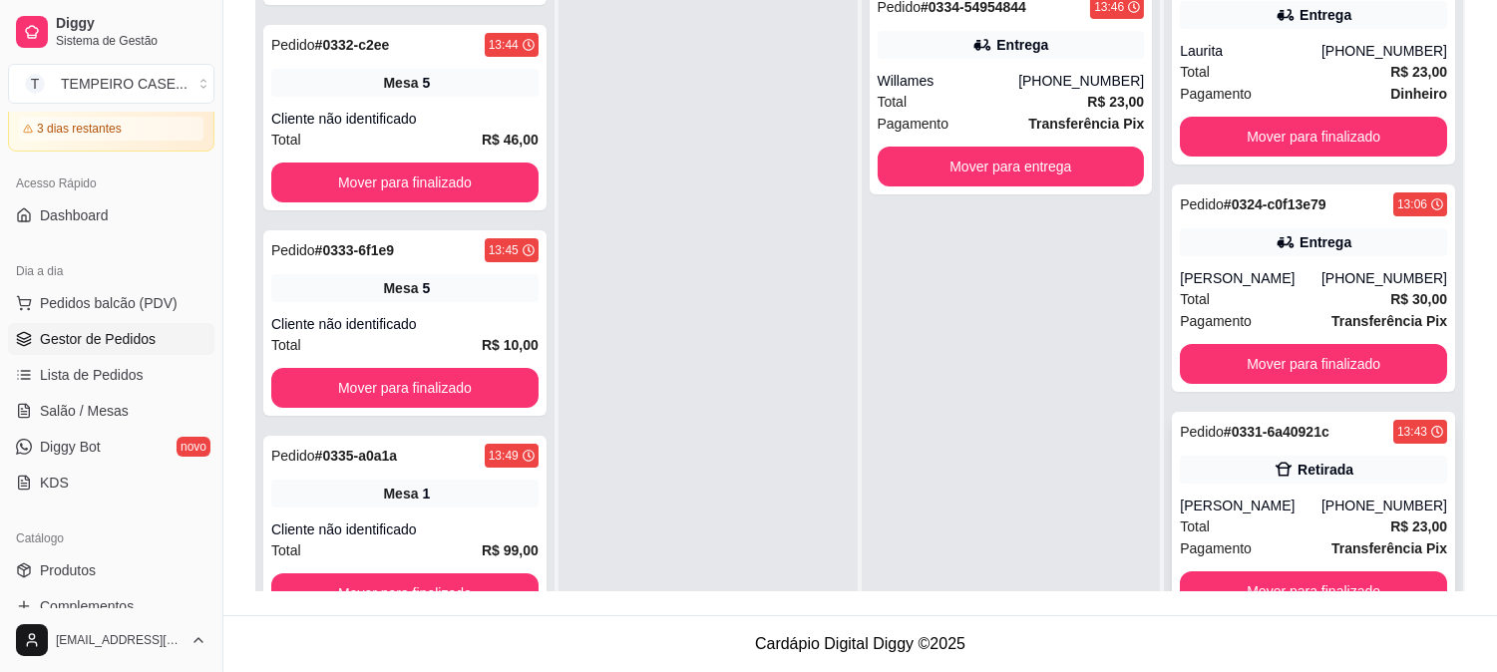
scroll to position [55, 0]
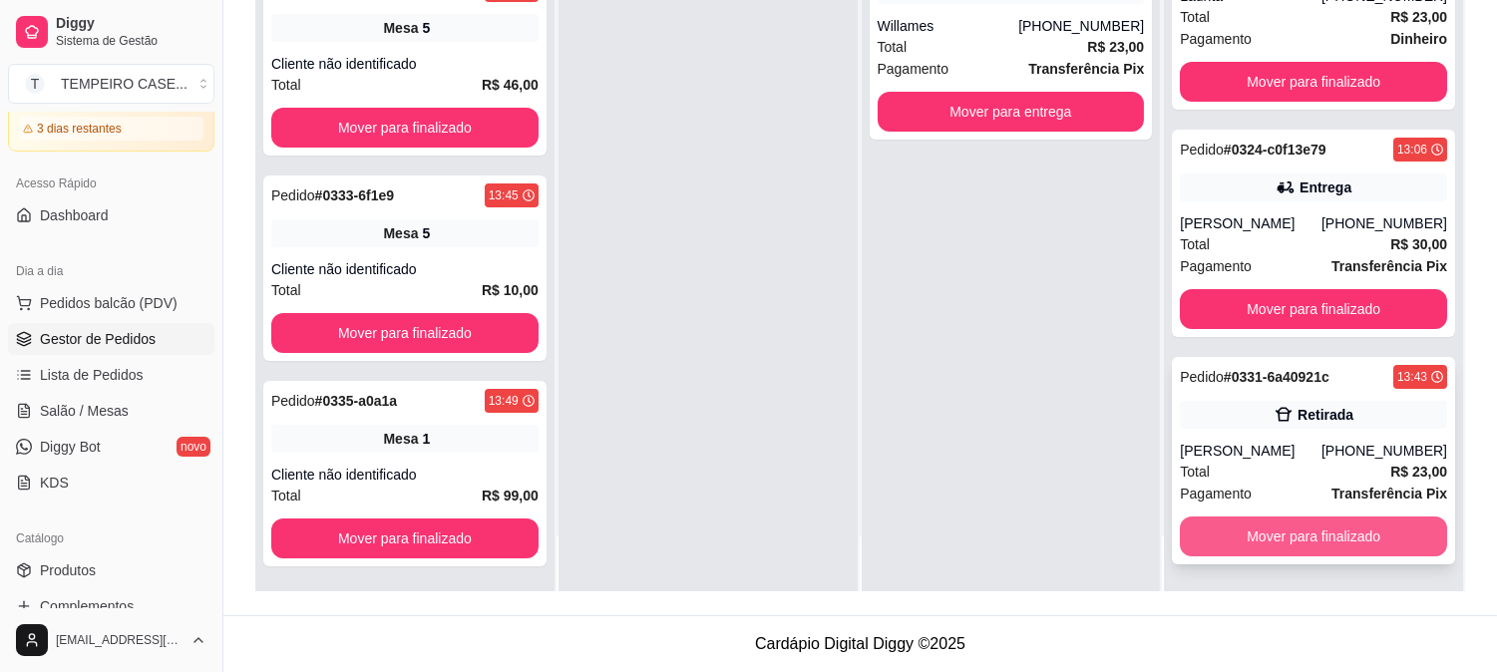
click at [1250, 542] on button "Mover para finalizado" at bounding box center [1313, 537] width 267 height 40
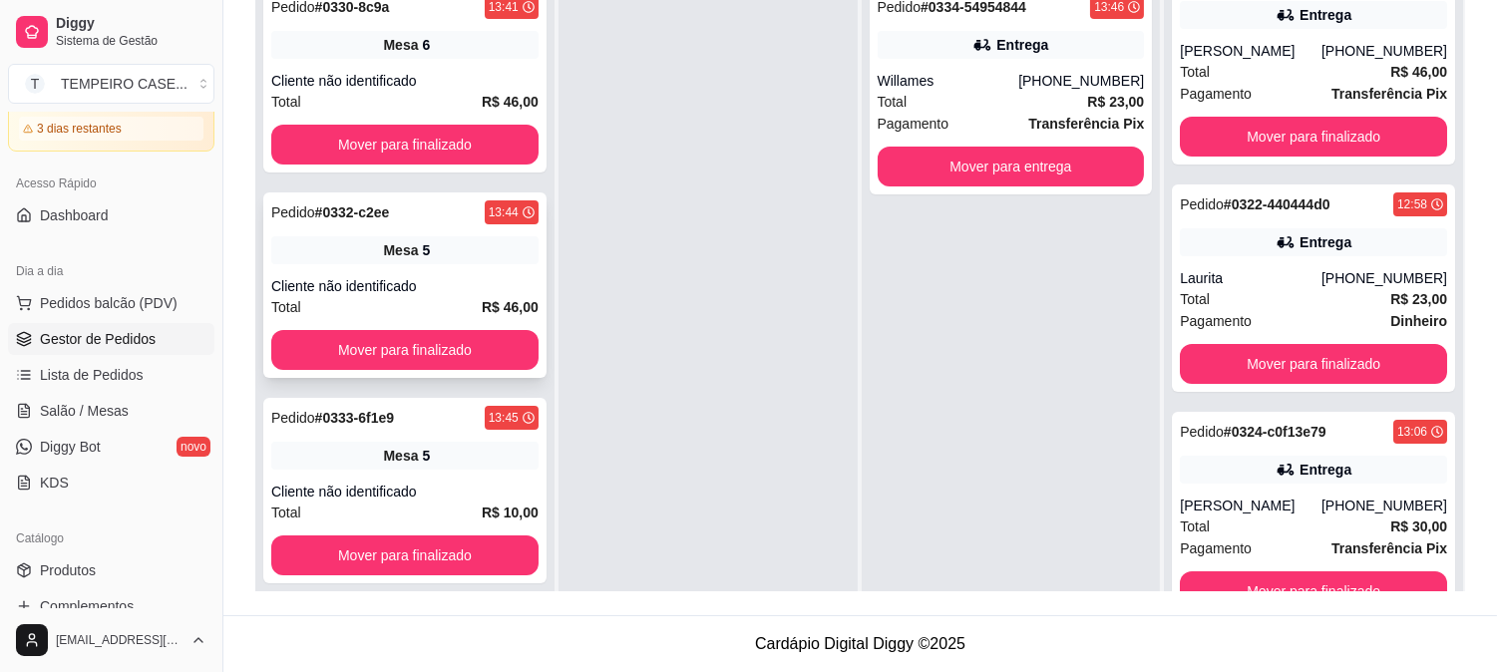
scroll to position [0, 0]
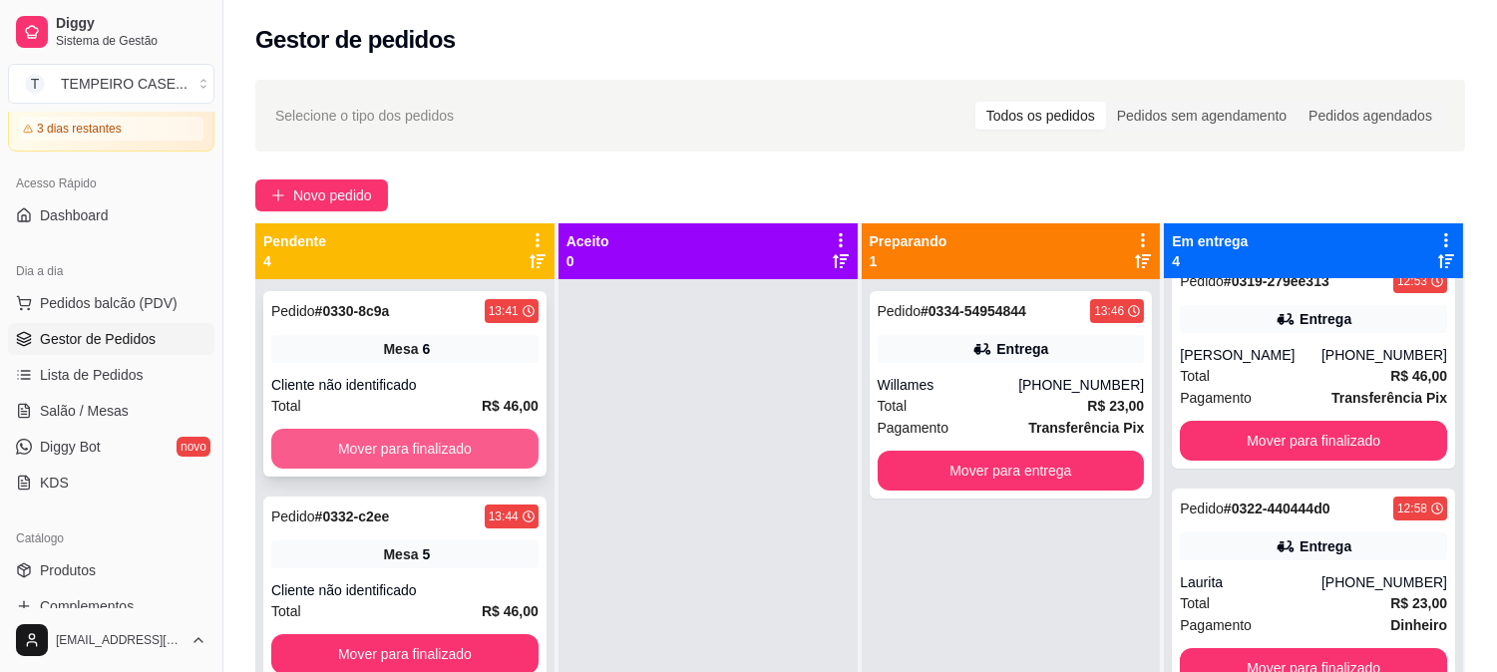
click at [406, 456] on button "Mover para finalizado" at bounding box center [404, 449] width 267 height 40
click at [862, 589] on div "Pedido # 0334-54954844 13:46 Entrega Willames [PHONE_NUMBER] Total R$ 23,00 Pag…" at bounding box center [1011, 615] width 299 height 672
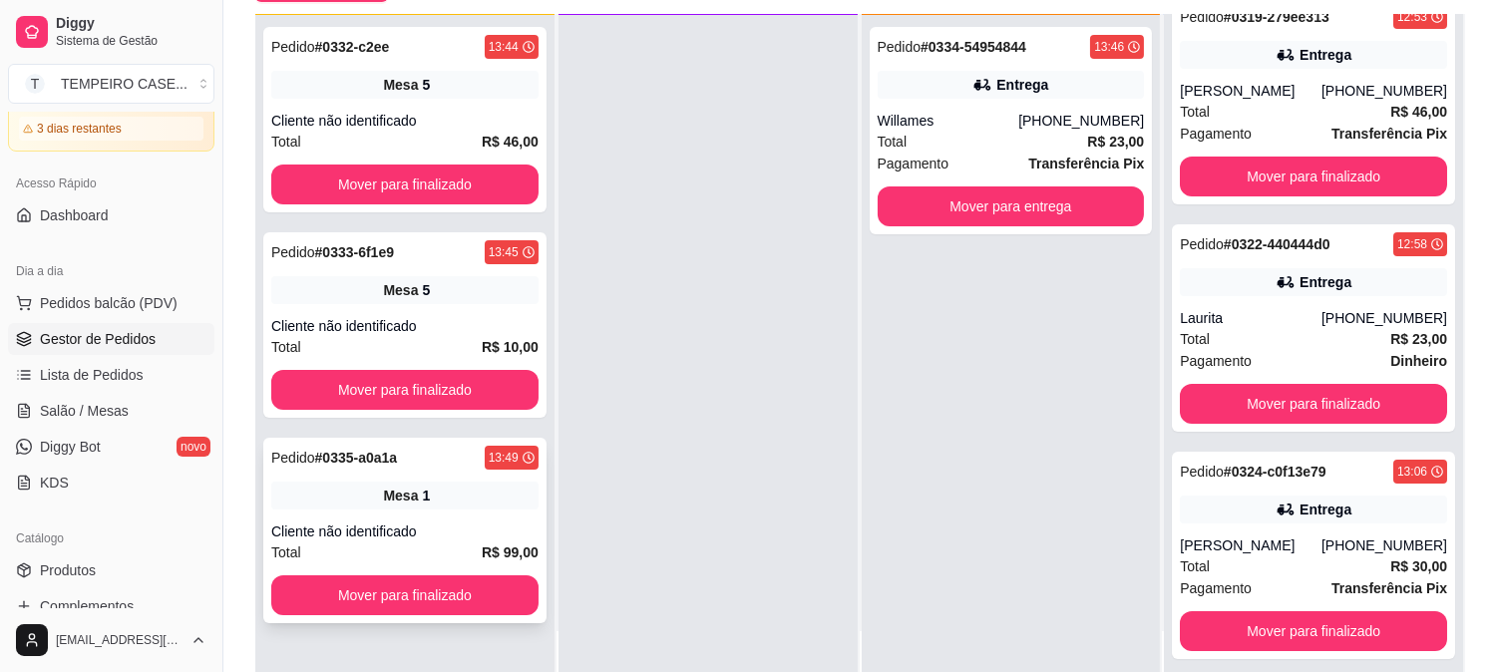
scroll to position [304, 0]
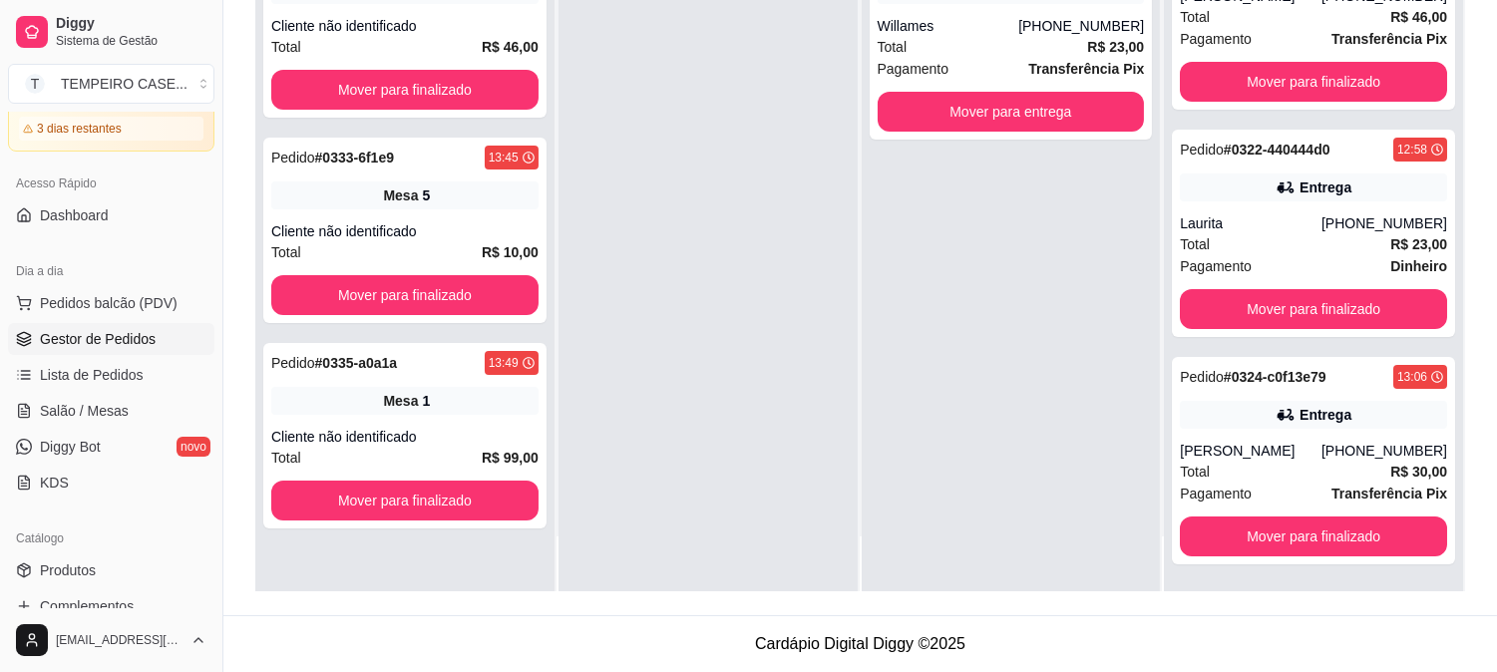
click at [1060, 537] on div "Pedido # 0334-54954844 13:46 Entrega Willames [PHONE_NUMBER] Total R$ 23,00 Pag…" at bounding box center [1011, 256] width 299 height 672
click at [52, 414] on span "Salão / Mesas" at bounding box center [84, 411] width 89 height 20
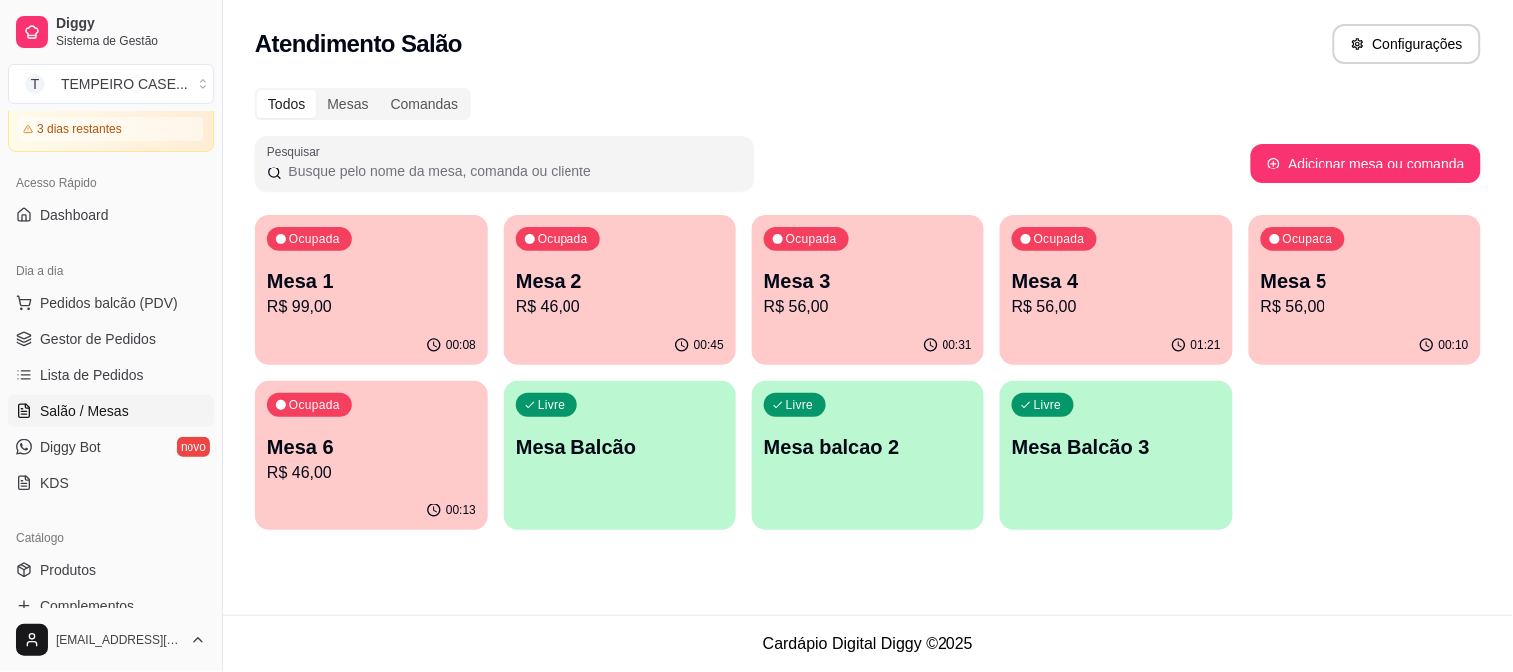
click at [1125, 336] on div "01:21" at bounding box center [1116, 345] width 232 height 39
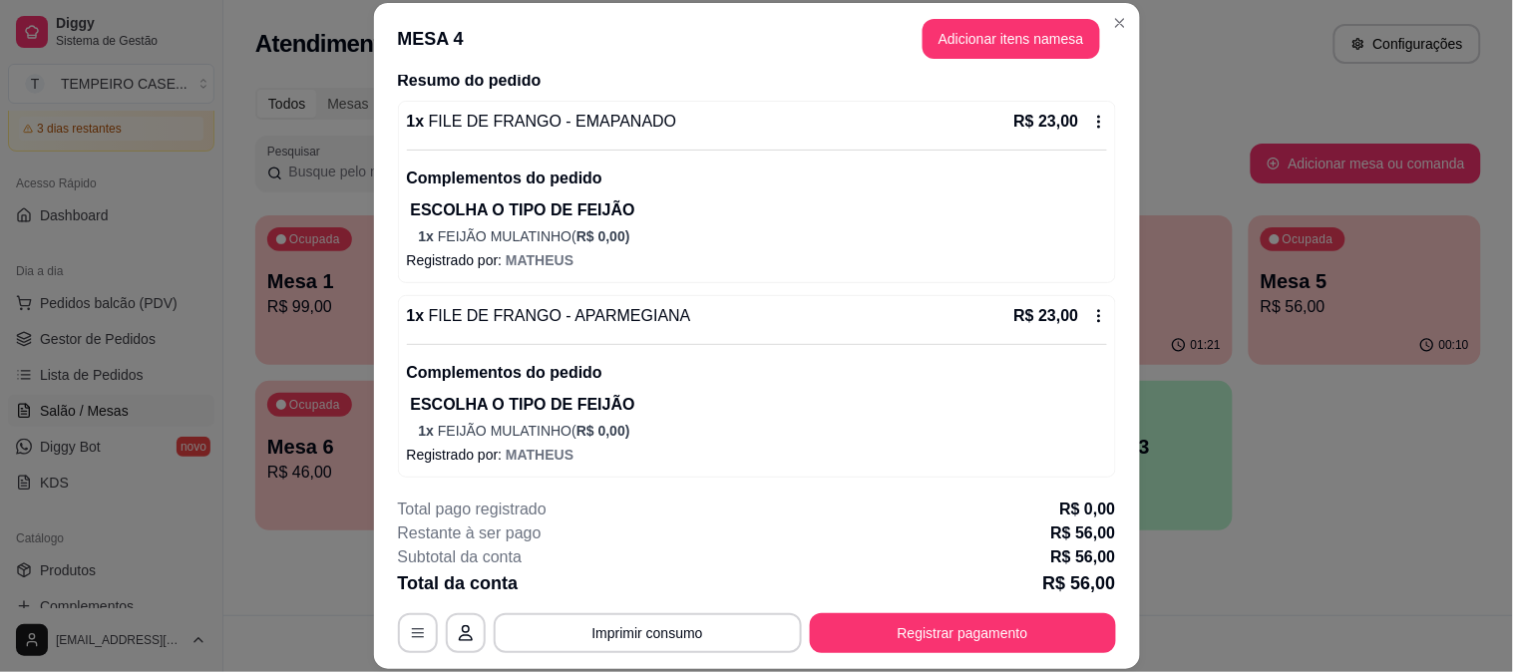
scroll to position [249, 0]
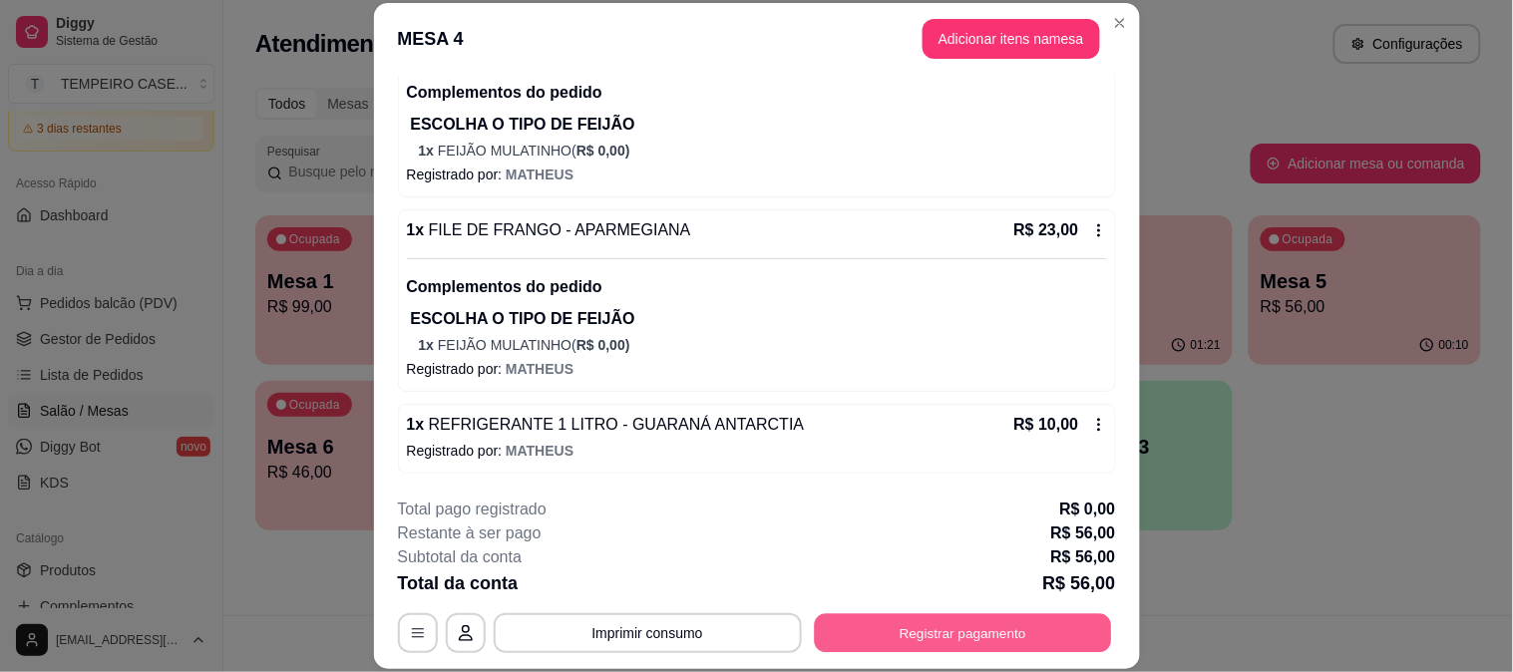
click at [885, 626] on button "Registrar pagamento" at bounding box center [962, 632] width 297 height 39
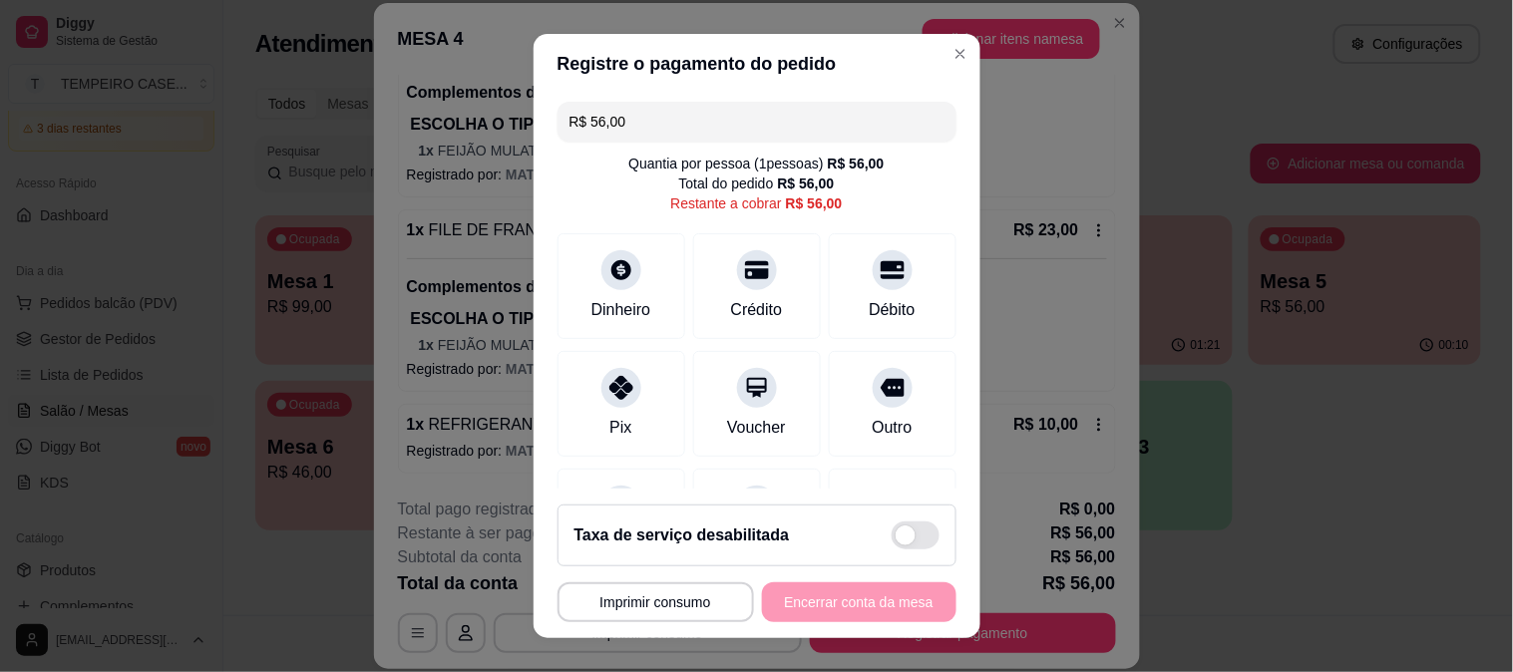
drag, startPoint x: 689, startPoint y: 114, endPoint x: 526, endPoint y: 106, distance: 163.8
click at [534, 106] on div "R$ 56,00 Quantia por pessoa ( 1 pessoas) R$ 56,00 Total do pedido R$ 56,00 Rest…" at bounding box center [757, 292] width 447 height 396
click at [718, 289] on div "Crédito" at bounding box center [756, 281] width 141 height 117
click at [753, 280] on div "Crédito" at bounding box center [756, 281] width 141 height 117
type input "R$ 0,00"
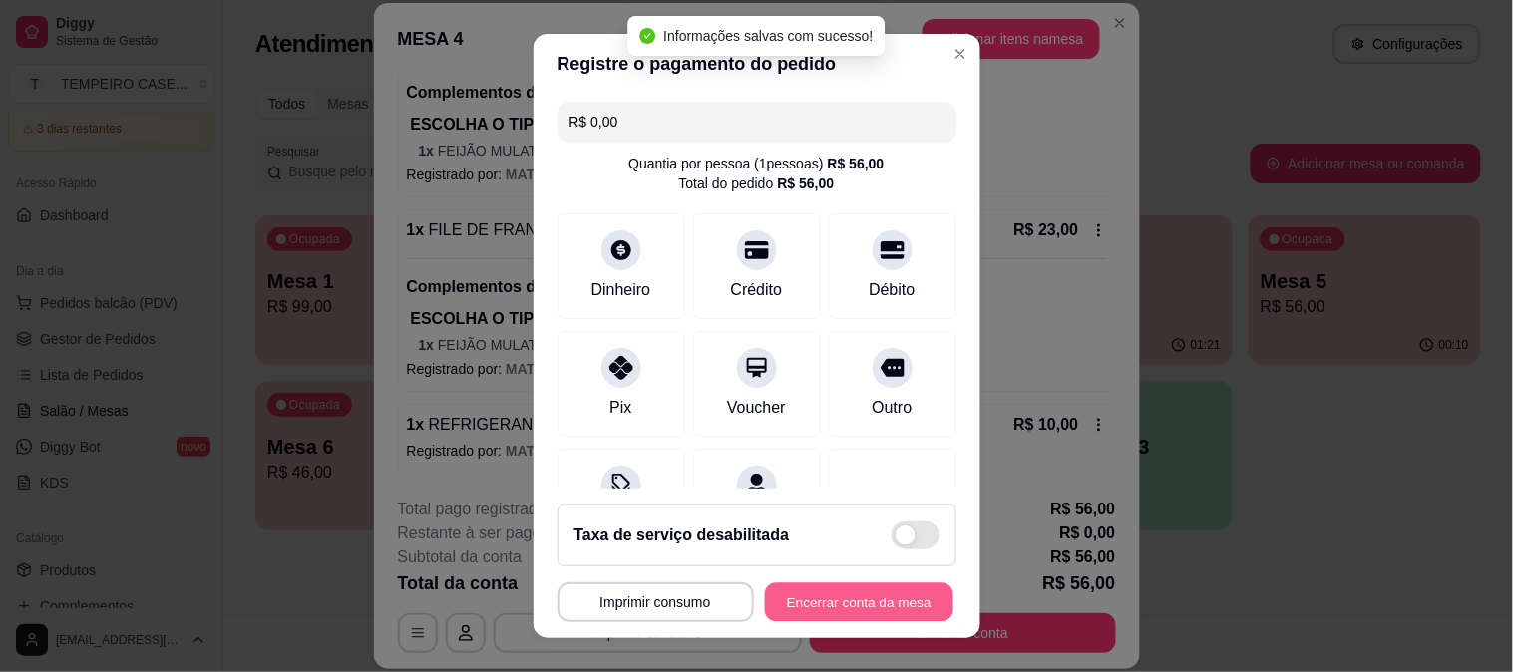
click at [898, 602] on button "Encerrar conta da mesa" at bounding box center [859, 602] width 189 height 39
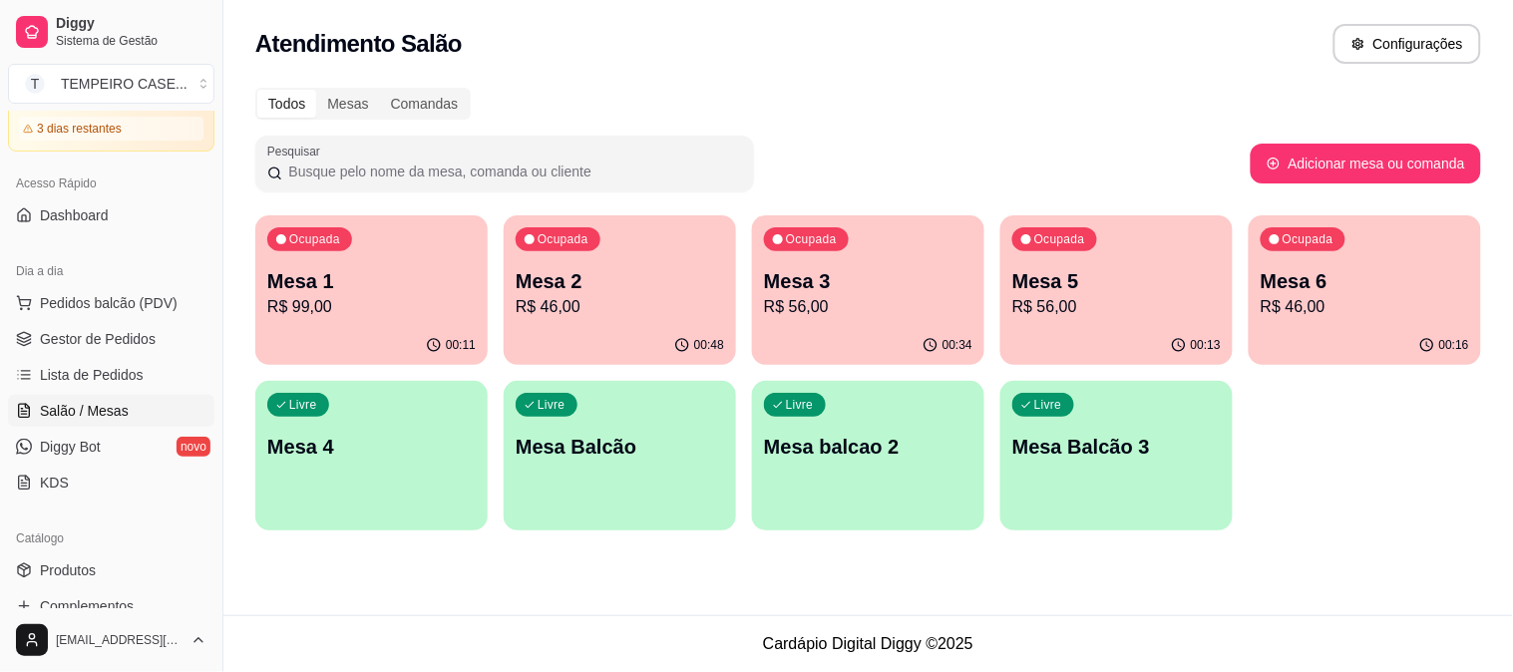
click at [870, 305] on p "R$ 56,00" at bounding box center [868, 307] width 208 height 24
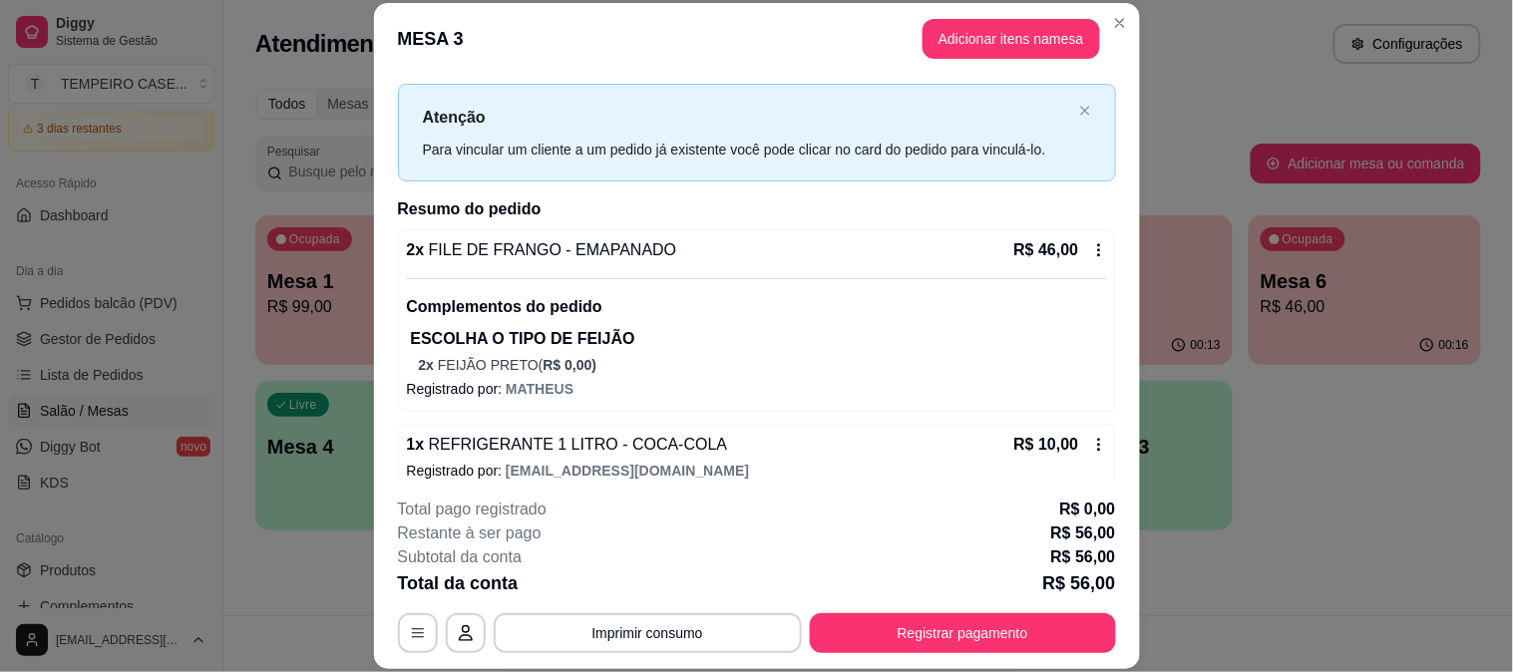
scroll to position [54, 0]
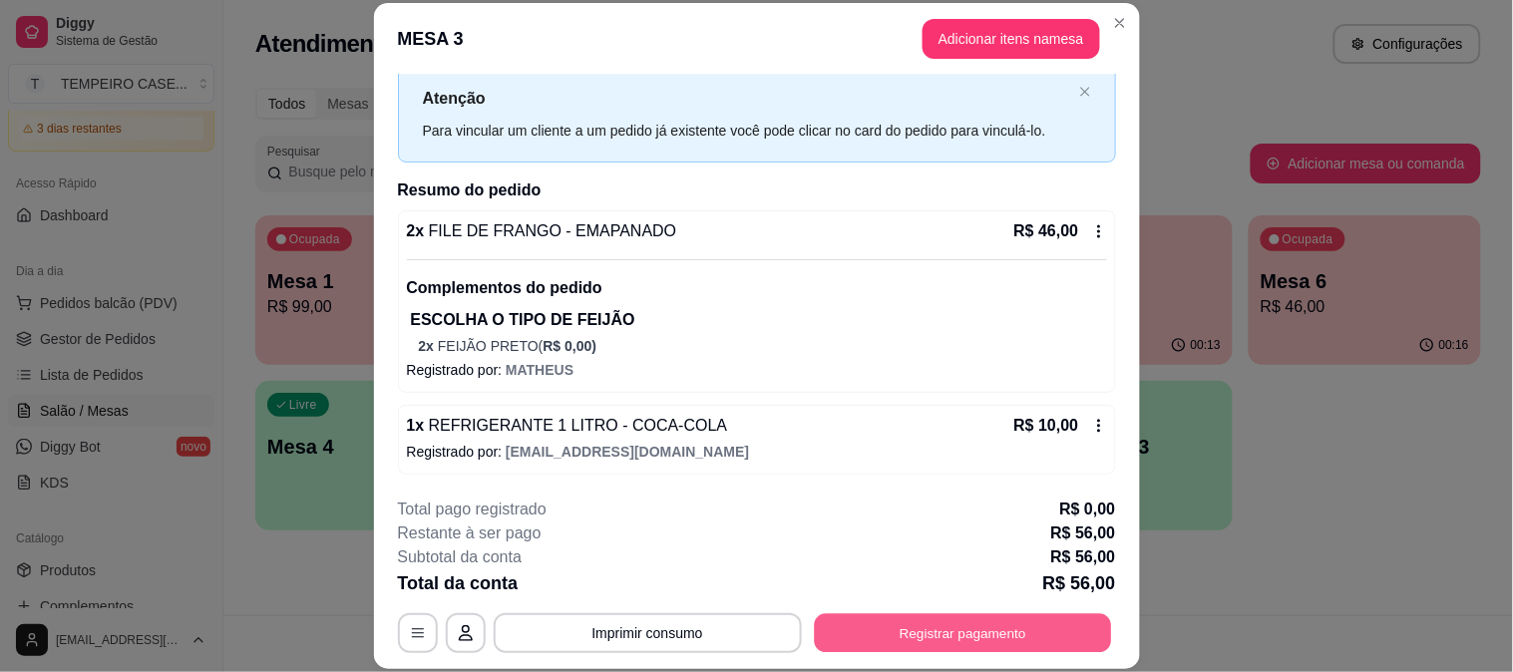
click at [891, 631] on button "Registrar pagamento" at bounding box center [962, 632] width 297 height 39
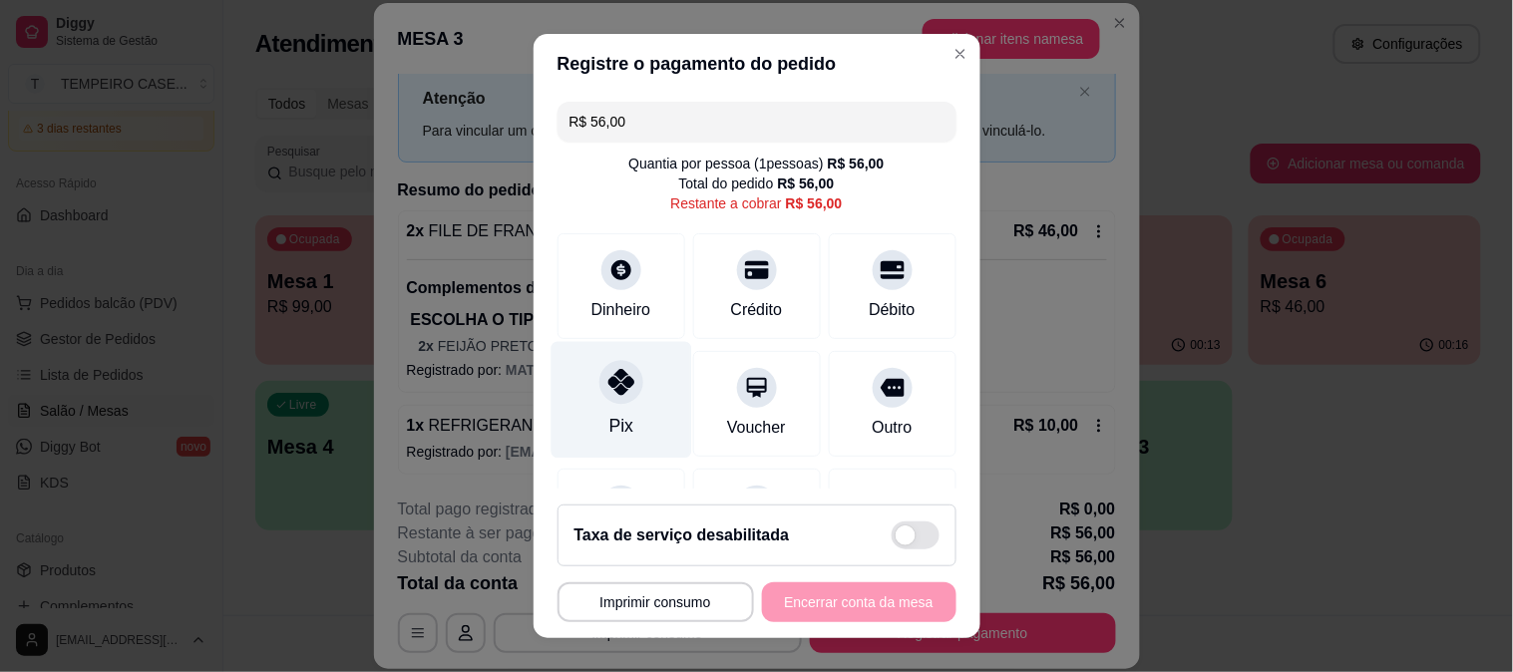
click at [618, 397] on div at bounding box center [621, 382] width 44 height 44
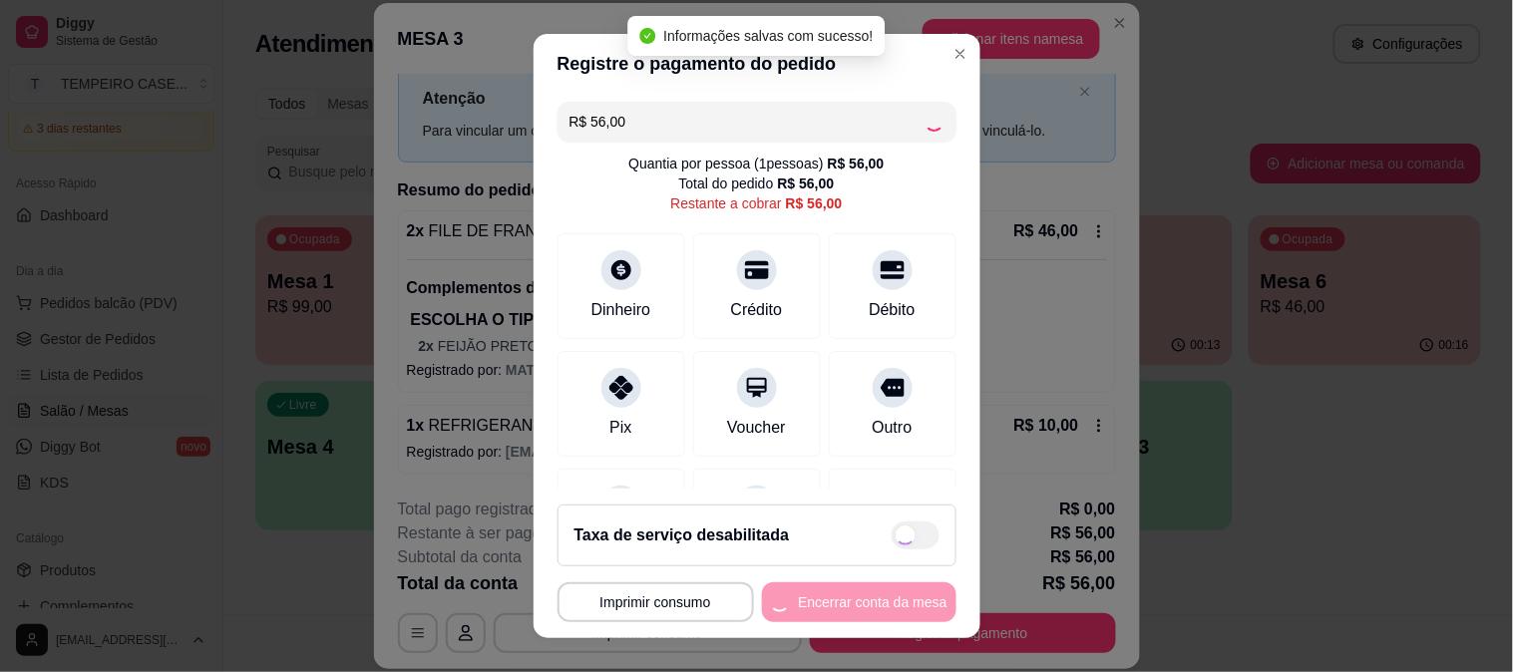
type input "R$ 0,00"
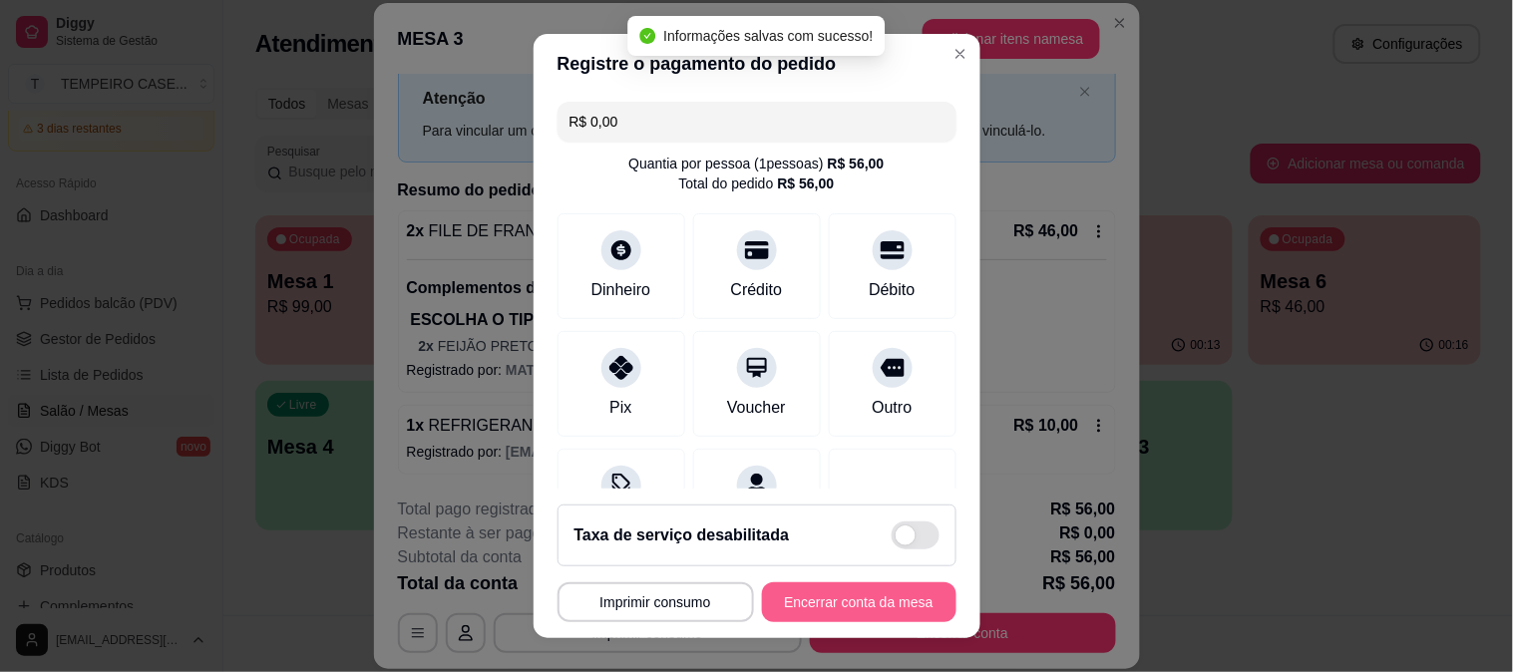
click at [835, 595] on button "Encerrar conta da mesa" at bounding box center [859, 602] width 194 height 40
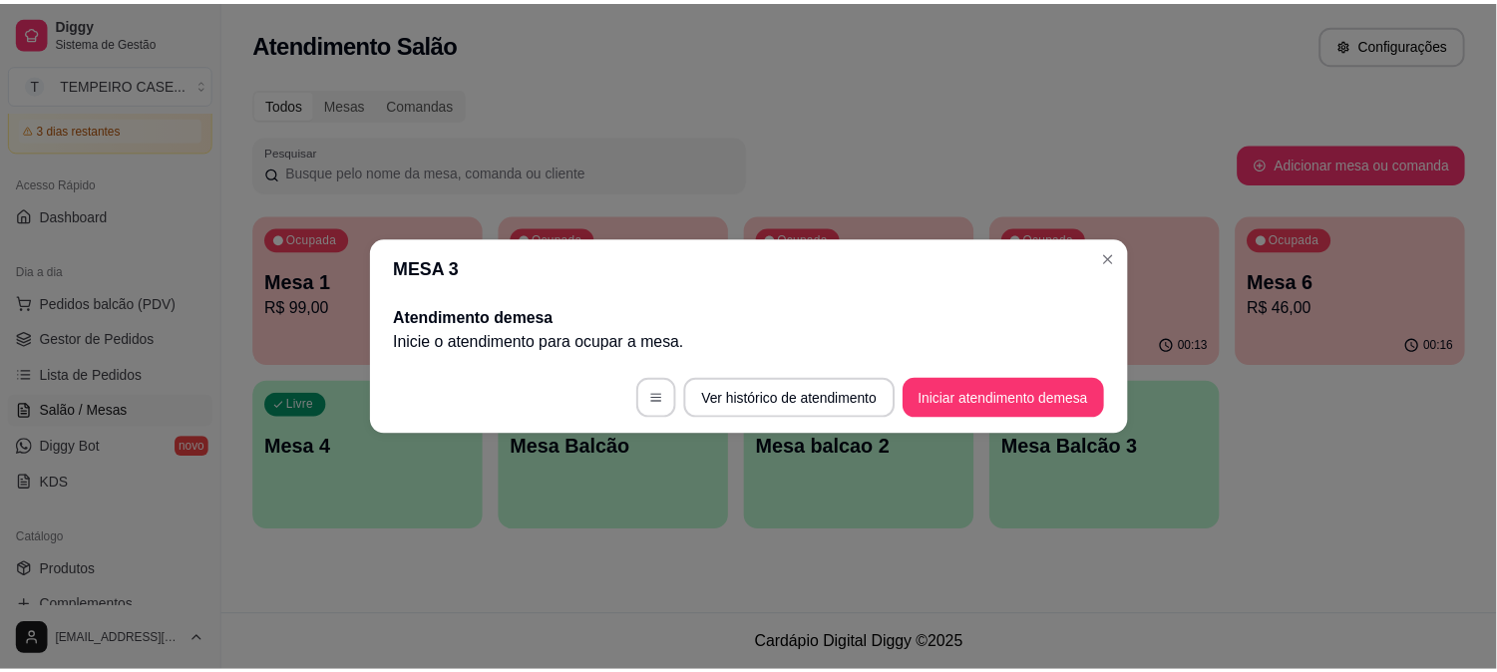
scroll to position [0, 0]
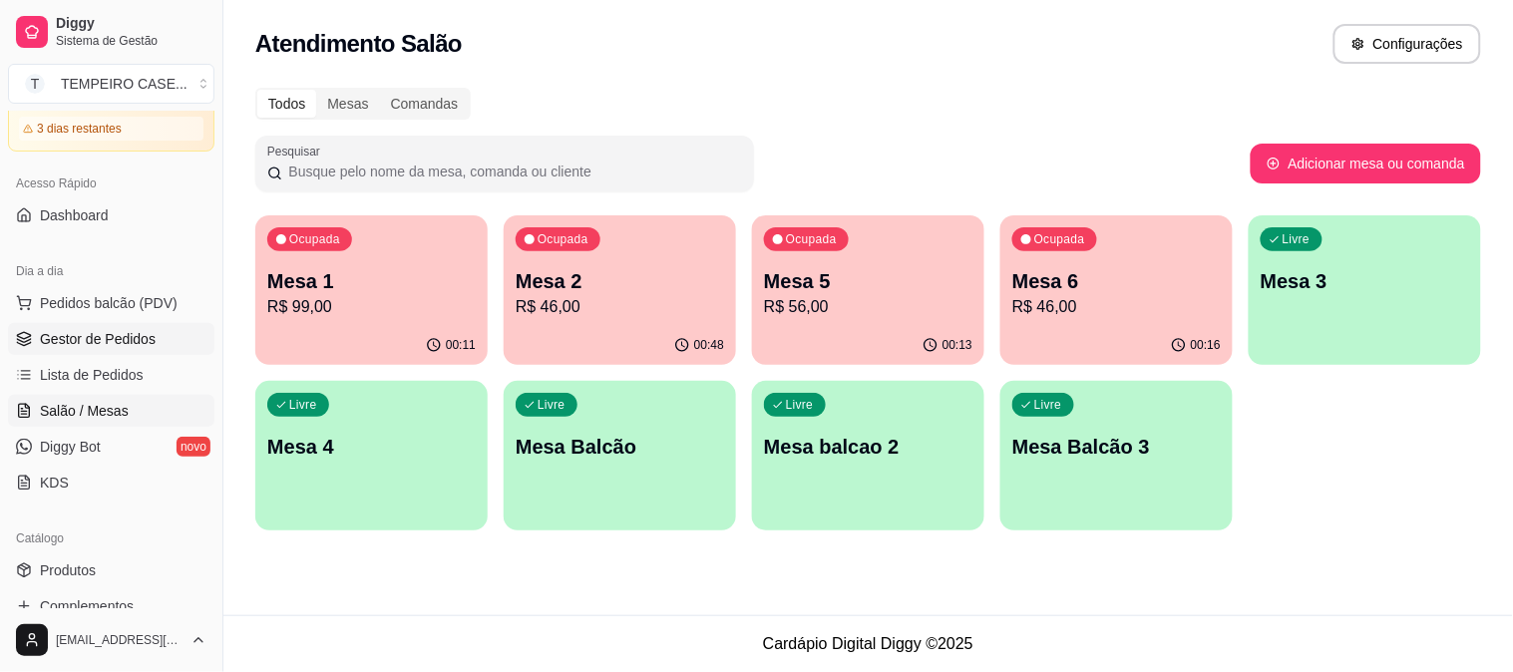
click at [55, 331] on span "Gestor de Pedidos" at bounding box center [98, 339] width 116 height 20
click at [141, 343] on span "Gestor de Pedidos" at bounding box center [98, 339] width 116 height 20
click at [72, 337] on span "Gestor de Pedidos" at bounding box center [98, 339] width 116 height 20
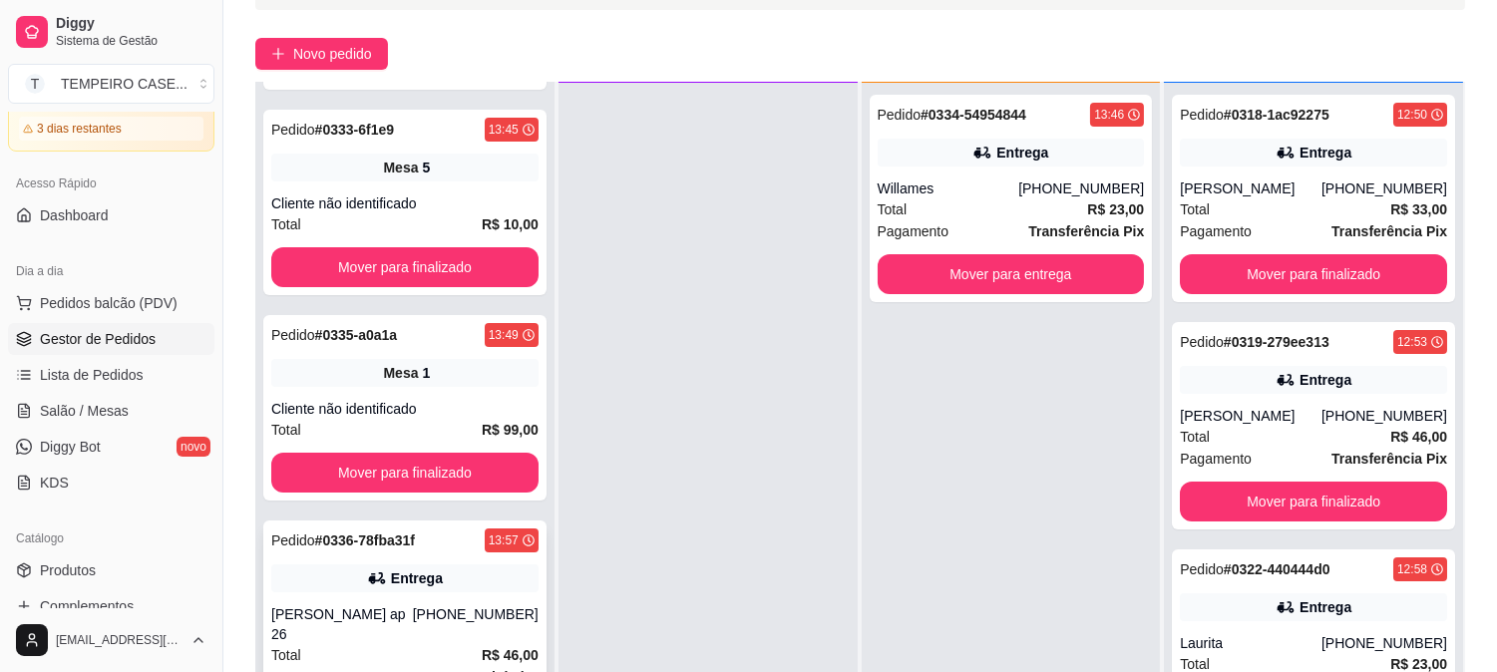
scroll to position [304, 0]
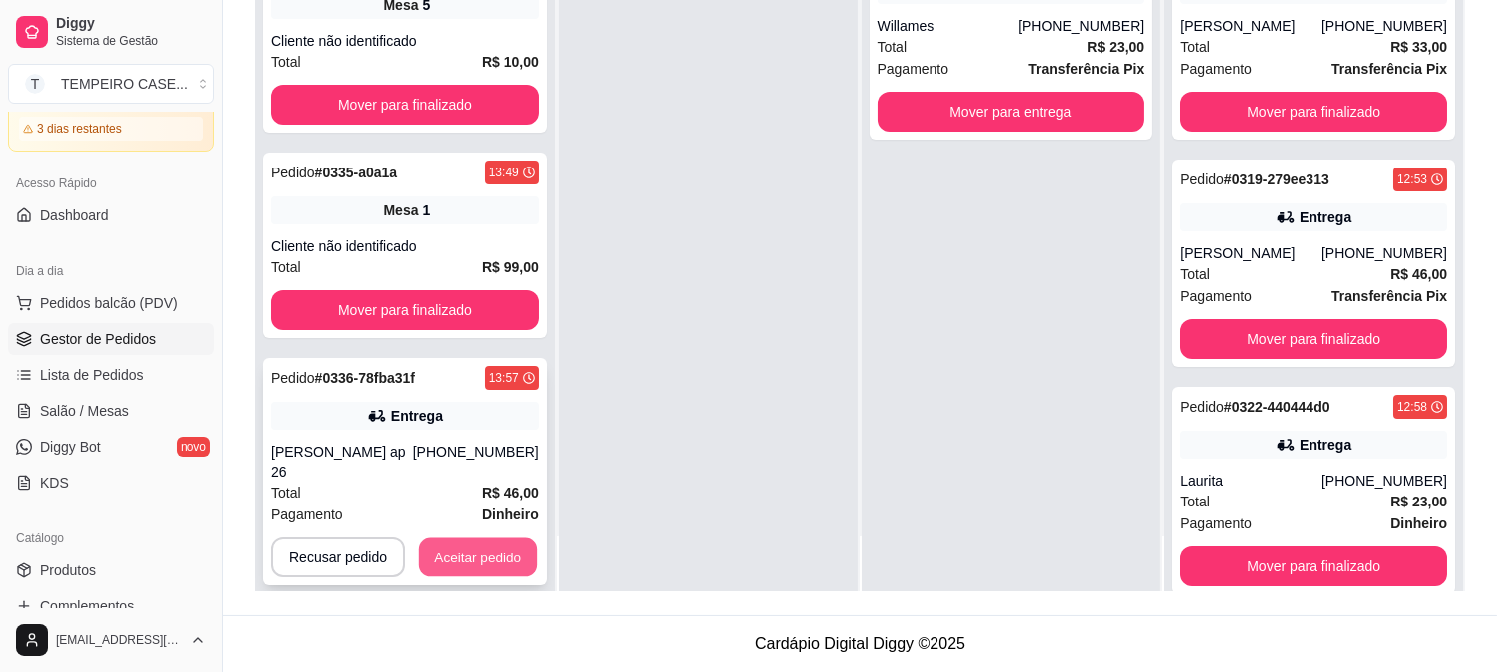
click at [489, 540] on button "Aceitar pedido" at bounding box center [478, 558] width 118 height 39
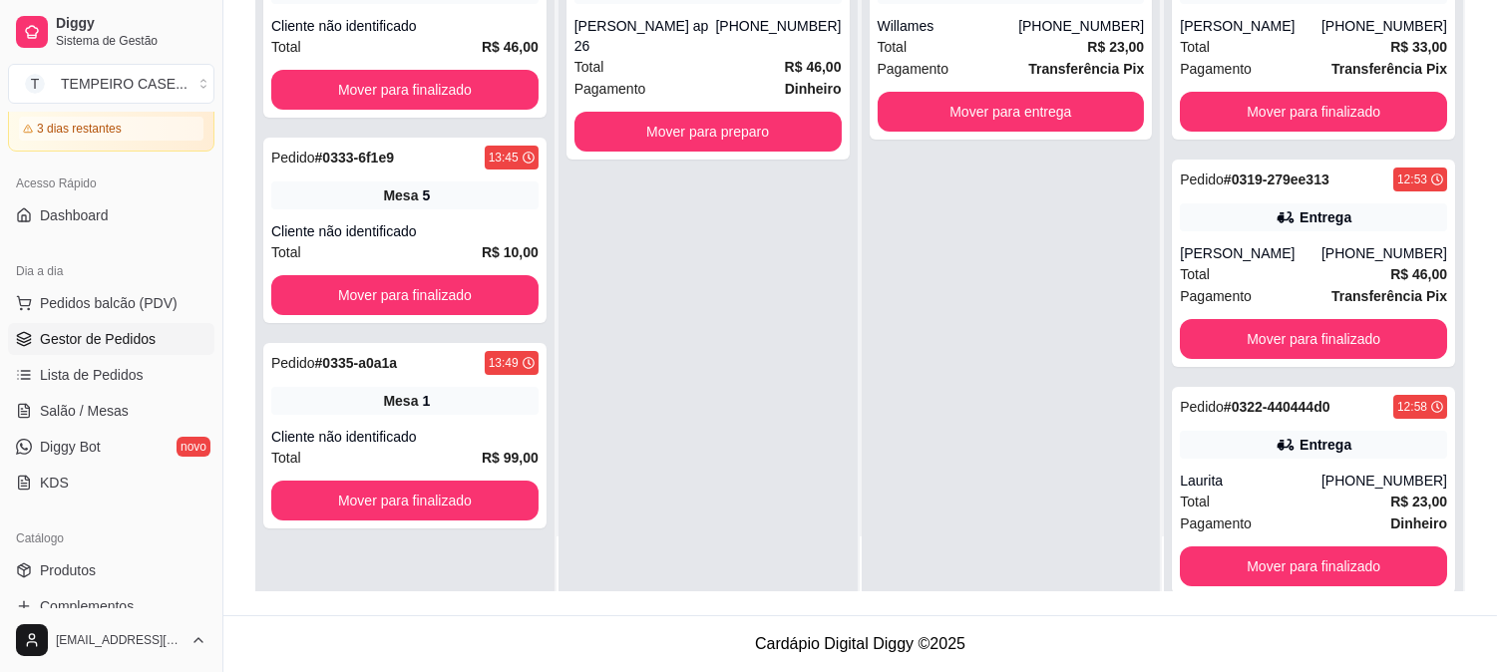
scroll to position [0, 0]
click at [716, 34] on div "[PERSON_NAME] ap 26" at bounding box center [645, 36] width 142 height 40
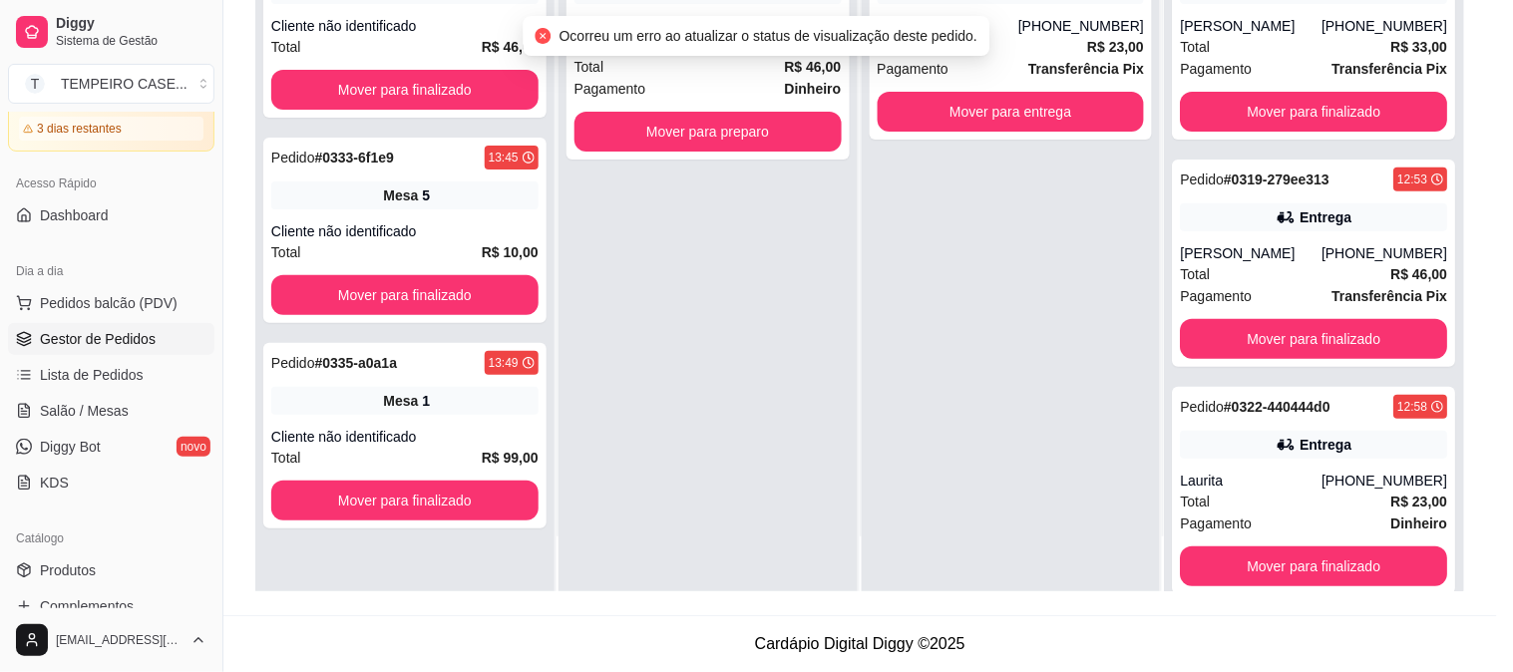
click at [983, 90] on button "Imprimir" at bounding box center [976, 92] width 71 height 32
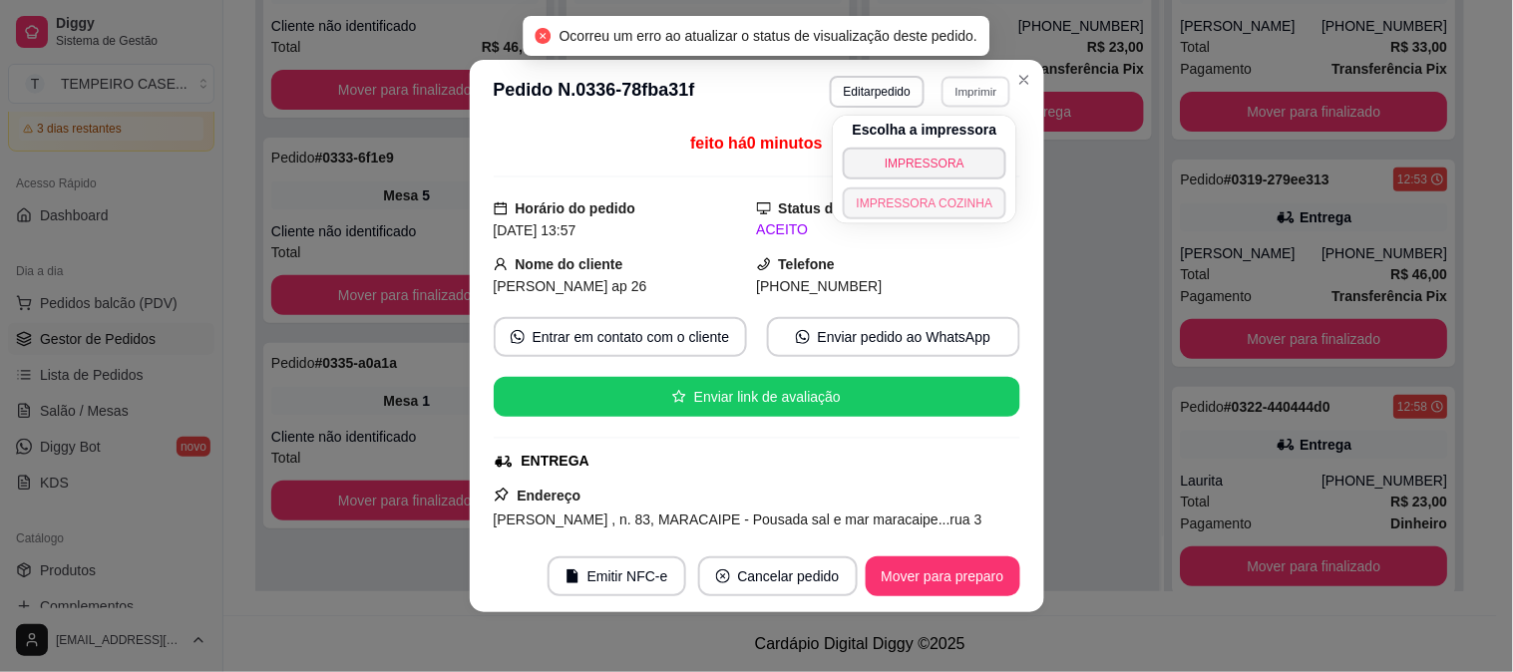
click at [923, 211] on button "IMPRESSORA COZINHA" at bounding box center [925, 204] width 165 height 32
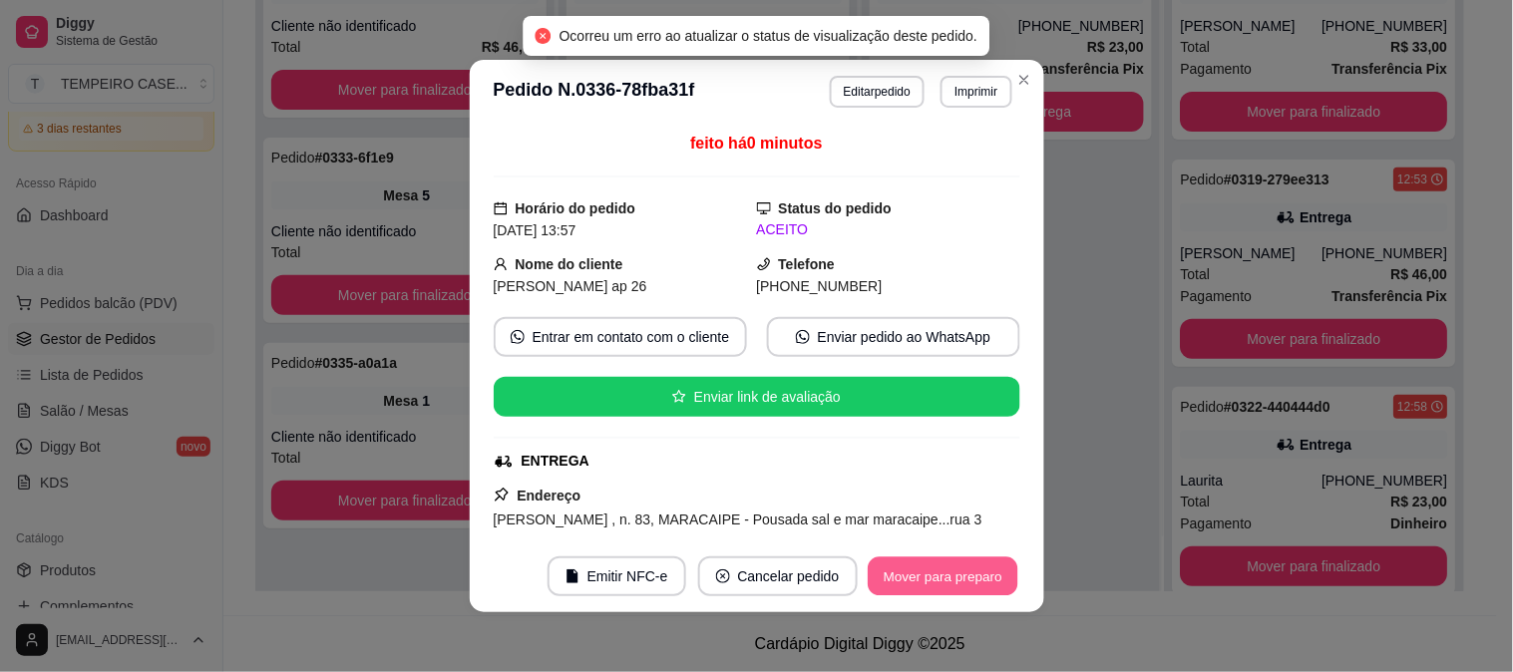
click at [922, 574] on button "Mover para preparo" at bounding box center [943, 577] width 150 height 39
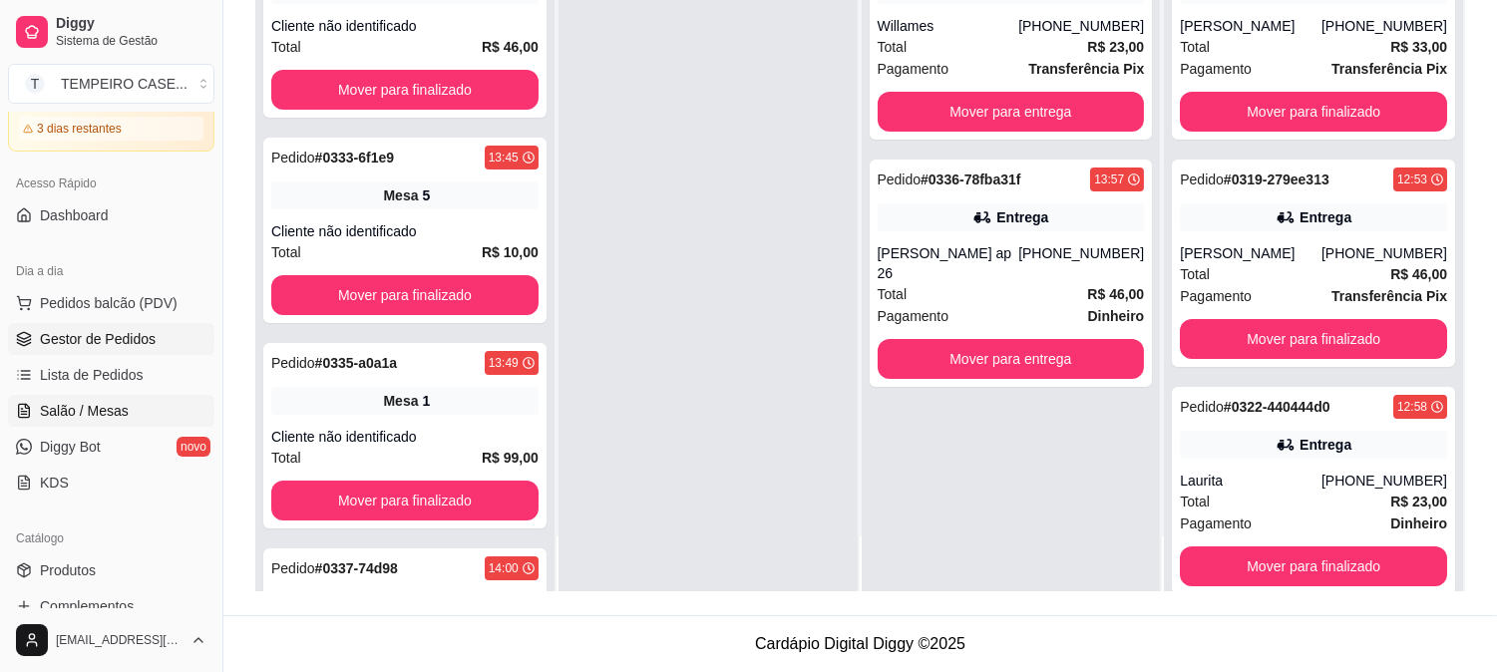
click at [98, 414] on span "Salão / Mesas" at bounding box center [84, 411] width 89 height 20
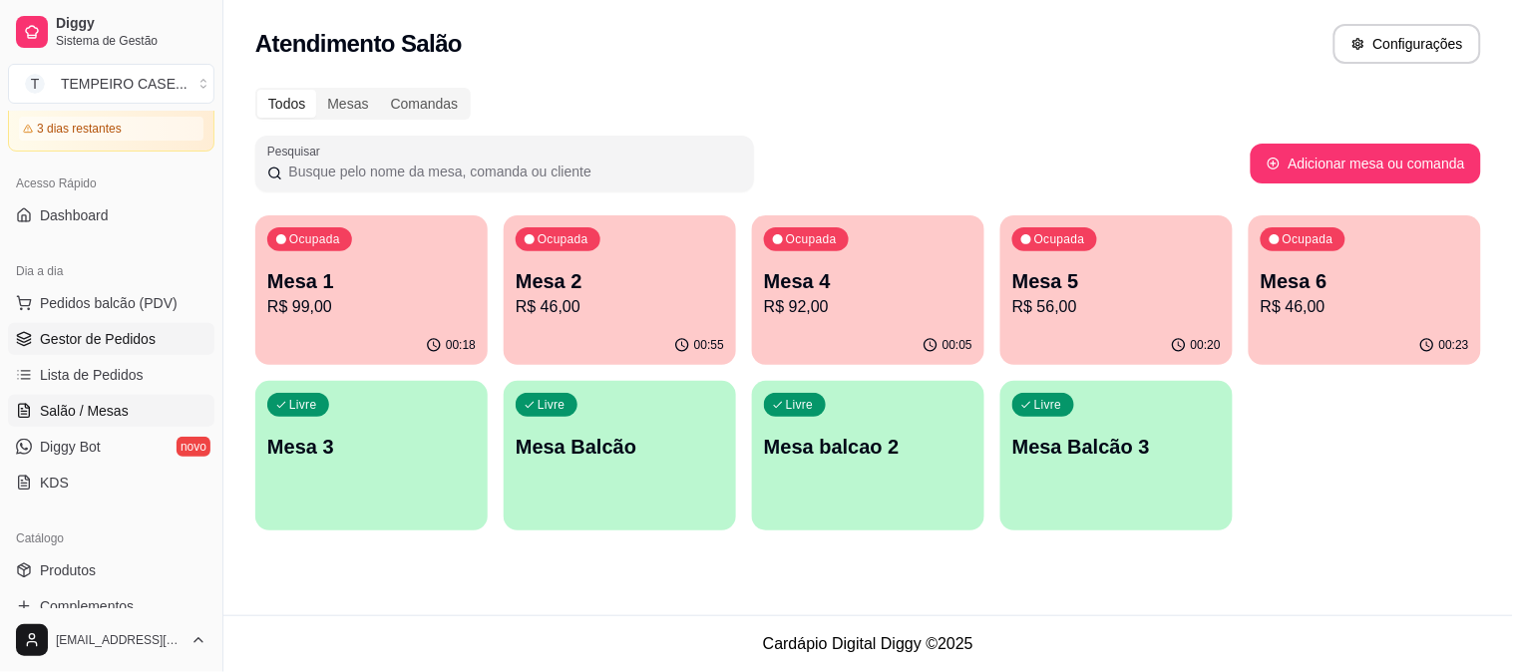
click at [137, 346] on span "Gestor de Pedidos" at bounding box center [98, 339] width 116 height 20
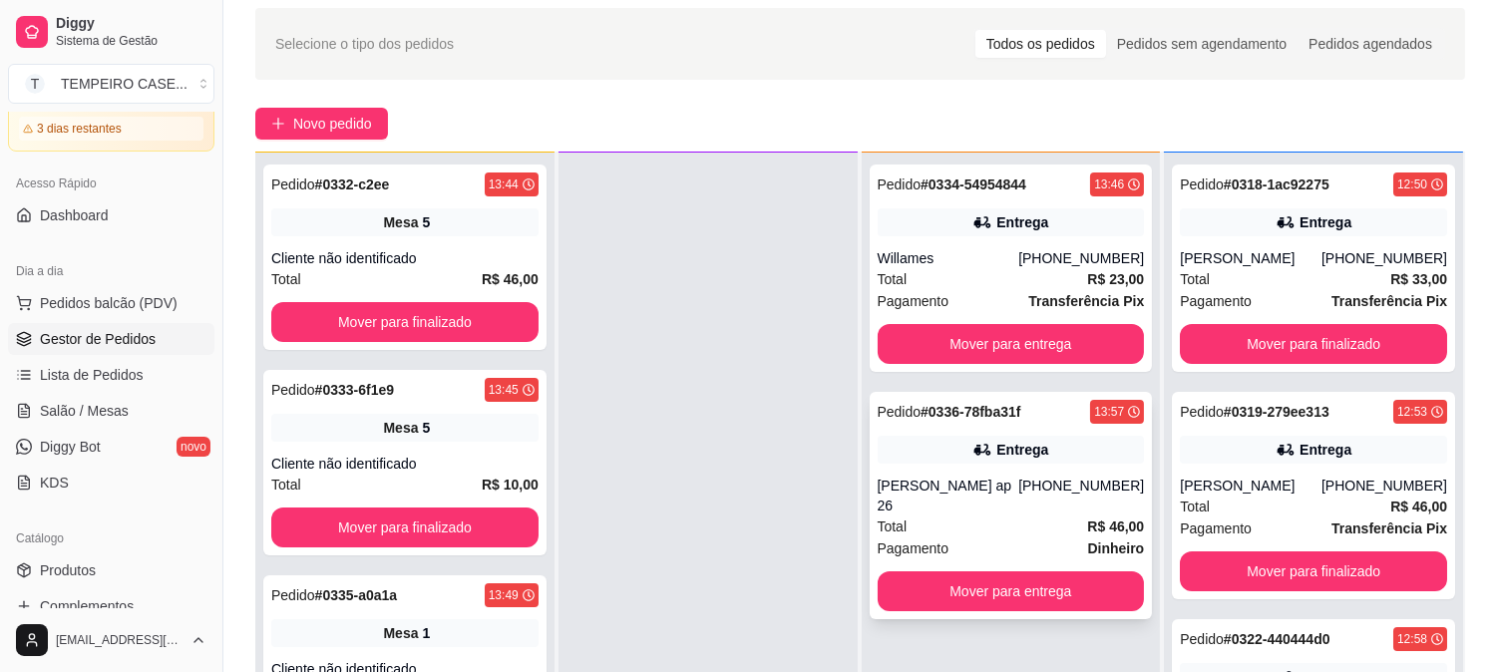
scroll to position [111, 0]
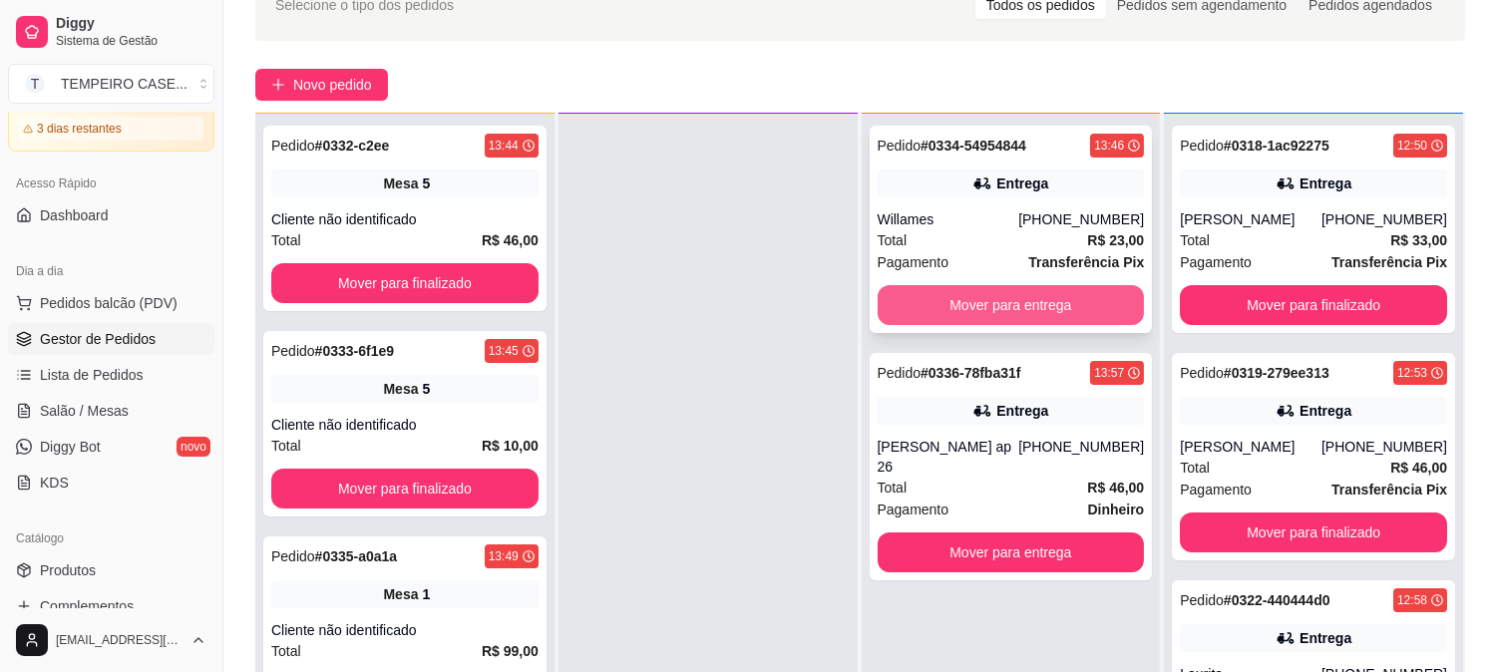
click at [1034, 310] on button "Mover para entrega" at bounding box center [1011, 305] width 267 height 40
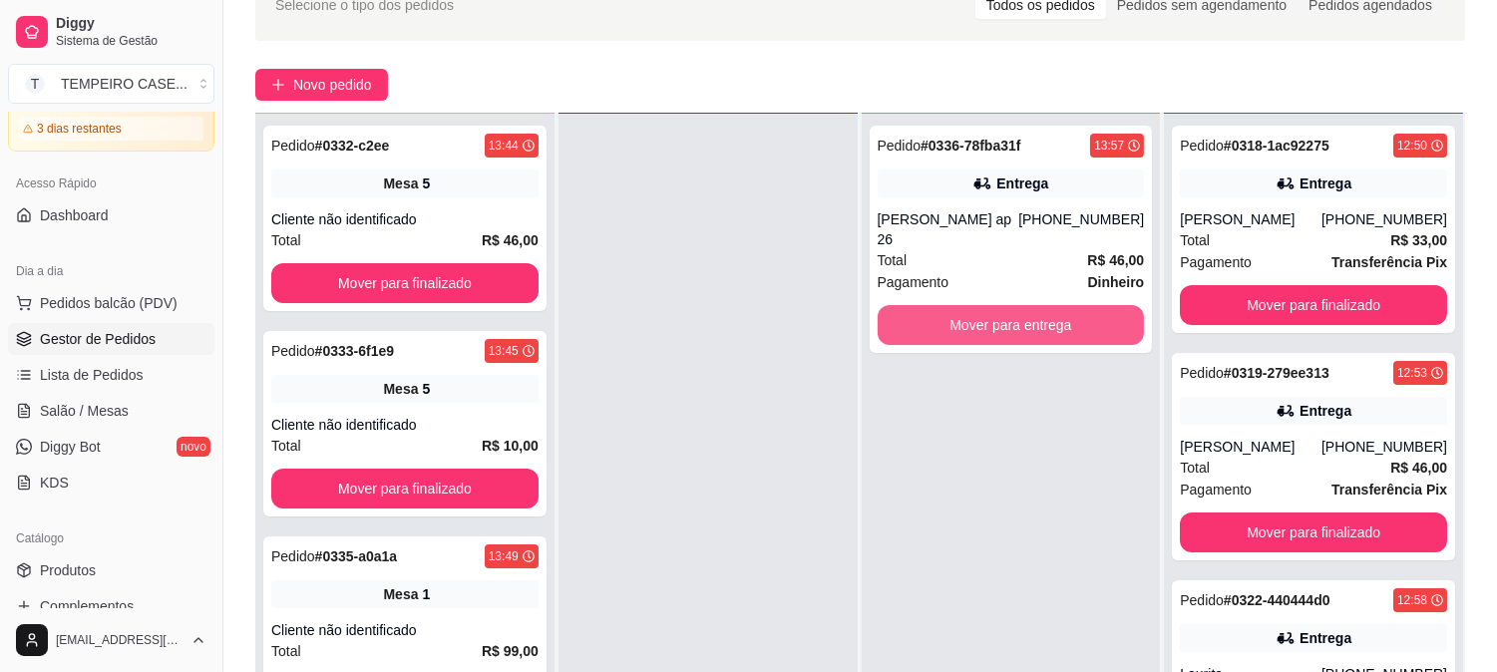
click at [1035, 310] on button "Mover para entrega" at bounding box center [1011, 325] width 267 height 40
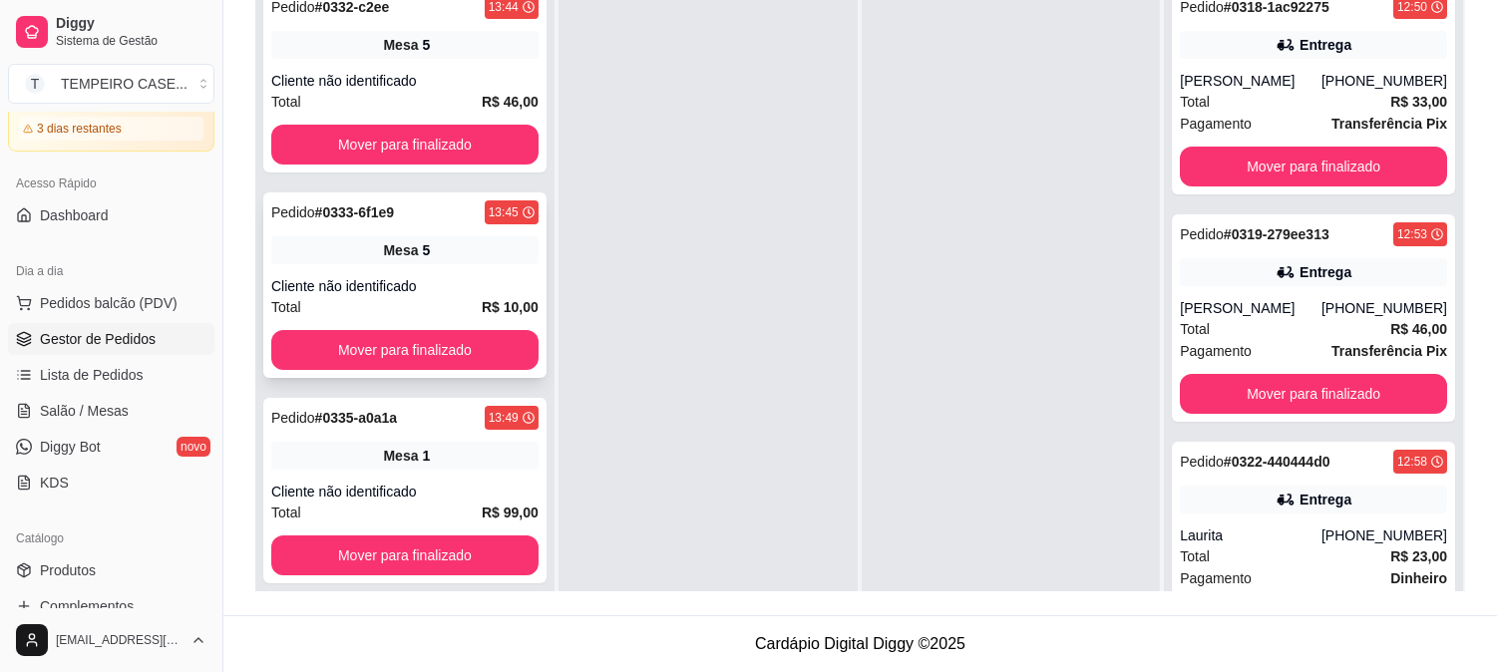
scroll to position [168, 0]
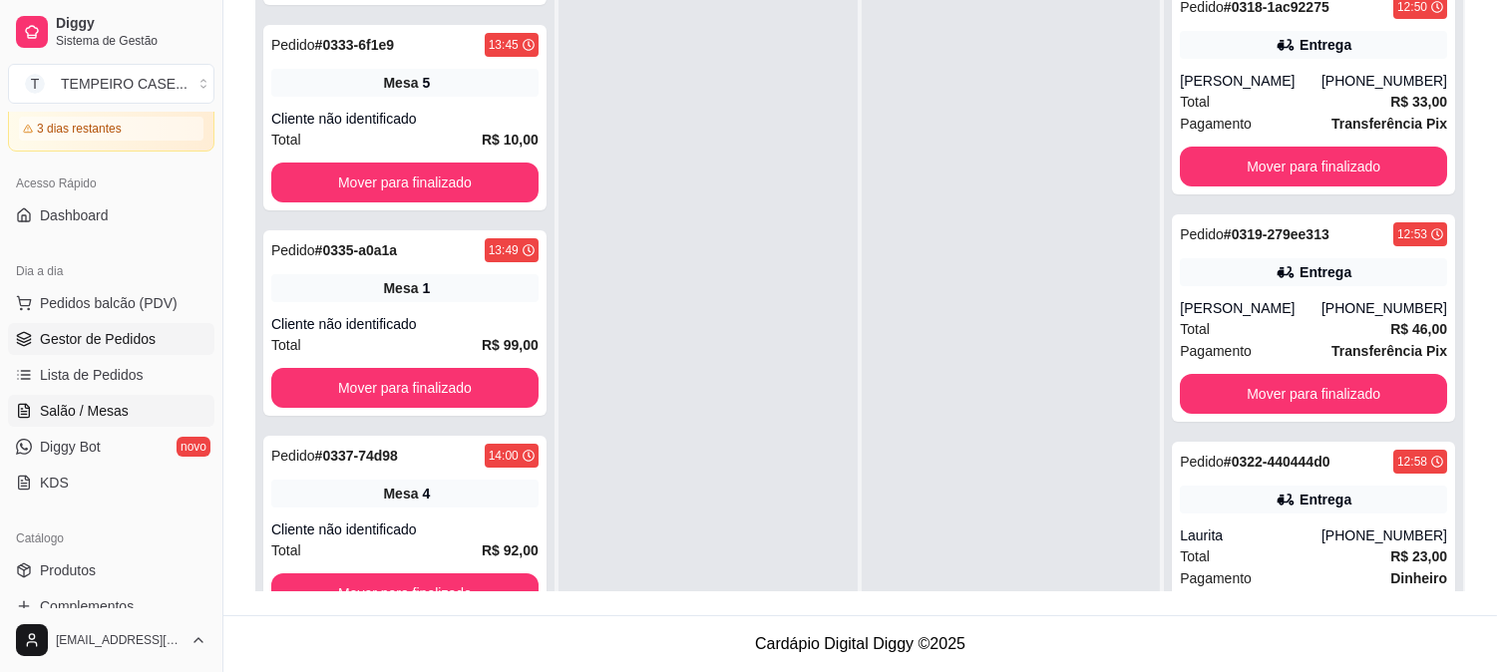
click at [42, 423] on link "Salão / Mesas" at bounding box center [111, 411] width 206 height 32
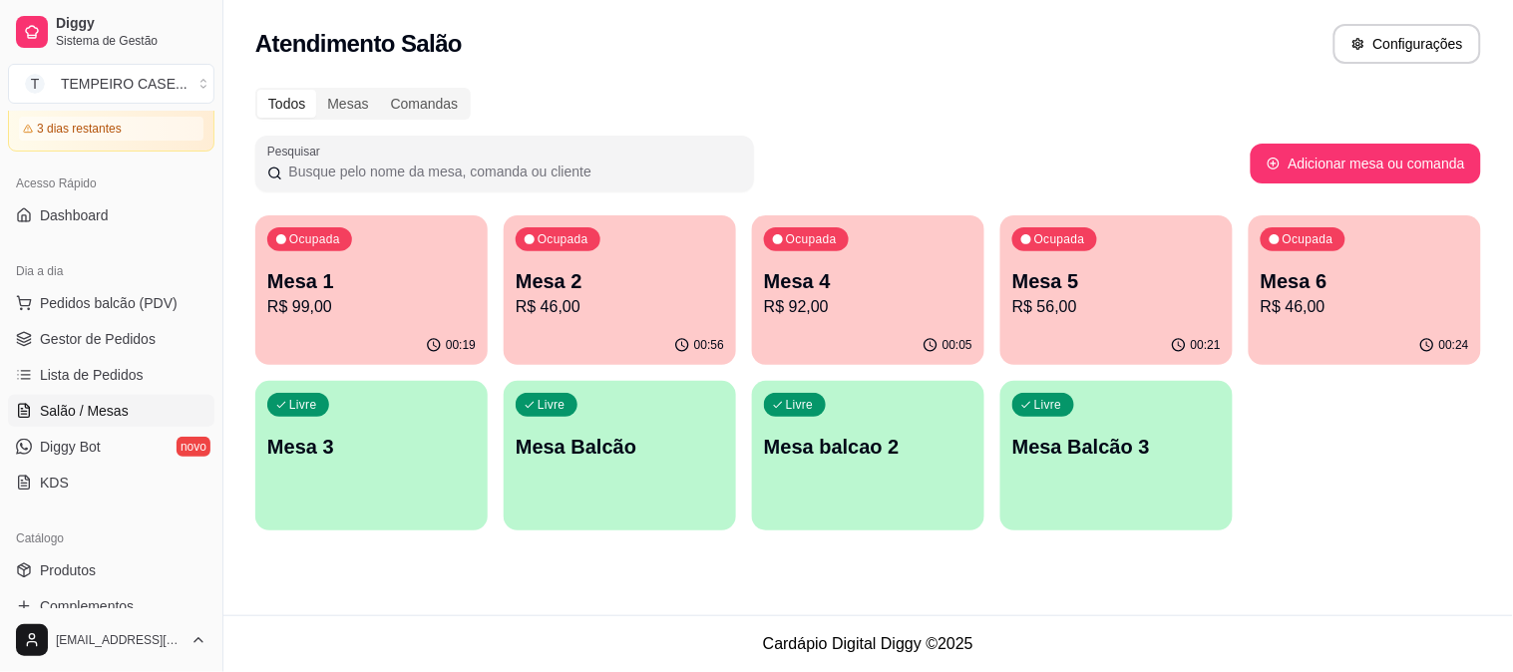
click at [589, 295] on p "R$ 46,00" at bounding box center [620, 307] width 208 height 24
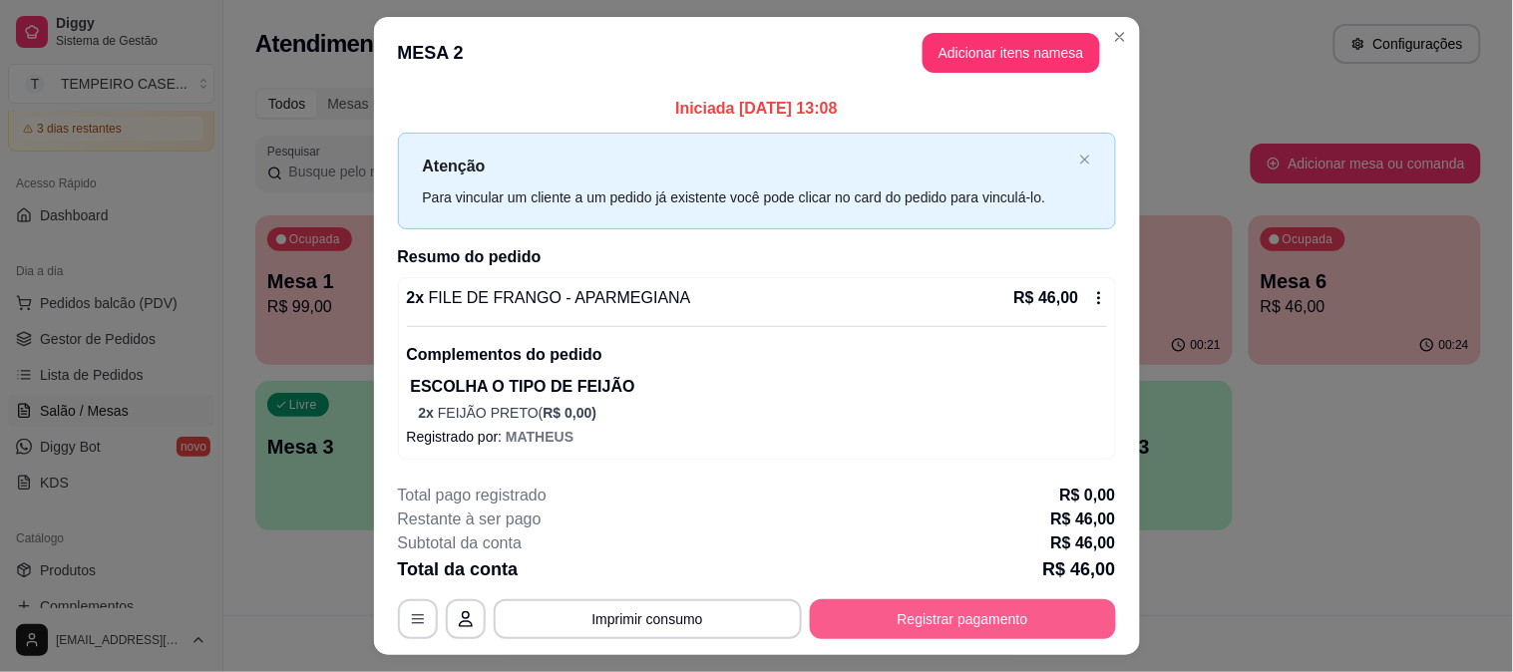
click at [961, 621] on button "Registrar pagamento" at bounding box center [963, 619] width 306 height 40
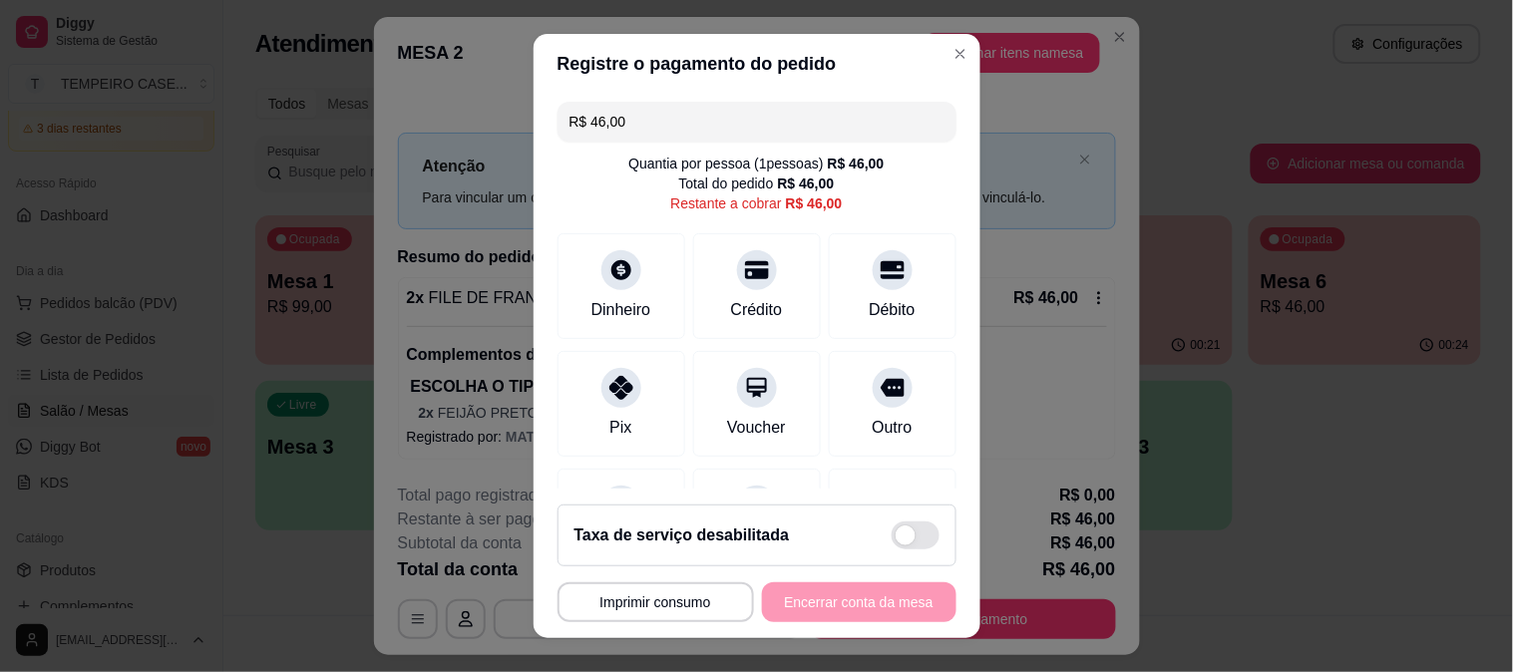
drag, startPoint x: 585, startPoint y: 122, endPoint x: 450, endPoint y: 133, distance: 136.1
click at [450, 133] on div "**********" at bounding box center [756, 336] width 1513 height 672
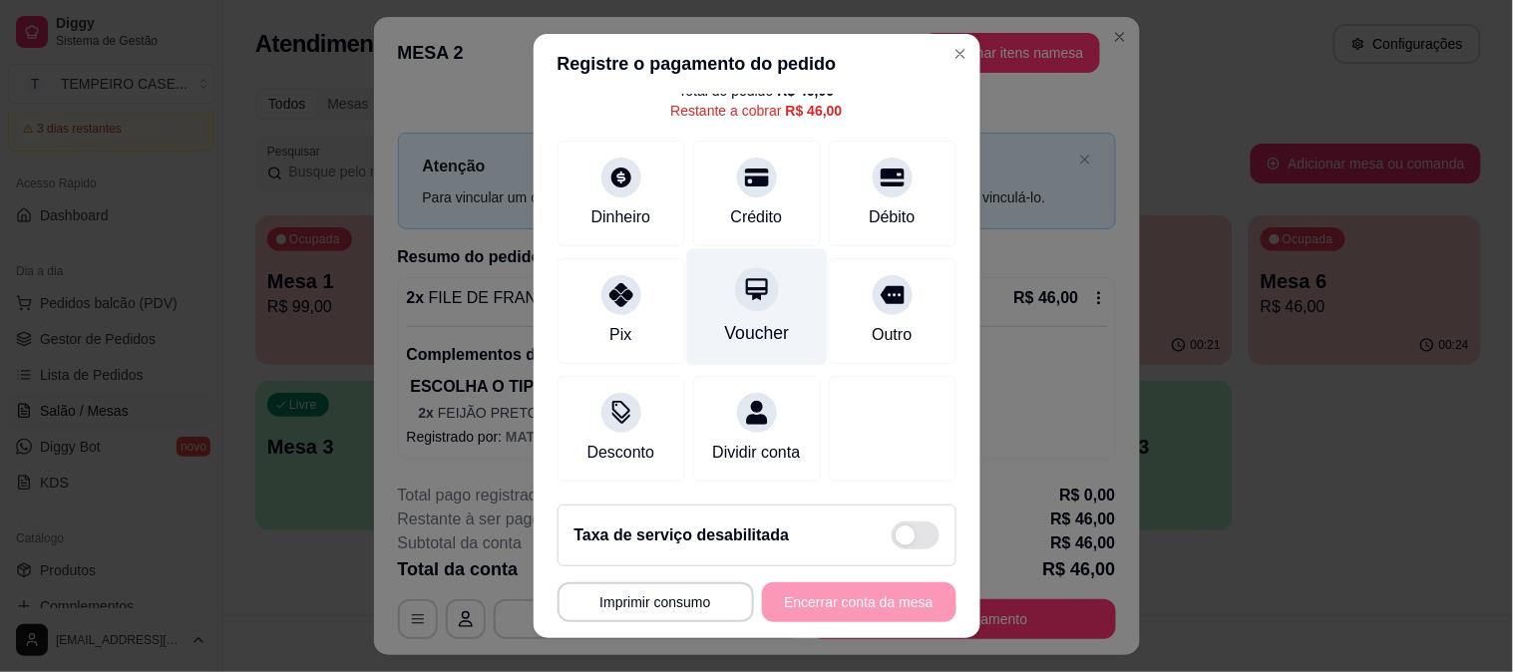
scroll to position [116, 0]
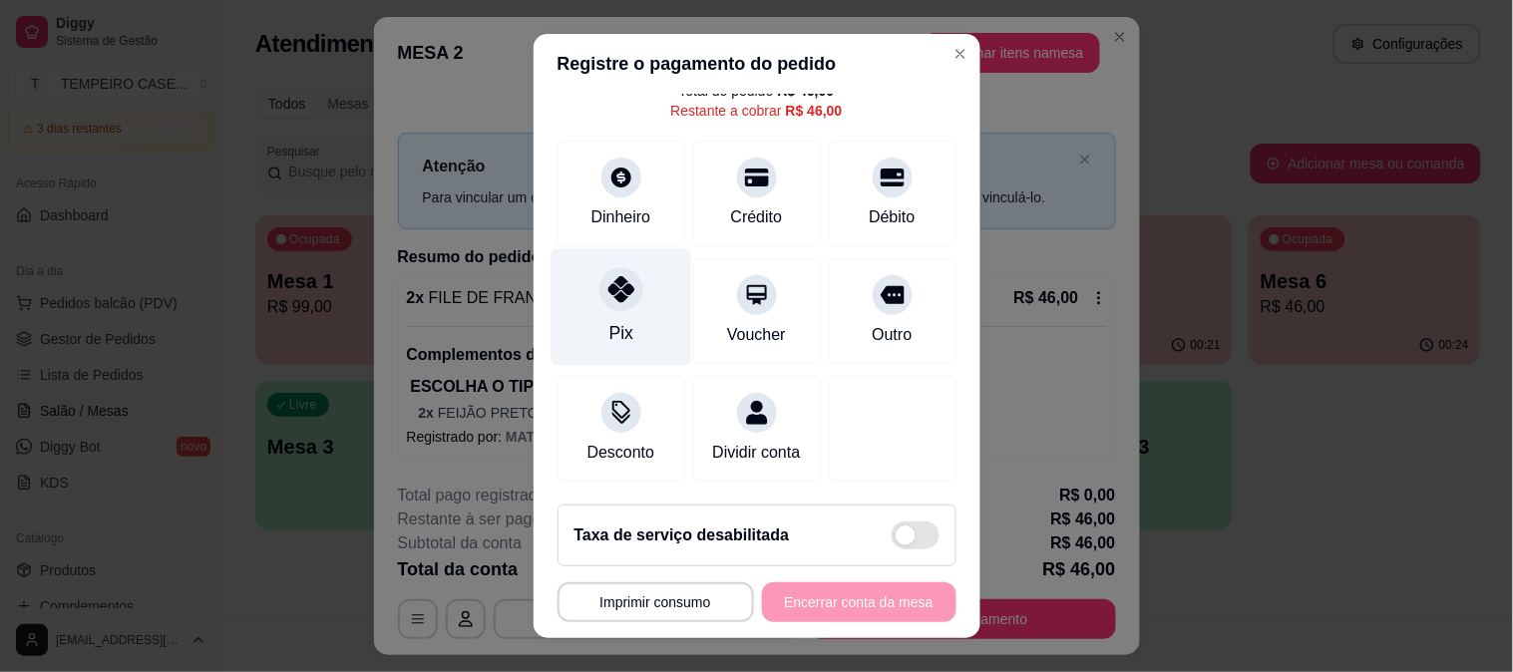
click at [580, 285] on div "Pix" at bounding box center [621, 306] width 141 height 117
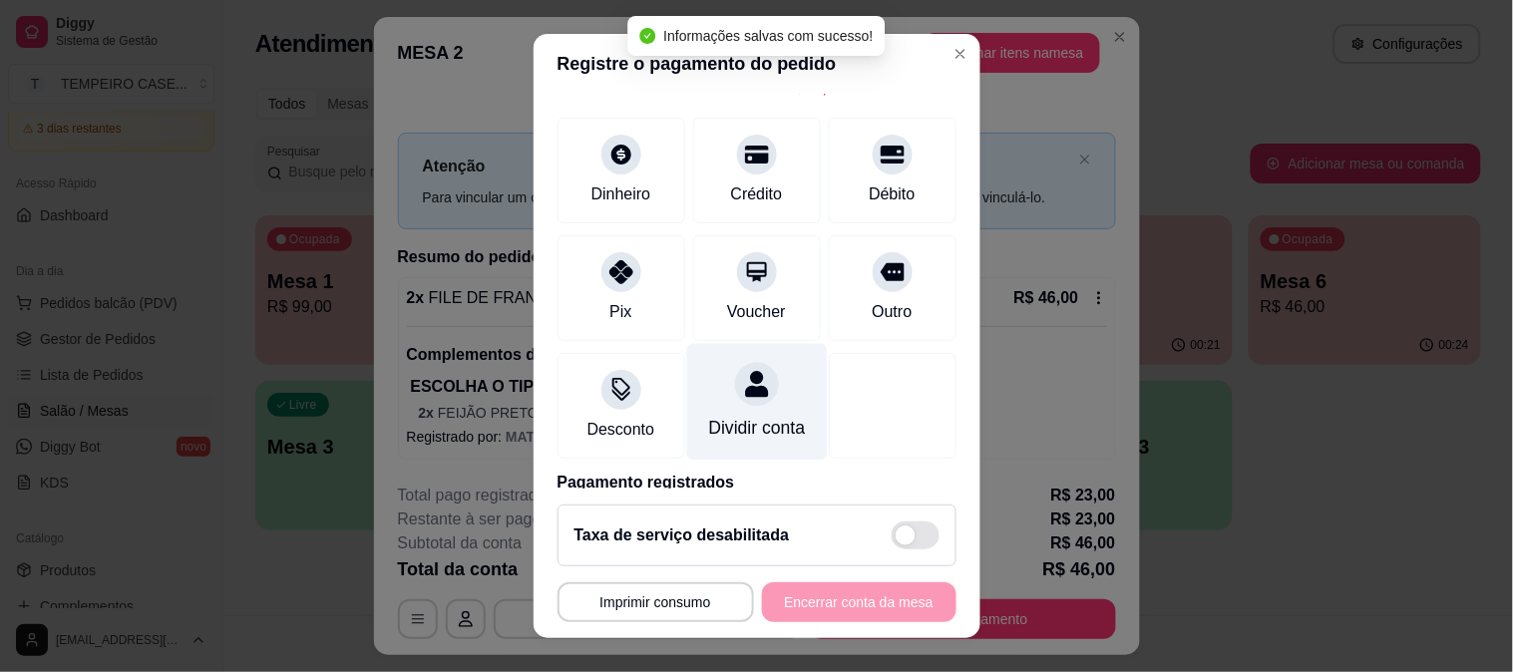
scroll to position [220, 0]
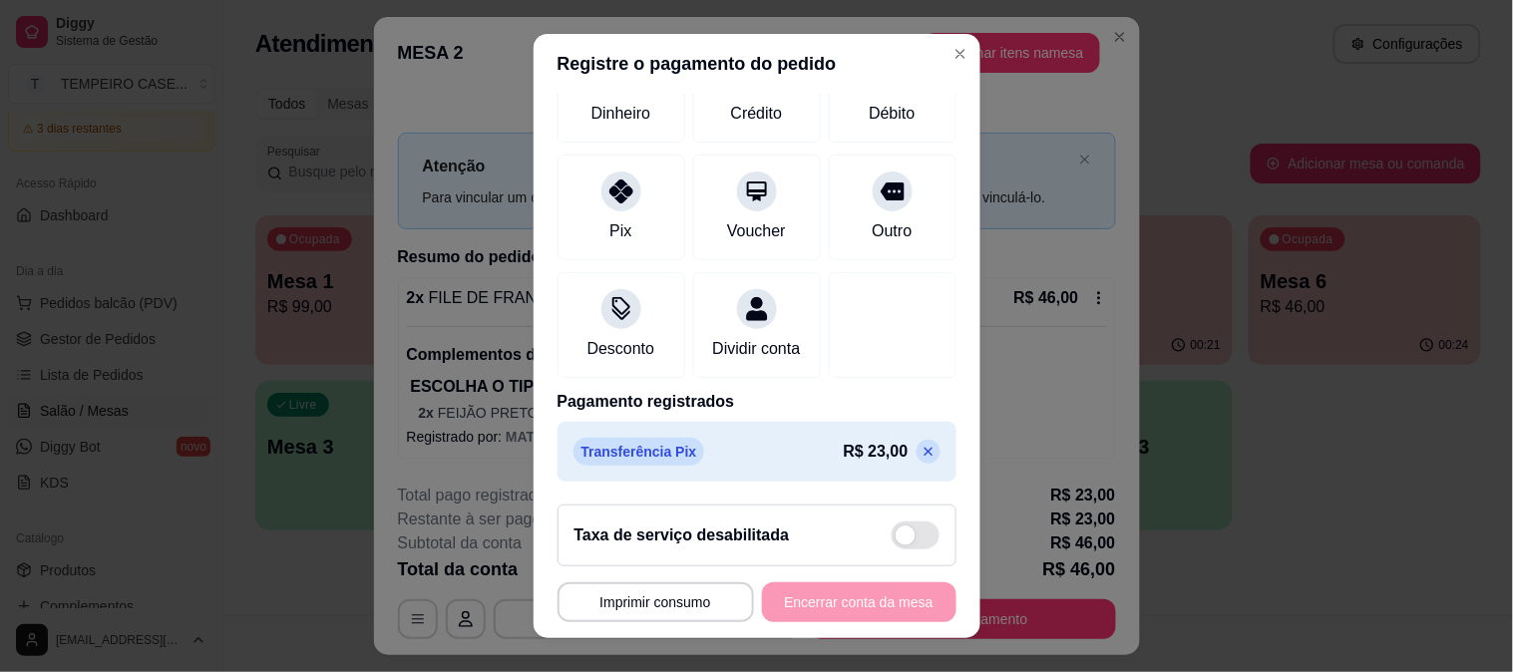
click at [924, 454] on icon at bounding box center [928, 451] width 9 height 9
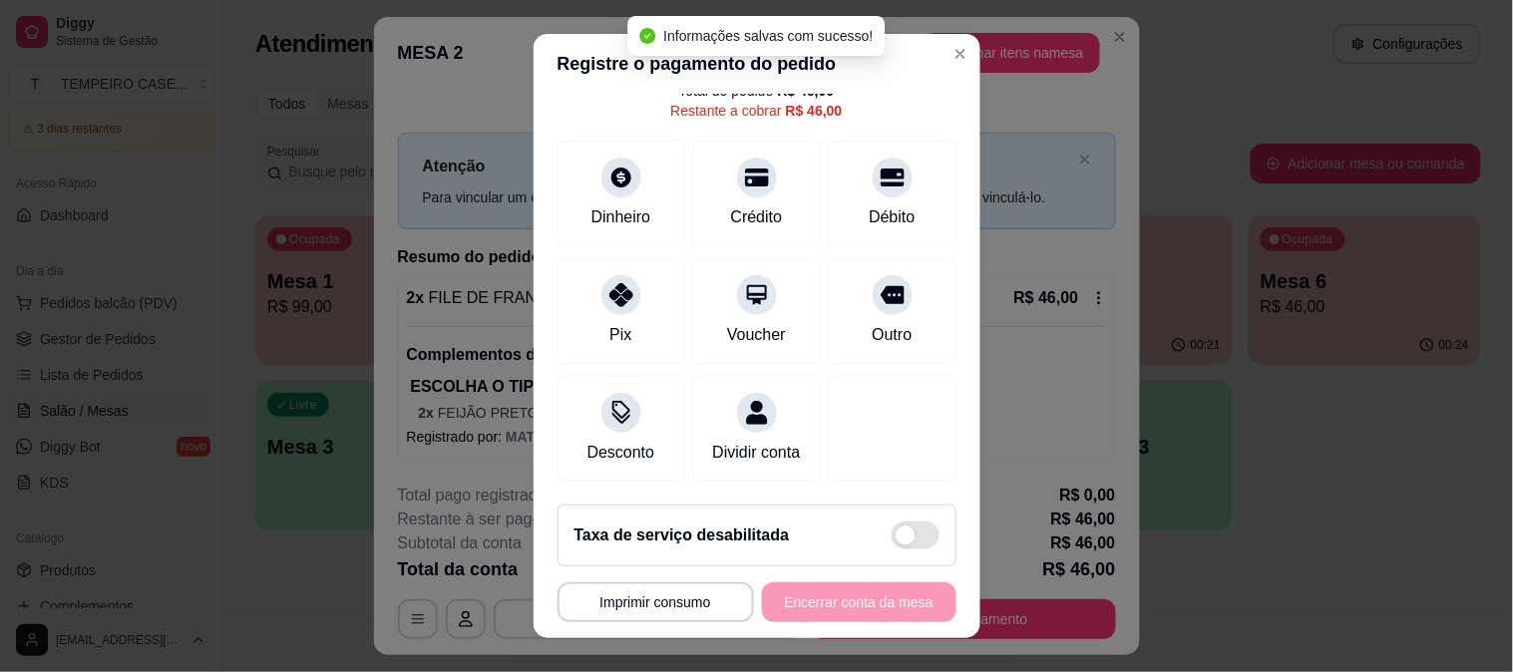
scroll to position [117, 0]
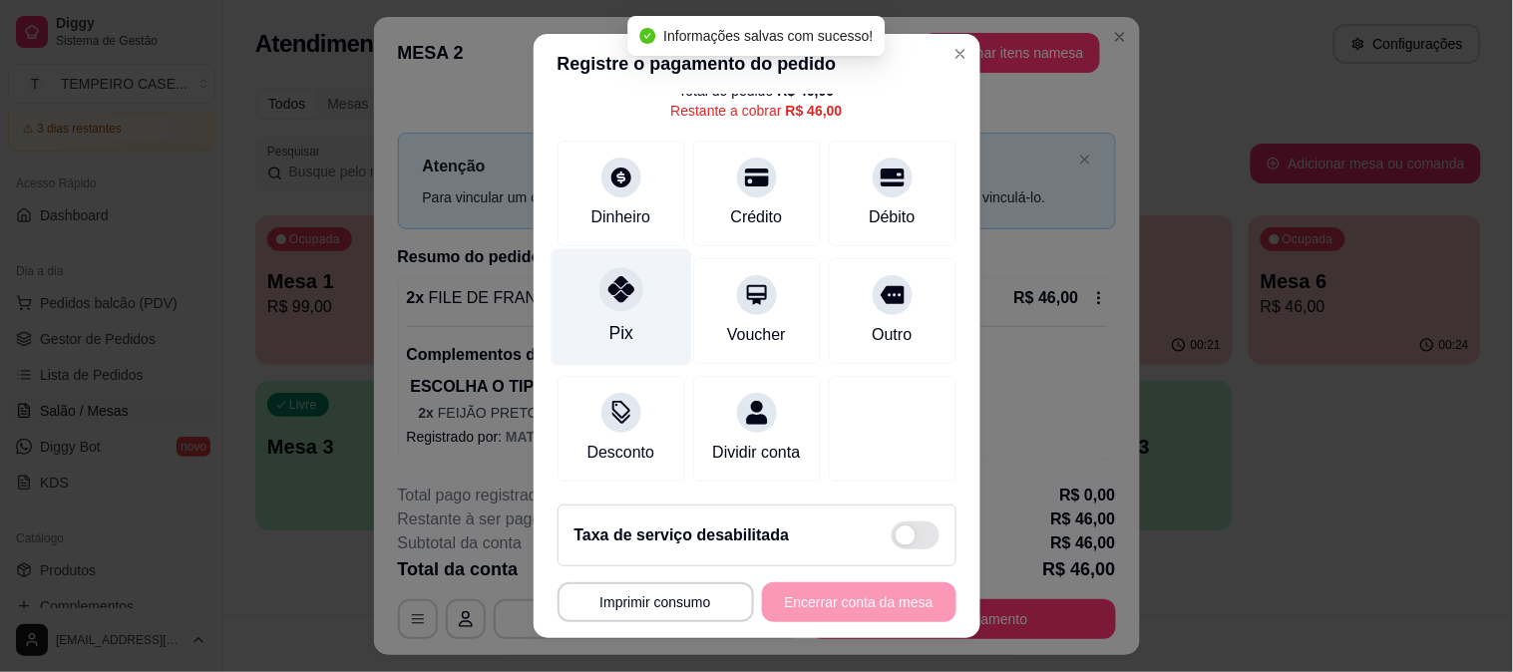
click at [621, 306] on div "Pix" at bounding box center [621, 306] width 141 height 117
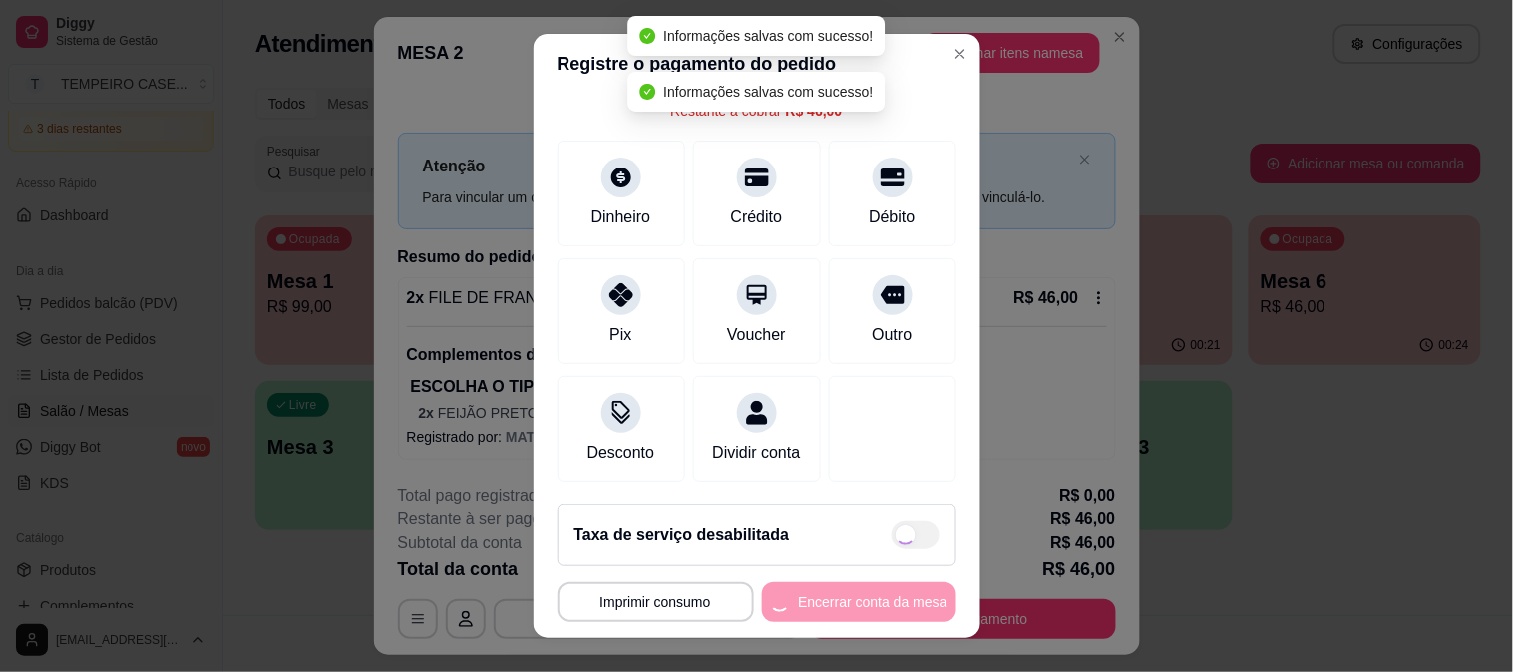
type input "R$ 0,00"
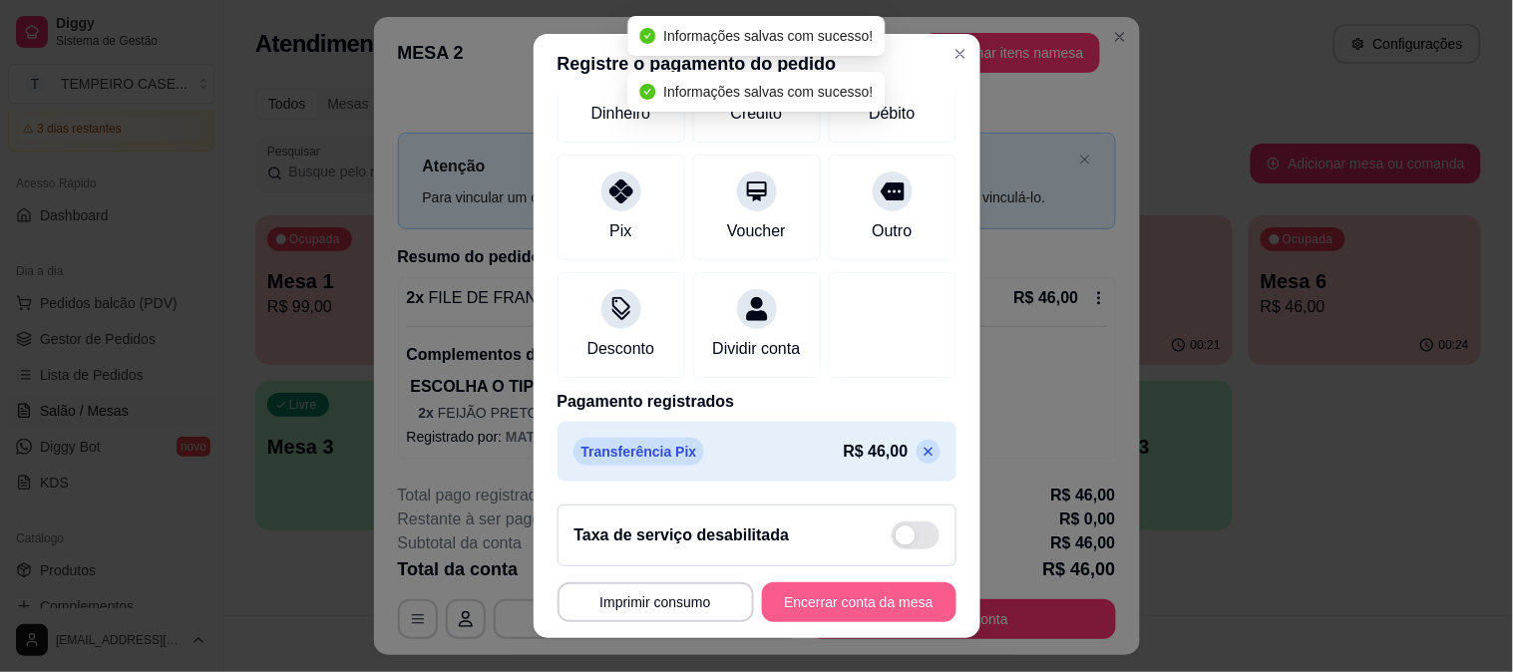
click at [842, 596] on button "Encerrar conta da mesa" at bounding box center [859, 602] width 194 height 40
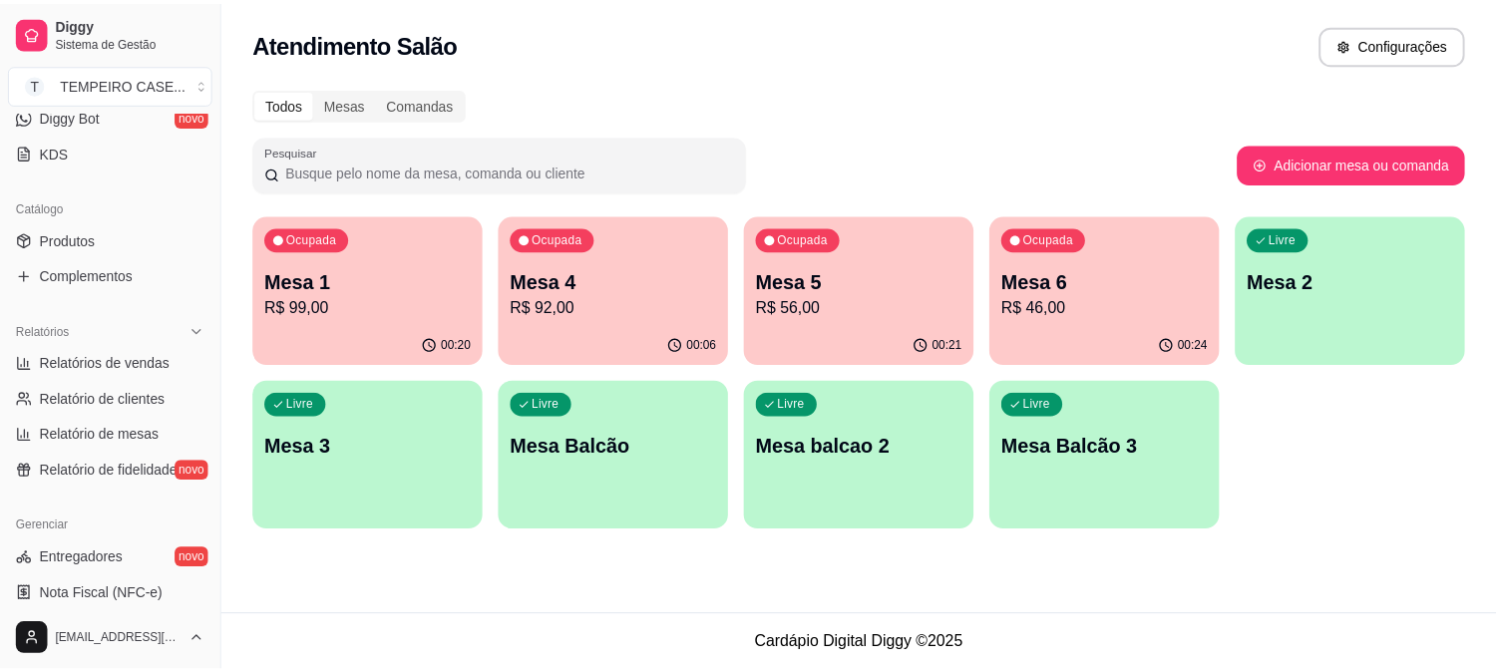
scroll to position [443, 0]
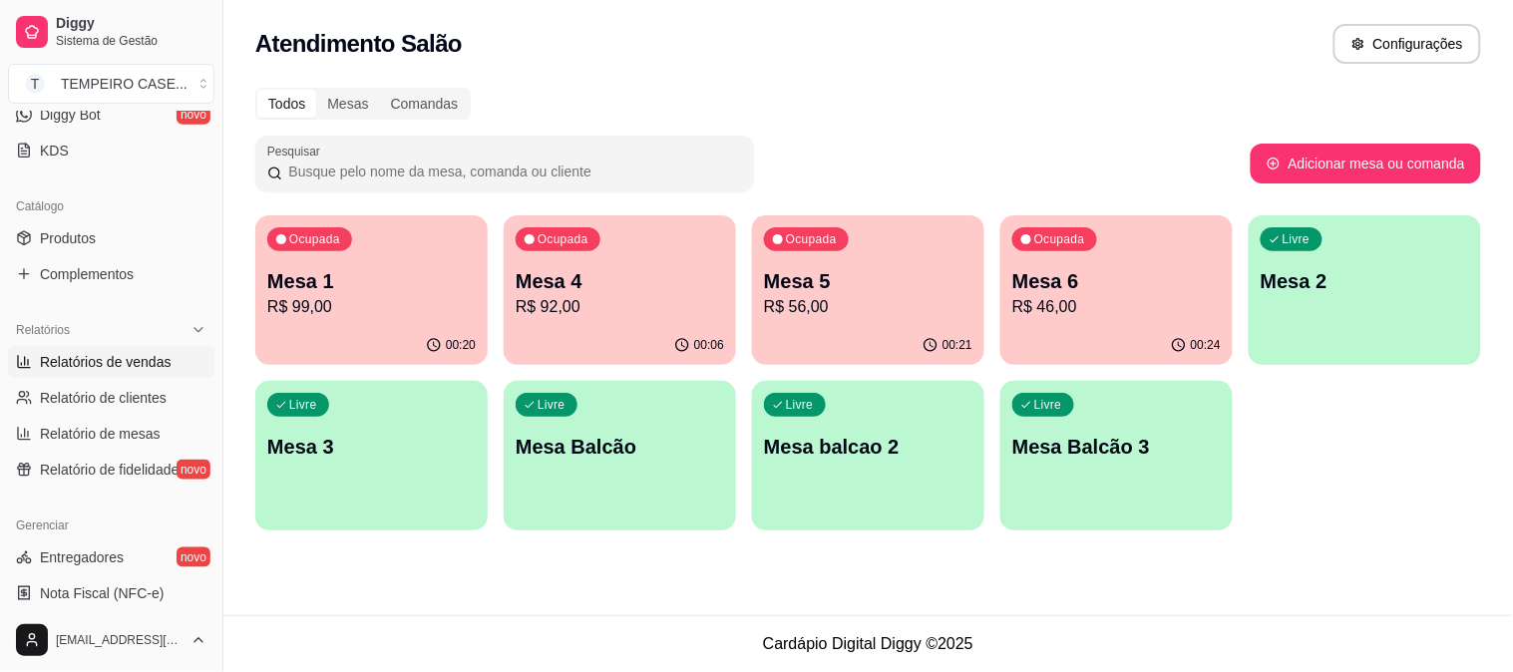
click at [113, 359] on span "Relatórios de vendas" at bounding box center [106, 362] width 132 height 20
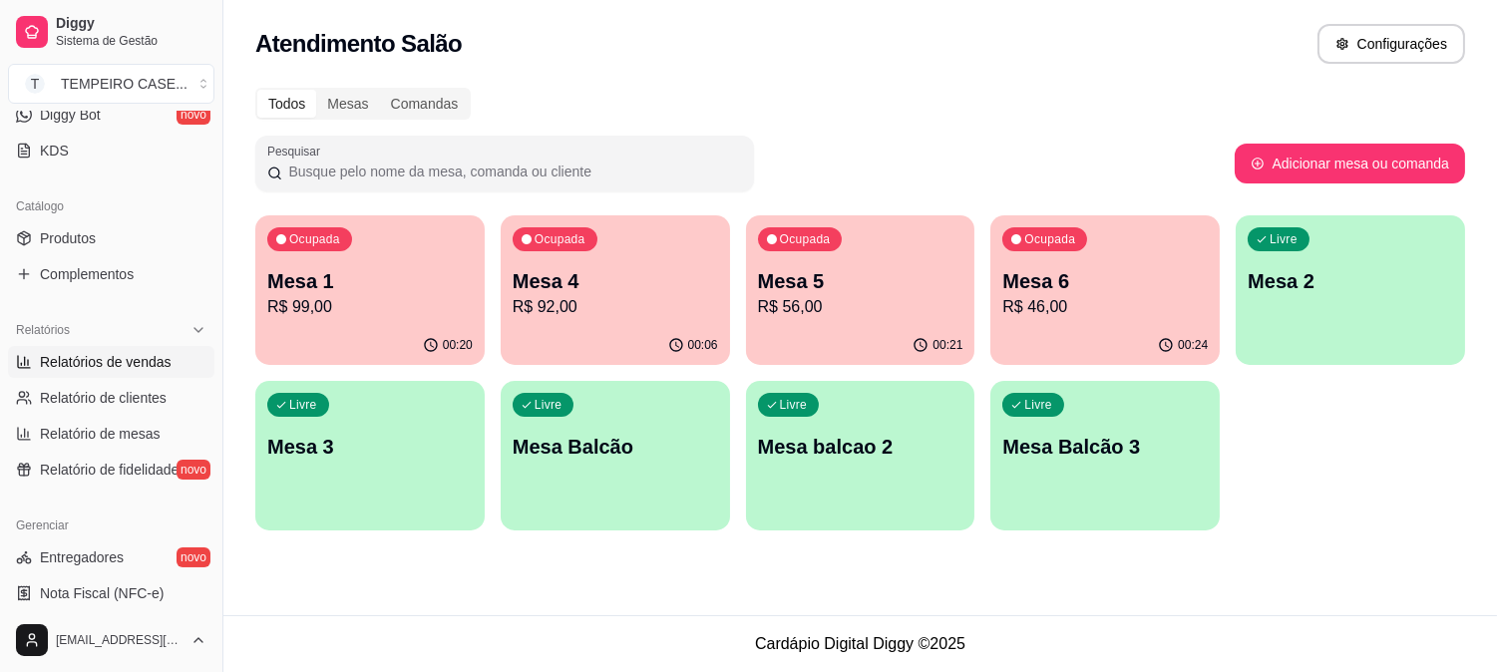
select select "ALL"
select select "0"
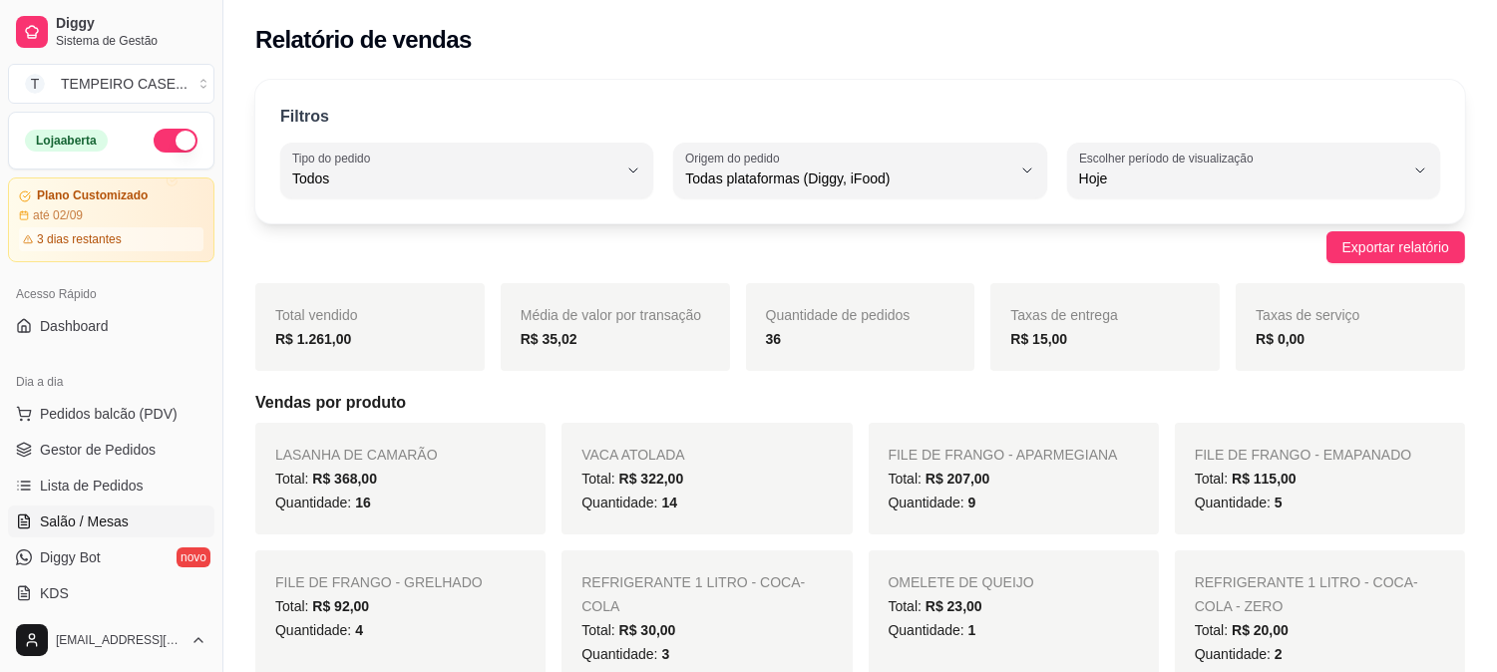
click at [102, 522] on span "Salão / Mesas" at bounding box center [84, 522] width 89 height 20
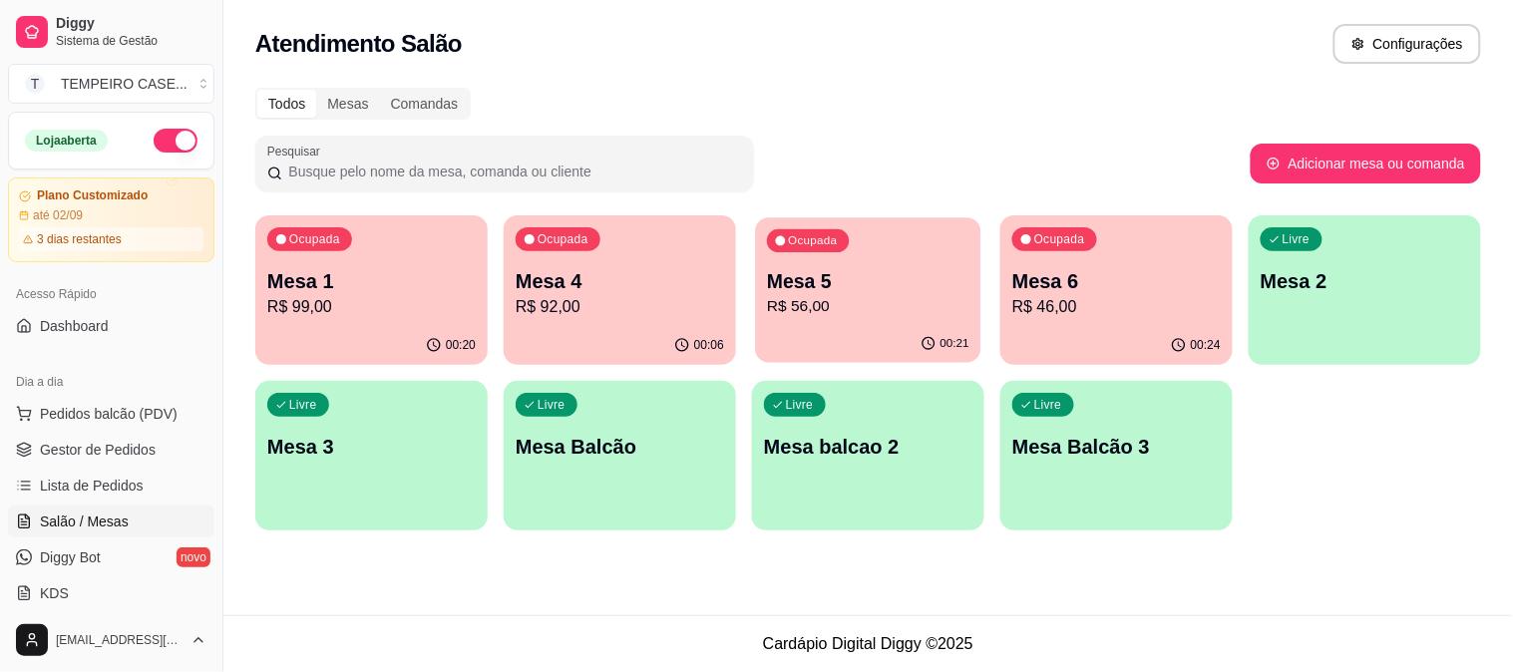
click at [884, 268] on p "Mesa 5" at bounding box center [868, 281] width 202 height 27
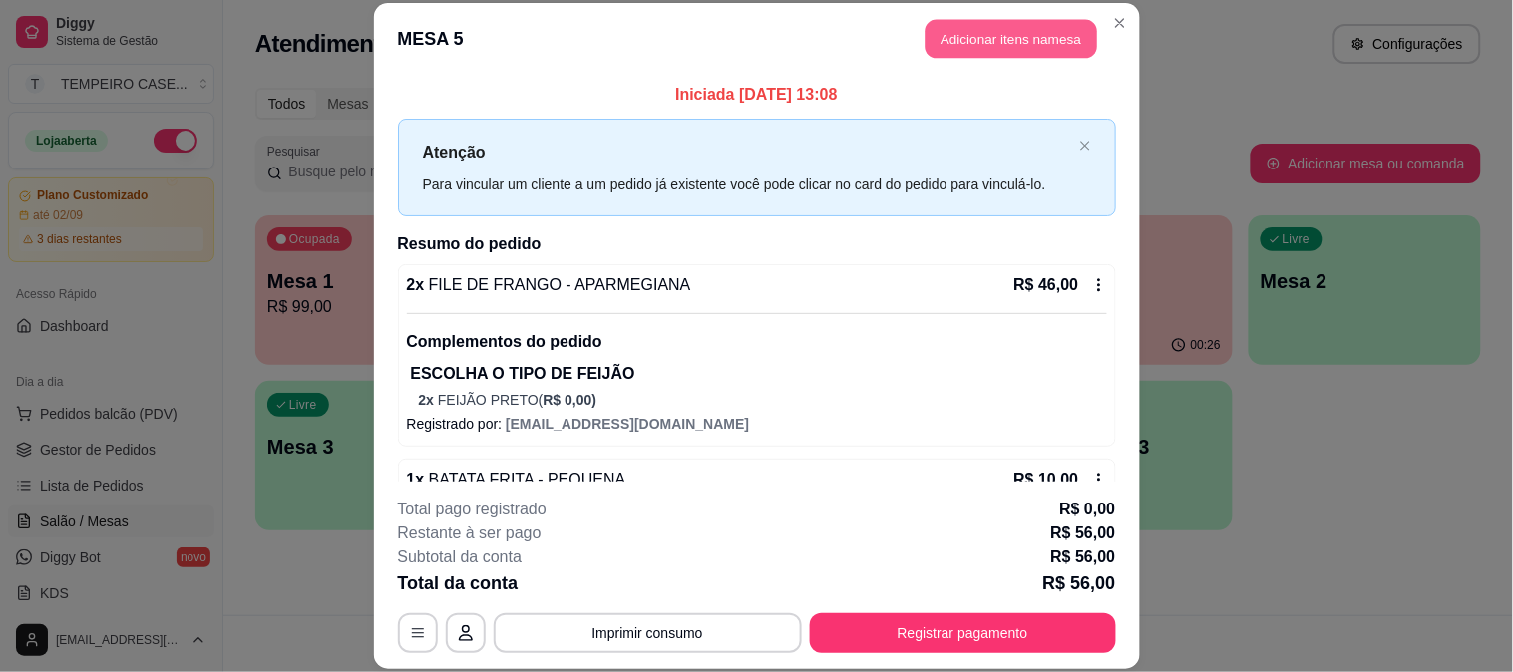
click at [1009, 38] on button "Adicionar itens na mesa" at bounding box center [1012, 39] width 172 height 39
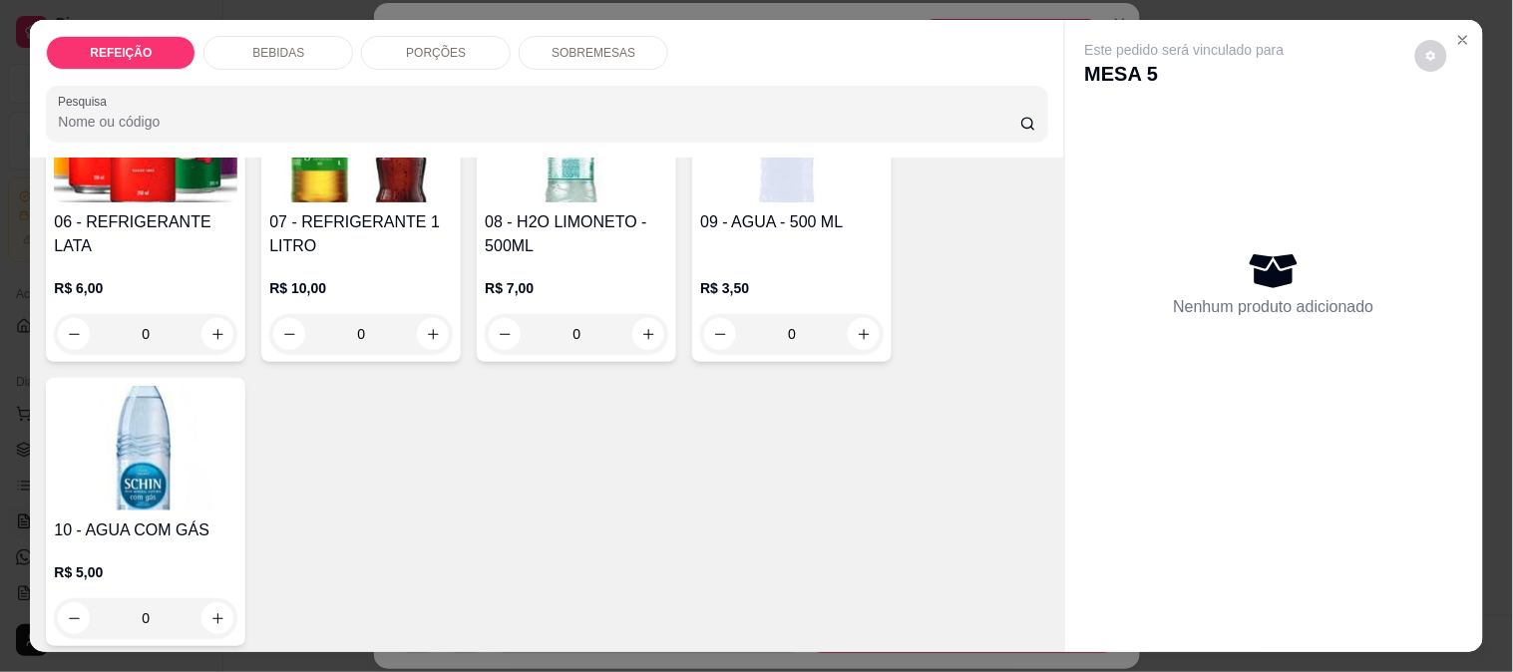
scroll to position [554, 0]
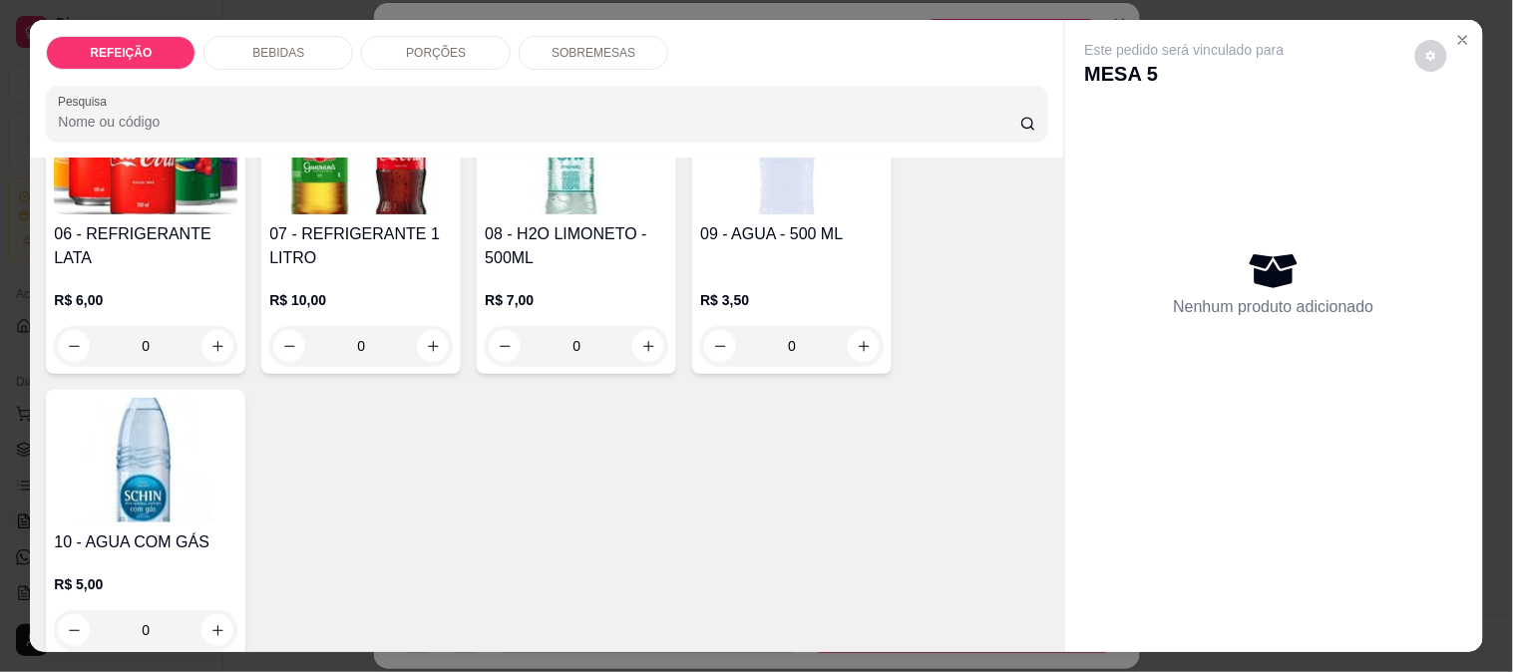
click at [526, 242] on h4 "08 - H2O LIMONETO - 500ML" at bounding box center [577, 246] width 184 height 48
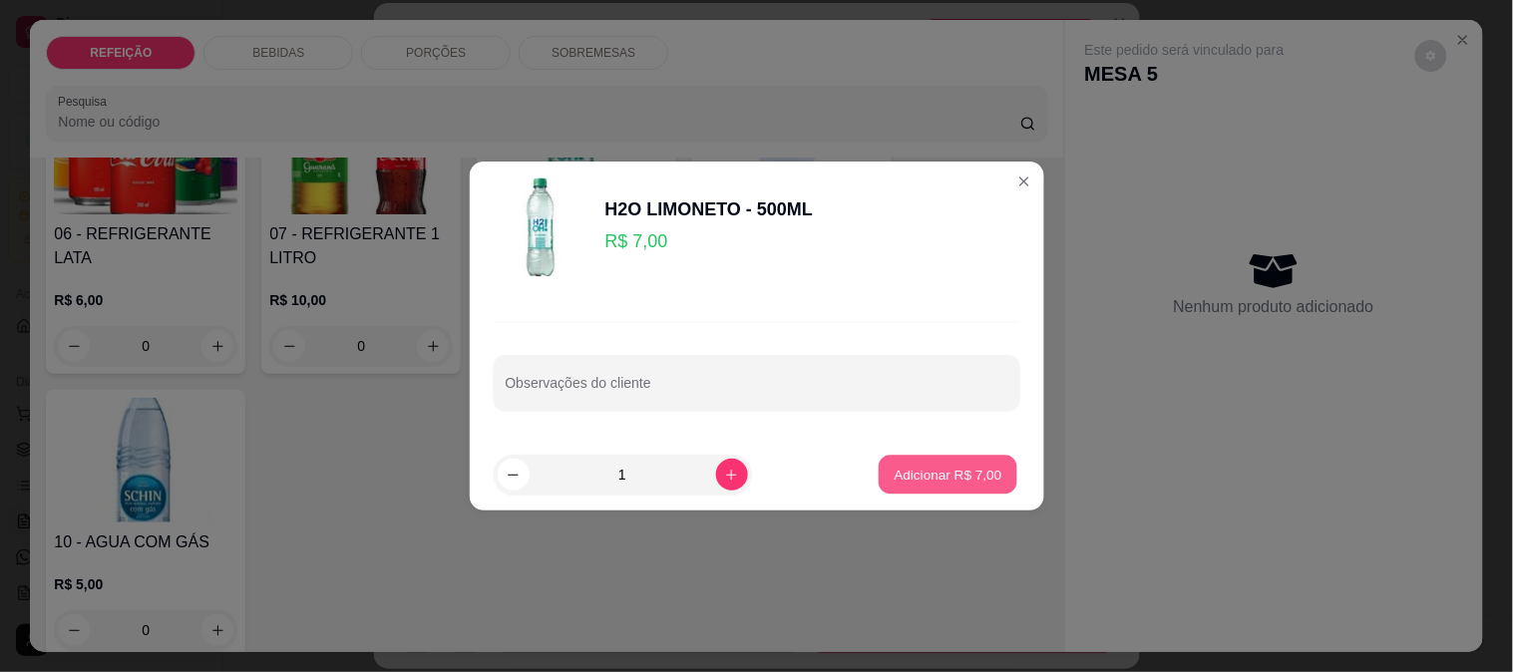
click at [924, 456] on button "Adicionar R$ 7,00" at bounding box center [948, 475] width 139 height 39
type input "1"
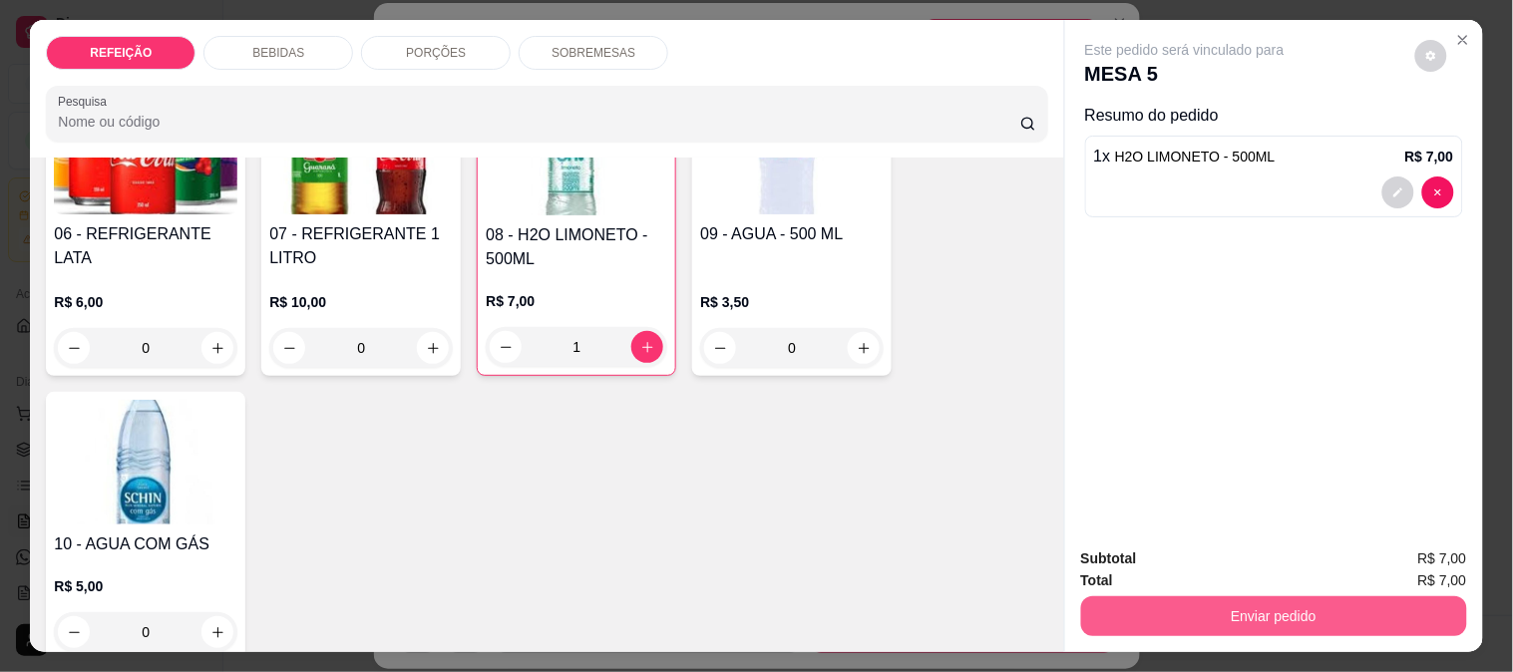
click at [1284, 591] on div "Enviar pedido" at bounding box center [1274, 613] width 386 height 45
click at [1230, 608] on button "Enviar pedido" at bounding box center [1274, 616] width 386 height 40
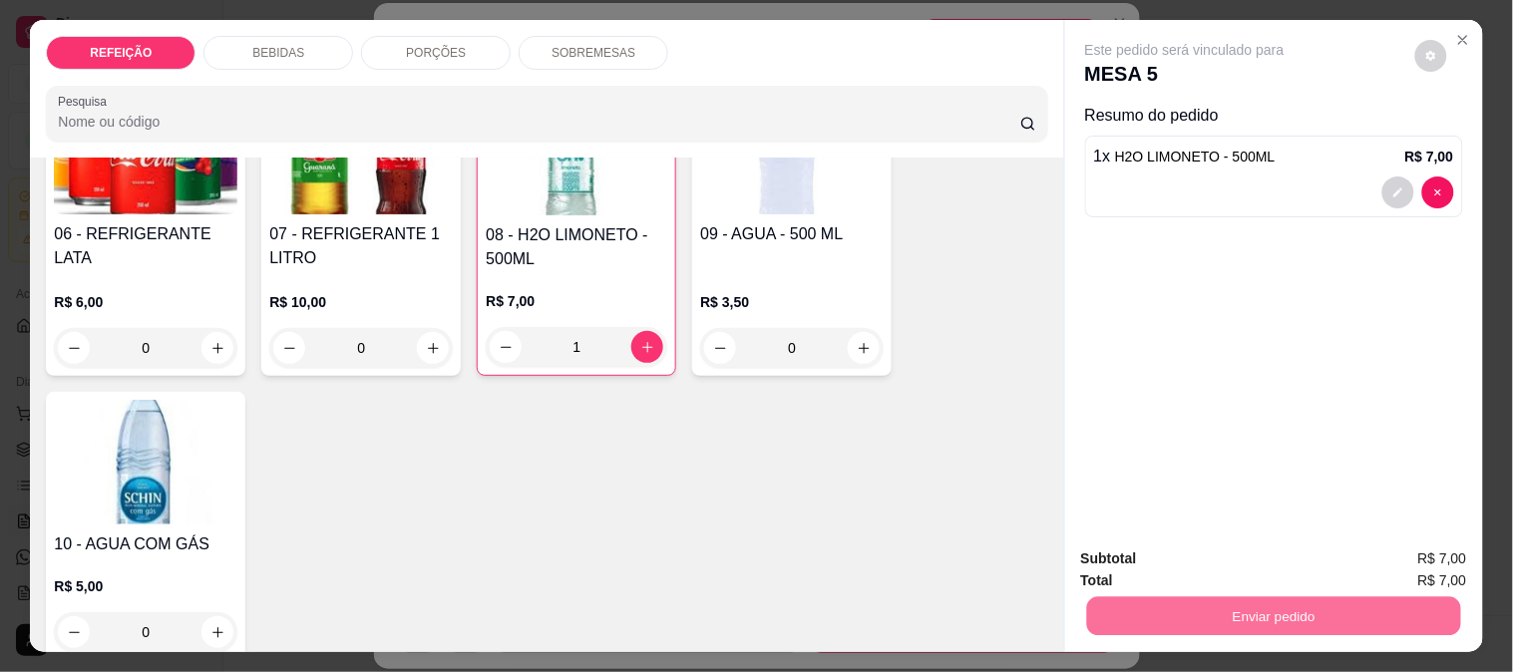
click at [1187, 551] on button "Não registrar e enviar pedido" at bounding box center [1207, 560] width 207 height 38
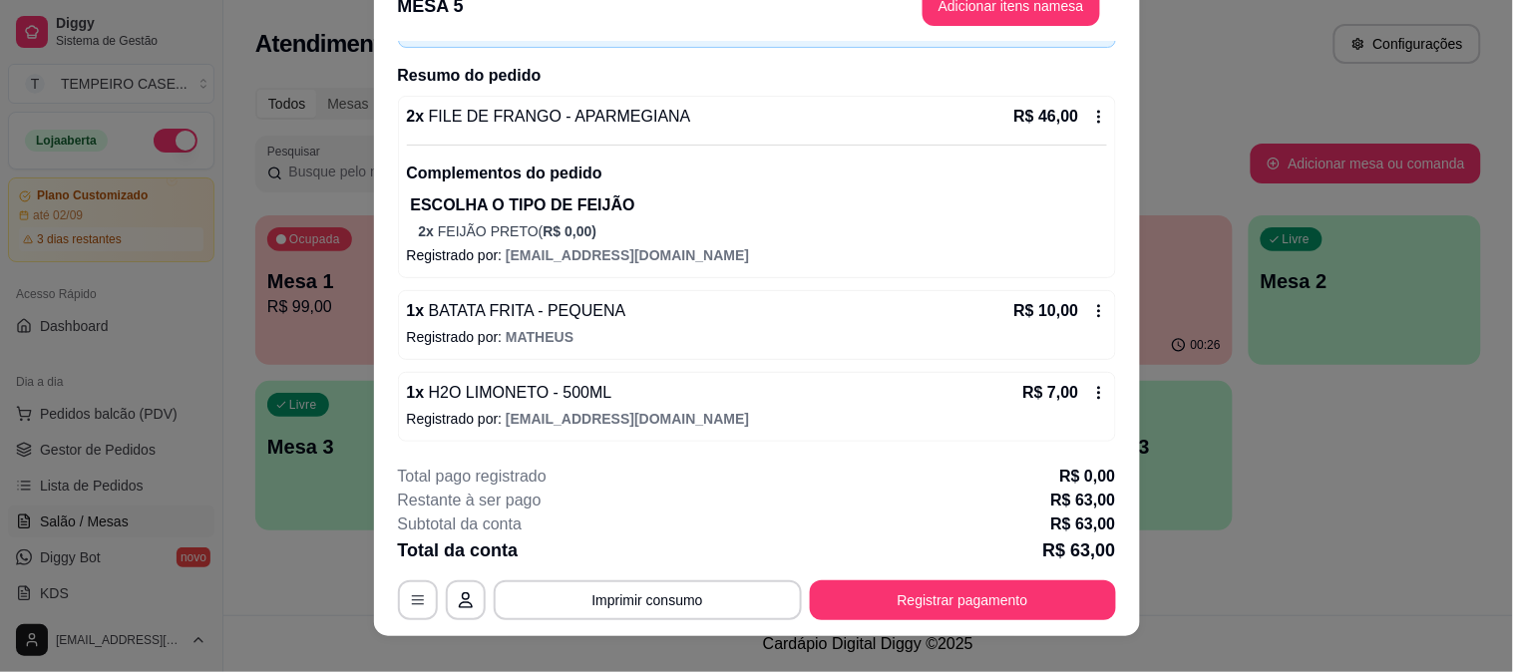
scroll to position [61, 0]
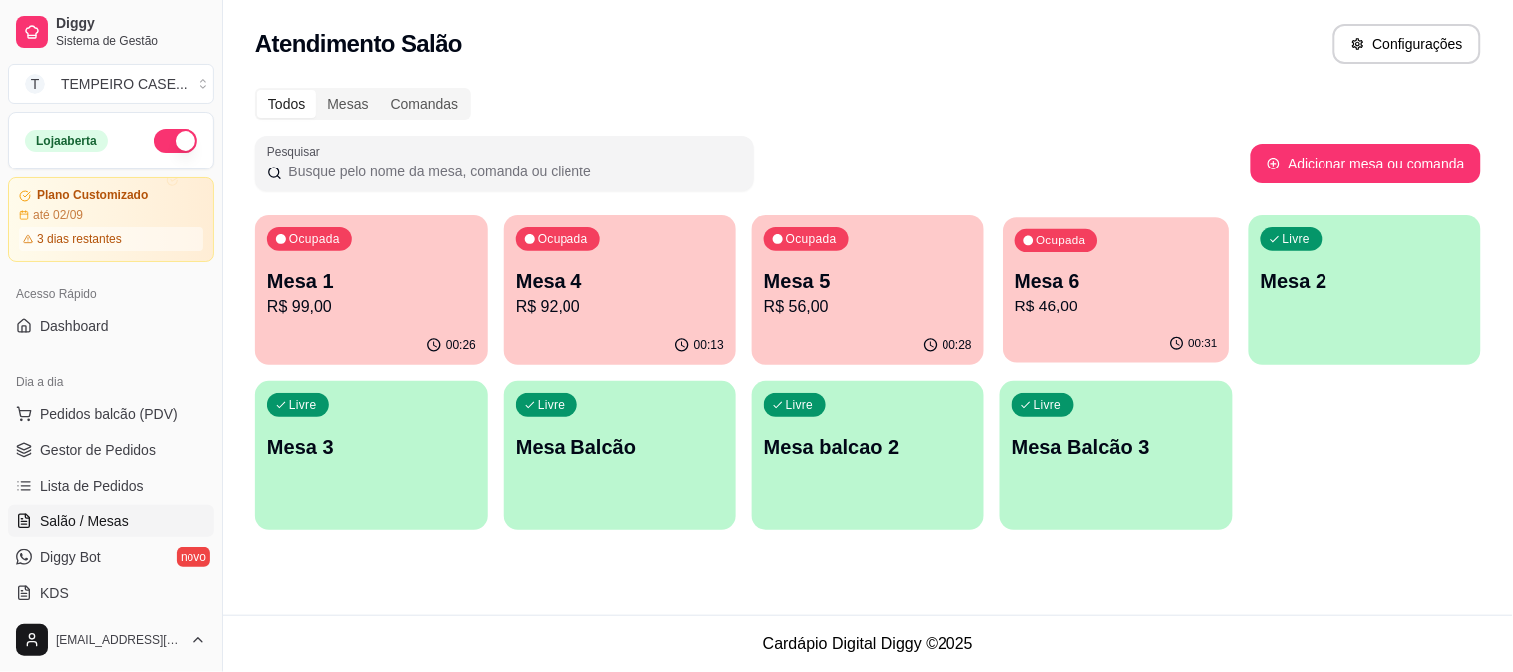
click at [1113, 292] on p "Mesa 6" at bounding box center [1116, 281] width 202 height 27
click at [363, 289] on p "Mesa 1" at bounding box center [371, 281] width 202 height 27
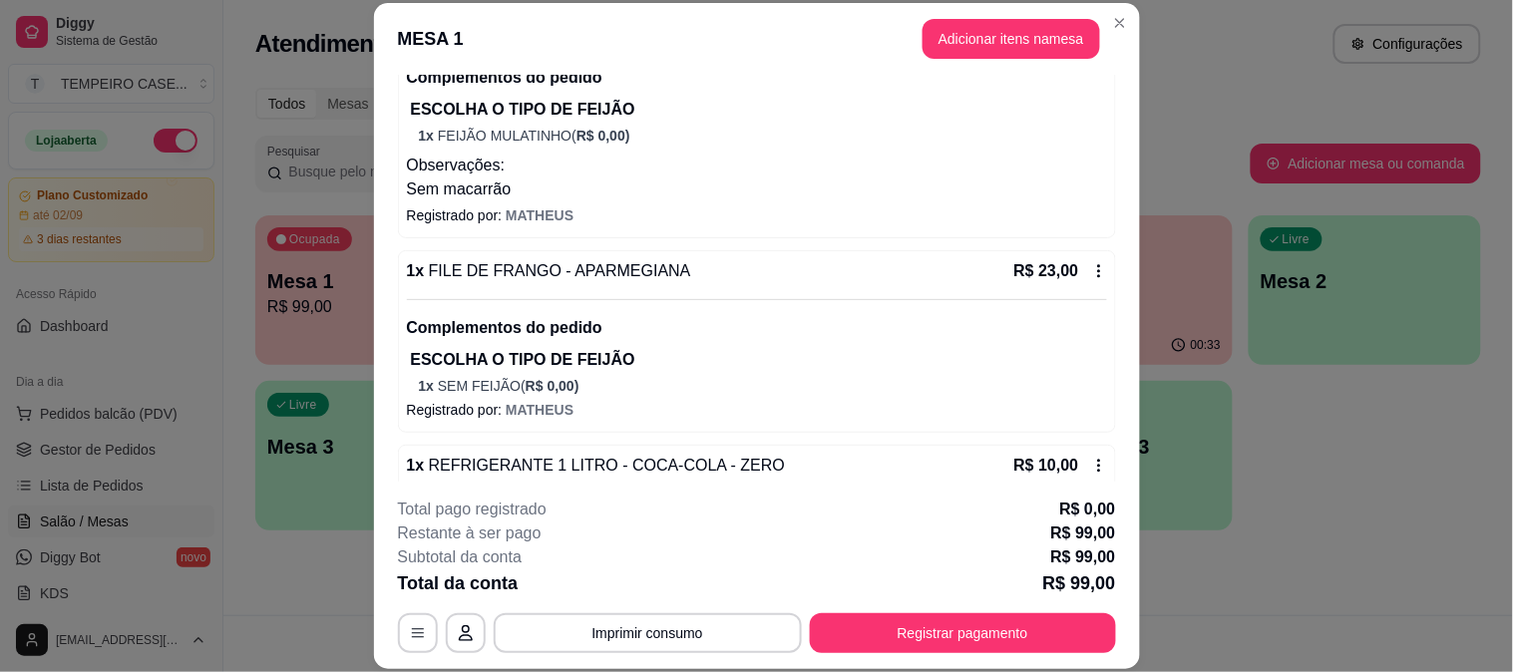
scroll to position [636, 0]
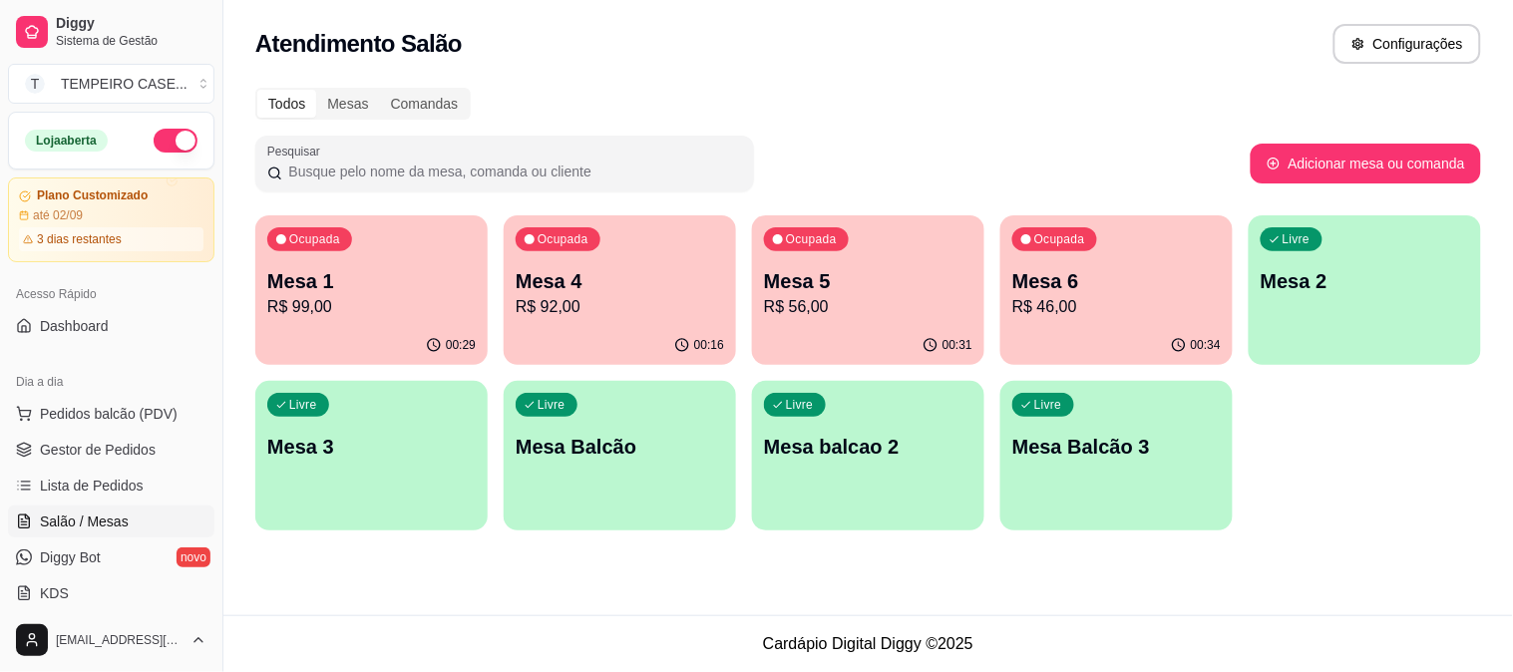
click at [1094, 259] on div "Ocupada Mesa 6 R$ 46,00" at bounding box center [1116, 270] width 232 height 111
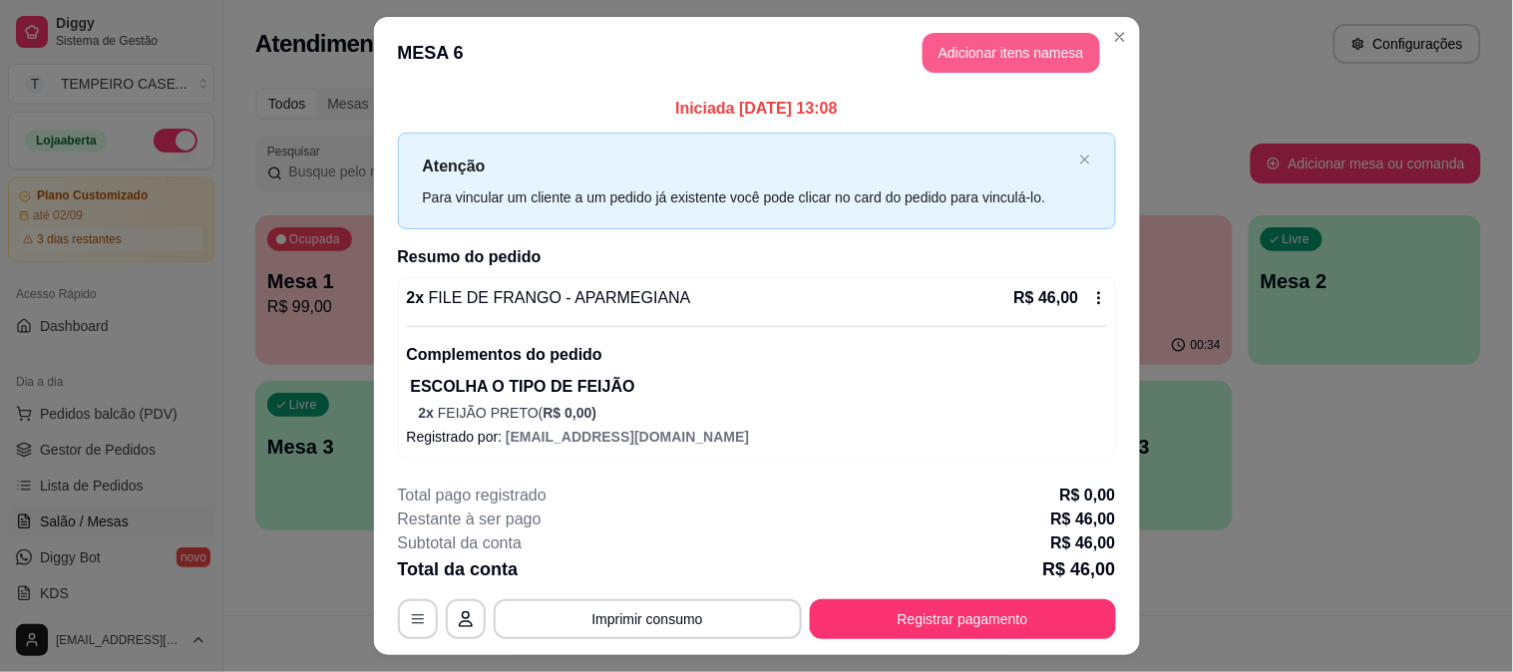
click at [964, 60] on button "Adicionar itens na mesa" at bounding box center [1012, 53] width 178 height 40
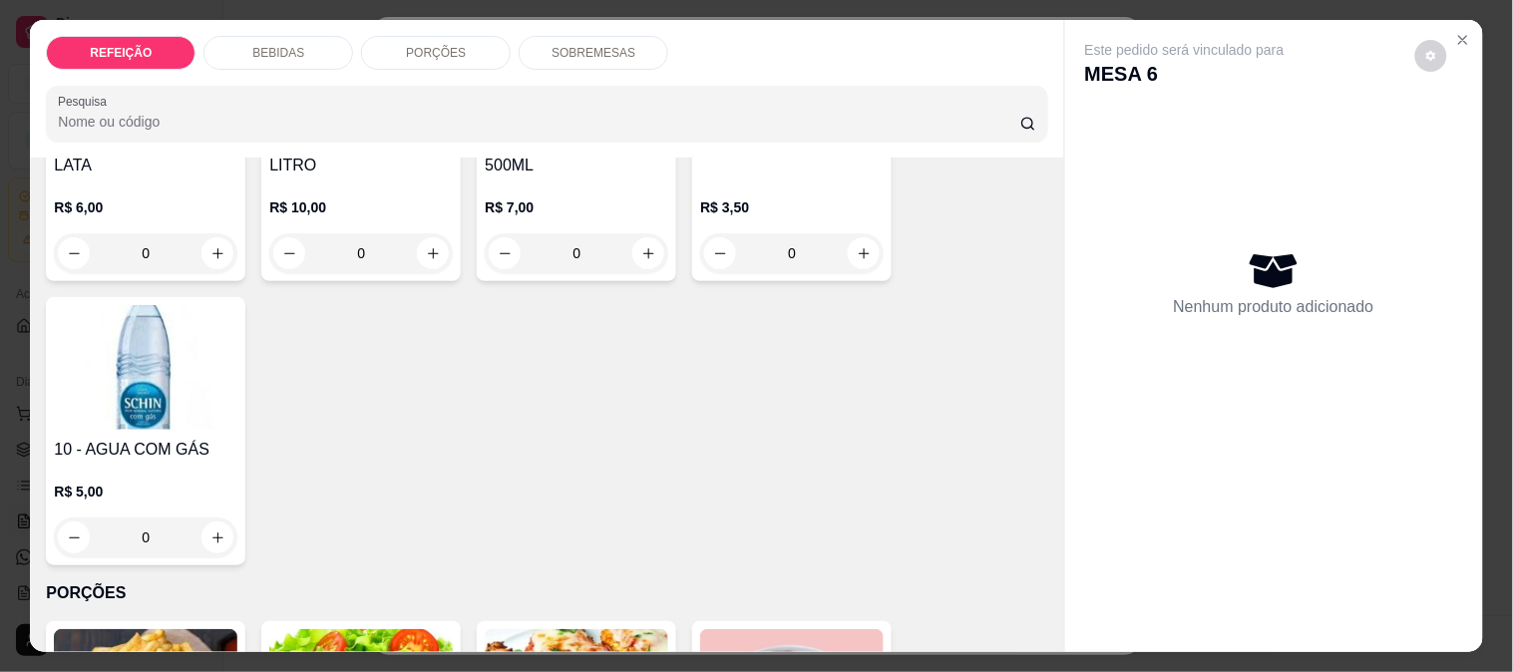
scroll to position [554, 0]
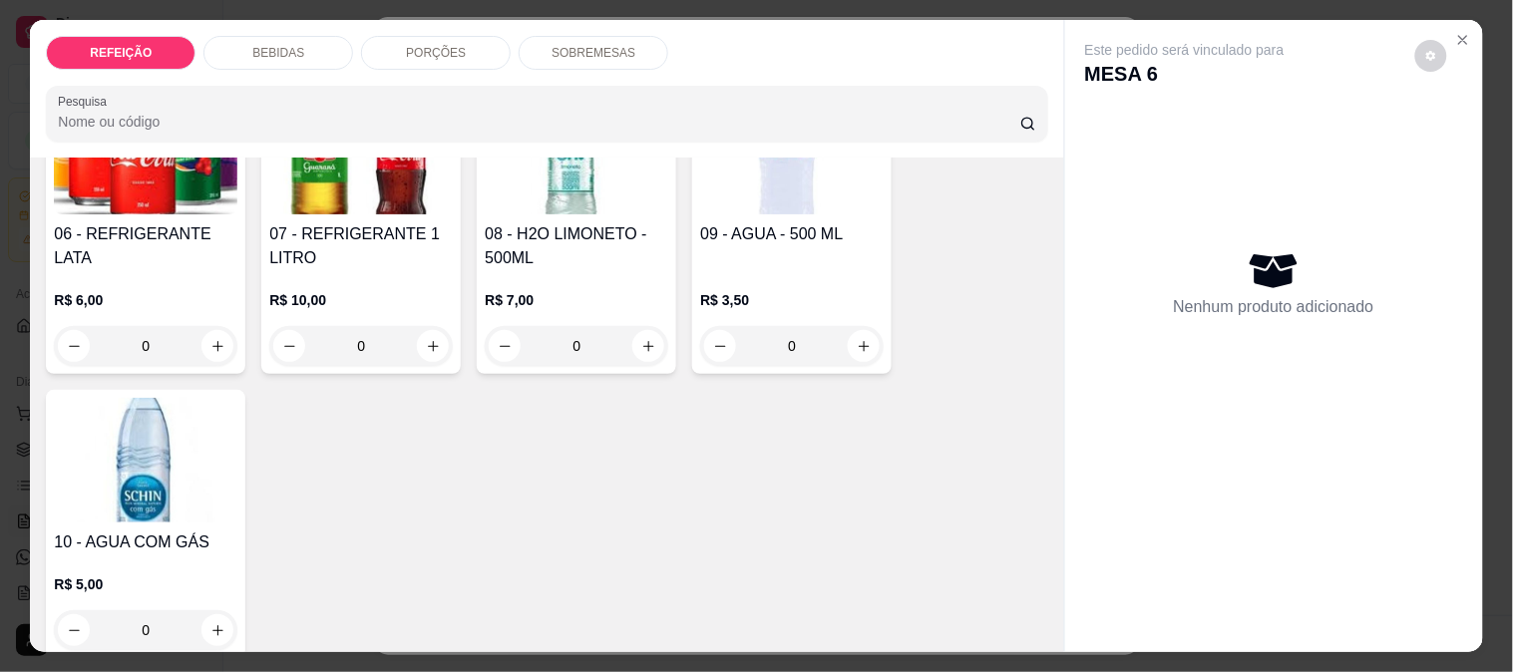
click at [367, 222] on h4 "07 - REFRIGERANTE 1 LITRO" at bounding box center [361, 246] width 184 height 48
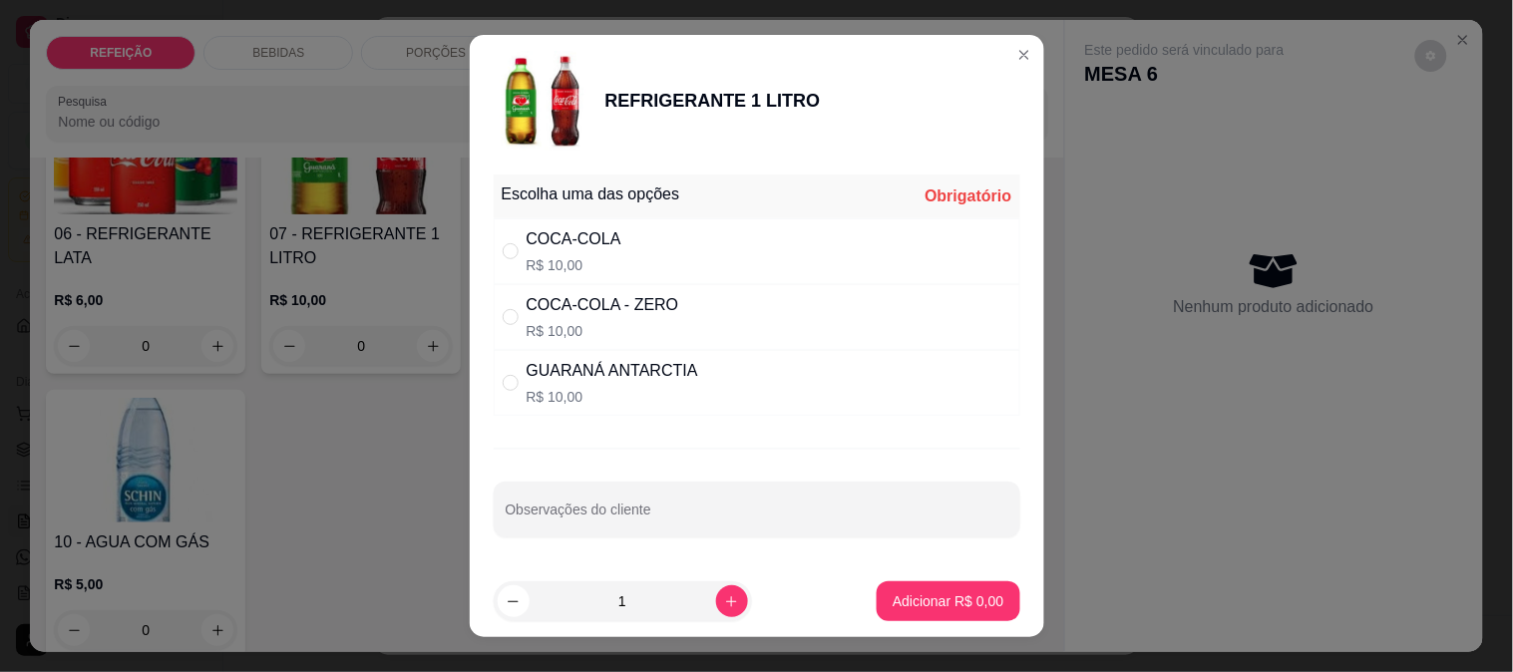
click at [642, 321] on p "R$ 10,00" at bounding box center [603, 331] width 153 height 20
radio input "true"
click at [955, 608] on p "Adicionar R$ 10,00" at bounding box center [944, 601] width 119 height 20
type input "1"
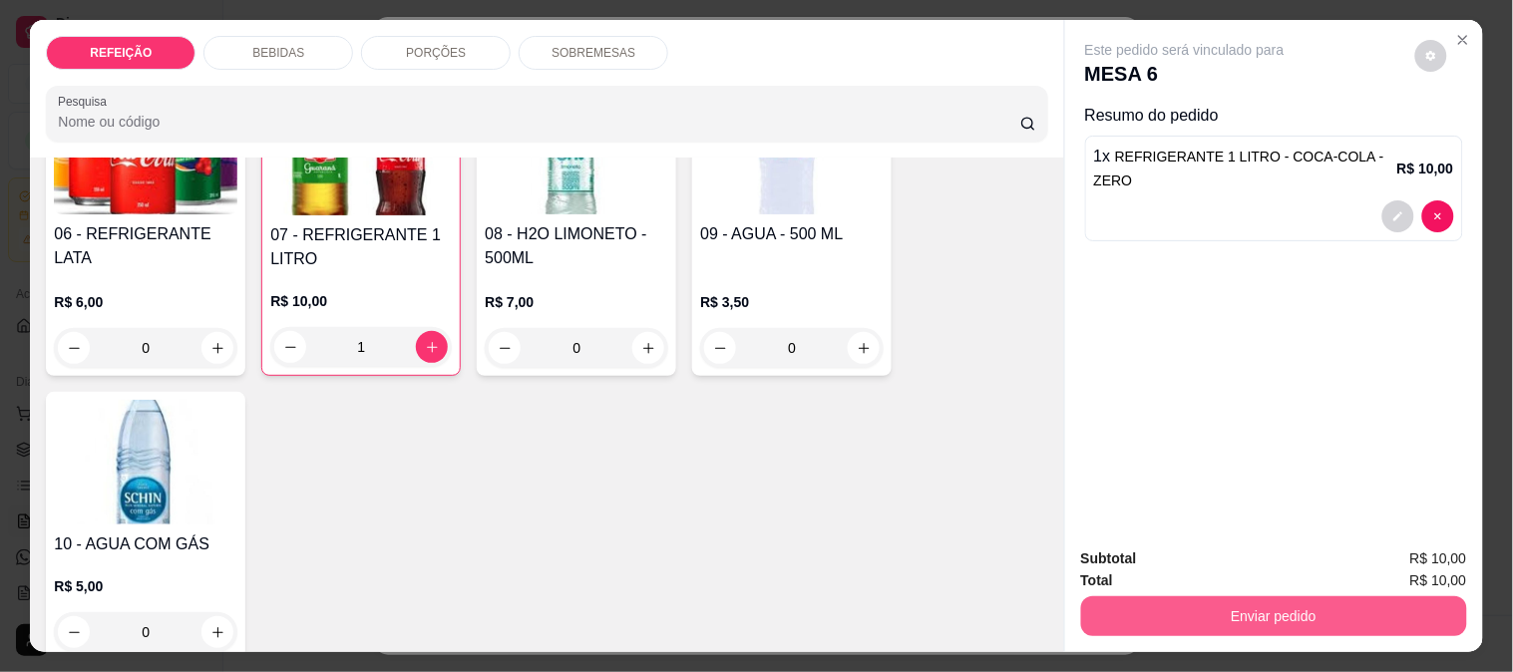
click at [1153, 614] on button "Enviar pedido" at bounding box center [1274, 616] width 386 height 40
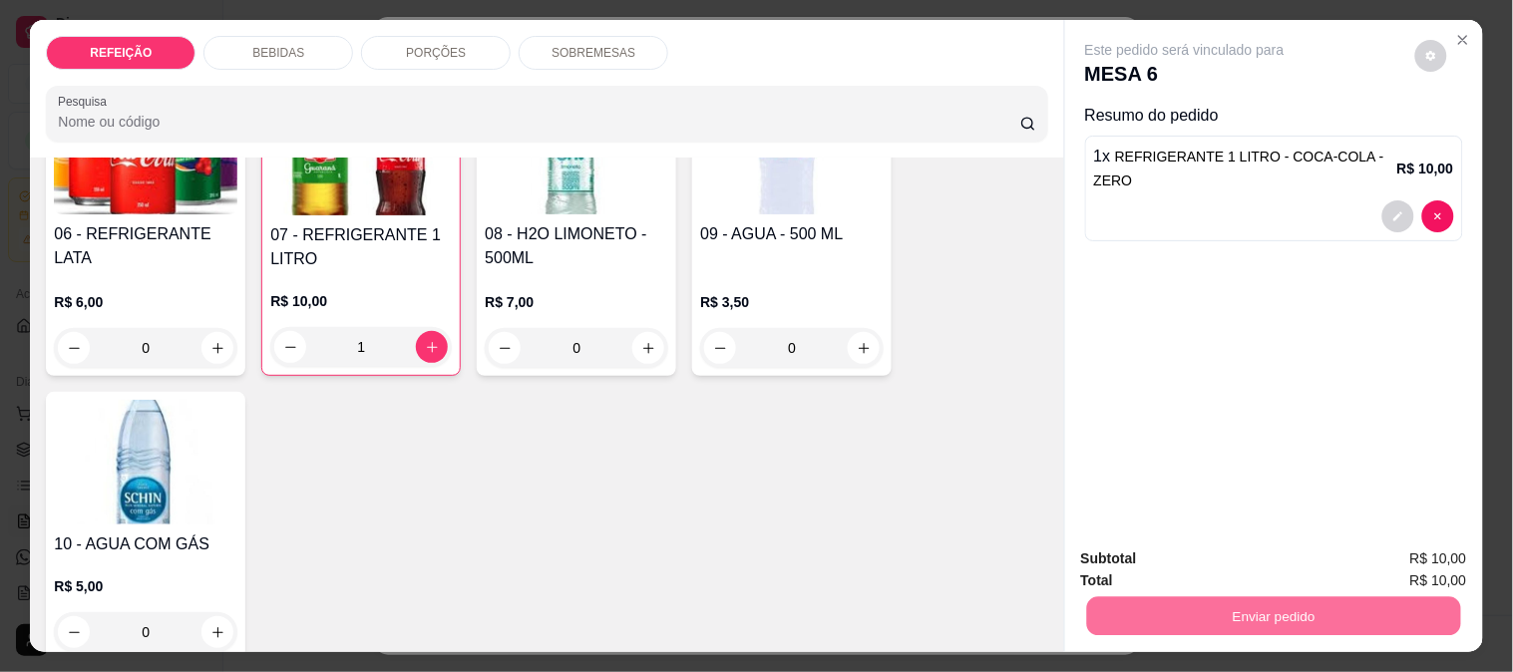
click at [1143, 547] on button "Não registrar e enviar pedido" at bounding box center [1207, 559] width 201 height 37
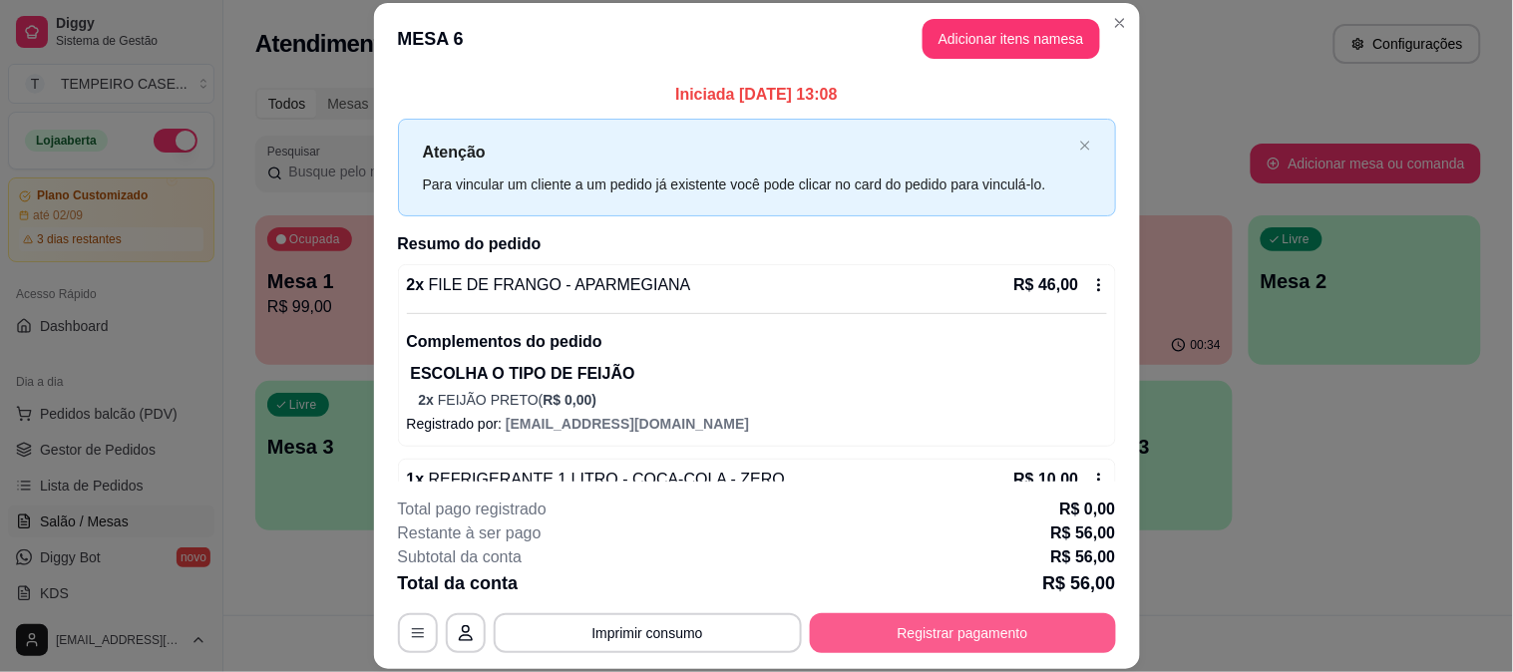
click at [924, 651] on button "Registrar pagamento" at bounding box center [963, 633] width 306 height 40
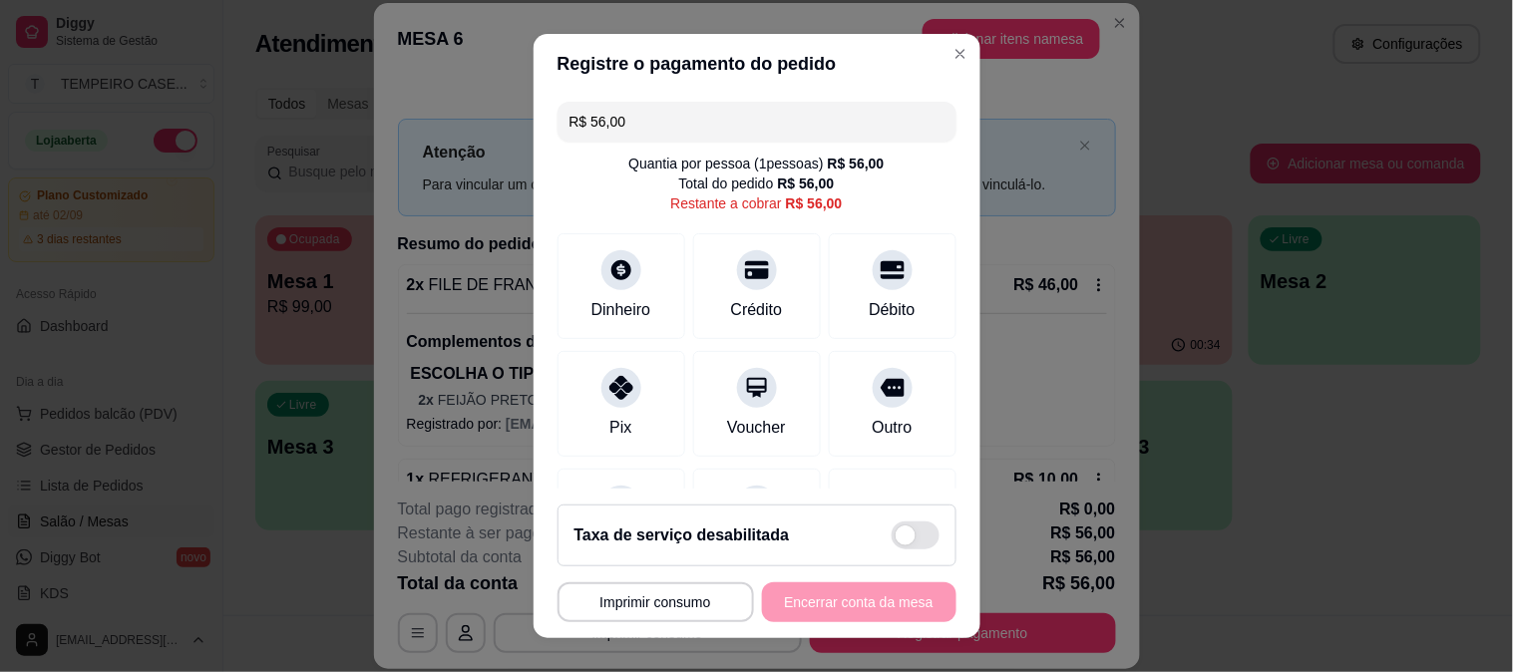
drag, startPoint x: 633, startPoint y: 124, endPoint x: 547, endPoint y: 135, distance: 87.5
click at [547, 135] on div "R$ 56,00 Quantia por pessoa ( 1 pessoas) R$ 56,00 Total do pedido R$ 56,00 Rest…" at bounding box center [757, 292] width 447 height 396
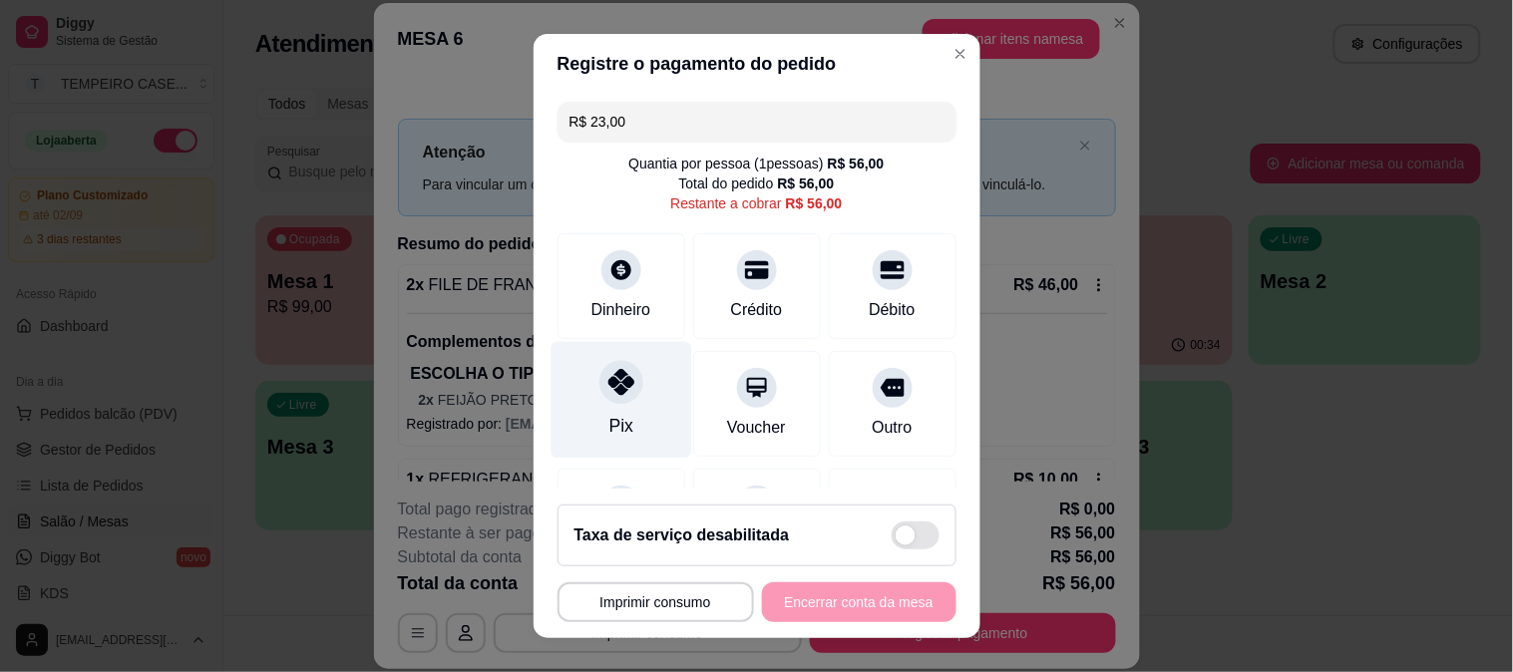
click at [609, 394] on icon at bounding box center [620, 382] width 26 height 26
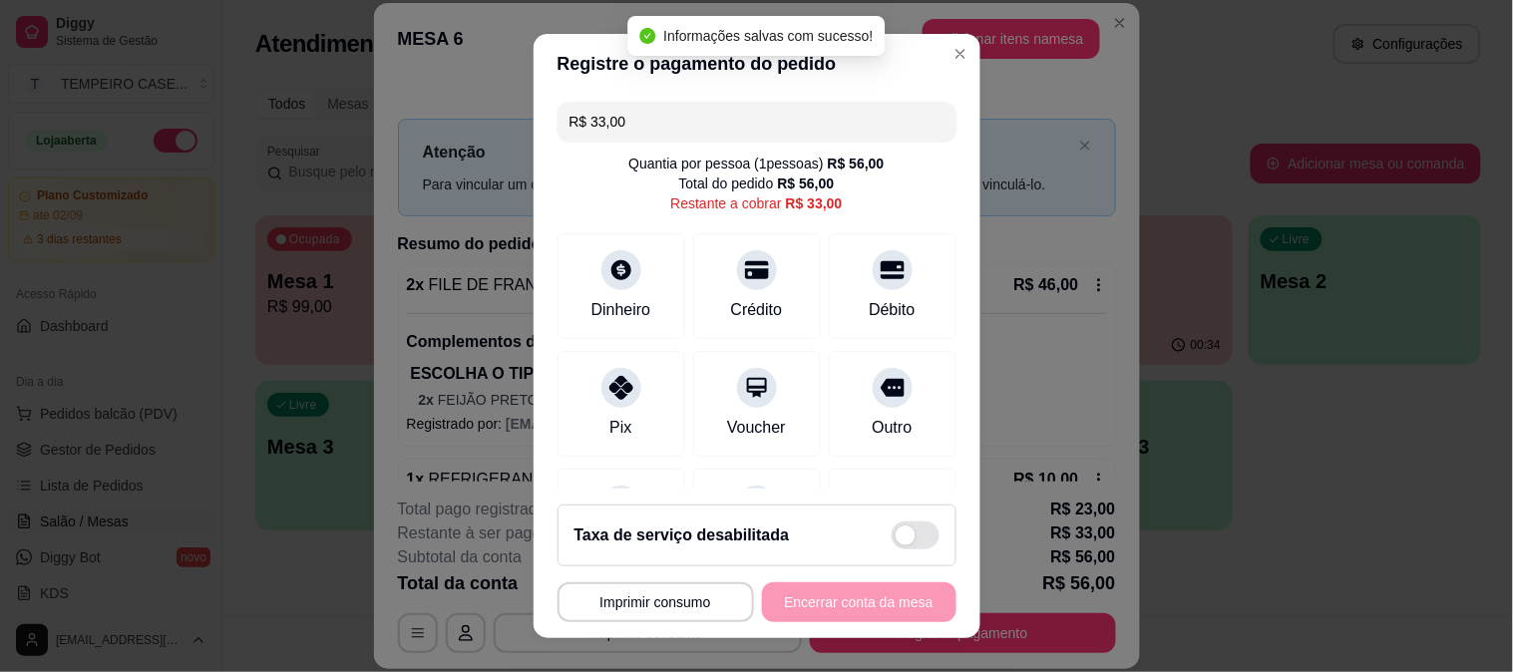
drag, startPoint x: 584, startPoint y: 127, endPoint x: 451, endPoint y: 134, distance: 133.8
click at [451, 134] on div "**********" at bounding box center [756, 336] width 1513 height 672
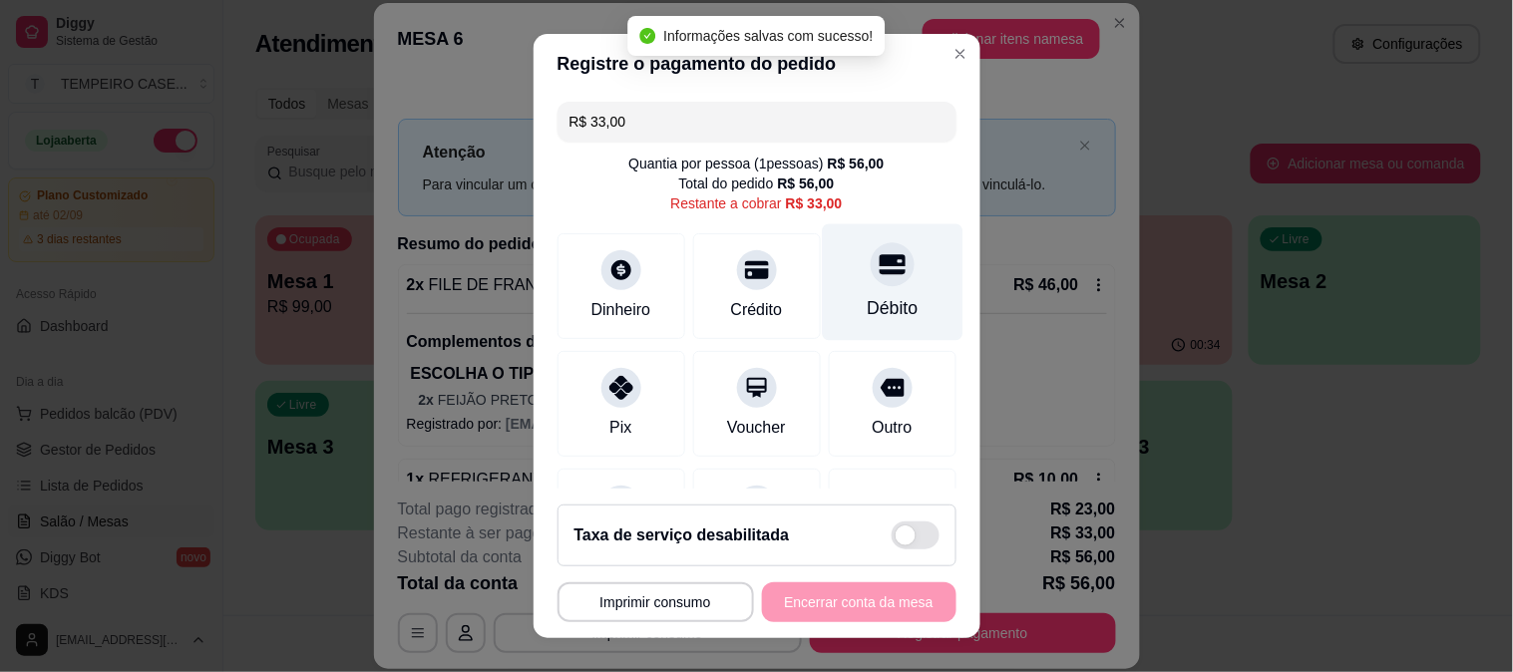
click at [843, 285] on div "Débito" at bounding box center [892, 281] width 141 height 117
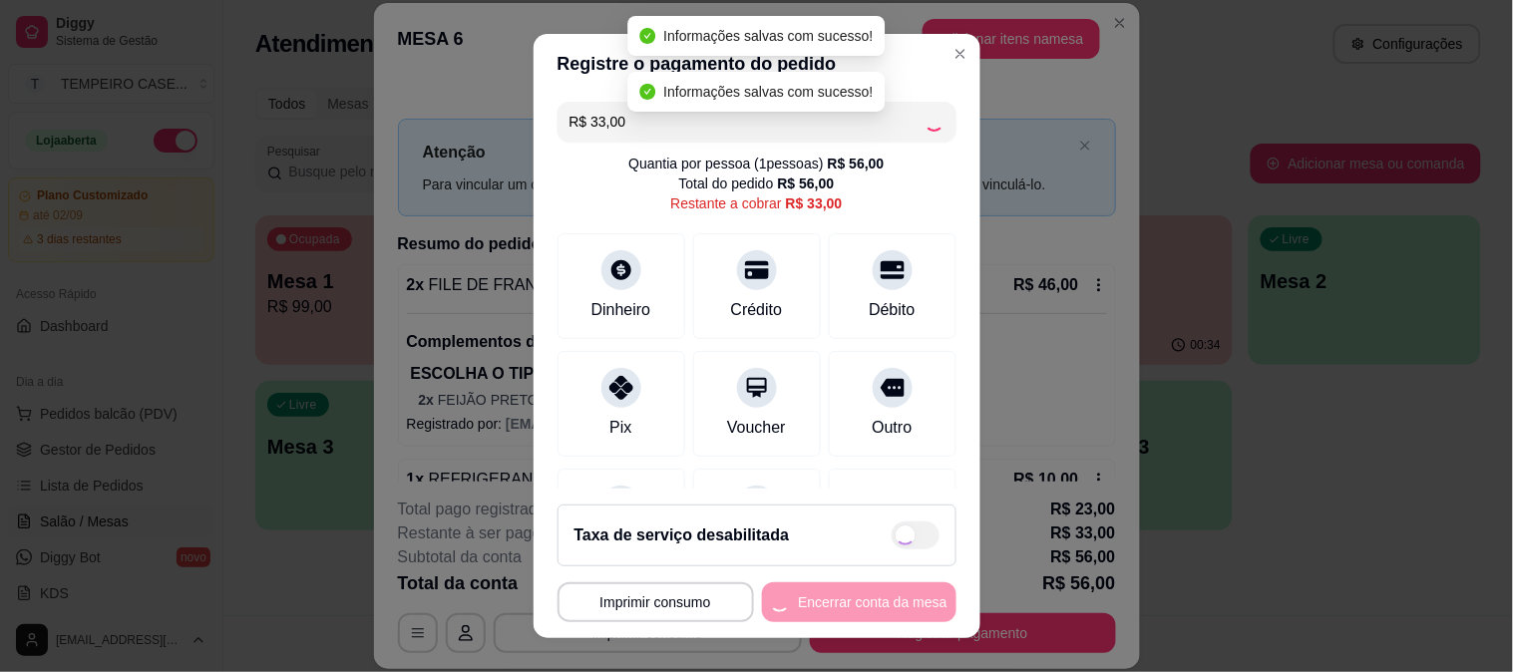
type input "R$ 0,00"
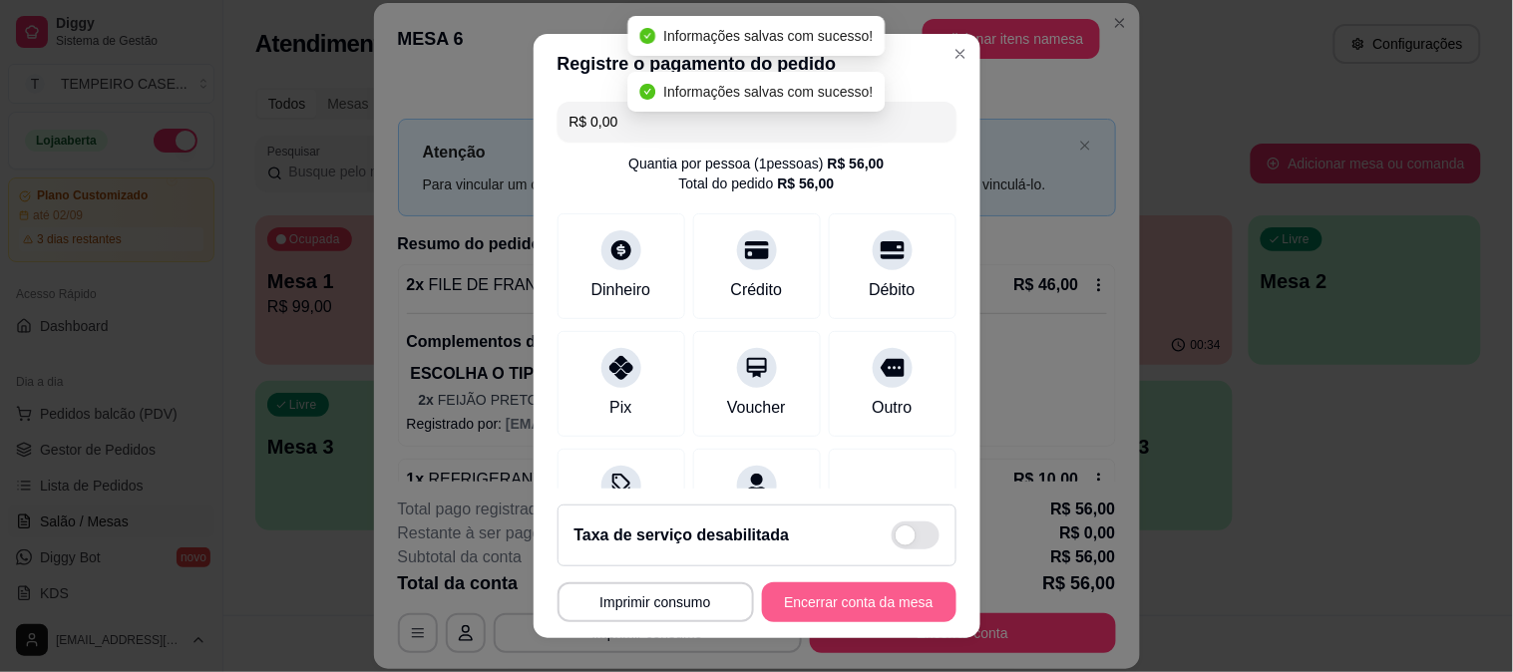
click at [849, 599] on button "Encerrar conta da mesa" at bounding box center [859, 602] width 194 height 40
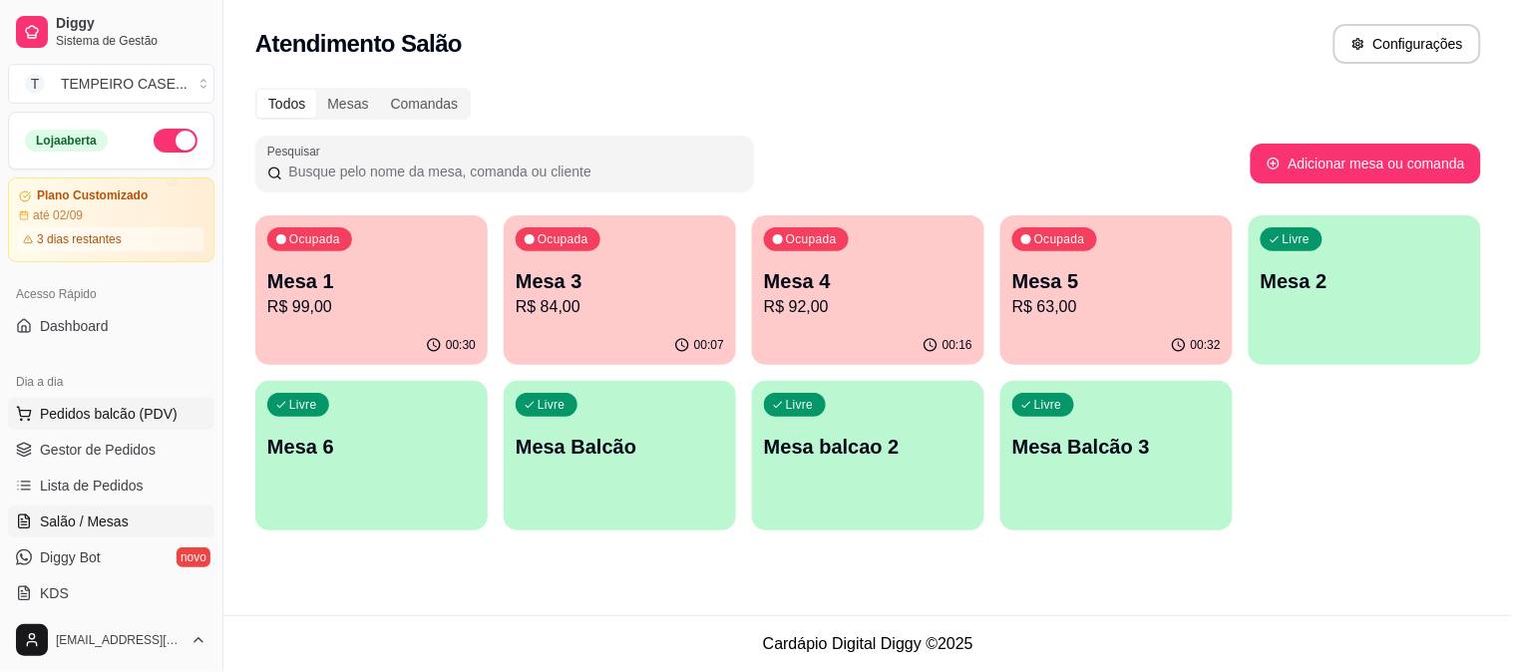
click at [60, 412] on span "Pedidos balcão (PDV)" at bounding box center [109, 414] width 138 height 20
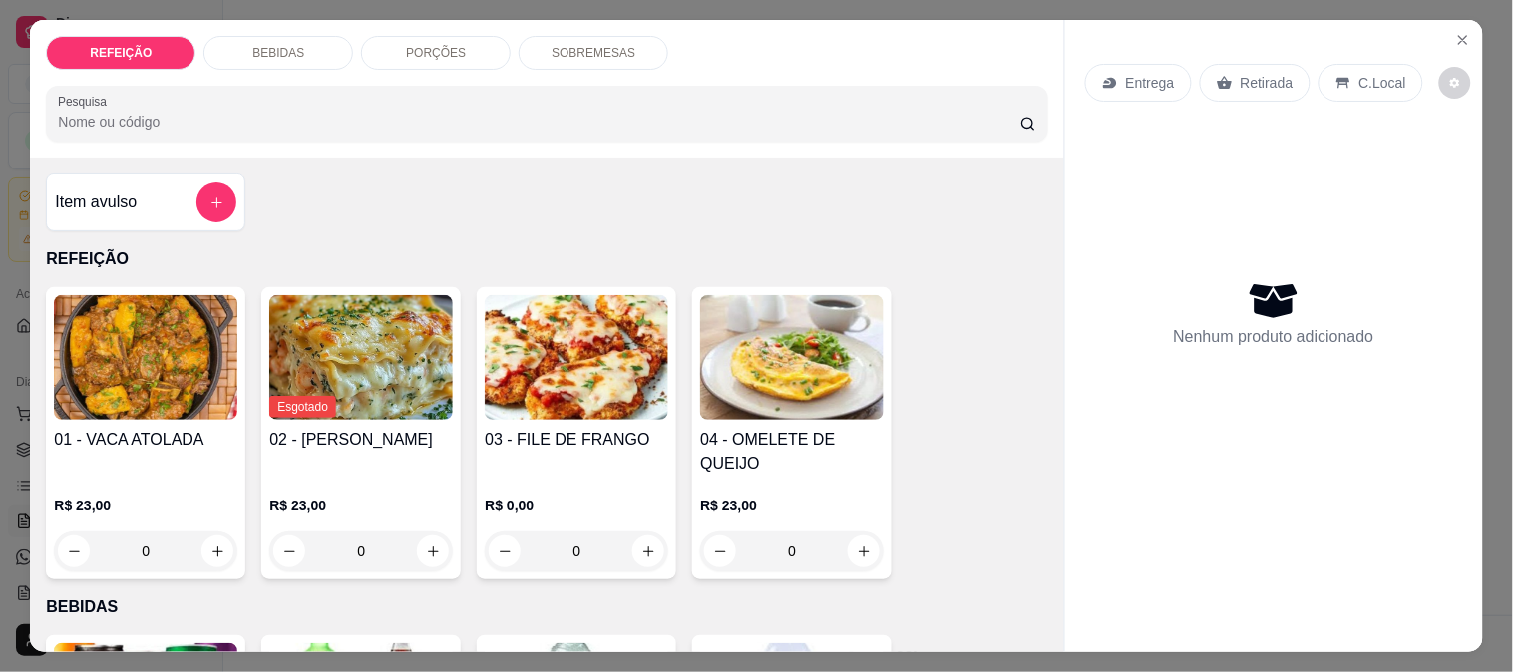
click at [536, 335] on img at bounding box center [577, 357] width 184 height 125
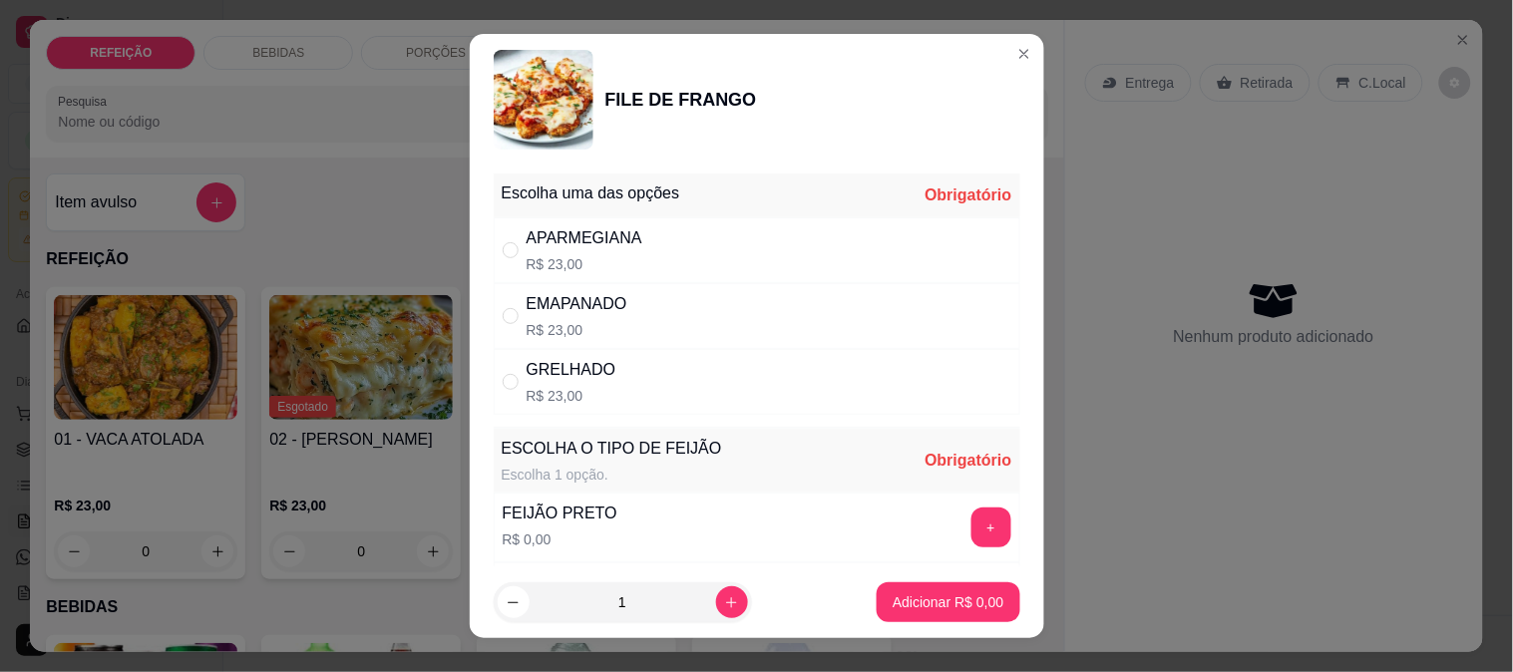
click at [581, 260] on p "R$ 23,00" at bounding box center [585, 264] width 116 height 20
radio input "true"
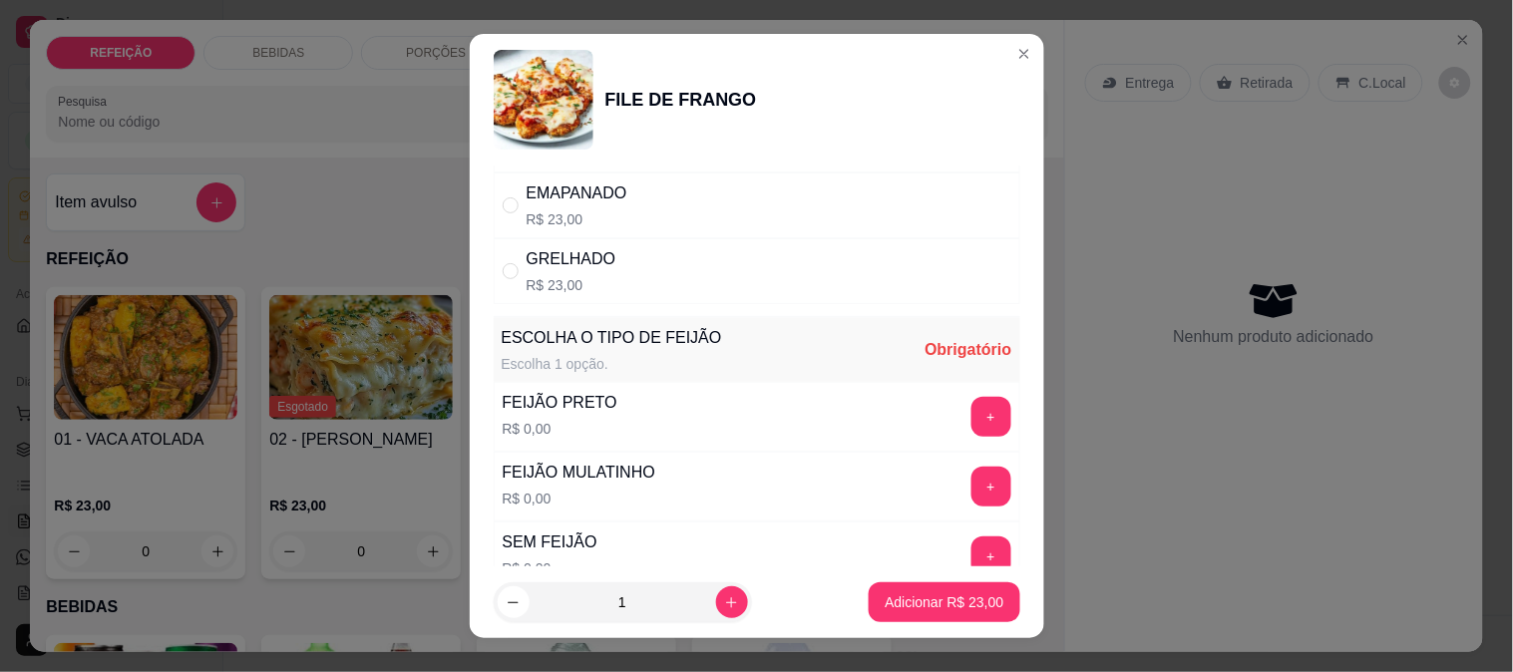
scroll to position [221, 0]
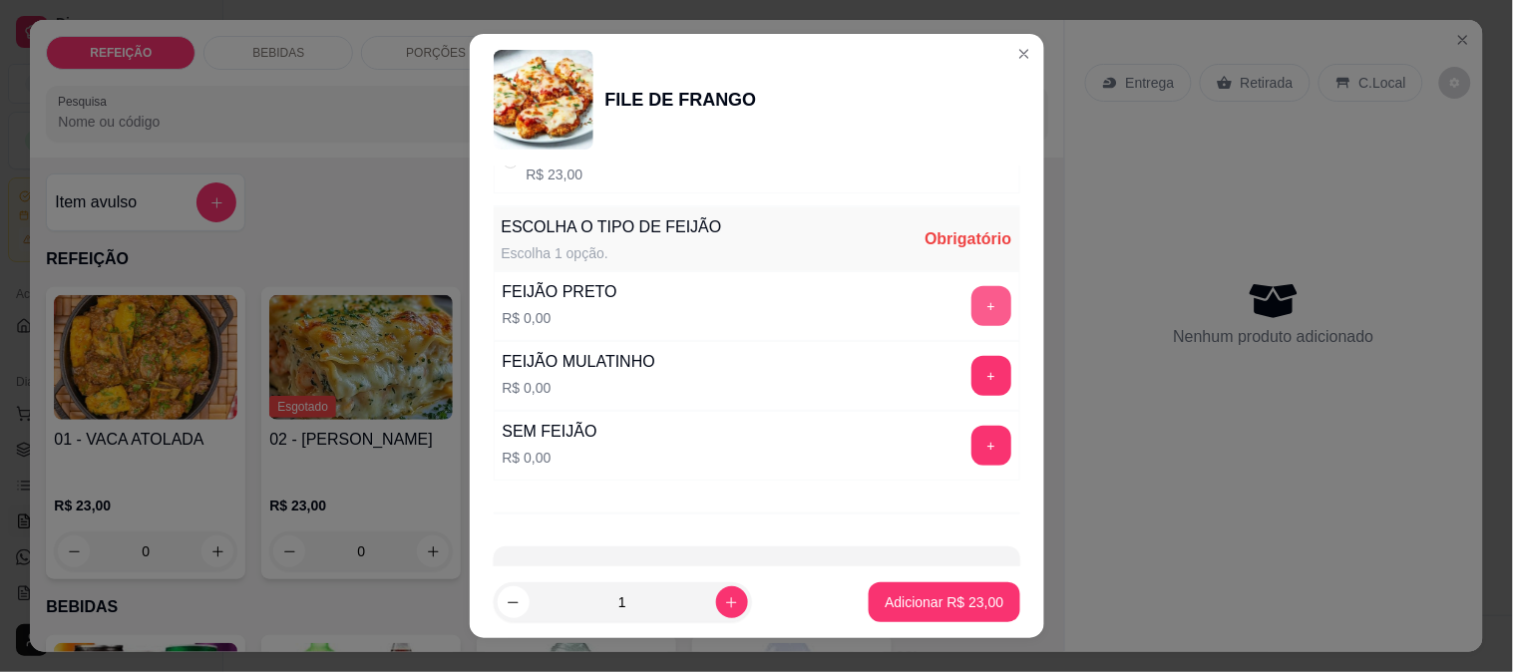
click at [971, 304] on button "+" at bounding box center [991, 306] width 40 height 40
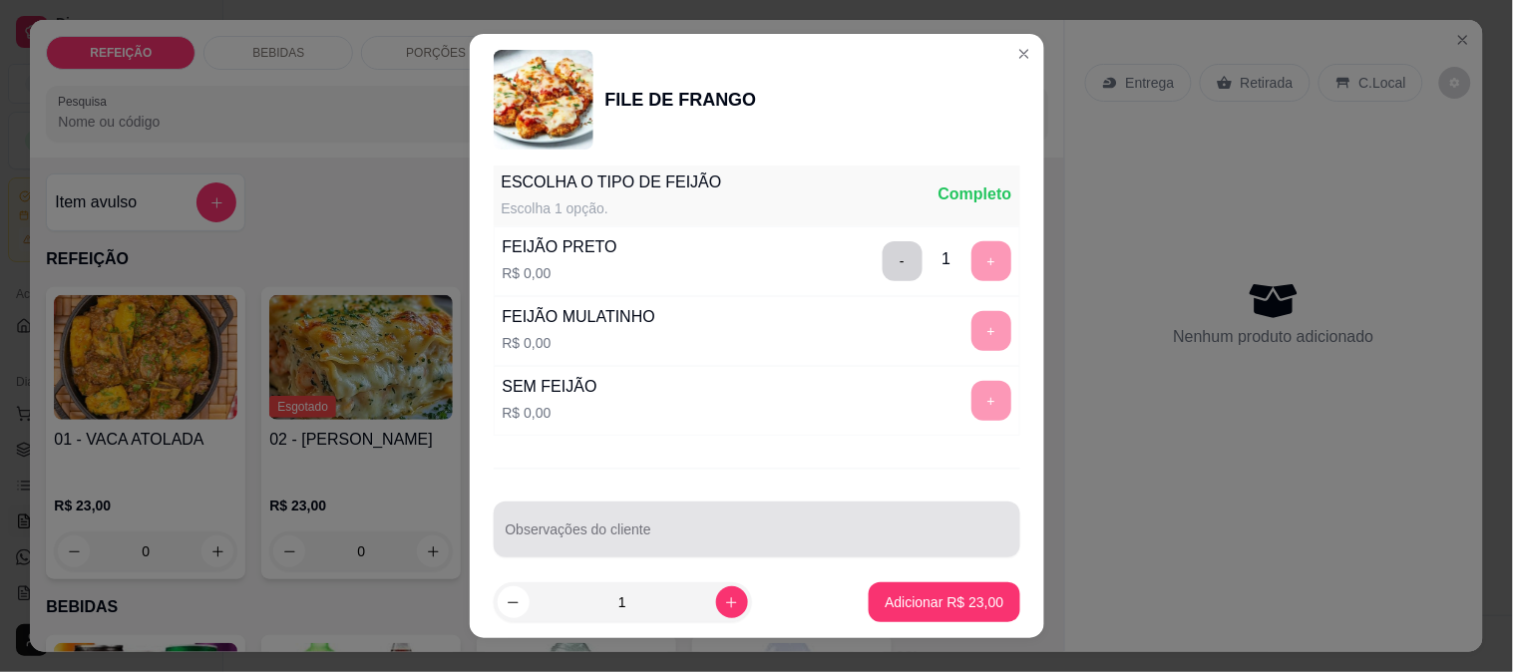
scroll to position [285, 0]
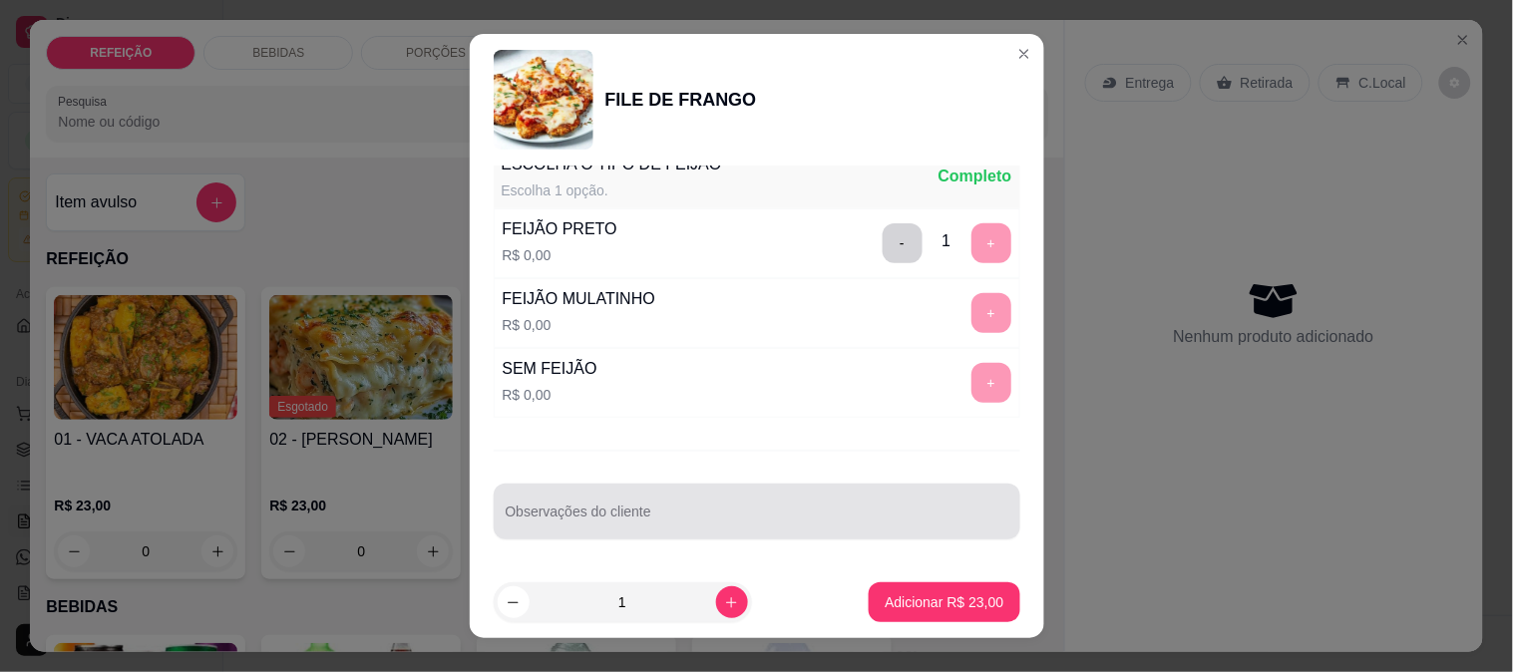
click at [620, 535] on div "Observações do cliente" at bounding box center [757, 512] width 527 height 56
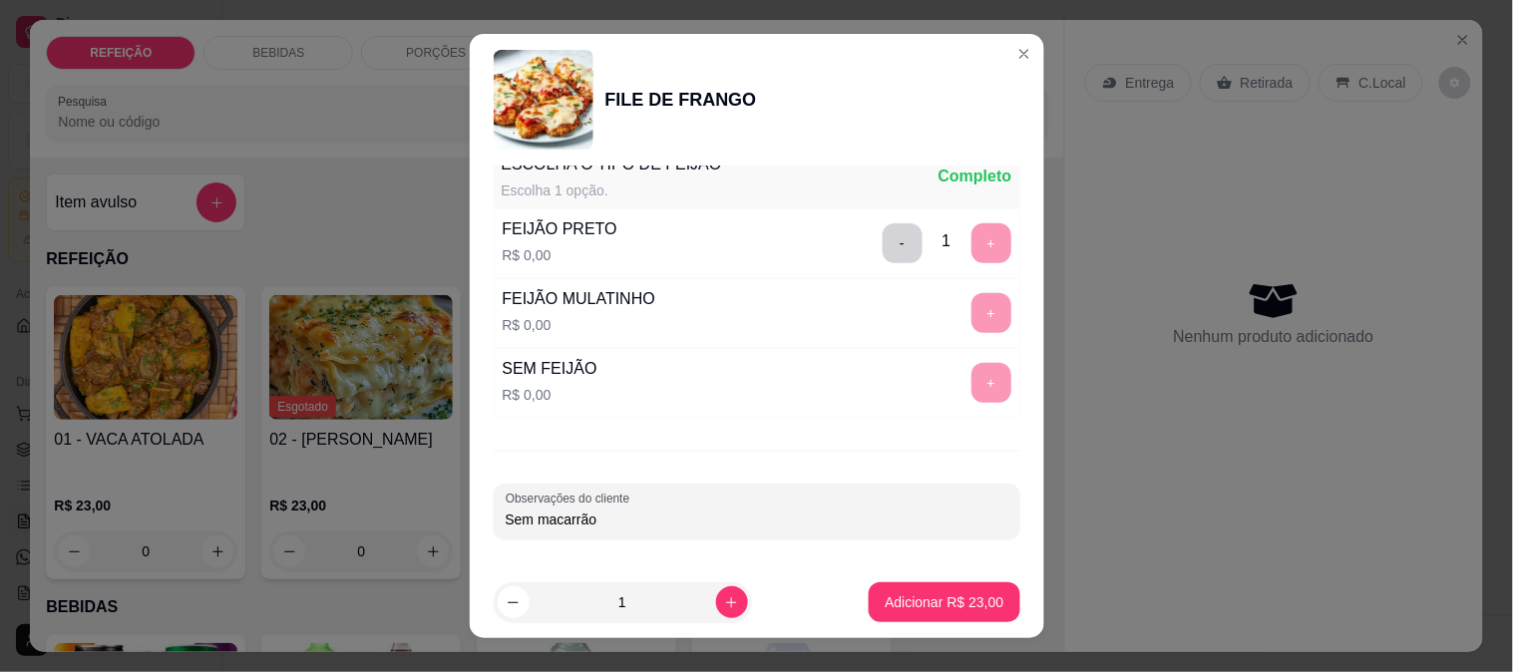
type input "Sem macarrão"
click at [953, 598] on p "Adicionar R$ 23,00" at bounding box center [945, 602] width 116 height 19
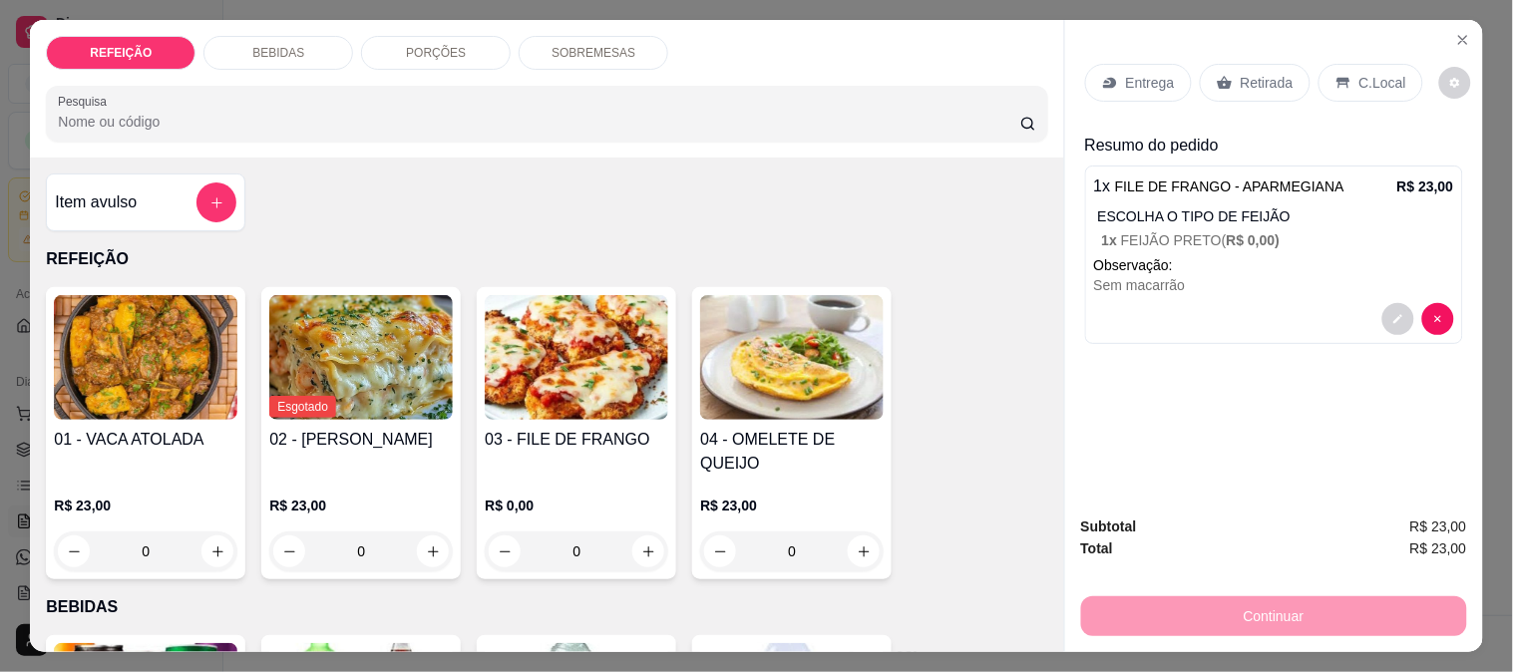
click at [1255, 73] on p "Retirada" at bounding box center [1267, 83] width 53 height 20
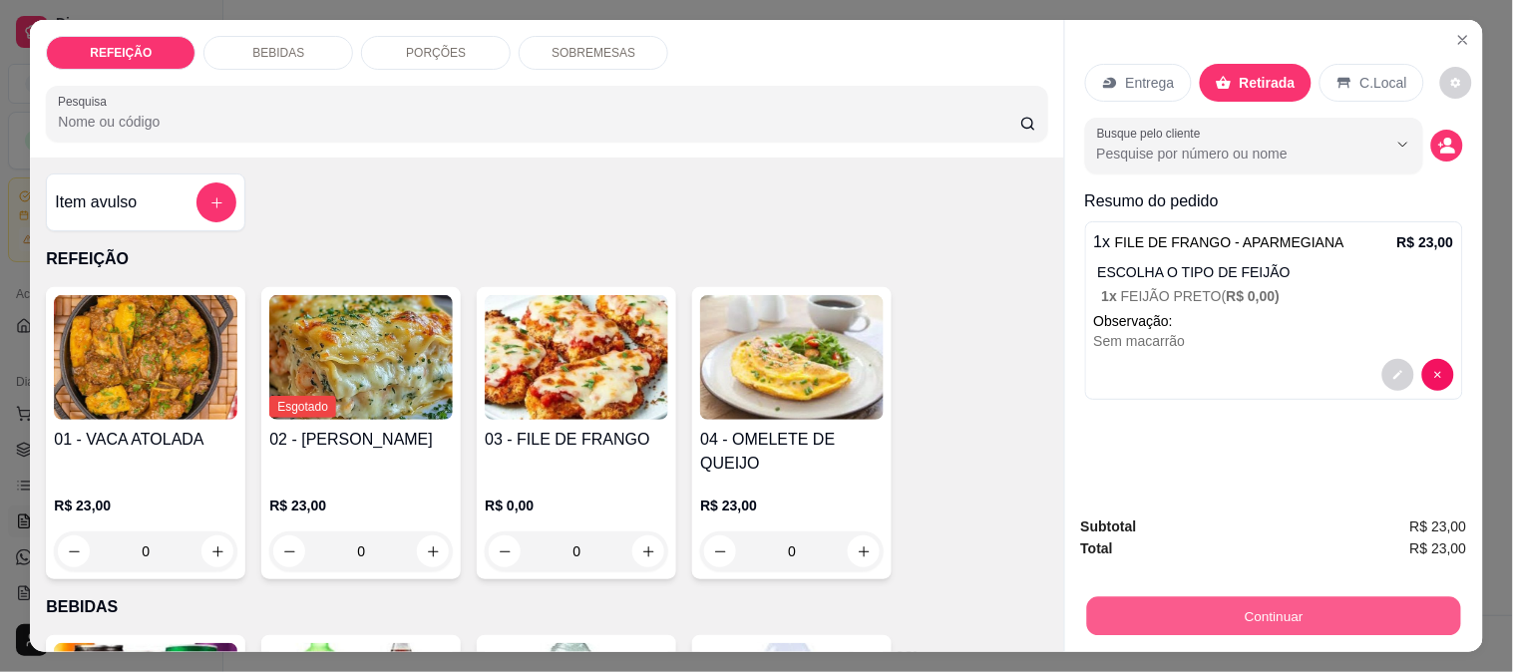
click at [1313, 599] on button "Continuar" at bounding box center [1273, 615] width 374 height 39
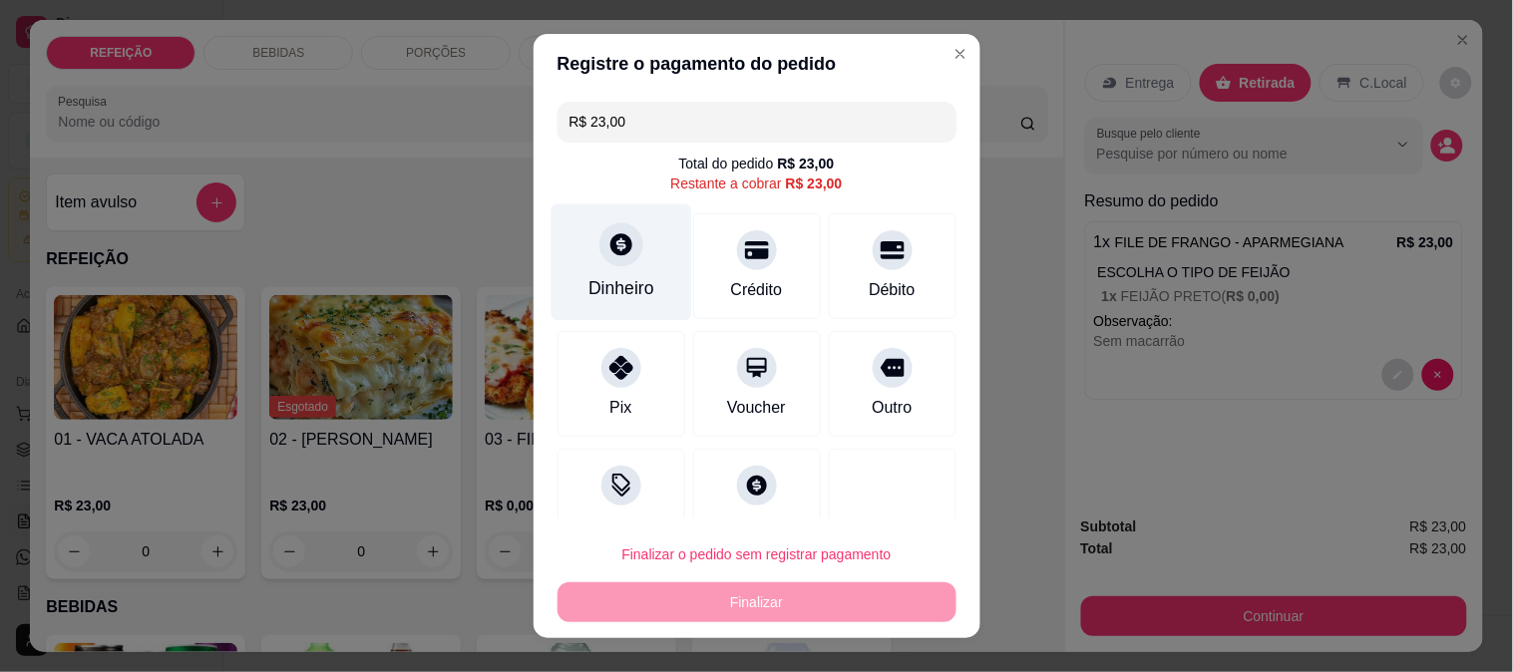
click at [630, 276] on div "Dinheiro" at bounding box center [621, 288] width 66 height 26
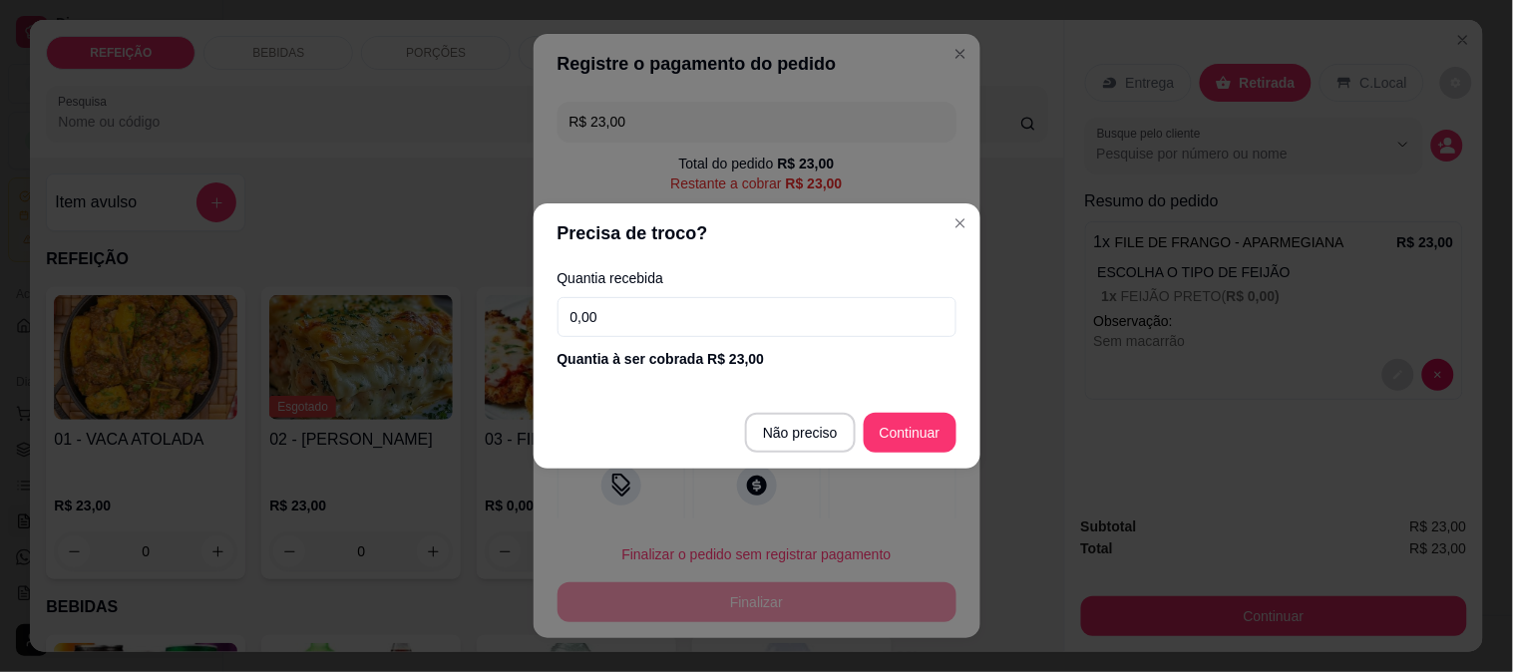
drag, startPoint x: 470, startPoint y: 300, endPoint x: 369, endPoint y: 300, distance: 100.7
click at [369, 300] on div "Precisa de troco? Quantia recebida 0,00 Quantia à ser cobrada R$ 23,00 Não prec…" at bounding box center [756, 336] width 1513 height 672
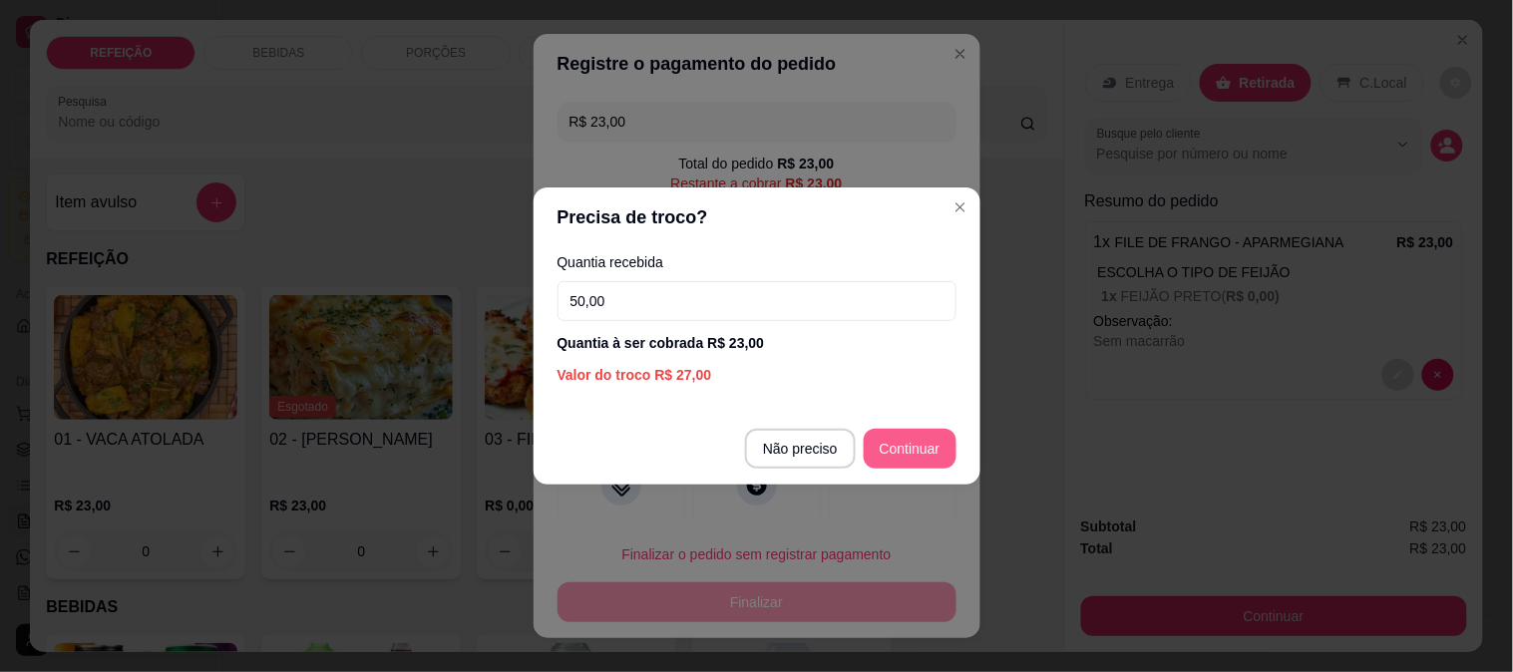
type input "50,00"
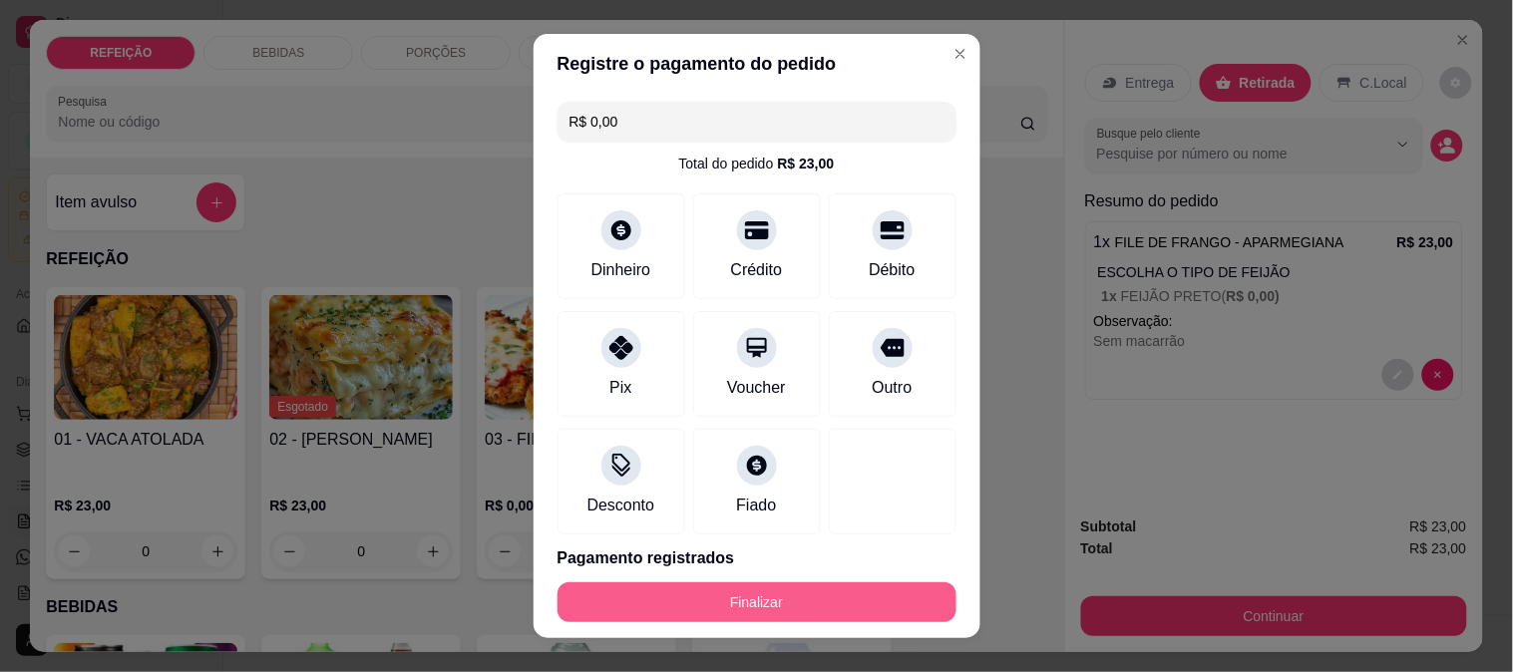
click at [803, 582] on button "Finalizar" at bounding box center [757, 602] width 399 height 40
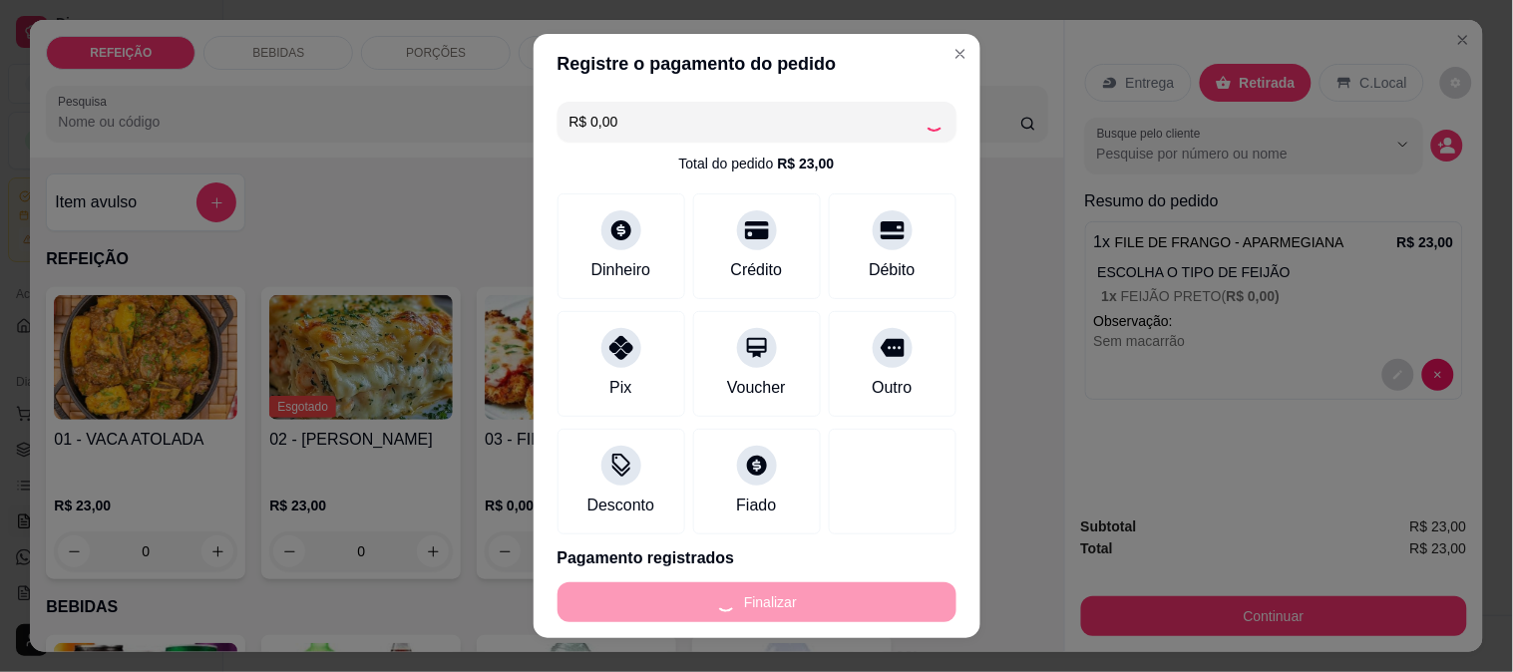
type input "-R$ 23,00"
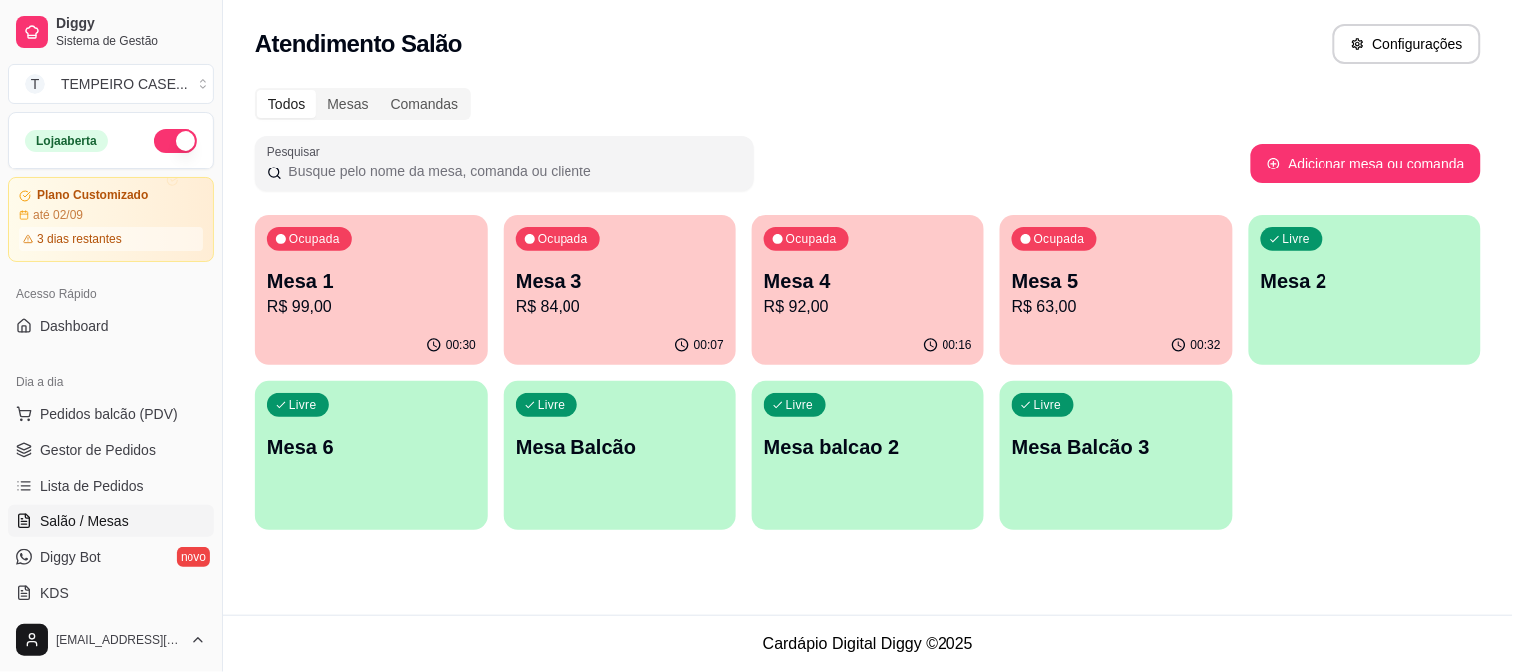
click at [1058, 588] on div "Atendimento Salão Configurações Todos Mesas Comandas Pesquisar Adicionar mesa o…" at bounding box center [868, 307] width 1290 height 615
click at [1058, 306] on p "R$ 63,00" at bounding box center [1116, 307] width 208 height 24
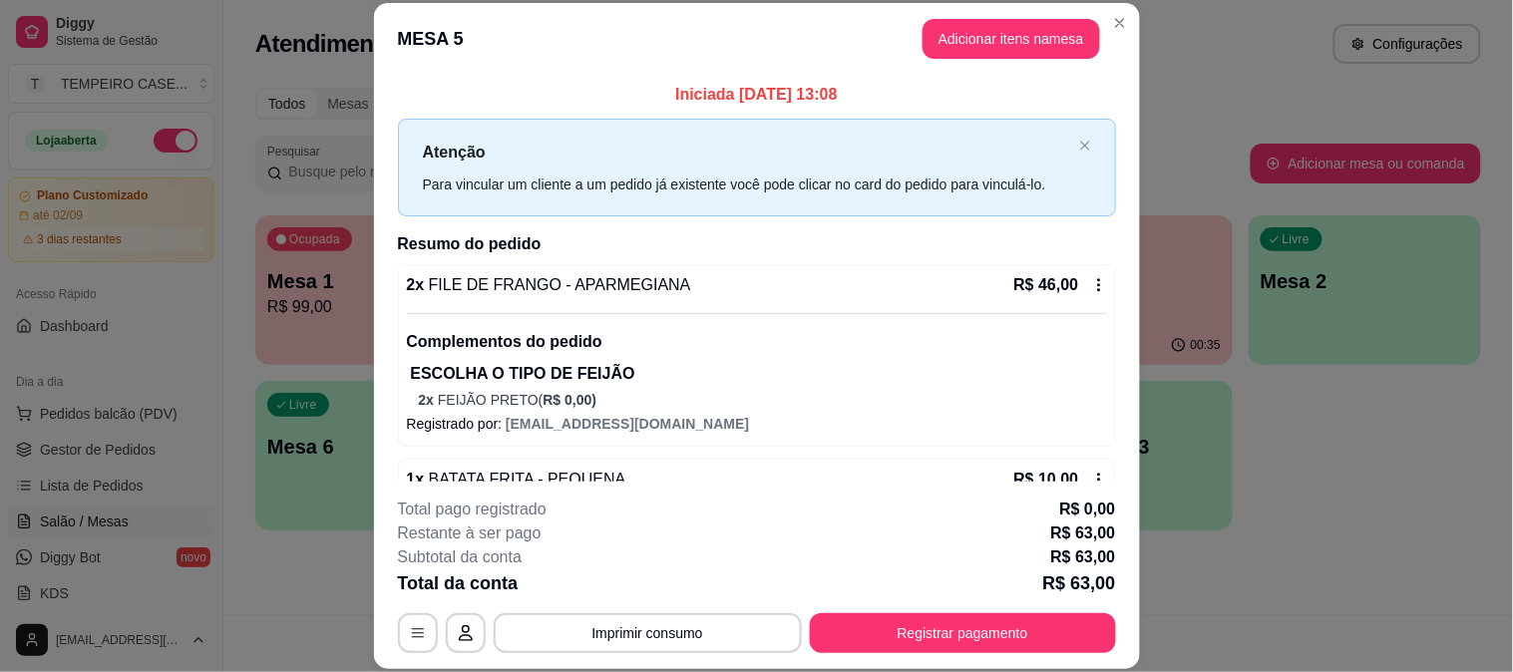
click at [967, 53] on button "Adicionar itens na mesa" at bounding box center [1012, 39] width 178 height 40
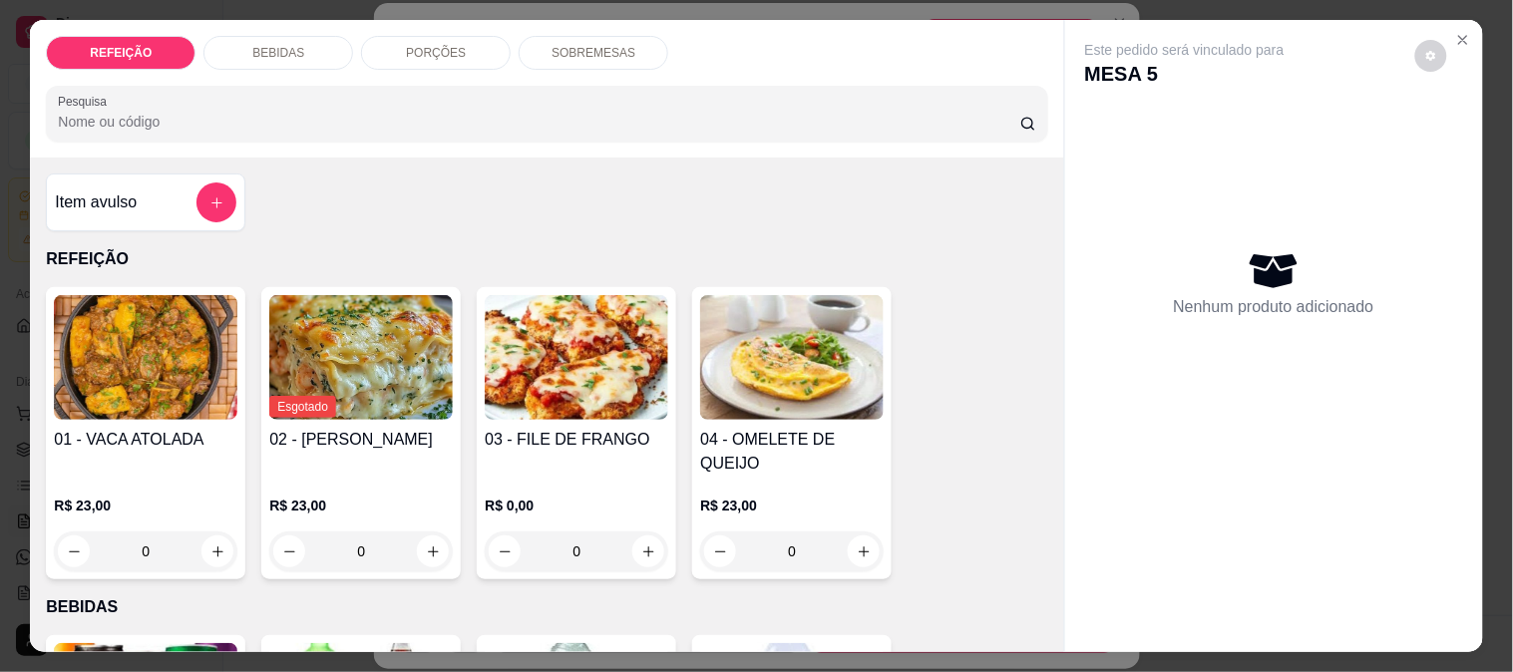
click at [520, 365] on img at bounding box center [577, 357] width 184 height 125
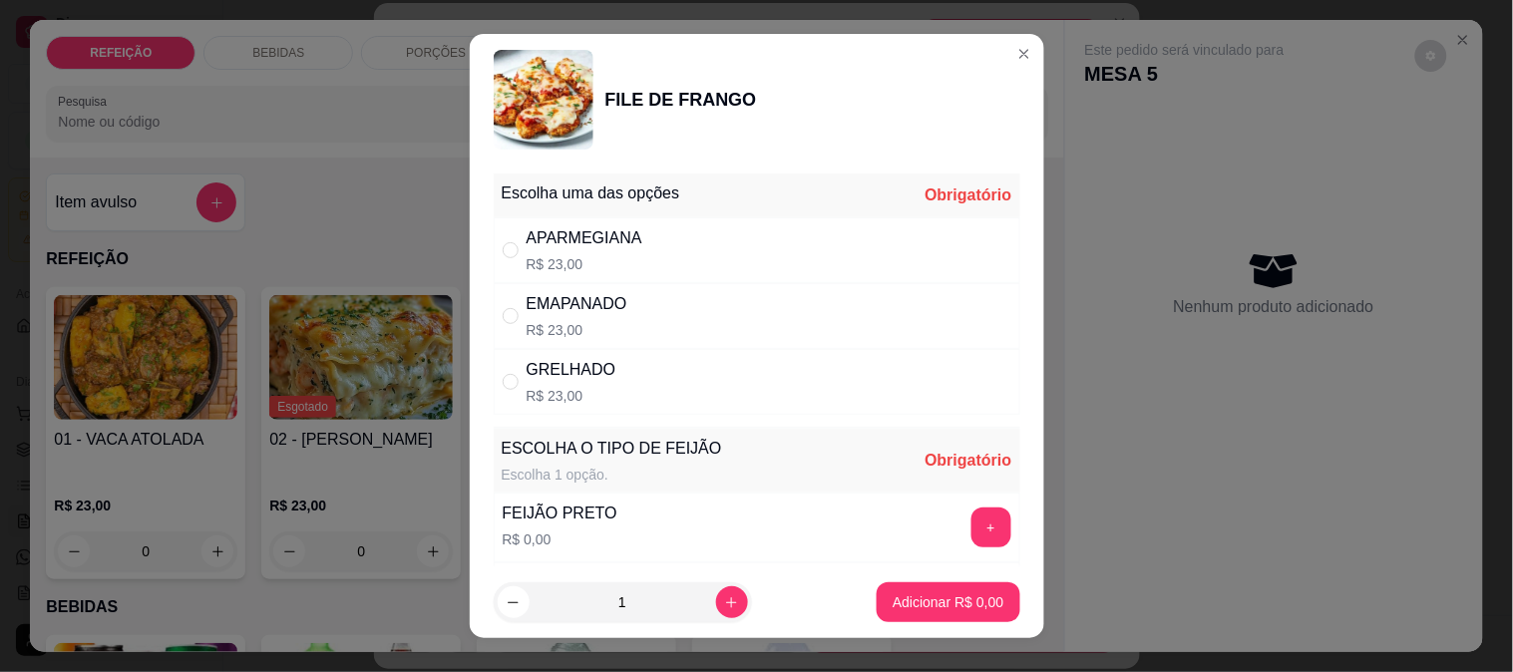
click at [970, 524] on div "+" at bounding box center [991, 528] width 56 height 40
click at [971, 513] on button "+" at bounding box center [991, 528] width 40 height 40
drag, startPoint x: 591, startPoint y: 251, endPoint x: 621, endPoint y: 273, distance: 37.1
click at [591, 250] on div "APARMEGIANA R$ 23,00" at bounding box center [585, 250] width 116 height 48
radio input "true"
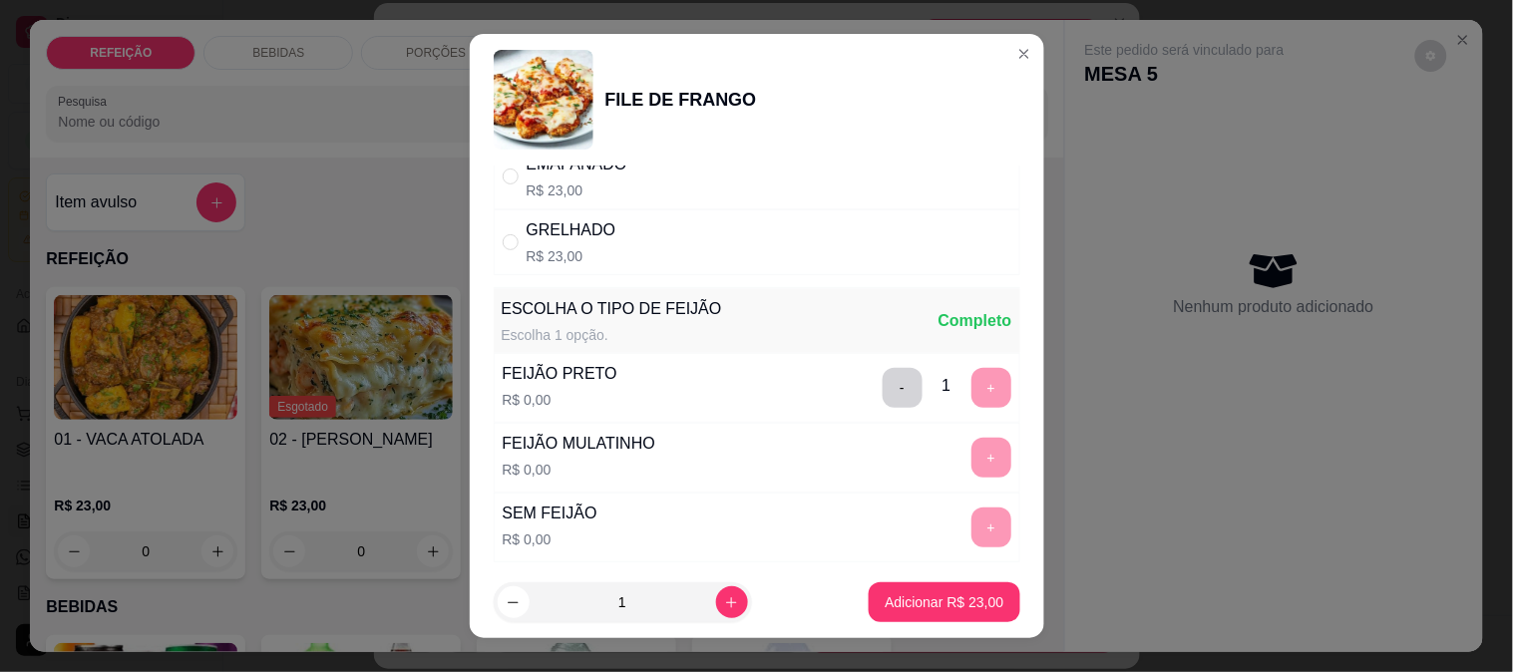
scroll to position [285, 0]
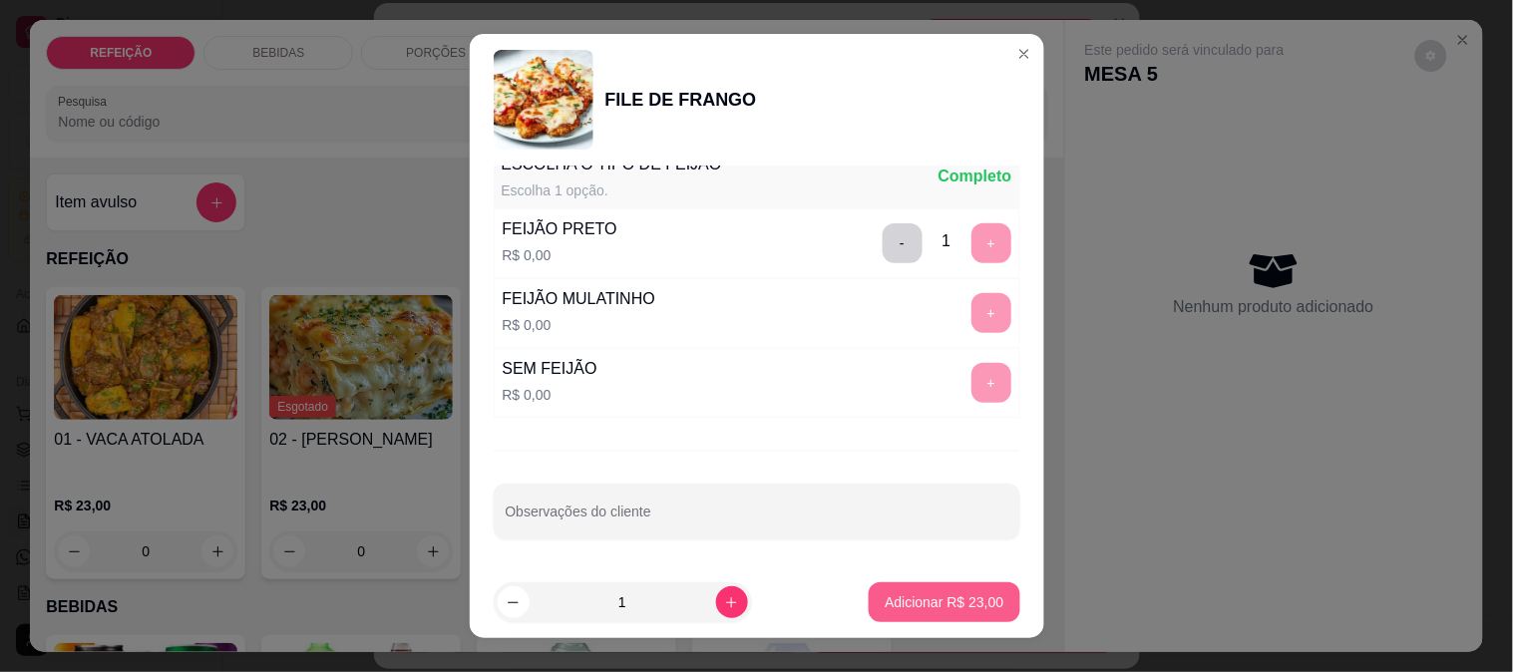
click at [885, 592] on p "Adicionar R$ 23,00" at bounding box center [944, 602] width 119 height 20
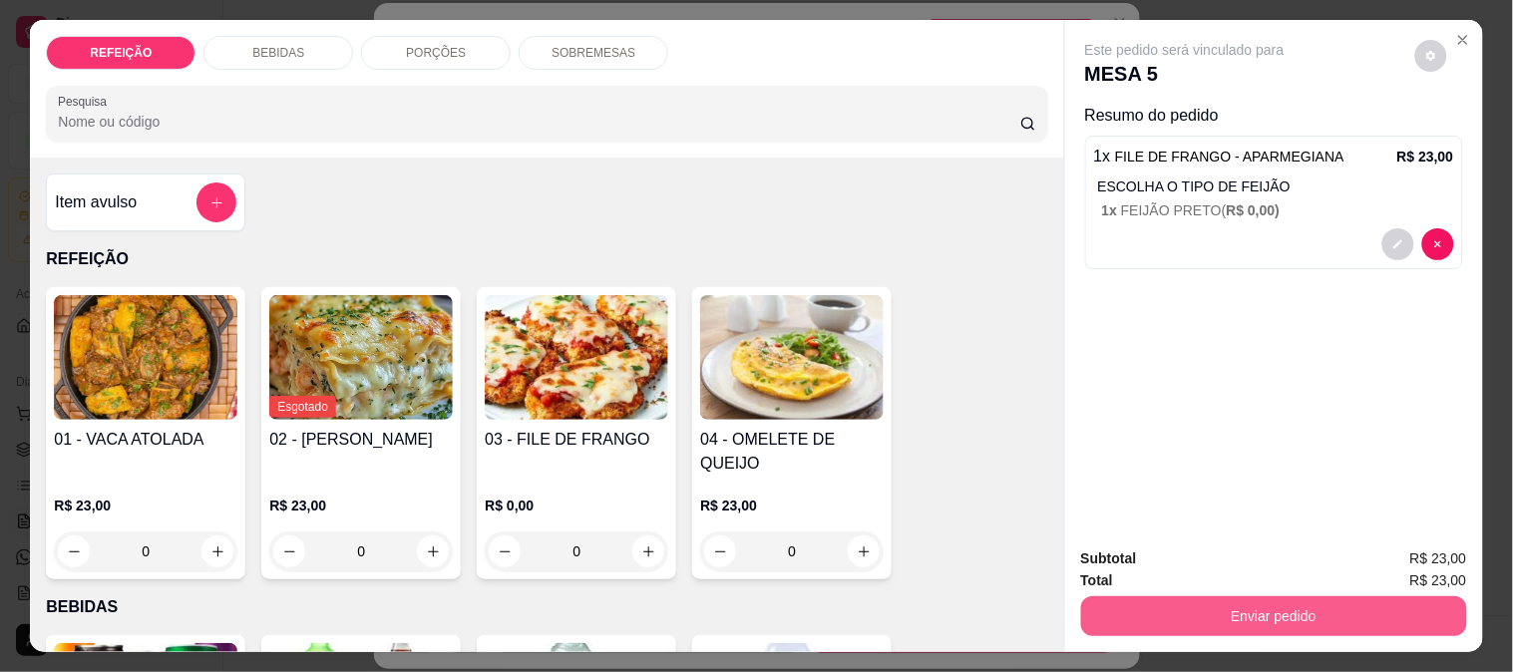
click at [1169, 613] on button "Enviar pedido" at bounding box center [1274, 616] width 386 height 40
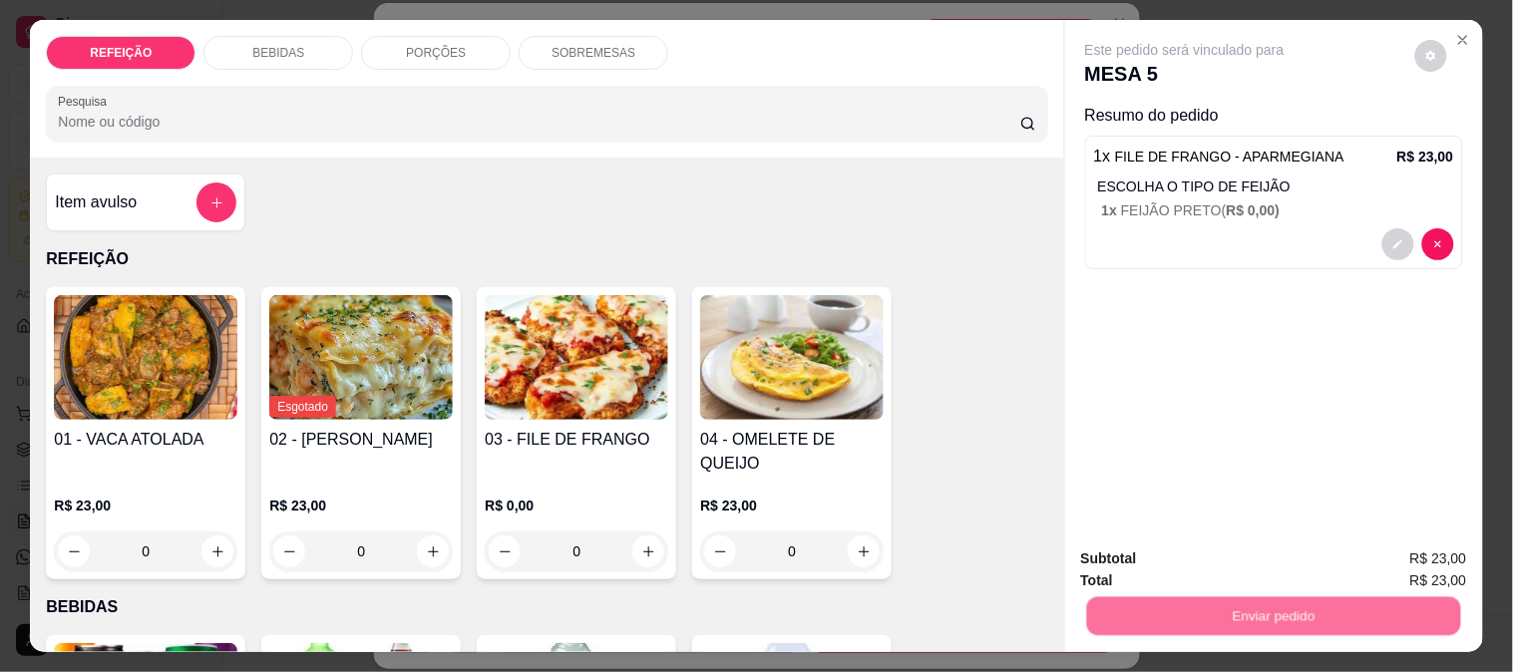
click at [1187, 567] on button "Não registrar e enviar pedido" at bounding box center [1207, 559] width 201 height 37
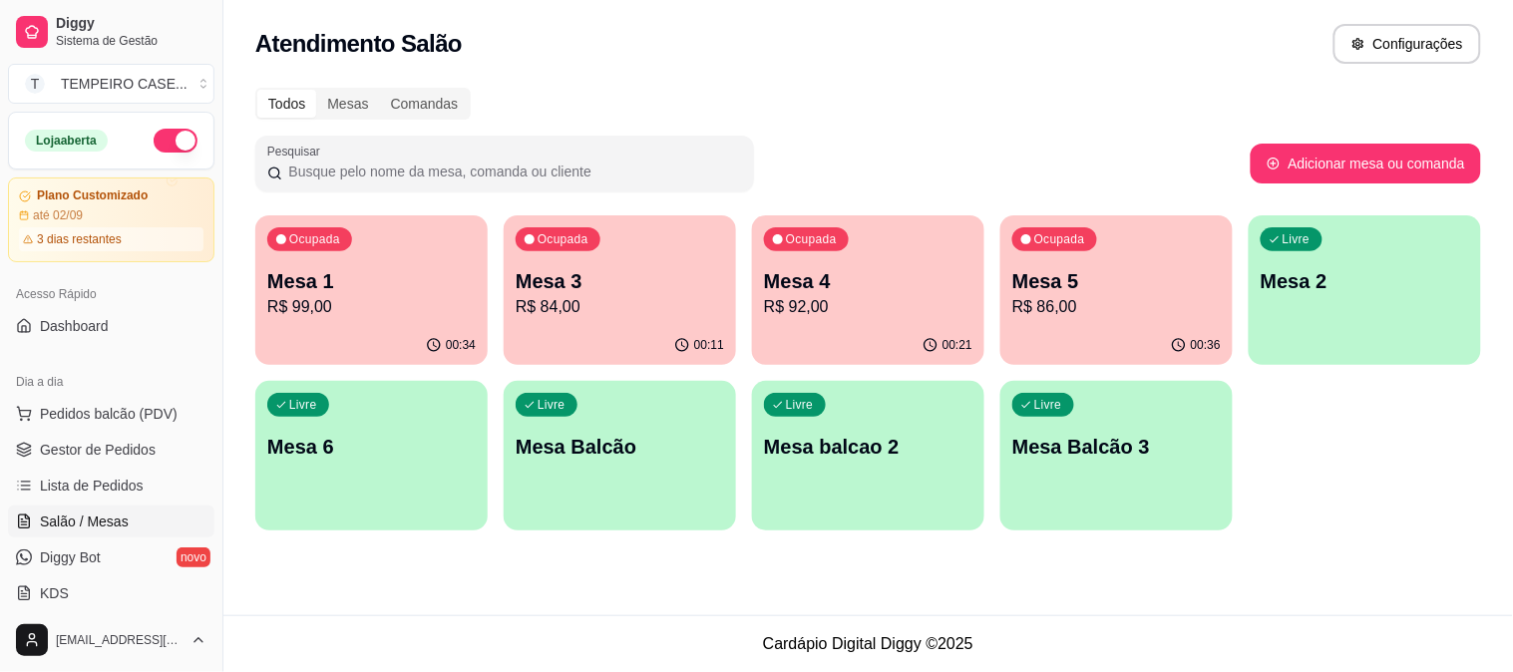
click at [1074, 271] on p "Mesa 5" at bounding box center [1116, 281] width 208 height 28
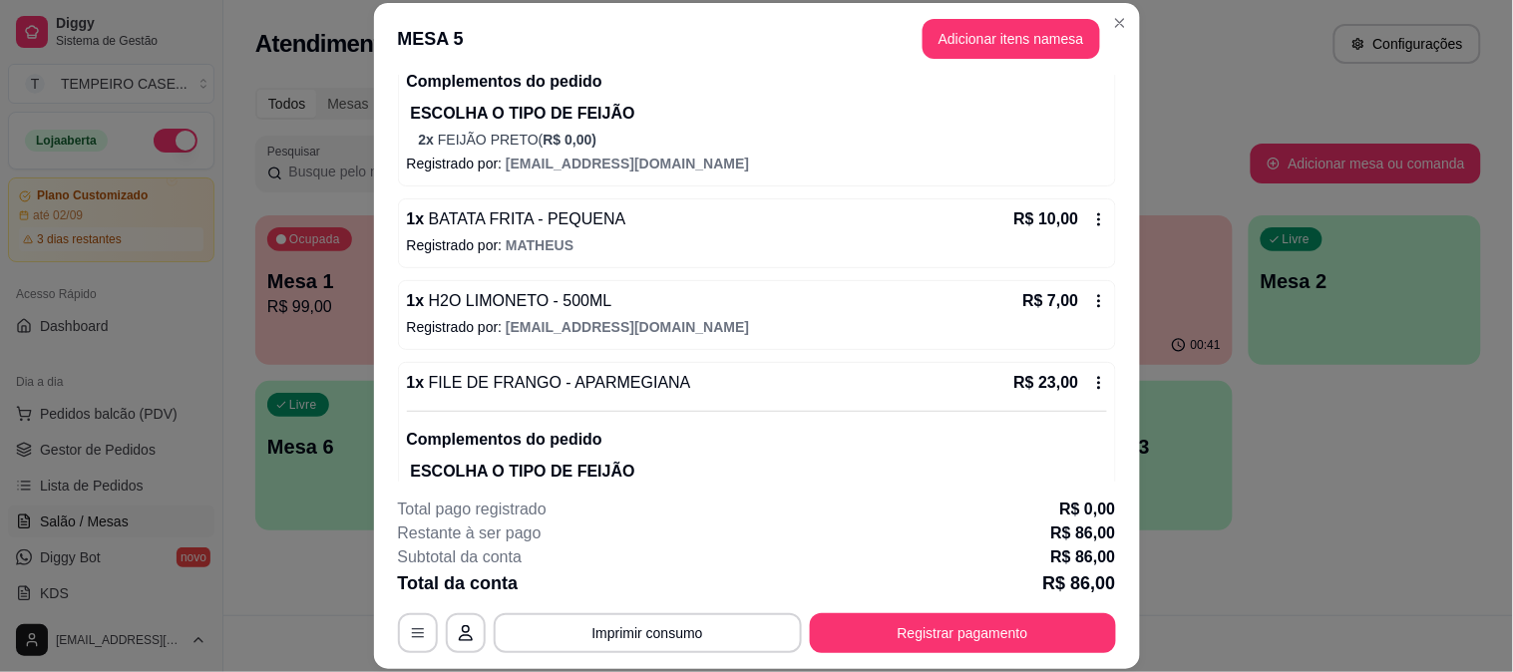
scroll to position [220, 0]
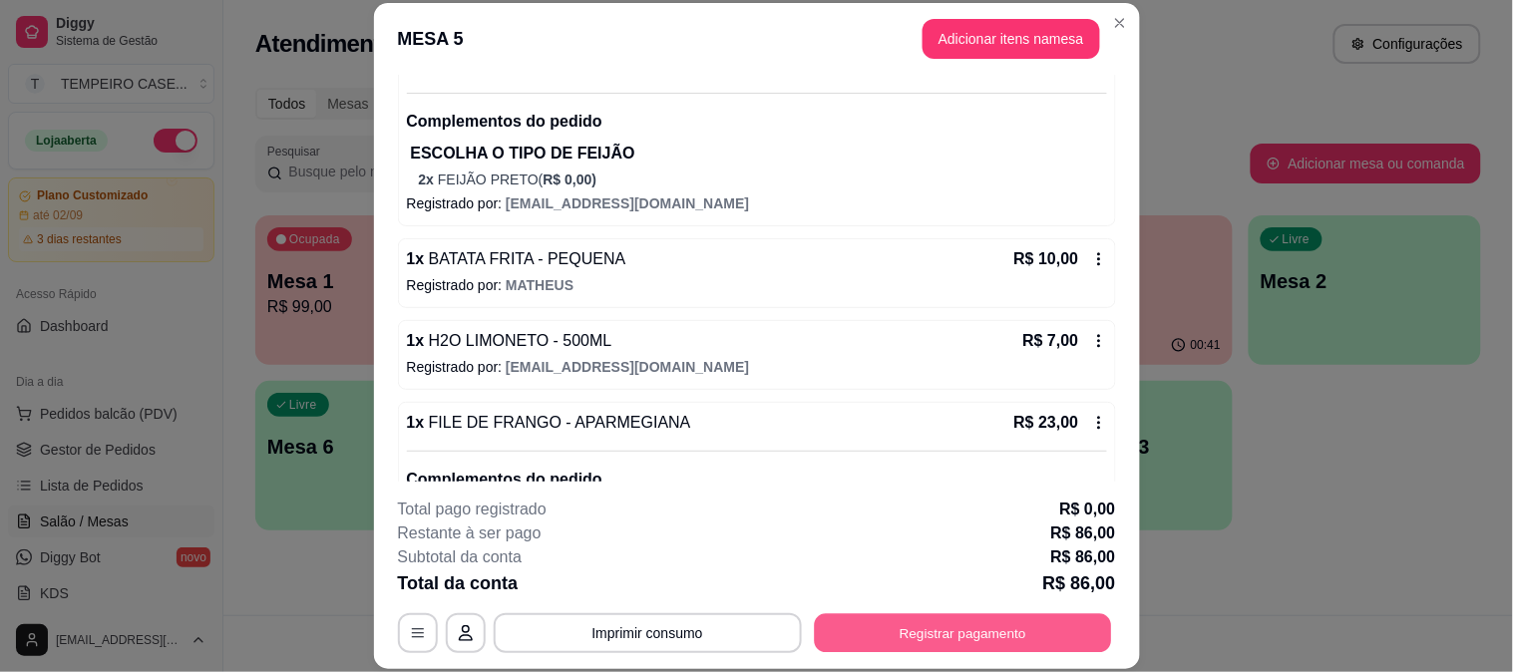
click at [938, 635] on button "Registrar pagamento" at bounding box center [962, 632] width 297 height 39
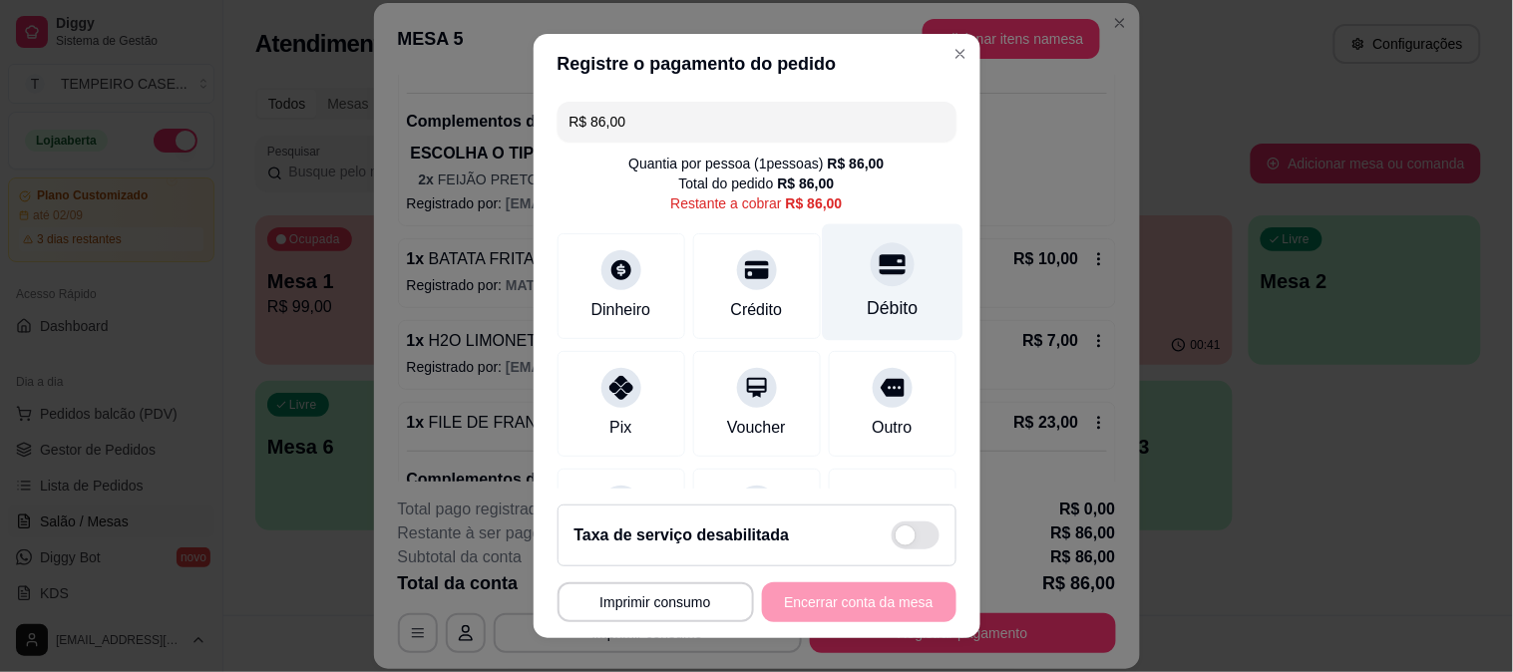
click at [864, 293] on div "Débito" at bounding box center [892, 281] width 141 height 117
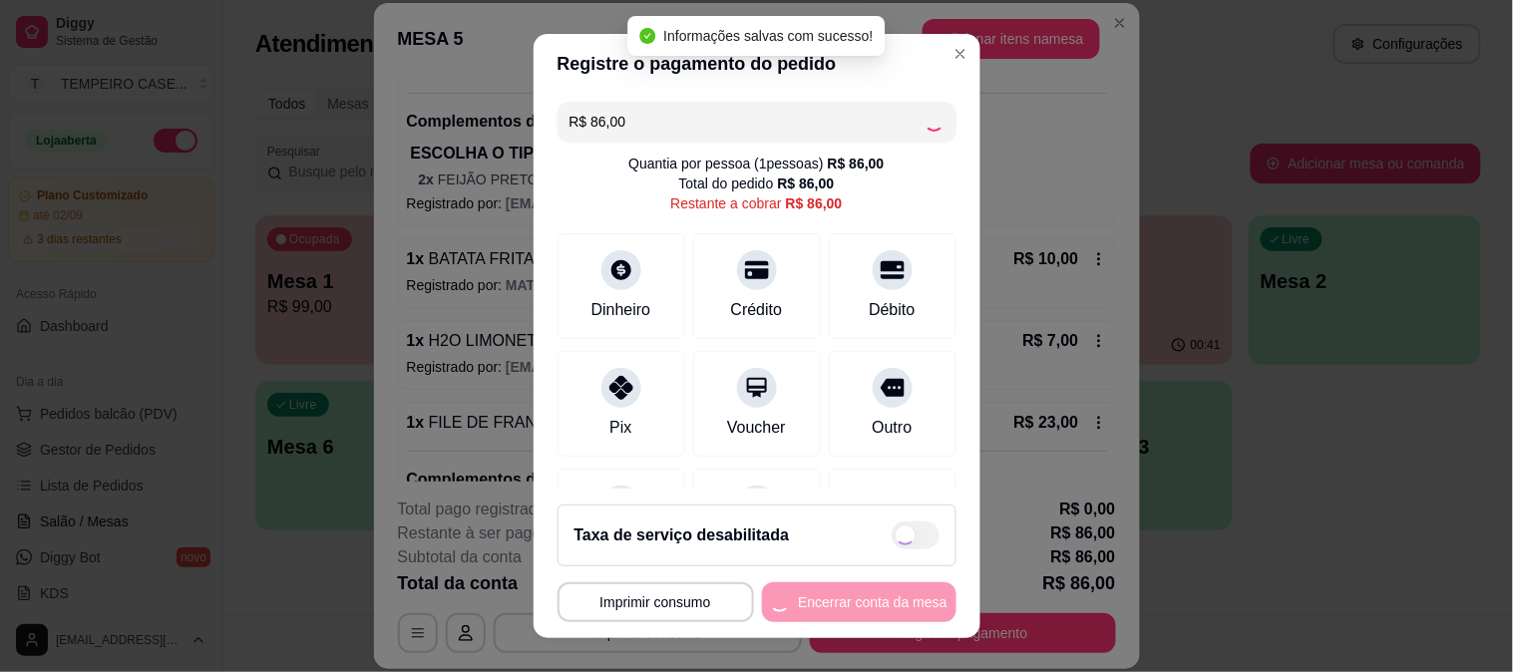
type input "R$ 0,00"
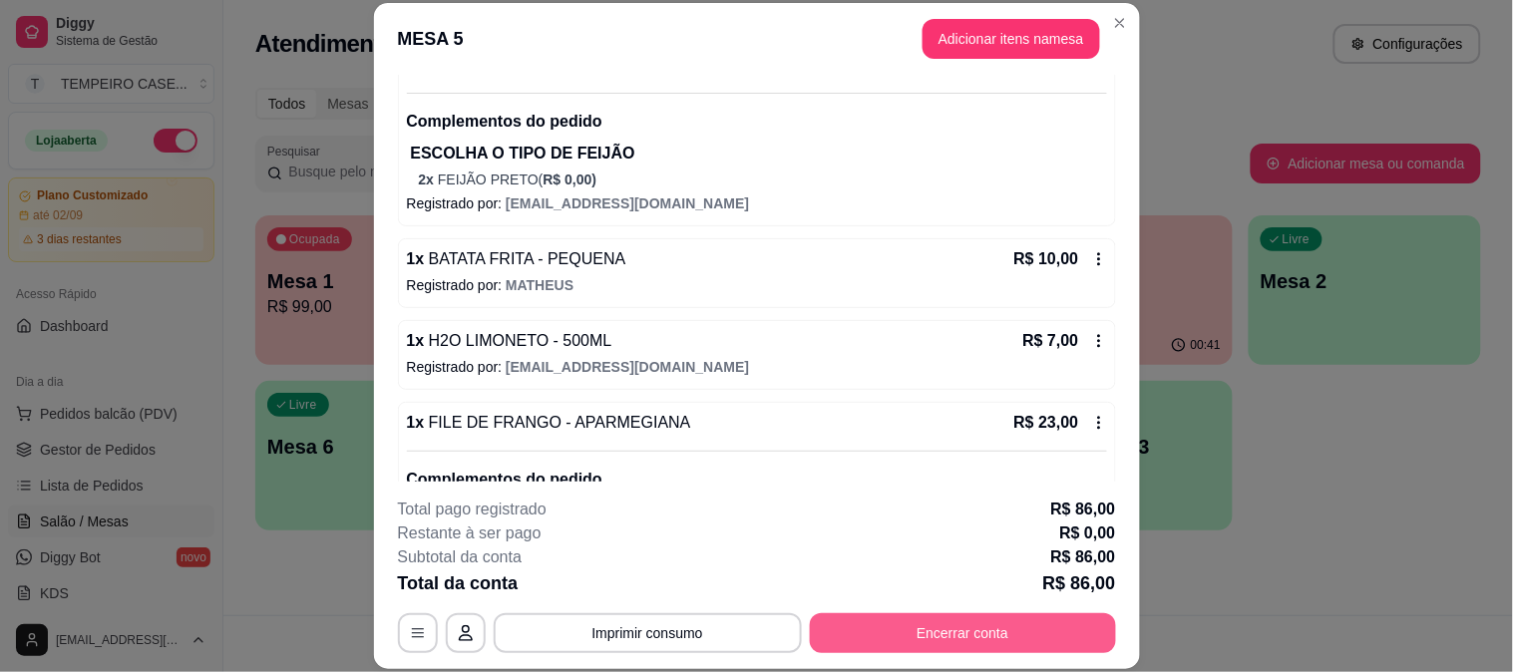
click at [922, 623] on button "Encerrar conta" at bounding box center [963, 633] width 306 height 40
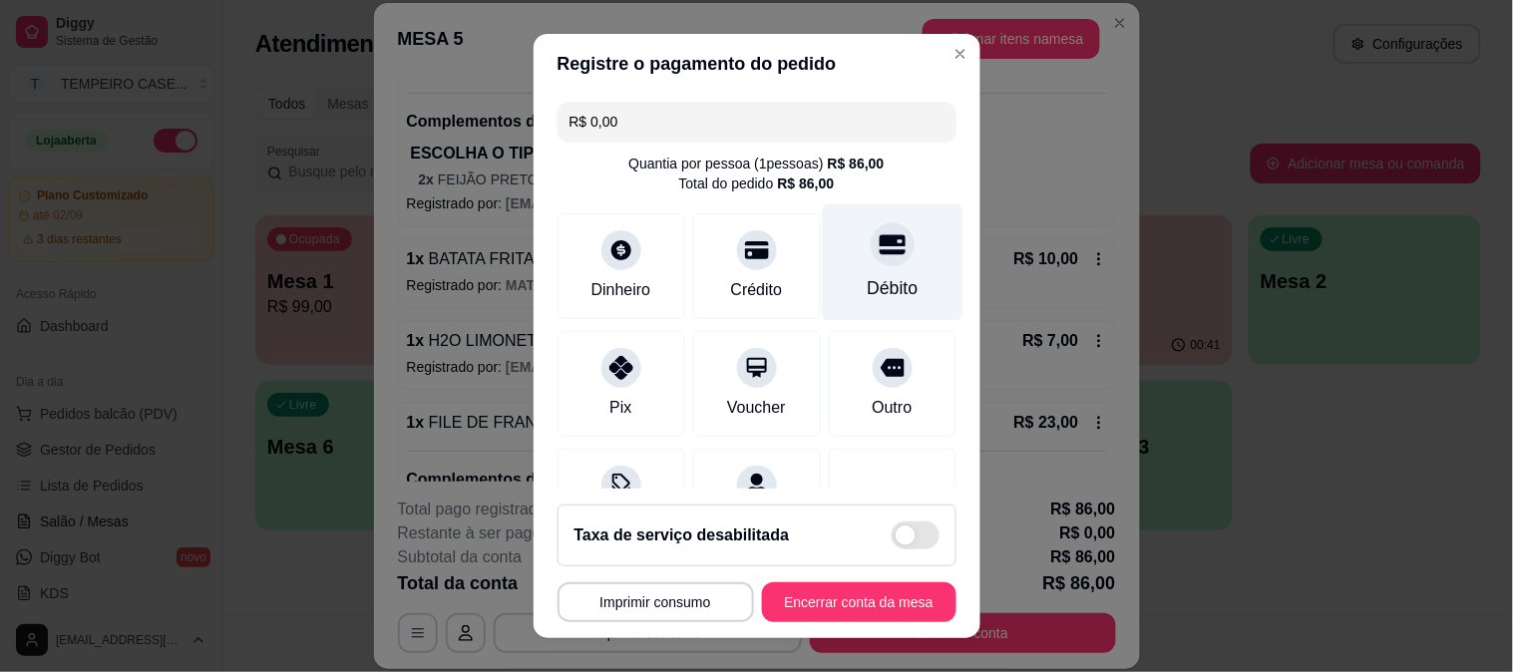
click at [879, 270] on div "Débito" at bounding box center [892, 261] width 141 height 117
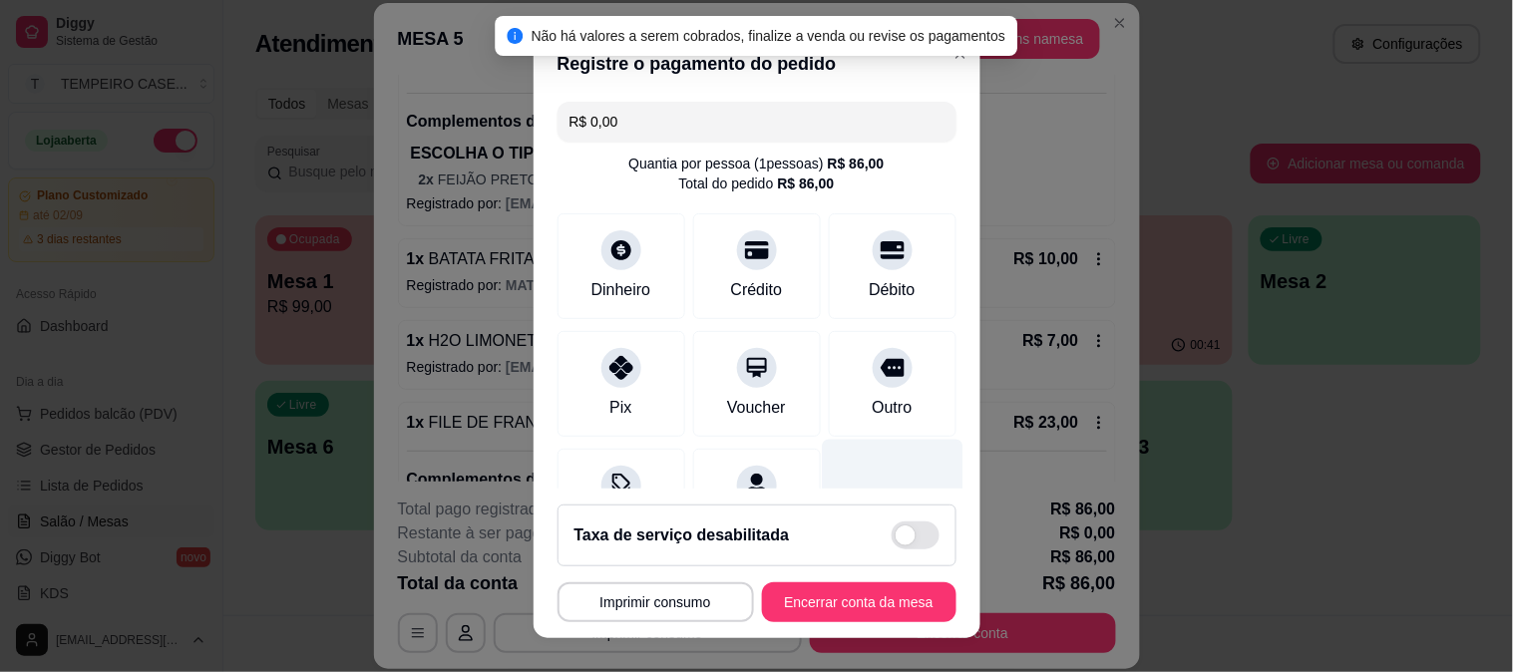
scroll to position [200, 0]
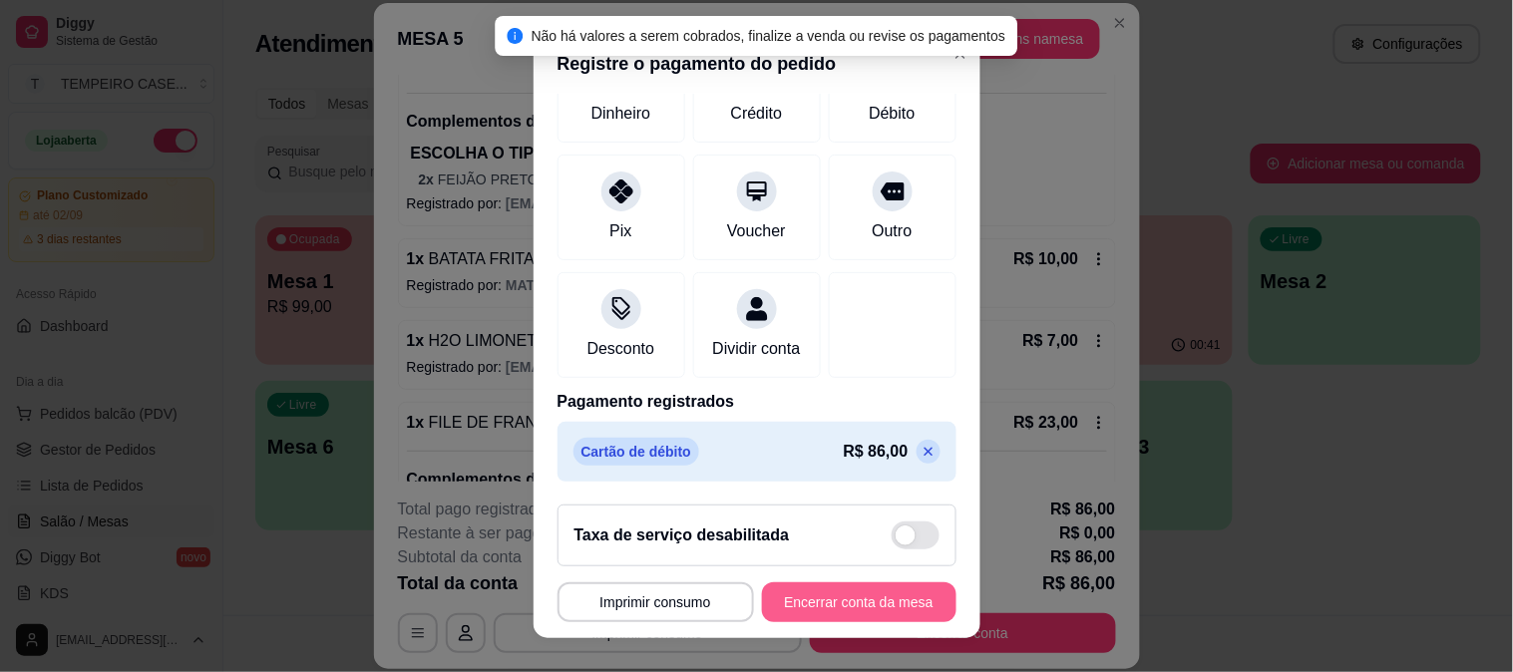
click at [843, 594] on button "Encerrar conta da mesa" at bounding box center [859, 602] width 194 height 40
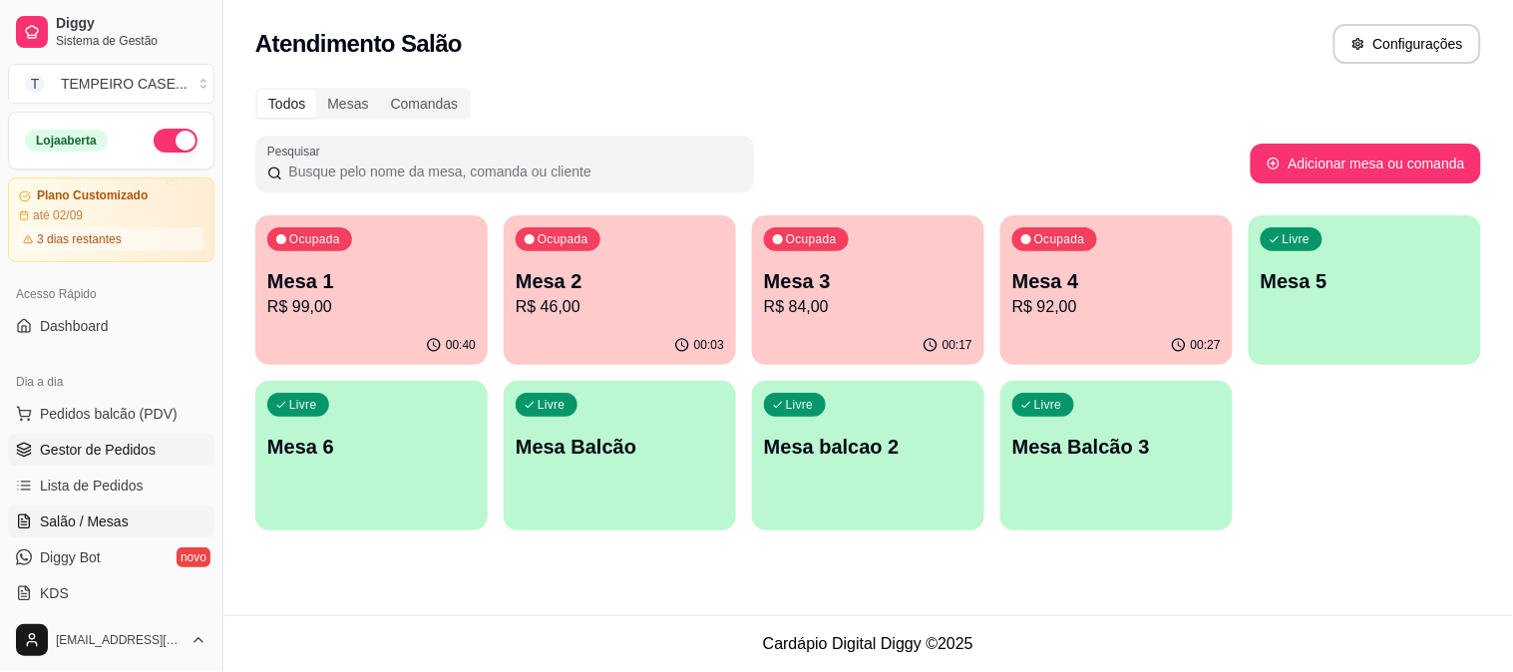
click at [130, 449] on span "Gestor de Pedidos" at bounding box center [98, 450] width 116 height 20
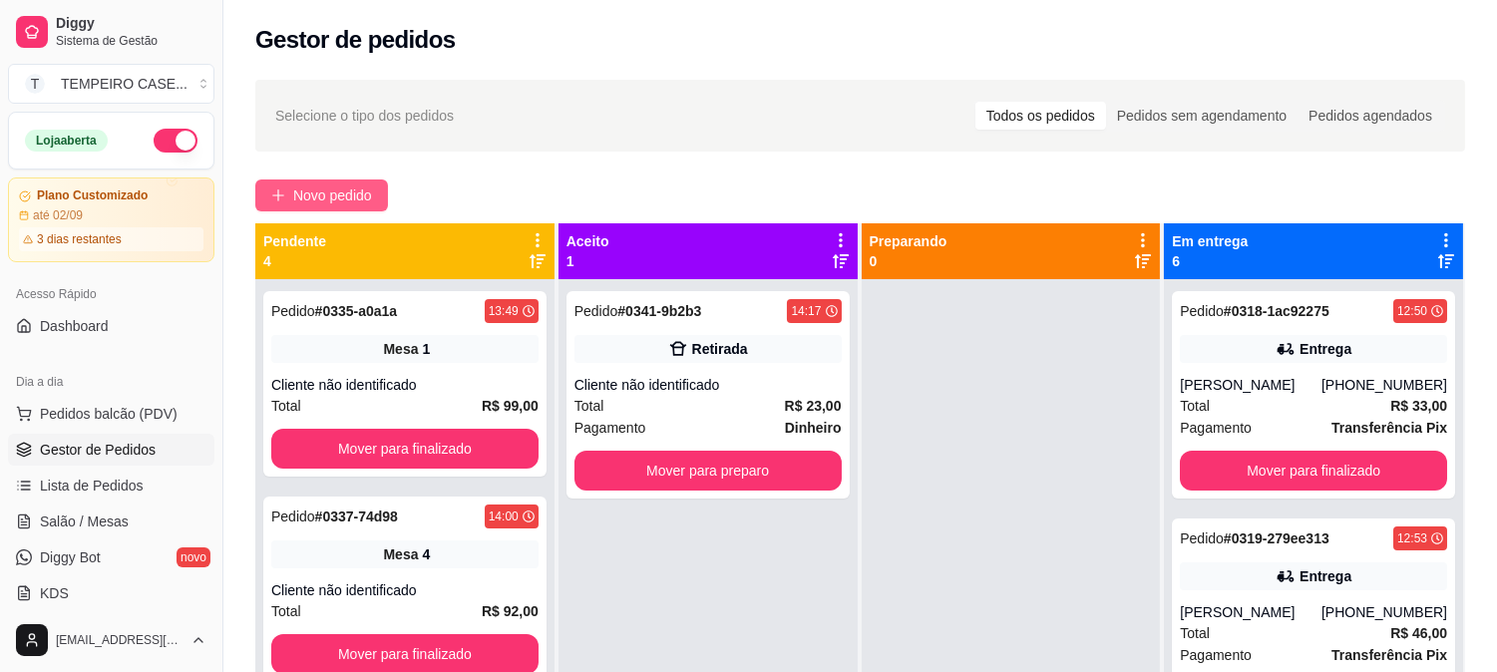
click at [387, 194] on button "Novo pedido" at bounding box center [321, 196] width 133 height 32
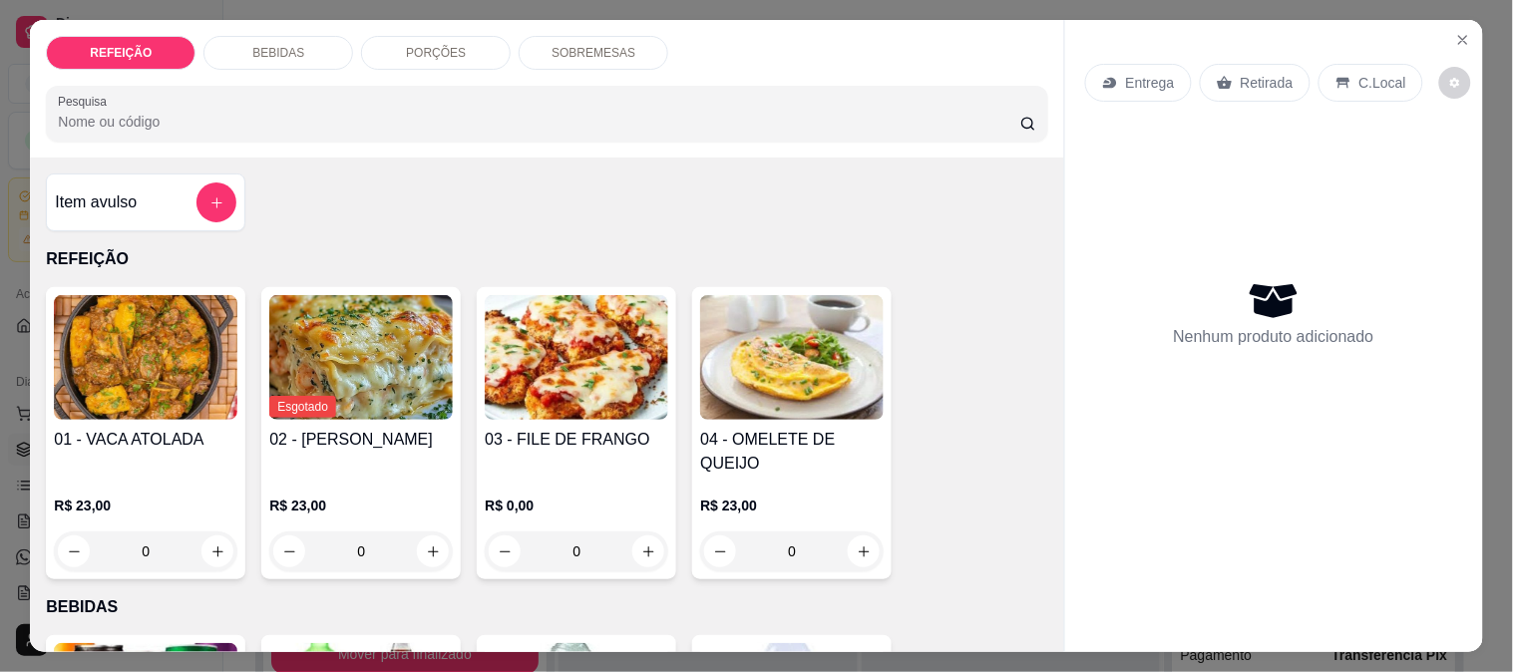
click at [602, 345] on img at bounding box center [577, 357] width 184 height 125
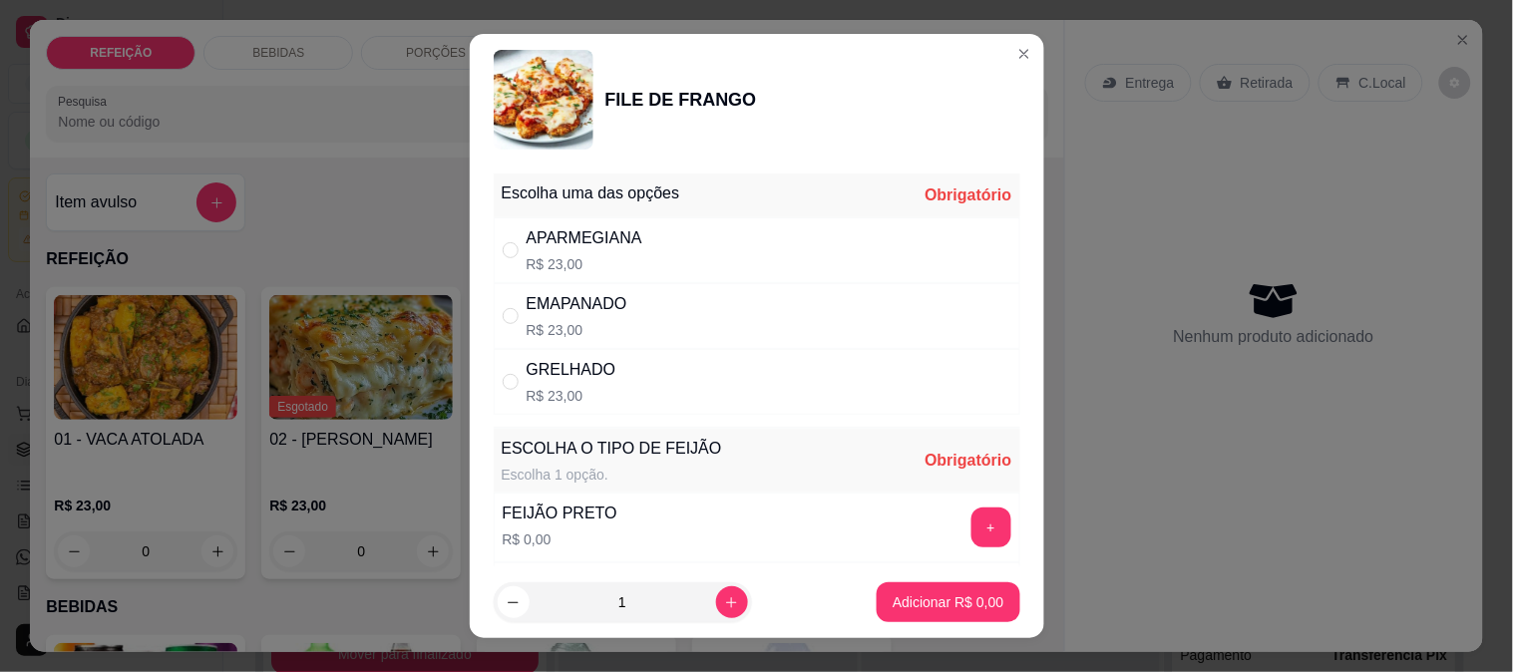
click at [720, 250] on div "APARMEGIANA R$ 23,00" at bounding box center [757, 250] width 527 height 66
radio input "true"
click at [971, 515] on button "+" at bounding box center [990, 527] width 39 height 39
click at [916, 576] on footer "1 Adicionar R$ 23,00" at bounding box center [757, 603] width 574 height 72
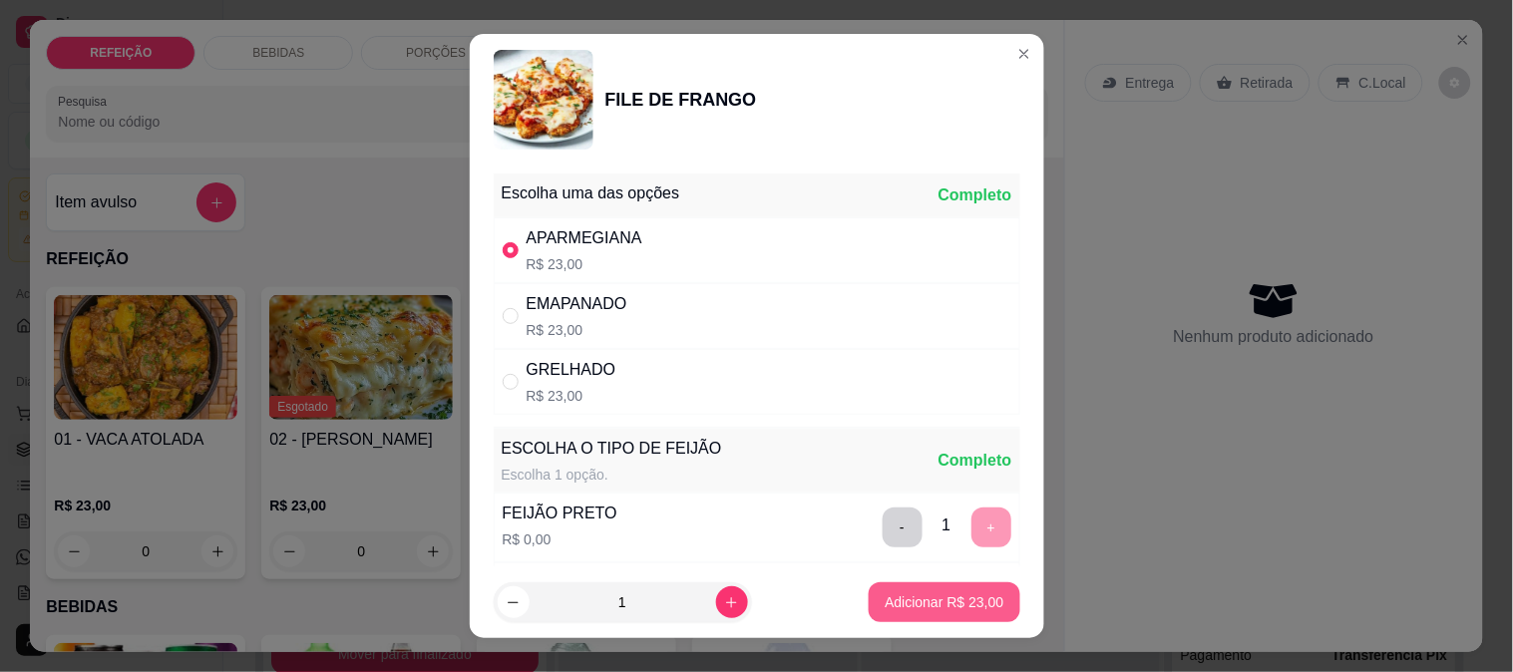
click at [909, 592] on p "Adicionar R$ 23,00" at bounding box center [944, 602] width 119 height 20
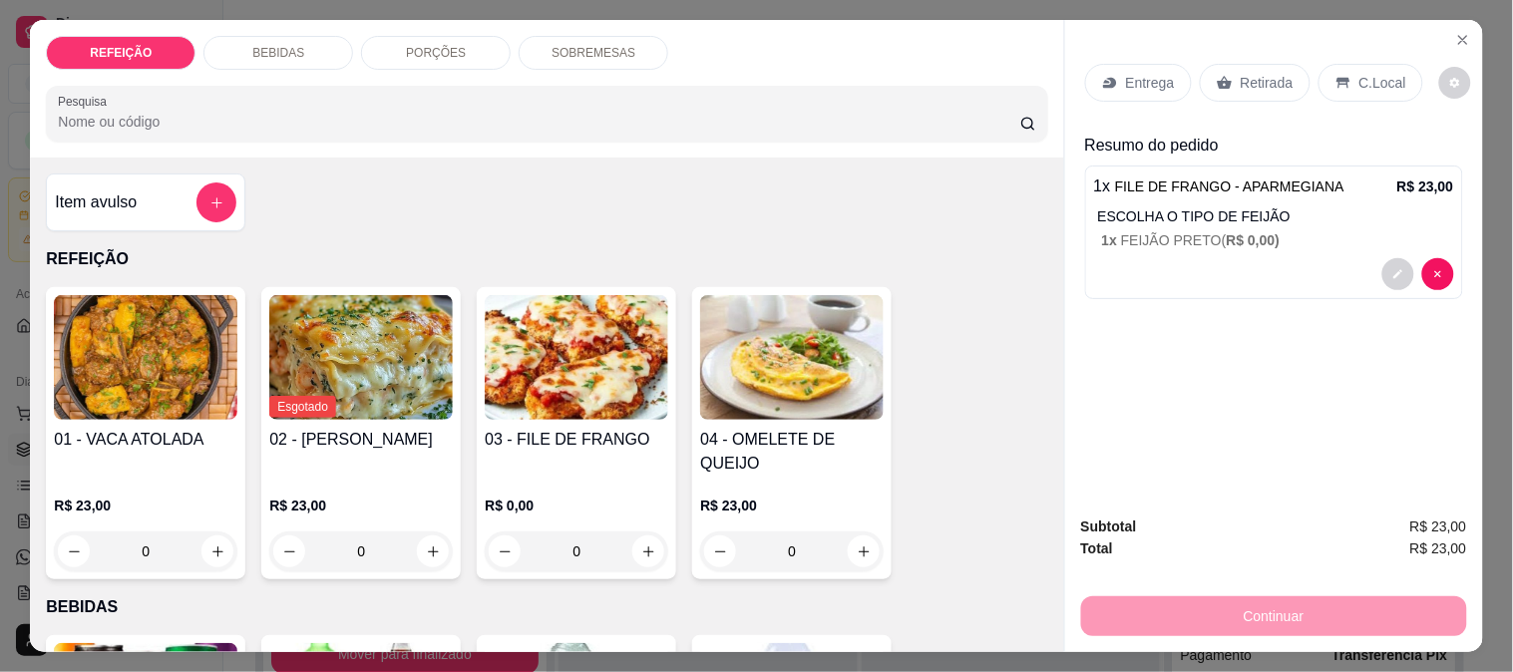
click at [1126, 76] on p "Entrega" at bounding box center [1150, 83] width 49 height 20
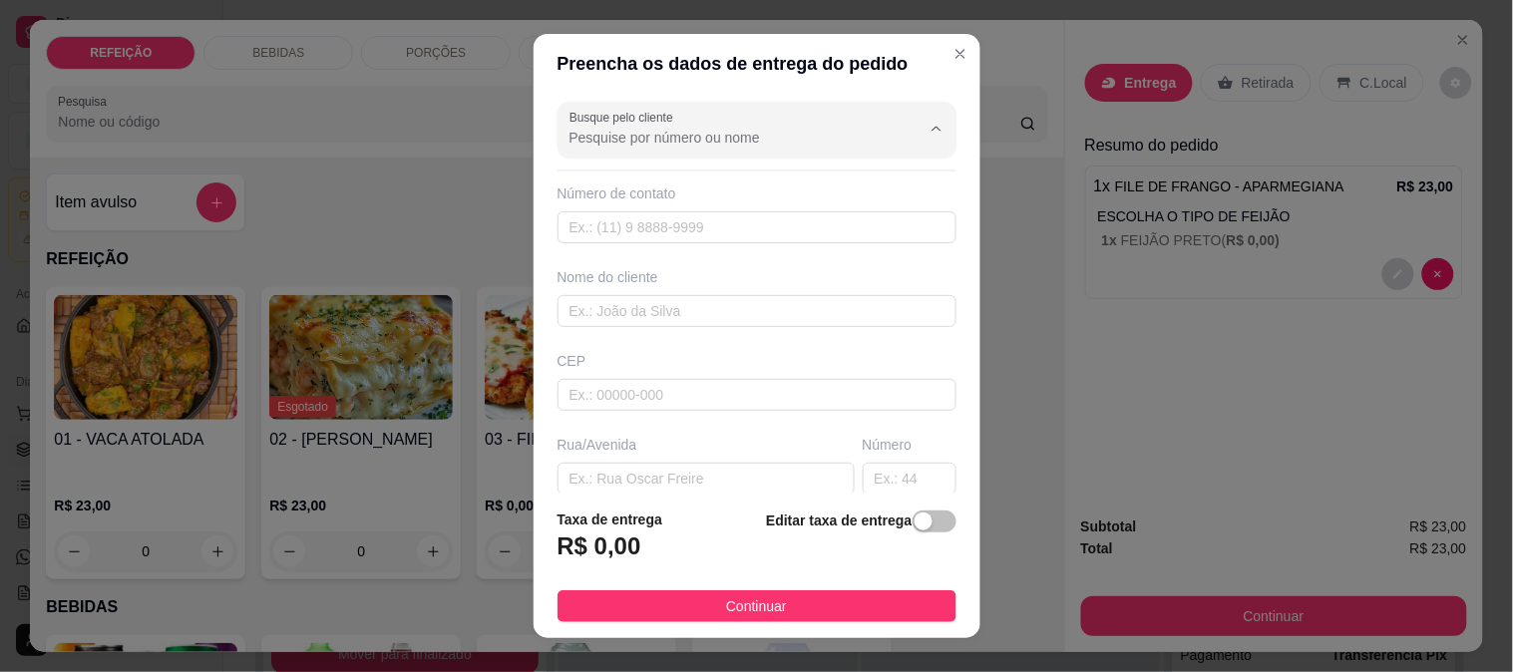
click at [710, 128] on input "Busque pelo cliente" at bounding box center [729, 138] width 319 height 20
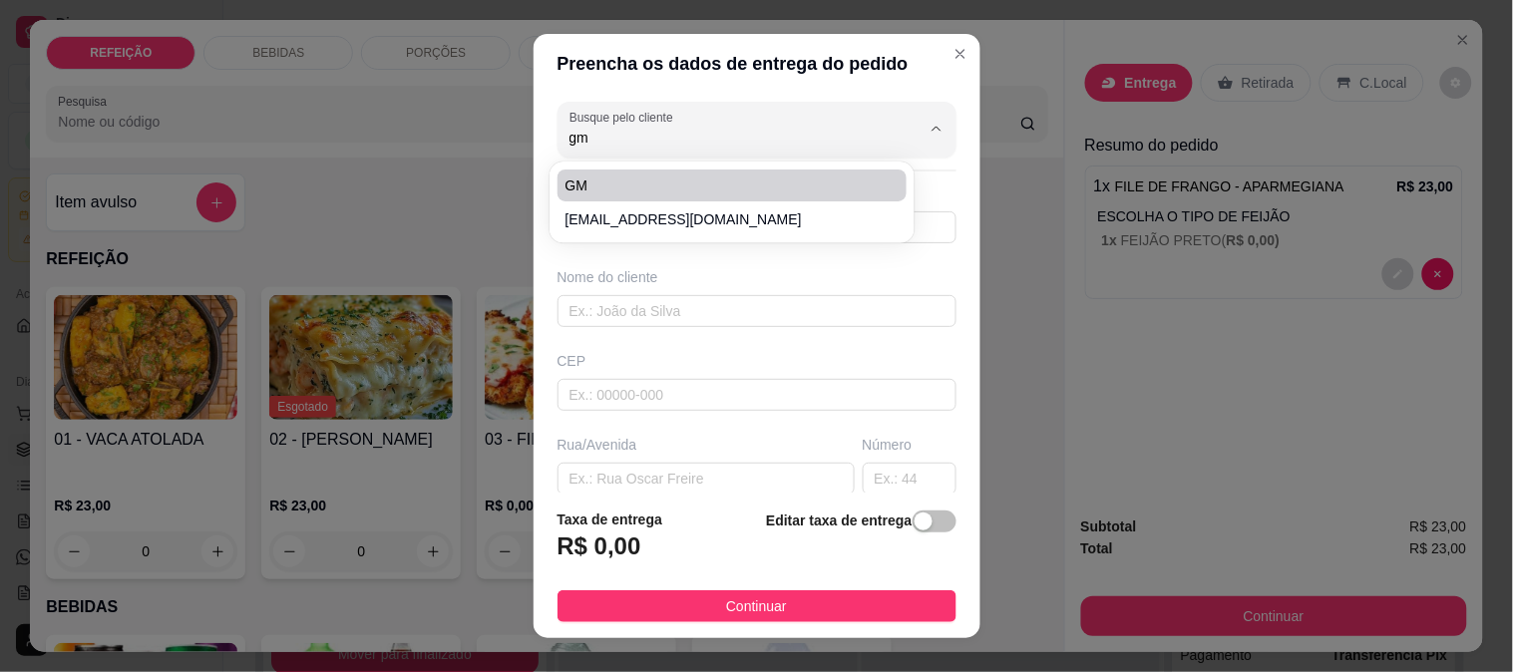
click at [582, 177] on span "GM" at bounding box center [723, 186] width 314 height 20
type input "GM"
type input "81999871511"
type input "GM"
type input "55159000"
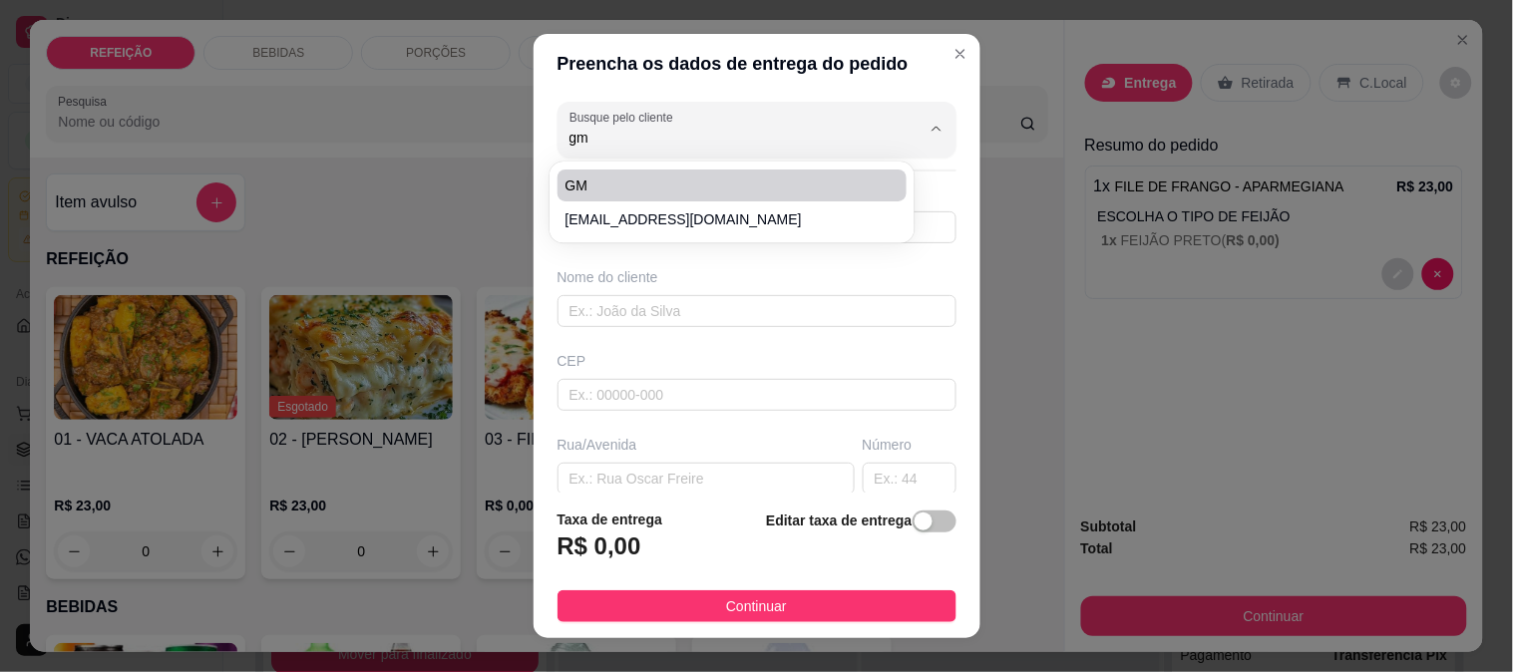
type input "Barbearia do GM"
type input "450"
type input "IPOJUCA"
type input "Barbearia"
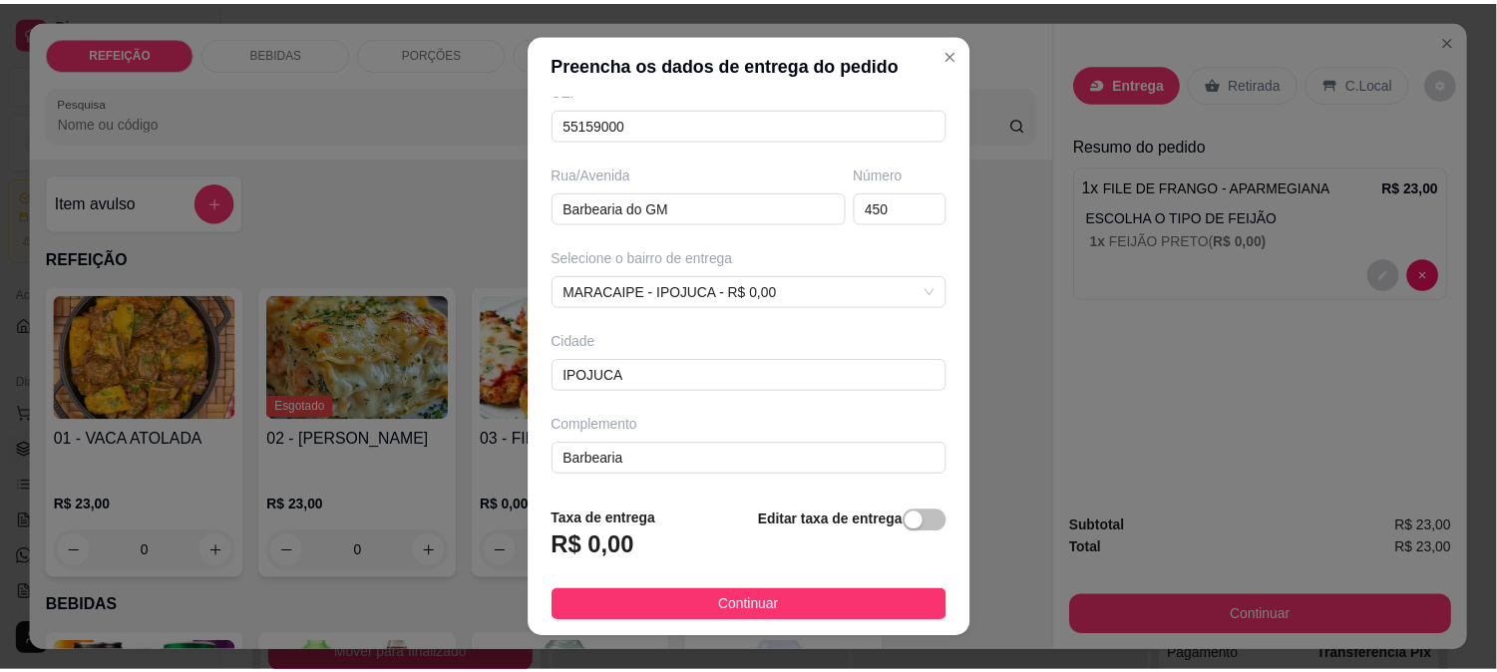
scroll to position [273, 0]
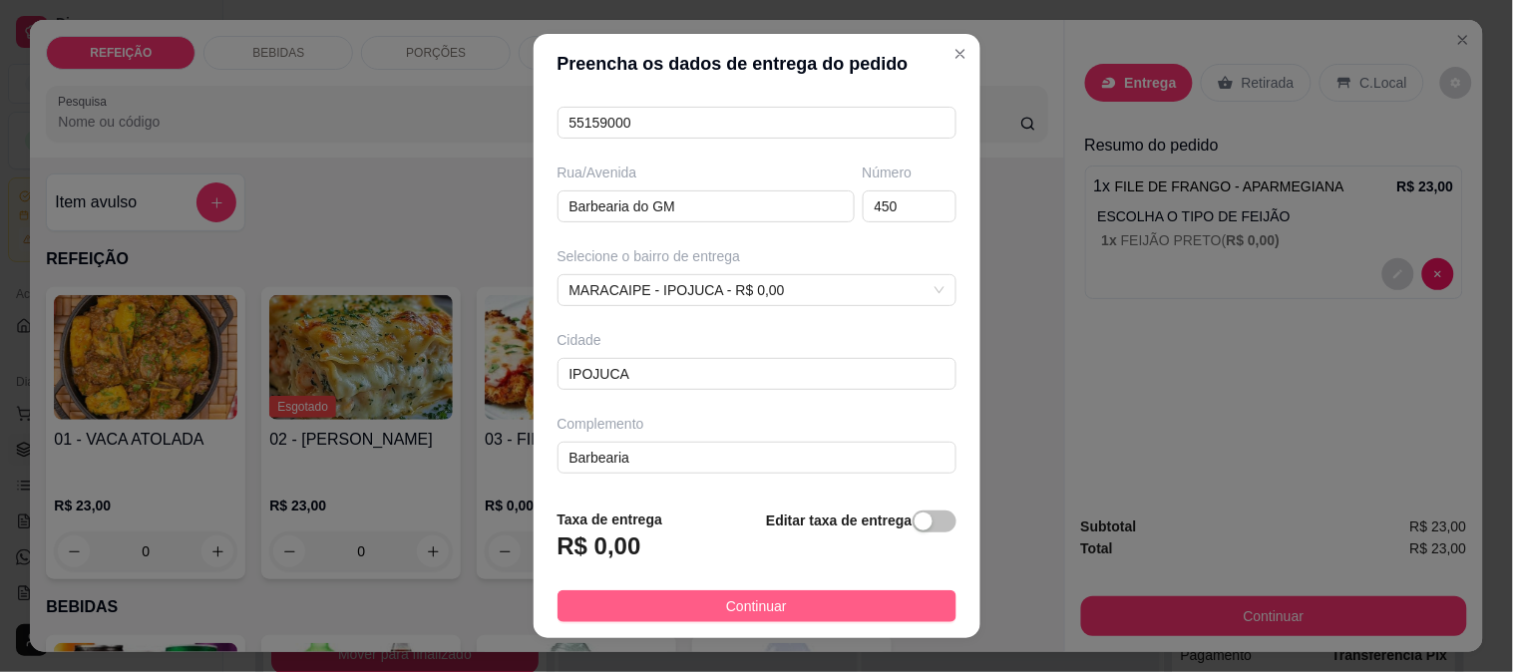
type input "GM"
click at [670, 605] on button "Continuar" at bounding box center [757, 606] width 399 height 32
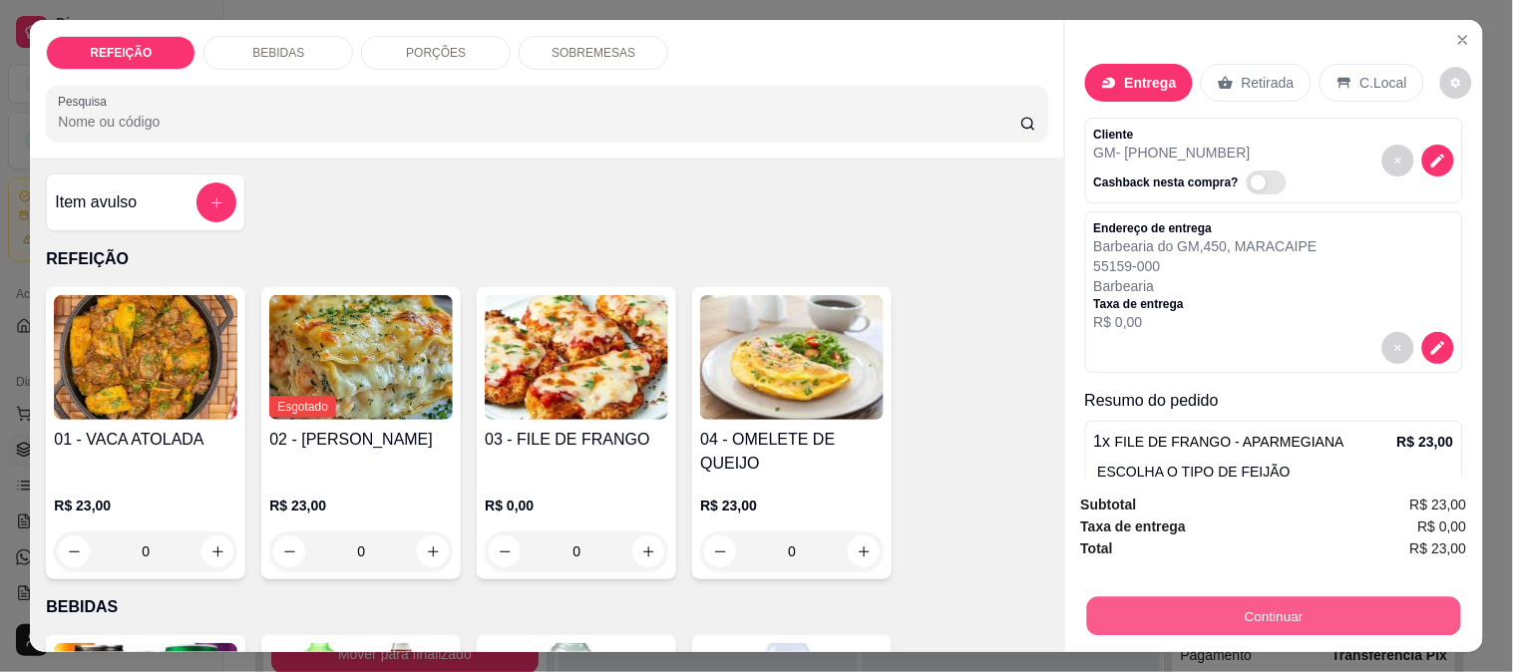
click at [1181, 610] on button "Continuar" at bounding box center [1273, 615] width 374 height 39
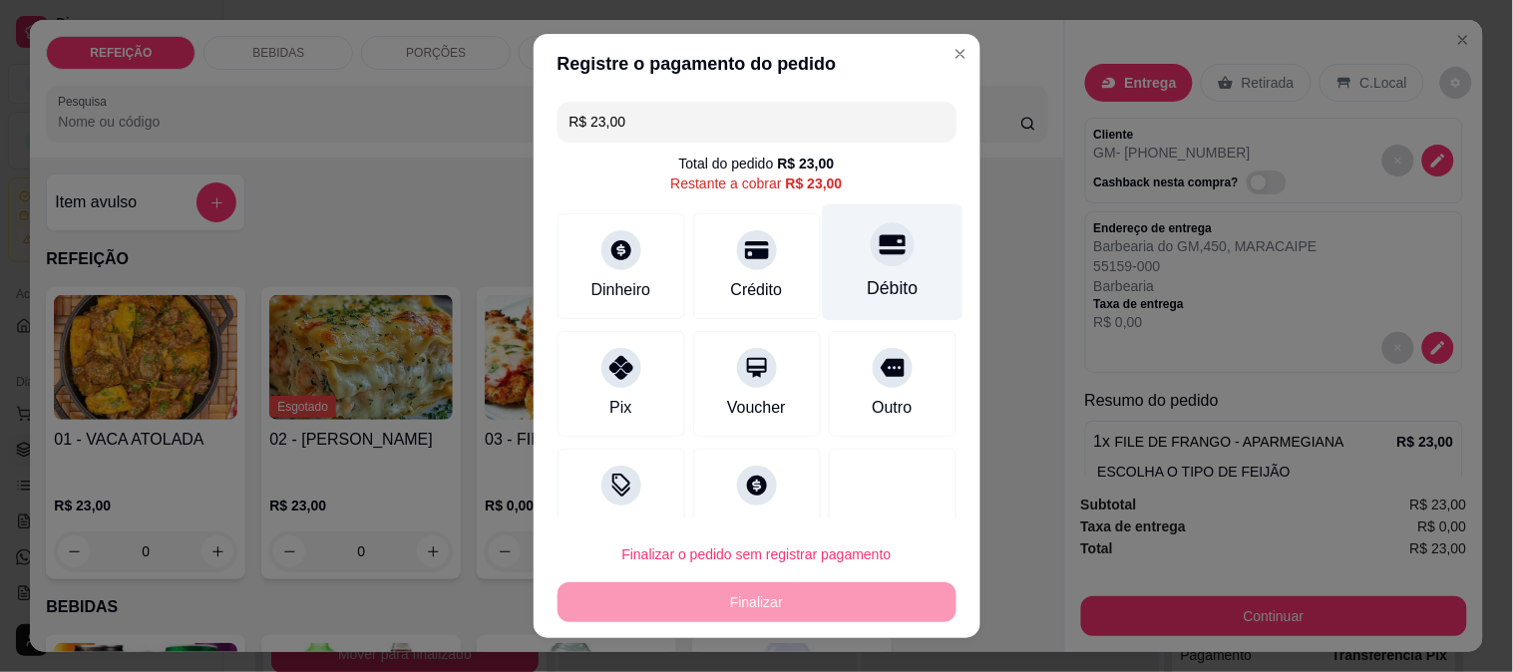
click at [835, 265] on div "Débito" at bounding box center [892, 261] width 141 height 117
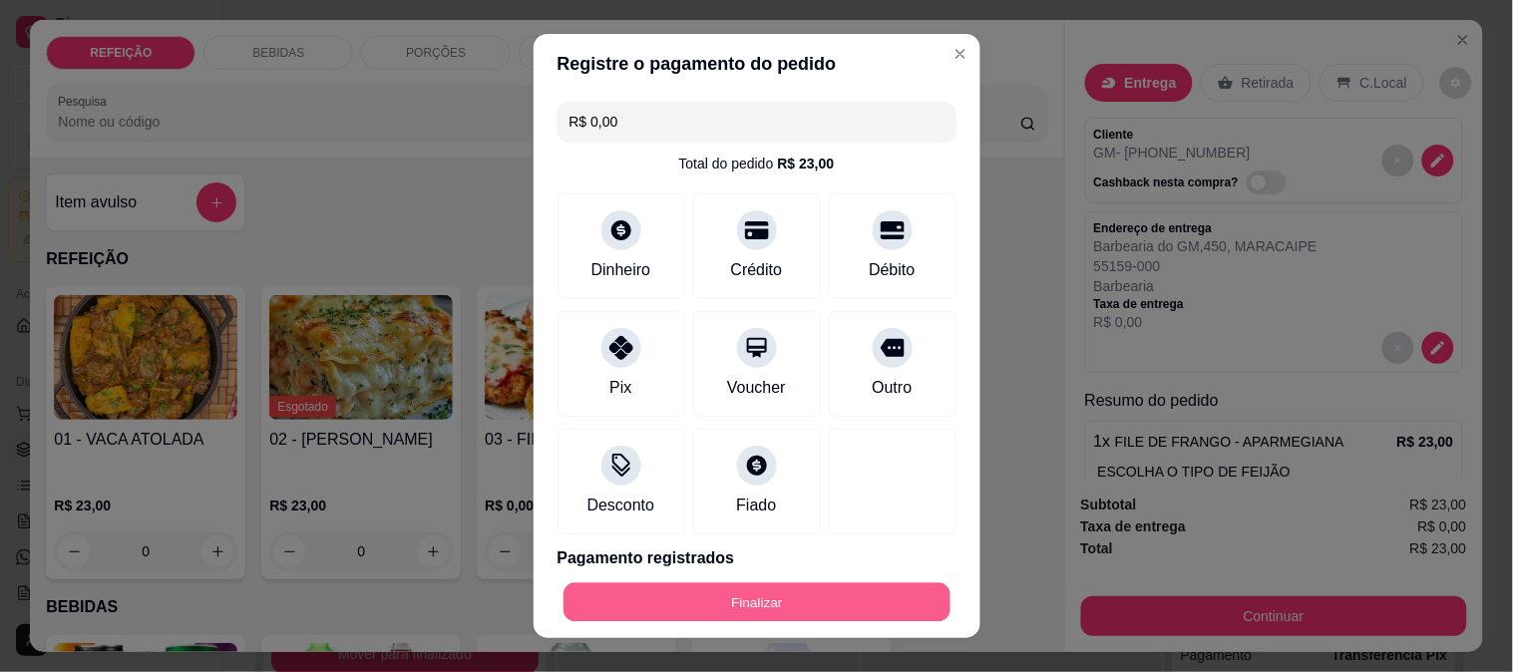
click at [813, 593] on button "Finalizar" at bounding box center [757, 602] width 387 height 39
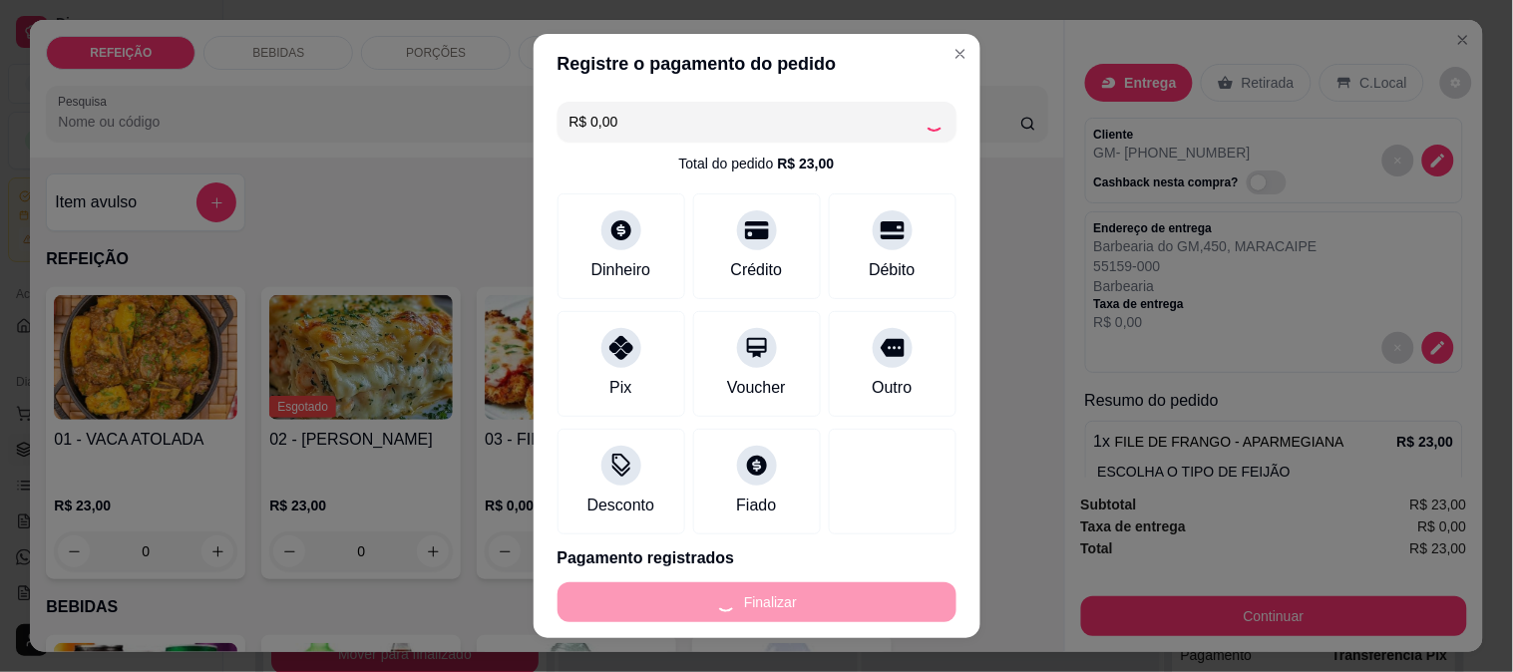
type input "-R$ 23,00"
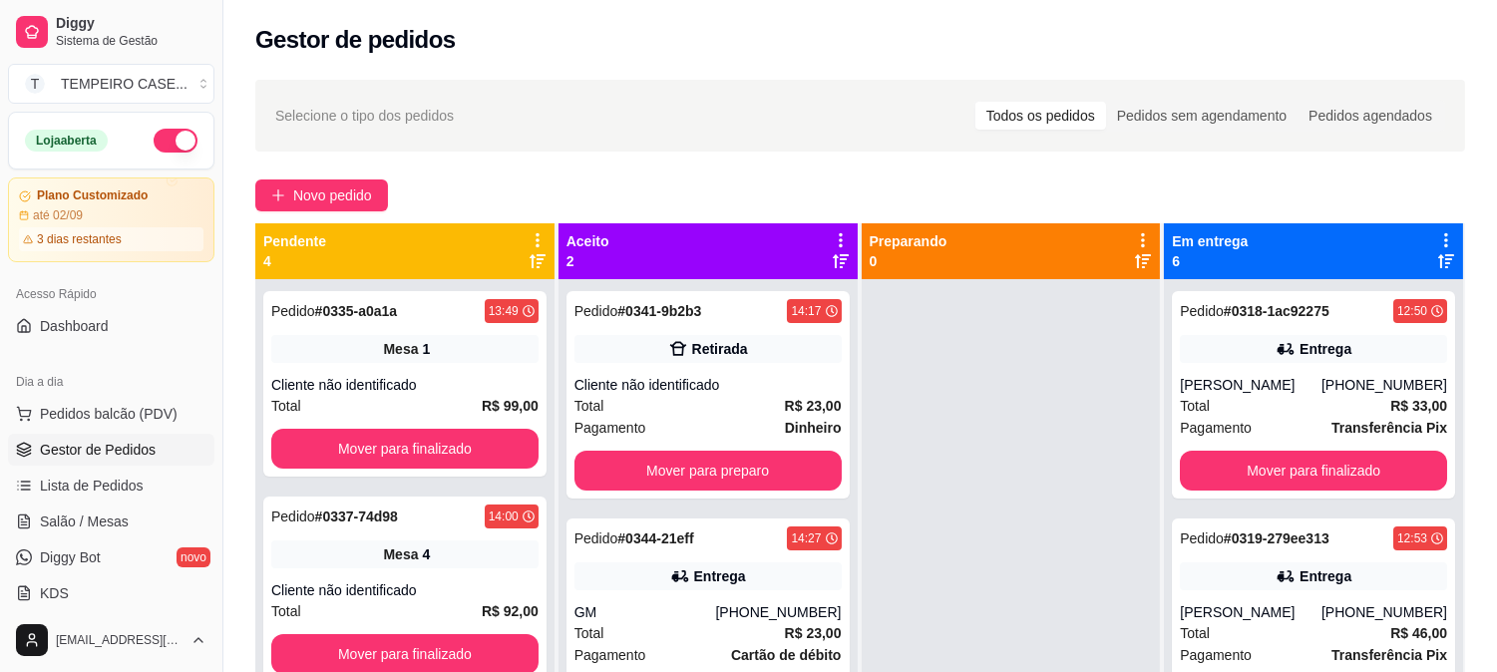
click at [163, 140] on button "button" at bounding box center [176, 141] width 44 height 24
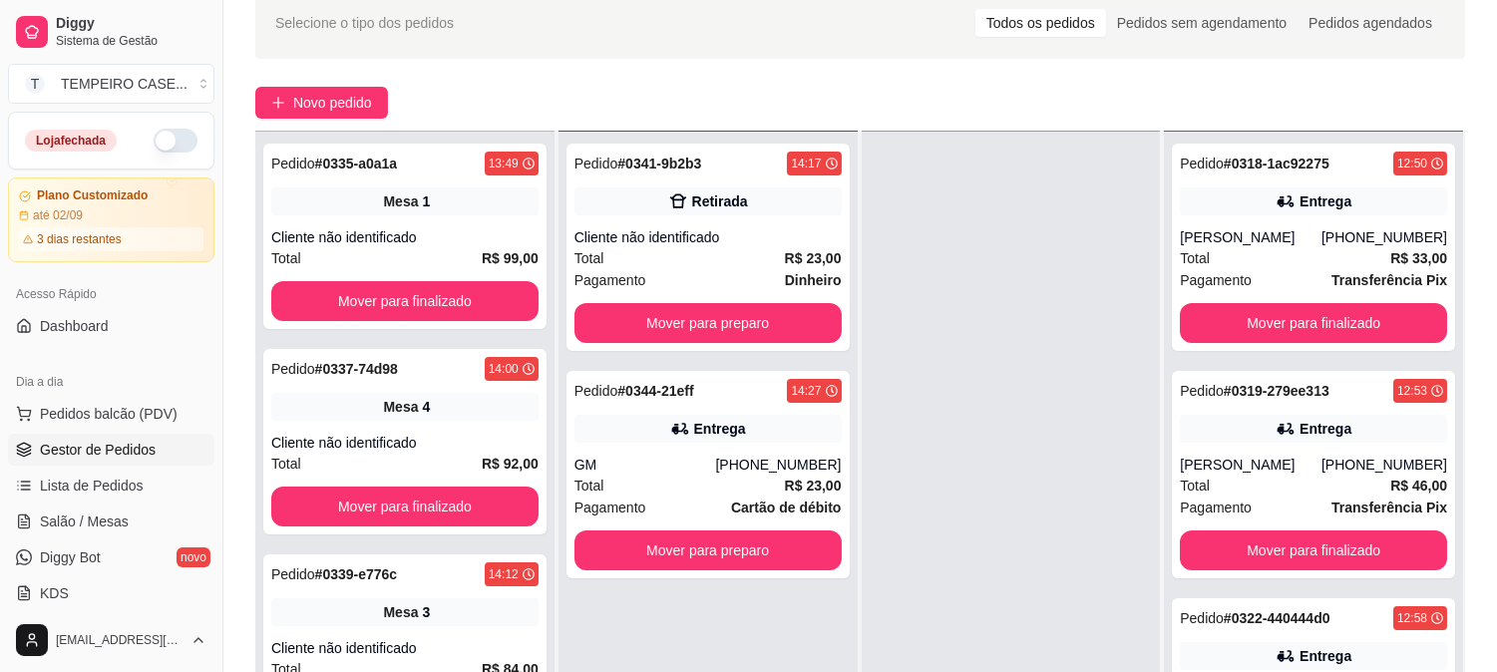
scroll to position [221, 0]
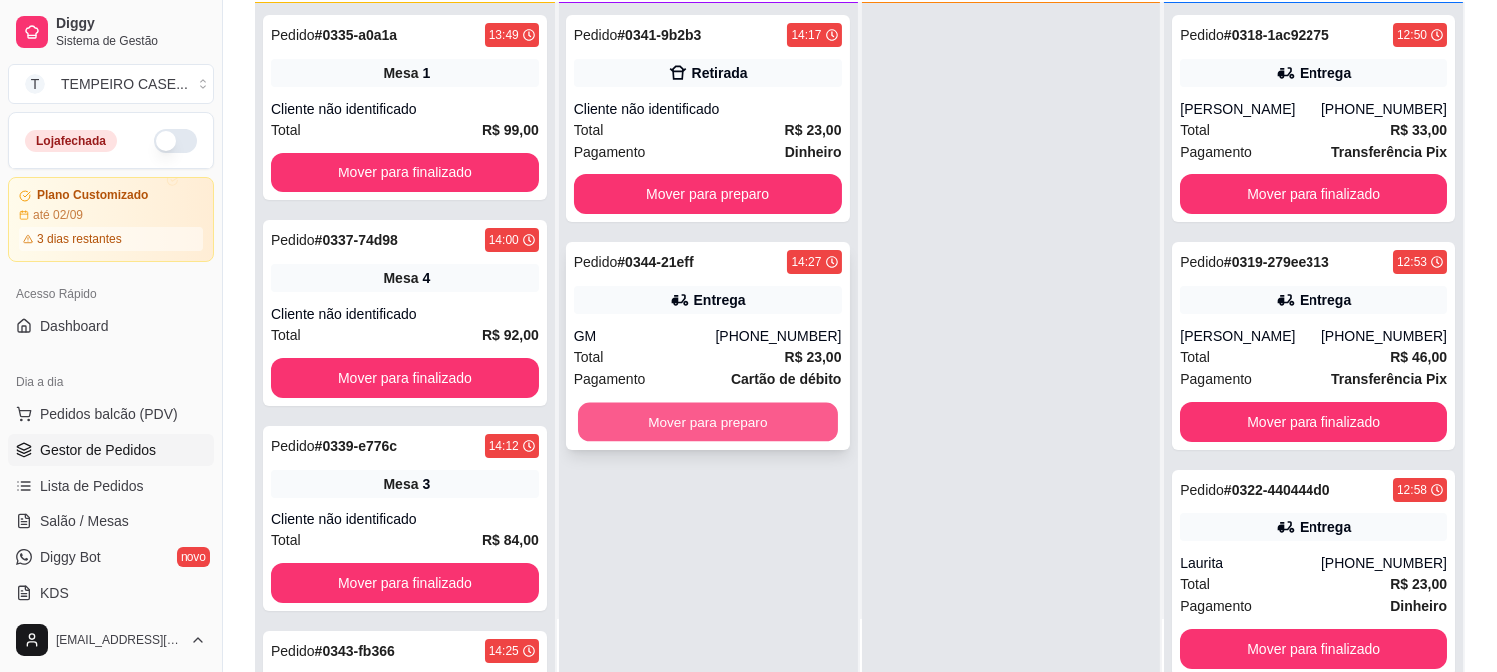
click at [735, 432] on button "Mover para preparo" at bounding box center [707, 422] width 259 height 39
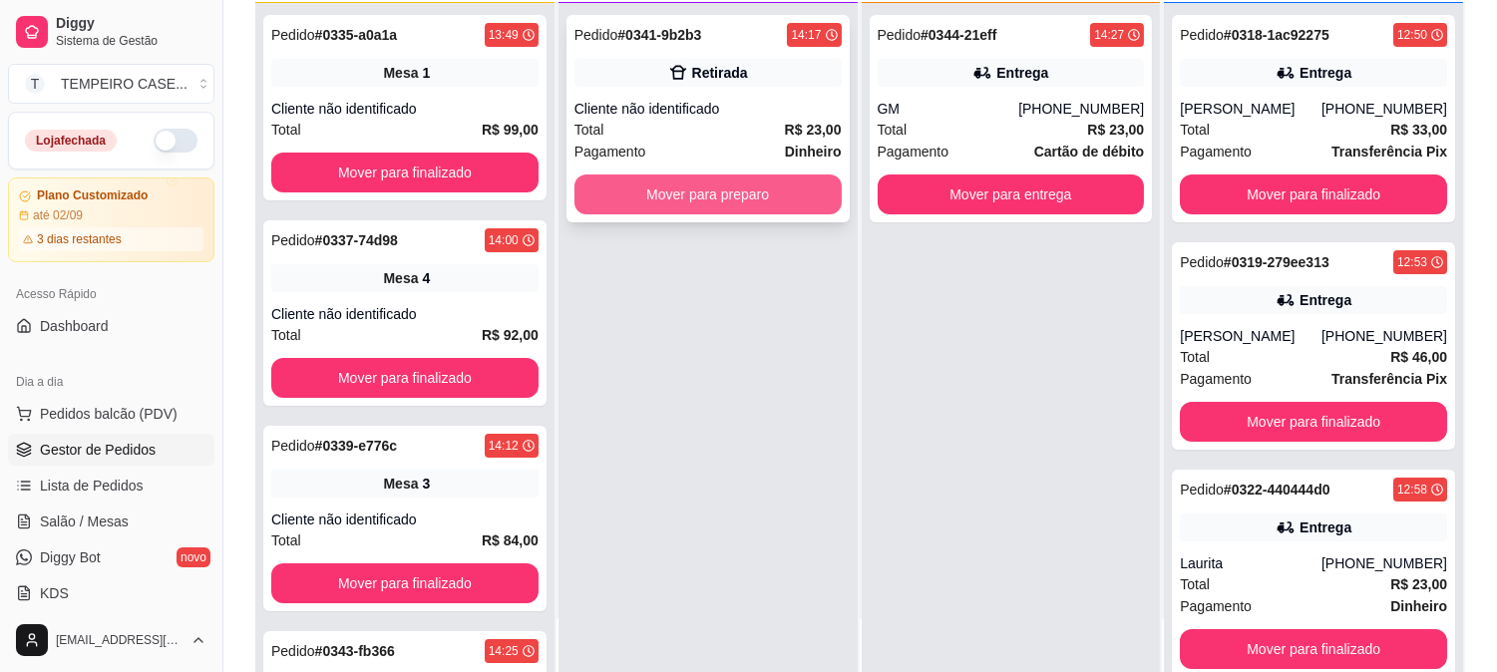
click at [782, 194] on button "Mover para preparo" at bounding box center [707, 195] width 267 height 40
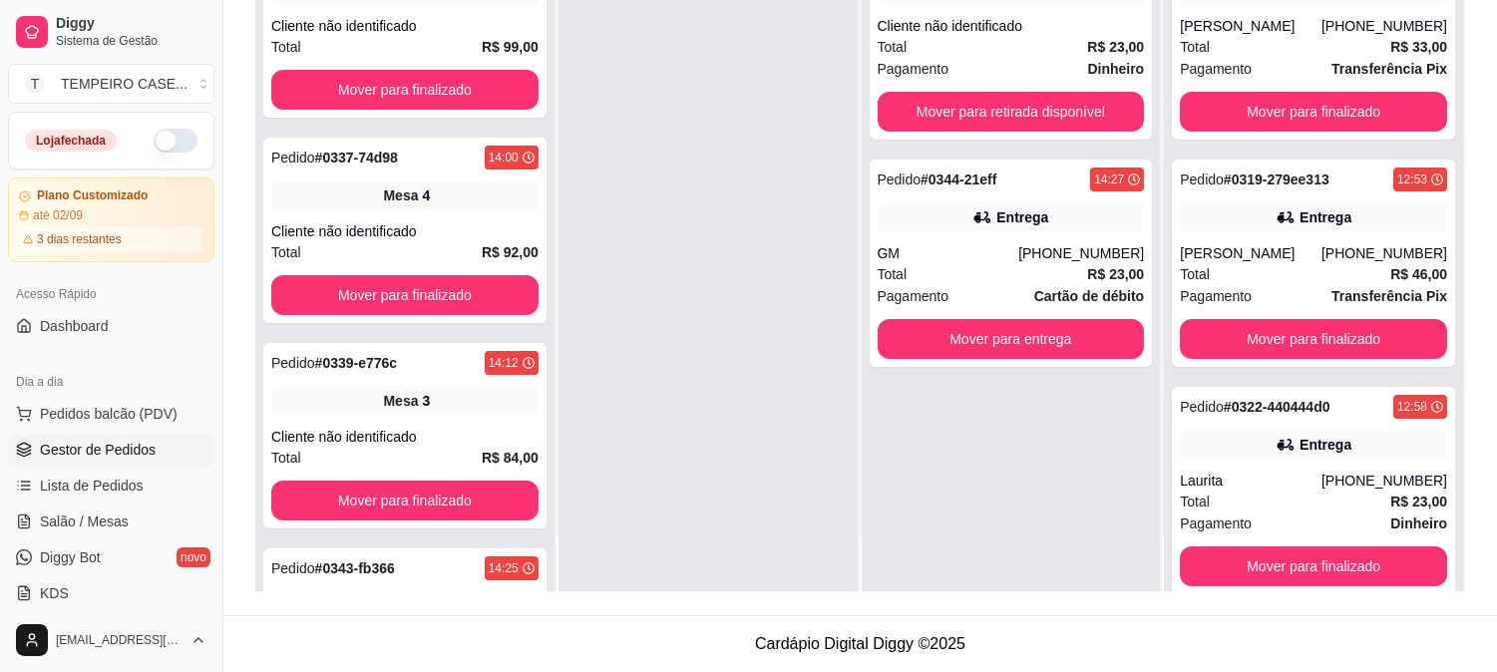
scroll to position [0, 0]
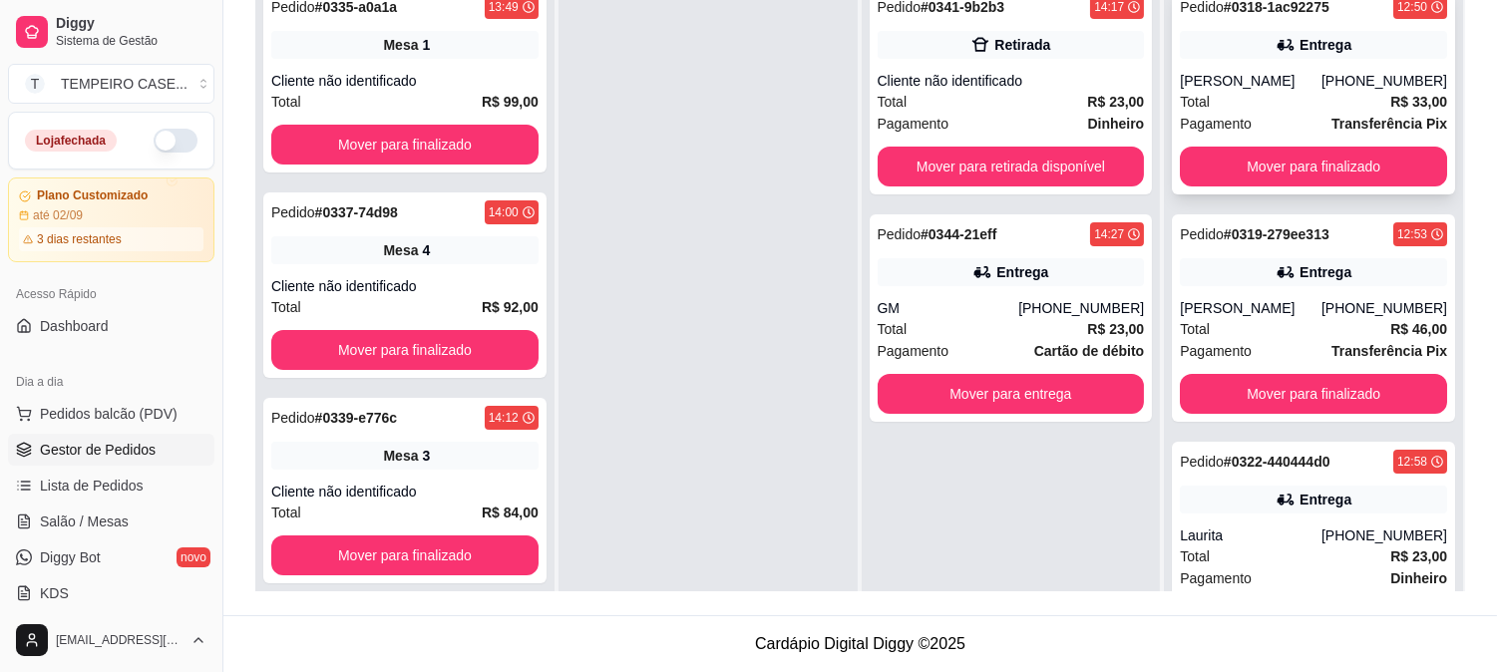
click at [1229, 141] on div "Pedido # 0318-1ac92275 12:50 Entrega Flávio [PHONE_NUMBER] Total R$ 33,00 Pagam…" at bounding box center [1313, 90] width 283 height 207
click at [1259, 168] on button "Mover para finalizado" at bounding box center [1313, 167] width 259 height 39
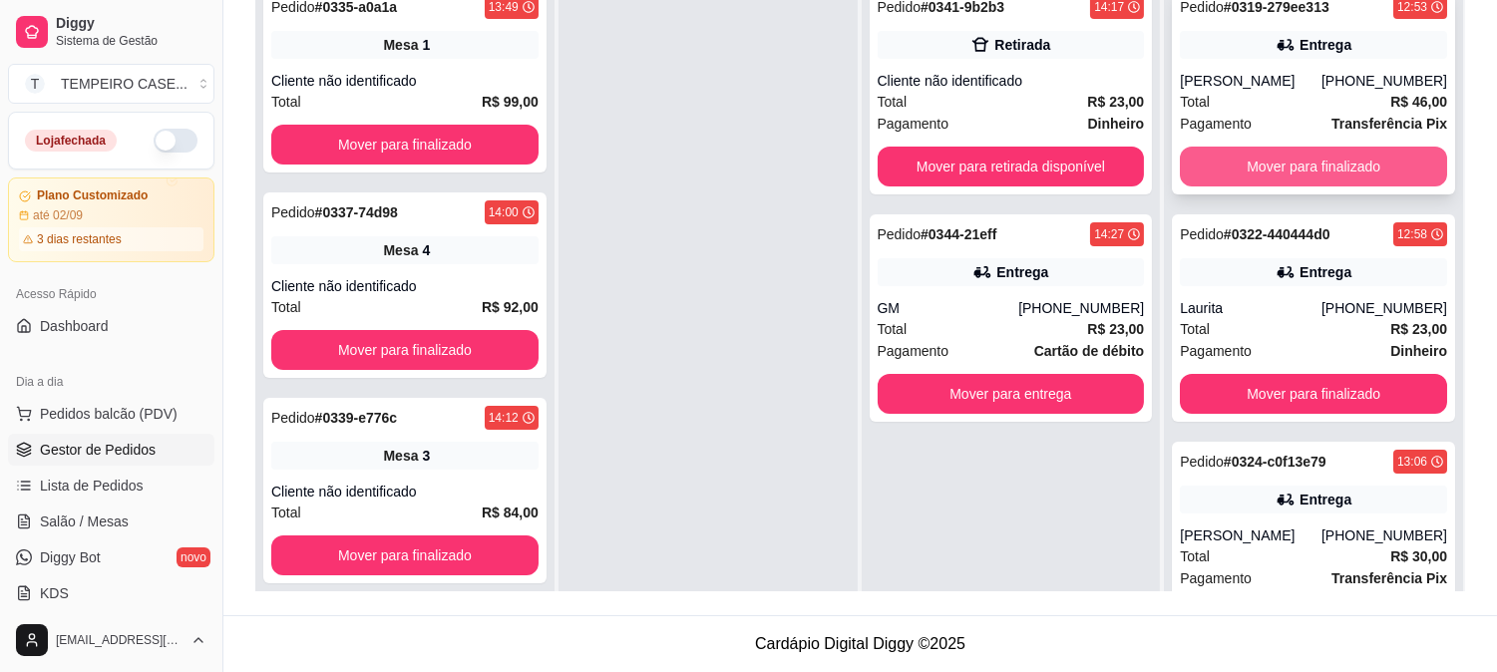
click at [1264, 170] on button "Mover para finalizado" at bounding box center [1313, 167] width 267 height 40
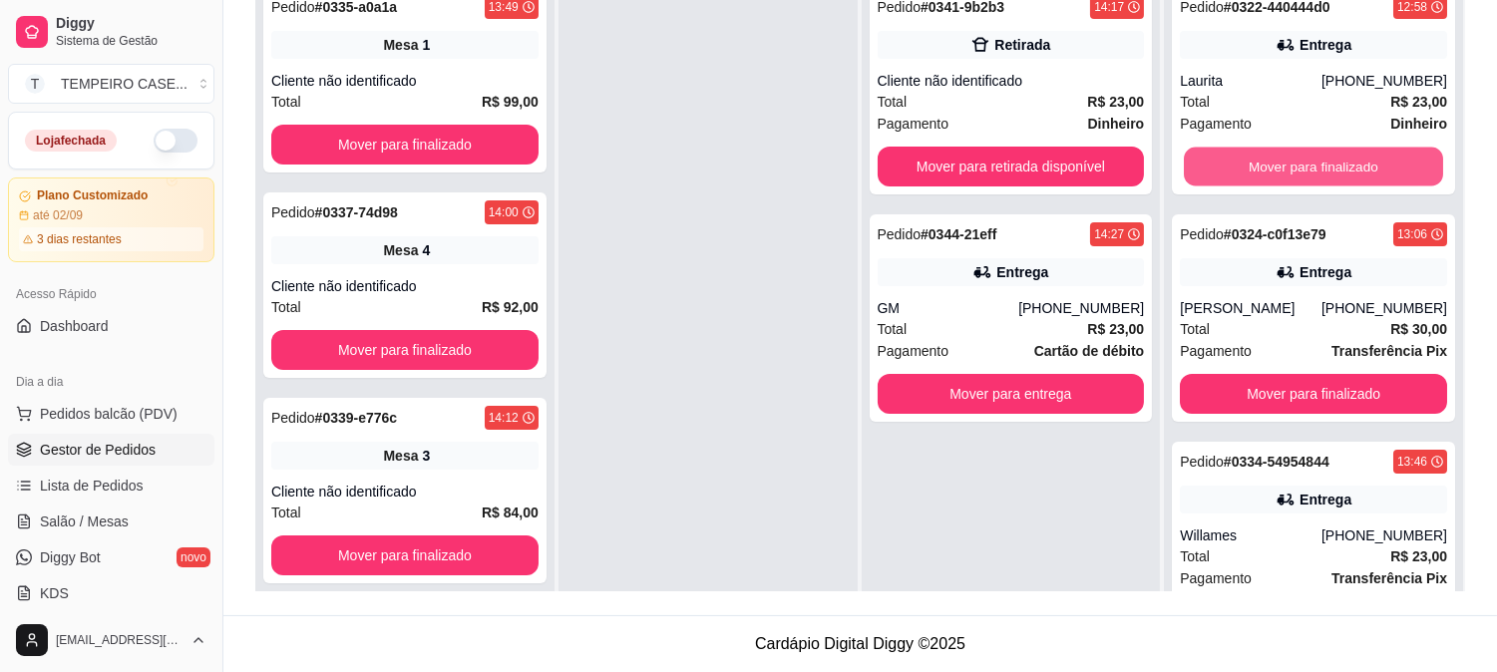
click at [1264, 170] on button "Mover para finalizado" at bounding box center [1313, 167] width 259 height 39
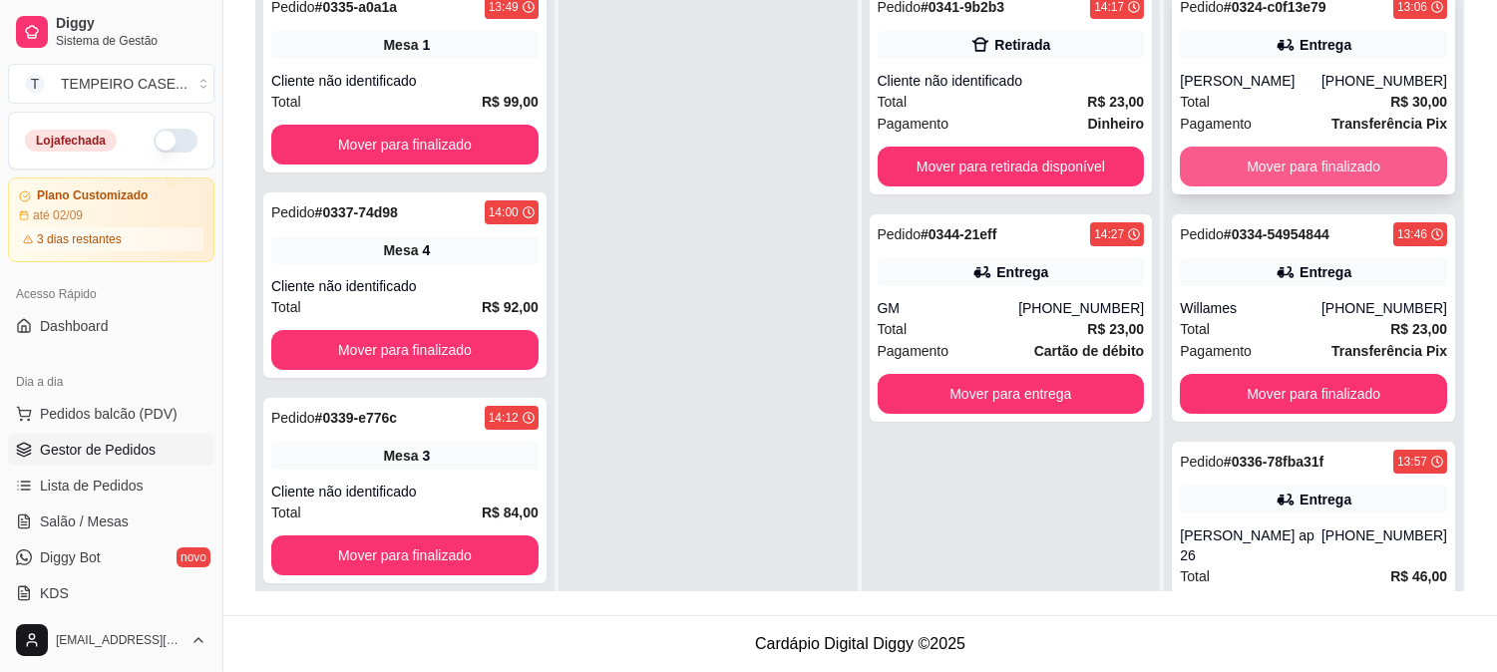
click at [1275, 187] on button "Mover para finalizado" at bounding box center [1313, 167] width 267 height 40
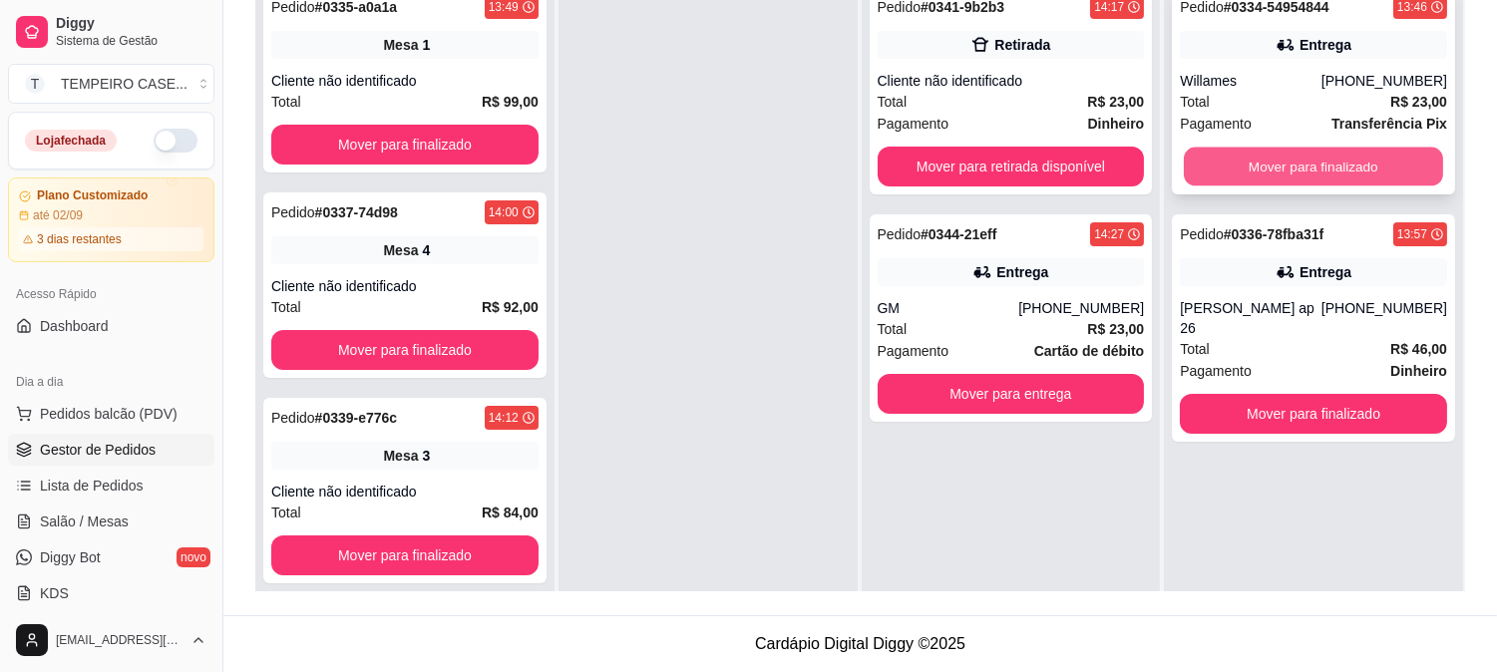
click at [1283, 183] on button "Mover para finalizado" at bounding box center [1313, 167] width 259 height 39
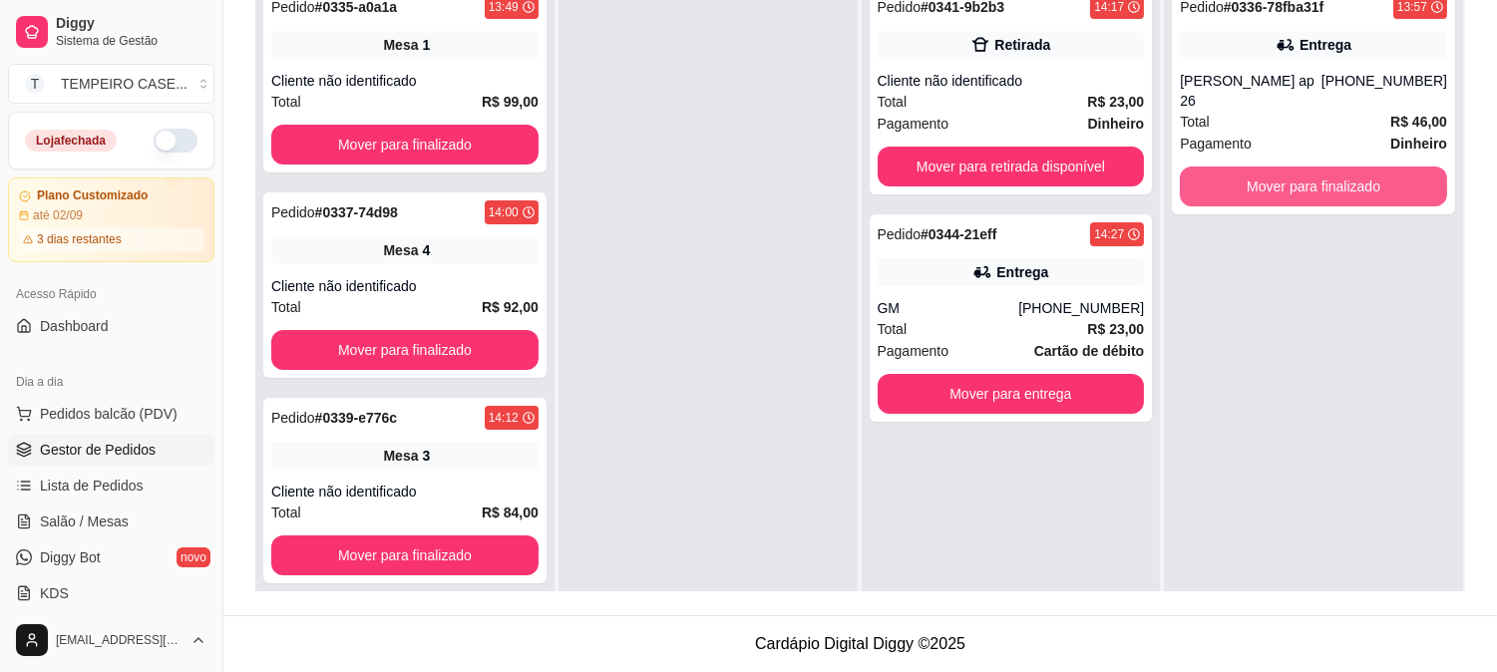
click at [1283, 183] on button "Mover para finalizado" at bounding box center [1313, 187] width 267 height 40
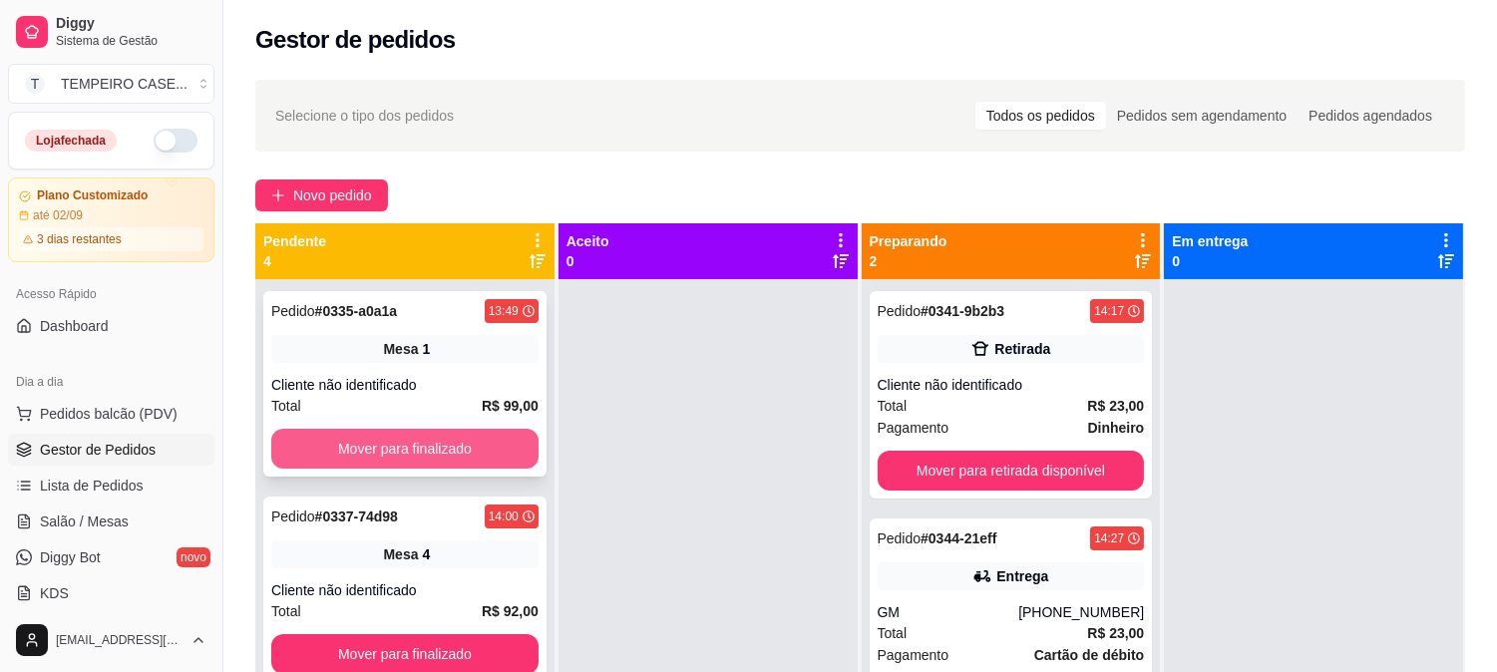
click at [452, 457] on button "Mover para finalizado" at bounding box center [404, 449] width 267 height 40
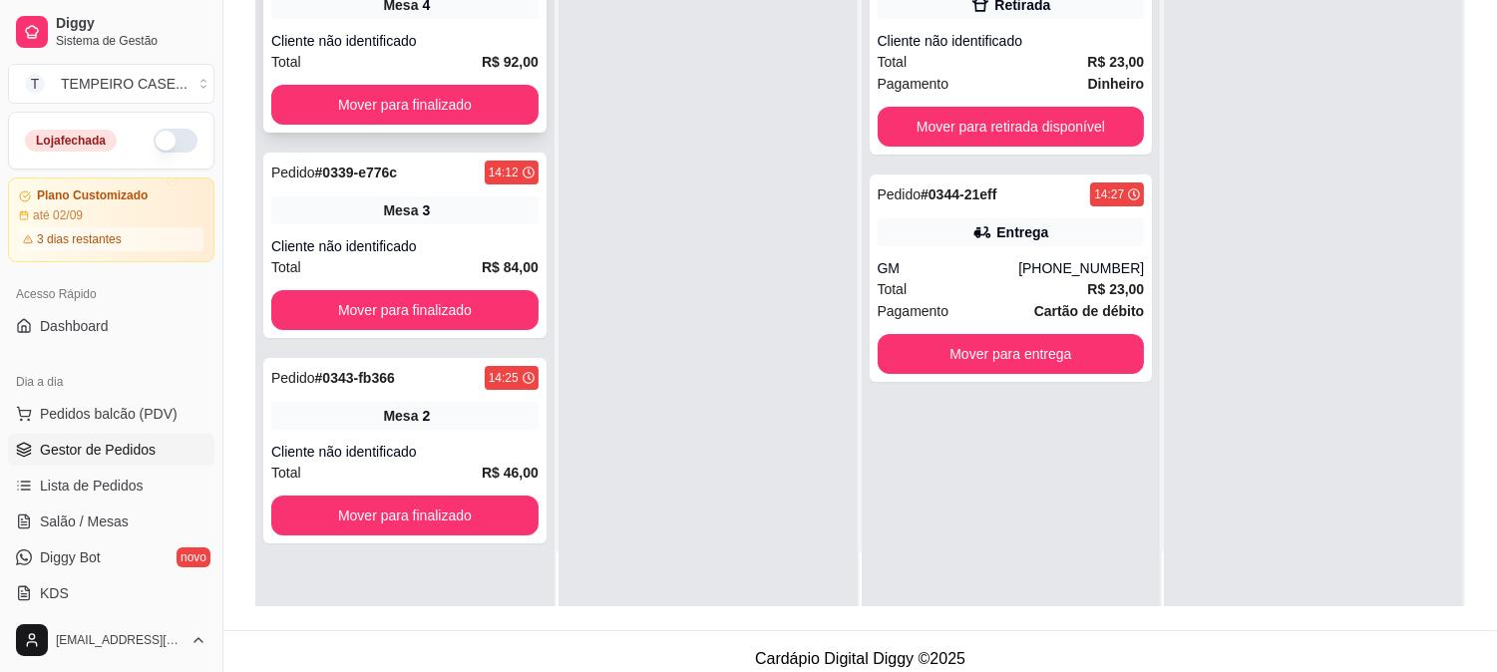
scroll to position [304, 0]
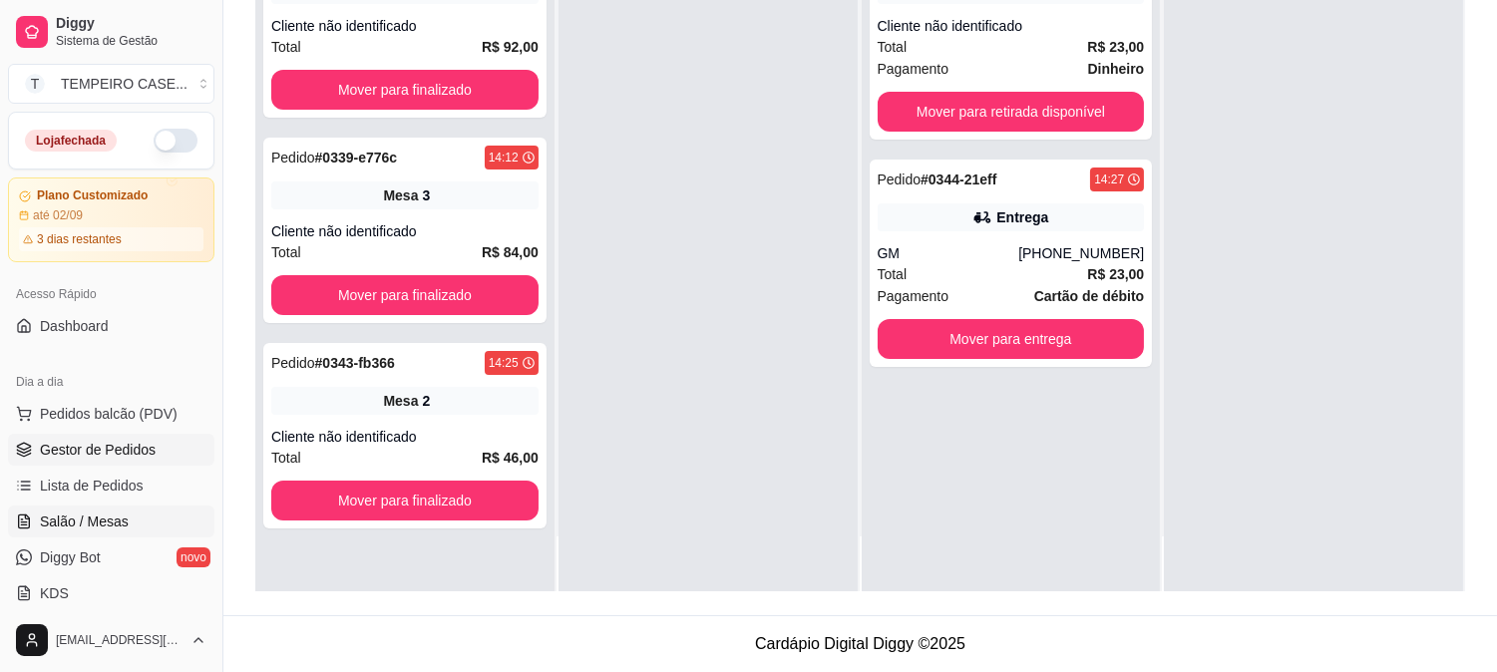
click at [75, 529] on span "Salão / Mesas" at bounding box center [84, 522] width 89 height 20
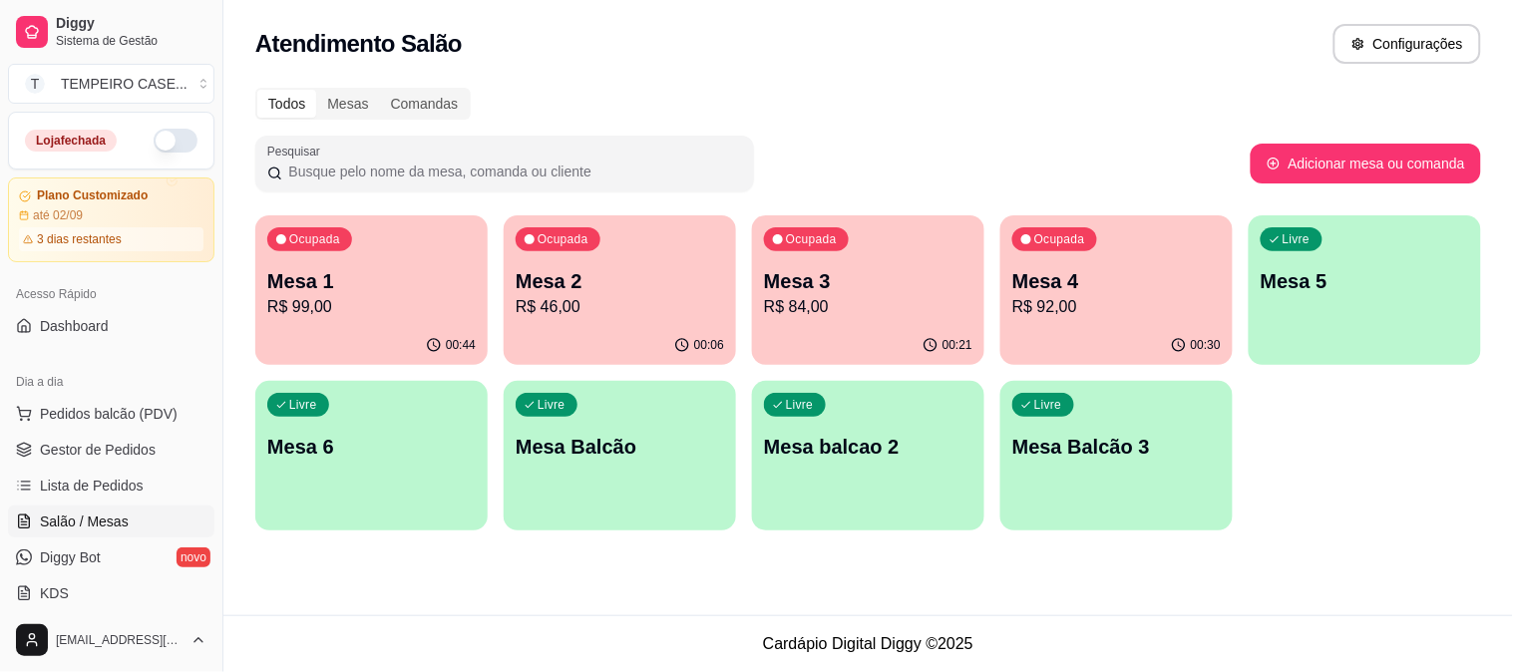
click at [371, 265] on div "Ocupada Mesa 1 R$ 99,00" at bounding box center [371, 270] width 232 height 111
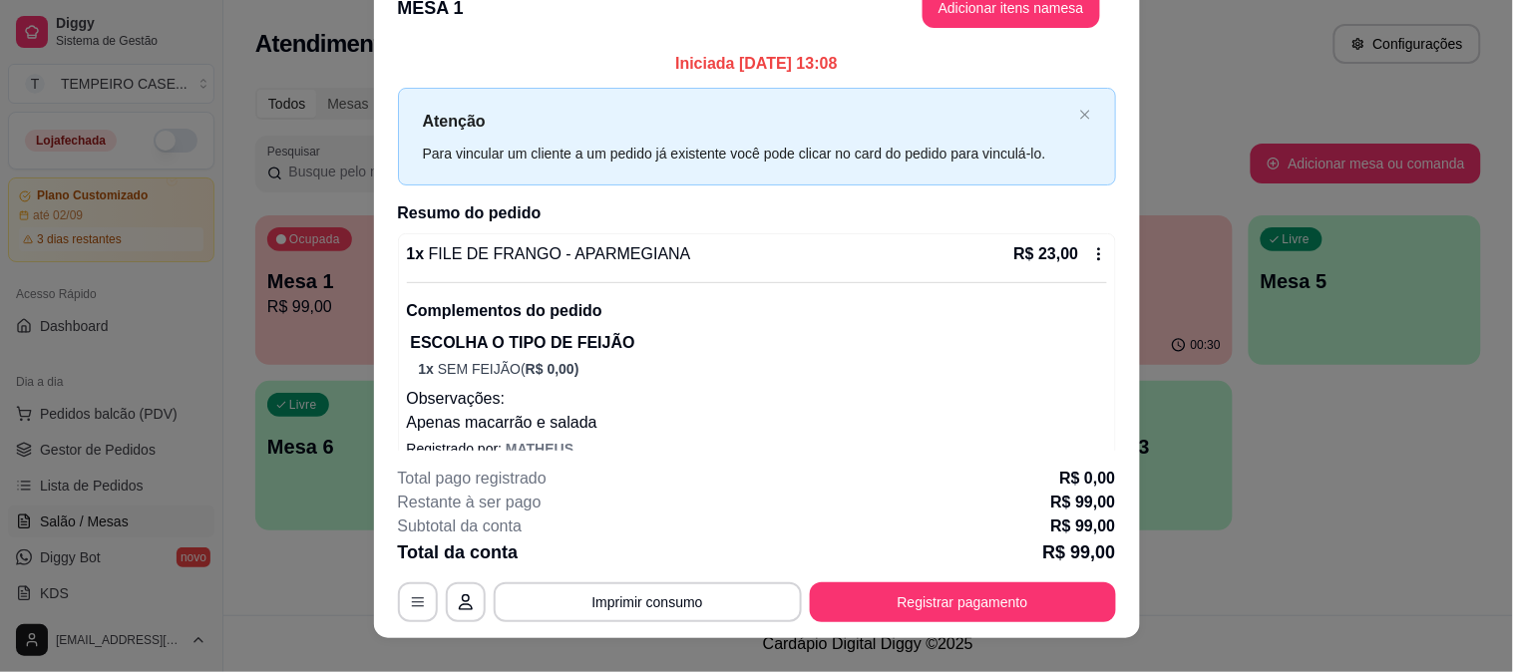
scroll to position [61, 0]
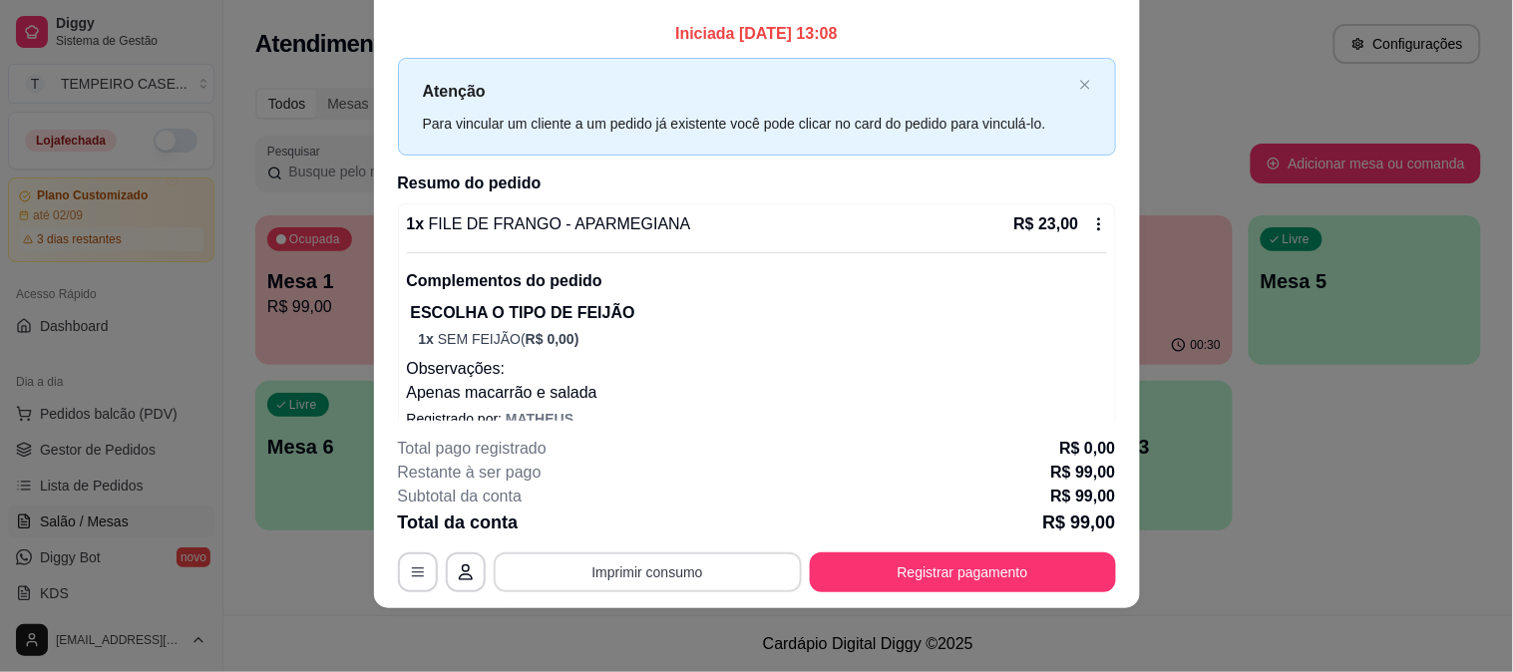
click at [672, 572] on button "Imprimir consumo" at bounding box center [648, 573] width 308 height 40
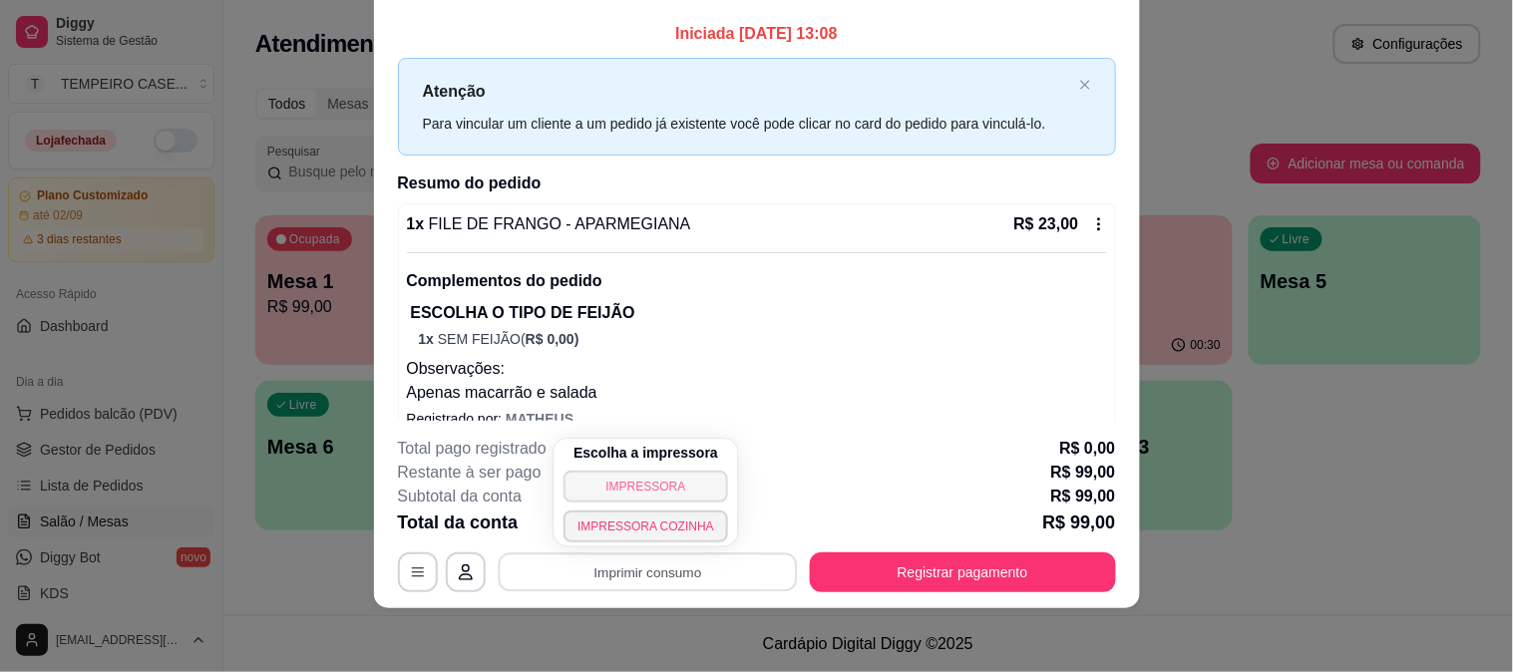
click at [665, 466] on div "Escolha a impressora IMPRESSORA IMPRESSORA COZINHA" at bounding box center [646, 493] width 185 height 108
click at [669, 473] on button "IMPRESSORA" at bounding box center [646, 487] width 165 height 32
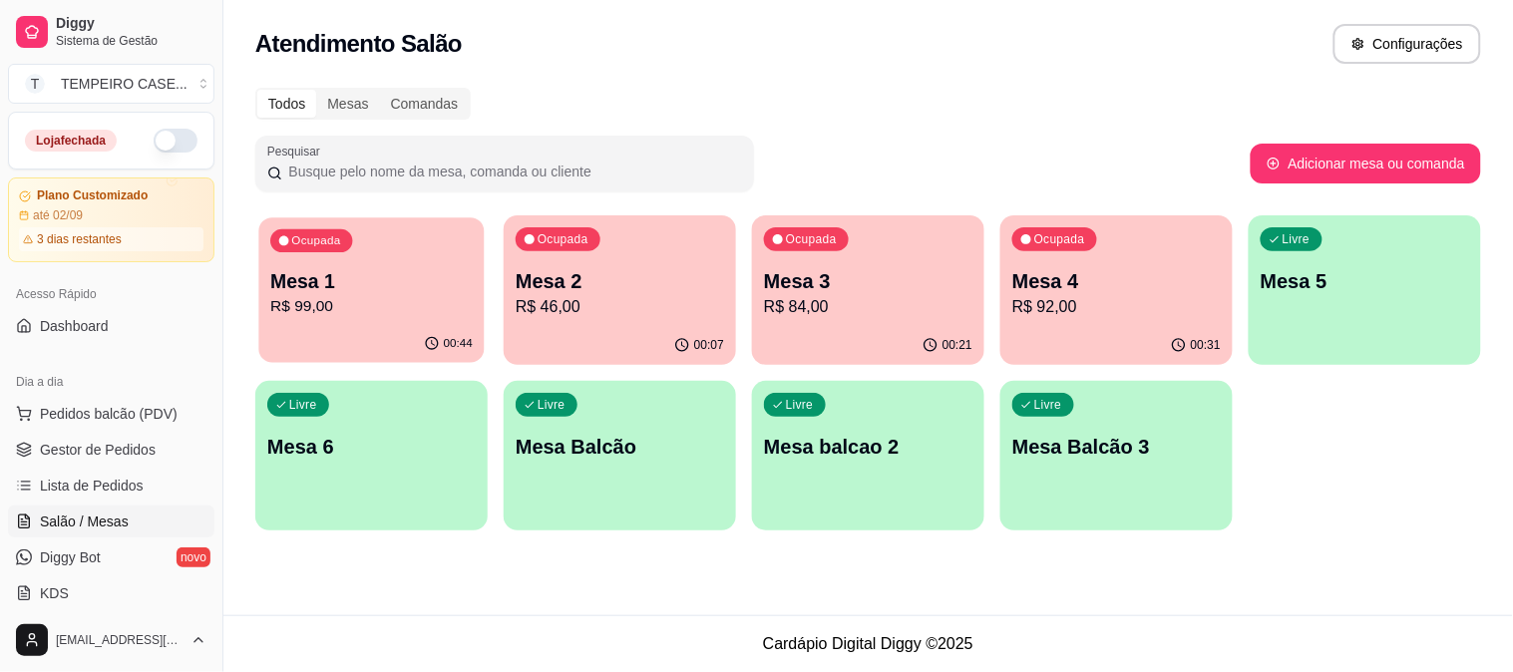
click at [353, 337] on div "00:44" at bounding box center [370, 344] width 225 height 38
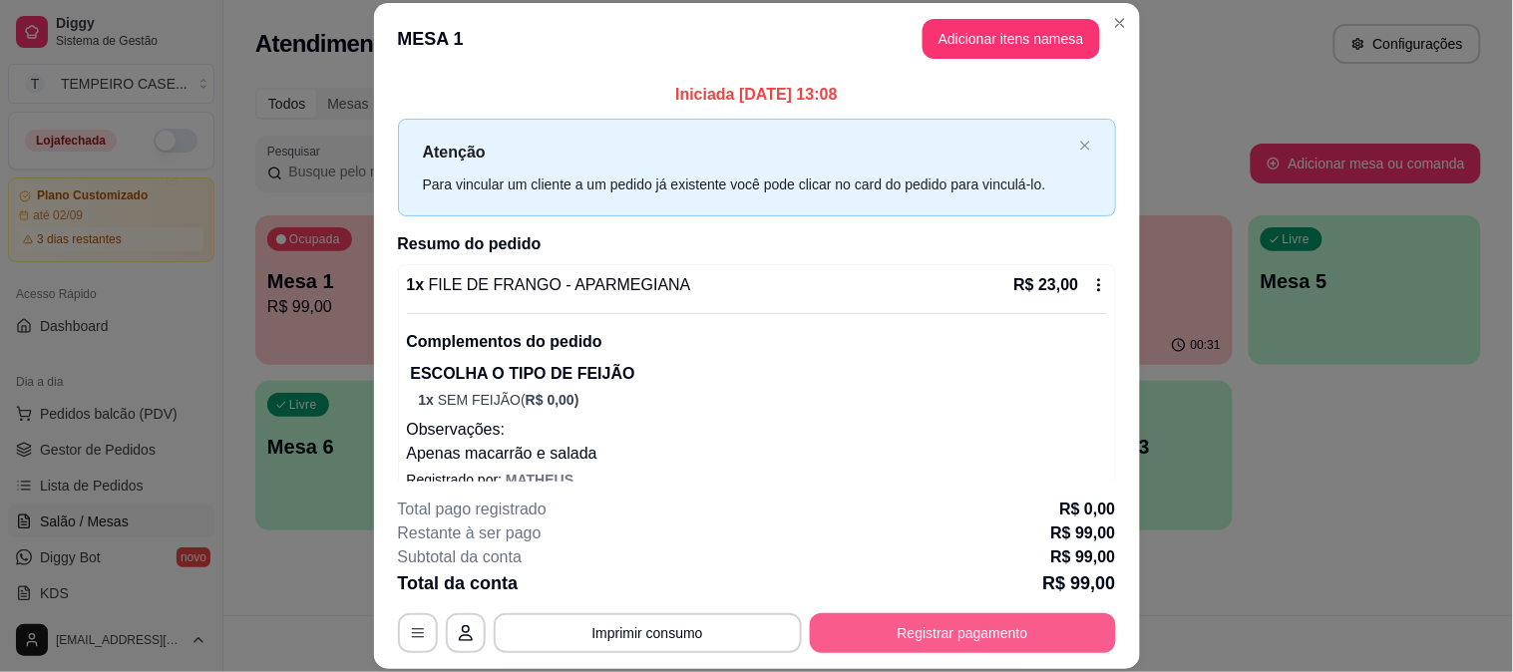
click at [906, 630] on button "Registrar pagamento" at bounding box center [963, 633] width 306 height 40
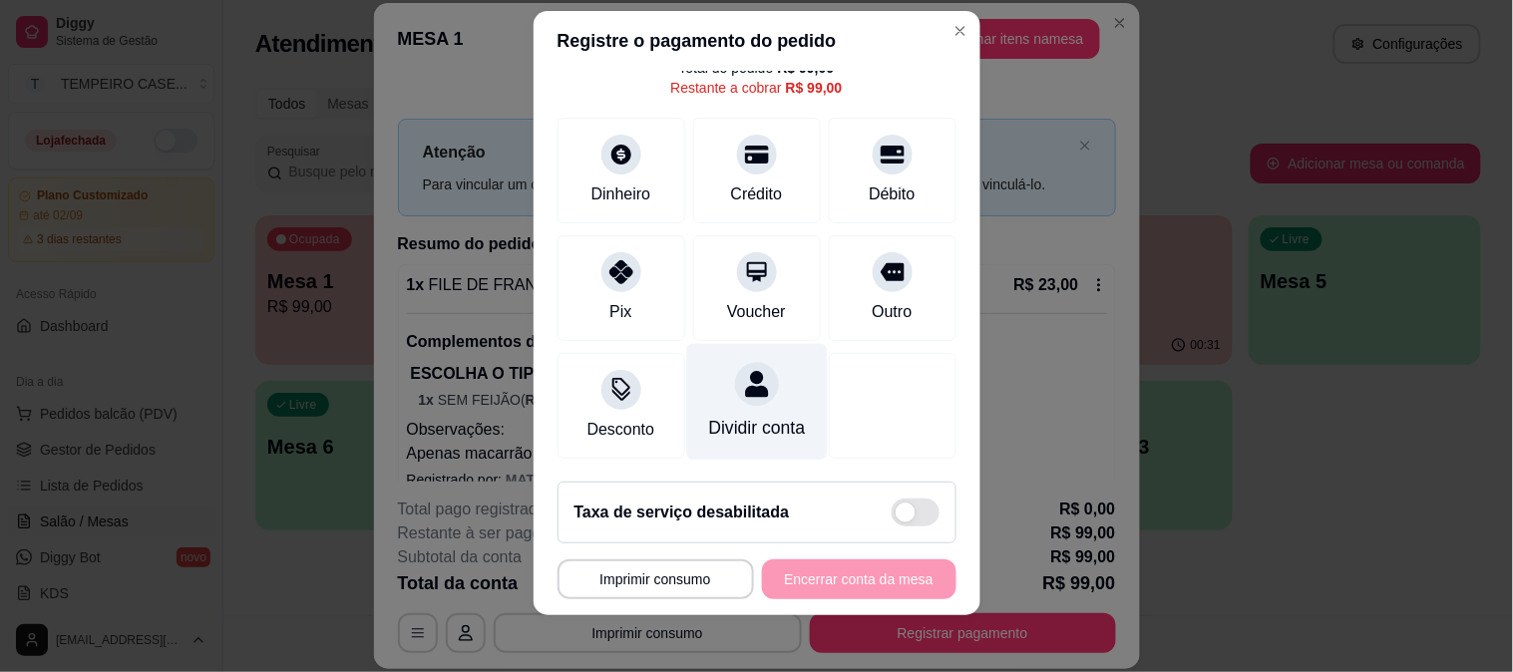
scroll to position [30, 0]
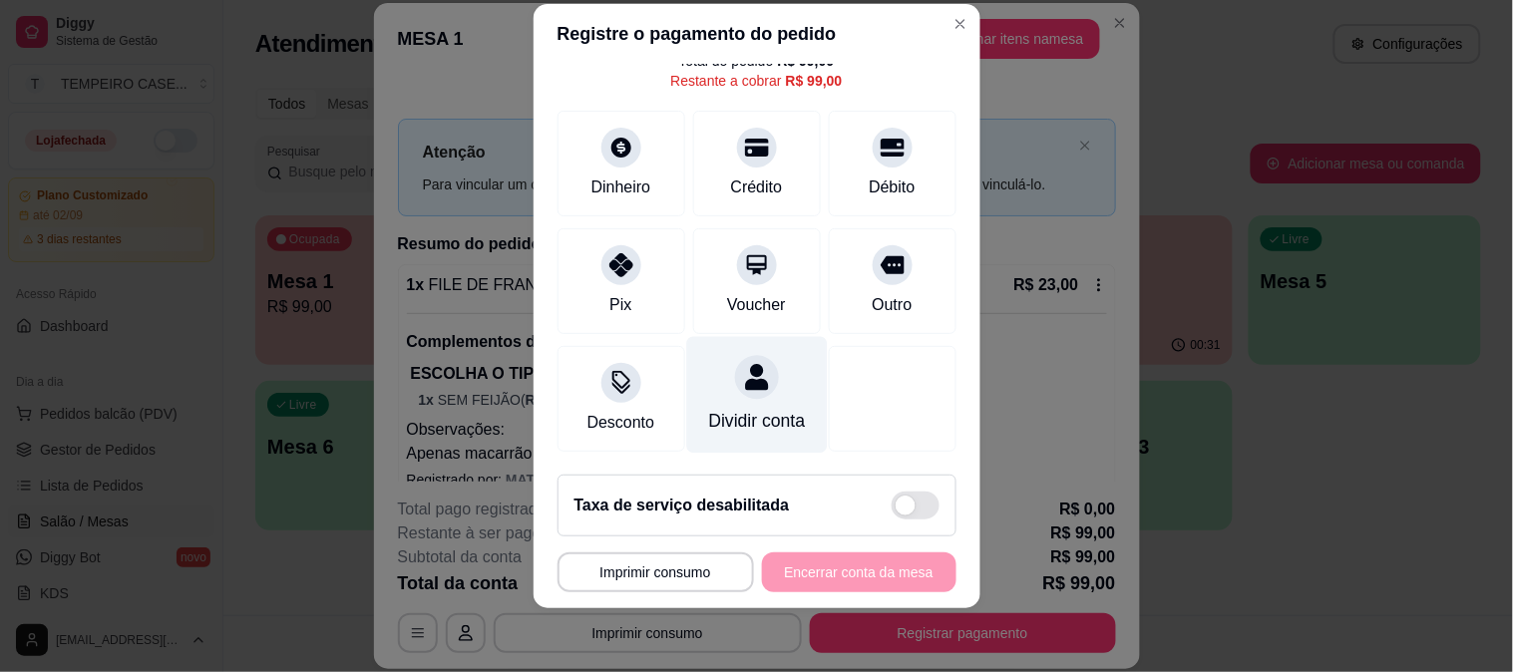
click at [724, 408] on div "Dividir conta" at bounding box center [756, 421] width 97 height 26
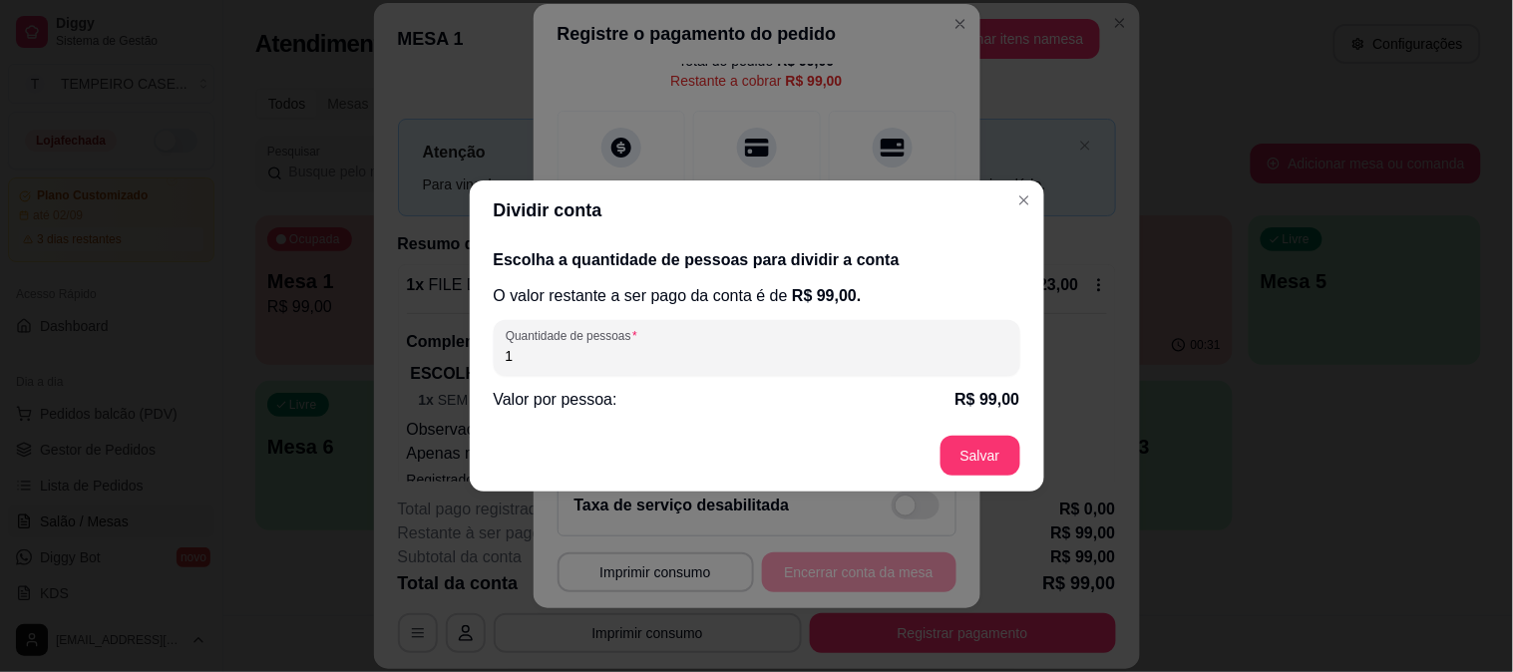
drag, startPoint x: 730, startPoint y: 366, endPoint x: 370, endPoint y: 372, distance: 360.1
click at [370, 372] on div "Dividir conta Escolha a quantidade de pessoas para dividir a conta O valor rest…" at bounding box center [756, 336] width 1513 height 672
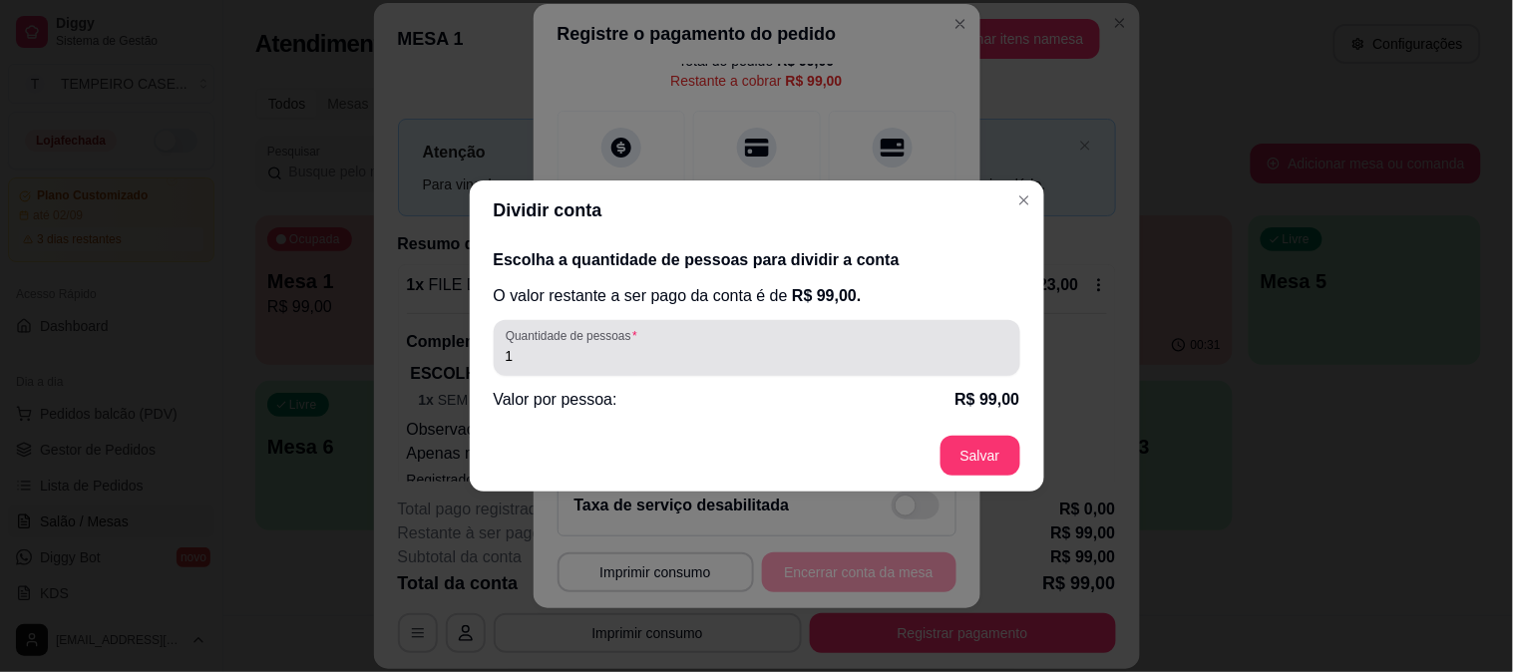
drag, startPoint x: 493, startPoint y: 352, endPoint x: 543, endPoint y: 349, distance: 50.0
click at [543, 349] on div "Quantidade de pessoas 1" at bounding box center [757, 348] width 527 height 56
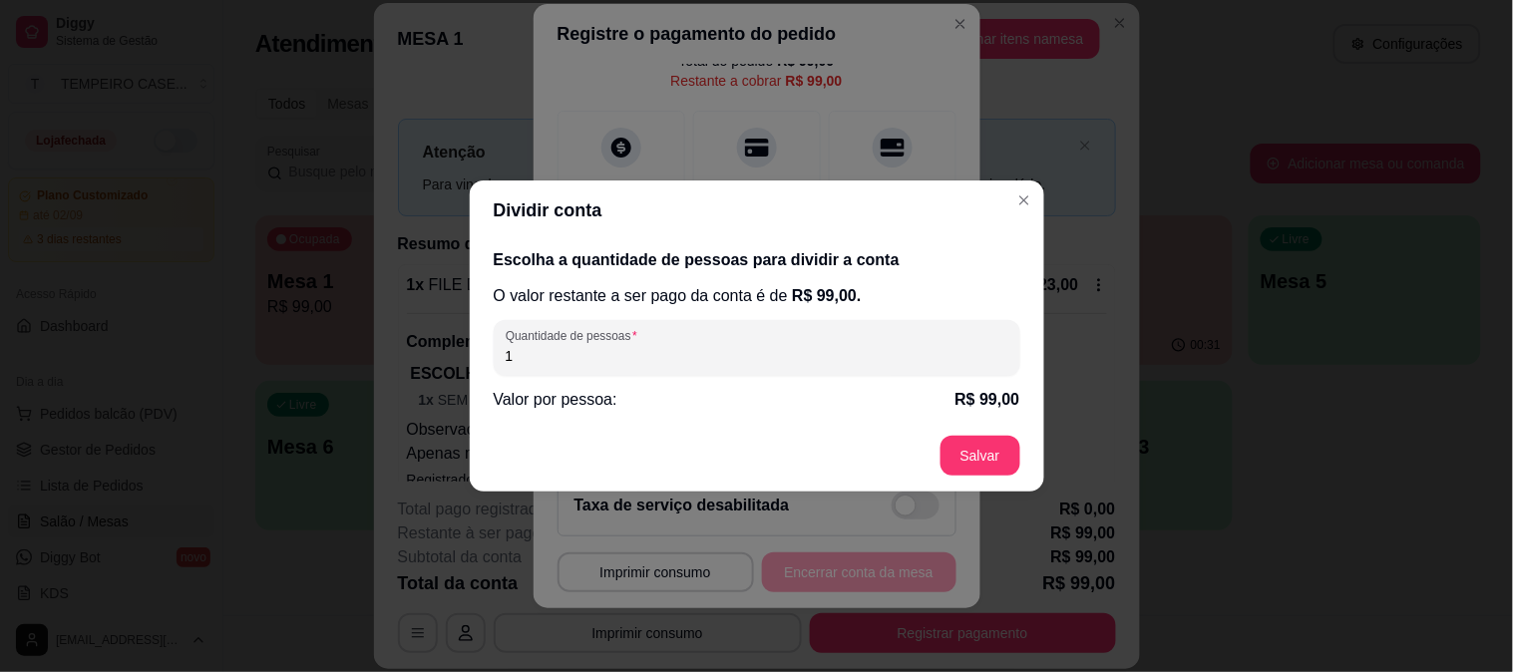
drag, startPoint x: 511, startPoint y: 349, endPoint x: 485, endPoint y: 344, distance: 26.4
click at [485, 344] on div "Escolha a quantidade de pessoas para dividir a conta O valor restante a ser pag…" at bounding box center [757, 330] width 574 height 180
type input "2"
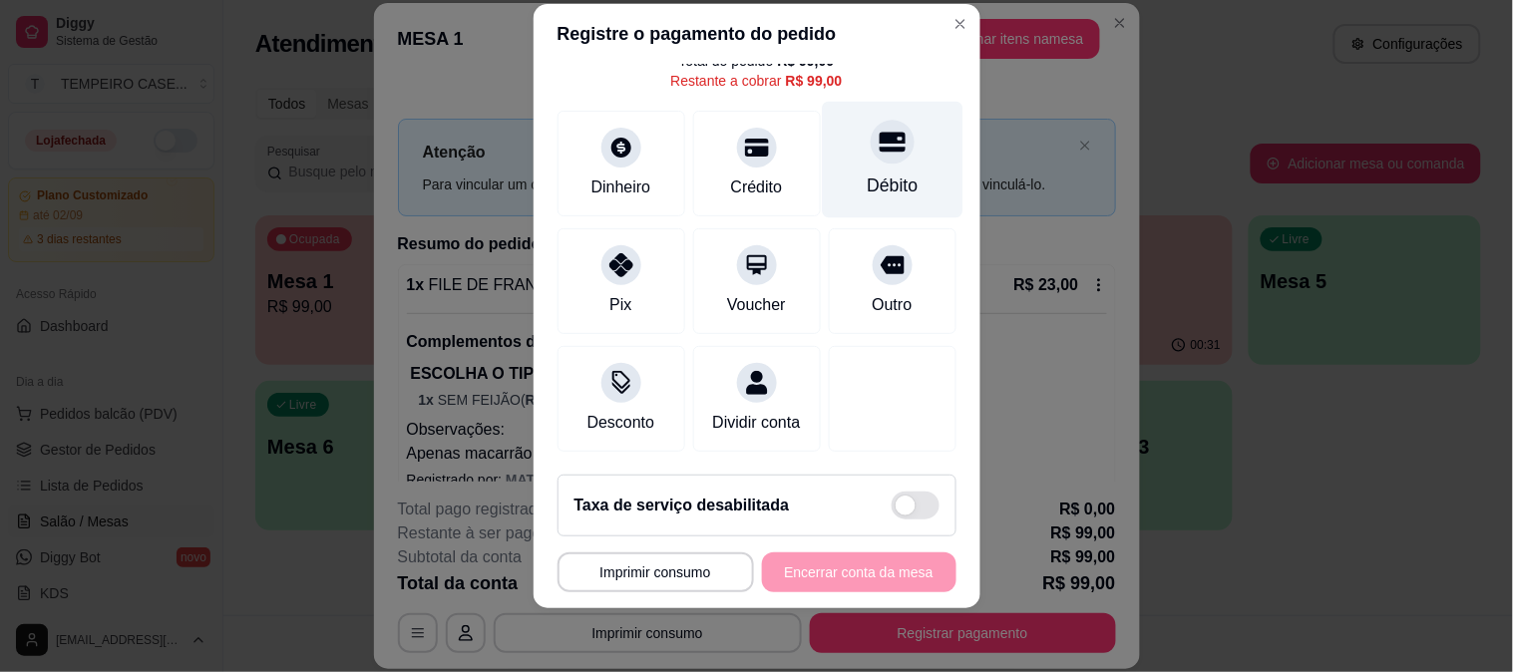
click at [879, 132] on icon at bounding box center [892, 142] width 26 height 20
type input "R$ 0,00"
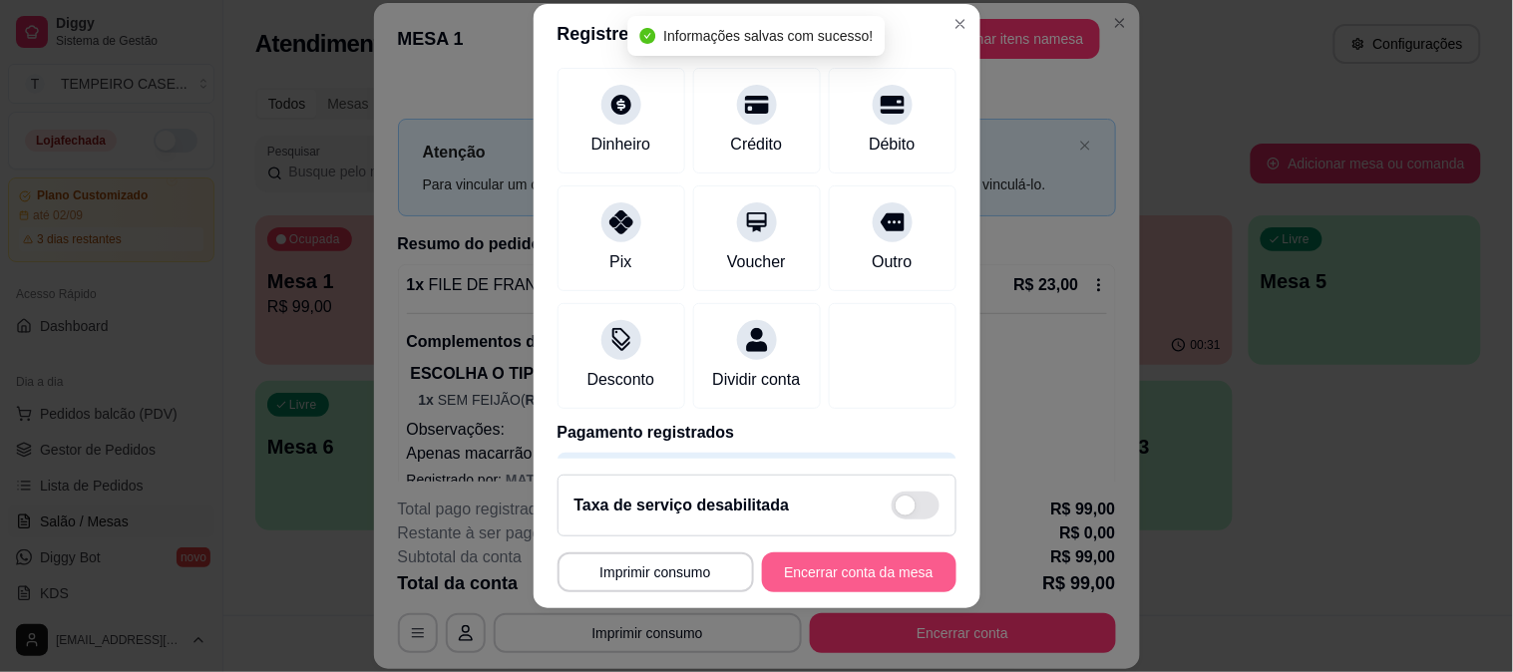
click at [881, 575] on button "Encerrar conta da mesa" at bounding box center [859, 573] width 194 height 40
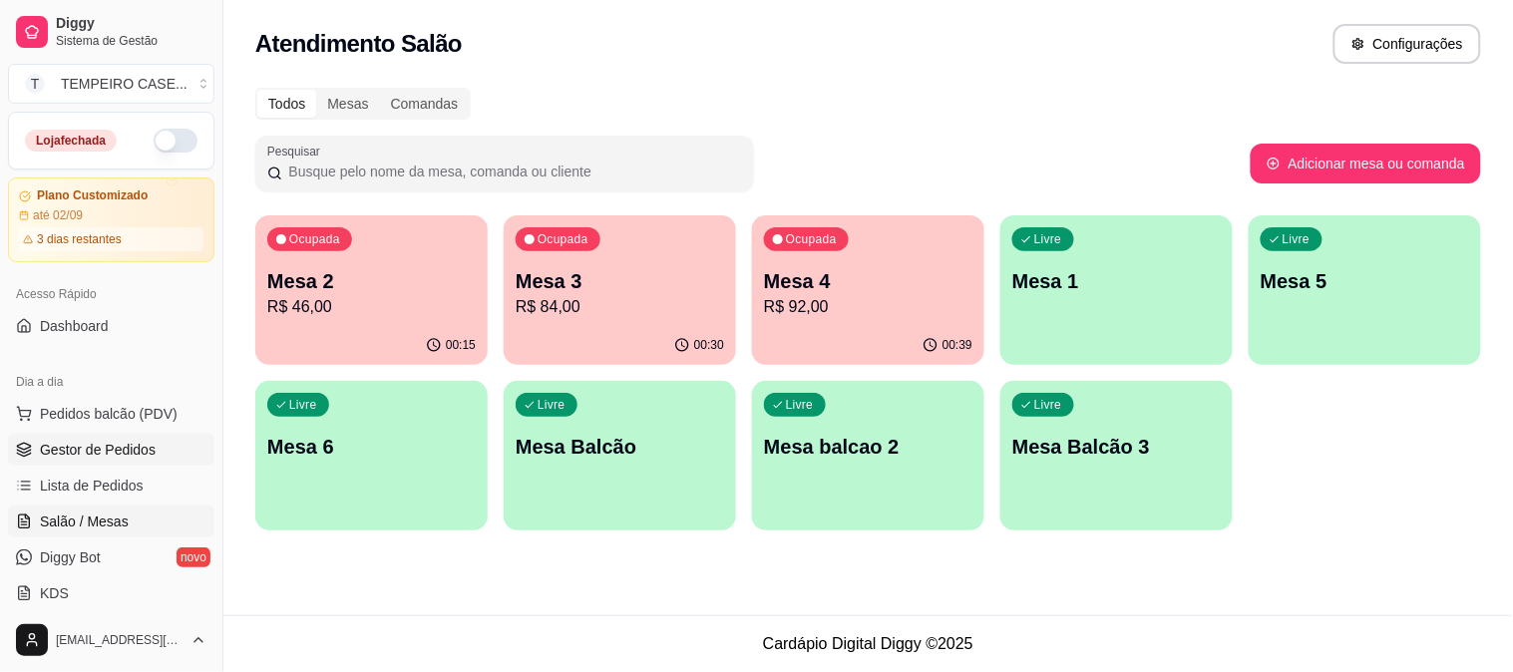
click at [100, 449] on span "Gestor de Pedidos" at bounding box center [98, 450] width 116 height 20
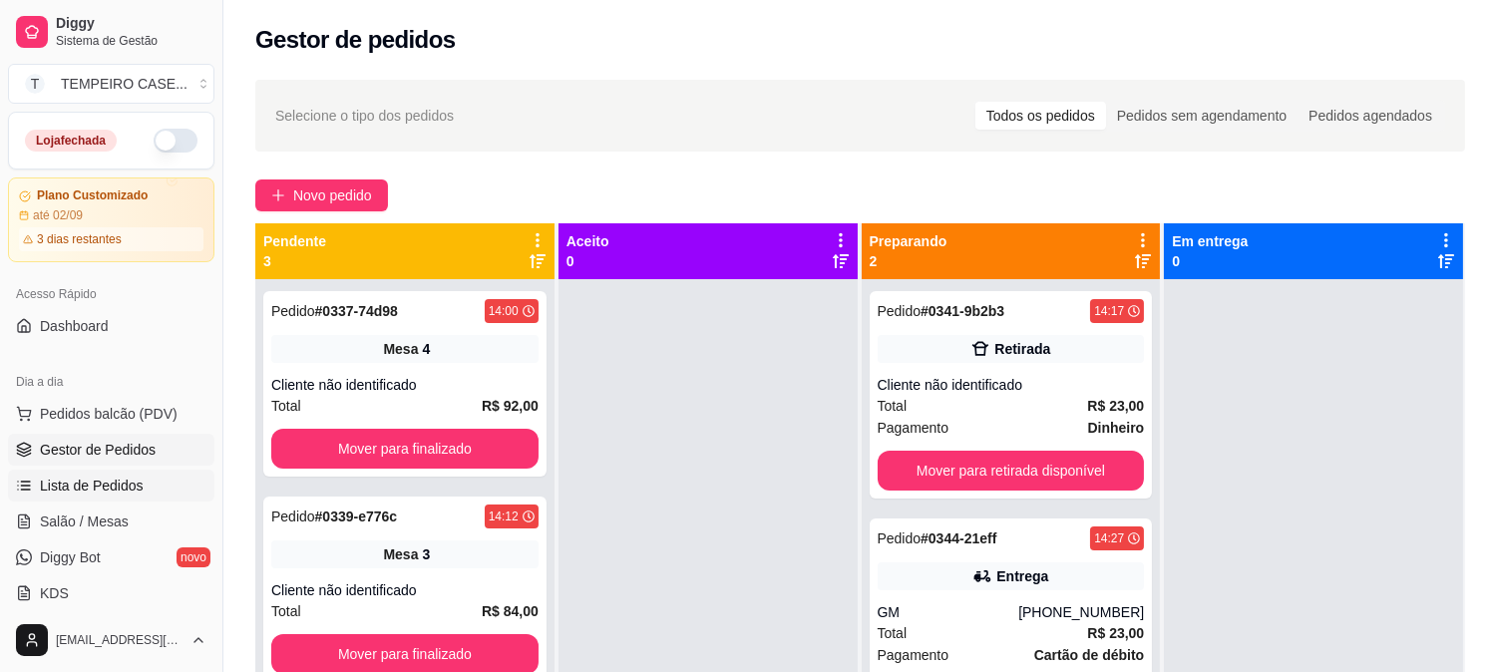
click at [103, 482] on span "Lista de Pedidos" at bounding box center [92, 486] width 104 height 20
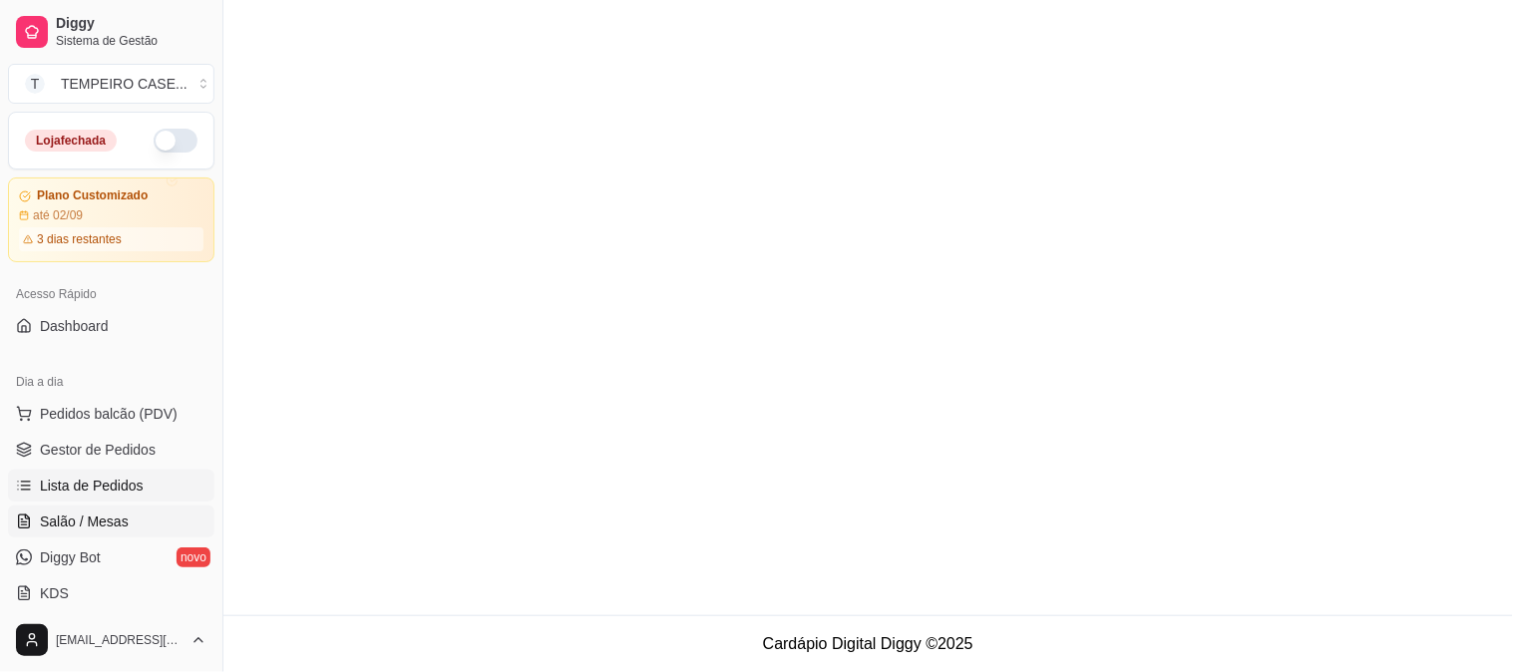
click at [117, 513] on span "Salão / Mesas" at bounding box center [84, 522] width 89 height 20
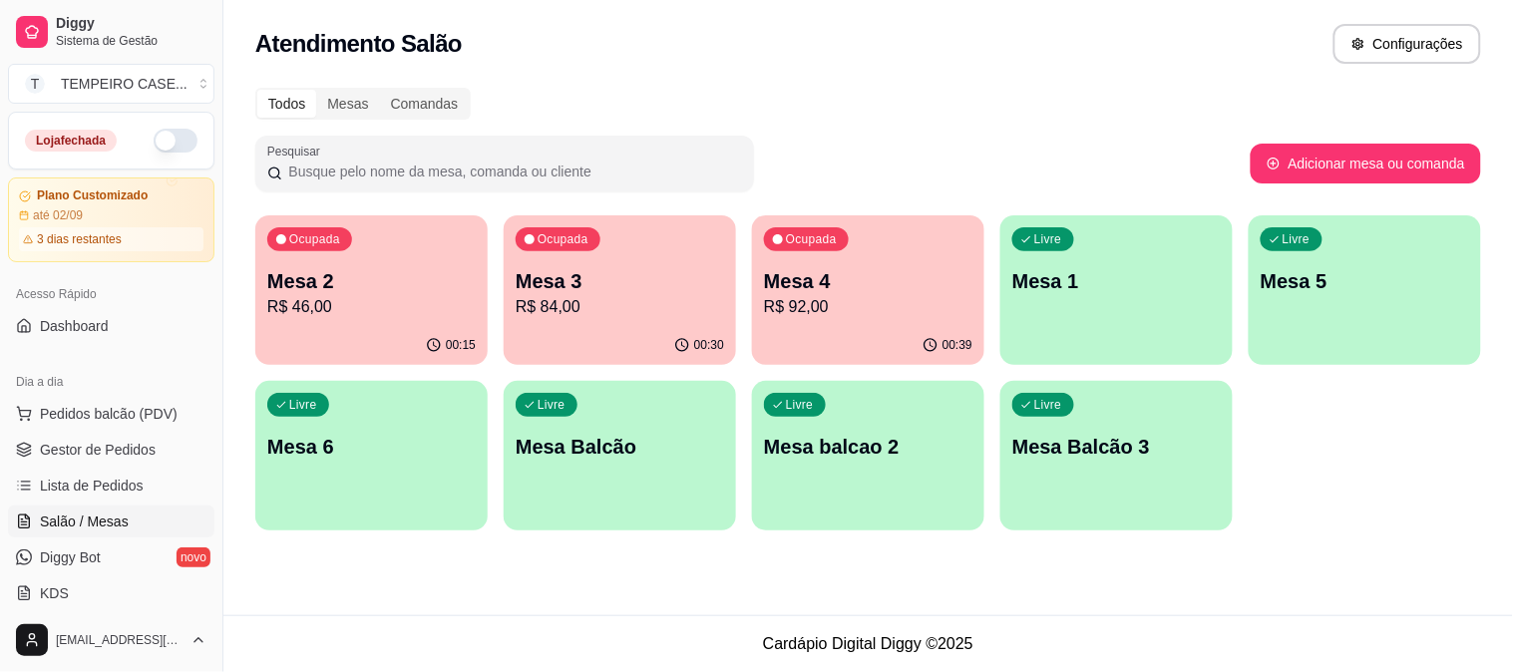
click at [859, 292] on p "Mesa 4" at bounding box center [868, 281] width 208 height 28
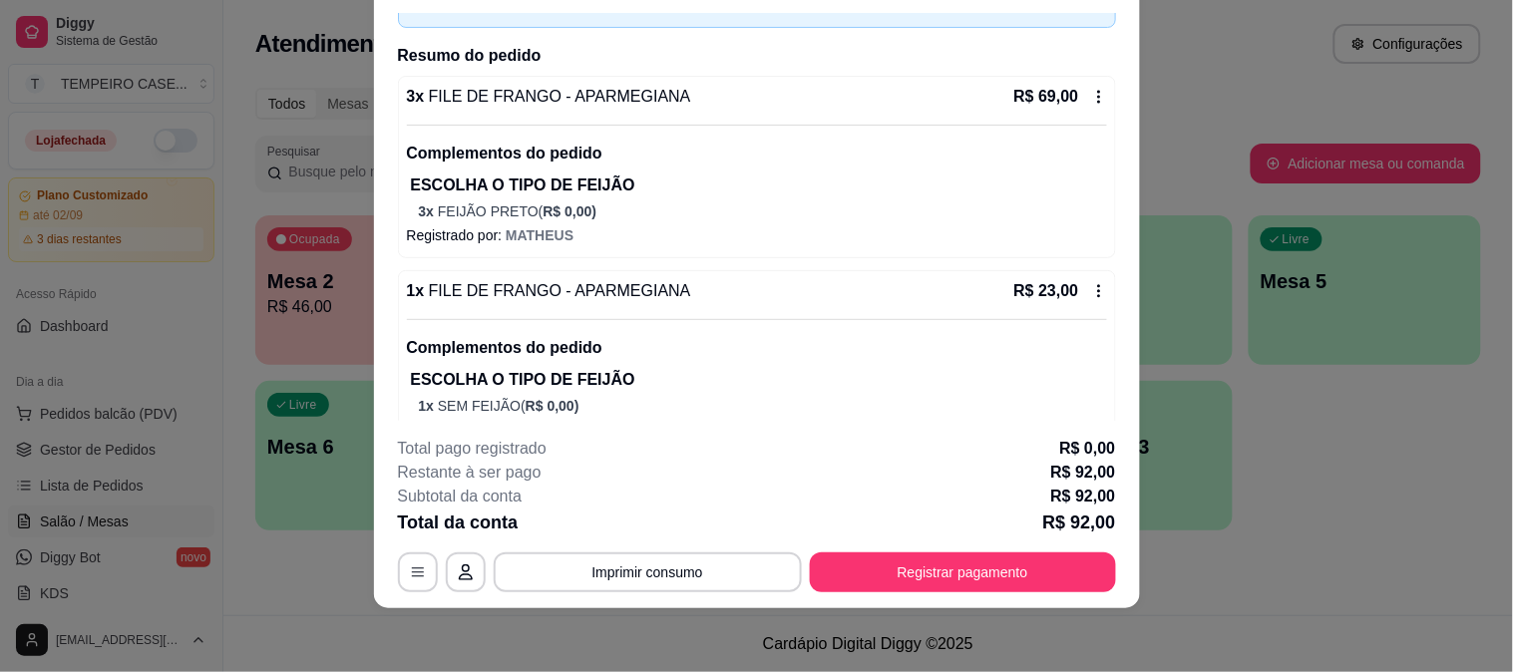
scroll to position [167, 0]
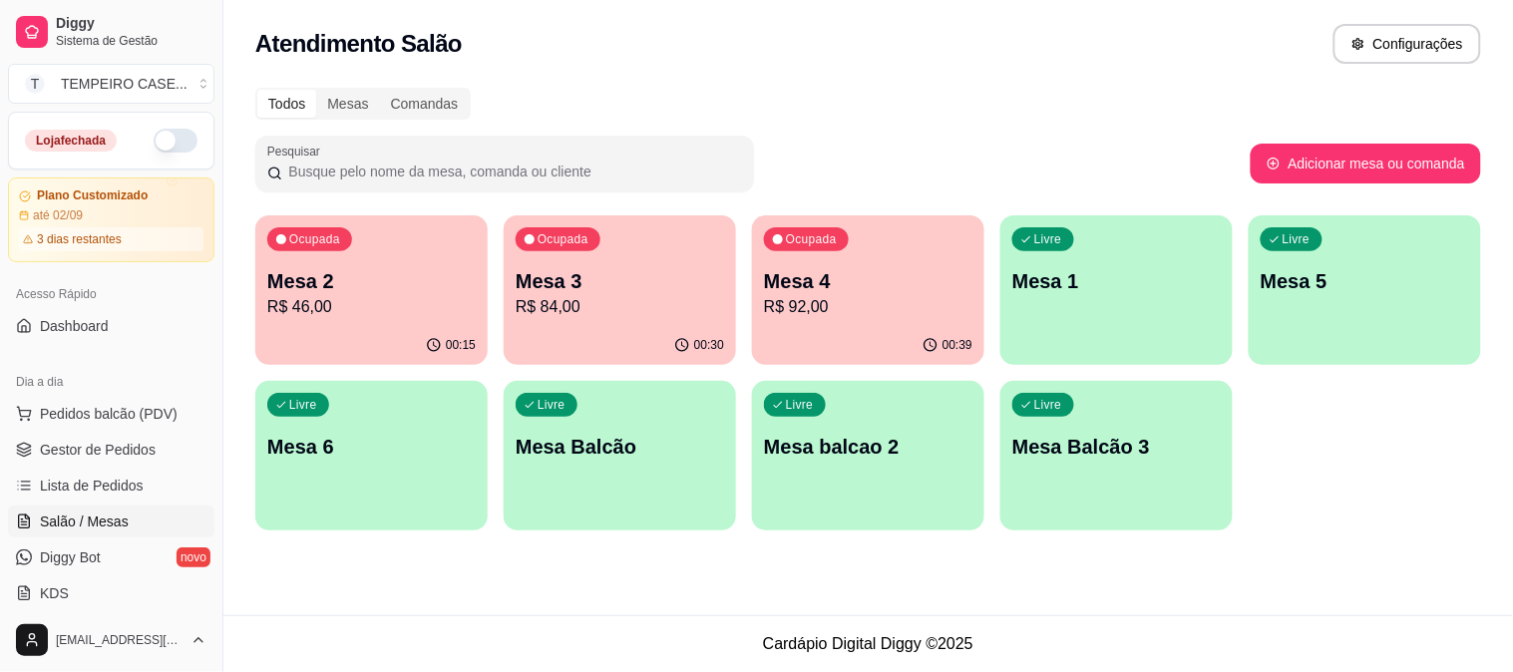
click at [861, 311] on p "R$ 92,00" at bounding box center [868, 307] width 208 height 24
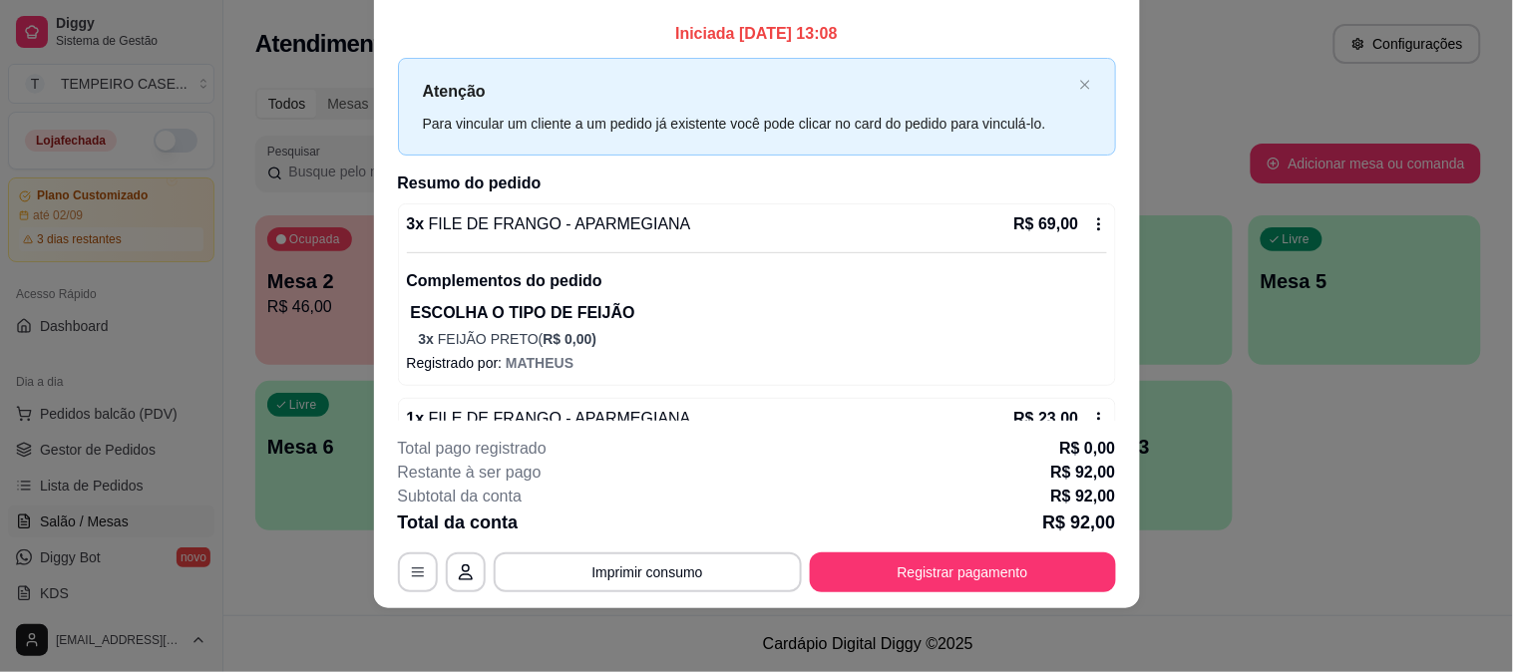
scroll to position [0, 0]
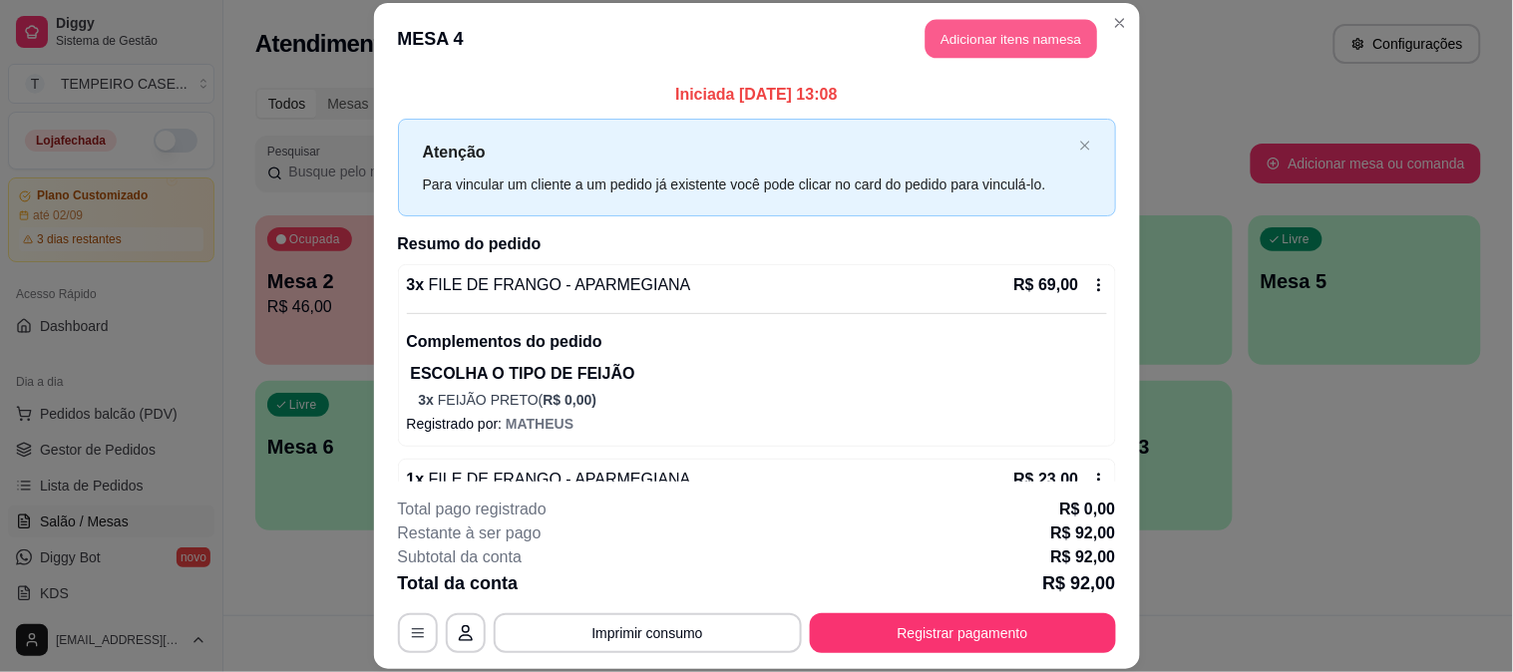
click at [1008, 48] on button "Adicionar itens na mesa" at bounding box center [1012, 39] width 172 height 39
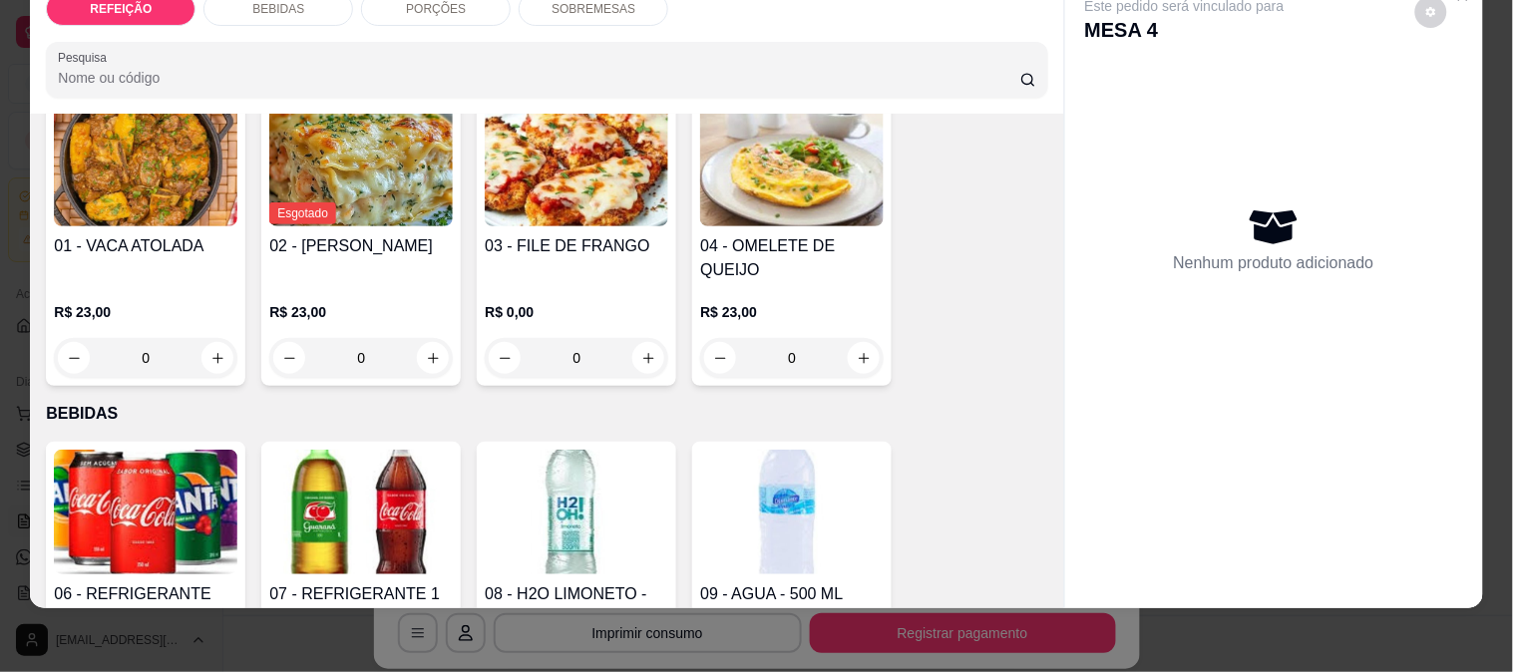
scroll to position [111, 0]
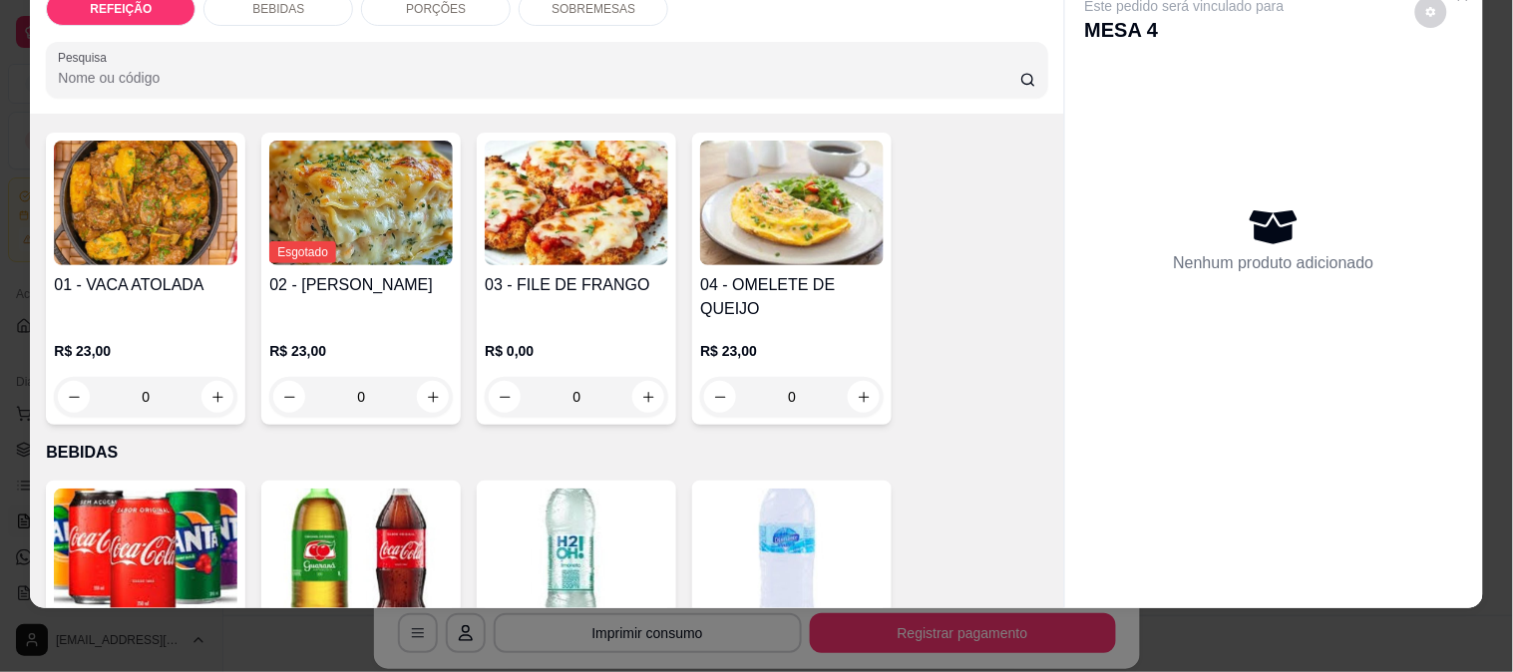
click at [173, 510] on img at bounding box center [146, 551] width 184 height 125
click at [381, 507] on img at bounding box center [361, 551] width 184 height 125
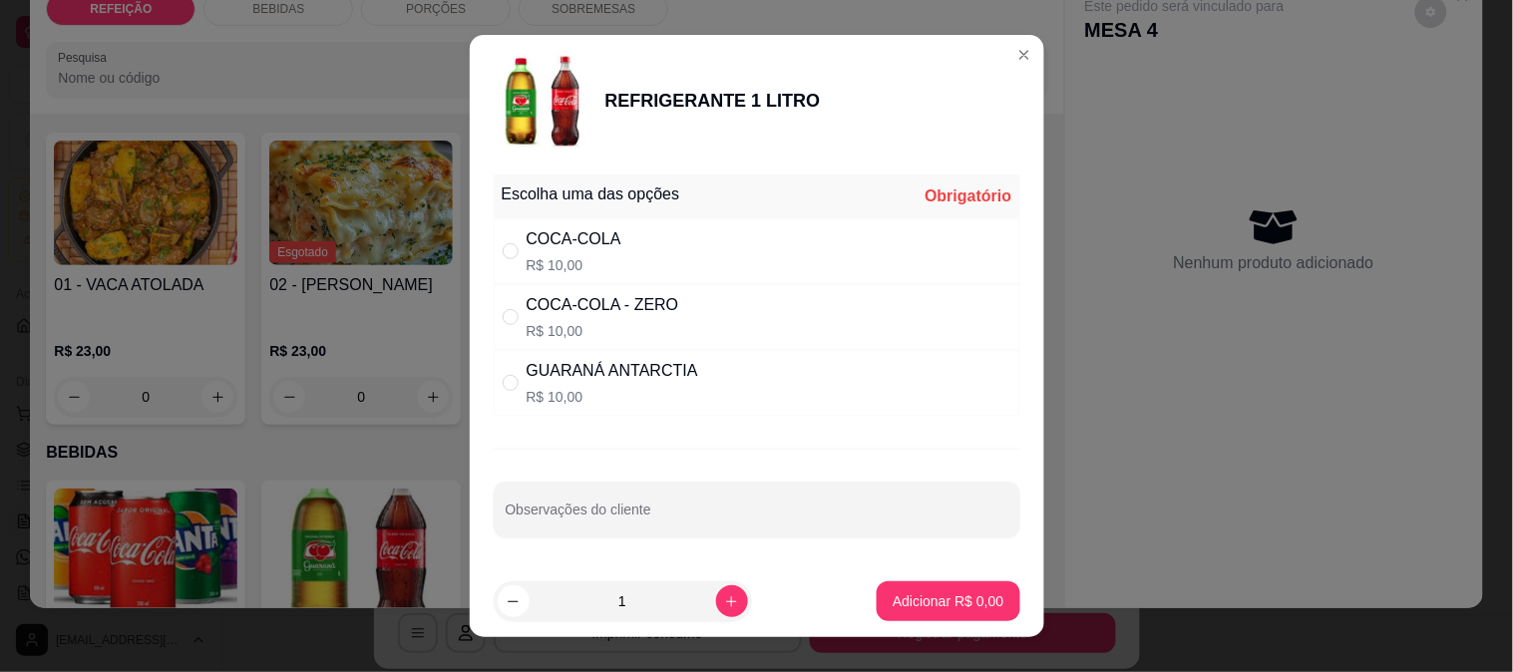
click at [585, 243] on div "COCA-COLA" at bounding box center [574, 239] width 95 height 24
radio input "true"
click at [910, 586] on button "Adicionar R$ 10,00" at bounding box center [944, 601] width 151 height 40
type input "1"
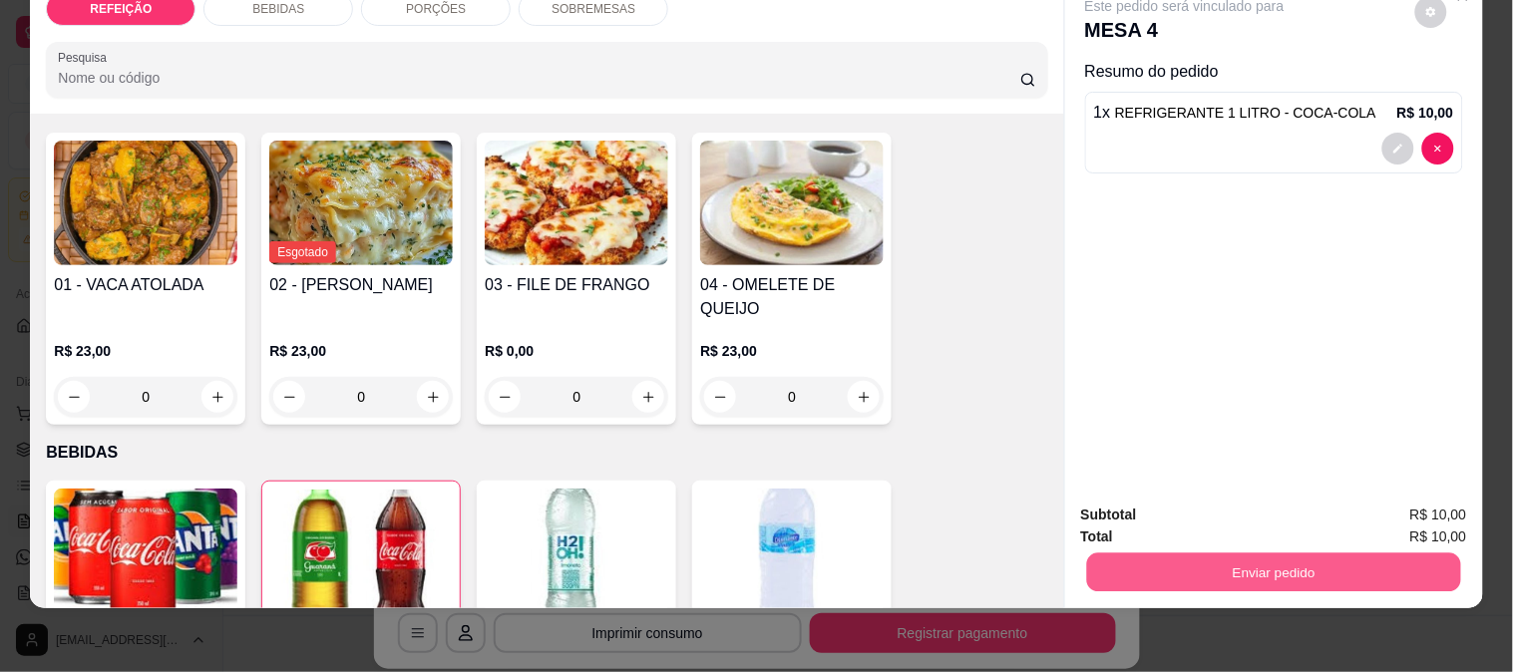
click at [1184, 566] on button "Enviar pedido" at bounding box center [1273, 572] width 374 height 39
click at [1118, 564] on button "Enviar pedido" at bounding box center [1273, 572] width 374 height 39
click at [1159, 573] on button "Enviar pedido" at bounding box center [1274, 573] width 386 height 40
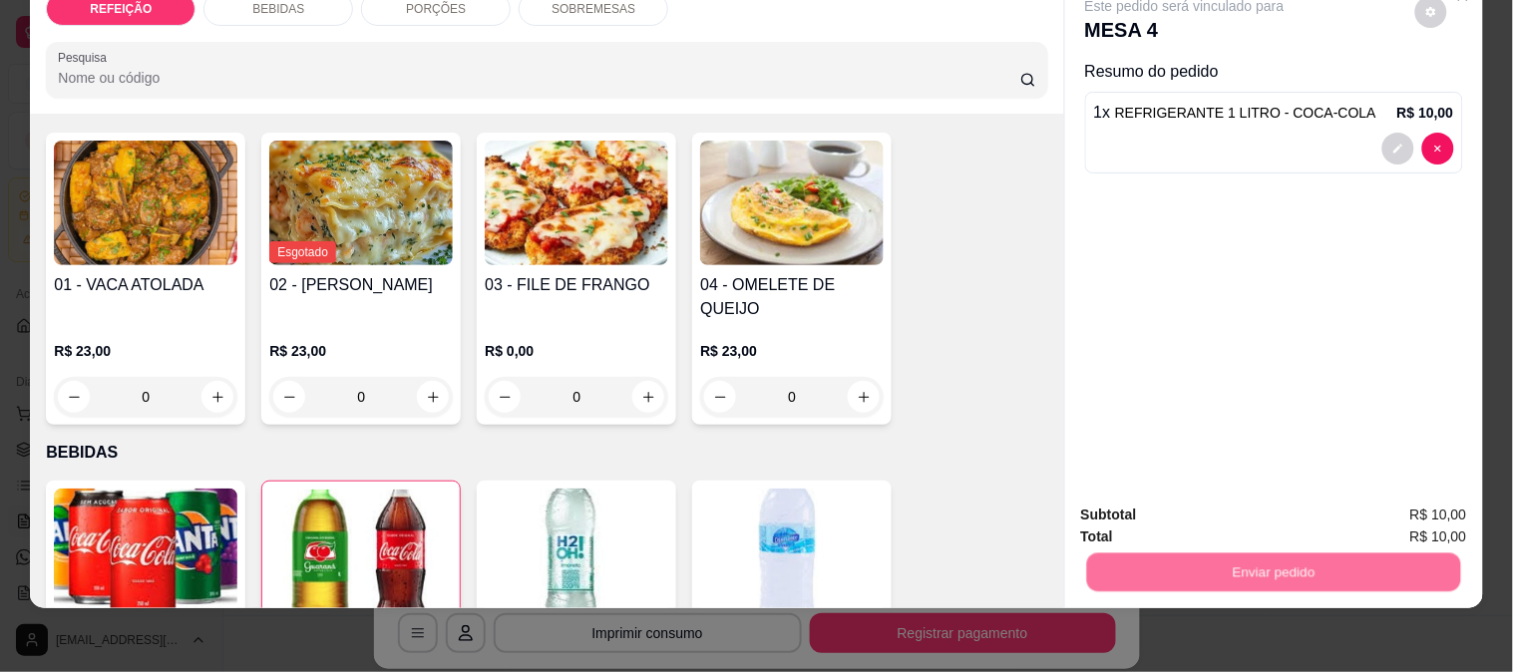
click at [1187, 500] on button "Não registrar e enviar pedido" at bounding box center [1207, 508] width 207 height 38
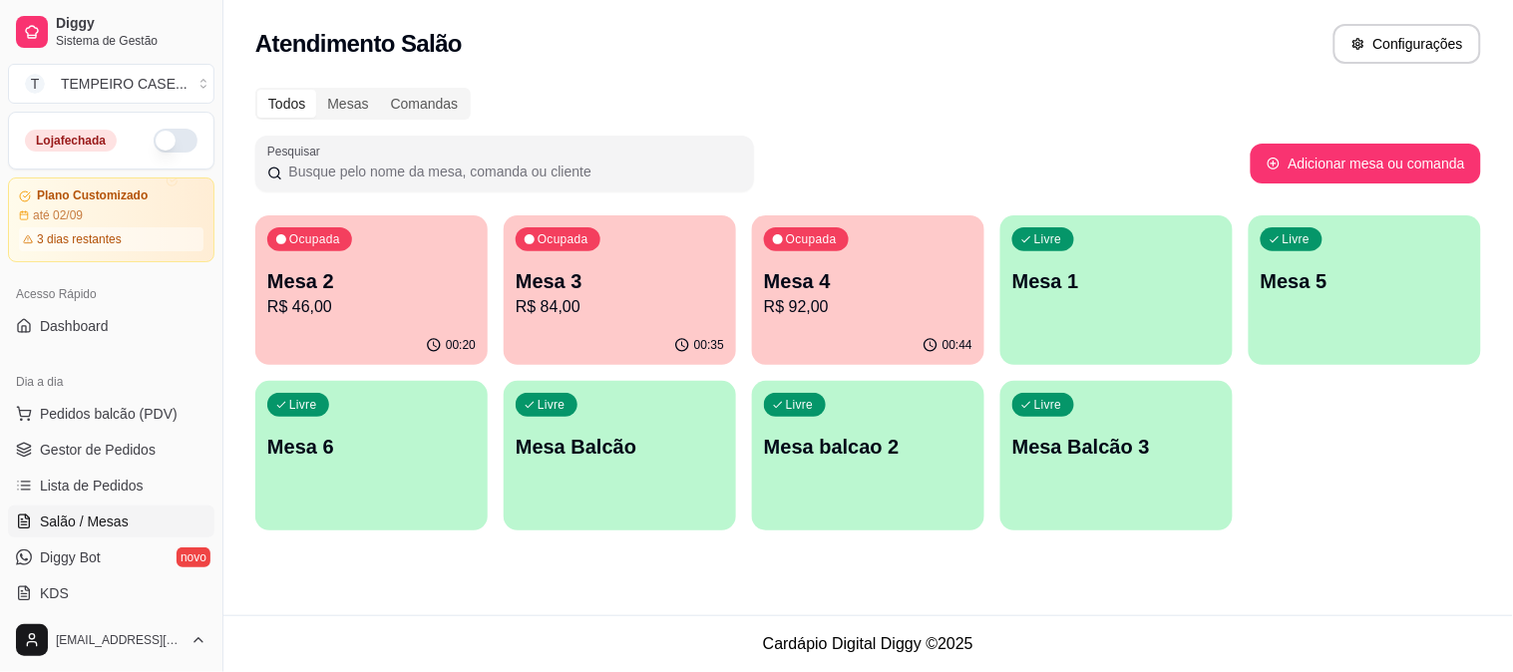
click at [345, 291] on p "Mesa 2" at bounding box center [371, 281] width 208 height 28
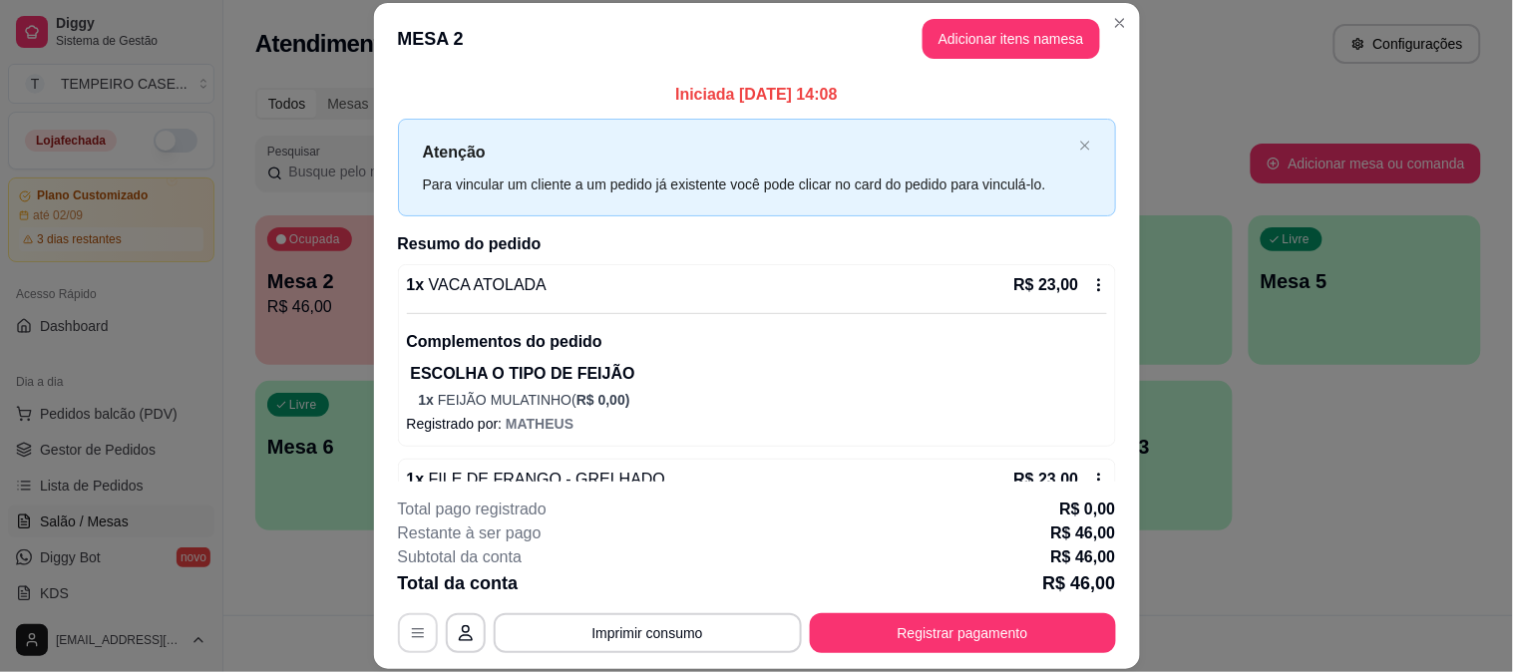
click at [410, 625] on icon "button" at bounding box center [418, 633] width 16 height 16
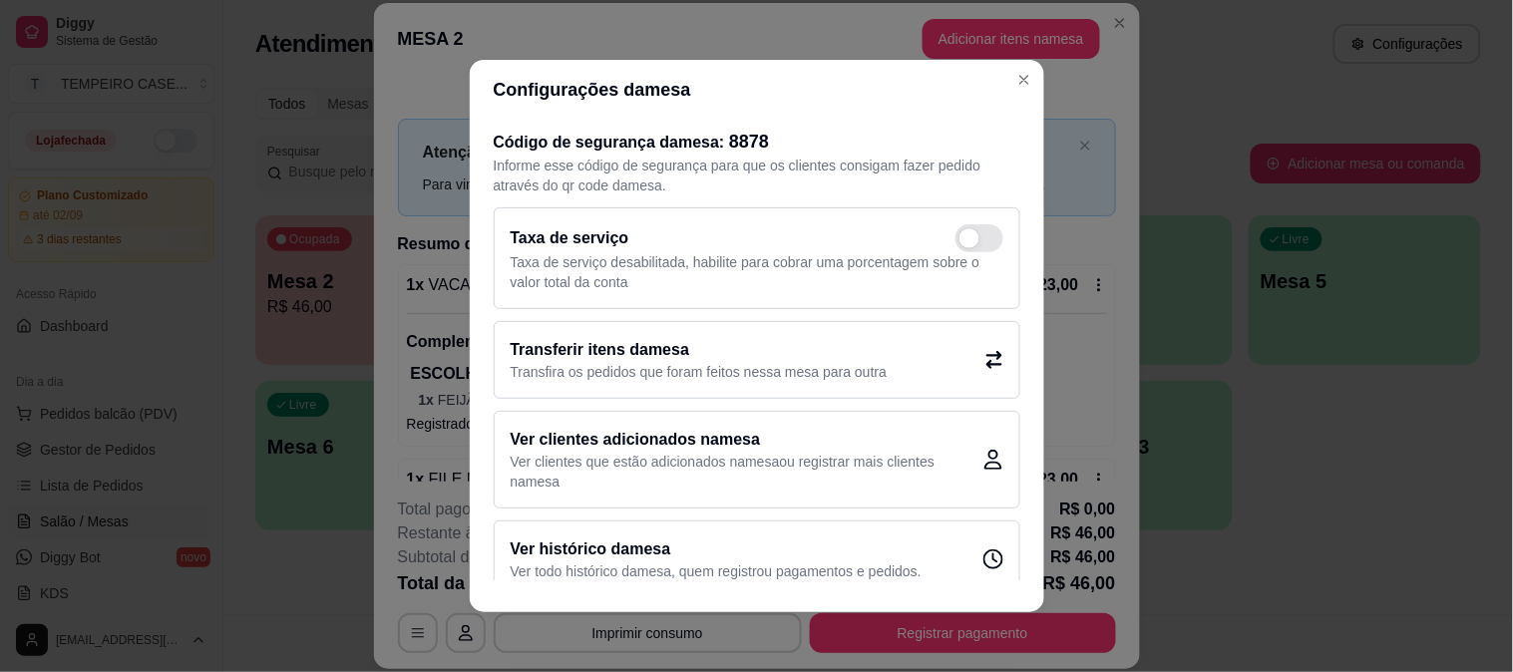
click at [778, 385] on div "Transferir itens da mesa Transfira os pedidos que foram feitos nessa mesa para …" at bounding box center [757, 360] width 527 height 78
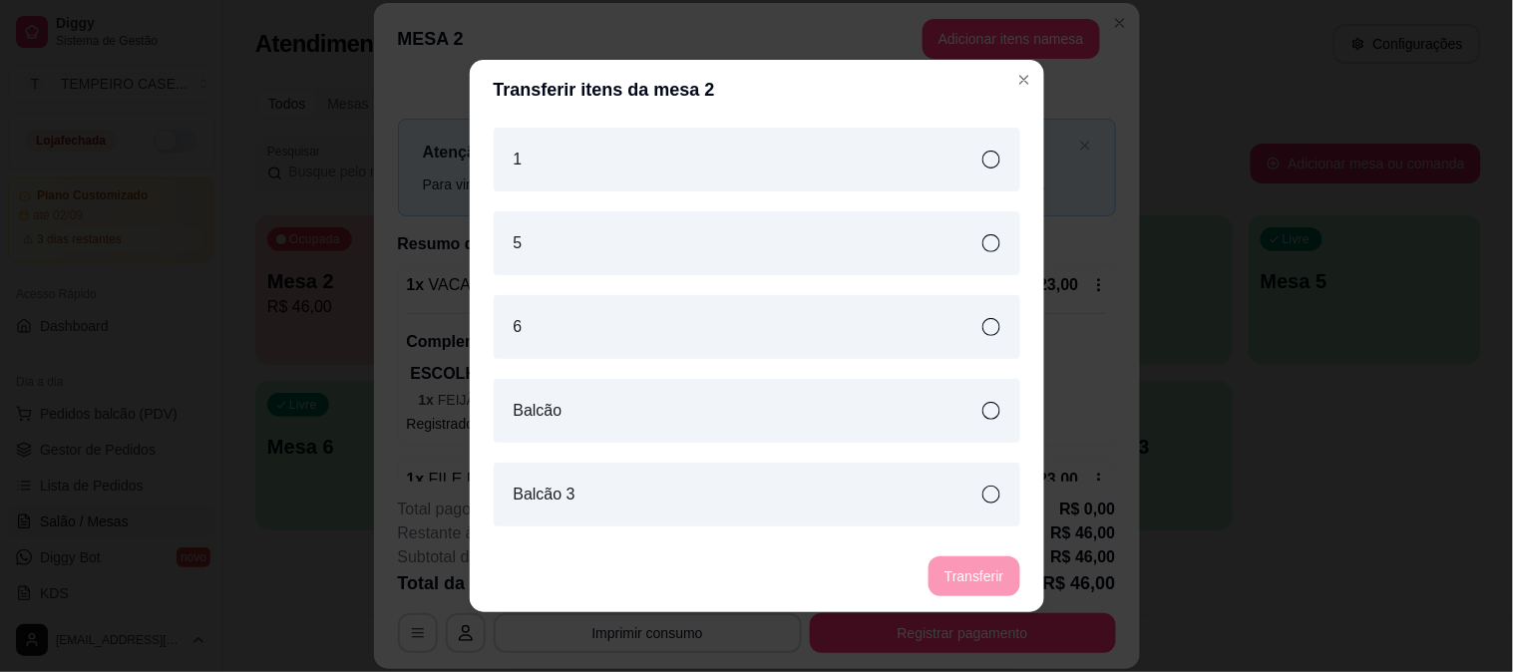
click at [732, 337] on div "6" at bounding box center [757, 327] width 527 height 64
click at [975, 565] on button "Transferir" at bounding box center [974, 577] width 89 height 39
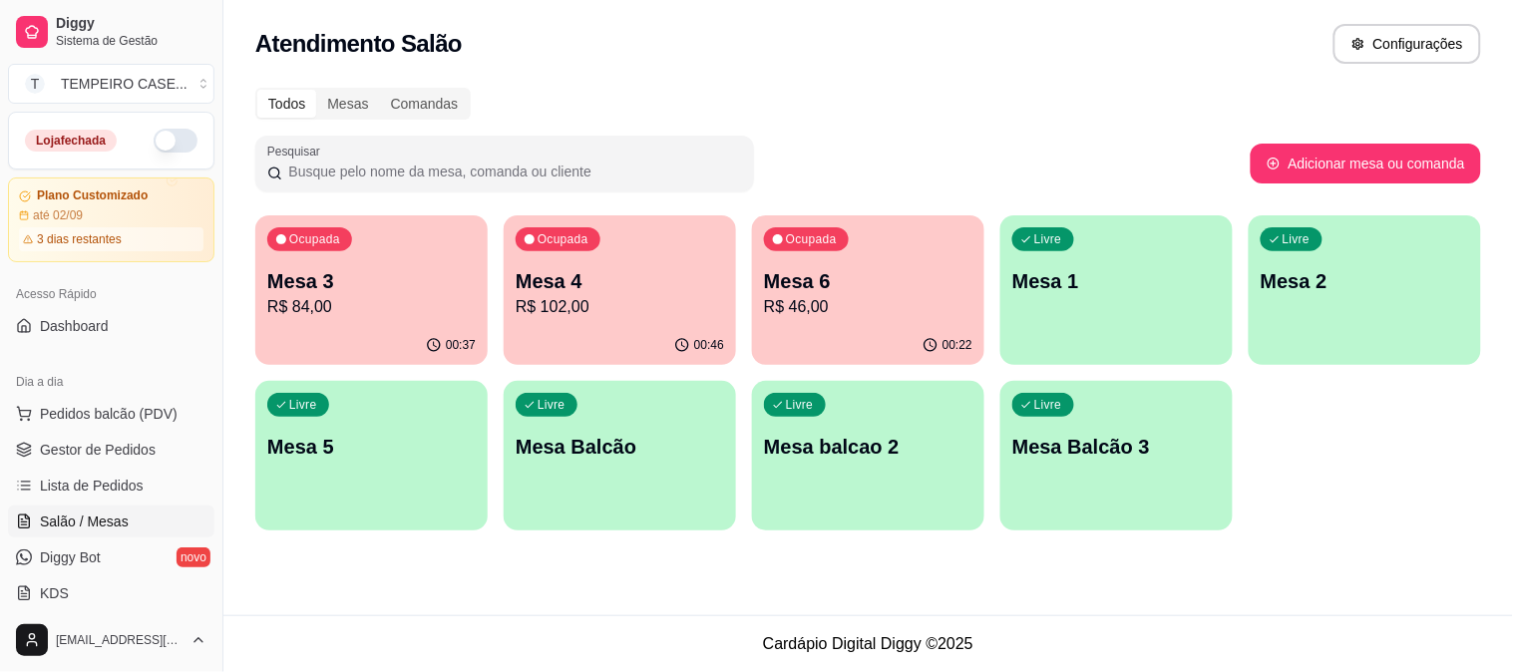
click at [933, 307] on p "R$ 46,00" at bounding box center [868, 307] width 208 height 24
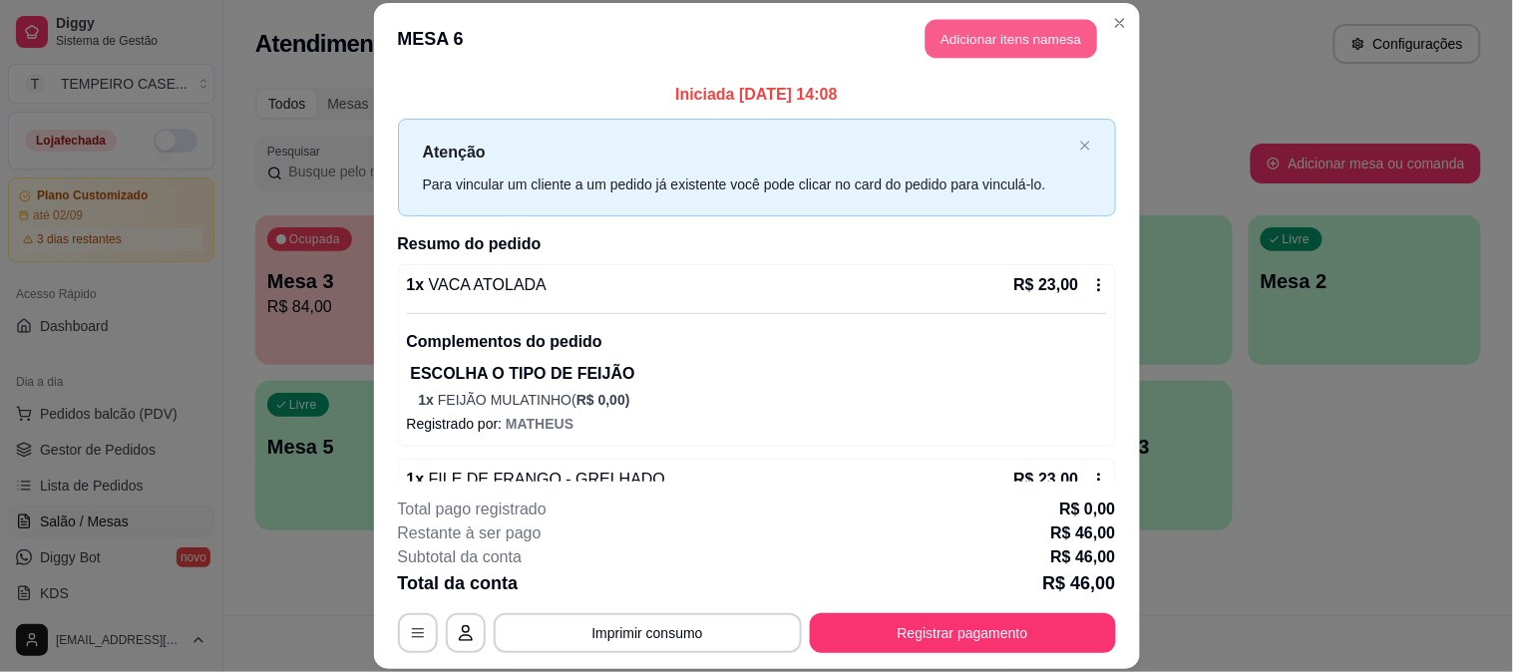
click at [1028, 25] on button "Adicionar itens na mesa" at bounding box center [1012, 39] width 172 height 39
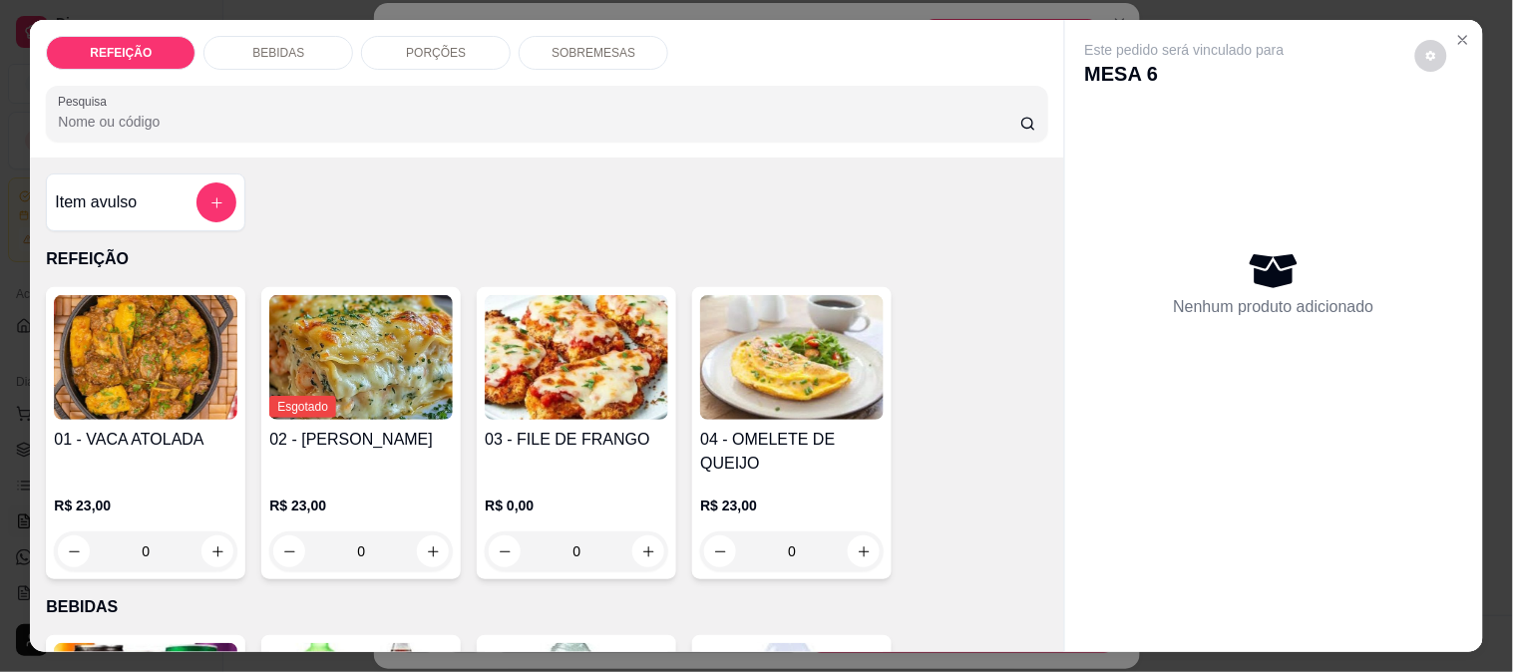
click at [329, 38] on div "BEBIDAS" at bounding box center [278, 53] width 150 height 34
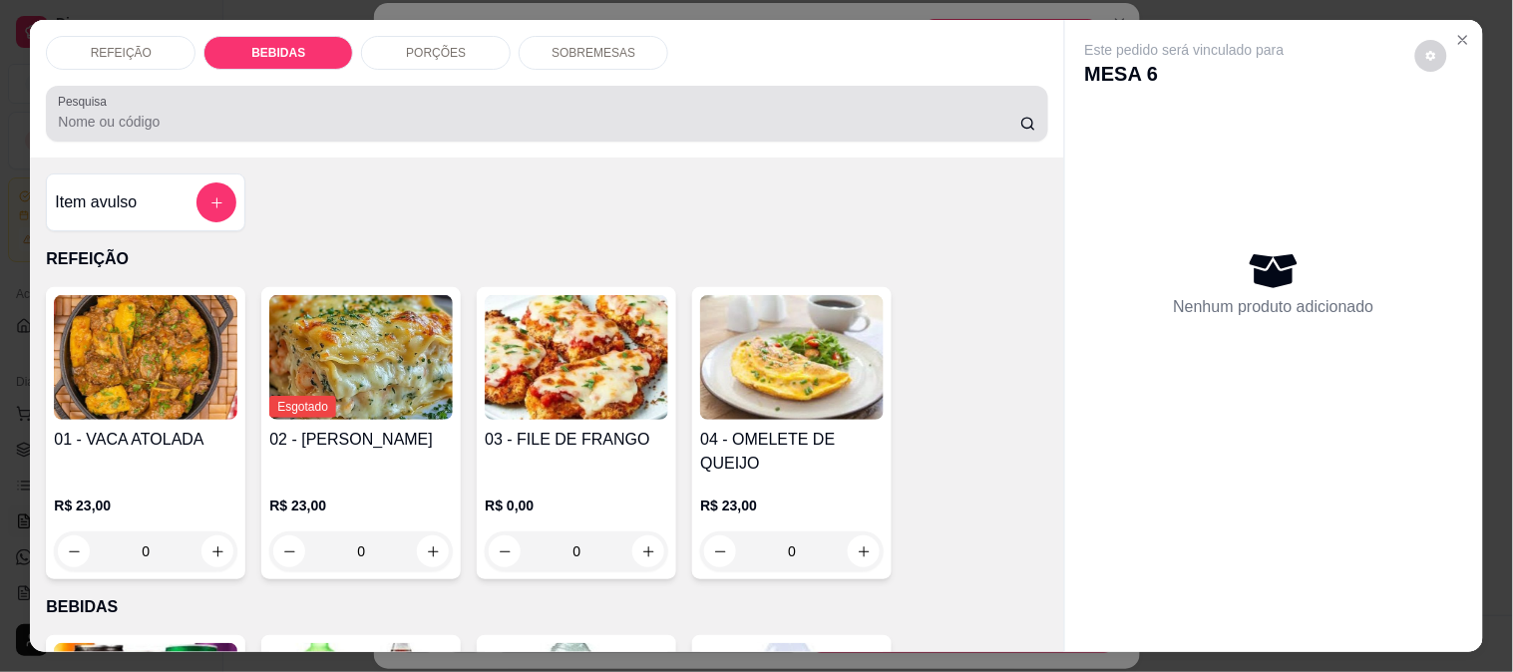
scroll to position [52, 0]
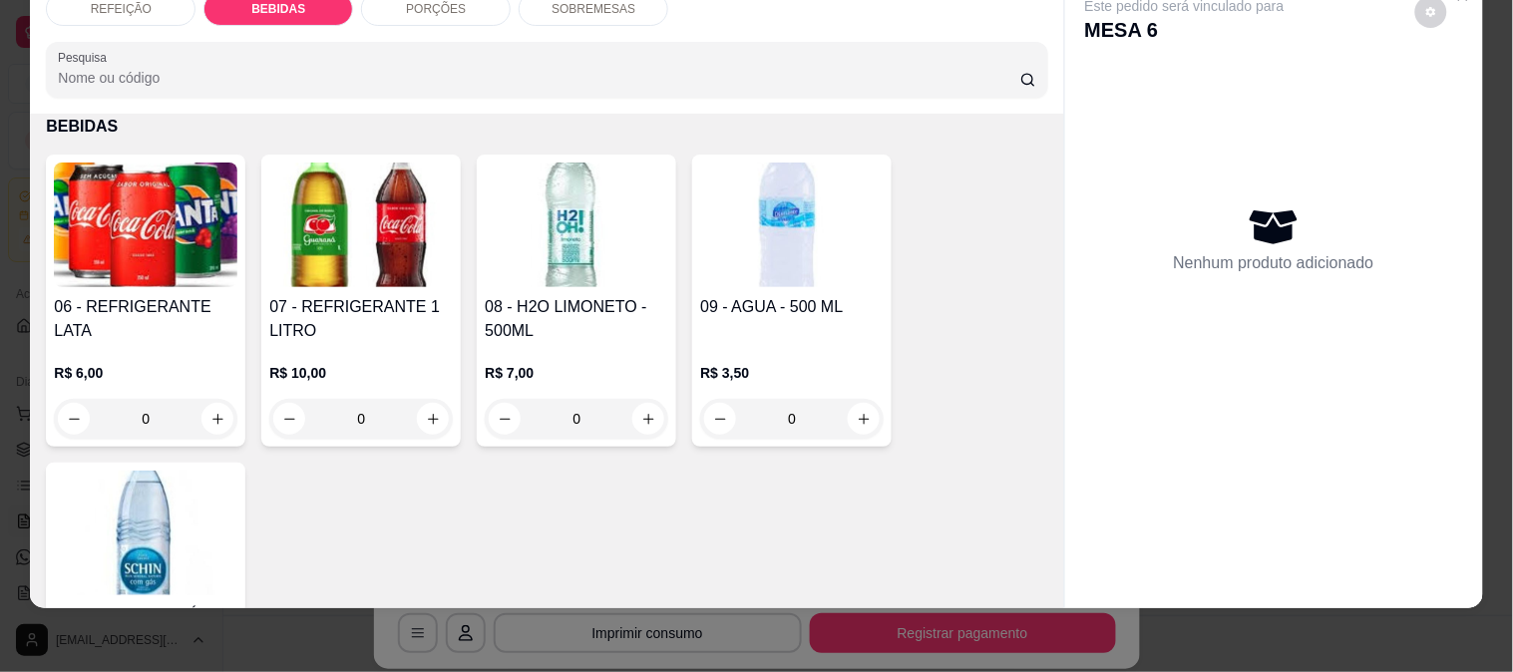
click at [526, 344] on div "R$ 7,00 0" at bounding box center [577, 391] width 184 height 96
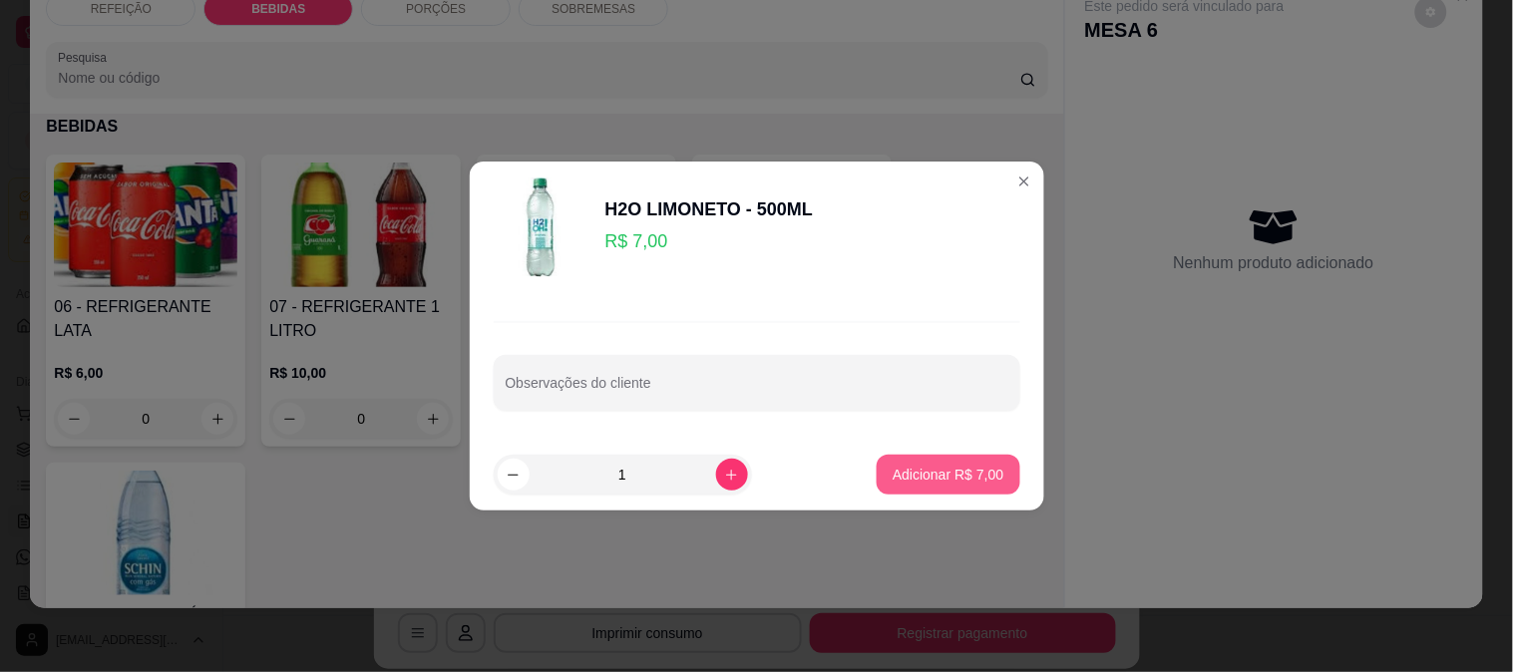
click at [959, 455] on button "Adicionar R$ 7,00" at bounding box center [948, 475] width 143 height 40
type input "1"
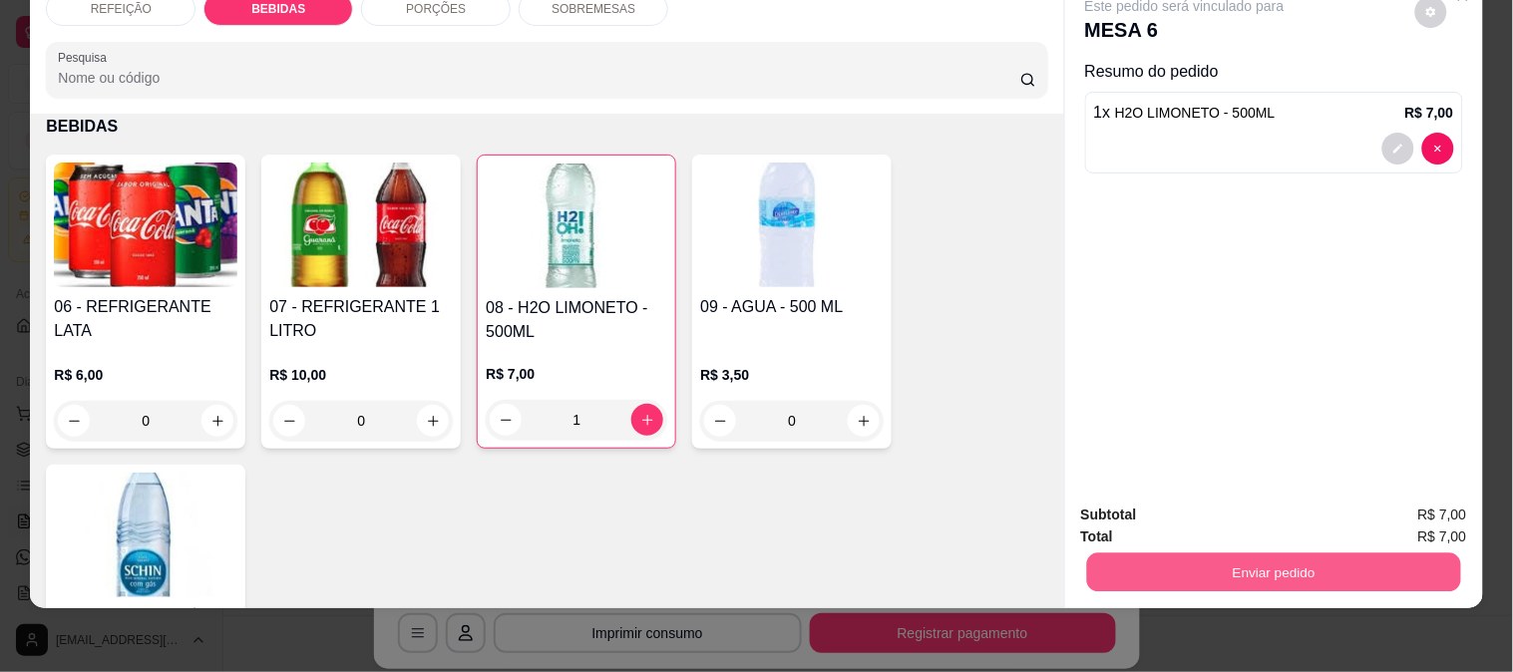
click at [1115, 553] on button "Enviar pedido" at bounding box center [1273, 572] width 374 height 39
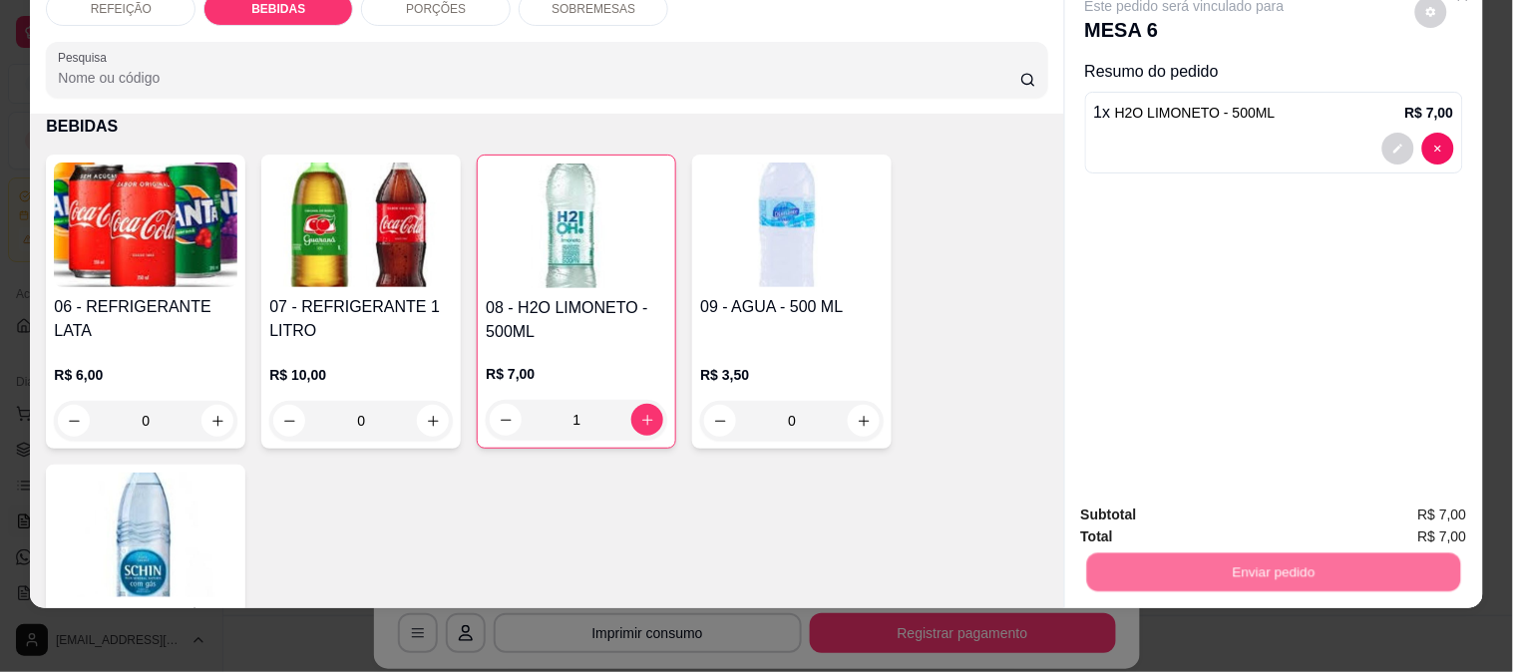
click at [1132, 501] on button "Não registrar e enviar pedido" at bounding box center [1207, 506] width 201 height 37
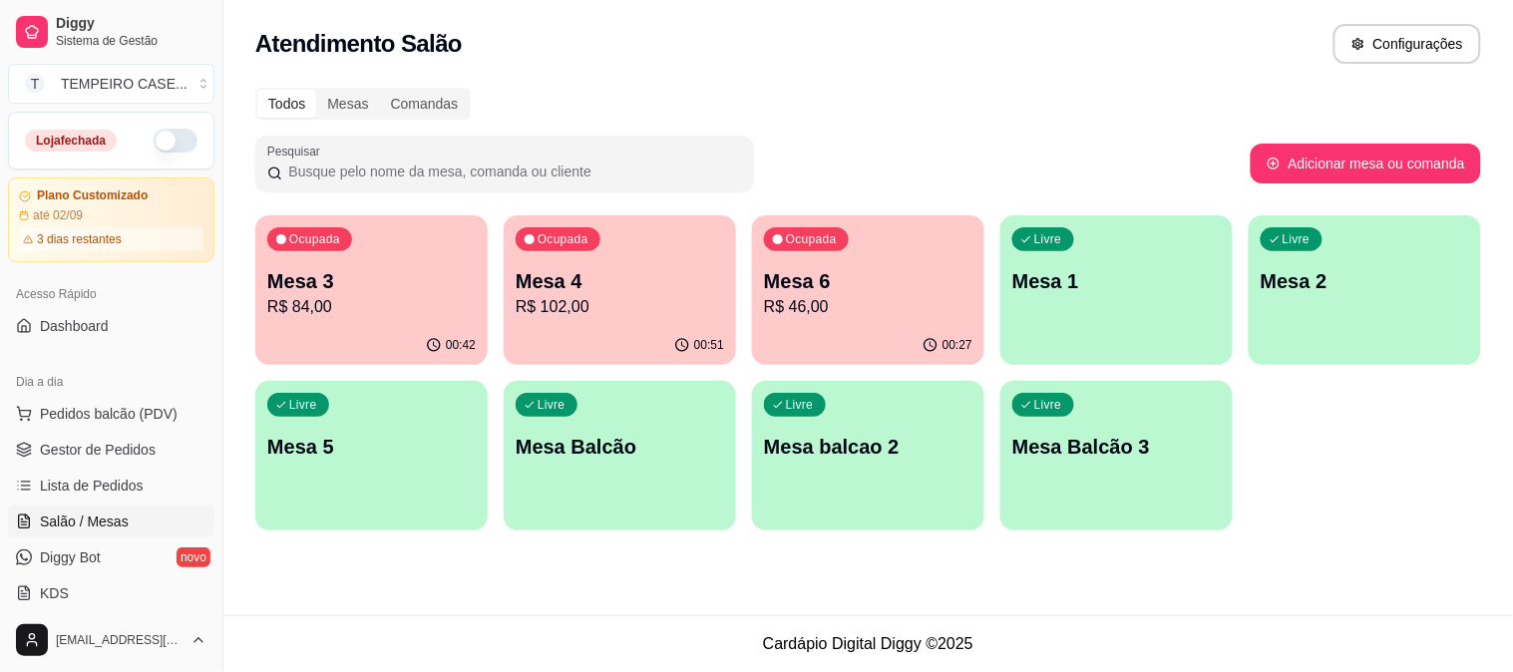
click at [377, 295] on p "R$ 84,00" at bounding box center [371, 307] width 208 height 24
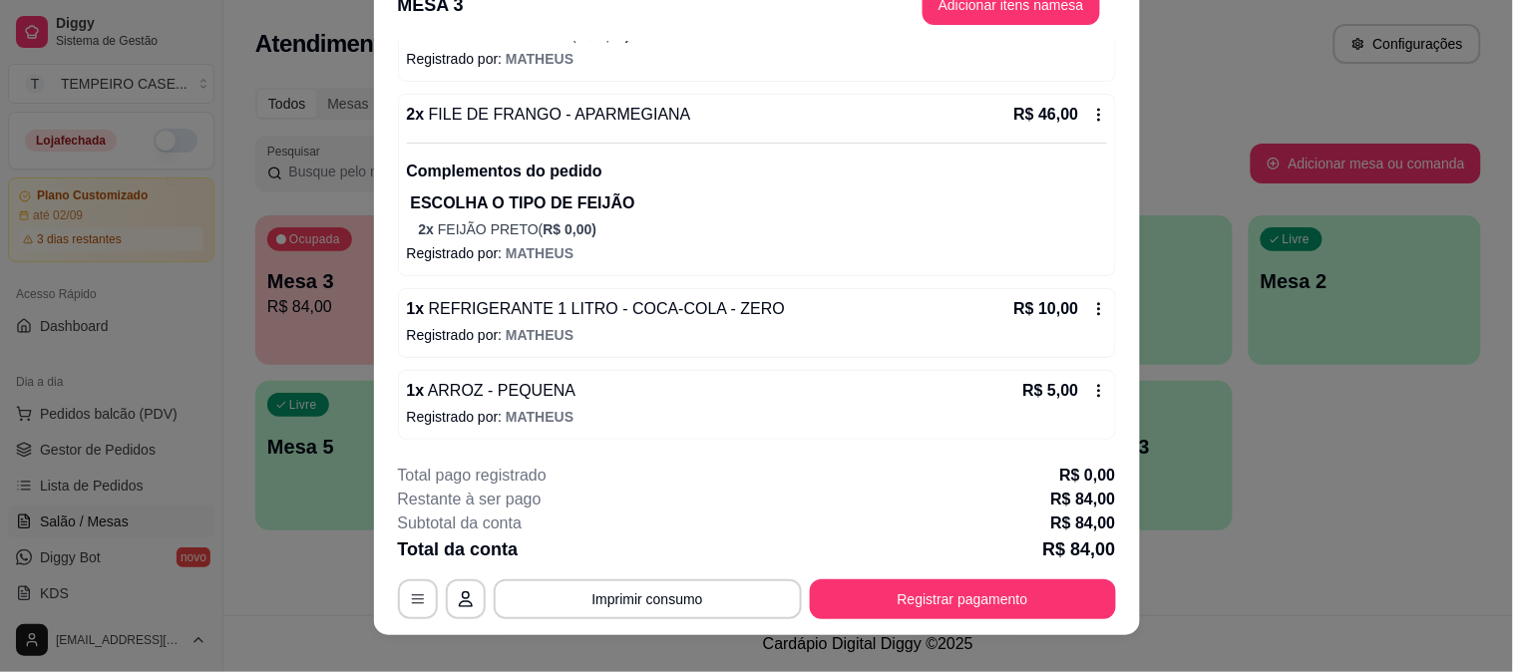
scroll to position [61, 0]
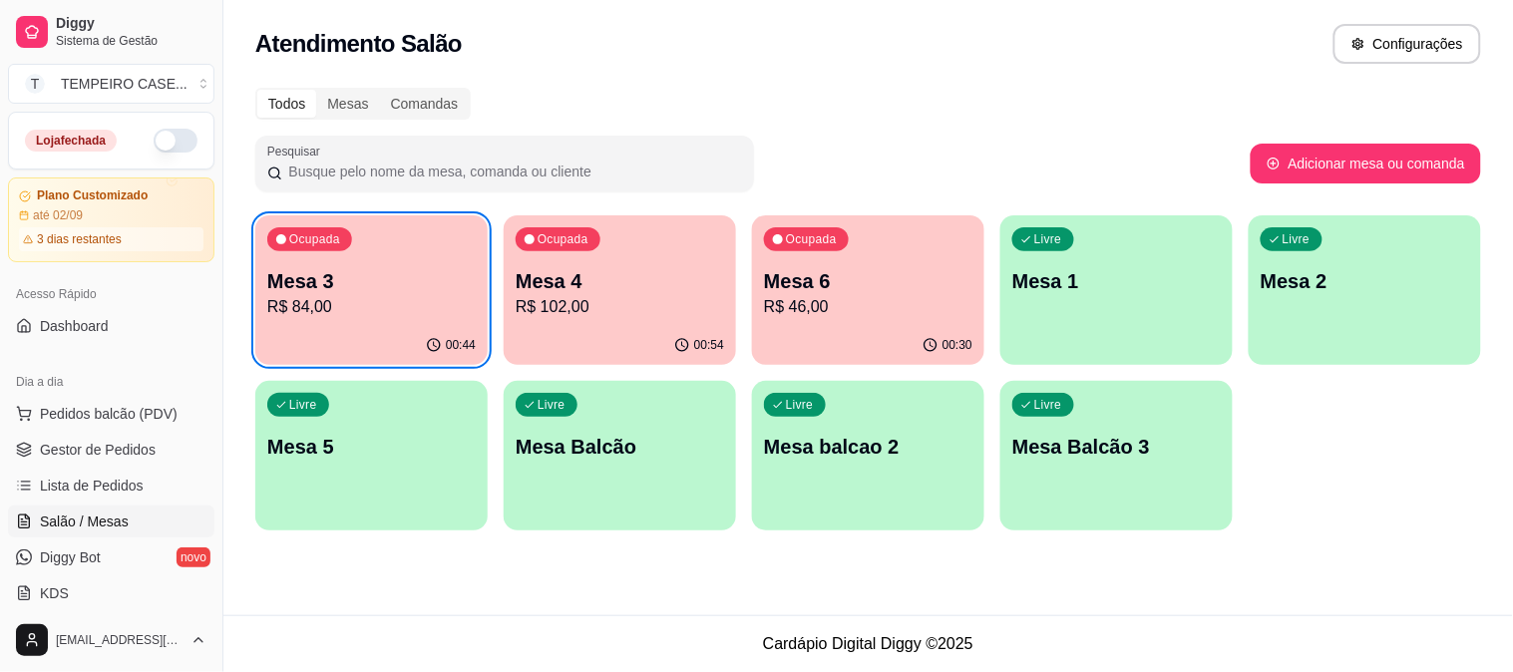
click at [1400, 263] on div "Livre Mesa 2" at bounding box center [1365, 278] width 232 height 126
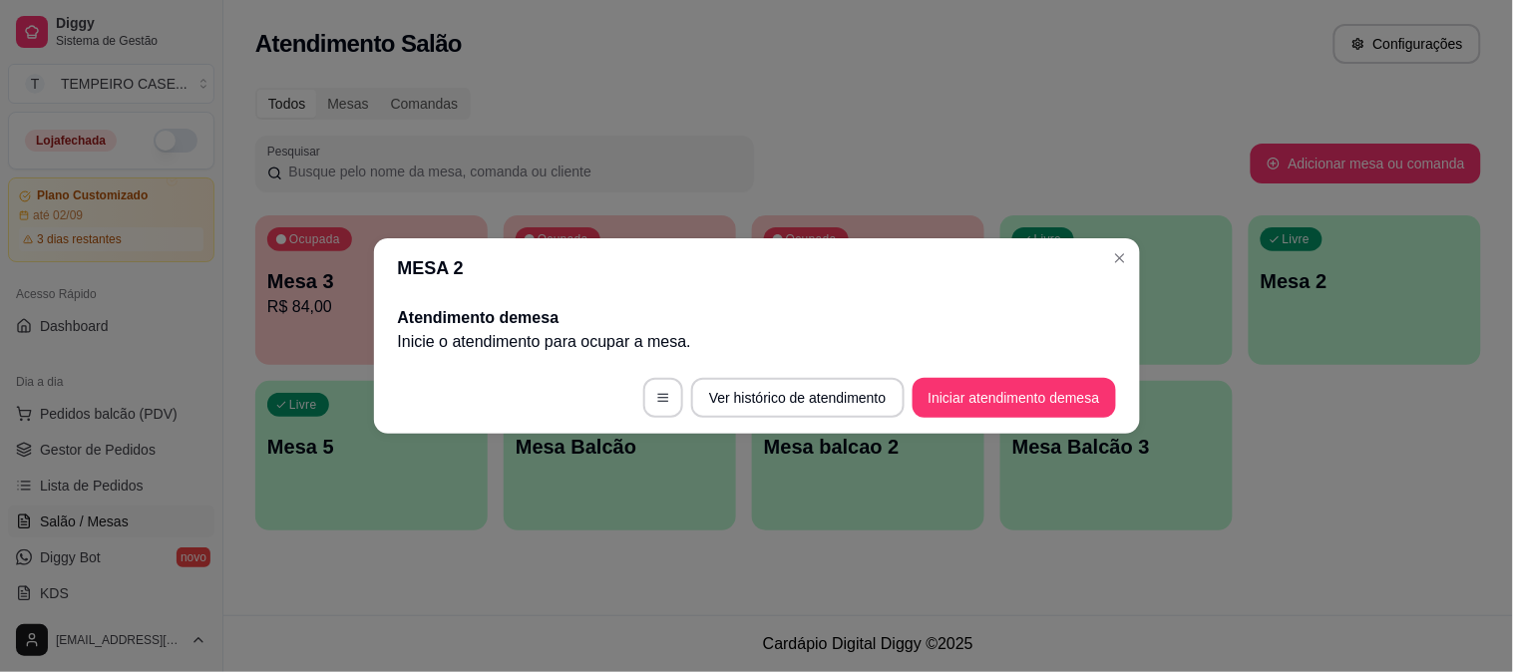
click at [952, 422] on footer "Ver histórico de atendimento Iniciar atendimento de mesa" at bounding box center [757, 398] width 766 height 72
click at [957, 403] on button "Iniciar atendimento de mesa" at bounding box center [1014, 398] width 203 height 40
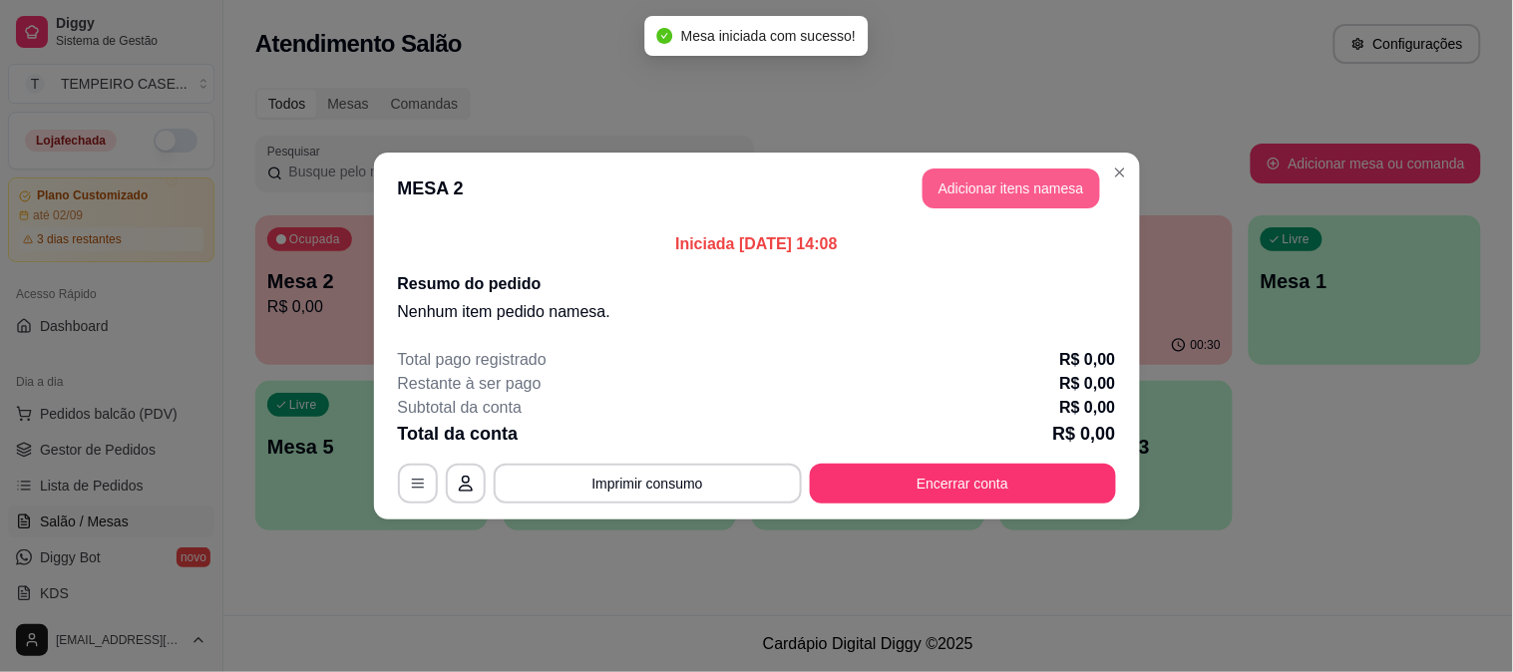
click at [1018, 175] on button "Adicionar itens na mesa" at bounding box center [1012, 189] width 178 height 40
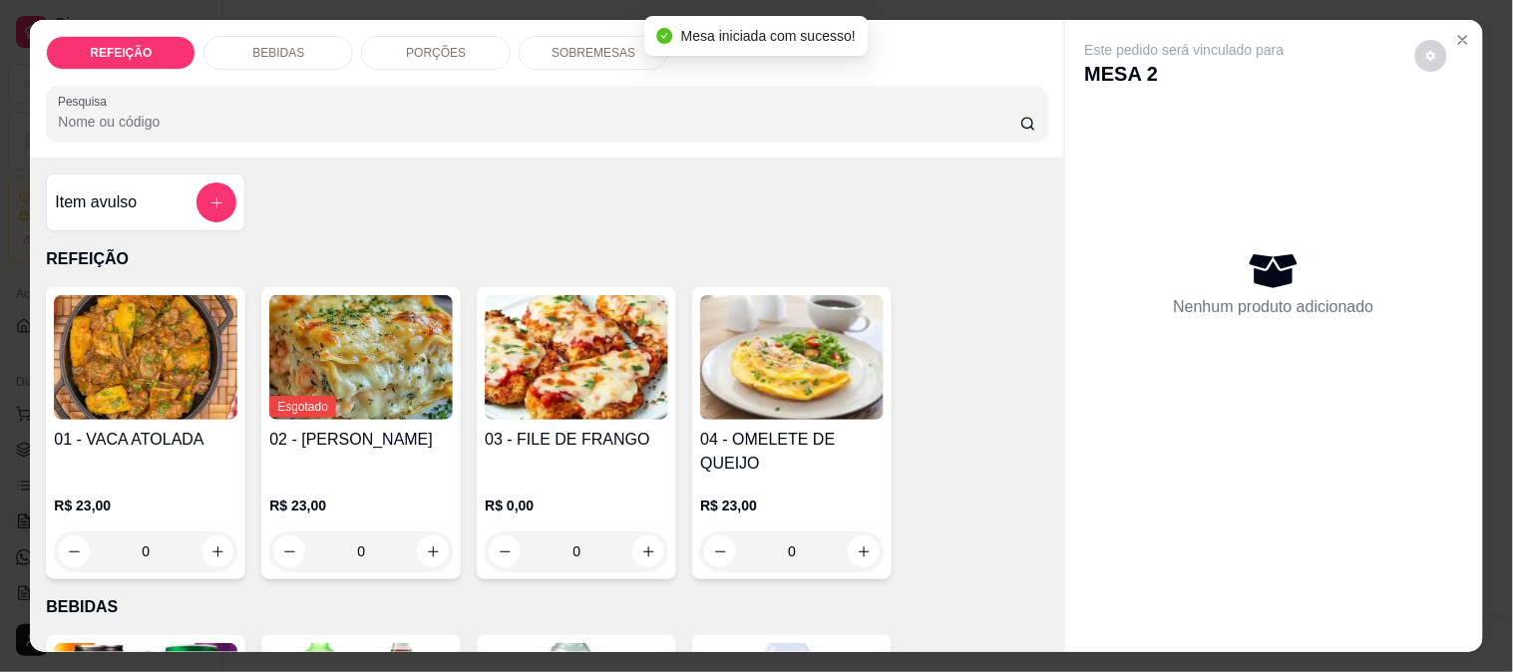
click at [154, 364] on img at bounding box center [146, 357] width 184 height 125
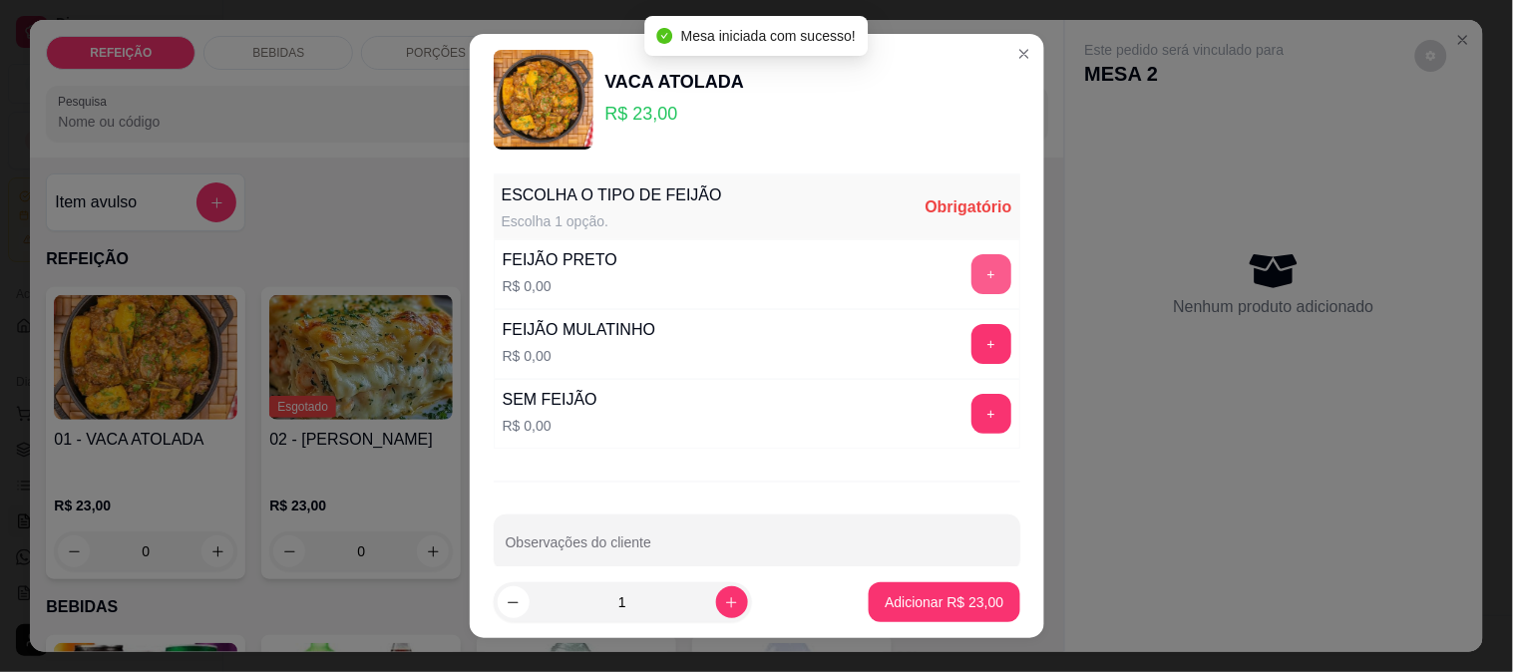
click at [971, 270] on button "+" at bounding box center [991, 274] width 40 height 40
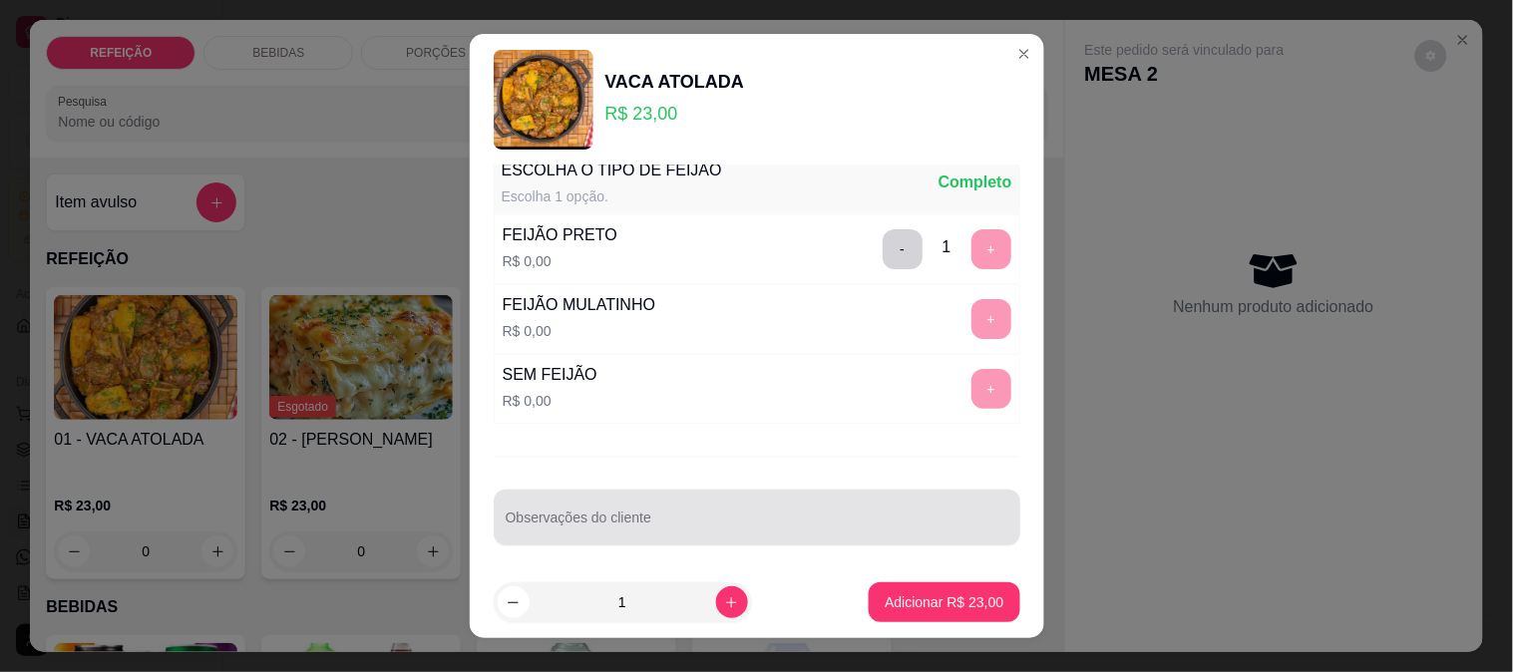
scroll to position [32, 0]
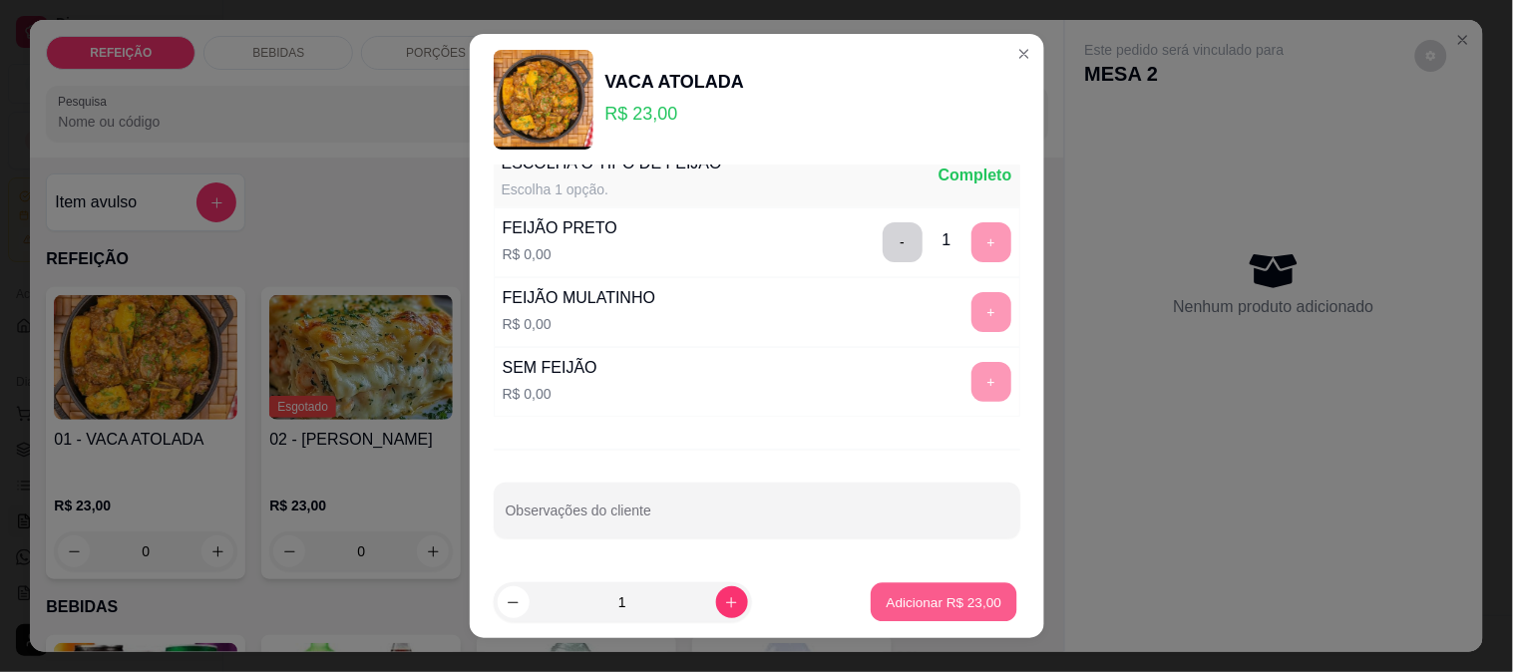
click at [940, 620] on button "Adicionar R$ 23,00" at bounding box center [945, 602] width 147 height 39
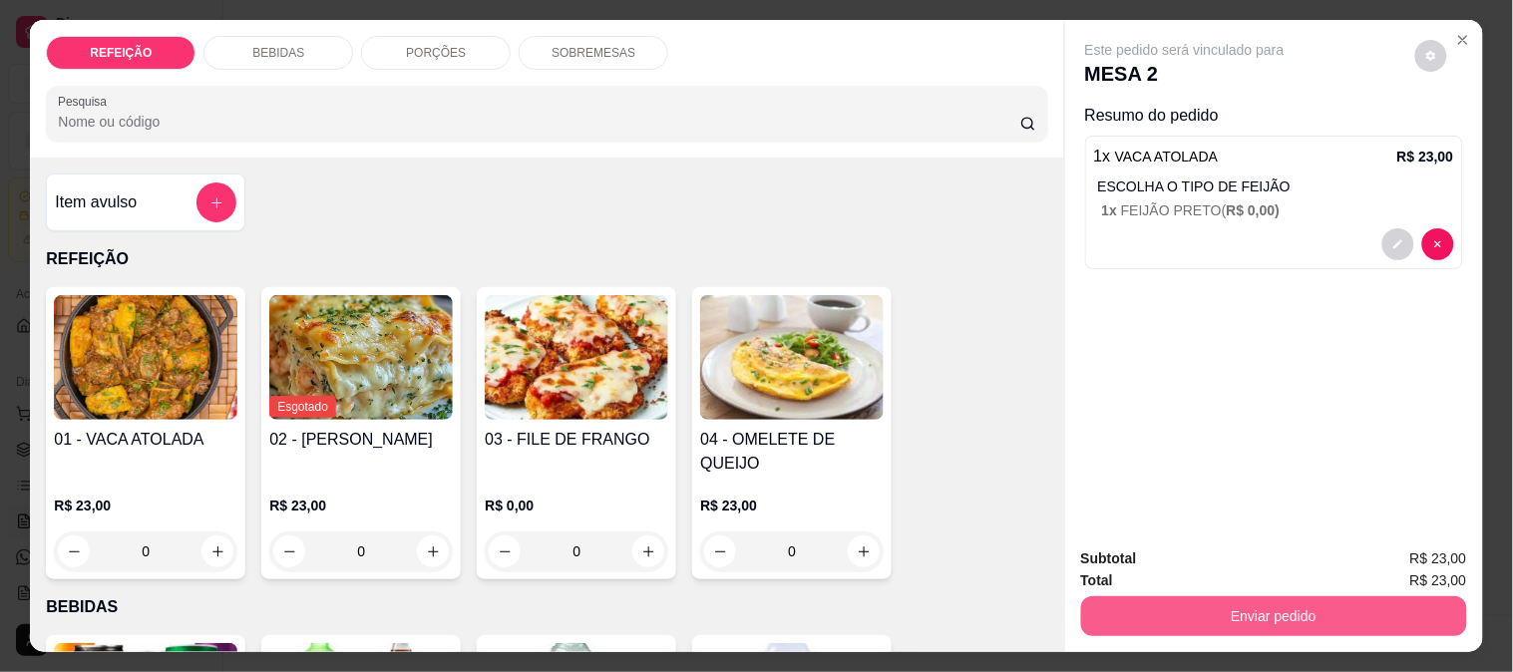
click at [1130, 608] on button "Enviar pedido" at bounding box center [1274, 616] width 386 height 40
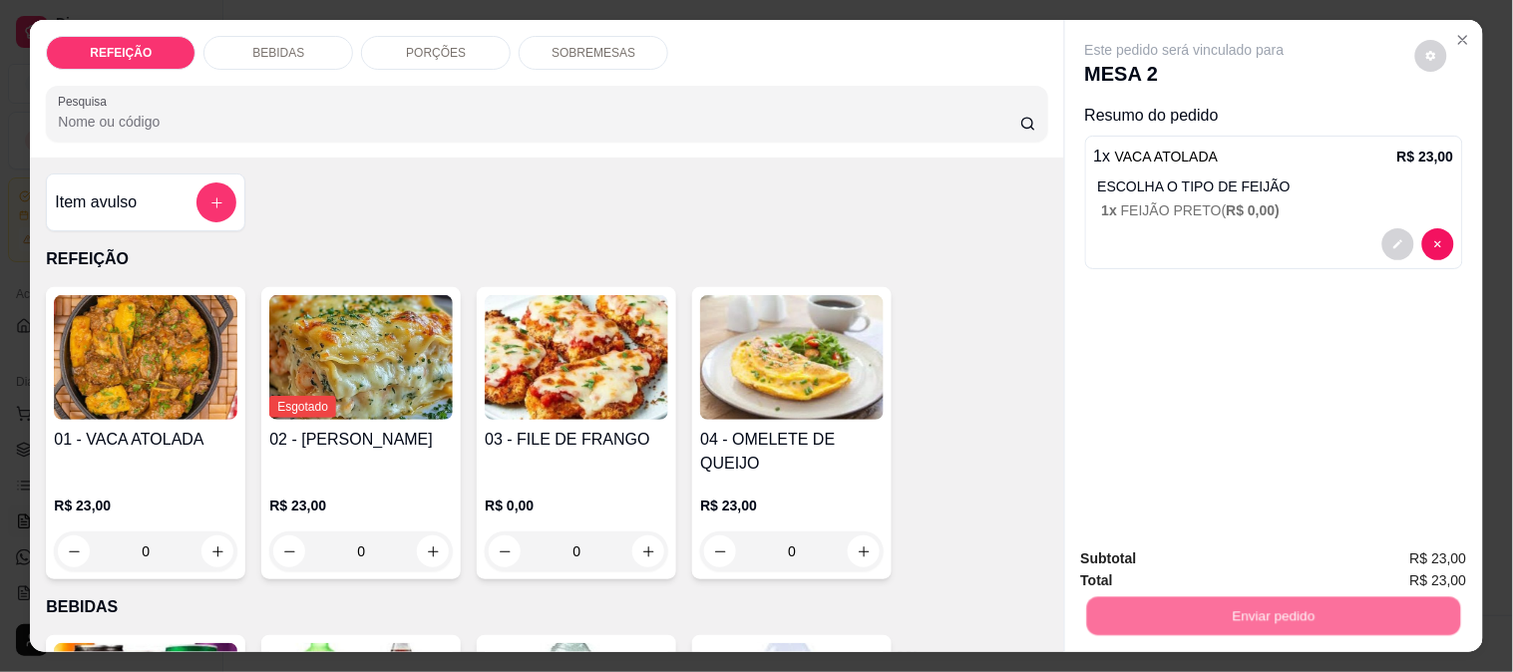
click at [1167, 557] on button "Não registrar e enviar pedido" at bounding box center [1207, 560] width 207 height 38
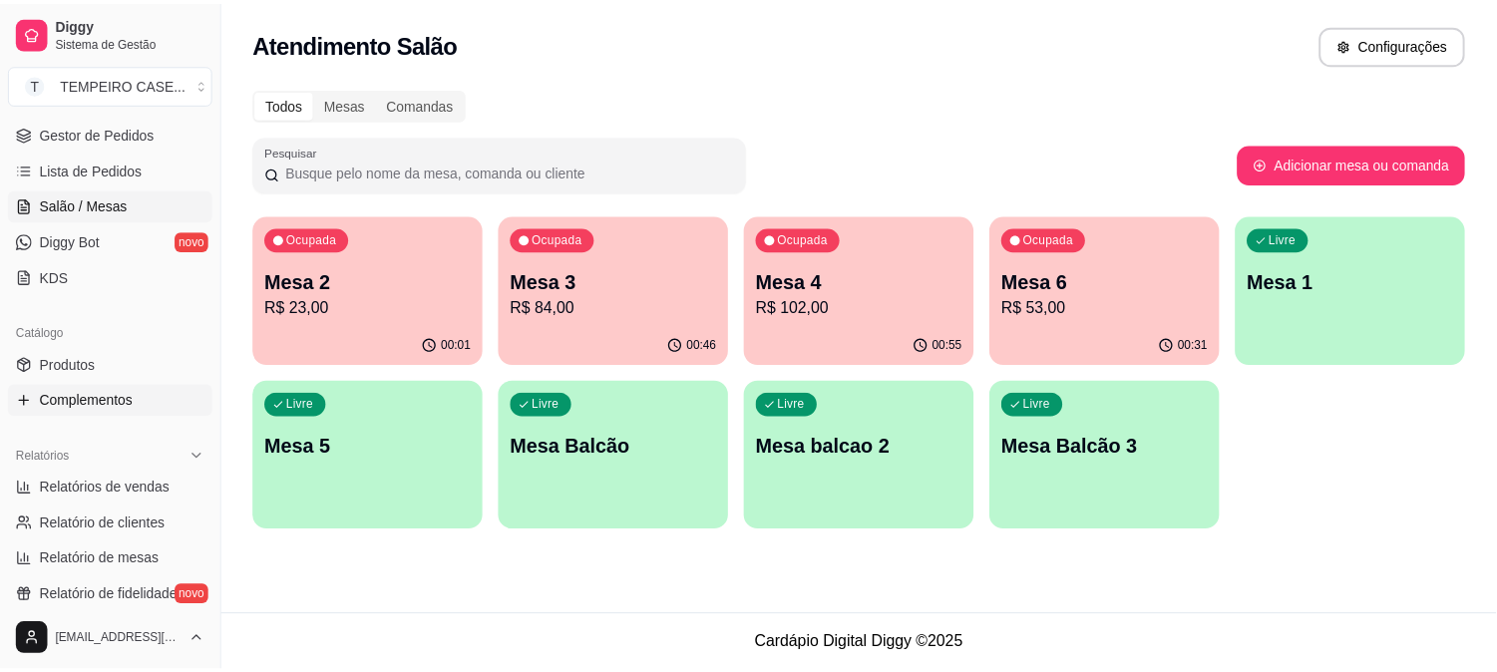
scroll to position [443, 0]
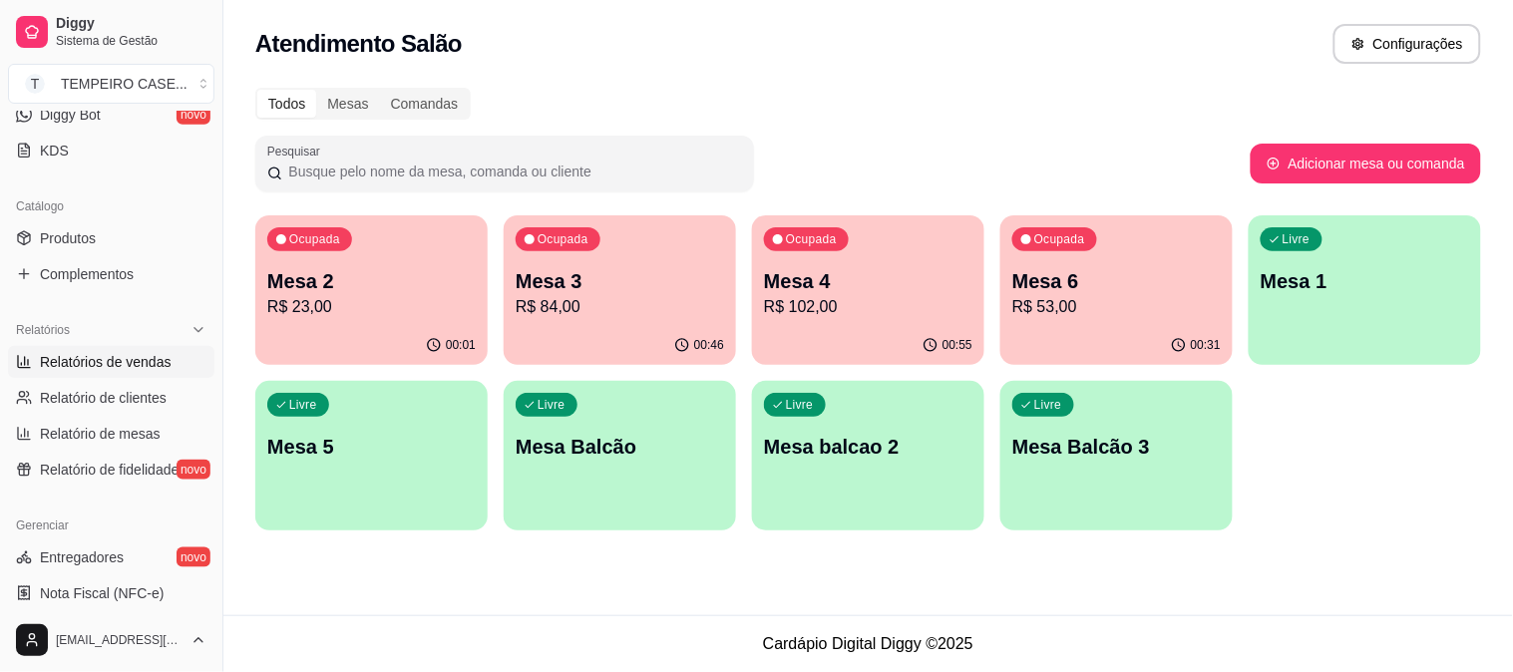
click at [123, 347] on link "Relatórios de vendas" at bounding box center [111, 362] width 206 height 32
select select "ALL"
select select "0"
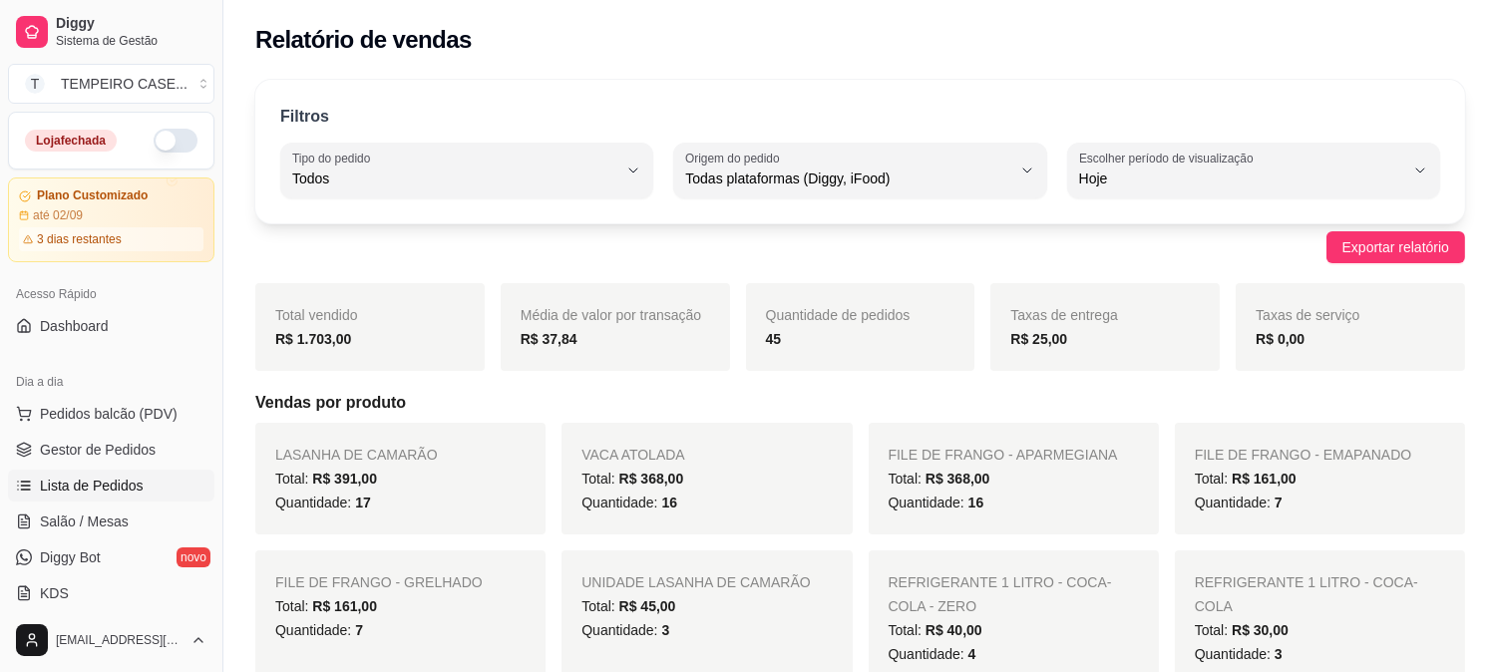
click at [90, 493] on span "Lista de Pedidos" at bounding box center [92, 486] width 104 height 20
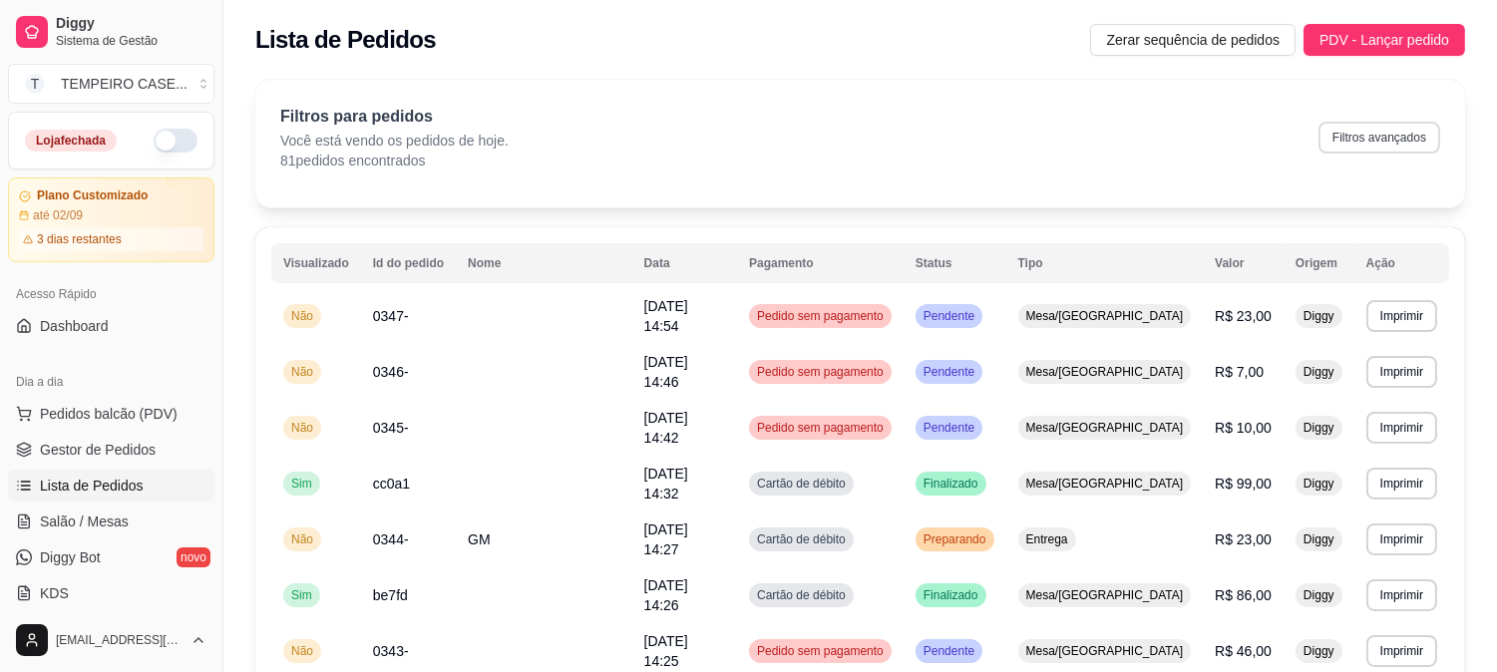
click at [1367, 145] on button "Filtros avançados" at bounding box center [1380, 138] width 122 height 32
select select "0"
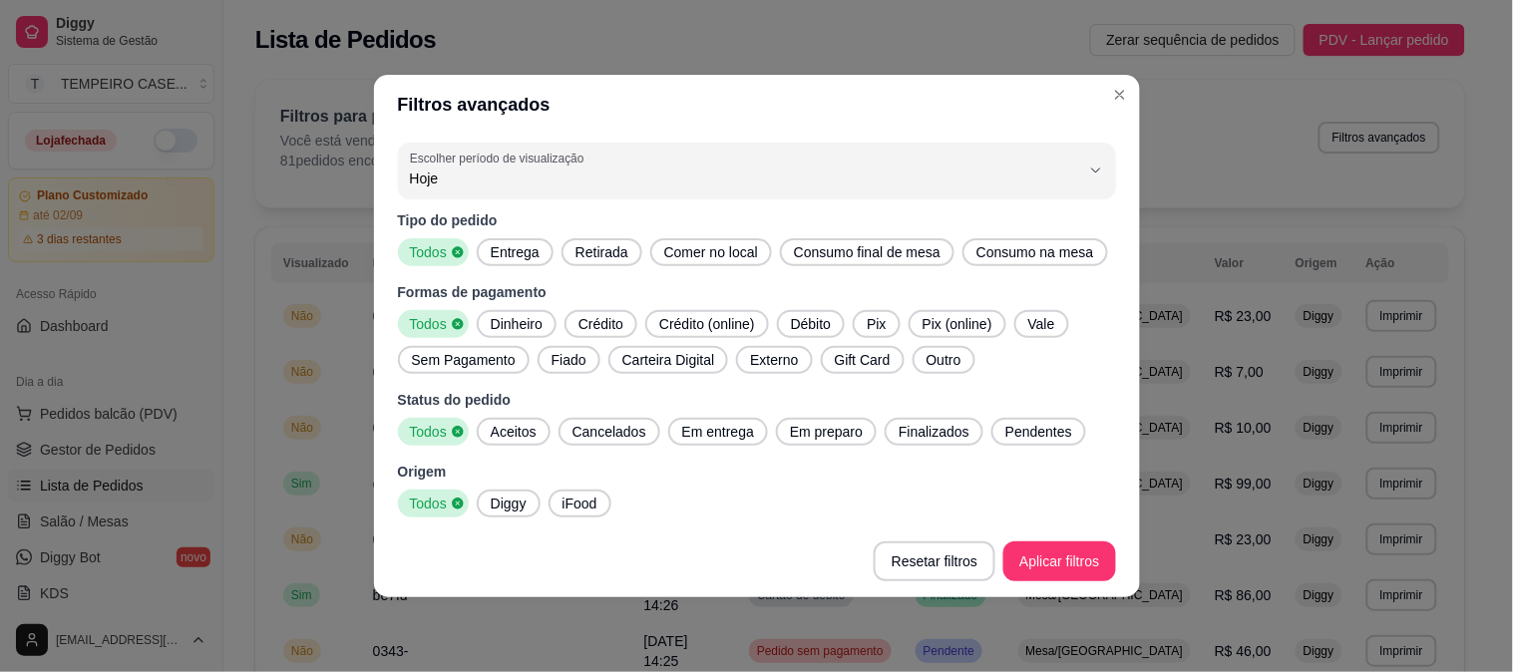
click at [503, 255] on span "Entrega" at bounding box center [515, 252] width 65 height 20
click at [579, 252] on span "Retirada" at bounding box center [602, 252] width 69 height 20
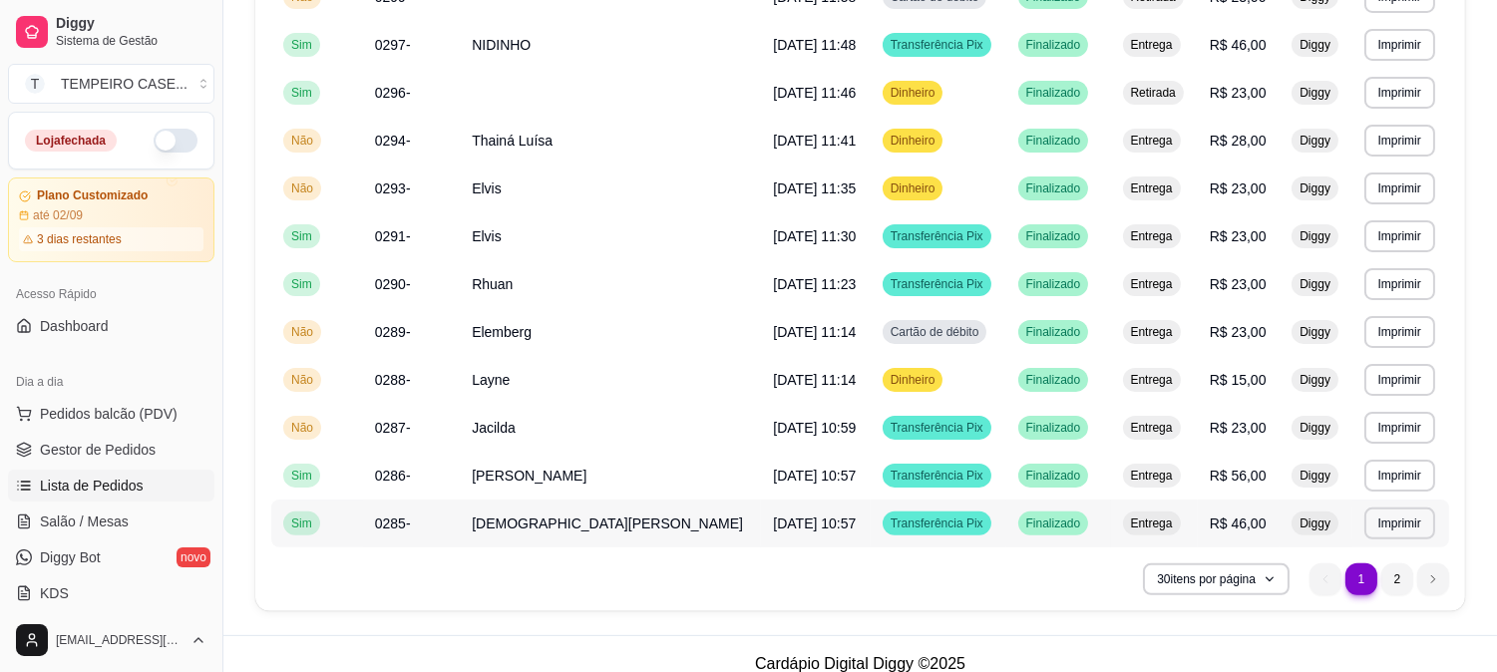
scroll to position [1195, 0]
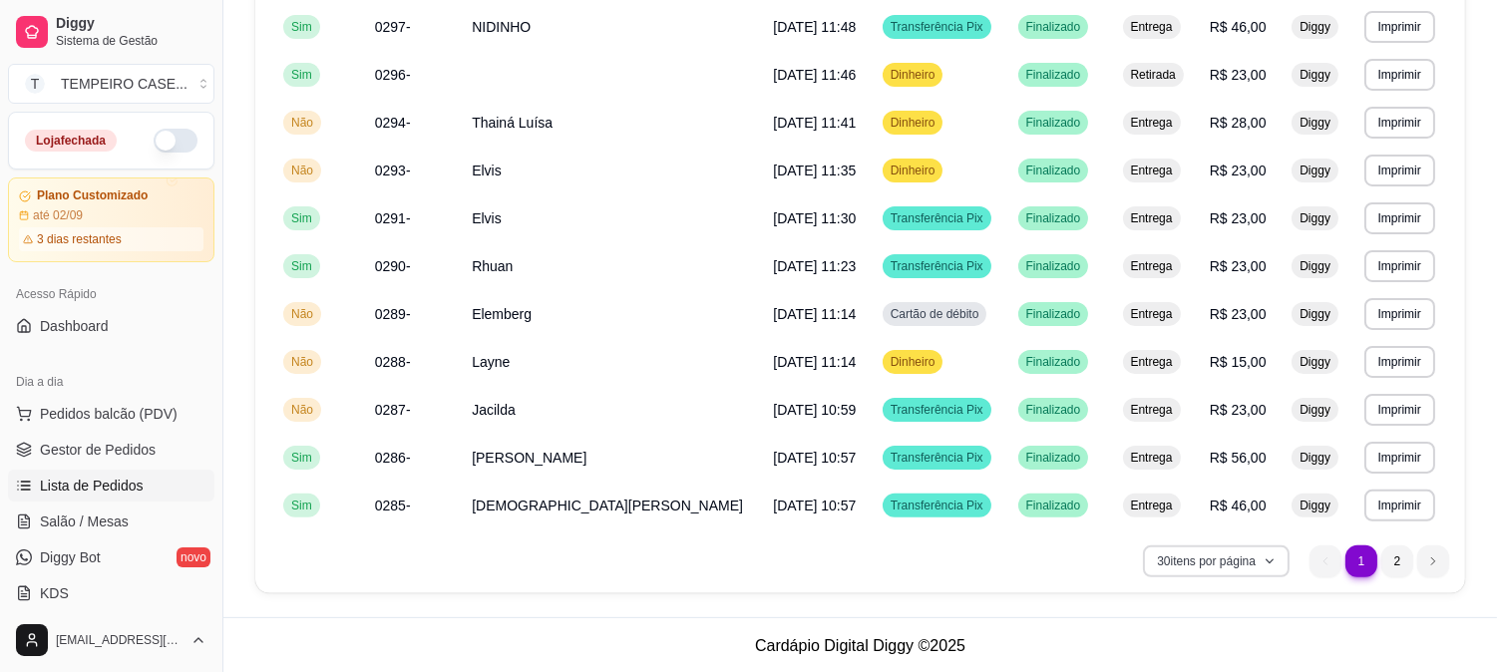
click at [1175, 559] on button "30 itens por página" at bounding box center [1216, 562] width 147 height 32
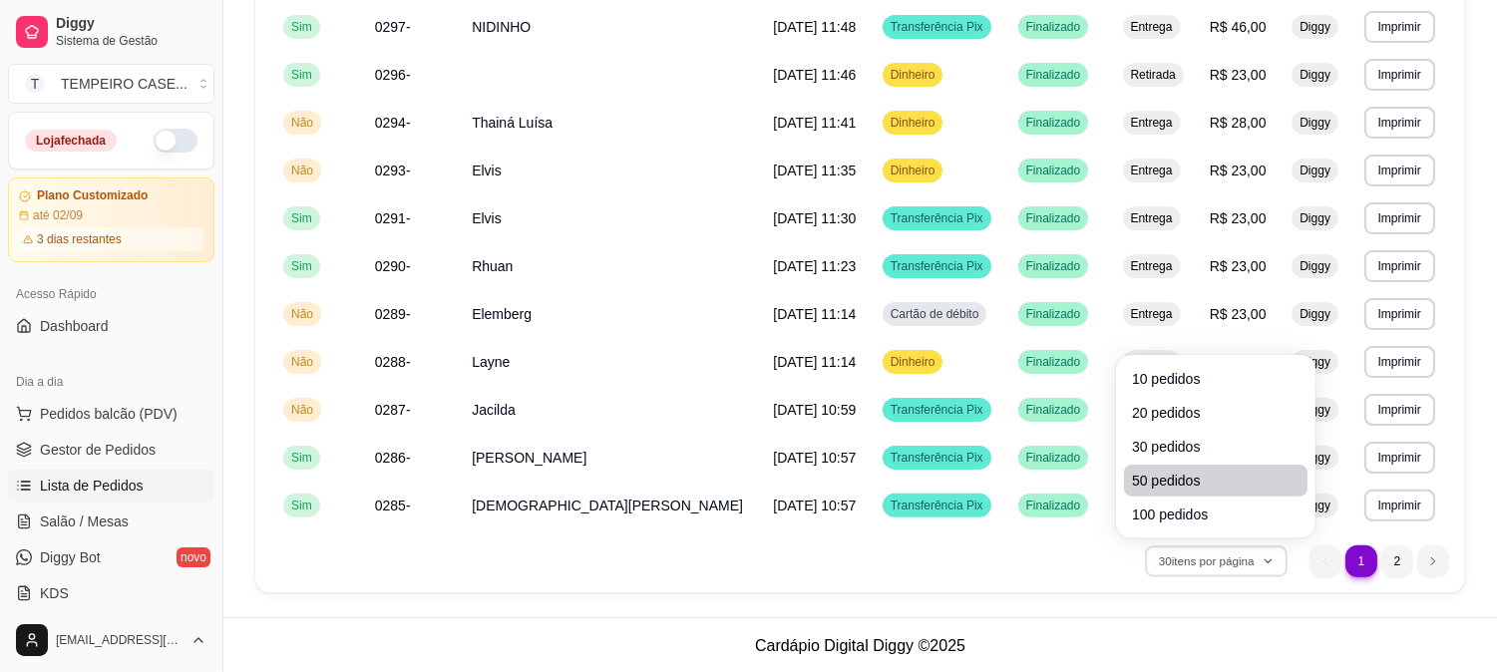
click at [1160, 467] on li "50 pedidos" at bounding box center [1216, 481] width 184 height 32
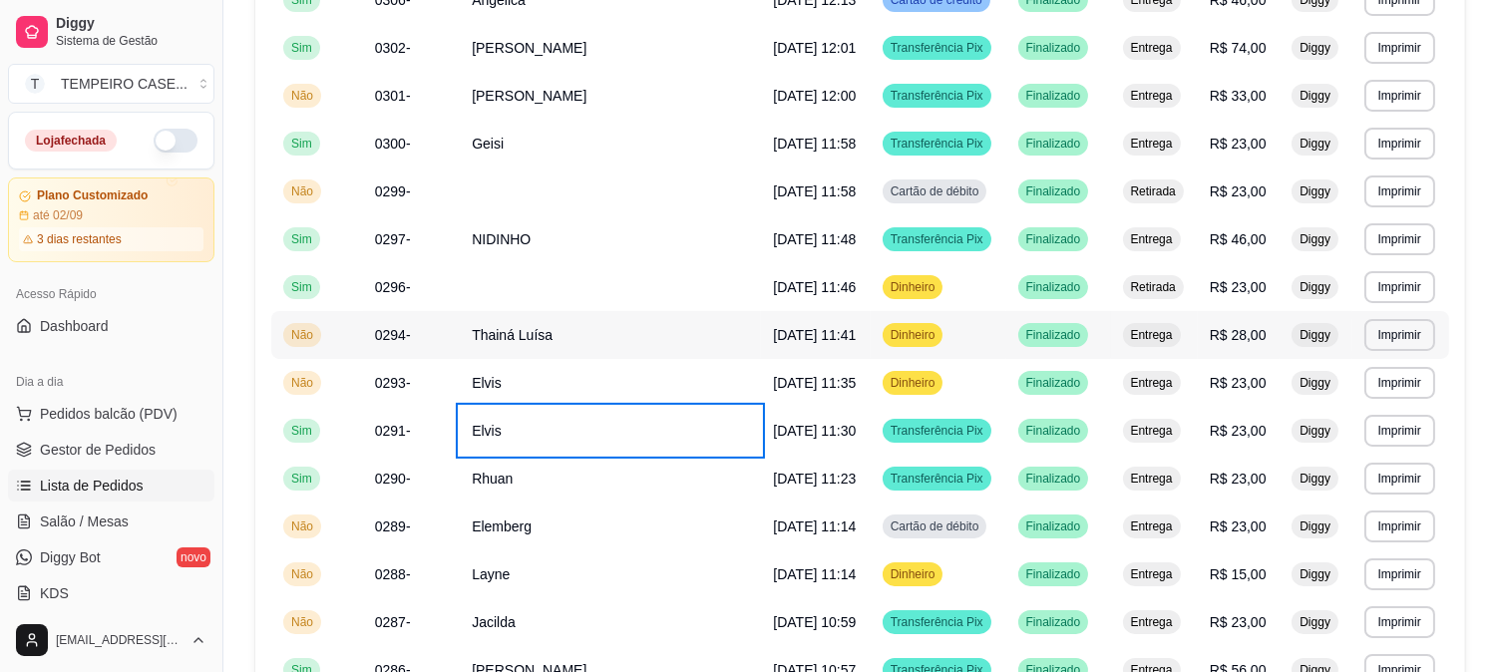
scroll to position [1021, 0]
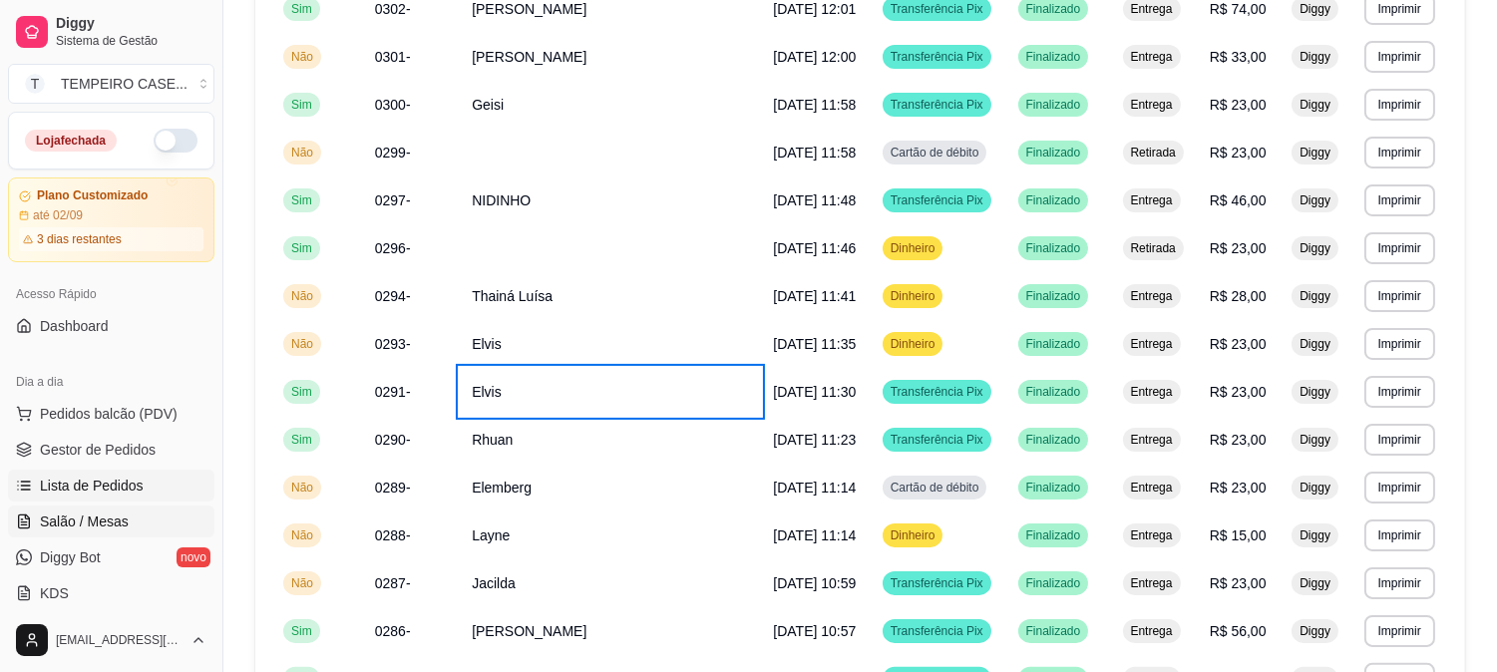
click at [77, 524] on span "Salão / Mesas" at bounding box center [84, 522] width 89 height 20
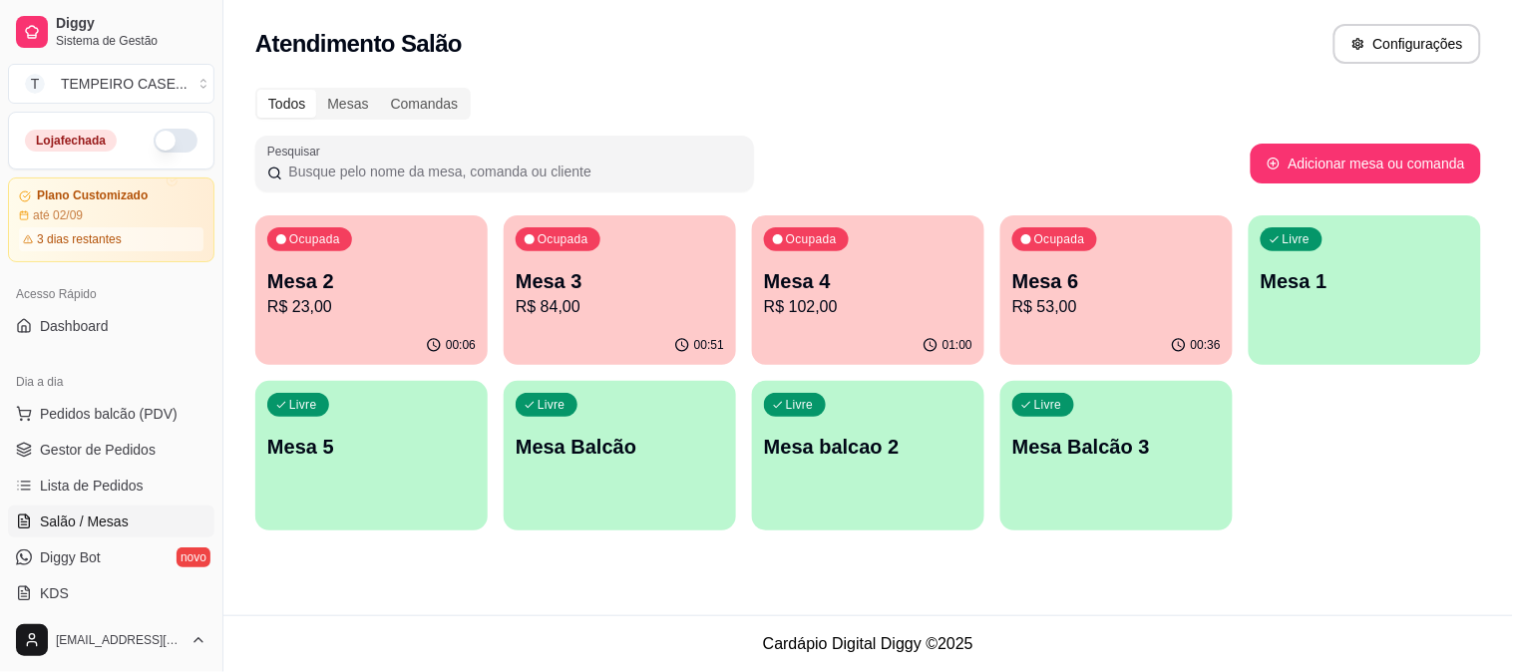
click at [873, 311] on p "R$ 102,00" at bounding box center [868, 307] width 208 height 24
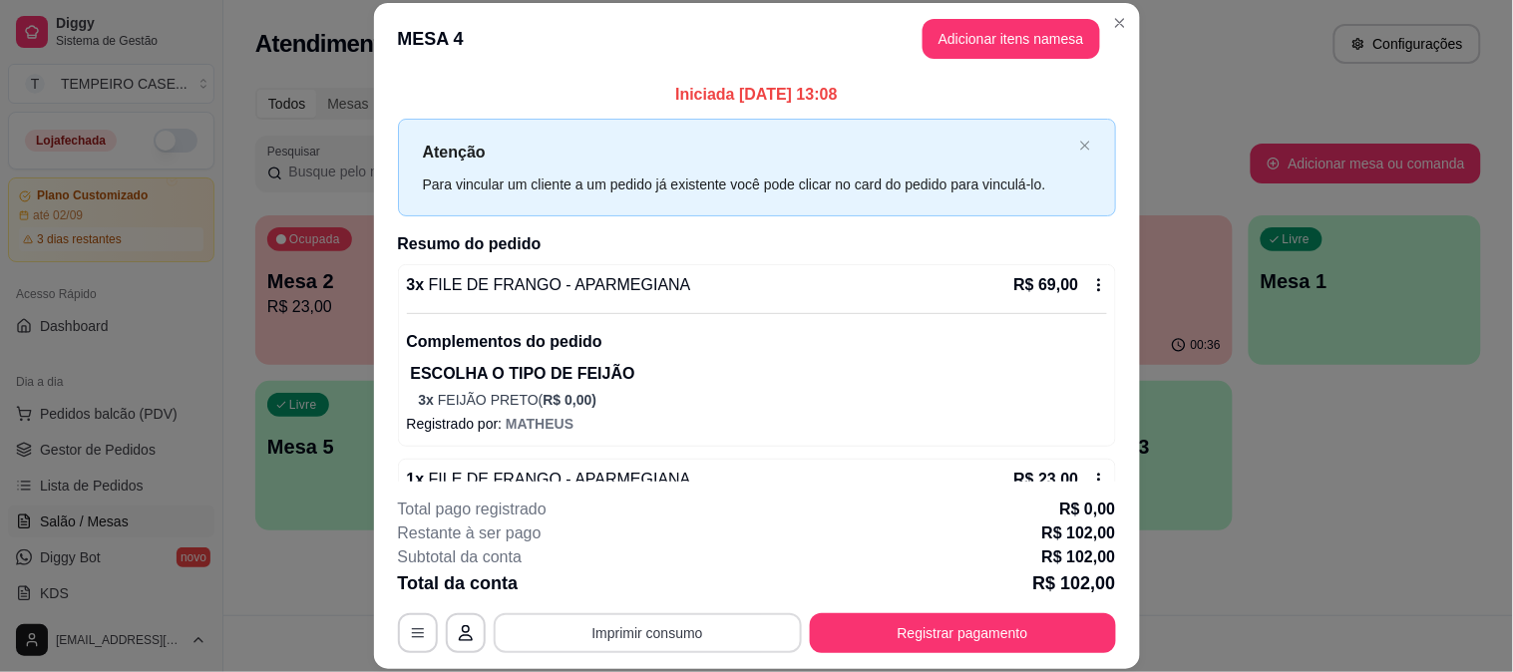
click at [654, 631] on button "Imprimir consumo" at bounding box center [648, 633] width 308 height 40
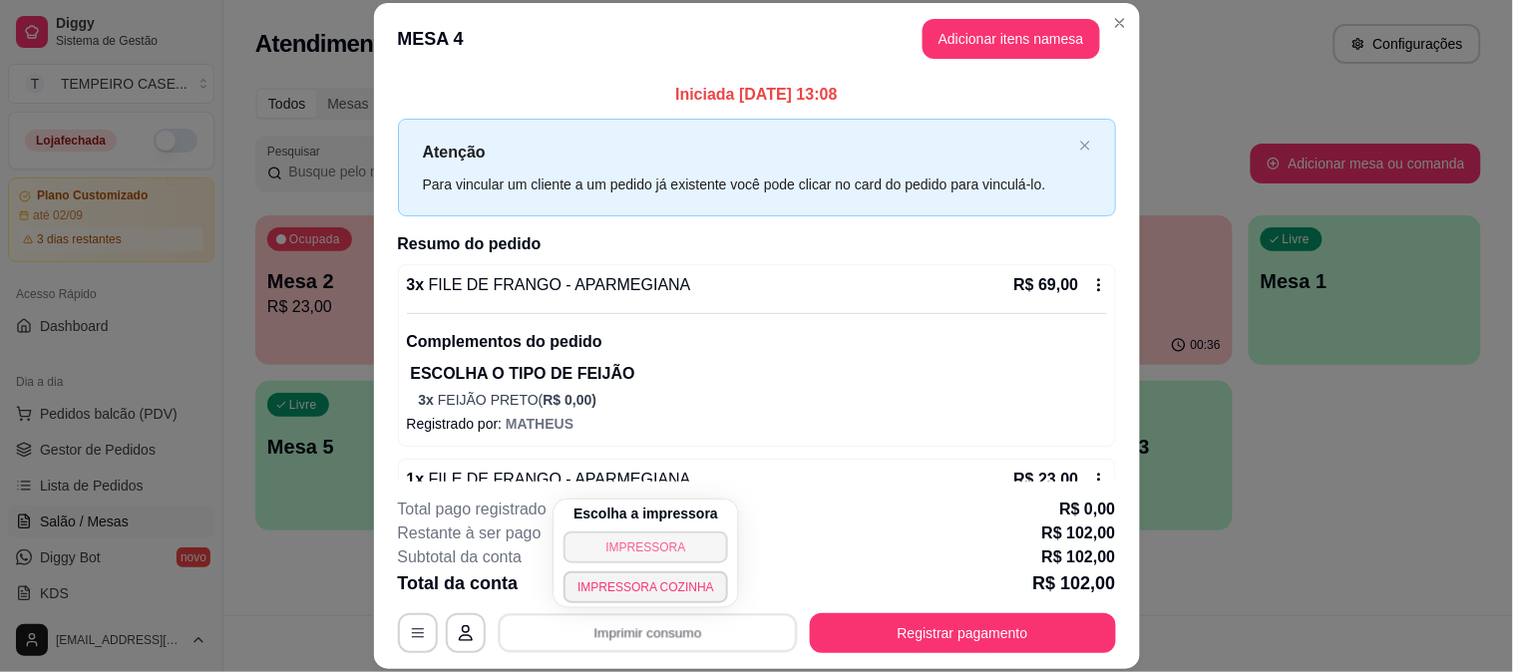
click at [682, 545] on button "IMPRESSORA" at bounding box center [646, 548] width 165 height 32
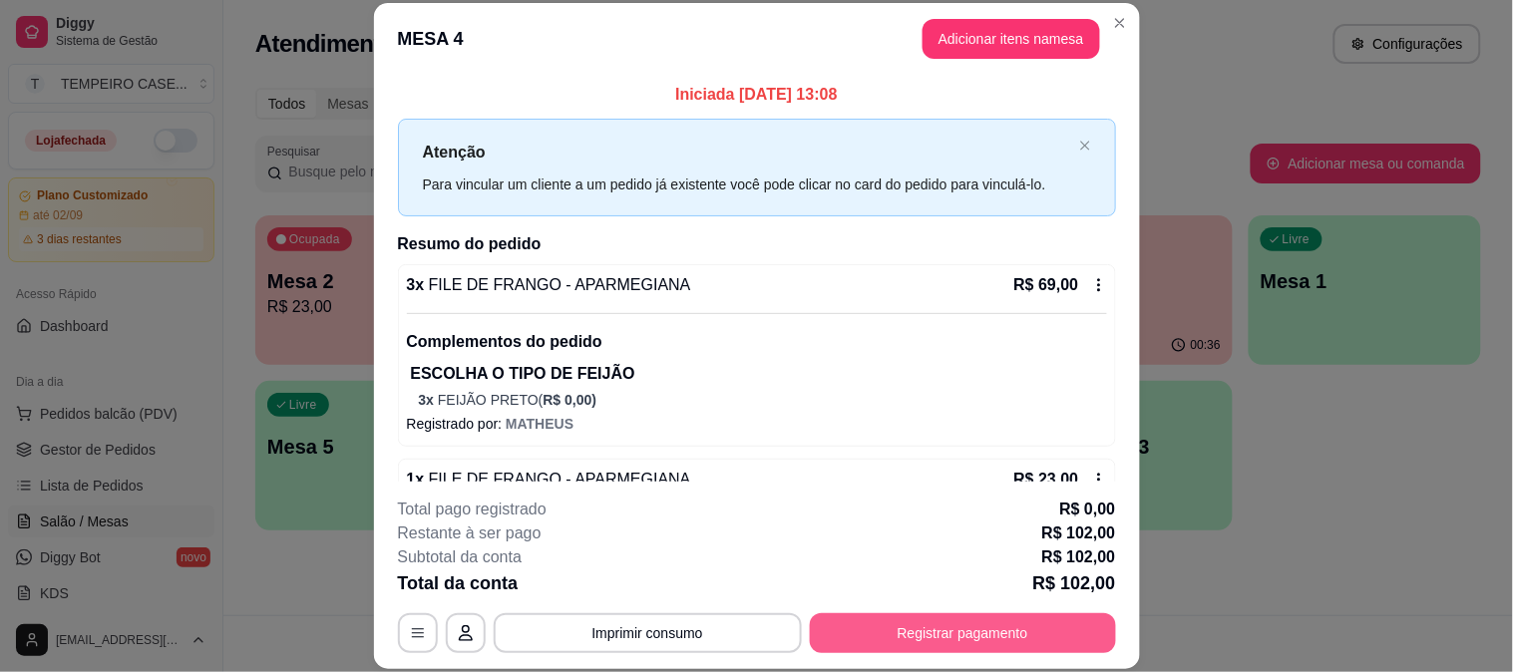
click at [925, 629] on button "Registrar pagamento" at bounding box center [963, 633] width 306 height 40
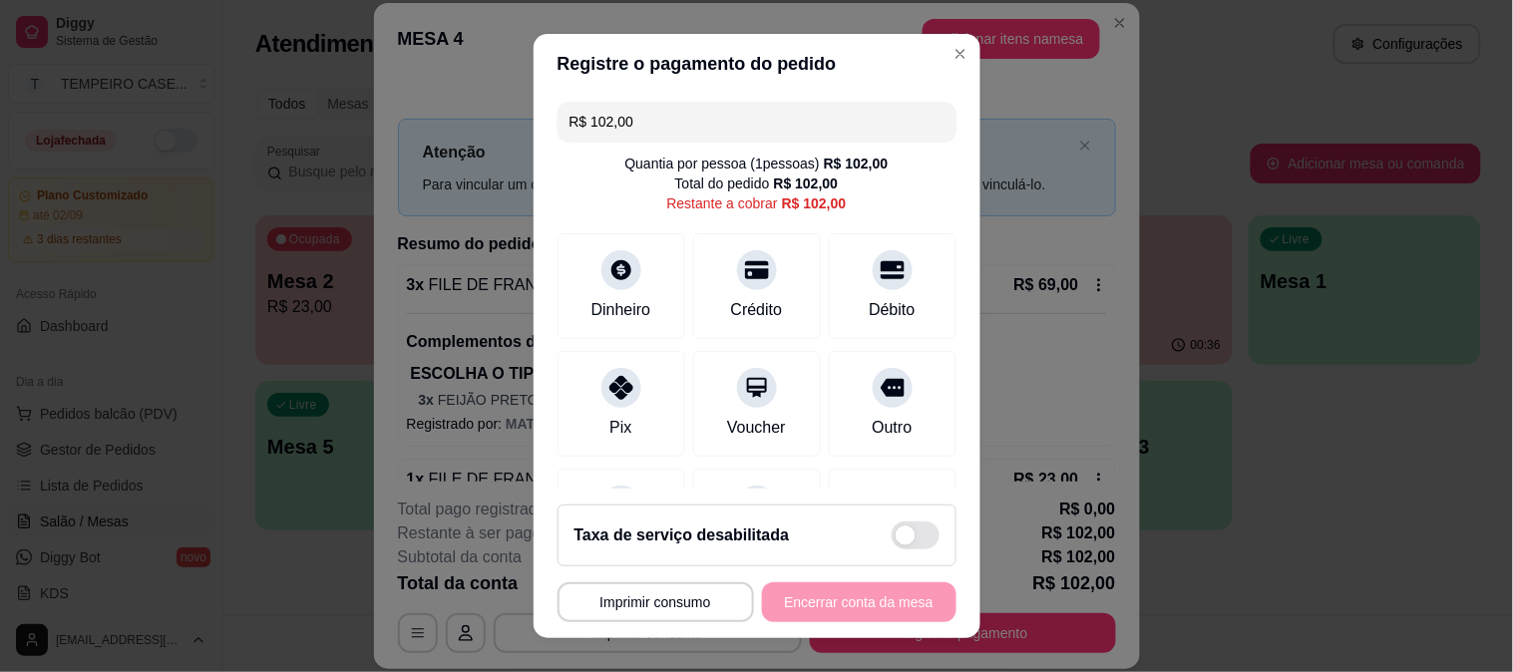
drag, startPoint x: 626, startPoint y: 132, endPoint x: 484, endPoint y: 146, distance: 143.3
click at [484, 146] on div "**********" at bounding box center [756, 336] width 1513 height 672
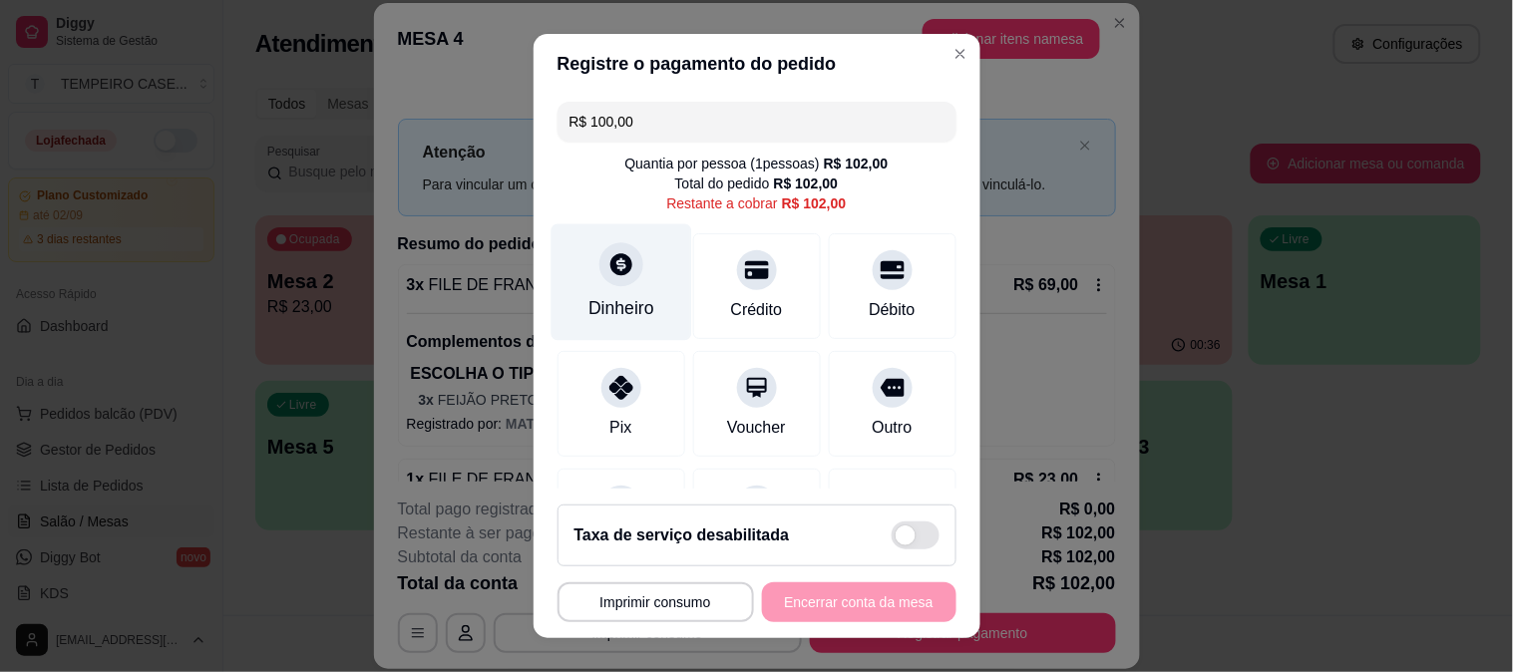
click at [580, 272] on div "Dinheiro" at bounding box center [621, 281] width 141 height 117
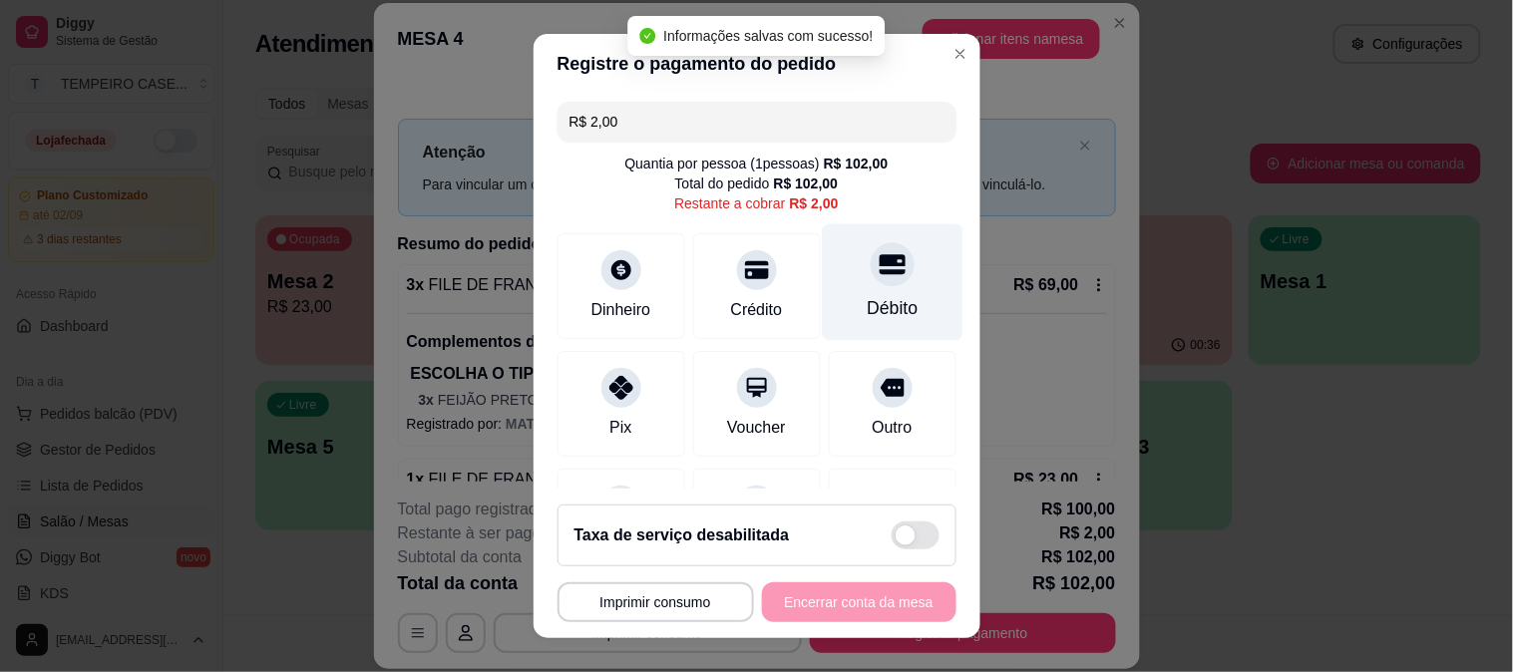
click at [836, 281] on div "Débito" at bounding box center [892, 281] width 141 height 117
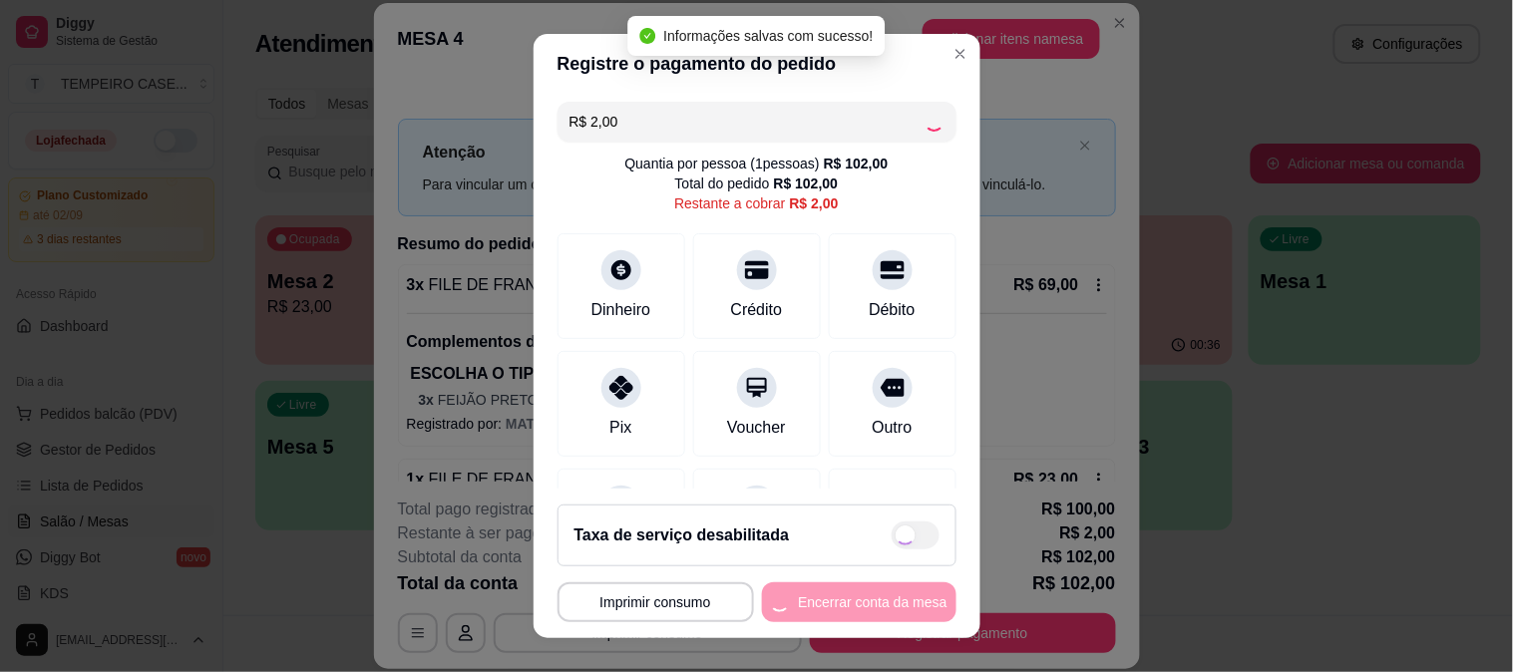
type input "R$ 0,00"
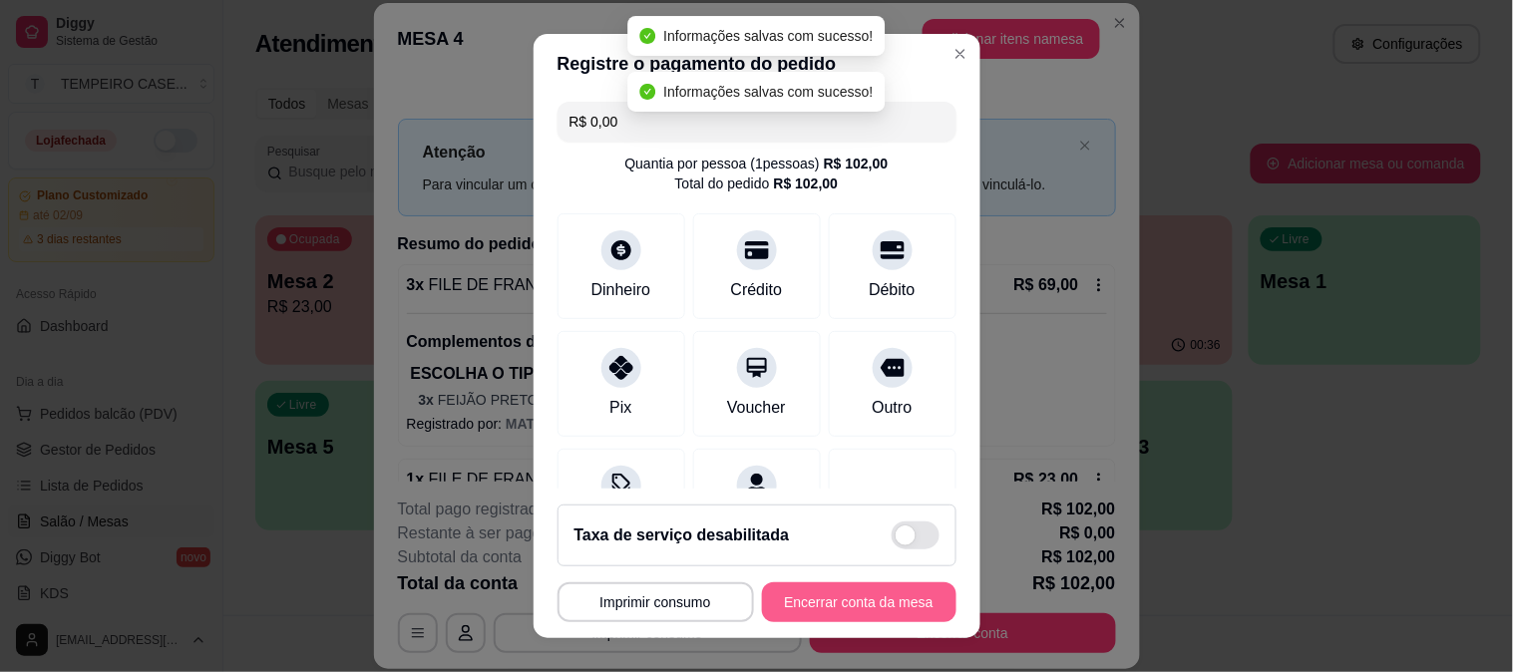
click at [833, 604] on button "Encerrar conta da mesa" at bounding box center [859, 602] width 194 height 40
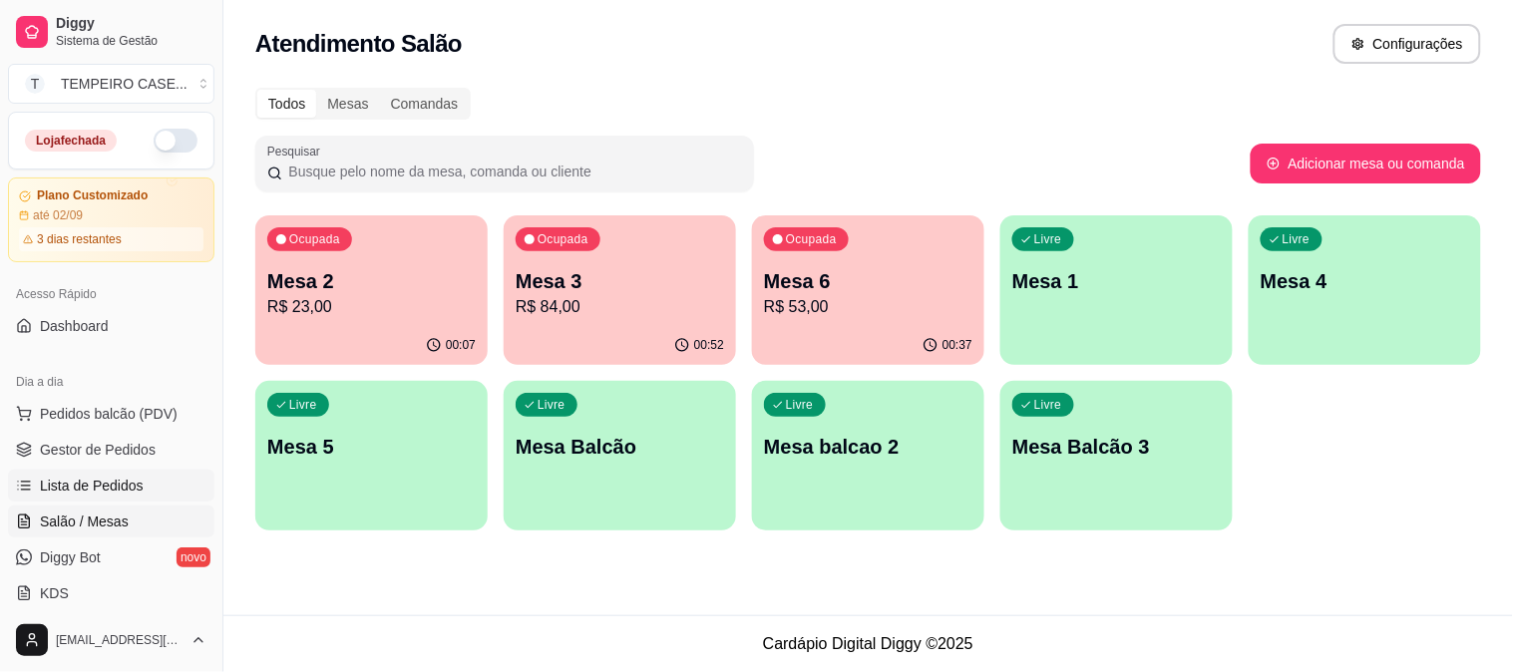
click at [116, 477] on span "Lista de Pedidos" at bounding box center [92, 486] width 104 height 20
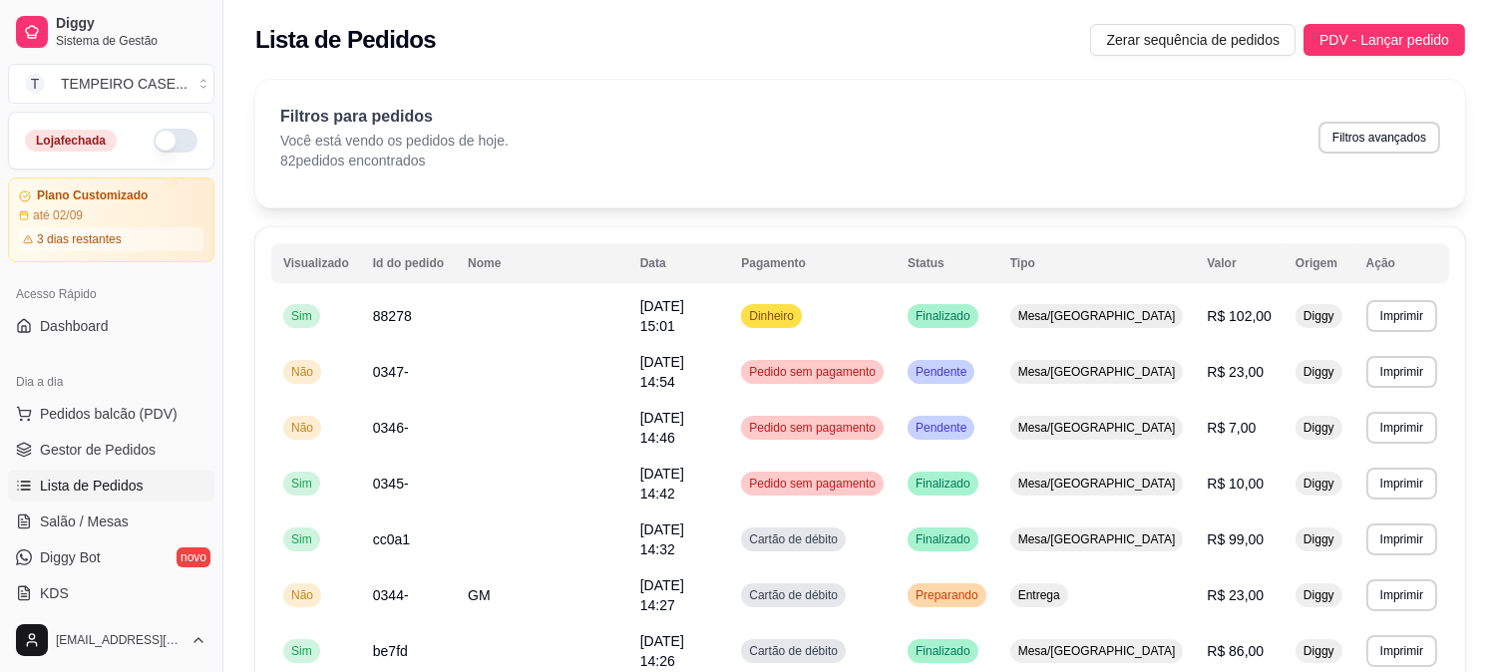
click at [1393, 133] on button "Filtros avançados" at bounding box center [1380, 138] width 122 height 32
select select "0"
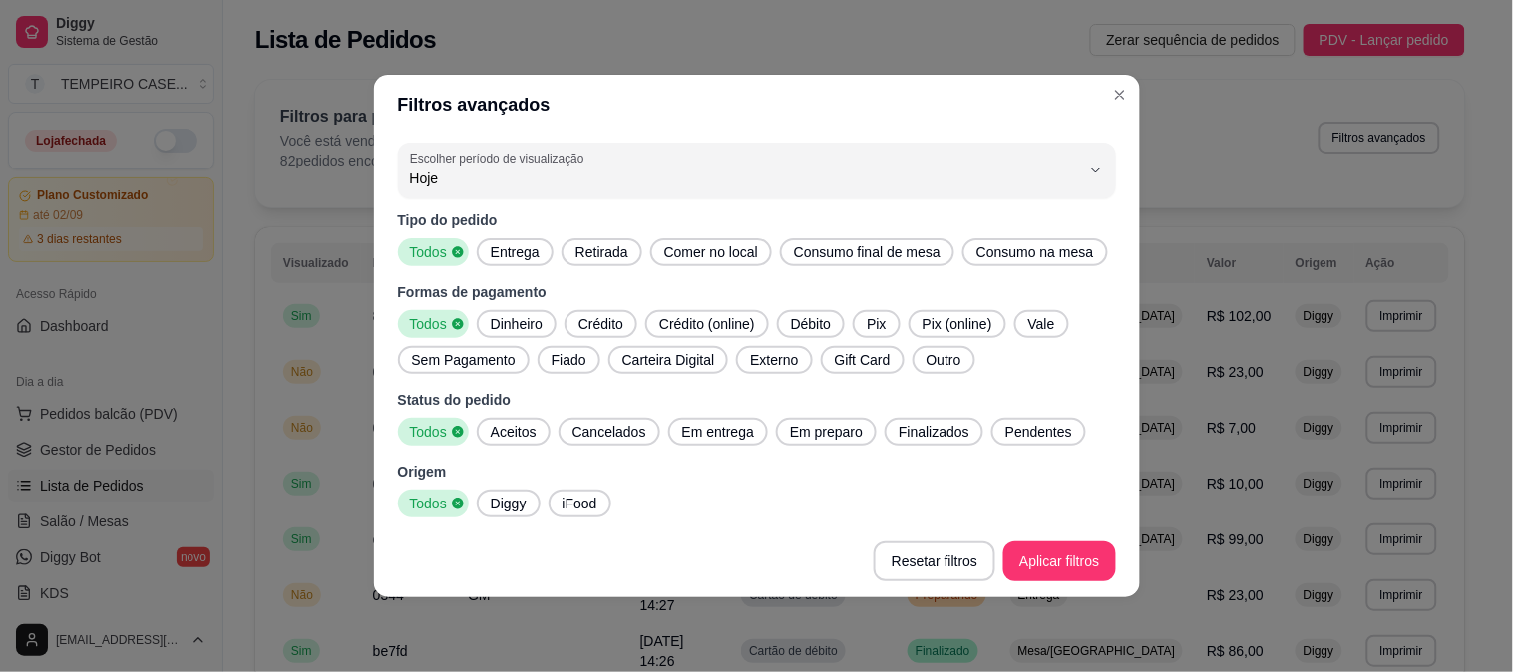
click at [521, 321] on span "Dinheiro" at bounding box center [517, 324] width 68 height 20
click at [593, 321] on span "Crédito" at bounding box center [601, 324] width 61 height 20
click at [625, 326] on icon at bounding box center [632, 324] width 14 height 14
click at [549, 319] on icon at bounding box center [546, 324] width 14 height 14
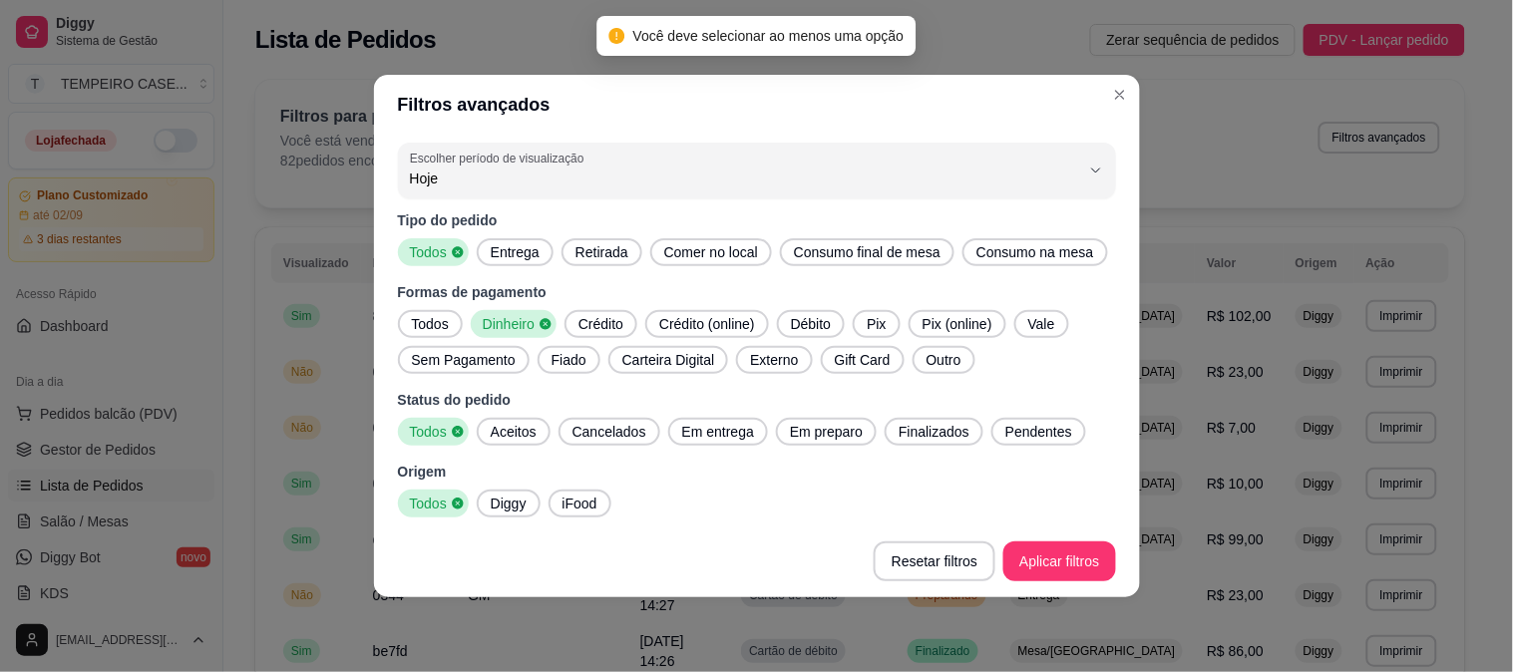
click at [529, 247] on span "Entrega" at bounding box center [515, 252] width 65 height 20
click at [545, 322] on icon at bounding box center [545, 323] width 11 height 11
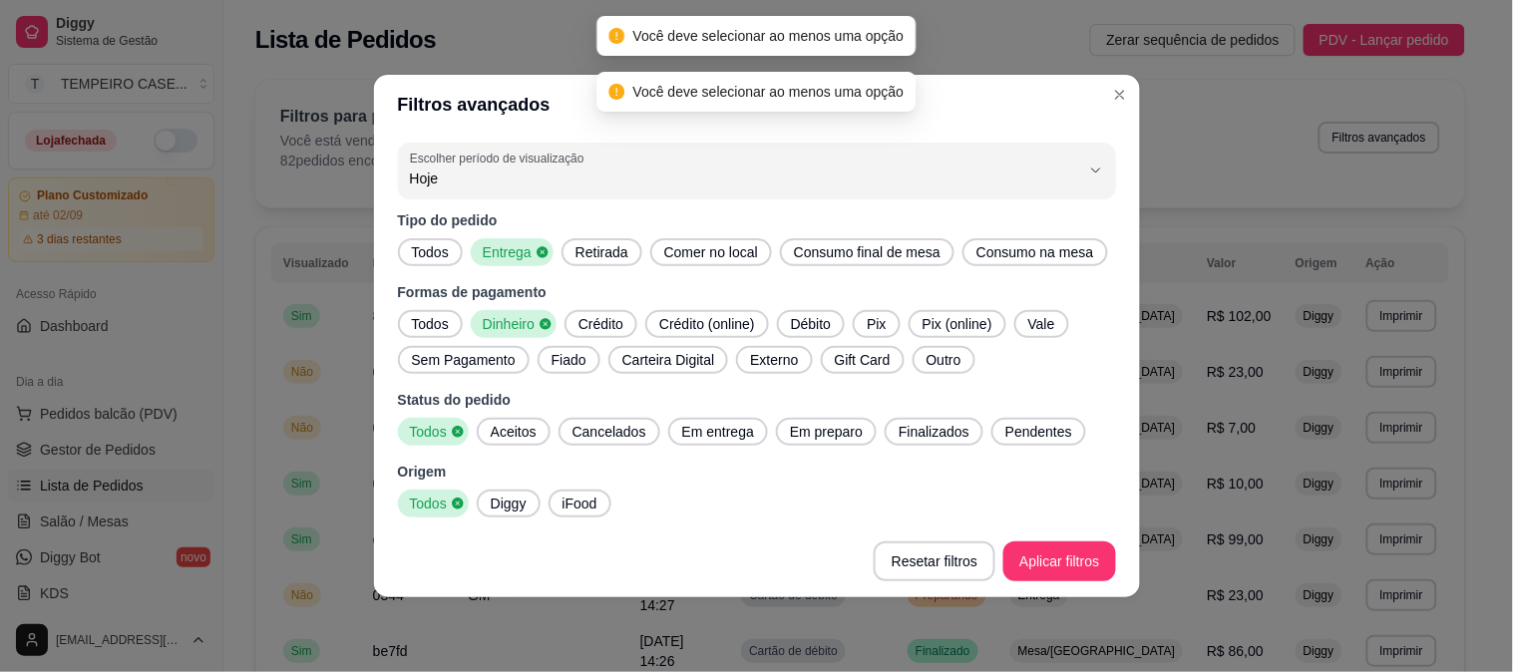
click at [605, 250] on span "Retirada" at bounding box center [602, 252] width 69 height 20
click at [523, 324] on span "Dinheiro" at bounding box center [507, 324] width 64 height 20
click at [542, 324] on icon at bounding box center [545, 323] width 11 height 11
click at [545, 324] on icon at bounding box center [545, 323] width 11 height 11
click at [422, 323] on span "Todos" at bounding box center [430, 324] width 53 height 20
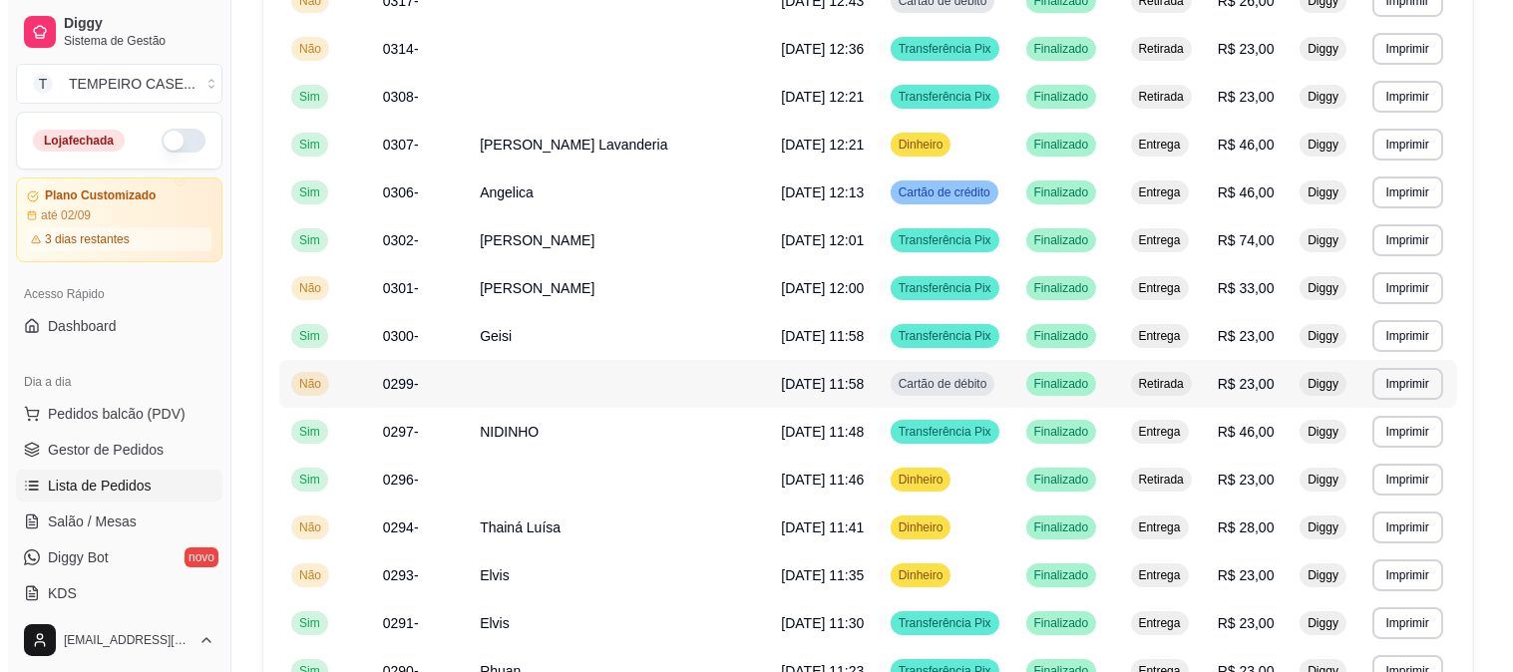
scroll to position [752, 0]
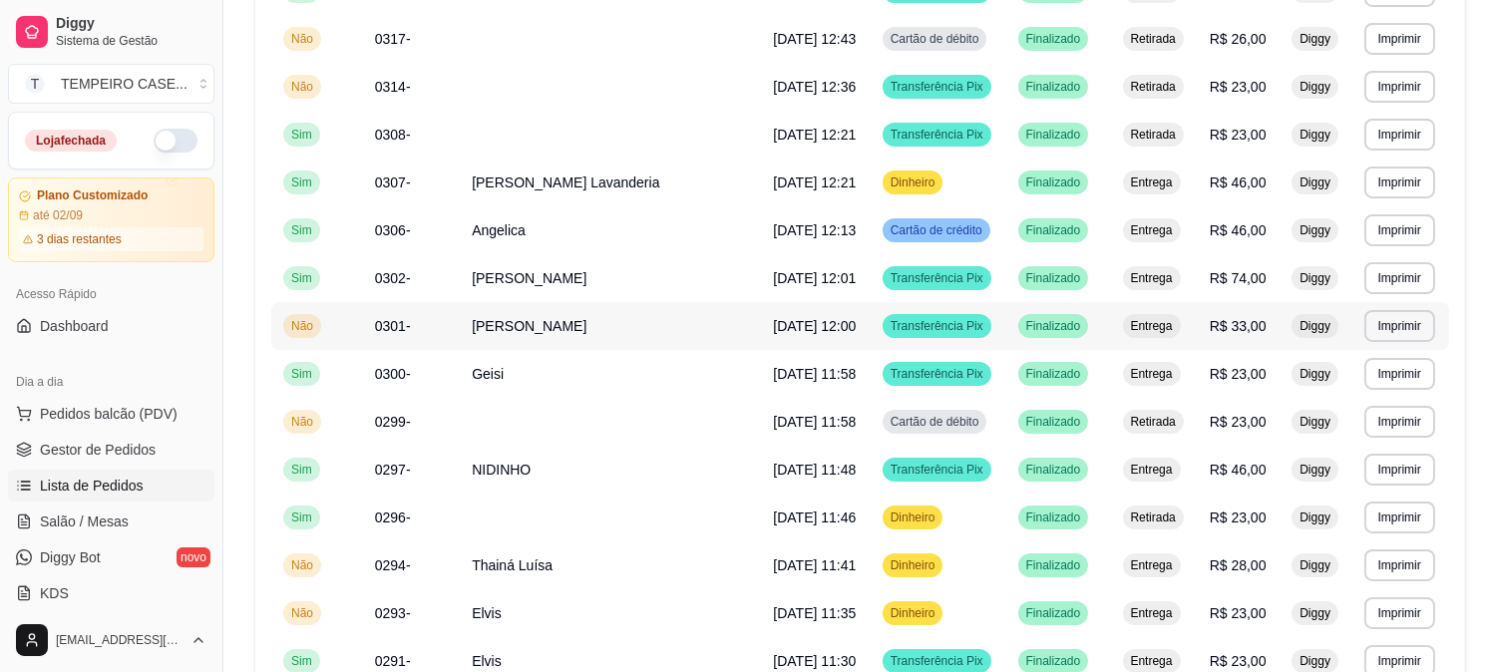
click at [537, 329] on span "[PERSON_NAME]" at bounding box center [529, 326] width 115 height 16
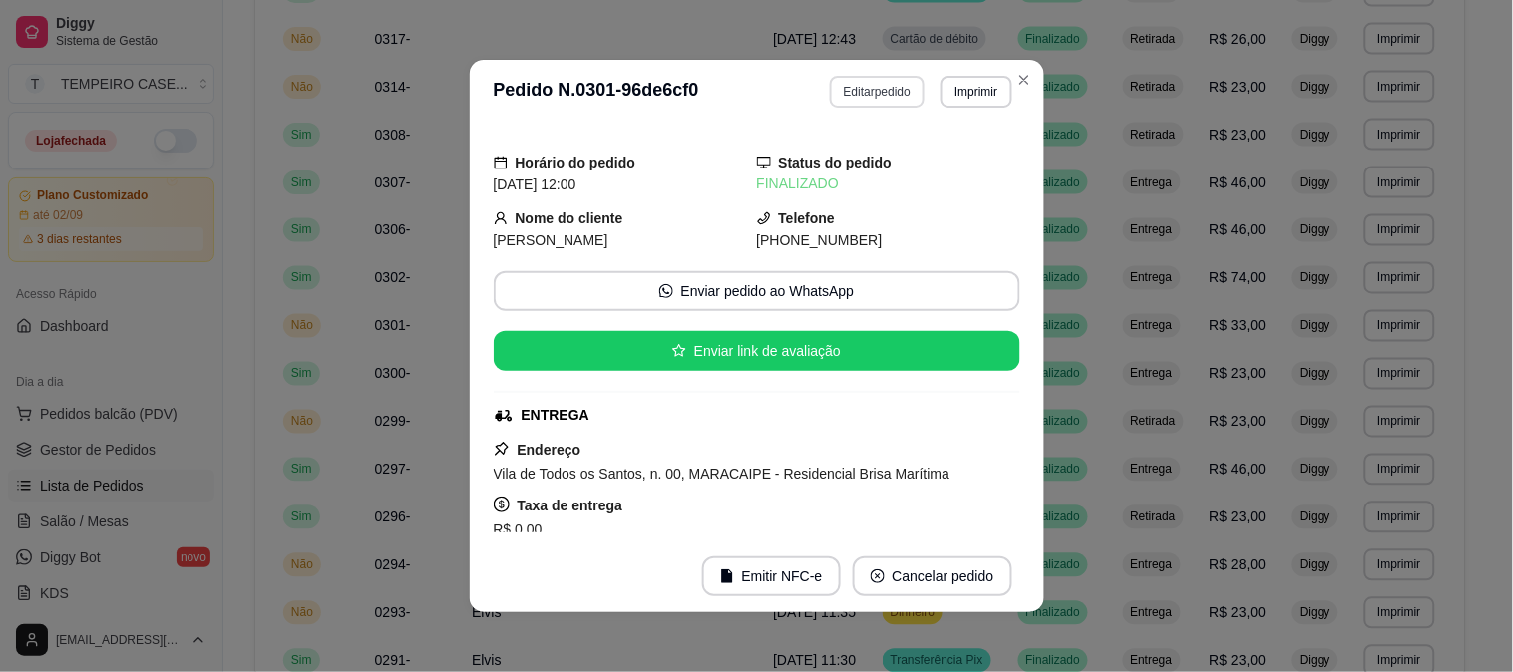
click at [853, 94] on button "Editar pedido" at bounding box center [877, 92] width 95 height 32
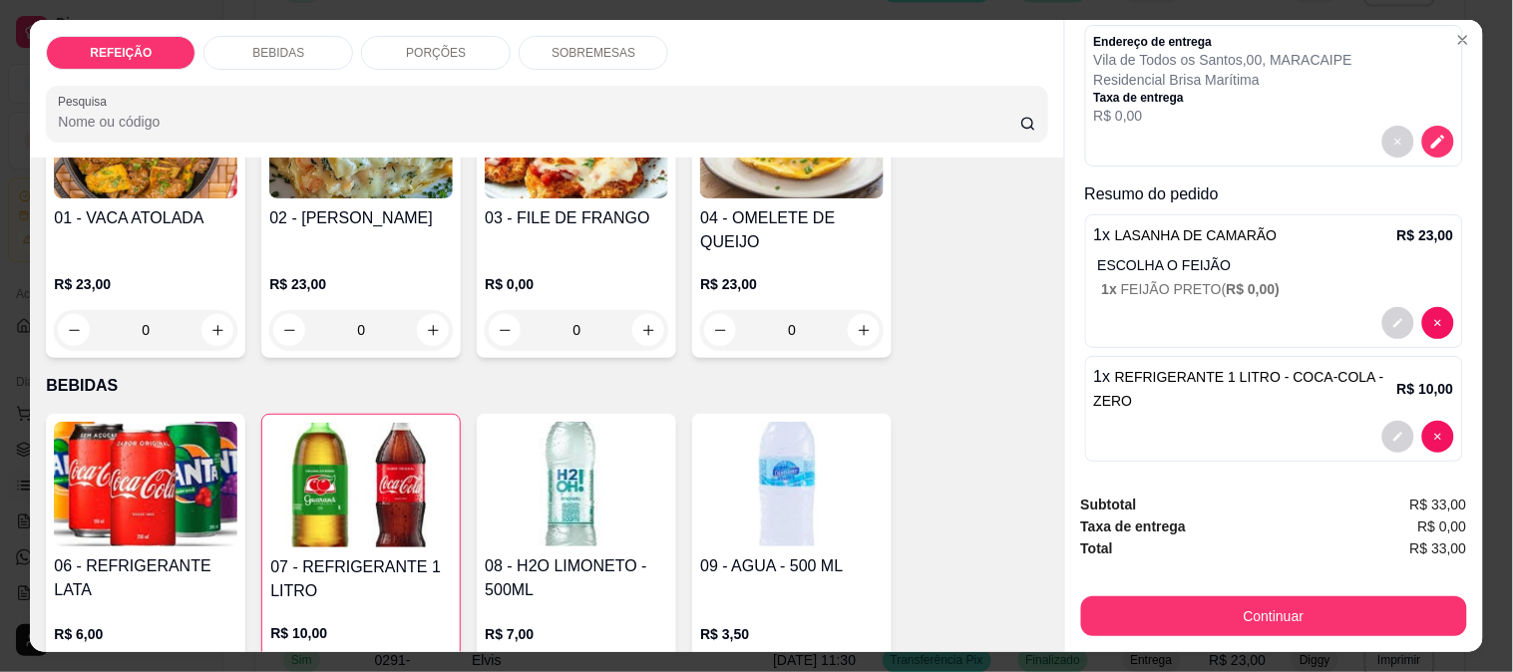
scroll to position [199, 0]
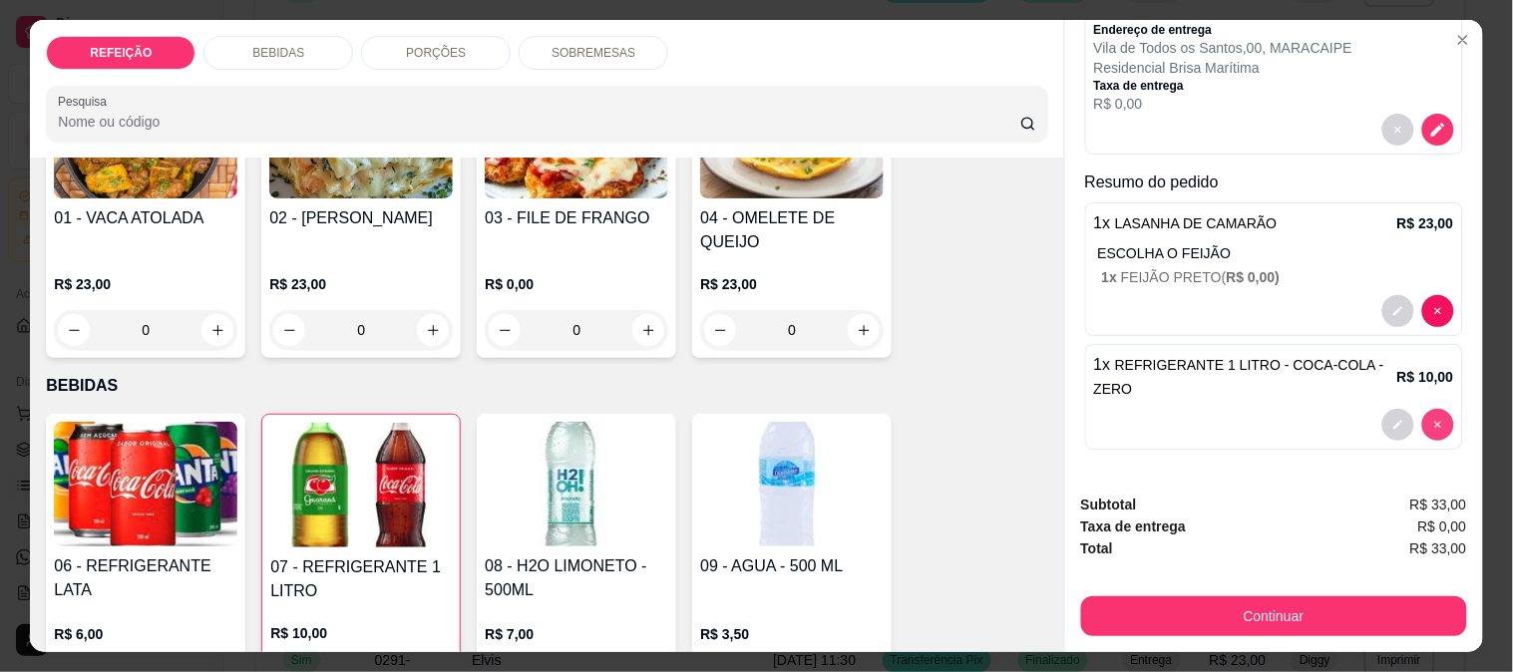
type input "0"
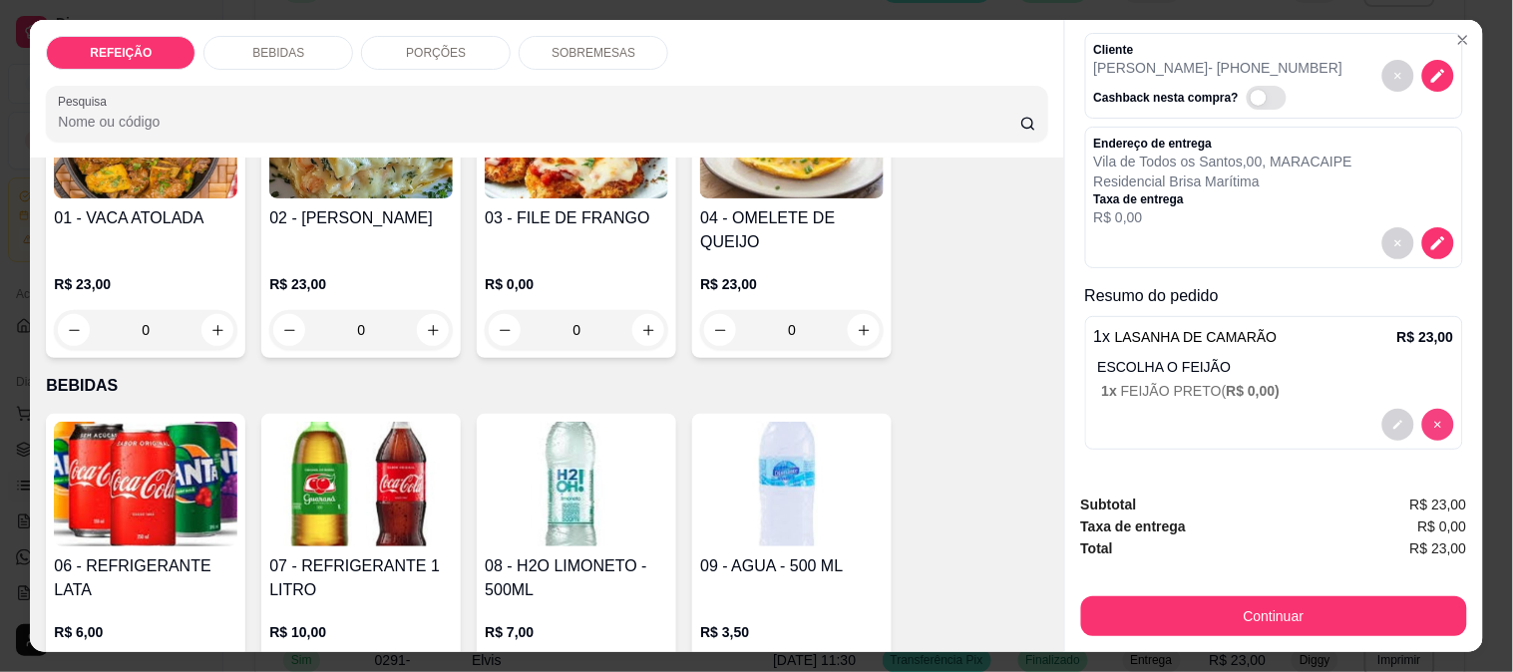
scroll to position [85, 0]
click at [182, 442] on img at bounding box center [146, 484] width 184 height 125
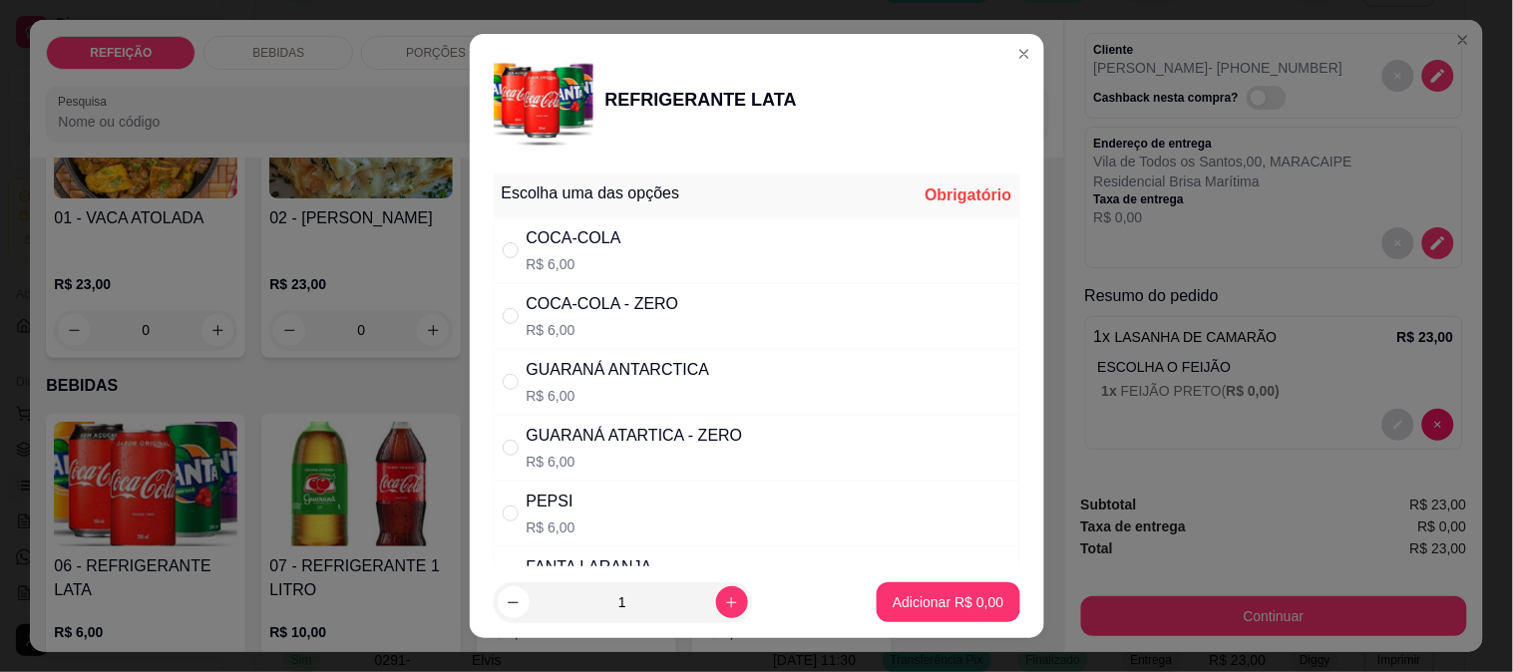
click at [623, 309] on div "COCA-COLA - ZERO" at bounding box center [603, 304] width 153 height 24
radio input "true"
click at [911, 591] on button "Adicionar R$ 6,00" at bounding box center [948, 602] width 143 height 40
type input "1"
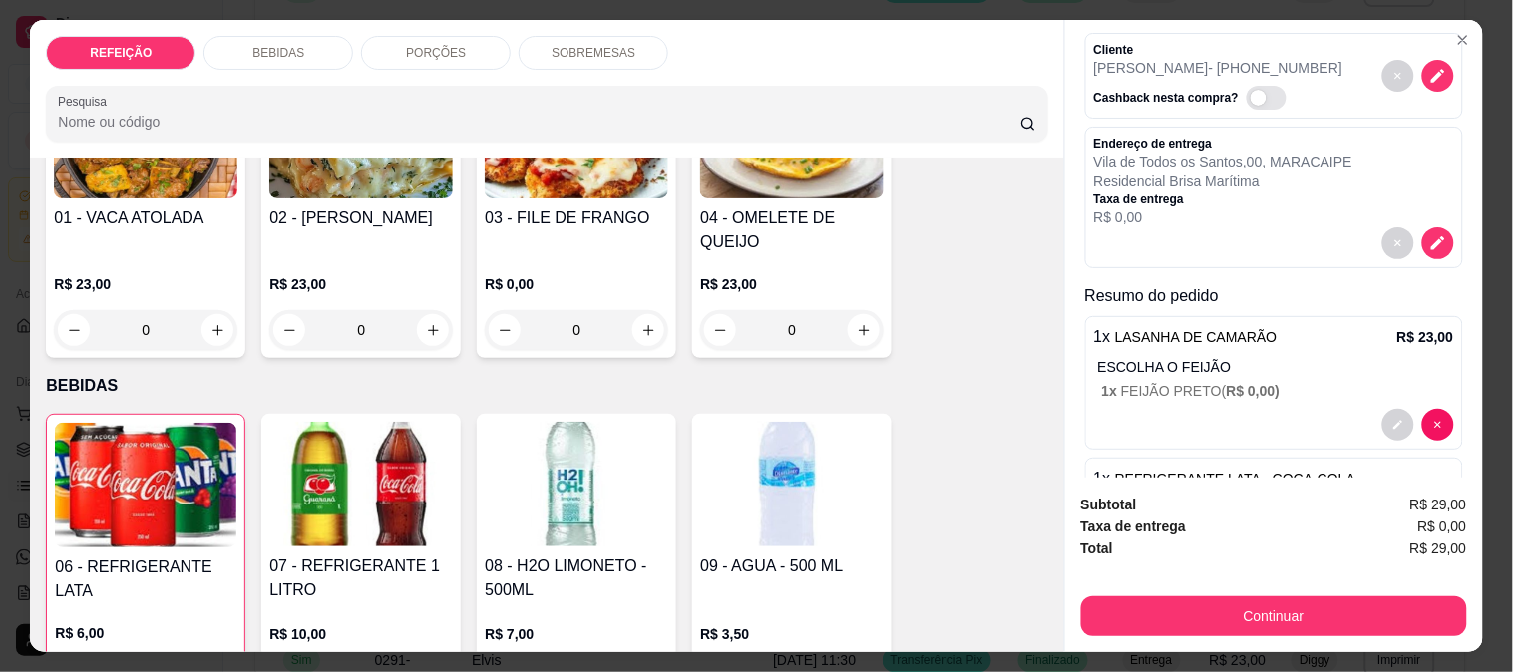
scroll to position [175, 0]
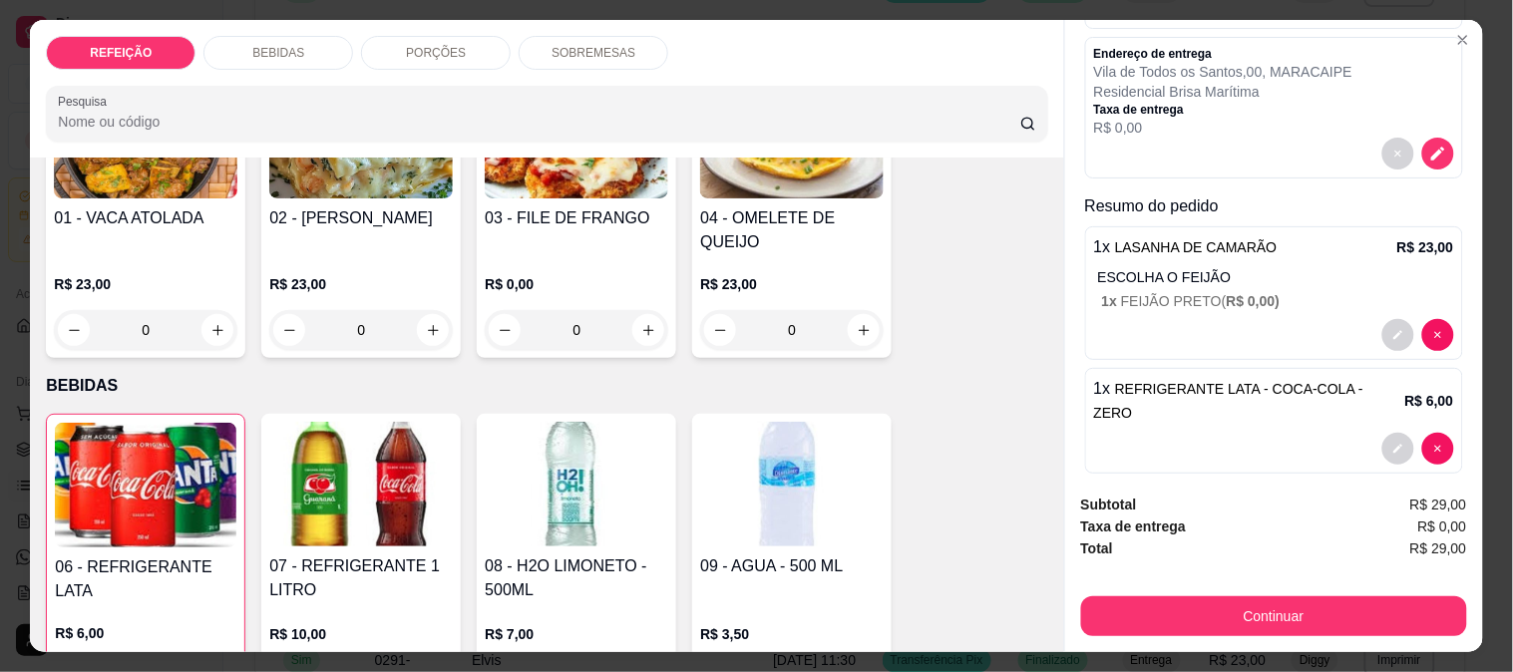
click at [1279, 621] on button "Continuar" at bounding box center [1274, 616] width 386 height 40
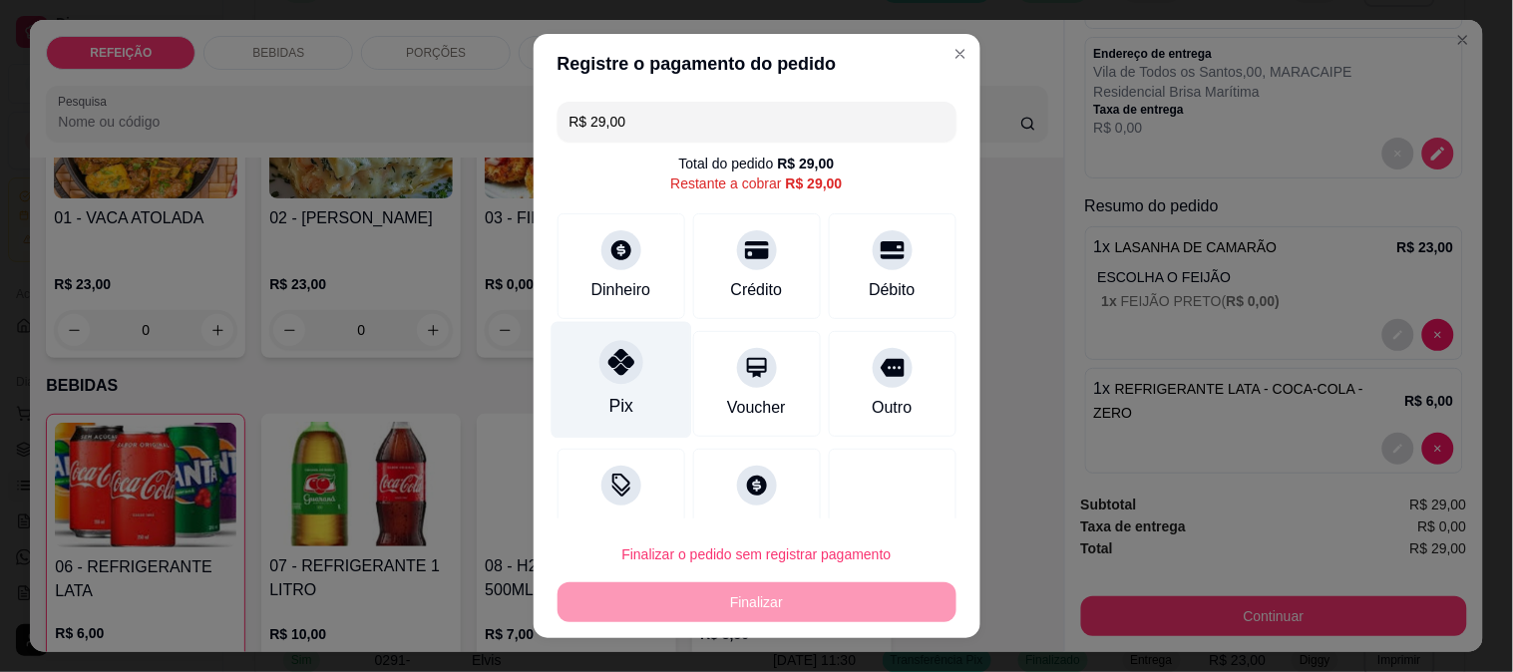
click at [628, 375] on div "Pix" at bounding box center [621, 379] width 141 height 117
type input "R$ 0,00"
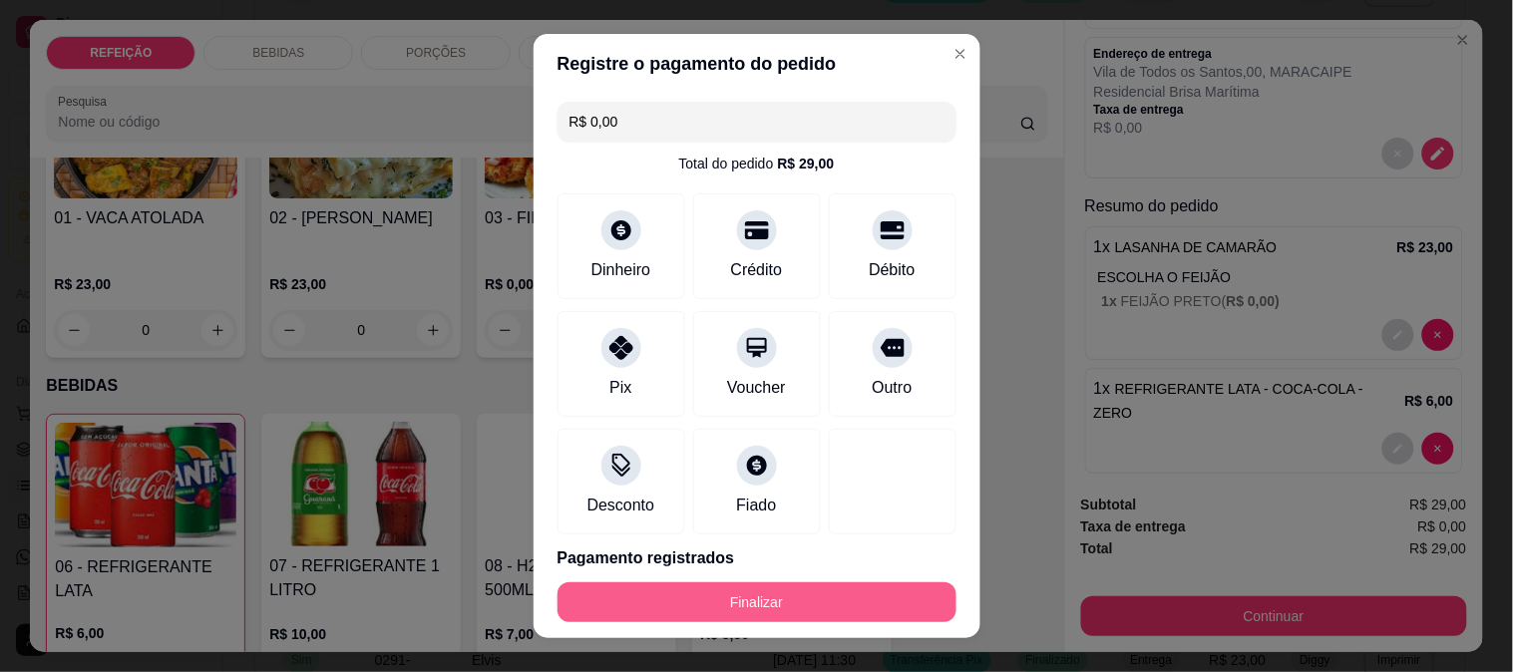
click at [738, 600] on button "Finalizar" at bounding box center [757, 602] width 399 height 40
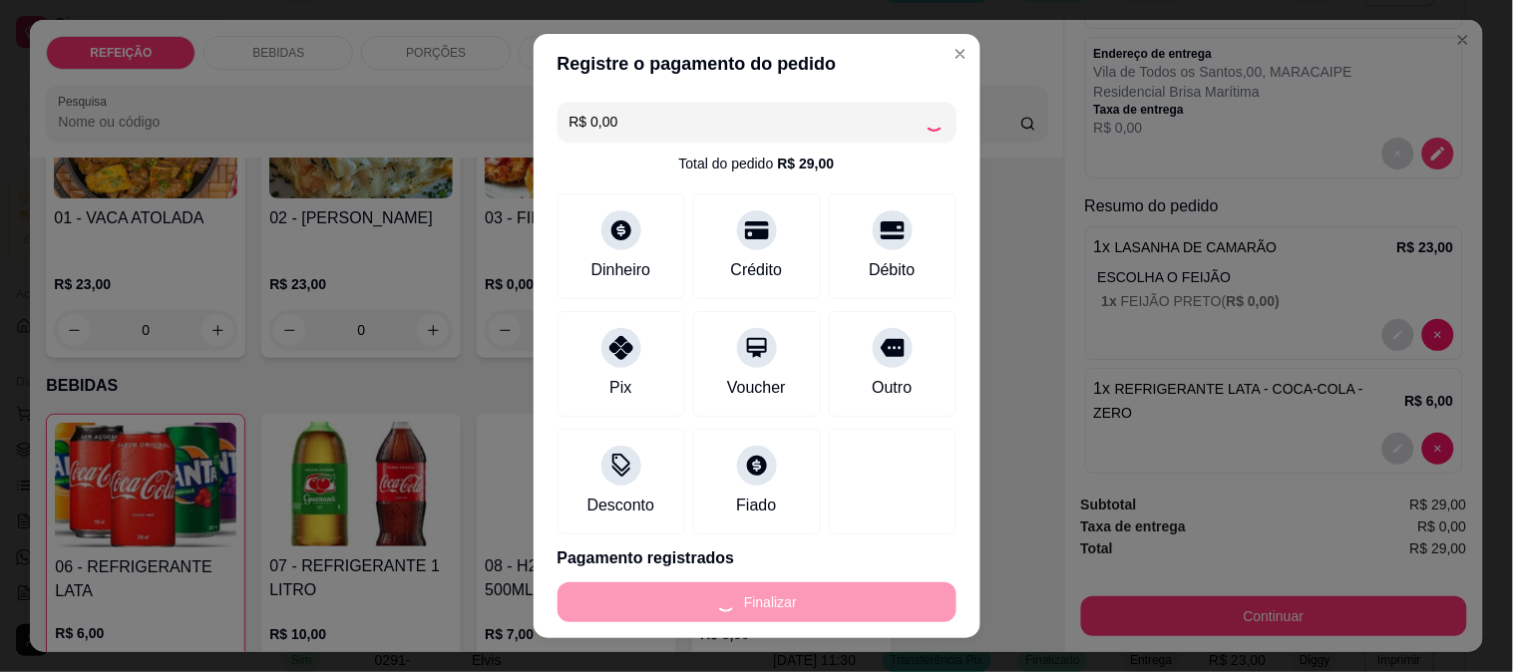
type input "0"
type input "-R$ 29,00"
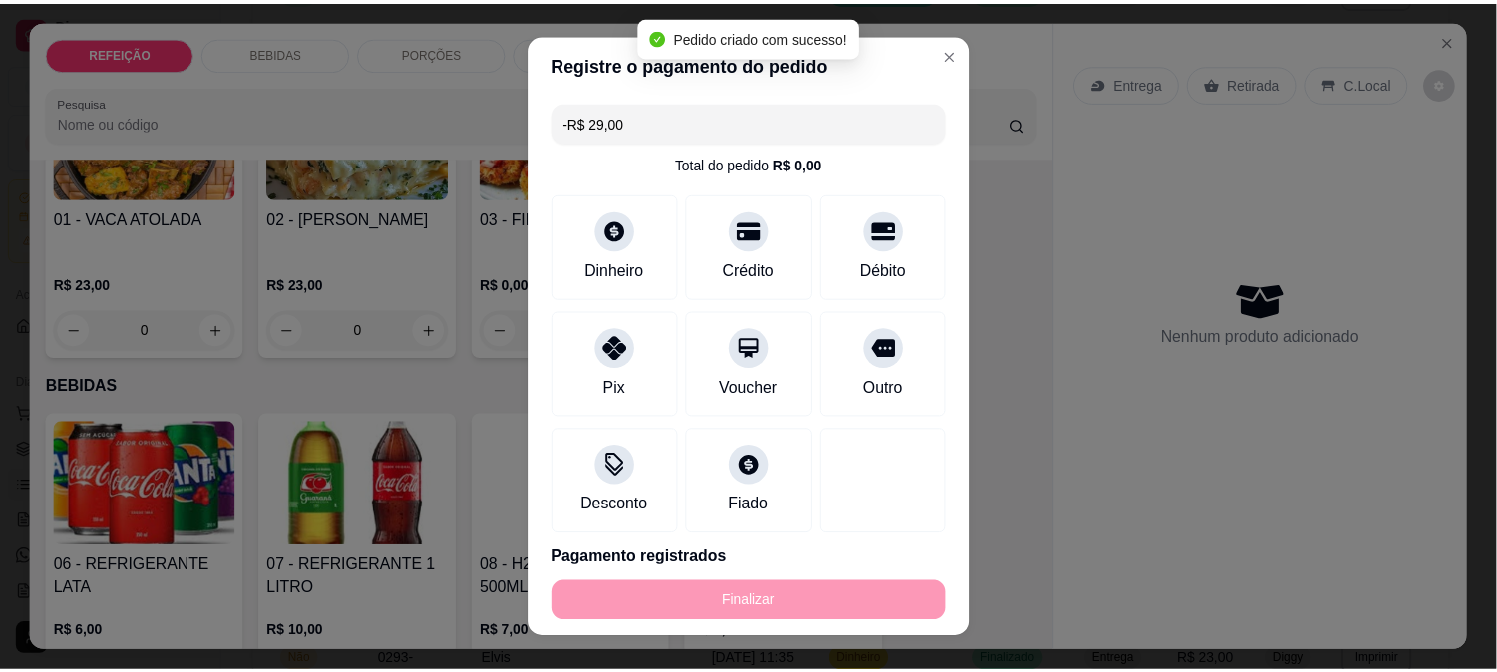
scroll to position [0, 0]
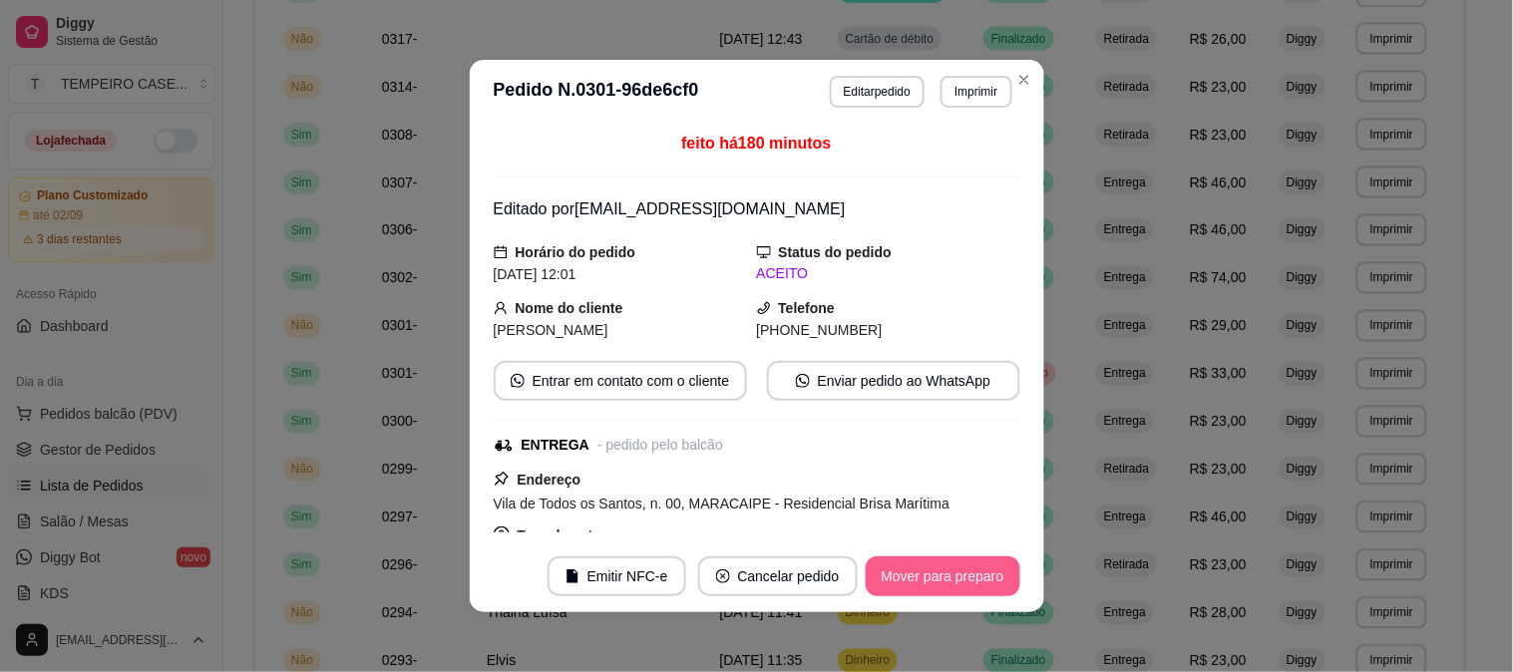
click at [932, 571] on button "Mover para preparo" at bounding box center [943, 577] width 155 height 40
click at [944, 574] on button "Mover para entrega" at bounding box center [943, 577] width 154 height 40
click at [940, 585] on button "Mover para finalizado" at bounding box center [937, 577] width 161 height 39
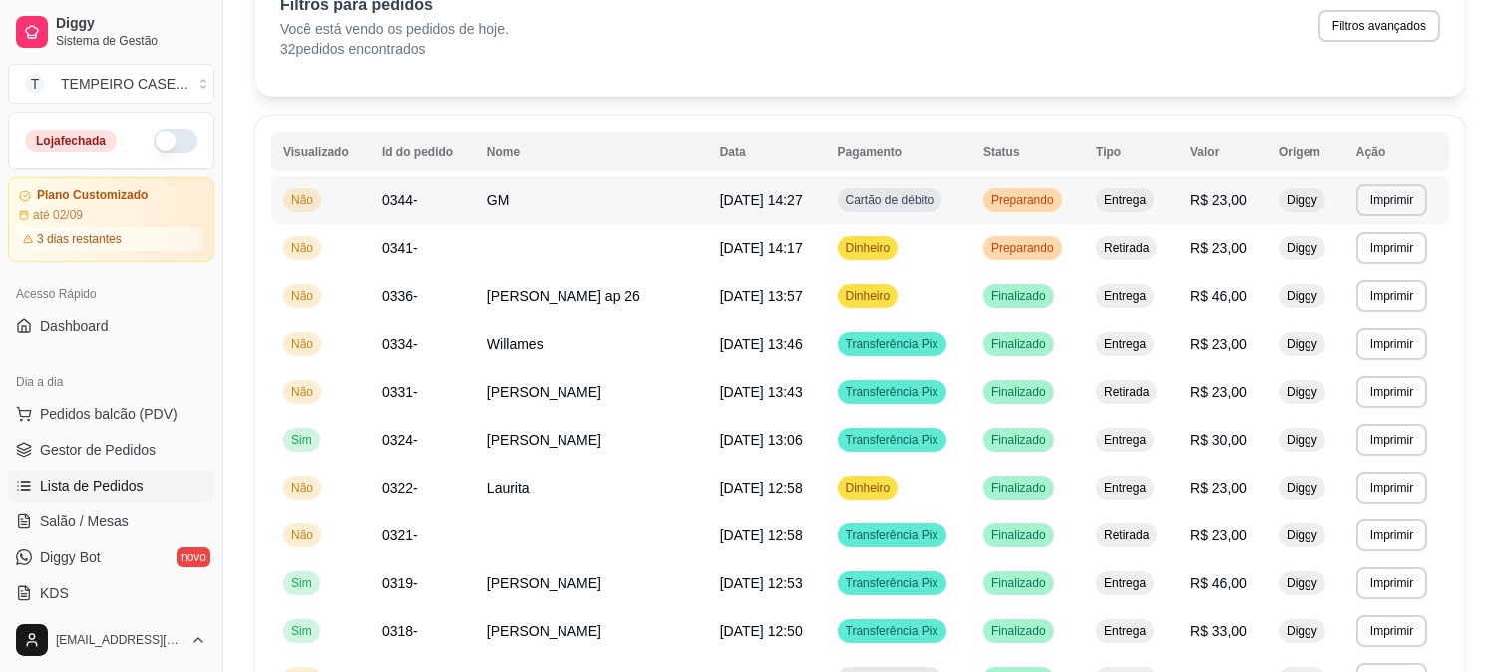
scroll to position [221, 0]
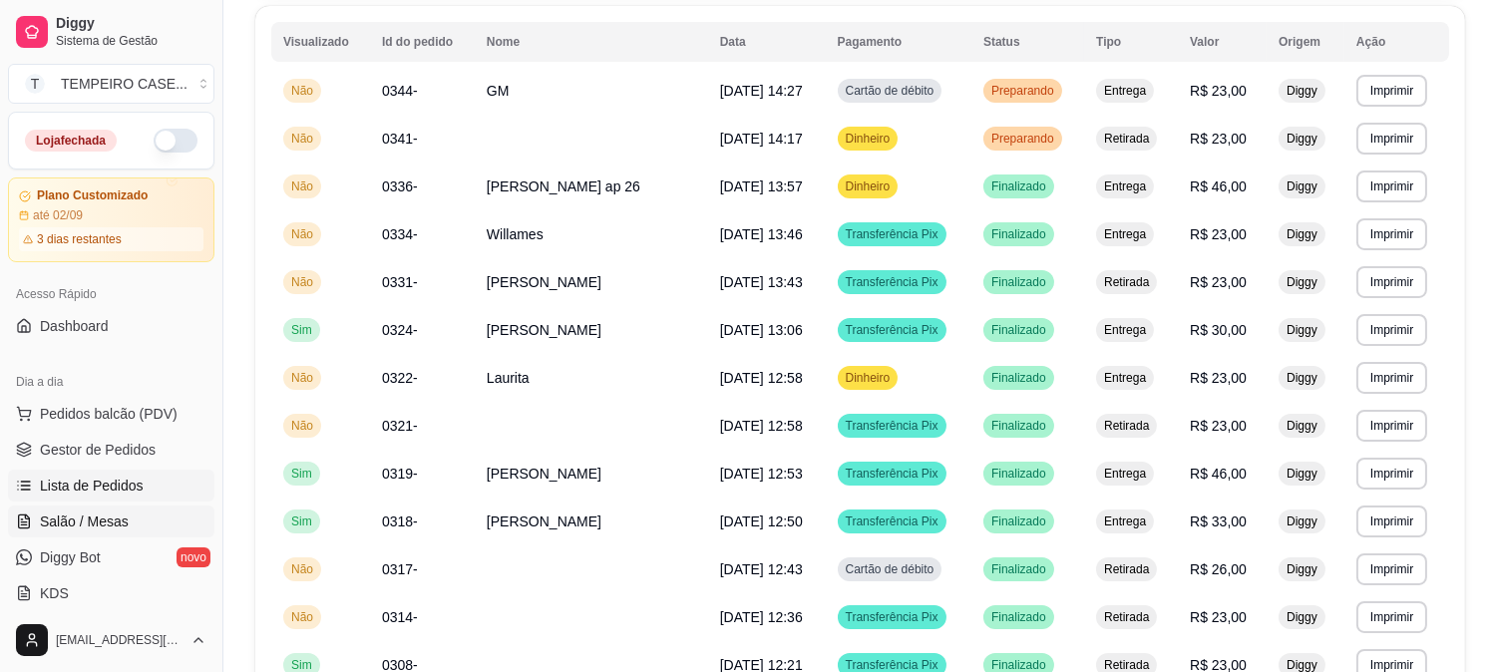
click at [95, 529] on span "Salão / Mesas" at bounding box center [84, 522] width 89 height 20
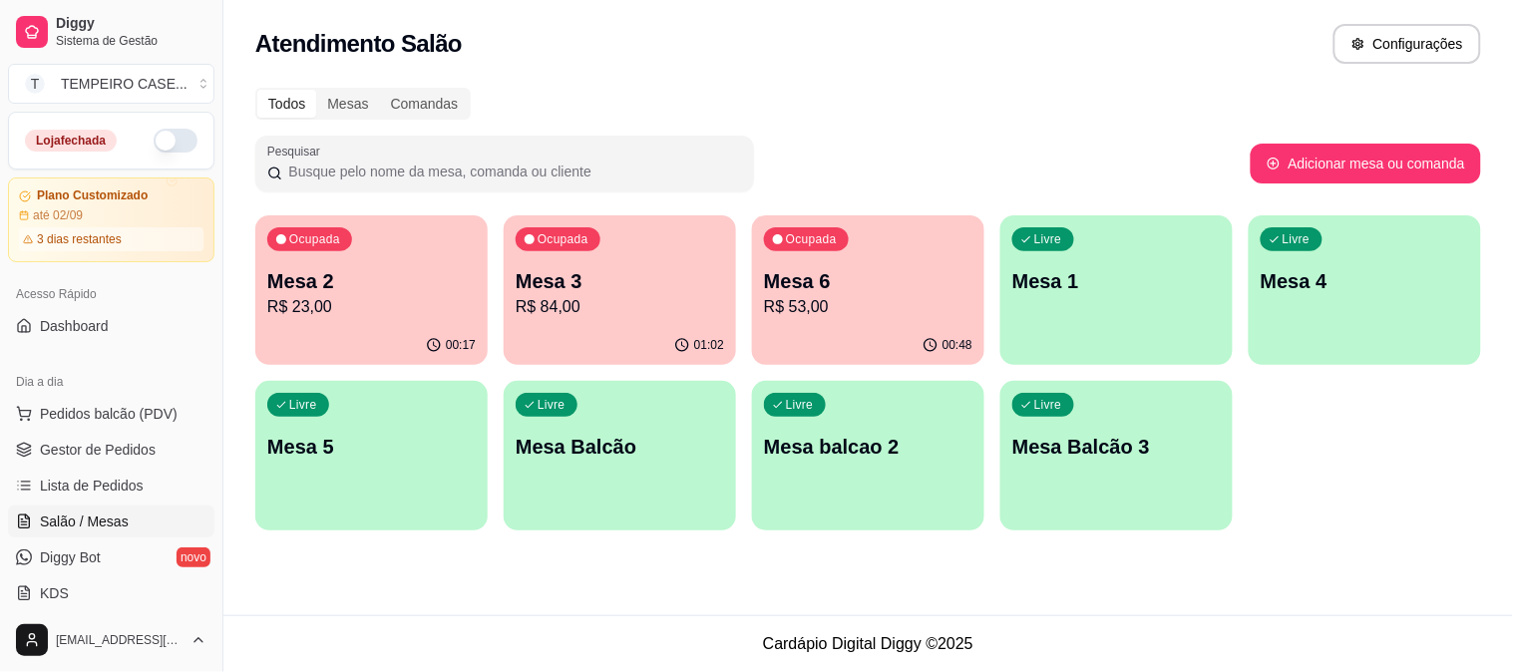
click at [882, 292] on p "Mesa 6" at bounding box center [868, 281] width 208 height 28
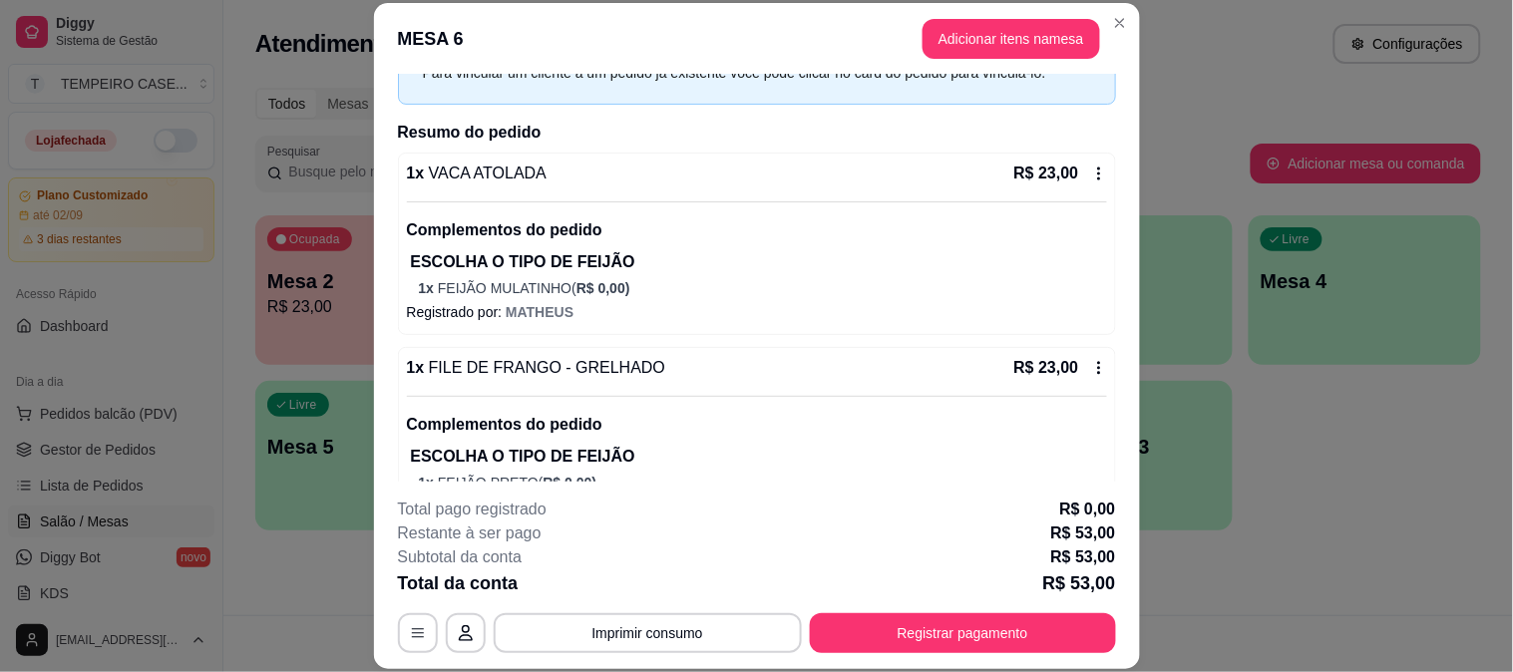
scroll to position [249, 0]
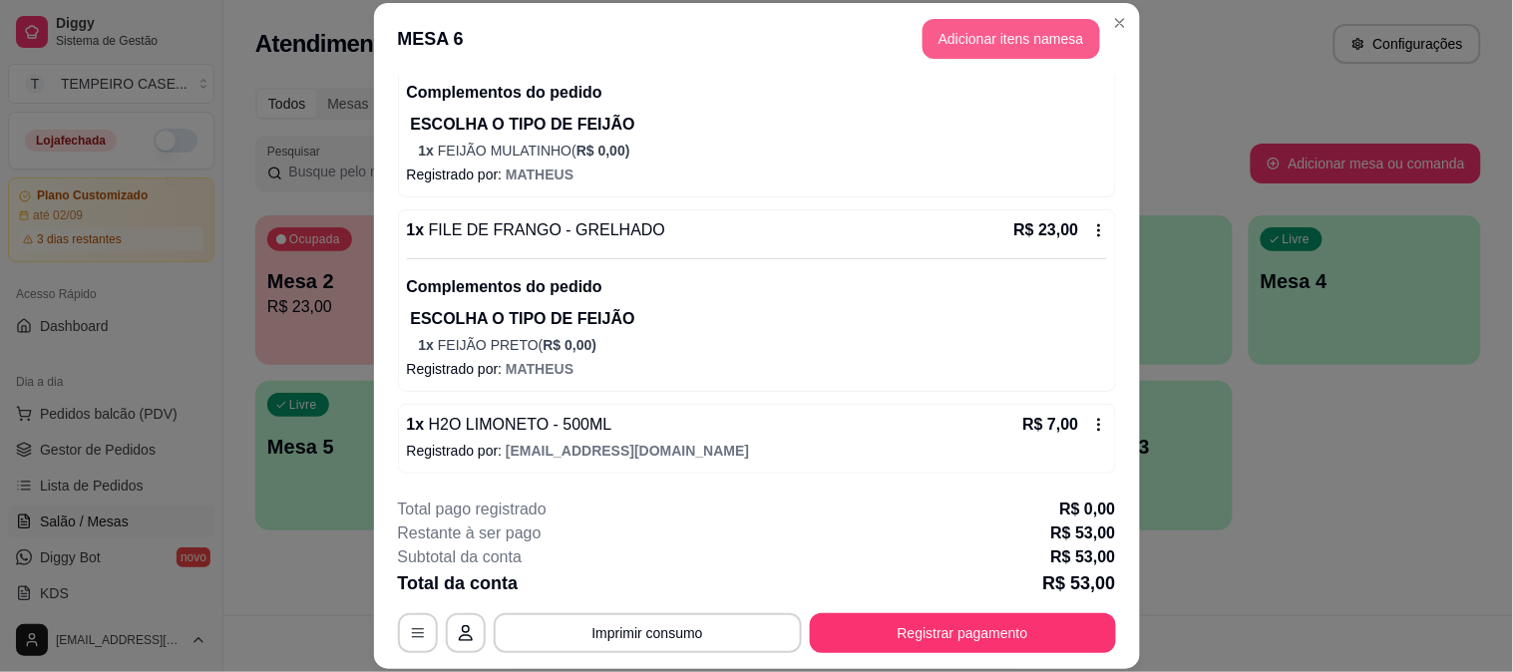
click at [973, 44] on button "Adicionar itens na mesa" at bounding box center [1012, 39] width 178 height 40
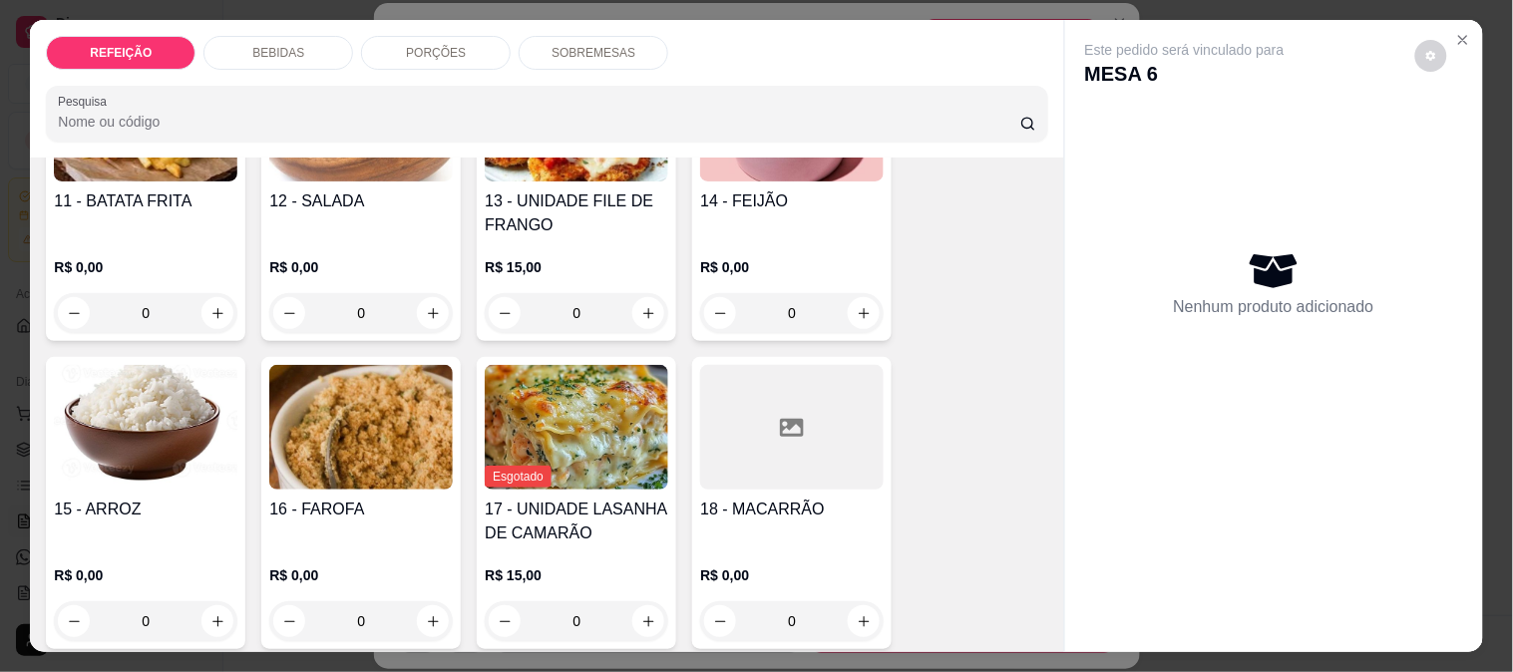
scroll to position [1556, 0]
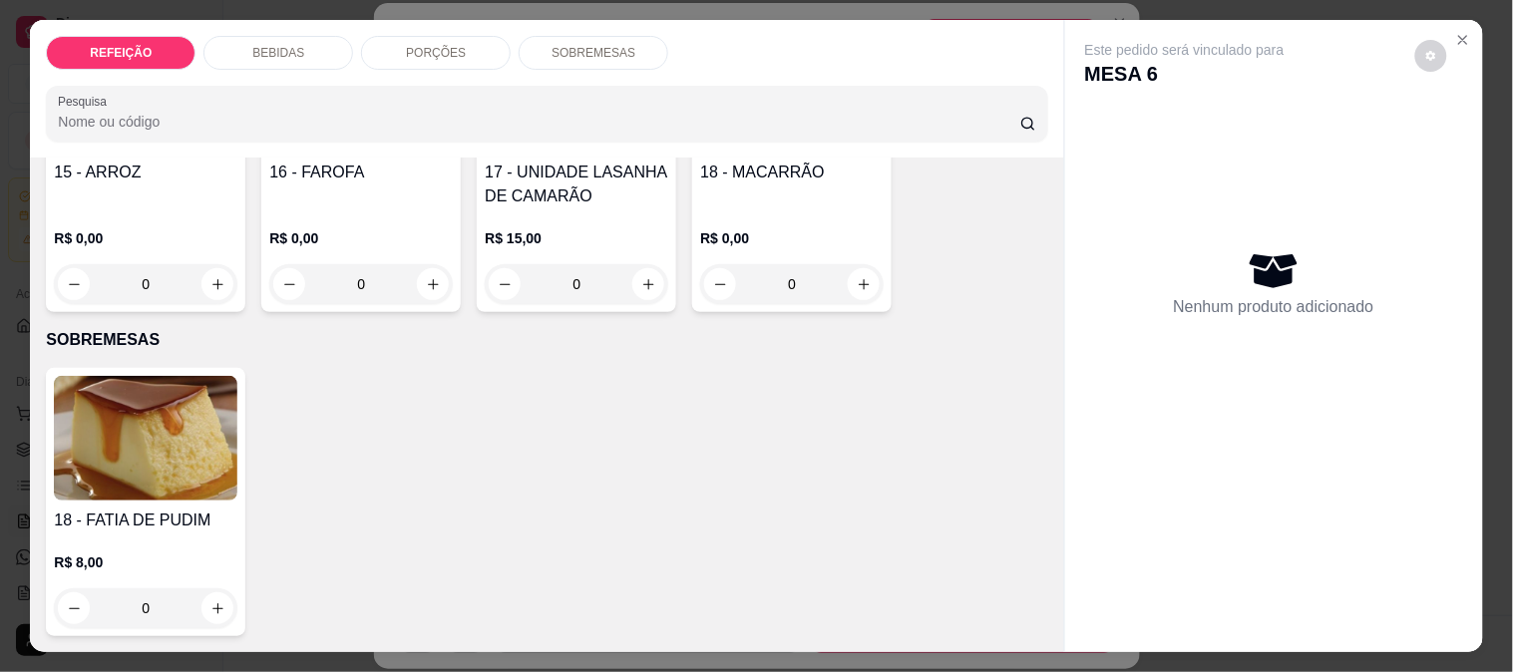
click at [214, 456] on img at bounding box center [146, 438] width 184 height 125
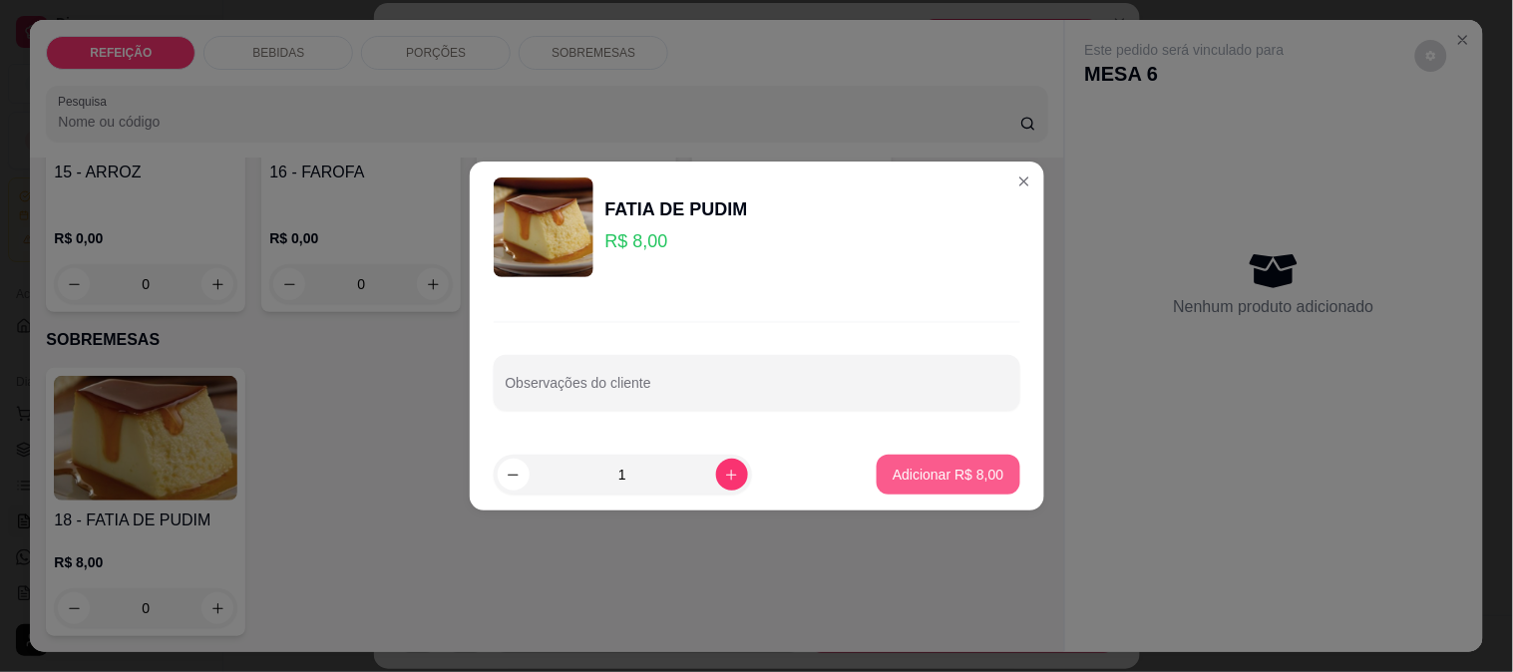
click at [991, 471] on button "Adicionar R$ 8,00" at bounding box center [948, 475] width 143 height 40
type input "1"
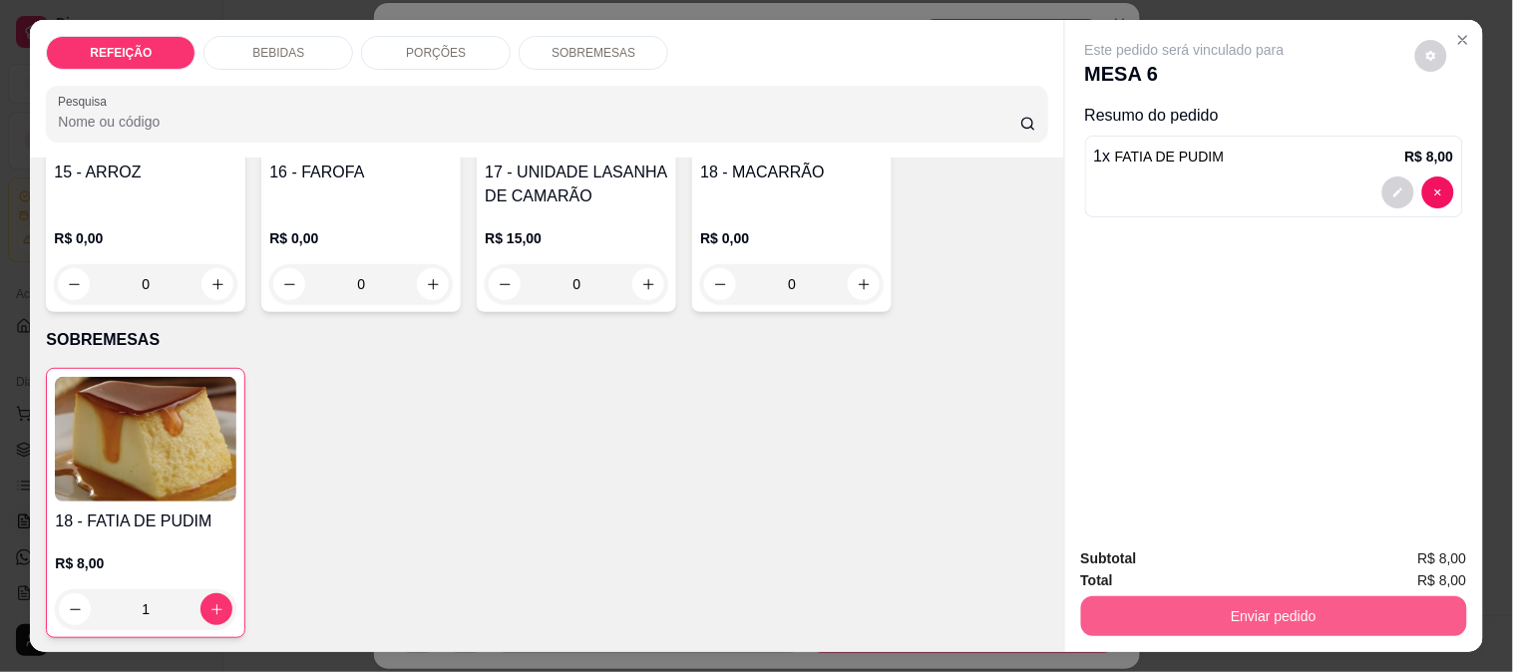
click at [1237, 613] on button "Enviar pedido" at bounding box center [1274, 616] width 386 height 40
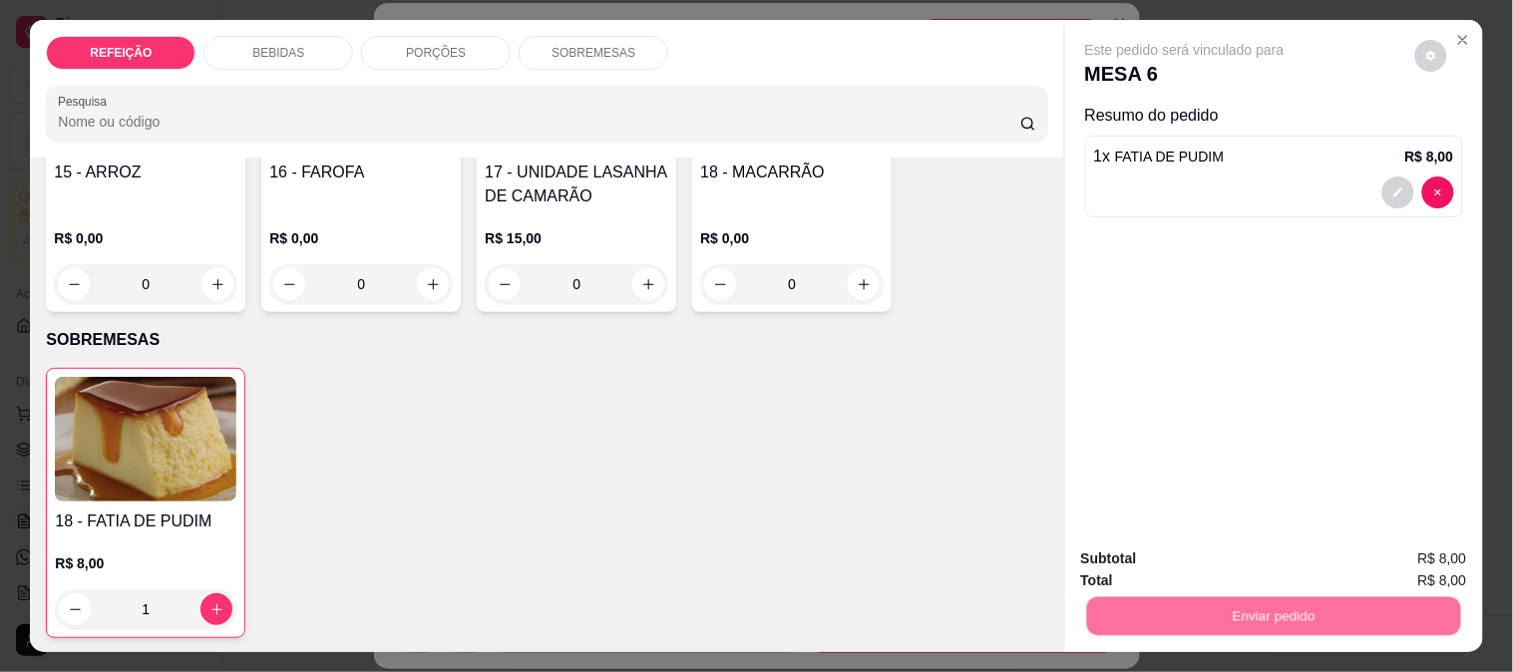
click at [1190, 566] on button "Não registrar e enviar pedido" at bounding box center [1207, 560] width 207 height 38
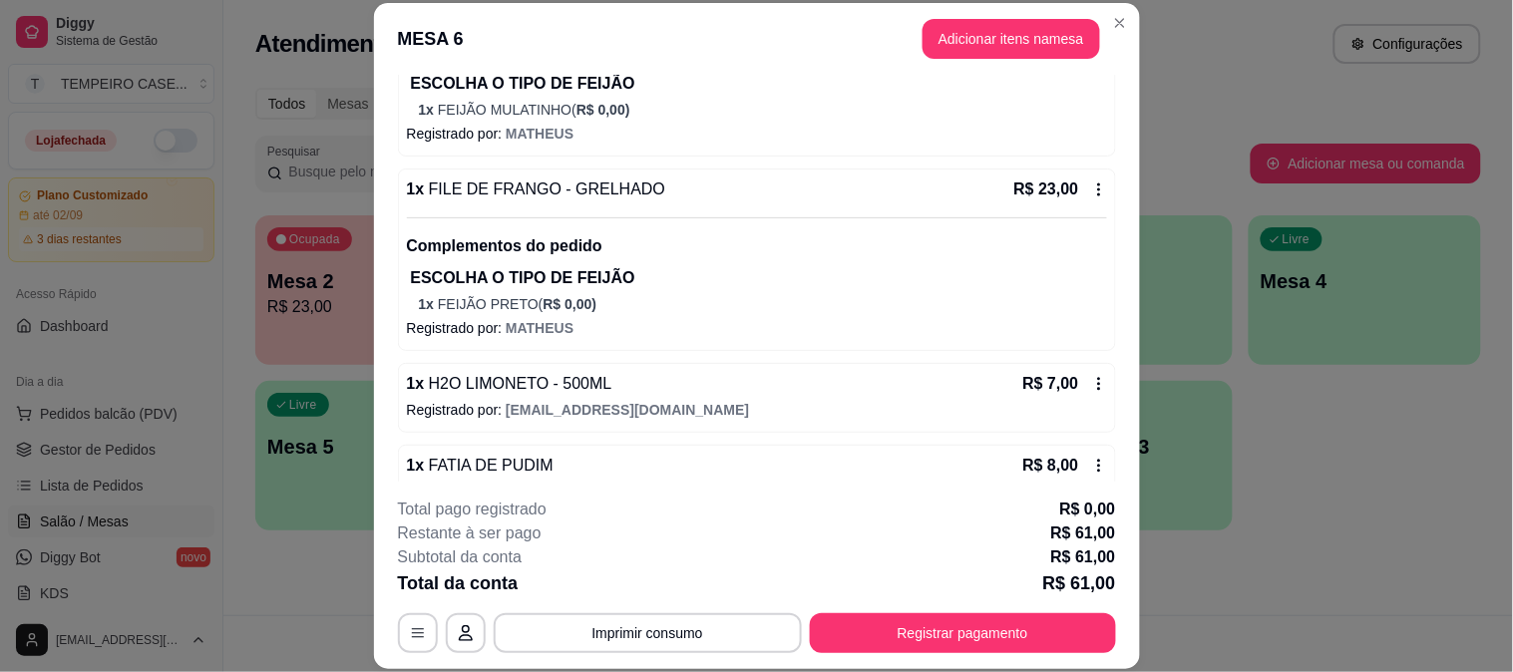
scroll to position [331, 0]
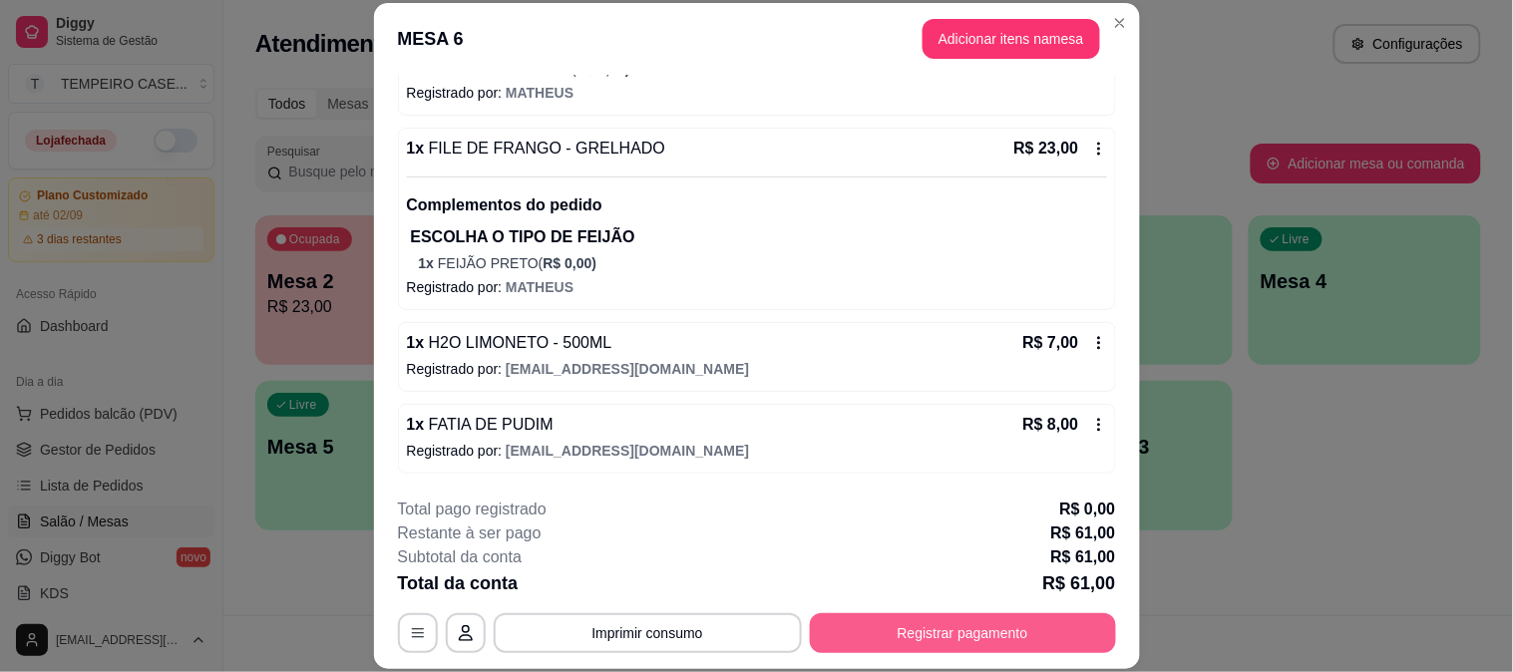
click at [997, 629] on button "Registrar pagamento" at bounding box center [963, 633] width 306 height 40
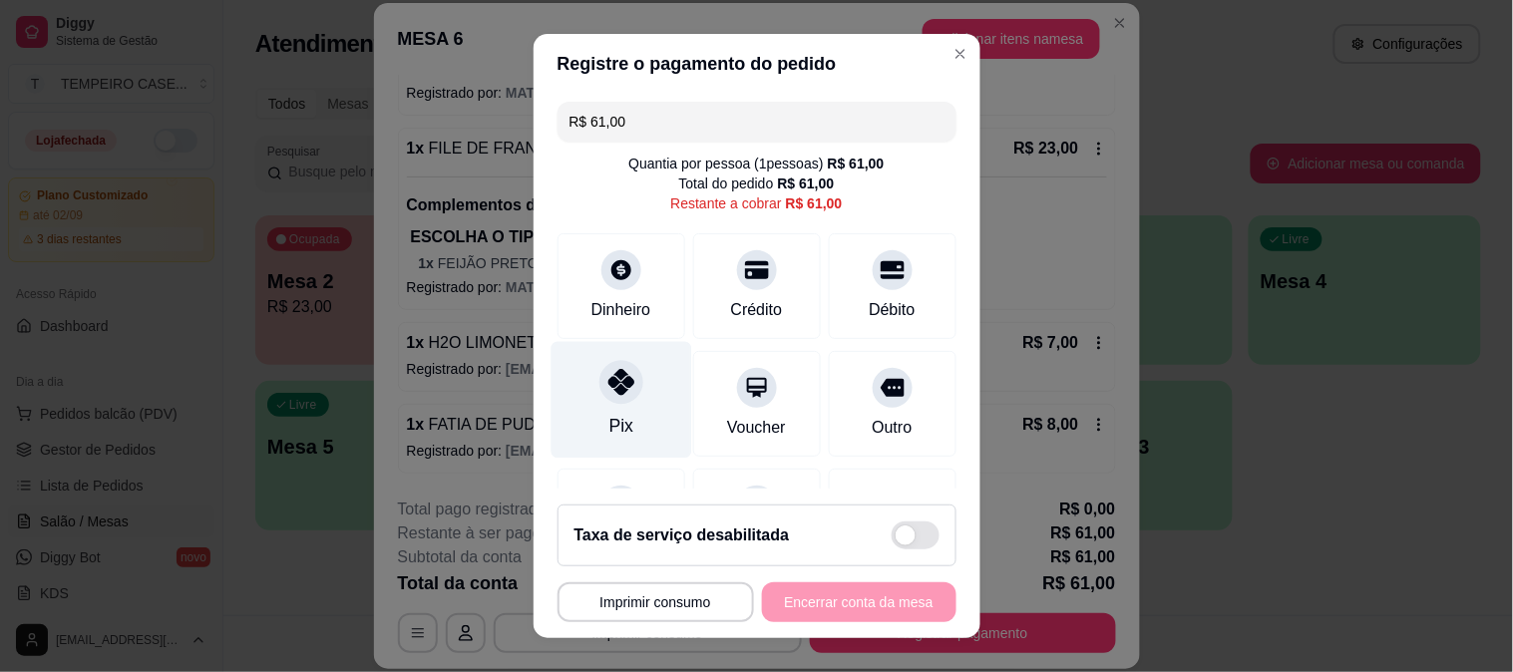
click at [611, 430] on div "Pix" at bounding box center [620, 426] width 24 height 26
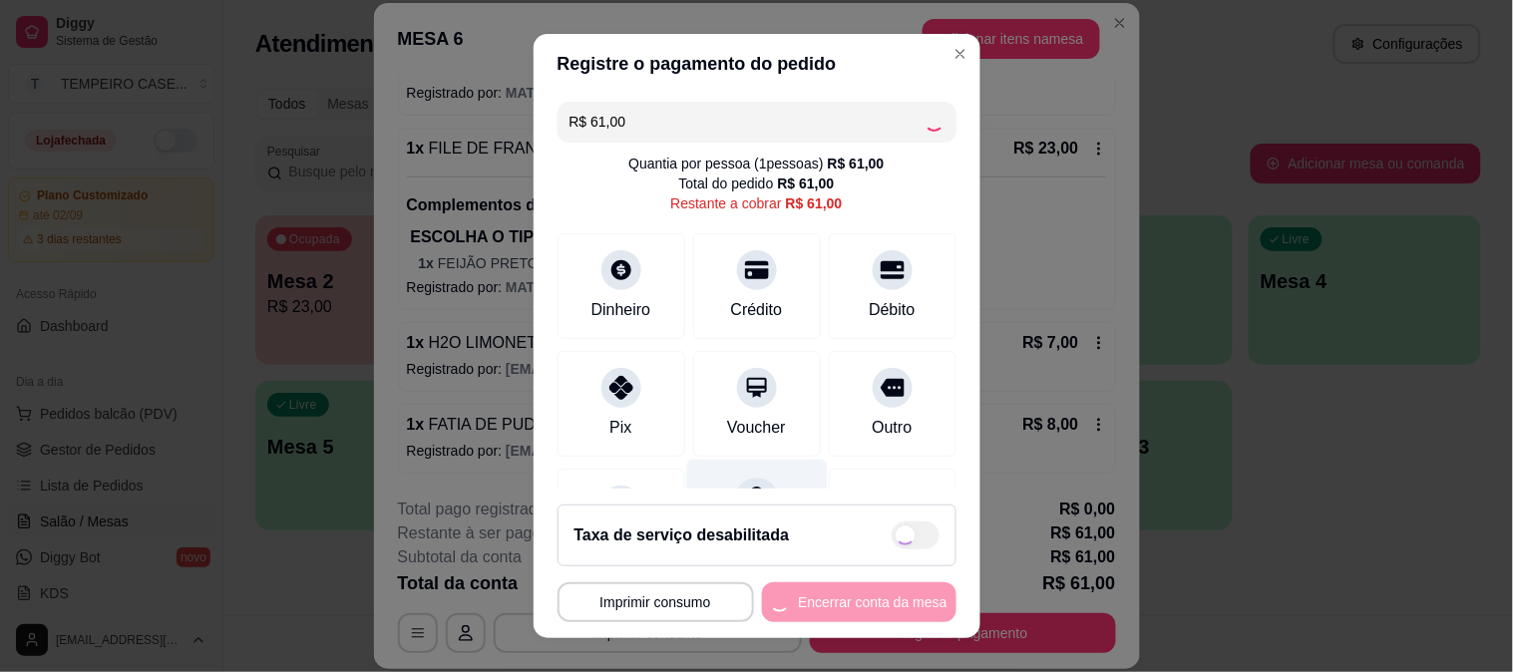
type input "R$ 0,00"
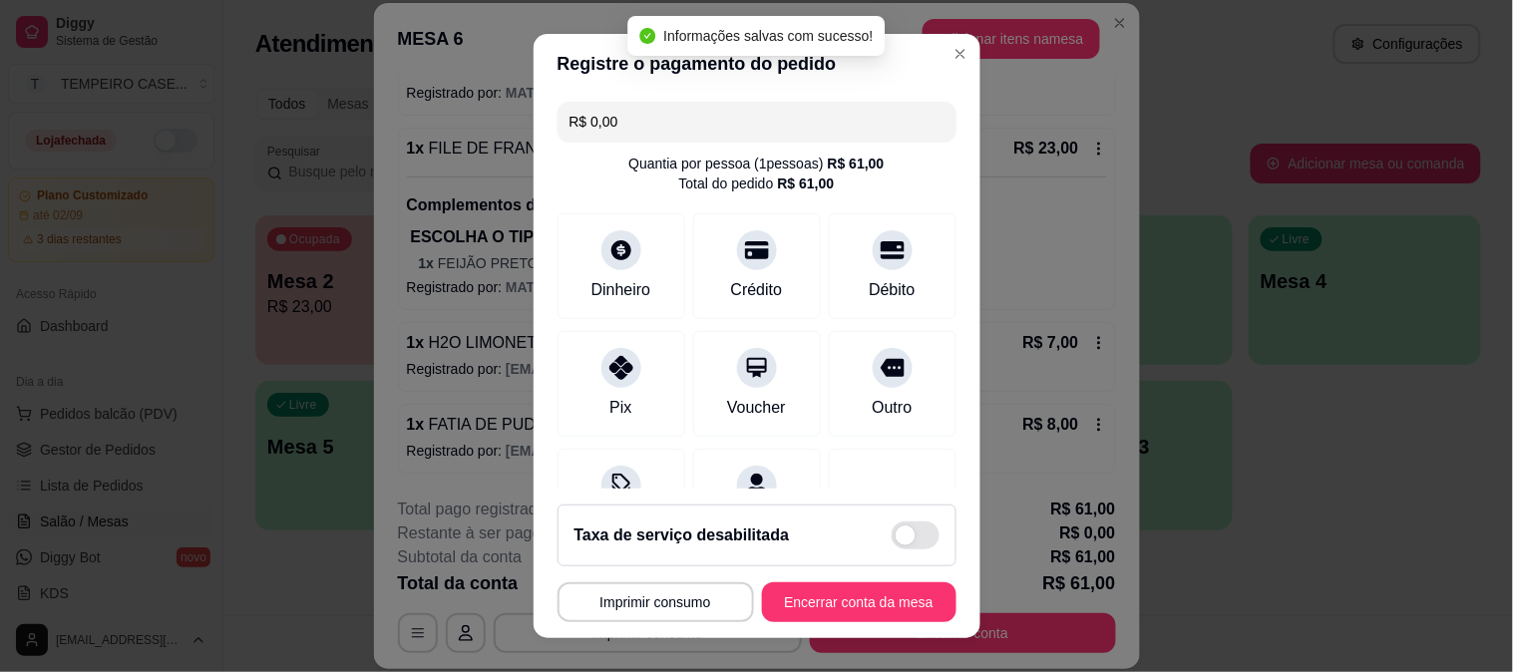
scroll to position [200, 0]
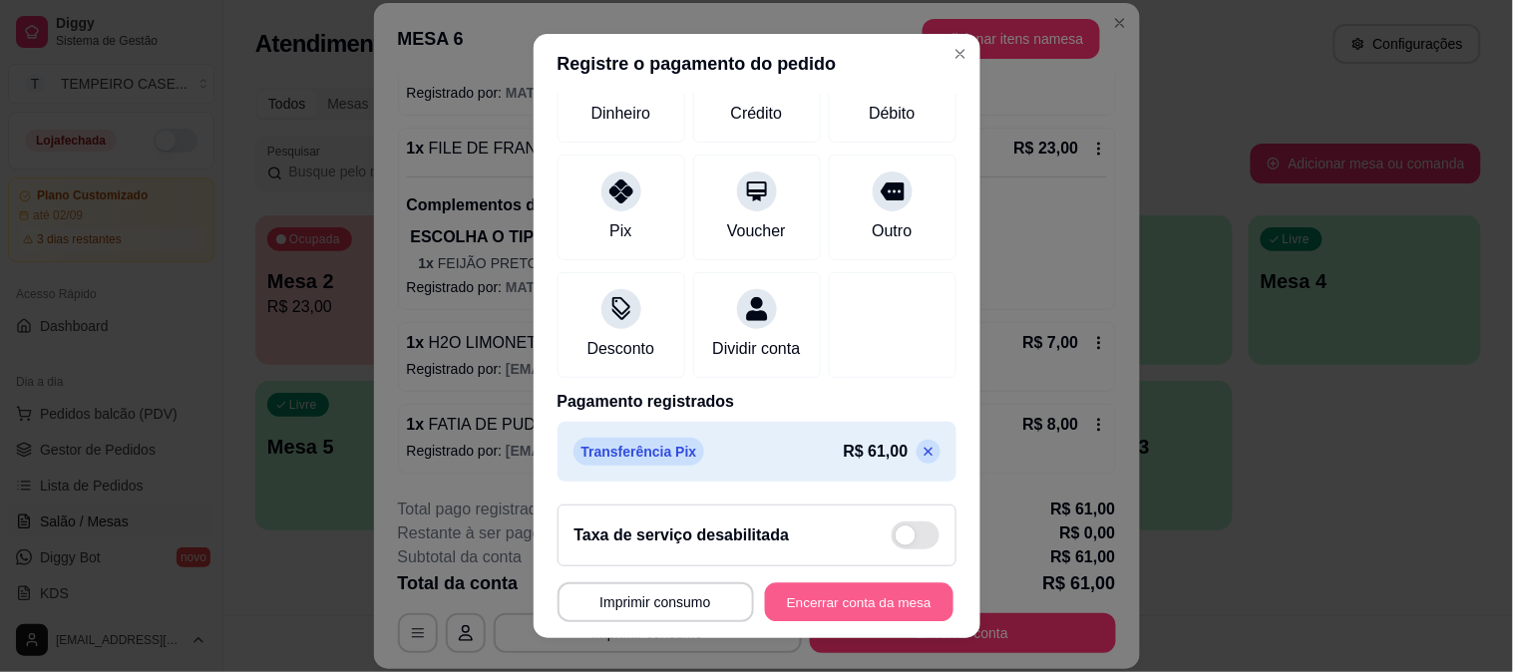
click at [830, 608] on button "Encerrar conta da mesa" at bounding box center [859, 602] width 189 height 39
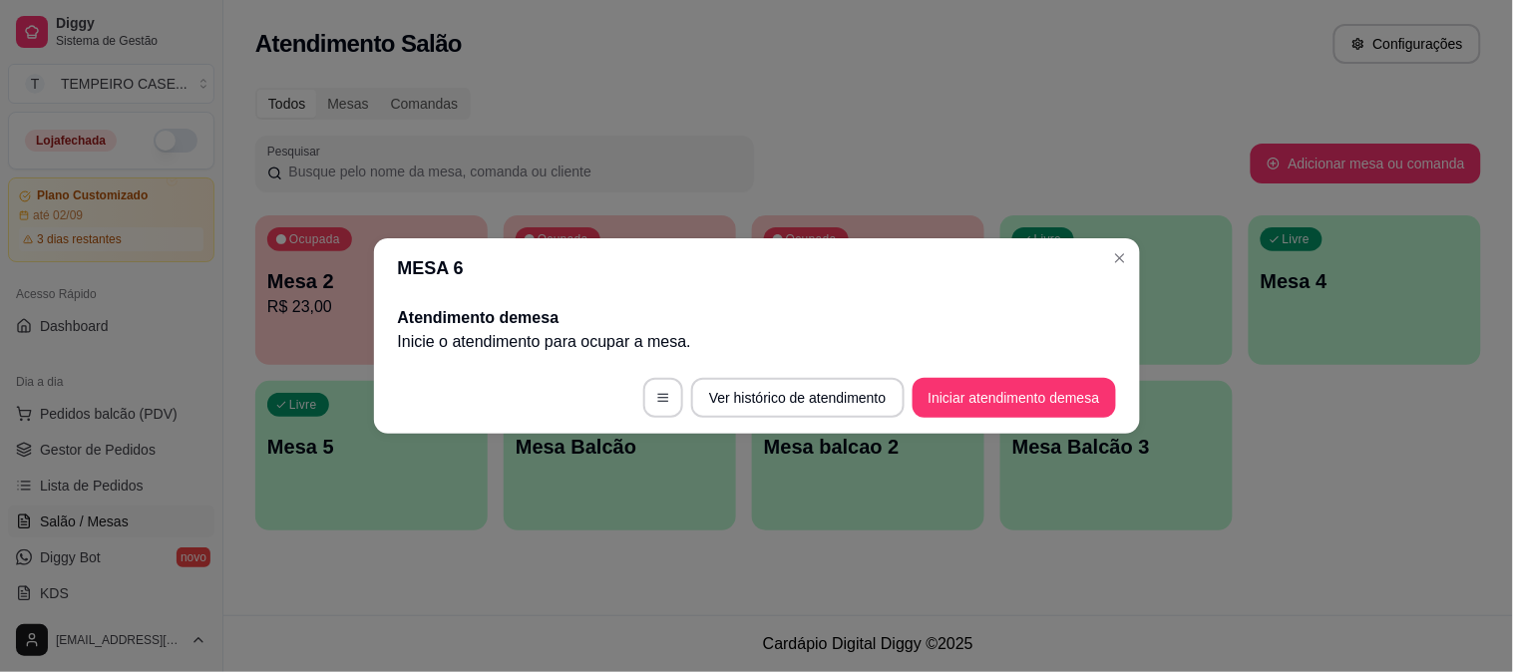
scroll to position [0, 0]
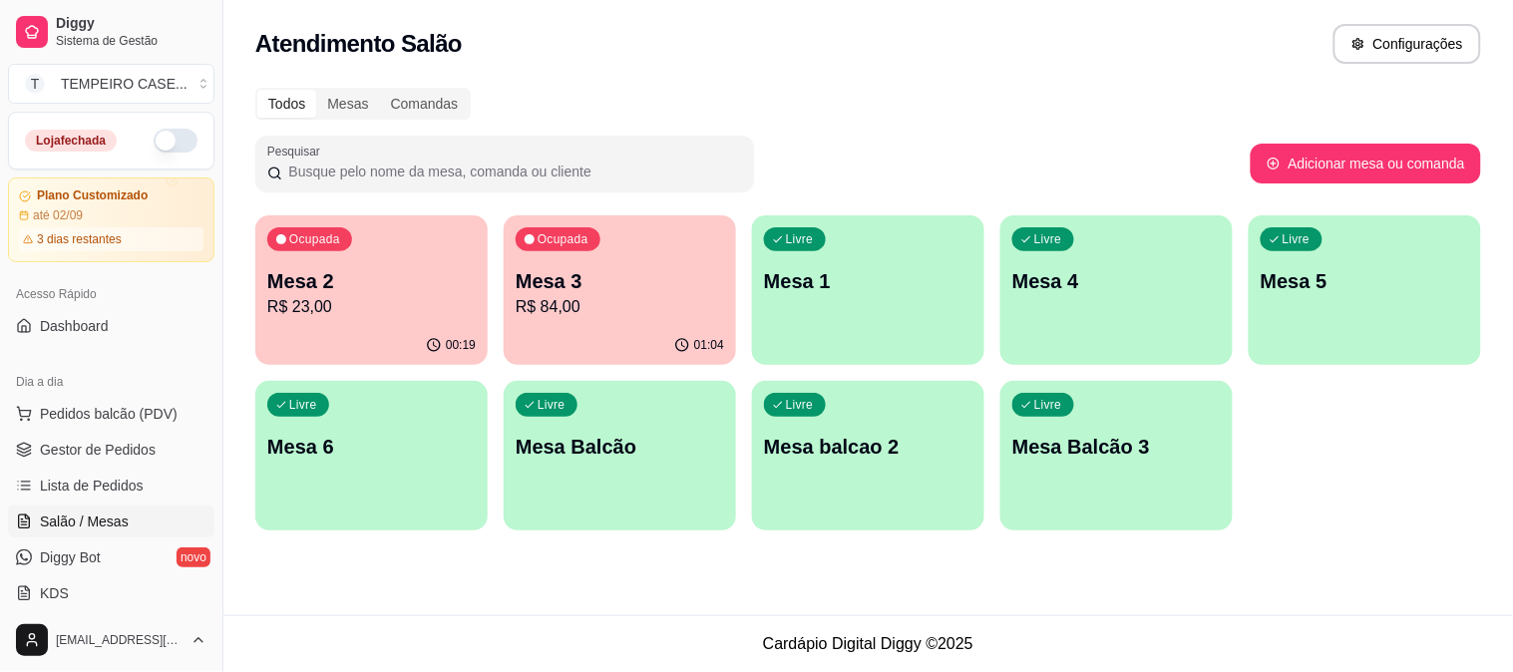
click at [659, 312] on p "R$ 84,00" at bounding box center [620, 307] width 208 height 24
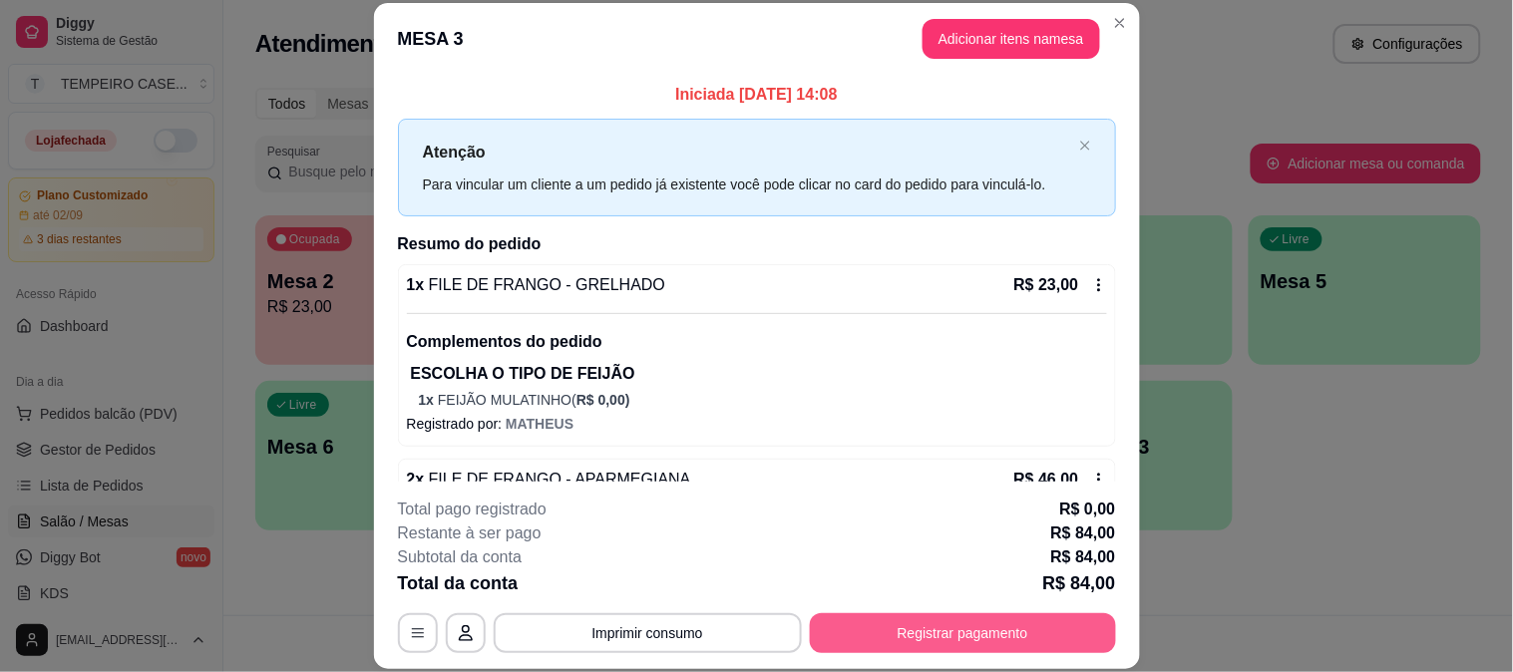
click at [916, 622] on button "Registrar pagamento" at bounding box center [963, 633] width 306 height 40
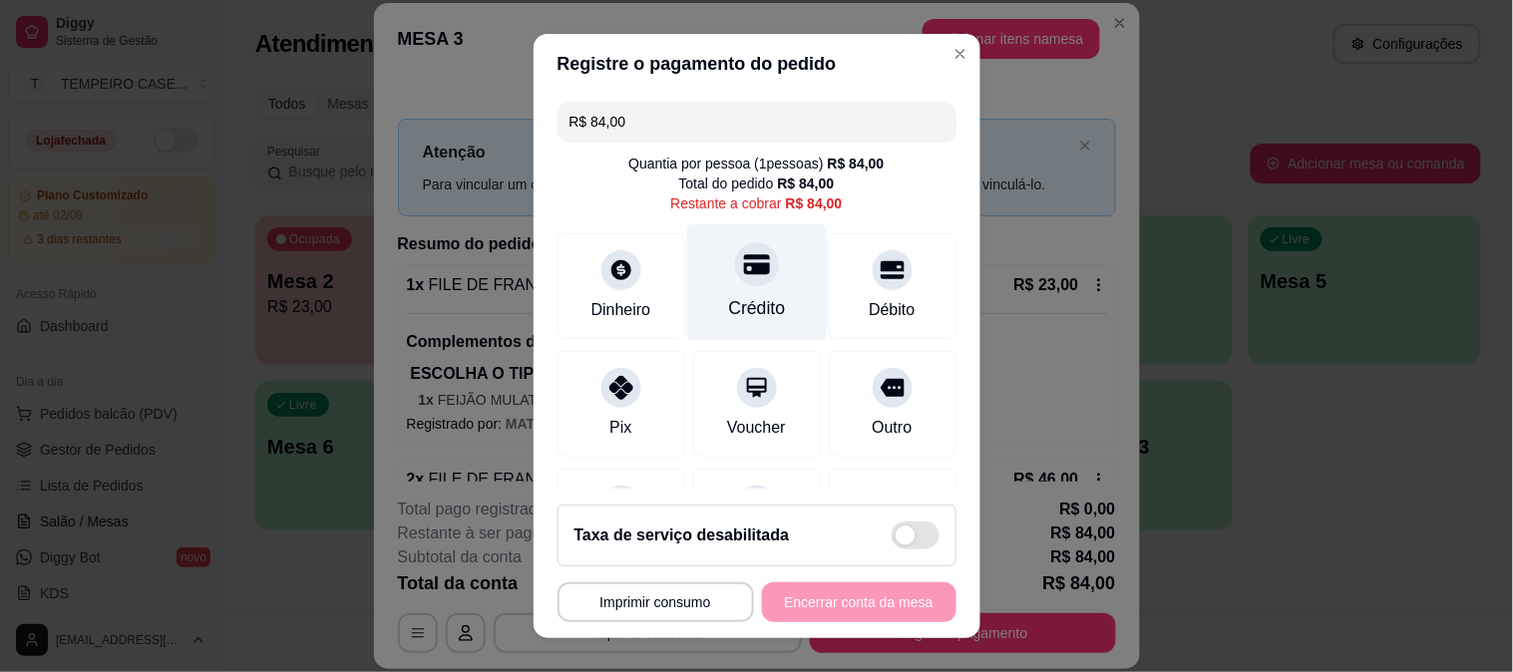
click at [743, 277] on icon at bounding box center [756, 264] width 26 height 26
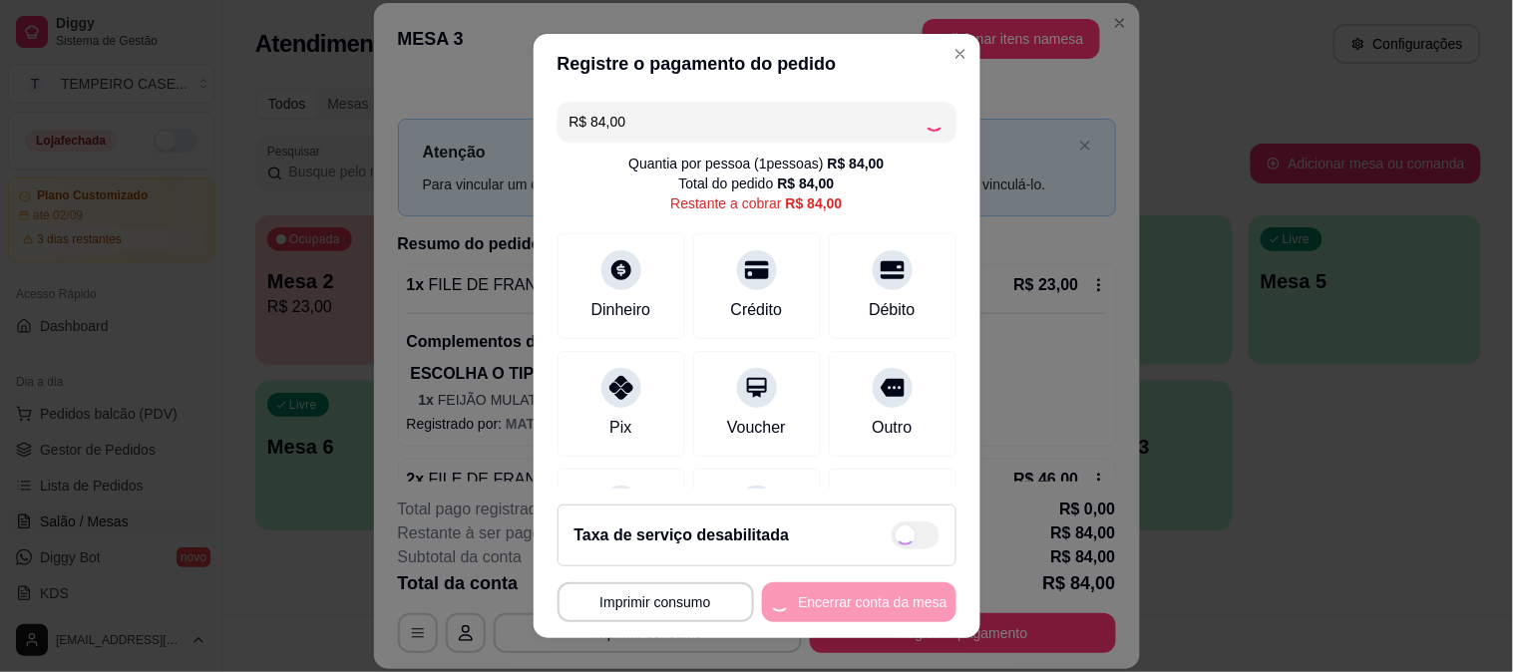
type input "R$ 0,00"
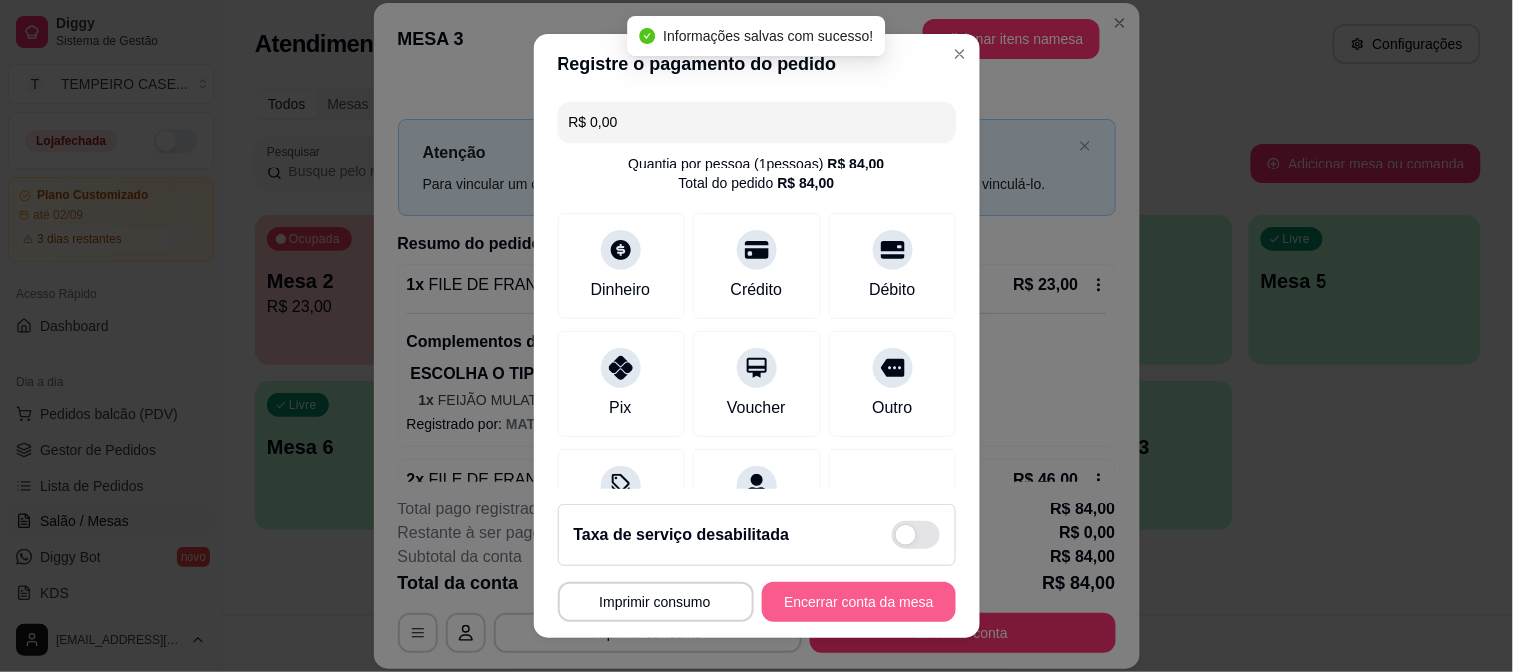
click at [834, 601] on button "Encerrar conta da mesa" at bounding box center [859, 602] width 194 height 40
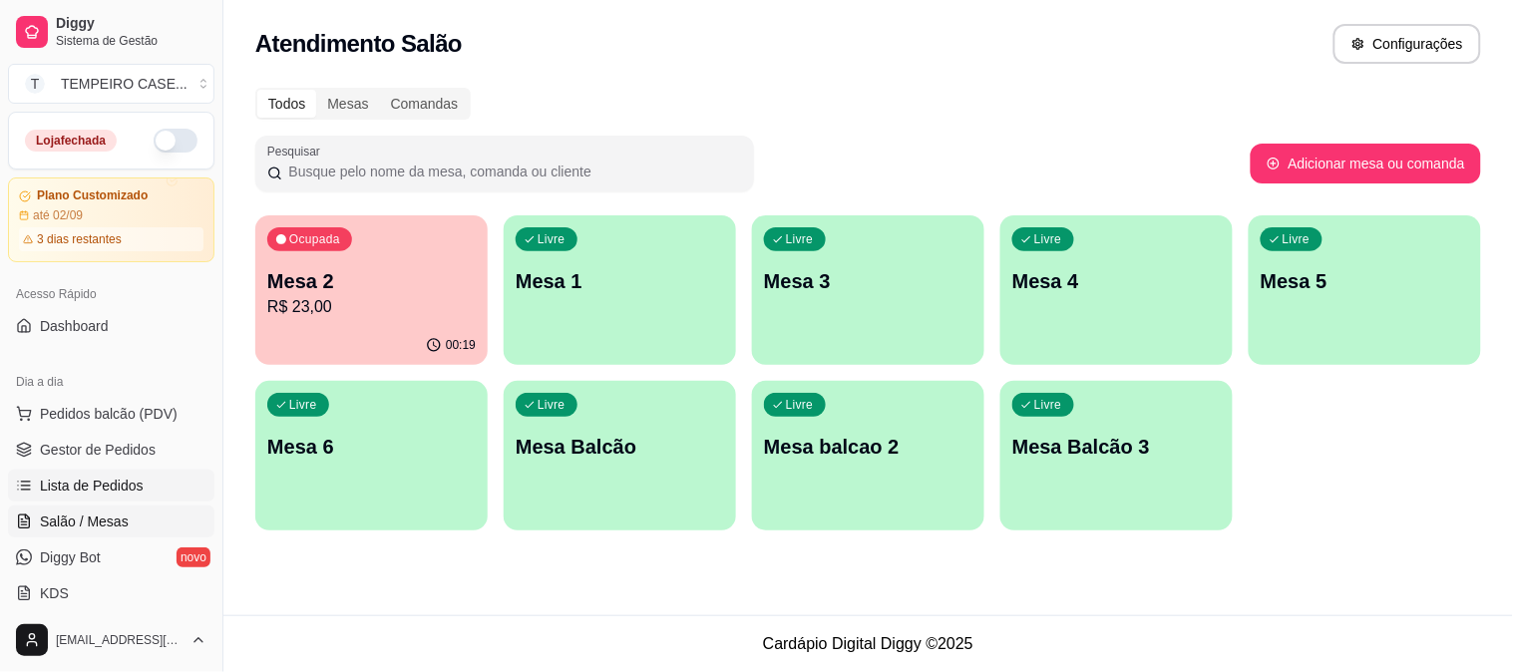
click at [85, 495] on span "Lista de Pedidos" at bounding box center [92, 486] width 104 height 20
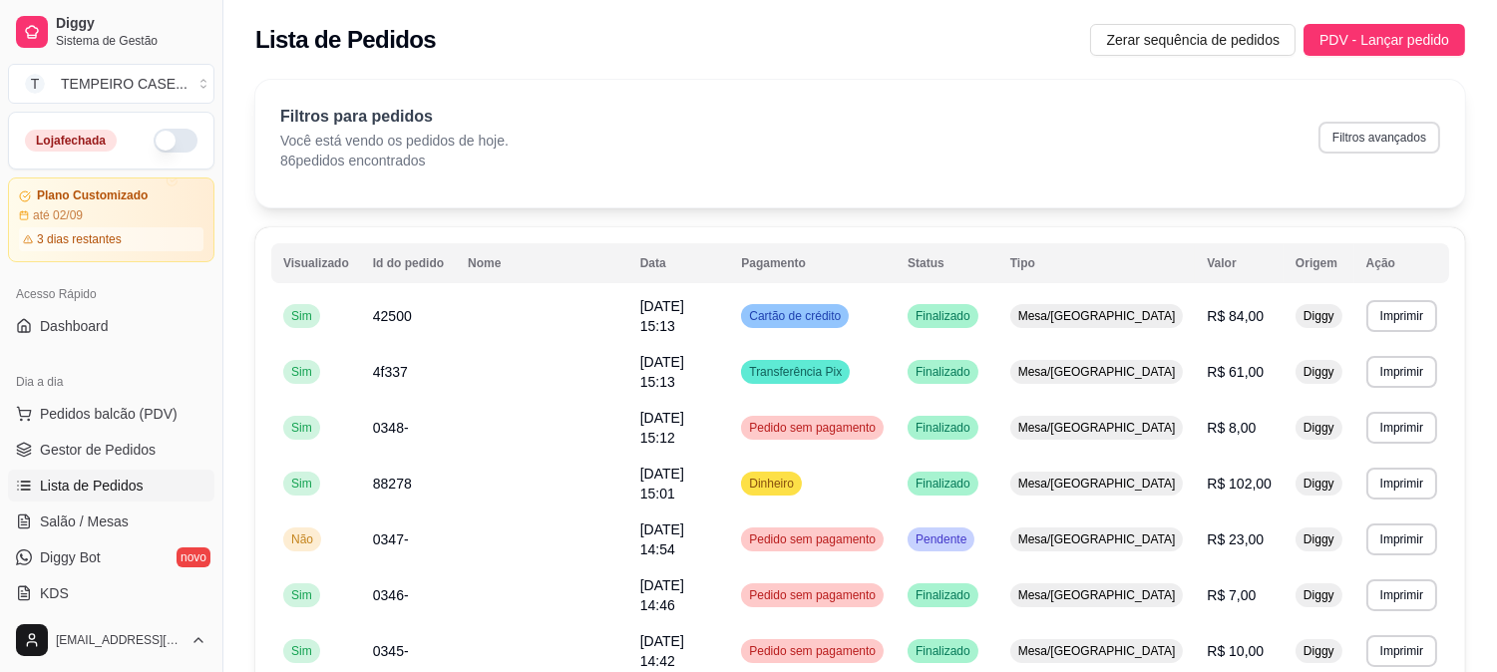
click at [1396, 135] on button "Filtros avançados" at bounding box center [1380, 138] width 122 height 32
select select "0"
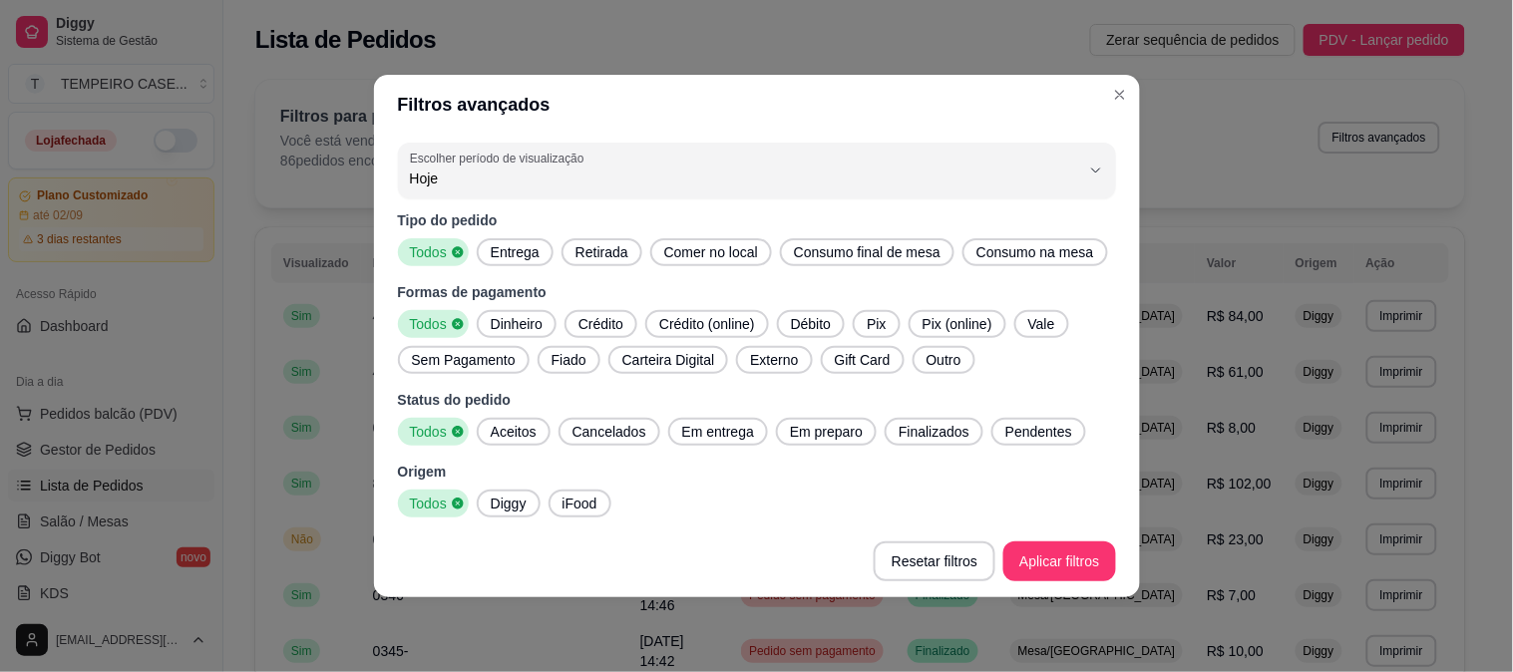
click at [521, 264] on div "Entrega" at bounding box center [515, 252] width 77 height 28
click at [620, 249] on span "Retirada" at bounding box center [602, 252] width 69 height 20
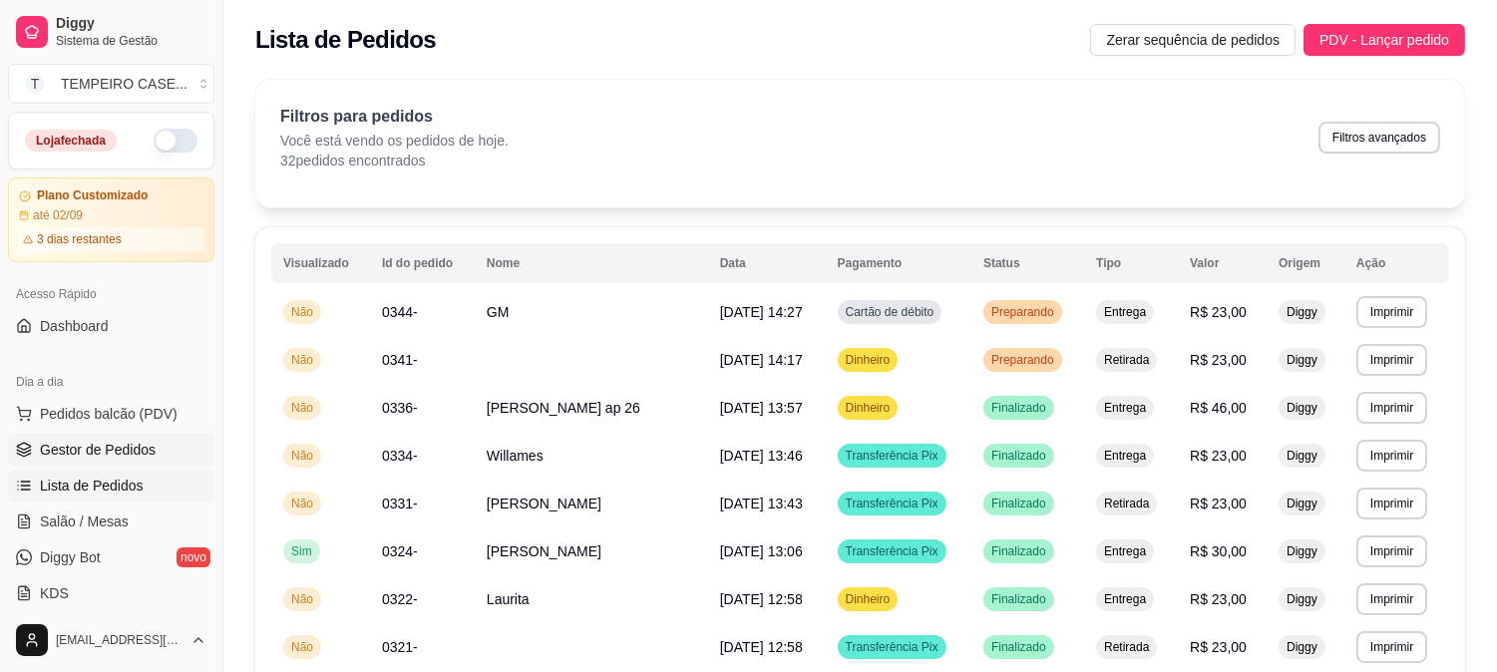
click at [105, 456] on span "Gestor de Pedidos" at bounding box center [98, 450] width 116 height 20
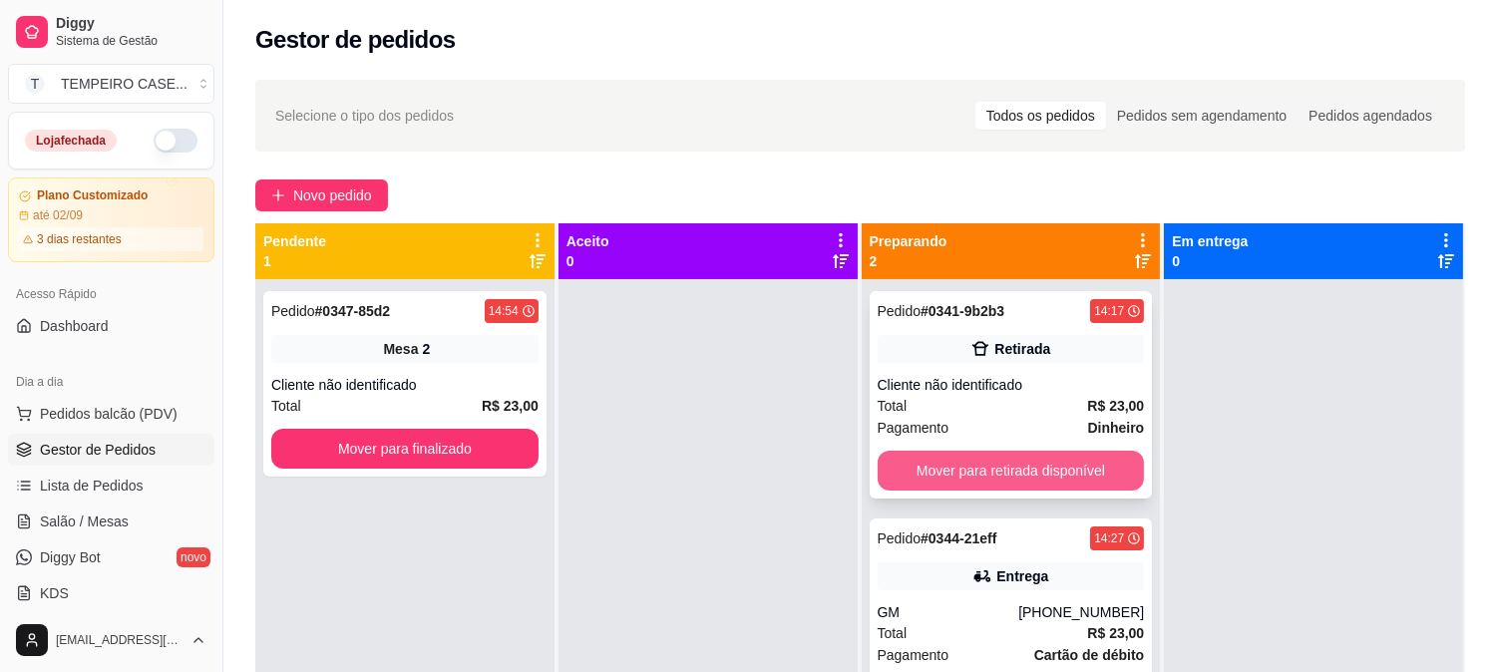
click at [985, 496] on div "Pedido # 0341-9b2b3 14:17 Retirada Cliente não identificado Total R$ 23,00 Paga…" at bounding box center [1011, 394] width 283 height 207
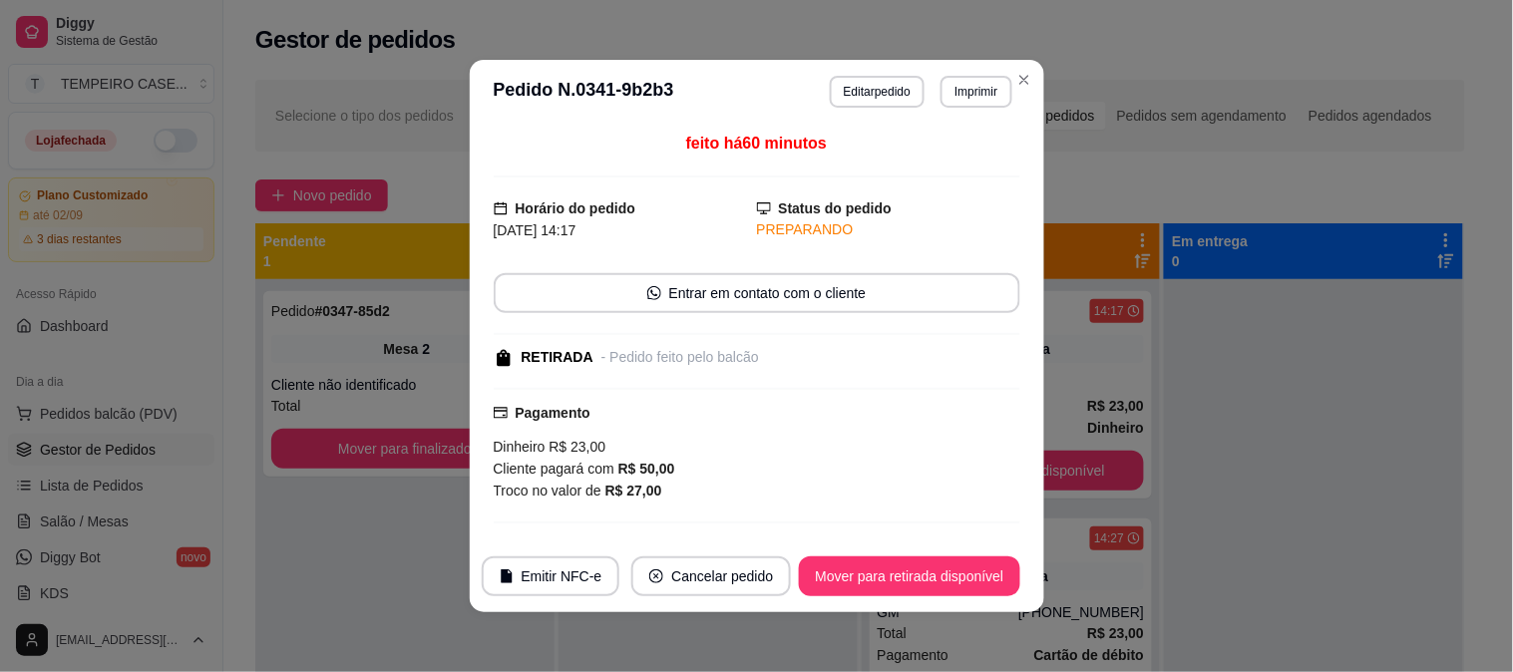
click at [1029, 480] on div "feito há 60 minutos Horário do pedido [DATE] 14:17 Status do pedido PREPARANDO …" at bounding box center [757, 332] width 574 height 417
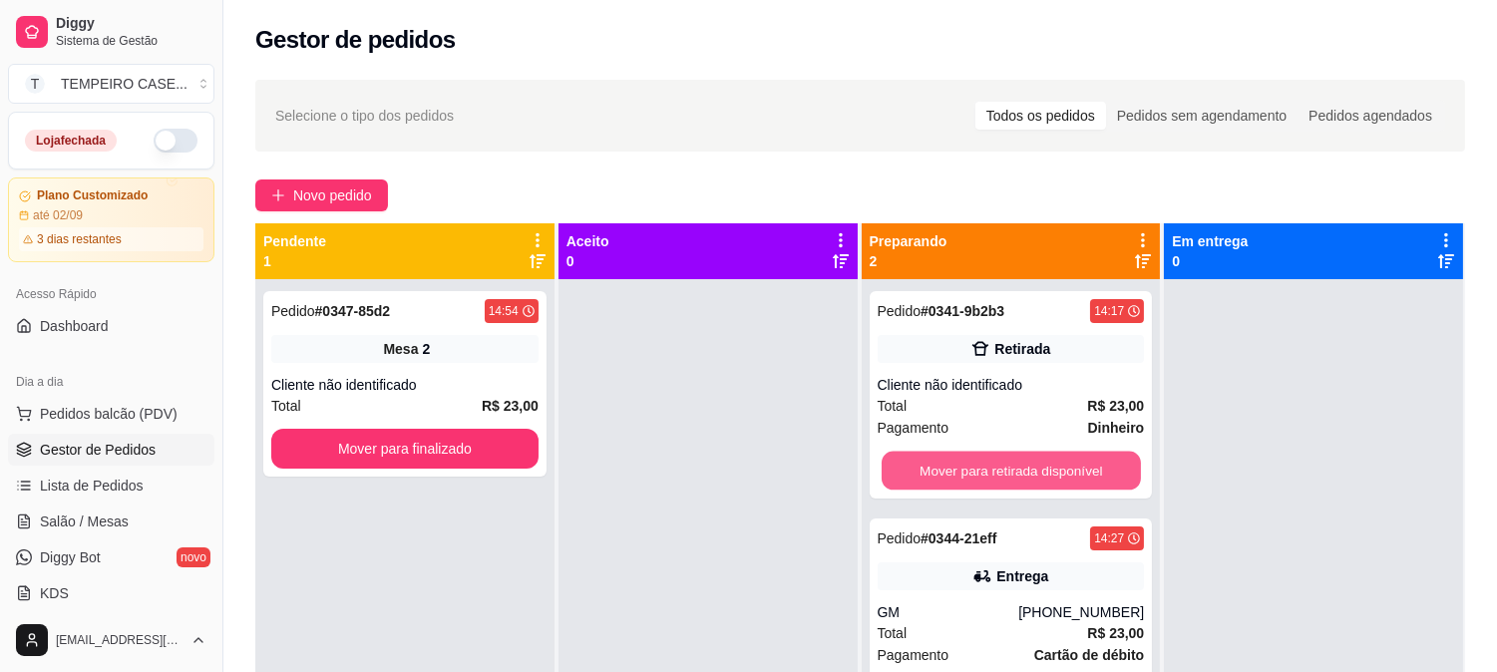
click at [1091, 475] on button "Mover para retirada disponível" at bounding box center [1011, 471] width 259 height 39
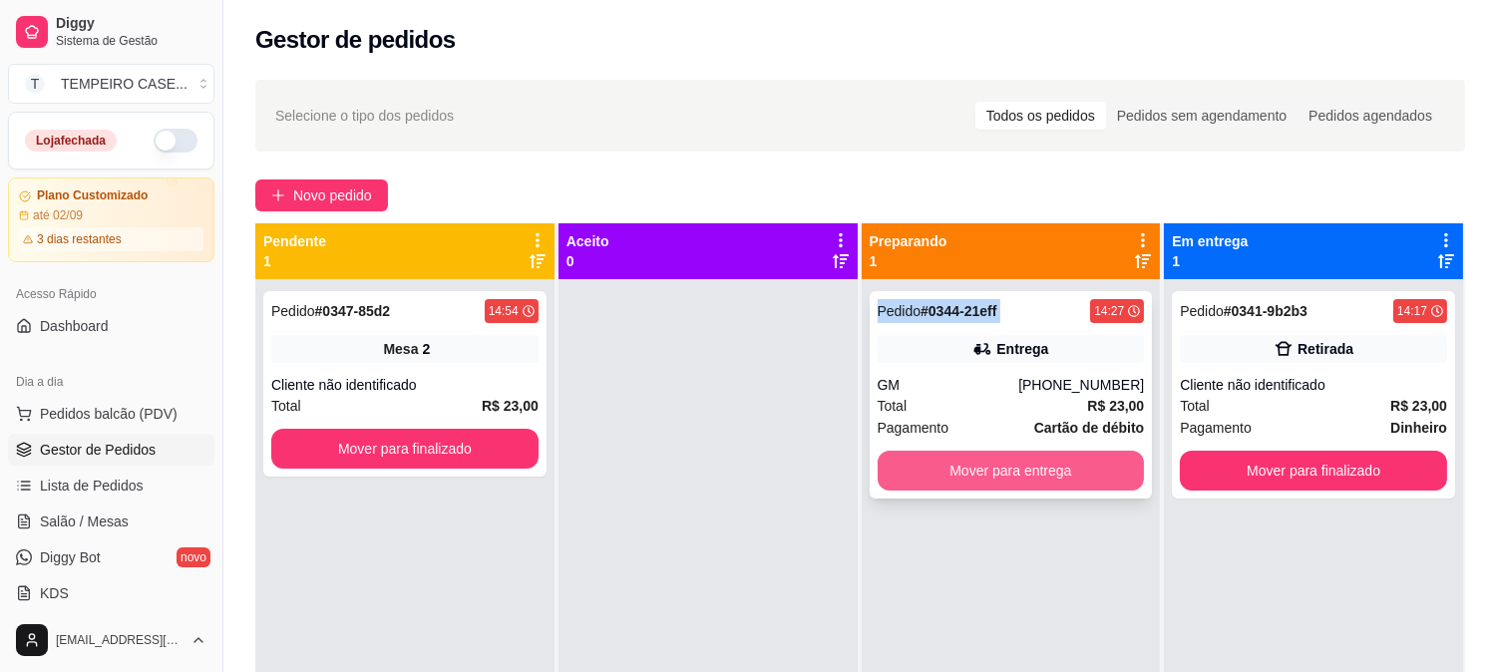
click at [1091, 467] on button "Mover para entrega" at bounding box center [1011, 471] width 267 height 40
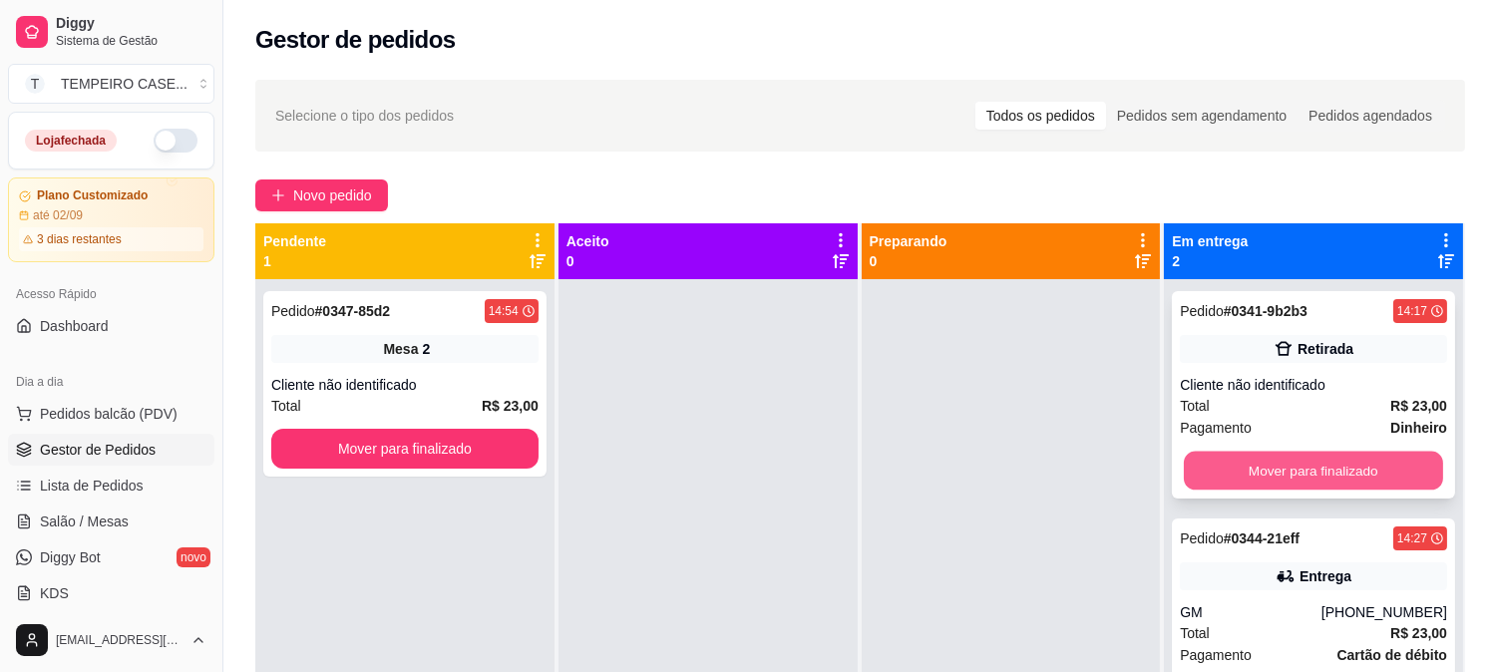
click at [1295, 487] on button "Mover para finalizado" at bounding box center [1313, 471] width 259 height 39
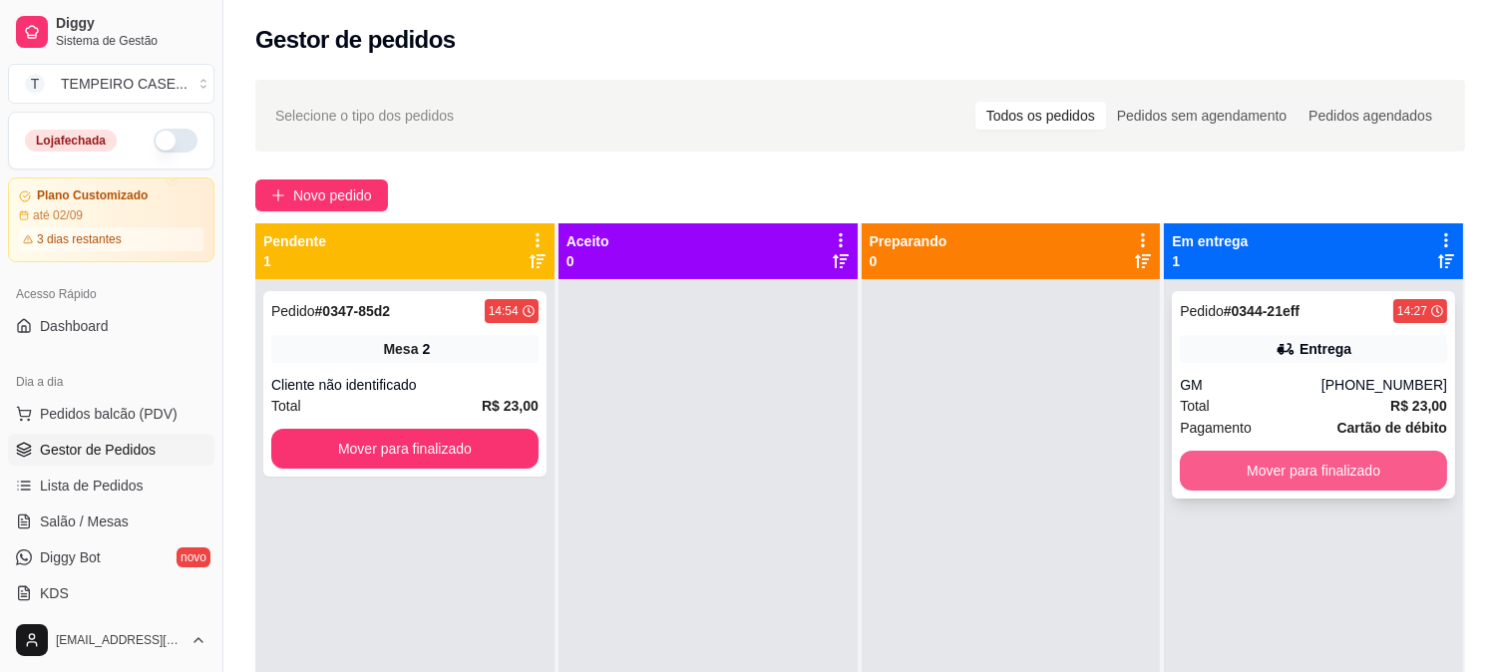
click at [1292, 463] on button "Mover para finalizado" at bounding box center [1313, 471] width 267 height 40
click at [1340, 454] on button "Mover para finalizado" at bounding box center [1313, 471] width 259 height 39
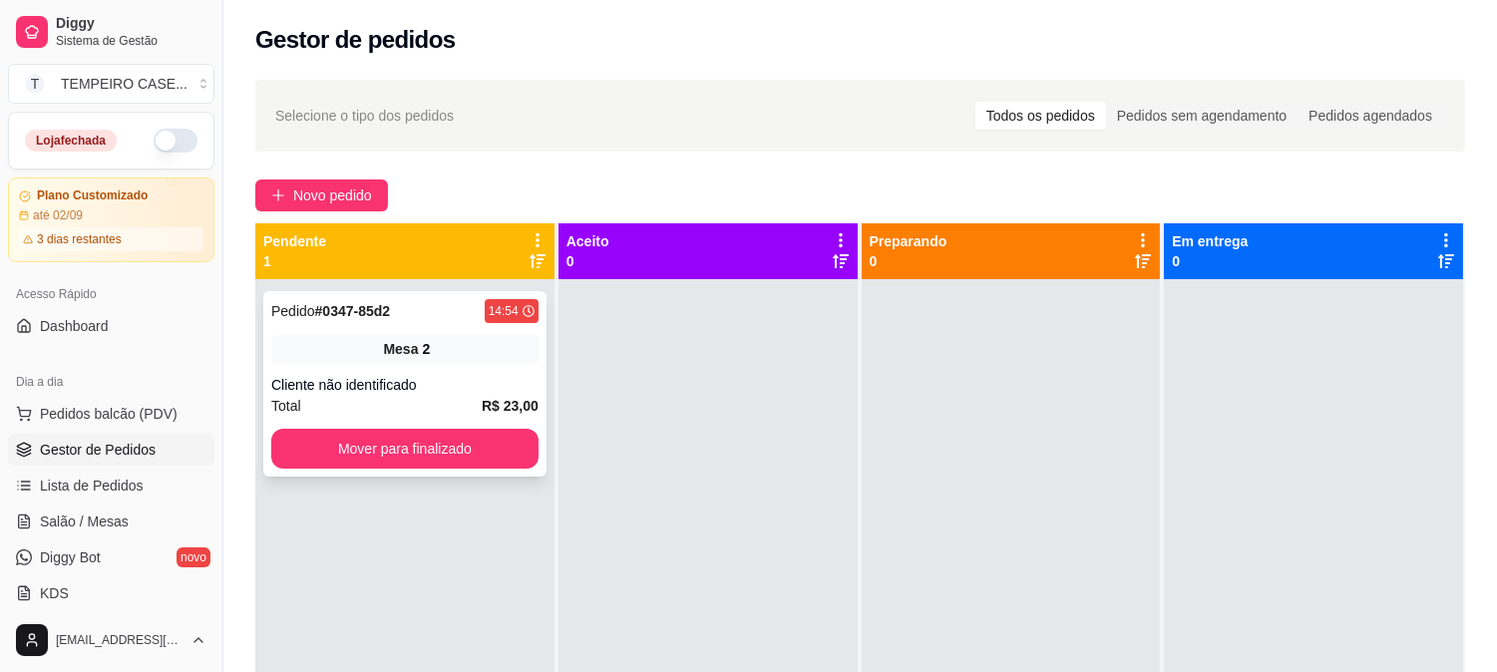
click at [330, 339] on div "Mesa 2" at bounding box center [404, 349] width 267 height 28
click at [380, 451] on button "Mover para finalizado" at bounding box center [404, 449] width 267 height 40
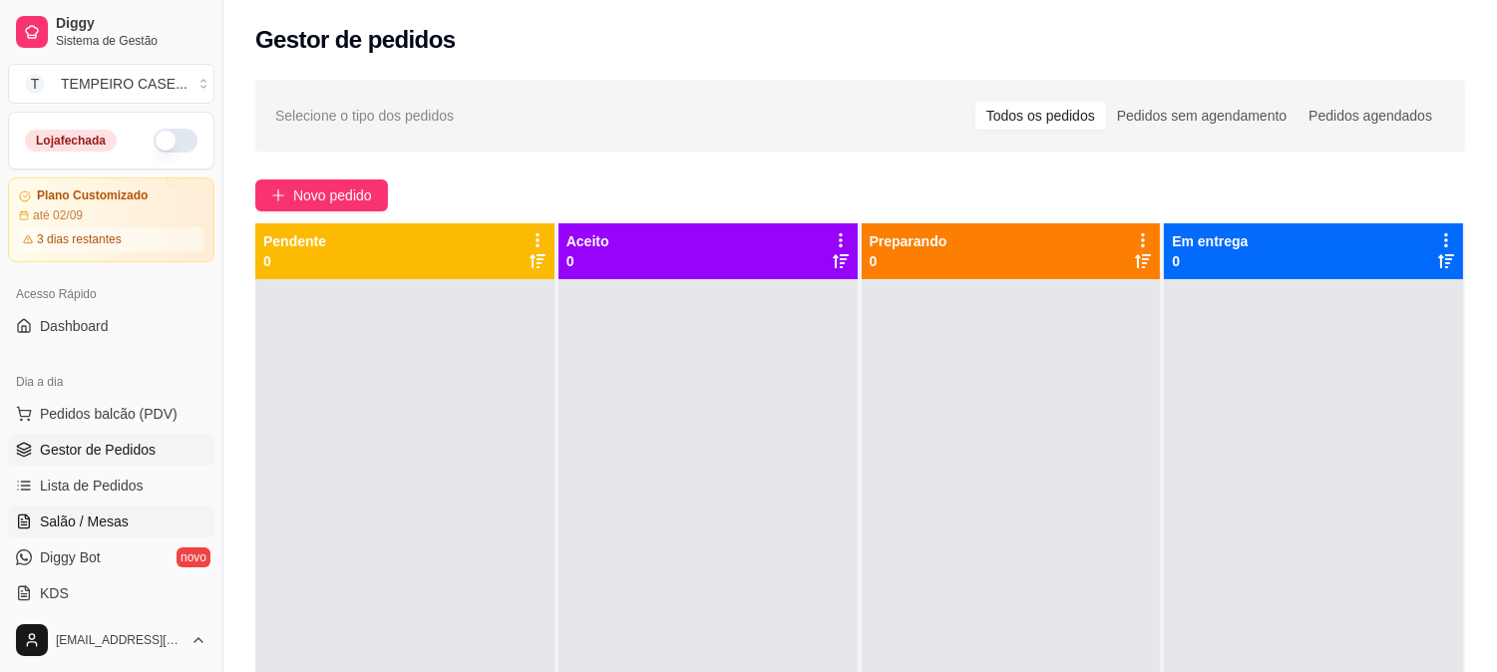
click at [110, 527] on span "Salão / Mesas" at bounding box center [84, 522] width 89 height 20
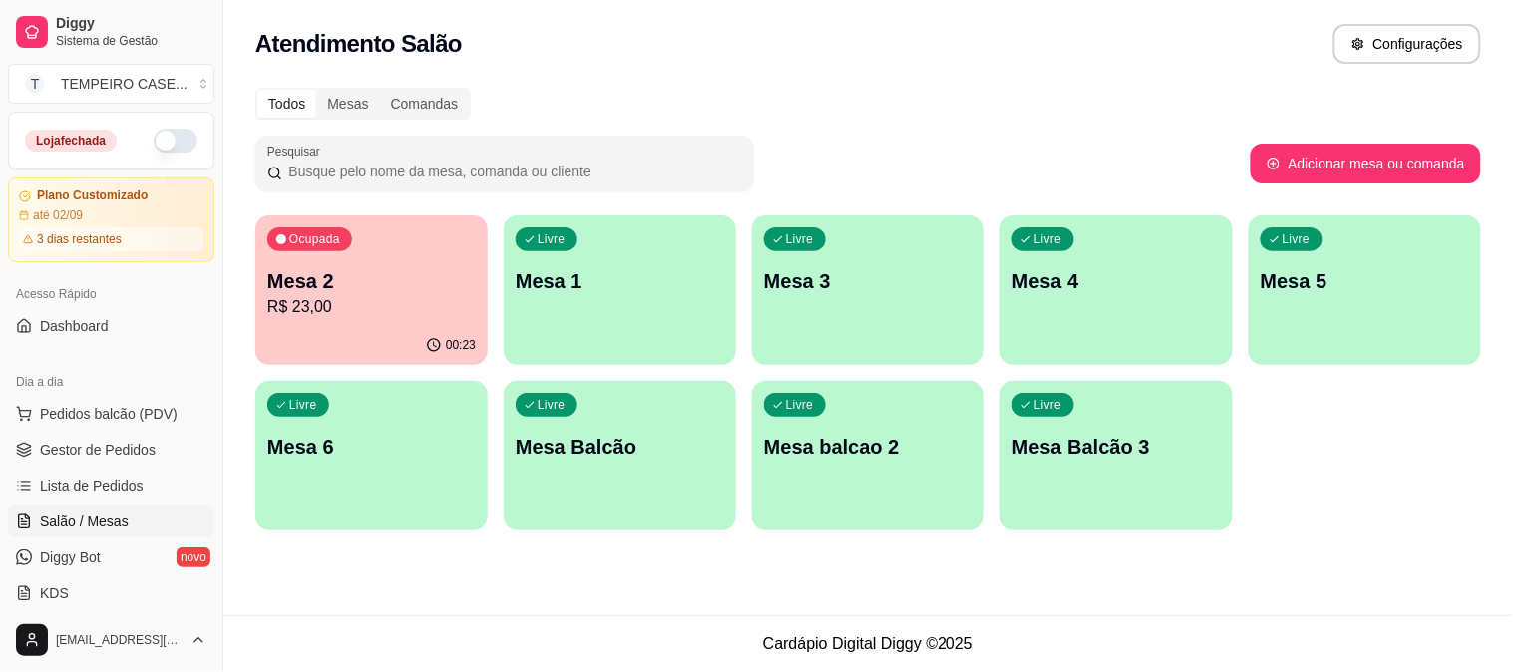
click at [424, 312] on p "R$ 23,00" at bounding box center [371, 307] width 208 height 24
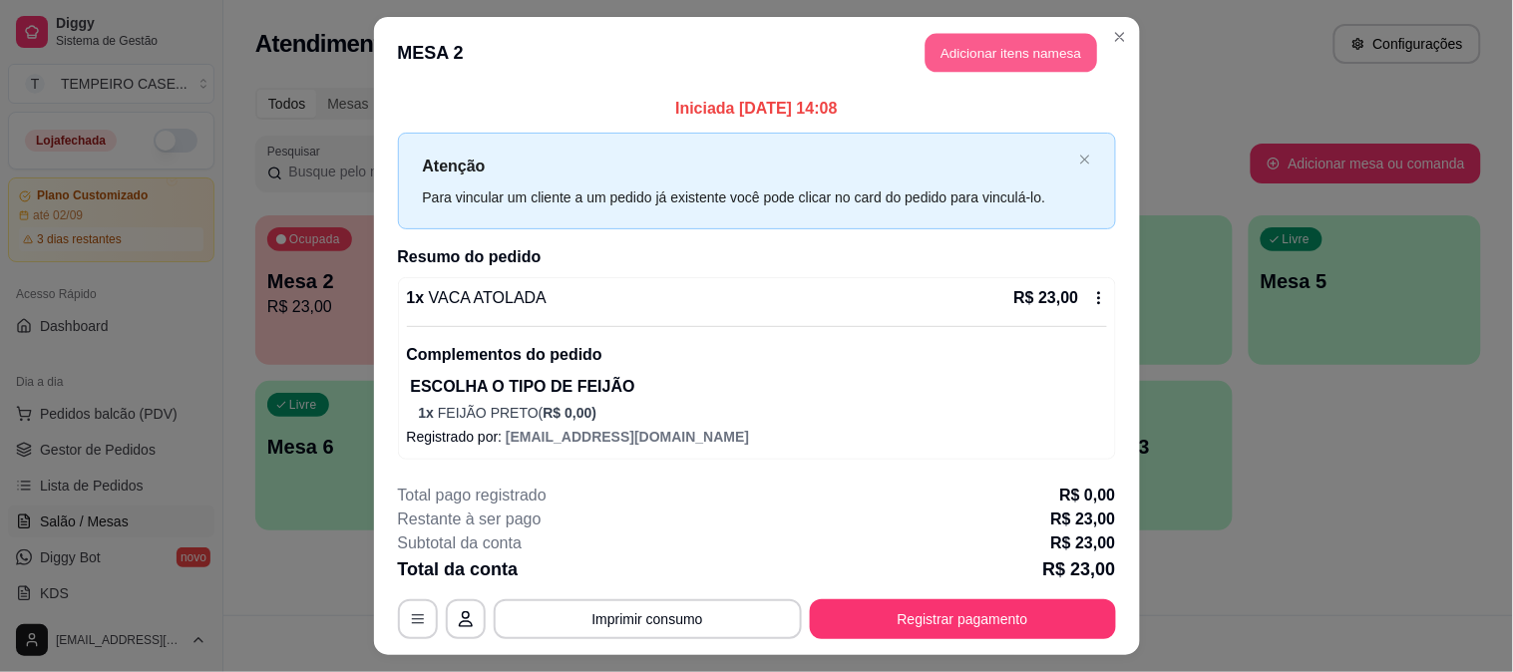
click at [1053, 52] on button "Adicionar itens na mesa" at bounding box center [1012, 53] width 172 height 39
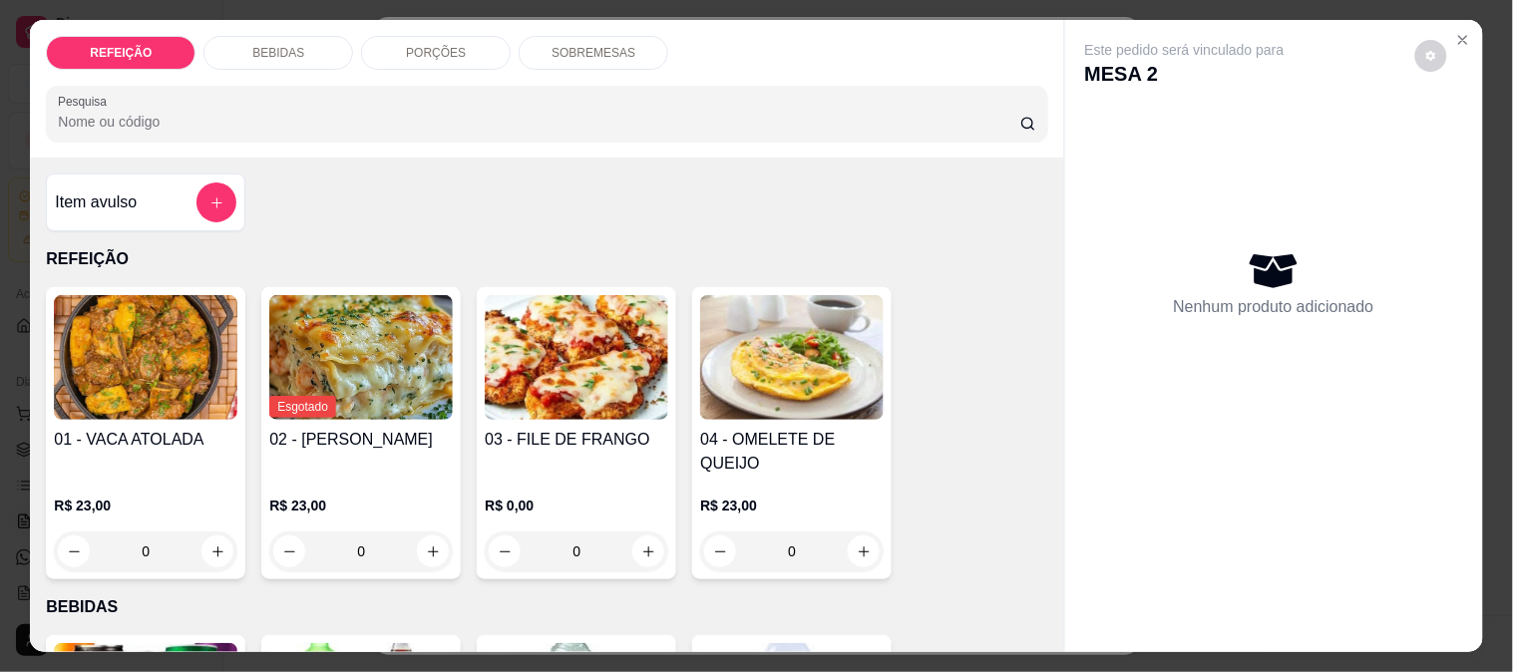
click at [284, 36] on div "BEBIDAS" at bounding box center [278, 53] width 150 height 34
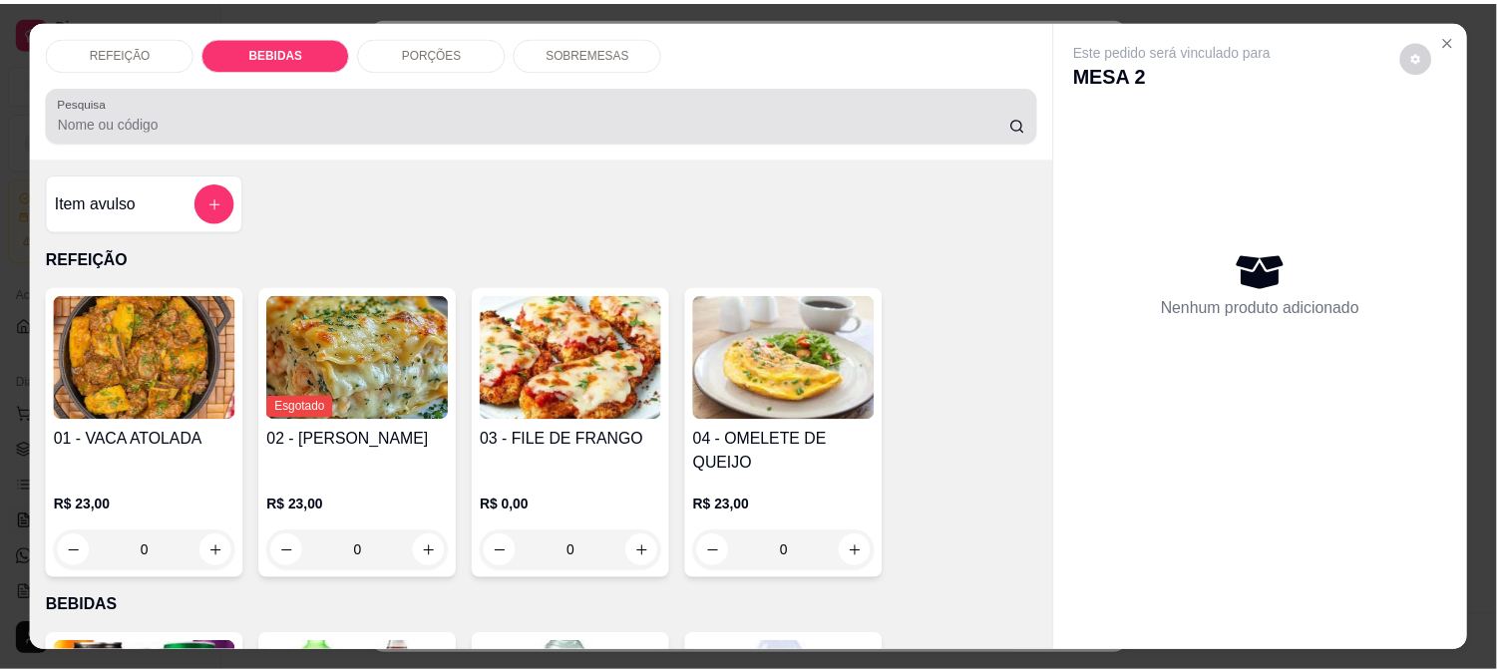
scroll to position [52, 0]
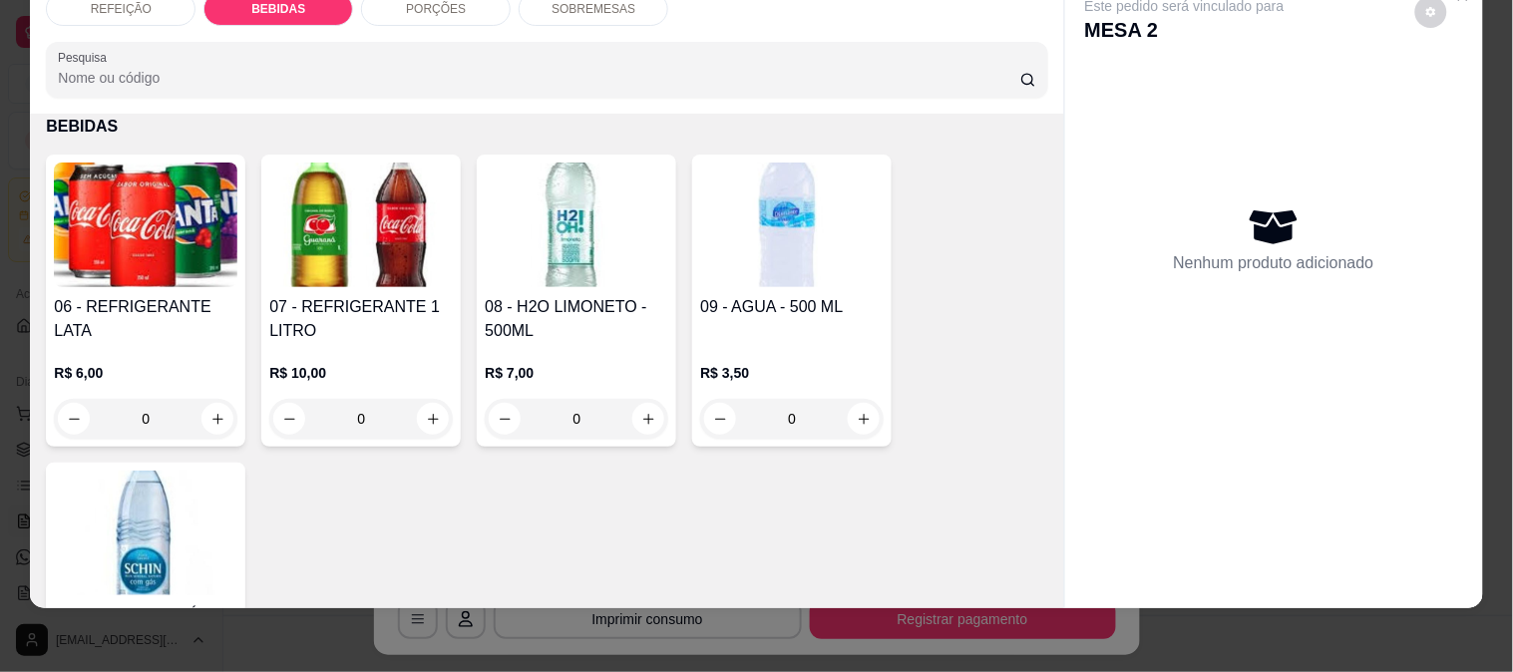
click at [140, 230] on img at bounding box center [146, 225] width 184 height 125
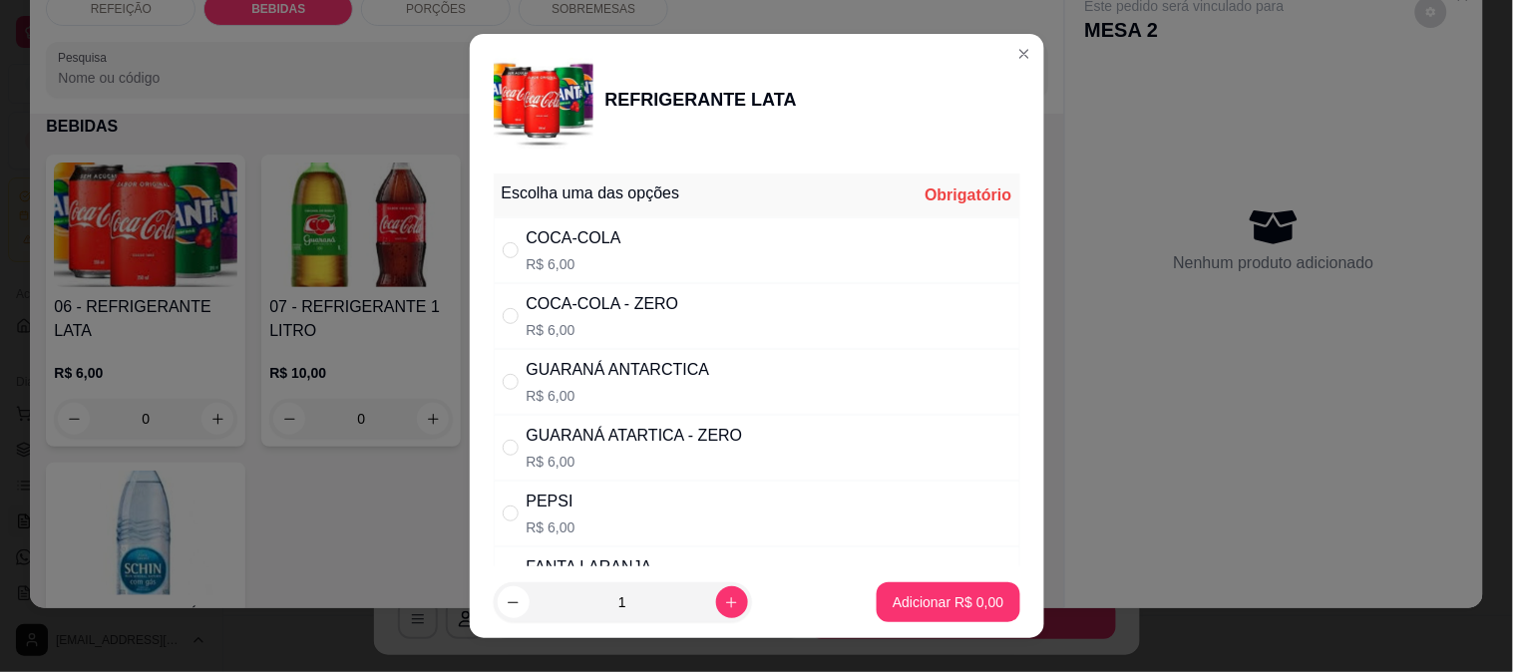
click at [618, 244] on div "COCA-COLA R$ 6,00" at bounding box center [757, 250] width 527 height 66
radio input "true"
click at [895, 603] on p "Adicionar R$ 6,00" at bounding box center [948, 602] width 111 height 20
type input "1"
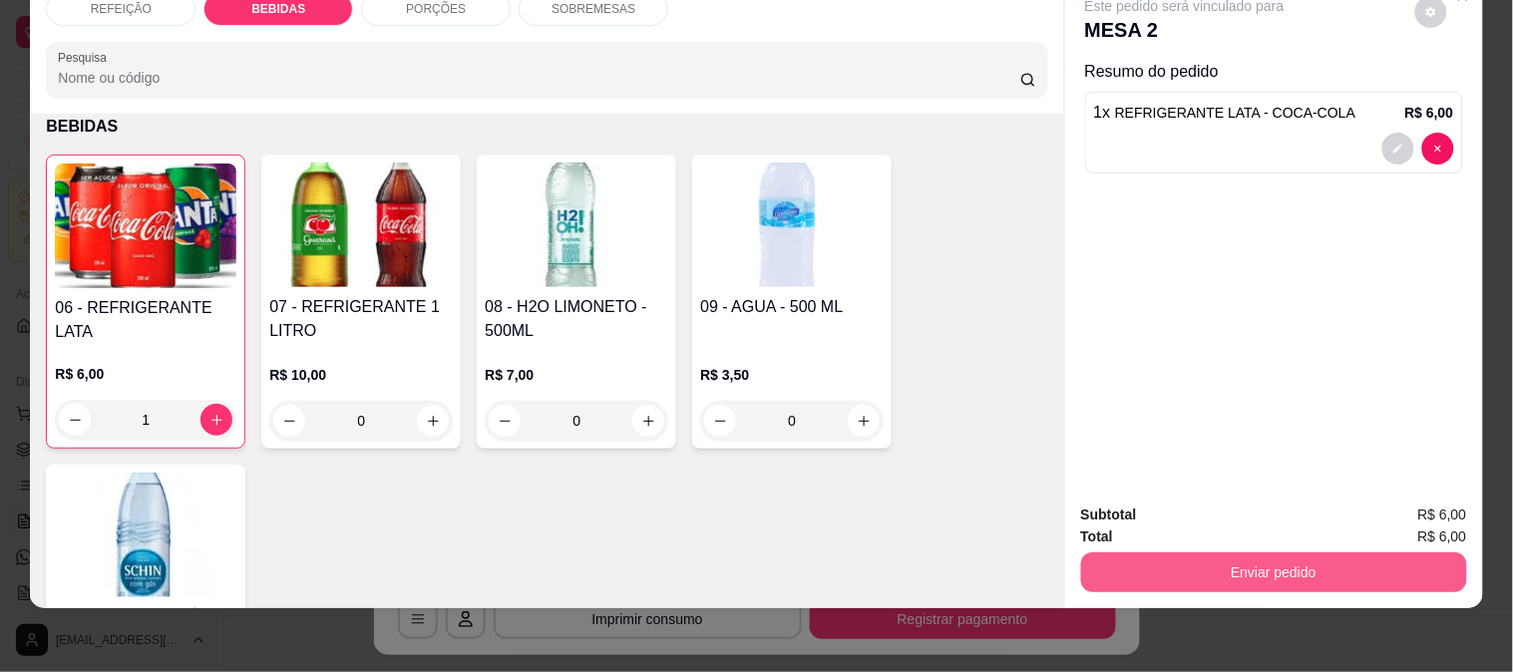
click at [1205, 563] on button "Enviar pedido" at bounding box center [1274, 573] width 386 height 40
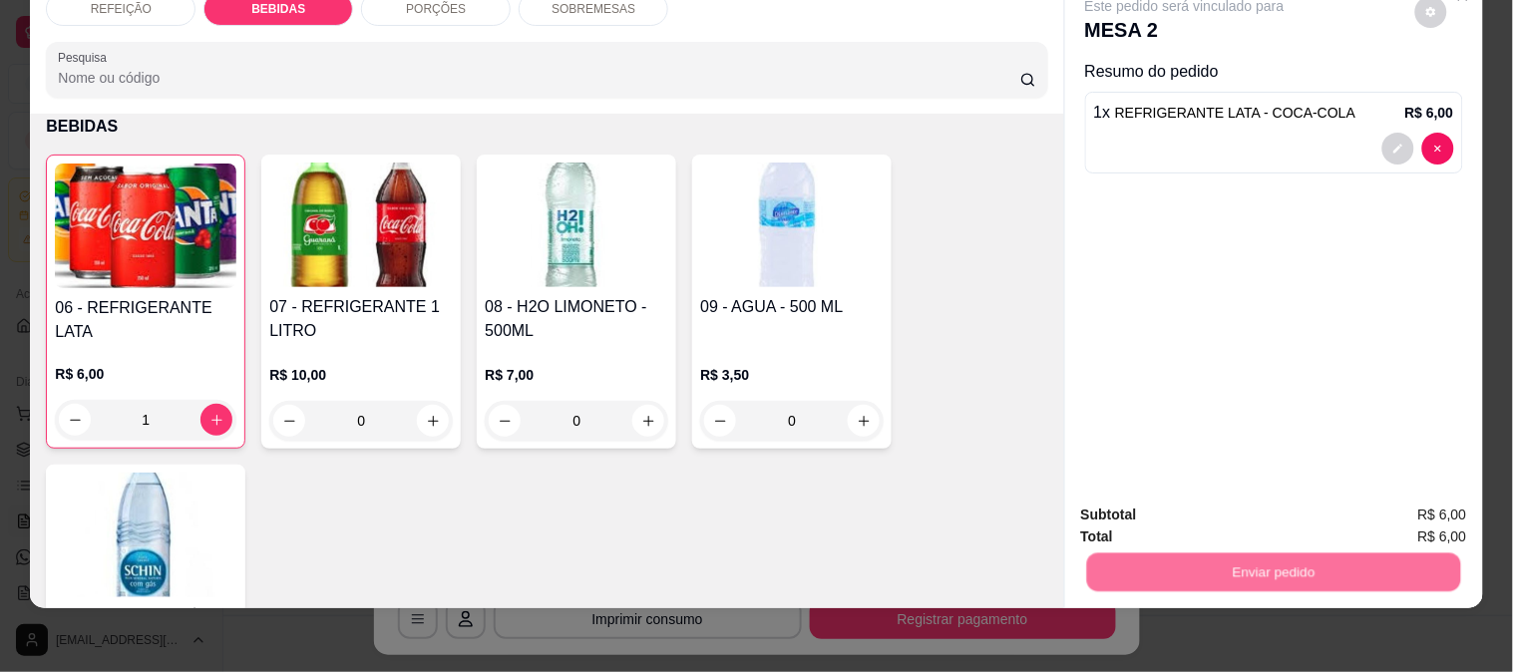
click at [1130, 506] on button "Não registrar e enviar pedido" at bounding box center [1207, 507] width 207 height 38
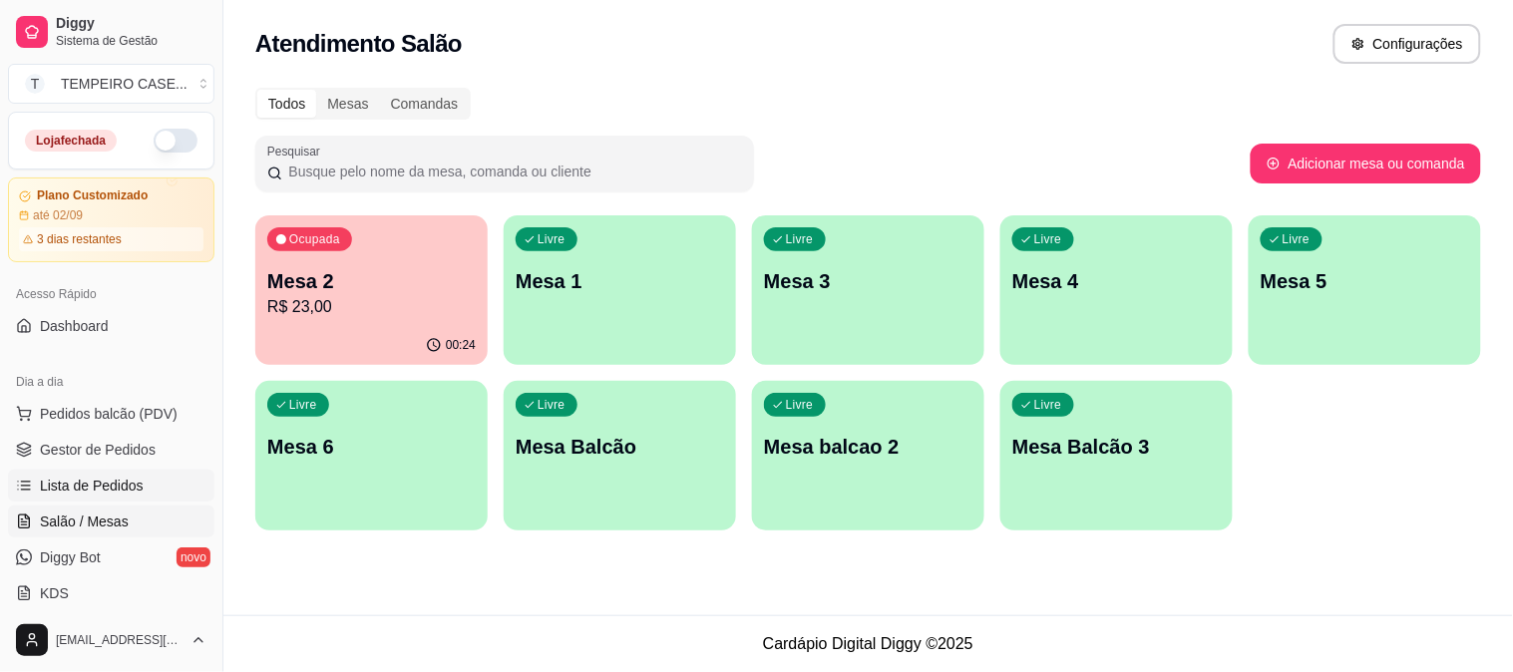
click at [131, 477] on span "Lista de Pedidos" at bounding box center [92, 486] width 104 height 20
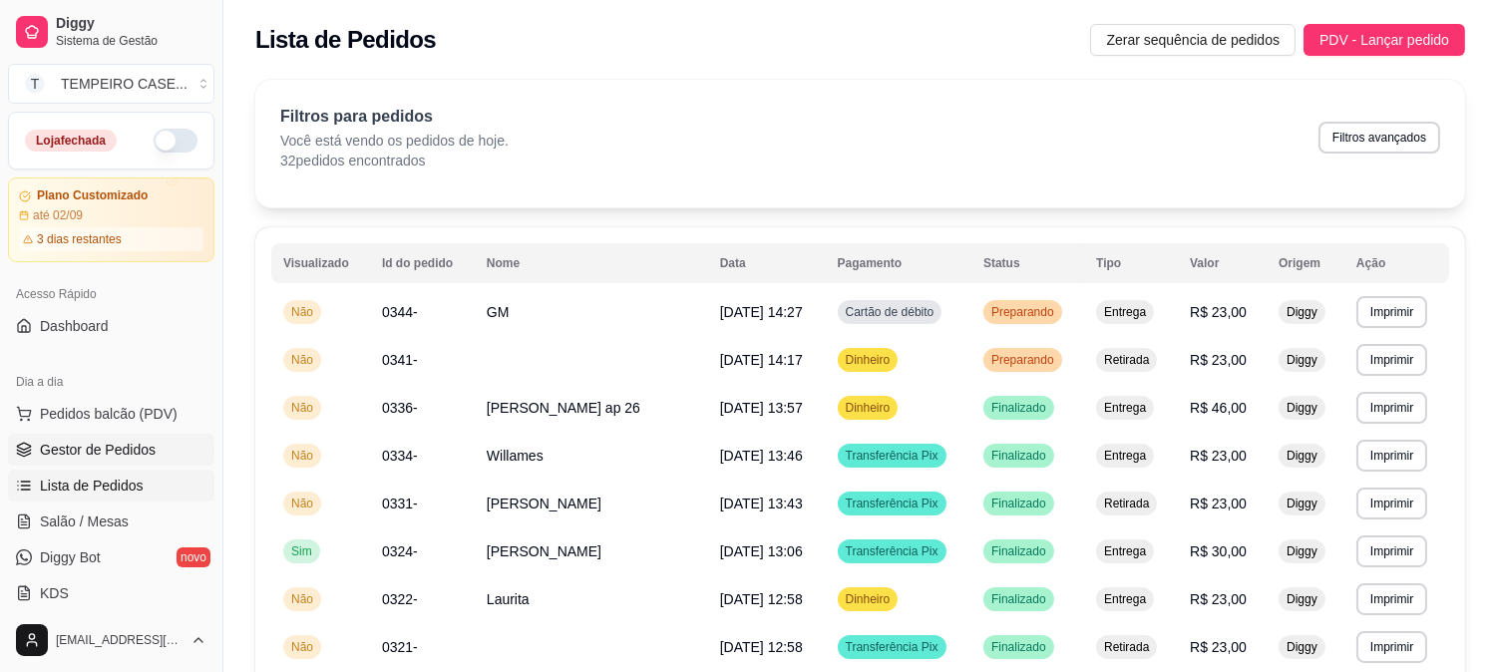
click at [112, 439] on link "Gestor de Pedidos" at bounding box center [111, 450] width 206 height 32
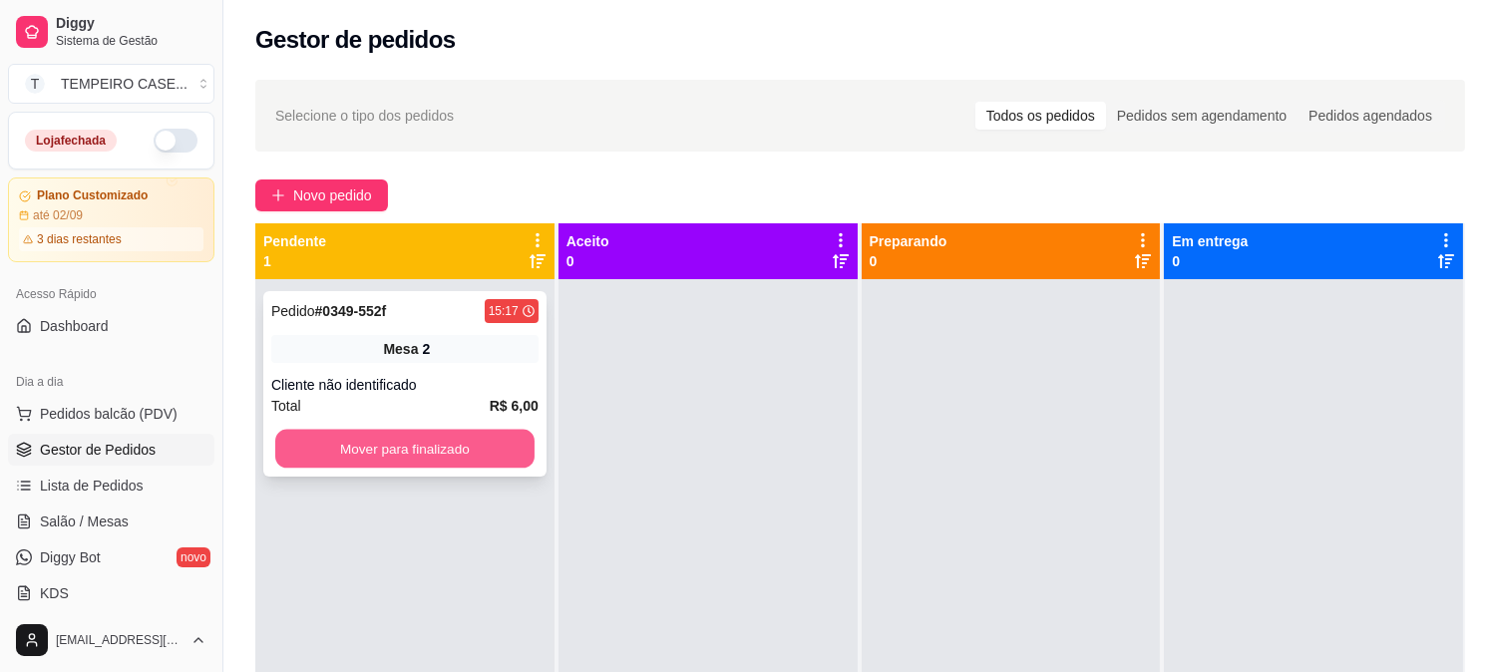
click at [397, 433] on button "Mover para finalizado" at bounding box center [404, 449] width 259 height 39
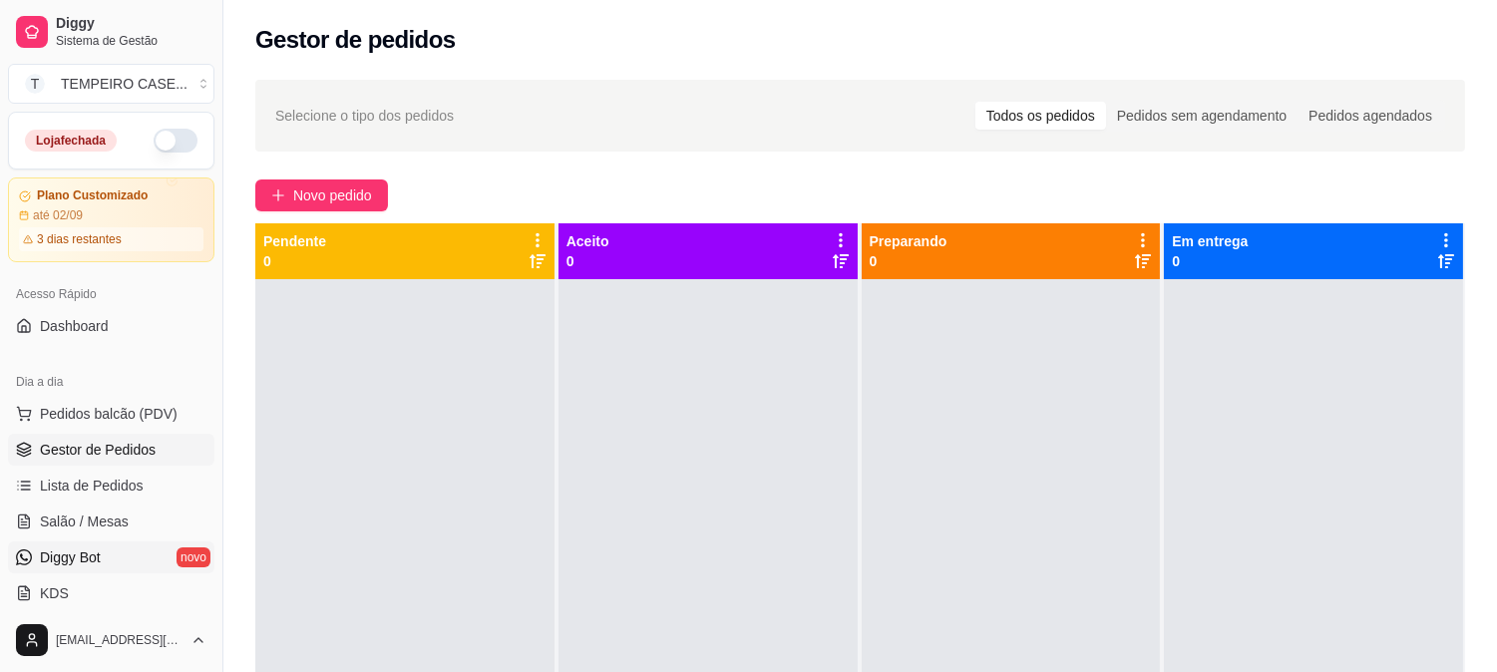
click at [94, 542] on link "Diggy Bot novo" at bounding box center [111, 558] width 206 height 32
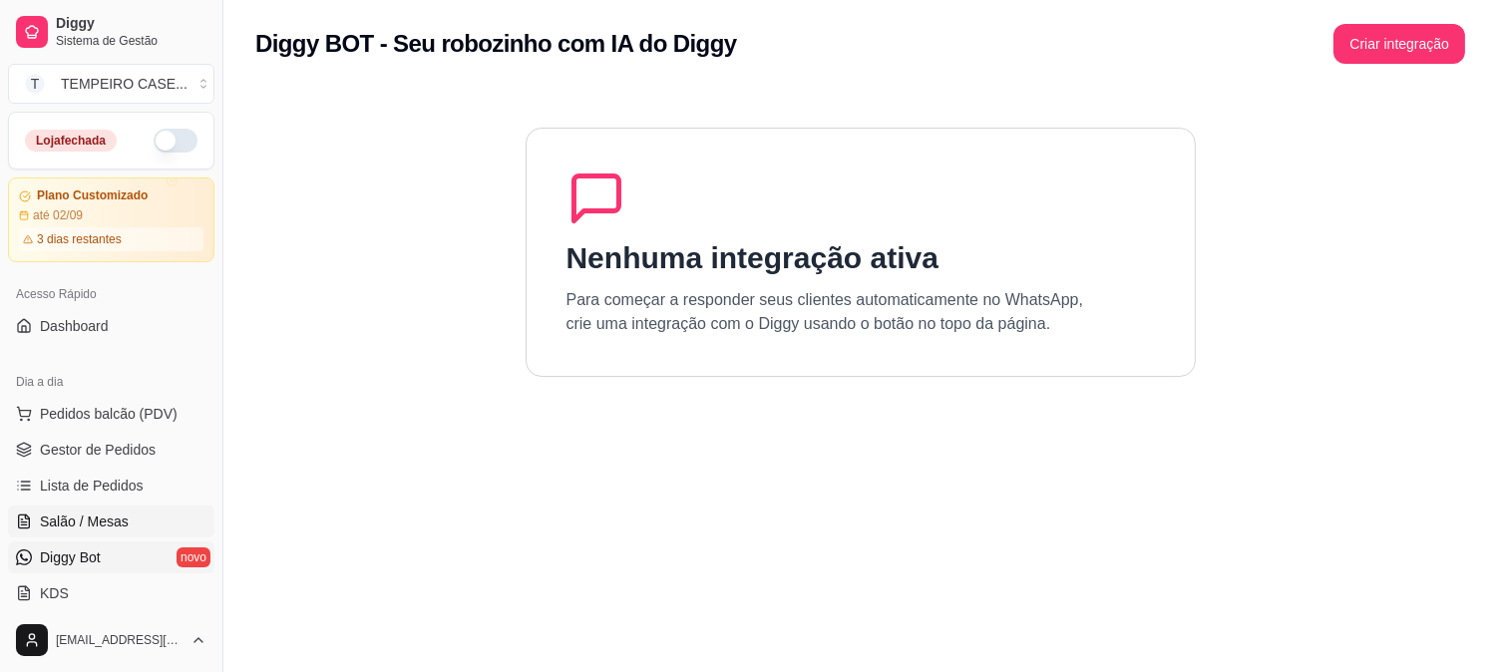
click at [91, 520] on span "Salão / Mesas" at bounding box center [84, 522] width 89 height 20
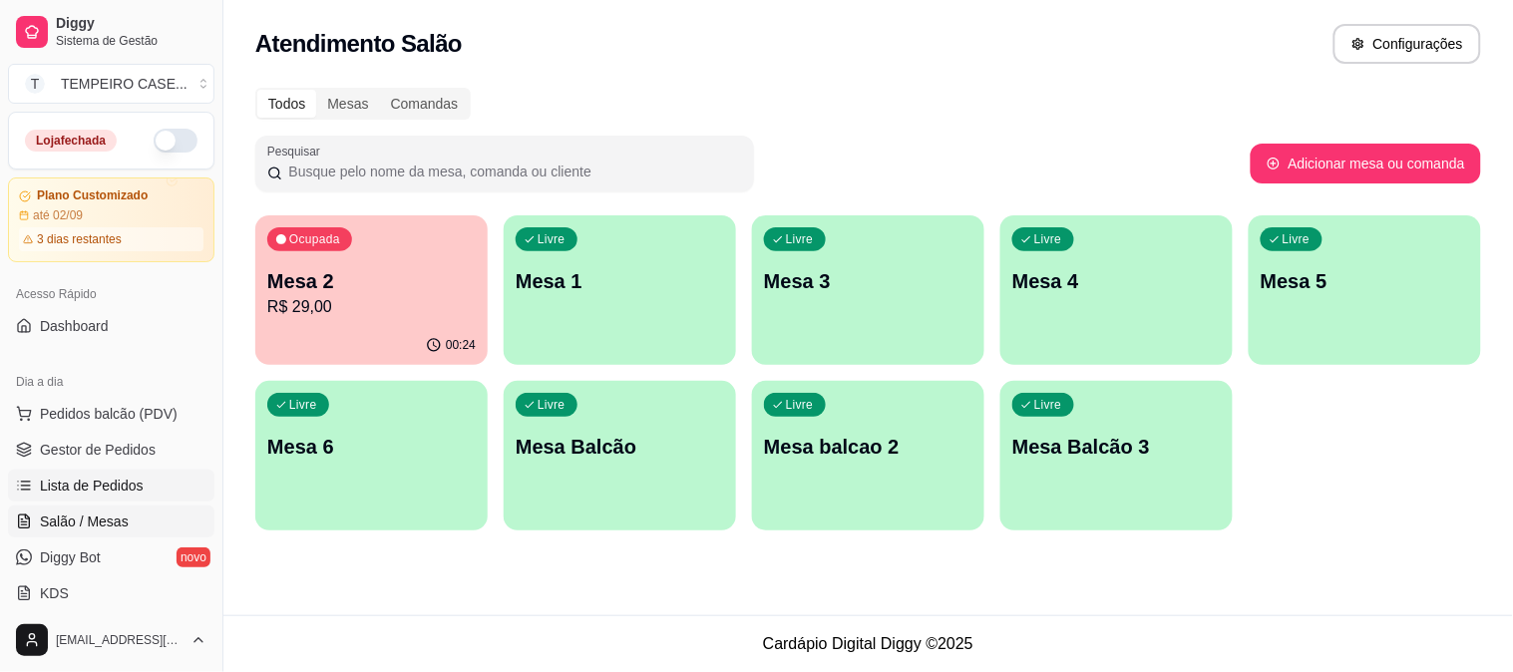
click at [82, 485] on span "Lista de Pedidos" at bounding box center [92, 486] width 104 height 20
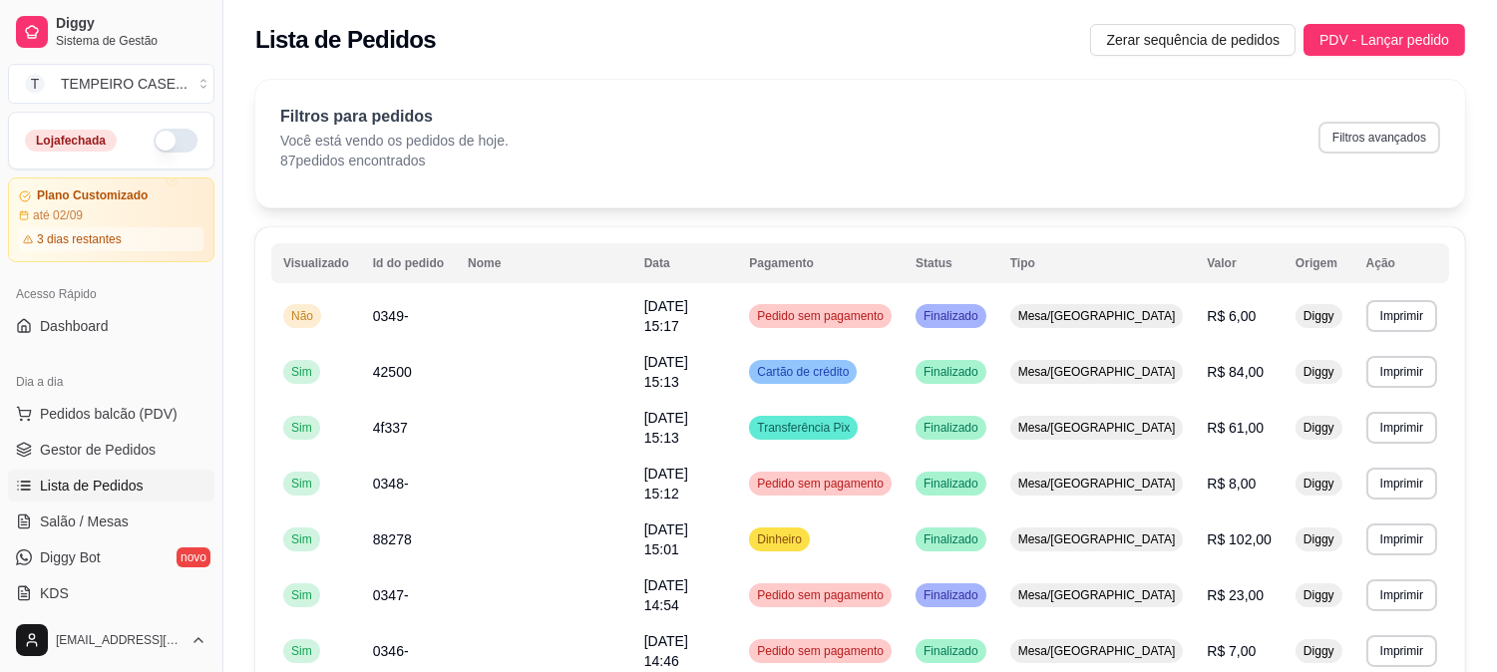
click at [1371, 152] on button "Filtros avançados" at bounding box center [1380, 138] width 122 height 32
select select "0"
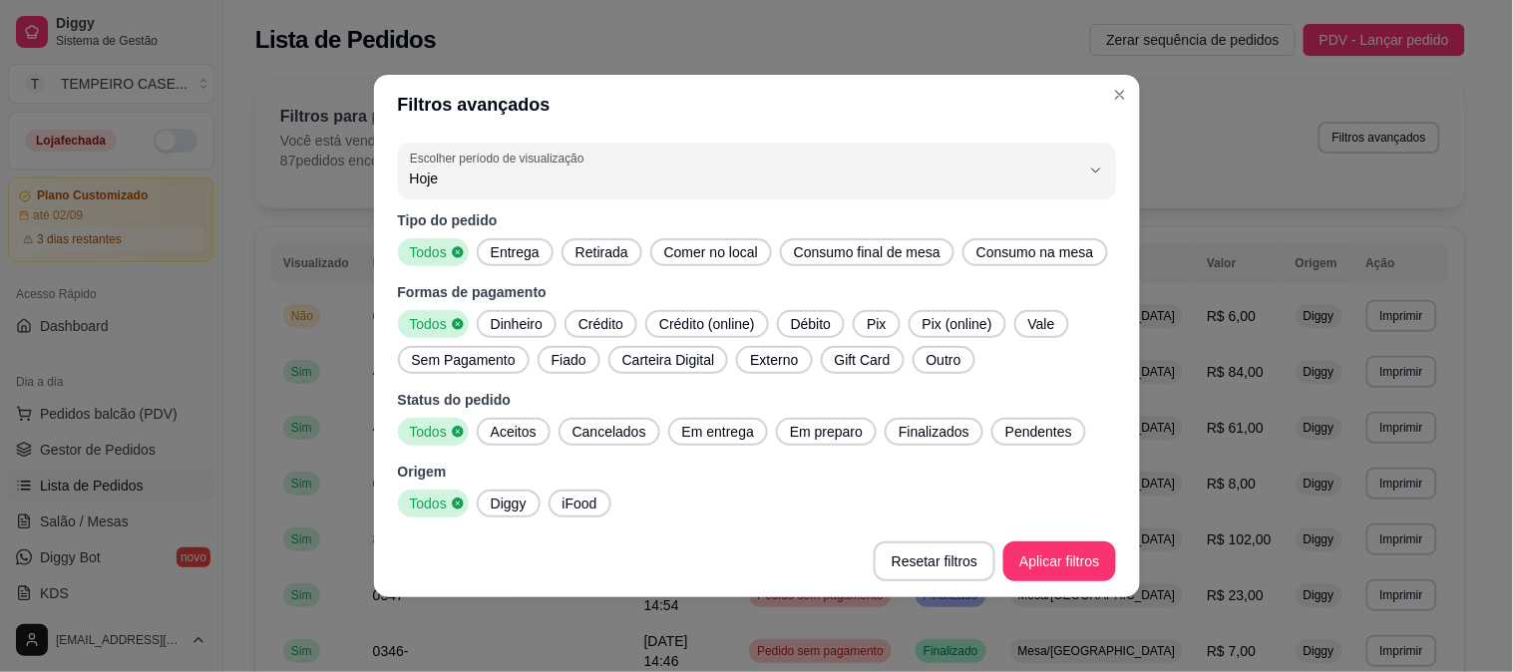
click at [535, 257] on span "Entrega" at bounding box center [515, 252] width 65 height 20
click at [623, 261] on span "Retirada" at bounding box center [602, 252] width 69 height 20
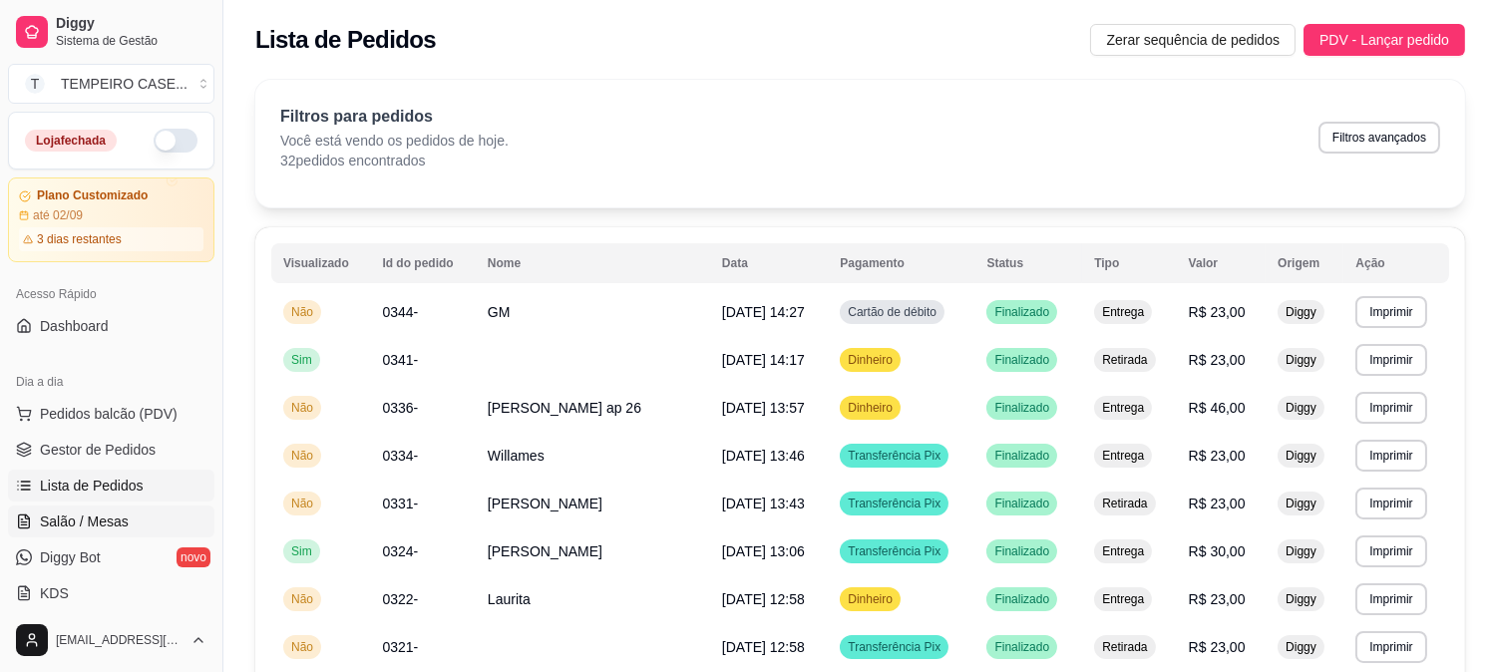
click at [40, 531] on span "Salão / Mesas" at bounding box center [84, 522] width 89 height 20
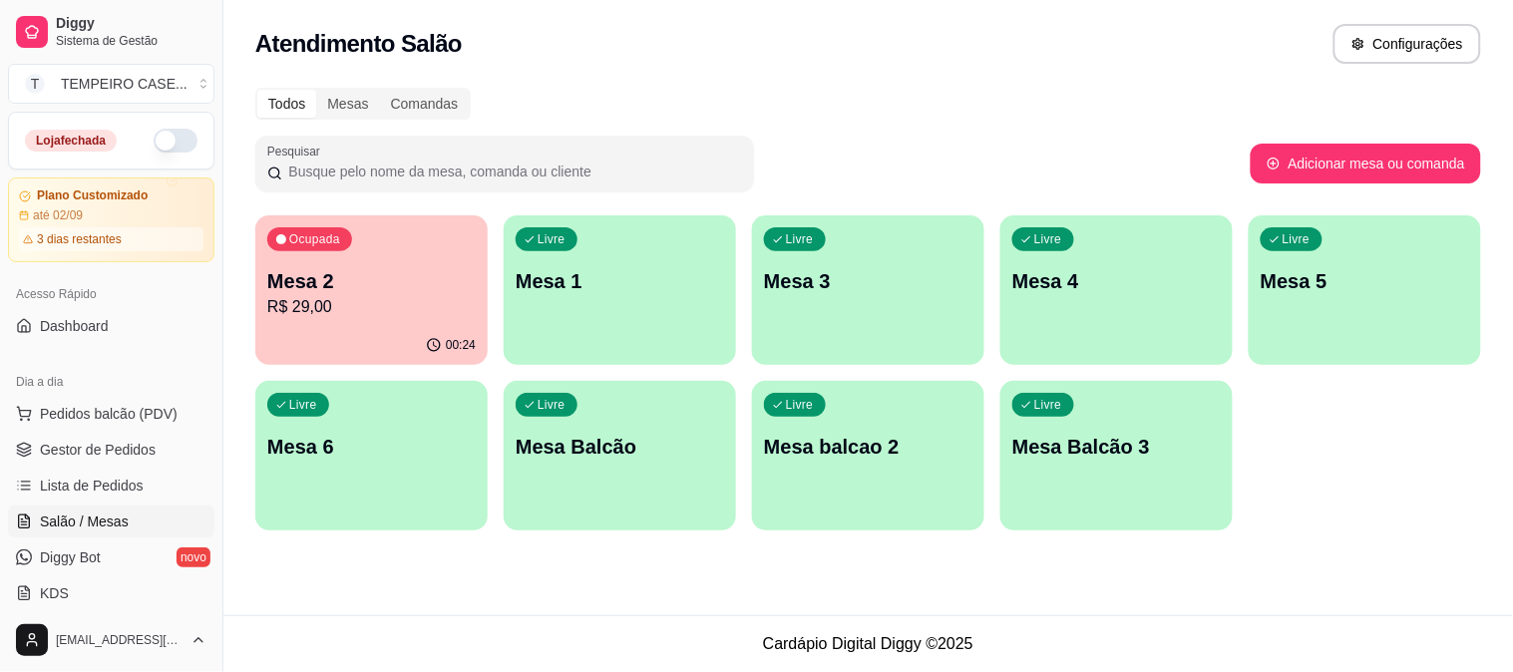
click at [429, 300] on p "R$ 29,00" at bounding box center [371, 307] width 208 height 24
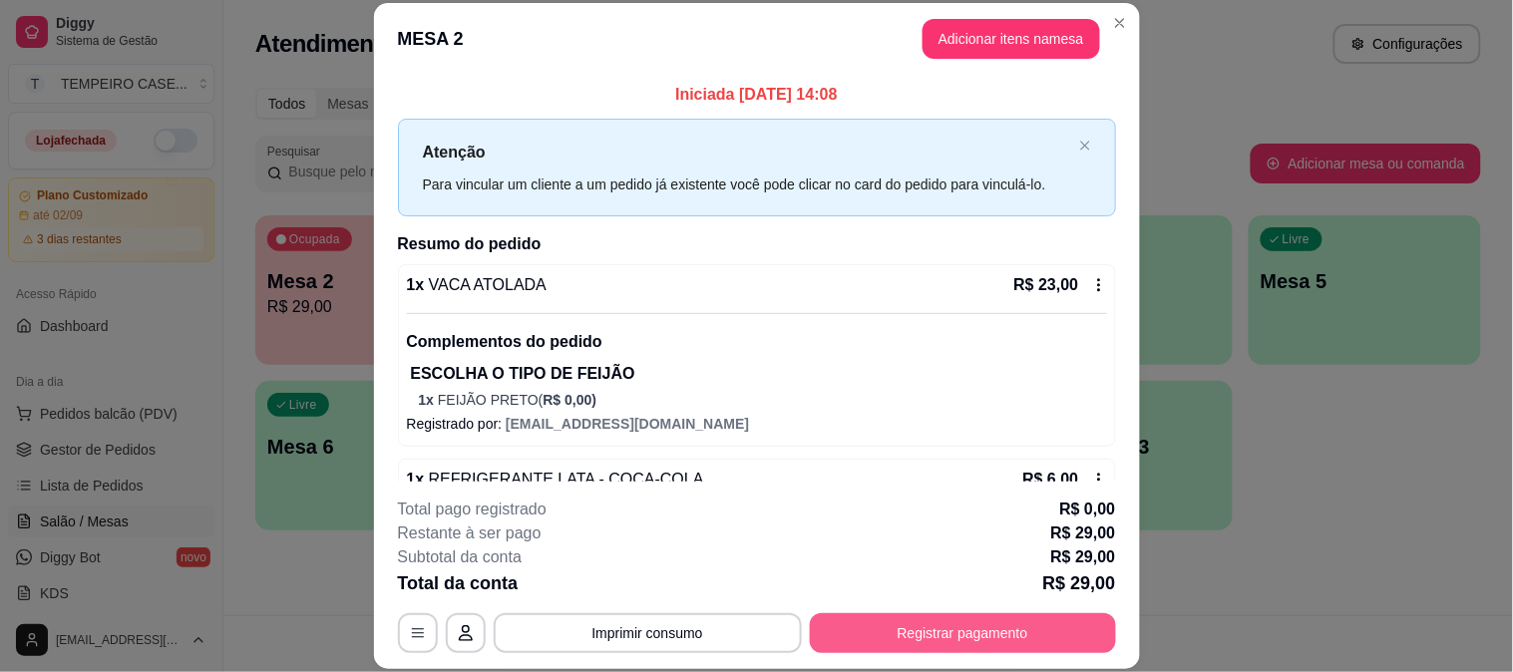
click at [904, 628] on button "Registrar pagamento" at bounding box center [963, 633] width 306 height 40
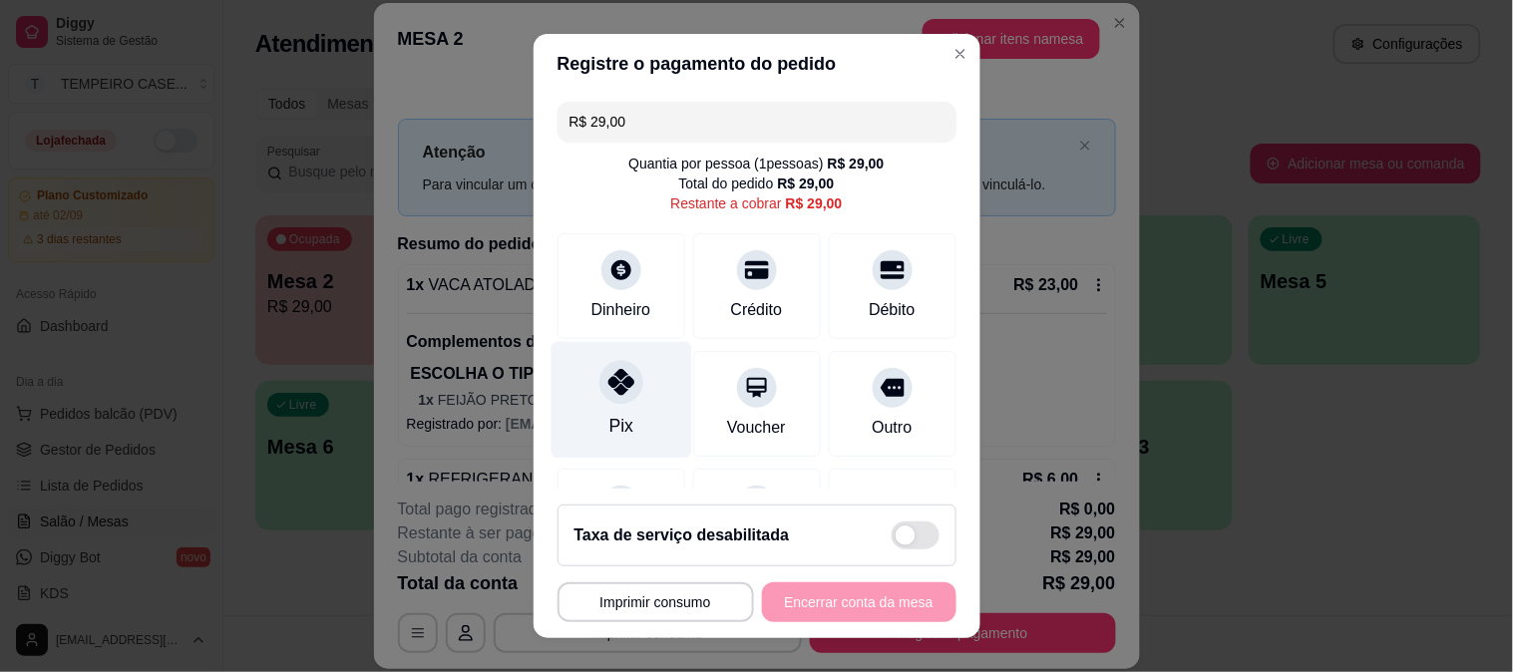
click at [619, 406] on div "Pix" at bounding box center [621, 399] width 141 height 117
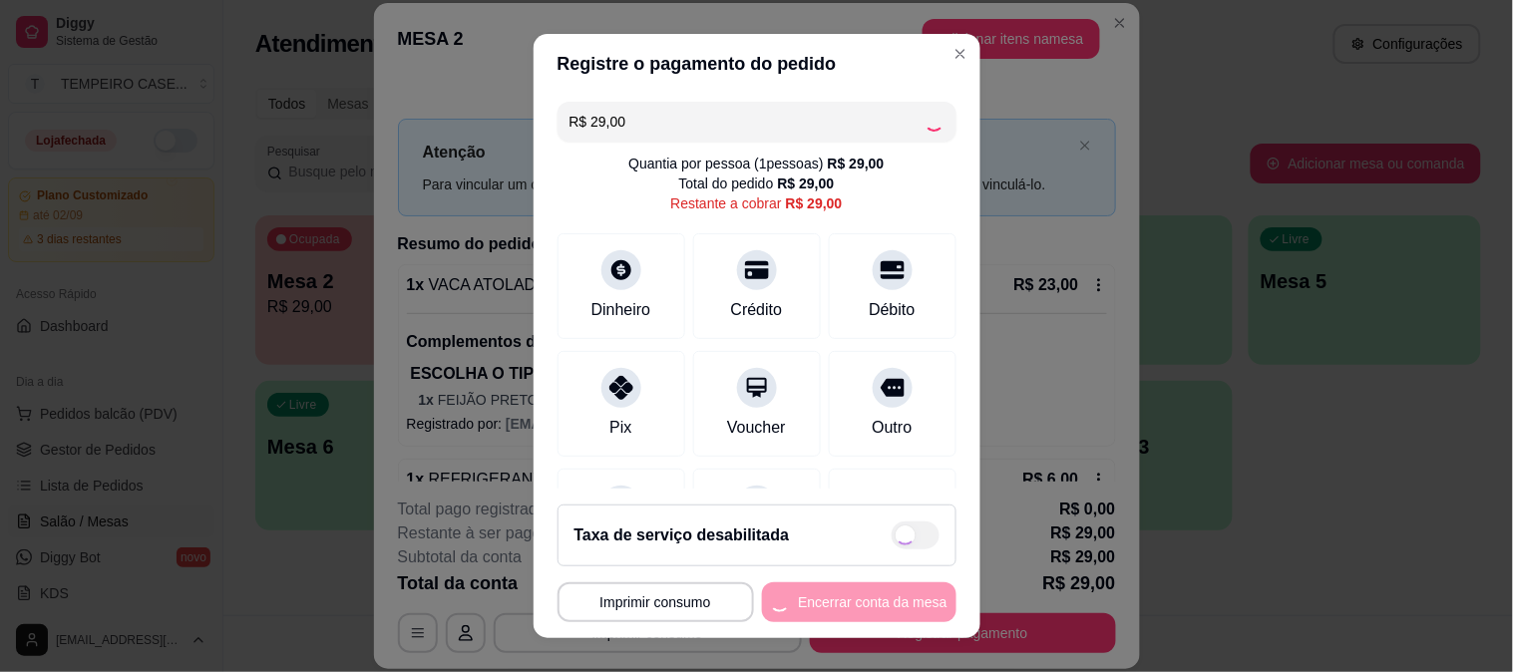
type input "R$ 0,00"
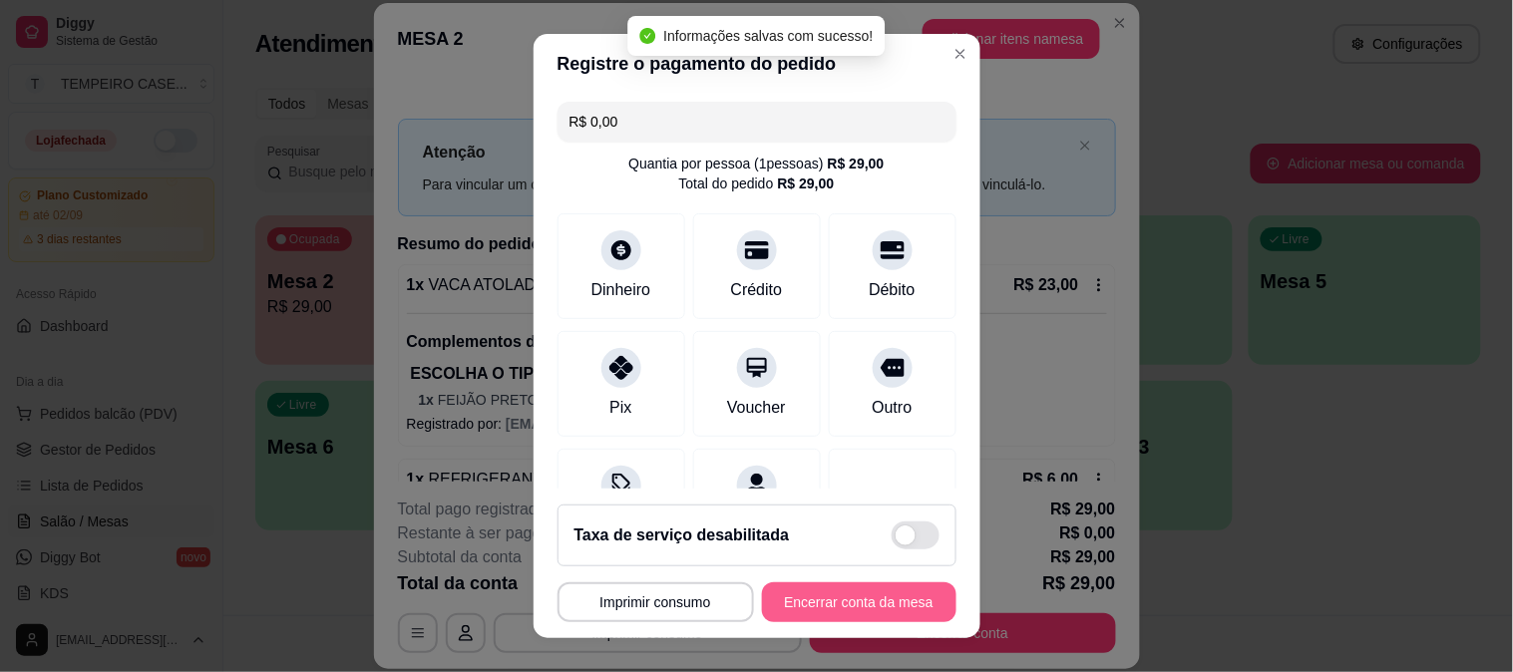
click at [812, 596] on button "Encerrar conta da mesa" at bounding box center [859, 602] width 194 height 40
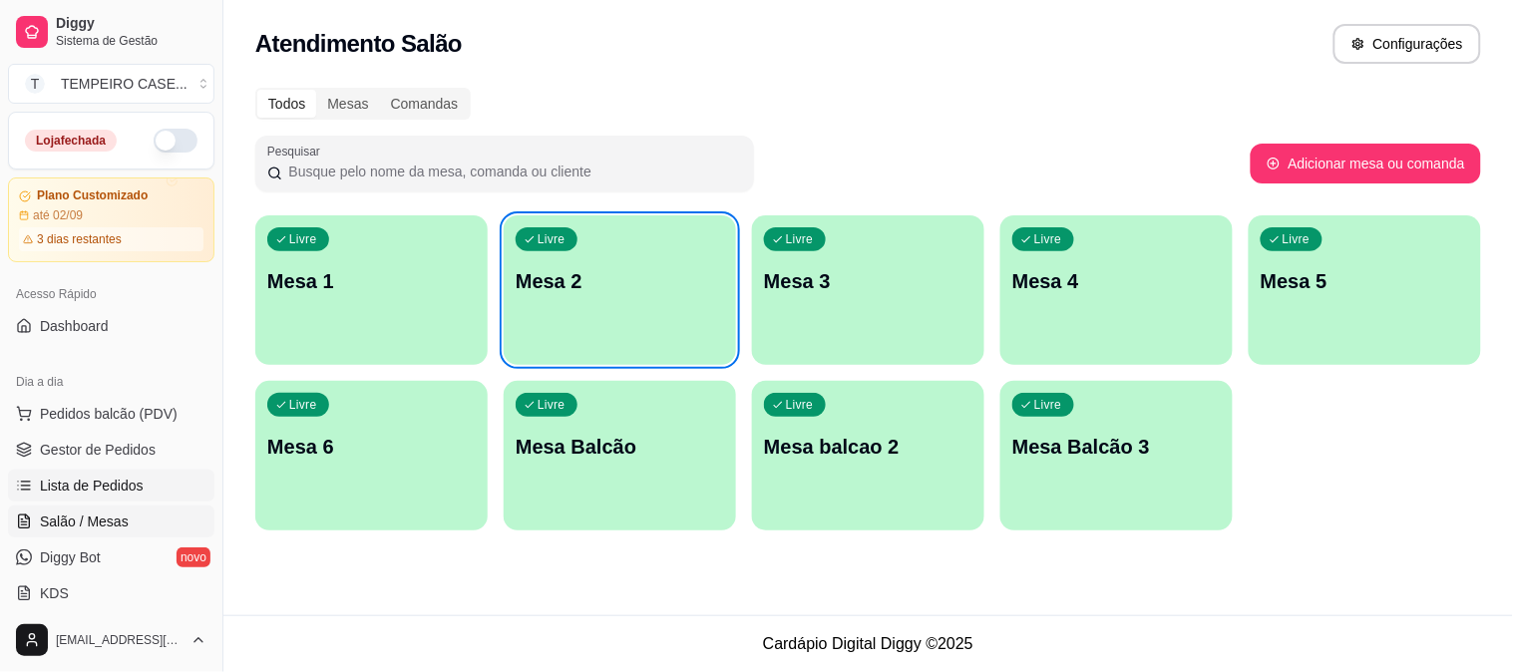
click at [104, 482] on span "Lista de Pedidos" at bounding box center [92, 486] width 104 height 20
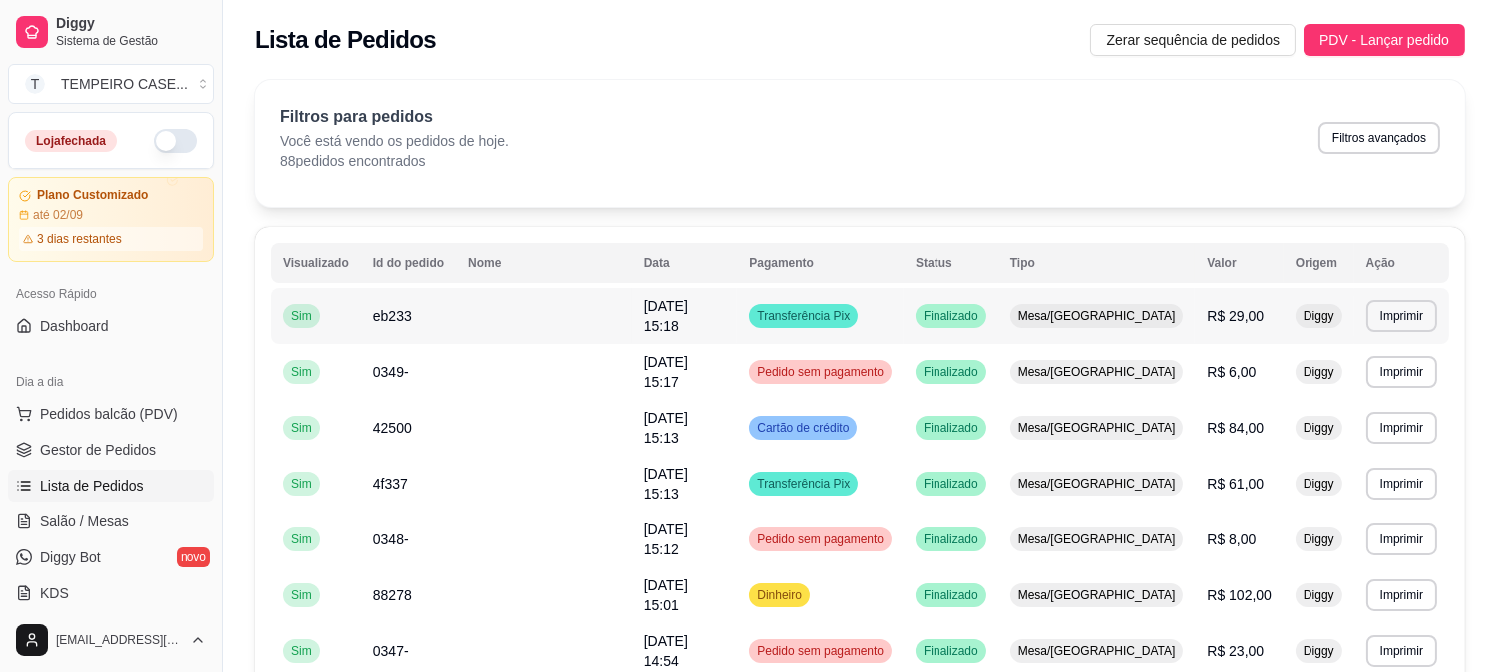
click at [379, 308] on span "eb233" at bounding box center [392, 316] width 39 height 16
click at [160, 141] on button "button" at bounding box center [176, 141] width 44 height 24
